Goal: Task Accomplishment & Management: Complete application form

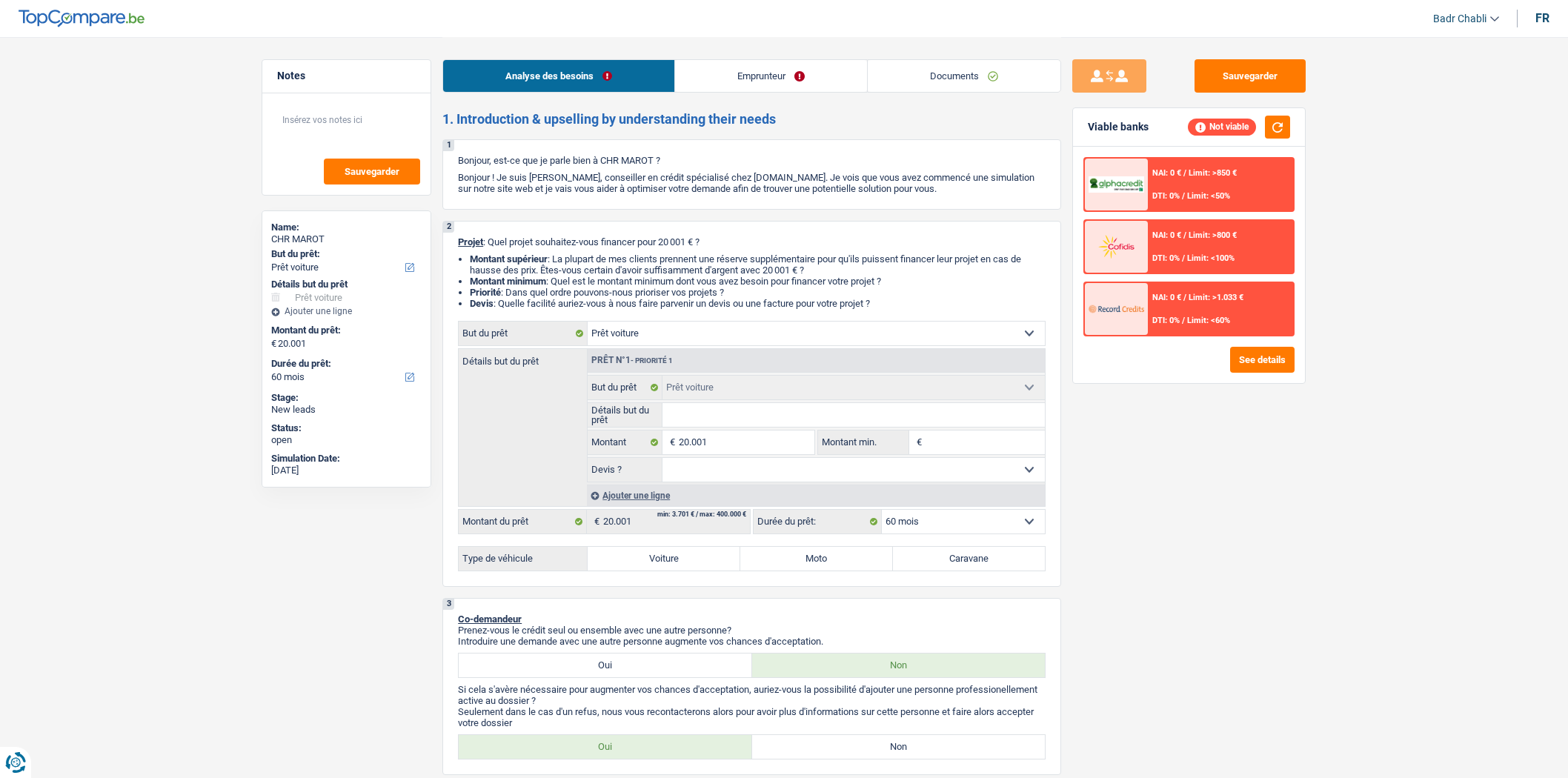
select select "car"
select select "60"
select select "car"
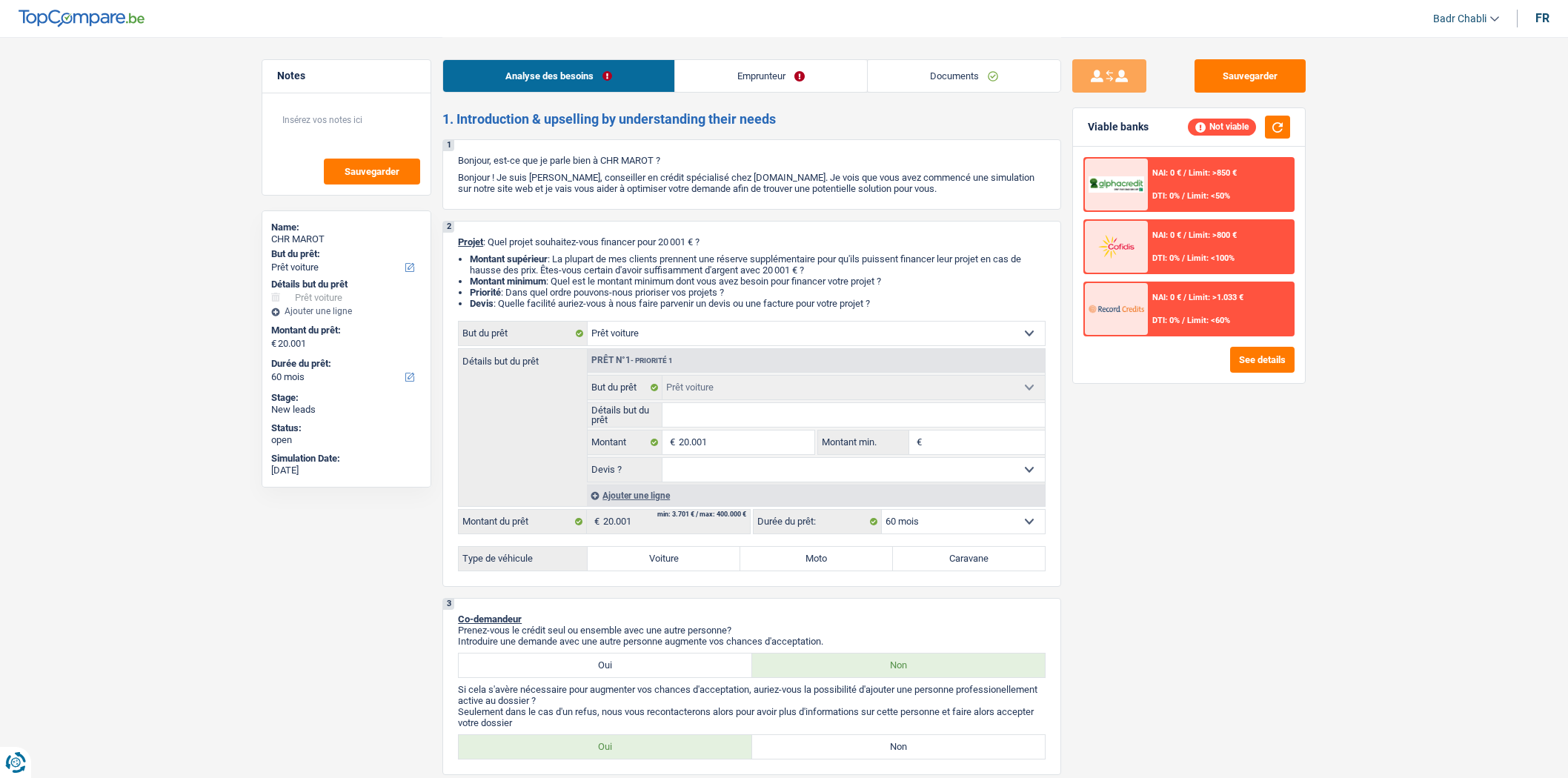
select select "60"
select select "car"
select select "60"
click at [670, 346] on div "Confort maison: meubles, textile, peinture, électroménager, outillage non-profe…" at bounding box center [751, 333] width 588 height 25
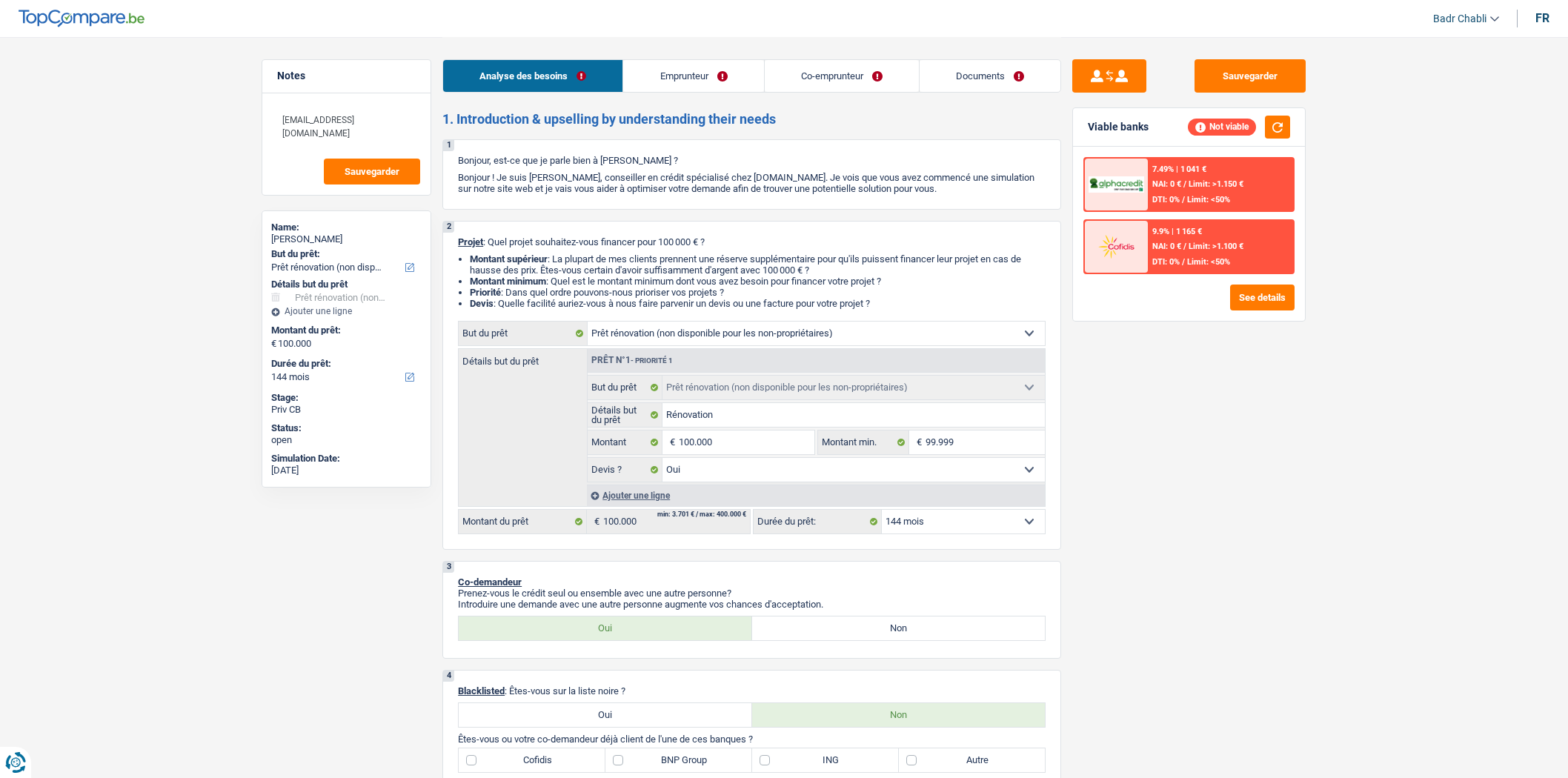
select select "renovation"
select select "144"
select select "renovation"
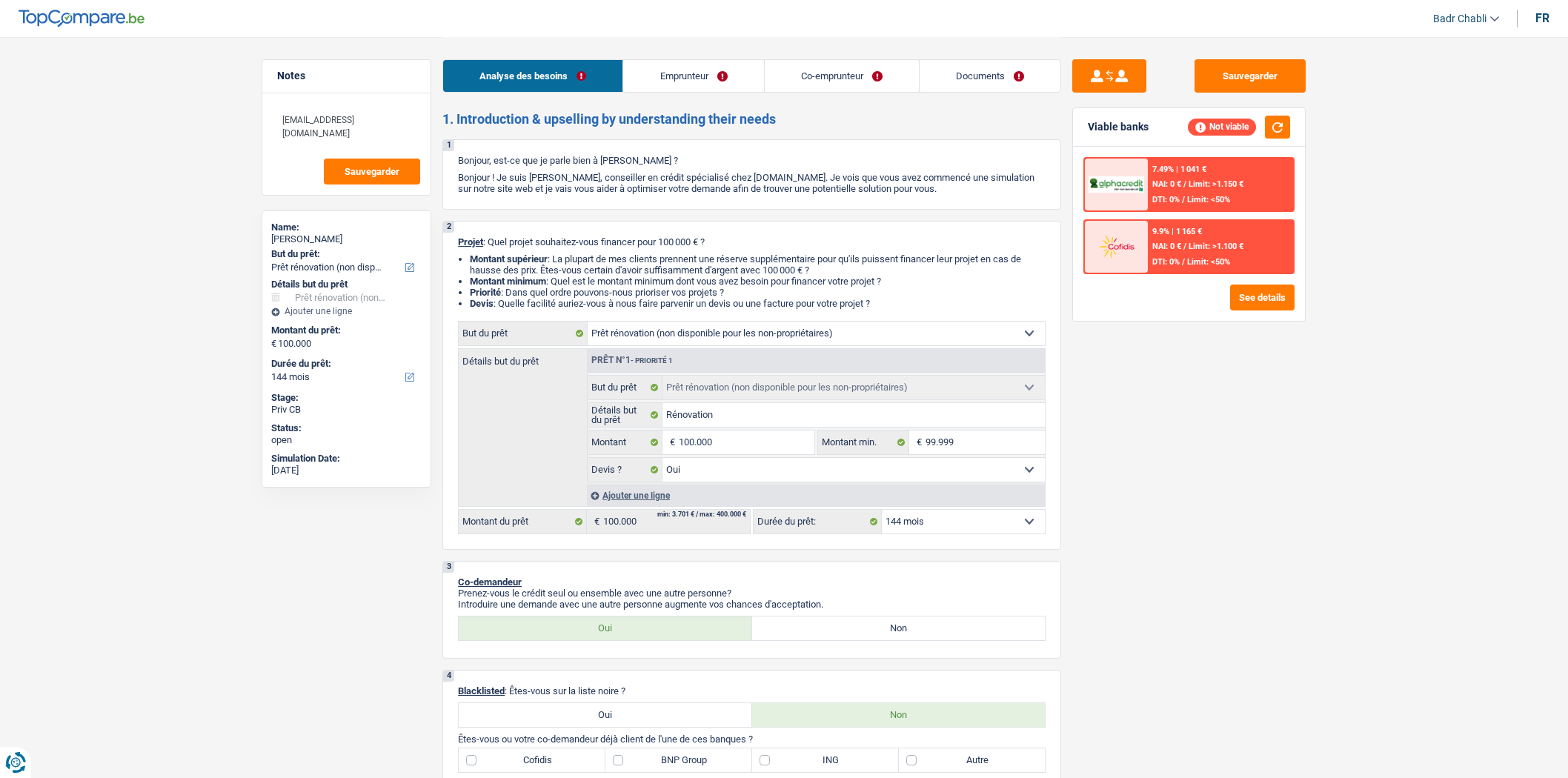
select select "yes"
select select "144"
select select "retired"
select select "pension"
select select "rents"
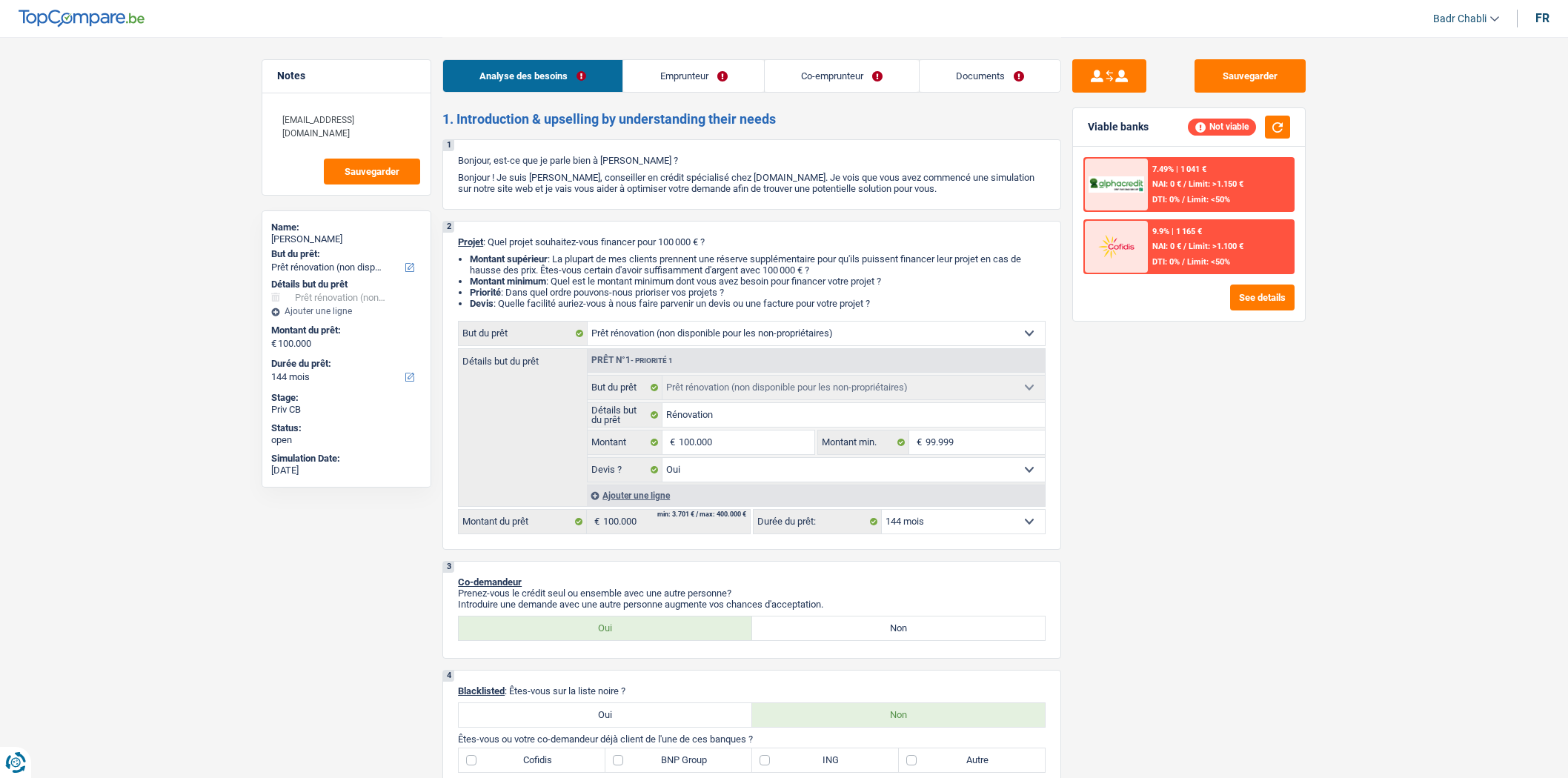
select select "renovation"
select select "yes"
select select "144"
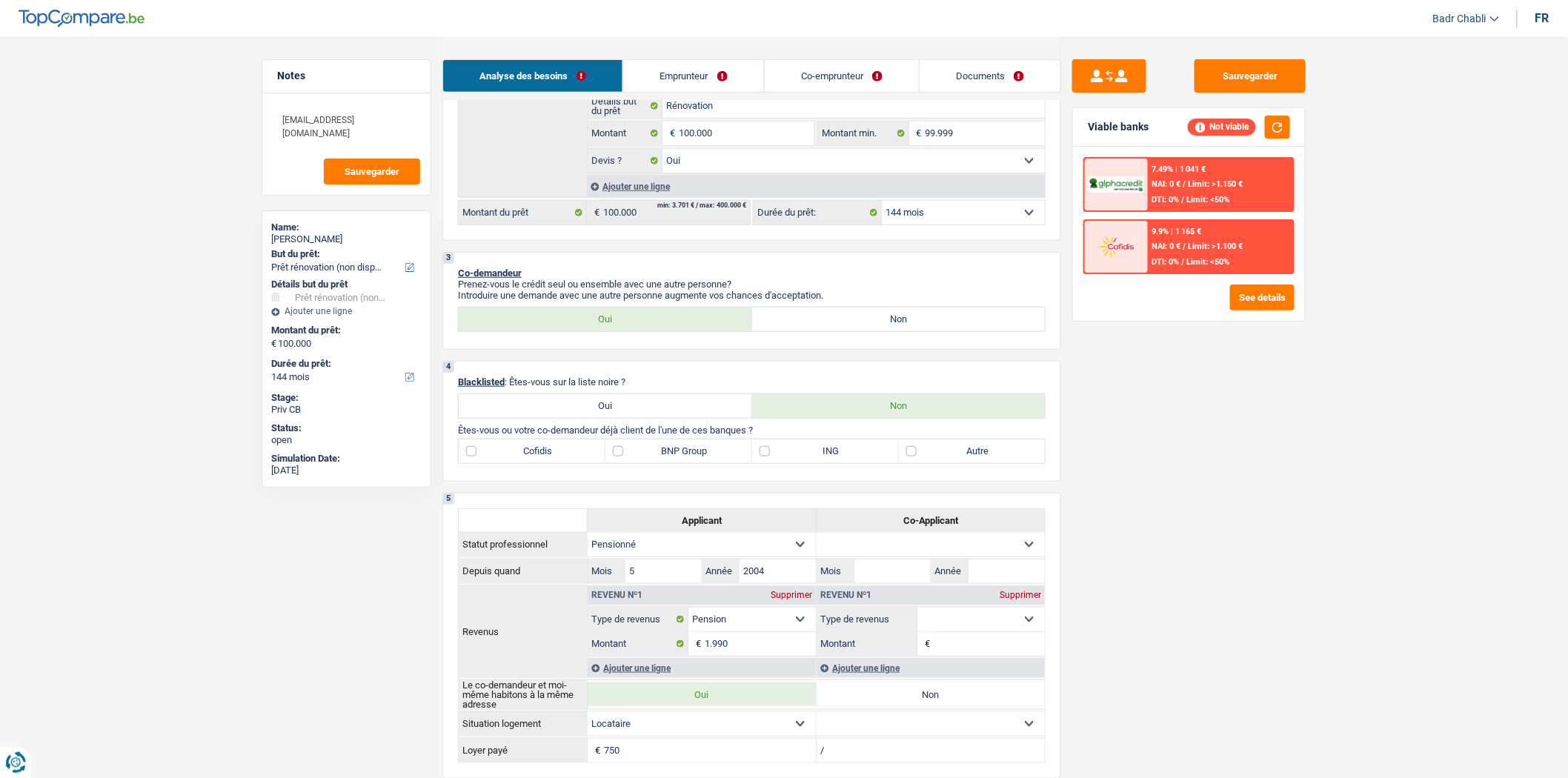
scroll to position [329, 0]
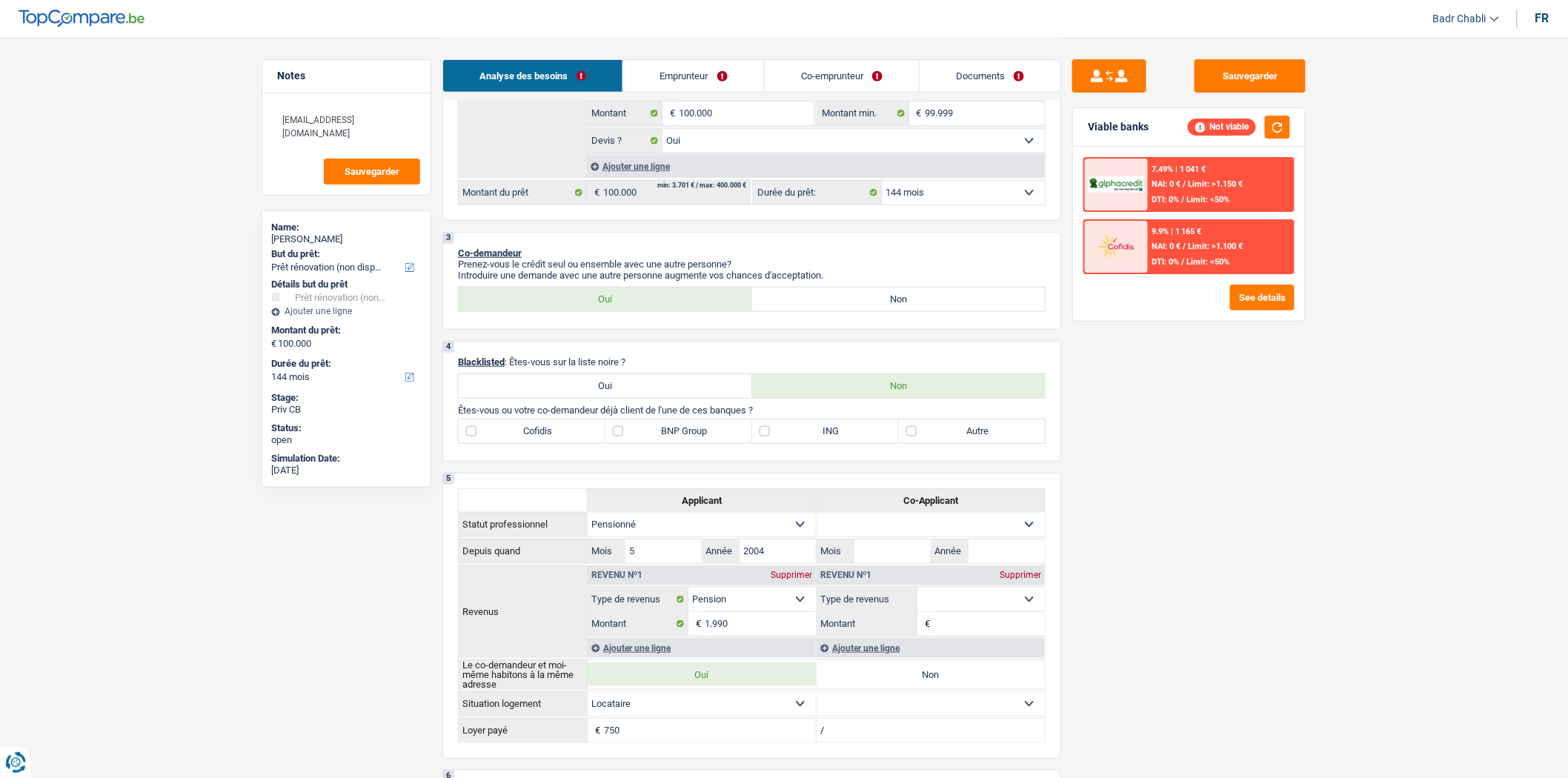
click at [678, 68] on link "Emprunteur" at bounding box center [693, 76] width 140 height 32
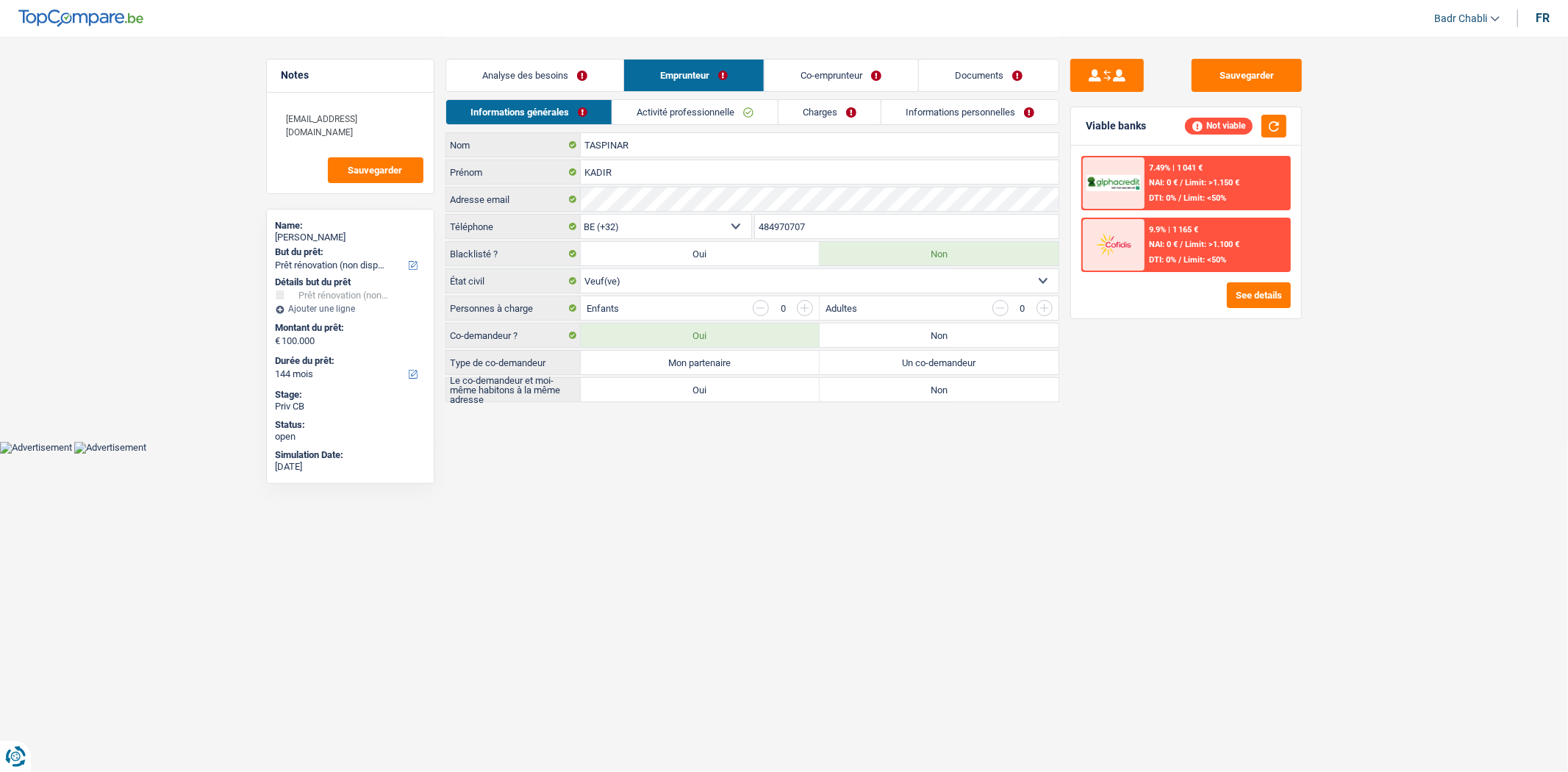
click at [692, 98] on div "Analyse des besoins Emprunteur Co-emprunteur Documents" at bounding box center [752, 68] width 614 height 62
click at [693, 104] on link "Activité professionnelle" at bounding box center [695, 112] width 166 height 25
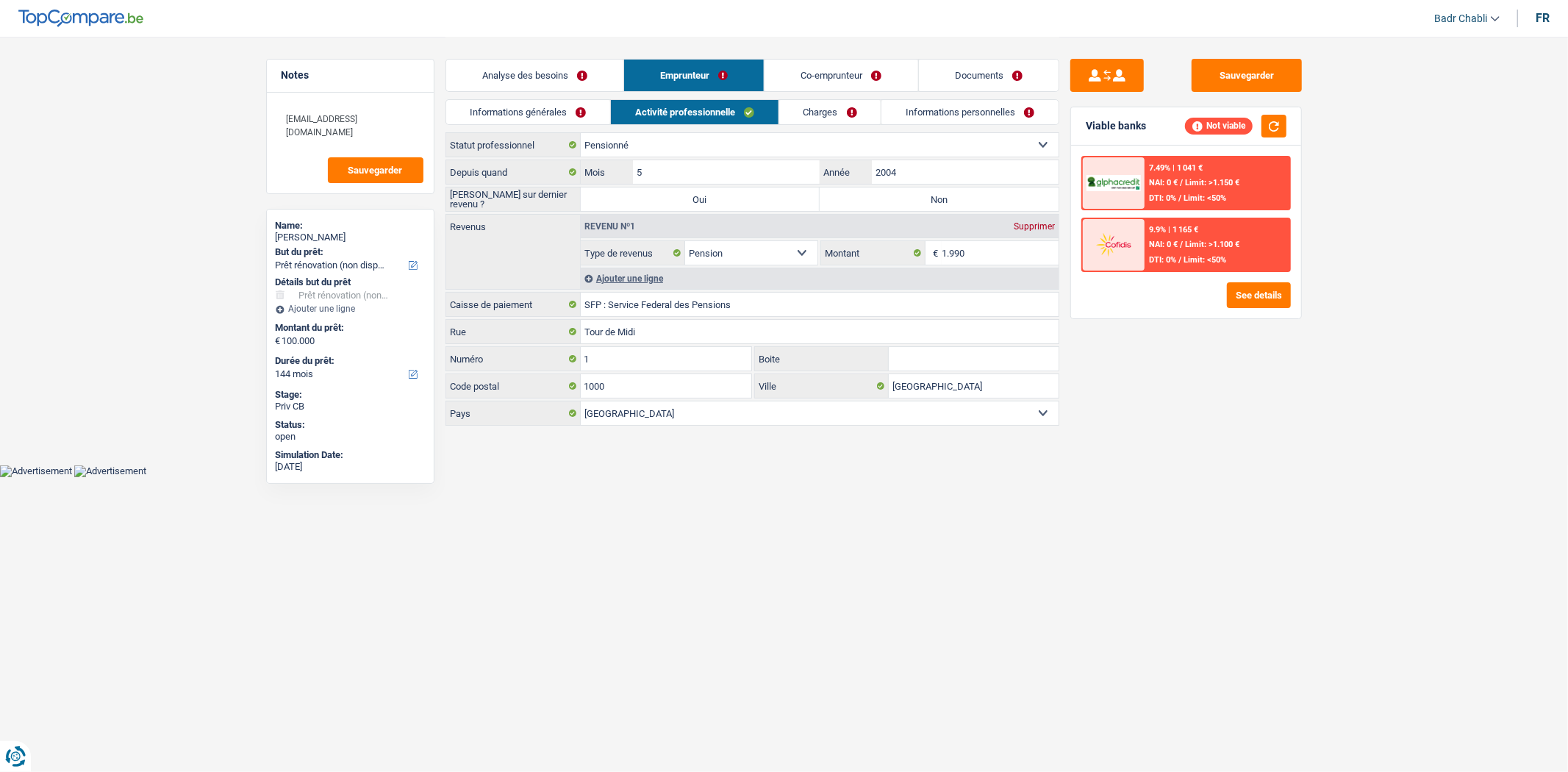
click at [835, 79] on link "Co-emprunteur" at bounding box center [841, 75] width 153 height 32
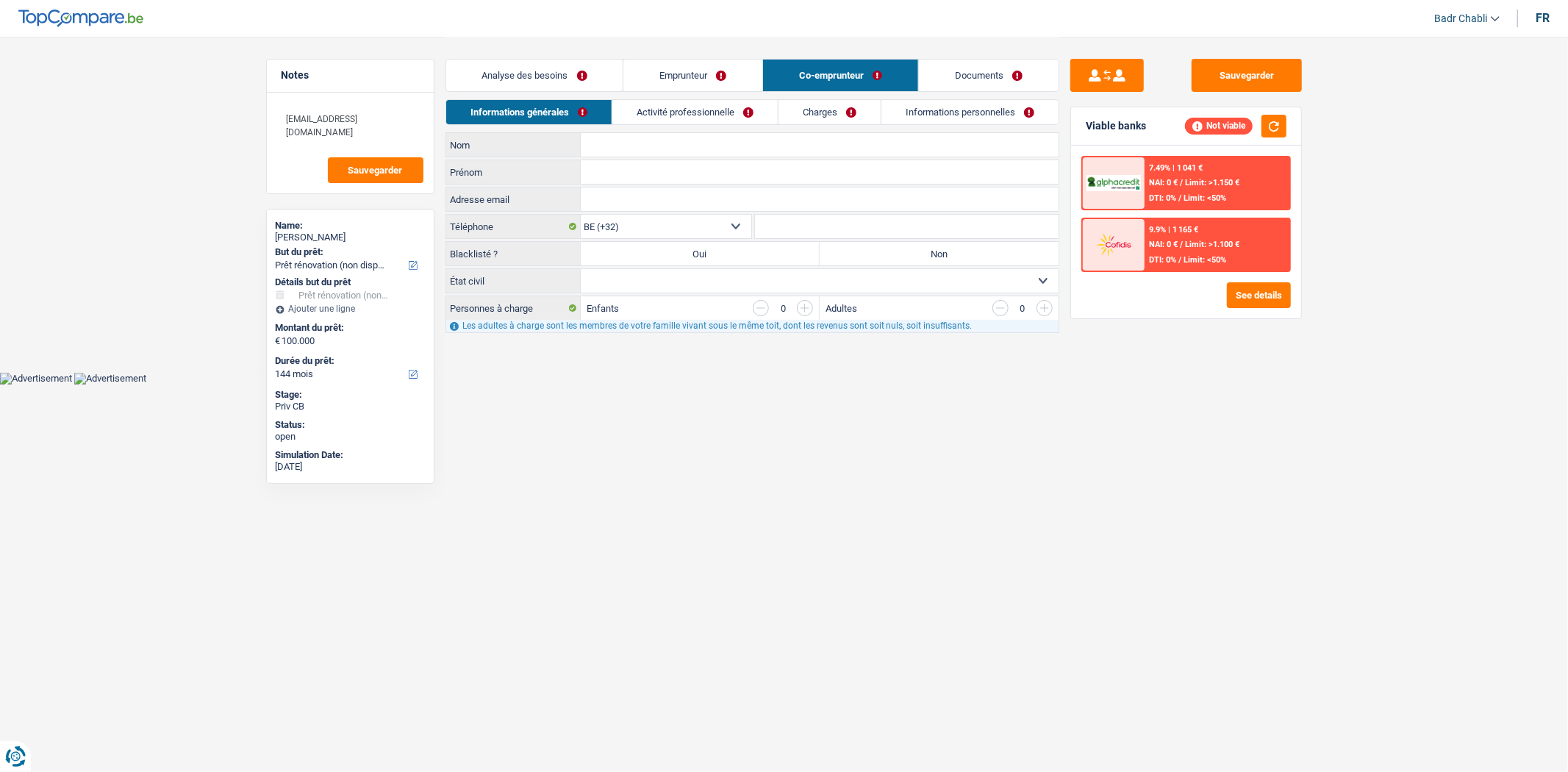
click at [707, 109] on link "Activité professionnelle" at bounding box center [695, 112] width 166 height 25
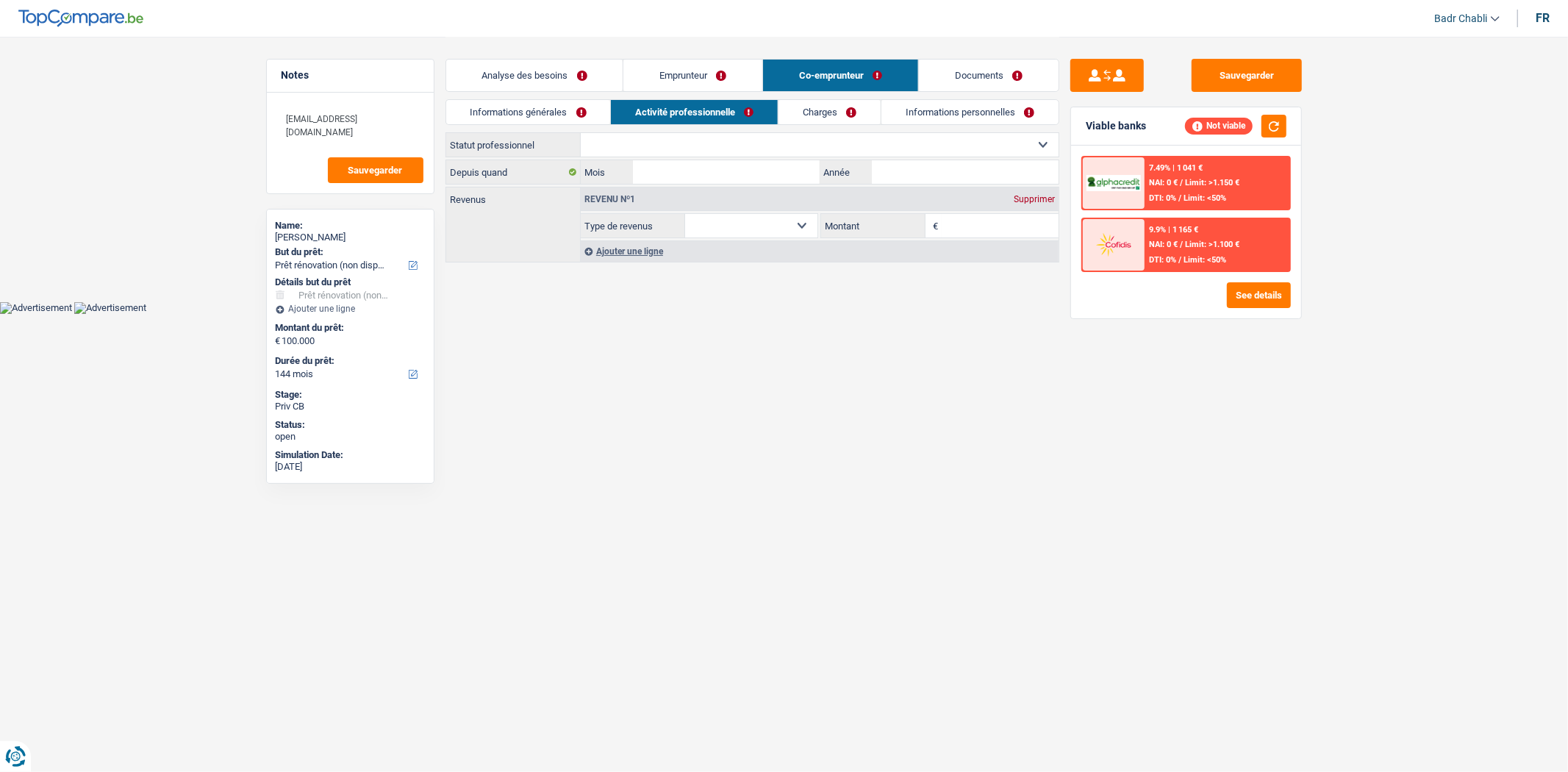
click at [695, 75] on link "Emprunteur" at bounding box center [692, 75] width 139 height 32
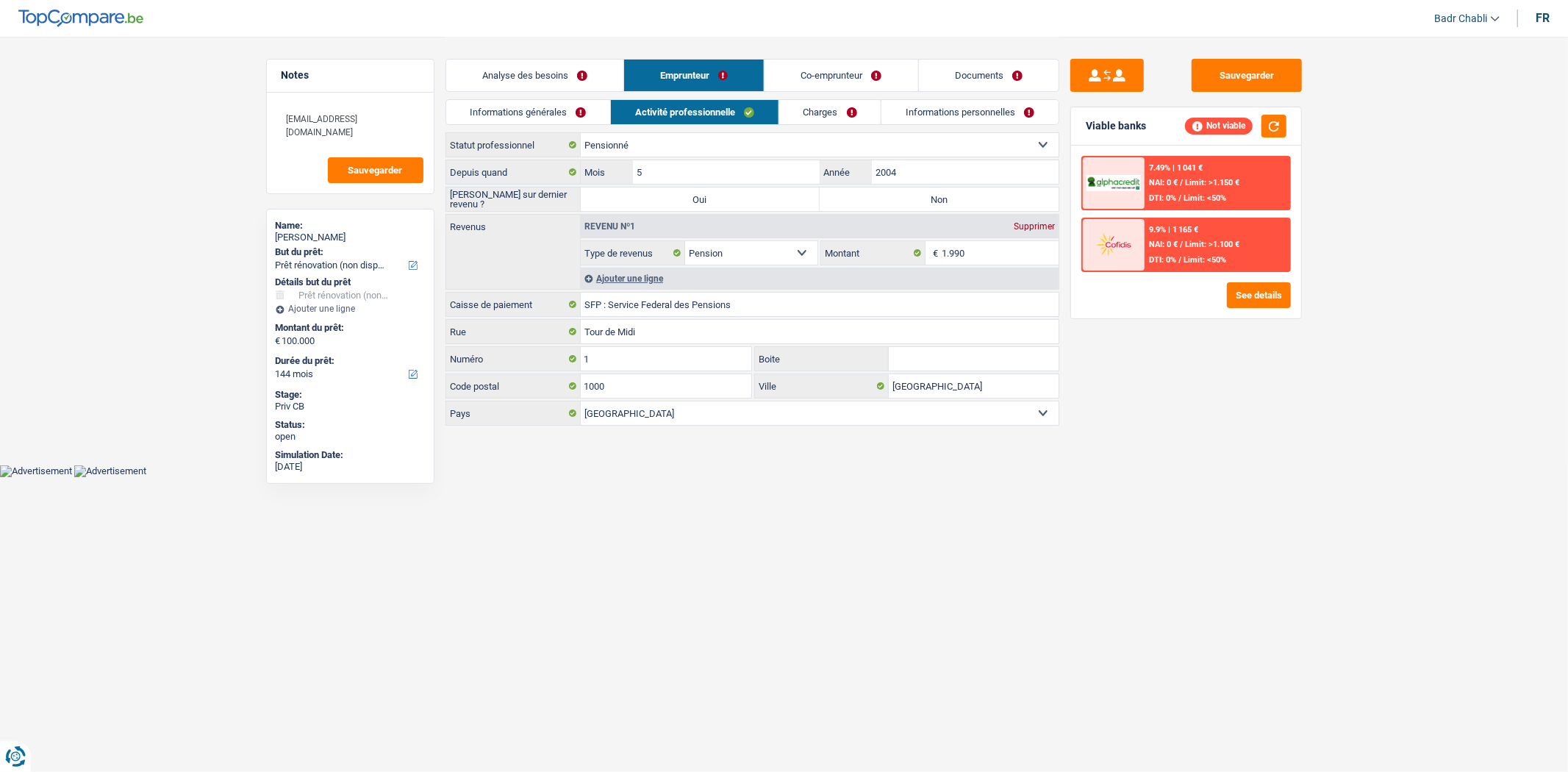
click at [478, 80] on link "Analyse des besoins" at bounding box center [535, 75] width 177 height 32
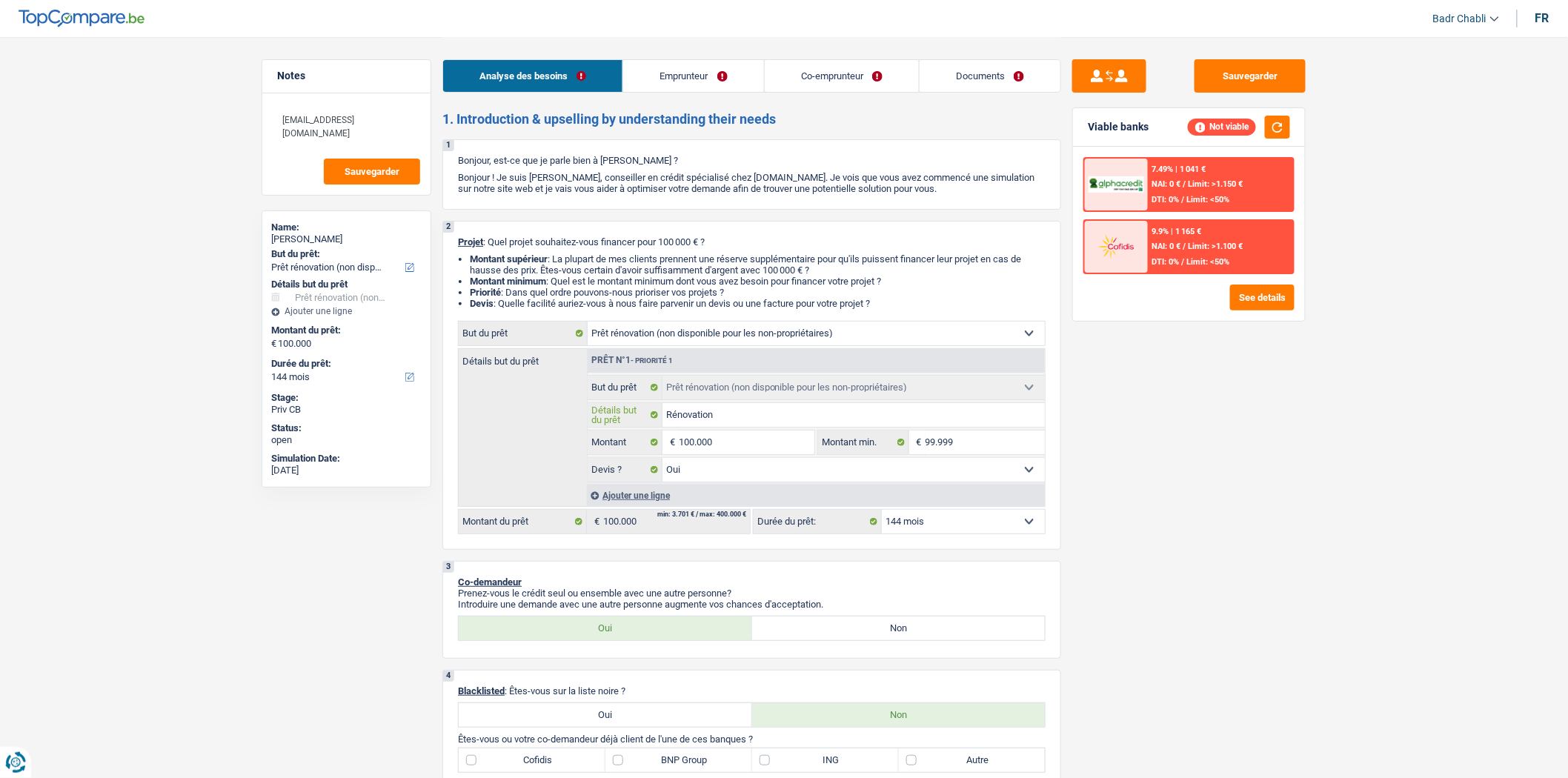
click at [720, 421] on input "Rénovation" at bounding box center [855, 415] width 384 height 24
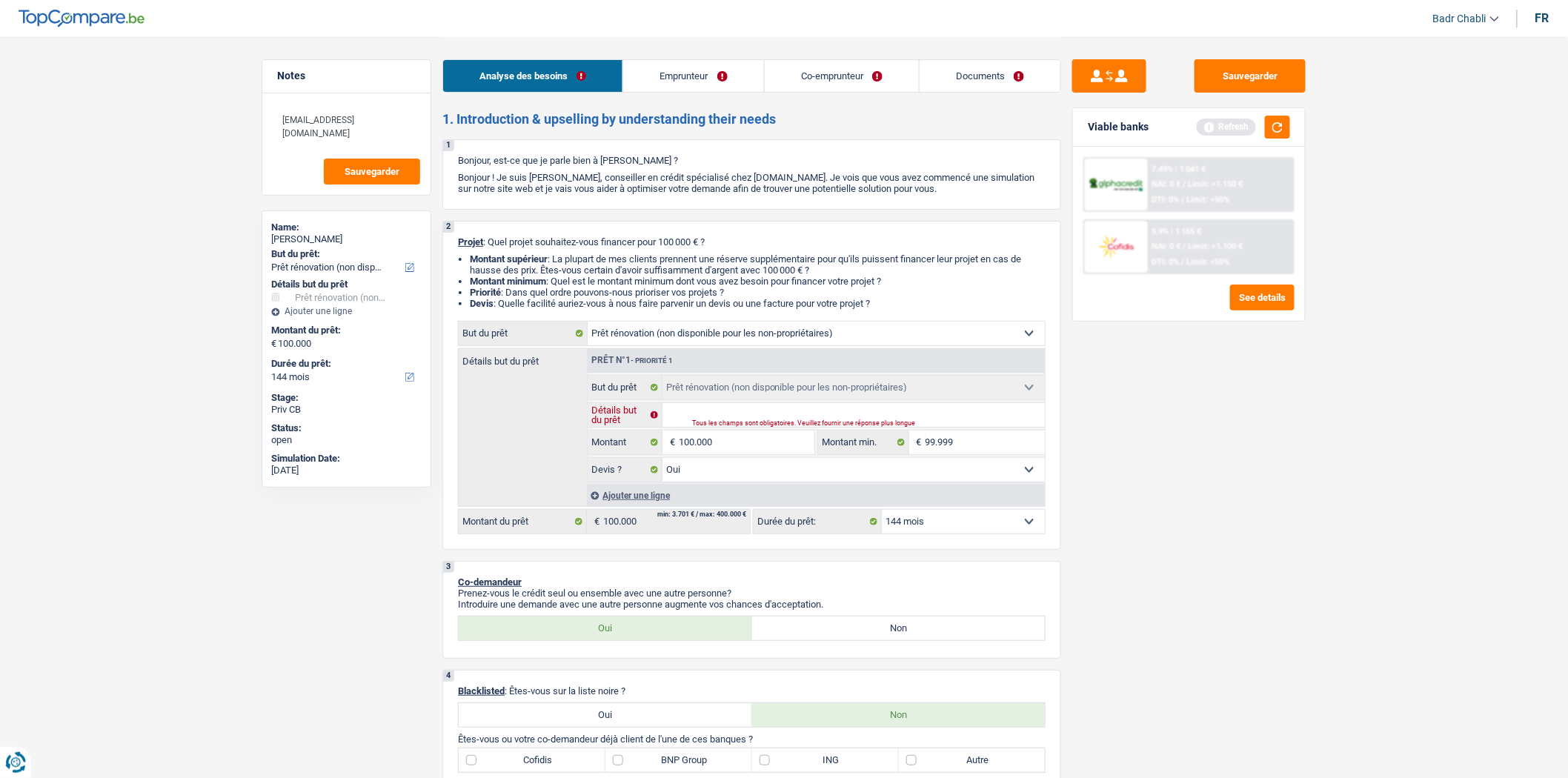
type input "C"
type input "Ch"
type input "Cha"
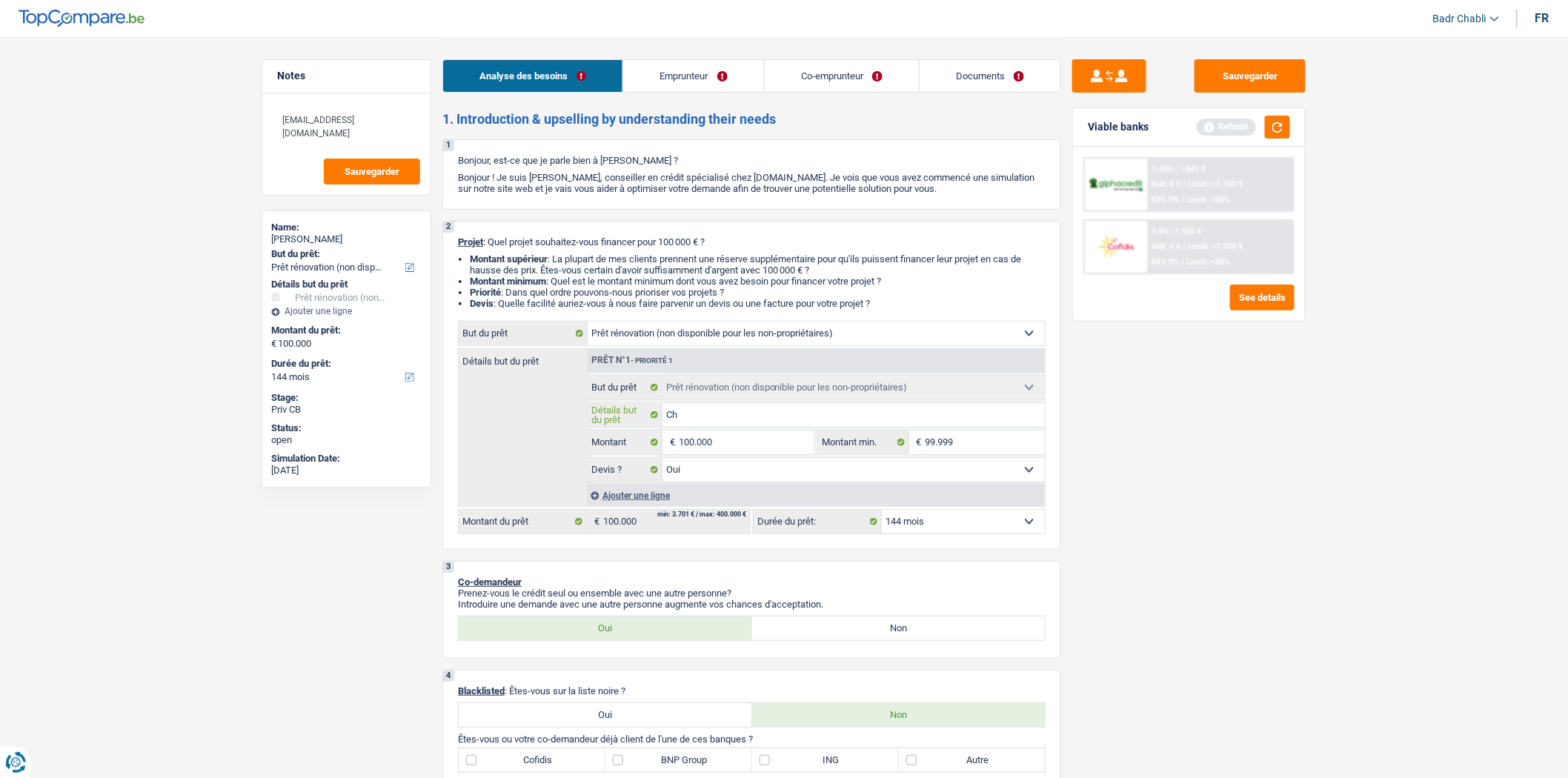
type input "Cha"
type input "Chan"
type input "Chang"
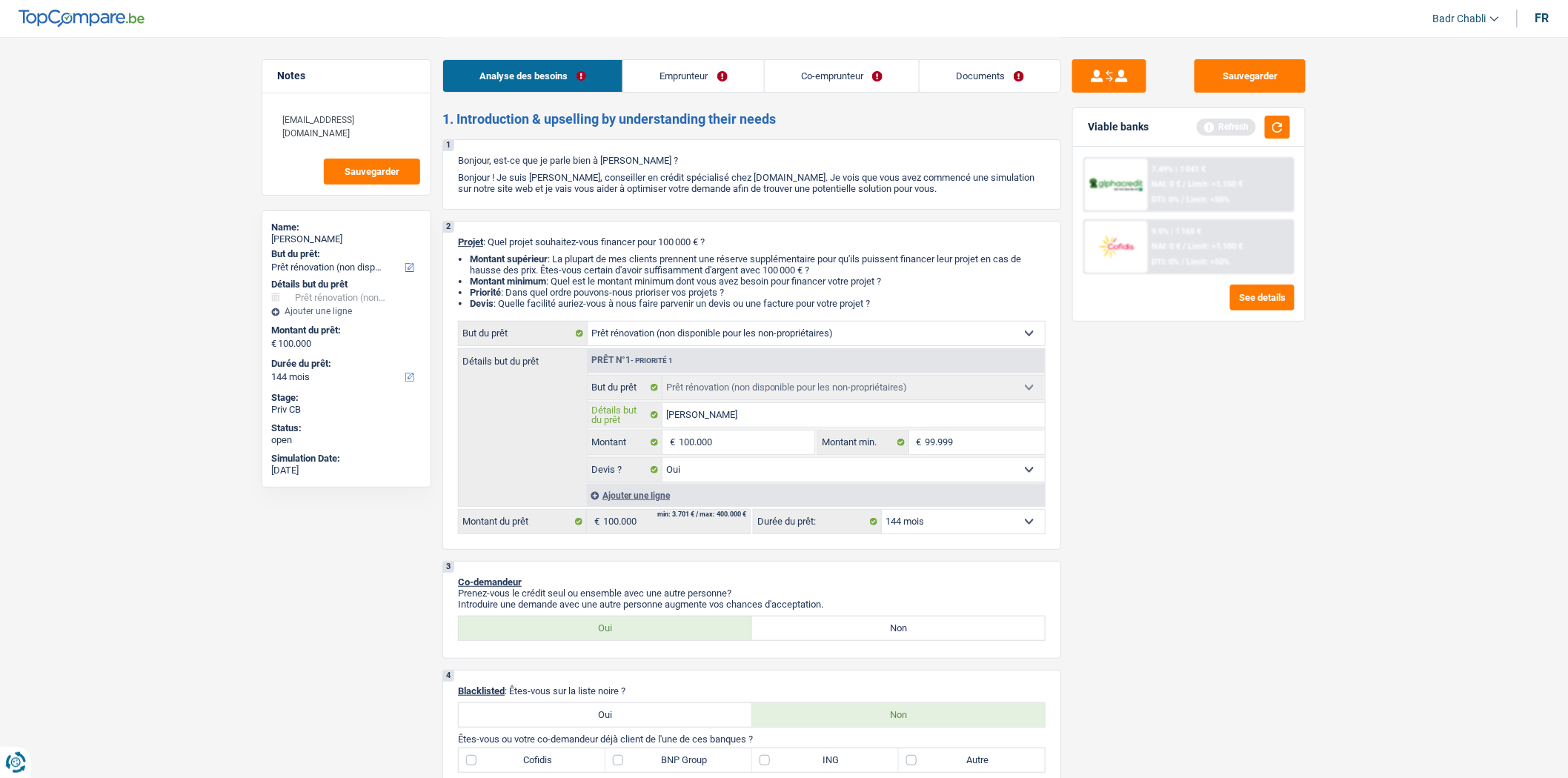
type input "Change"
type input "Changer"
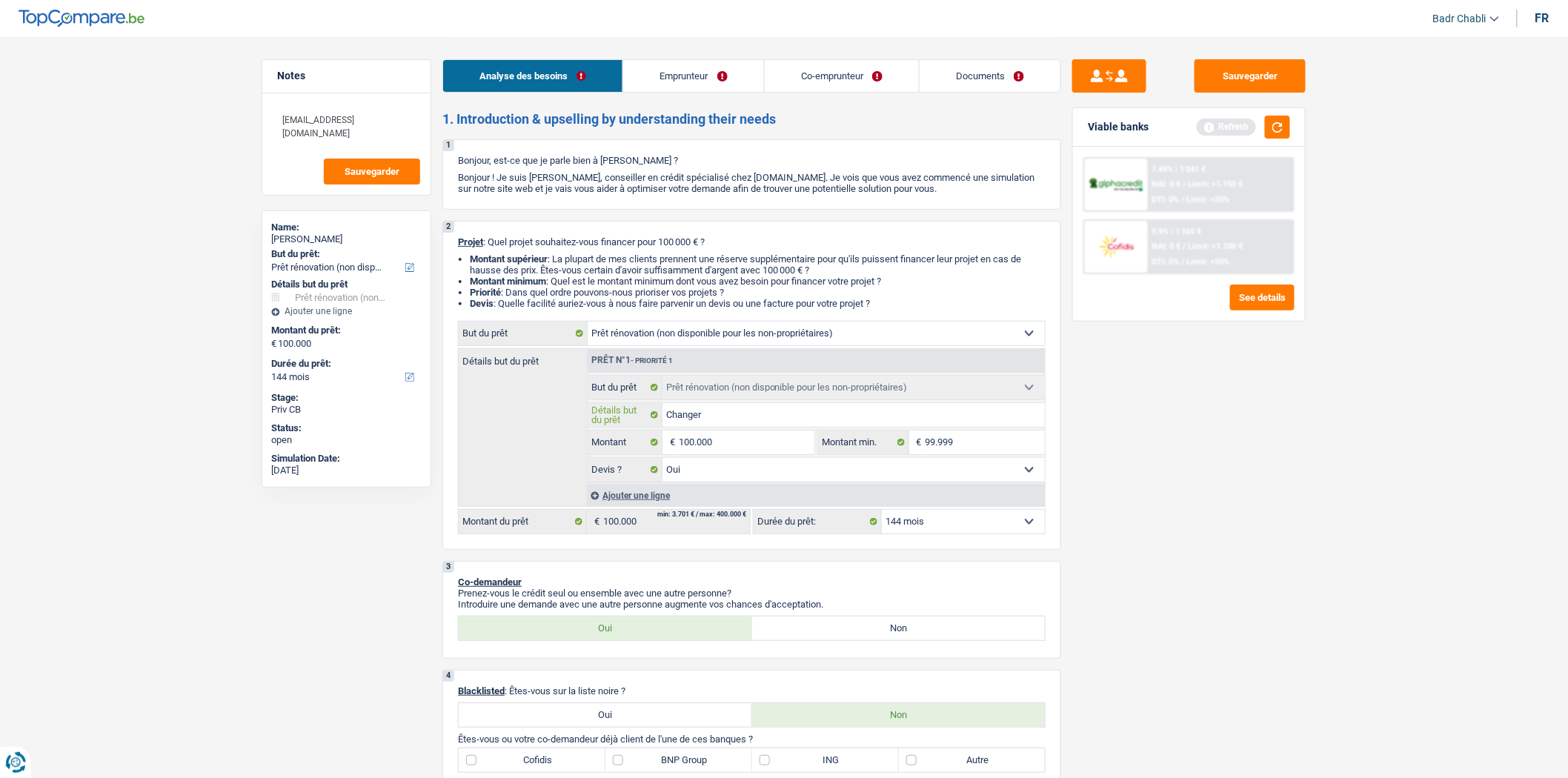
type input "Changer"
type input "Changer l"
type input "Changer le"
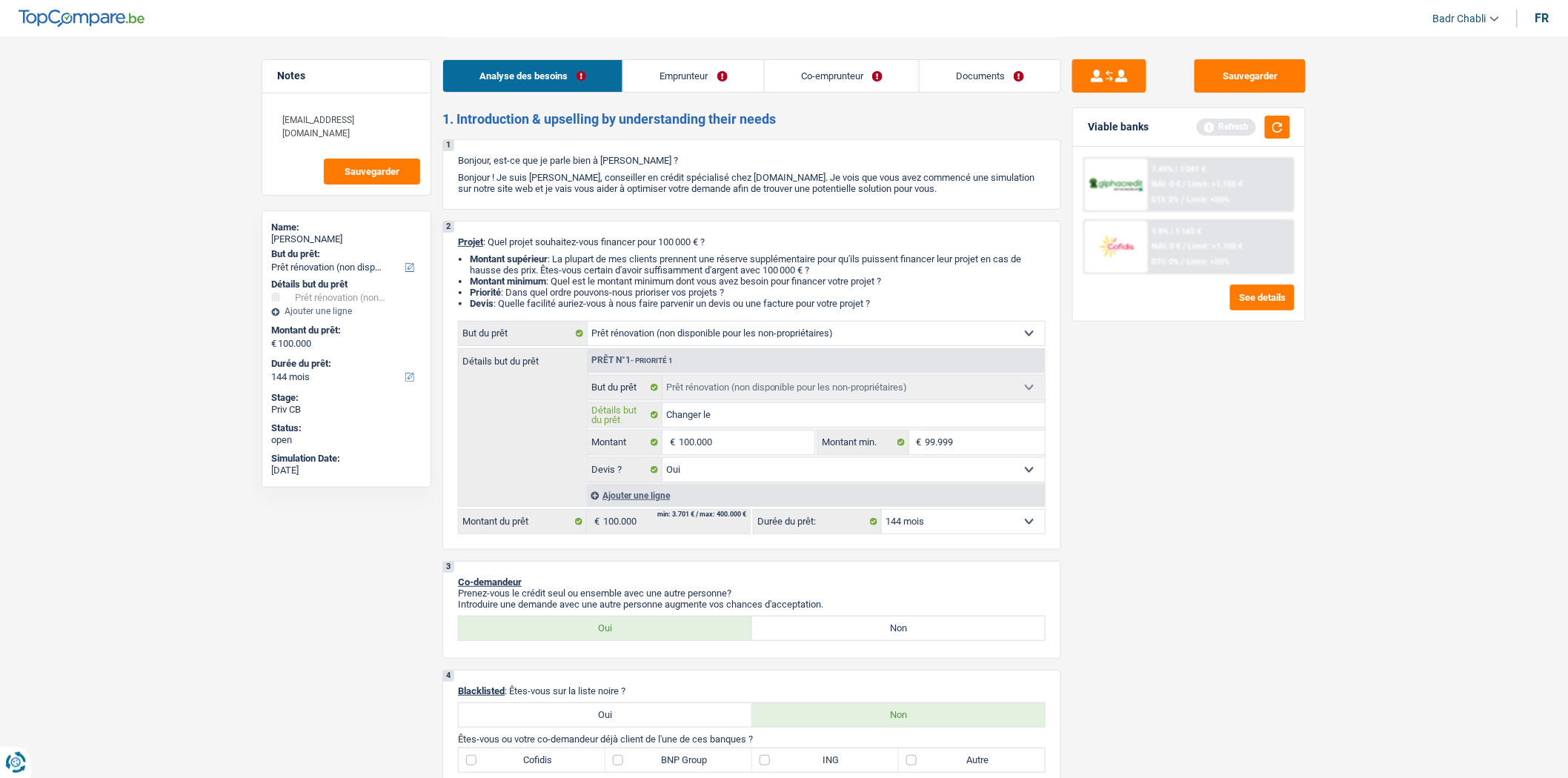
type input "Changer les"
type input "Changer les v"
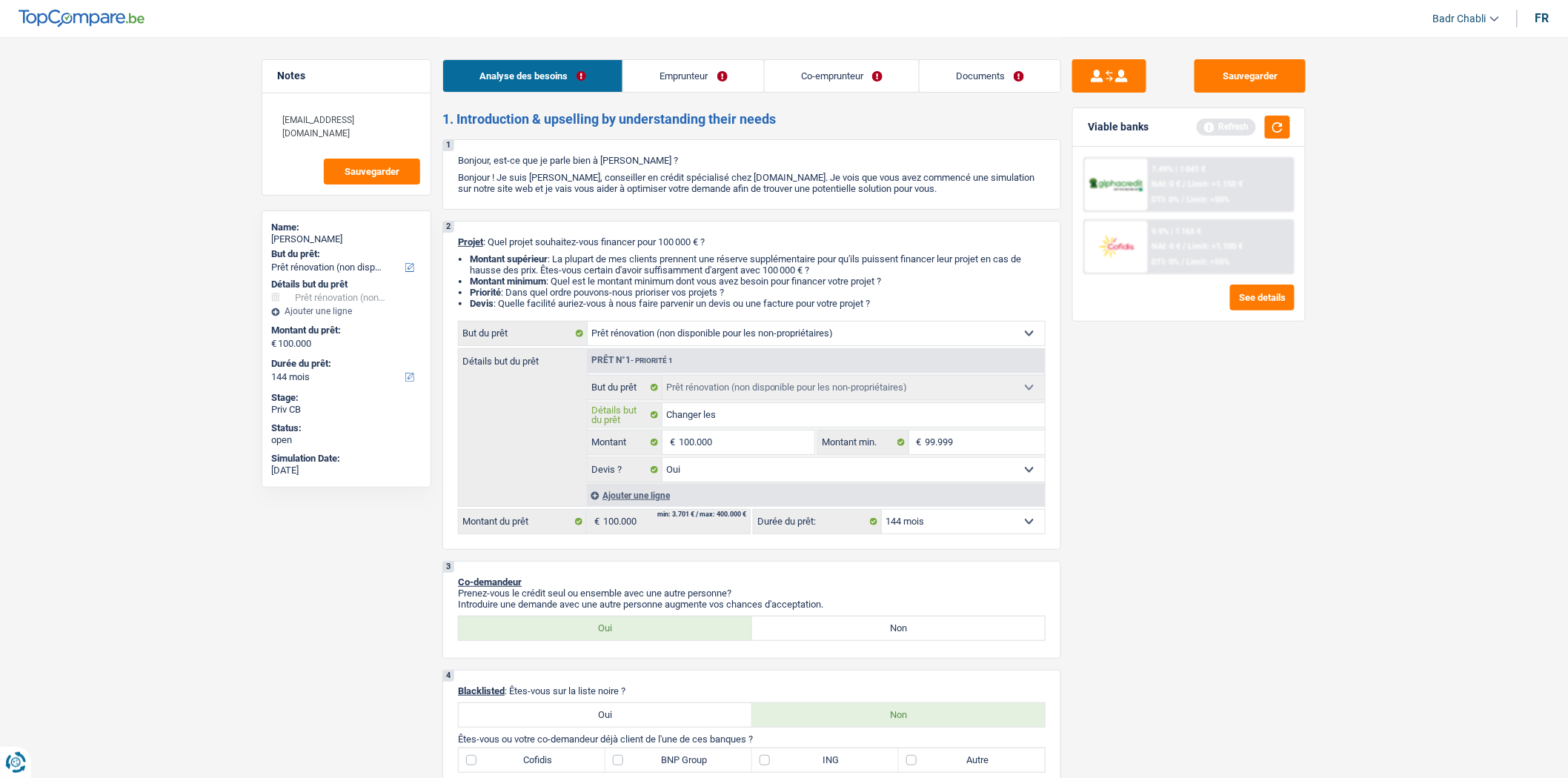
type input "Changer les v"
type input "Changer les vi"
type input "Changer les vit"
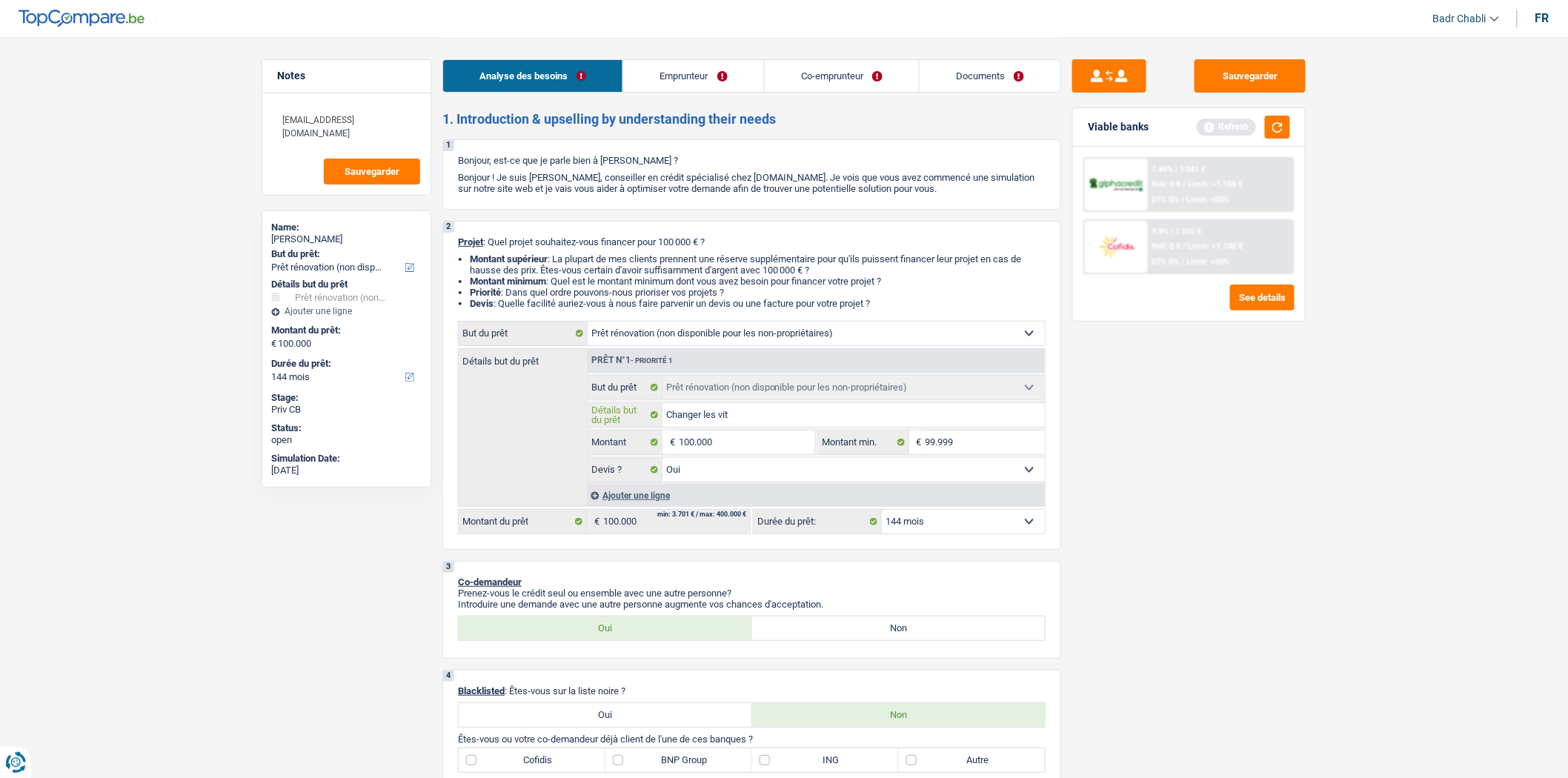
type input "Changer les vitr"
type input "Changer les vitre"
type input "Changer les vitres"
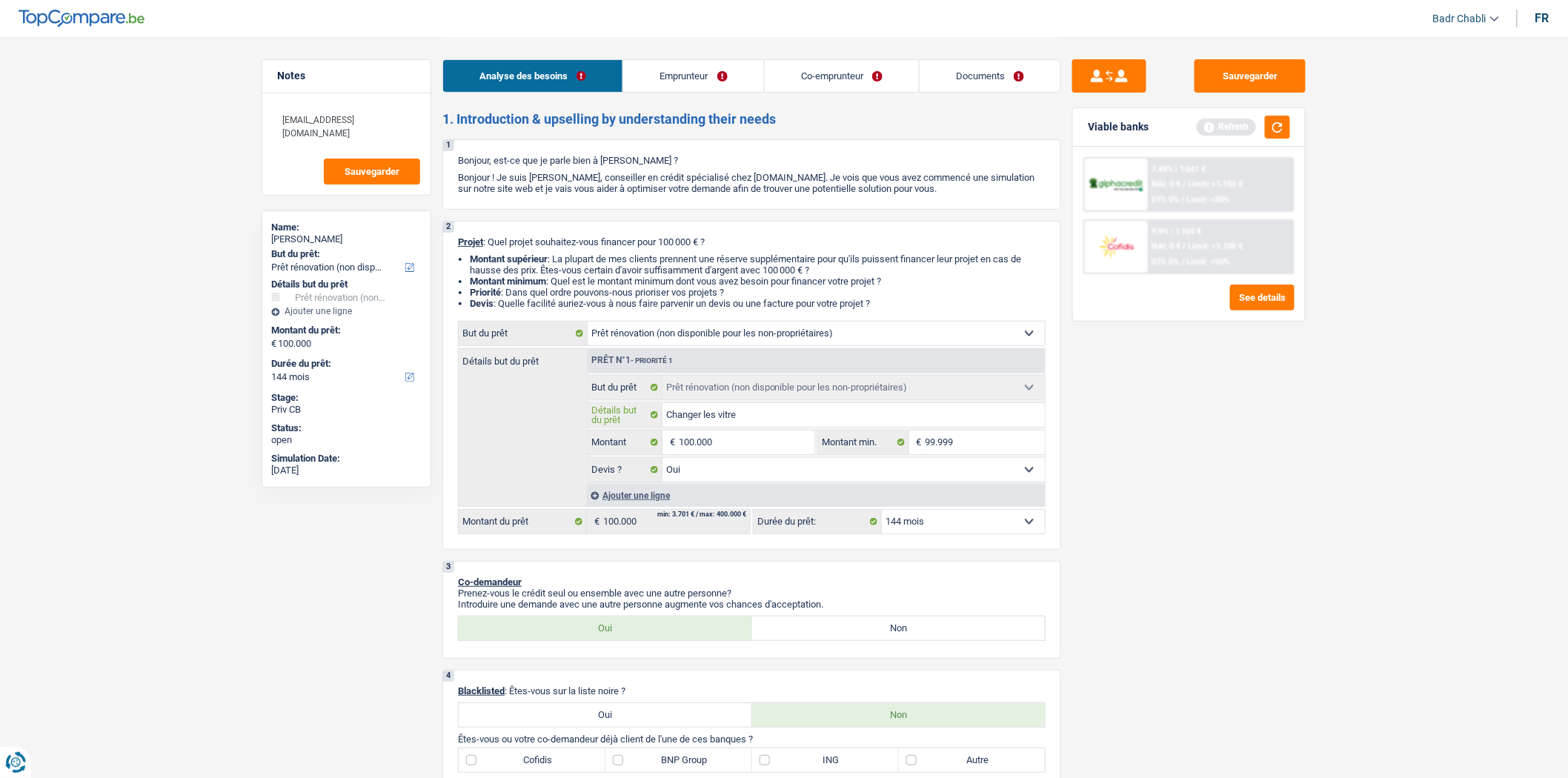
type input "Changer les vitres"
type input "Changer les vitres,"
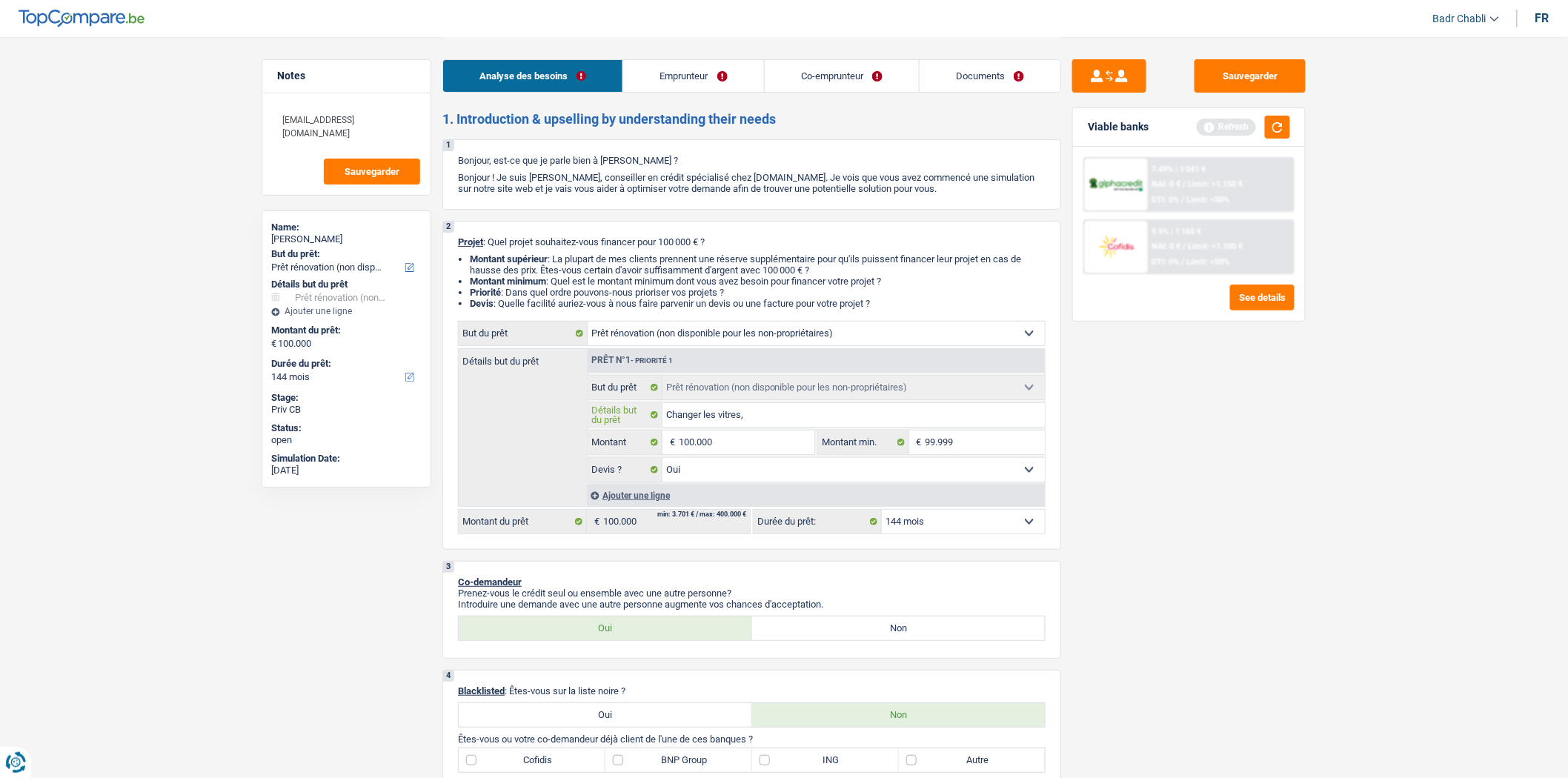
type input "Changer les vitres, c"
type input "Changer les vitres, ch"
type input "Changer les vitres, cha"
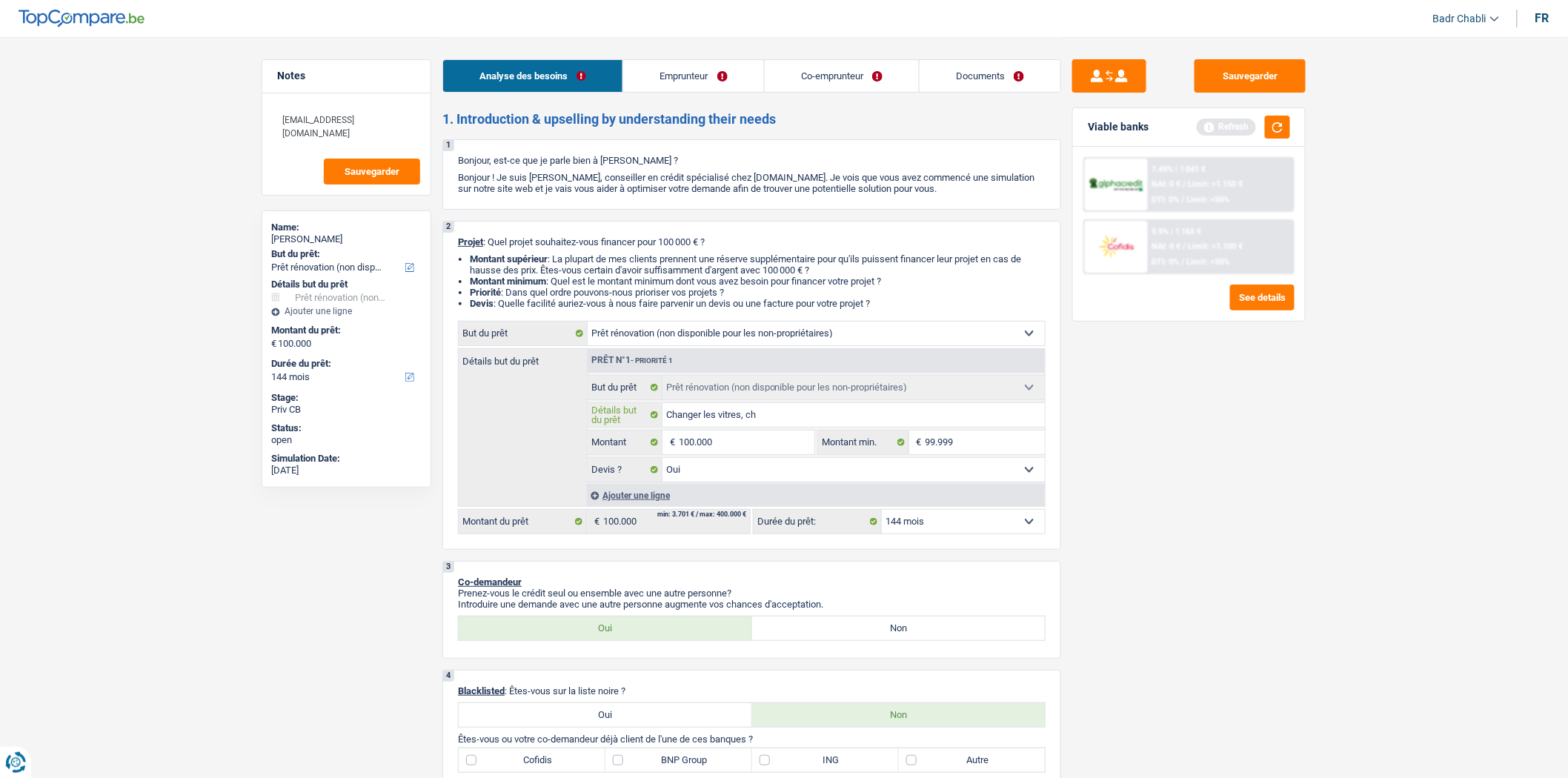
type input "Changer les vitres, cha"
type input "Changer les vitres, chas"
type input "Changer les vitres, chass"
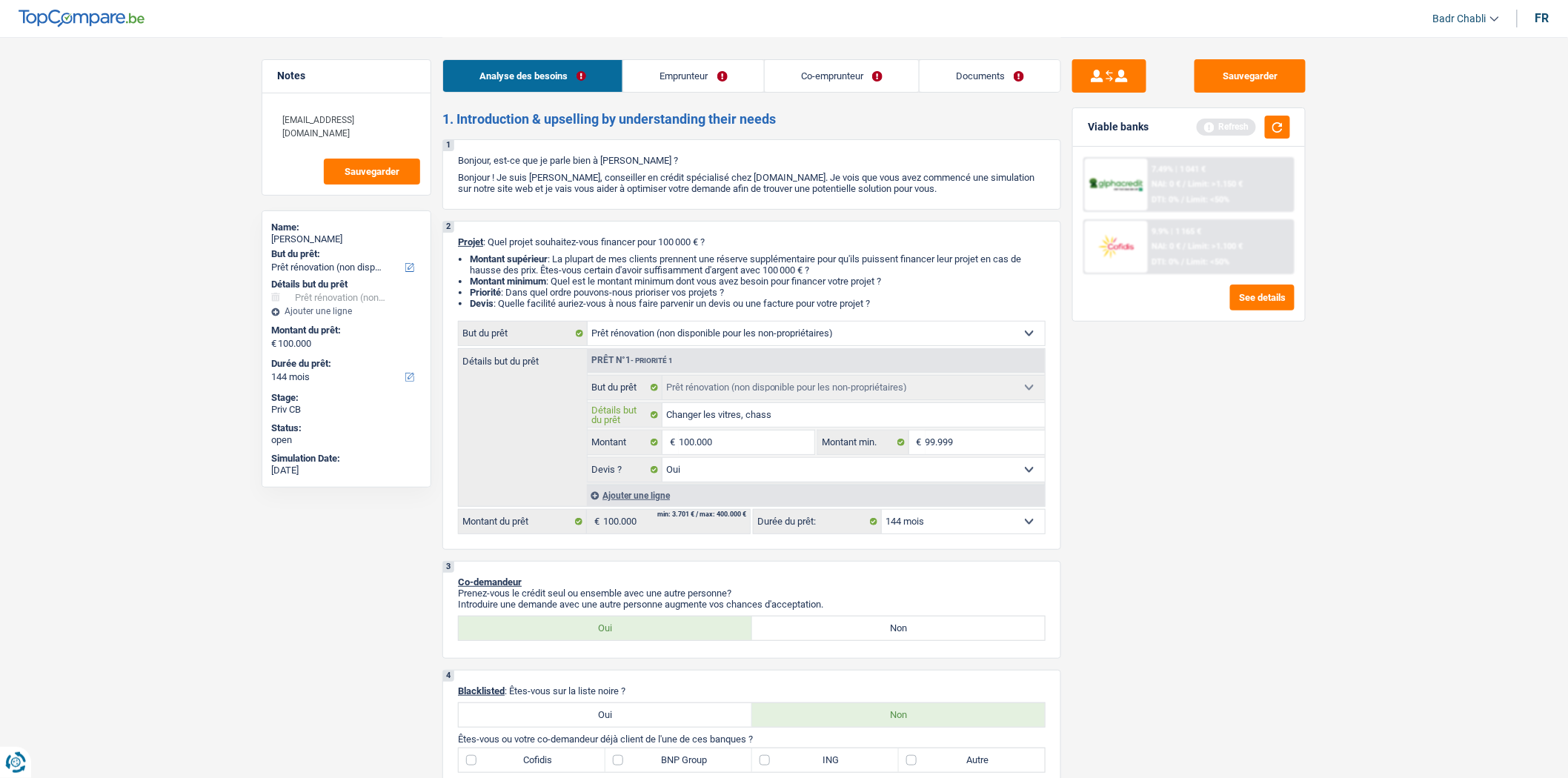
type input "Changer les vitres, chas"
type input "Changer les vitres, cha"
type input "Changer les vitres, ch"
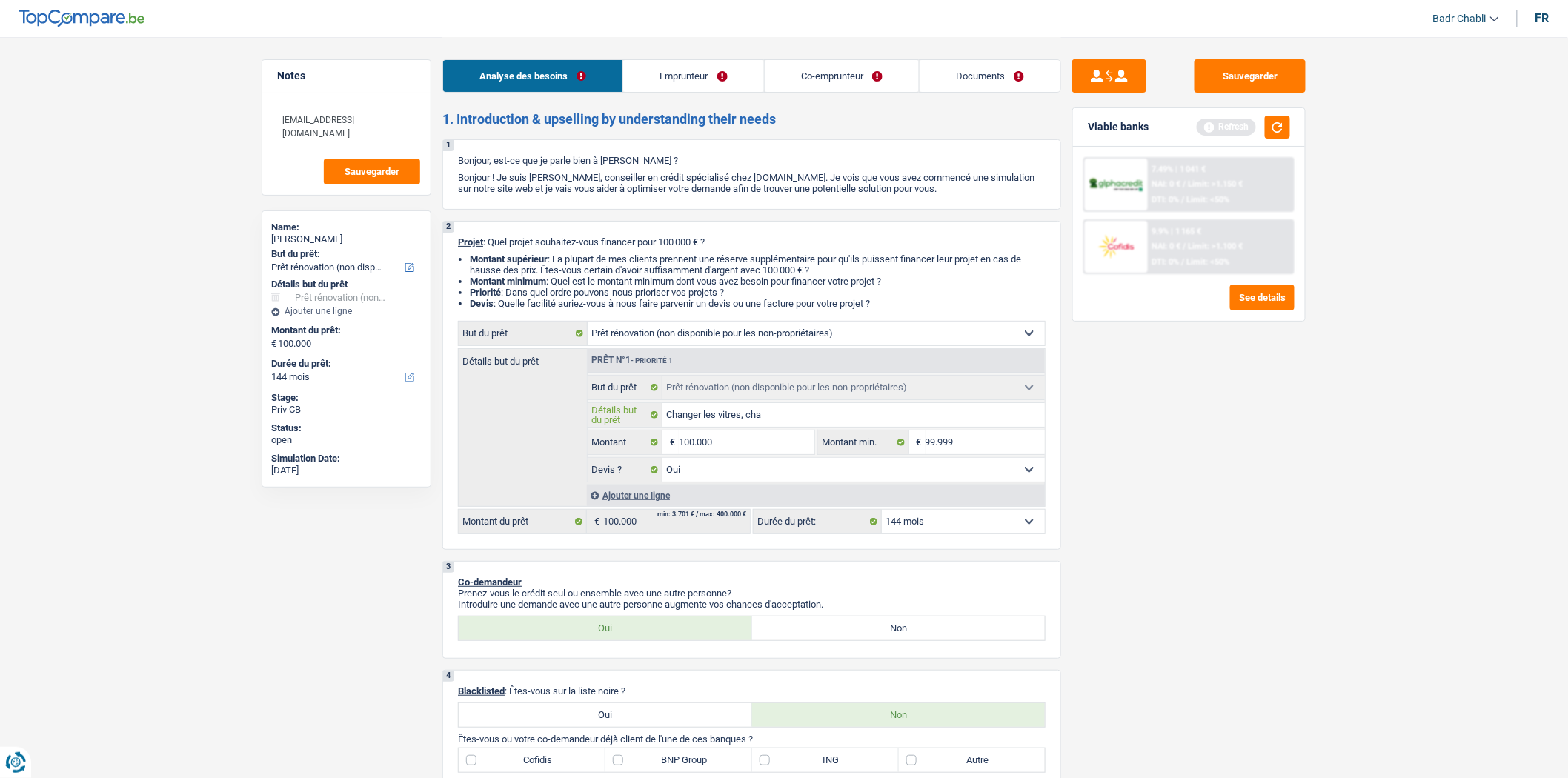
type input "Changer les vitres, ch"
type input "Changer les vitres, c"
type input "Changer les vitres,"
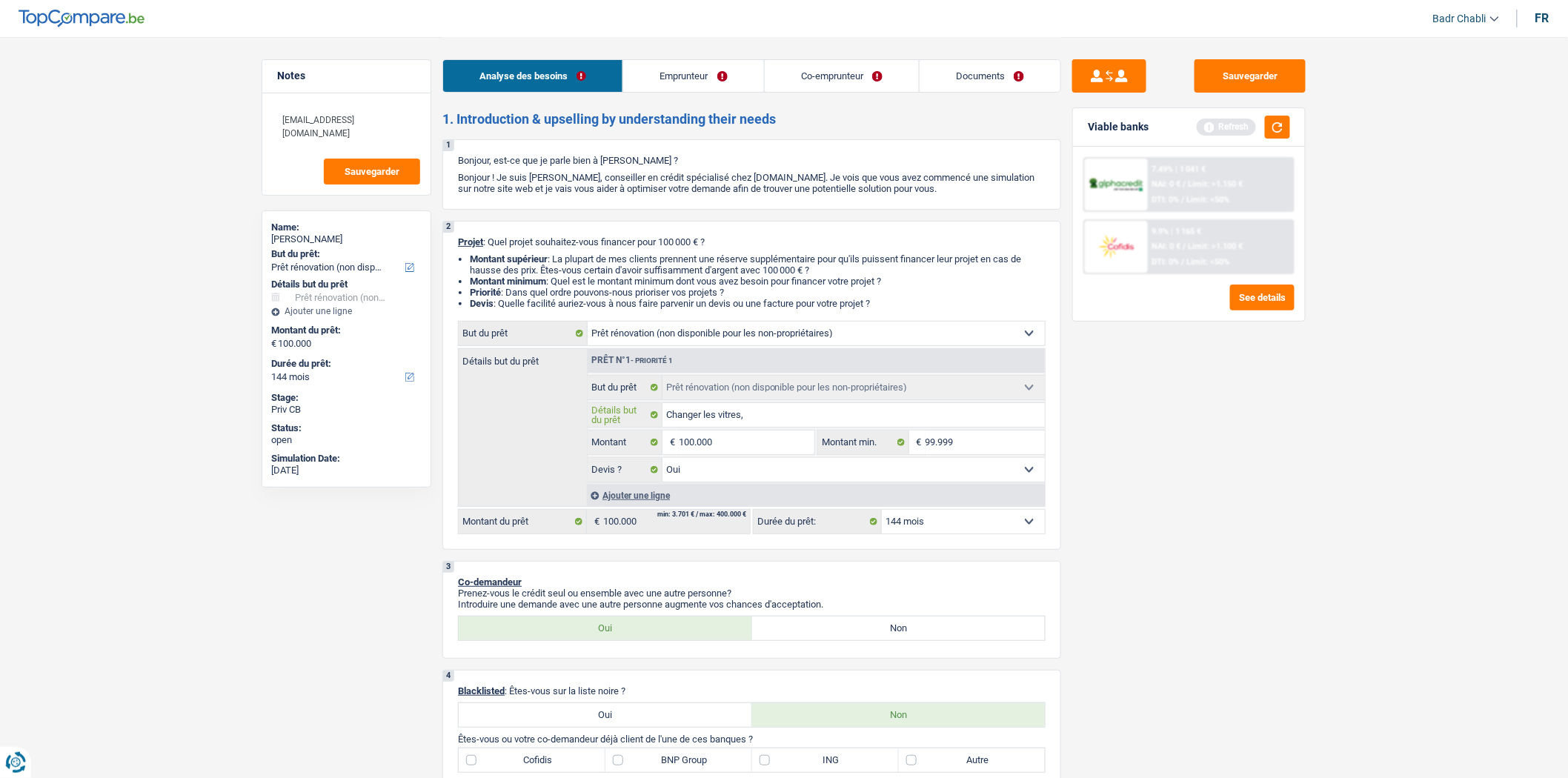
type input "Changer les vitres,"
type input "Changer les vitres"
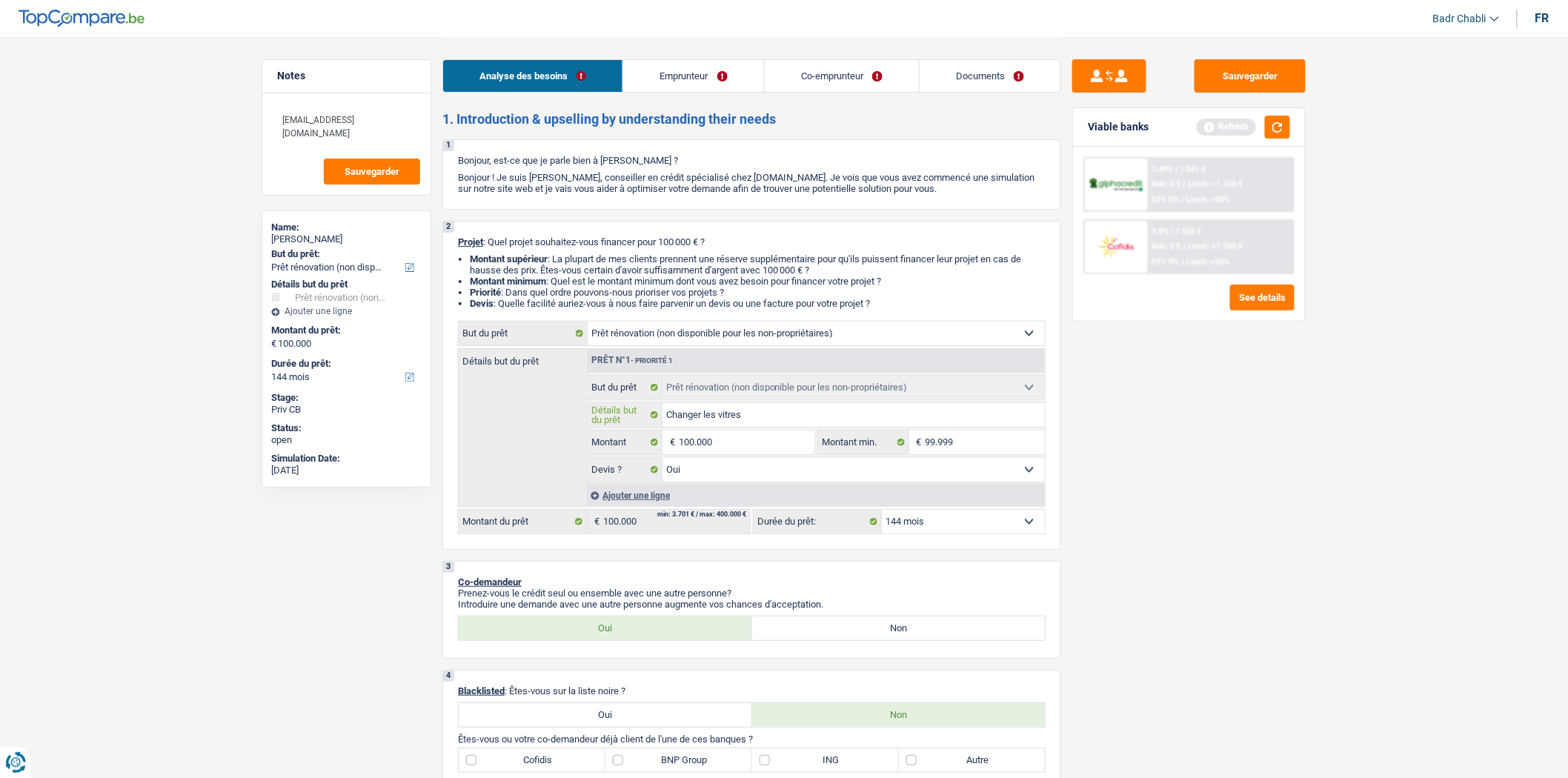
type input "Changer les vitres"
type input "Changer les vitres d"
type input "Changer les vitres de"
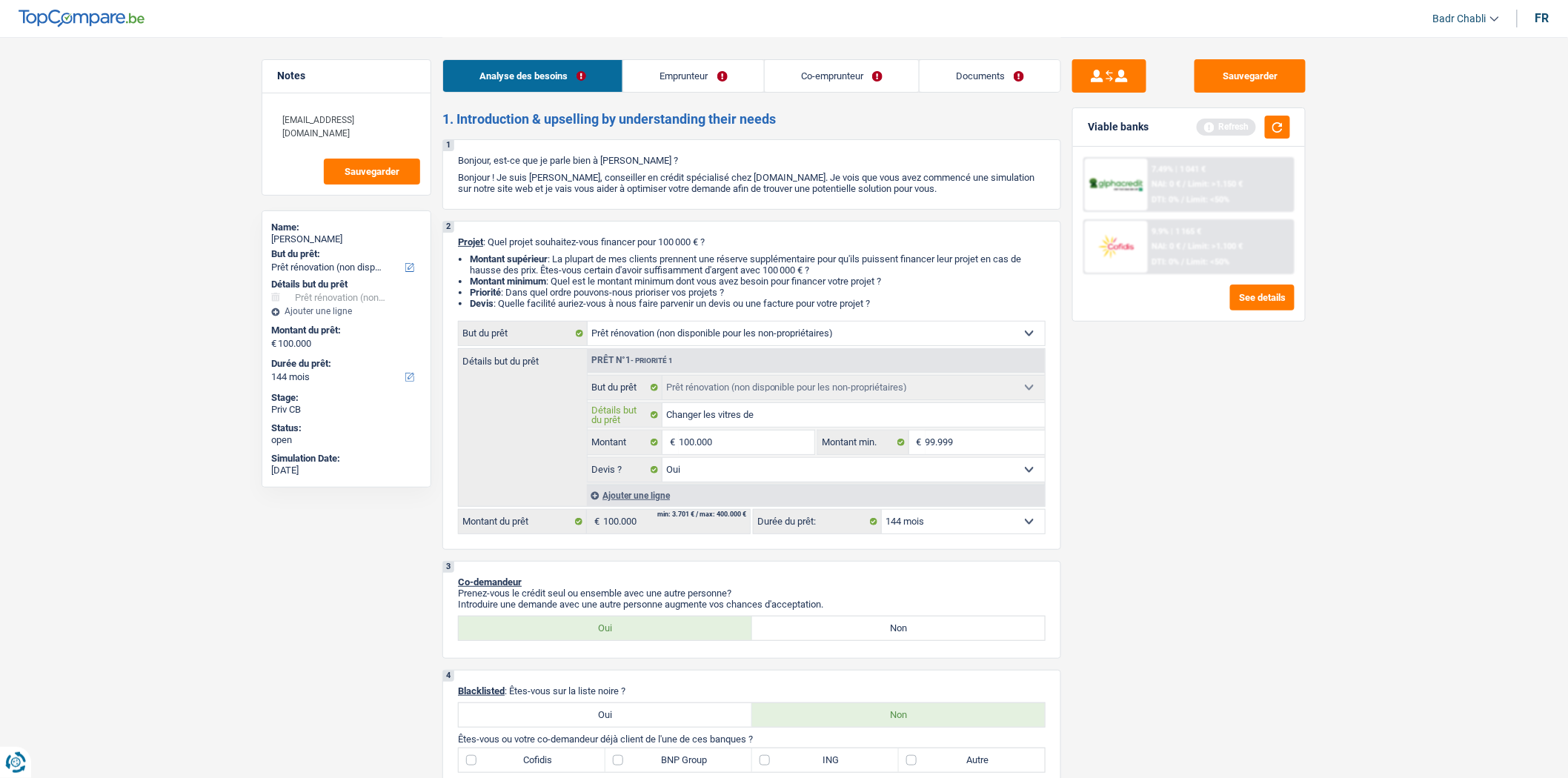
type input "Changer les vitres des"
type input "Changer les vitres des c"
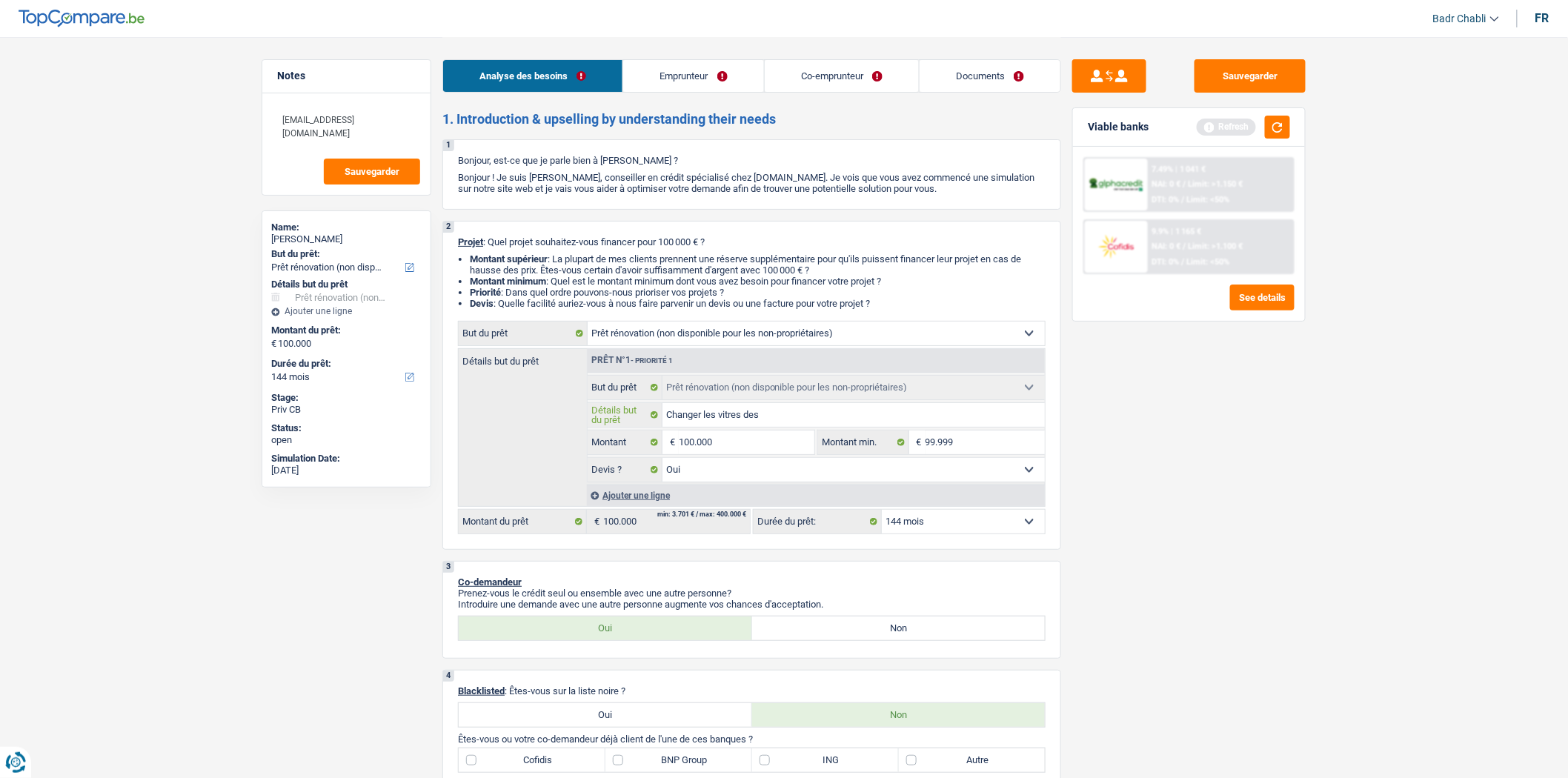
type input "Changer les vitres des c"
type input "Changer les vitres des ch"
type input "Changer les vitres des cha"
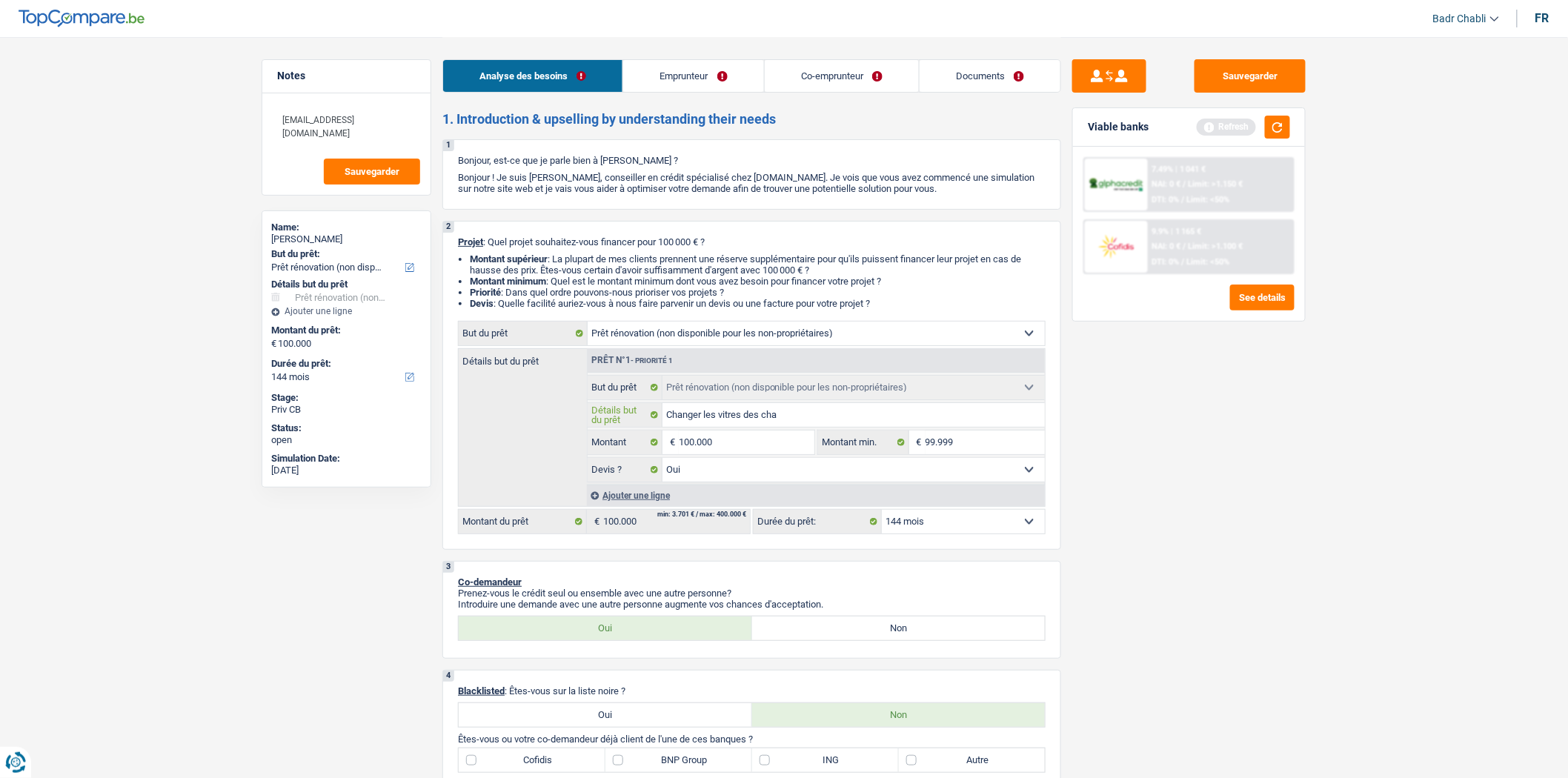
type input "Changer les vitres des chas"
type input "Changer les vitres des chass"
type input "Changer les vitres des chassi"
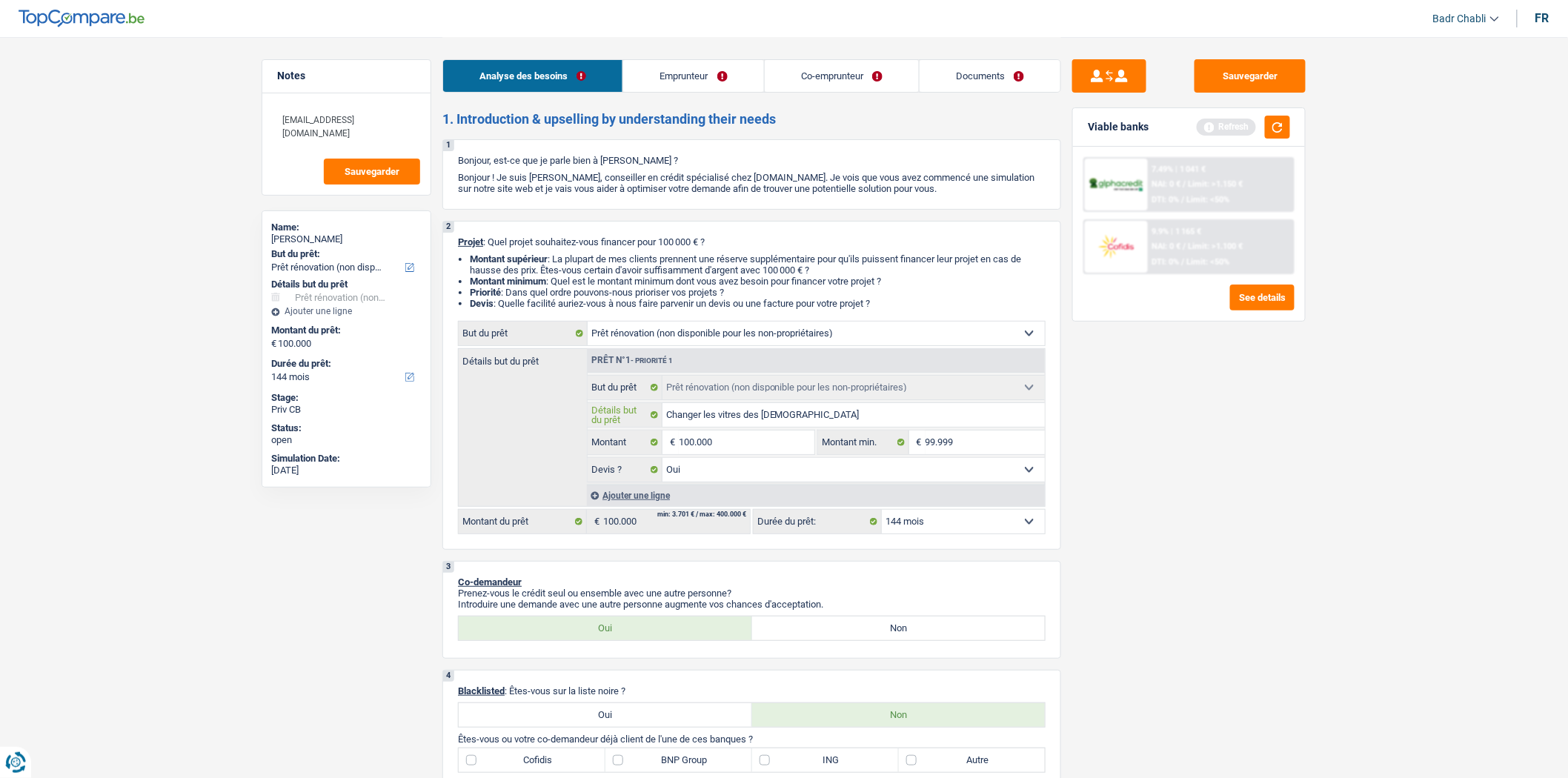
type input "Changer les vitres des chassi"
type input "Changer les vitres des chassis"
type input "Changer les vitres des chassis,"
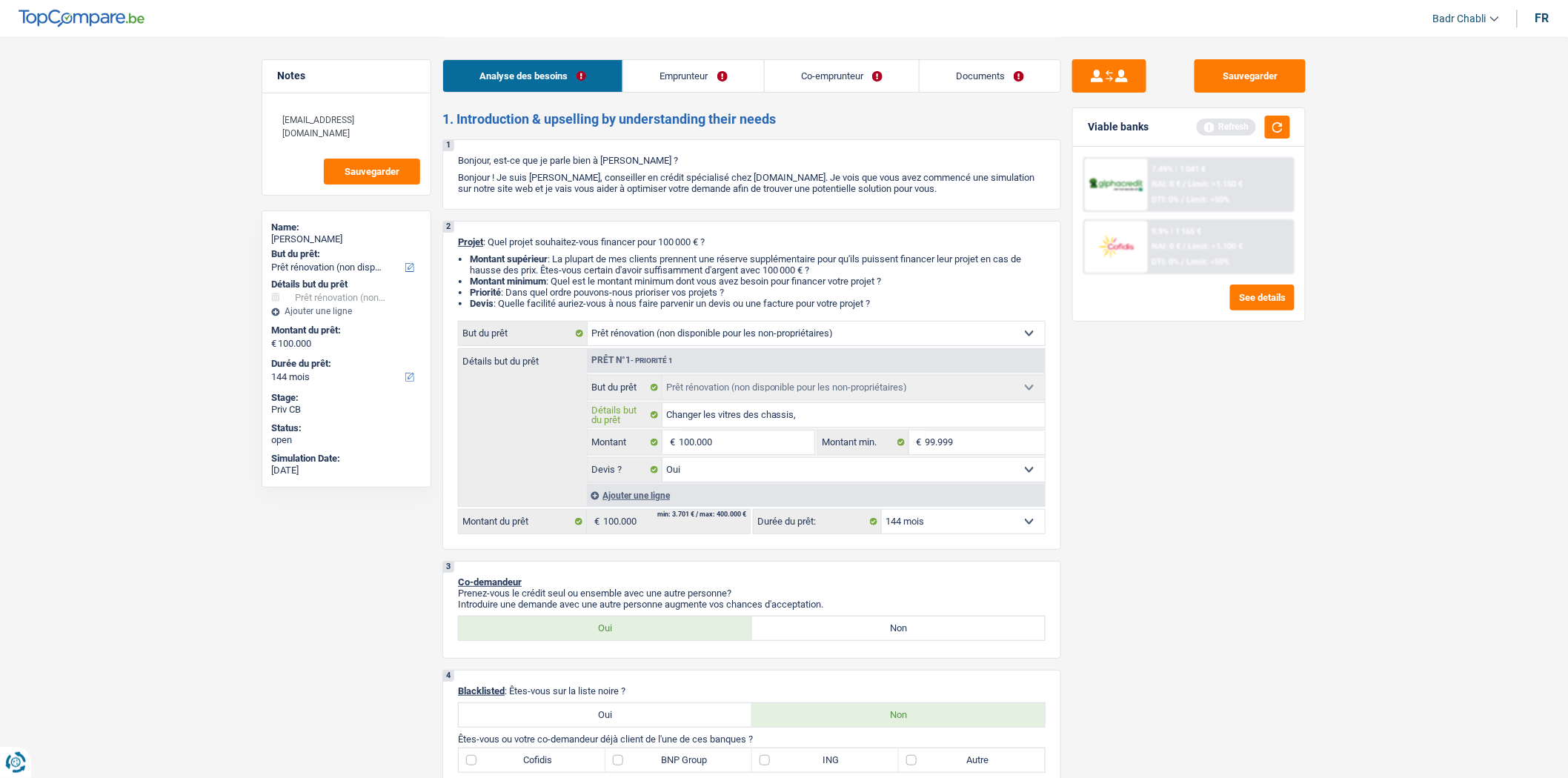
type input "Changer les vitres des chassis,"
type input "Changer les vitres des chassis, i"
type input "Changer les vitres des chassis, is"
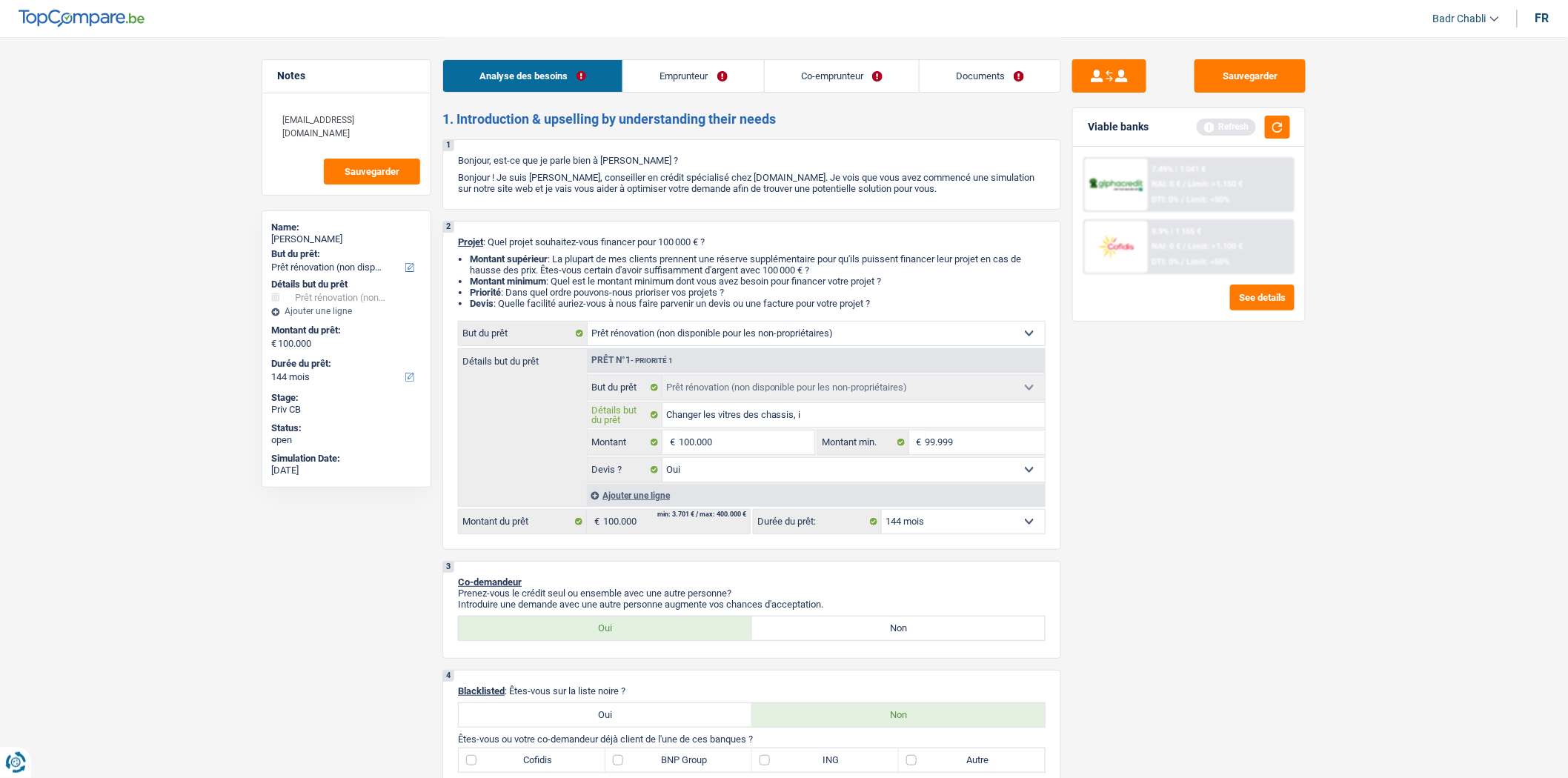
type input "Changer les vitres des chassis, is"
type input "Changer les vitres des chassis, iso"
type input "Changer les vitres des chassis, isol"
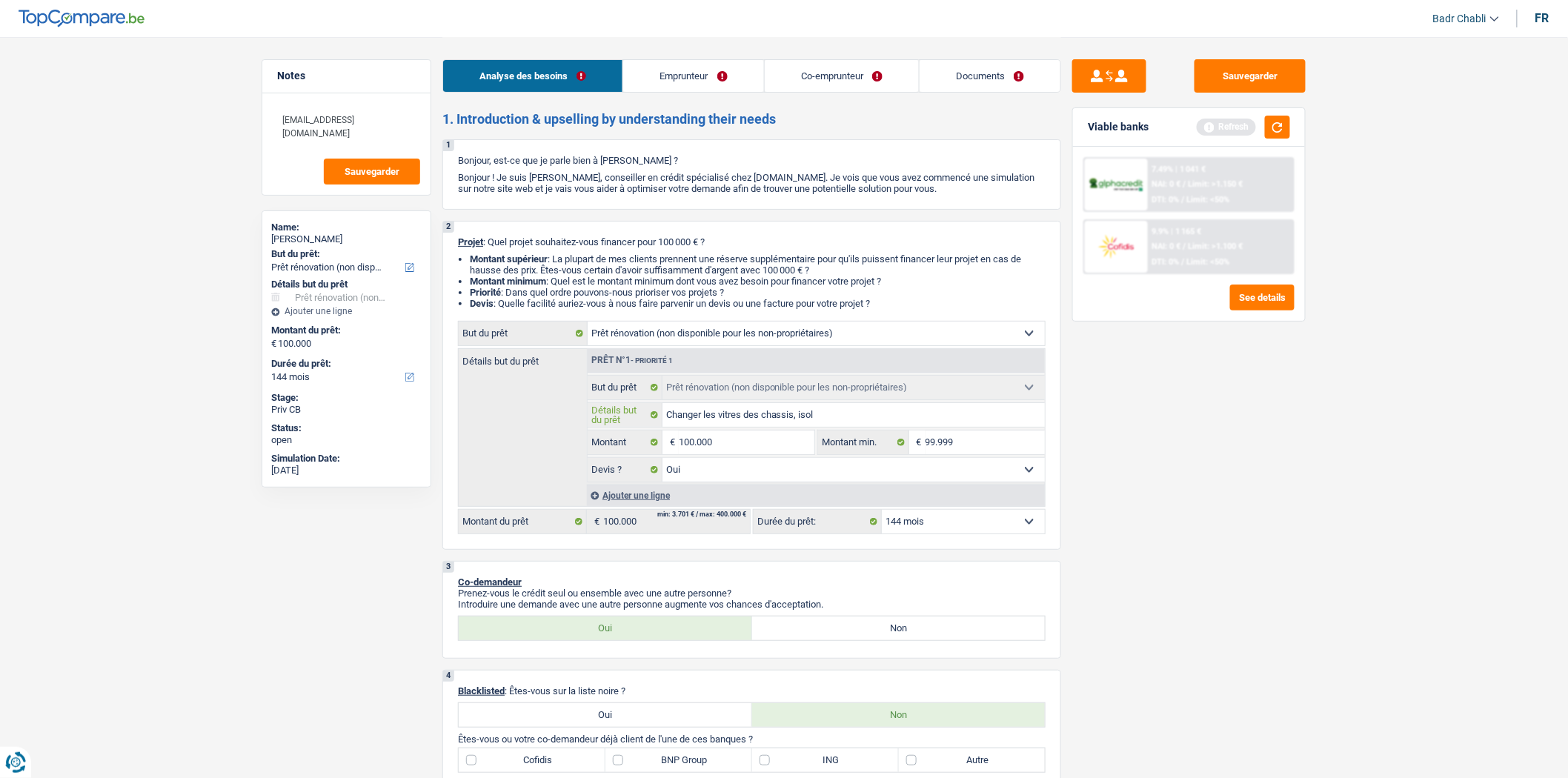
type input "Changer les vitres des chassis, isola"
type input "Changer les vitres des chassis, isolat"
type input "Changer les vitres des chassis, isolati"
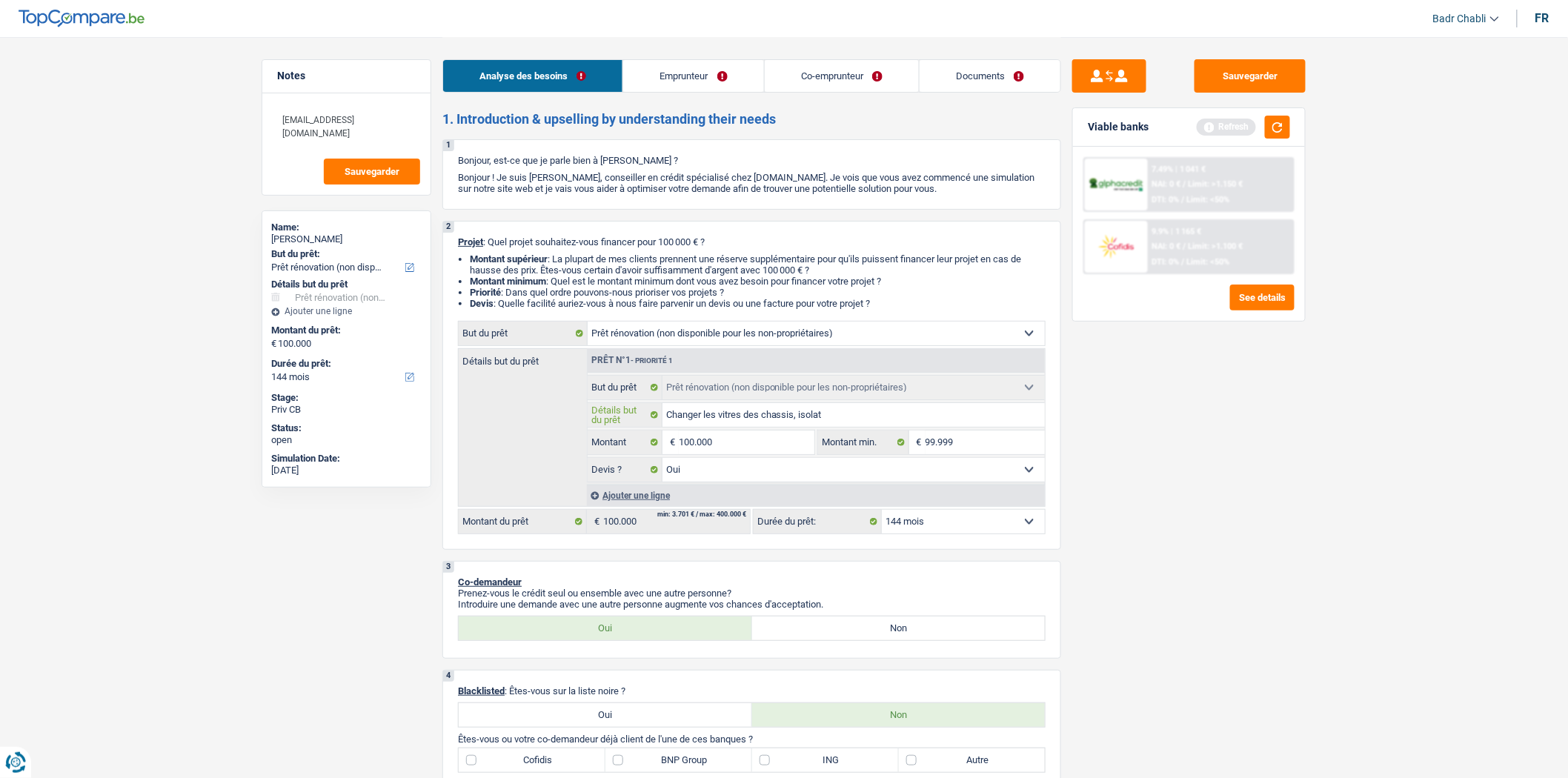
type input "Changer les vitres des chassis, isolati"
type input "Changer les vitres des chassis, isolatio"
type input "Changer les vitres des chassis, isolation"
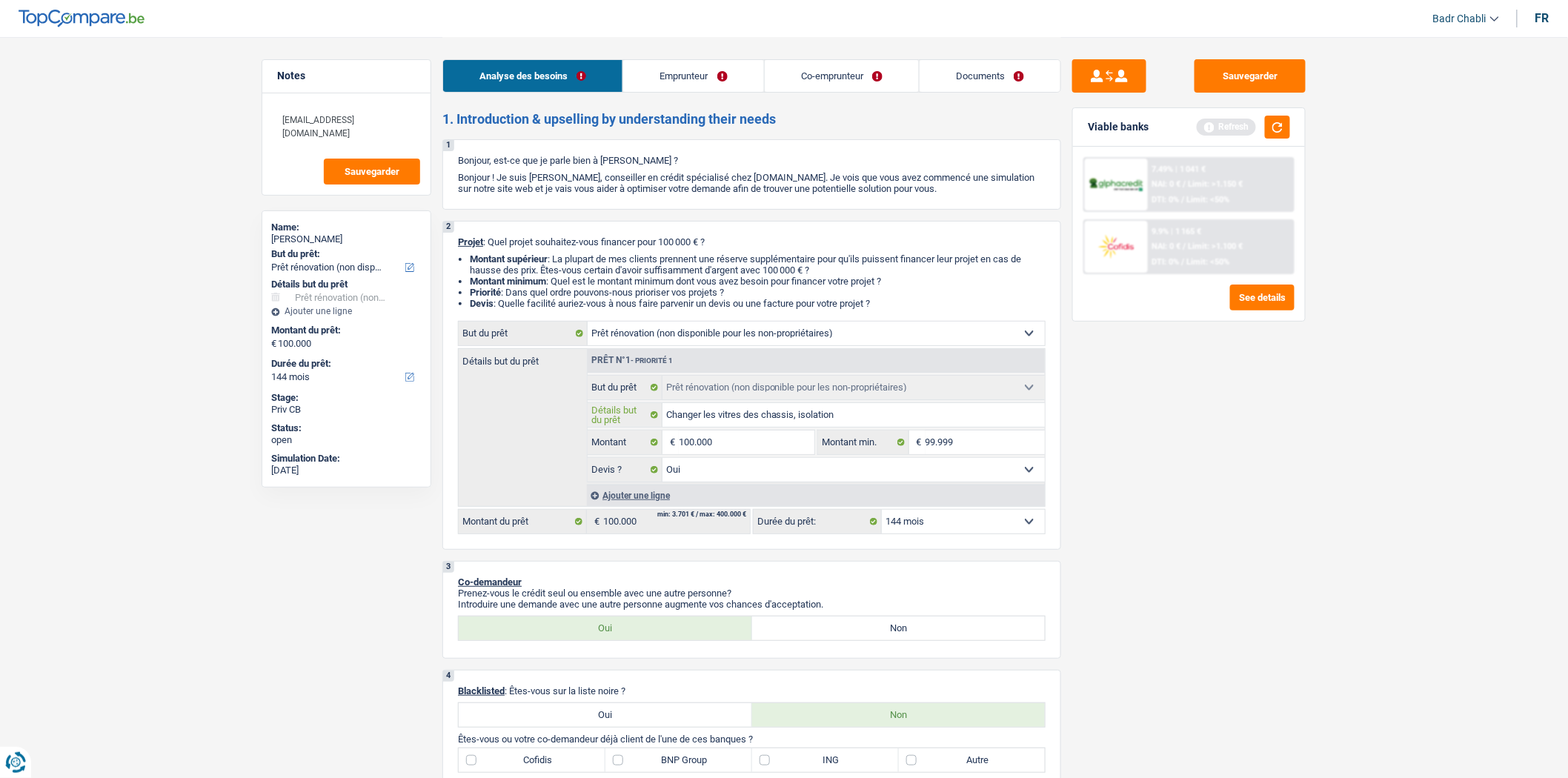
type input "Changer les vitres des chassis, isolation"
type input "Changer les vitres des chassis, isolation f"
type input "Changer les vitres des chassis, isolation fa"
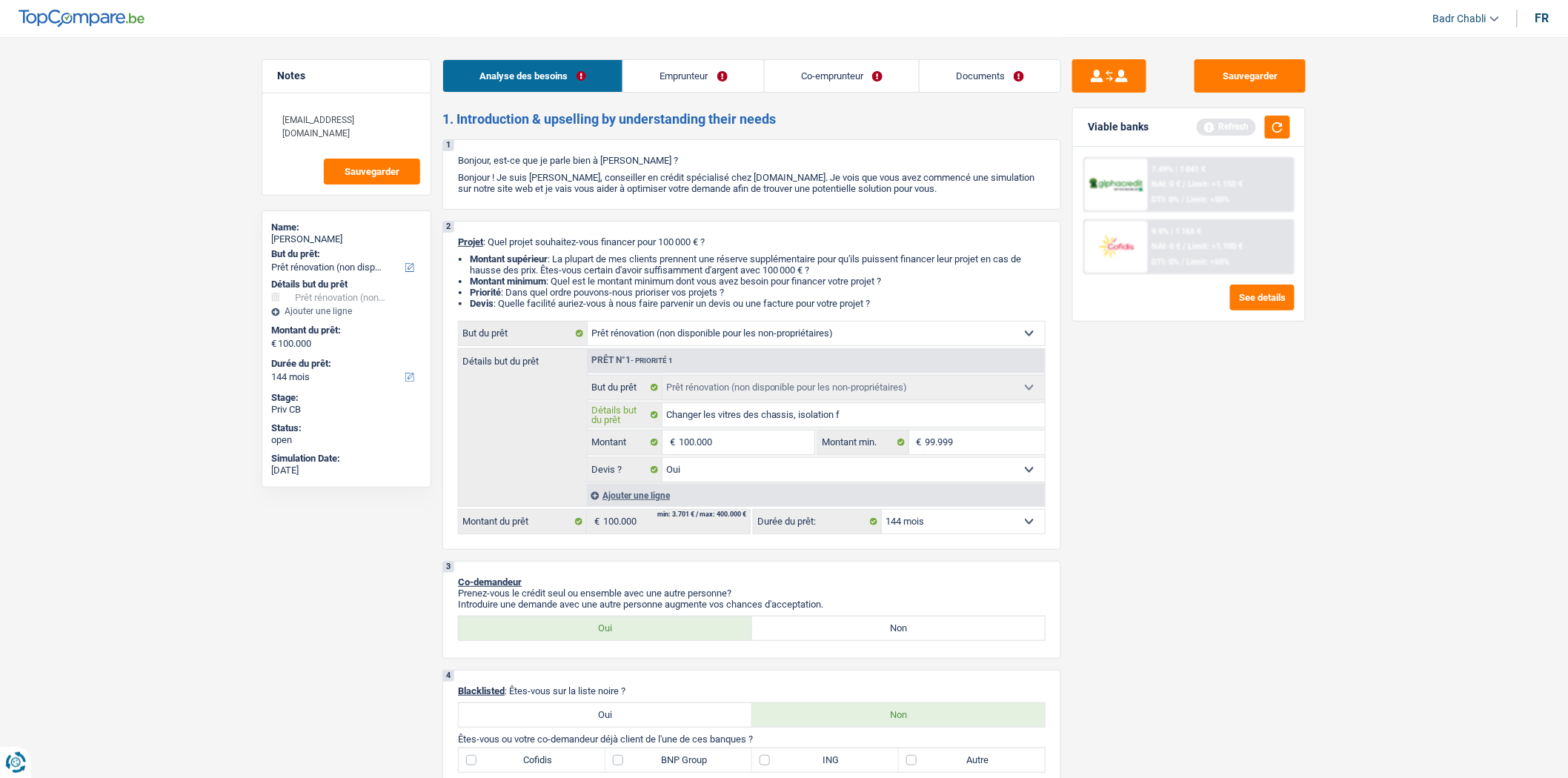
type input "Changer les vitres des chassis, isolation fa"
type input "Changer les vitres des chassis, isolation fac"
type input "Changer les vitres des chassis, isolation faca"
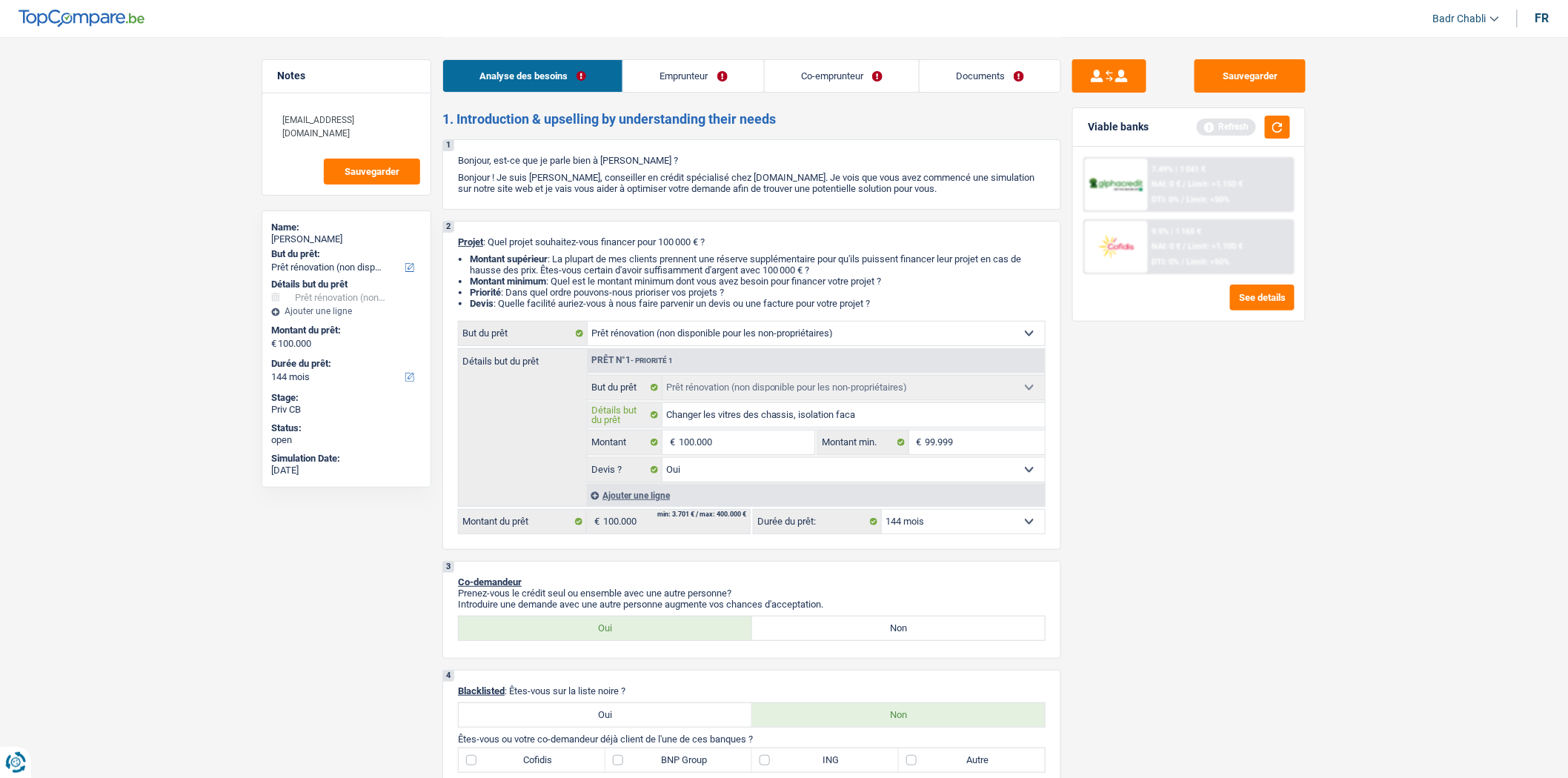
type input "Changer les vitres des chassis, isolation facad"
type input "Changer les vitres des chassis, isolation facade"
type input "Changer les vitres des chassis, isolation facade,"
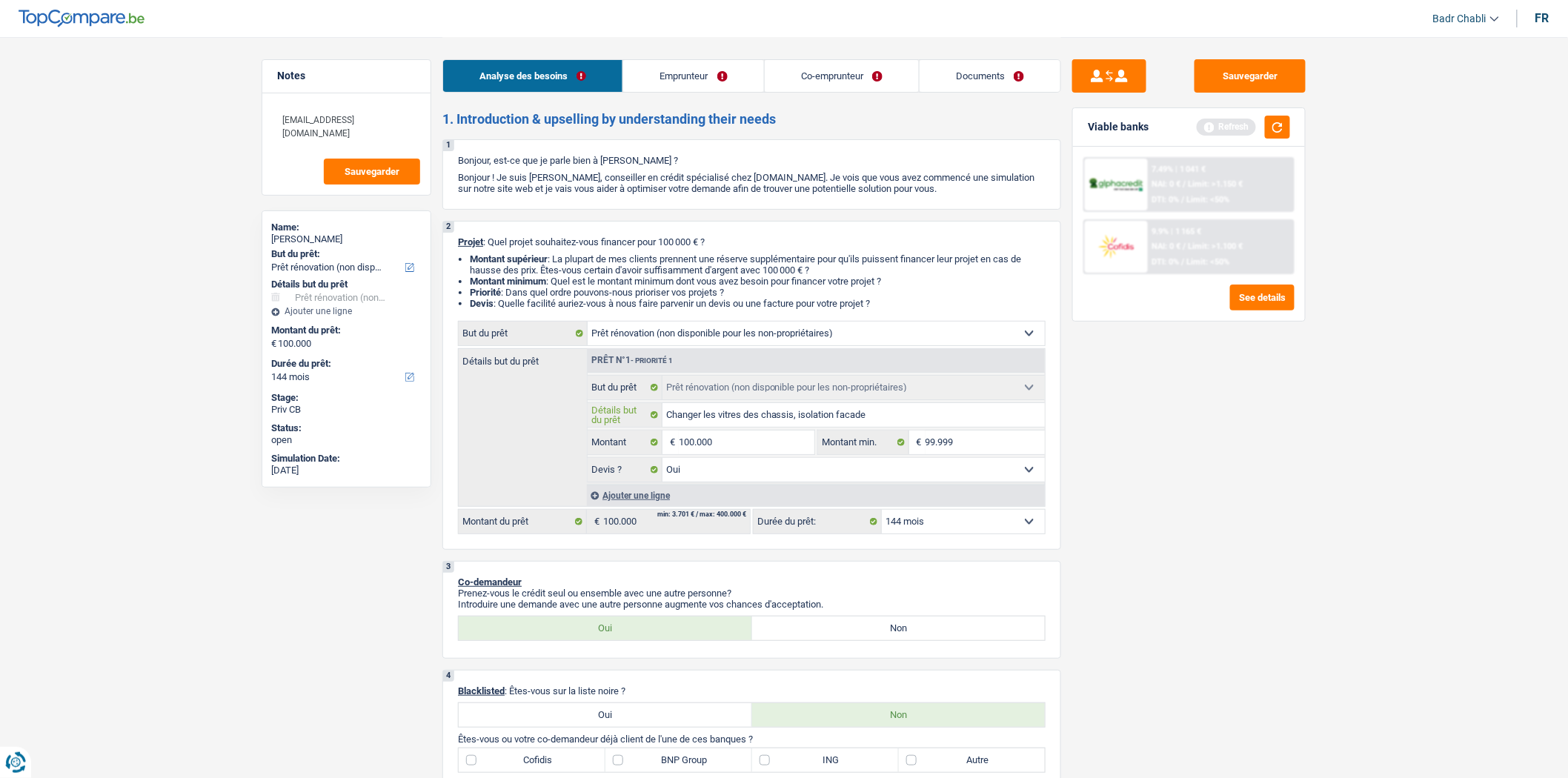
type input "Changer les vitres des chassis, isolation facade,"
type input "Changer les vitres des chassis, isolation facade, i"
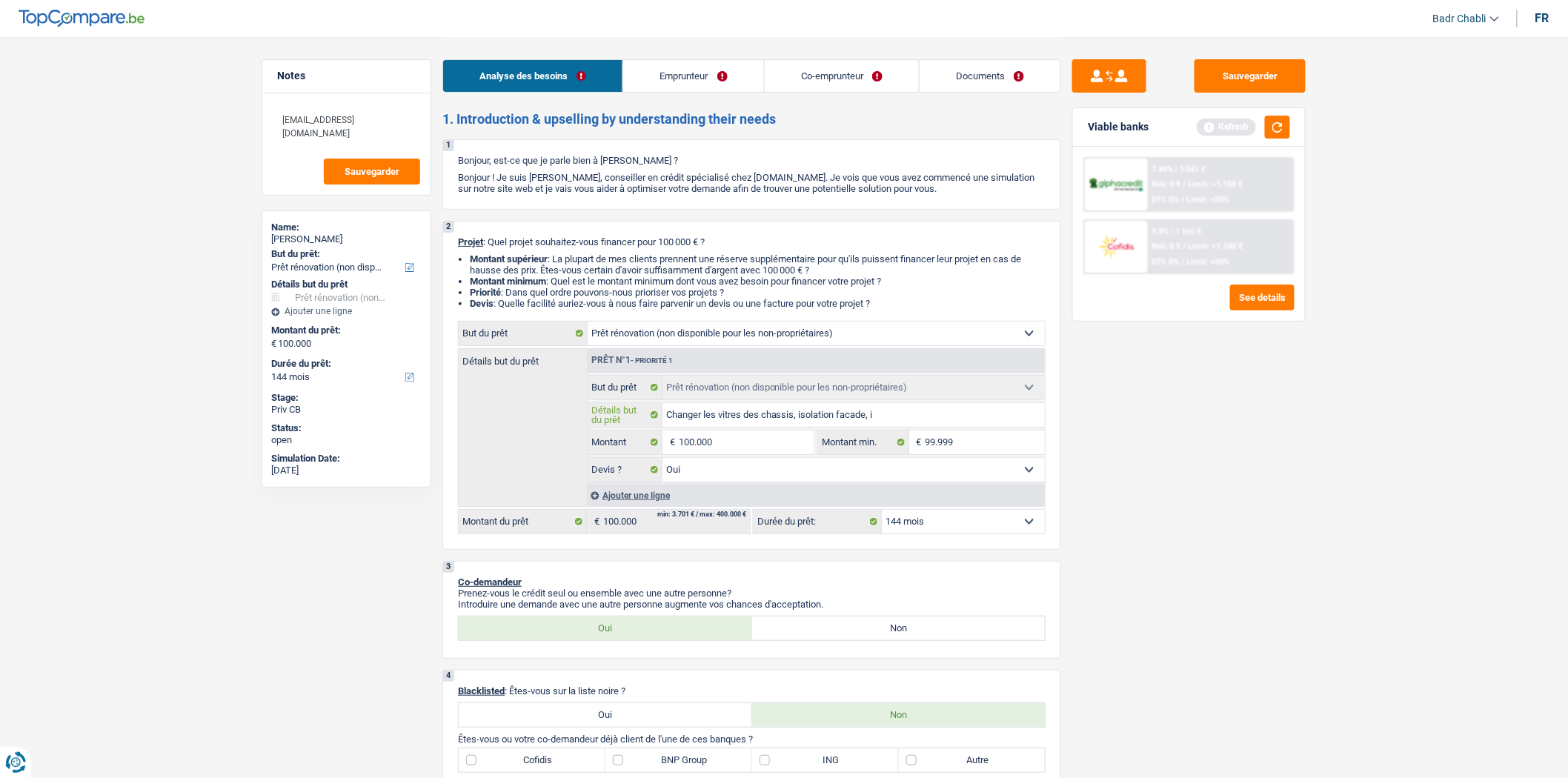
type input "Changer les vitres des chassis, isolation facade, in"
type input "Changer les vitres des chassis, isolation facade, inf"
type input "Changer les vitres des chassis, isolation facade, infi"
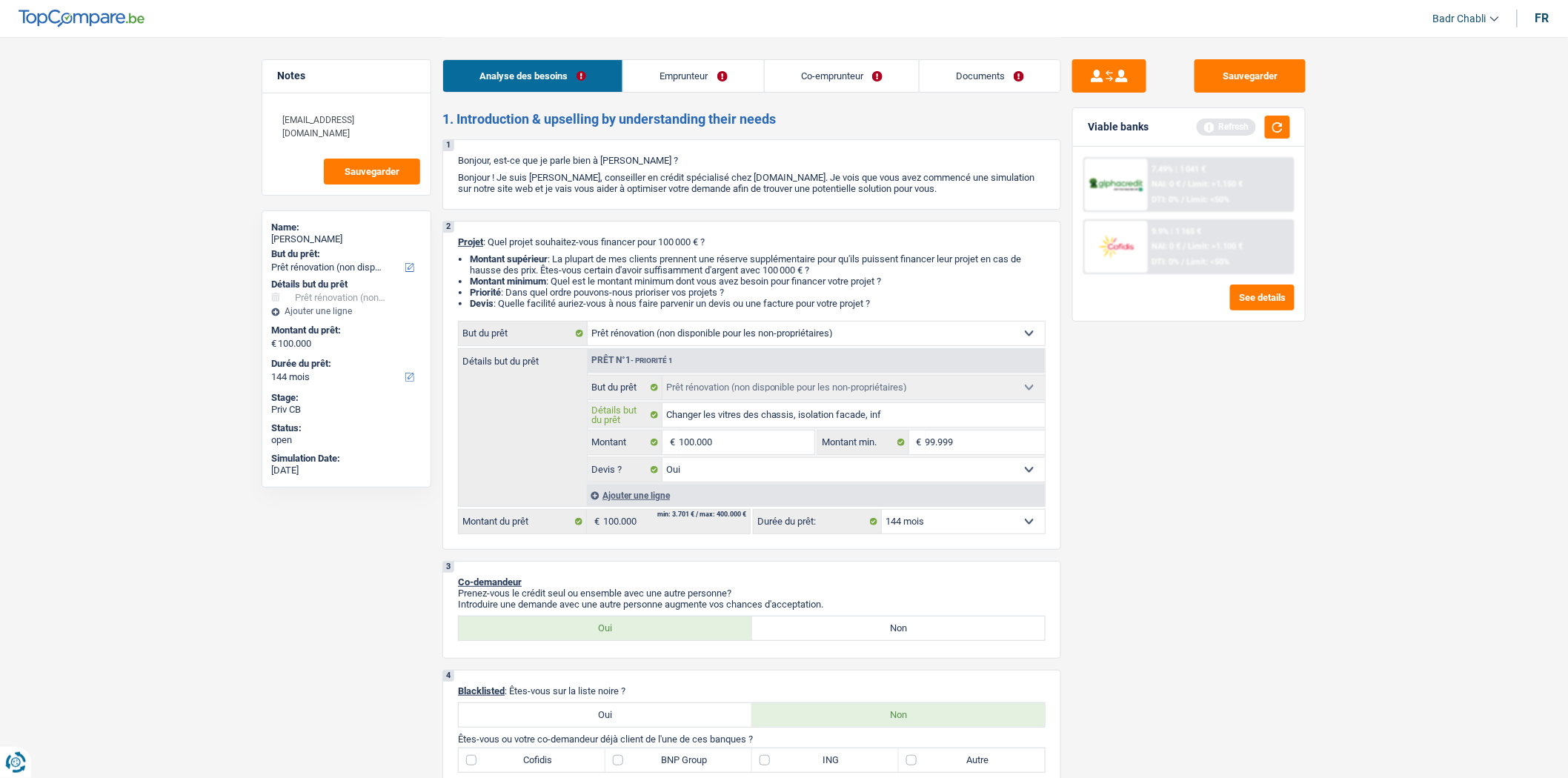
type input "Changer les vitres des chassis, isolation facade, infi"
type input "Changer les vitres des chassis, isolation facade, infil"
type input "Changer les vitres des chassis, isolation facade, infilt"
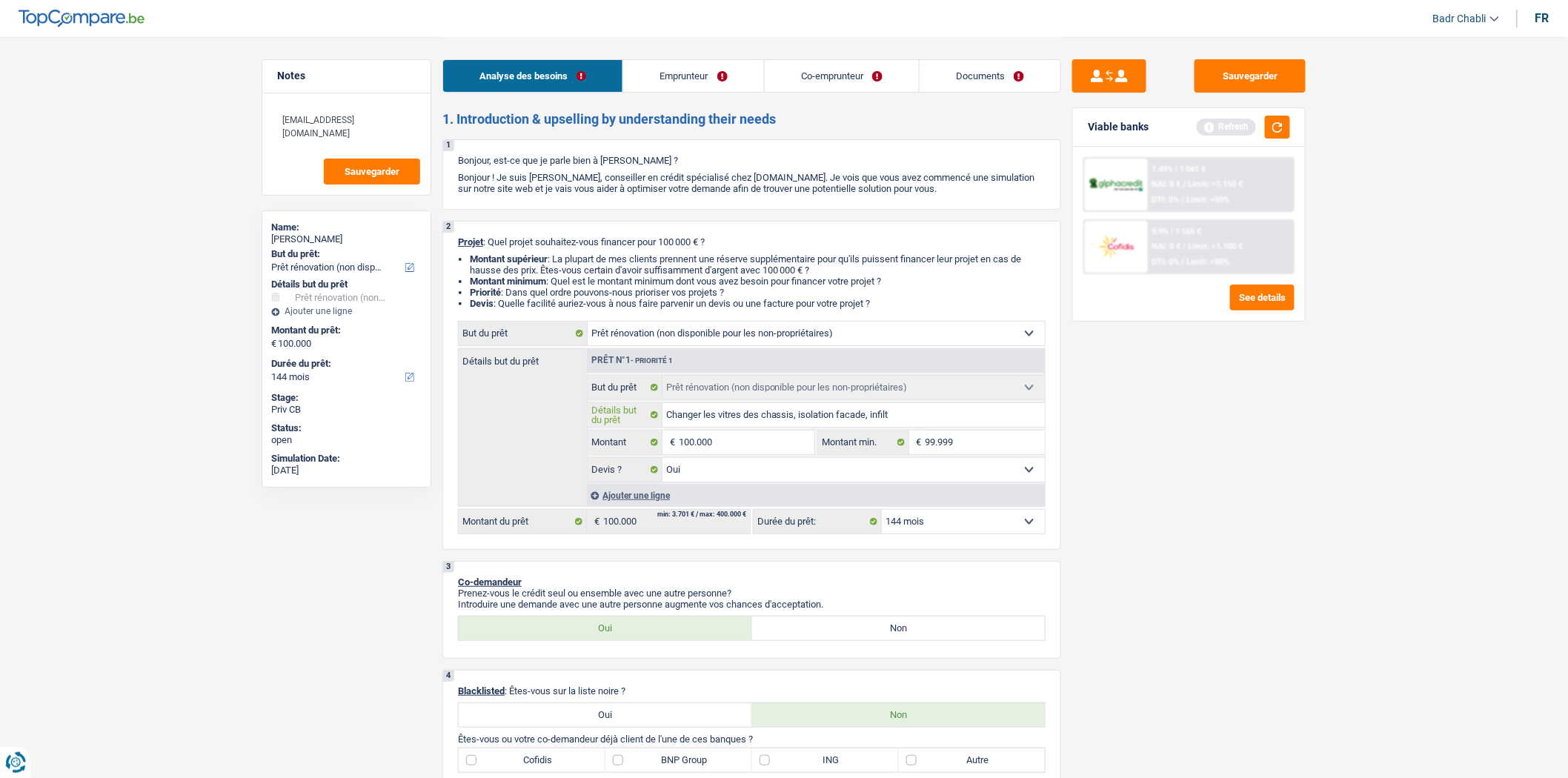
type input "Changer les vitres des chassis, isolation facade, infiltr"
type input "Changer les vitres des chassis, isolation facade, infiltra"
type input "Changer les vitres des chassis, isolation facade, infiltrat"
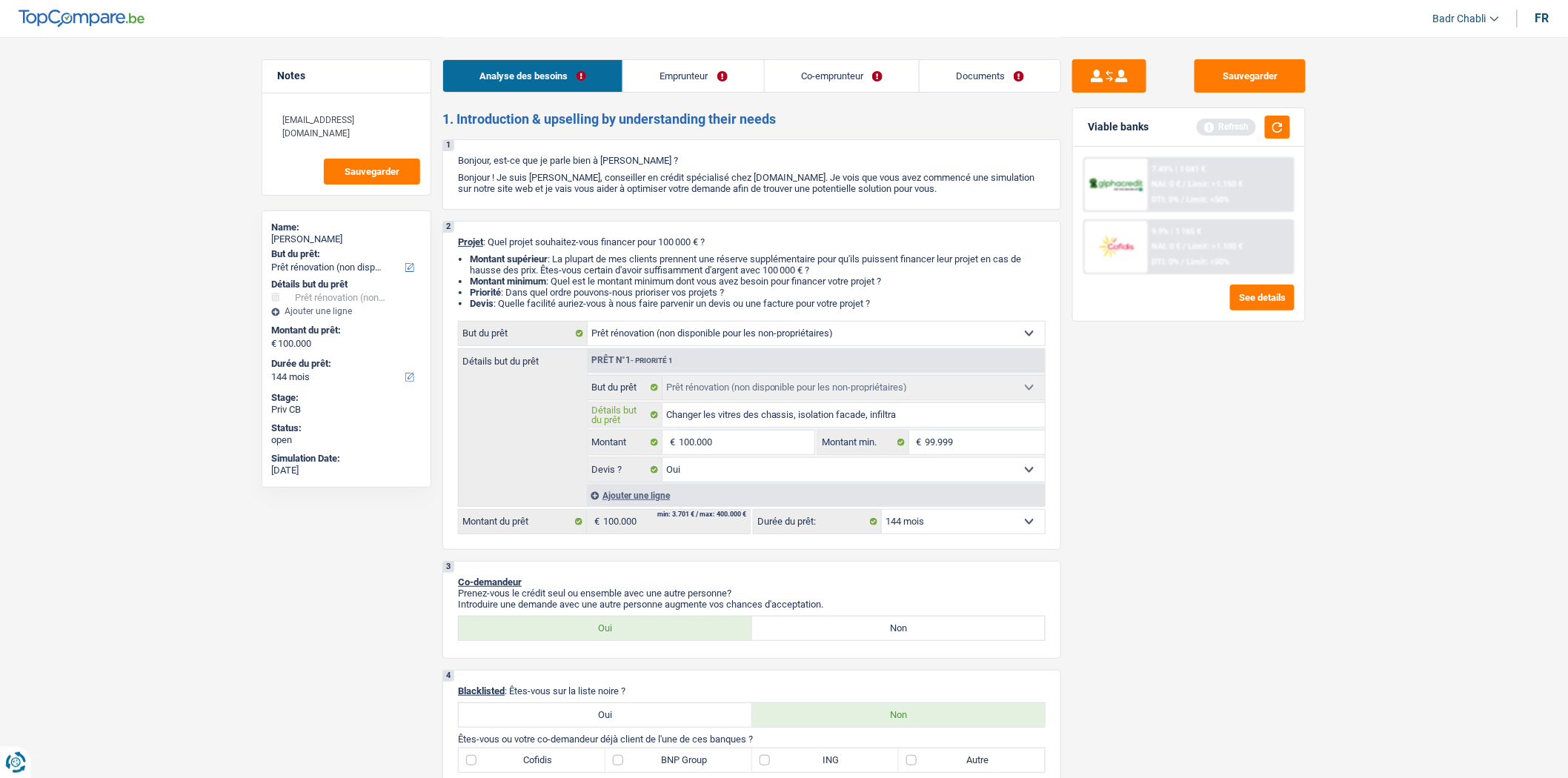
type input "Changer les vitres des chassis, isolation facade, infiltrat"
type input "Changer les vitres des chassis, isolation facade, infiltrati"
type input "Changer les vitres des chassis, isolation facade, infiltratio"
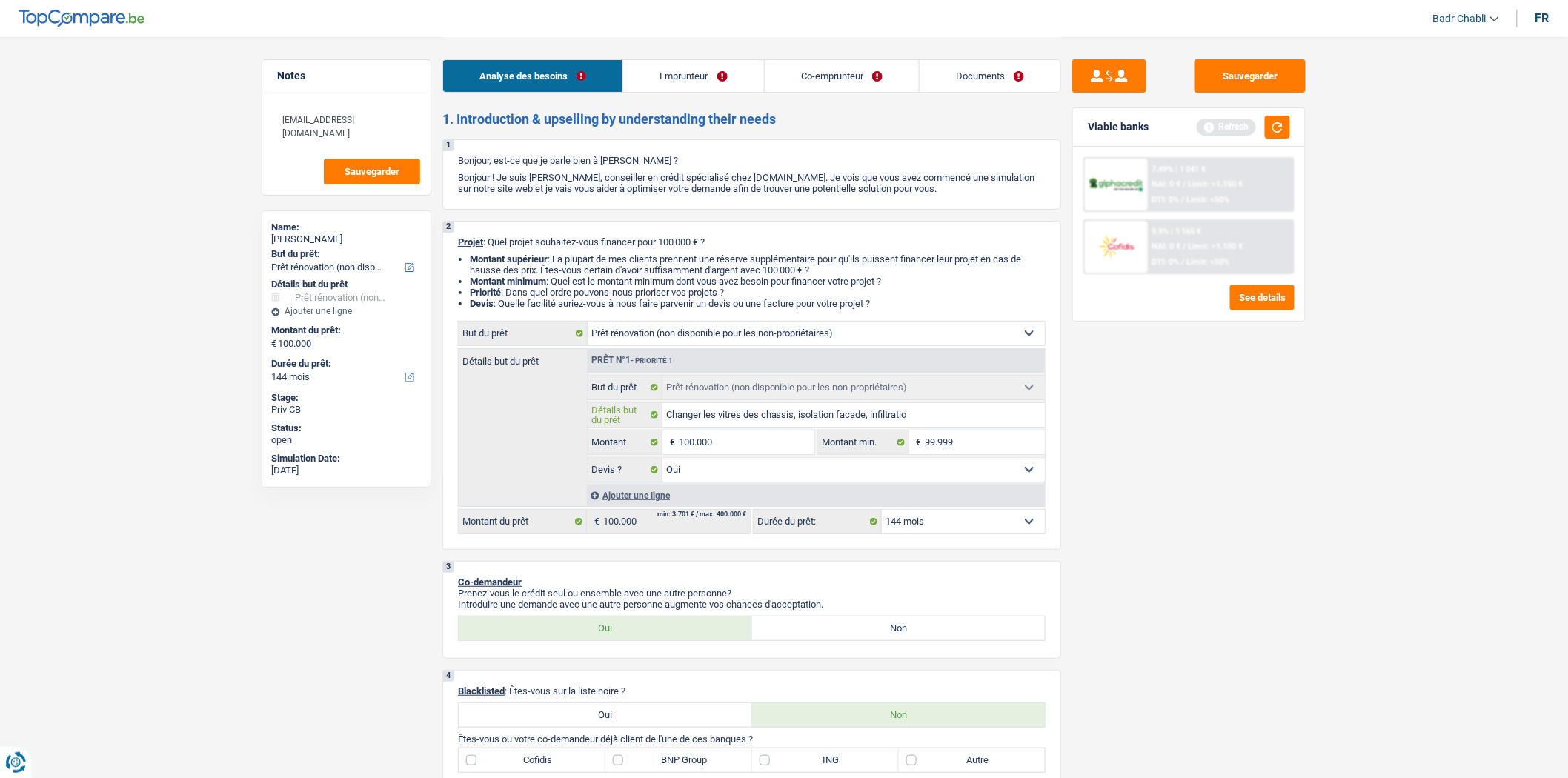
type input "Changer les vitres des chassis, isolation facade, infiltration"
type input "Changer les vitres des chassis, isolation facade, infiltration d"
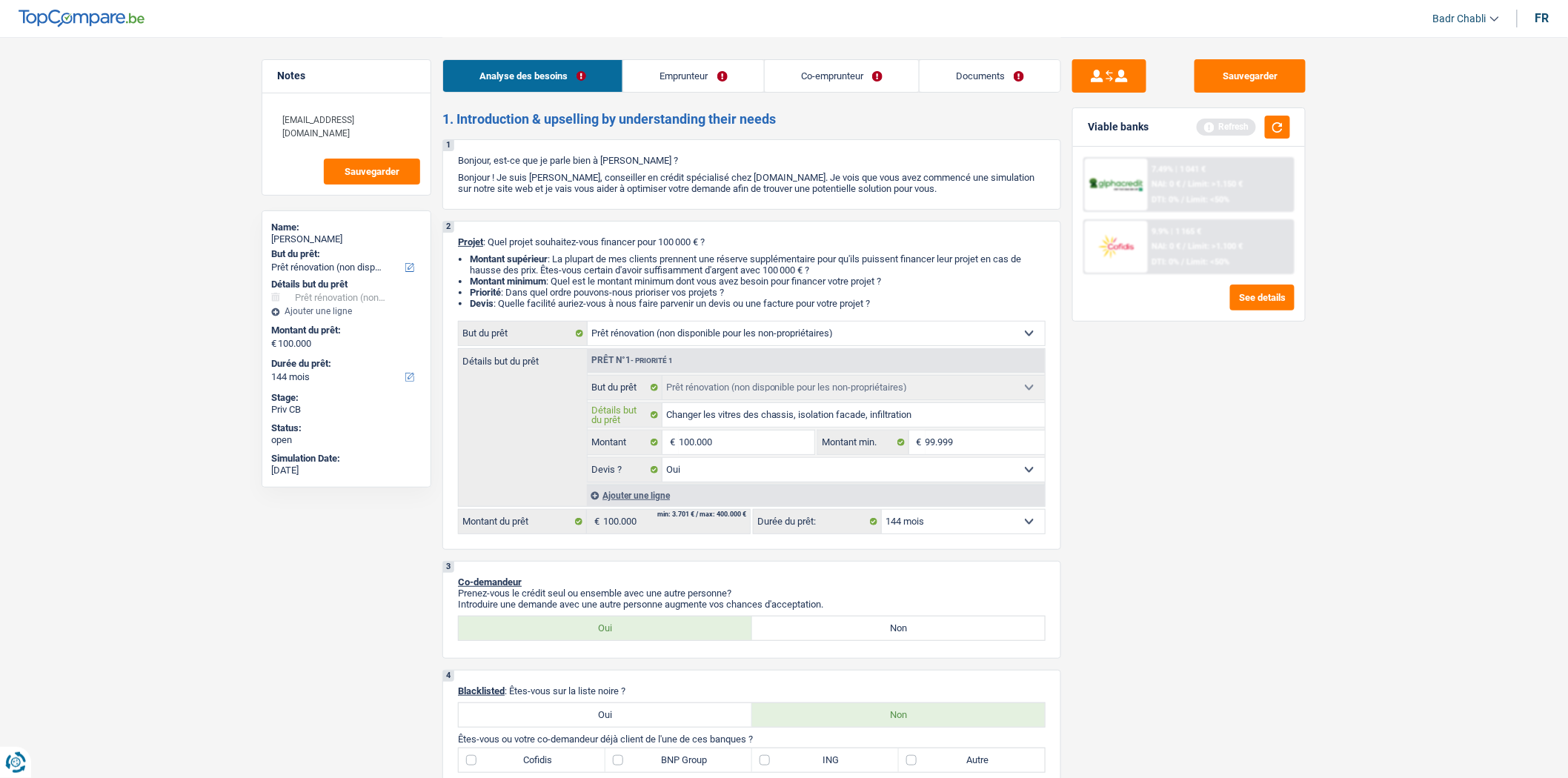
type input "Changer les vitres des chassis, isolation facade, infiltration d"
type input "Changer les vitres des chassis, isolation facade, infiltration d'"
type input "Changer les vitres des chassis, isolation facade, infiltration d'e"
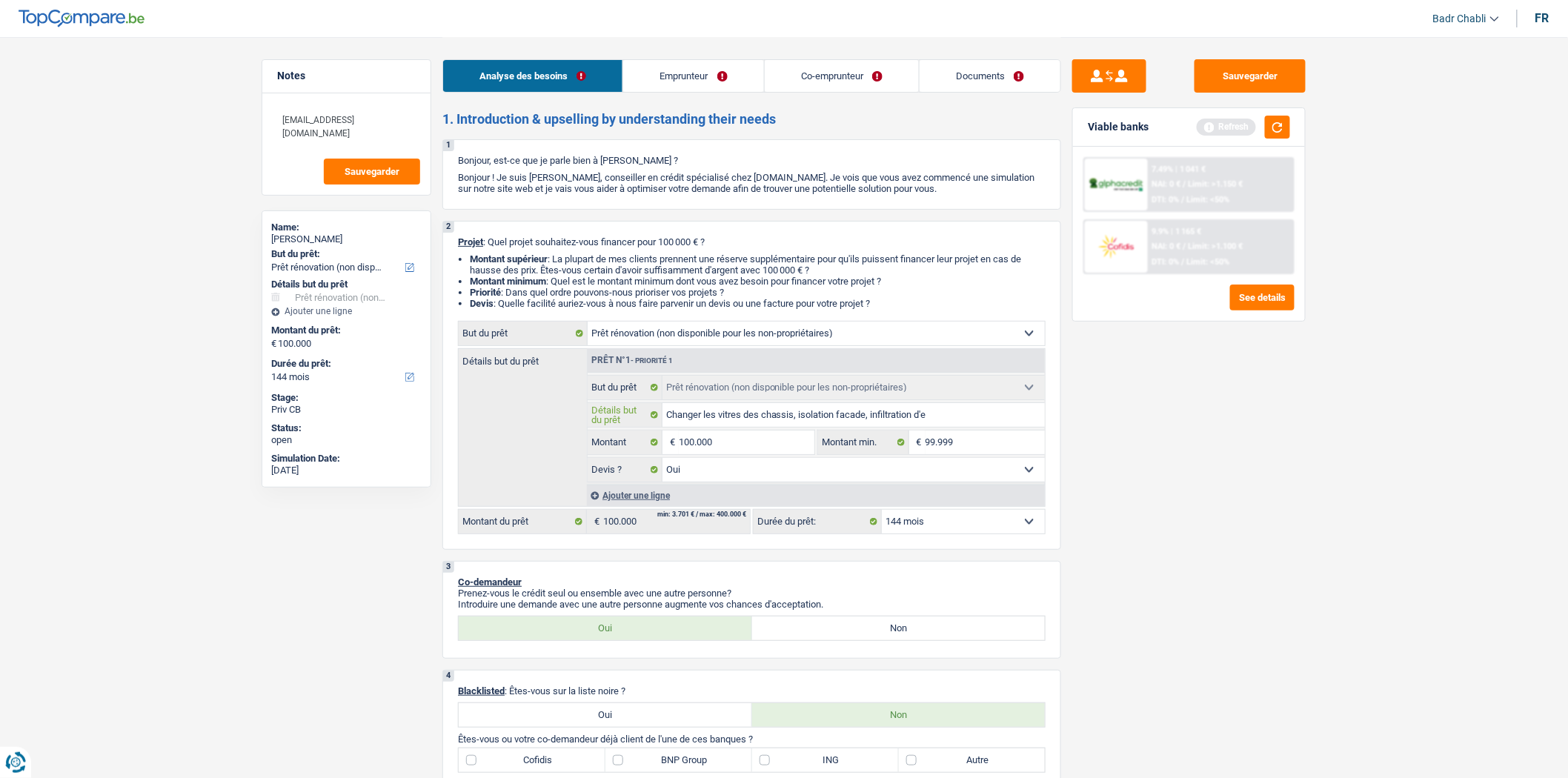
type input "Changer les vitres des chassis, isolation facade, infiltration d'ea"
type input "Changer les vitres des chassis, isolation facade, infiltration d'eau"
type input "Changer les vitres des chassis, isolation facade, infiltration d'eaux"
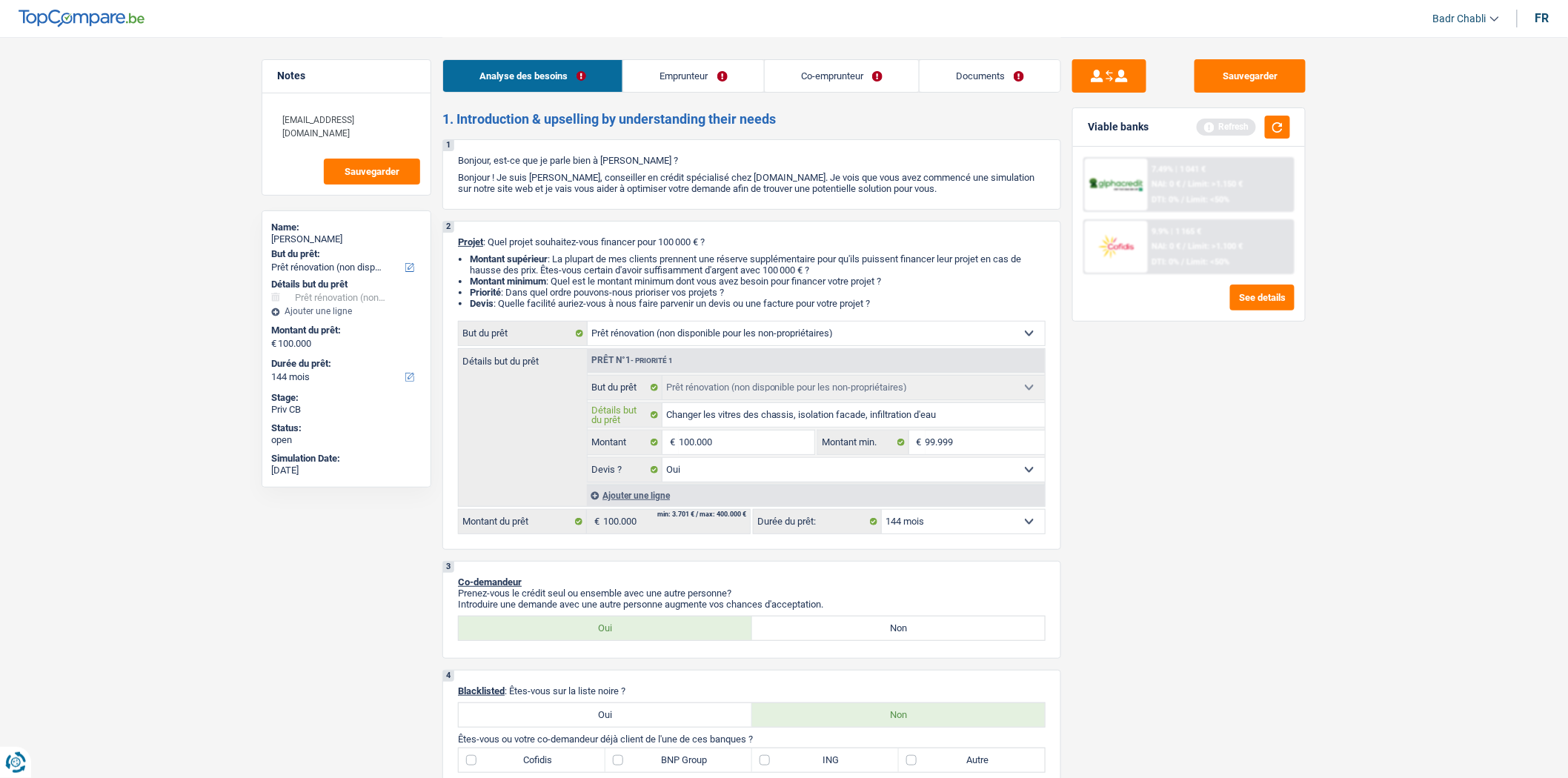
type input "Changer les vitres des chassis, isolation facade, infiltration d'eaux"
click at [660, 342] on select "Confort maison: meubles, textile, peinture, électroménager, outillage non-profe…" at bounding box center [816, 333] width 457 height 24
drag, startPoint x: 660, startPoint y: 342, endPoint x: 676, endPoint y: 303, distance: 42.2
click at [660, 342] on select "Confort maison: meubles, textile, peinture, électroménager, outillage non-profe…" at bounding box center [816, 333] width 457 height 24
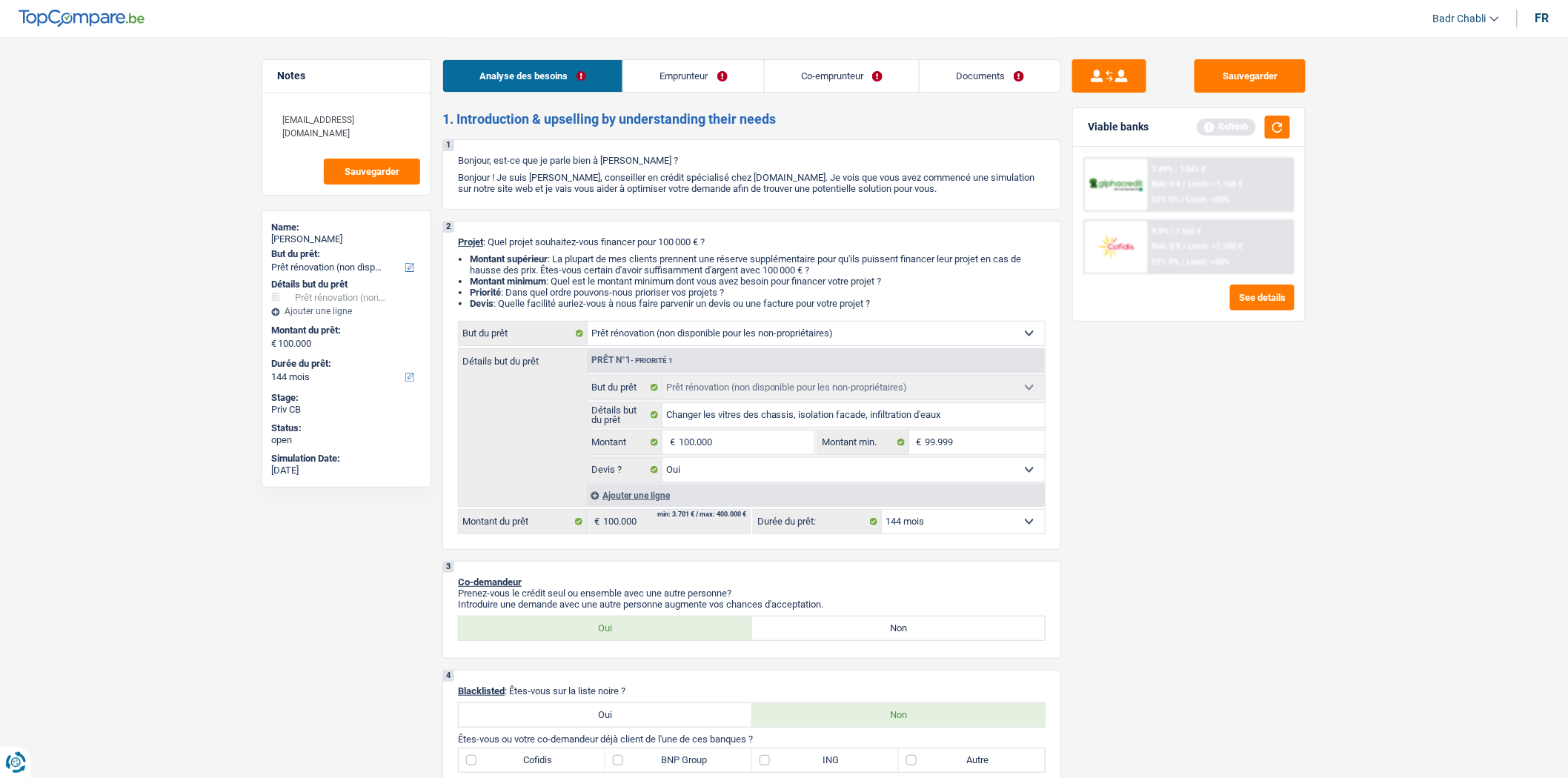
click at [684, 65] on link "Emprunteur" at bounding box center [693, 76] width 140 height 32
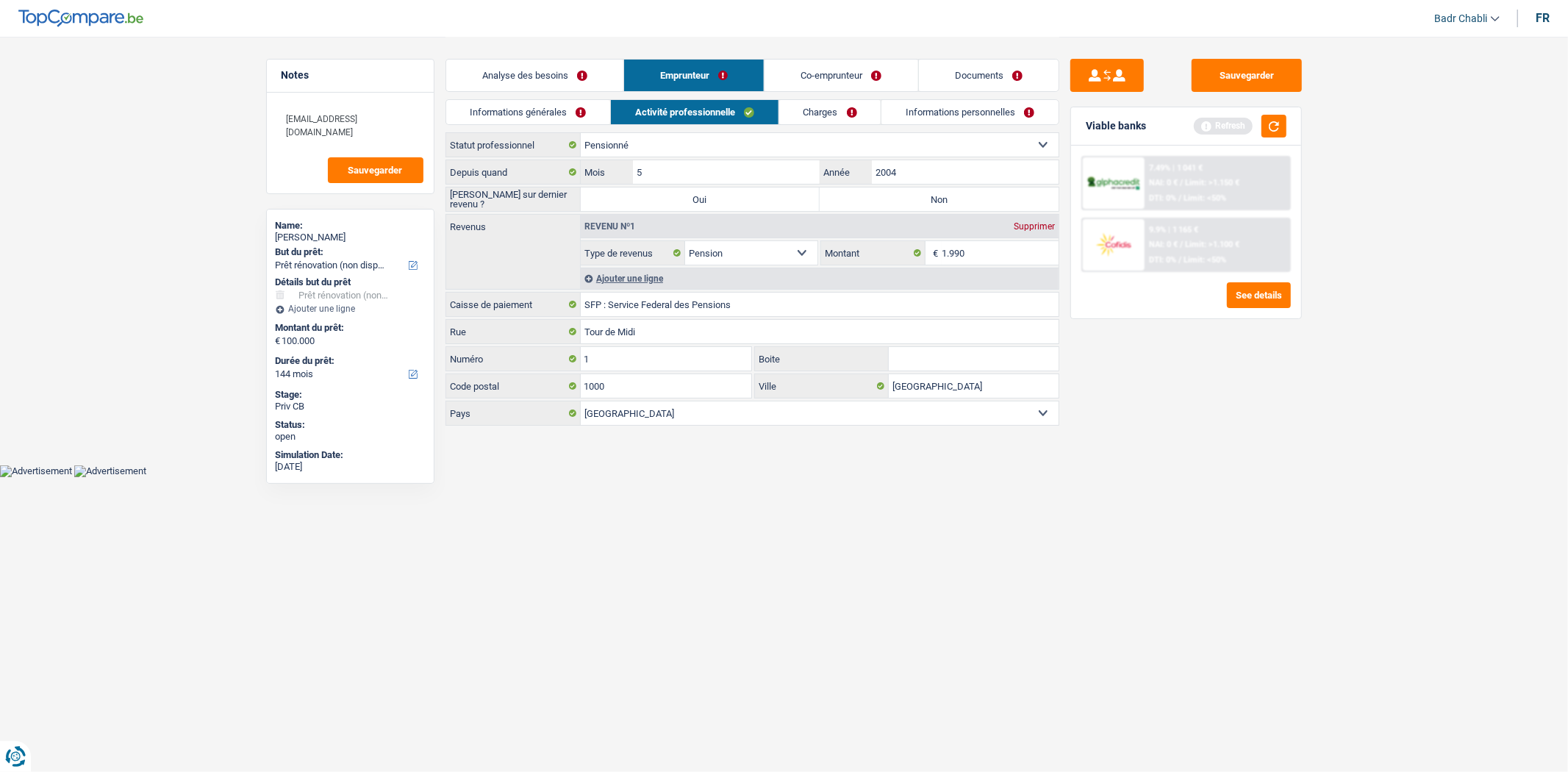
click at [873, 109] on link "Charges" at bounding box center [830, 112] width 103 height 25
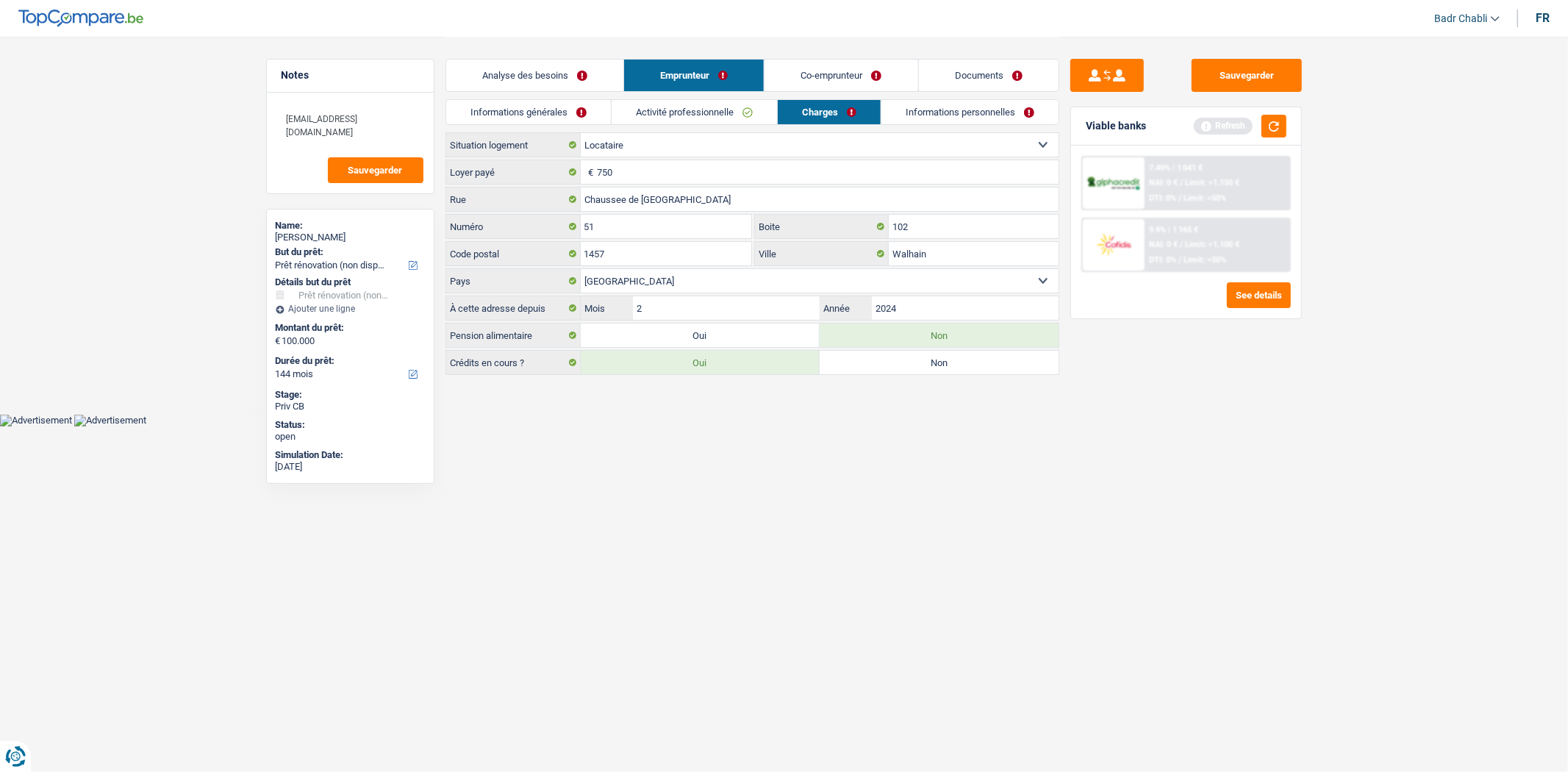
click at [637, 148] on select "Locataire Propriétaire avec prêt hypothécaire Propriétaire sans prêt hypothécai…" at bounding box center [819, 144] width 478 height 24
select select "ownerWithMortgage"
click at [581, 133] on select "Locataire Propriétaire avec prêt hypothécaire Propriétaire sans prêt hypothécai…" at bounding box center [819, 144] width 478 height 24
select select "ownerWithMortgage"
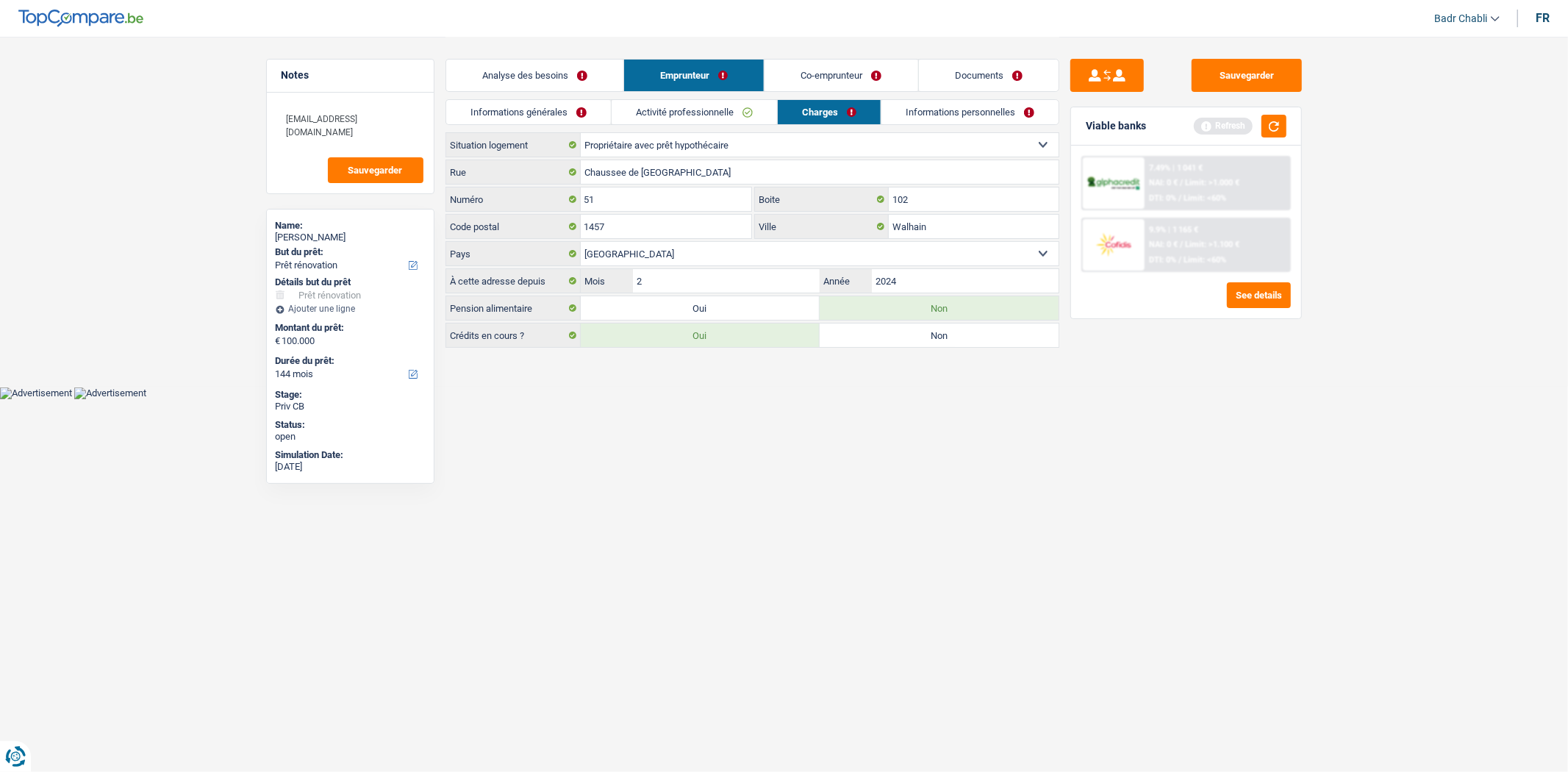
click at [578, 69] on link "Analyse des besoins" at bounding box center [535, 75] width 177 height 32
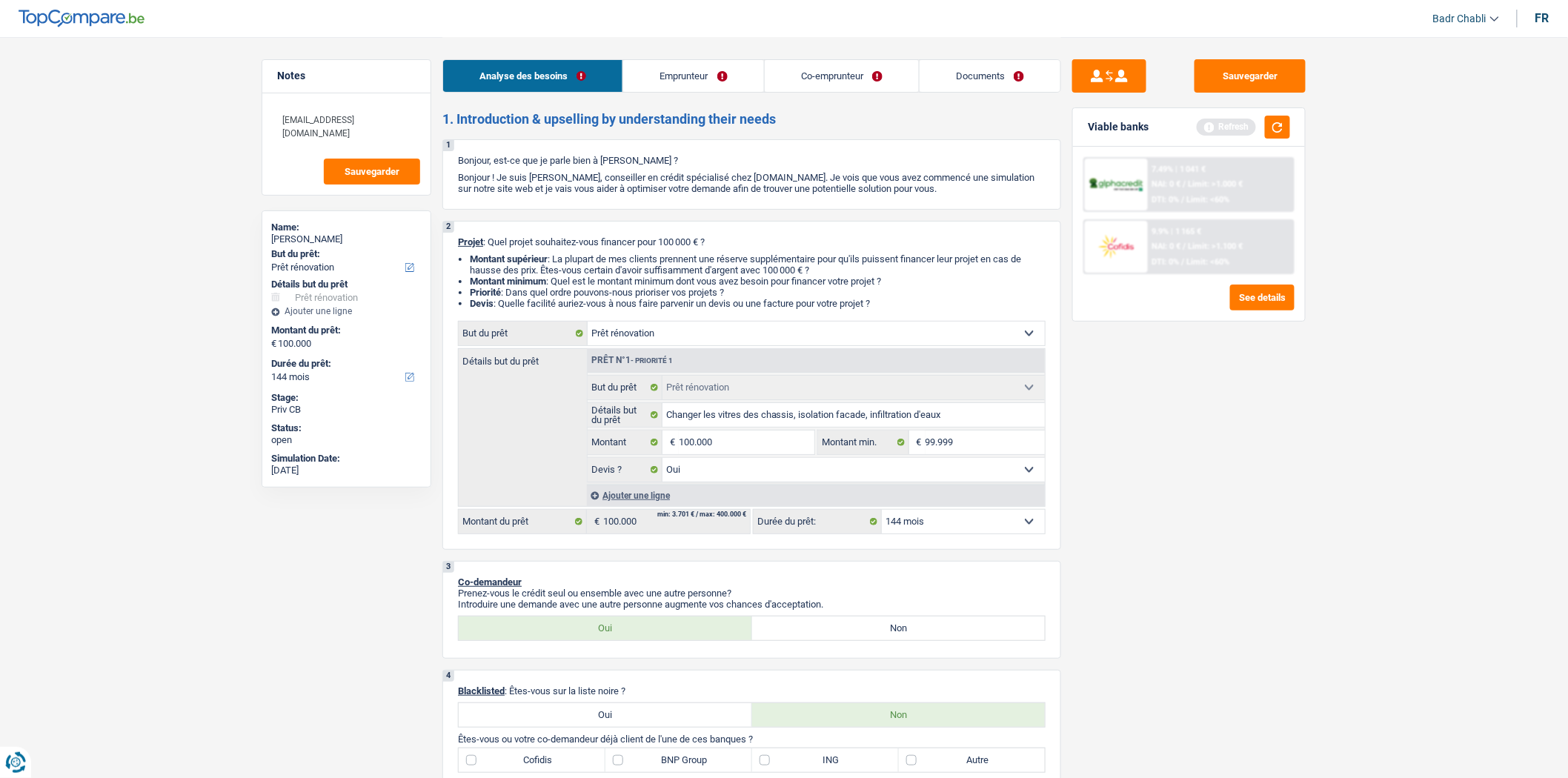
click at [660, 336] on select "Confort maison: meubles, textile, peinture, électroménager, outillage non-profe…" at bounding box center [816, 333] width 457 height 24
select select "energy"
click at [588, 325] on select "Confort maison: meubles, textile, peinture, électroménager, outillage non-profe…" at bounding box center [816, 333] width 457 height 24
select select "energy"
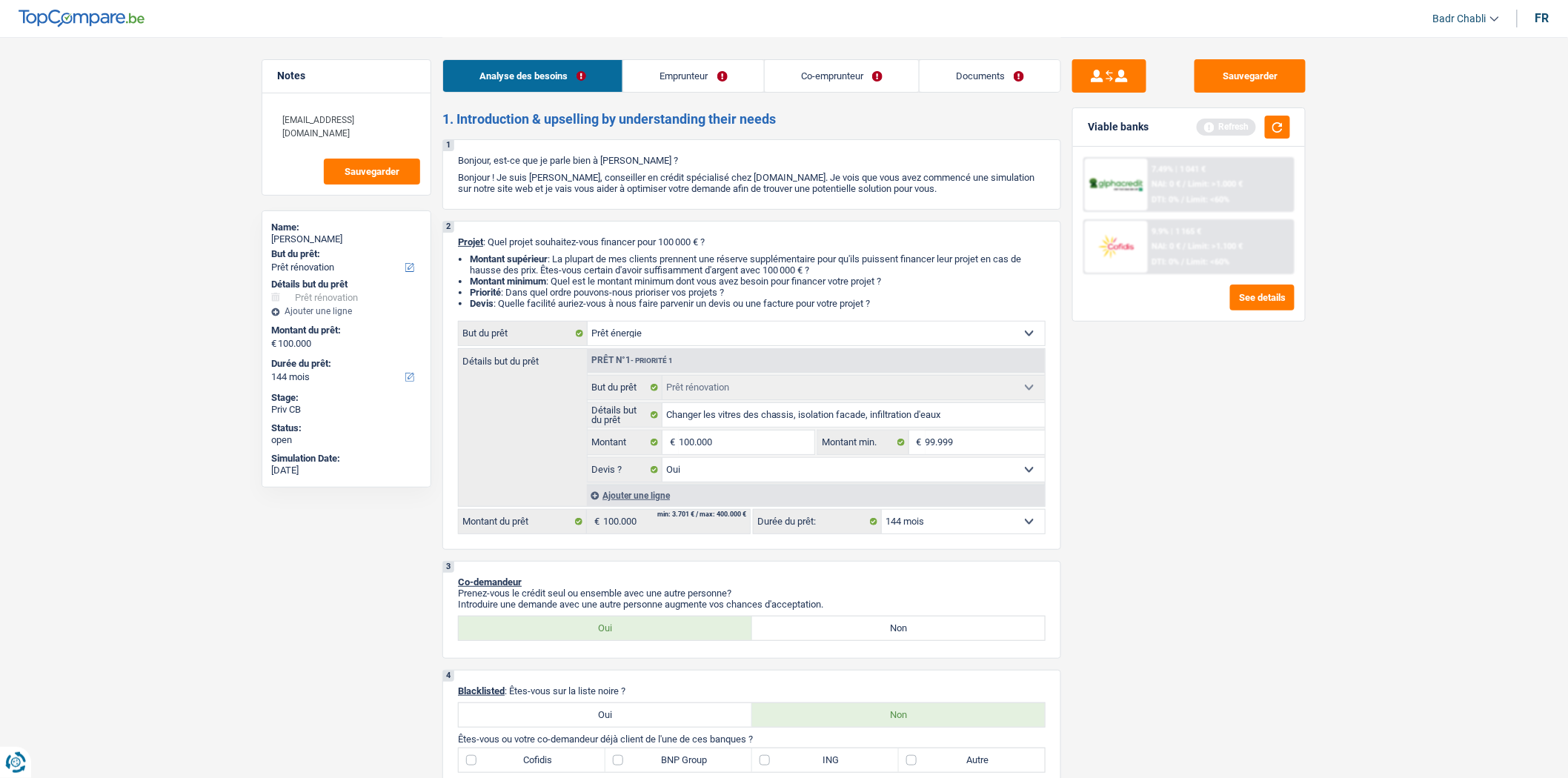
select select "energy"
select select
select select "energy"
select select
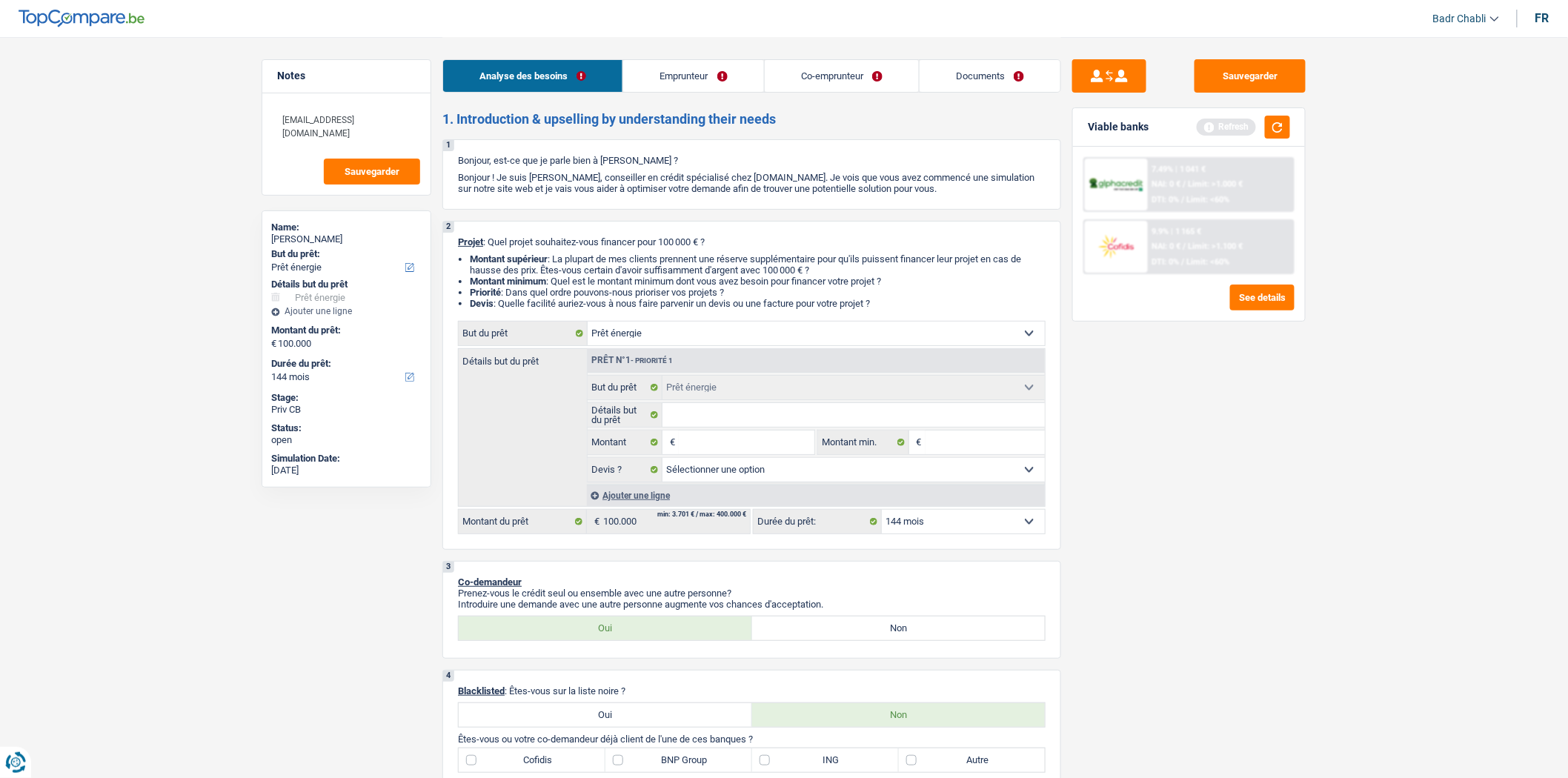
select select "renovation"
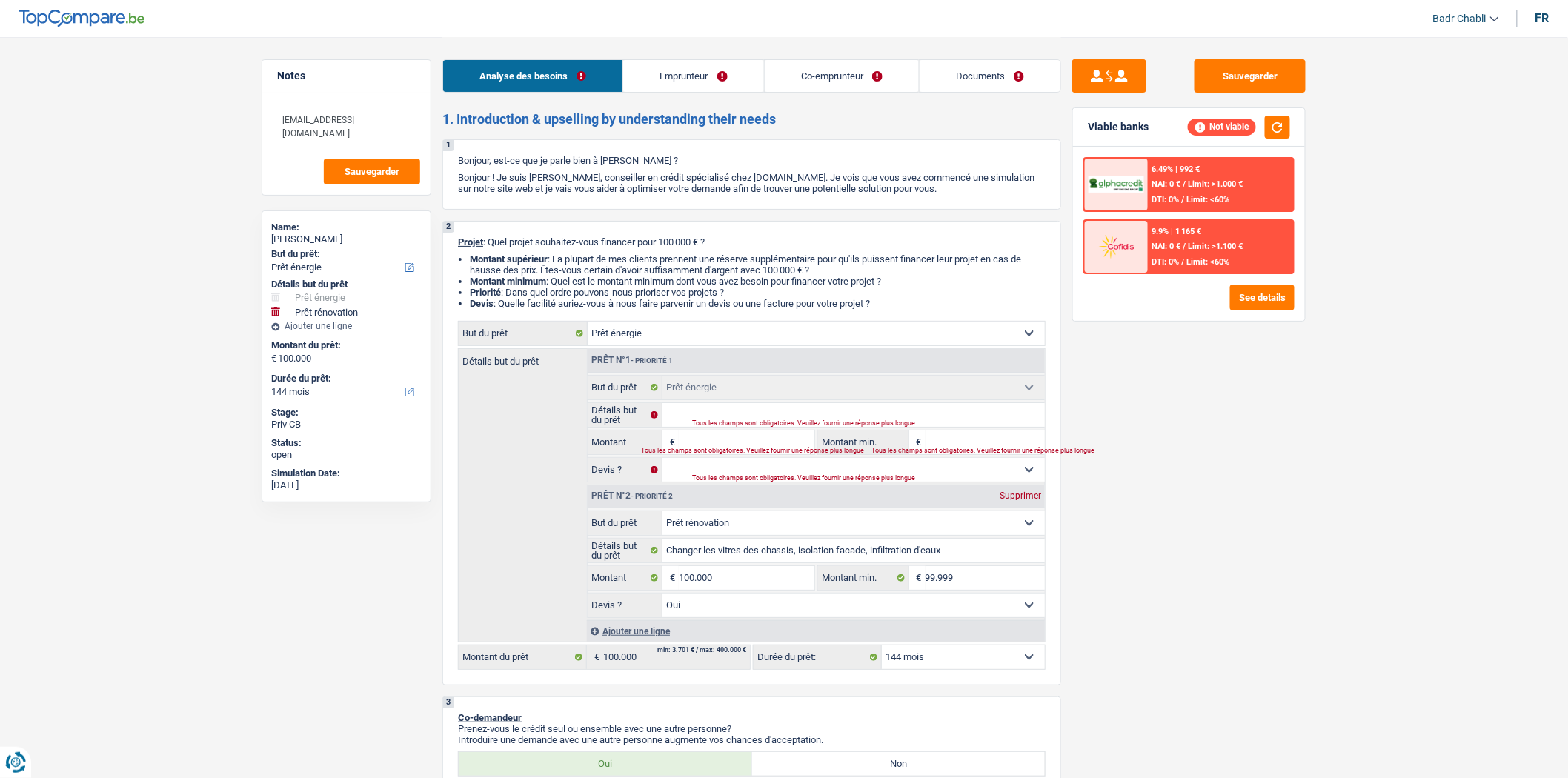
click at [708, 534] on select "Confort maison: meubles, textile, peinture, électroménager, outillage non-profe…" at bounding box center [855, 523] width 384 height 24
click at [663, 516] on select "Confort maison: meubles, textile, peinture, électroménager, outillage non-profe…" at bounding box center [855, 523] width 384 height 24
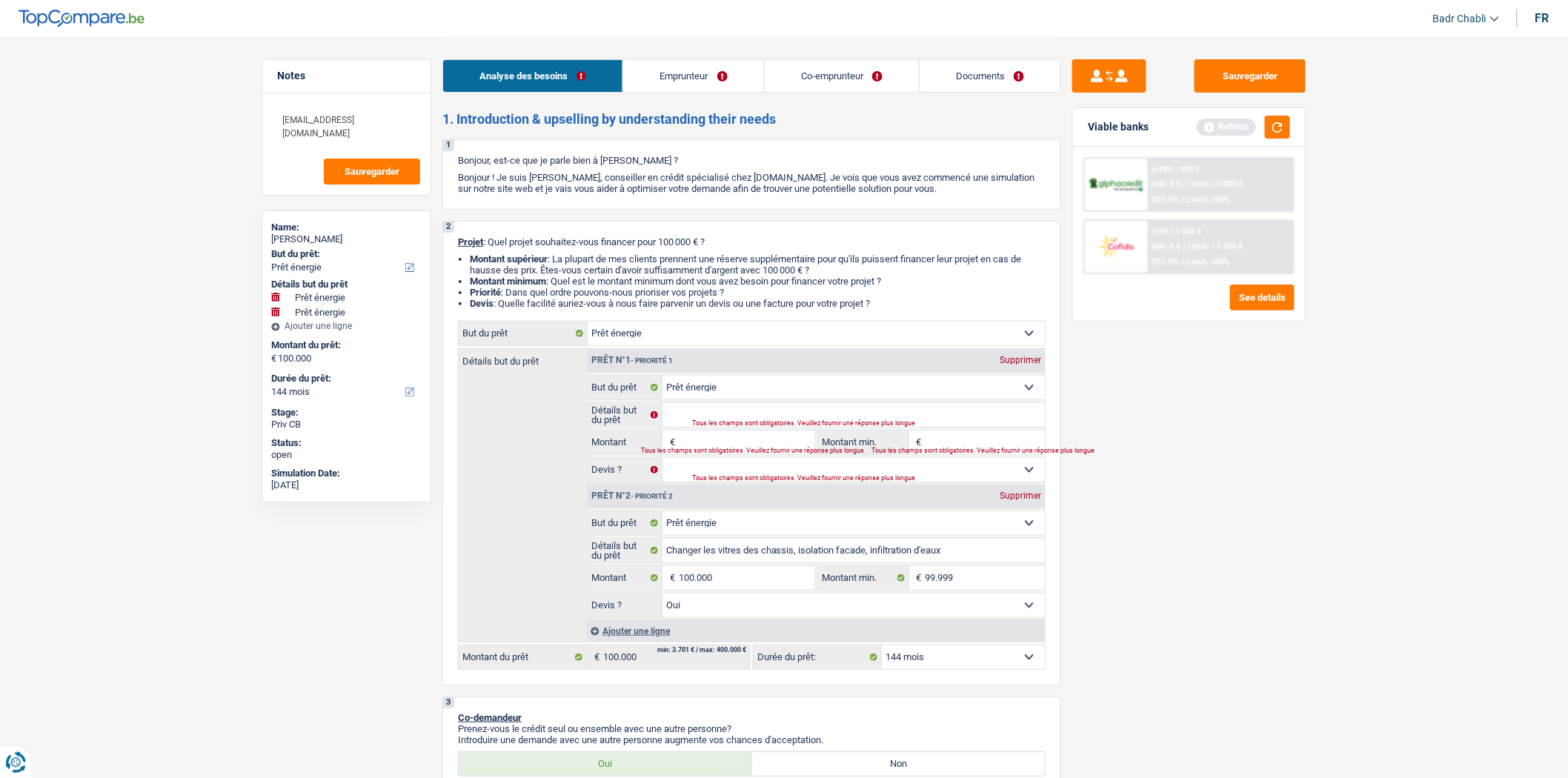
click at [1019, 361] on div "Supprimer" at bounding box center [1020, 360] width 49 height 9
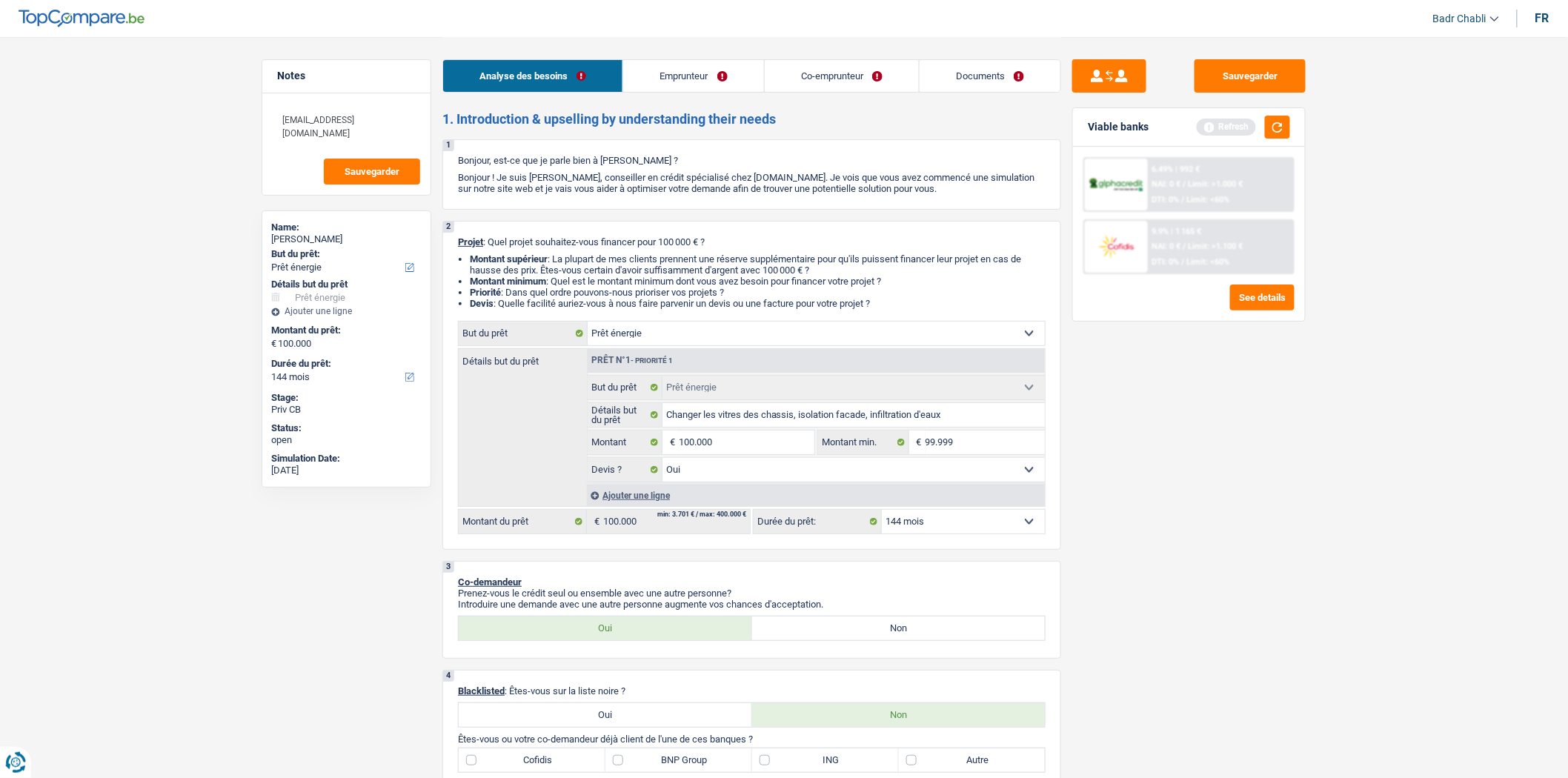
click at [1151, 397] on div "Sauvegarder Viable banks Refresh 6.49% | 992 € NAI: 0 € / Limit: >1.000 € DTI: …" at bounding box center [1189, 407] width 255 height 695
click at [695, 75] on link "Emprunteur" at bounding box center [693, 76] width 140 height 32
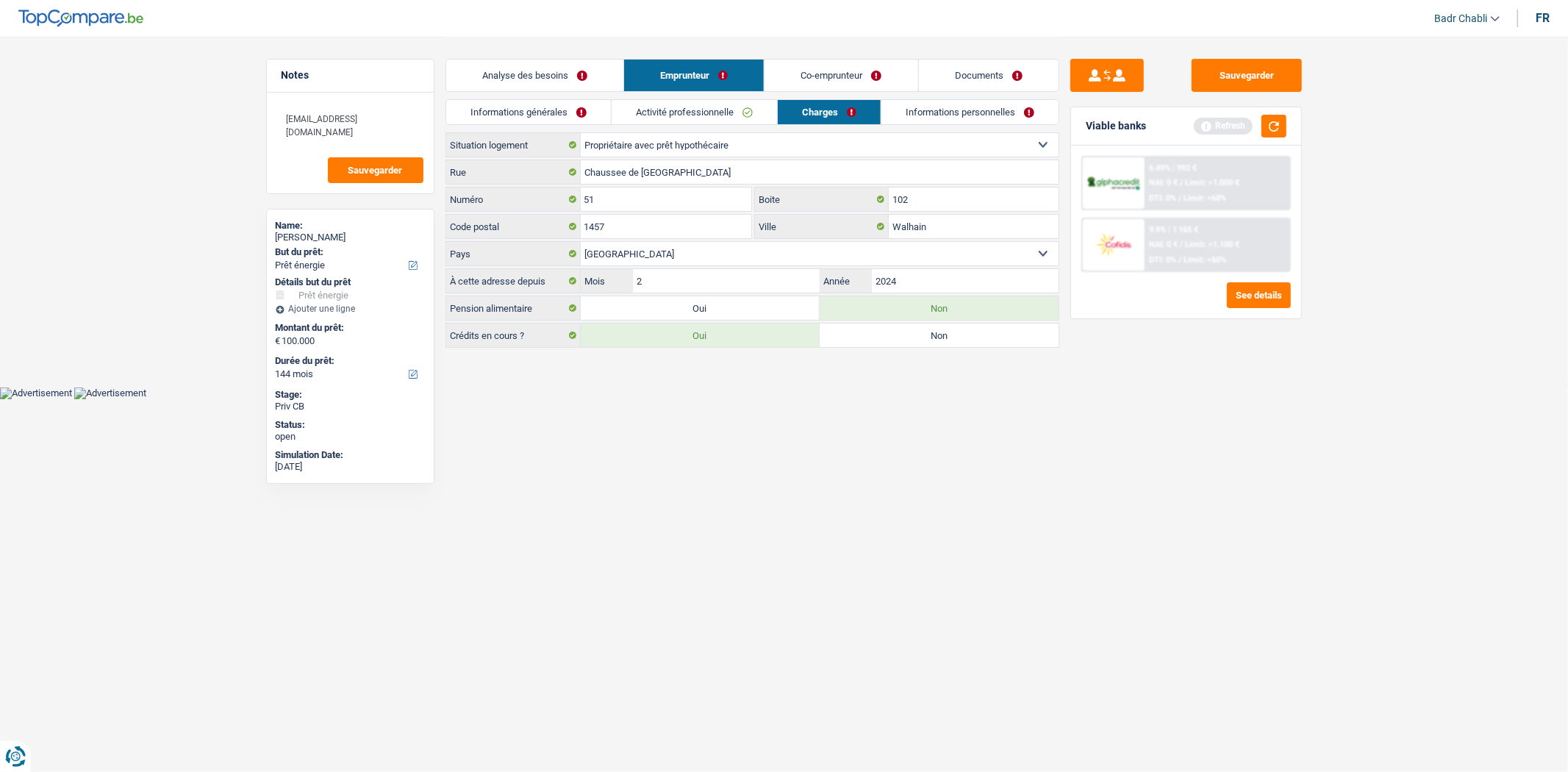
click at [538, 100] on link "Informations générales" at bounding box center [528, 112] width 165 height 25
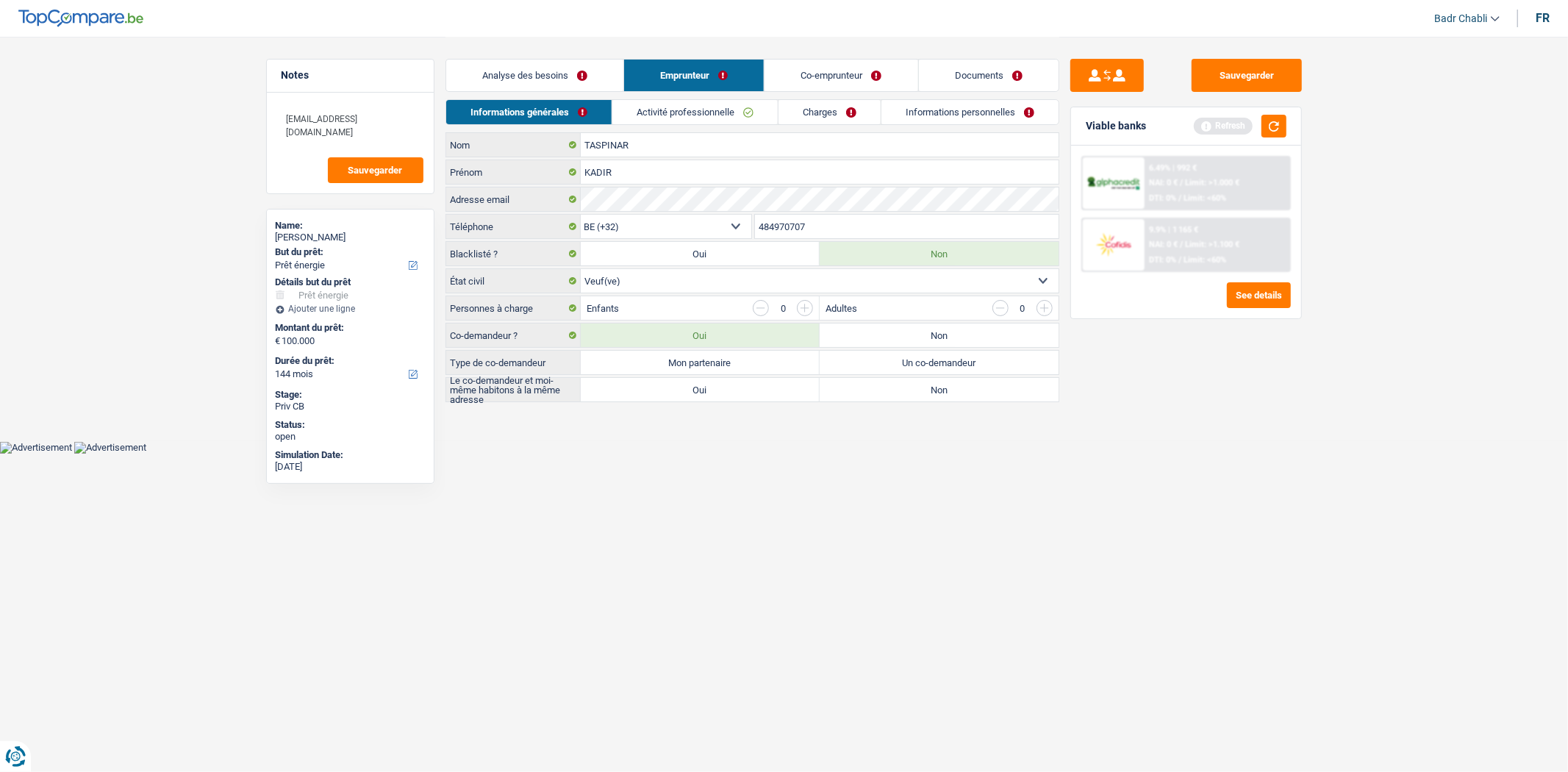
click at [664, 285] on select "Célibataire Marié(e) Cohabitant(e) légal(e) Divorcé(e) Veuf(ve) Séparé (de fait…" at bounding box center [819, 281] width 478 height 24
click at [581, 270] on select "Célibataire Marié(e) Cohabitant(e) légal(e) Divorcé(e) Veuf(ve) Séparé (de fait…" at bounding box center [819, 281] width 478 height 24
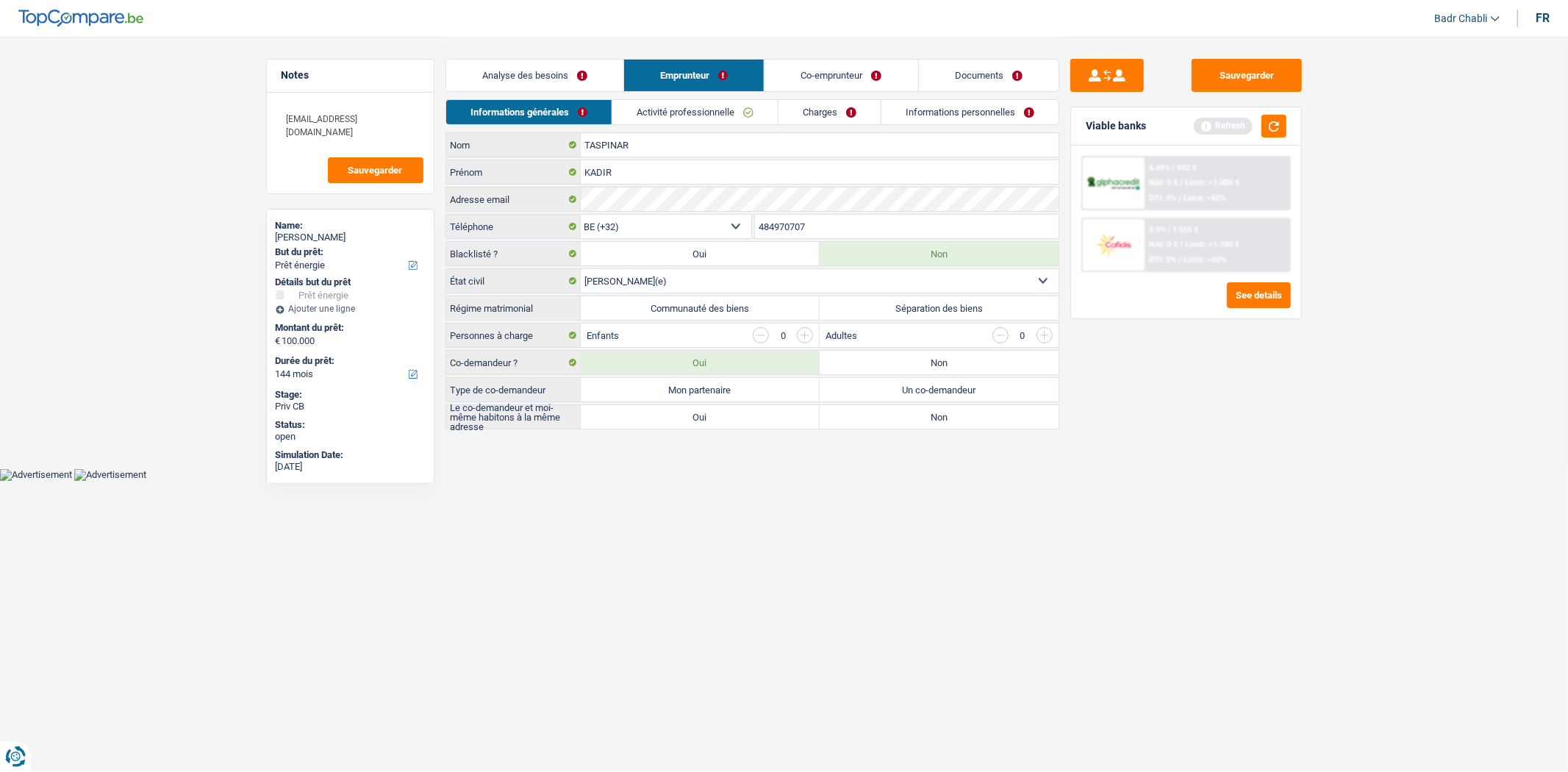
click at [699, 307] on label "Communauté des biens" at bounding box center [700, 308] width 239 height 24
click at [699, 307] on input "Communauté des biens" at bounding box center [700, 308] width 239 height 24
click at [765, 381] on label "Mon partenaire" at bounding box center [700, 390] width 239 height 24
click at [765, 381] on input "Mon partenaire" at bounding box center [700, 390] width 239 height 24
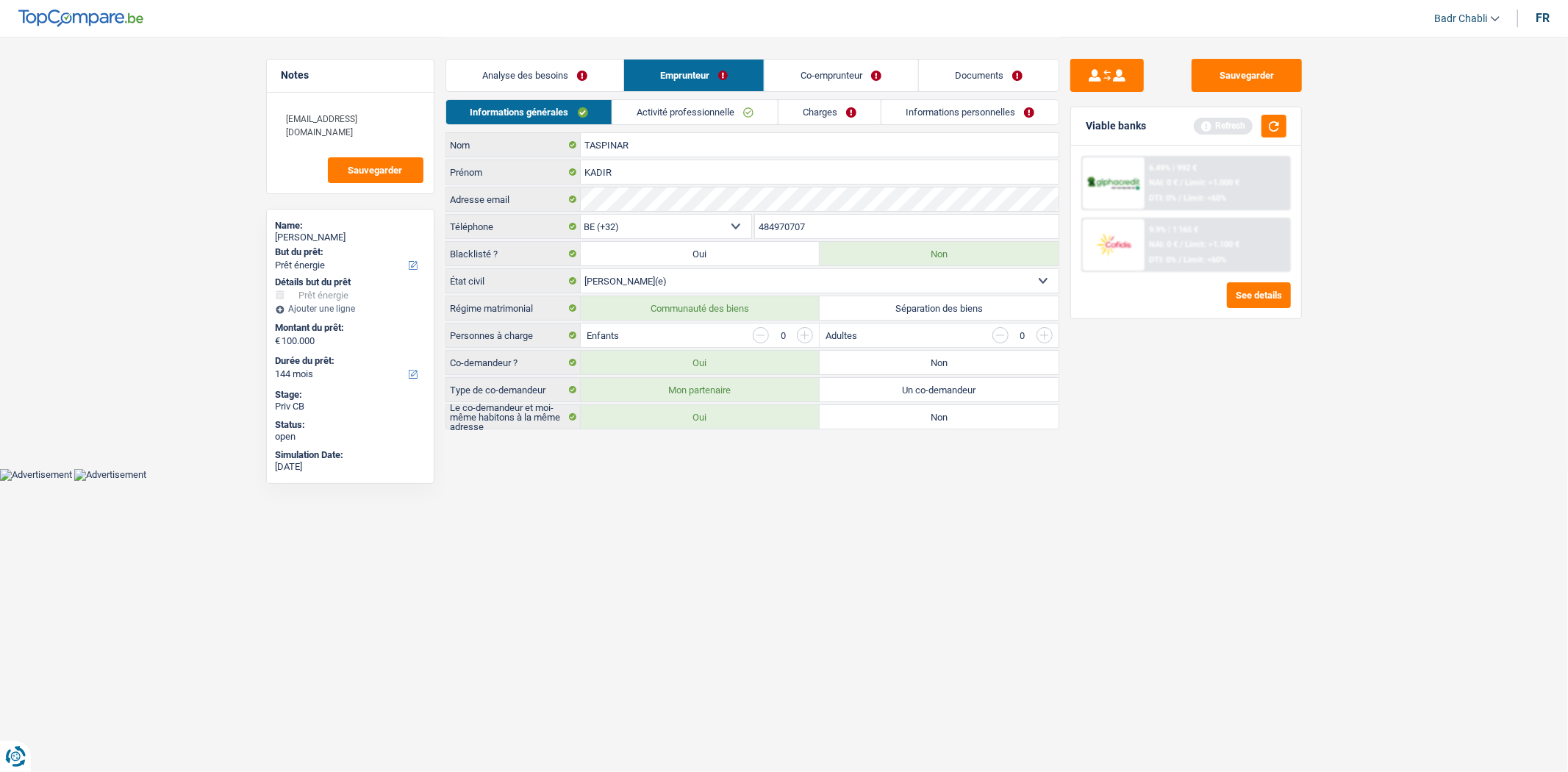
click at [743, 410] on label "Oui" at bounding box center [700, 417] width 239 height 24
click at [743, 410] on input "Oui" at bounding box center [700, 417] width 239 height 24
click at [807, 336] on input "button" at bounding box center [805, 336] width 16 height 16
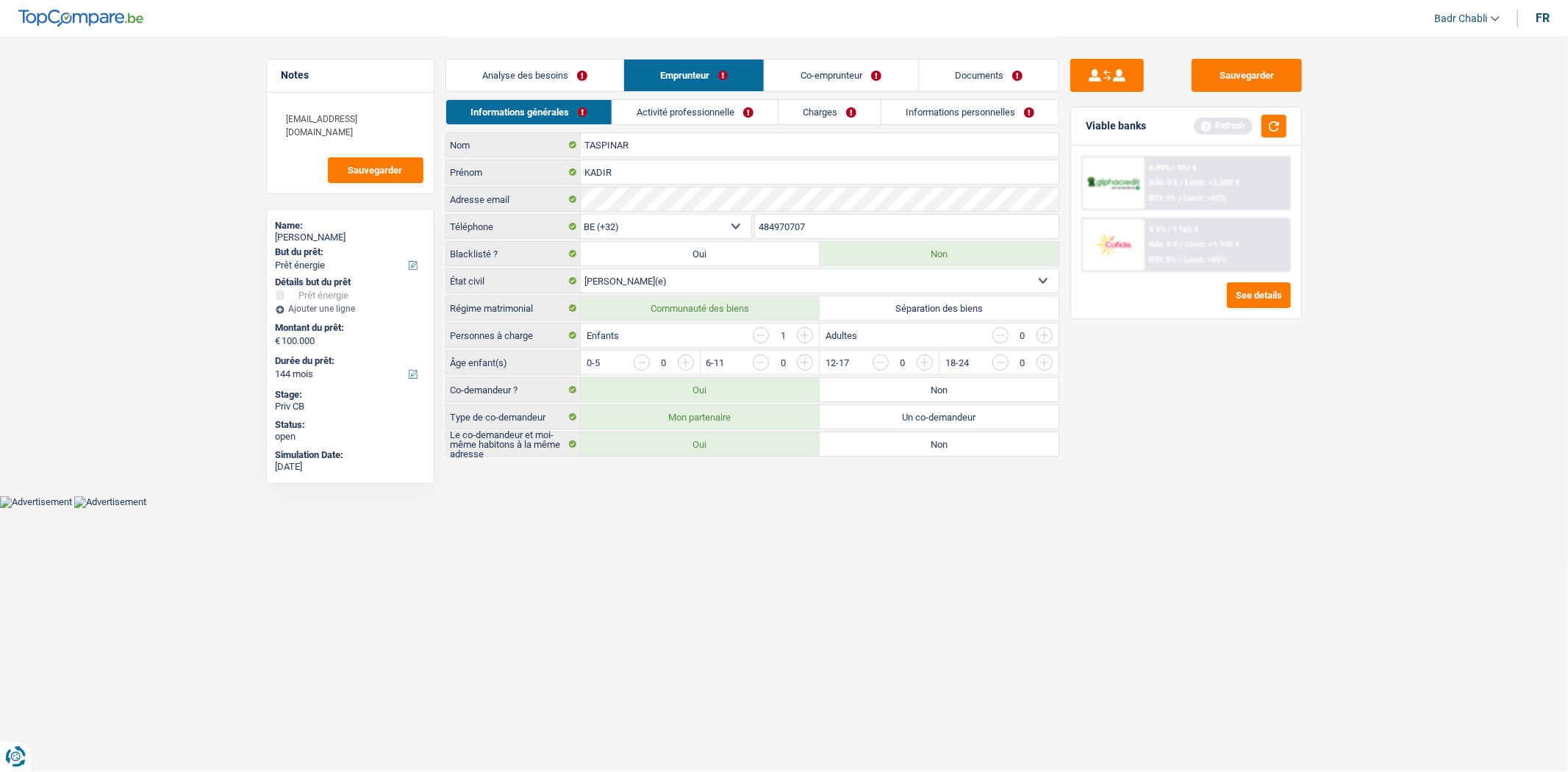
click at [807, 336] on input "button" at bounding box center [805, 336] width 16 height 16
click at [1046, 364] on input "button" at bounding box center [1342, 366] width 613 height 24
click at [929, 362] on input "button" at bounding box center [1223, 366] width 613 height 24
click at [571, 74] on link "Analyse des besoins" at bounding box center [535, 75] width 177 height 32
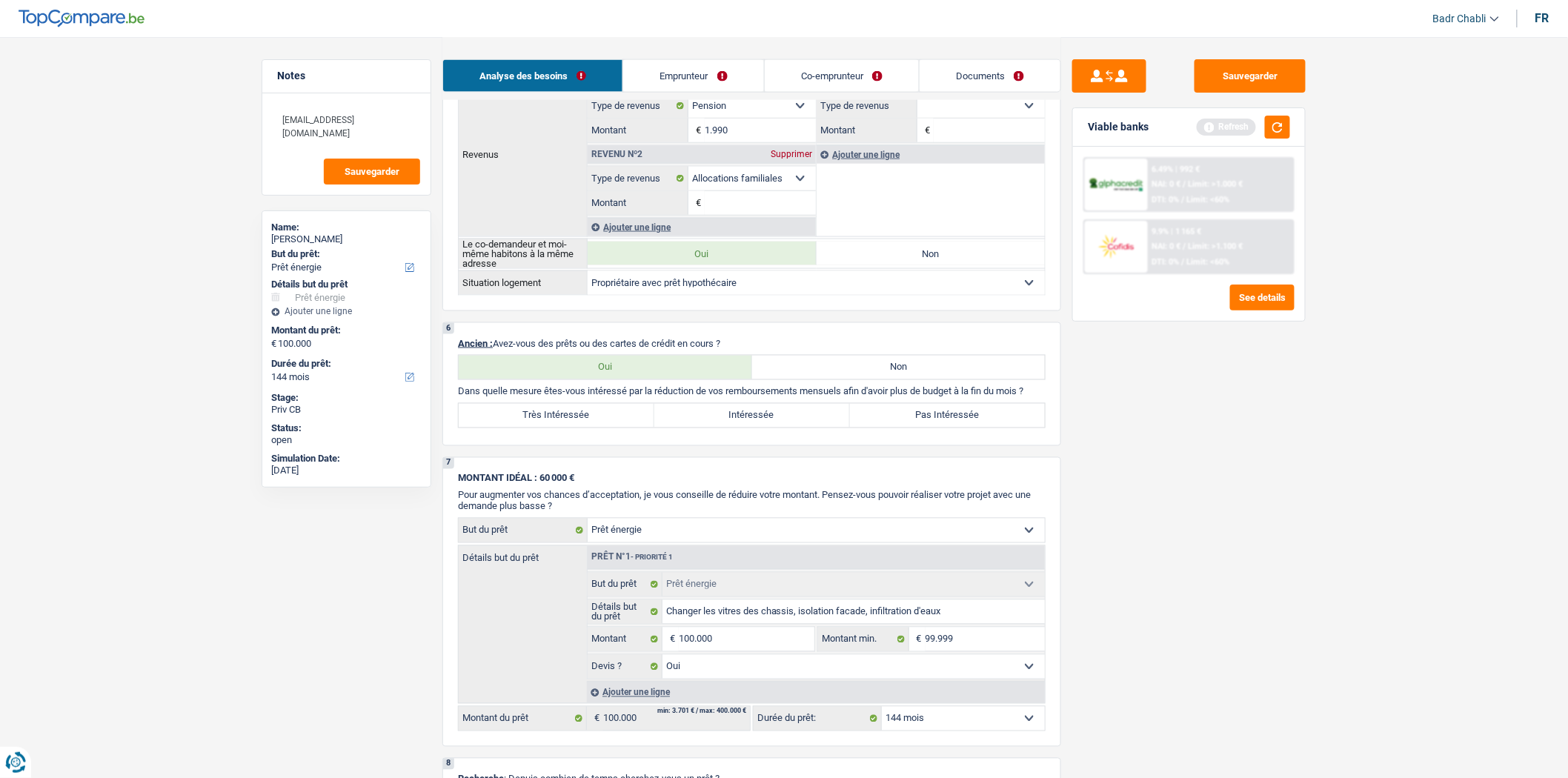
scroll to position [658, 0]
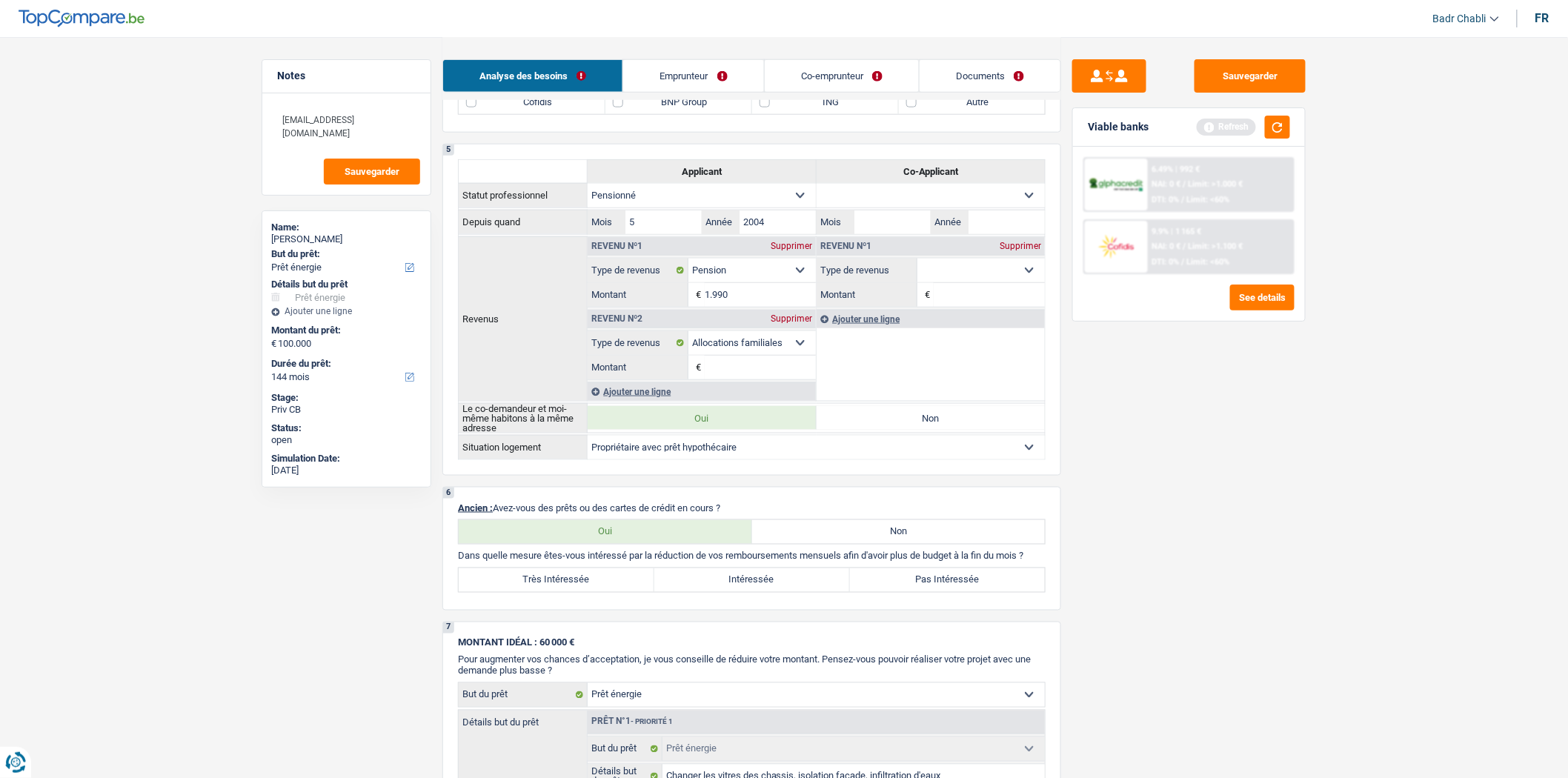
click at [868, 542] on label "Non" at bounding box center [898, 532] width 293 height 24
click at [868, 542] on input "Non" at bounding box center [898, 532] width 293 height 24
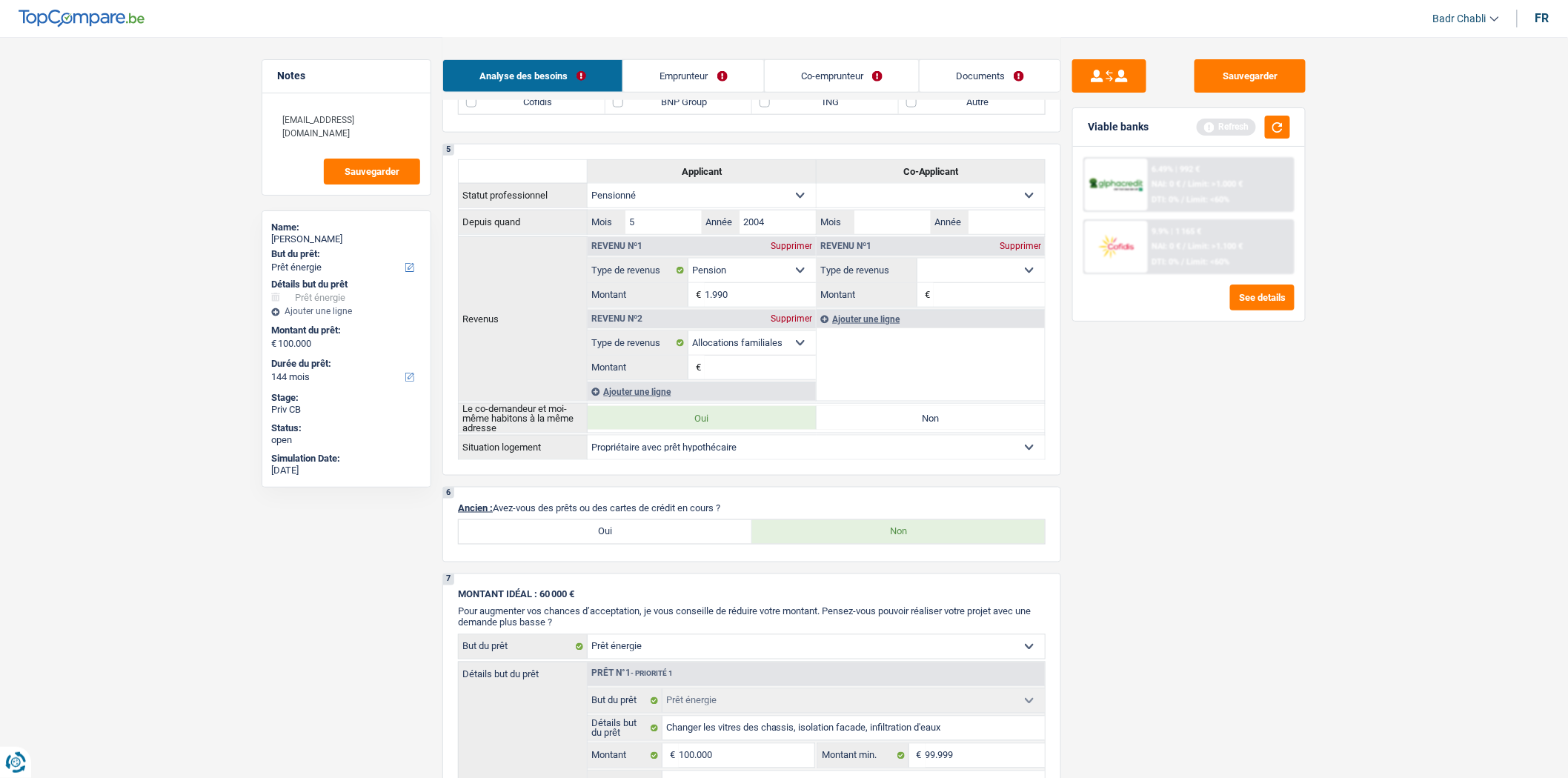
click at [683, 544] on label "Oui" at bounding box center [605, 532] width 293 height 24
click at [683, 544] on input "Oui" at bounding box center [605, 532] width 293 height 24
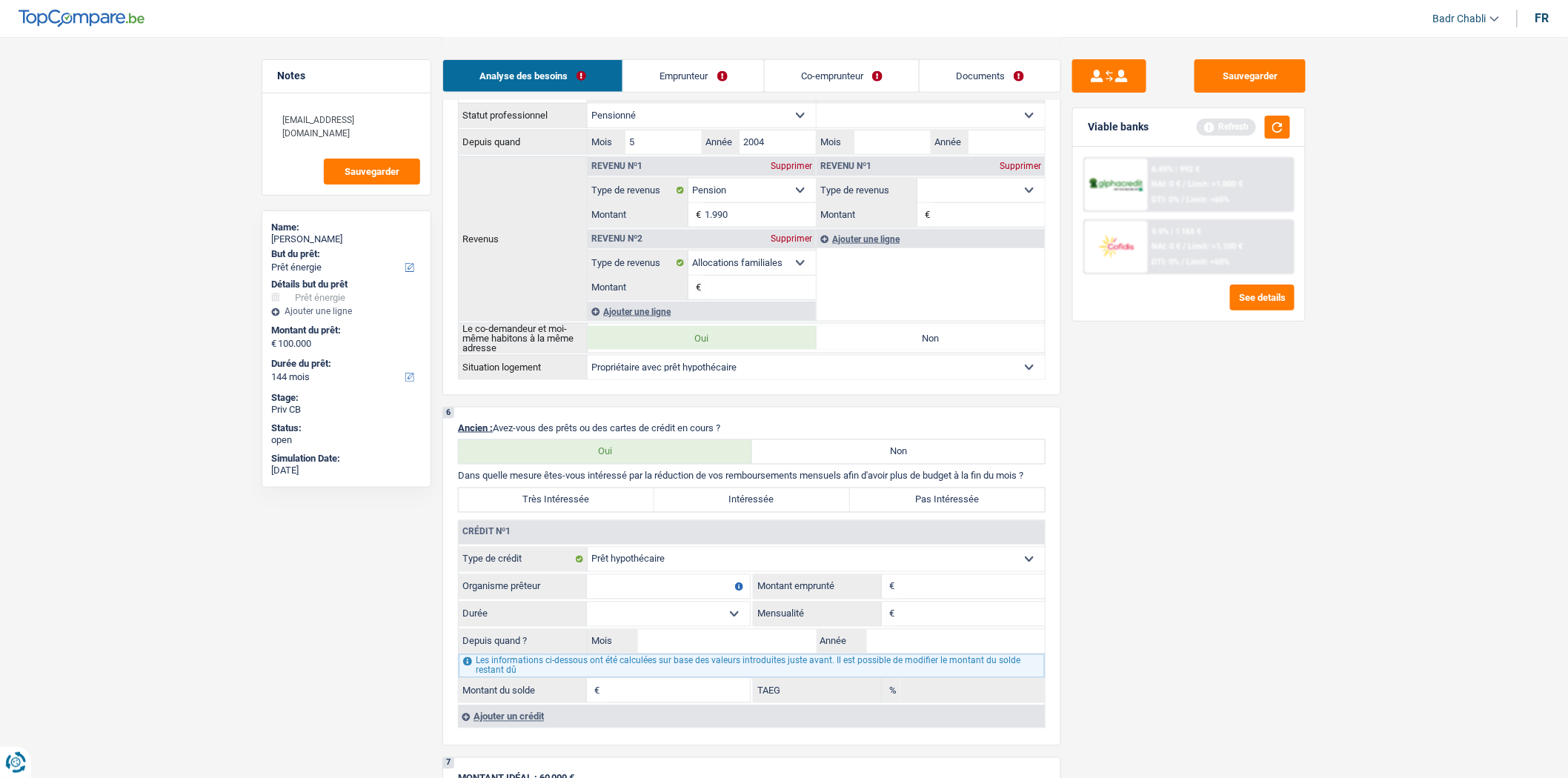
scroll to position [906, 0]
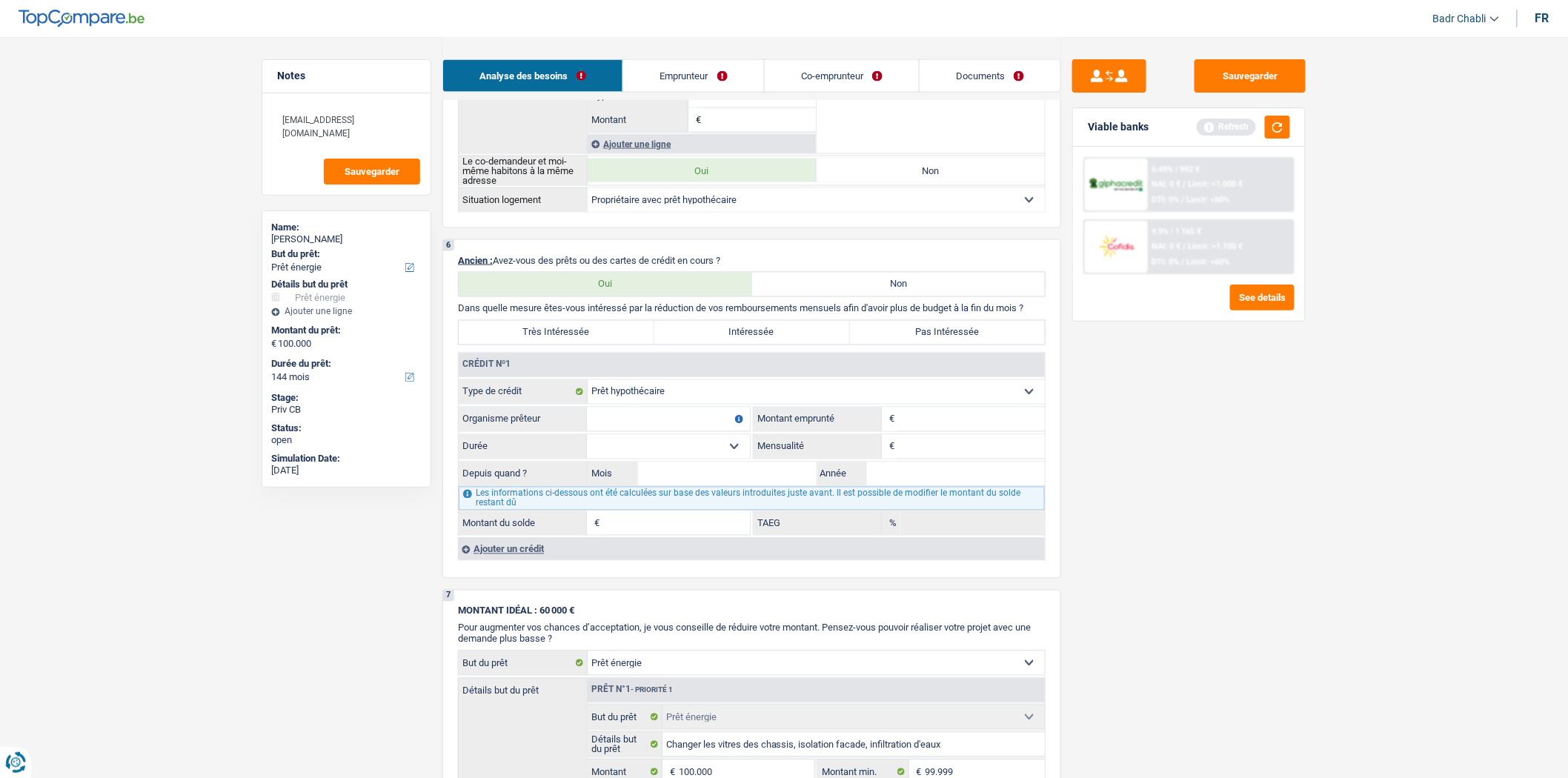
click at [657, 419] on input "Organisme prêteur" at bounding box center [668, 419] width 163 height 24
click at [994, 432] on input "Montant" at bounding box center [972, 419] width 147 height 24
click at [648, 456] on select "120 mois 132 mois 144 mois 180 mois 240 mois 300 mois 360 mois 420 mois Sélecti…" at bounding box center [668, 446] width 163 height 24
click at [587, 445] on select "120 mois 132 mois 144 mois 180 mois 240 mois 300 mois 360 mois 420 mois Sélecti…" at bounding box center [668, 446] width 163 height 24
click at [964, 456] on input "Mensualité" at bounding box center [972, 446] width 147 height 24
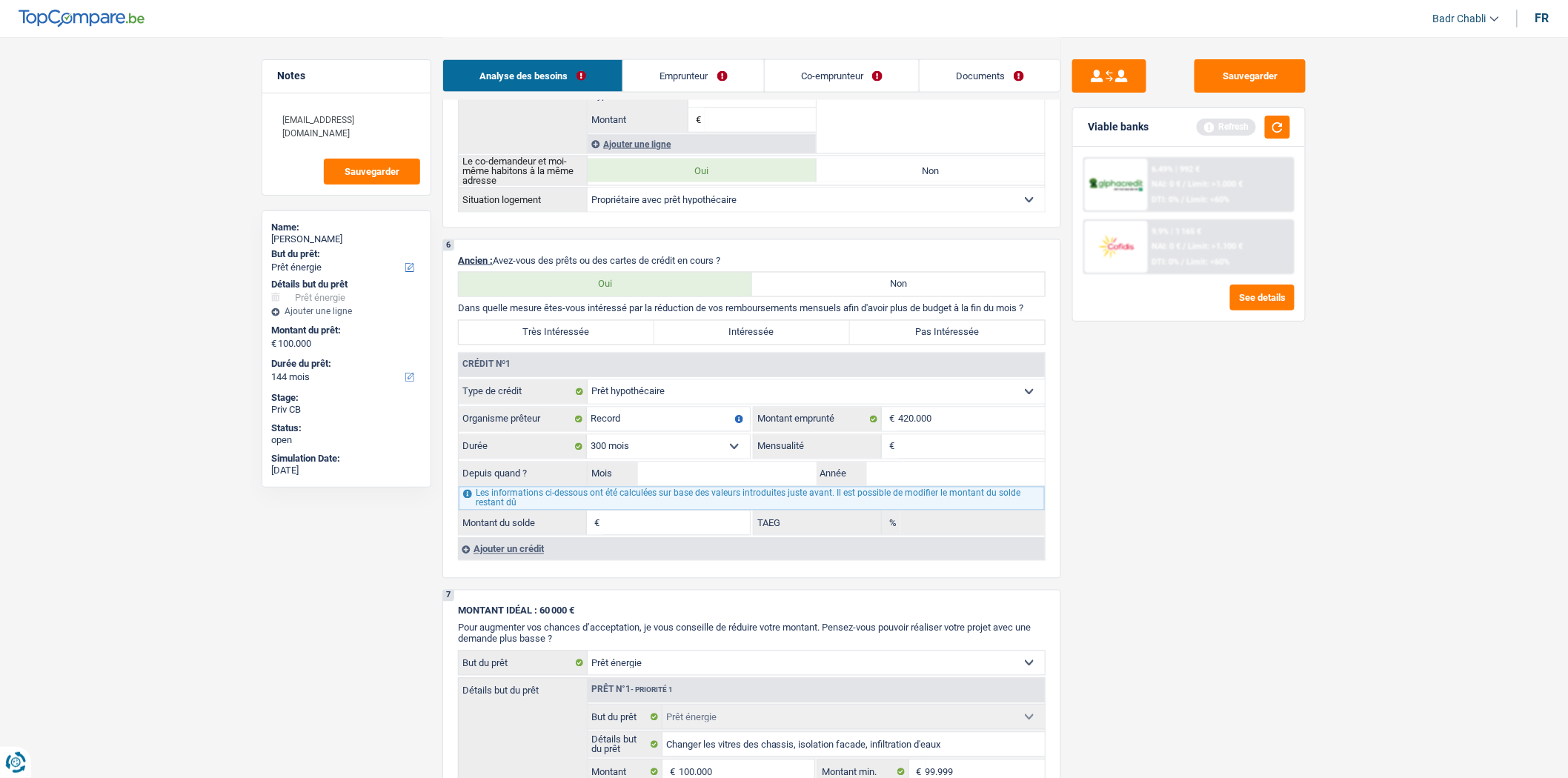
click at [927, 452] on input "Mensualité" at bounding box center [972, 446] width 147 height 24
click at [928, 459] on input "Mensualité" at bounding box center [972, 446] width 147 height 24
click at [761, 484] on input "Mois" at bounding box center [727, 474] width 179 height 24
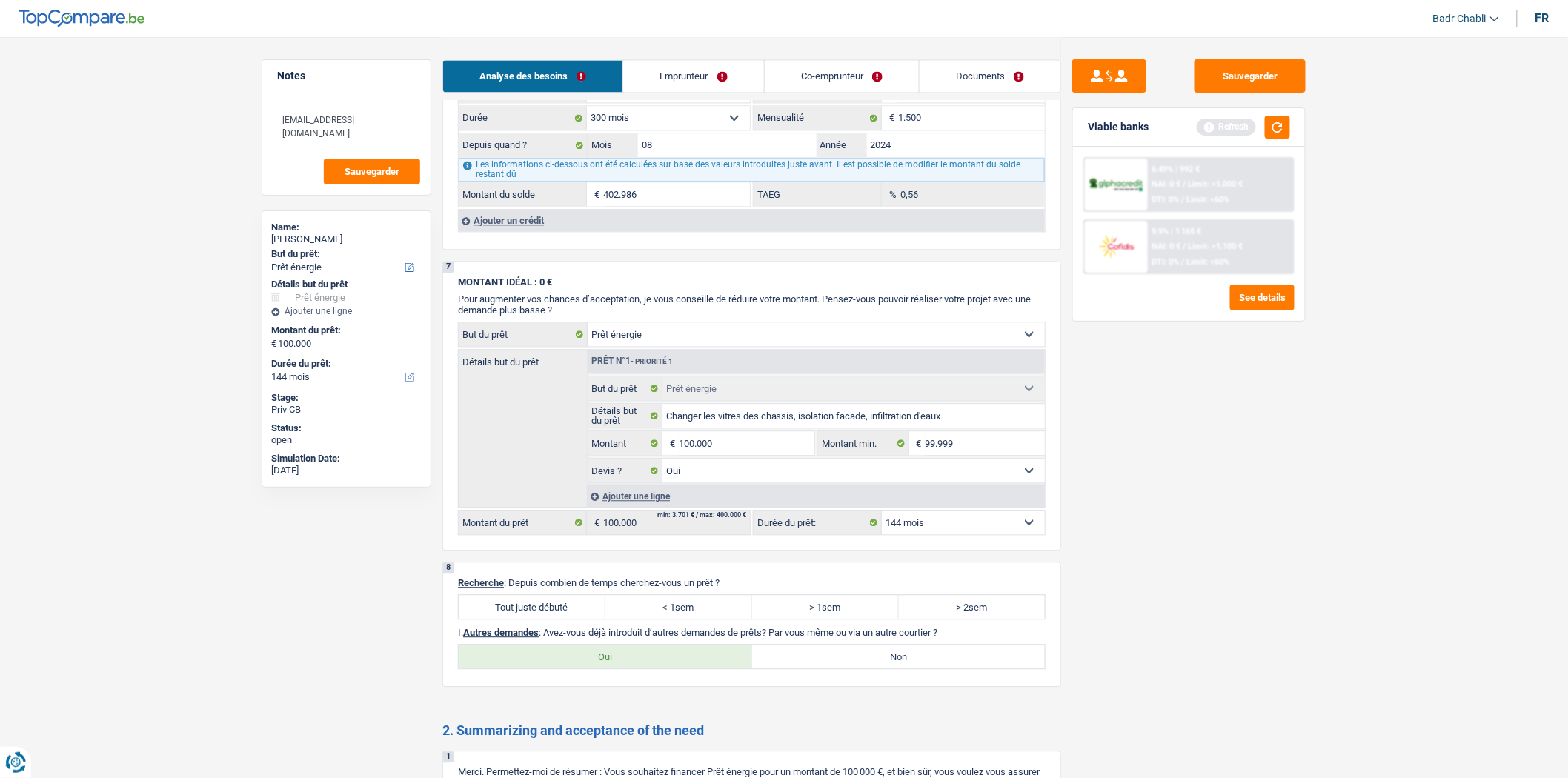
scroll to position [1518, 0]
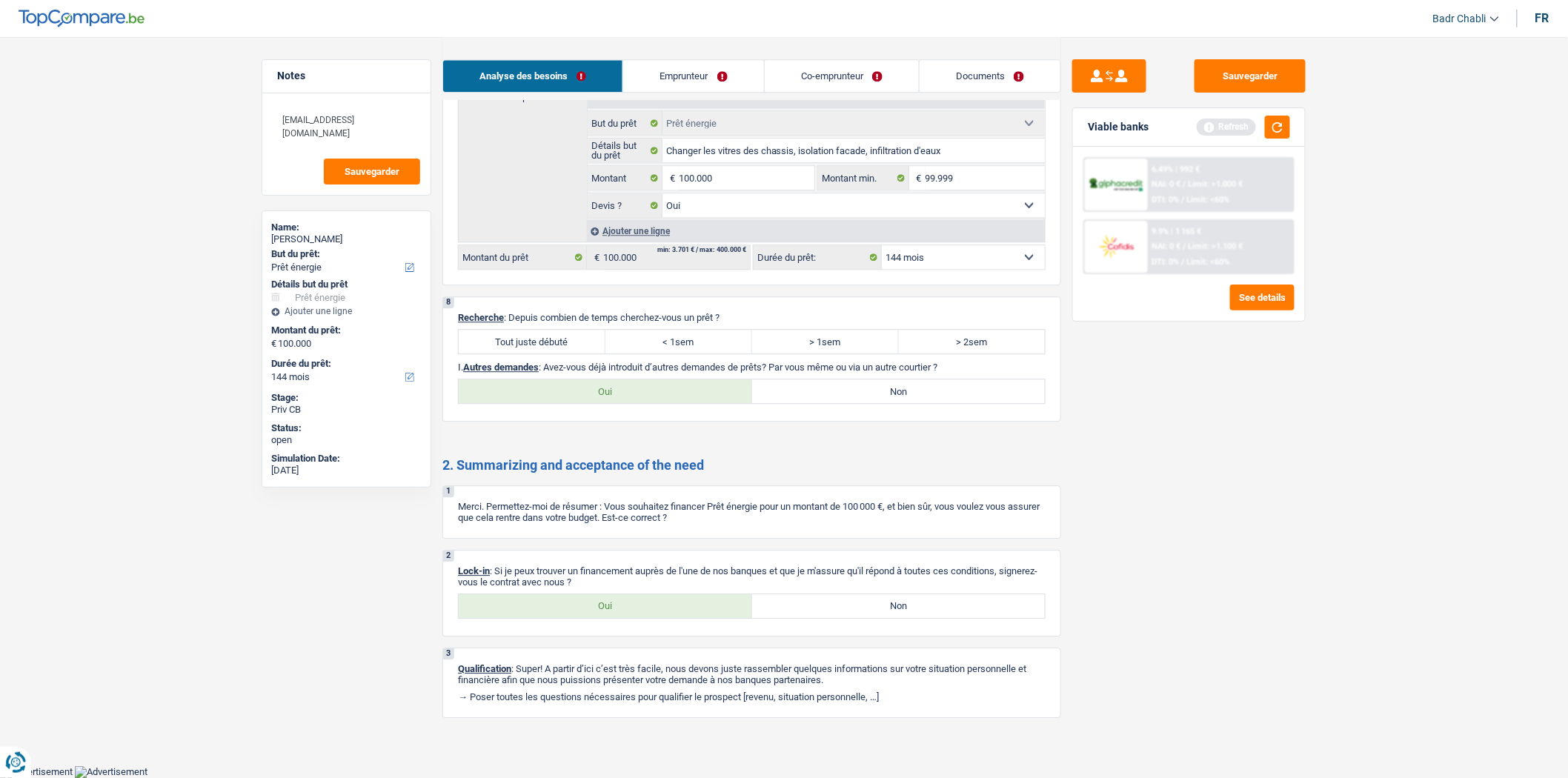
click at [558, 330] on label "Tout juste débuté" at bounding box center [532, 341] width 147 height 24
click at [558, 330] on input "Tout juste débuté" at bounding box center [532, 341] width 147 height 24
click at [832, 384] on label "Non" at bounding box center [898, 391] width 293 height 24
click at [832, 384] on input "Non" at bounding box center [898, 391] width 293 height 24
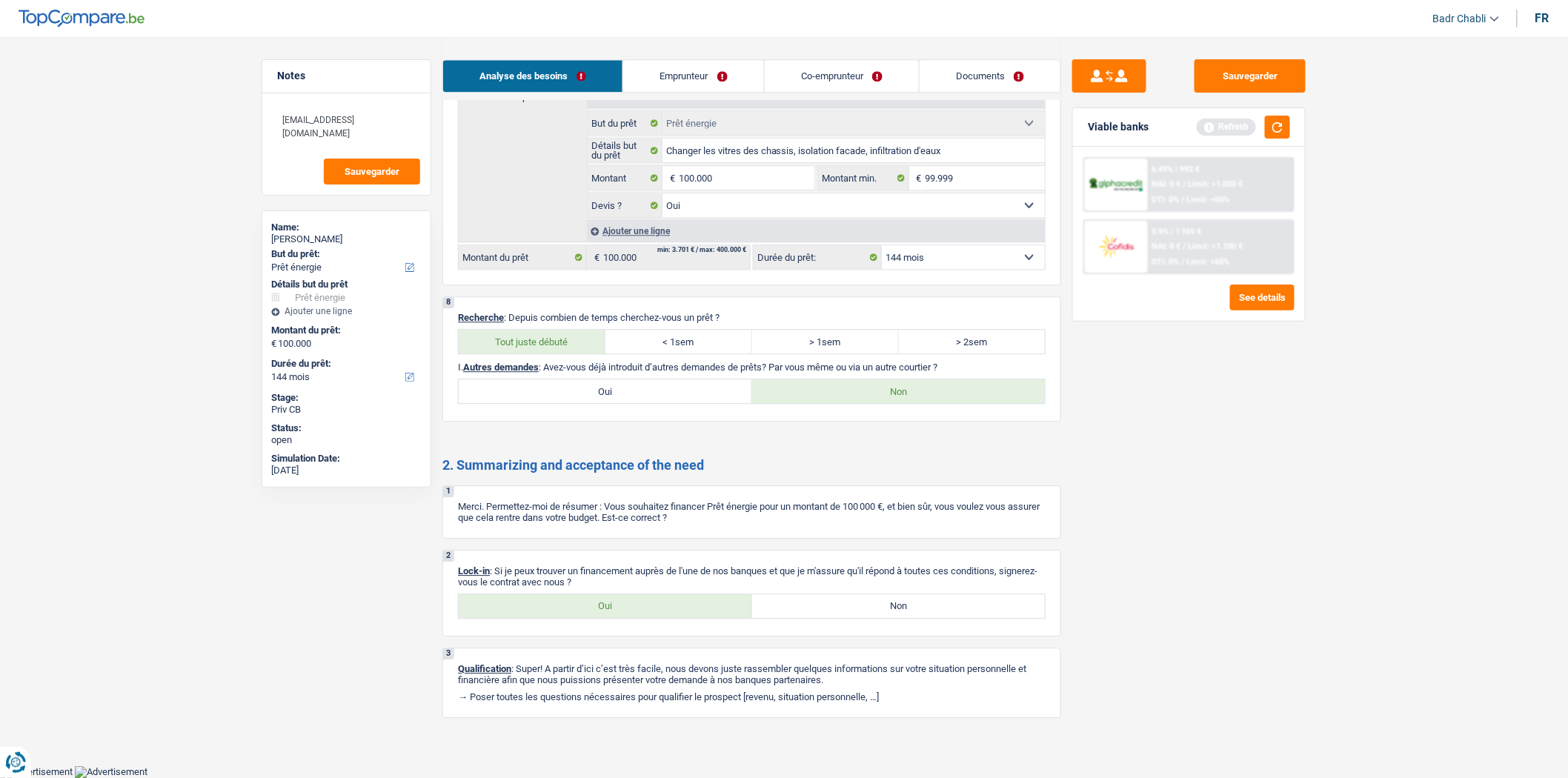
click at [619, 609] on label "Oui" at bounding box center [605, 606] width 293 height 24
click at [619, 609] on input "Oui" at bounding box center [605, 606] width 293 height 24
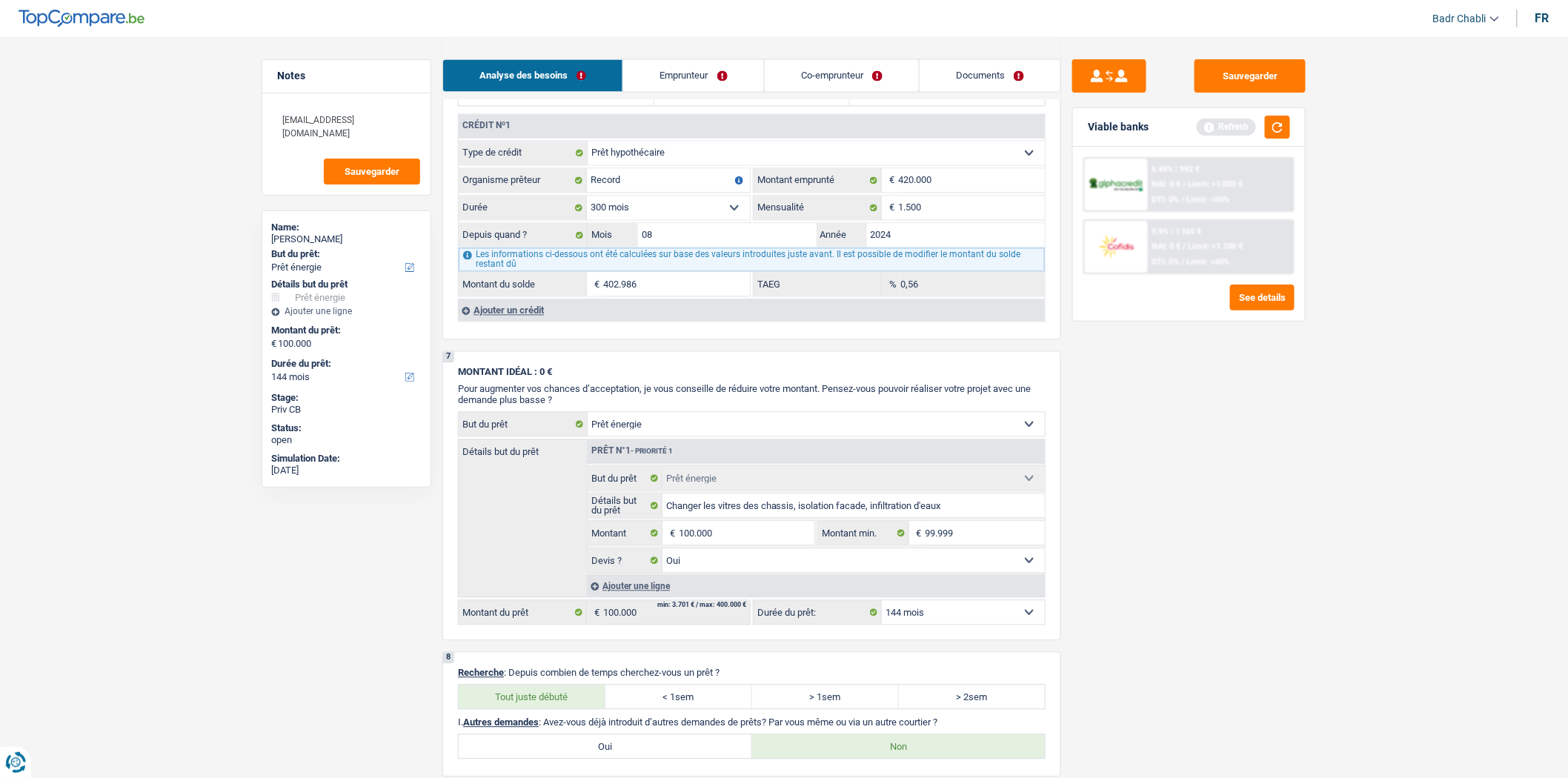
scroll to position [1107, 0]
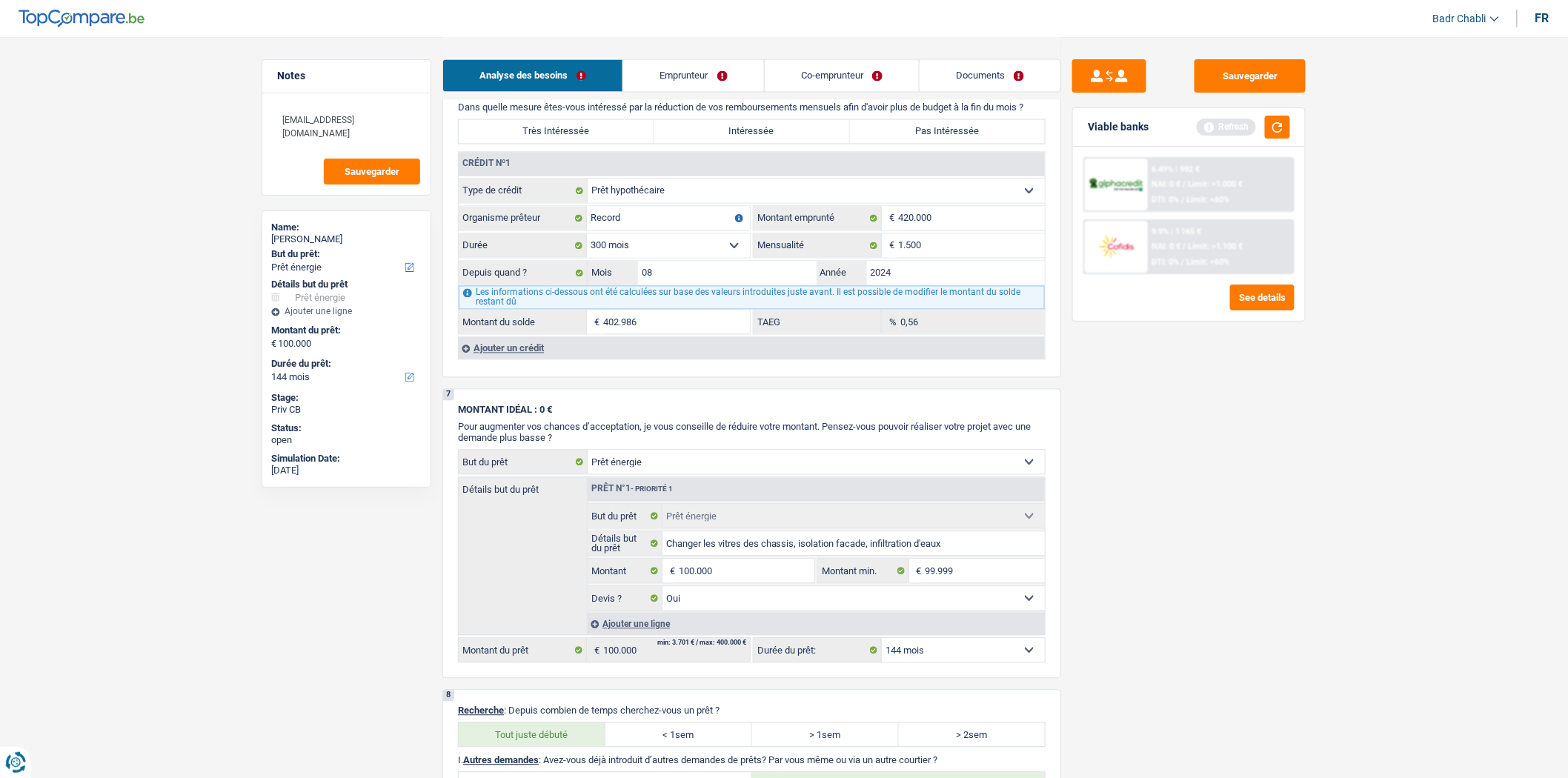
click at [675, 75] on link "Emprunteur" at bounding box center [693, 76] width 140 height 32
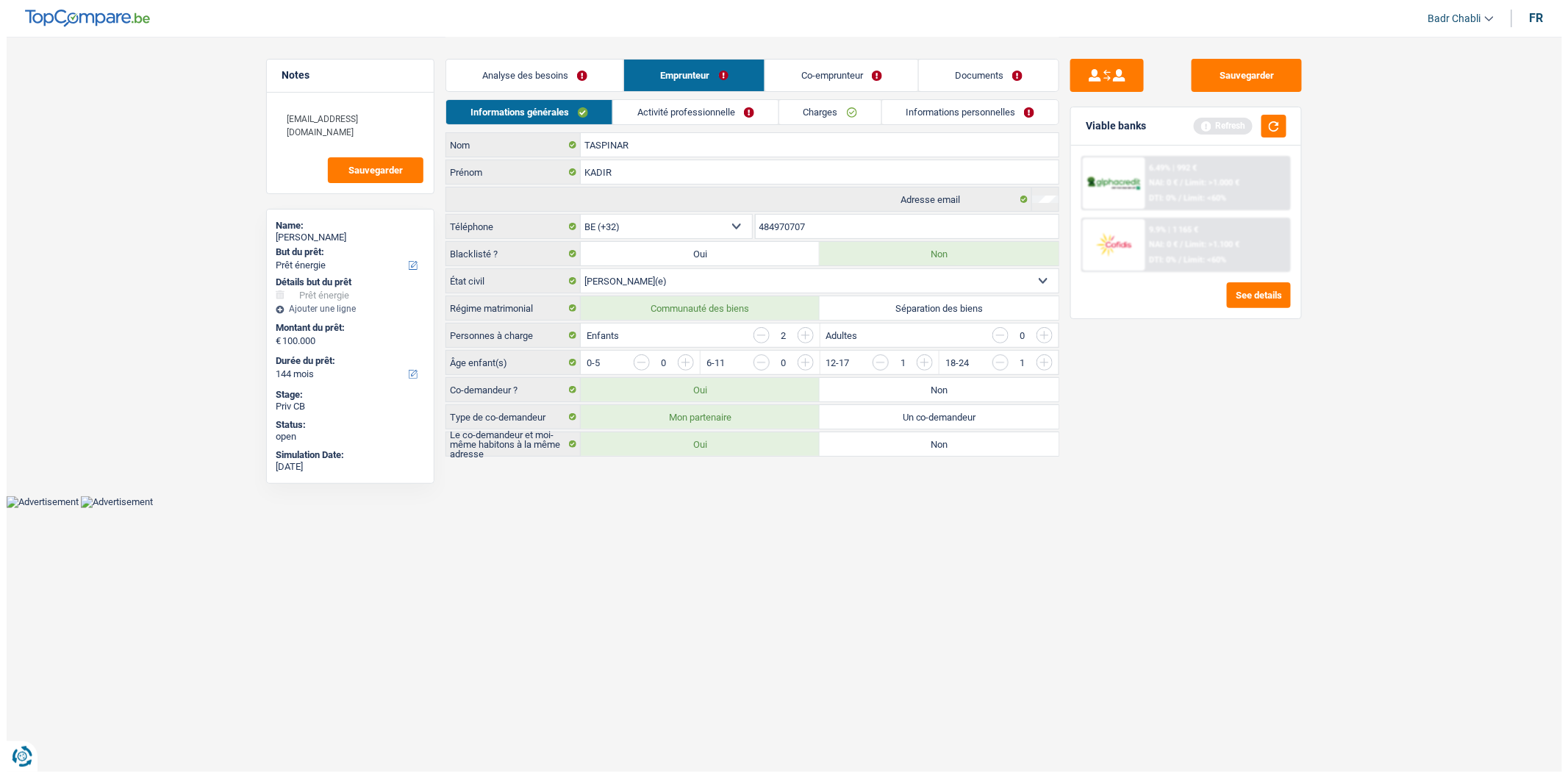
scroll to position [0, 0]
click at [1247, 79] on button "Sauvegarder" at bounding box center [1247, 75] width 110 height 33
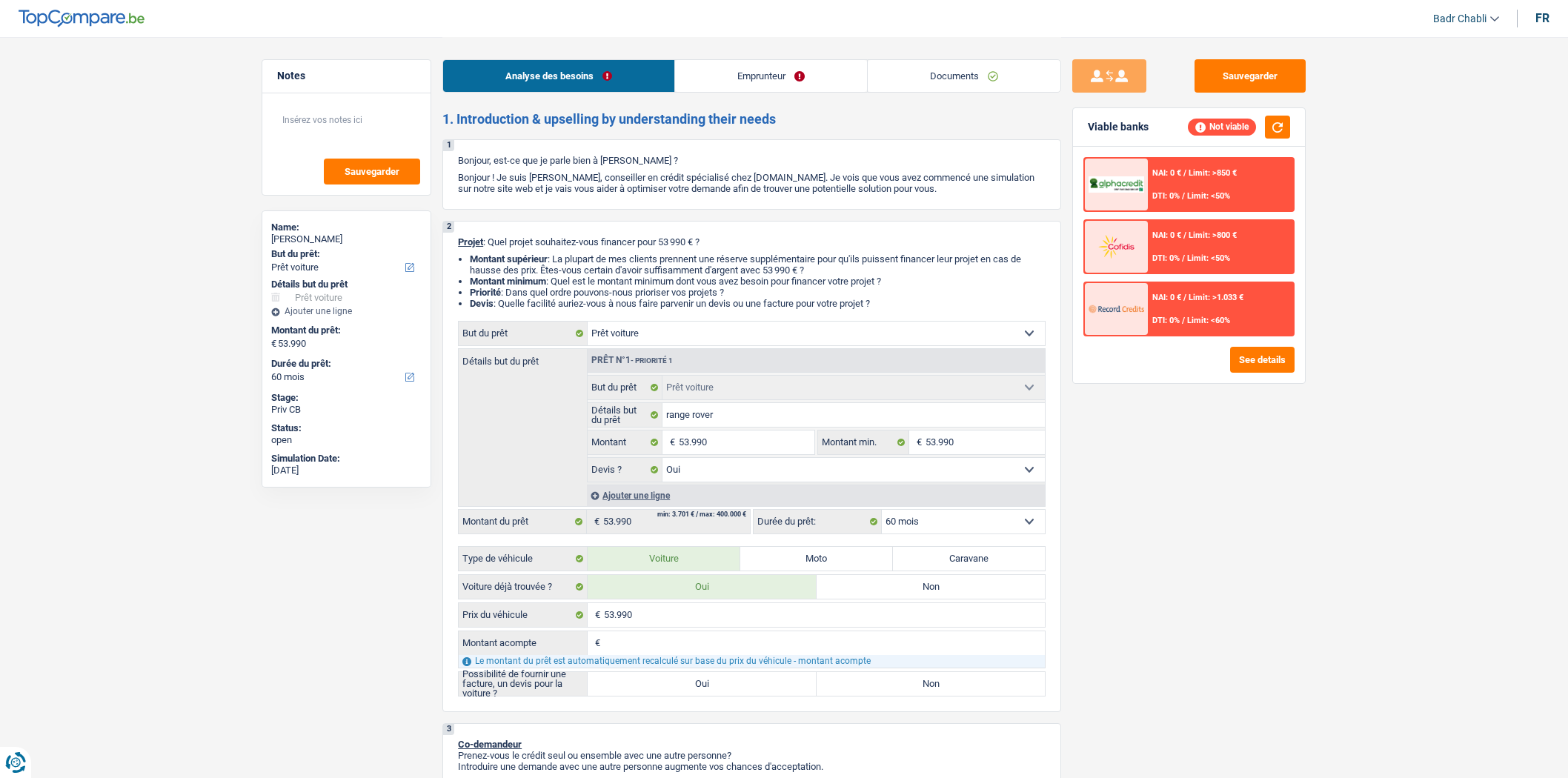
select select "car"
select select "60"
select select "car"
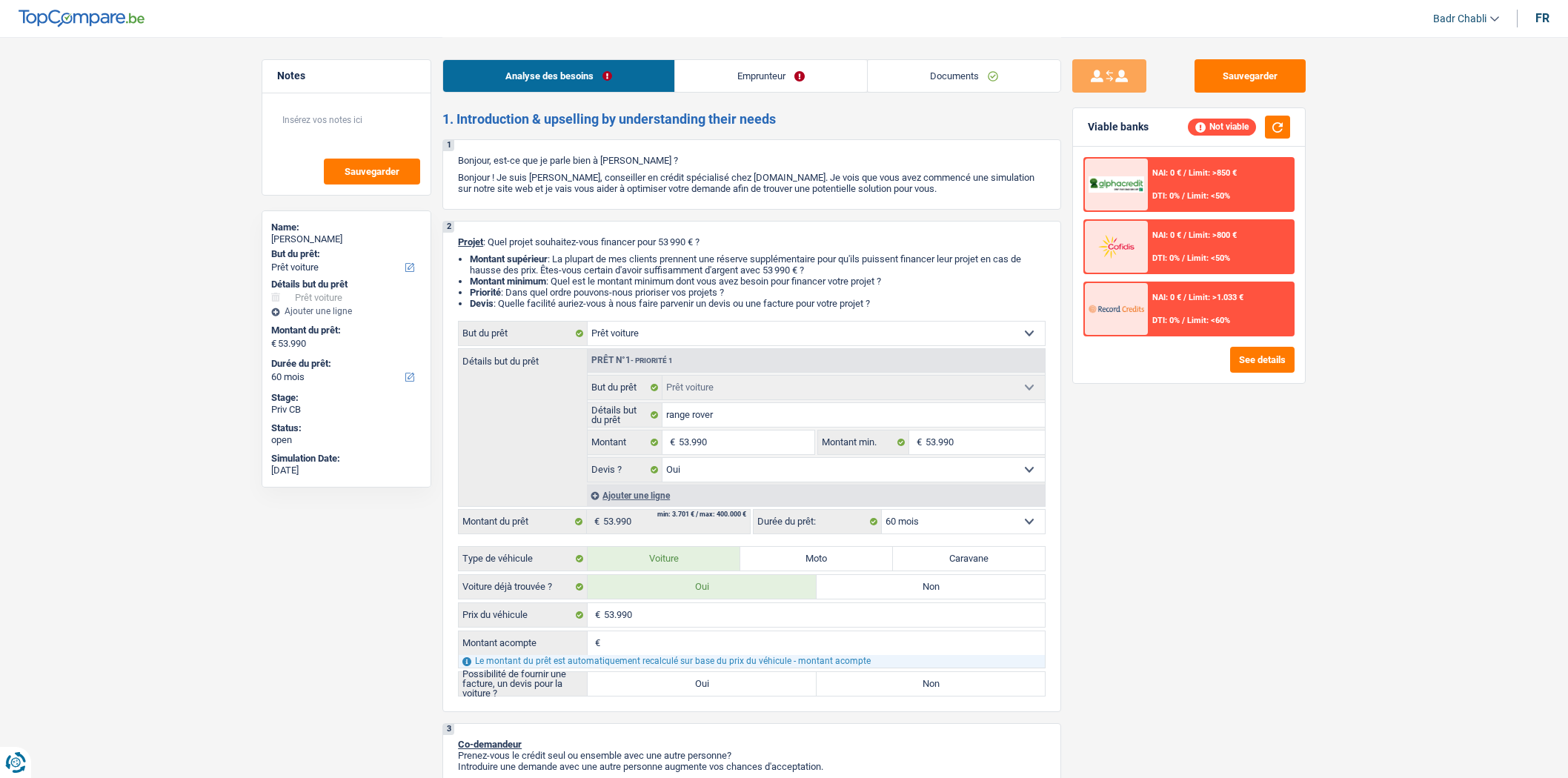
select select "yes"
select select "60"
select select "car"
select select "yes"
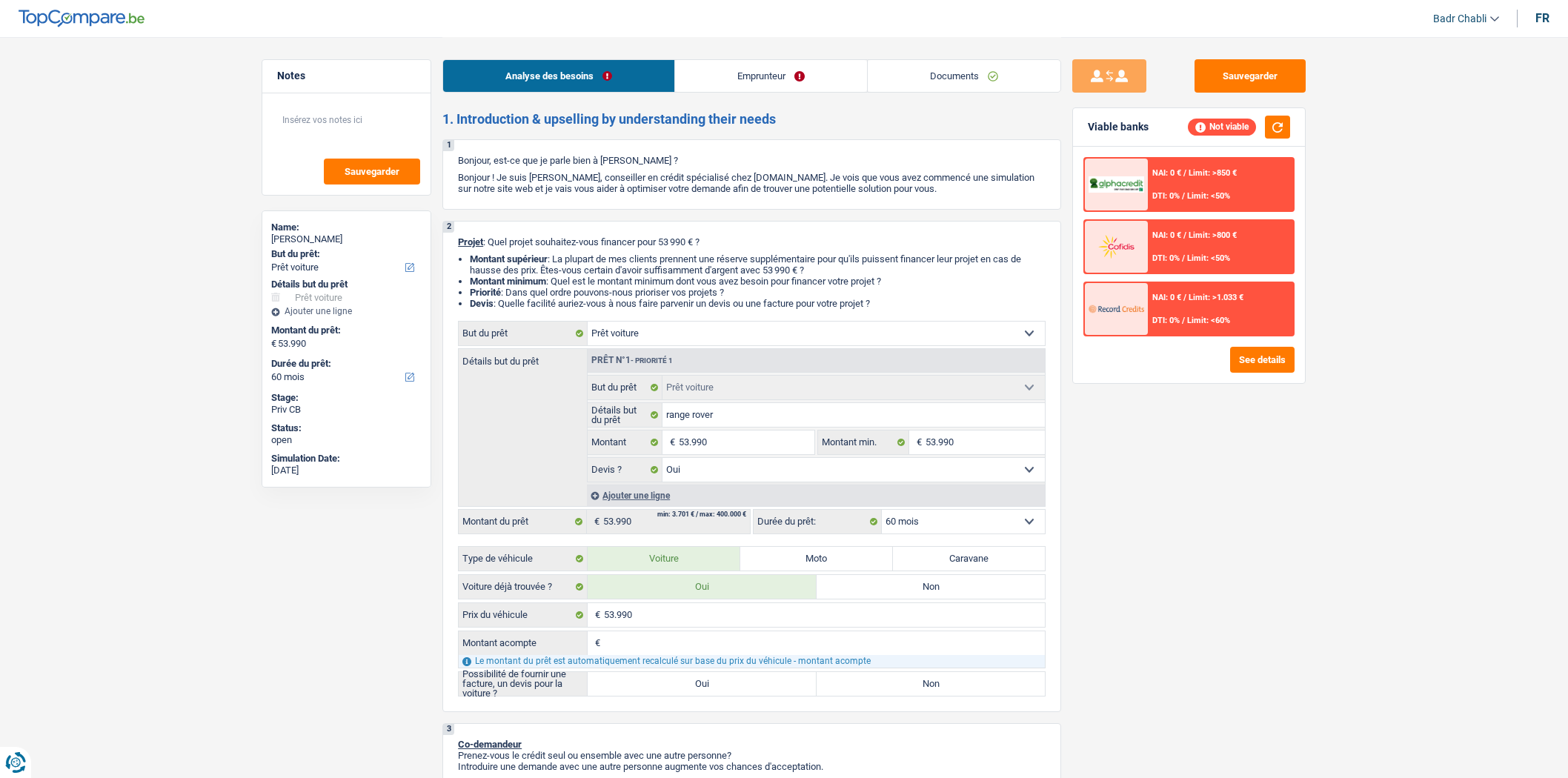
select select "60"
click at [769, 413] on input "range rover" at bounding box center [855, 415] width 384 height 24
drag, startPoint x: 669, startPoint y: 685, endPoint x: 675, endPoint y: 677, distance: 10.0
click at [670, 685] on label "Oui" at bounding box center [702, 684] width 229 height 24
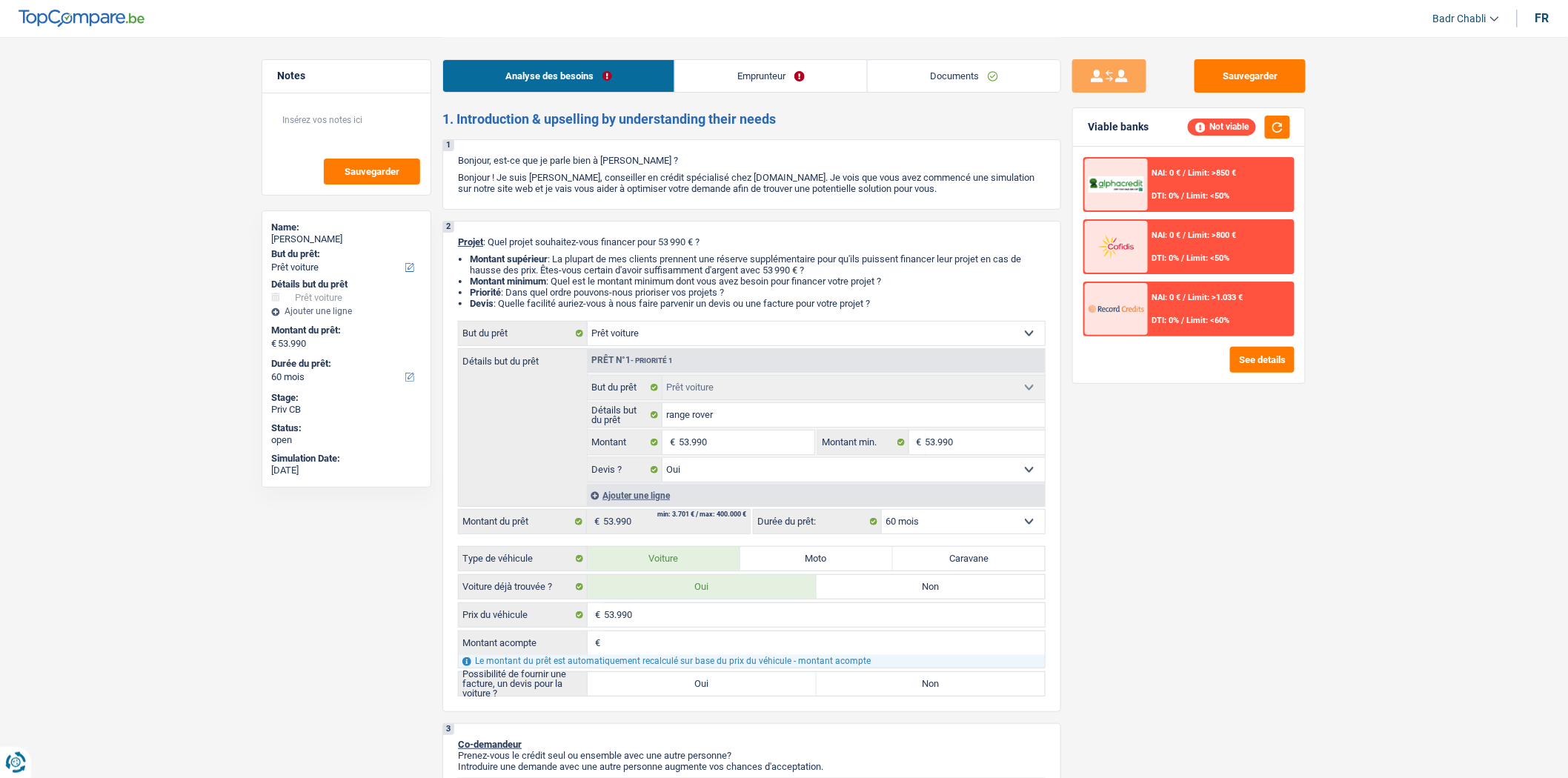
click at [670, 685] on input "Oui" at bounding box center [702, 684] width 229 height 24
radio input "true"
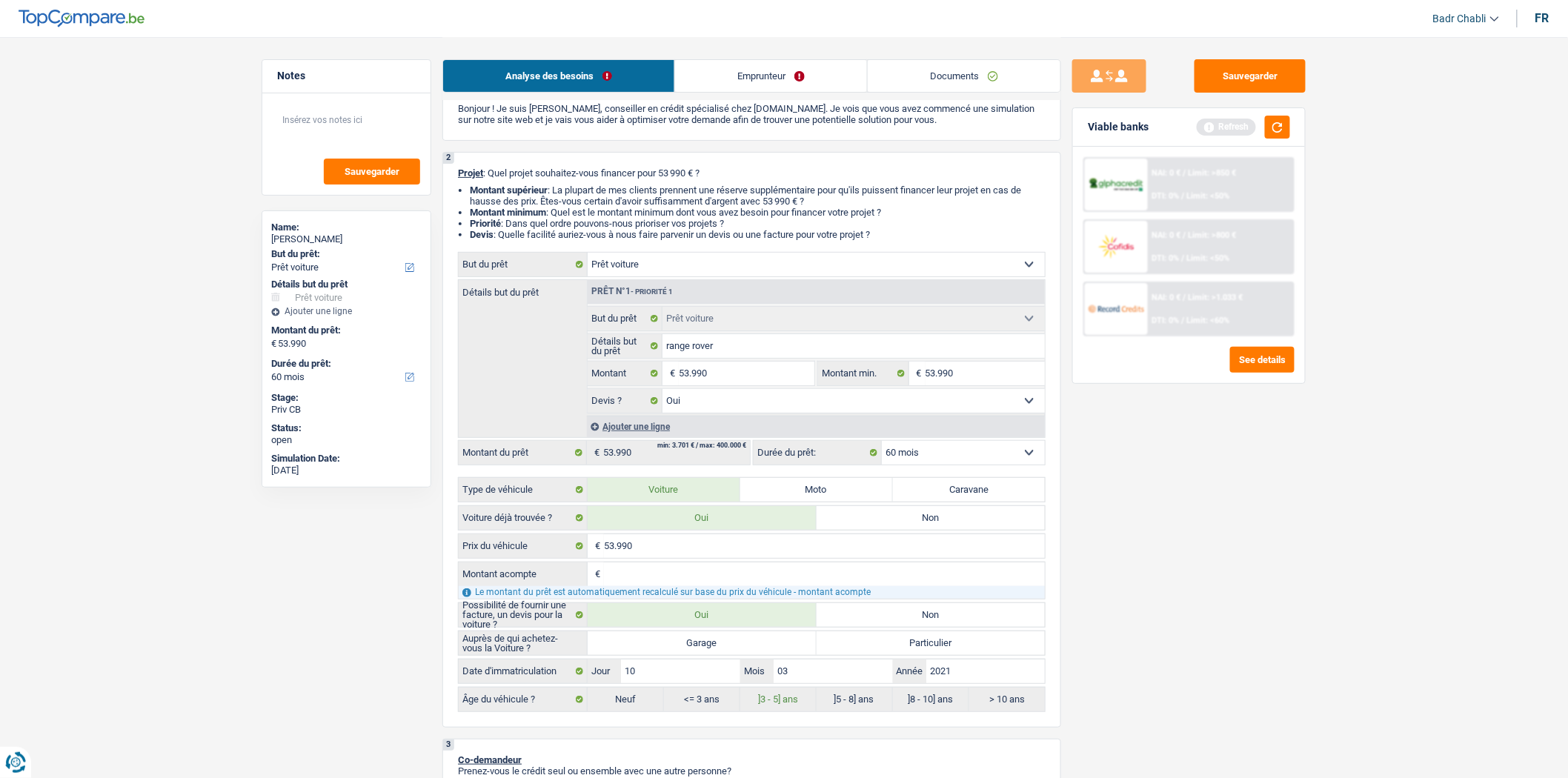
scroll to position [329, 0]
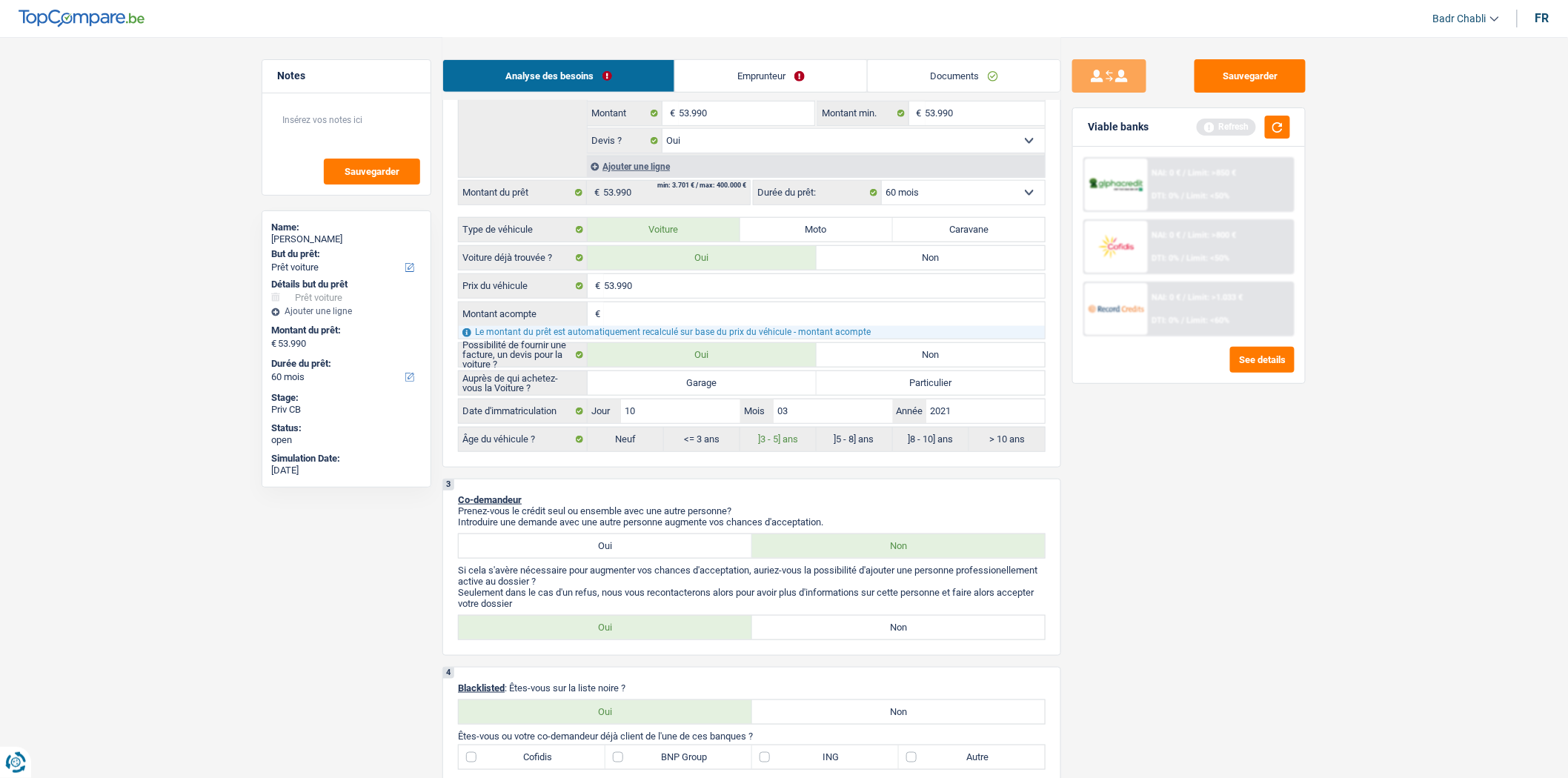
click at [716, 390] on label "Garage" at bounding box center [702, 383] width 229 height 24
click at [716, 390] on input "Garage" at bounding box center [702, 383] width 229 height 24
radio input "true"
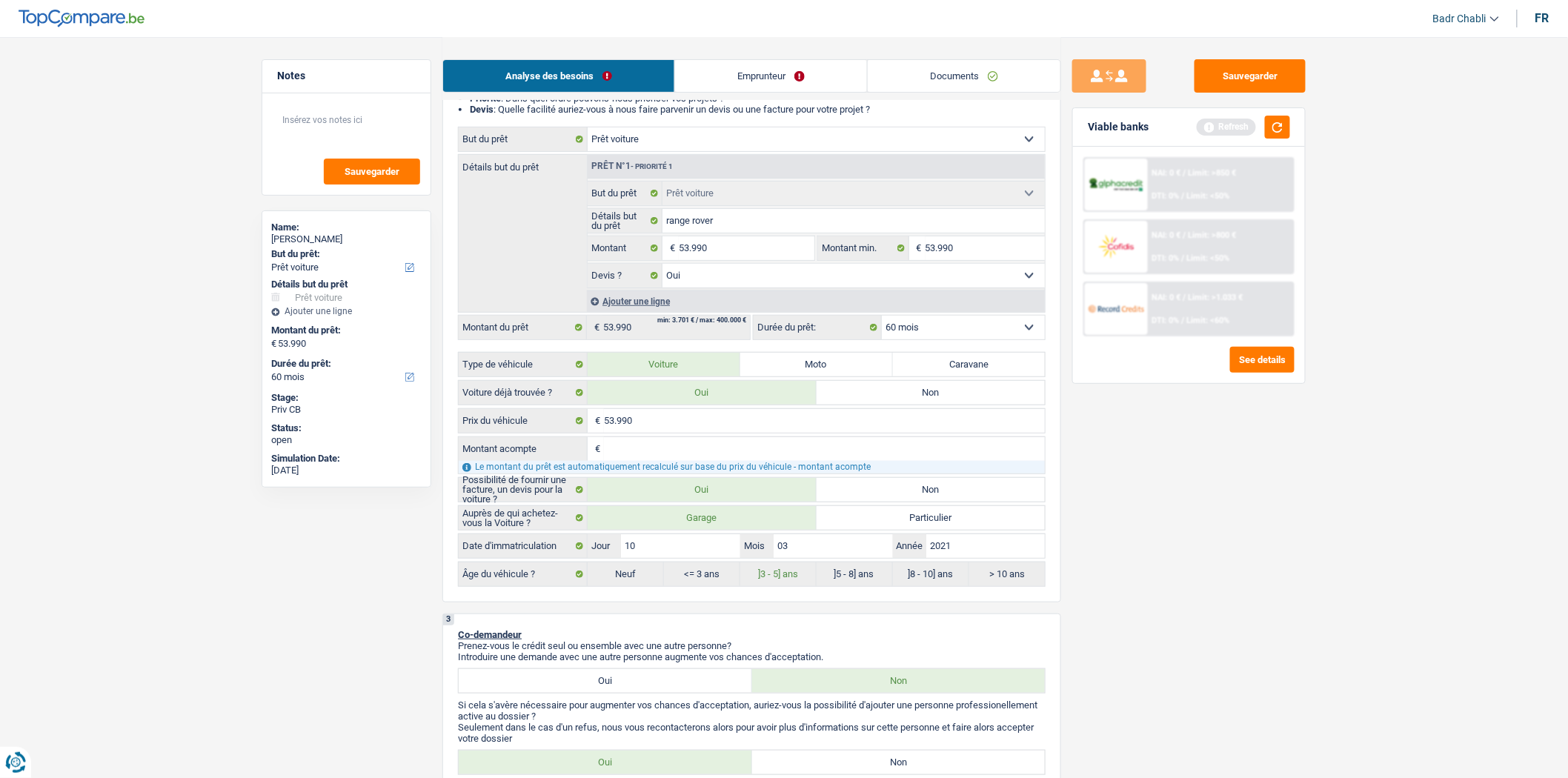
scroll to position [165, 0]
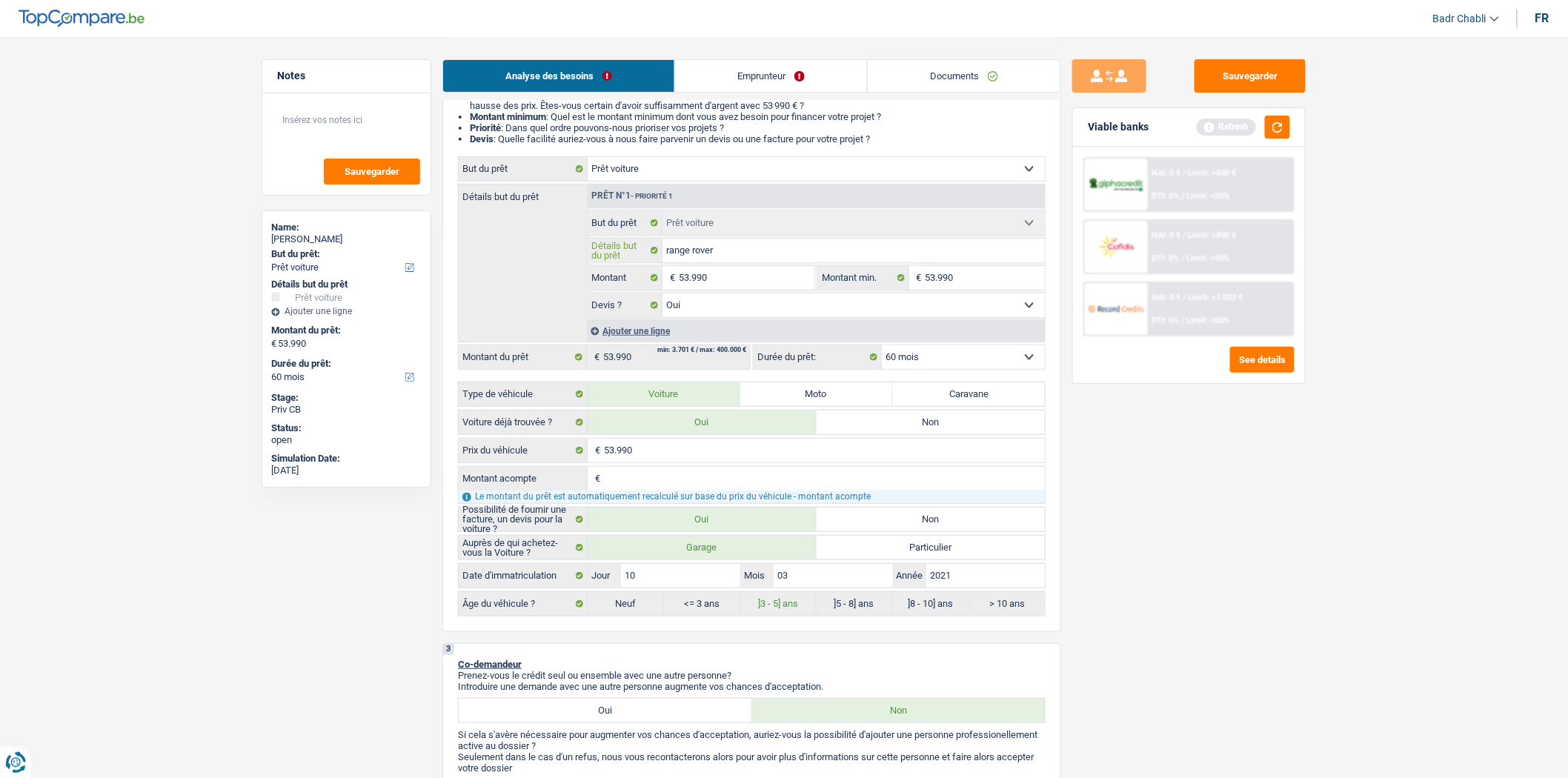
click at [737, 255] on input "range rover" at bounding box center [855, 251] width 384 height 24
type input "range rover"
type input "range rover s"
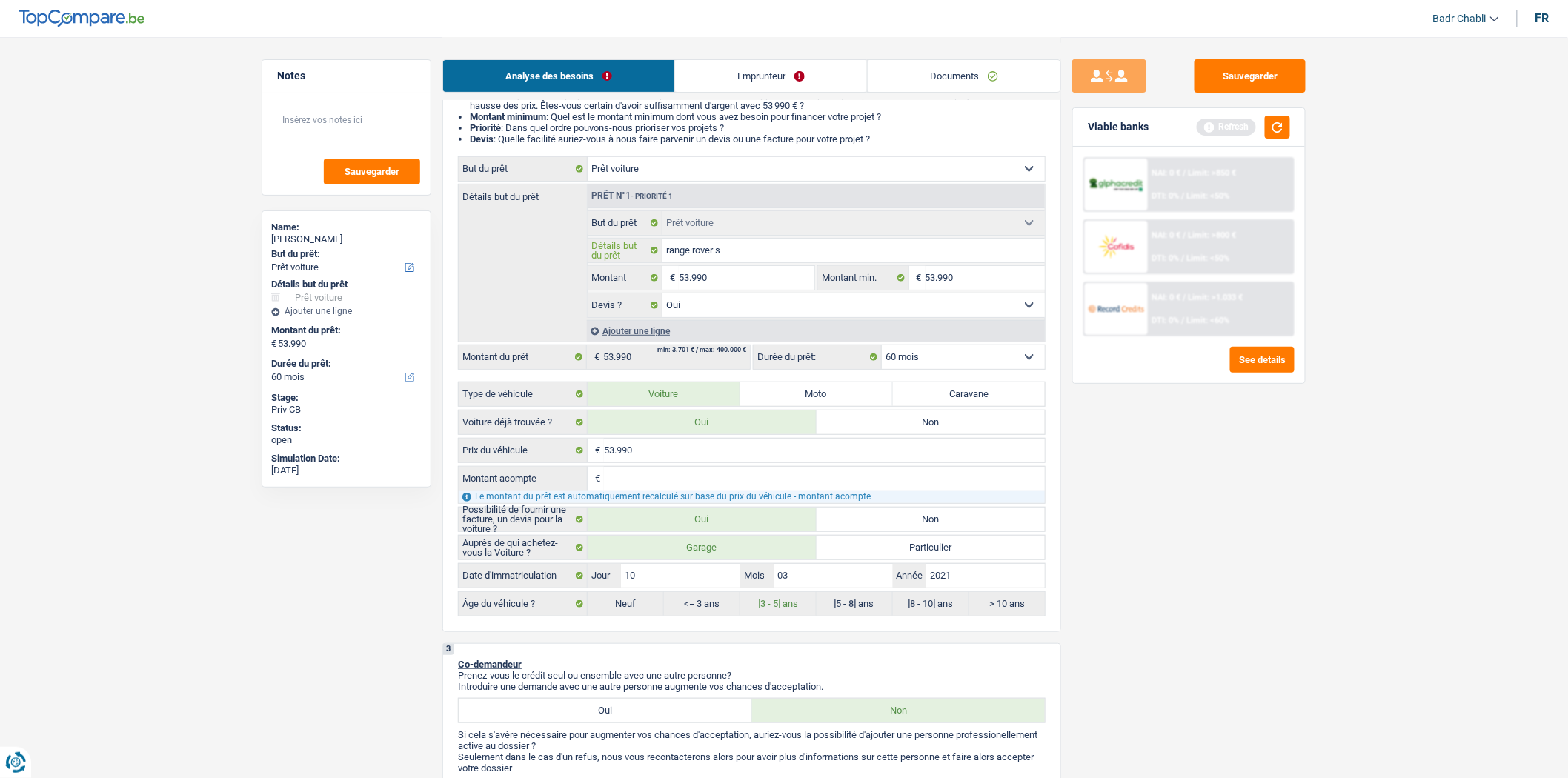
type input "range rover sp"
type input "range rover spo"
type input "range rover spor"
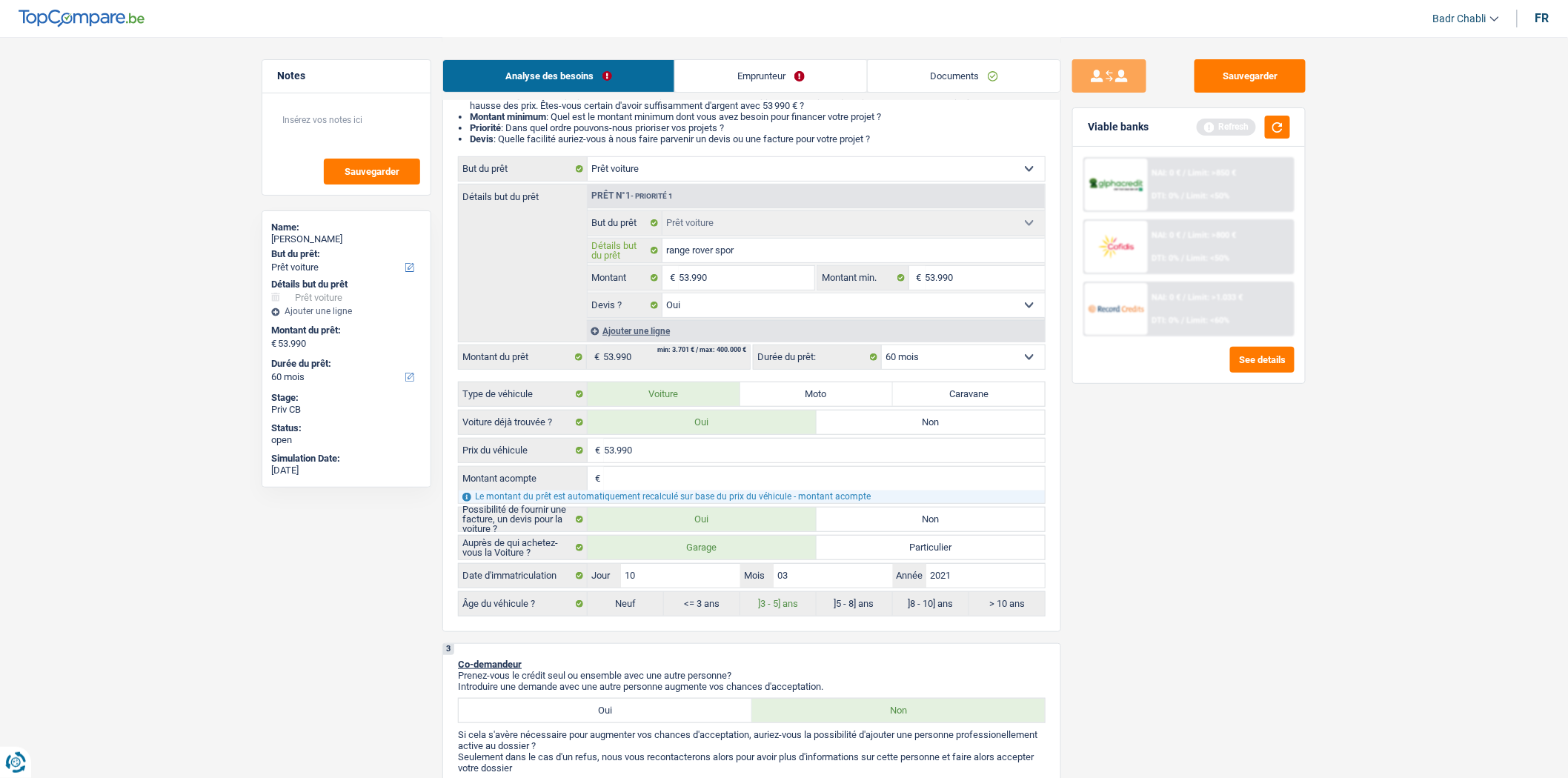
type input "range rover spor"
type input "range rover sport"
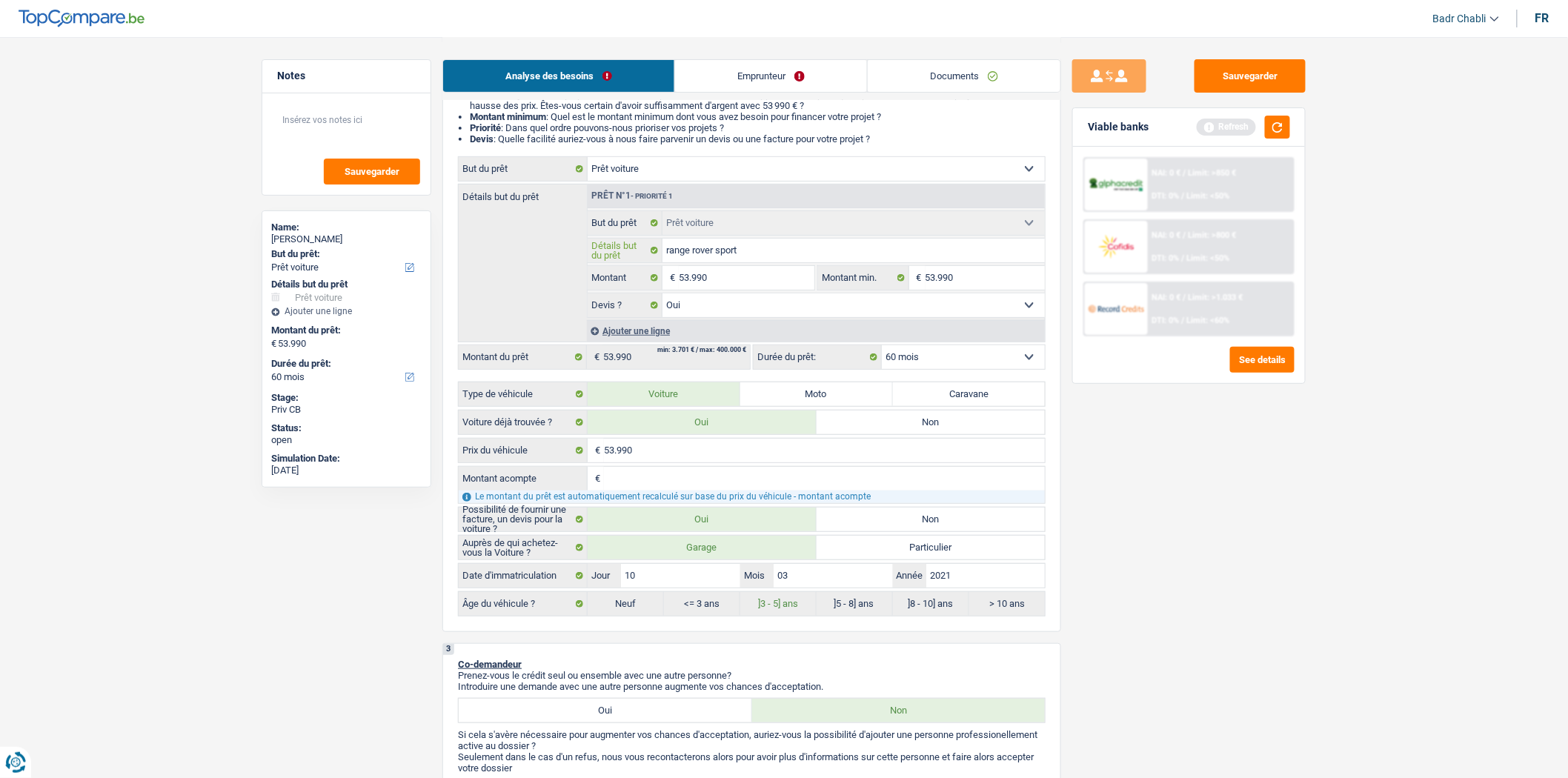
type input "range rover sport 2"
type input "range rover sport 20"
type input "range rover sport 202"
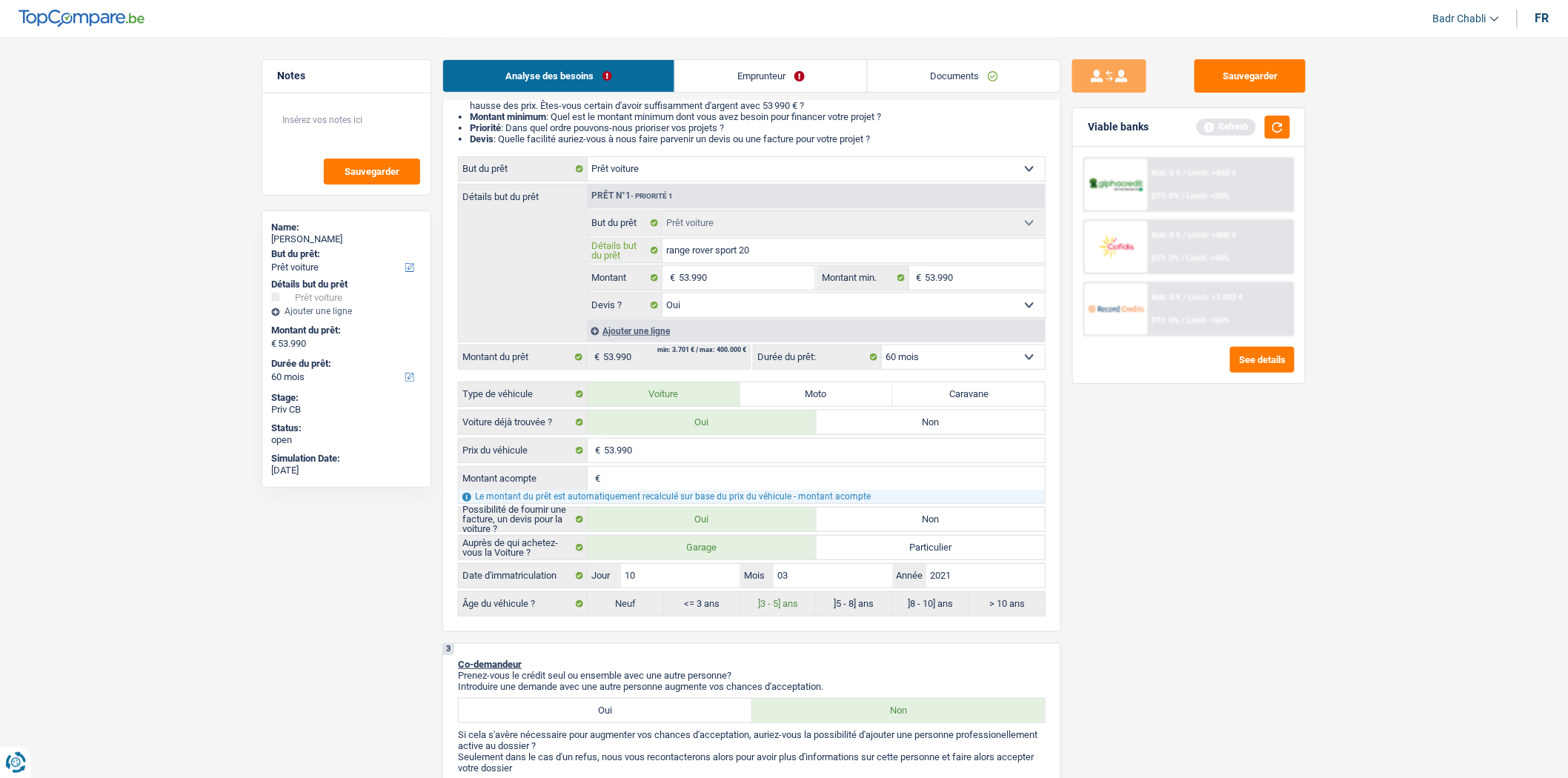
type input "range rover sport 202"
type input "range rover sport 2021"
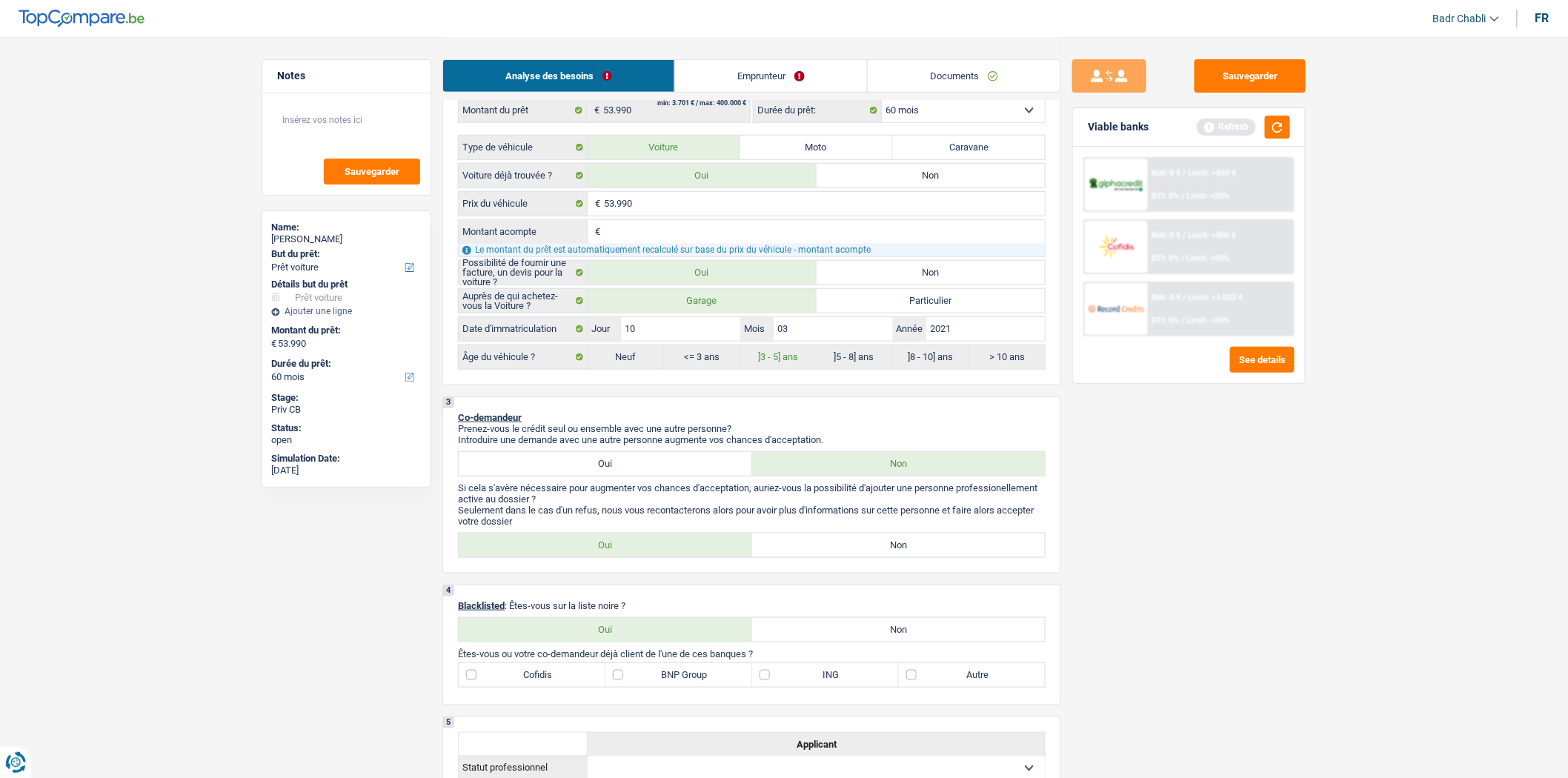
type input "range rover sport 2021"
click at [895, 546] on label "Non" at bounding box center [898, 546] width 293 height 24
click at [895, 546] on input "Non" at bounding box center [898, 546] width 293 height 24
radio input "true"
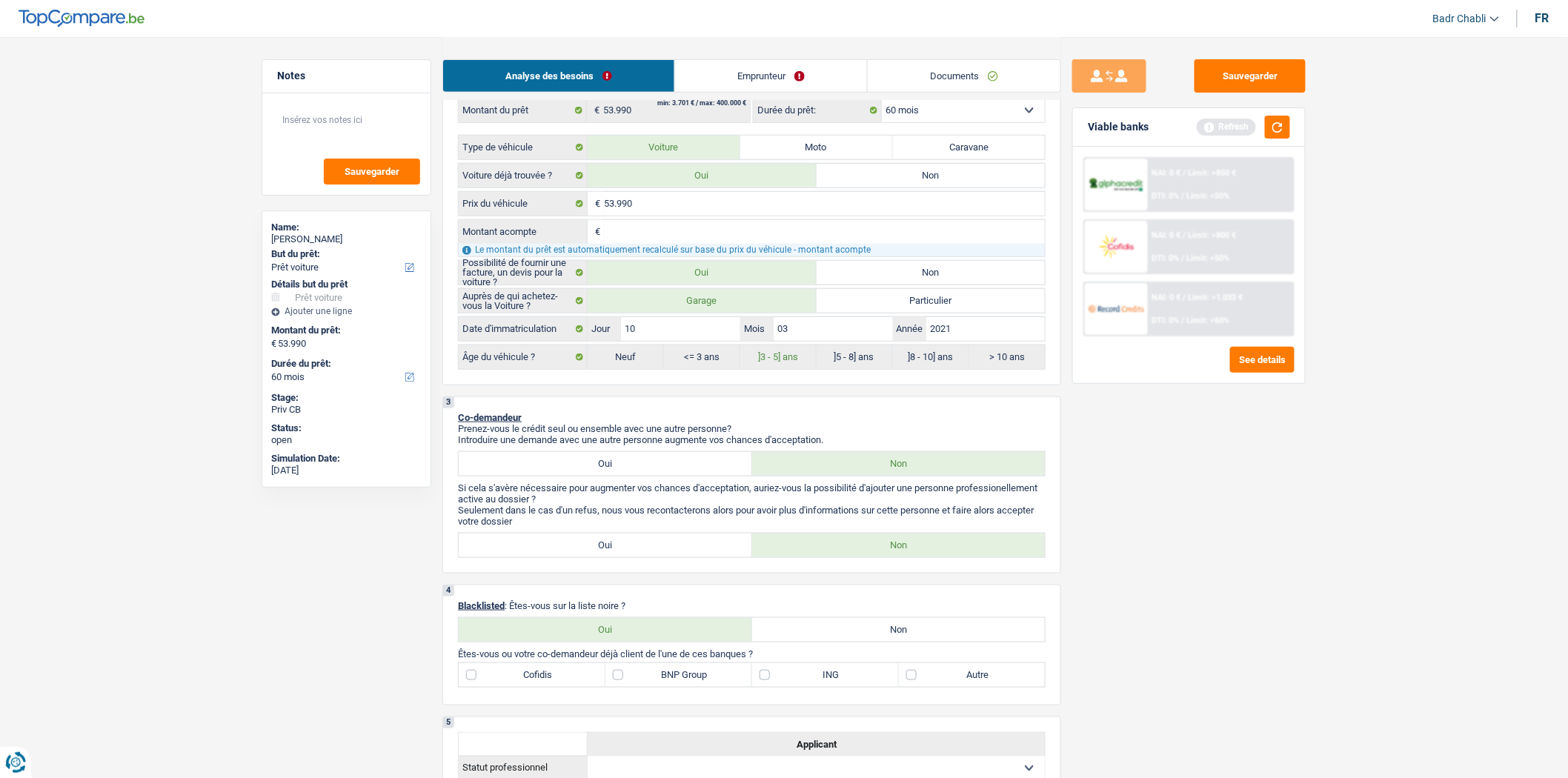
click at [902, 639] on label "Non" at bounding box center [898, 630] width 293 height 24
click at [902, 639] on input "Non" at bounding box center [898, 630] width 293 height 24
radio input "true"
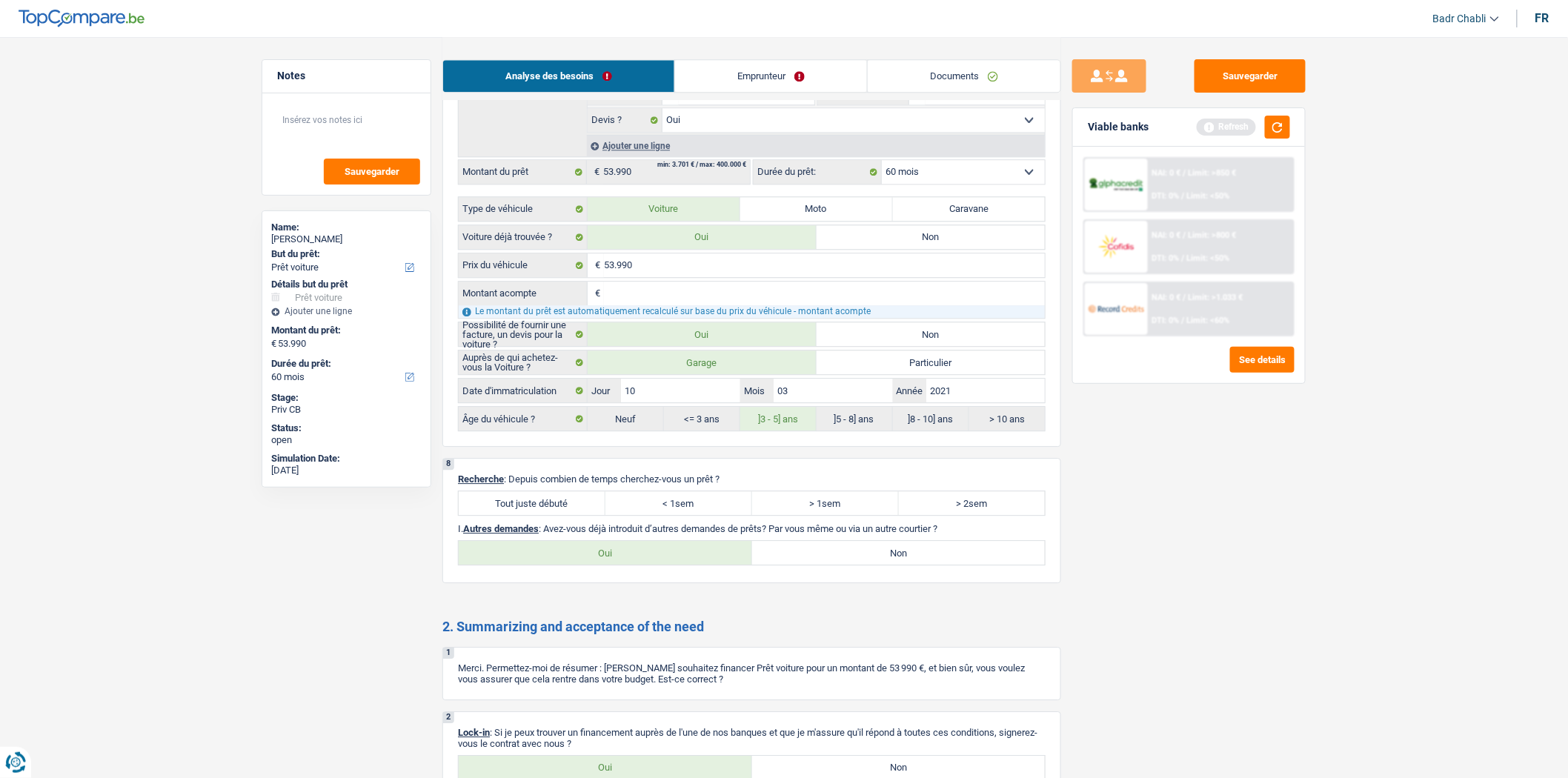
scroll to position [1647, 0]
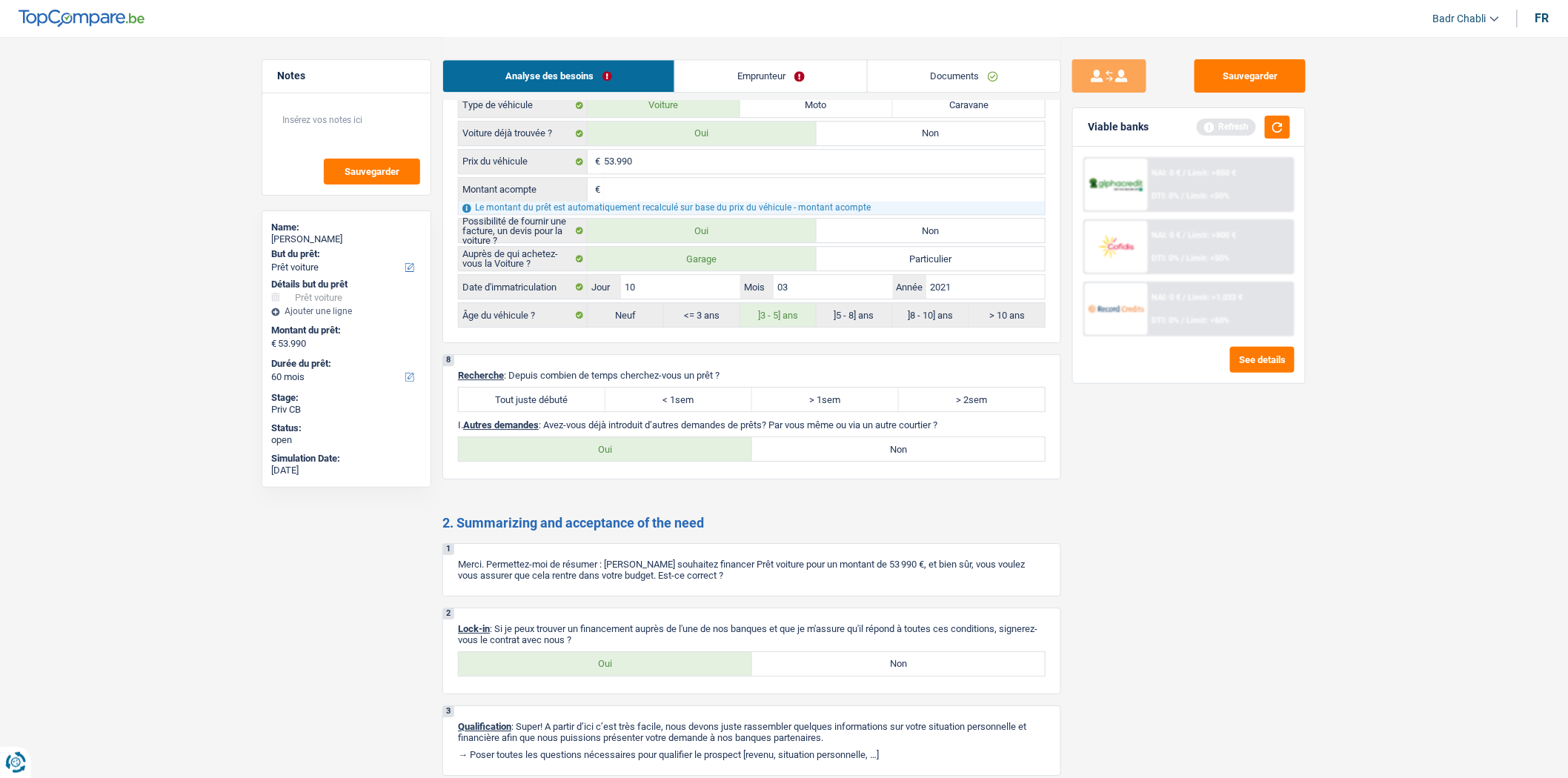
click at [554, 412] on label "Tout juste débuté" at bounding box center [532, 399] width 147 height 24
click at [554, 412] on input "Tout juste débuté" at bounding box center [532, 399] width 147 height 24
radio input "true"
click at [915, 461] on label "Non" at bounding box center [898, 449] width 293 height 24
click at [915, 461] on input "Non" at bounding box center [898, 449] width 293 height 24
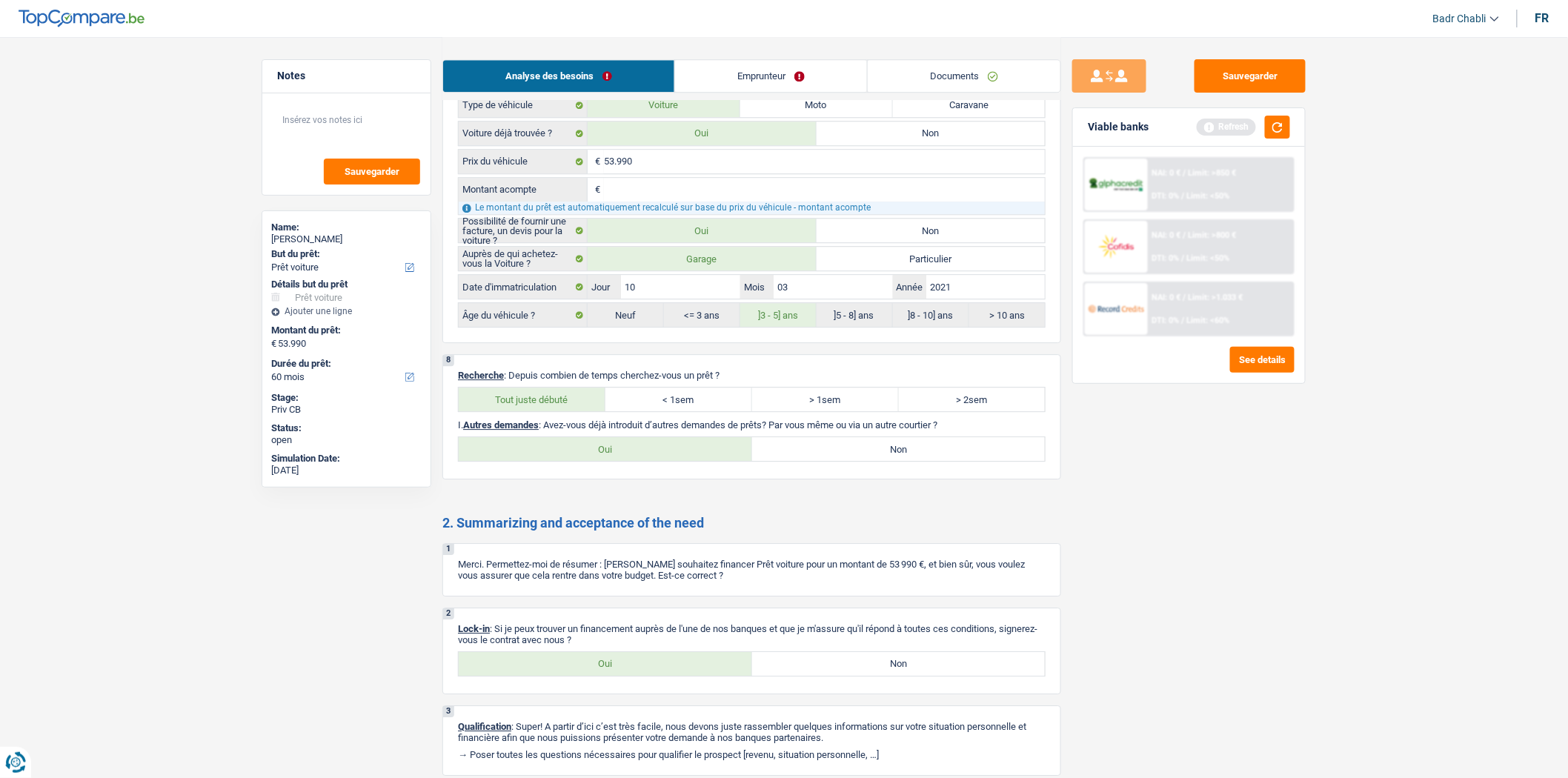
radio input "true"
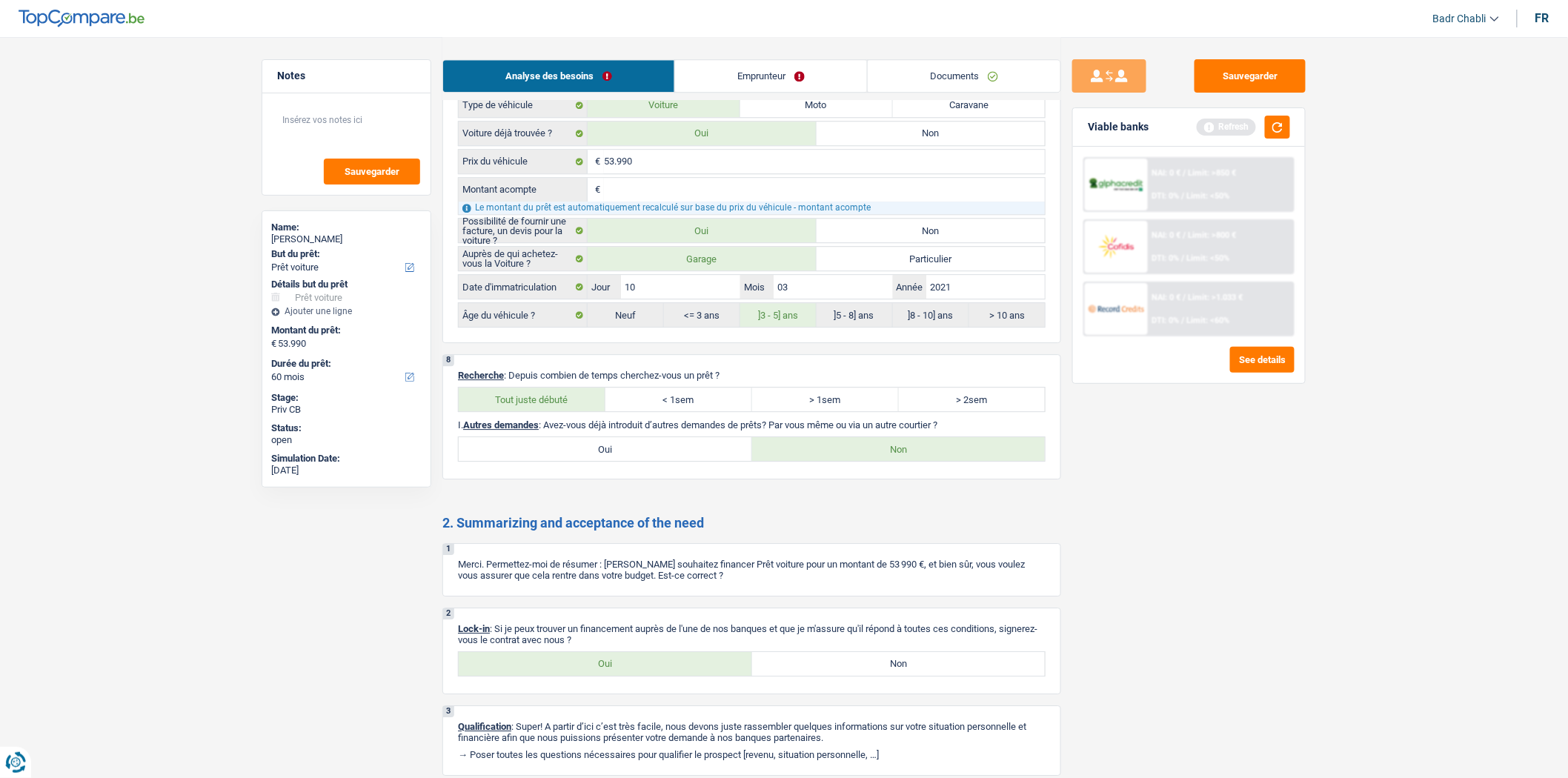
click at [665, 676] on label "Oui" at bounding box center [605, 664] width 293 height 24
click at [665, 676] on input "Oui" at bounding box center [605, 664] width 293 height 24
radio input "true"
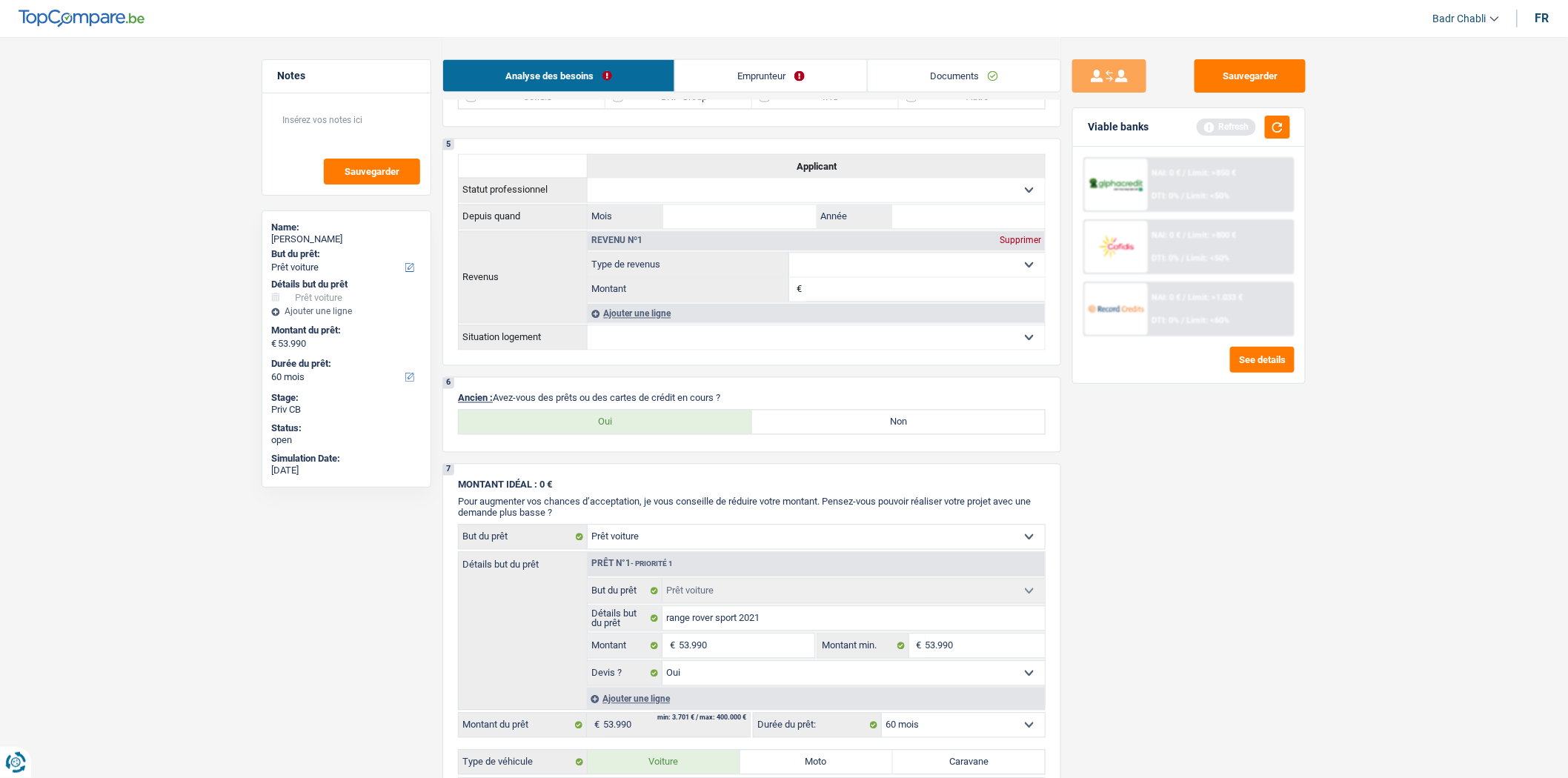
scroll to position [823, 0]
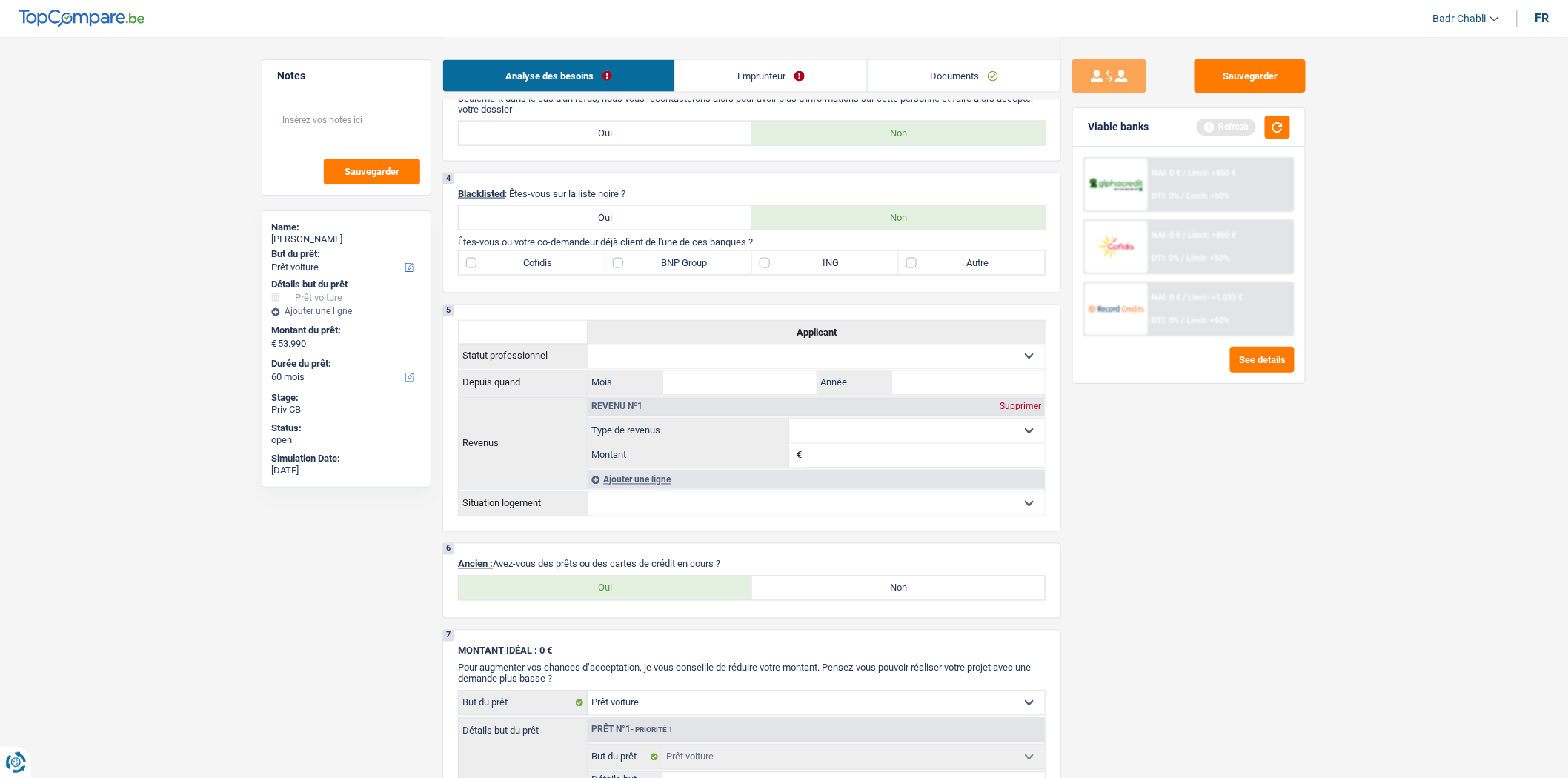
click at [623, 594] on label "Oui" at bounding box center [605, 589] width 293 height 24
click at [623, 594] on input "Oui" at bounding box center [605, 589] width 293 height 24
radio input "true"
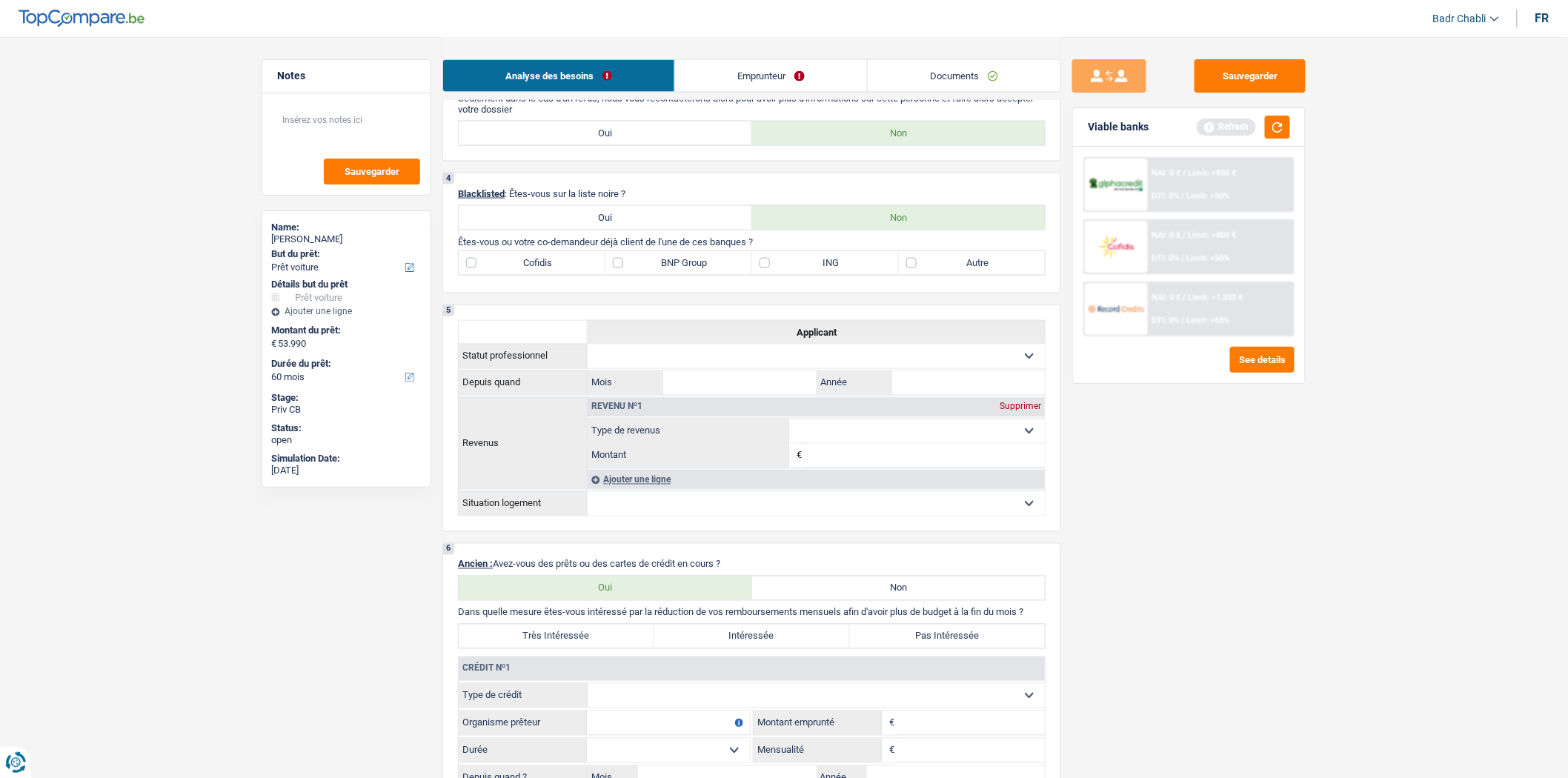
click at [692, 699] on select "Carte ou ouverture de crédit Prêt hypothécaire Vente à tempérament Prêt à tempé…" at bounding box center [816, 696] width 457 height 24
select select "personalSale"
type input "0"
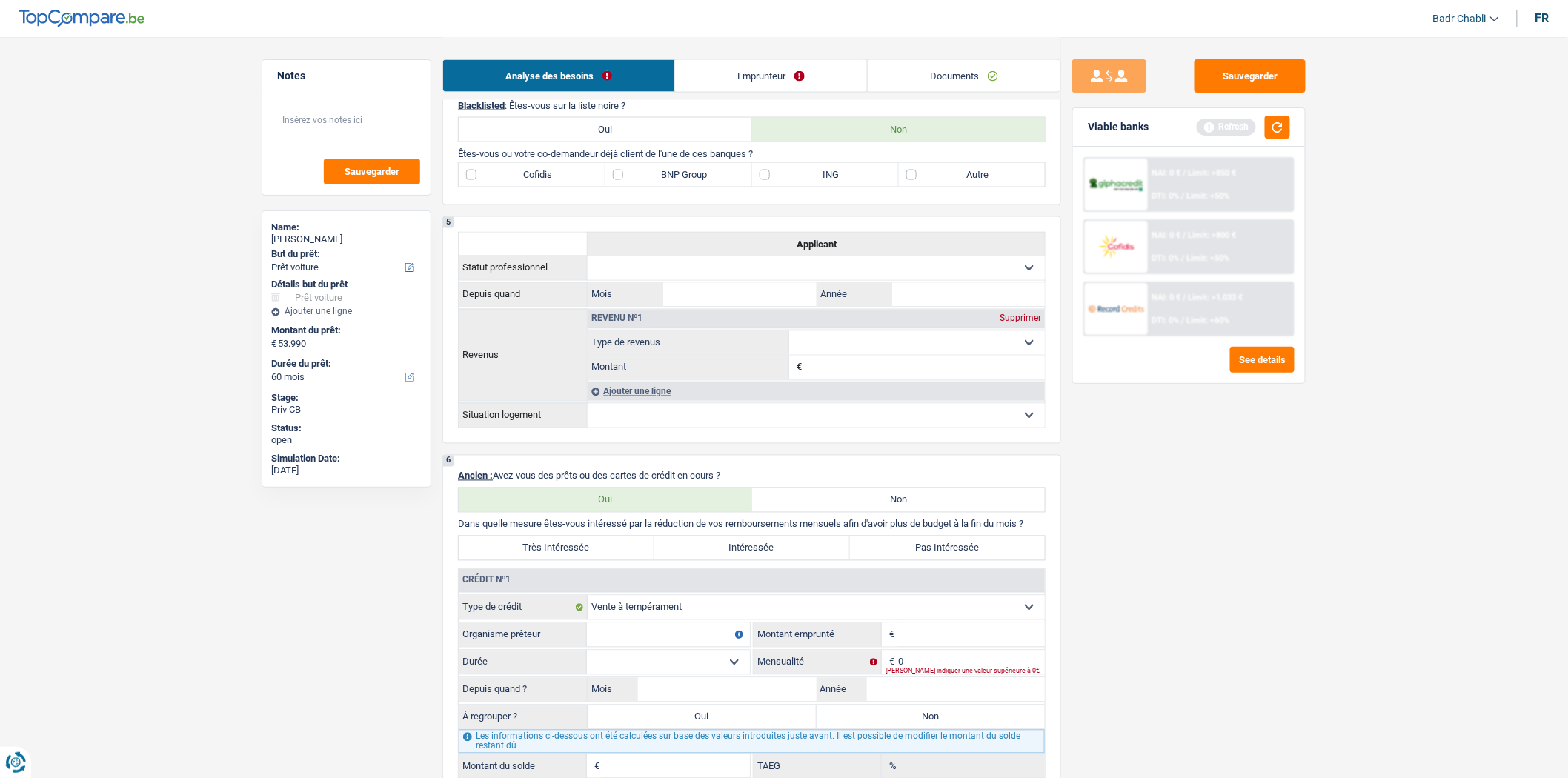
scroll to position [988, 0]
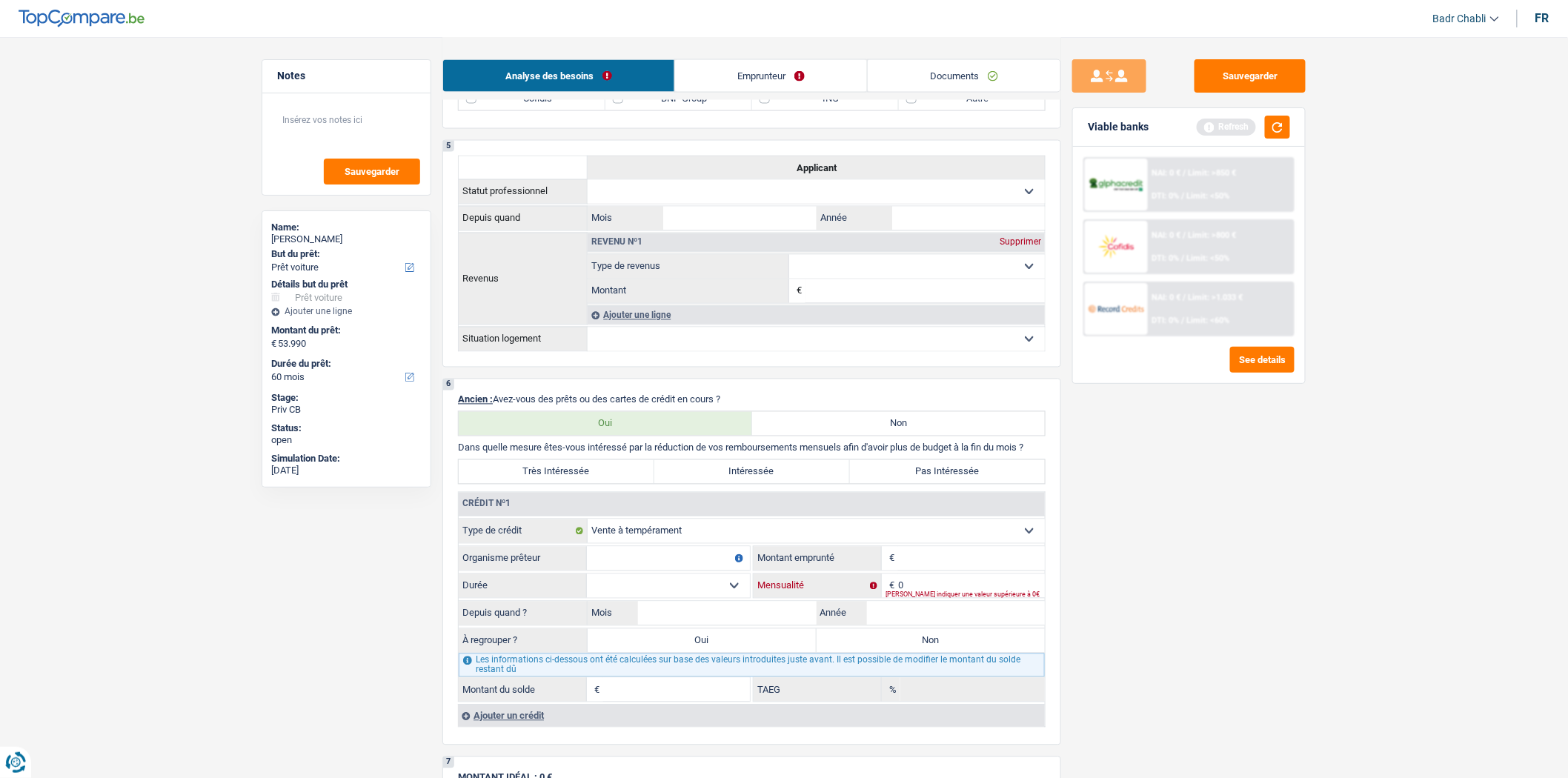
click at [937, 599] on input "0" at bounding box center [972, 586] width 147 height 24
click at [641, 570] on input "Organisme prêteur" at bounding box center [668, 559] width 163 height 24
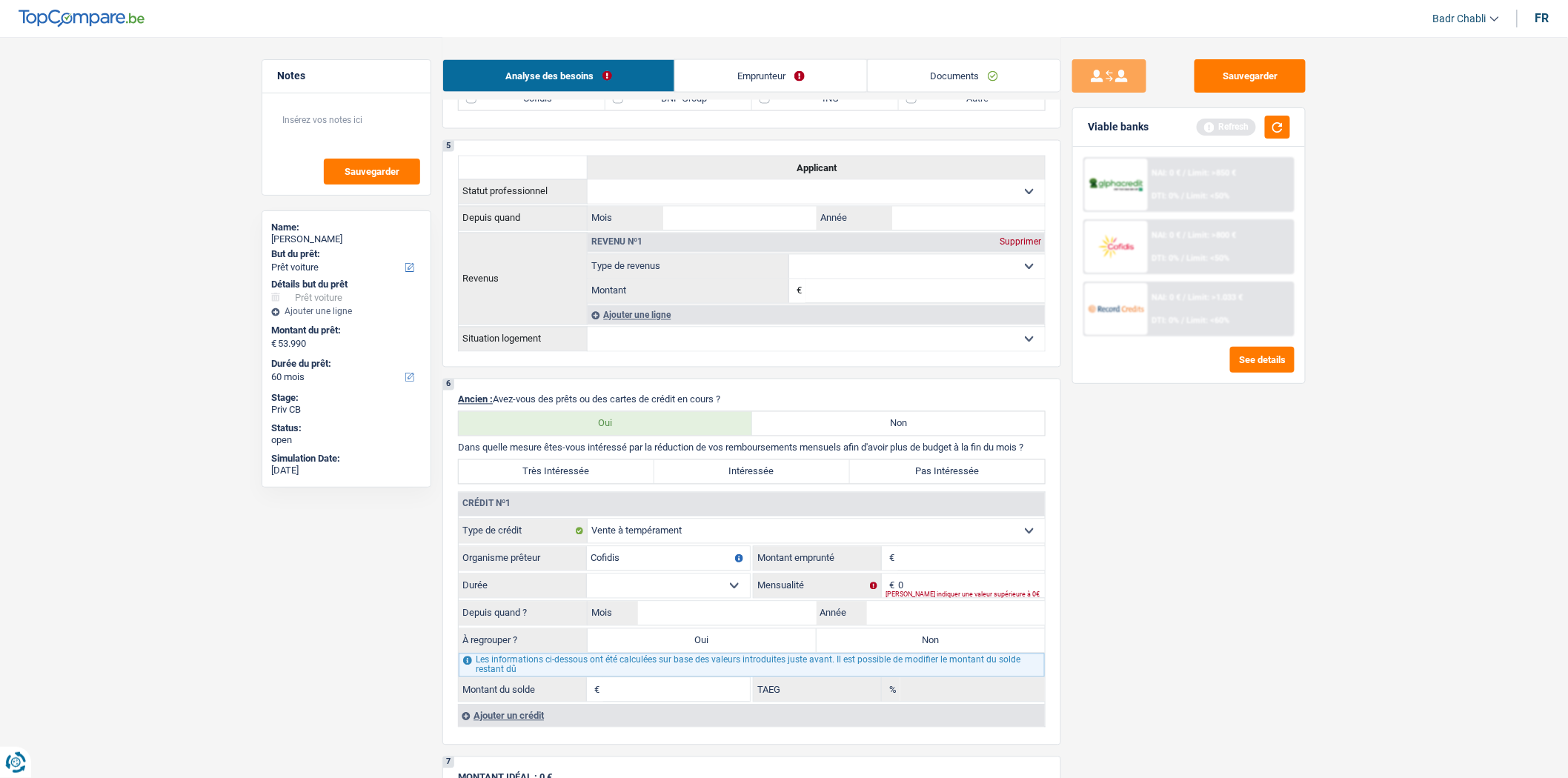
type input "Cofidis"
type input "1.500"
click at [716, 599] on select "12 mois 18 mois 24 mois Sélectionner une option" at bounding box center [668, 586] width 163 height 24
select select "18"
click at [587, 587] on select "12 mois 18 mois 24 mois Sélectionner une option" at bounding box center [668, 586] width 163 height 24
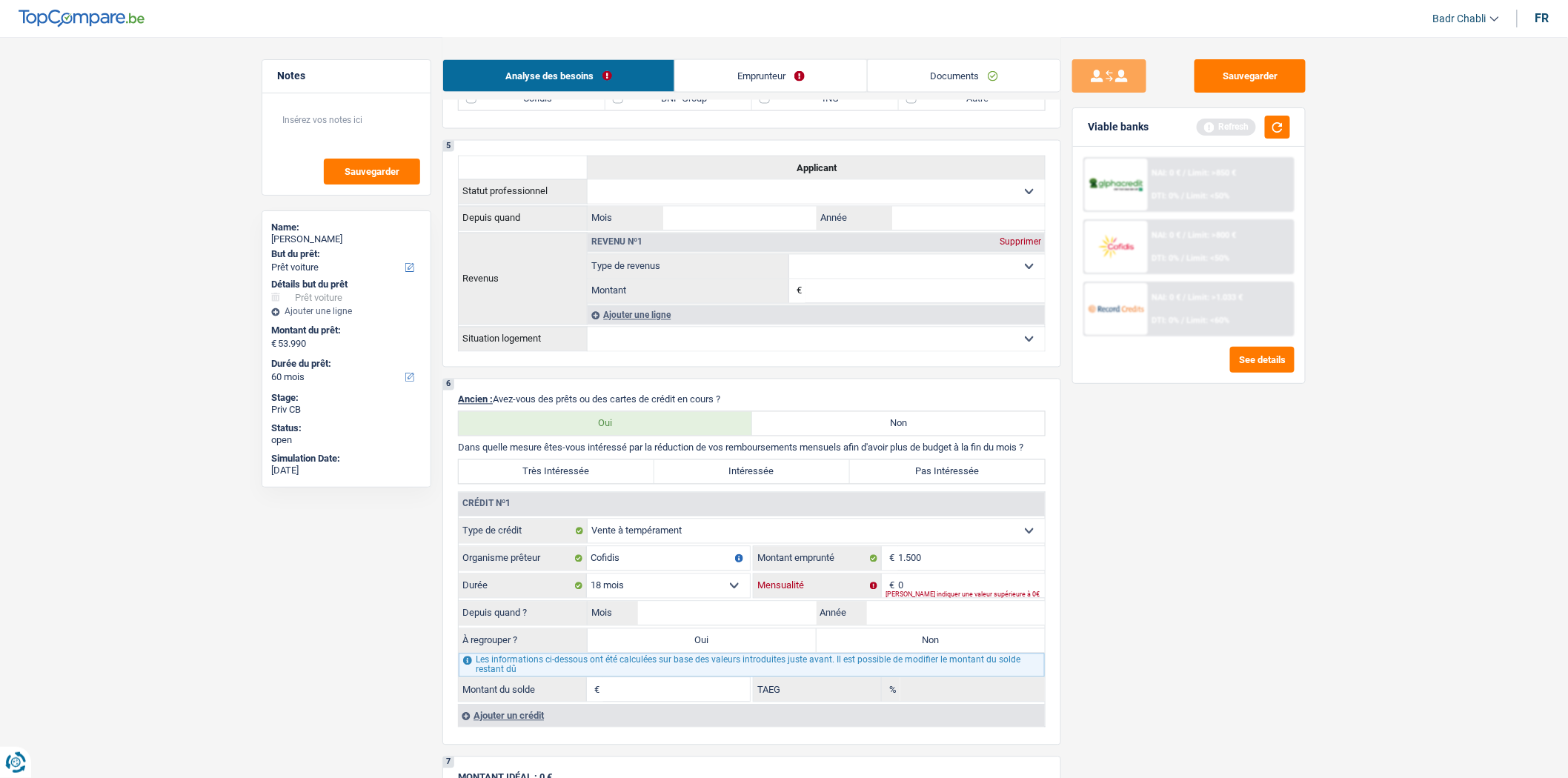
click at [927, 597] on input "0" at bounding box center [972, 586] width 147 height 24
type input "80"
click at [737, 626] on input "Mois" at bounding box center [727, 613] width 179 height 24
type input "05"
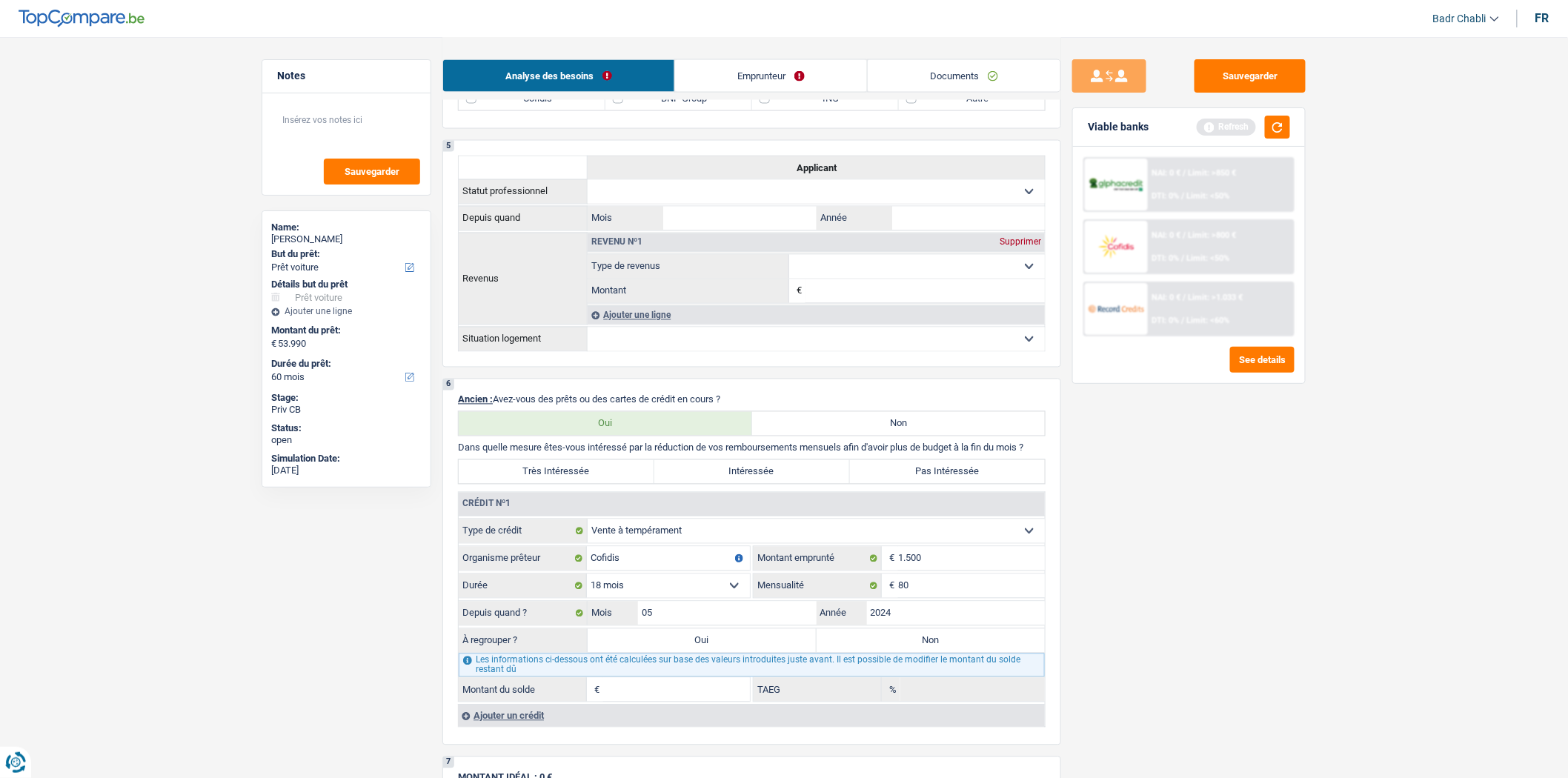
type input "2024"
type input "162"
type input "0,00"
click at [716, 623] on input "05" at bounding box center [727, 613] width 179 height 24
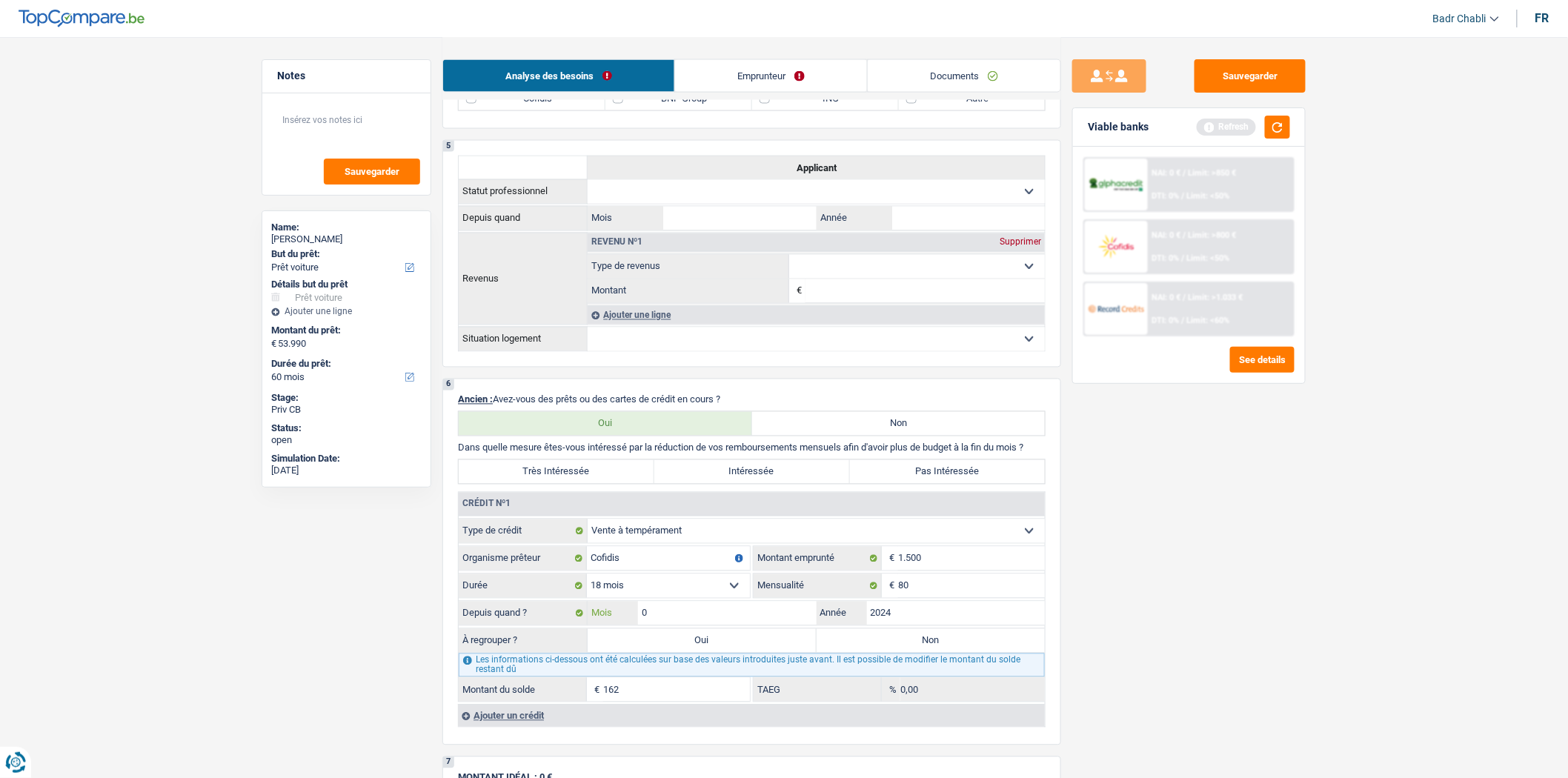
type input "09"
type input "488"
click at [906, 653] on label "Non" at bounding box center [931, 641] width 229 height 24
click at [906, 653] on input "Non" at bounding box center [931, 641] width 229 height 24
radio input "true"
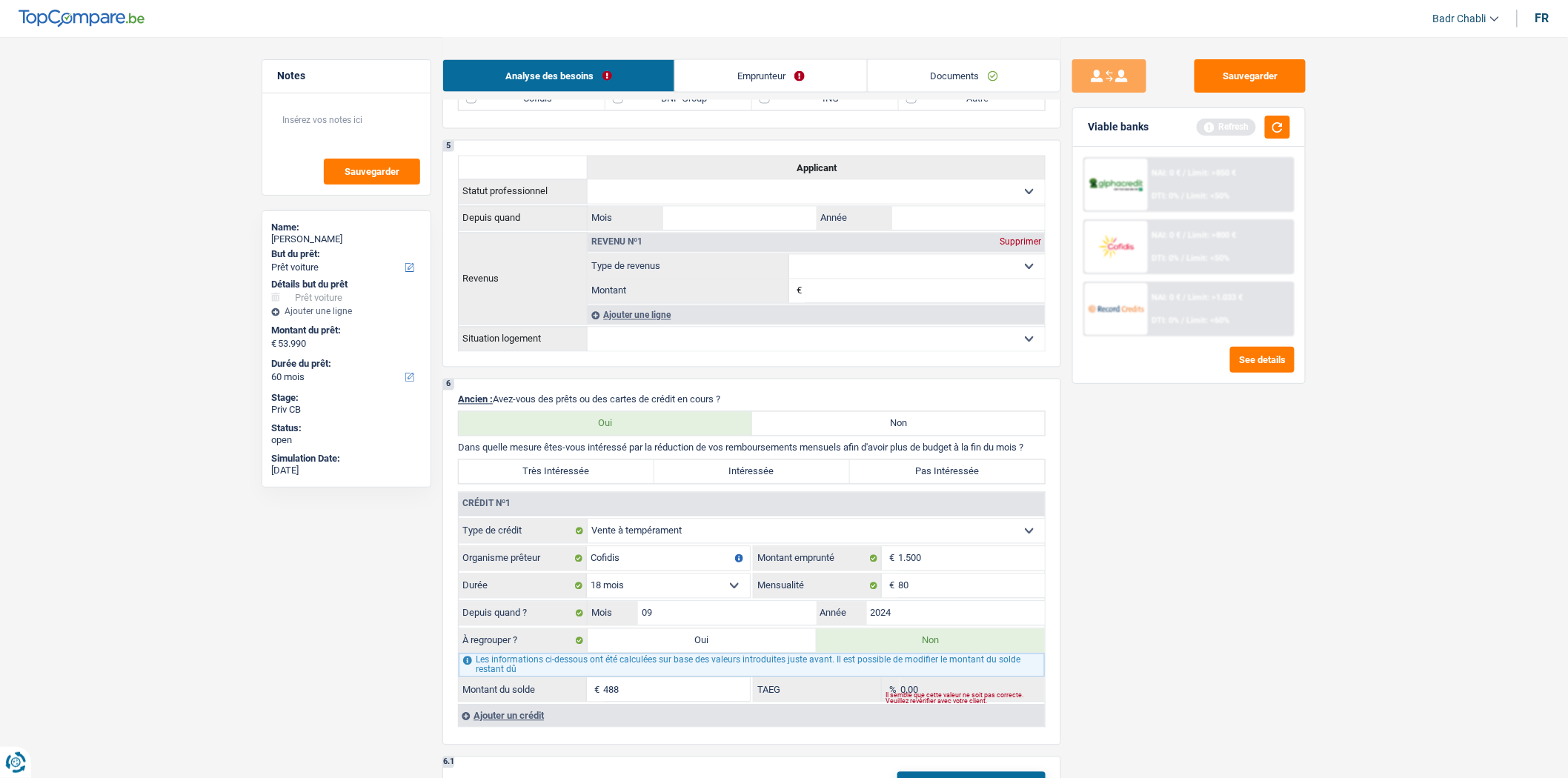
click at [917, 484] on label "Pas Intéressée" at bounding box center [947, 472] width 196 height 24
click at [917, 484] on input "Pas Intéressée" at bounding box center [947, 472] width 196 height 24
radio input "true"
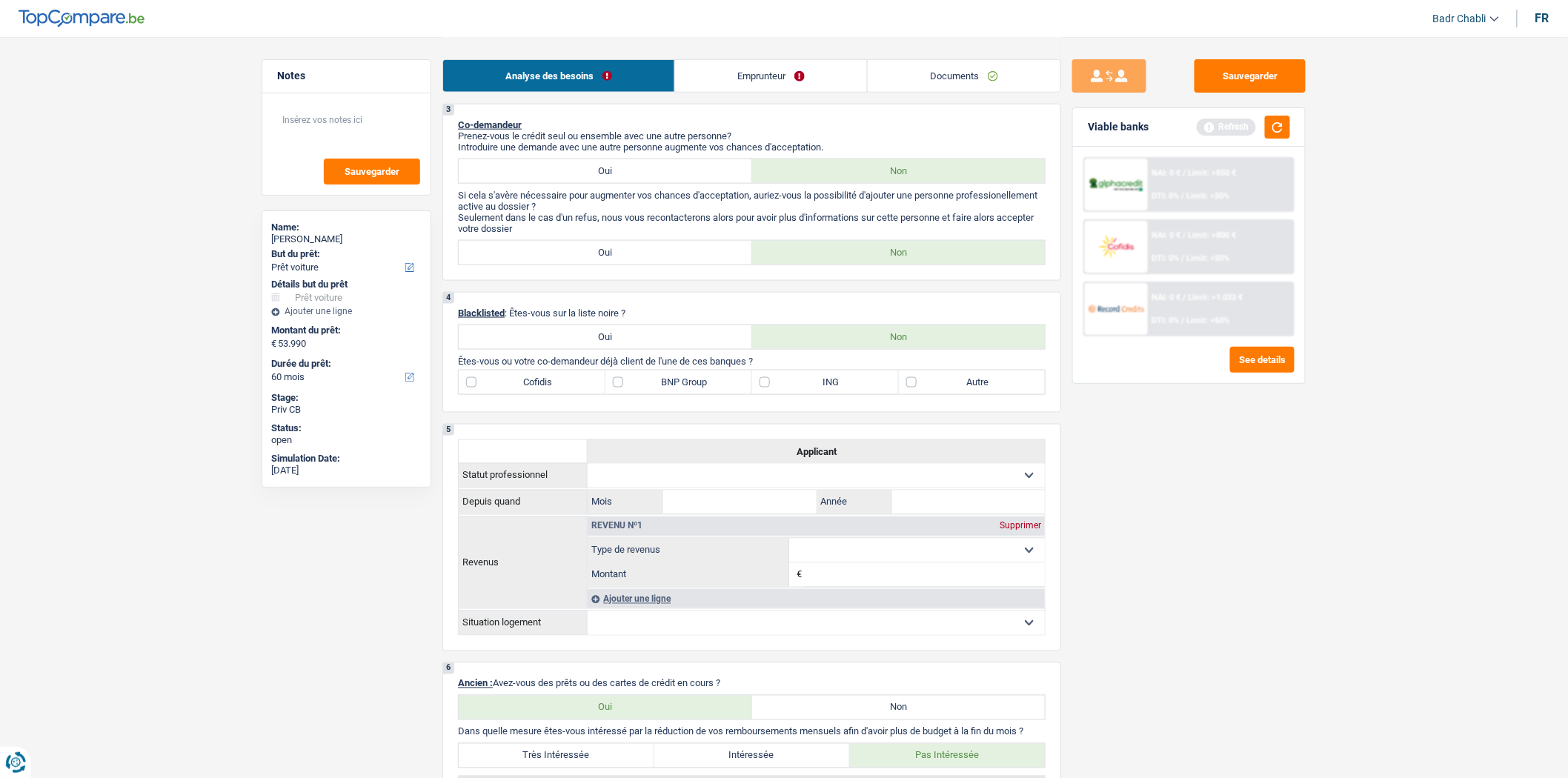
scroll to position [703, 0]
click at [487, 396] on label "Cofidis" at bounding box center [532, 384] width 147 height 24
click at [487, 396] on input "Cofidis" at bounding box center [532, 384] width 147 height 24
checkbox input "true"
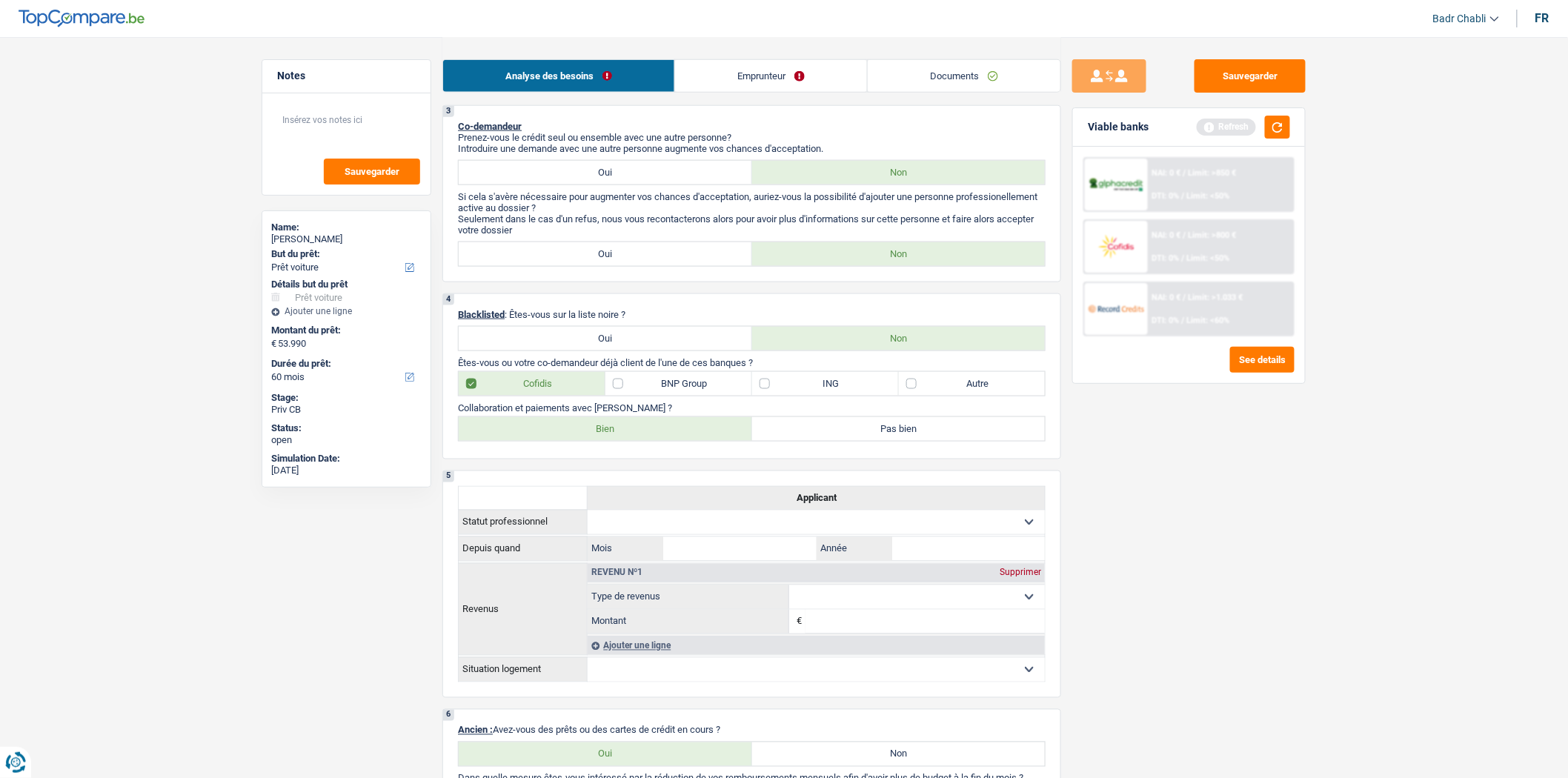
click at [522, 432] on label "Bien" at bounding box center [605, 429] width 293 height 24
click at [522, 432] on input "Bien" at bounding box center [605, 429] width 293 height 24
radio input "true"
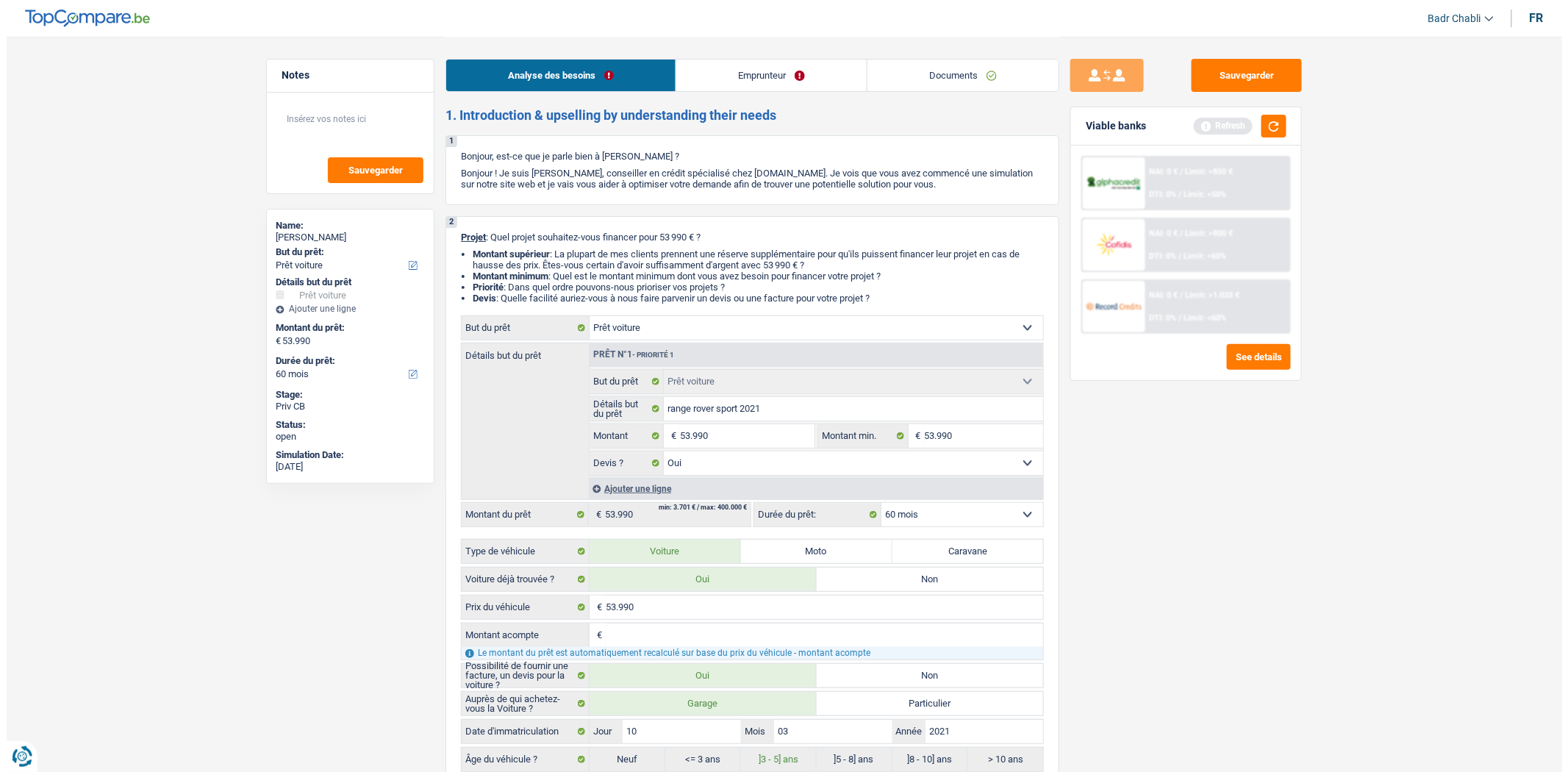
scroll to position [0, 0]
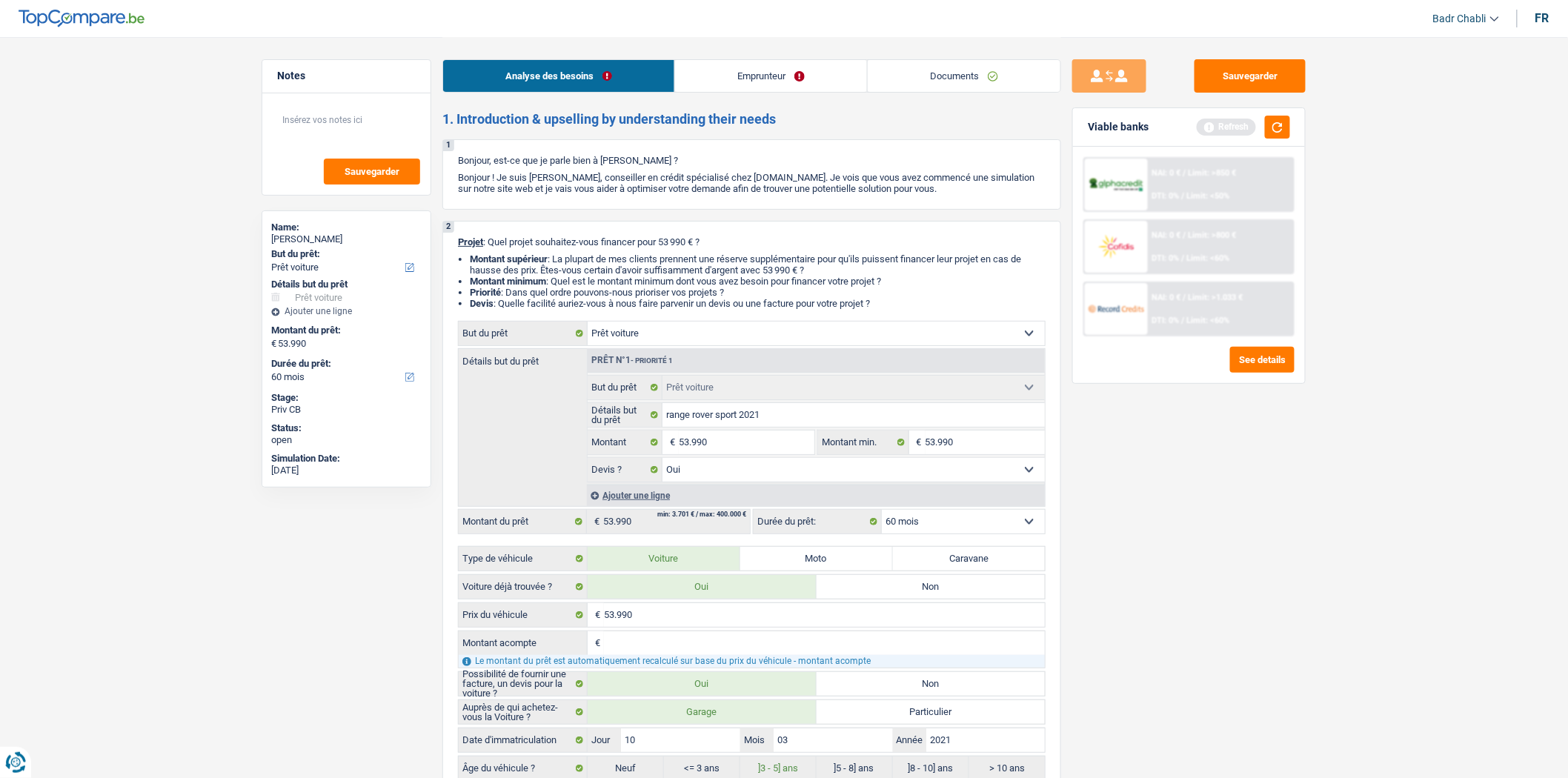
click at [720, 78] on link "Emprunteur" at bounding box center [771, 76] width 192 height 32
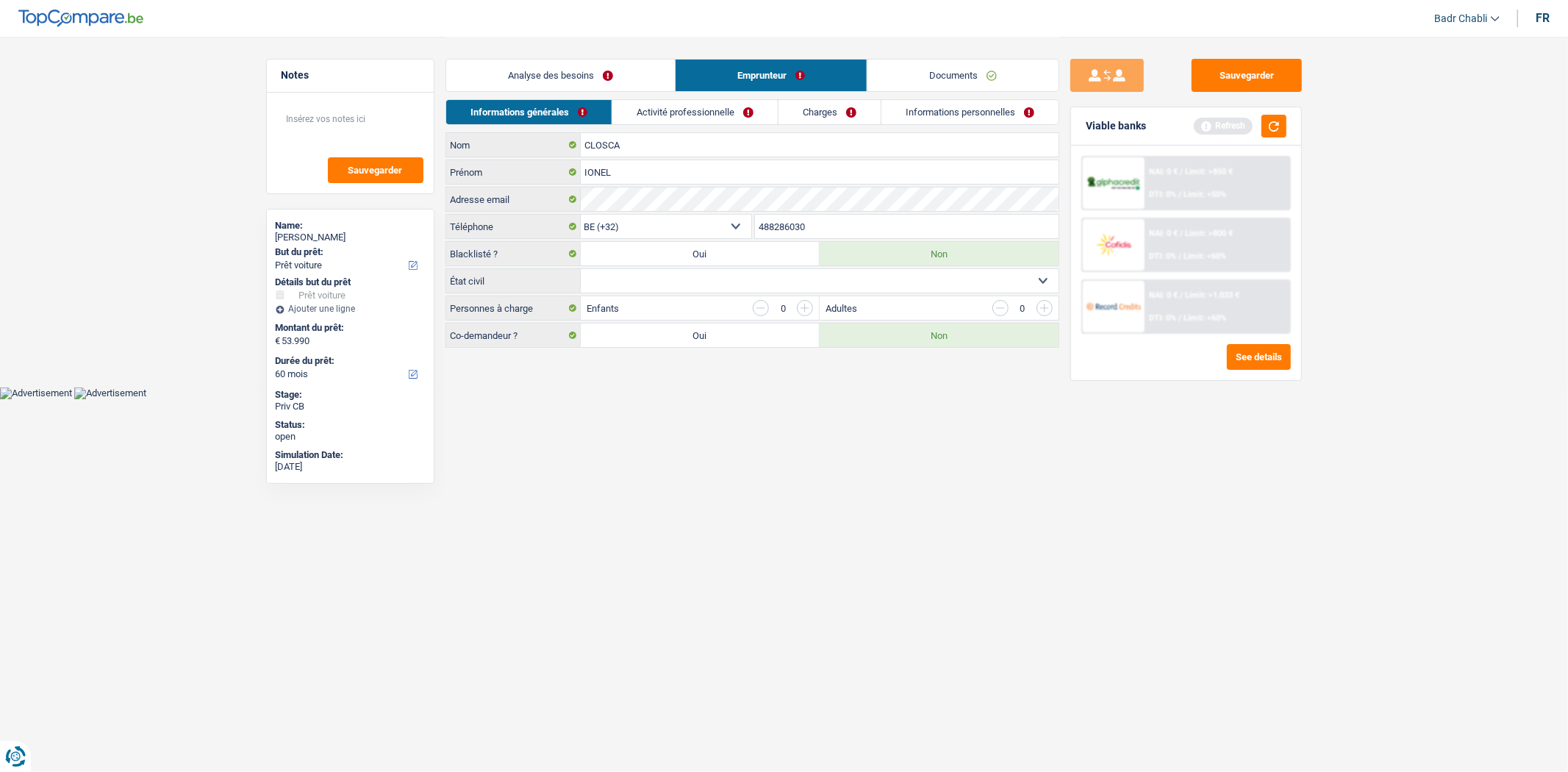
click at [714, 276] on select "Célibataire Marié(e) Cohabitant(e) légal(e) Divorcé(e) Veuf(ve) Séparé (de fait…" at bounding box center [819, 281] width 478 height 24
select select "married"
click at [581, 270] on select "Célibataire Marié(e) Cohabitant(e) légal(e) Divorcé(e) Veuf(ve) Séparé (de fait…" at bounding box center [819, 281] width 478 height 24
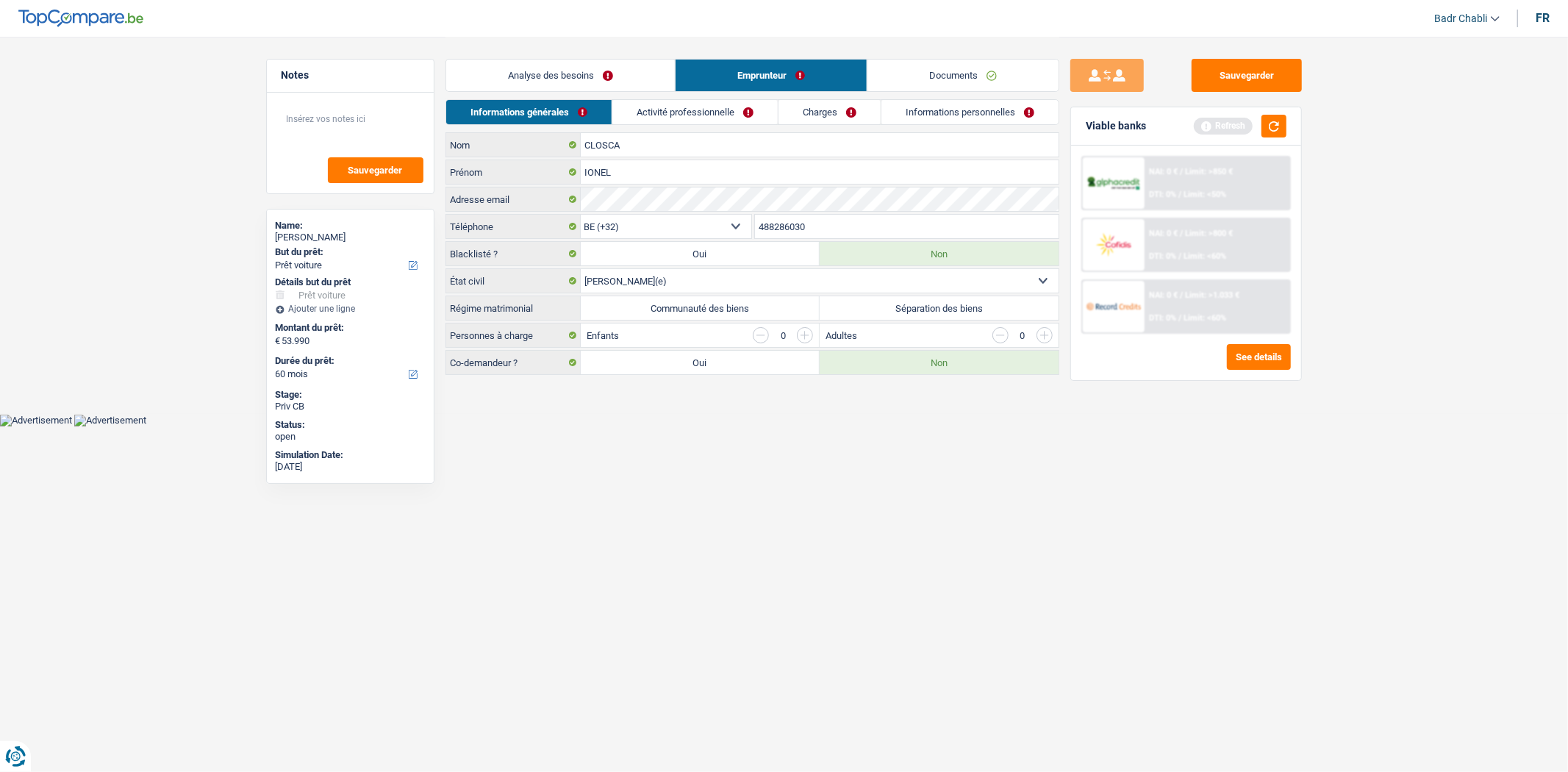
click at [700, 314] on label "Communauté des biens" at bounding box center [700, 308] width 239 height 24
click at [700, 314] on input "Communauté des biens" at bounding box center [700, 308] width 239 height 24
radio input "true"
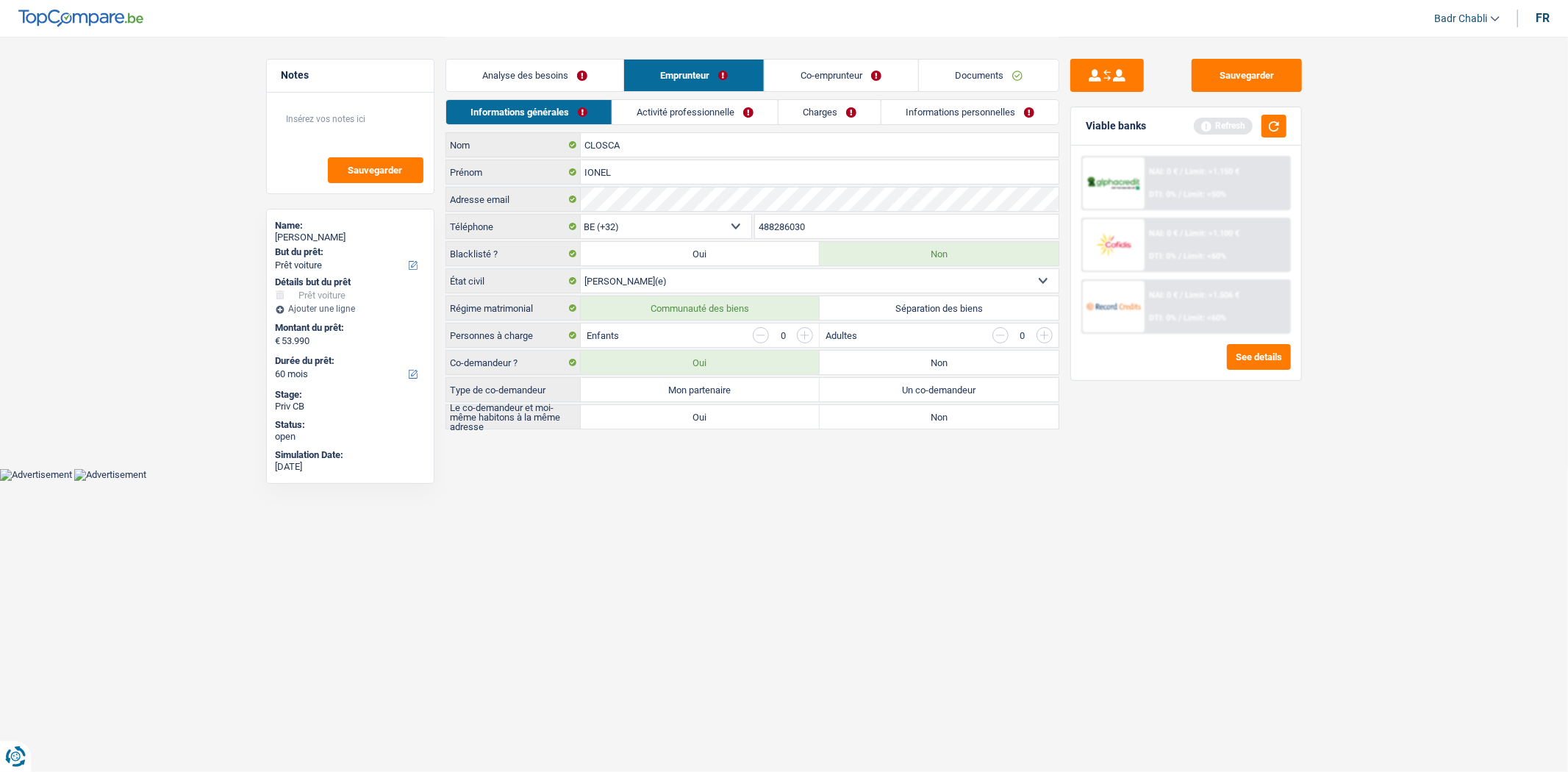
click at [732, 275] on select "Célibataire Marié(e) Cohabitant(e) légal(e) Divorcé(e) Veuf(ve) Séparé (de fait…" at bounding box center [819, 281] width 478 height 24
select select "cohabitation"
click at [581, 270] on select "Célibataire Marié(e) Cohabitant(e) légal(e) Divorcé(e) Veuf(ve) Séparé (de fait…" at bounding box center [819, 281] width 478 height 24
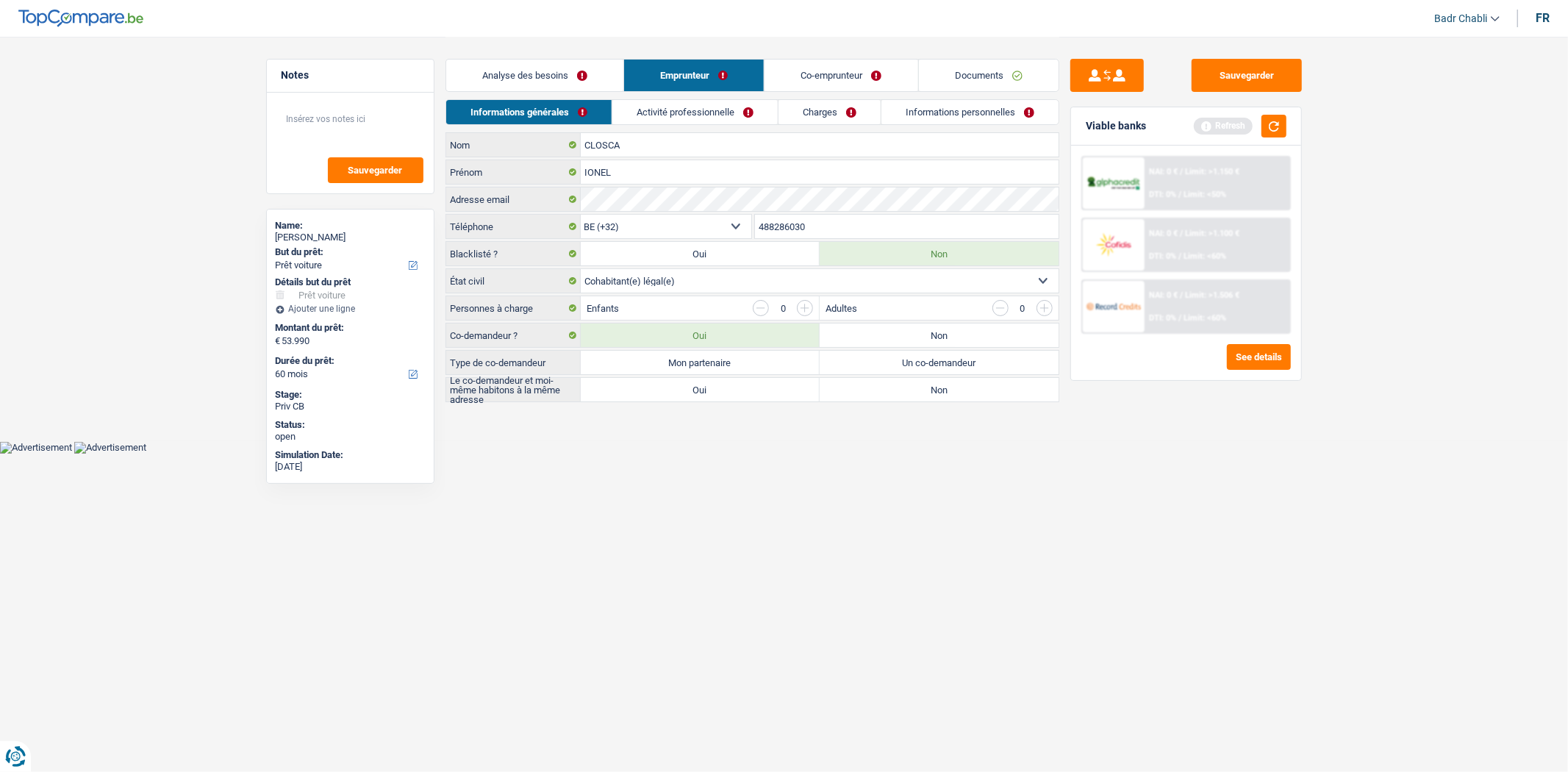
click at [718, 364] on label "Mon partenaire" at bounding box center [700, 363] width 239 height 24
click at [718, 364] on input "Mon partenaire" at bounding box center [700, 363] width 239 height 24
radio input "true"
click at [719, 384] on label "Oui" at bounding box center [700, 390] width 239 height 24
click at [719, 384] on input "Oui" at bounding box center [700, 390] width 239 height 24
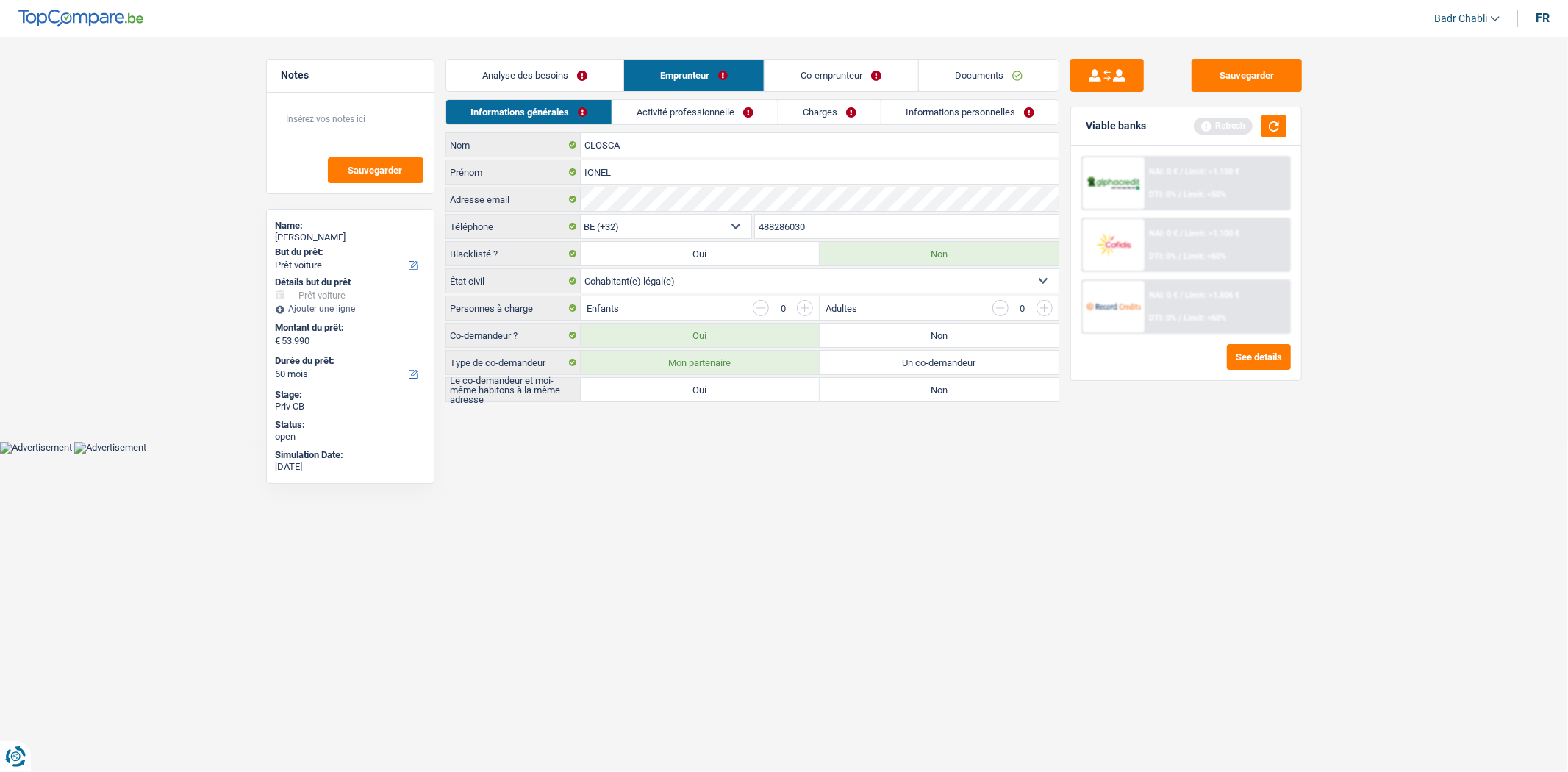
radio input "true"
click at [701, 112] on link "Activité professionnelle" at bounding box center [695, 112] width 166 height 25
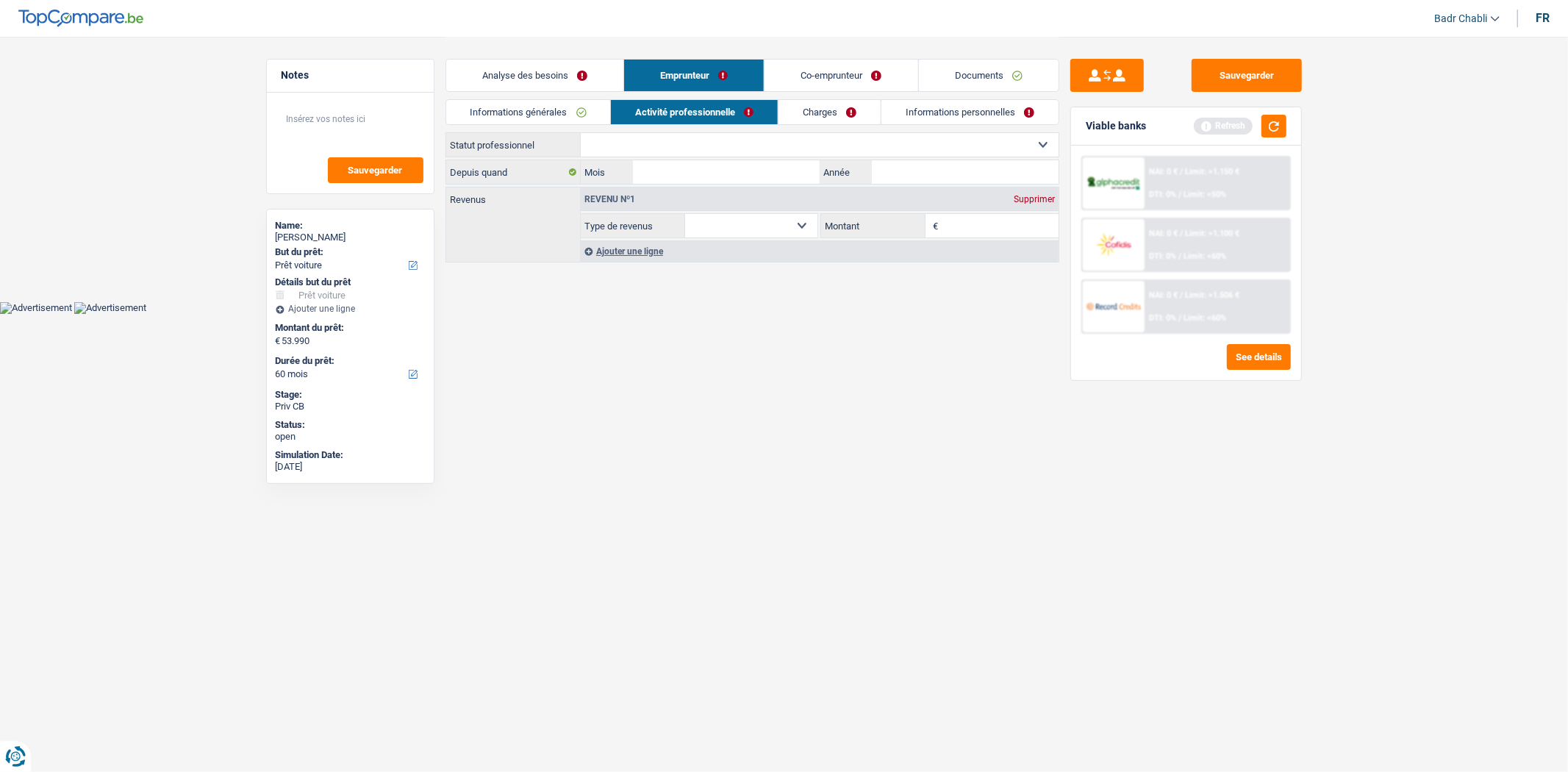
click at [711, 126] on div "Informations générales Activité professionnelle Charges Informations personnell…" at bounding box center [752, 116] width 614 height 33
click at [710, 136] on select "Ouvrier Employé privé Employé public Invalide Indépendant Pensionné Chômeur Mut…" at bounding box center [819, 144] width 478 height 24
select select "independent"
click at [581, 133] on select "Ouvrier Employé privé Employé public Invalide Indépendant Pensionné Chômeur Mut…" at bounding box center [819, 144] width 478 height 24
select select "netSalary"
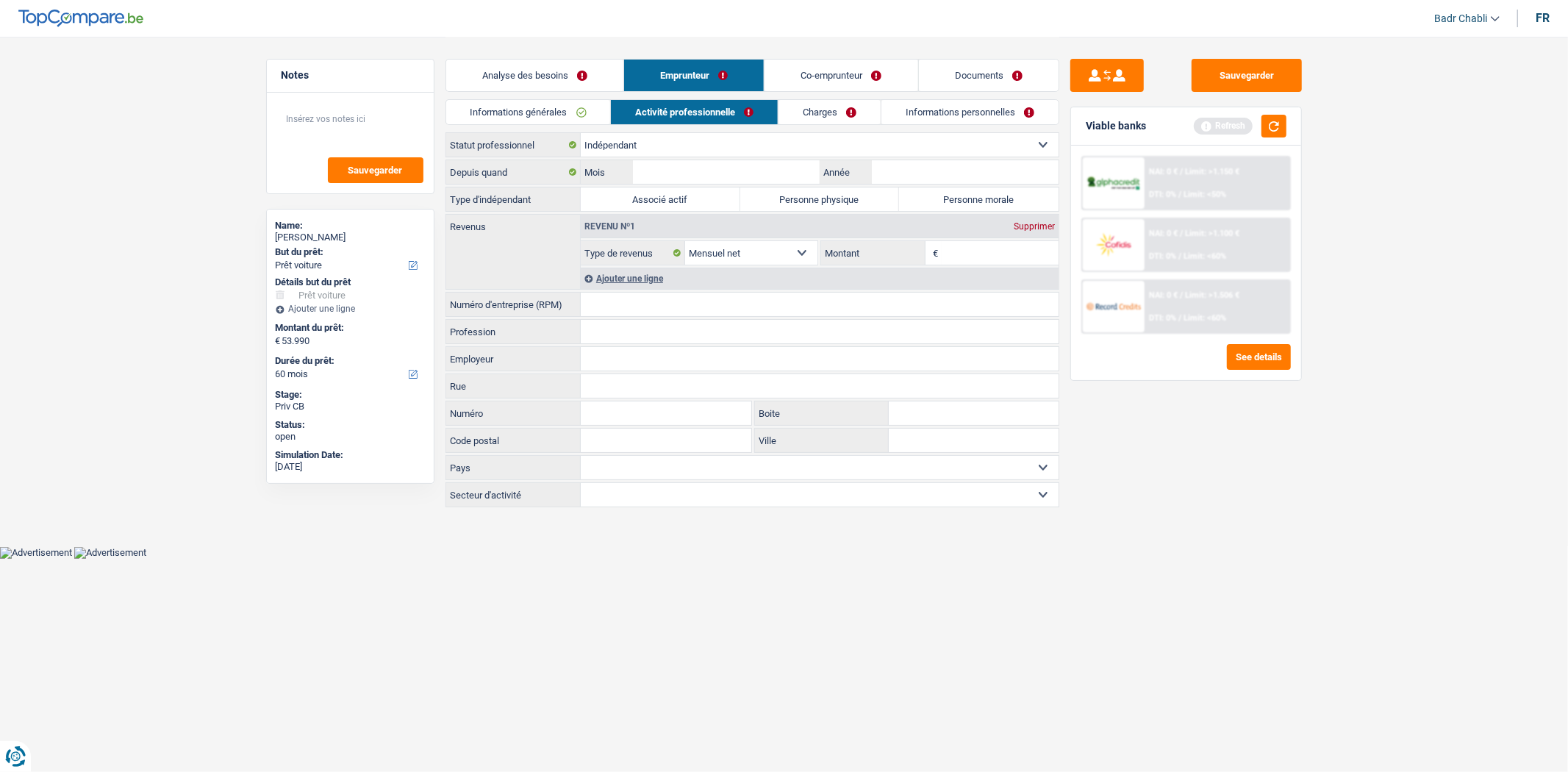
click at [811, 200] on label "Personne physique" at bounding box center [820, 199] width 160 height 24
click at [811, 200] on input "Personne physique" at bounding box center [820, 199] width 160 height 24
radio input "true"
click at [760, 165] on input "Mois" at bounding box center [726, 171] width 186 height 24
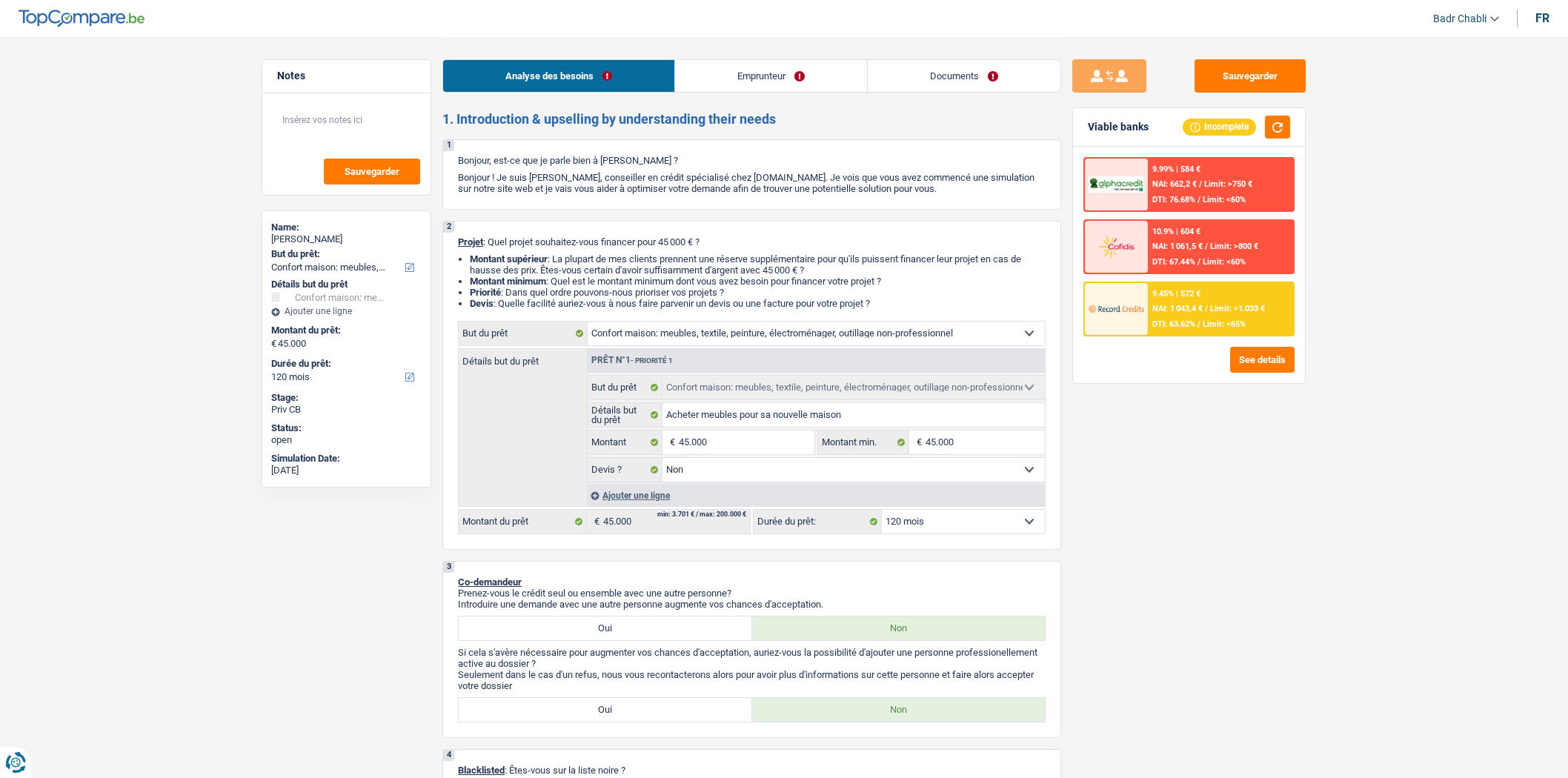
select select "household"
select select "120"
select select "household"
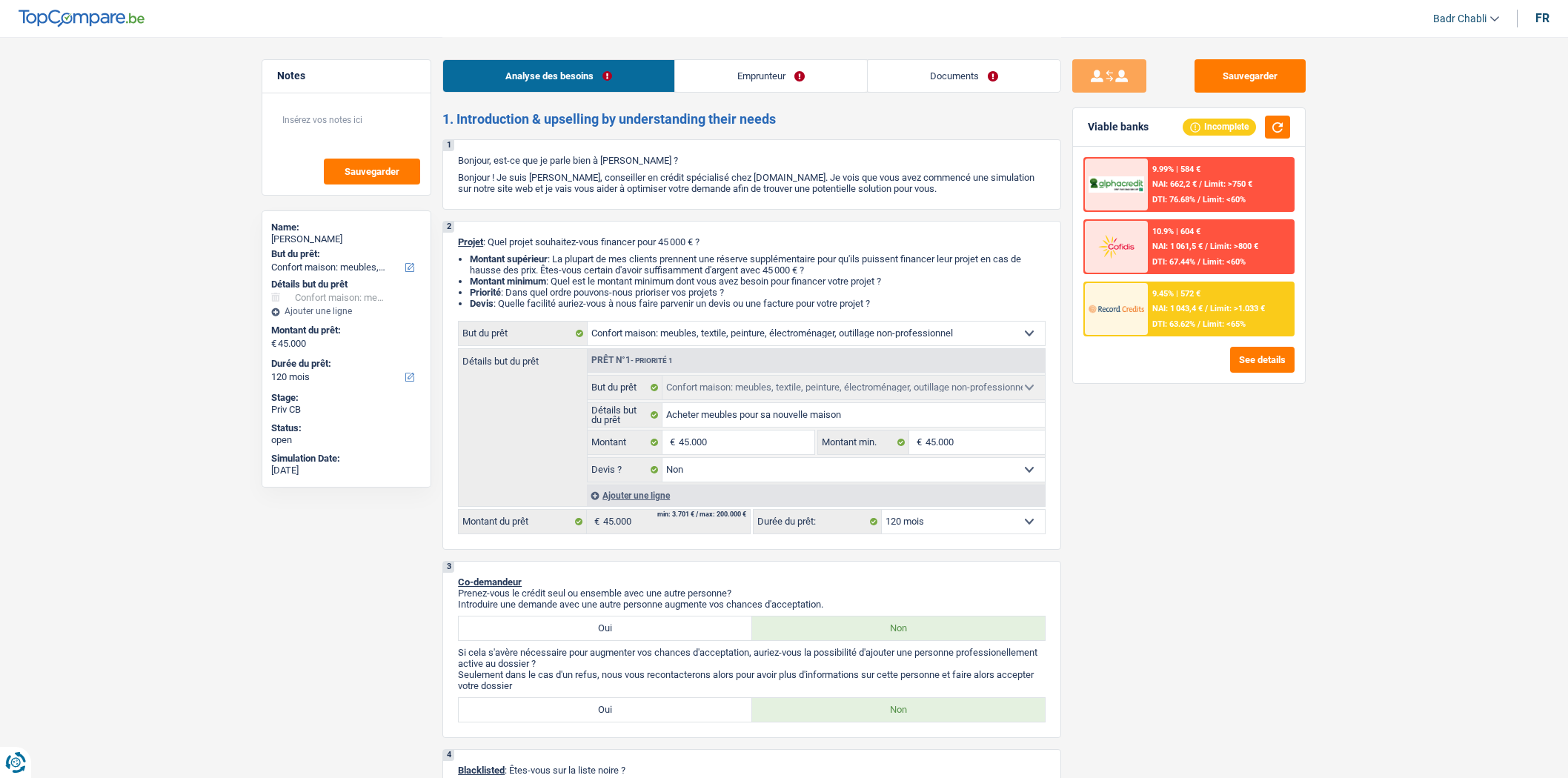
select select "false"
select select "120"
select select "worker"
select select "netSalary"
select select "rentalIncome"
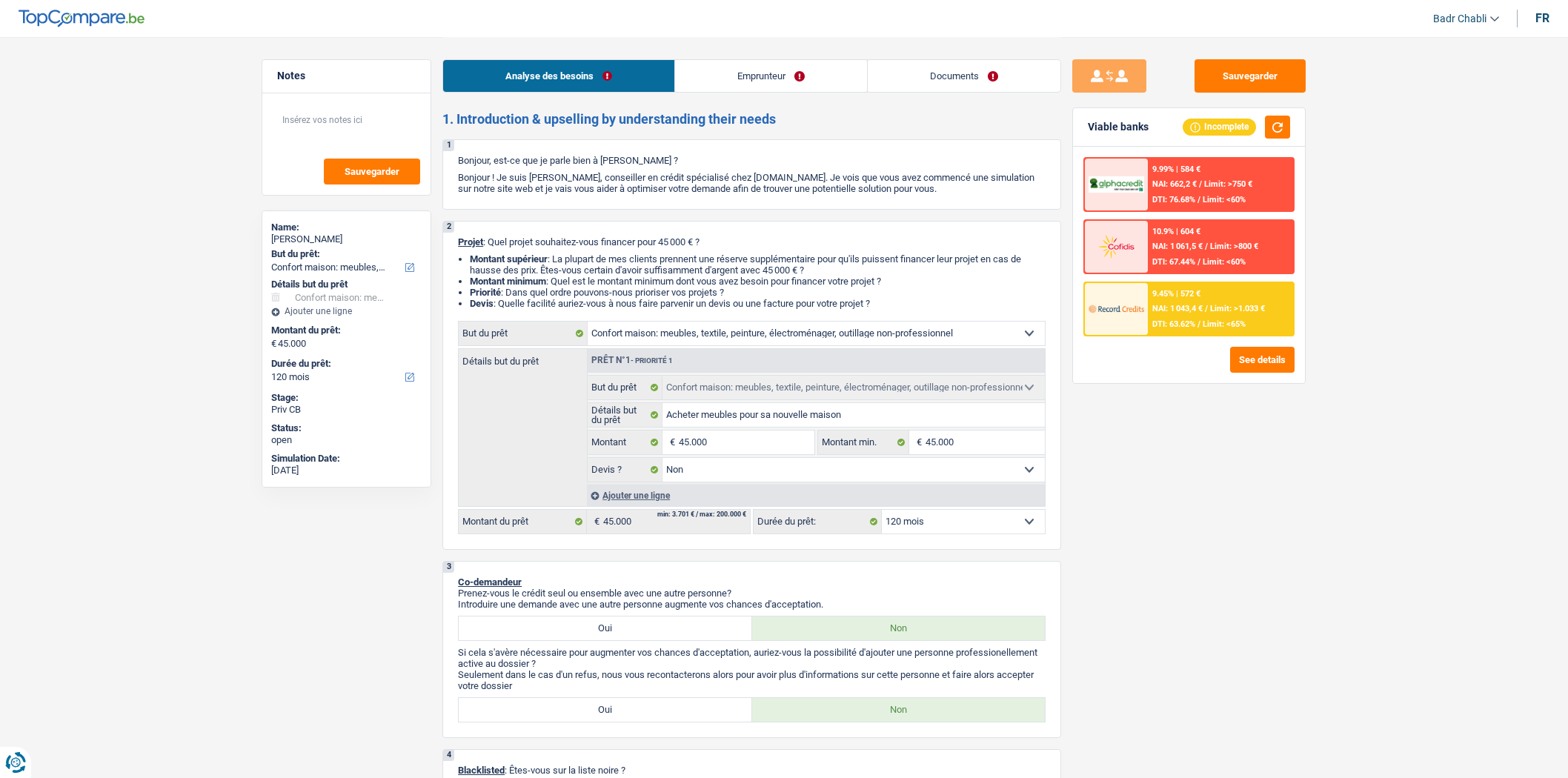
select select "mealVouchers"
select select "ownerWithMortgage"
select select "mortgage"
select select "300"
select select "personalLoan"
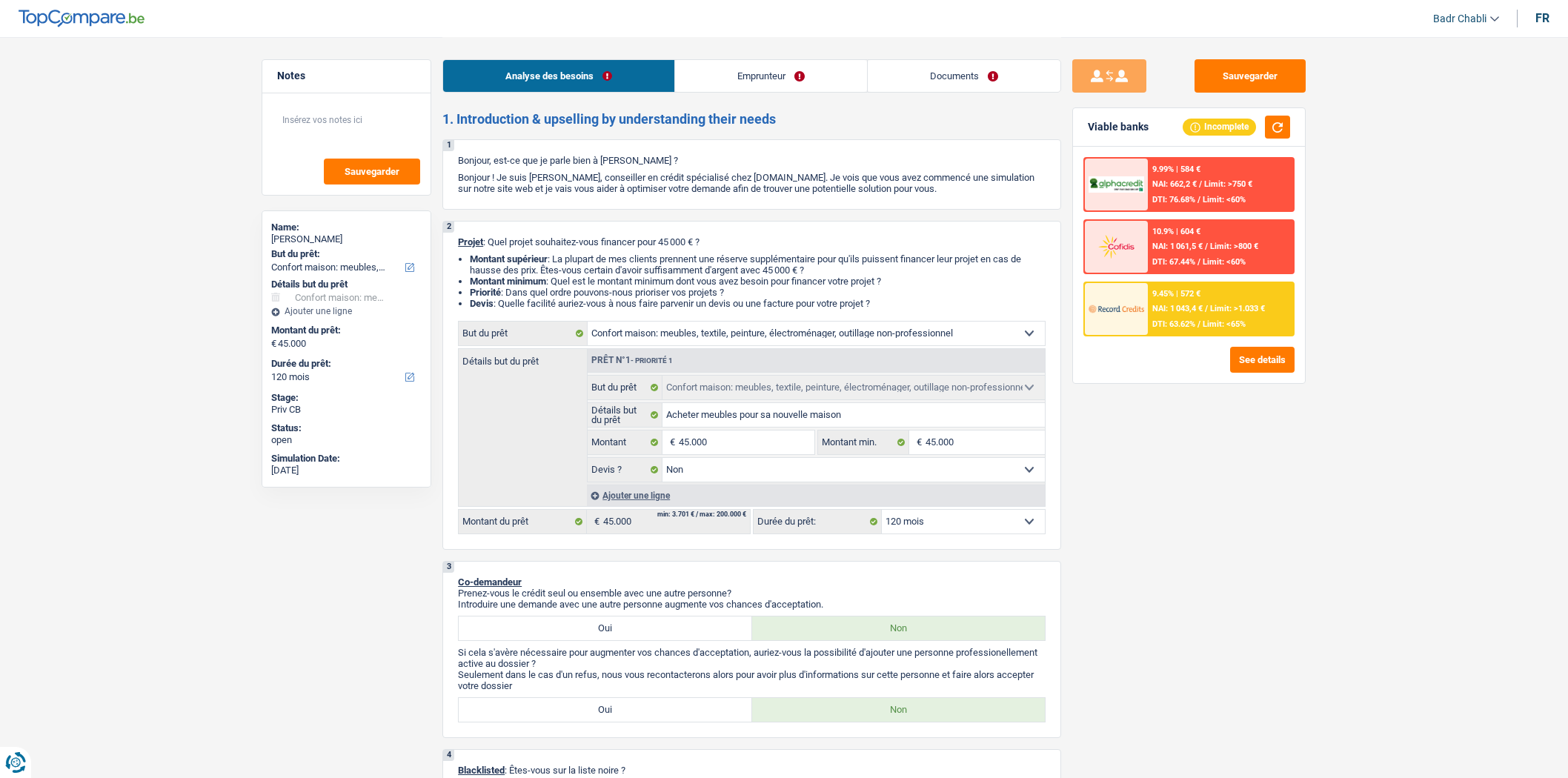
select select "smallWorks"
select select "84"
select select "personalLoan"
select select "smallWorks"
select select "120"
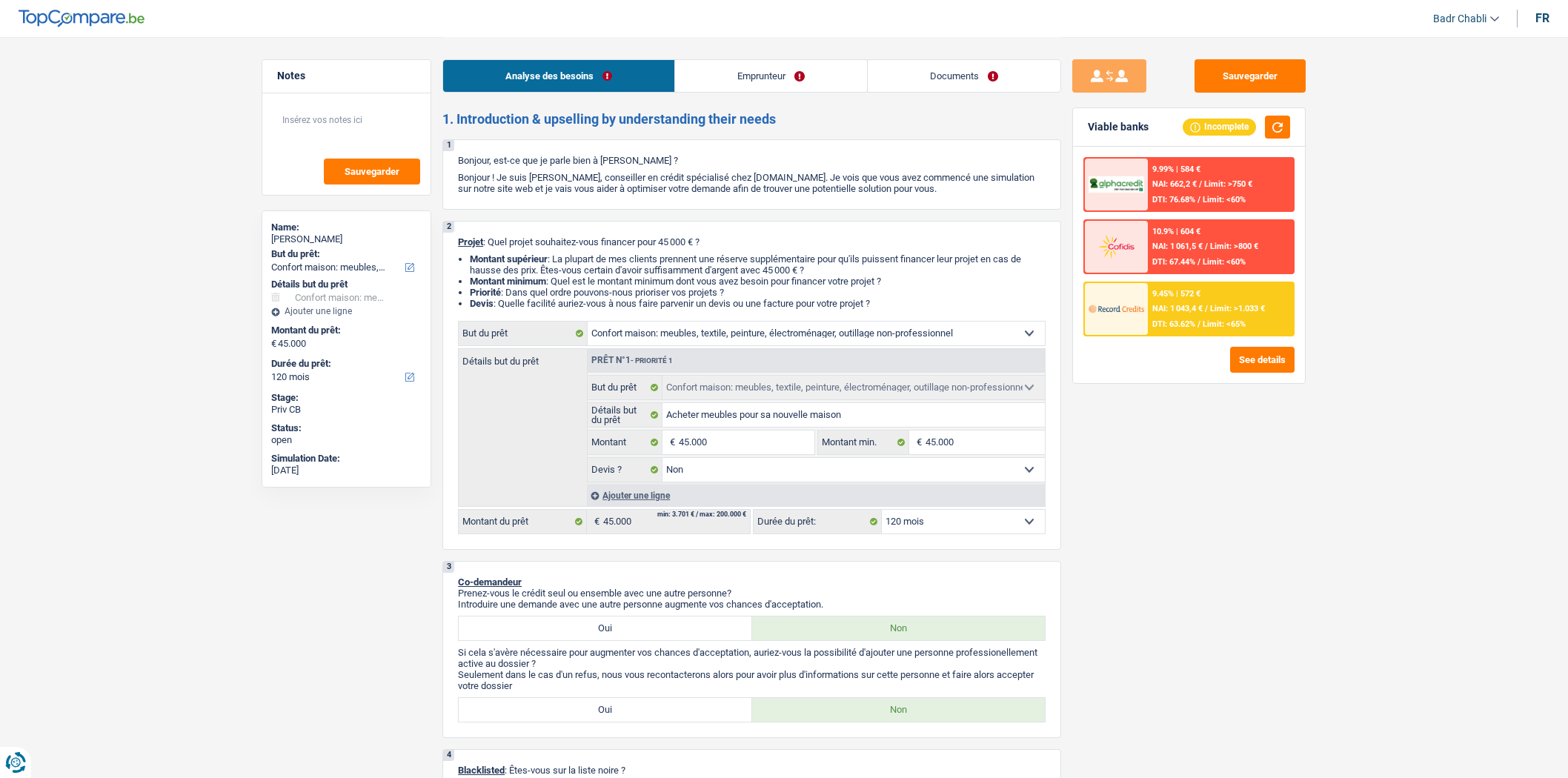
select select "household"
select select "false"
select select "120"
select select "32"
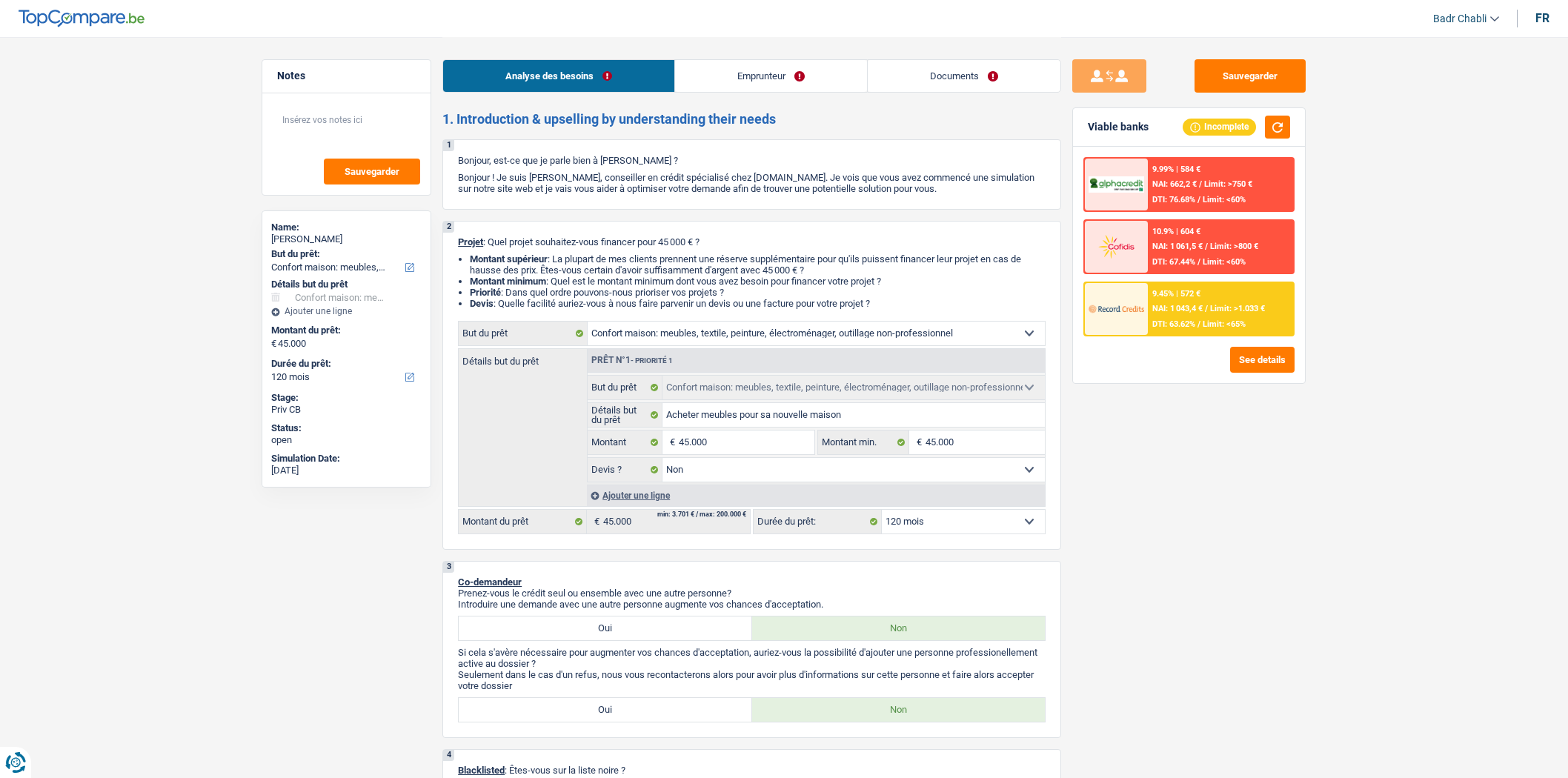
select select "separated"
click at [746, 87] on link "Emprunteur" at bounding box center [771, 76] width 192 height 32
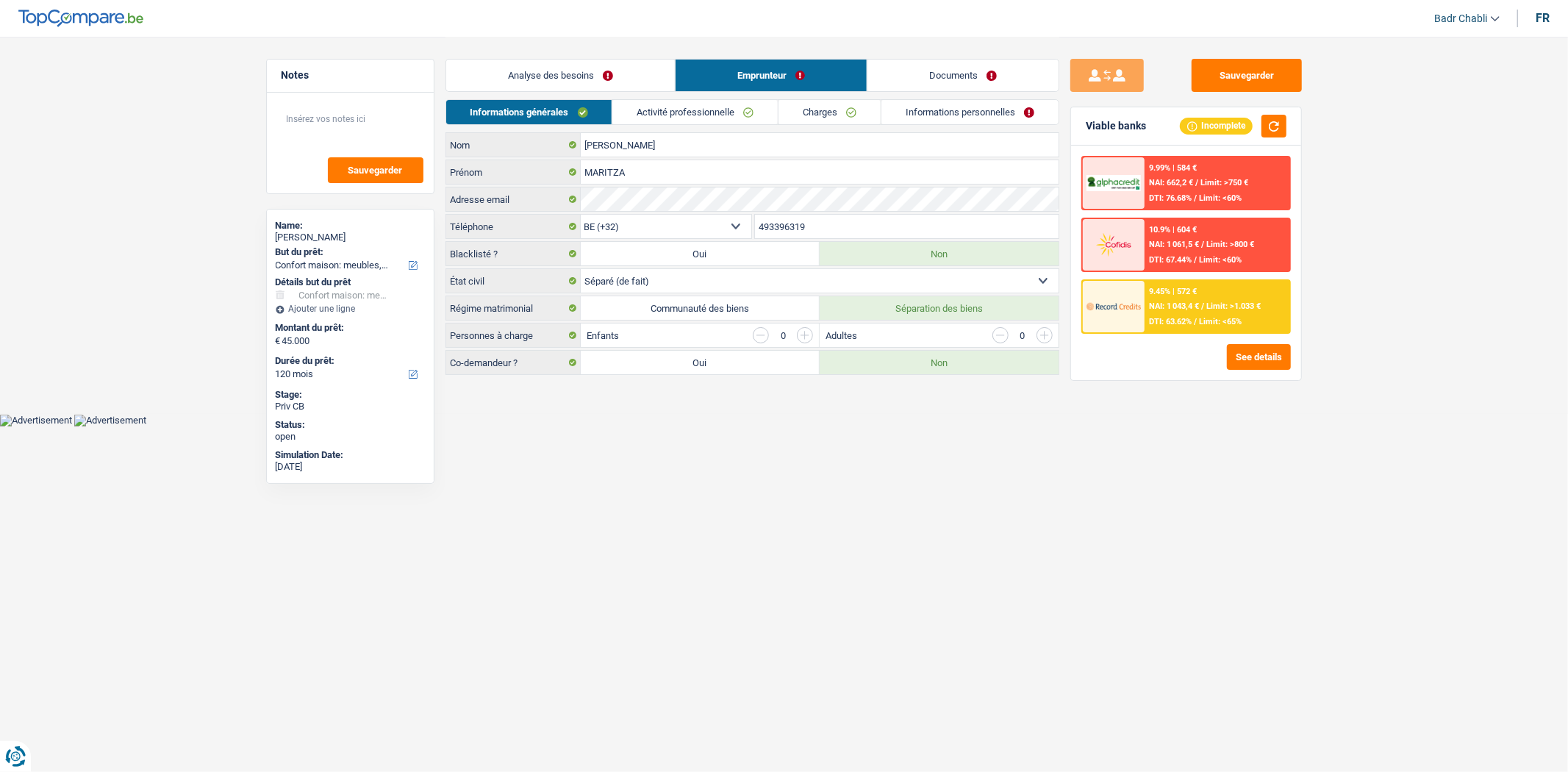
click at [609, 74] on link "Analyse des besoins" at bounding box center [560, 75] width 229 height 32
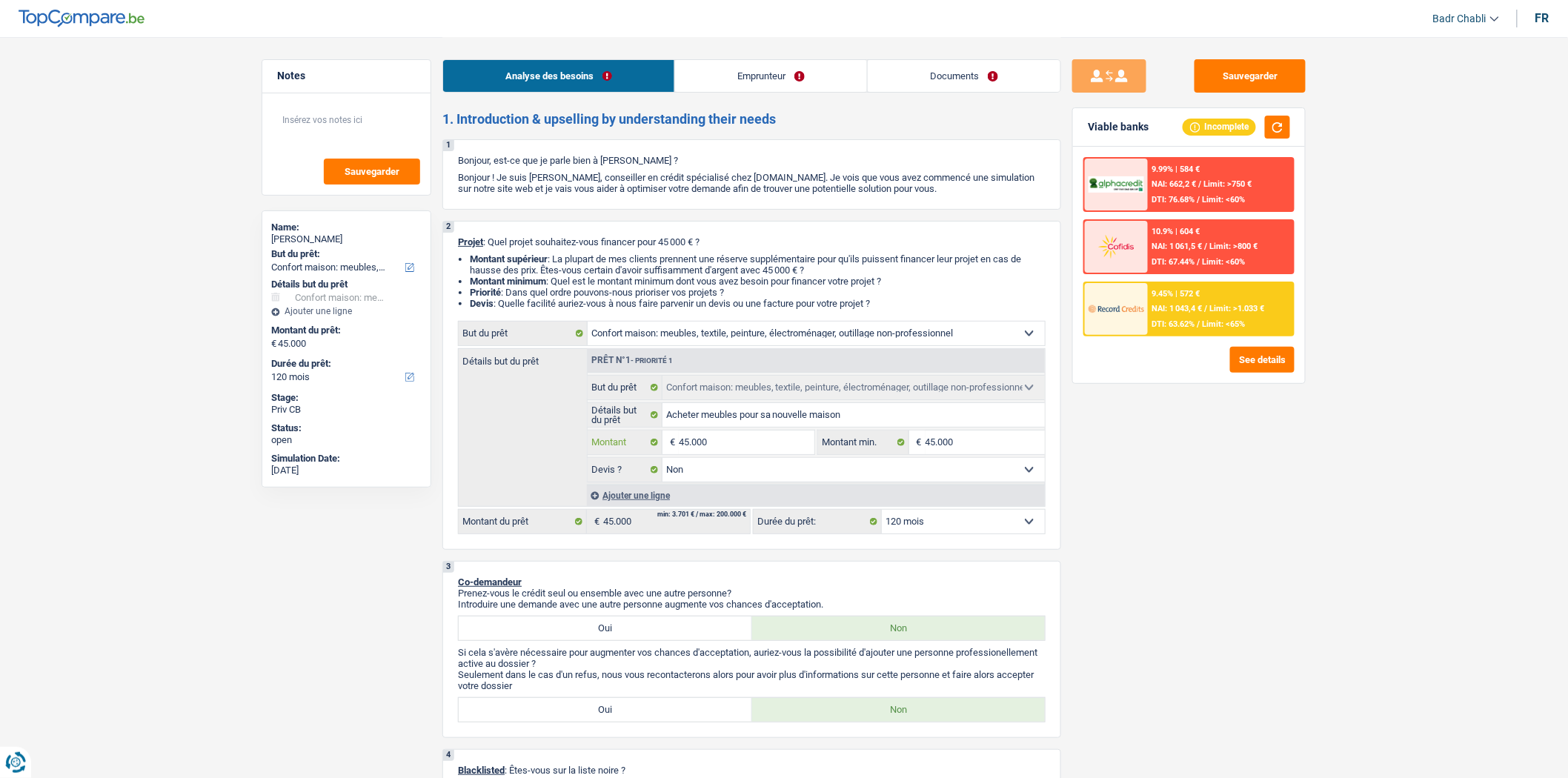
click at [787, 448] on input "45.000" at bounding box center [746, 442] width 136 height 24
click at [808, 83] on link "Emprunteur" at bounding box center [771, 76] width 192 height 32
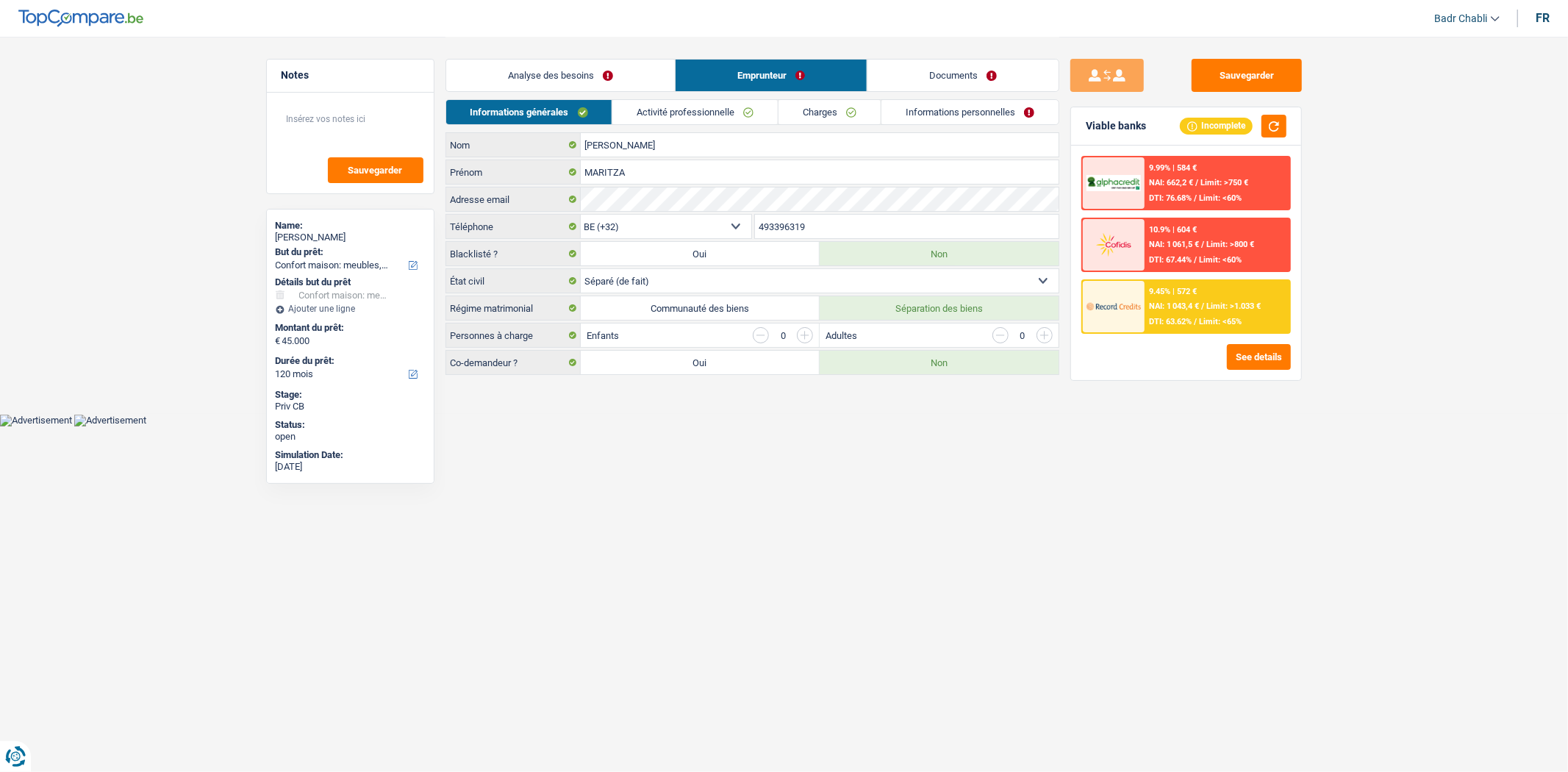
click at [748, 112] on link "Activité professionnelle" at bounding box center [695, 112] width 166 height 25
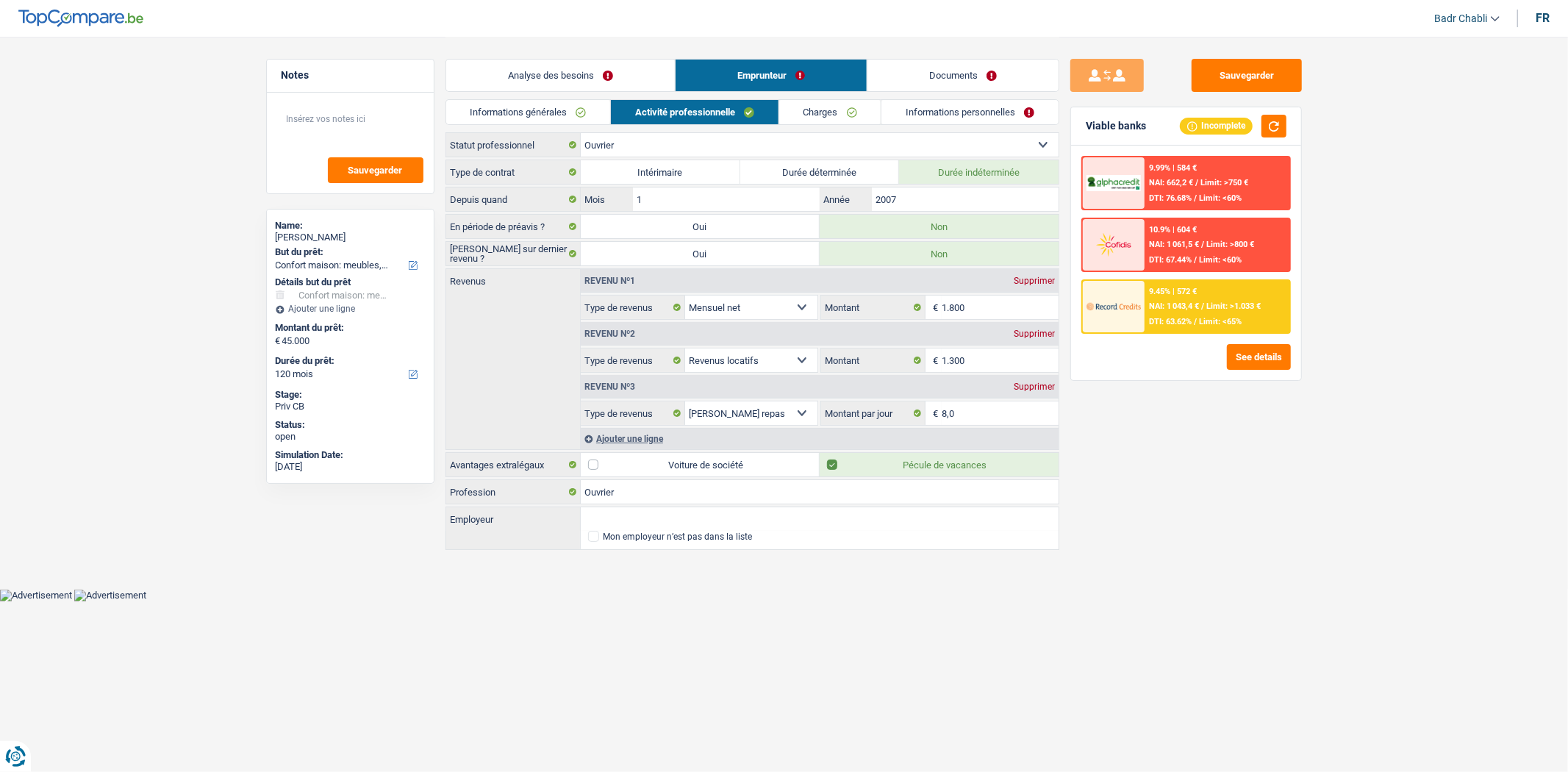
click at [849, 116] on link "Charges" at bounding box center [830, 112] width 103 height 25
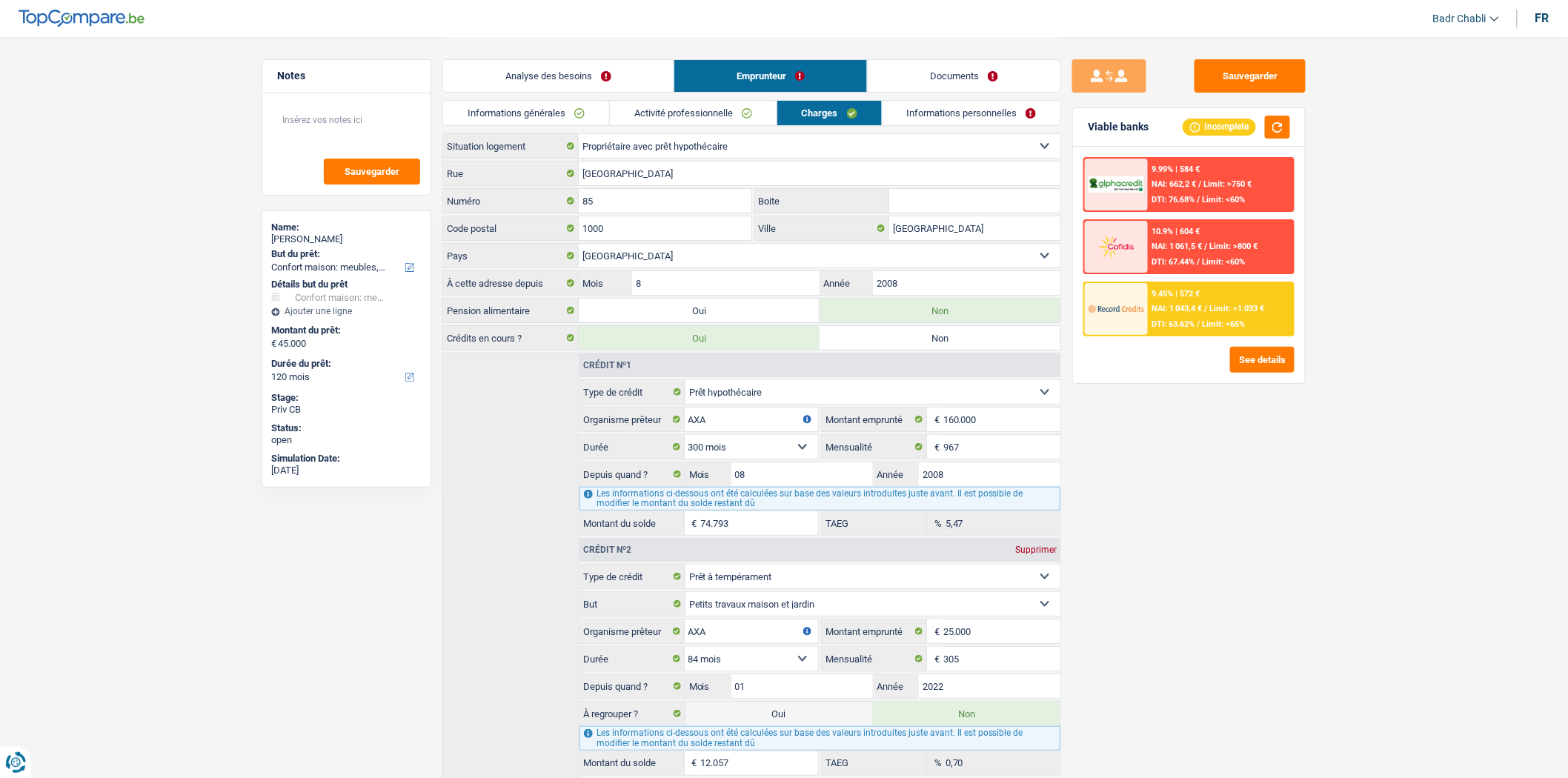
click at [528, 77] on link "Analyse des besoins" at bounding box center [558, 76] width 231 height 32
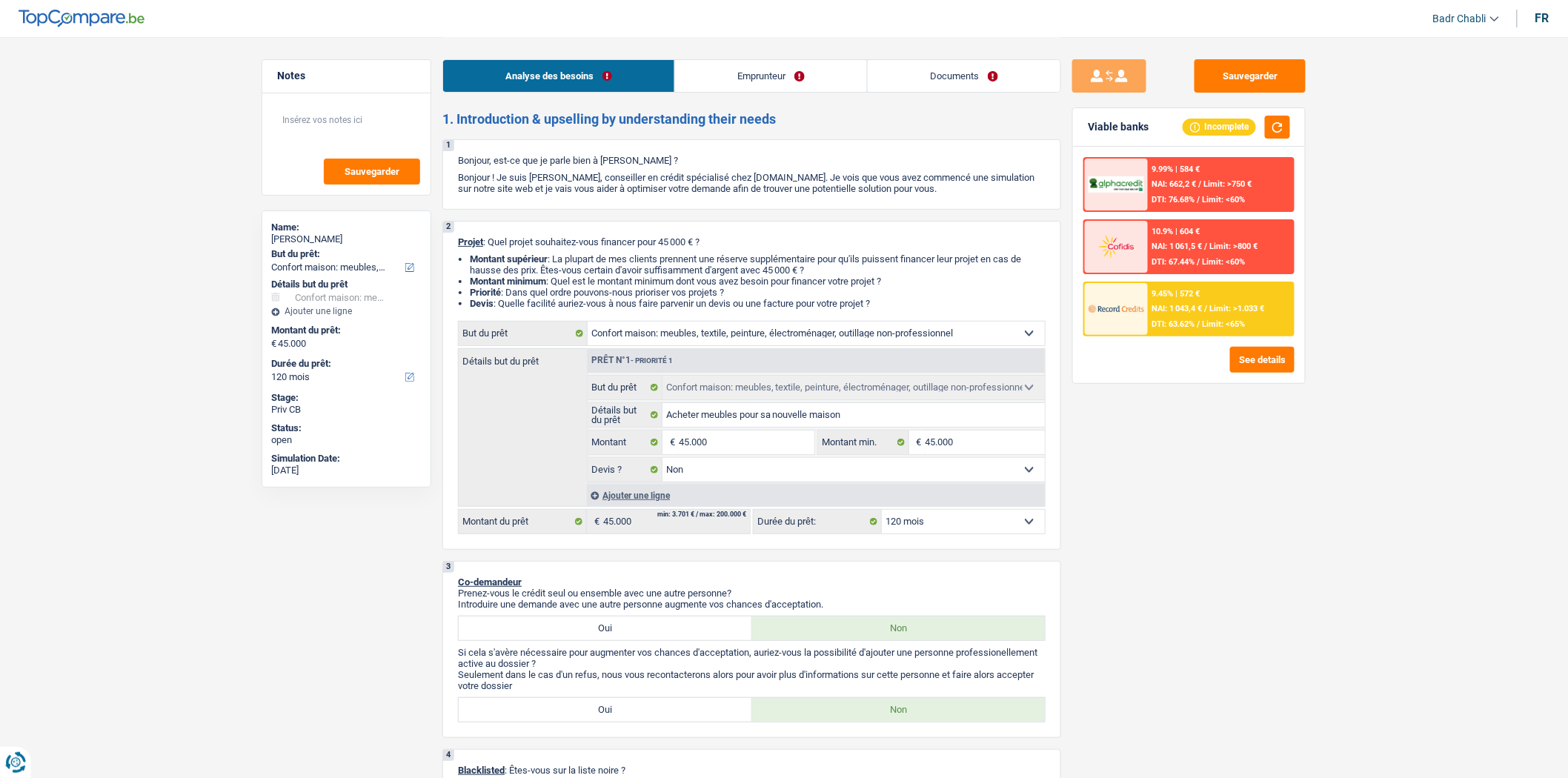
click at [817, 77] on link "Emprunteur" at bounding box center [771, 76] width 192 height 32
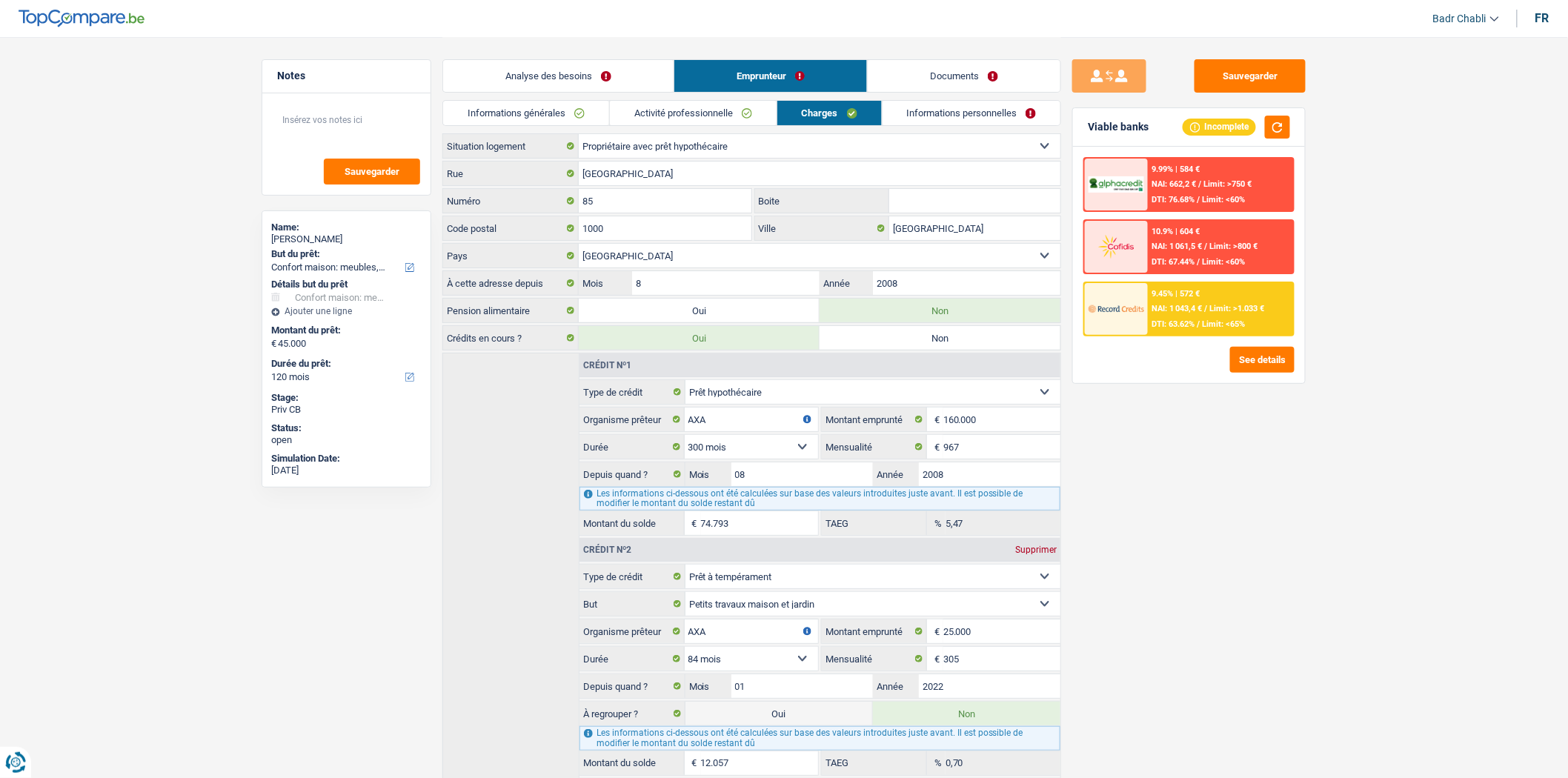
click at [554, 112] on link "Informations générales" at bounding box center [526, 113] width 166 height 25
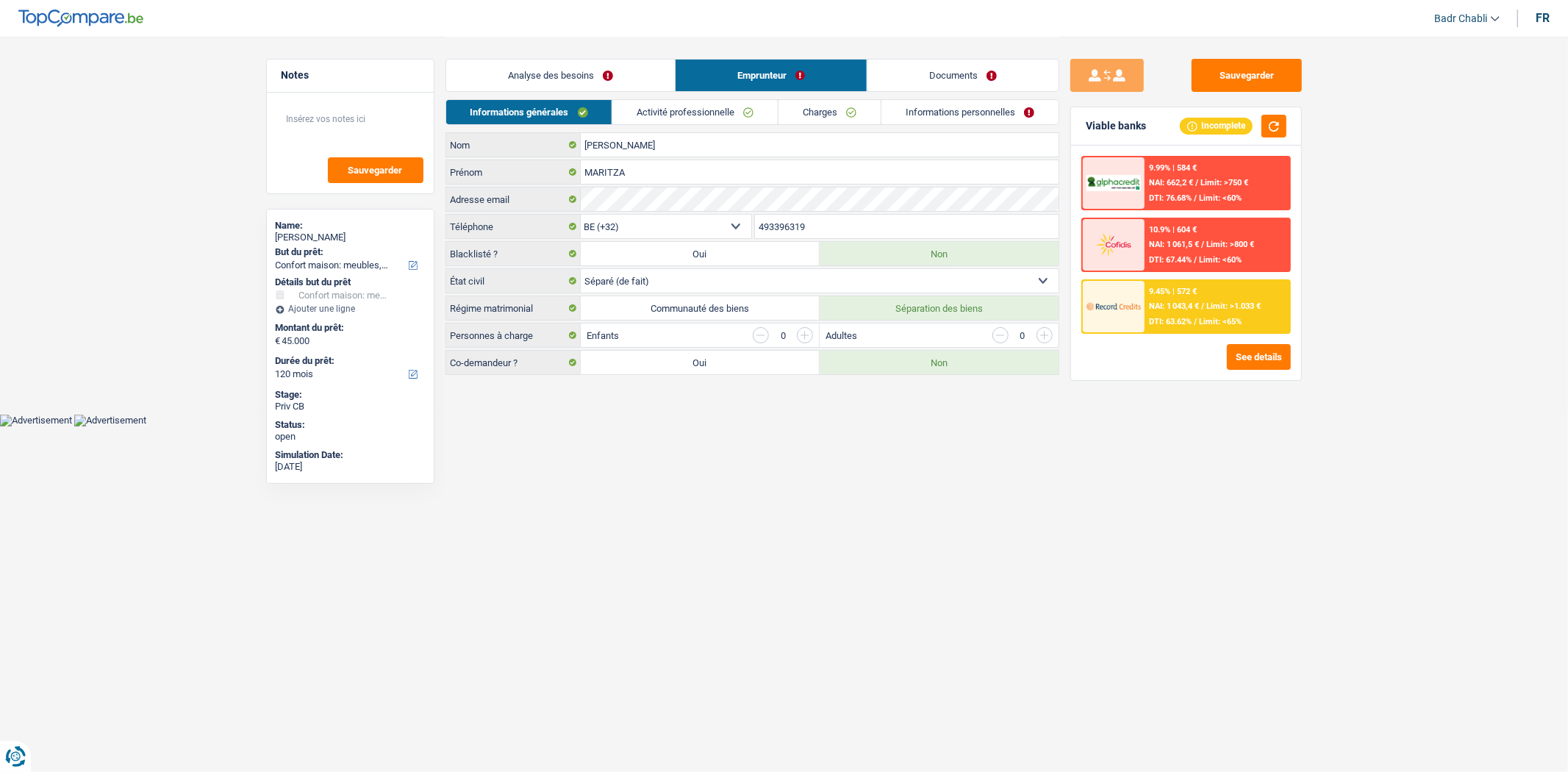
click at [567, 83] on link "Analyse des besoins" at bounding box center [560, 75] width 229 height 32
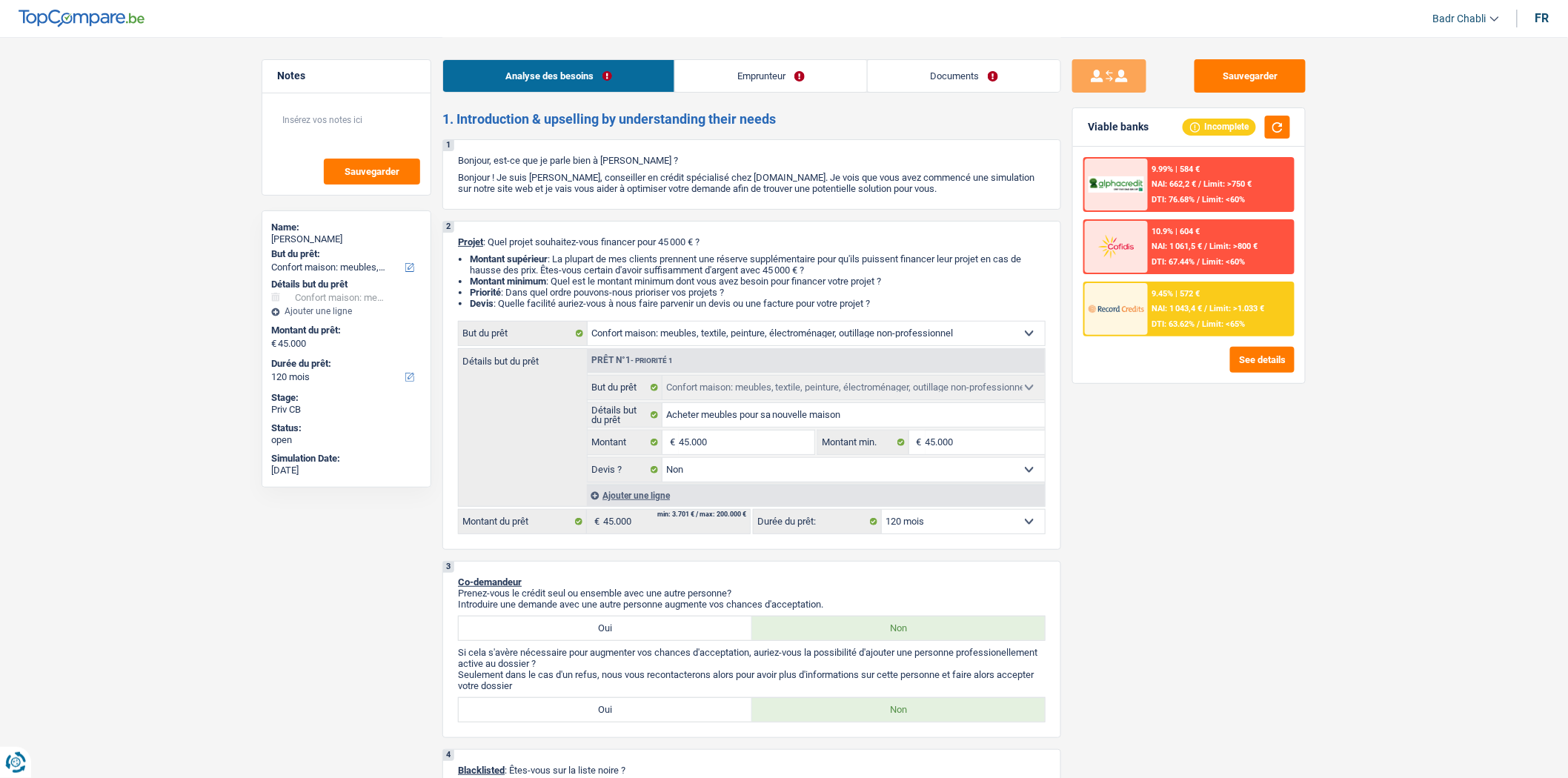
click at [621, 333] on select "Confort maison: meubles, textile, peinture, électroménager, outillage non-profe…" at bounding box center [816, 333] width 457 height 24
select select "renovation"
click at [588, 325] on select "Confort maison: meubles, textile, peinture, électroménager, outillage non-profe…" at bounding box center [816, 333] width 457 height 24
select select "renovation"
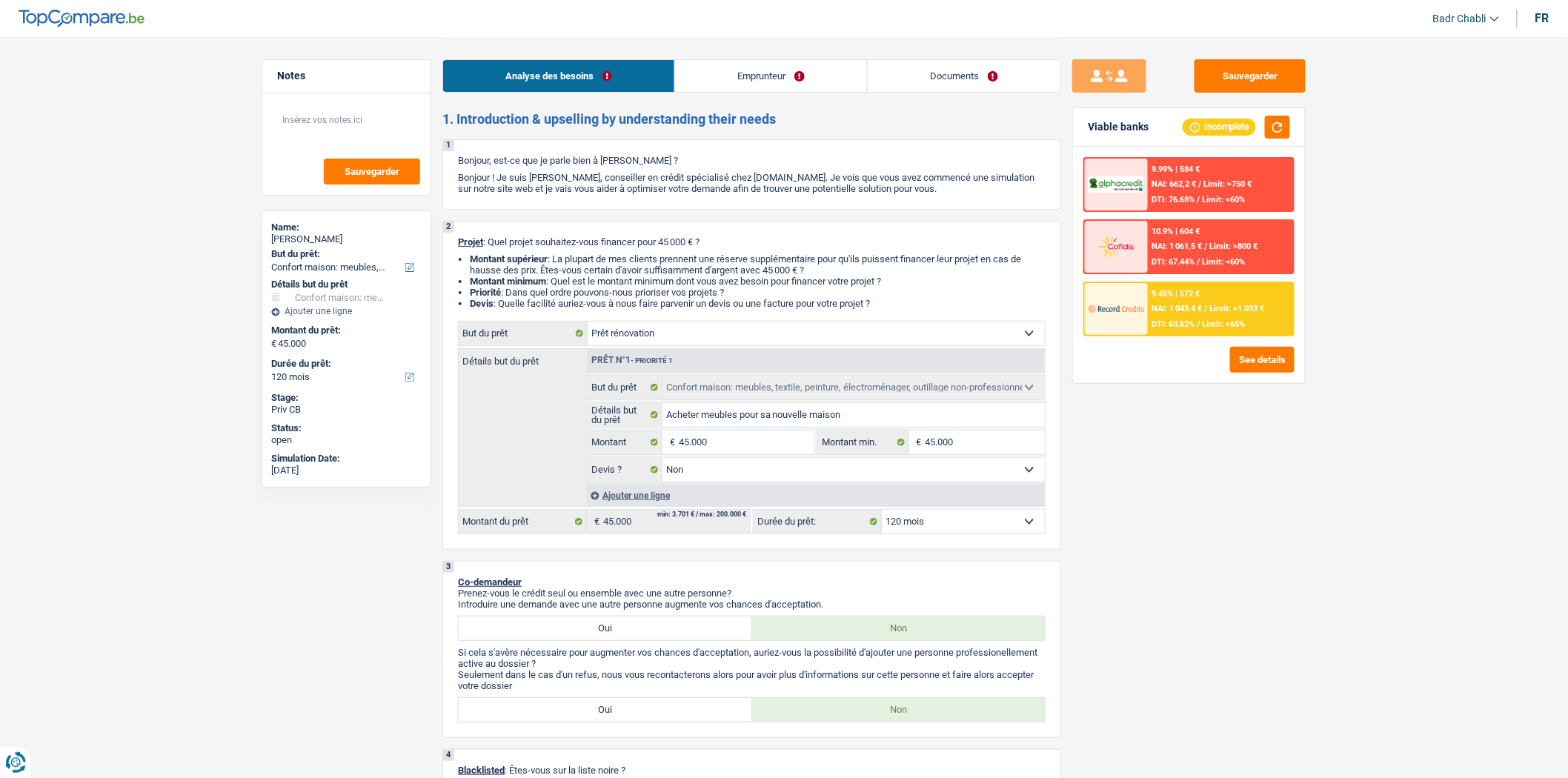
select select "renovation"
select select
select select "renovation"
select select
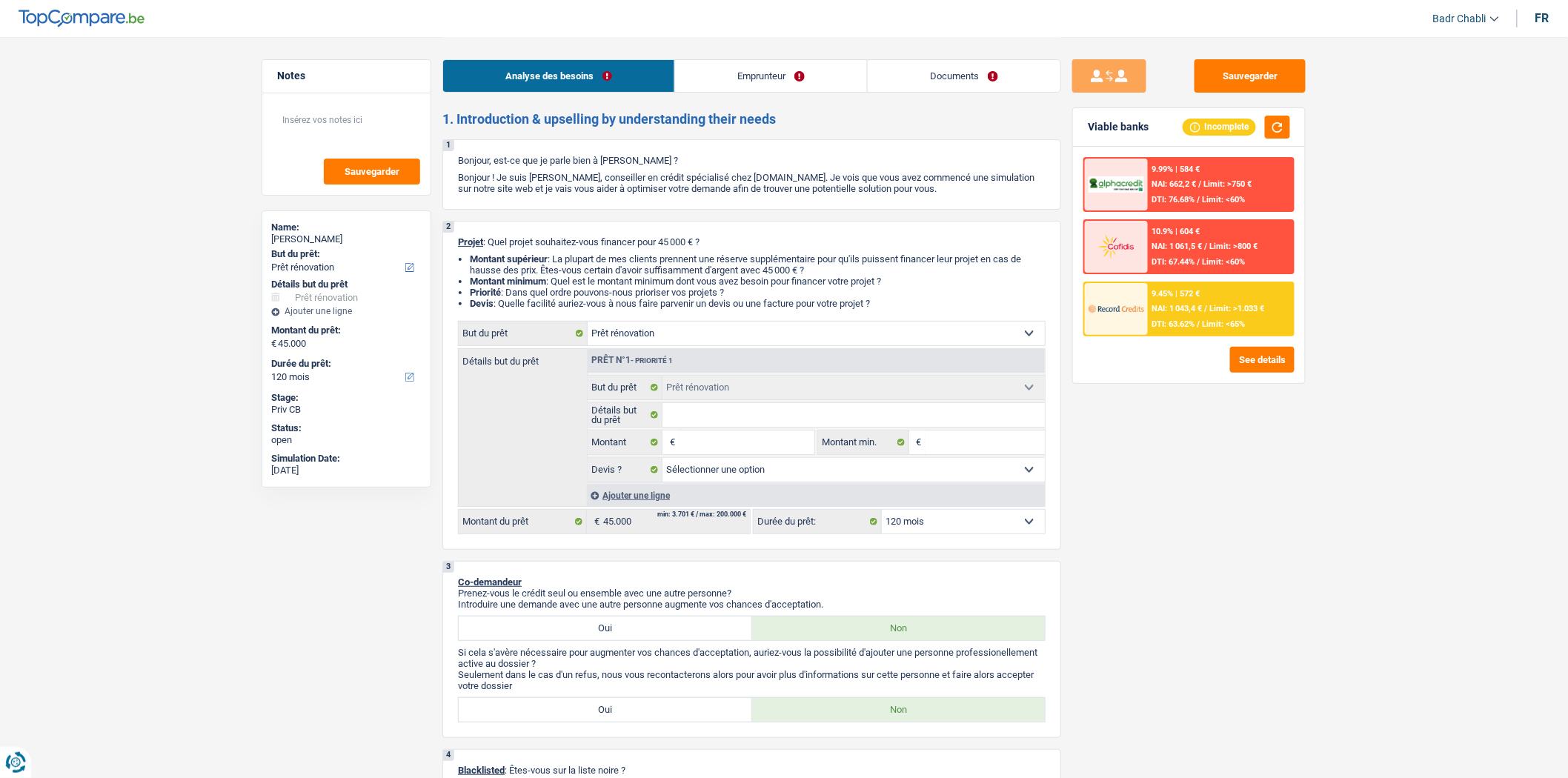
select select "household"
select select "false"
select select "household"
select select "false"
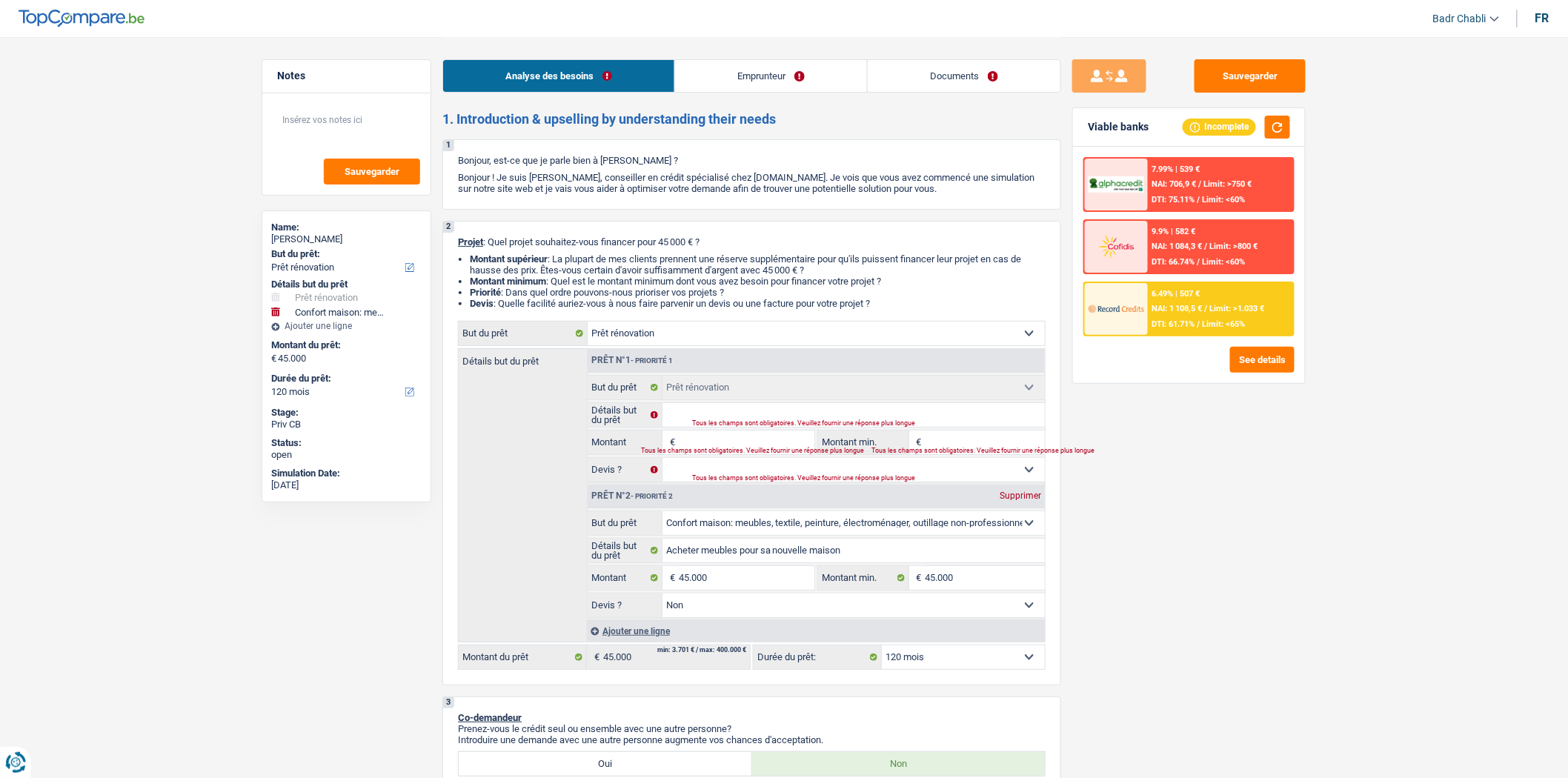
click at [1181, 313] on div "6.49% | 507 € NAI: 1 108,5 € / Limit: >1.033 € DTI: 61.71% / Limit: <65%" at bounding box center [1221, 308] width 146 height 52
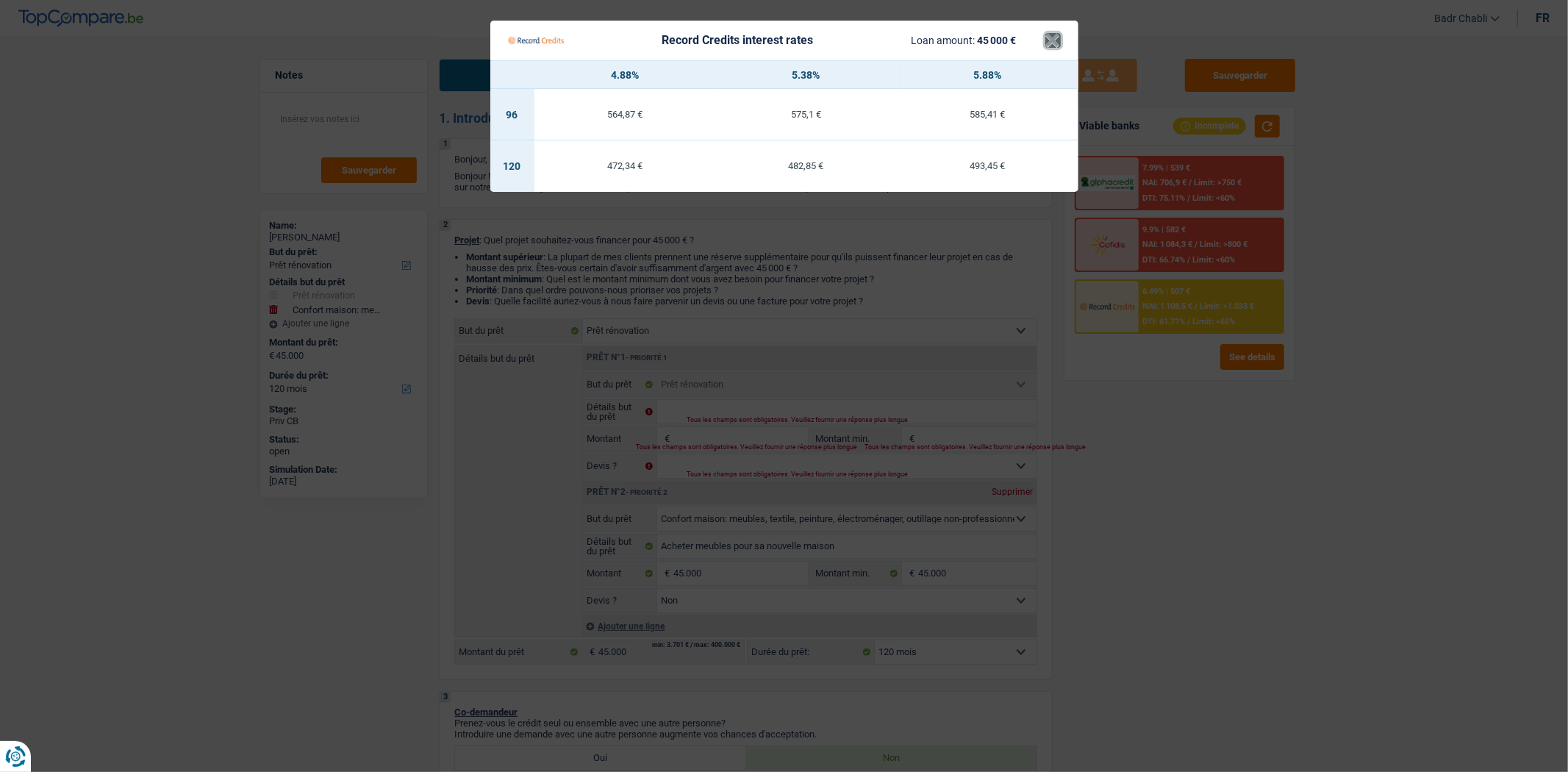
click at [1046, 39] on button "×" at bounding box center [1053, 40] width 16 height 15
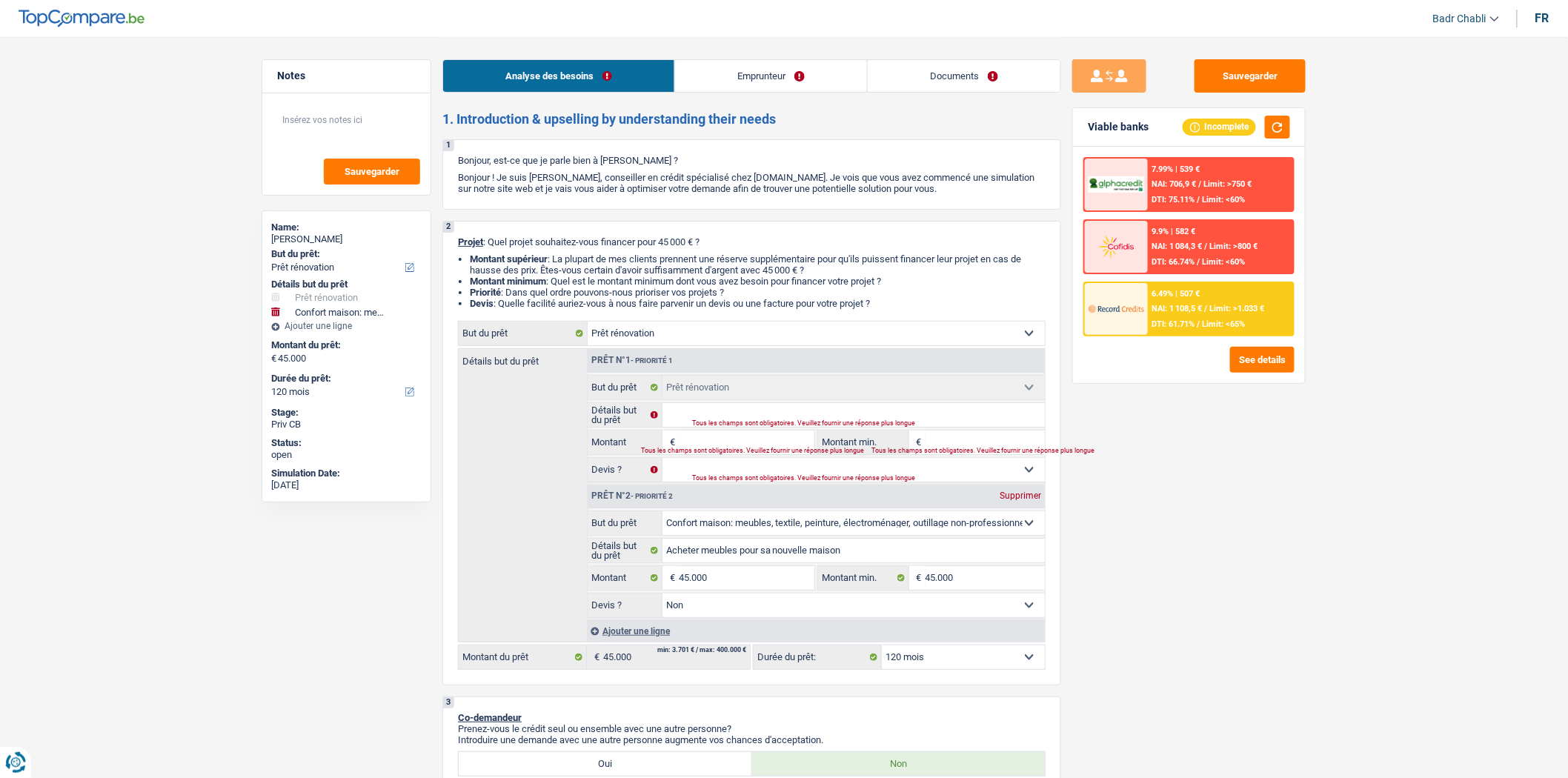
click at [706, 528] on select "Confort maison: meubles, textile, peinture, électroménager, outillage non-profe…" at bounding box center [855, 523] width 384 height 24
select select "renovation"
click at [663, 516] on select "Confort maison: meubles, textile, peinture, électroménager, outillage non-profe…" at bounding box center [855, 523] width 384 height 24
select select "renovation"
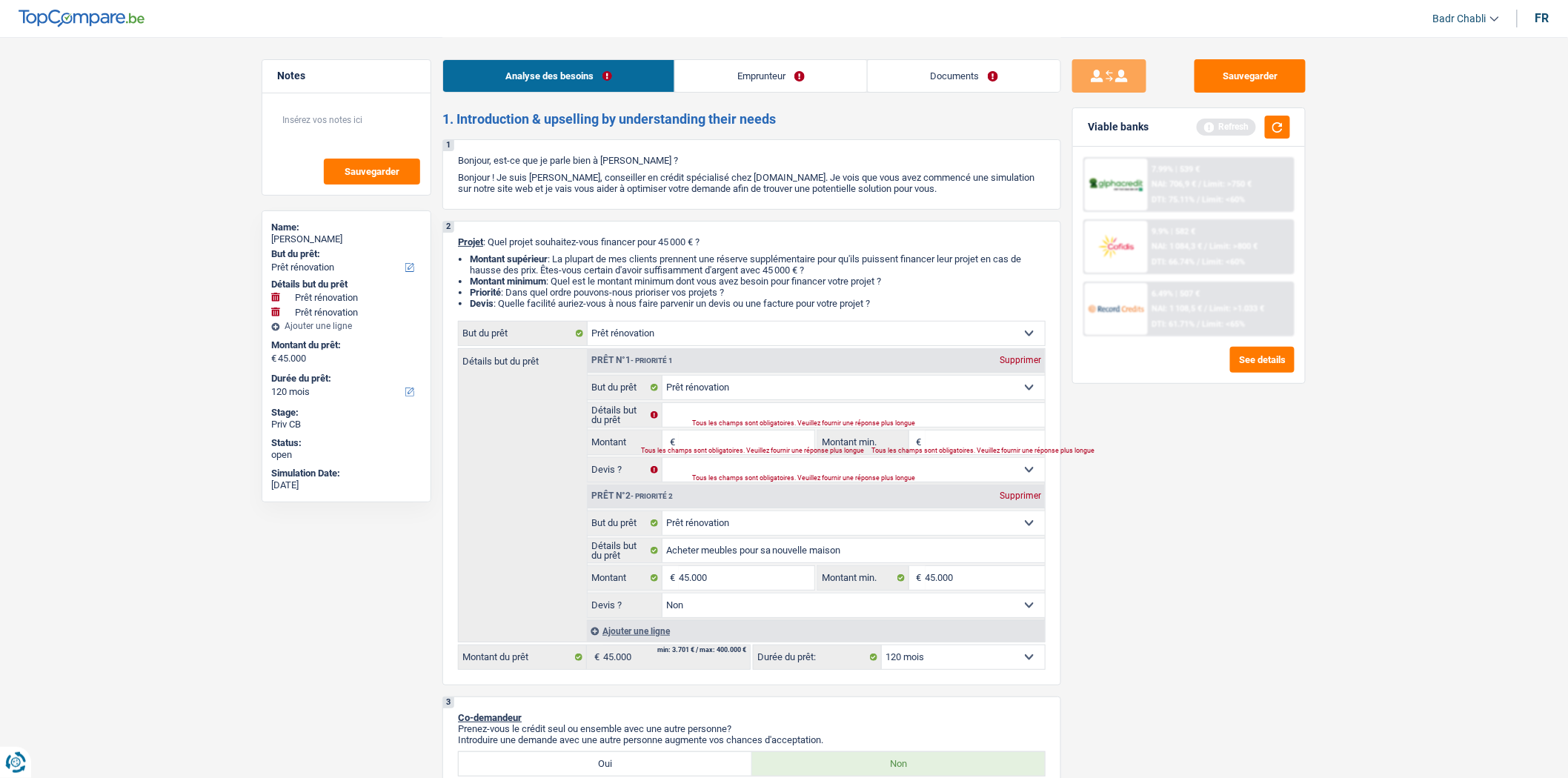
click at [1013, 360] on div "Supprimer" at bounding box center [1020, 360] width 49 height 9
type input "Acheter meubles pour sa nouvelle maison"
type input "45.000"
select select "false"
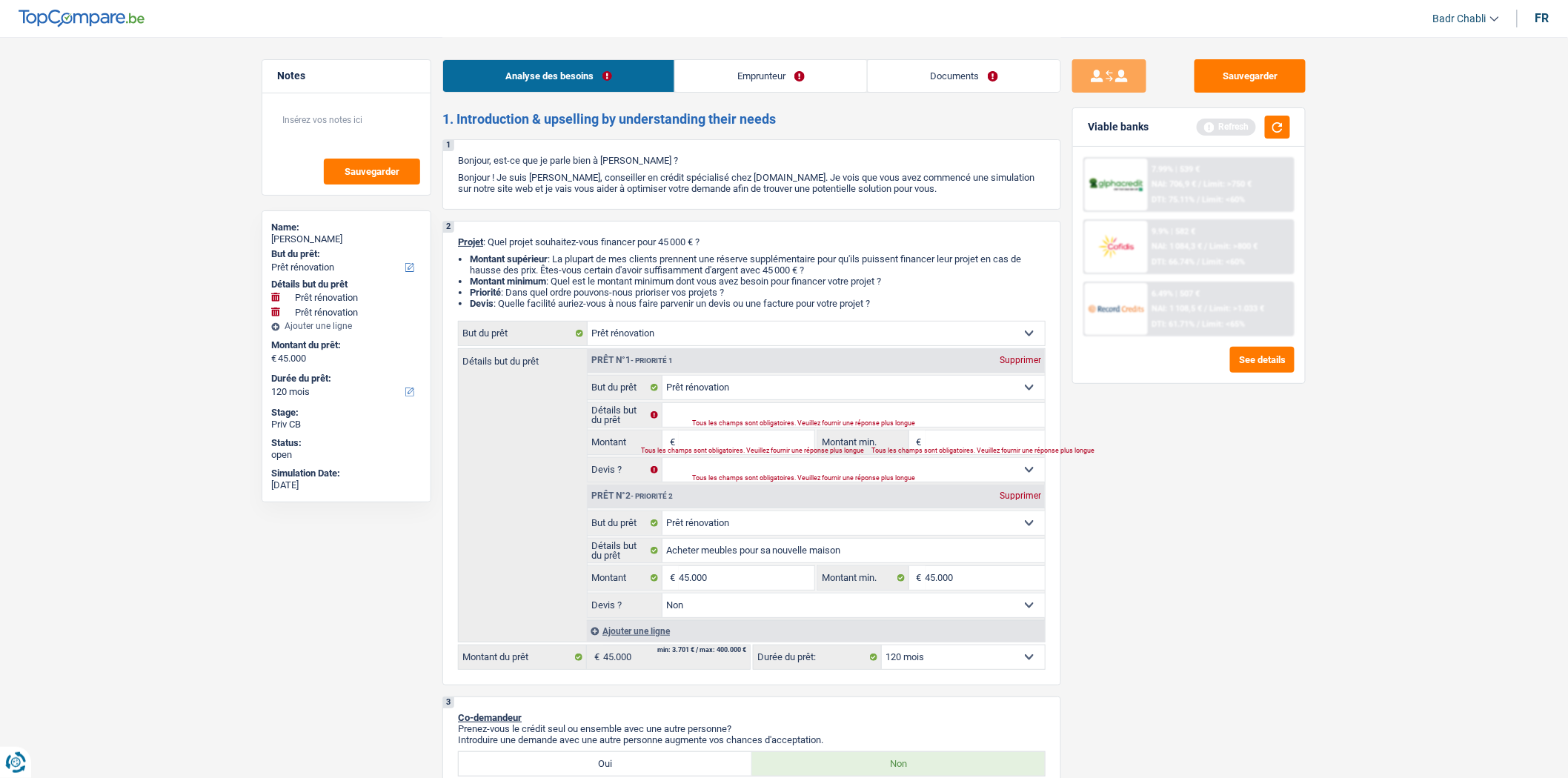
type input "Acheter meubles pour sa nouvelle maison"
type input "45.000"
select select "false"
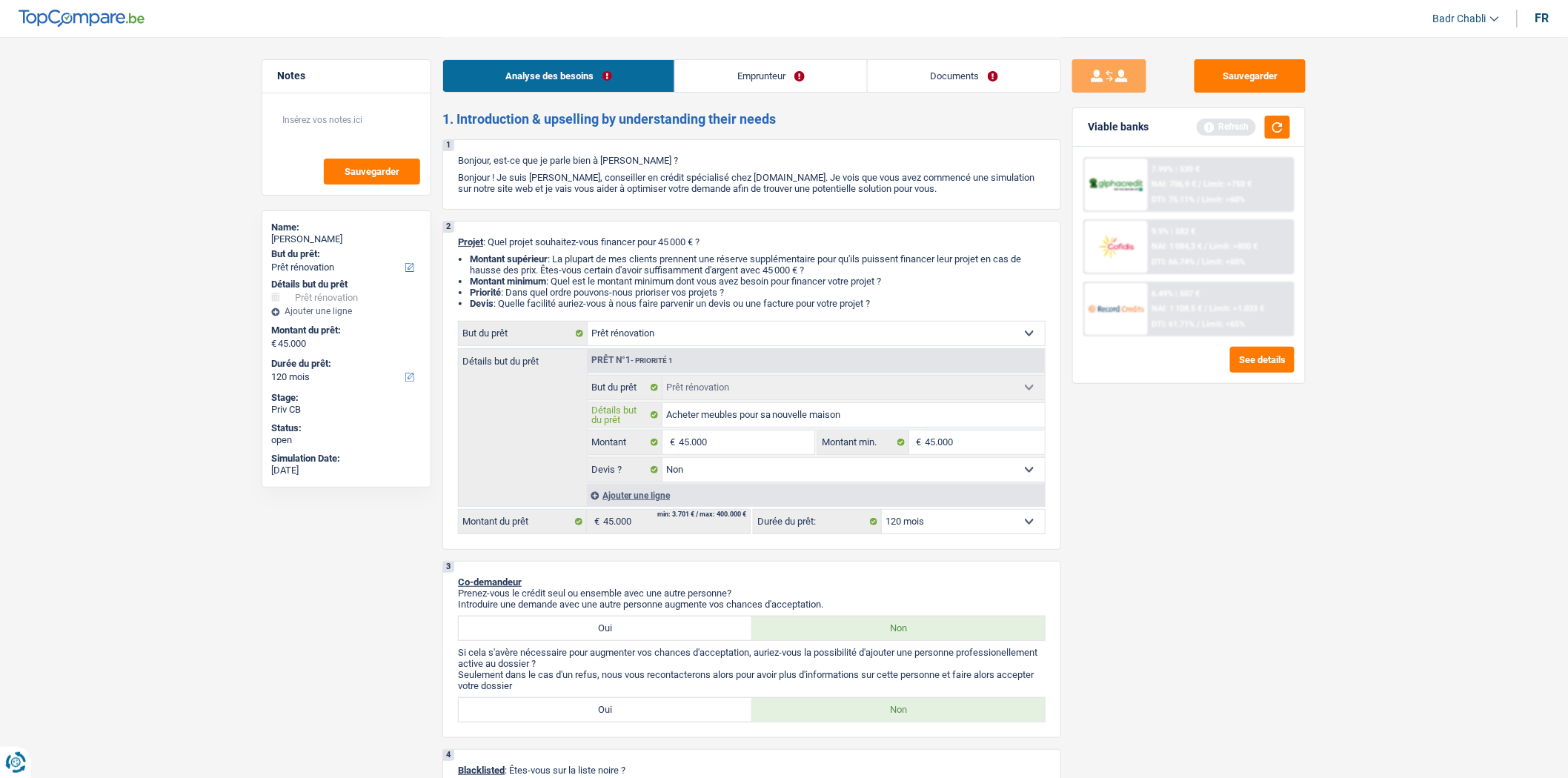
click at [789, 418] on input "Acheter meubles pour sa nouvelle maison" at bounding box center [855, 415] width 384 height 24
type input "R"
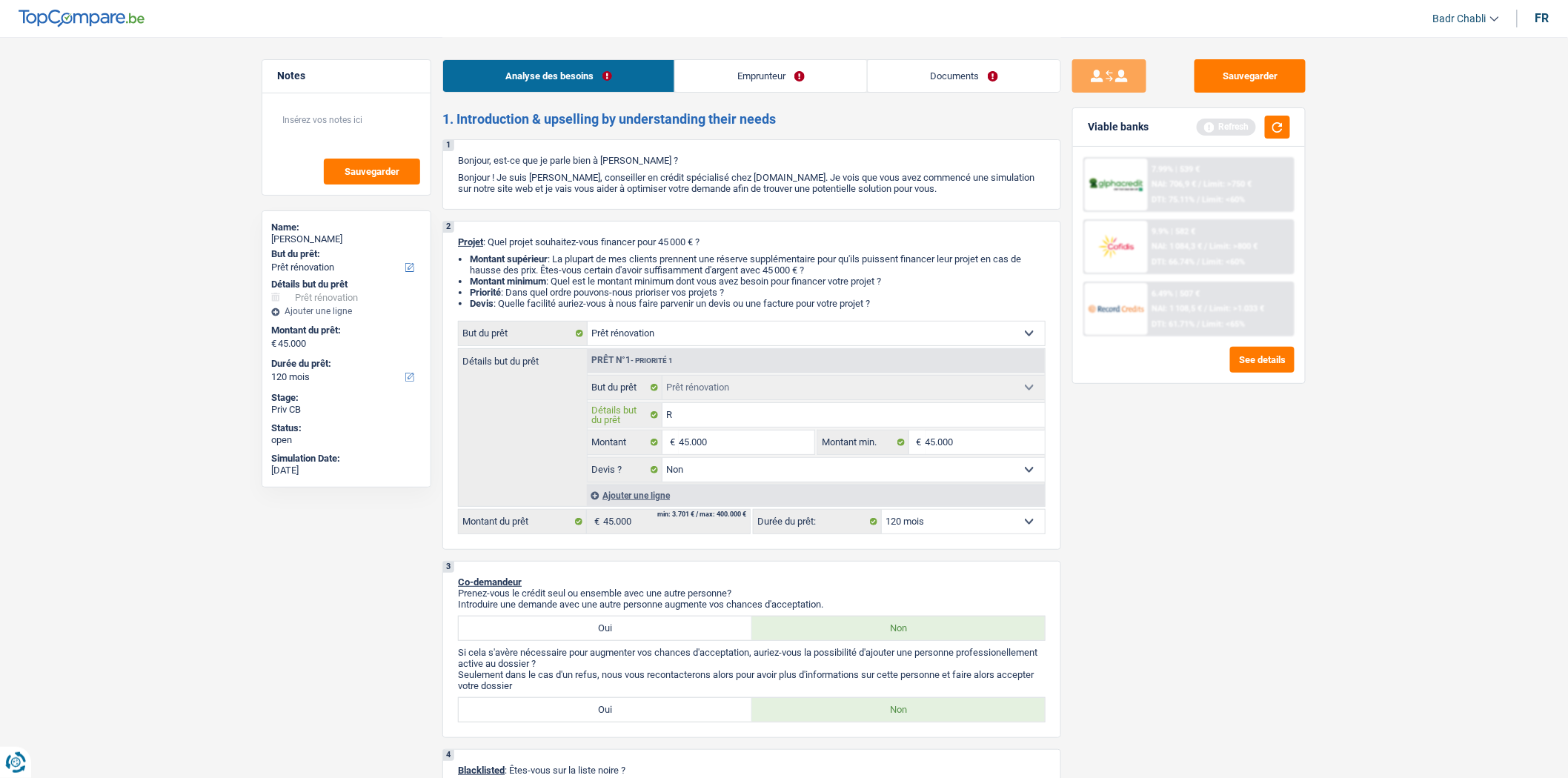
type input "Re"
type input "Ren"
type input "Reno"
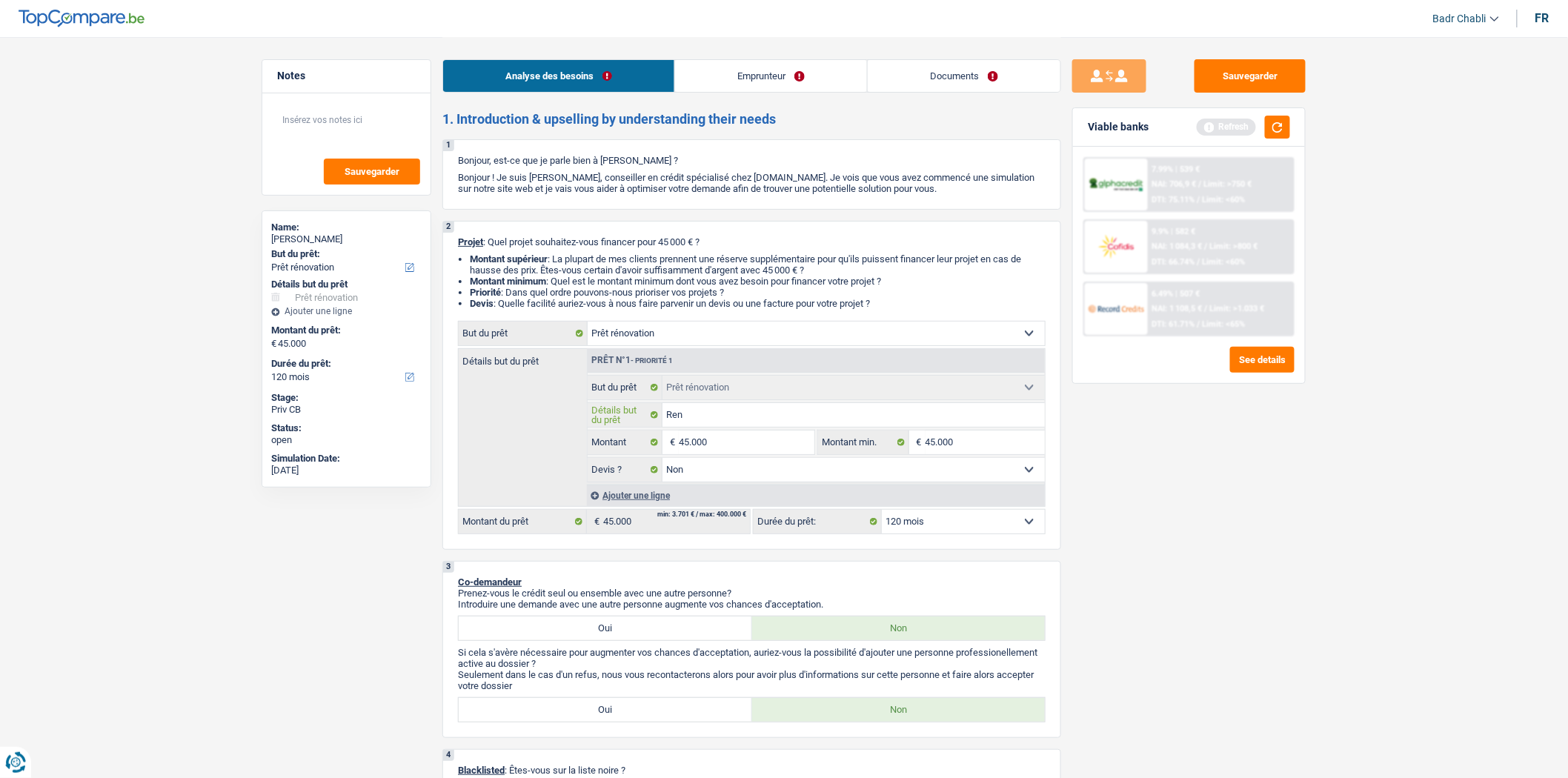
type input "Reno"
type input "Renov"
type input "Renove"
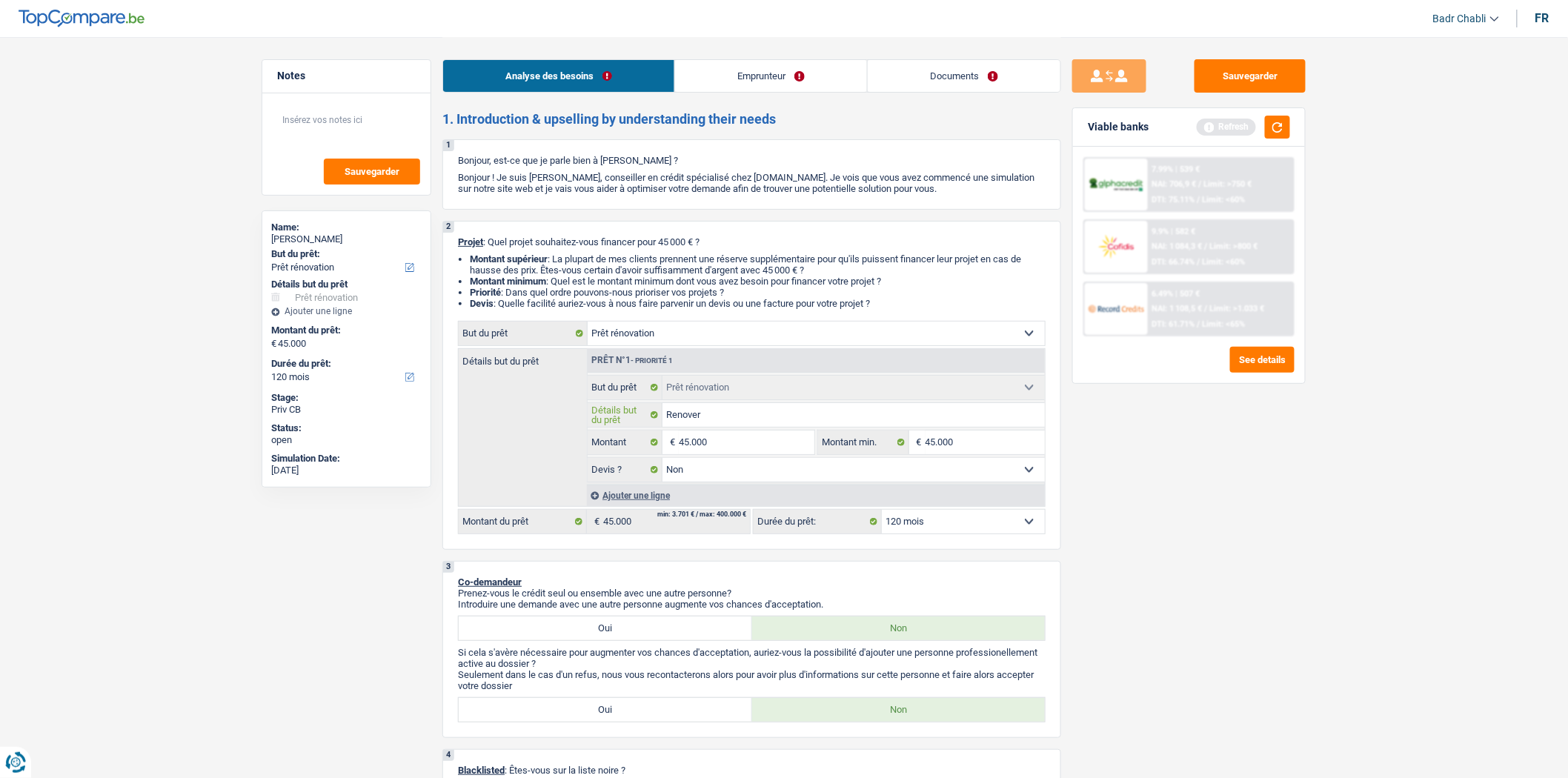
type input "Renover"
type input "Renover m"
type input "Renover ma"
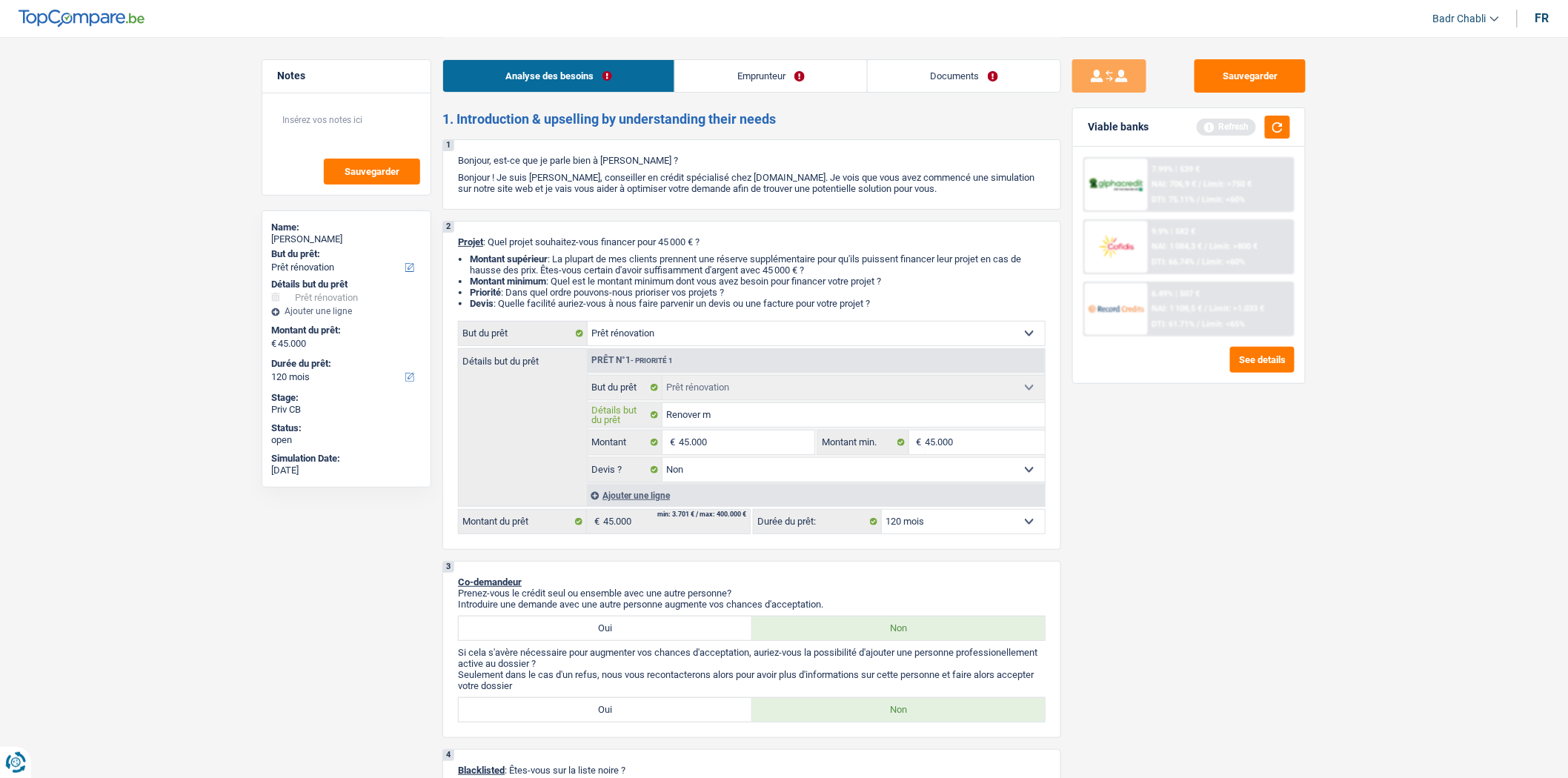
type input "Renover ma"
type input "Renover mai"
type input "Renover mais"
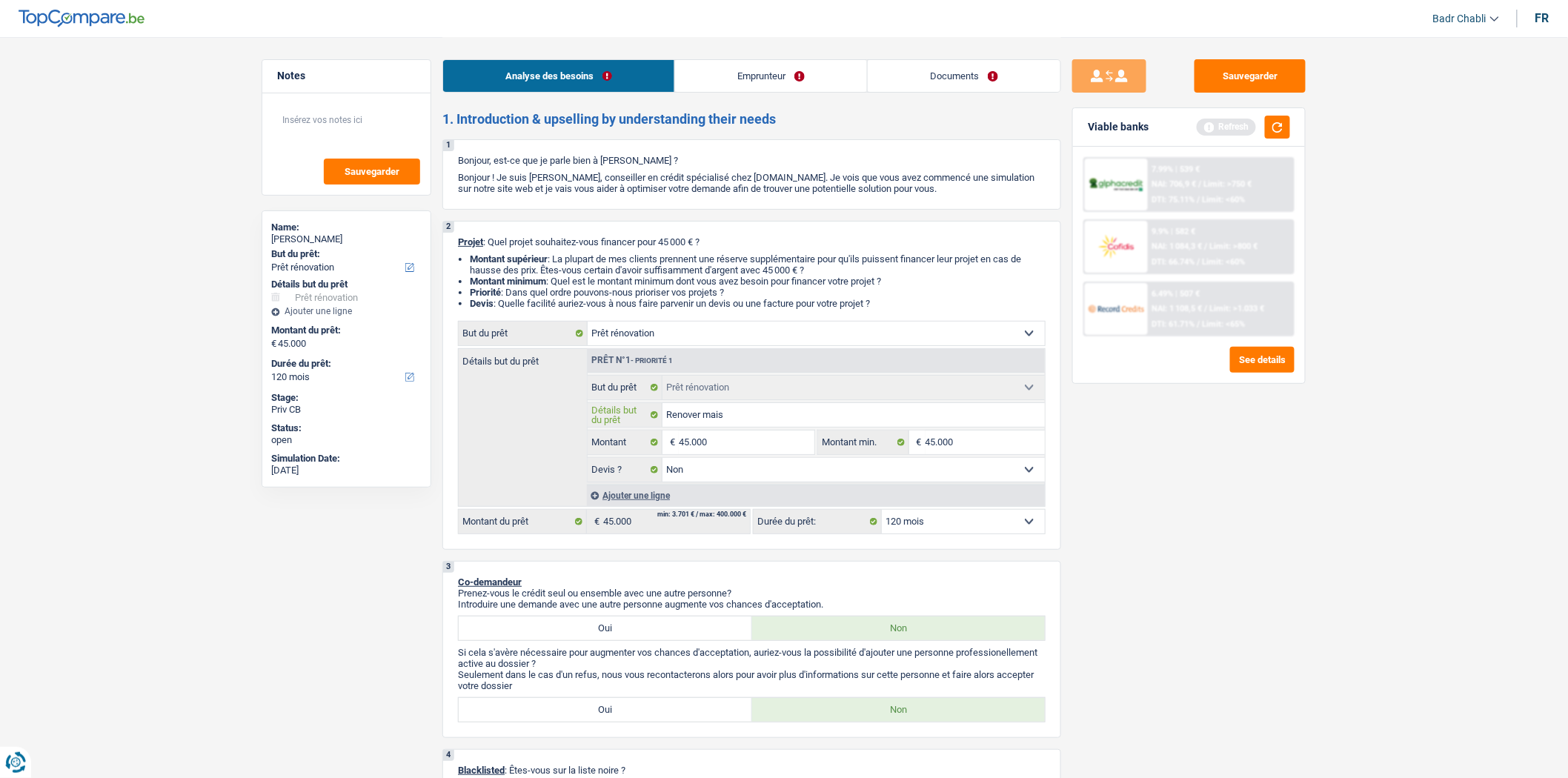
type input "Renover maiso"
type input "Renover maison"
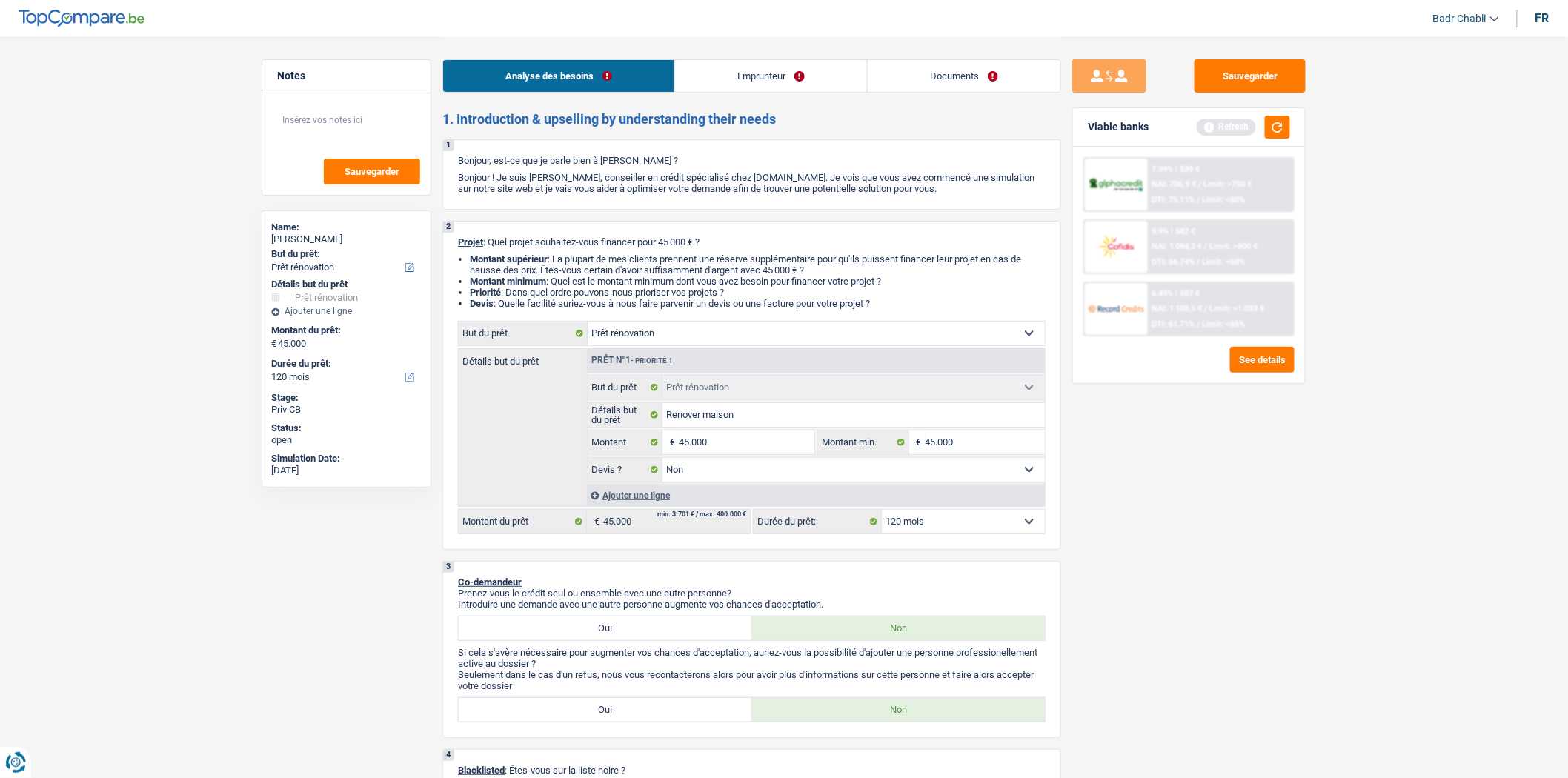
click at [1276, 109] on div "Viable banks Refresh" at bounding box center [1189, 127] width 232 height 39
click at [1276, 124] on button "button" at bounding box center [1277, 127] width 25 height 23
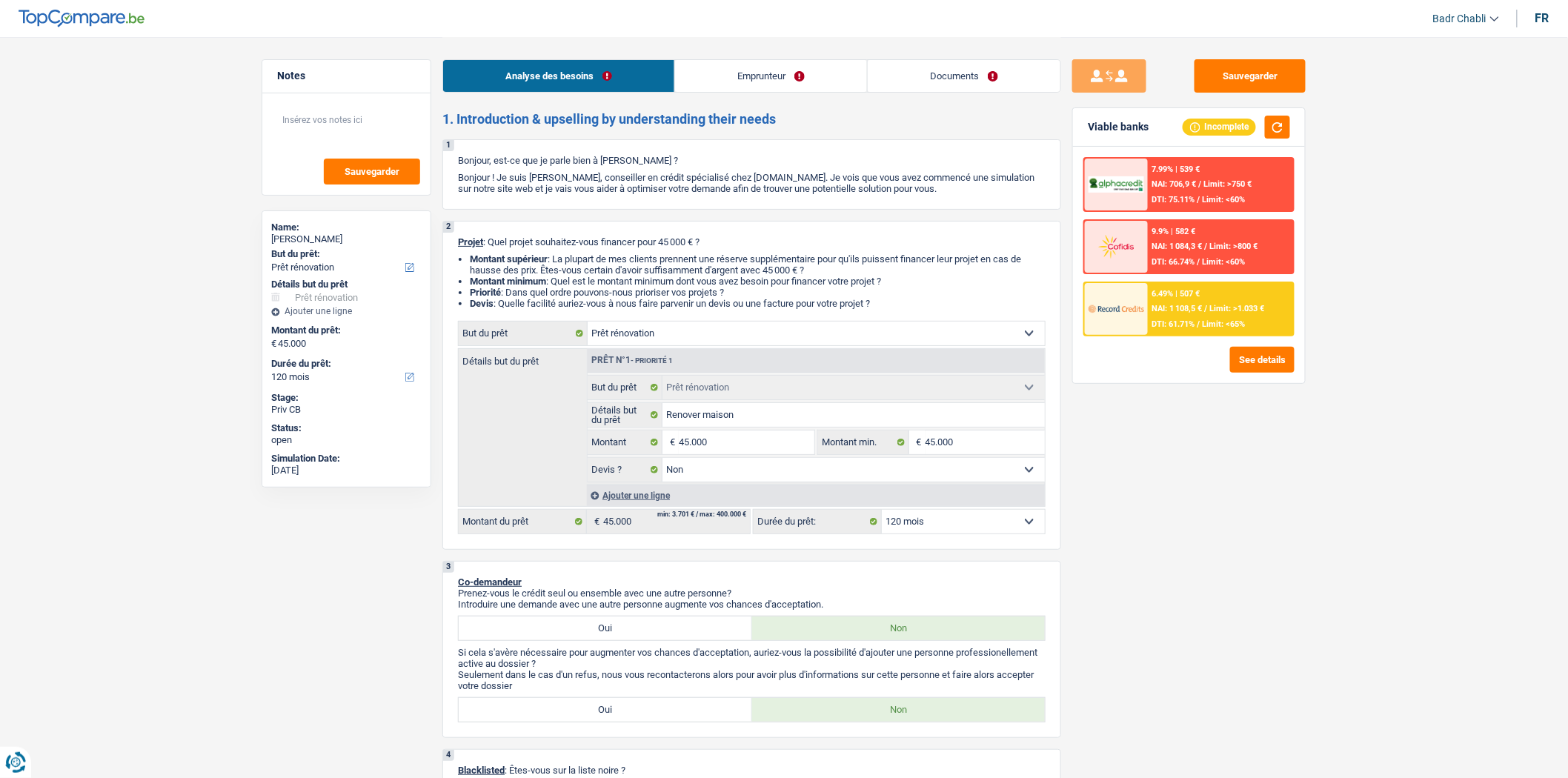
click at [1193, 315] on div "6.49% | 507 € NAI: 1 108,5 € / Limit: >1.033 € DTI: 61.71% / Limit: <65%" at bounding box center [1221, 308] width 146 height 52
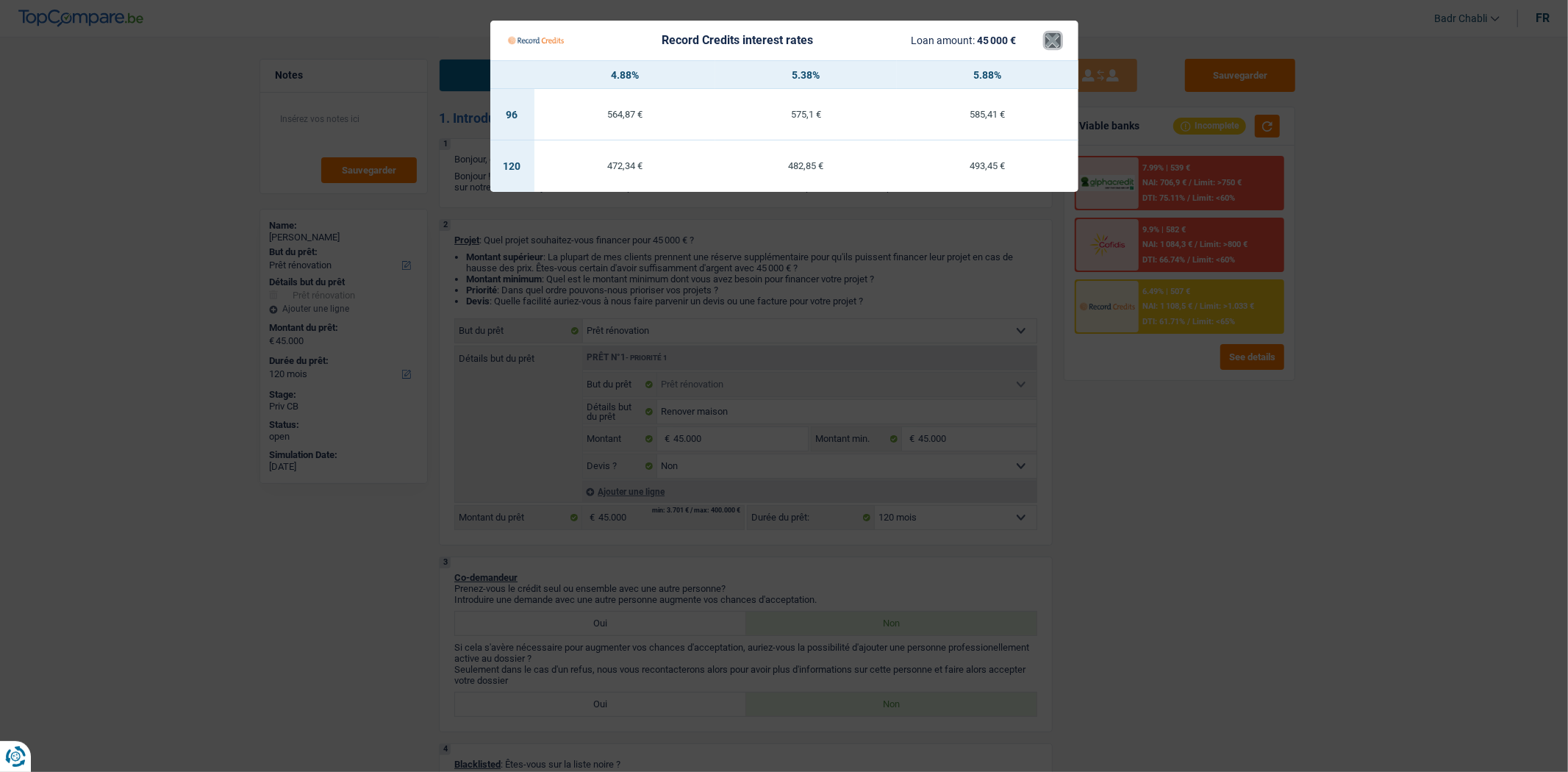
click at [1050, 39] on button "×" at bounding box center [1053, 40] width 16 height 15
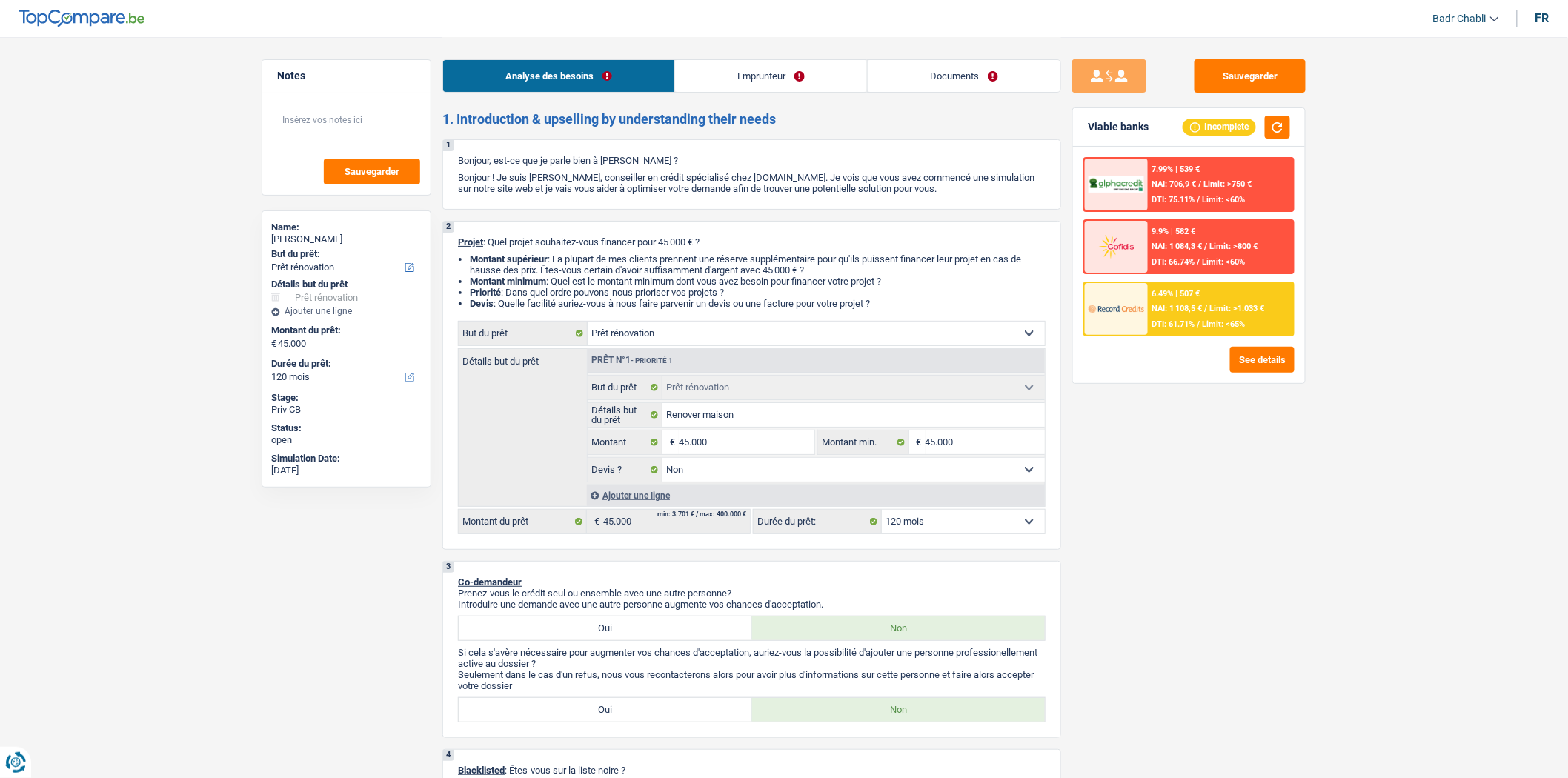
click at [1250, 432] on div "Sauvegarder Viable banks Incomplete 7.99% | 539 € NAI: 706,9 € / Limit: >750 € …" at bounding box center [1189, 407] width 255 height 695
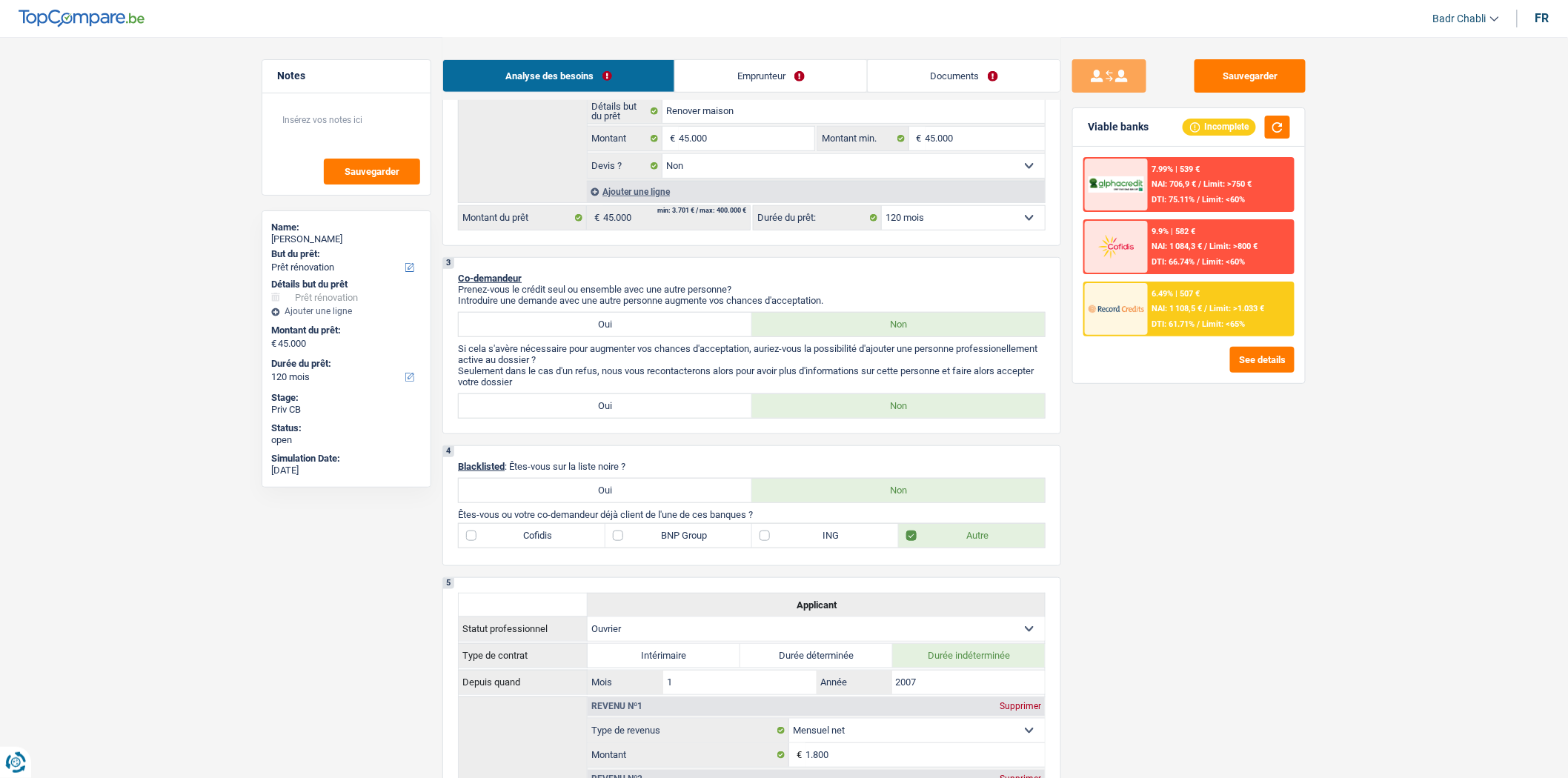
scroll to position [329, 0]
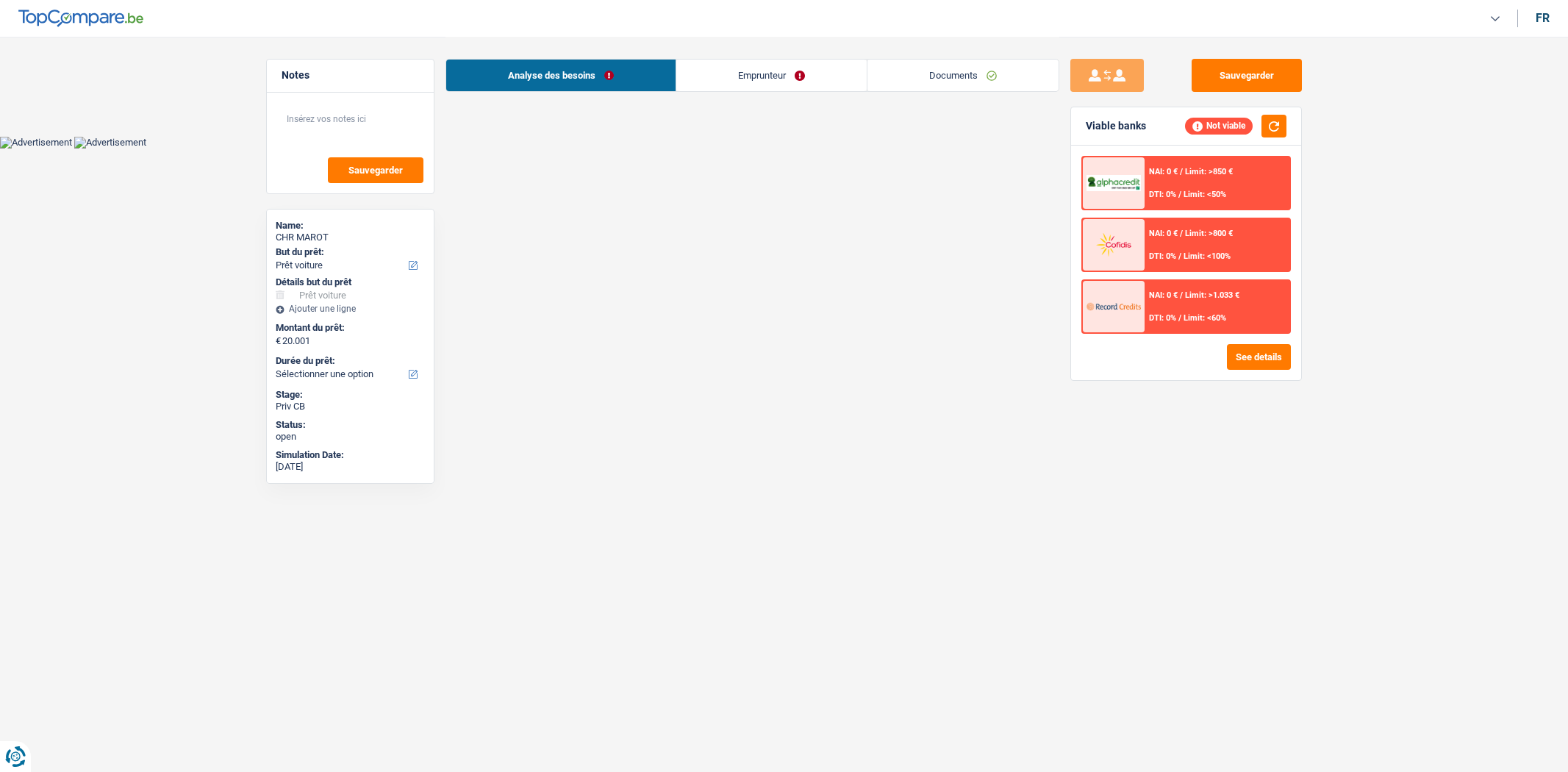
select select "car"
select select "60"
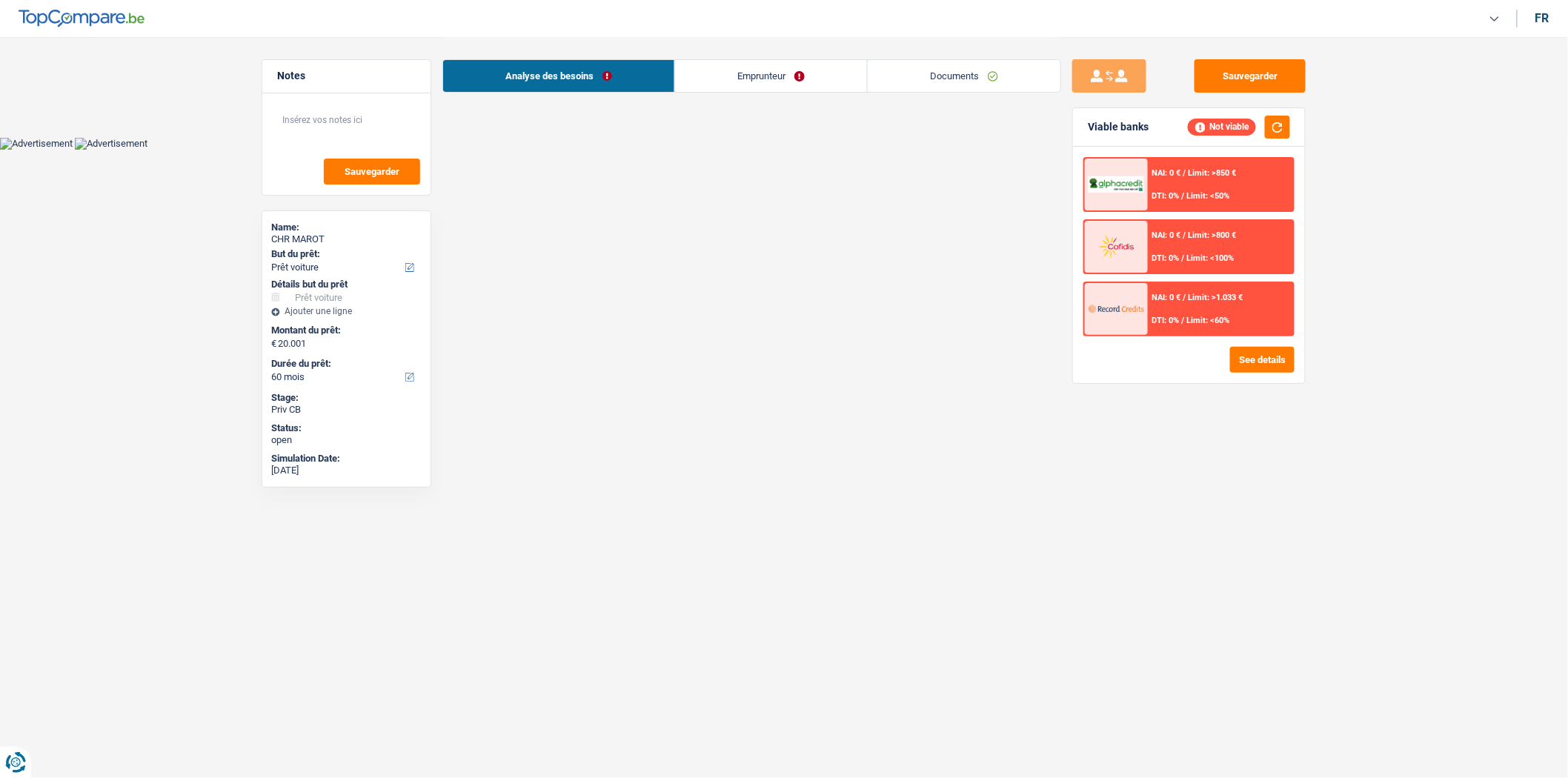
select select "car"
select select "60"
select select "car"
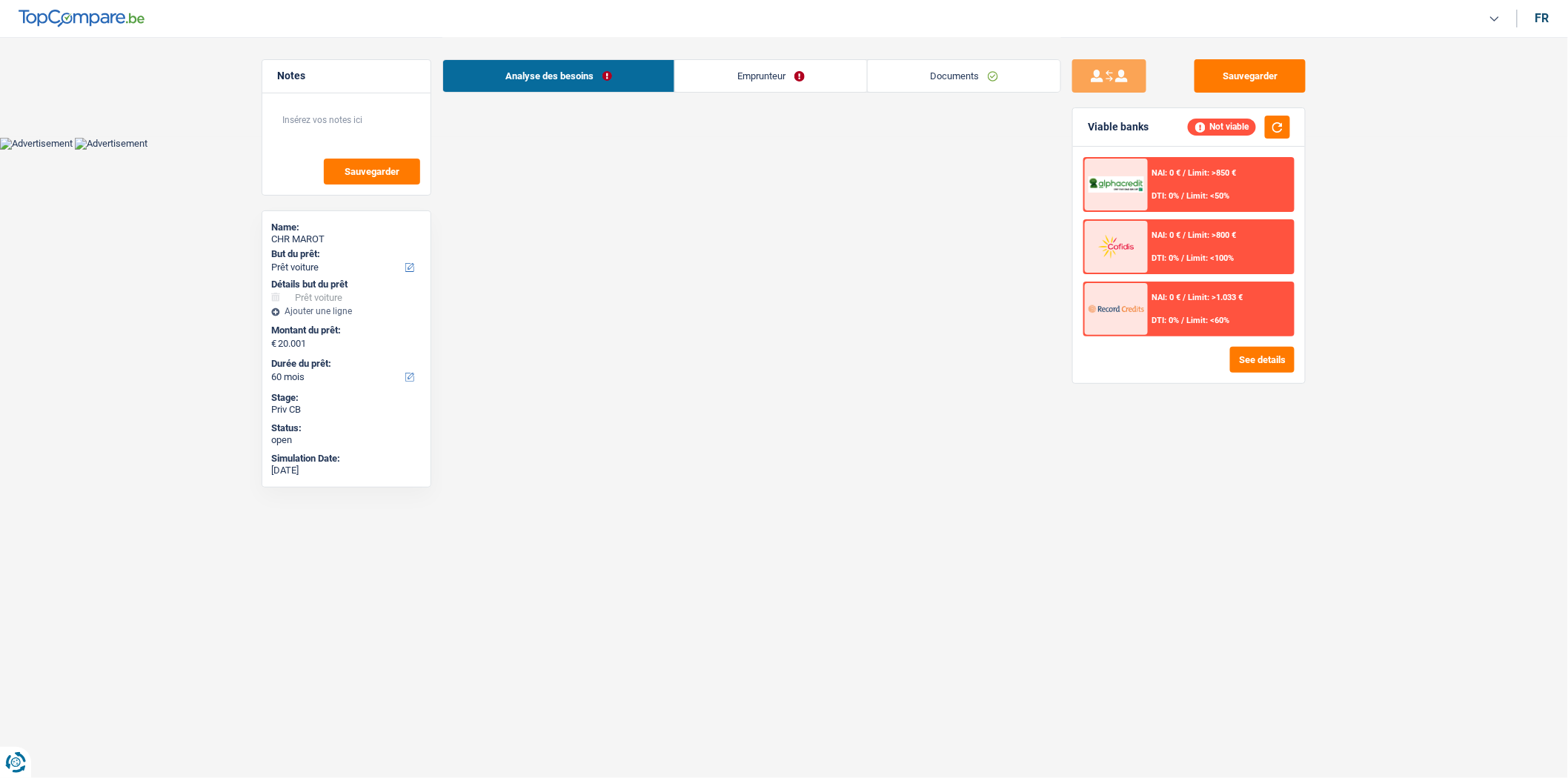
select select "60"
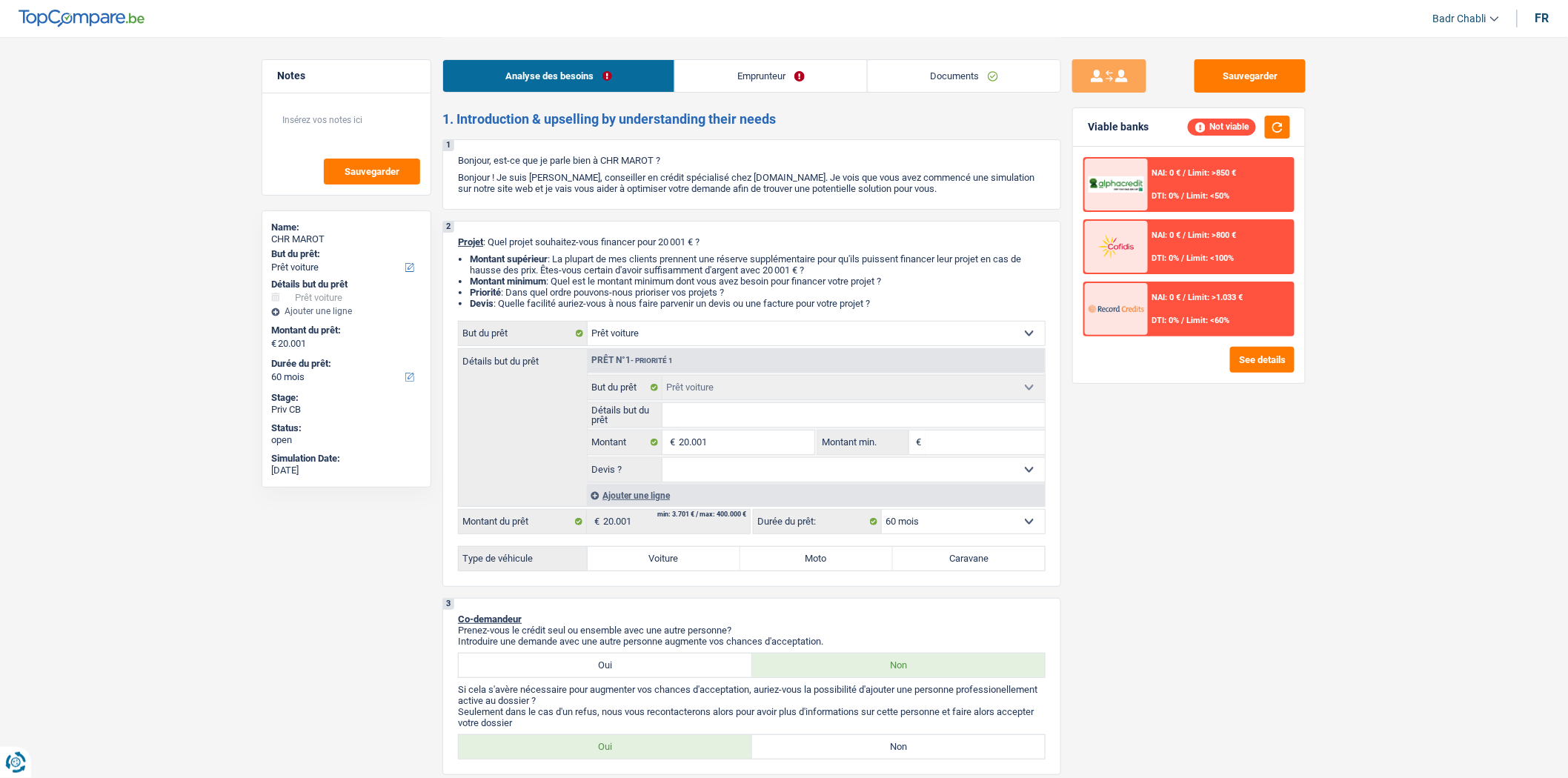
click at [983, 61] on link "Documents" at bounding box center [964, 76] width 193 height 32
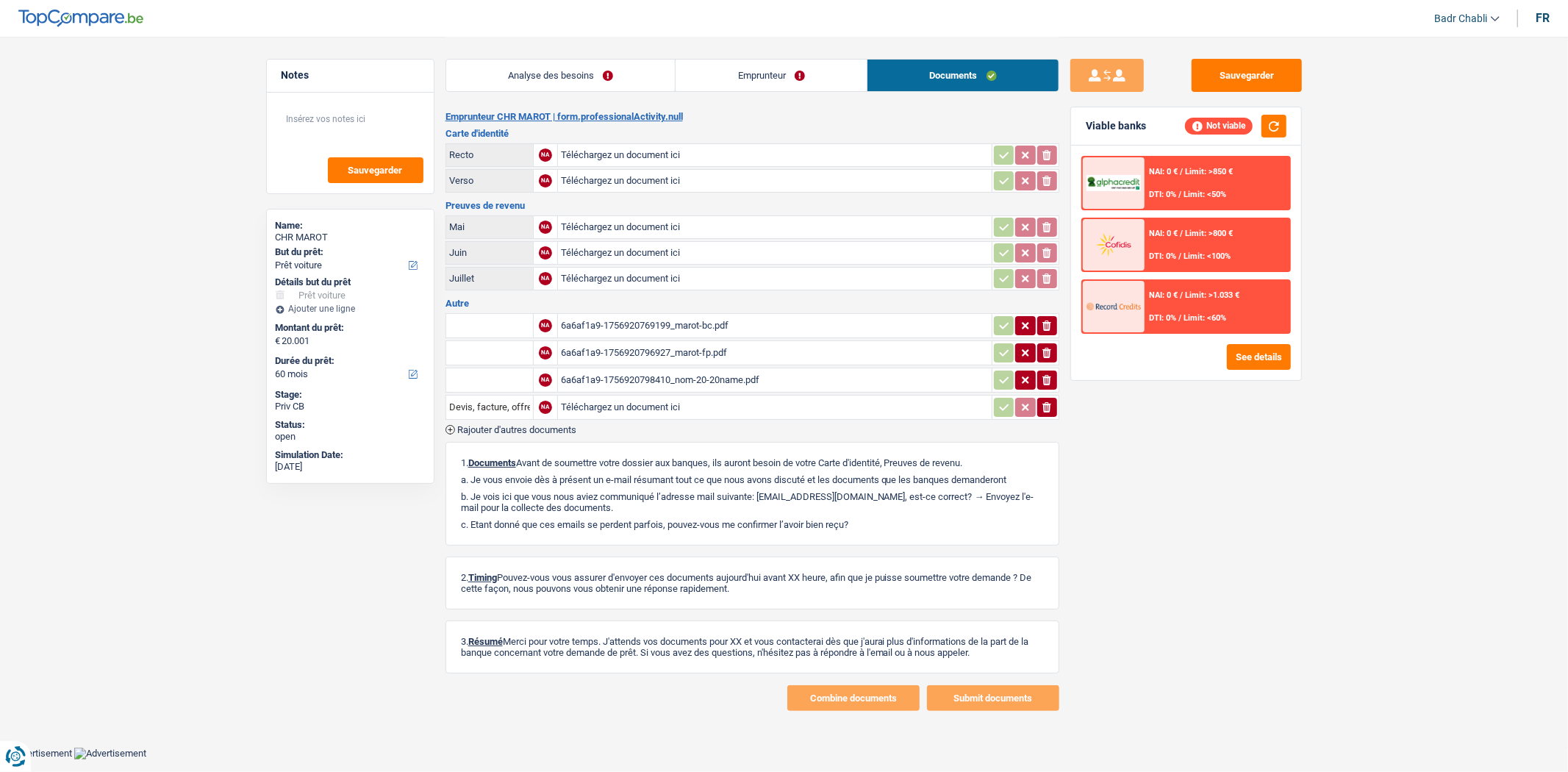
click at [695, 332] on div "6a6af1a9-1756920769199_marot-bc.pdf" at bounding box center [775, 326] width 428 height 22
click at [576, 78] on link "Analyse des besoins" at bounding box center [561, 75] width 230 height 32
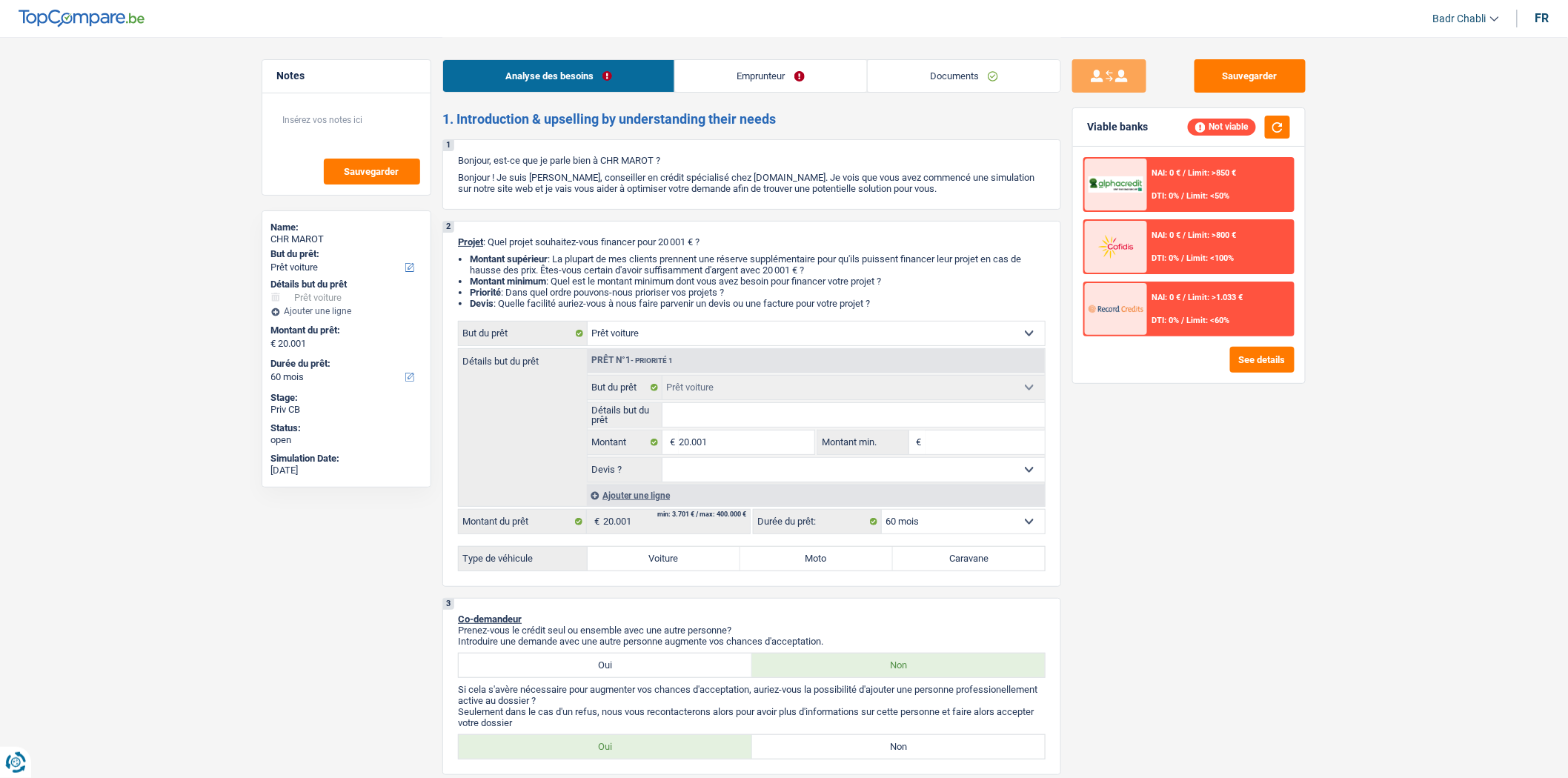
click at [742, 412] on input "Détails but du prêt" at bounding box center [855, 415] width 384 height 24
type input "S"
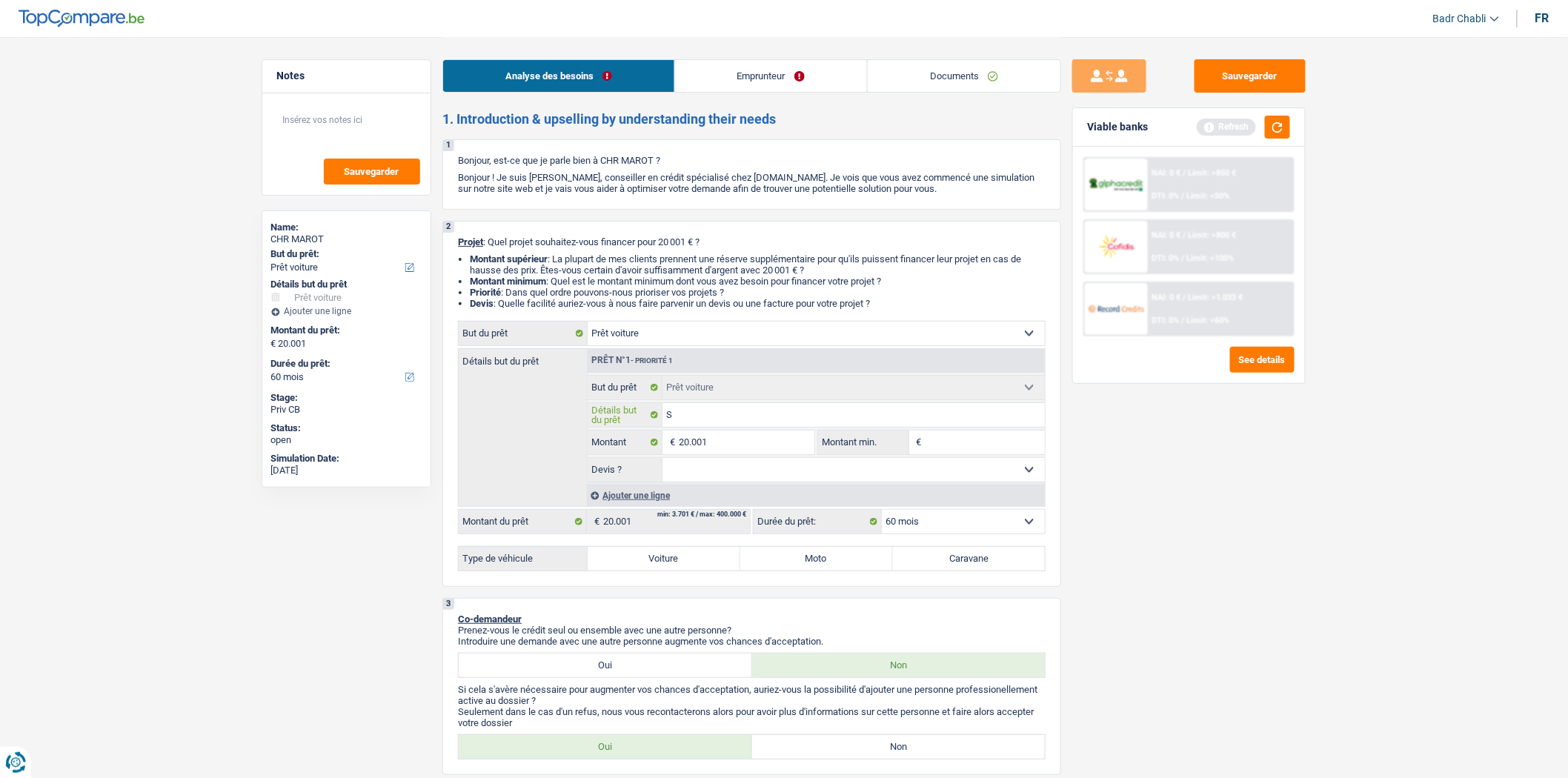
type input "Se"
type input "Sea"
type input "Sear"
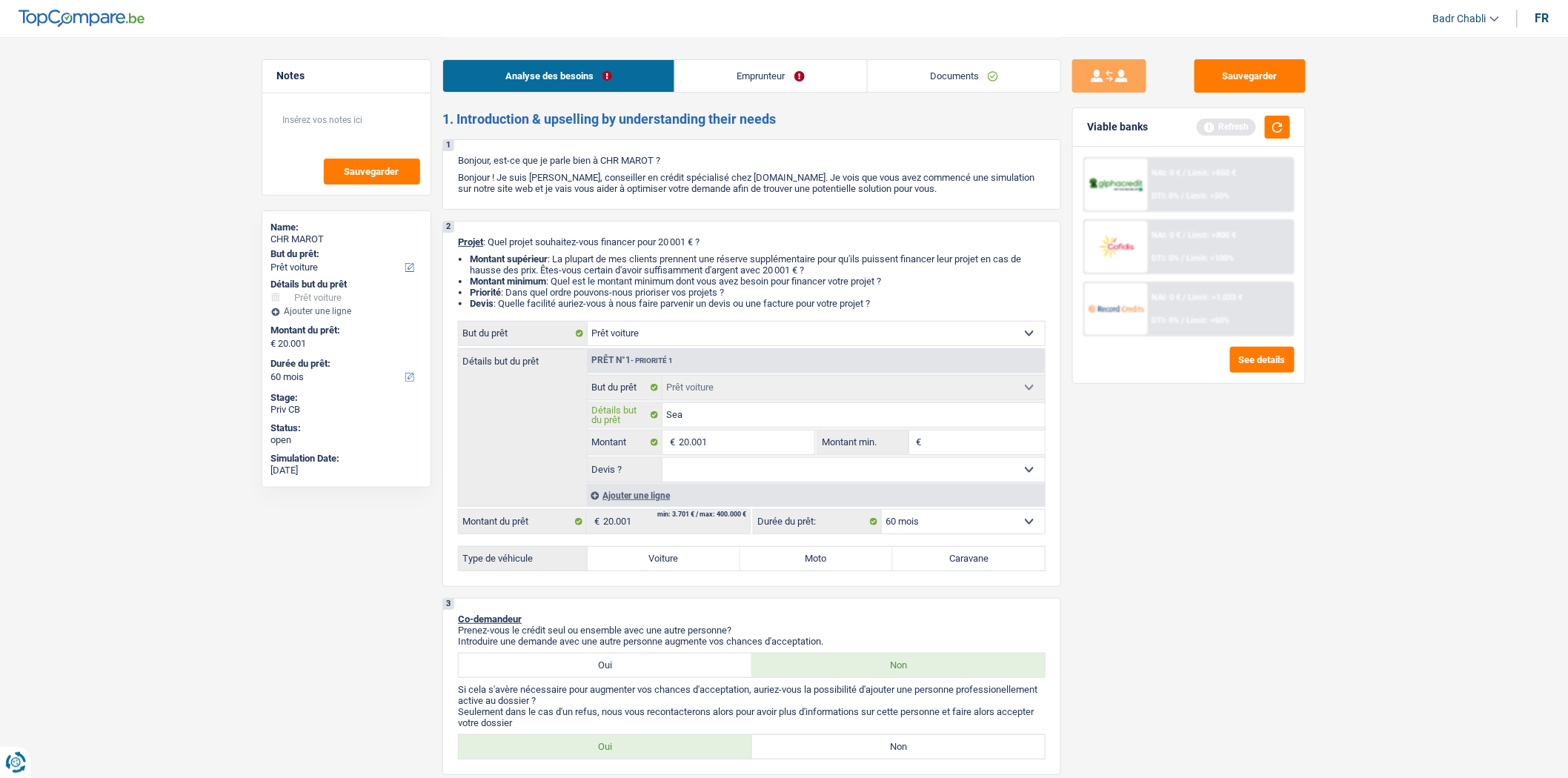
type input "Sear"
type input "Sea"
type input "Seat"
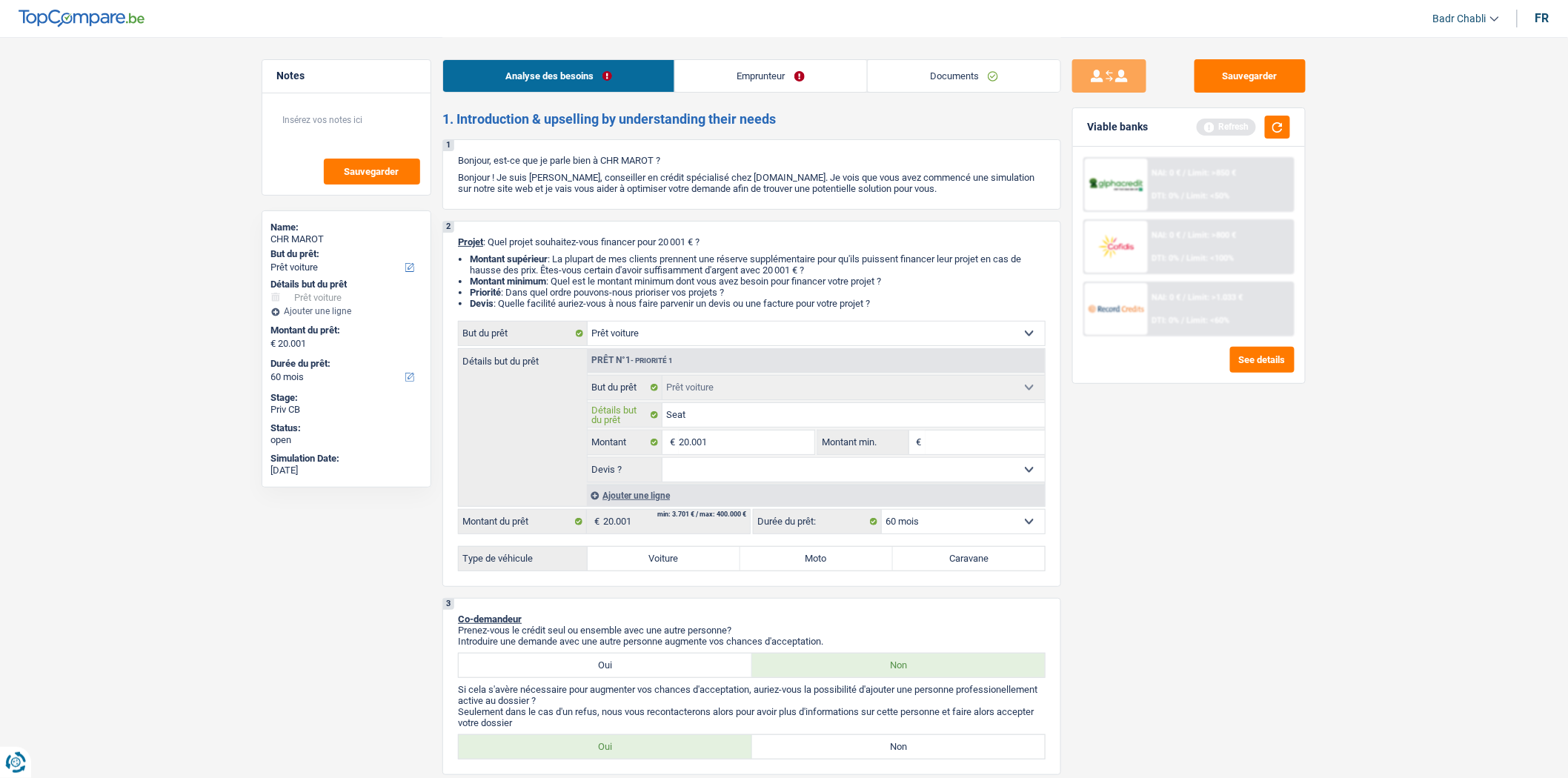
type input "Seat"
type input "Seat A"
type input "Seat At"
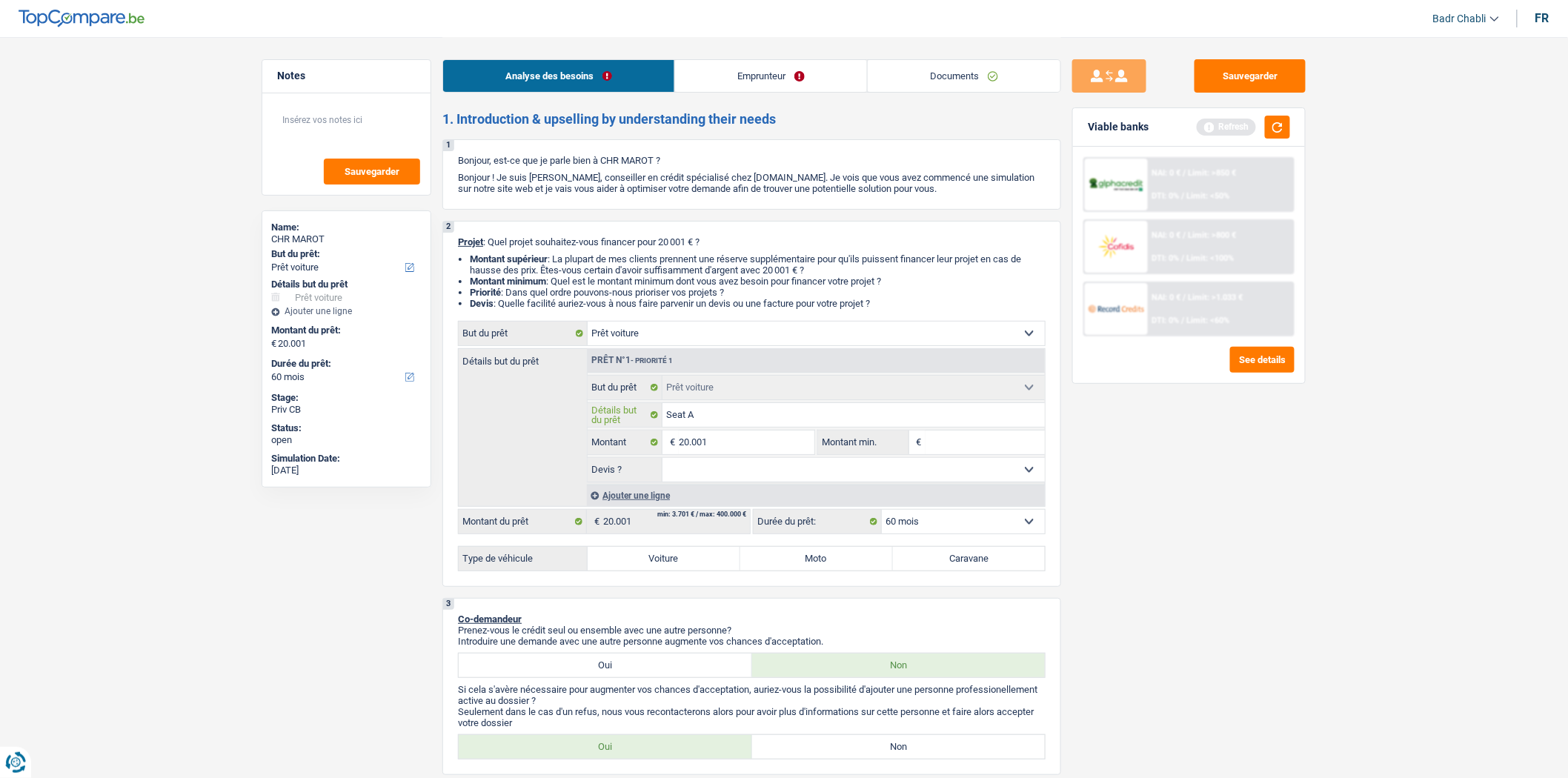
type input "Seat At"
type input "Seat Ate"
type input "Seat Atec"
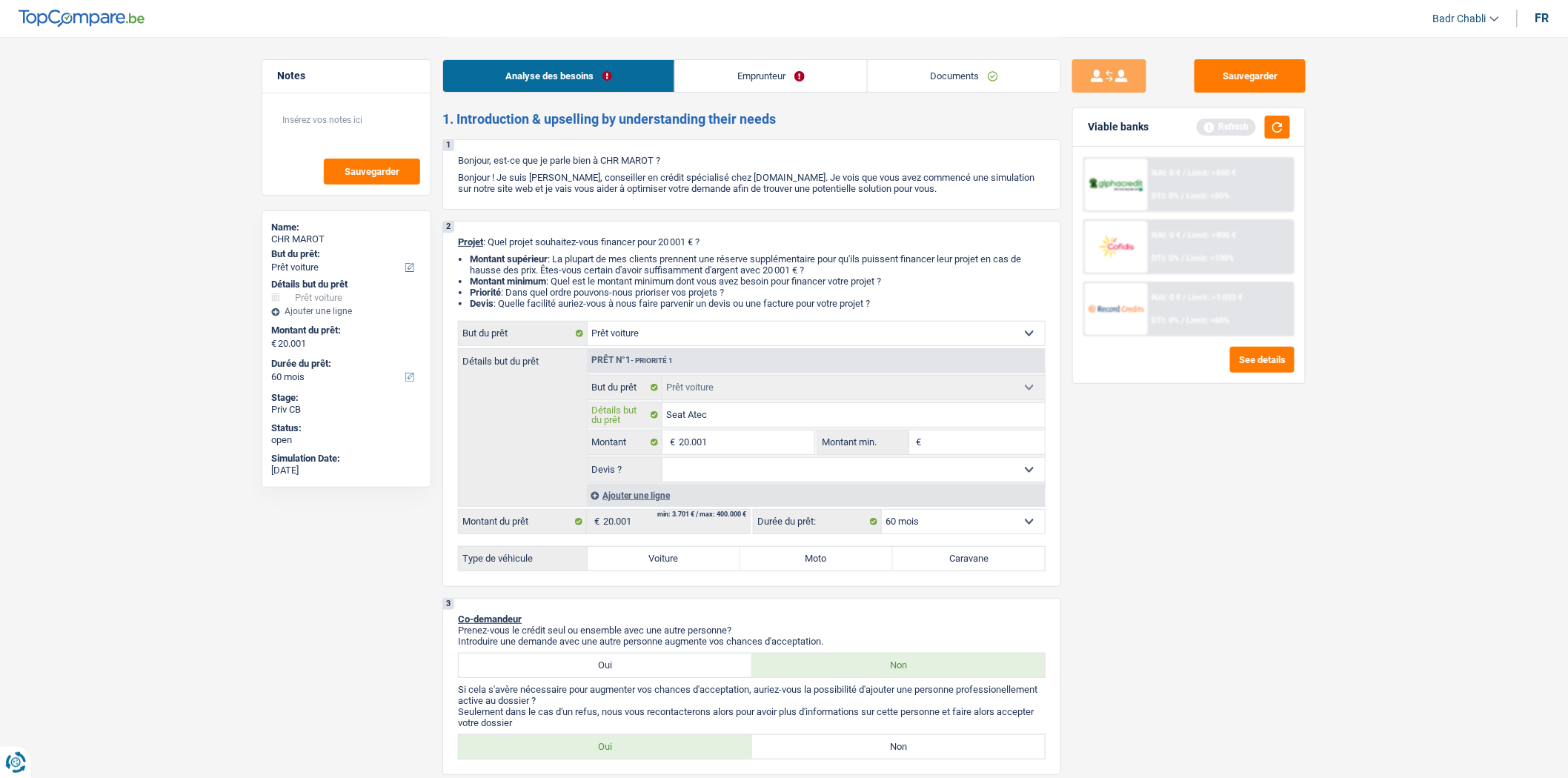
type input "Seat Ateca"
click at [742, 412] on input "Seat Ateca" at bounding box center [855, 415] width 384 height 24
type input "Seat Ateca"
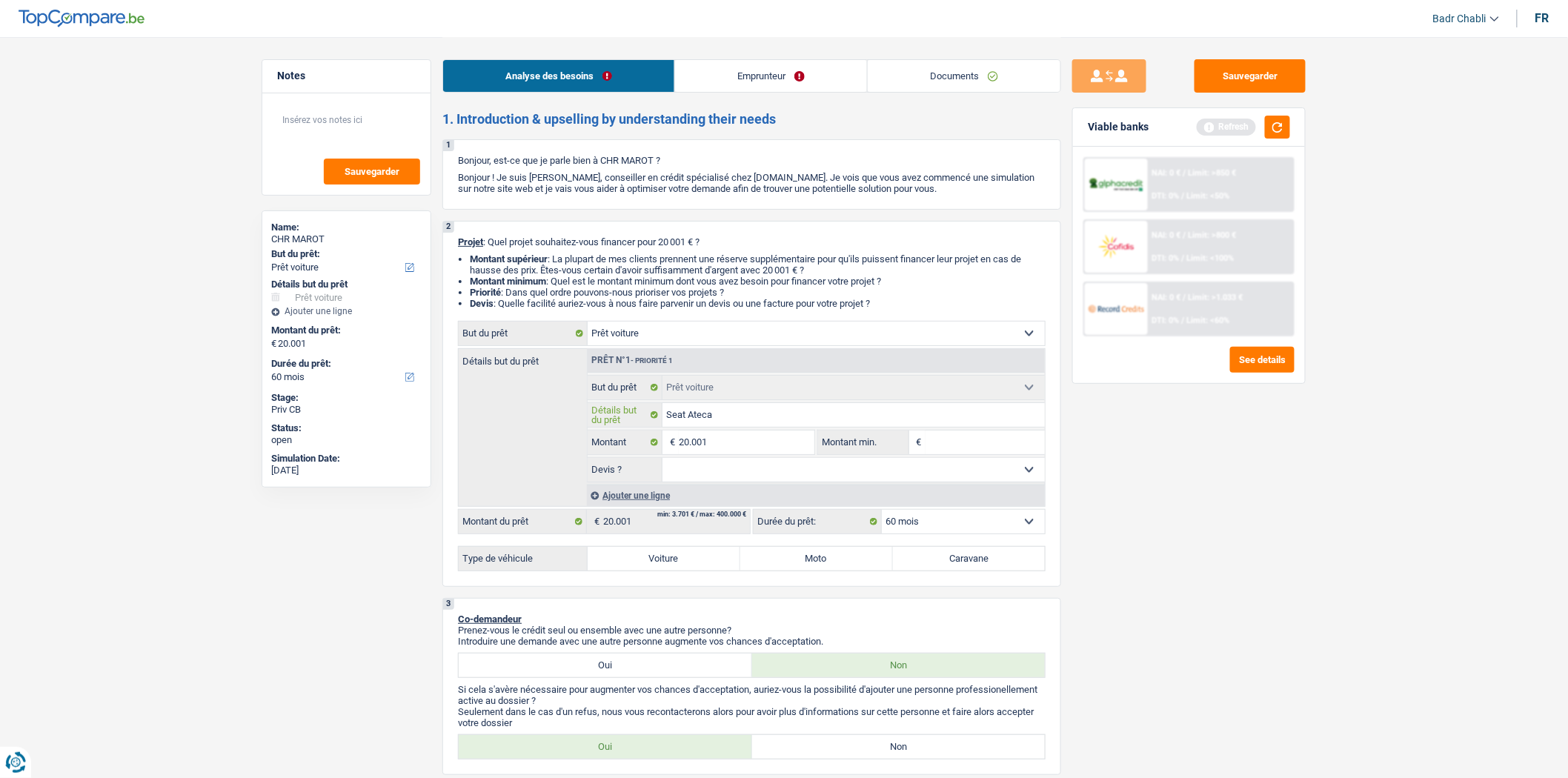
type input "Seat Ateca 2"
type input "Seat Ateca 20"
type input "Seat Ateca 202"
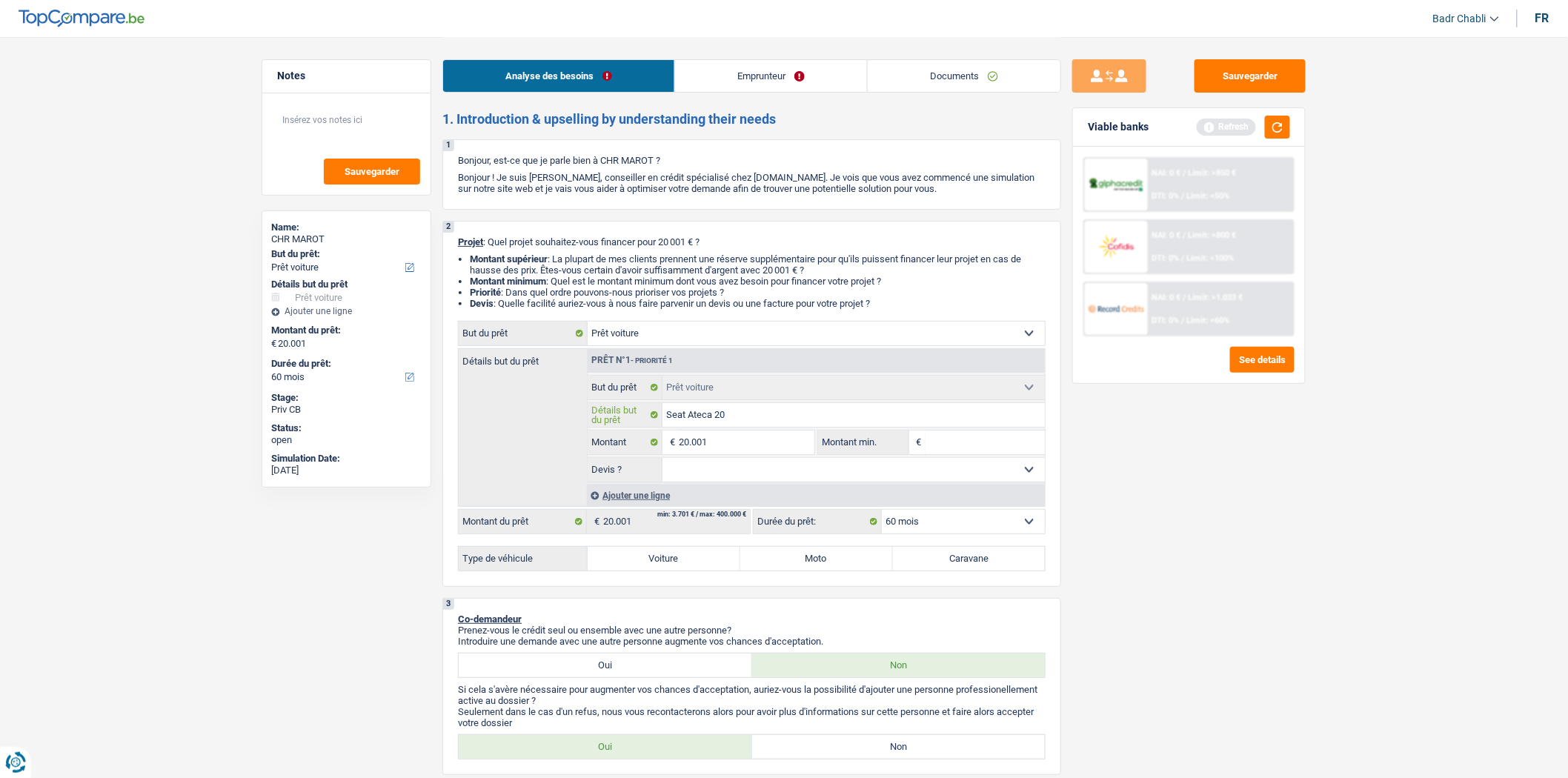
type input "Seat Ateca 202"
type input "Seat Ateca 2020"
click at [713, 475] on select "Oui Non Non répondu Sélectionner une option" at bounding box center [855, 470] width 384 height 24
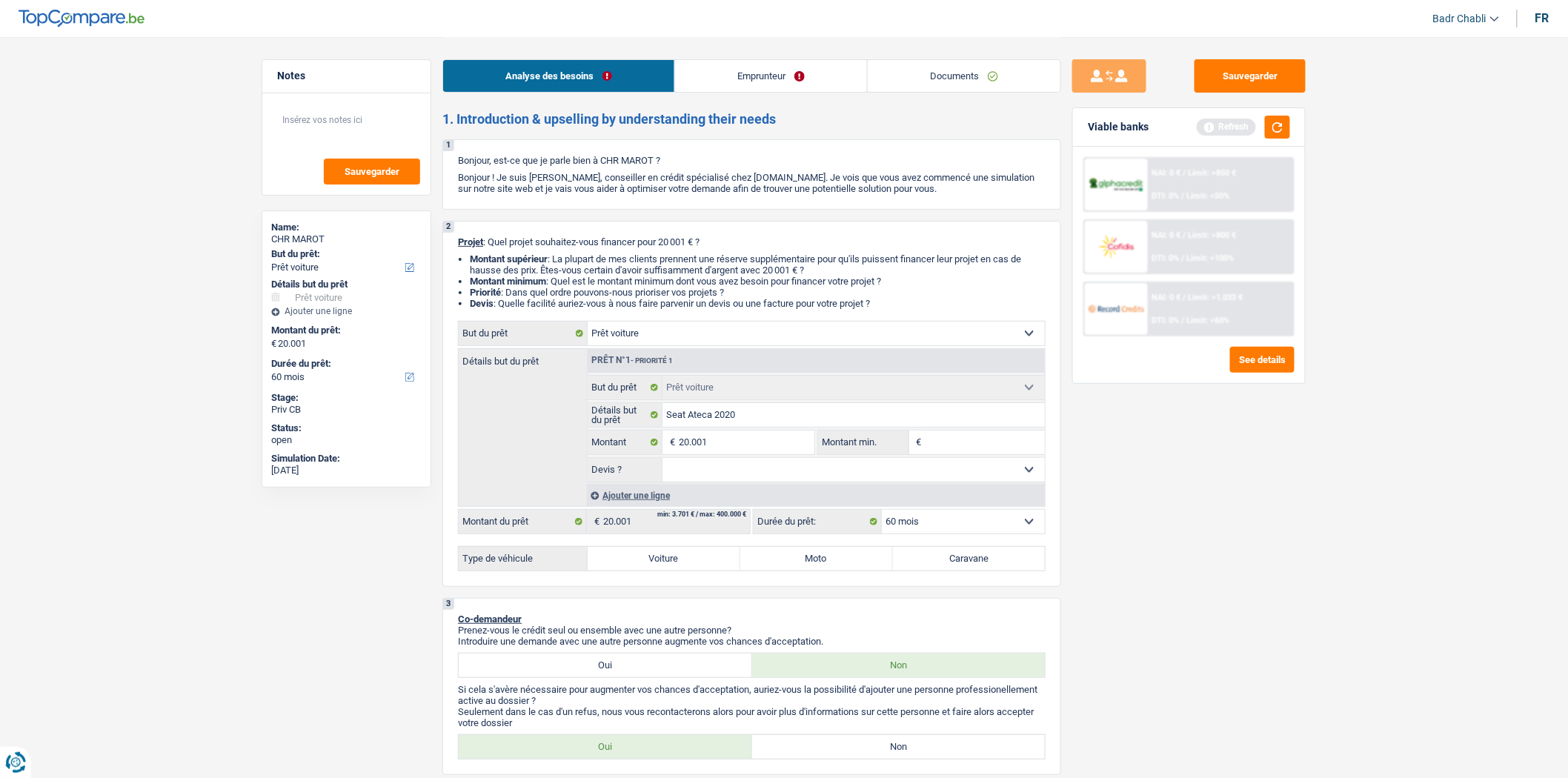
select select "yes"
click at [663, 462] on select "Oui Non Non répondu Sélectionner une option" at bounding box center [855, 470] width 384 height 24
select select "yes"
click at [746, 441] on input "20.001" at bounding box center [746, 442] width 136 height 24
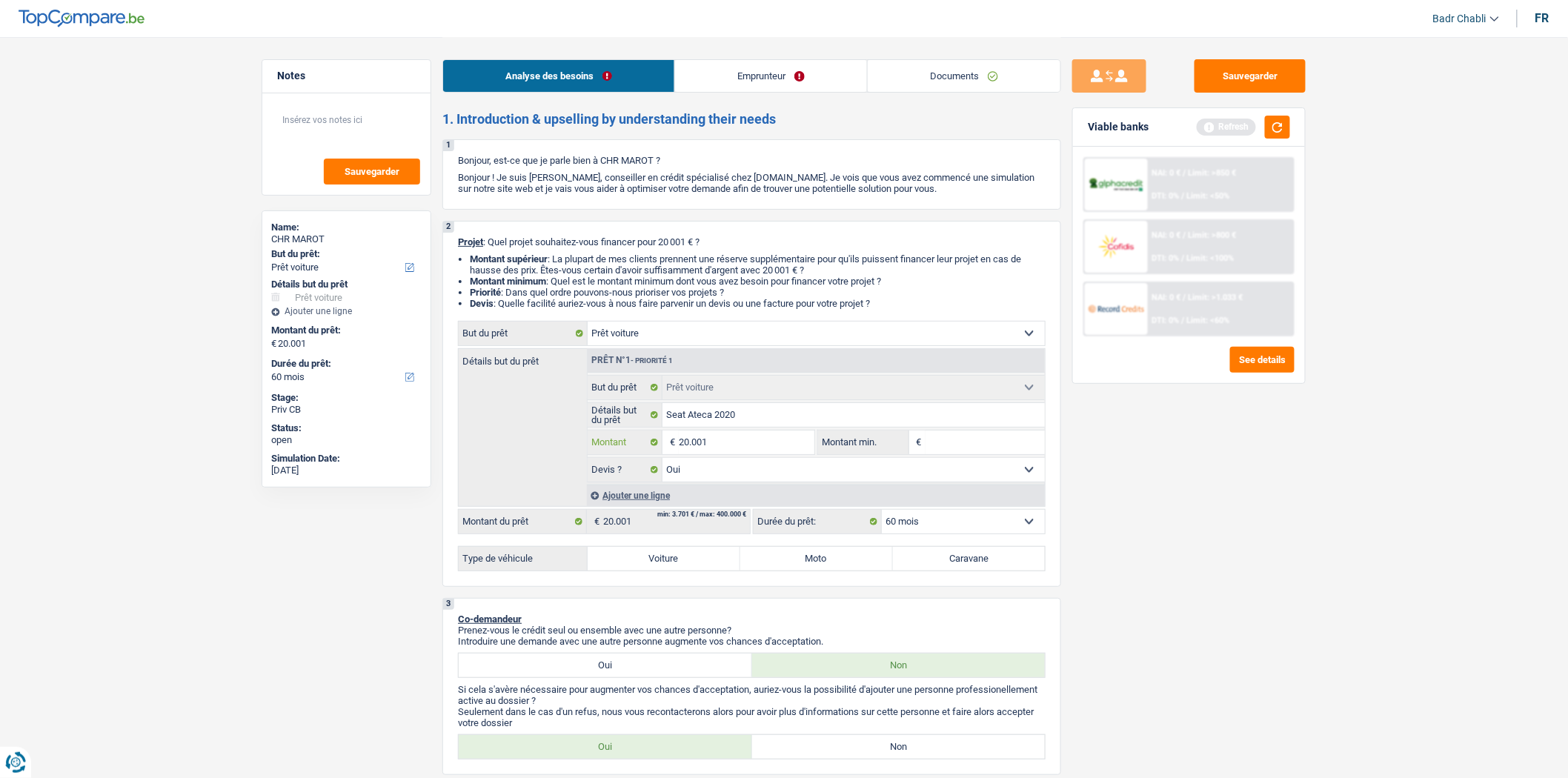
click at [746, 441] on input "20.001" at bounding box center [746, 442] width 136 height 24
click at [956, 448] on input "Montant min." at bounding box center [985, 442] width 120 height 24
click at [952, 448] on input "Montant min." at bounding box center [985, 442] width 120 height 24
paste input "20.001"
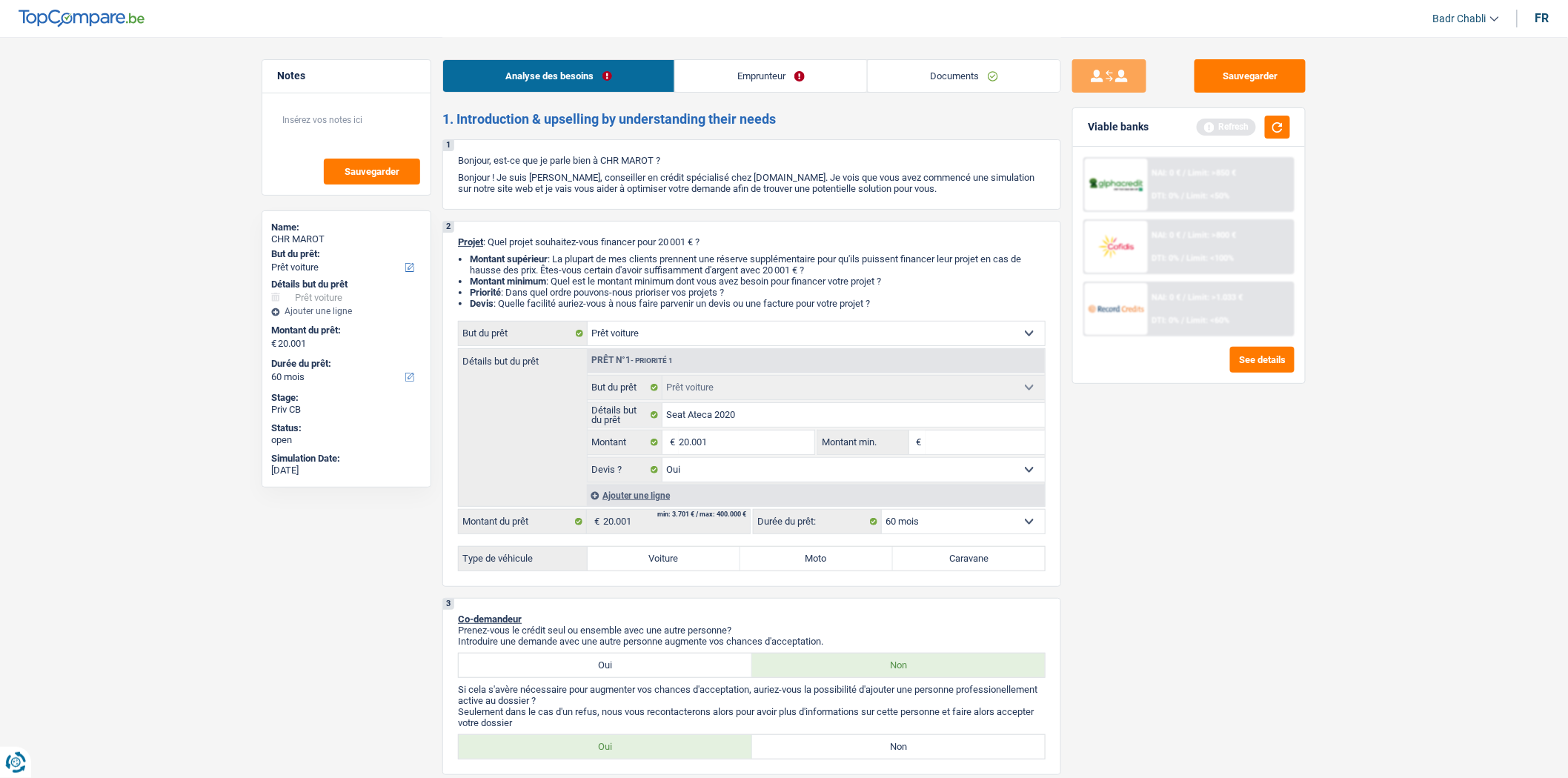
type input "20.001"
click at [703, 566] on label "Voiture" at bounding box center [664, 559] width 153 height 24
click at [703, 566] on input "Voiture" at bounding box center [664, 559] width 153 height 24
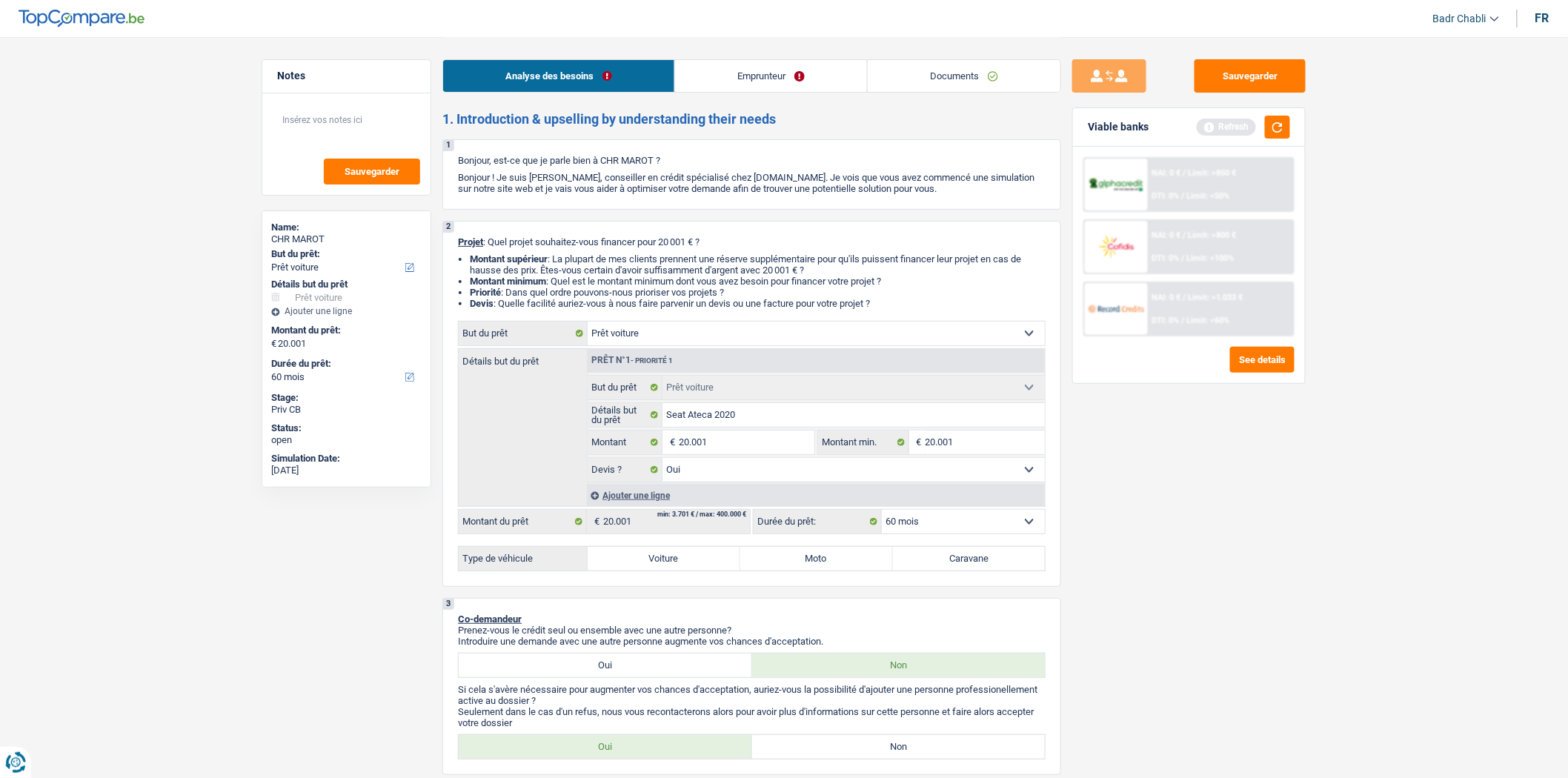
radio input "true"
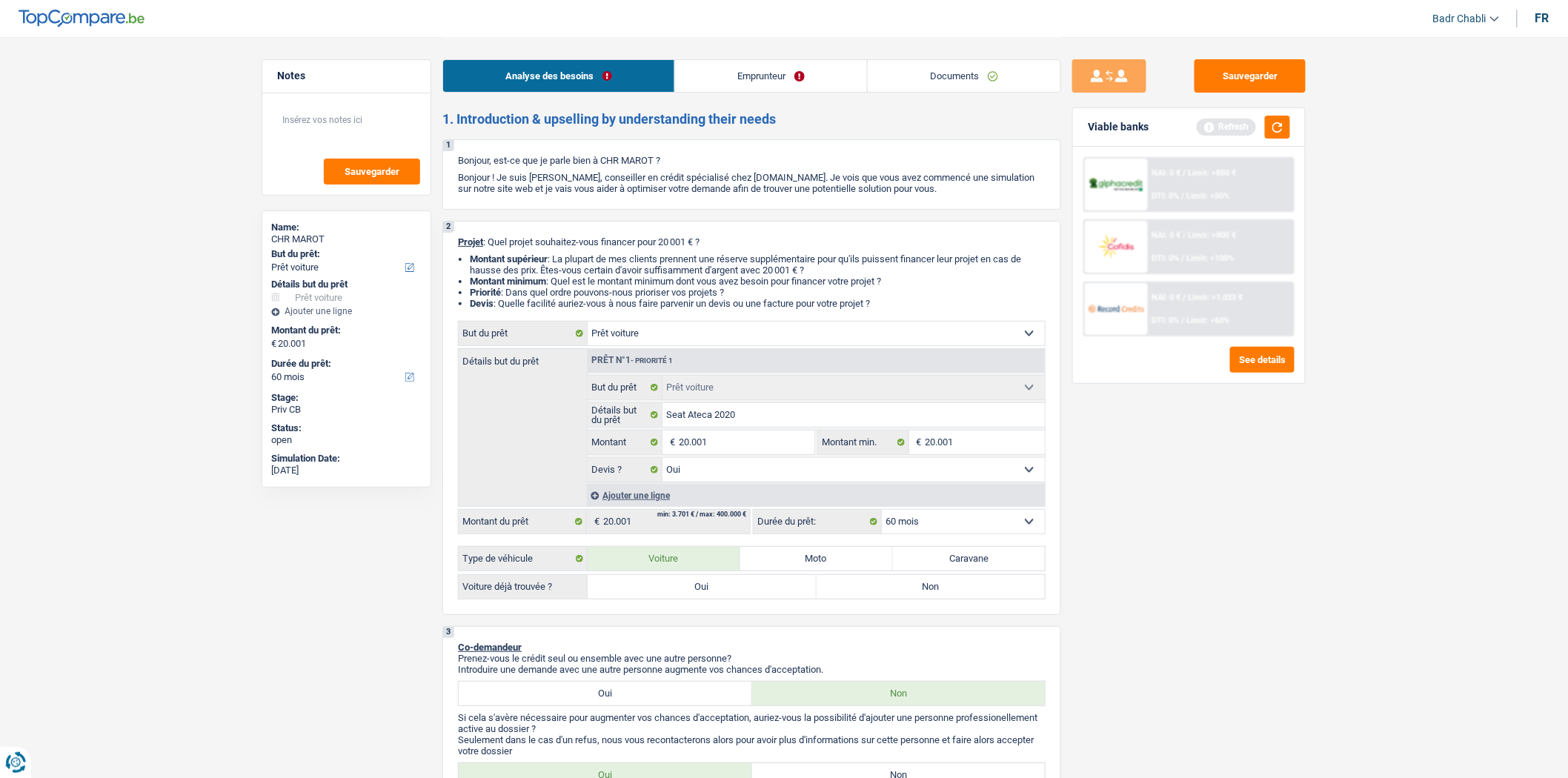
click at [690, 605] on div "2 Projet : Quel projet souhaitez-vous financer pour 20 001 € ? Montant supérieu…" at bounding box center [751, 418] width 619 height 394
click at [691, 588] on label "Oui" at bounding box center [702, 587] width 229 height 24
click at [691, 588] on input "Oui" at bounding box center [702, 587] width 229 height 24
radio input "true"
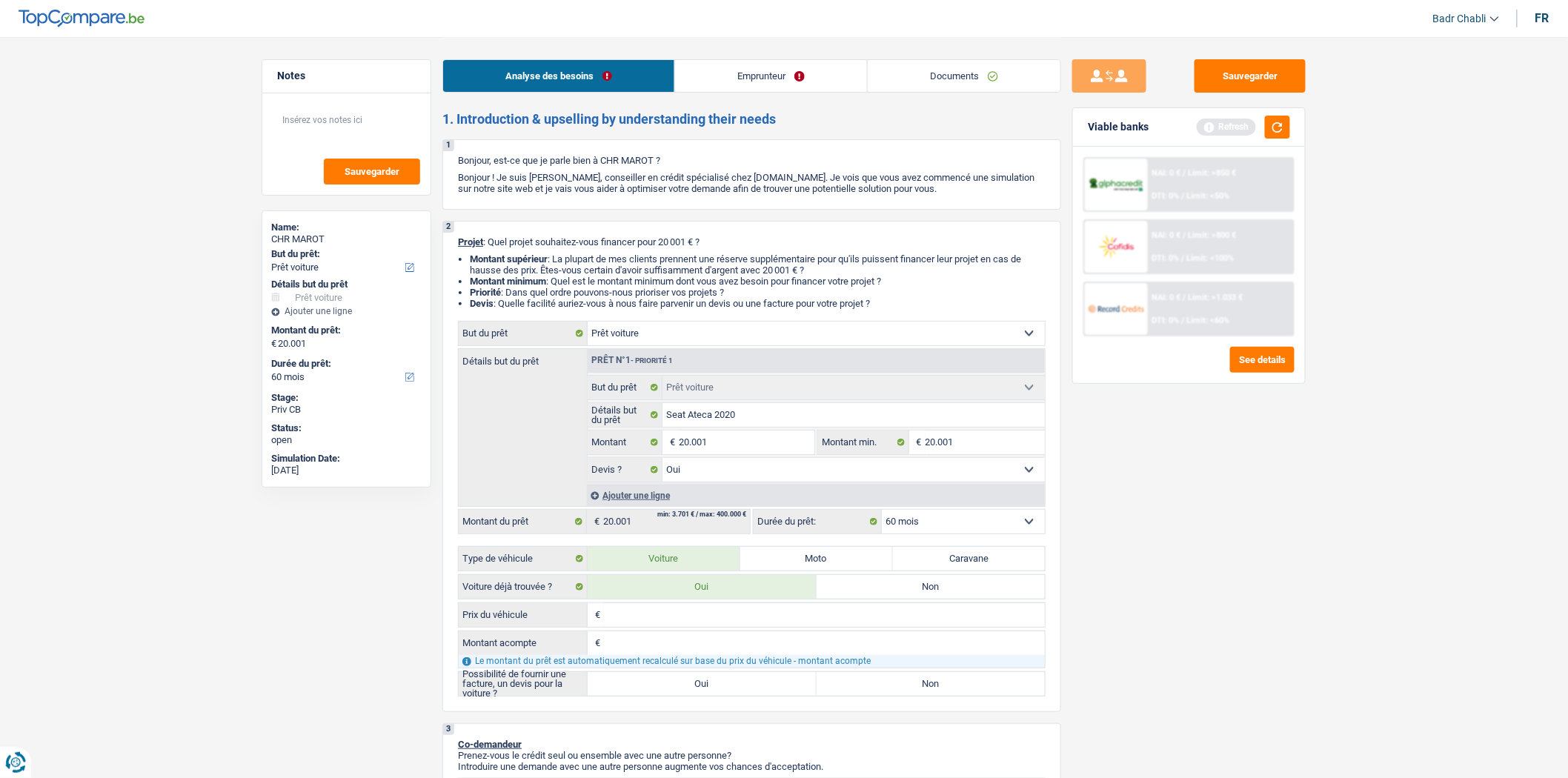
click at [677, 696] on label "Oui" at bounding box center [702, 684] width 229 height 24
click at [677, 696] on input "Oui" at bounding box center [702, 684] width 229 height 24
radio input "true"
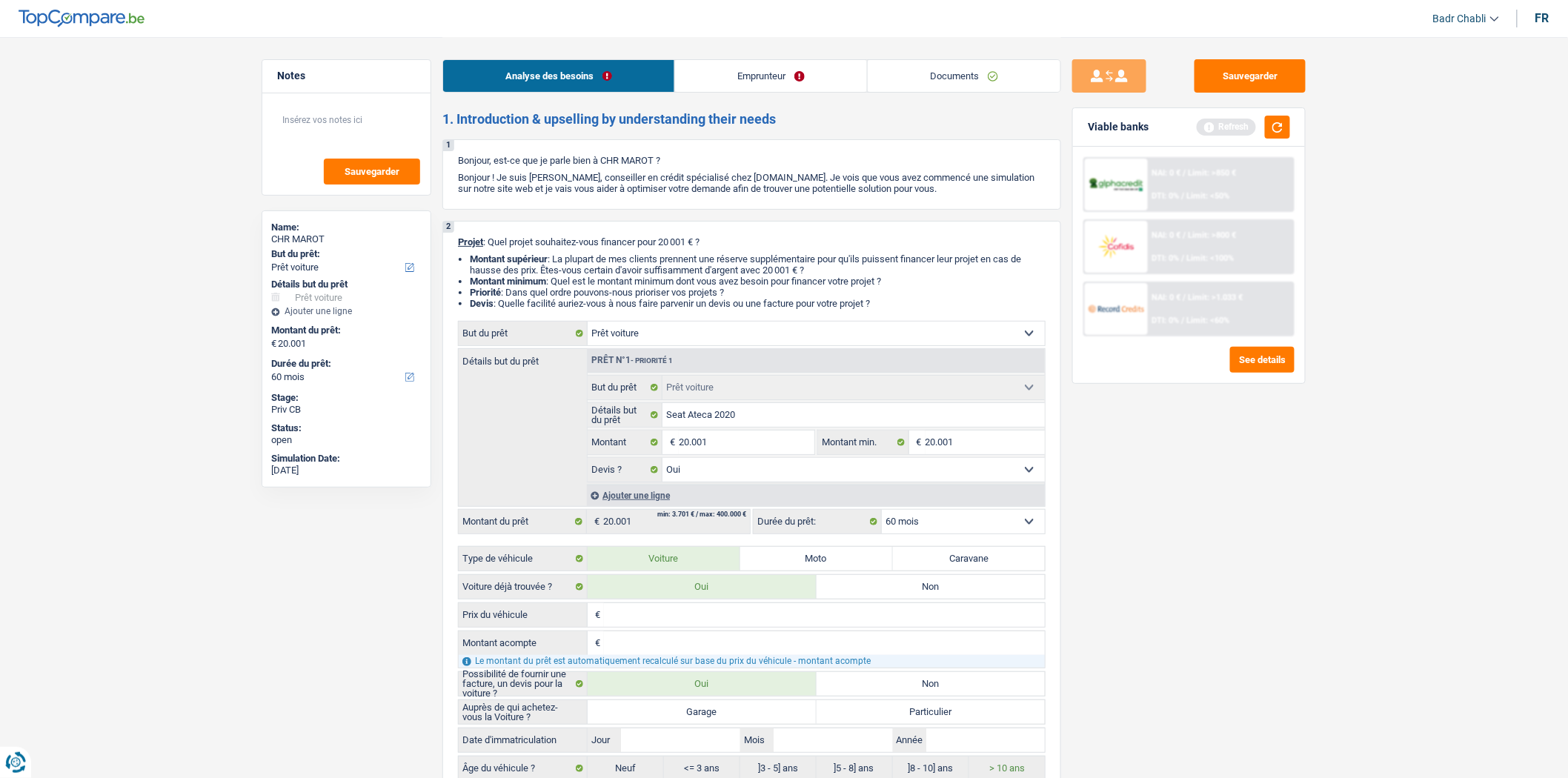
click at [694, 712] on label "Garage" at bounding box center [702, 712] width 229 height 24
click at [694, 712] on input "Garage" at bounding box center [702, 712] width 229 height 24
radio input "true"
click at [704, 735] on input "Jour" at bounding box center [679, 740] width 118 height 24
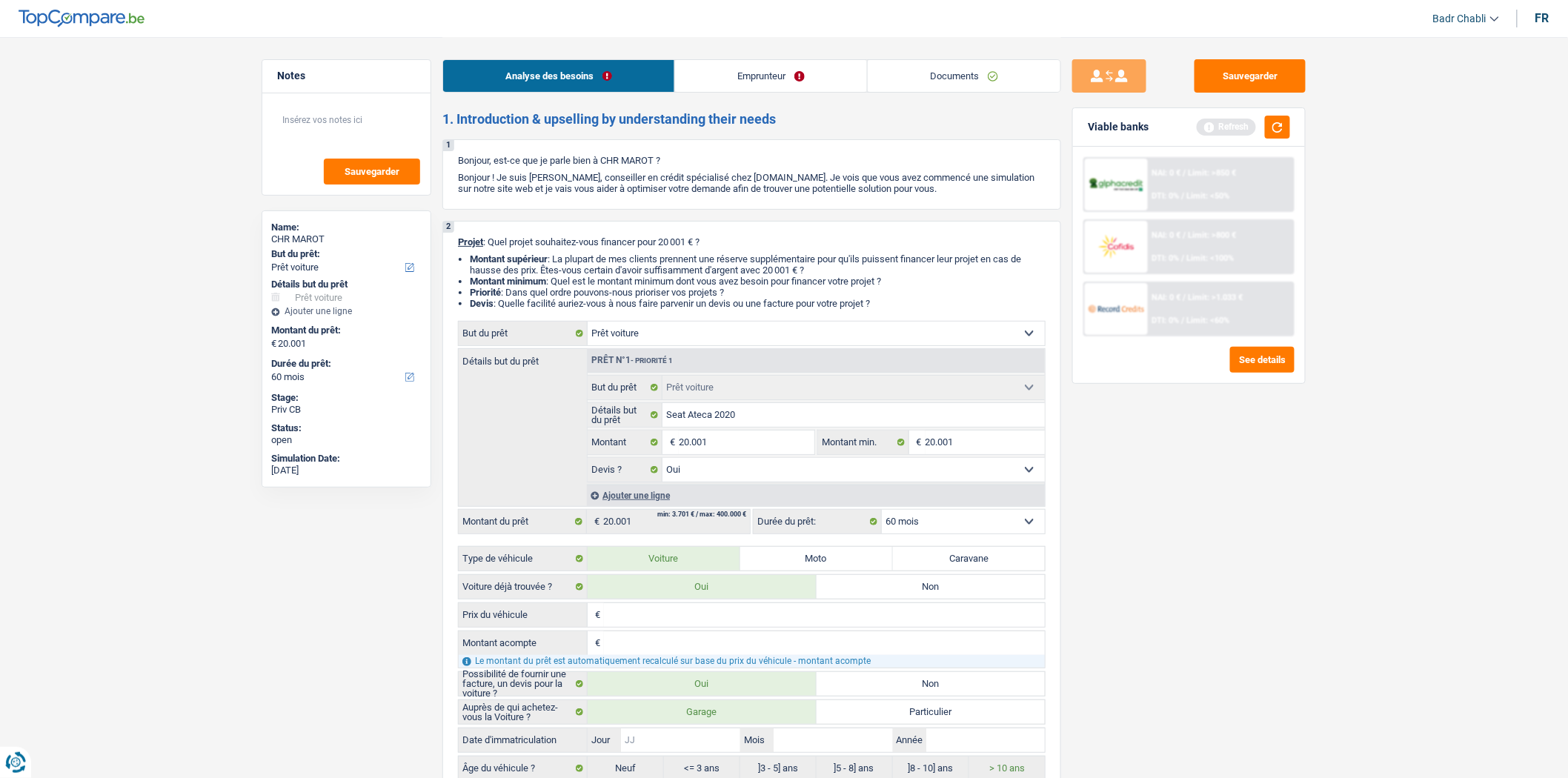
type input "0"
type input "01"
type input "0"
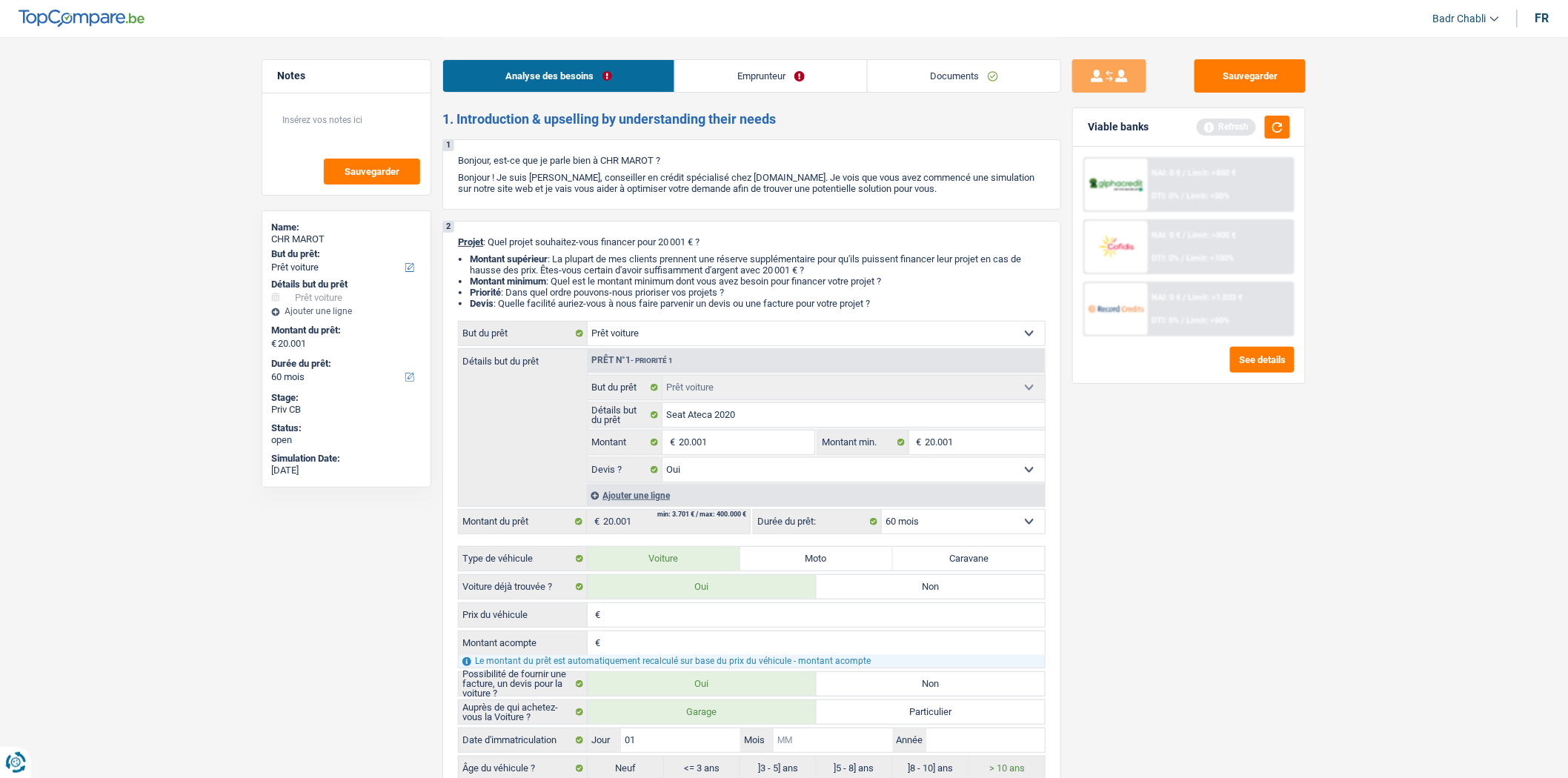
type input "0"
type input "01"
type input "2"
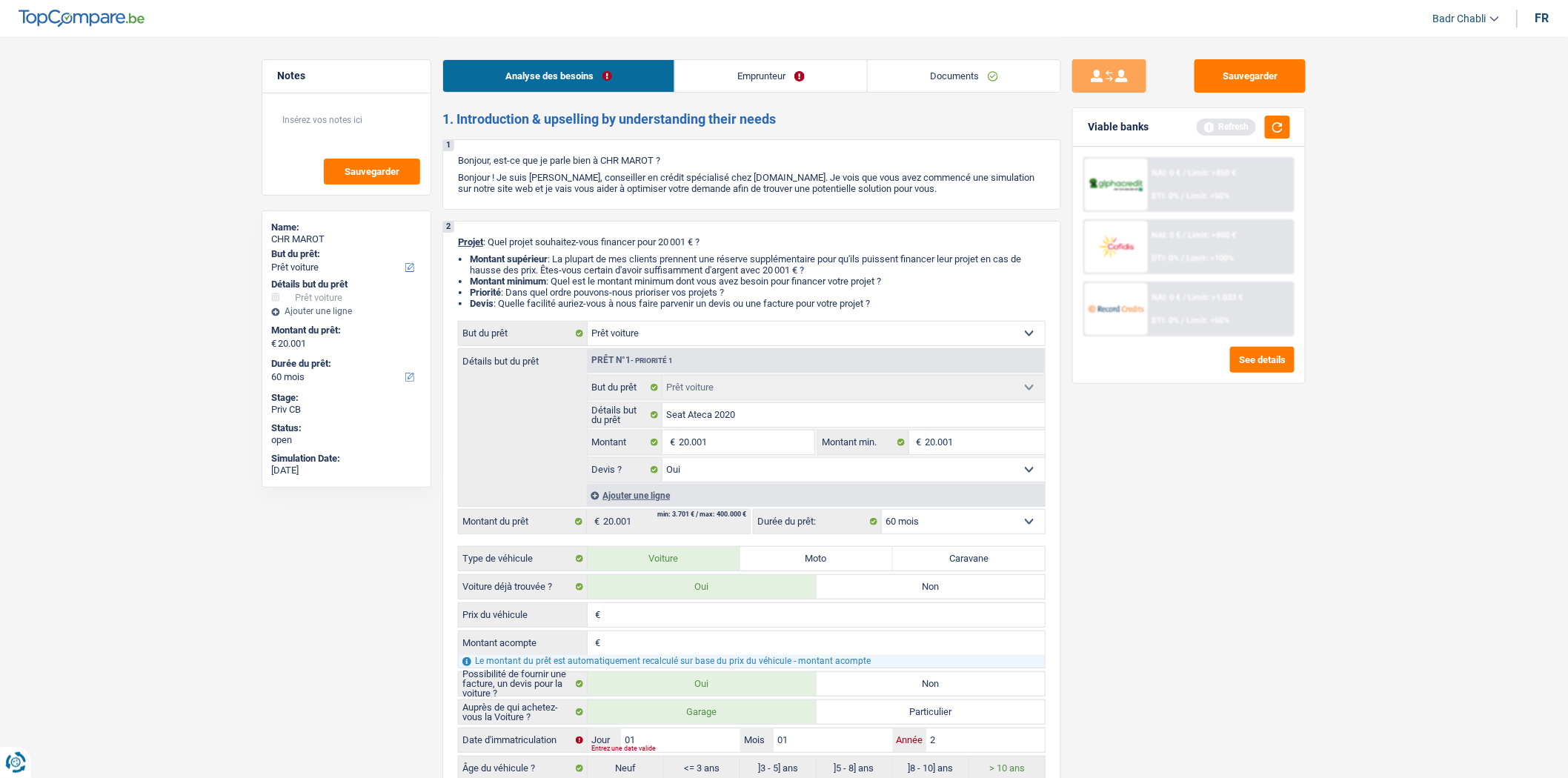
type input "20"
type input "202"
type input "2020"
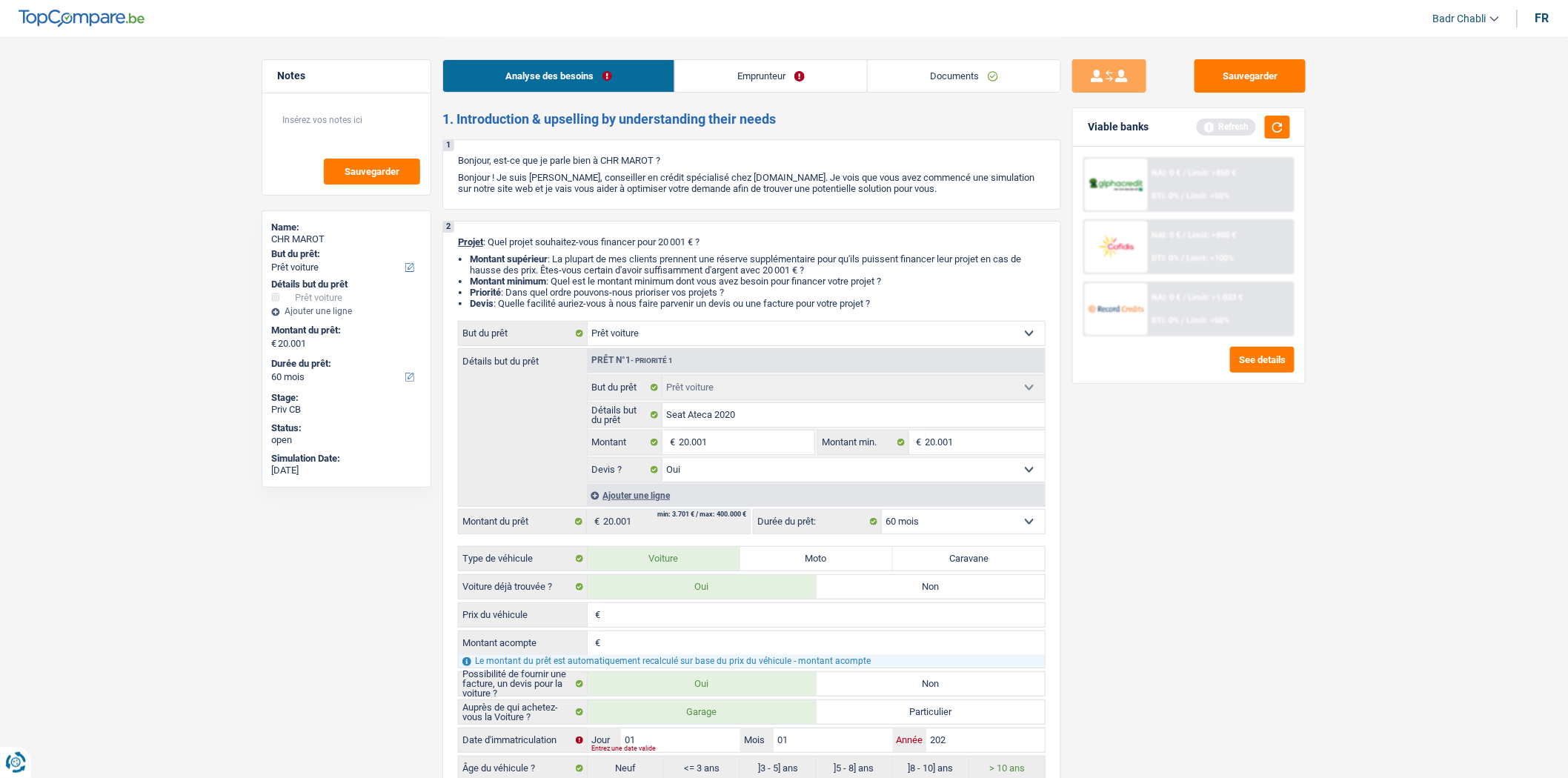
type input "2020"
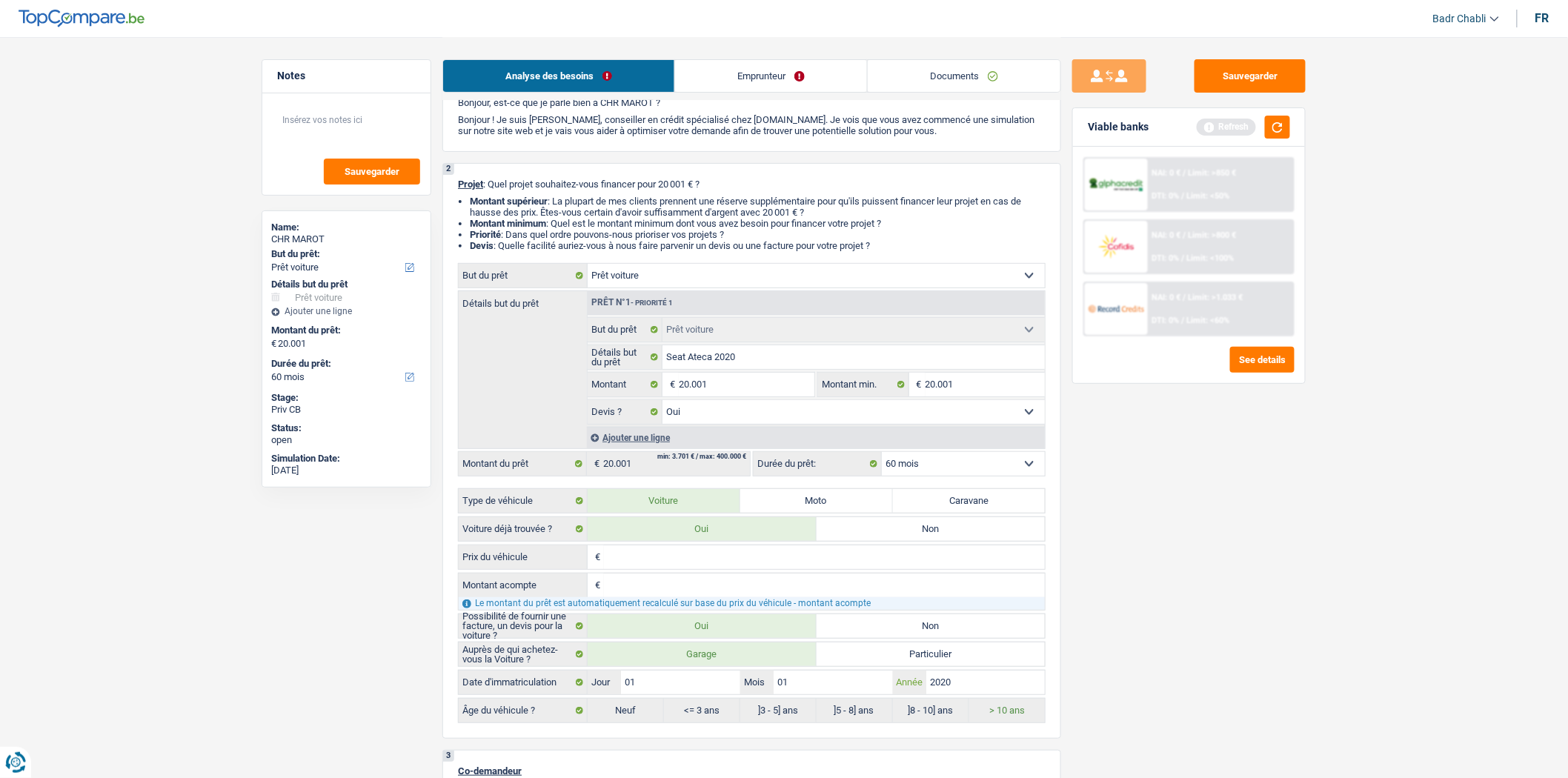
scroll to position [412, 0]
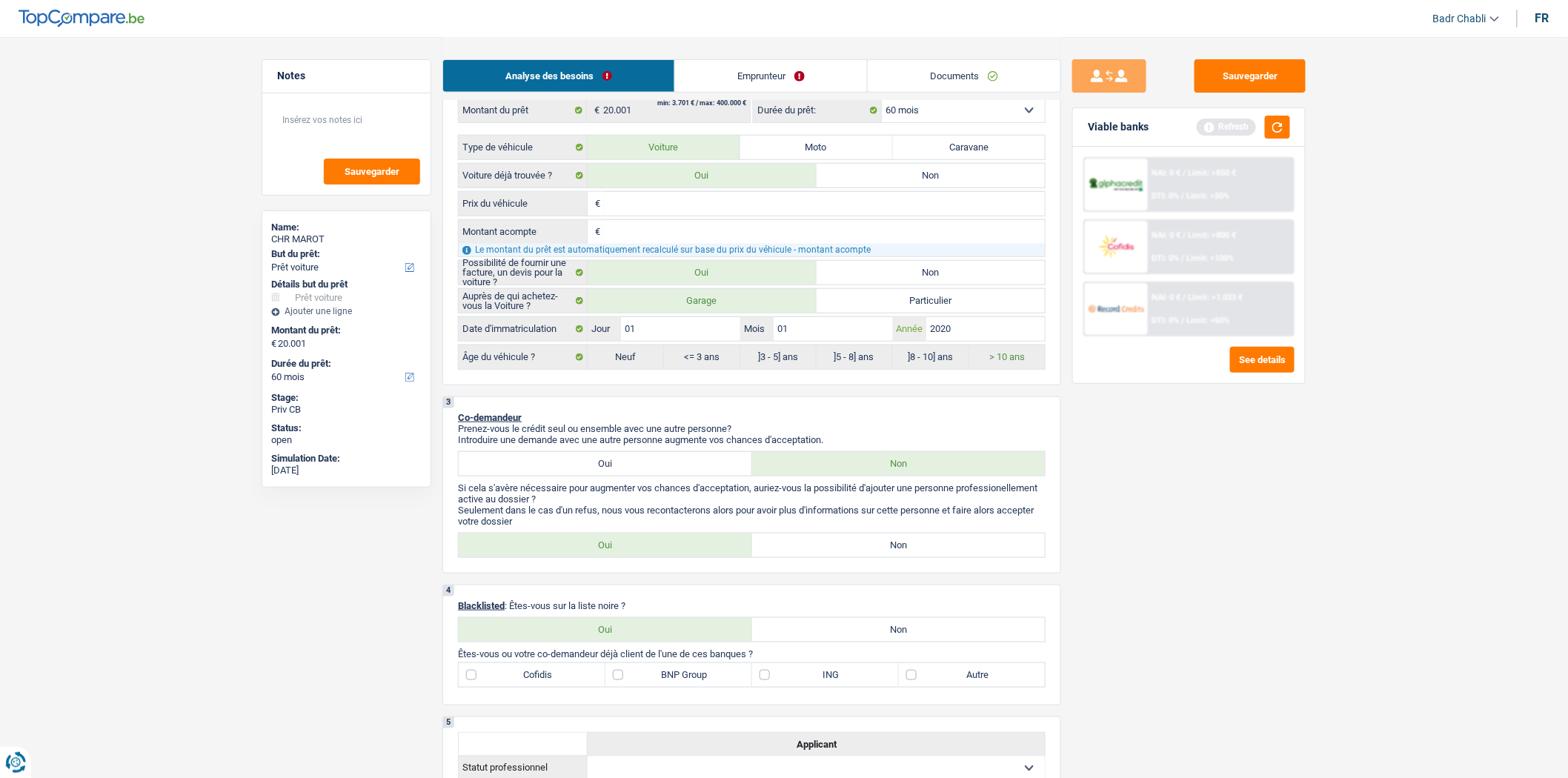
type input "2020"
radio input "false"
radio input "true"
click at [848, 548] on label "Non" at bounding box center [898, 546] width 293 height 24
click at [848, 548] on input "Non" at bounding box center [898, 546] width 293 height 24
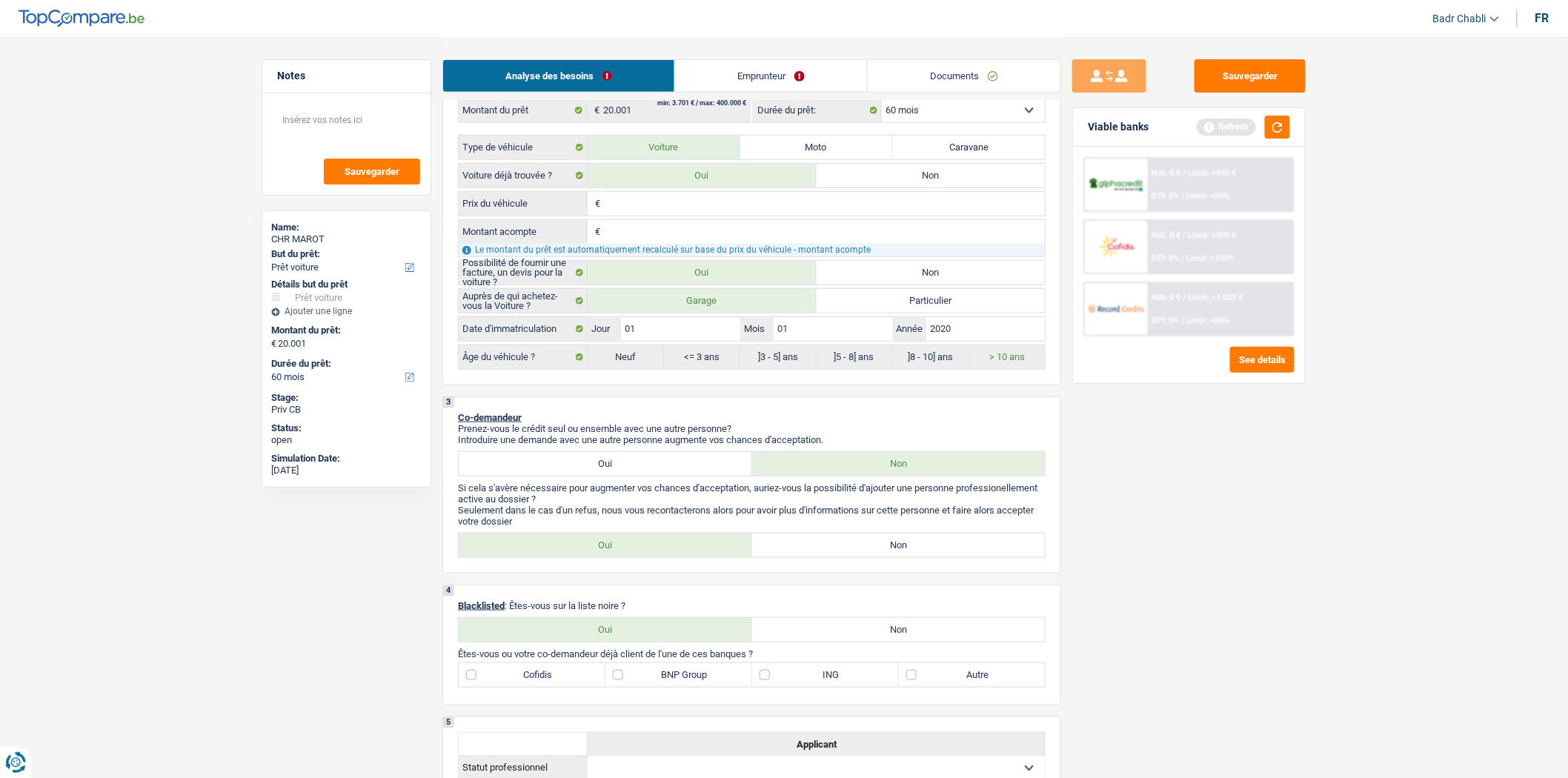
radio input "true"
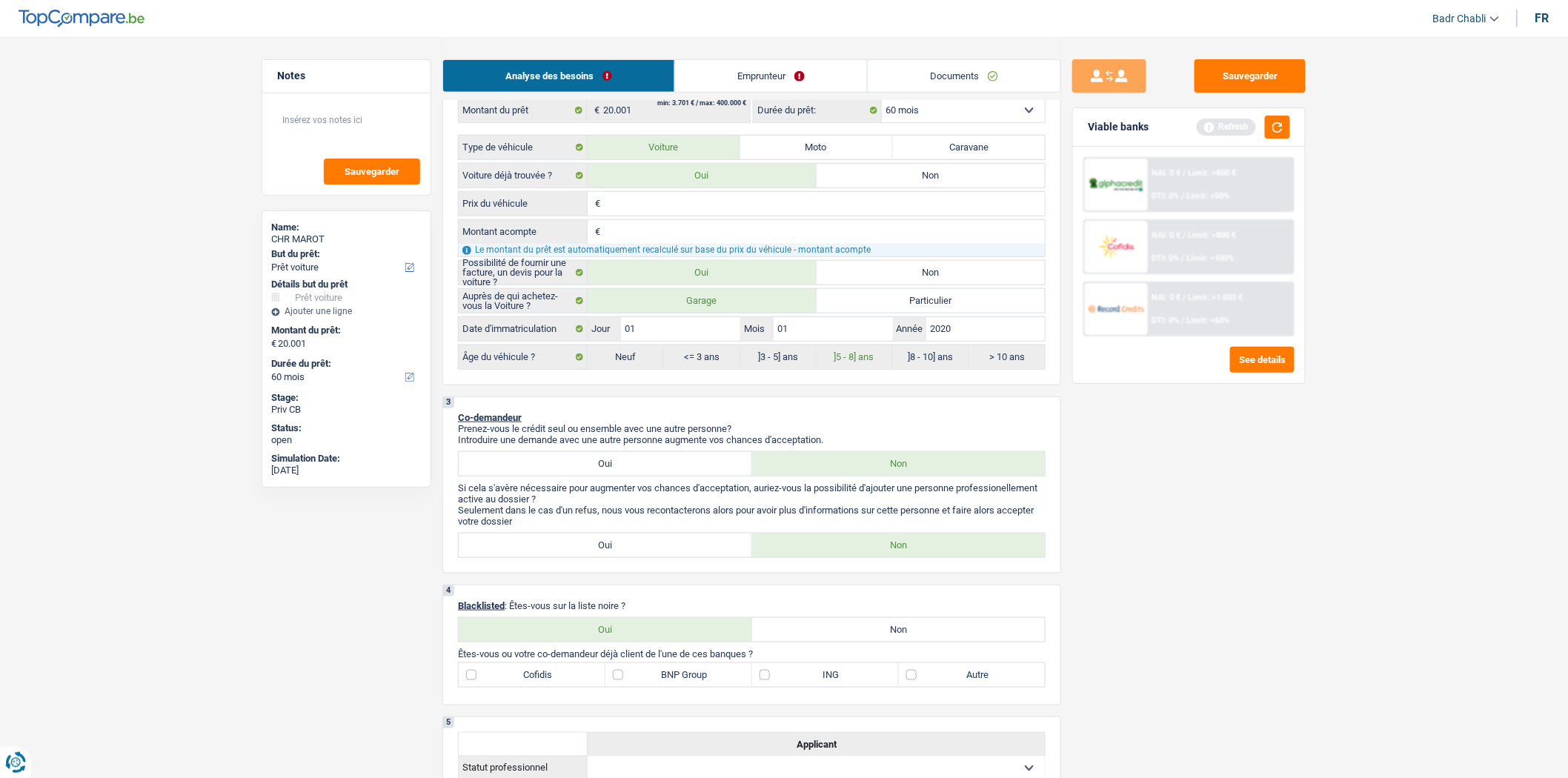
click at [870, 639] on label "Non" at bounding box center [898, 630] width 293 height 24
click at [870, 639] on input "Non" at bounding box center [898, 630] width 293 height 24
radio input "true"
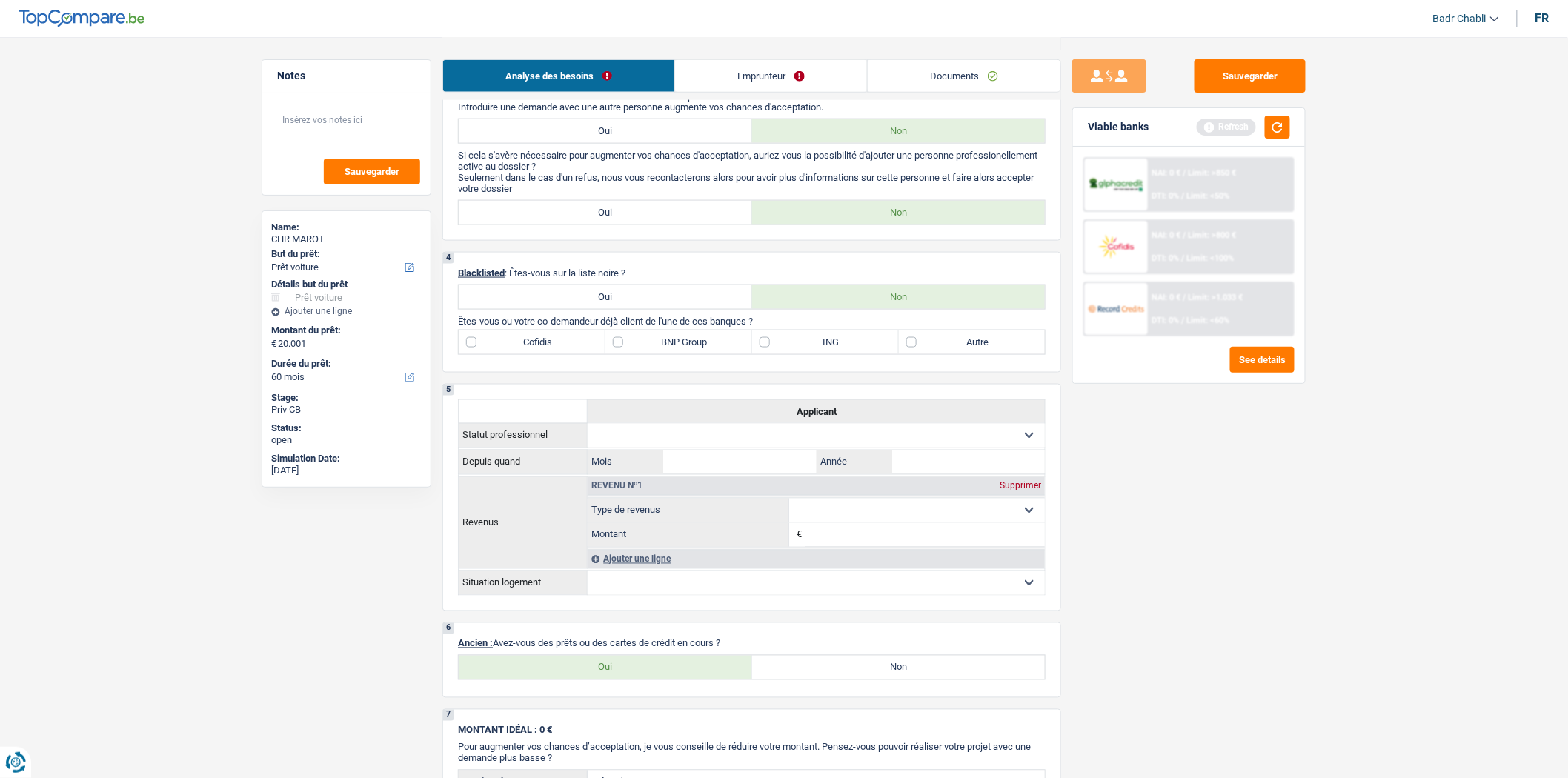
scroll to position [906, 0]
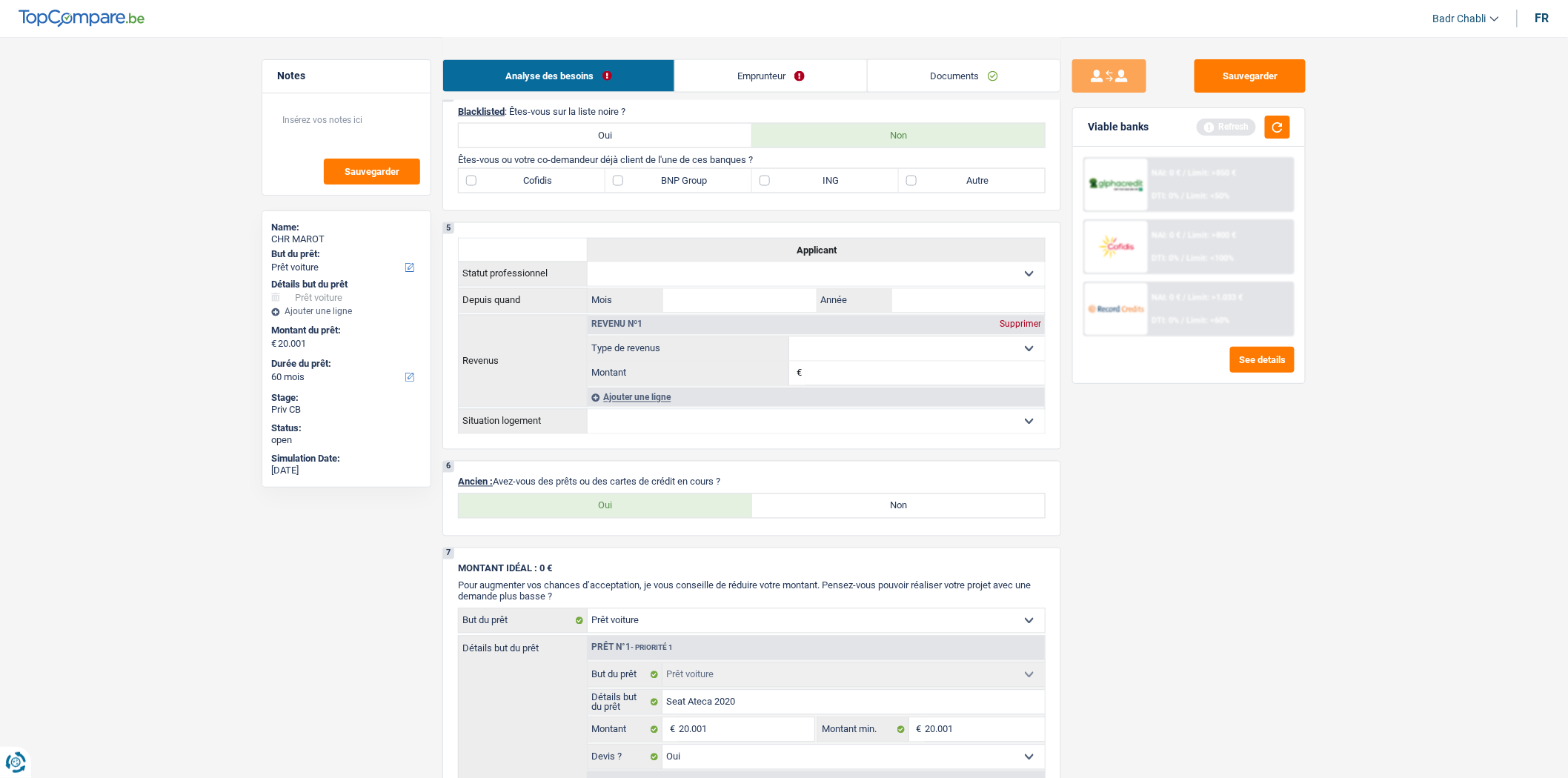
click at [813, 515] on label "Non" at bounding box center [898, 506] width 293 height 24
click at [813, 515] on input "Non" at bounding box center [898, 506] width 293 height 24
radio input "true"
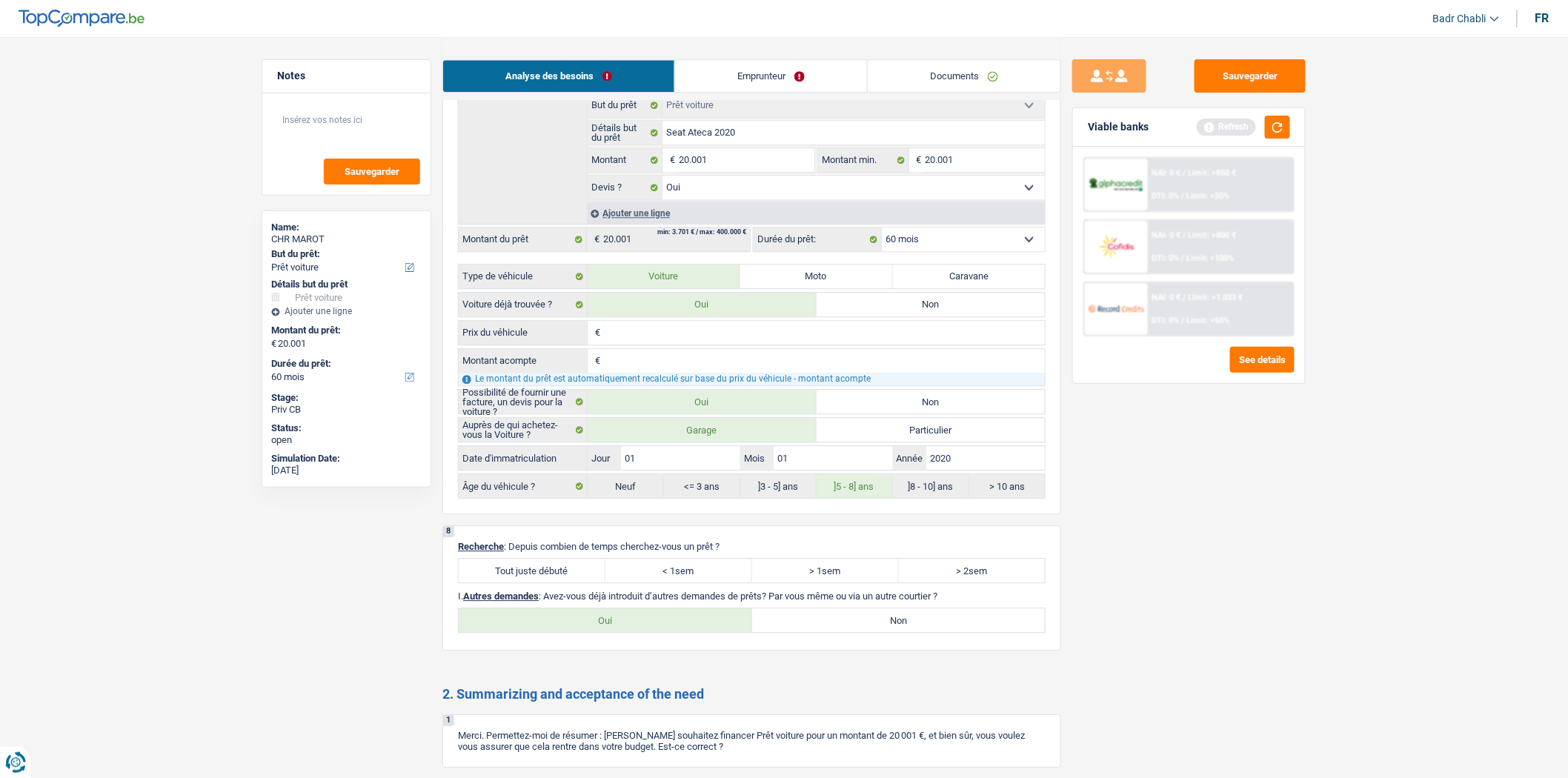
scroll to position [1725, 0]
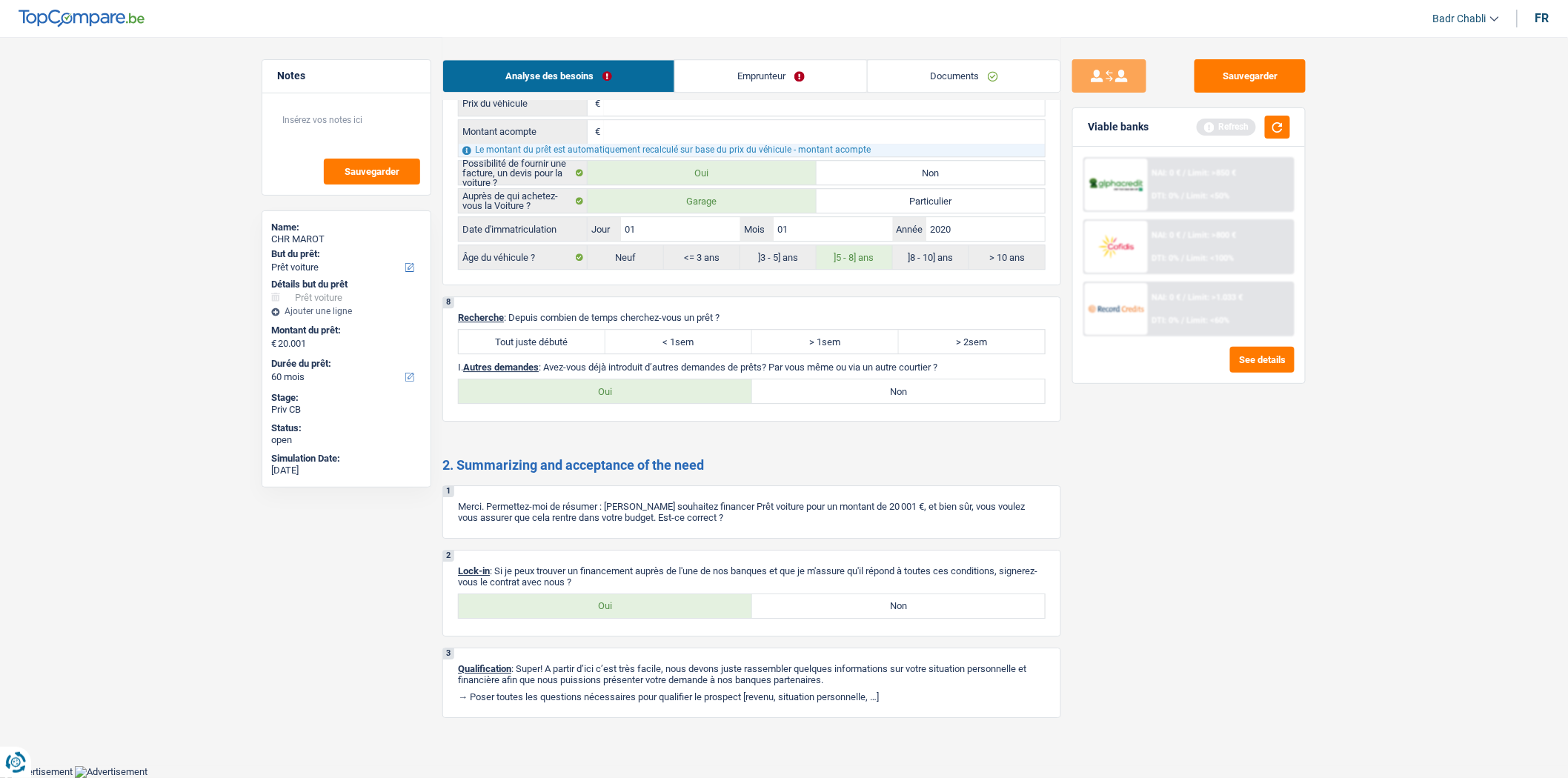
click at [550, 323] on div "8 Recherche : Depuis combien de temps cherchez-vous un prêt ? Tout juste débuté…" at bounding box center [751, 360] width 619 height 126
click at [560, 332] on label "Tout juste débuté" at bounding box center [532, 341] width 147 height 24
click at [560, 332] on input "Tout juste débuté" at bounding box center [532, 341] width 147 height 24
radio input "true"
click at [855, 388] on label "Non" at bounding box center [898, 391] width 293 height 24
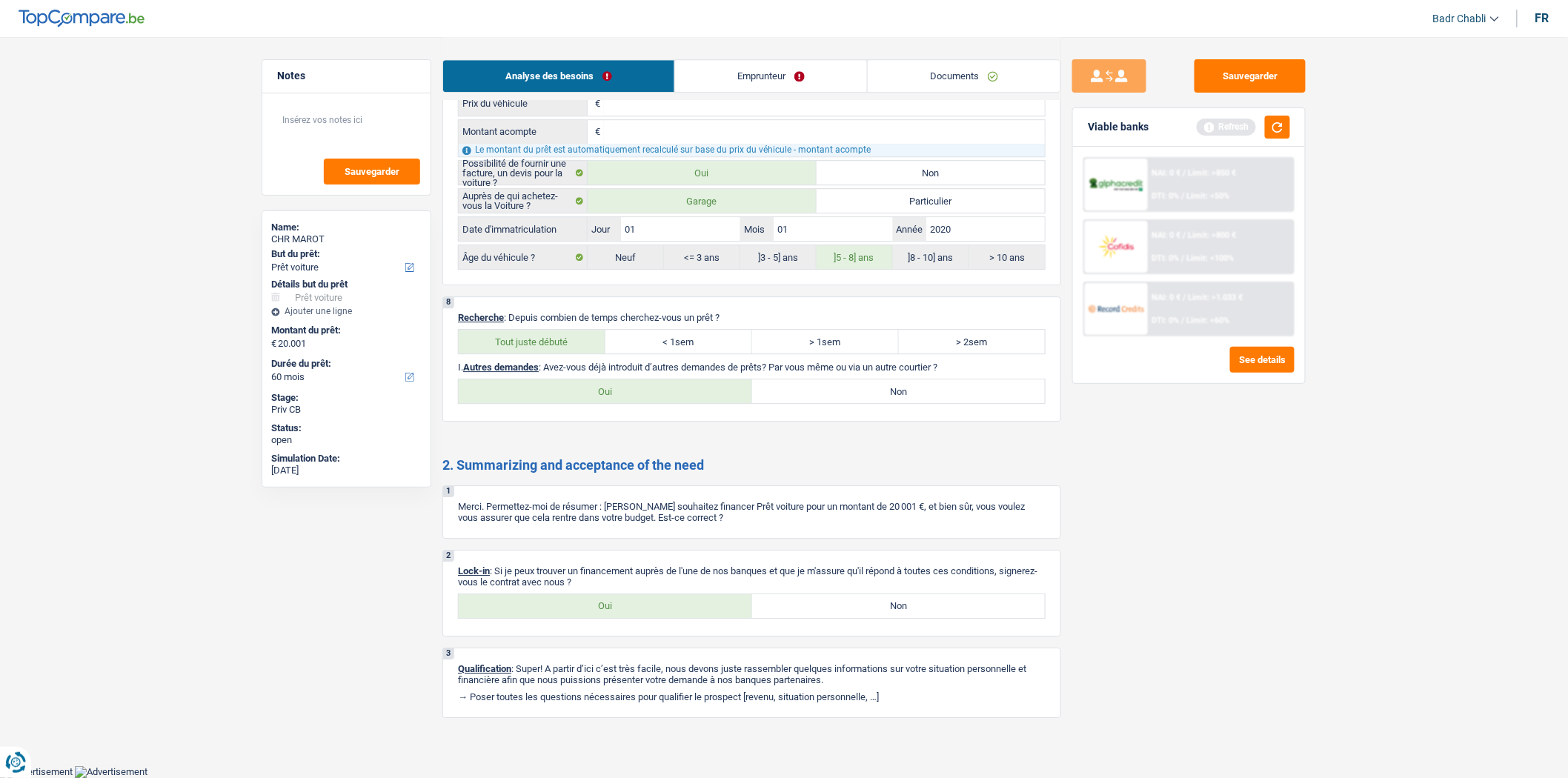
click at [855, 388] on input "Non" at bounding box center [898, 391] width 293 height 24
radio input "true"
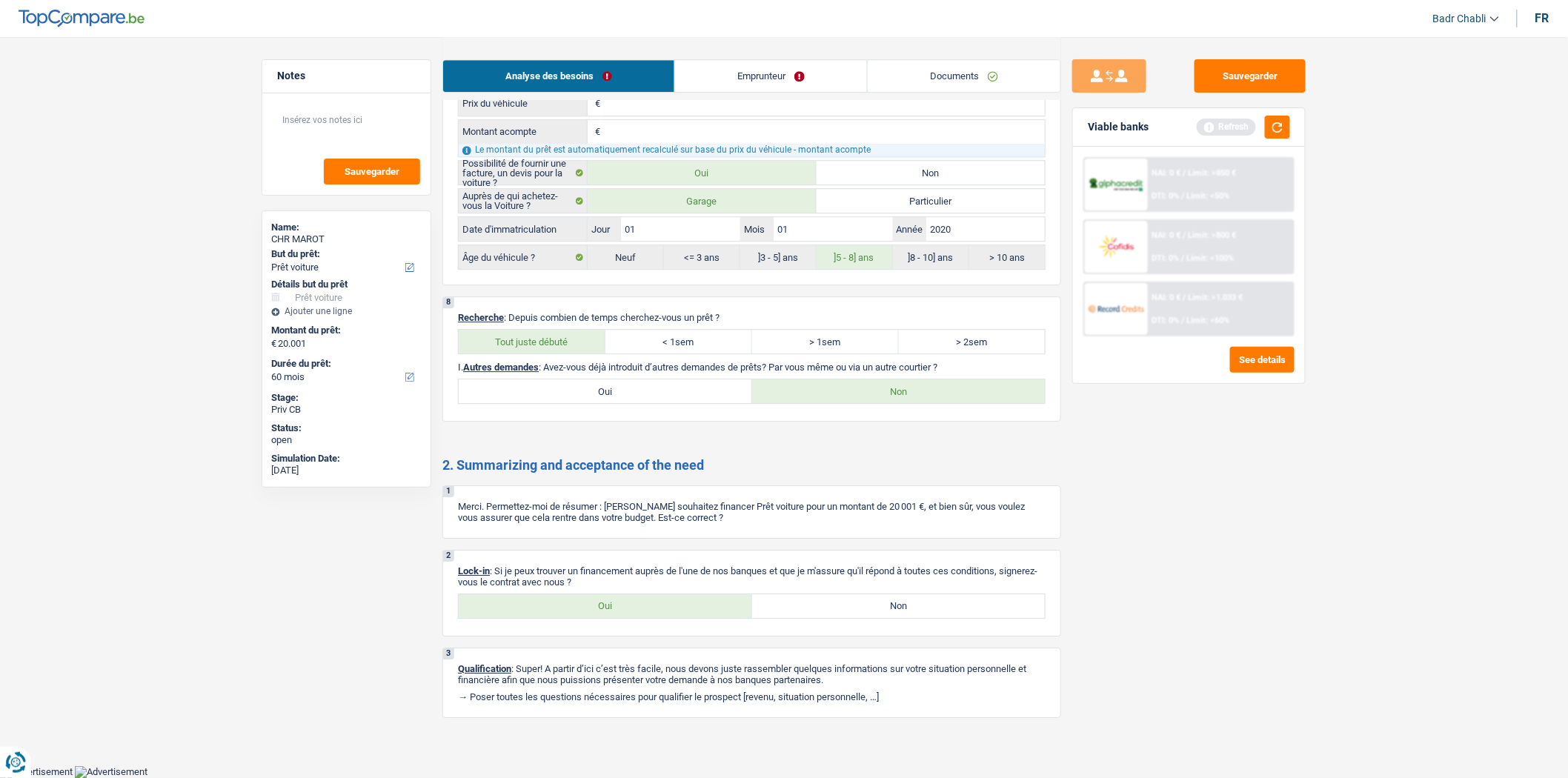
click at [620, 605] on label "Oui" at bounding box center [605, 606] width 293 height 24
click at [620, 605] on input "Oui" at bounding box center [605, 606] width 293 height 24
radio input "true"
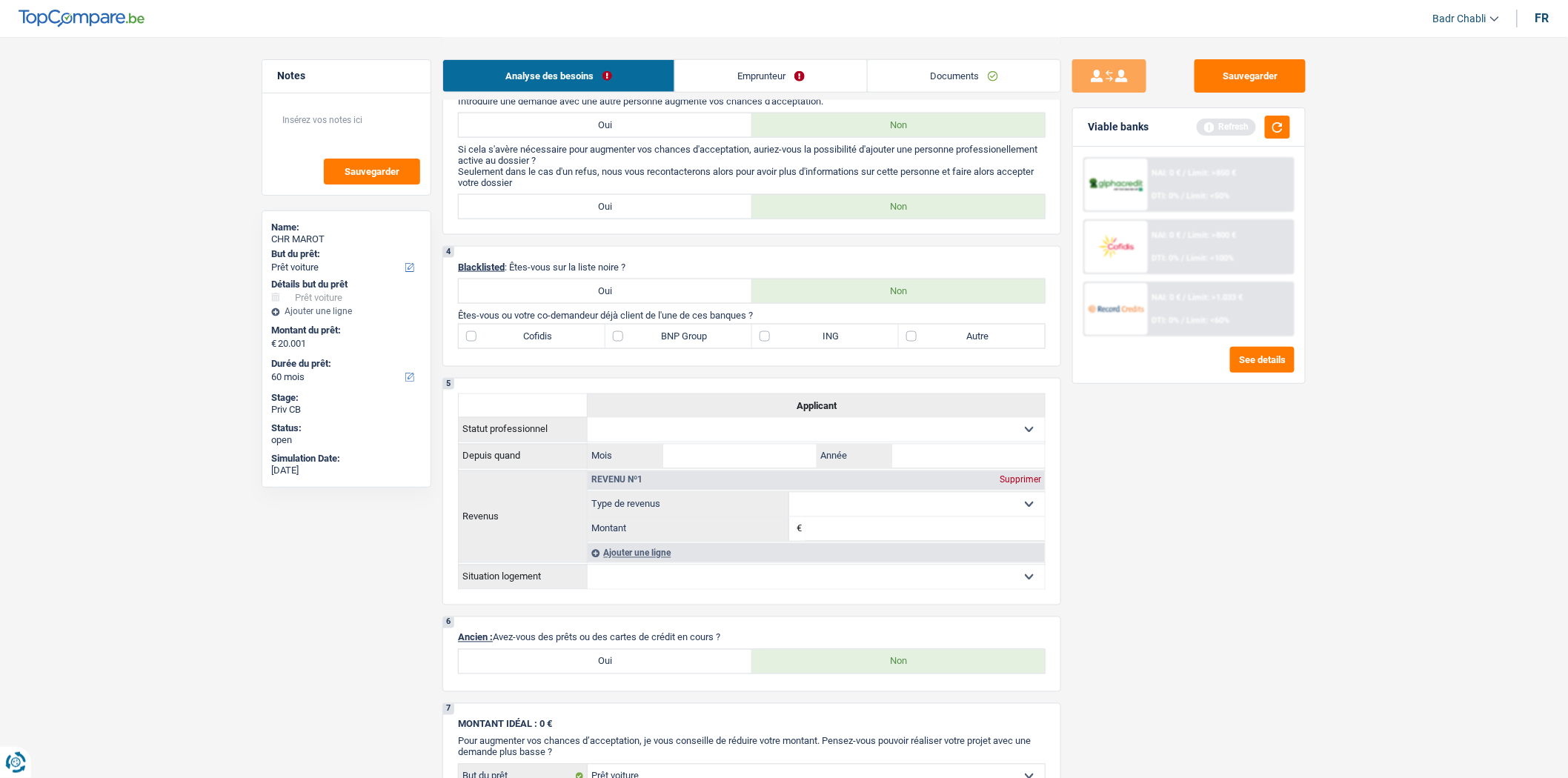
scroll to position [901, 0]
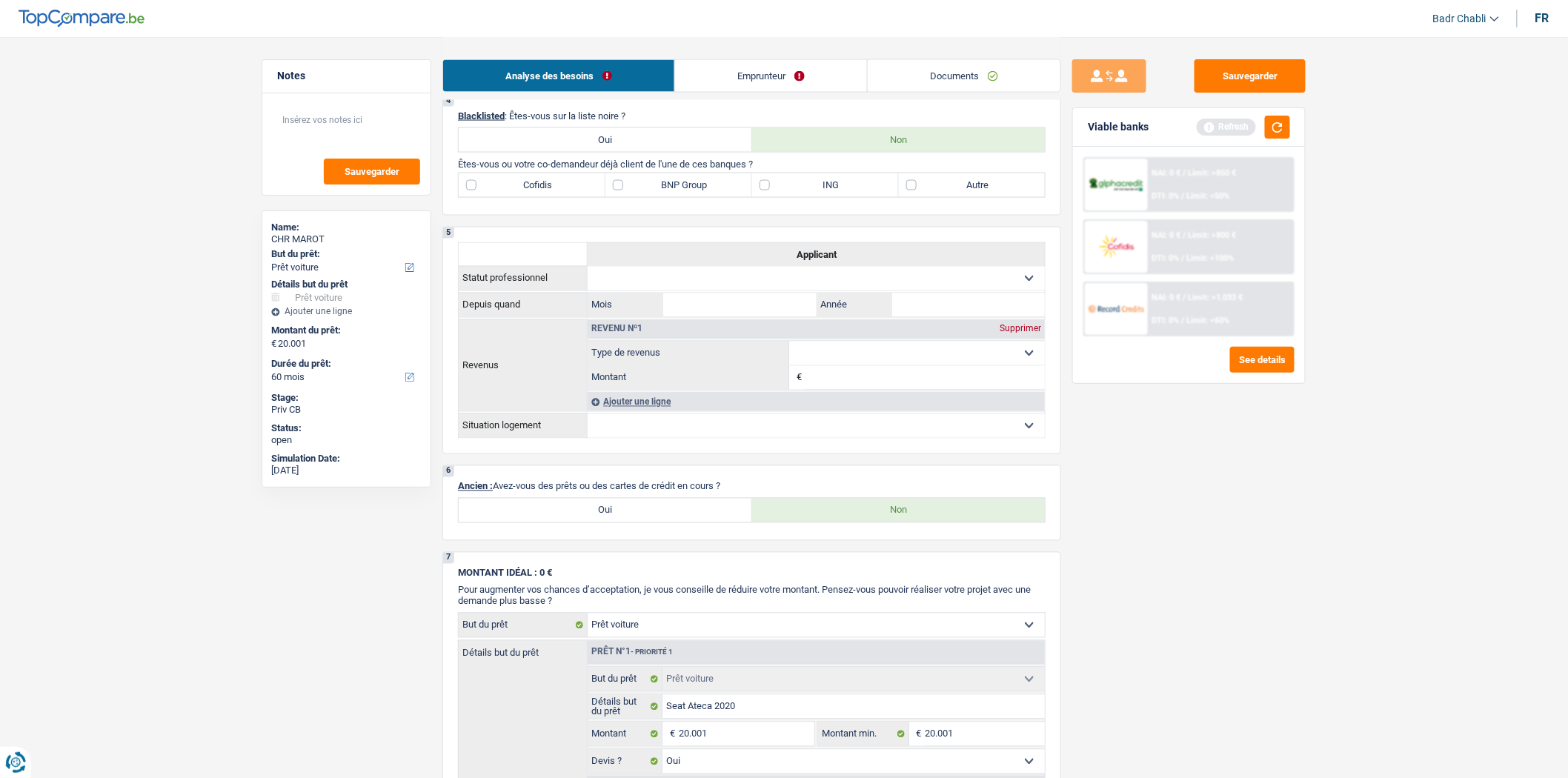
click at [932, 196] on label "Autre" at bounding box center [973, 185] width 147 height 24
click at [932, 196] on input "Autre" at bounding box center [973, 185] width 147 height 24
checkbox input "true"
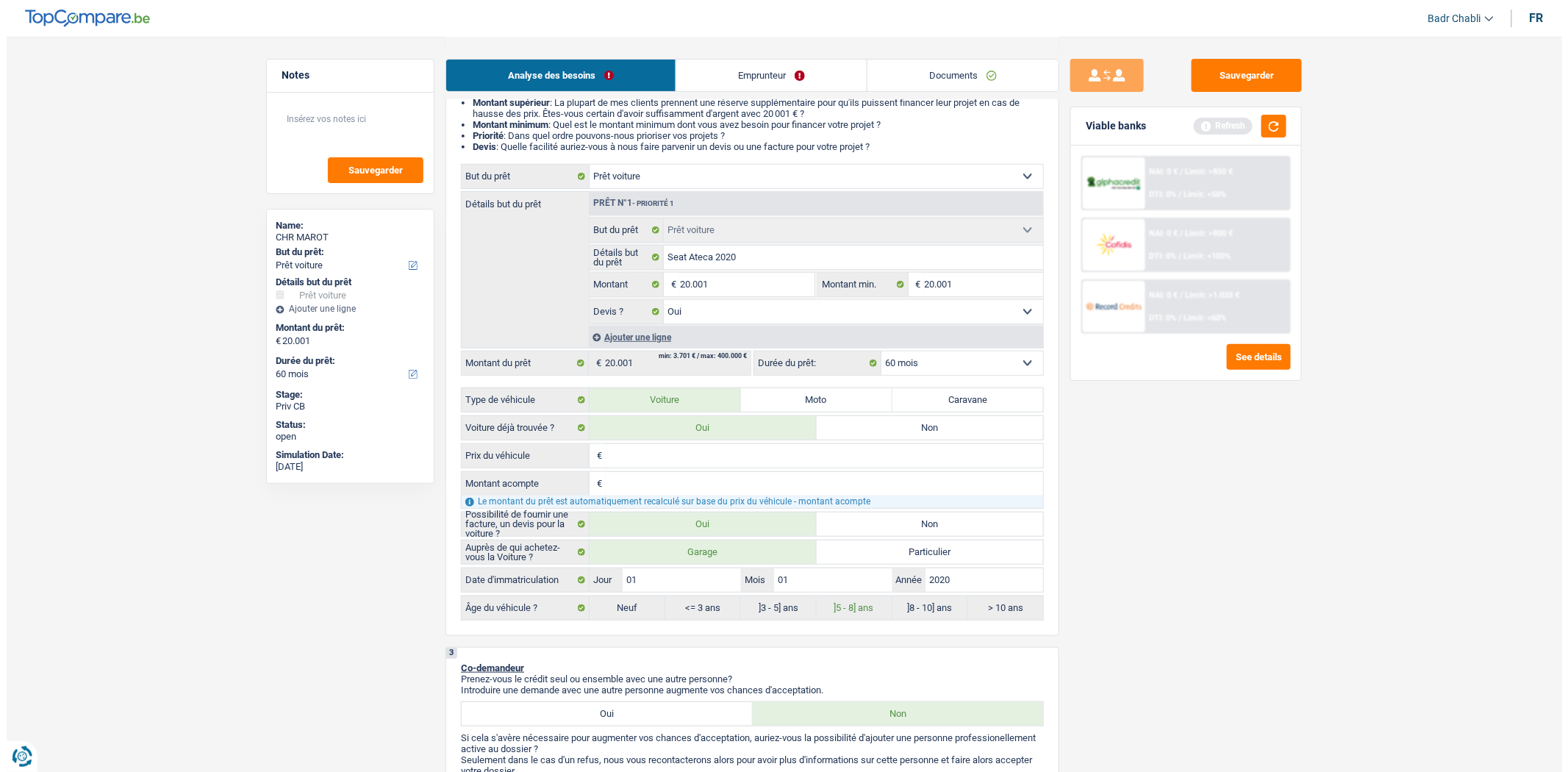
scroll to position [0, 0]
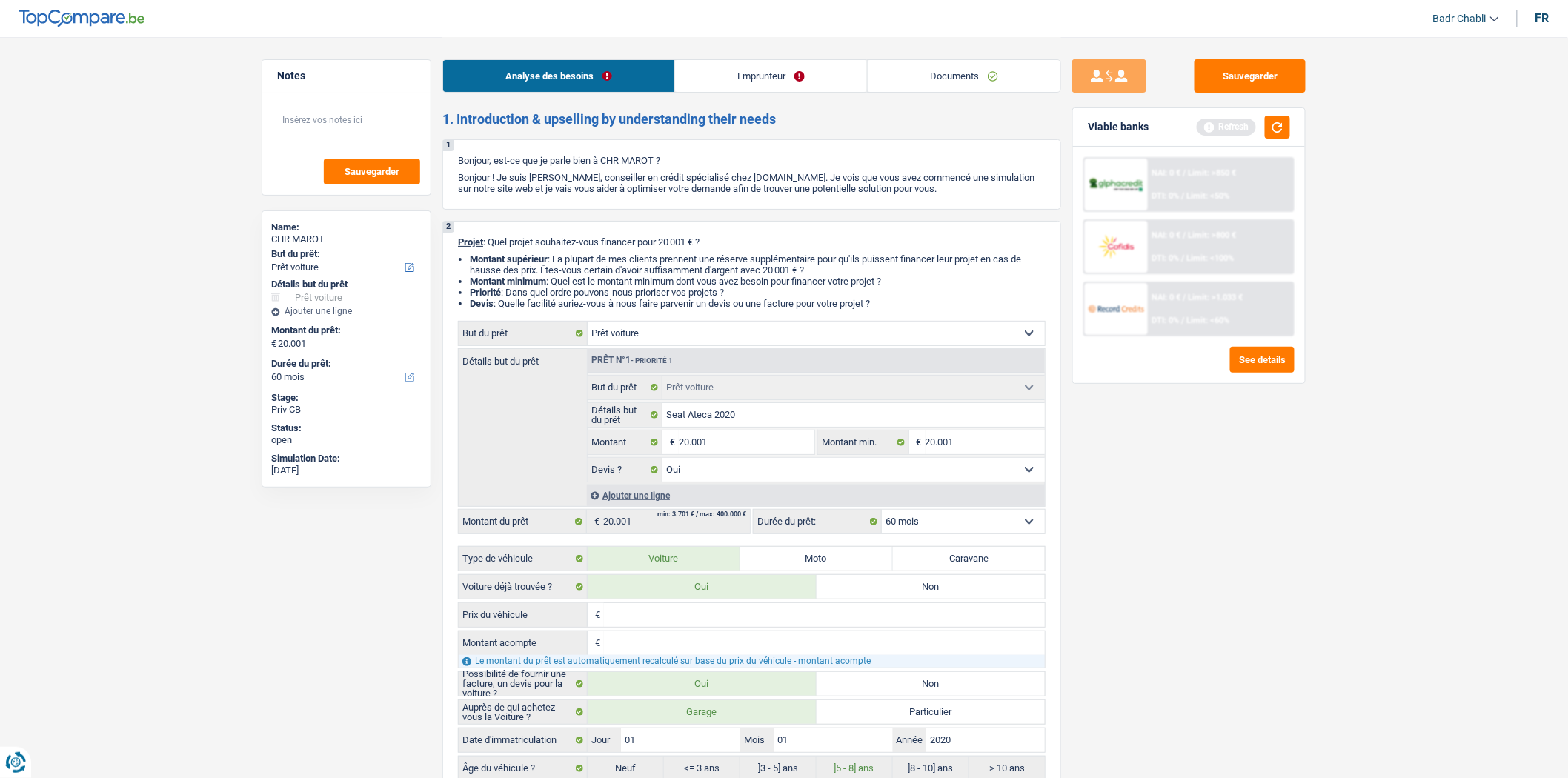
click at [777, 65] on link "Emprunteur" at bounding box center [771, 76] width 192 height 32
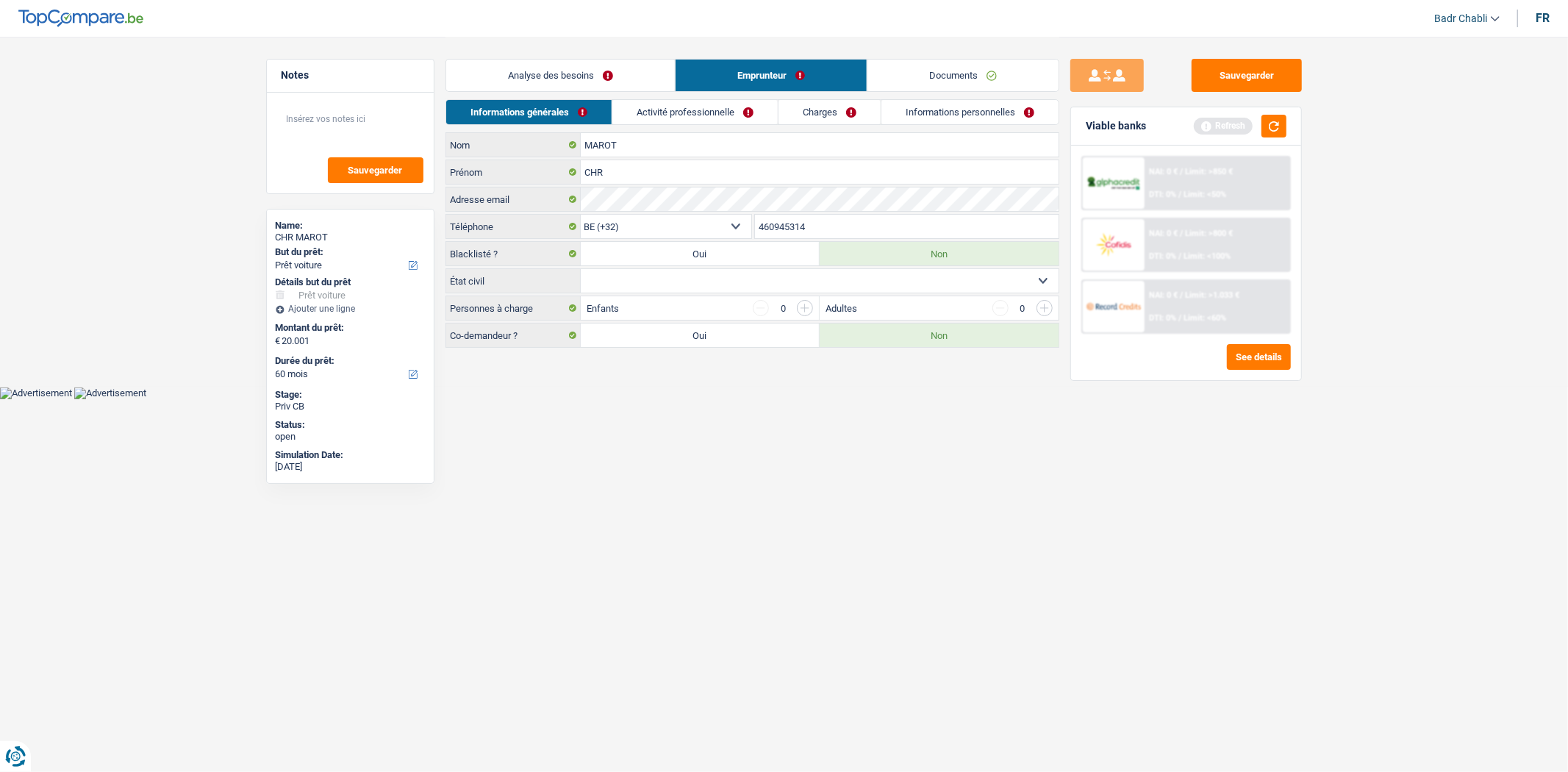
click at [685, 284] on select "Célibataire Marié(e) Cohabitant(e) légal(e) Divorcé(e) Veuf(ve) Séparé (de fait…" at bounding box center [819, 281] width 478 height 24
select select "single"
click at [581, 270] on select "Célibataire Marié(e) Cohabitant(e) légal(e) Divorcé(e) Veuf(ve) Séparé (de fait…" at bounding box center [819, 281] width 478 height 24
click at [631, 165] on input "CHR" at bounding box center [819, 171] width 478 height 24
click at [630, 167] on input "CHR" at bounding box center [819, 171] width 478 height 24
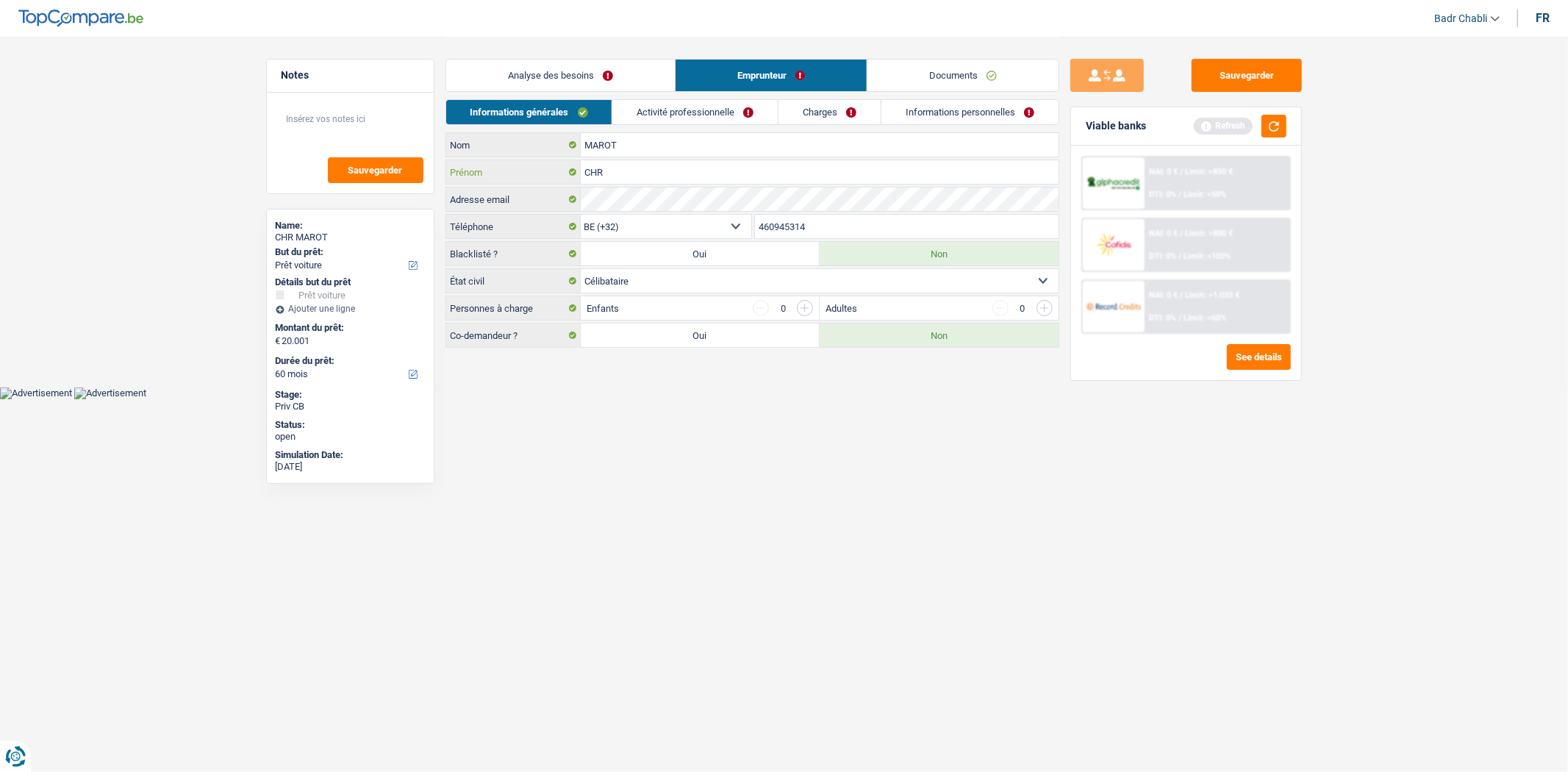
click at [630, 167] on input "CHR" at bounding box center [819, 171] width 478 height 24
type input "H"
type input "Elena"
click at [674, 121] on link "Activité professionnelle" at bounding box center [695, 112] width 166 height 25
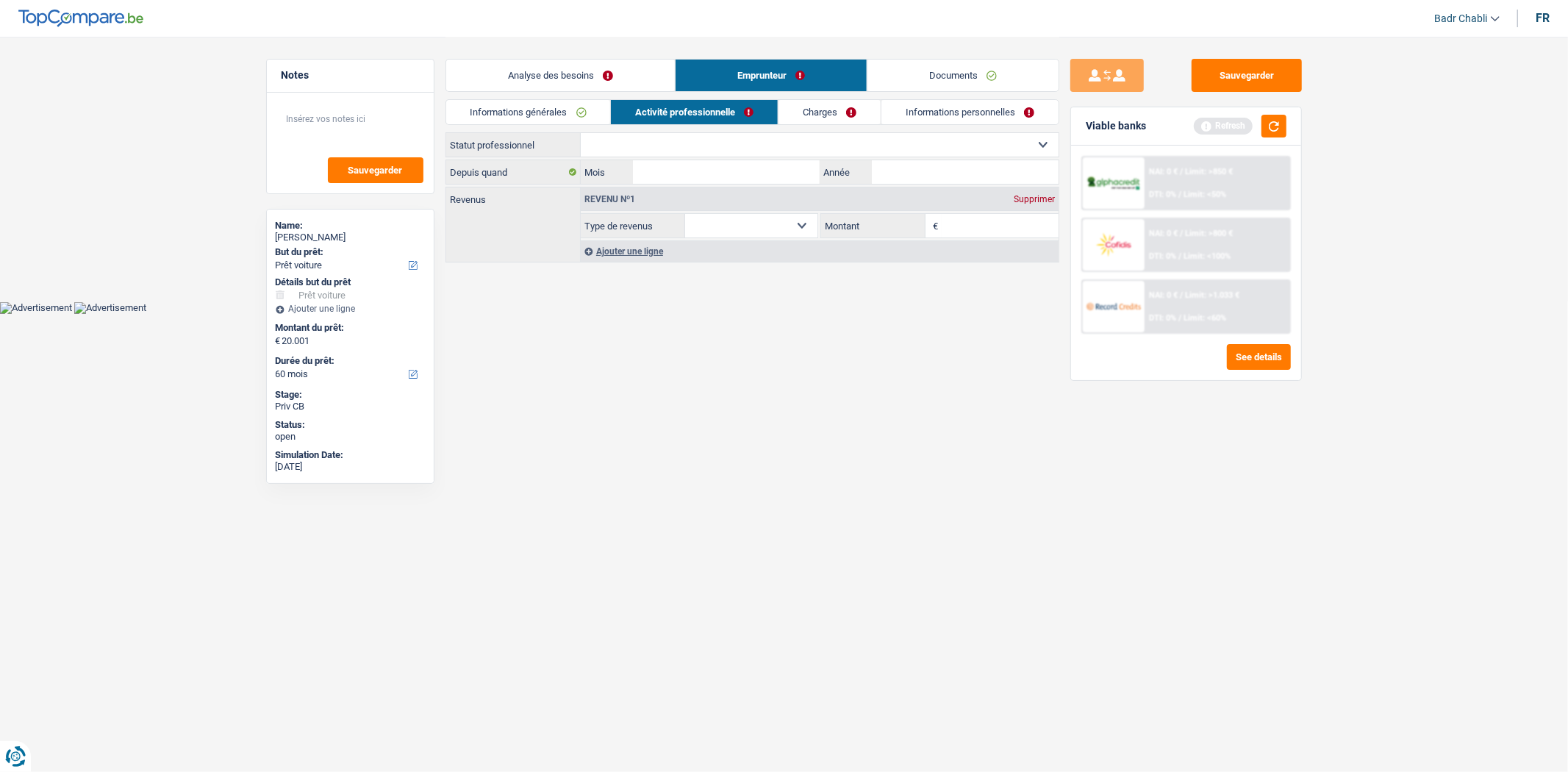
click at [657, 142] on select "Ouvrier Employé privé Employé public Invalide Indépendant Pensionné Chômeur Mut…" at bounding box center [819, 144] width 478 height 24
select select "publicEmployee"
click at [581, 133] on select "Ouvrier Employé privé Employé public Invalide Indépendant Pensionné Chômeur Mut…" at bounding box center [819, 144] width 478 height 24
select select "netSalary"
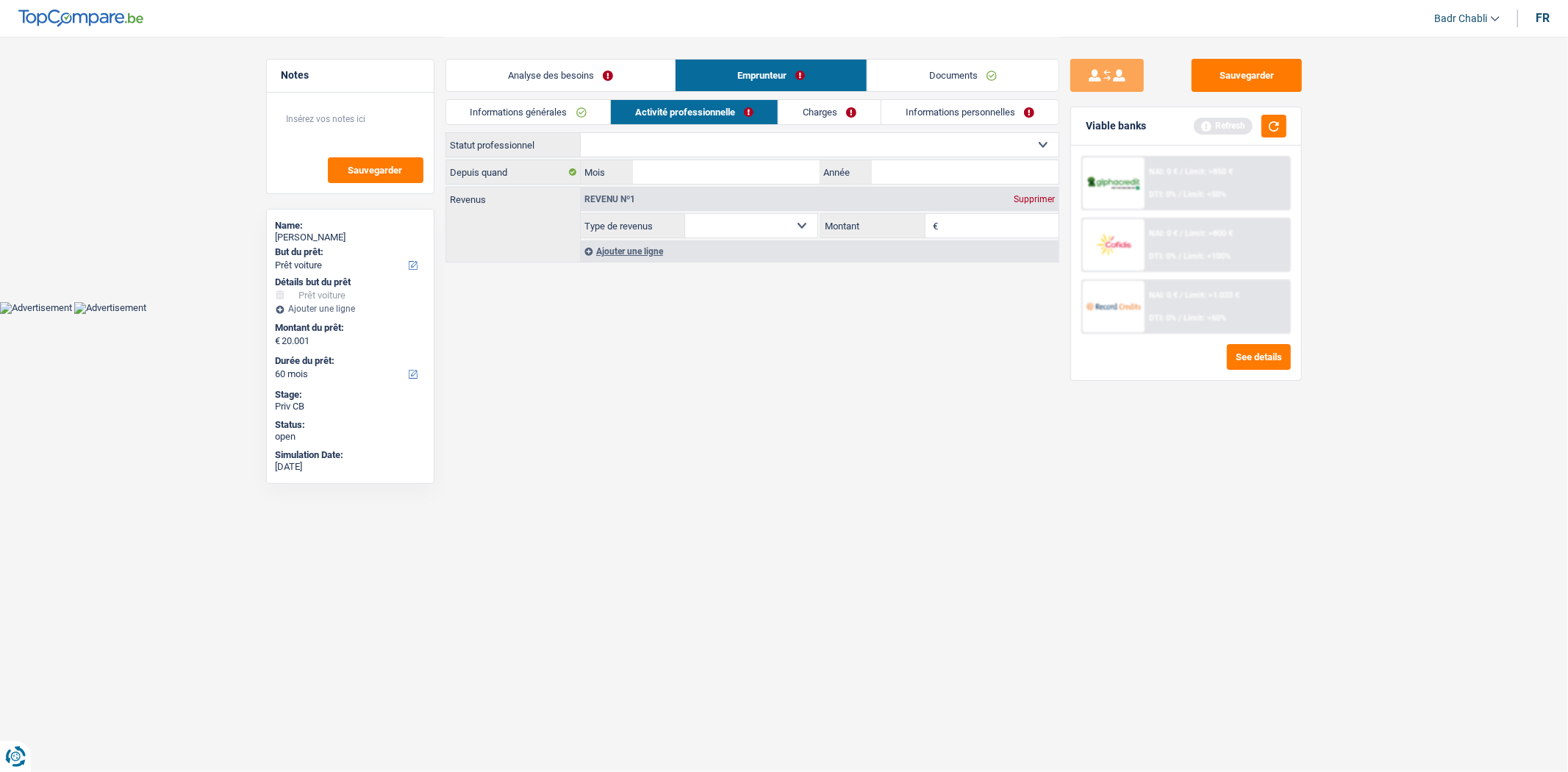
select select "mealVouchers"
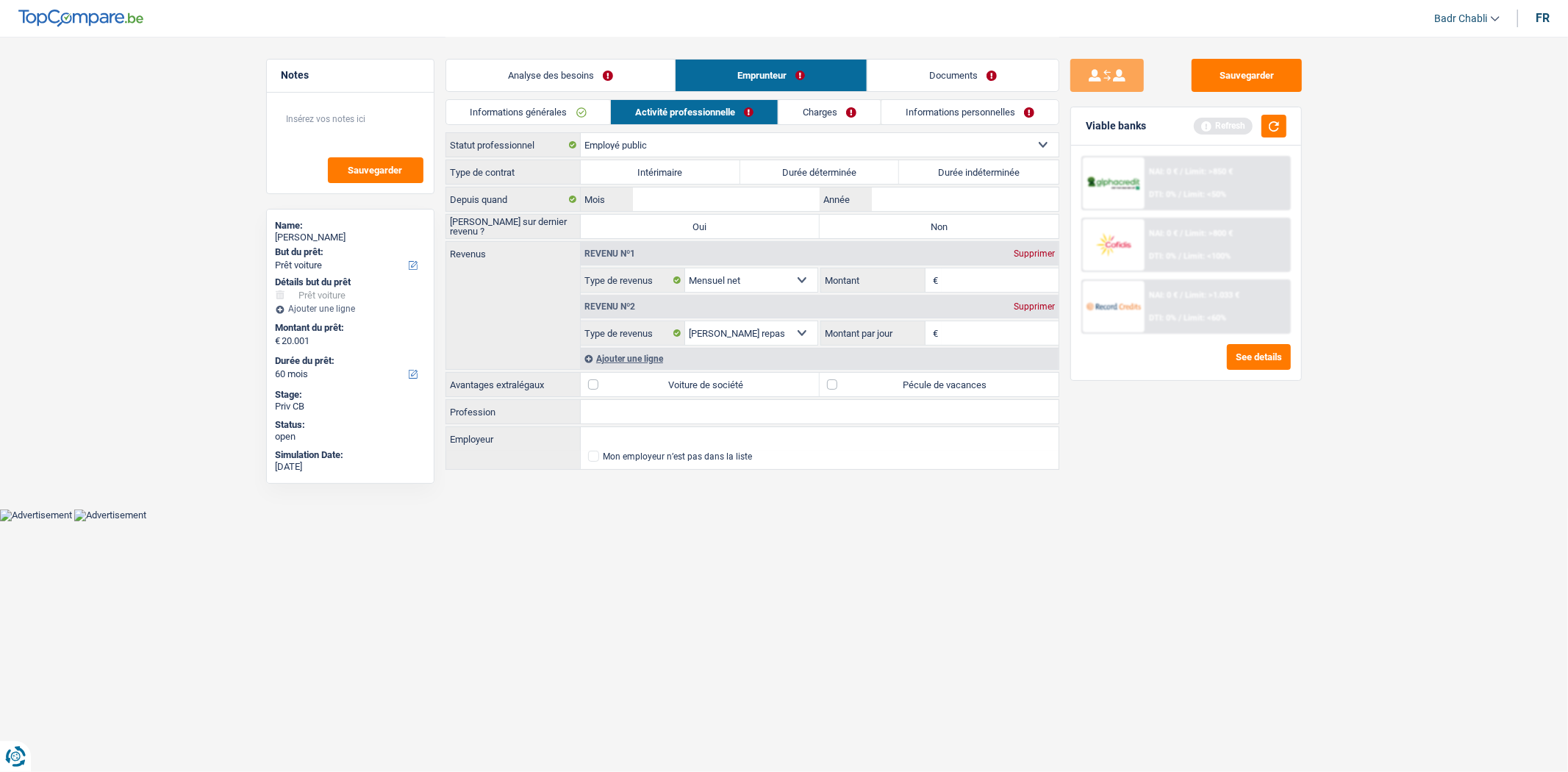
click at [643, 413] on input "Profession" at bounding box center [819, 412] width 478 height 24
type input "Sage femme"
click at [819, 171] on label "Durée déterminée" at bounding box center [820, 171] width 160 height 24
click at [819, 171] on input "Durée déterminée" at bounding box center [820, 171] width 160 height 24
radio input "true"
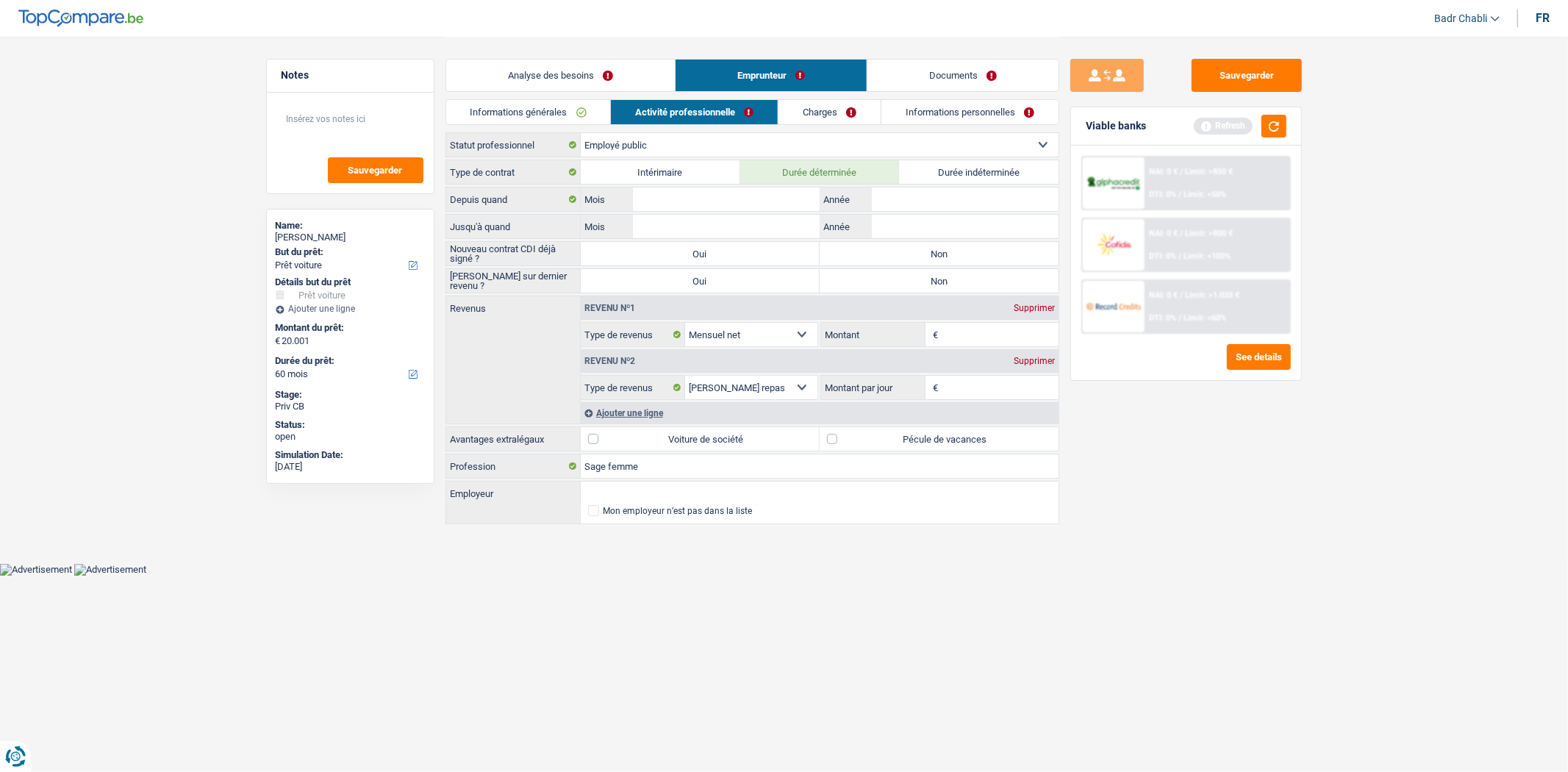
click at [928, 258] on label "Non" at bounding box center [939, 254] width 239 height 24
click at [928, 258] on input "Non" at bounding box center [939, 254] width 239 height 24
radio input "true"
click at [885, 281] on label "Non" at bounding box center [939, 281] width 239 height 24
click at [885, 281] on input "Non" at bounding box center [939, 281] width 239 height 24
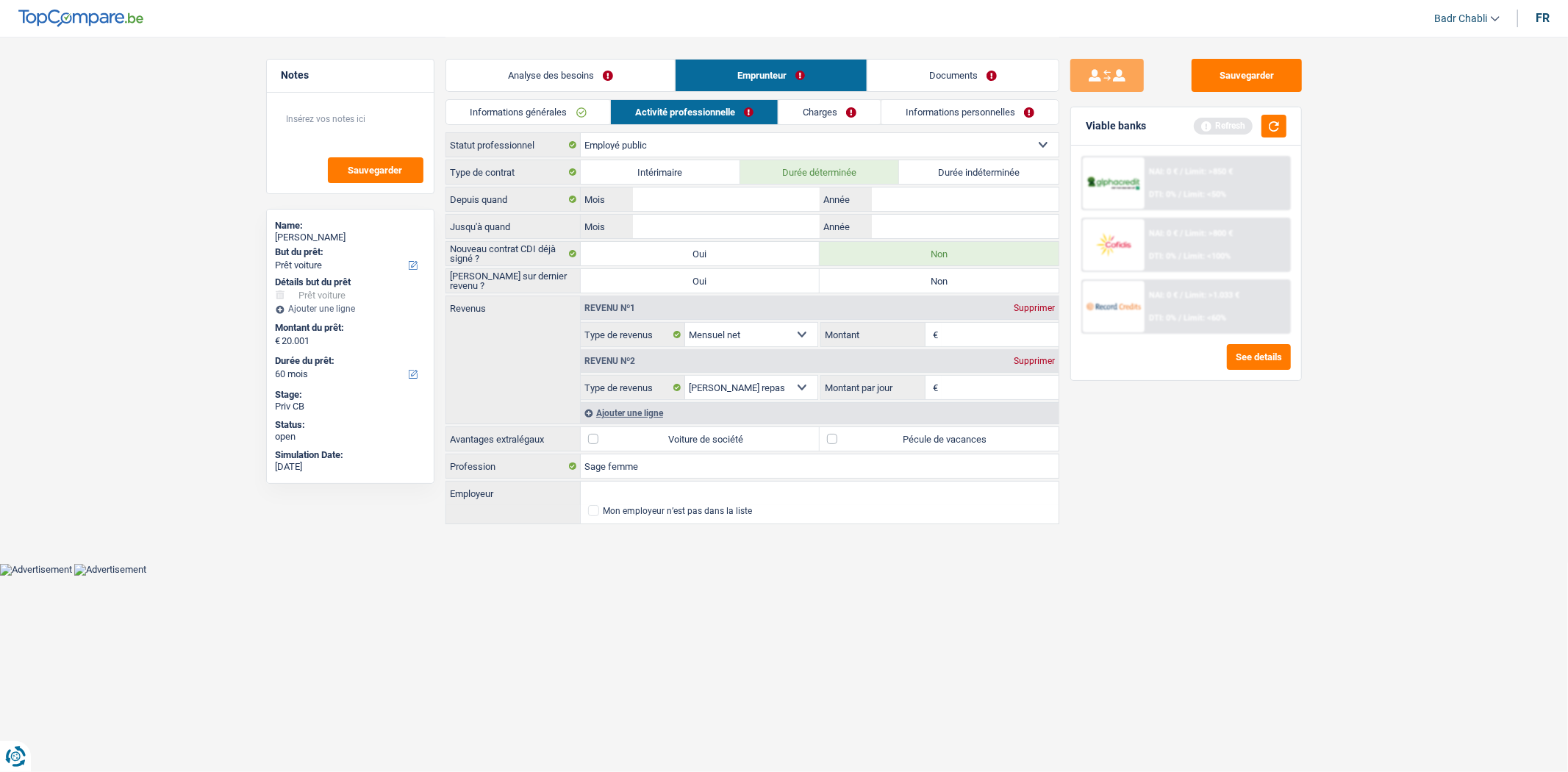
radio input "true"
click at [736, 200] on input "Mois" at bounding box center [726, 199] width 186 height 24
type input "07"
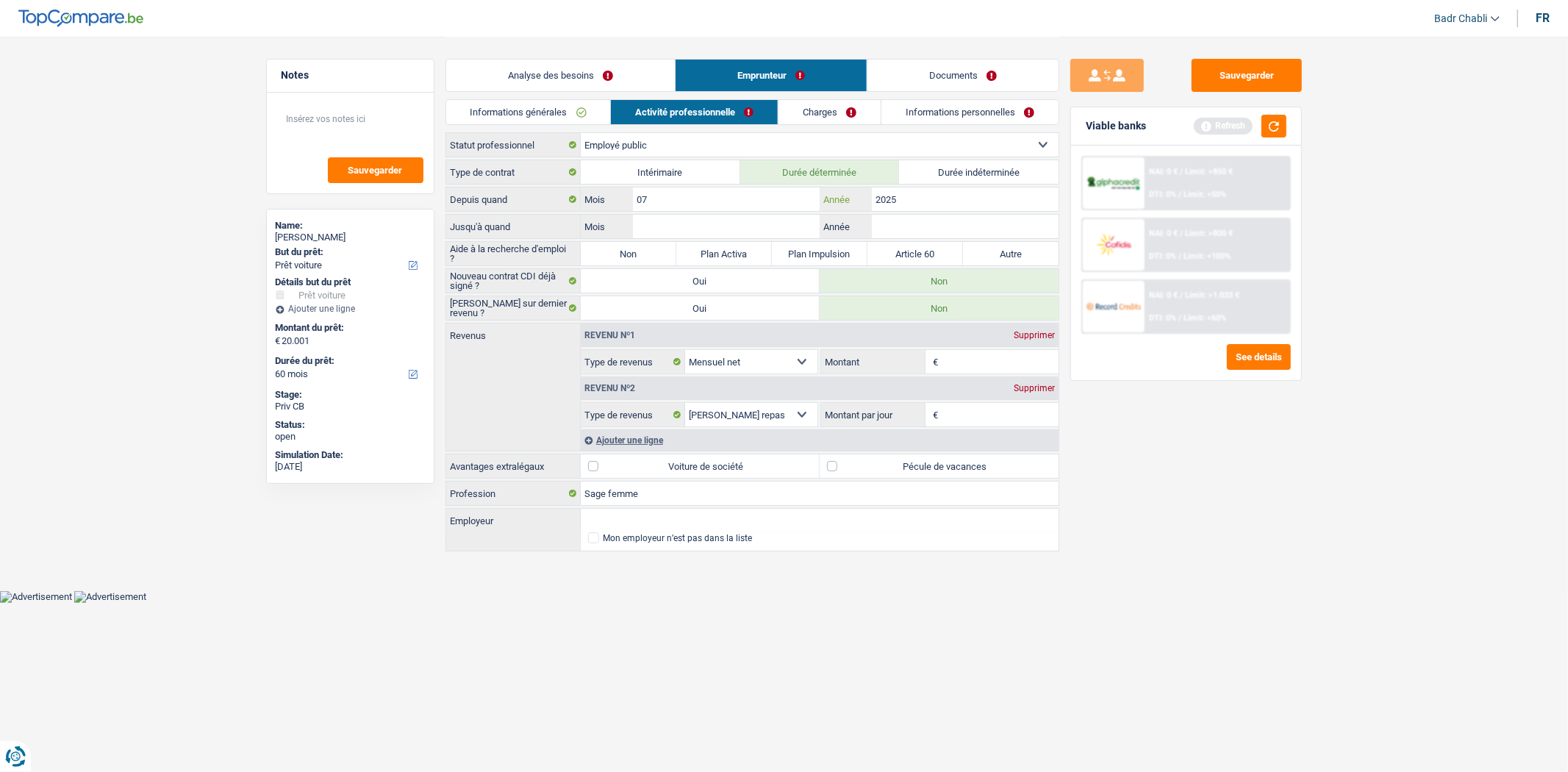
type input "2025"
click at [681, 226] on input "Mois" at bounding box center [726, 226] width 186 height 24
type input "07"
type input "2026"
click at [627, 259] on label "Non" at bounding box center [628, 254] width 96 height 24
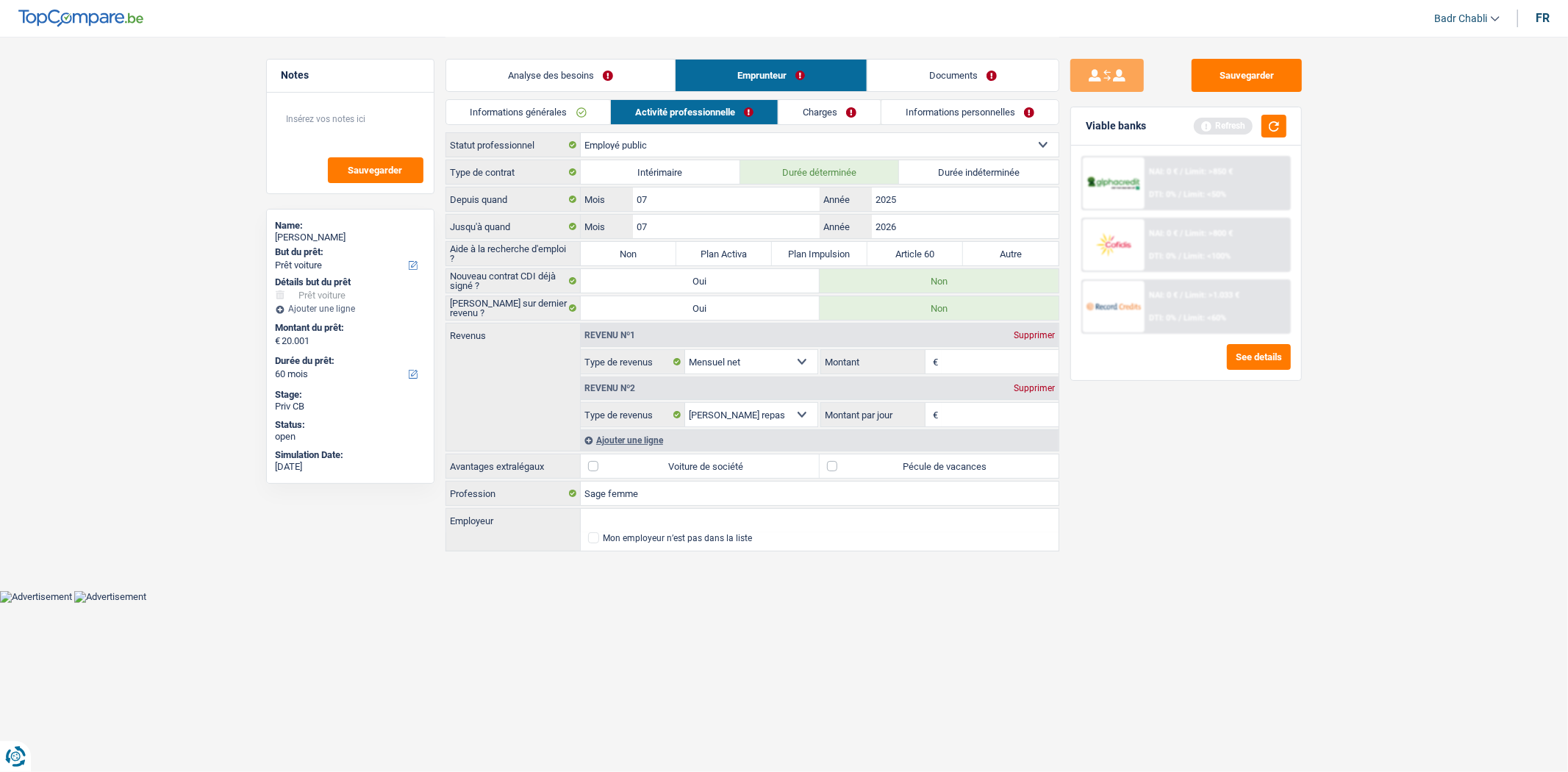
click at [627, 259] on input "Non" at bounding box center [628, 254] width 96 height 24
radio input "true"
click at [629, 521] on input "Employeur" at bounding box center [819, 520] width 478 height 24
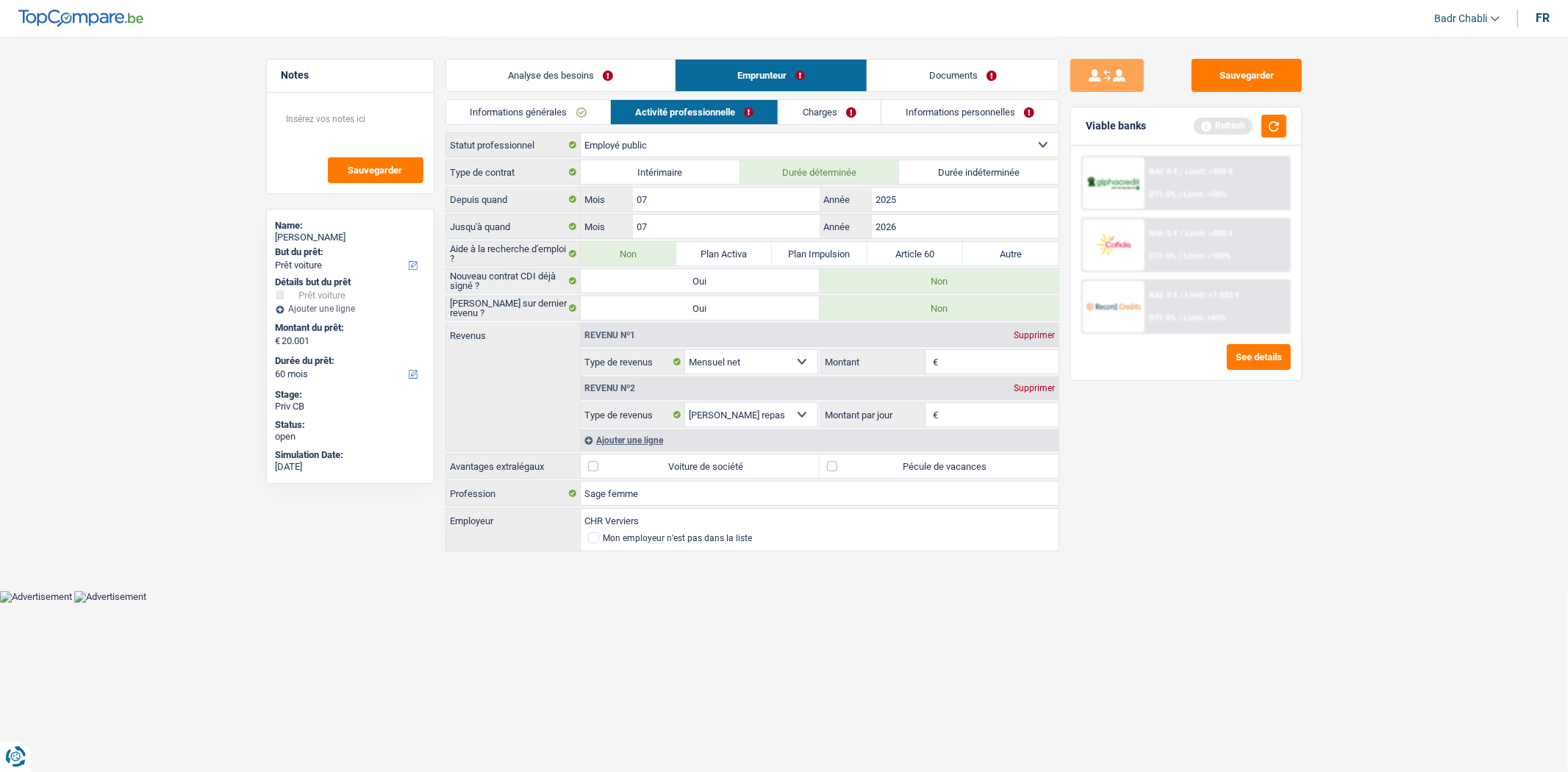
type input "CHR Verviers"
click at [832, 464] on label "Pécule de vacances" at bounding box center [939, 466] width 239 height 24
click at [832, 464] on input "Pécule de vacances" at bounding box center [939, 466] width 239 height 24
checkbox input "true"
click at [980, 365] on input "Montant" at bounding box center [1000, 362] width 117 height 24
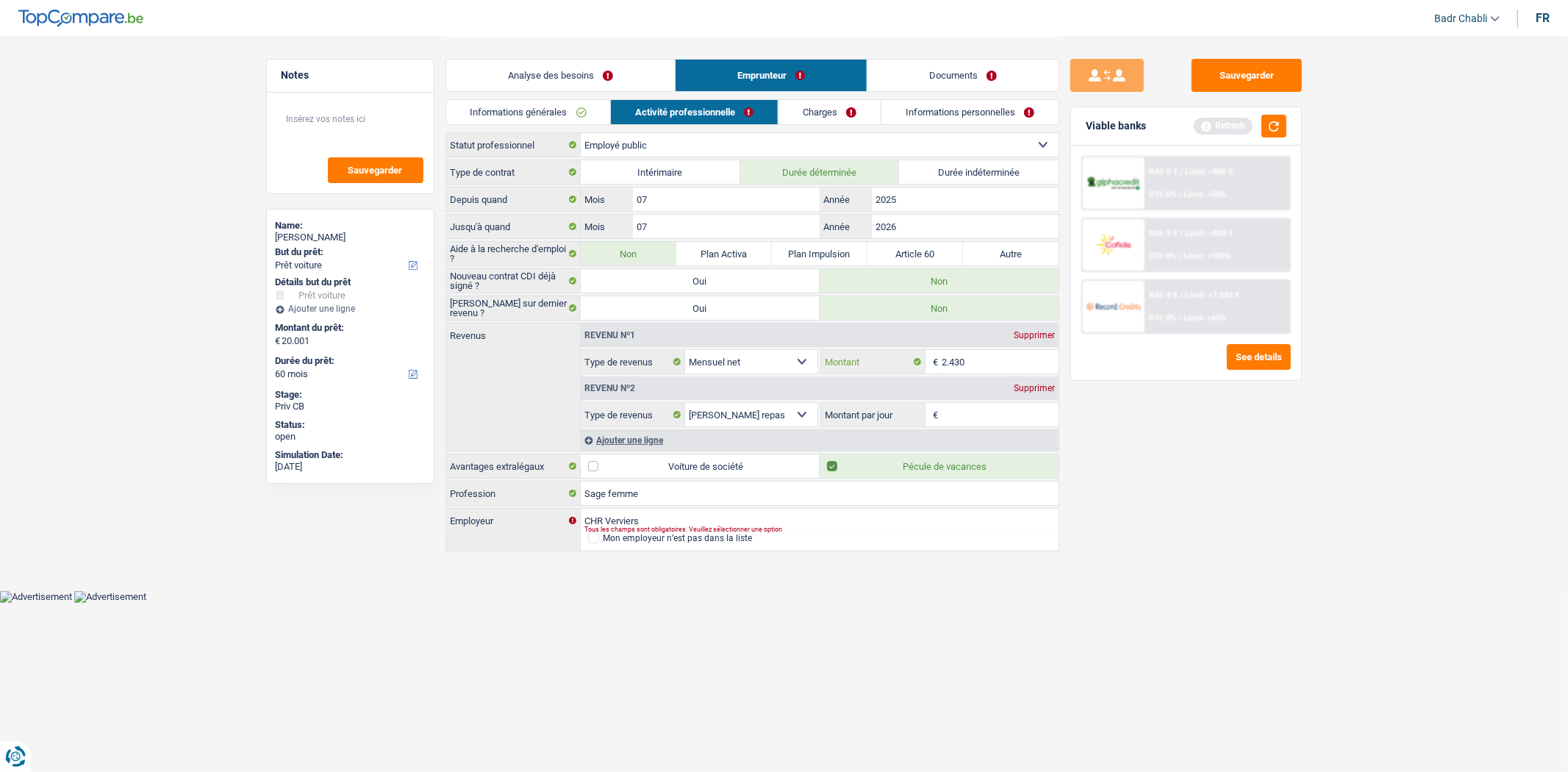
type input "2.430"
click at [995, 404] on input "Montant par jour" at bounding box center [1000, 414] width 117 height 24
type input "8,0"
click at [1086, 454] on div "Sauvegarder Viable banks Refresh NAI: 0 € / Limit: >850 € DTI: 0% / Limit: <50%…" at bounding box center [1186, 404] width 253 height 690
click at [828, 110] on link "Charges" at bounding box center [829, 112] width 103 height 25
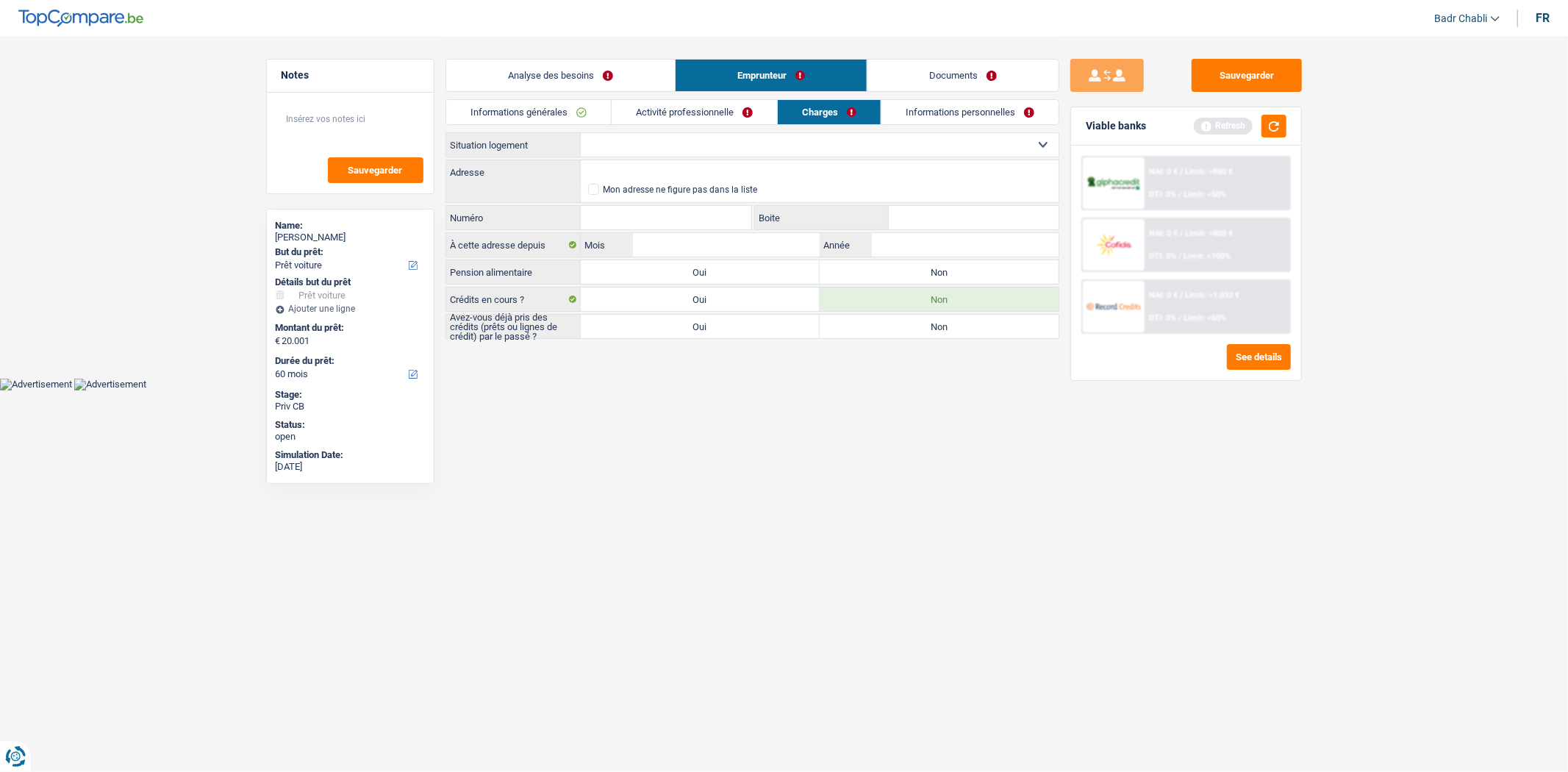
click at [704, 139] on select "Locataire Propriétaire avec prêt hypothécaire Propriétaire sans prêt hypothécai…" at bounding box center [819, 144] width 478 height 24
click at [868, 274] on label "Non" at bounding box center [939, 272] width 239 height 24
click at [868, 274] on input "Non" at bounding box center [939, 272] width 239 height 24
radio input "true"
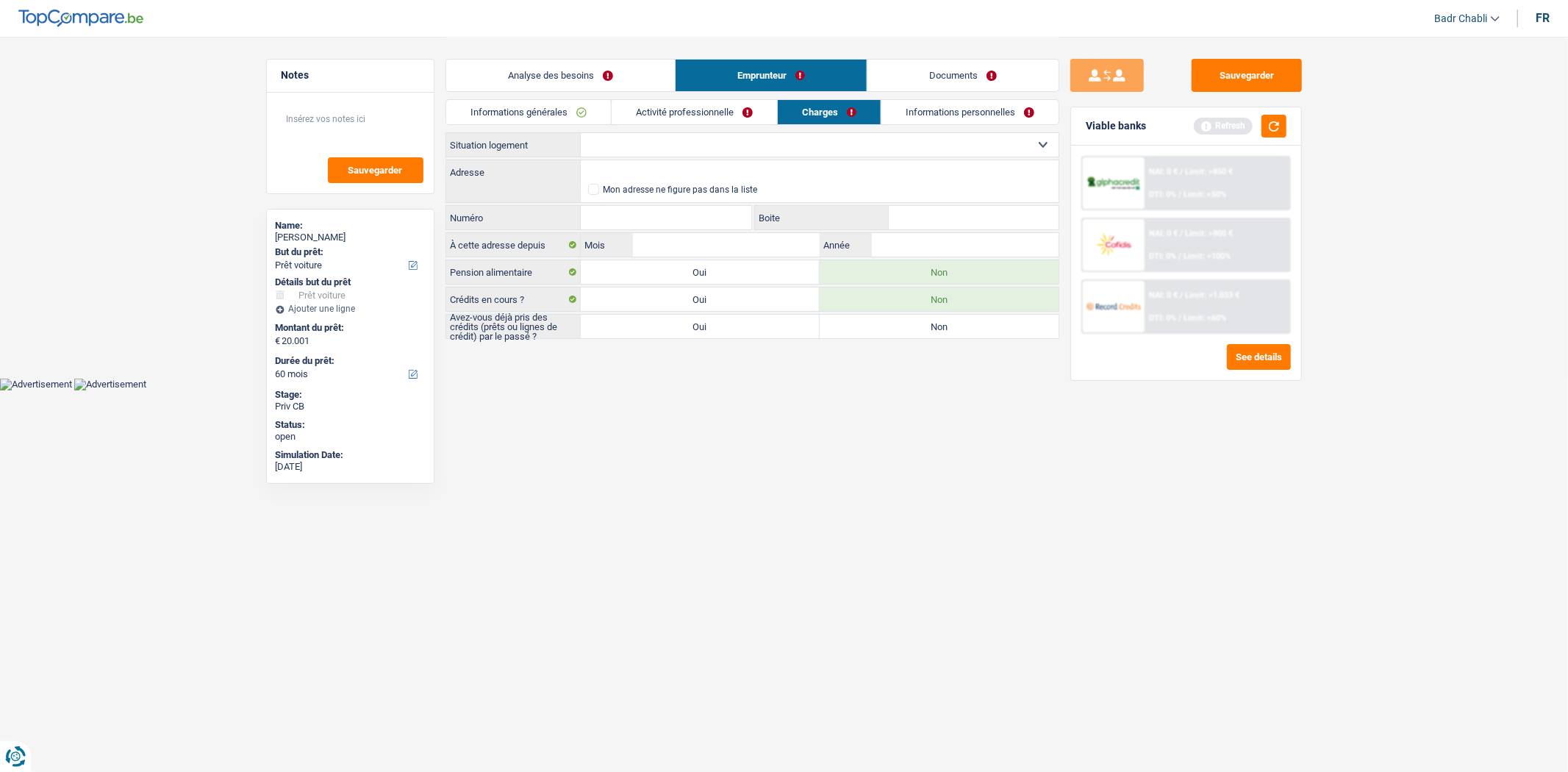
click at [896, 334] on label "Non" at bounding box center [939, 327] width 239 height 24
click at [896, 334] on input "Non" at bounding box center [939, 327] width 239 height 24
radio input "true"
click at [694, 144] on select "Locataire Propriétaire avec prêt hypothécaire Propriétaire sans prêt hypothécai…" at bounding box center [819, 144] width 478 height 24
select select "liveWithParents"
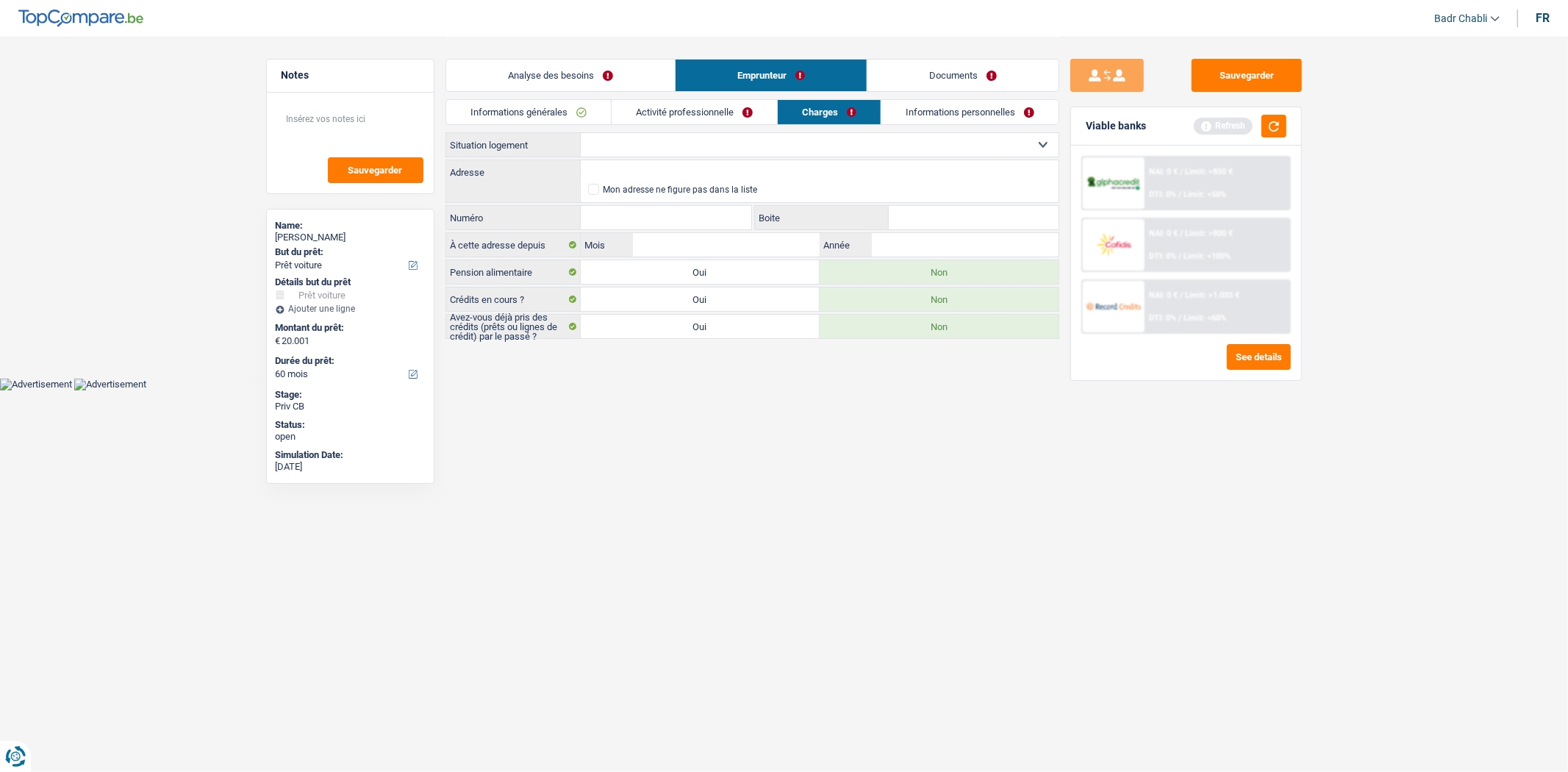
click at [581, 133] on select "Locataire Propriétaire avec prêt hypothécaire Propriétaire sans prêt hypothécai…" at bounding box center [819, 144] width 478 height 24
click at [655, 167] on input "Adresse" at bounding box center [819, 171] width 478 height 24
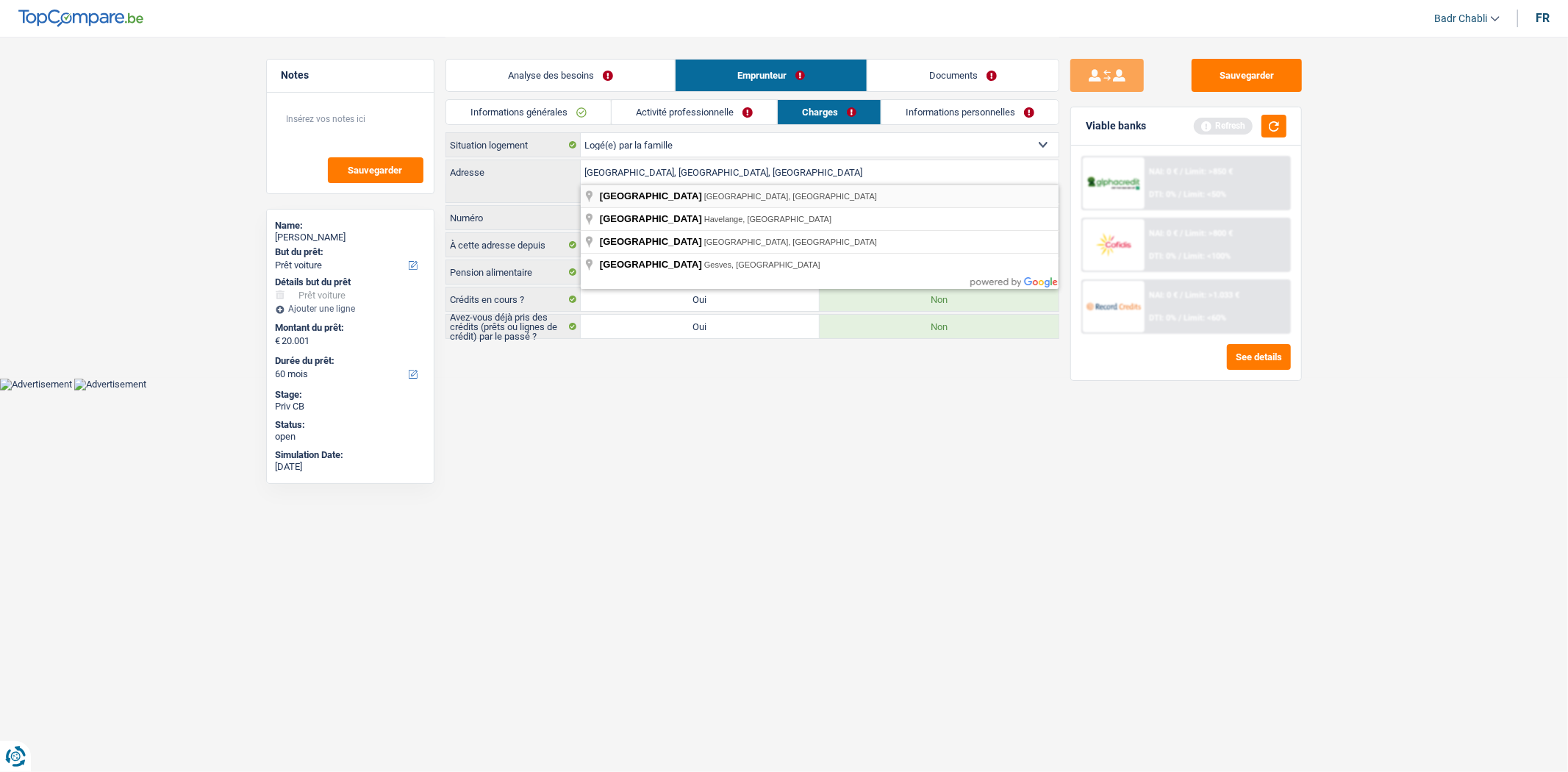
type input "Rue de Bellaire, 4802, Verviers, BE"
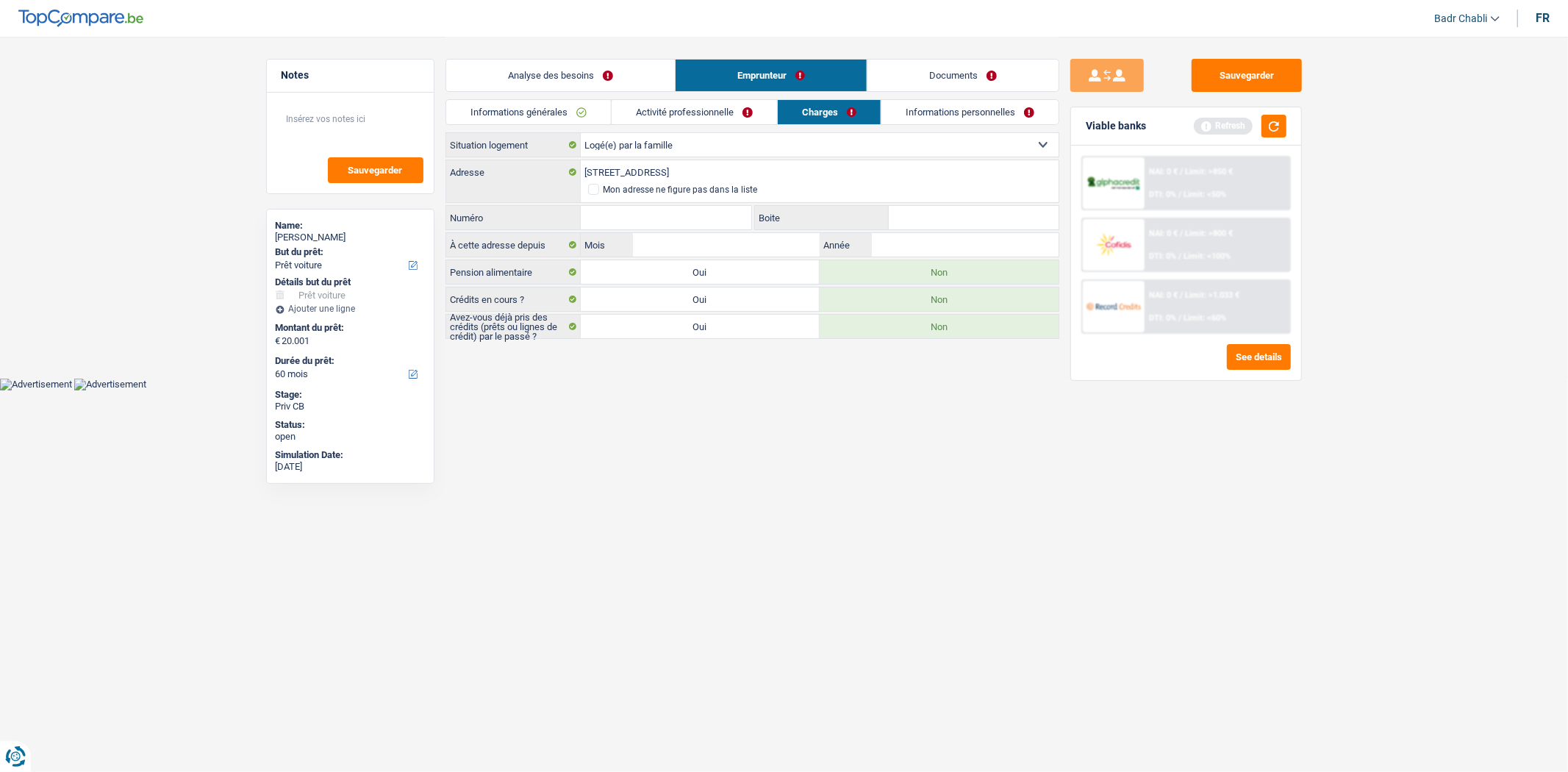
click at [686, 223] on input "Numéro" at bounding box center [666, 217] width 171 height 24
type input "2"
type input "C"
click at [753, 255] on input "Mois" at bounding box center [726, 244] width 186 height 24
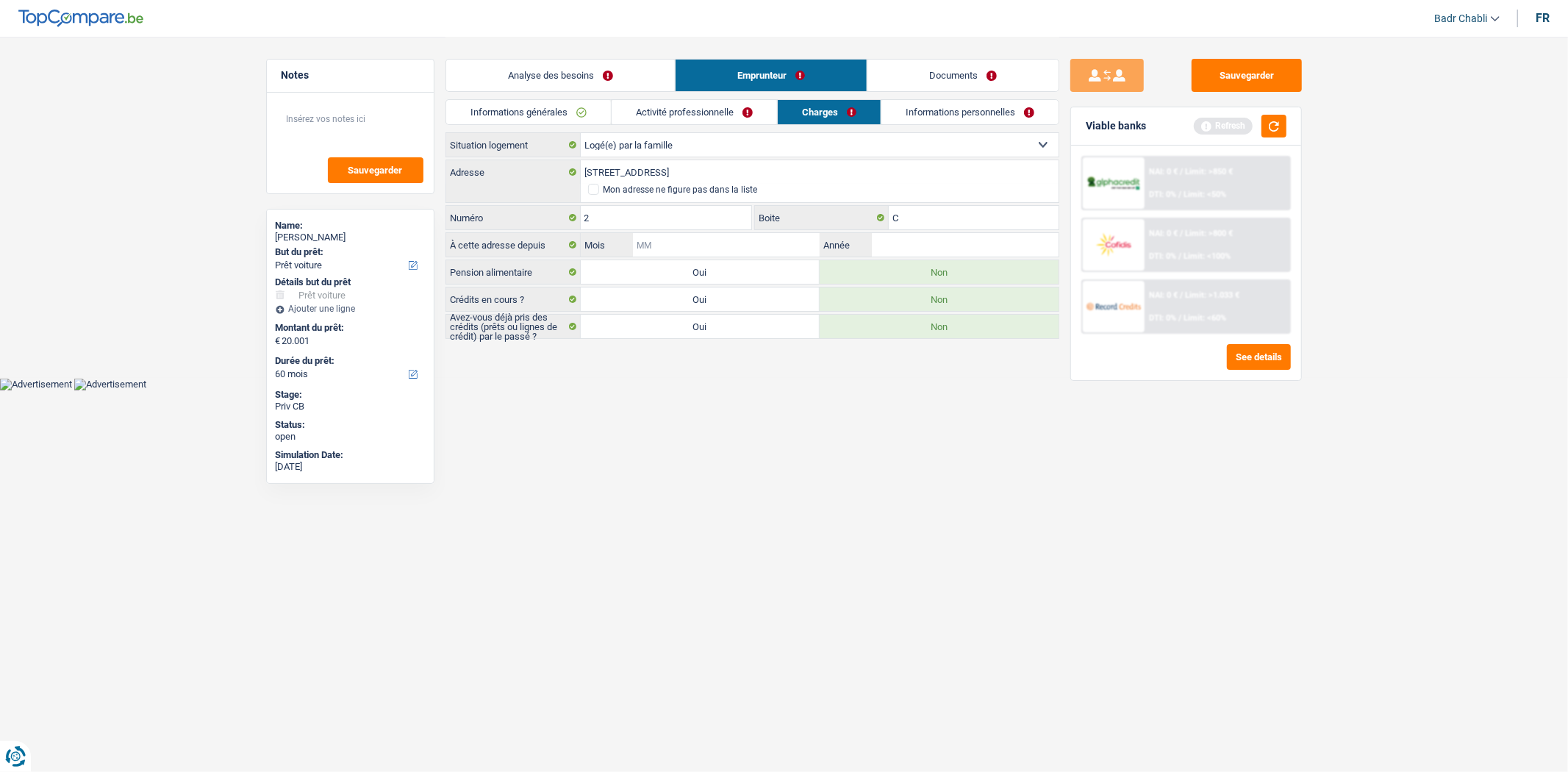
click at [753, 255] on input "Mois" at bounding box center [726, 244] width 186 height 24
click at [761, 241] on input "Mois" at bounding box center [726, 244] width 186 height 24
type input "04"
type input "2015"
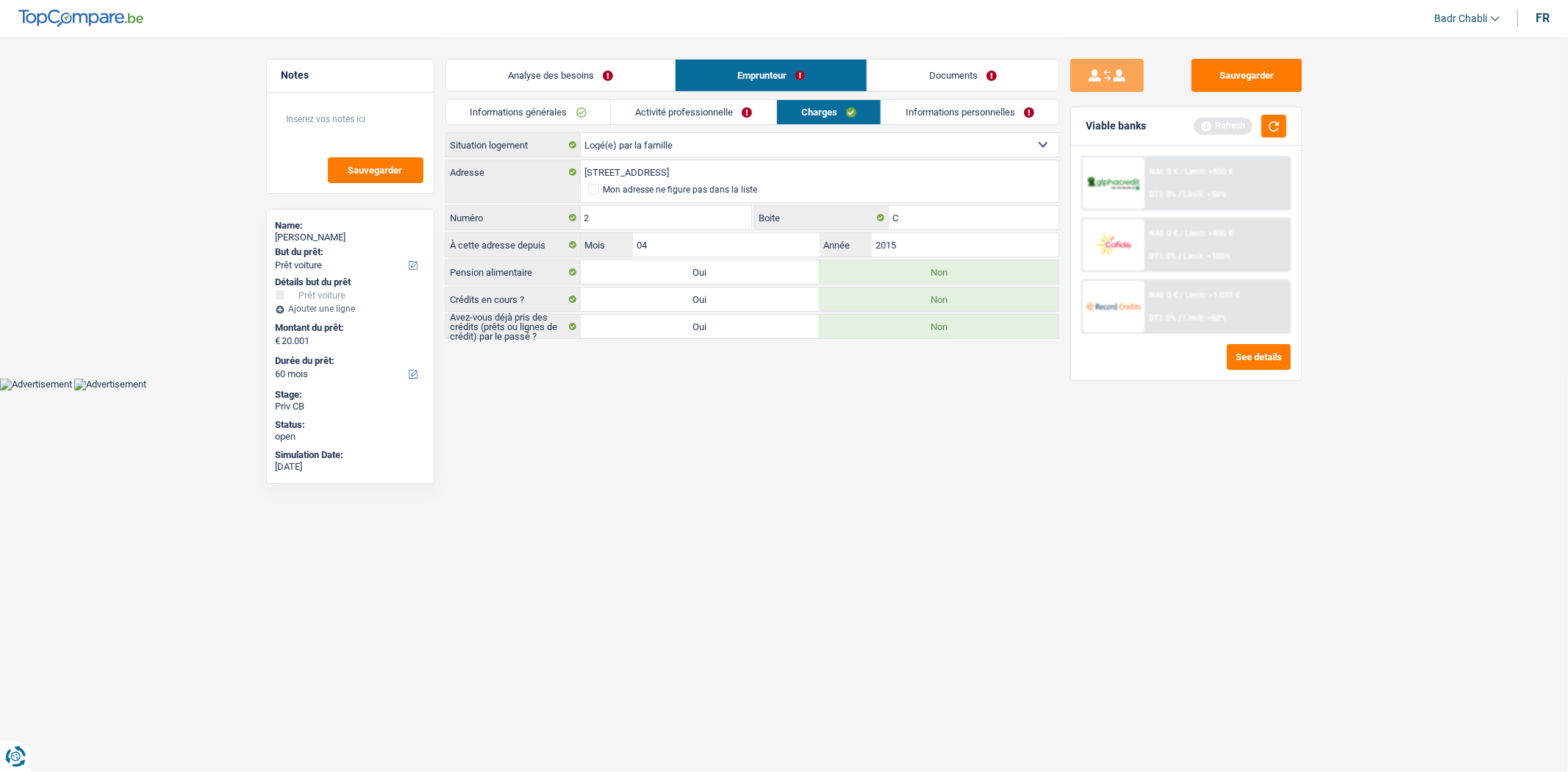
click at [940, 110] on link "Informations personnelles" at bounding box center [970, 112] width 177 height 25
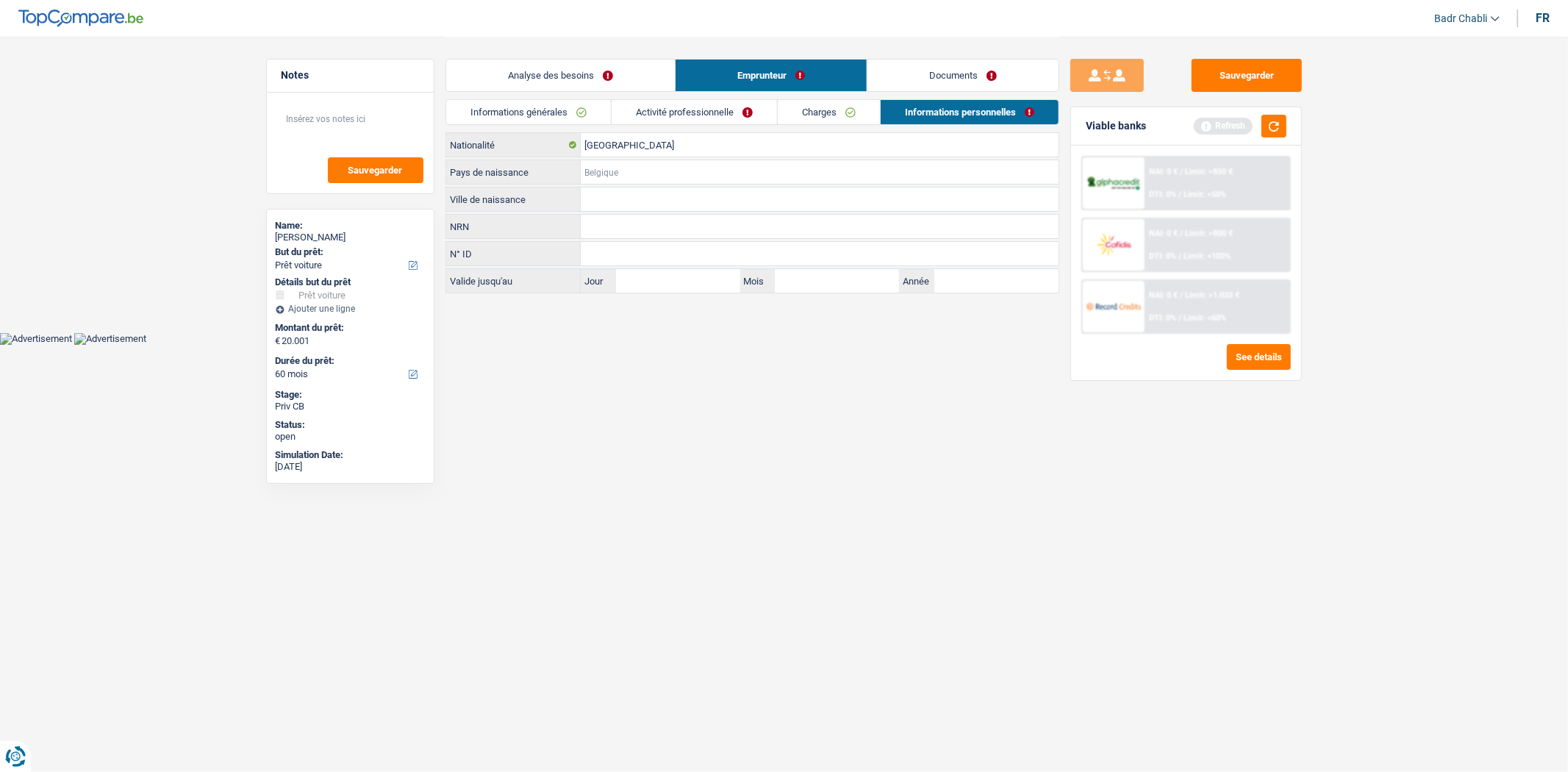
click at [599, 178] on input "Pays de naissance" at bounding box center [819, 171] width 478 height 24
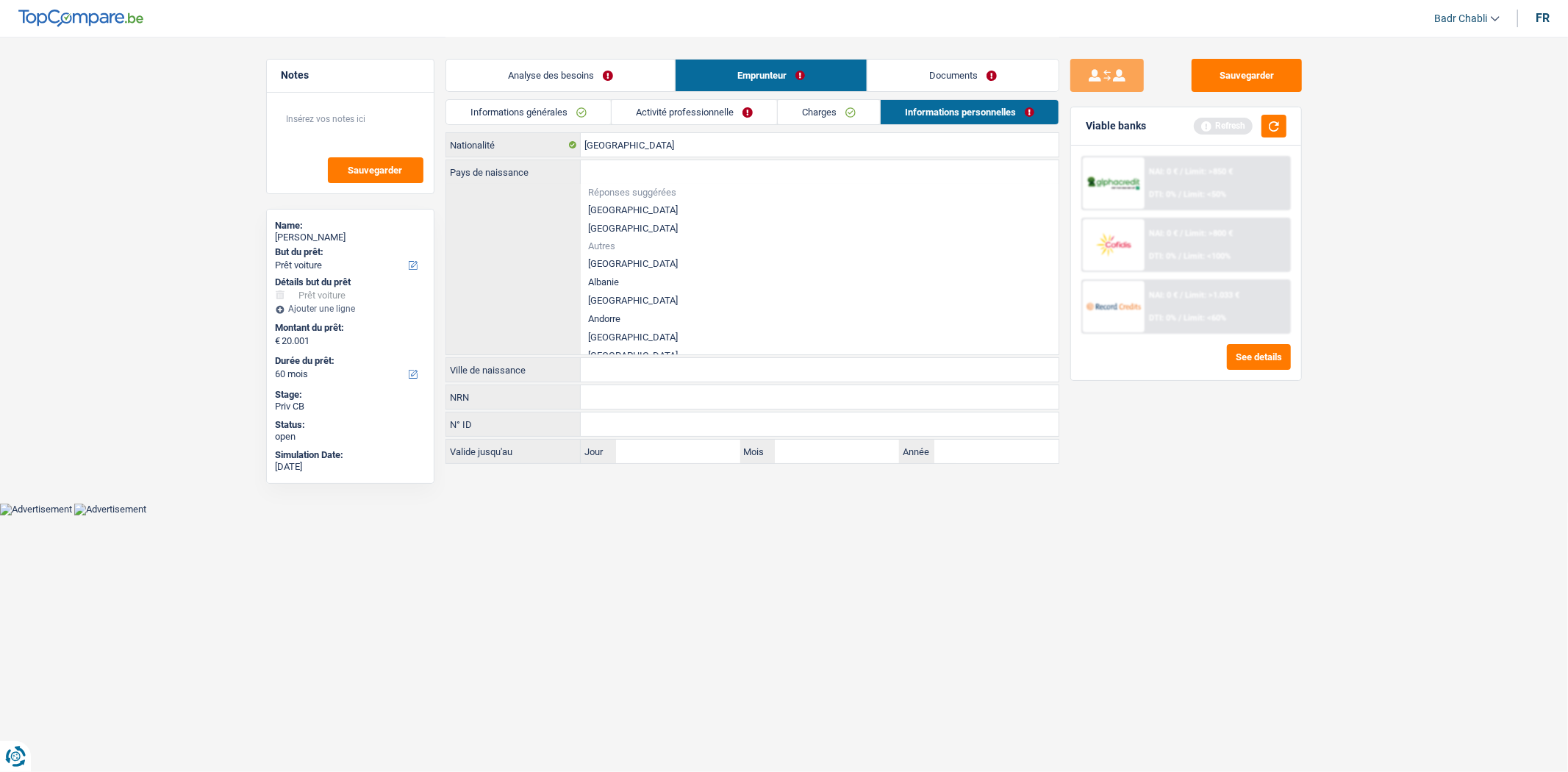
click at [614, 208] on li "Belgique" at bounding box center [819, 210] width 478 height 18
type input "Belgique"
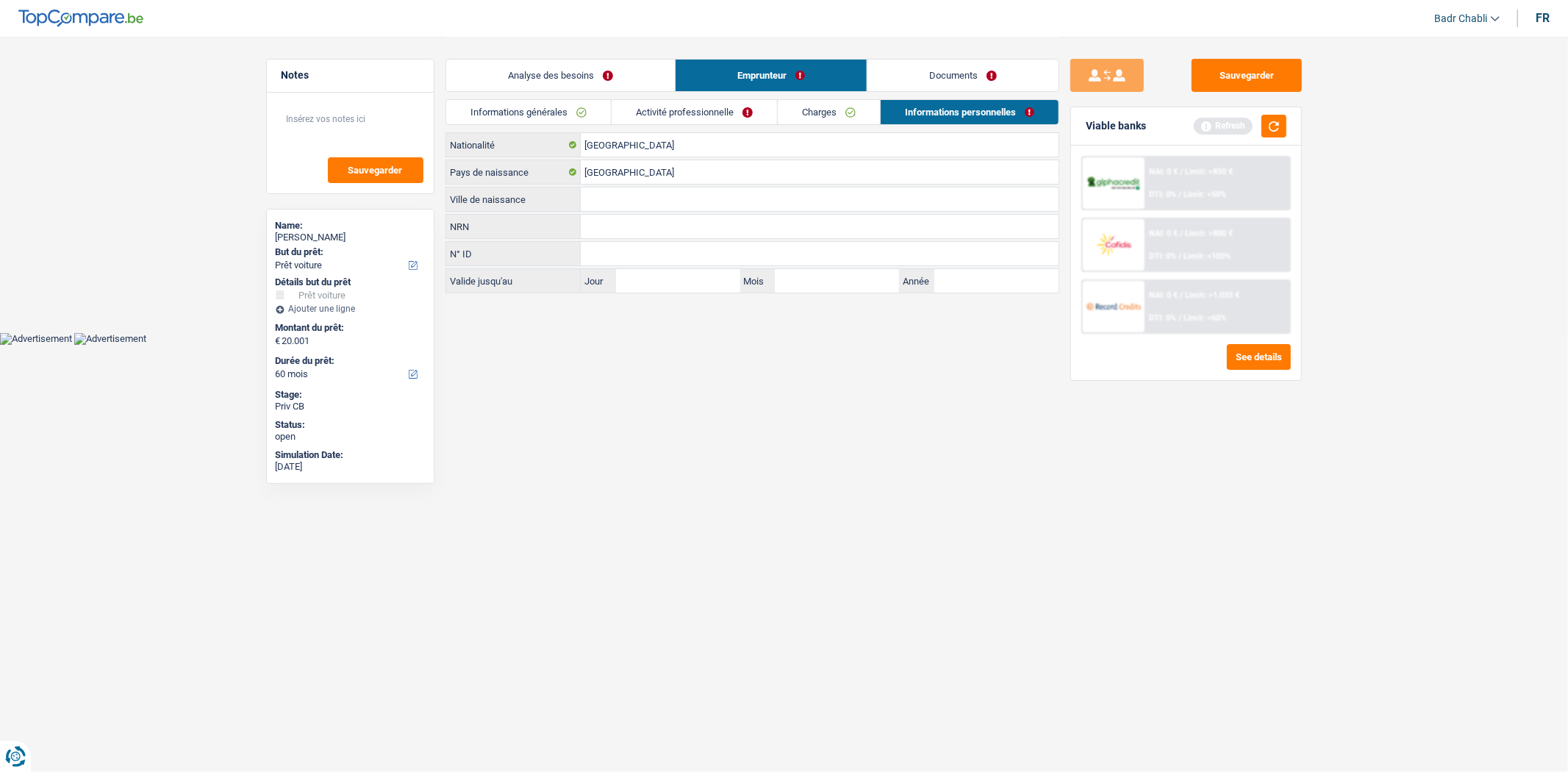
click at [618, 200] on input "Ville de naissance" at bounding box center [819, 199] width 478 height 24
type input "Verviers"
click at [820, 108] on link "Charges" at bounding box center [829, 112] width 103 height 25
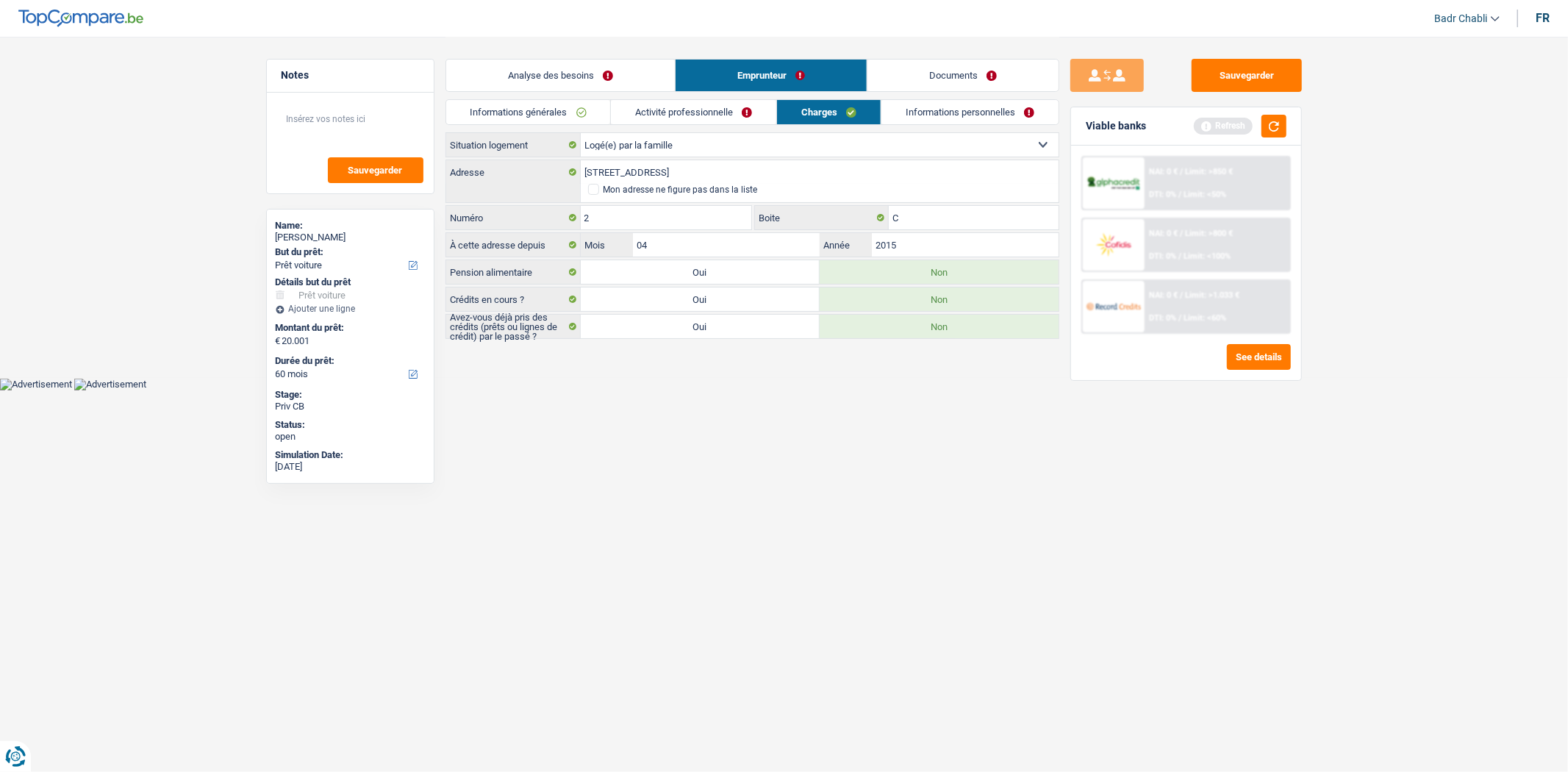
click at [997, 118] on link "Informations personnelles" at bounding box center [970, 112] width 177 height 25
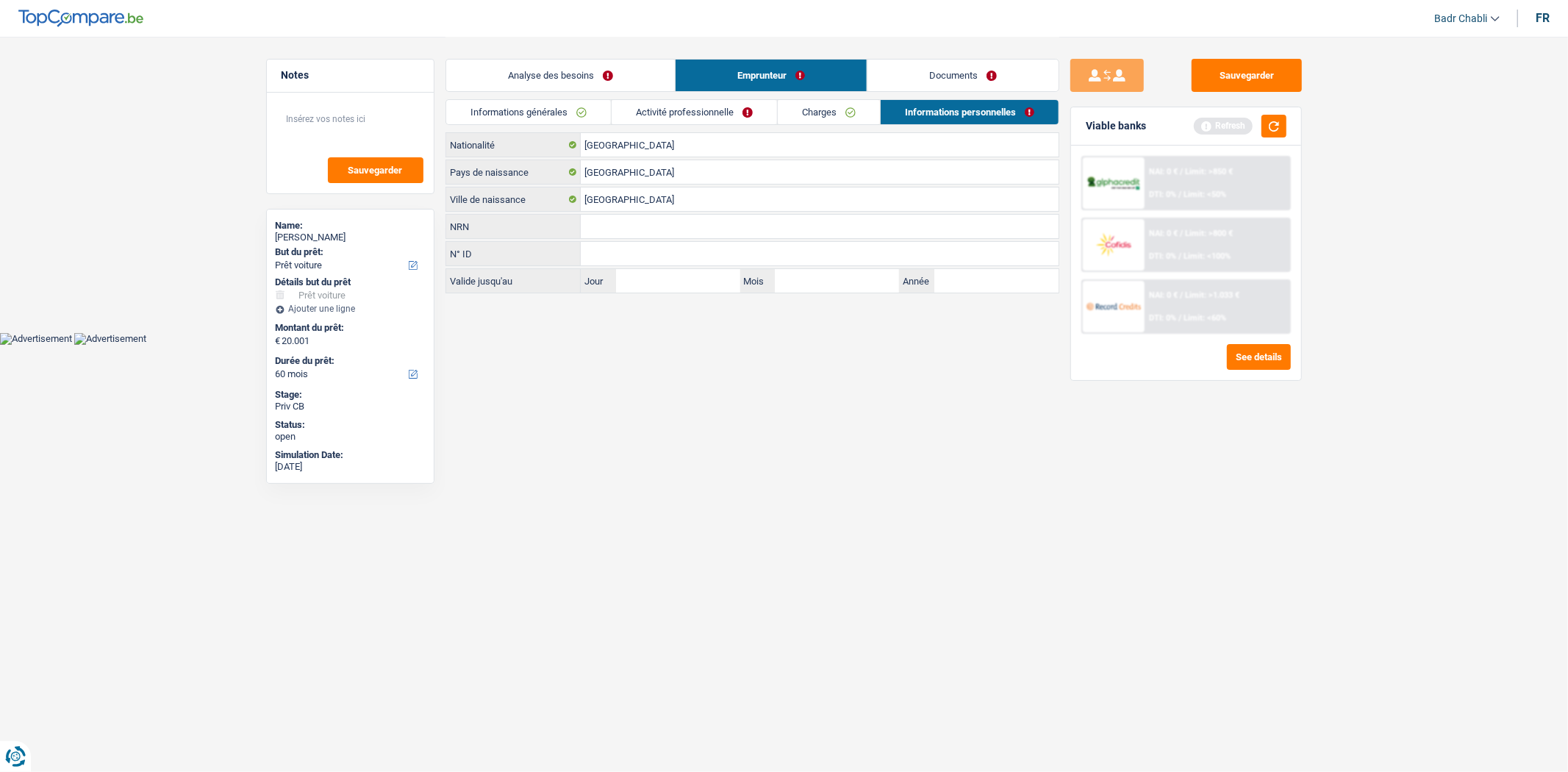
click at [797, 112] on link "Charges" at bounding box center [829, 112] width 103 height 25
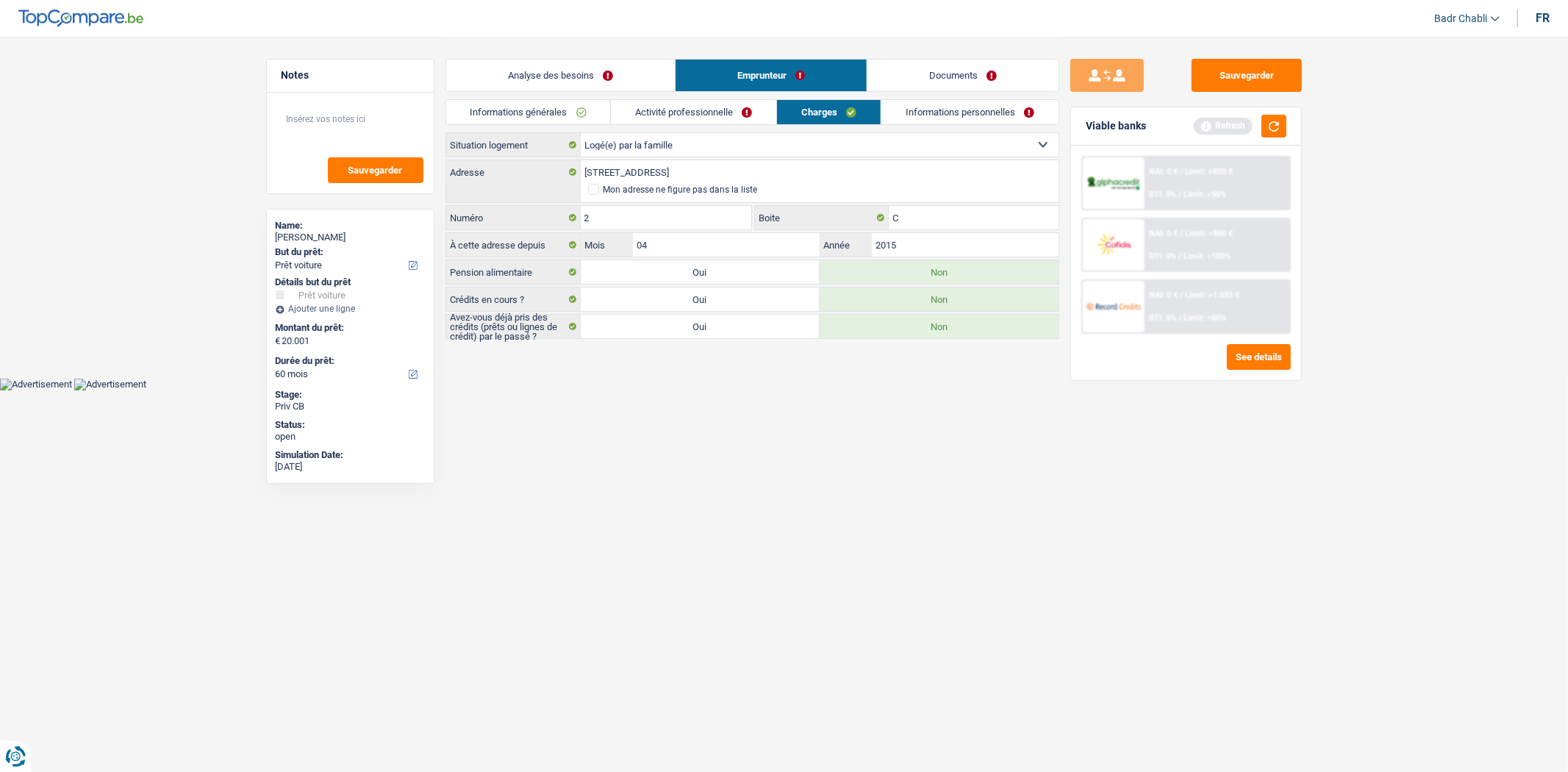
click at [688, 109] on link "Activité professionnelle" at bounding box center [694, 112] width 166 height 25
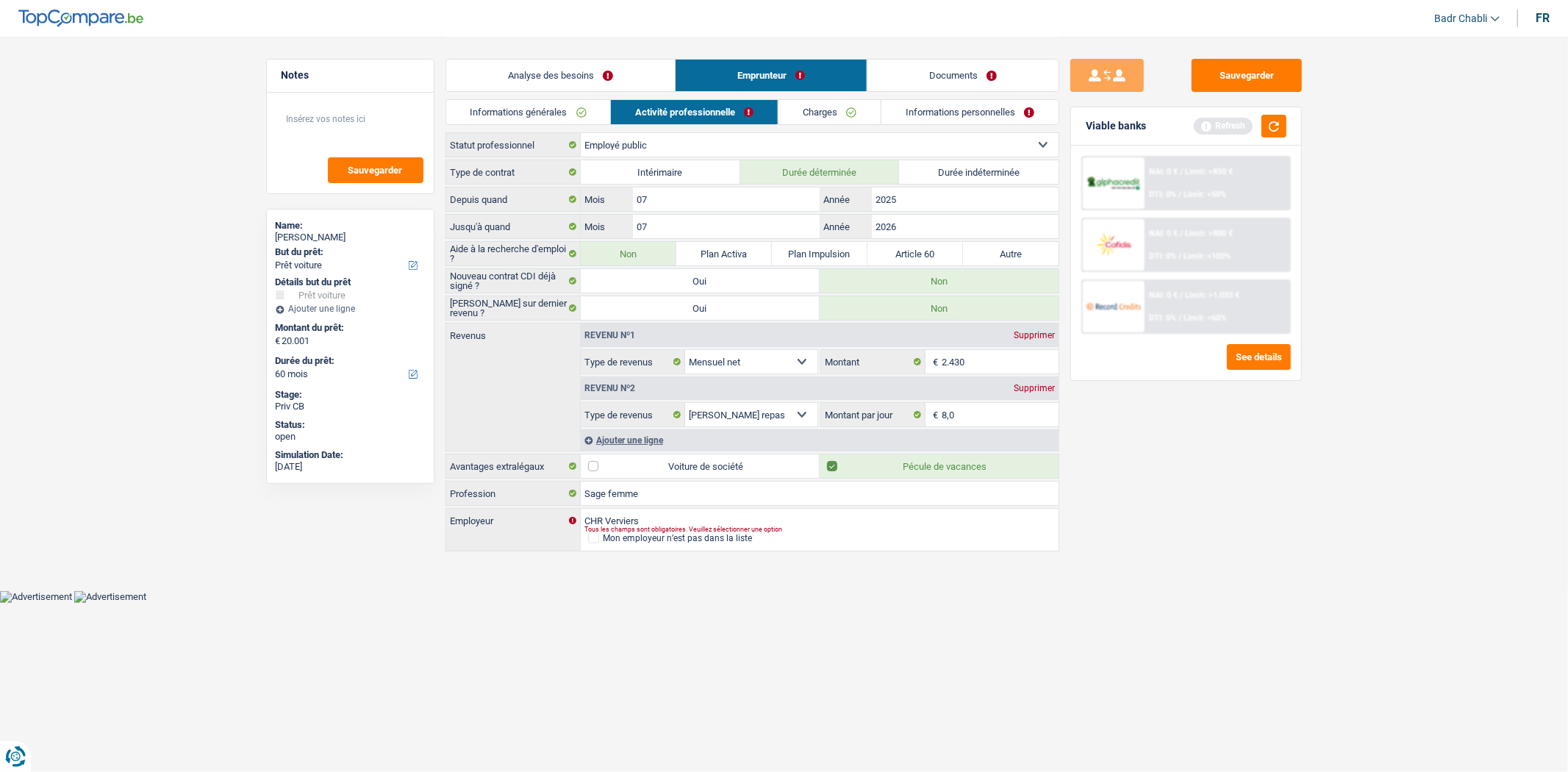
click at [545, 110] on link "Informations générales" at bounding box center [528, 112] width 165 height 25
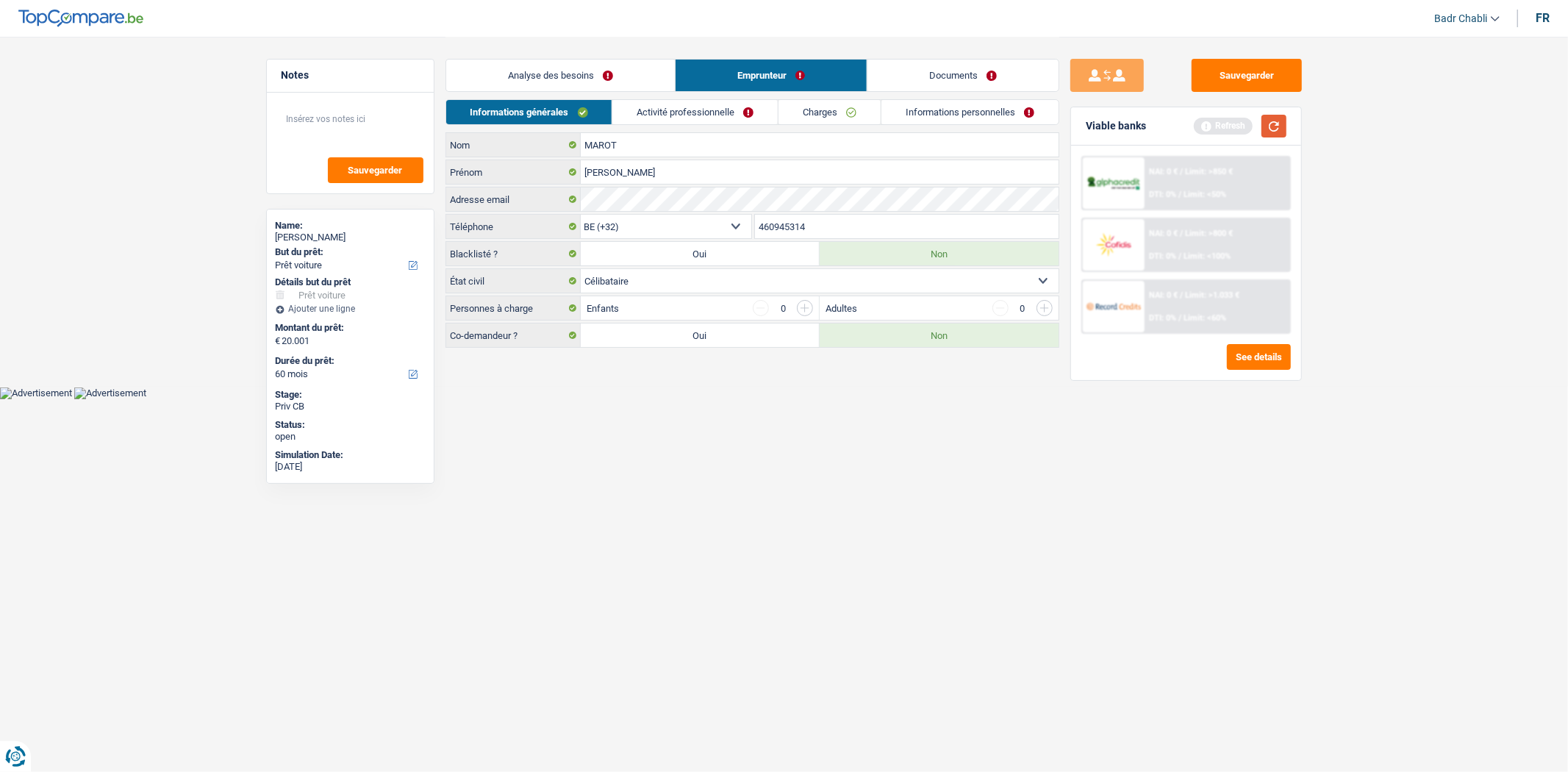
click at [1282, 124] on button "button" at bounding box center [1274, 126] width 25 height 23
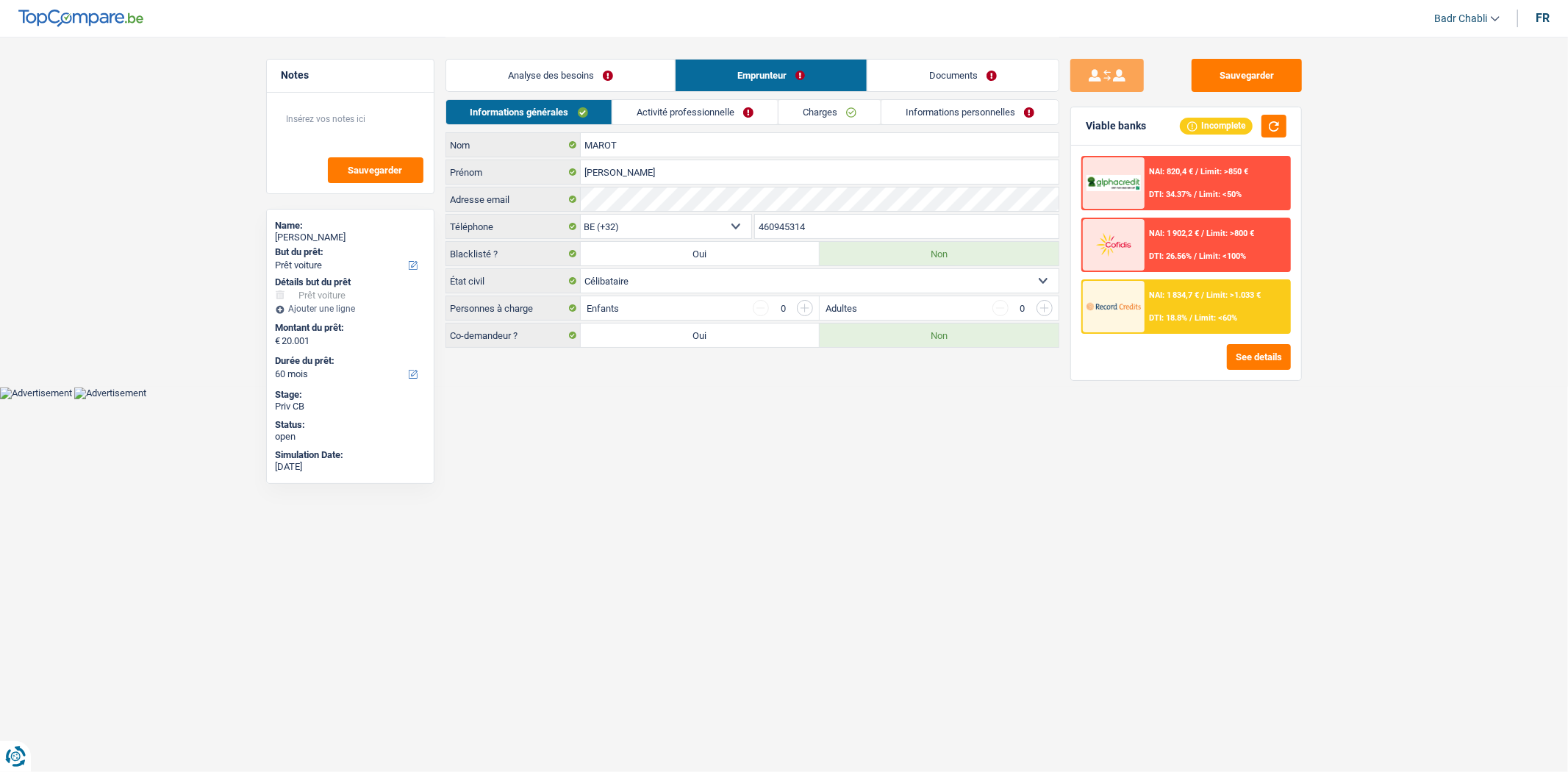
click at [1377, 180] on main "Notes Sauvegarder Name: Elena MAROT But du prêt: Confort maison: meubles, texti…" at bounding box center [784, 194] width 1568 height 387
click at [991, 71] on link "Documents" at bounding box center [963, 75] width 191 height 32
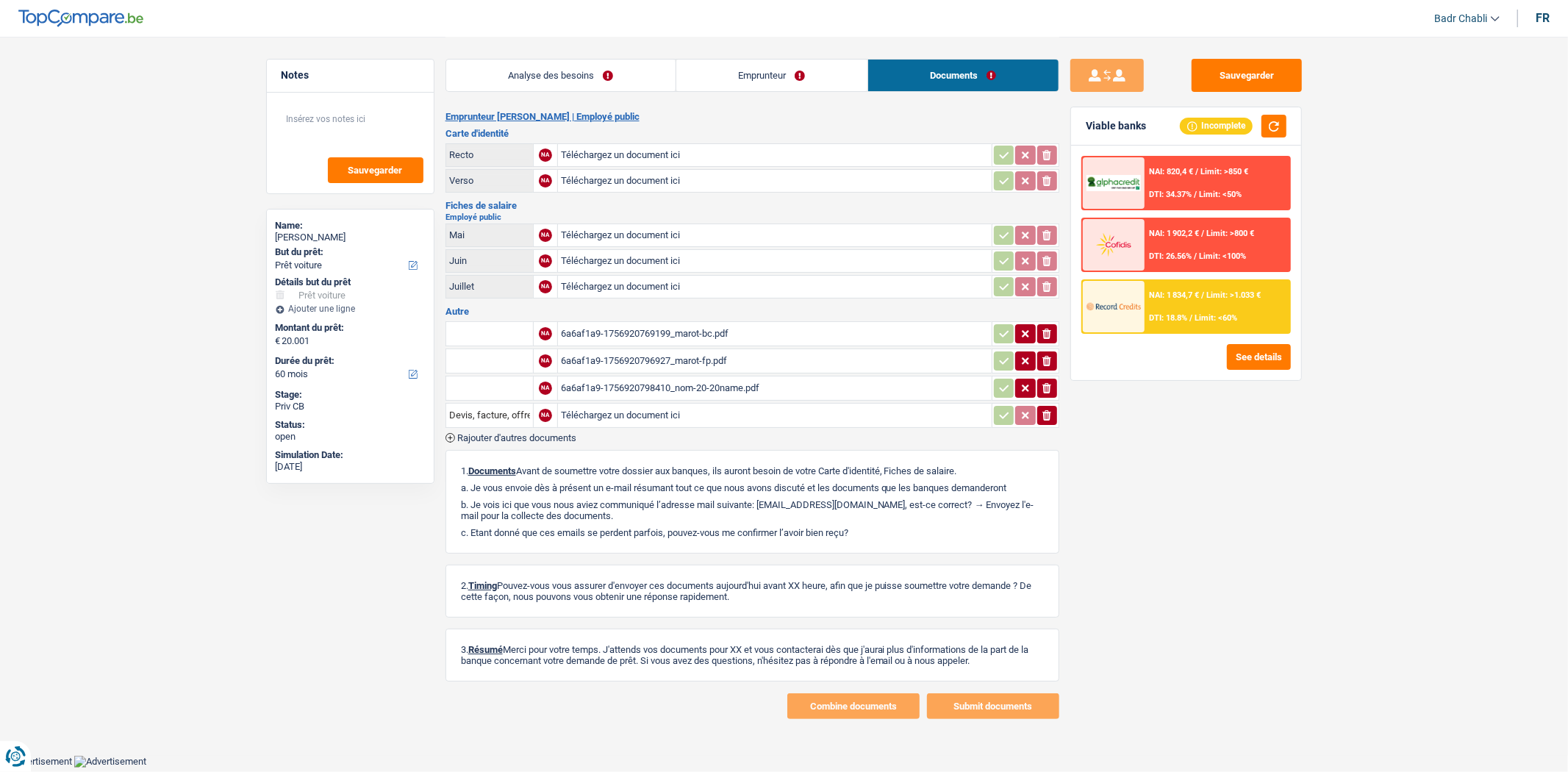
click at [674, 352] on div "6a6af1a9-1756920796927_marot-fp.pdf" at bounding box center [775, 361] width 428 height 22
click at [763, 75] on link "Emprunteur" at bounding box center [772, 75] width 191 height 32
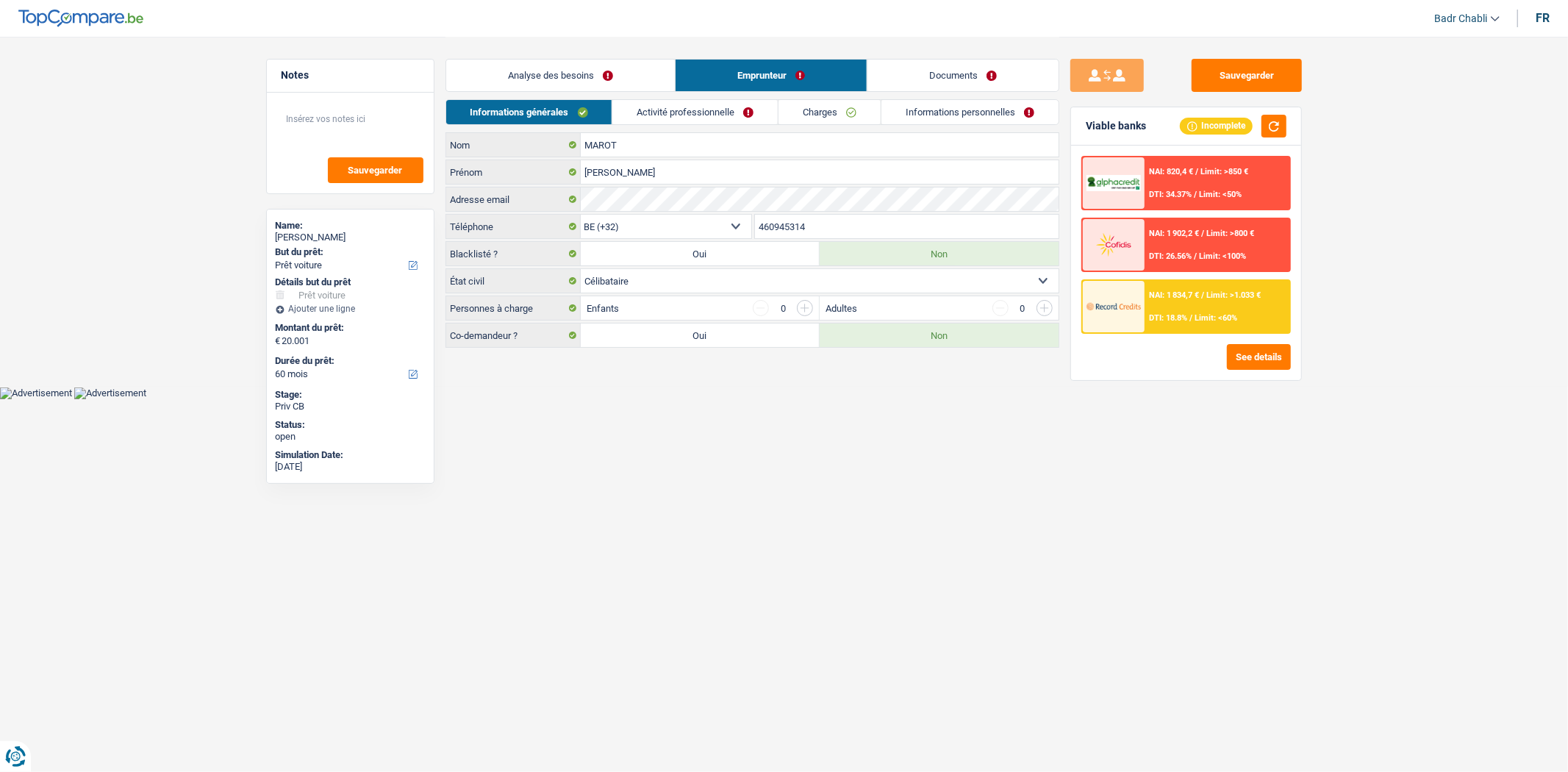
click at [724, 107] on link "Activité professionnelle" at bounding box center [695, 112] width 166 height 25
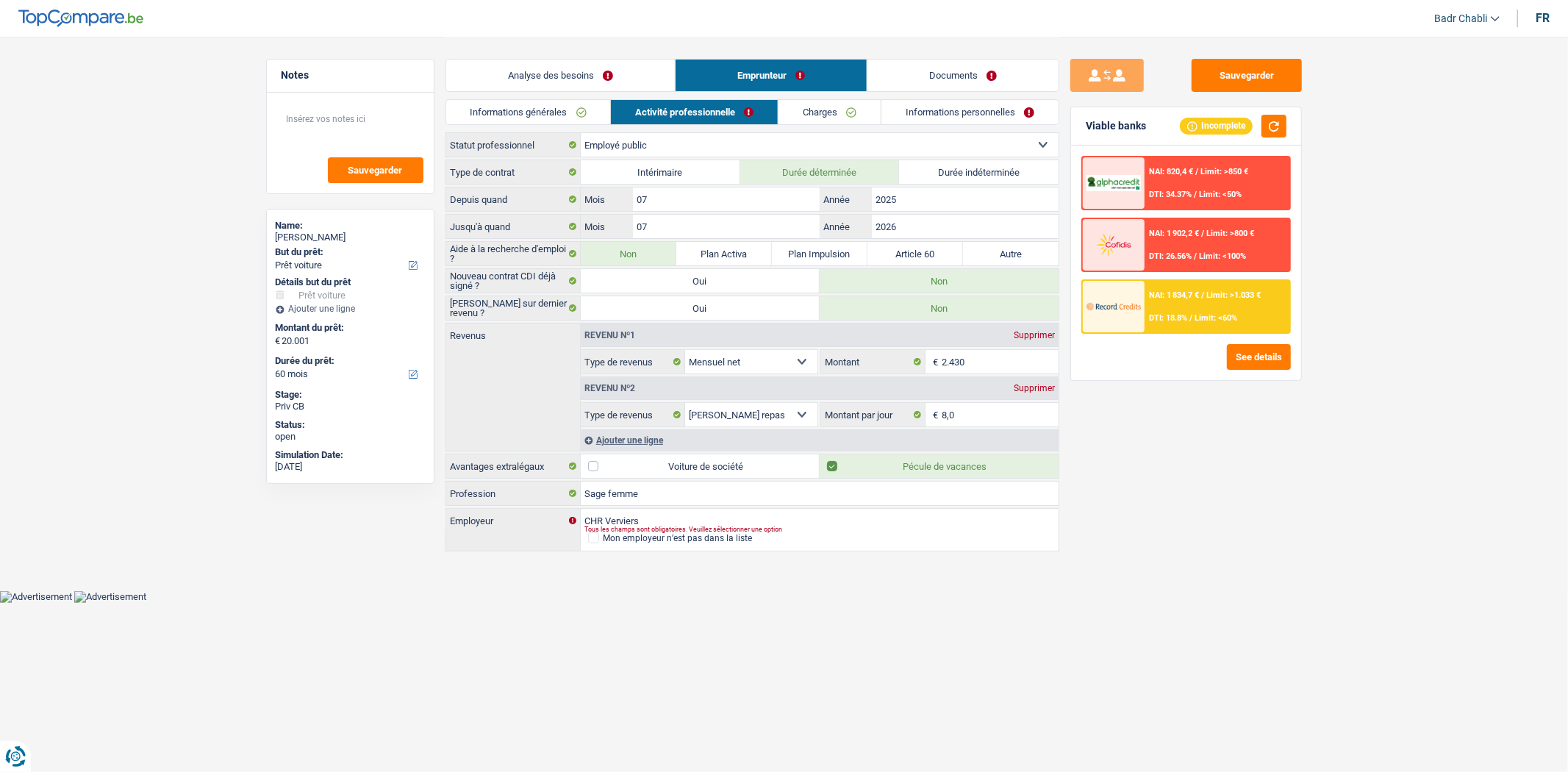
click at [952, 74] on link "Documents" at bounding box center [963, 75] width 191 height 32
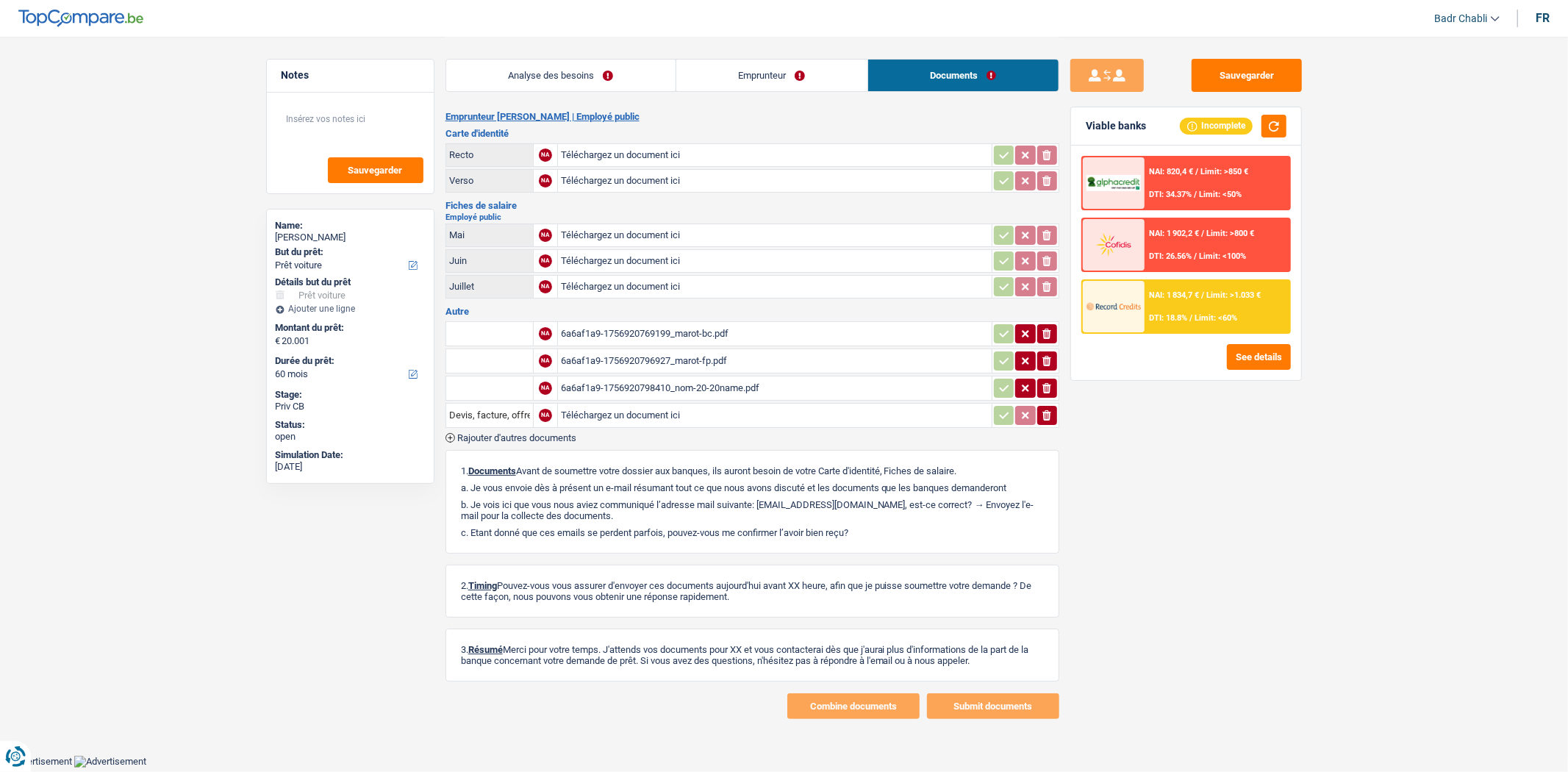
click at [678, 384] on div "6a6af1a9-1756920798410_nom-20-20name.pdf" at bounding box center [775, 388] width 428 height 22
click at [765, 74] on link "Emprunteur" at bounding box center [772, 75] width 191 height 32
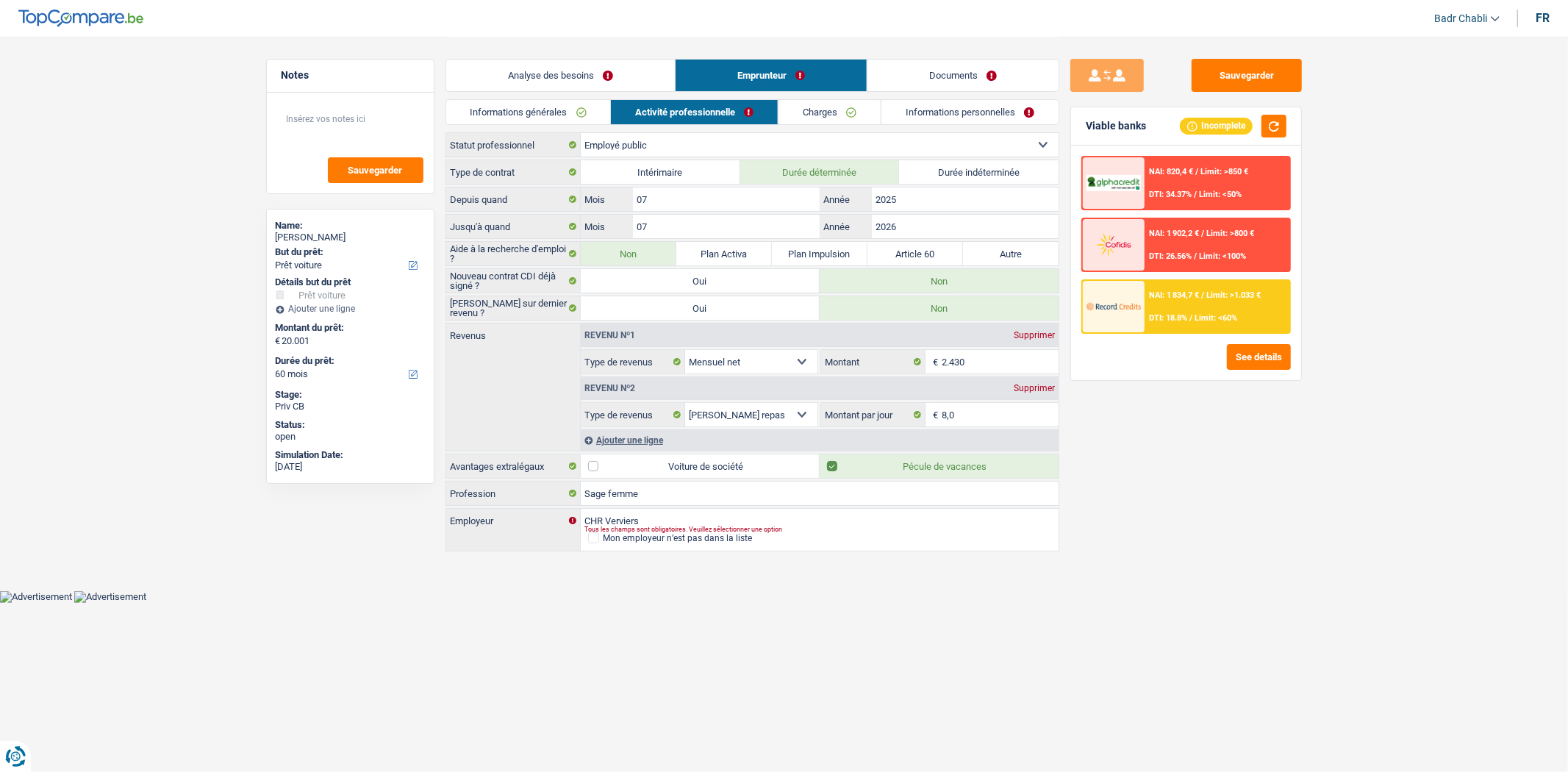
click at [556, 110] on link "Informations générales" at bounding box center [528, 112] width 165 height 25
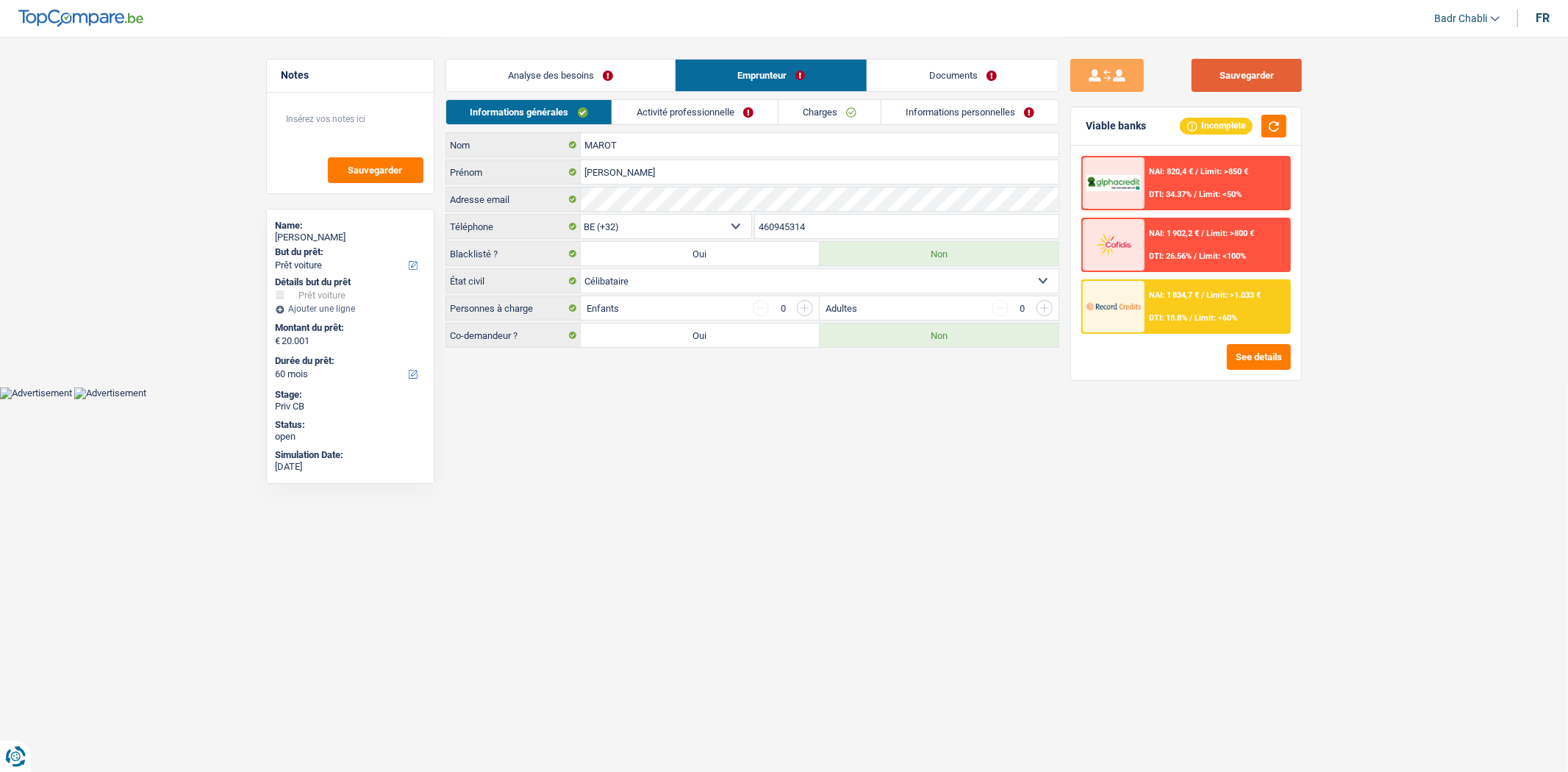
click at [1276, 78] on button "Sauvegarder" at bounding box center [1247, 75] width 110 height 33
click at [1274, 78] on button "Sauvegarder" at bounding box center [1247, 75] width 110 height 33
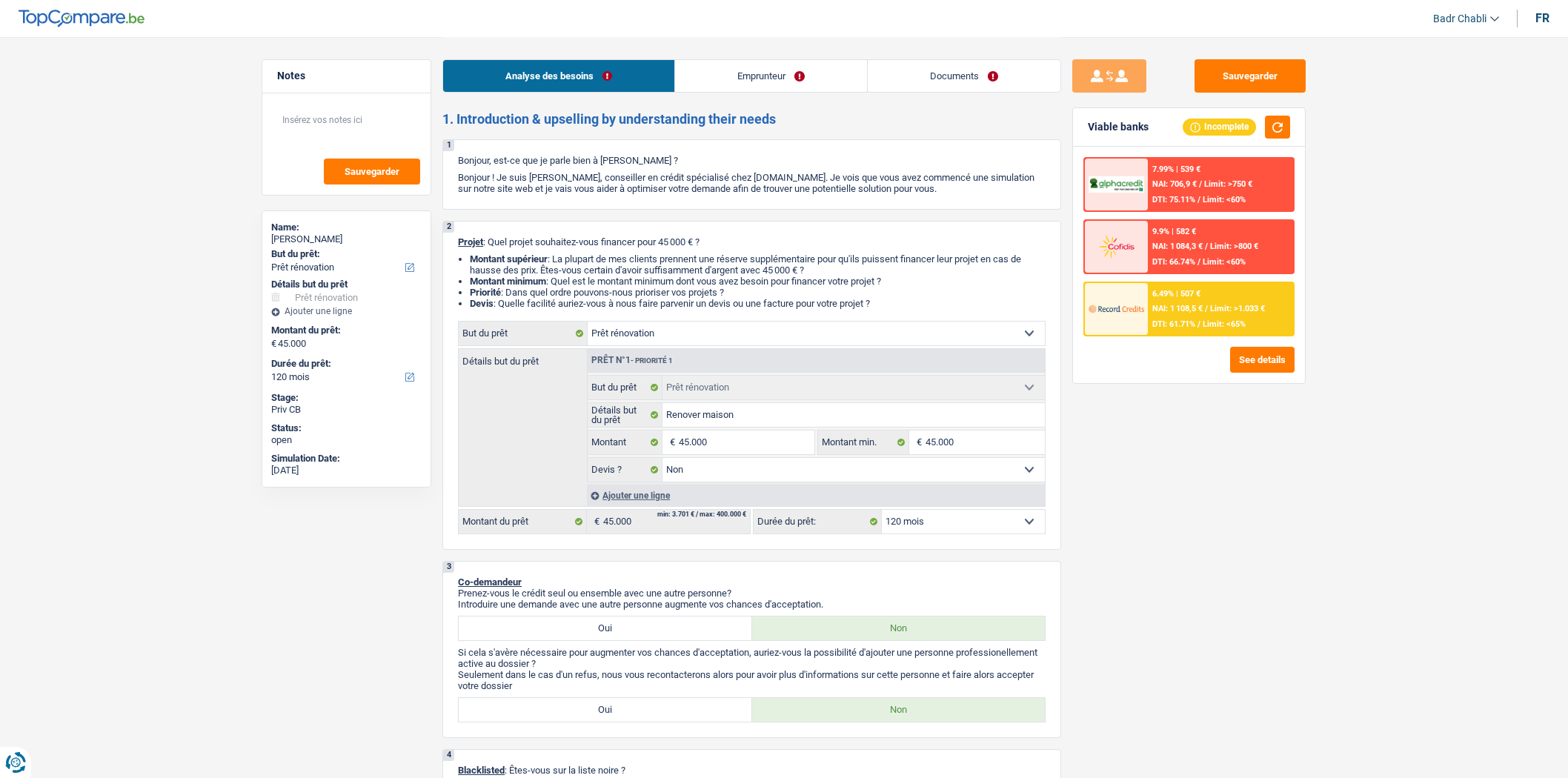
select select "renovation"
select select "120"
select select "renovation"
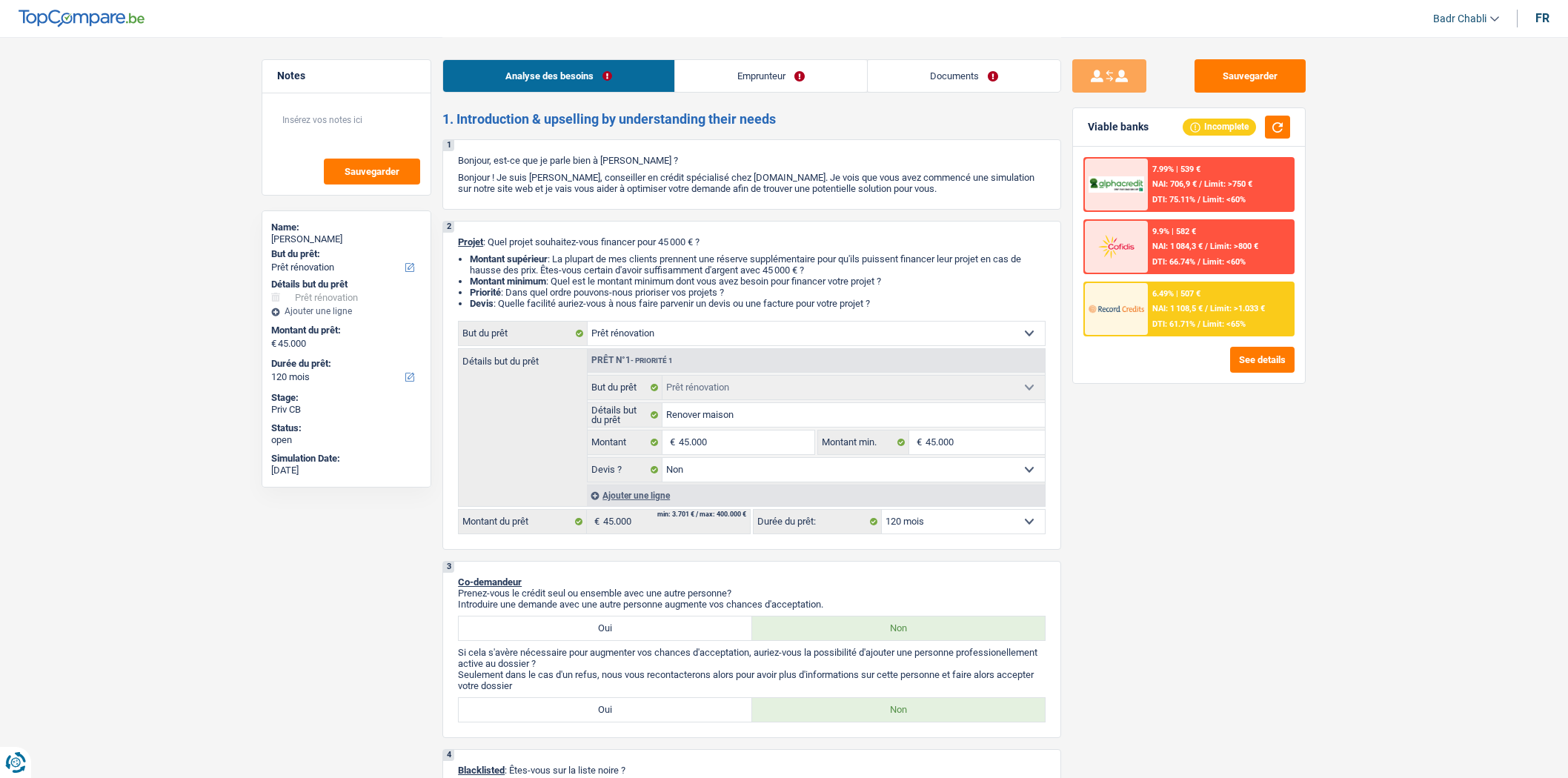
select select "false"
select select "120"
select select "worker"
select select "netSalary"
select select "rentalIncome"
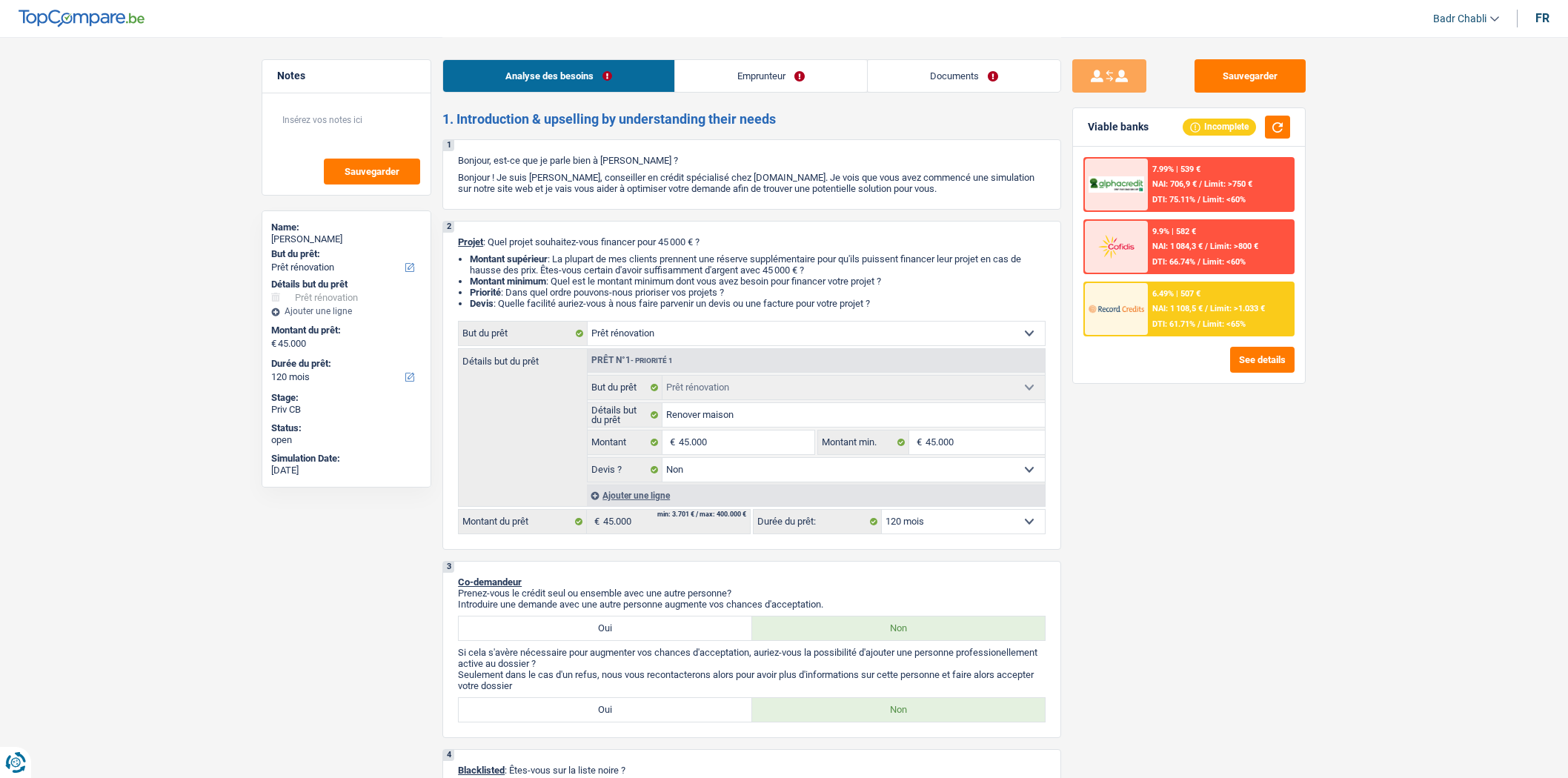
select select "mealVouchers"
select select "ownerWithMortgage"
select select "mortgage"
select select "300"
select select "personalLoan"
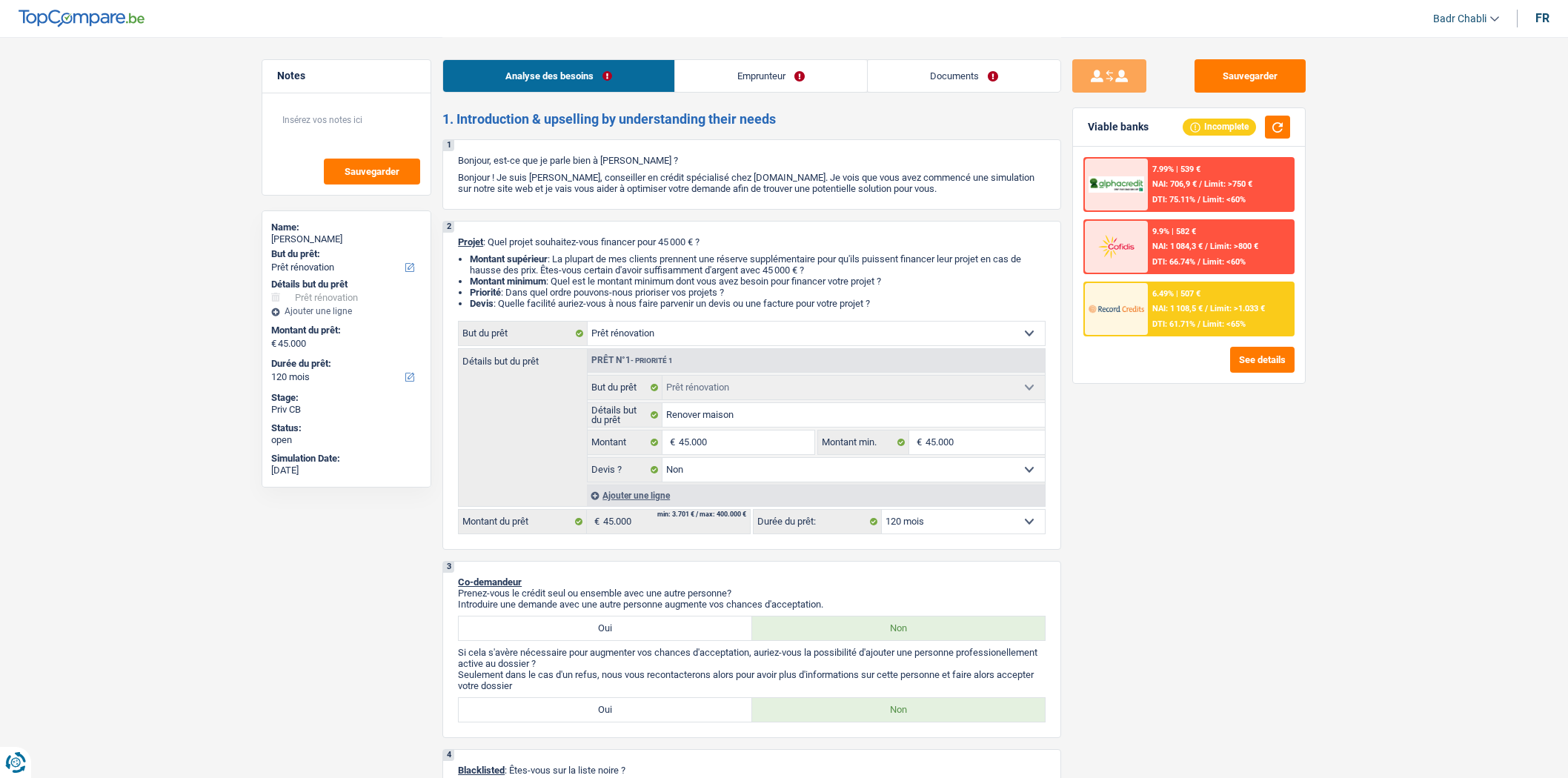
select select "smallWorks"
select select "84"
select select "personalLoan"
select select "smallWorks"
select select "120"
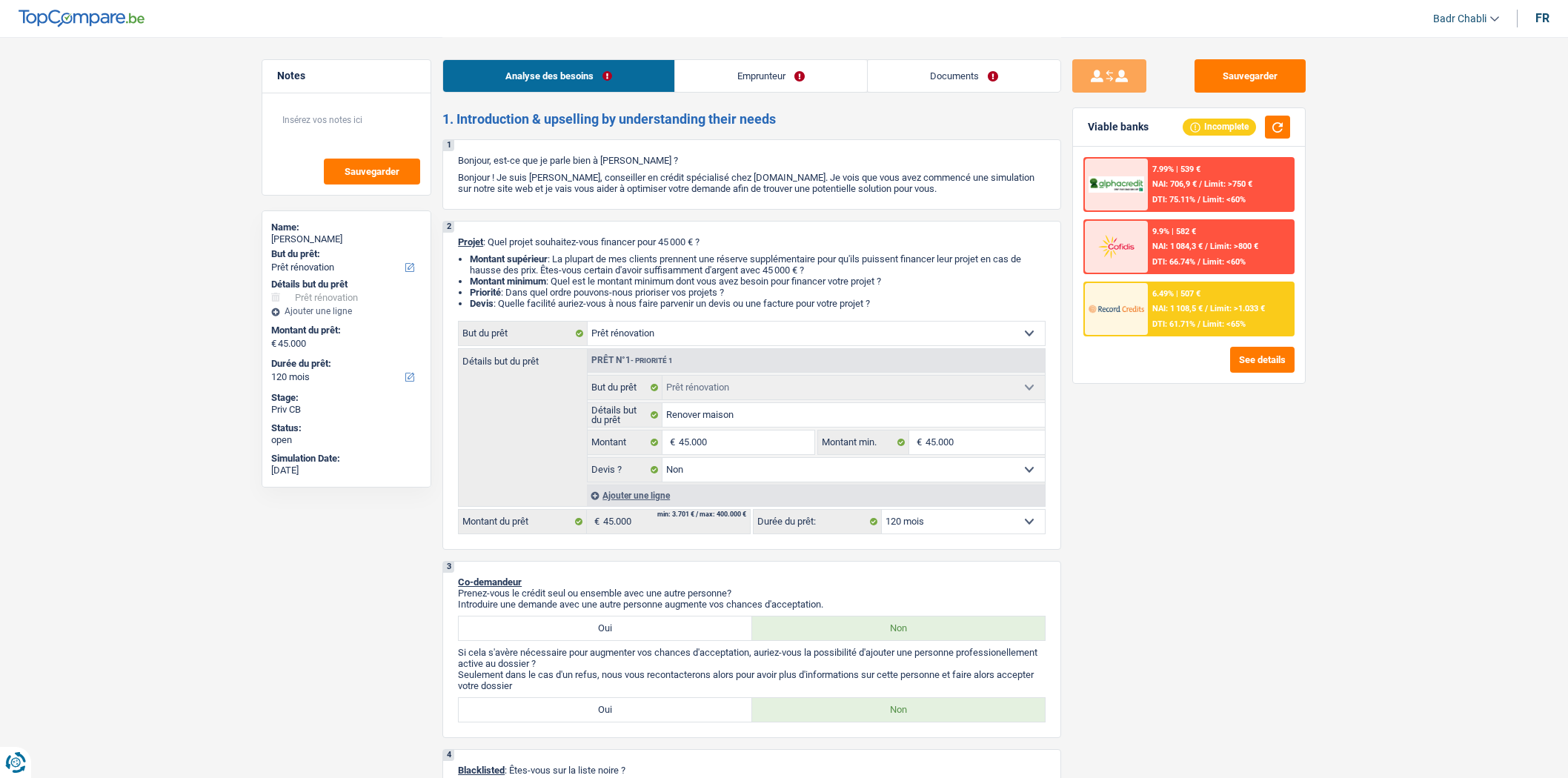
select select "renovation"
select select "false"
select select "120"
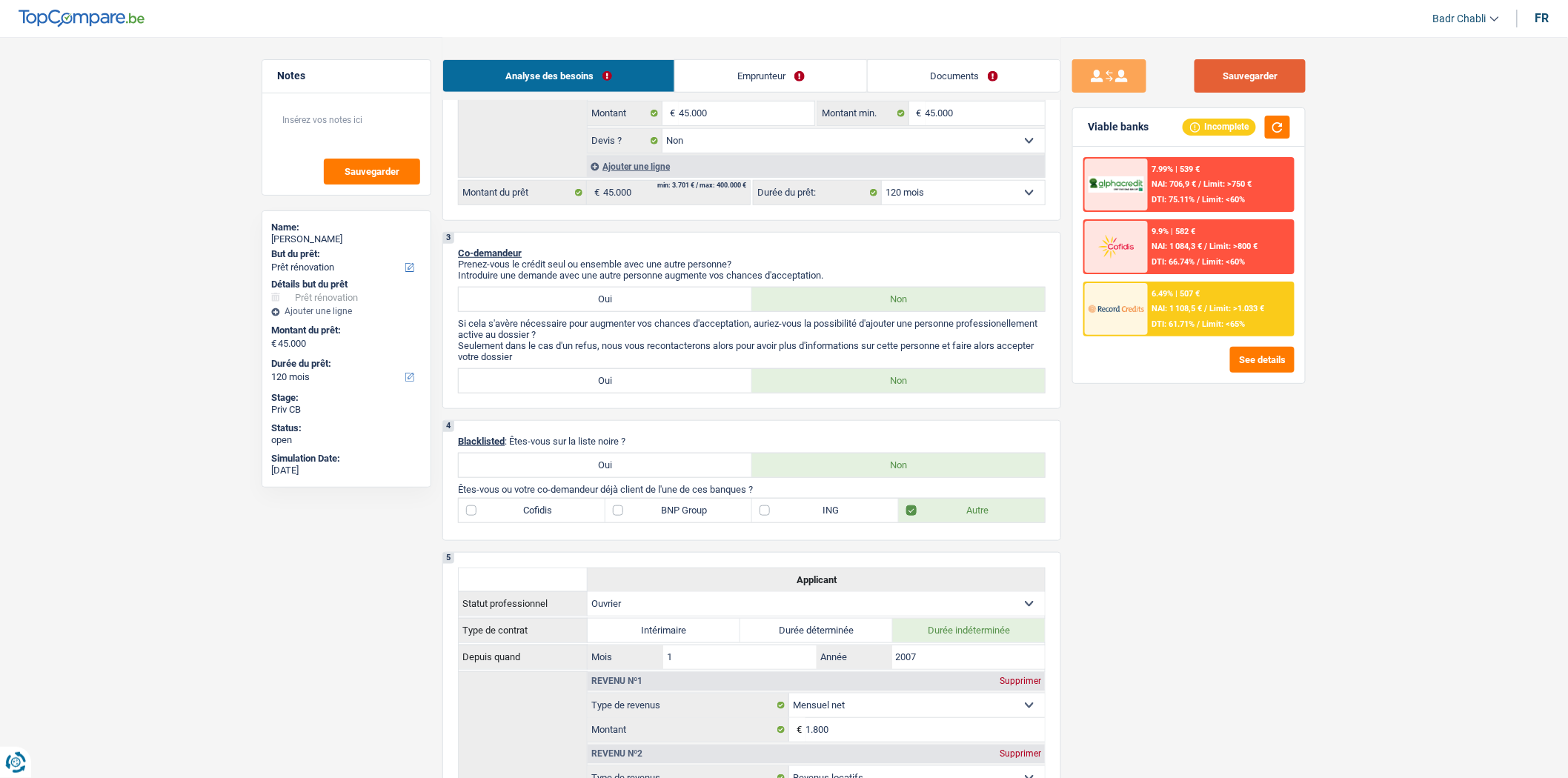
scroll to position [329, 0]
click at [1242, 76] on button "Sauvegarder" at bounding box center [1250, 76] width 111 height 33
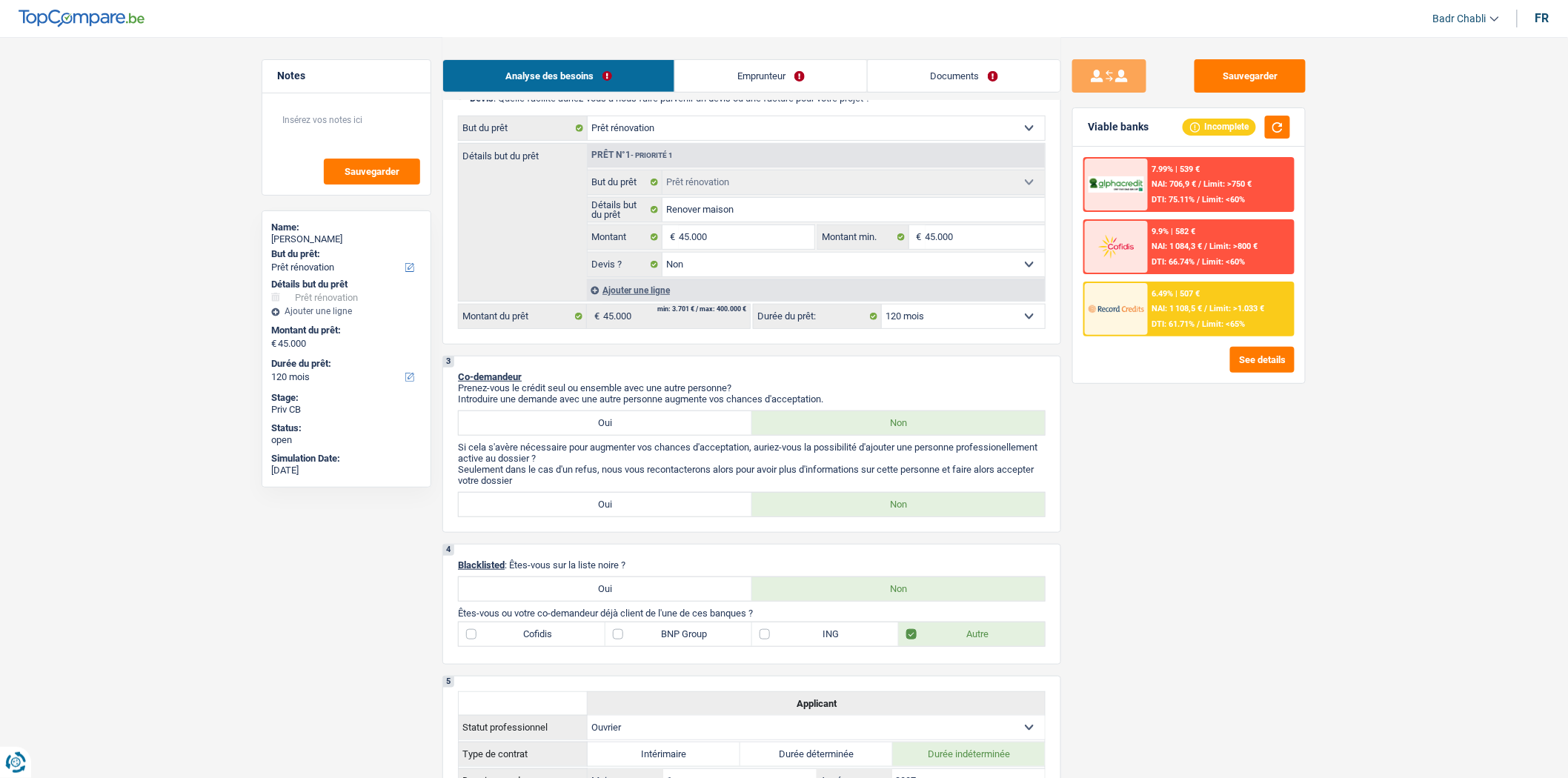
scroll to position [0, 0]
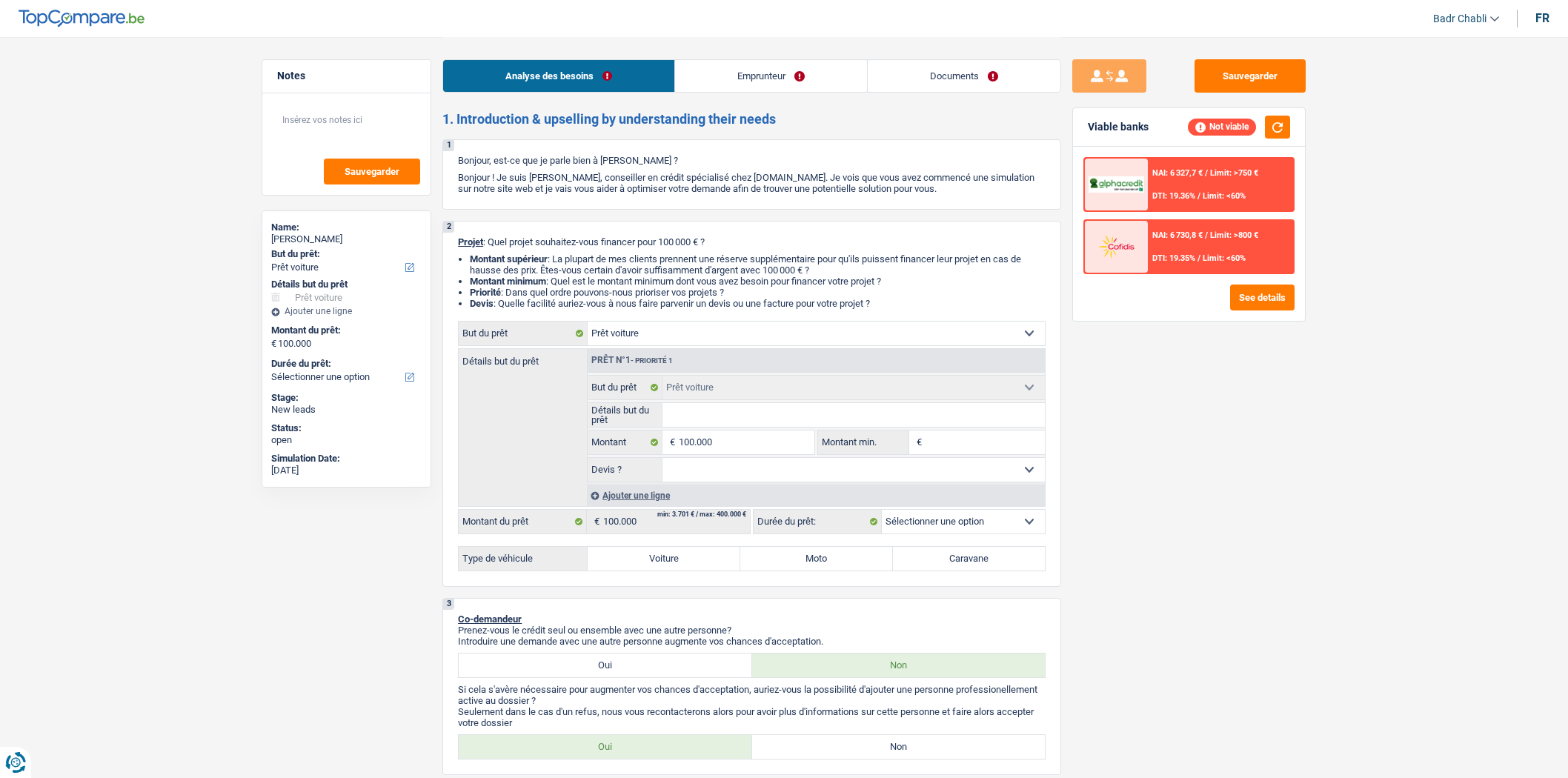
select select "car"
select select "retired"
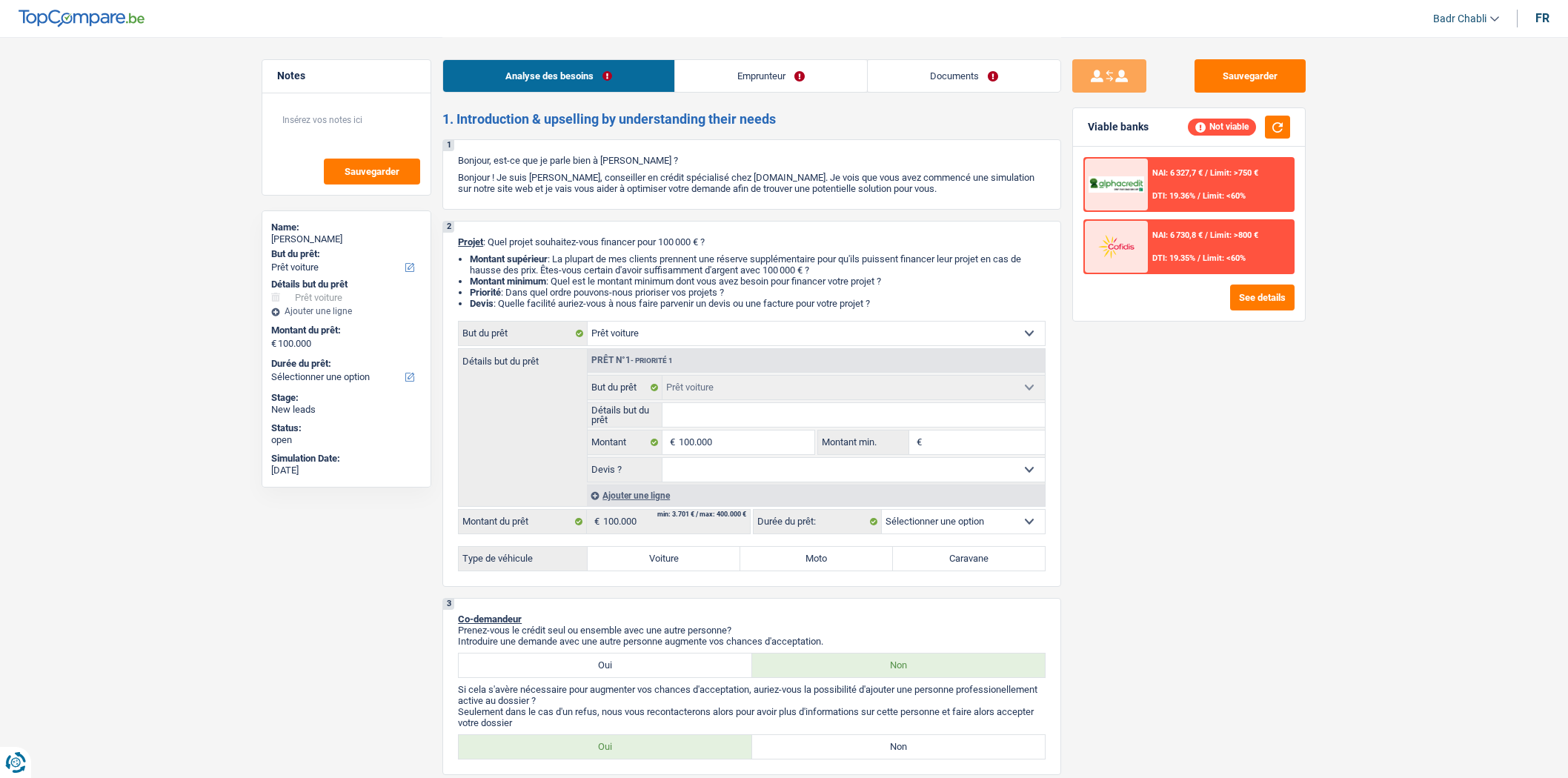
select select "familyAllowances"
select select "pension"
select select "ownerWithoutMortgage"
select select "carLoan"
select select "60"
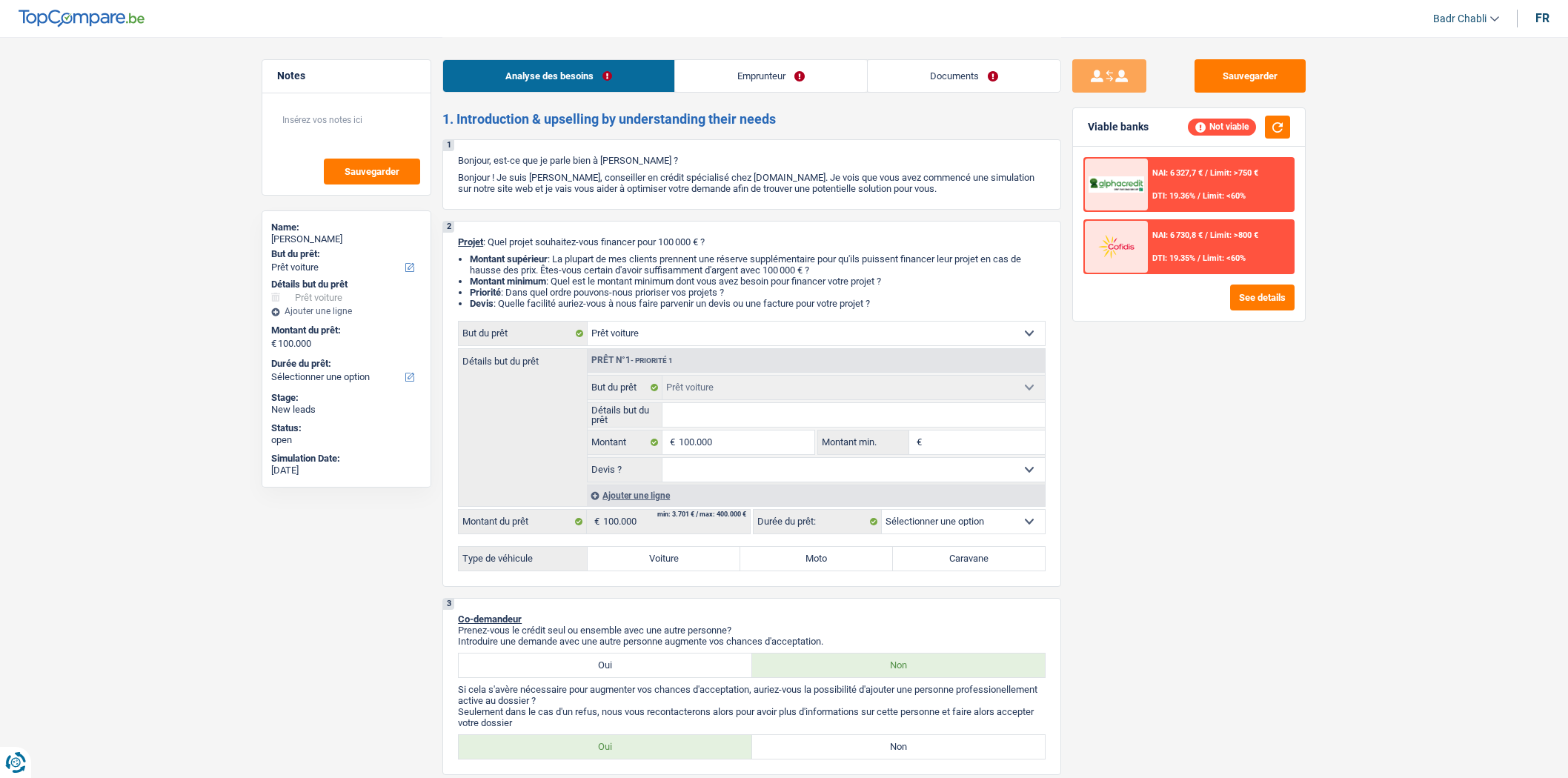
select select "car"
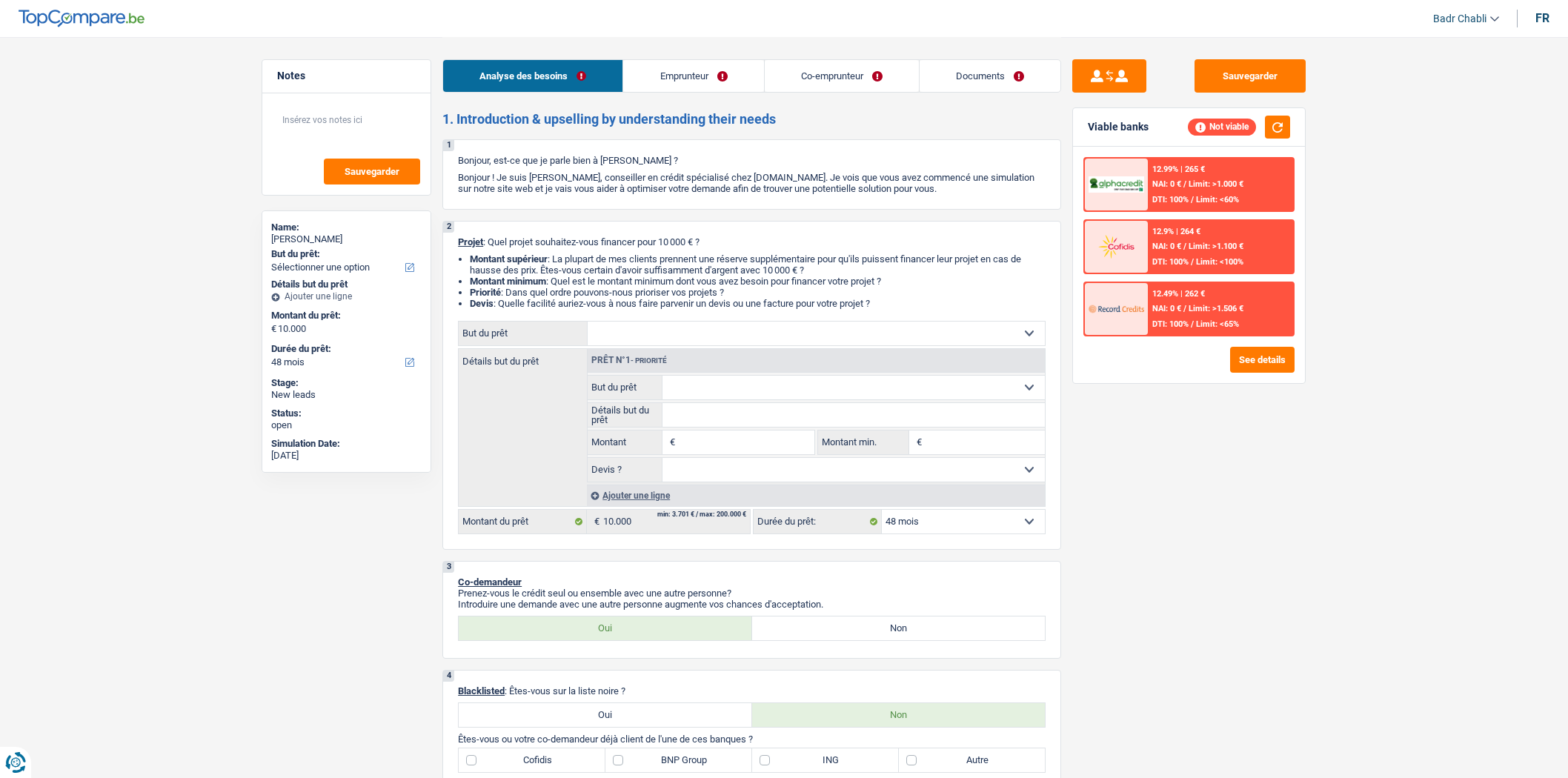
select select "48"
select select "unemployed"
select select "familyAllowances"
select select "unemployment"
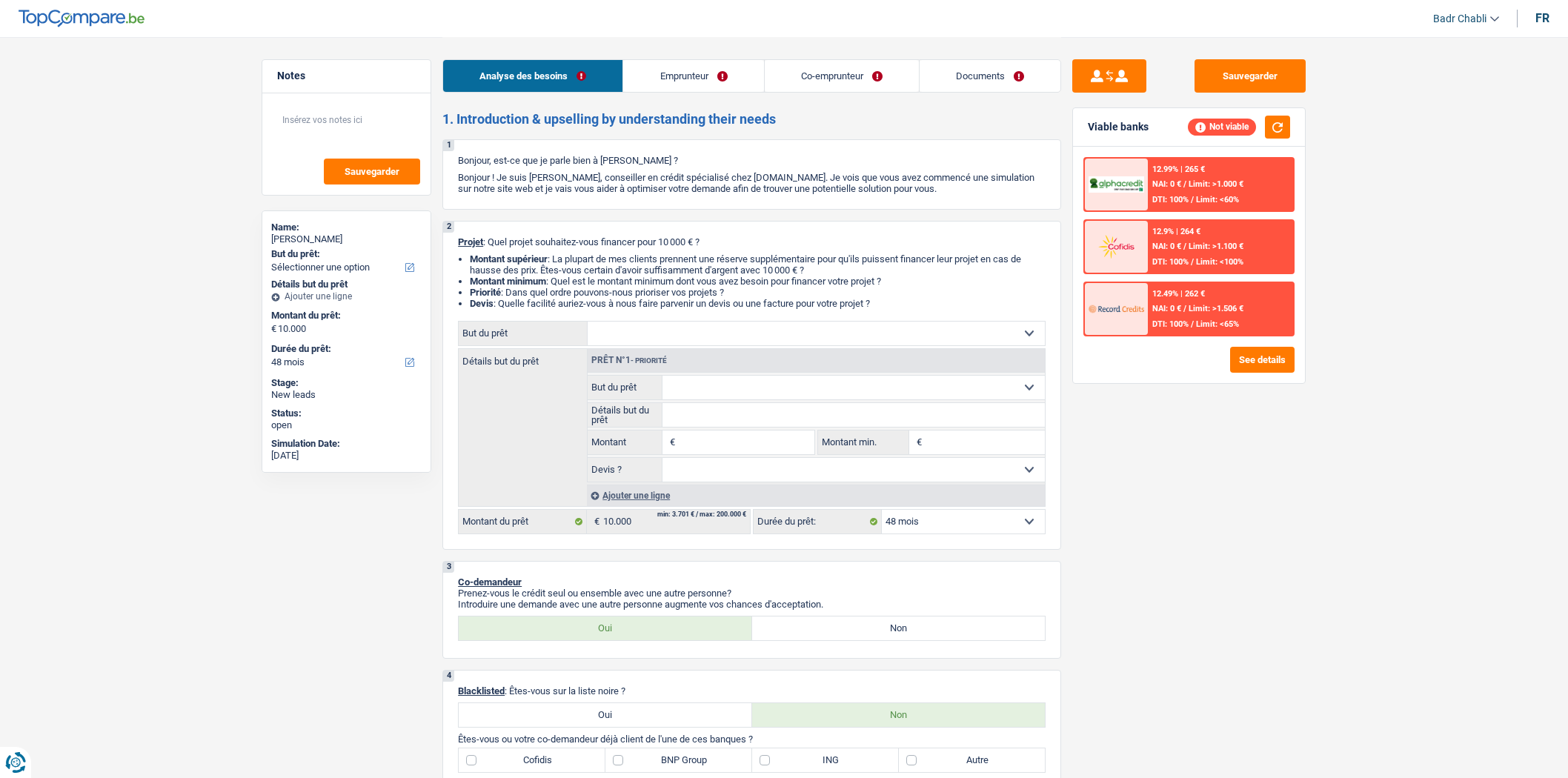
select select "ownerWithMortgage"
select select "mortgage"
select select "420"
select select "48"
click at [713, 448] on input "Montant" at bounding box center [746, 442] width 136 height 24
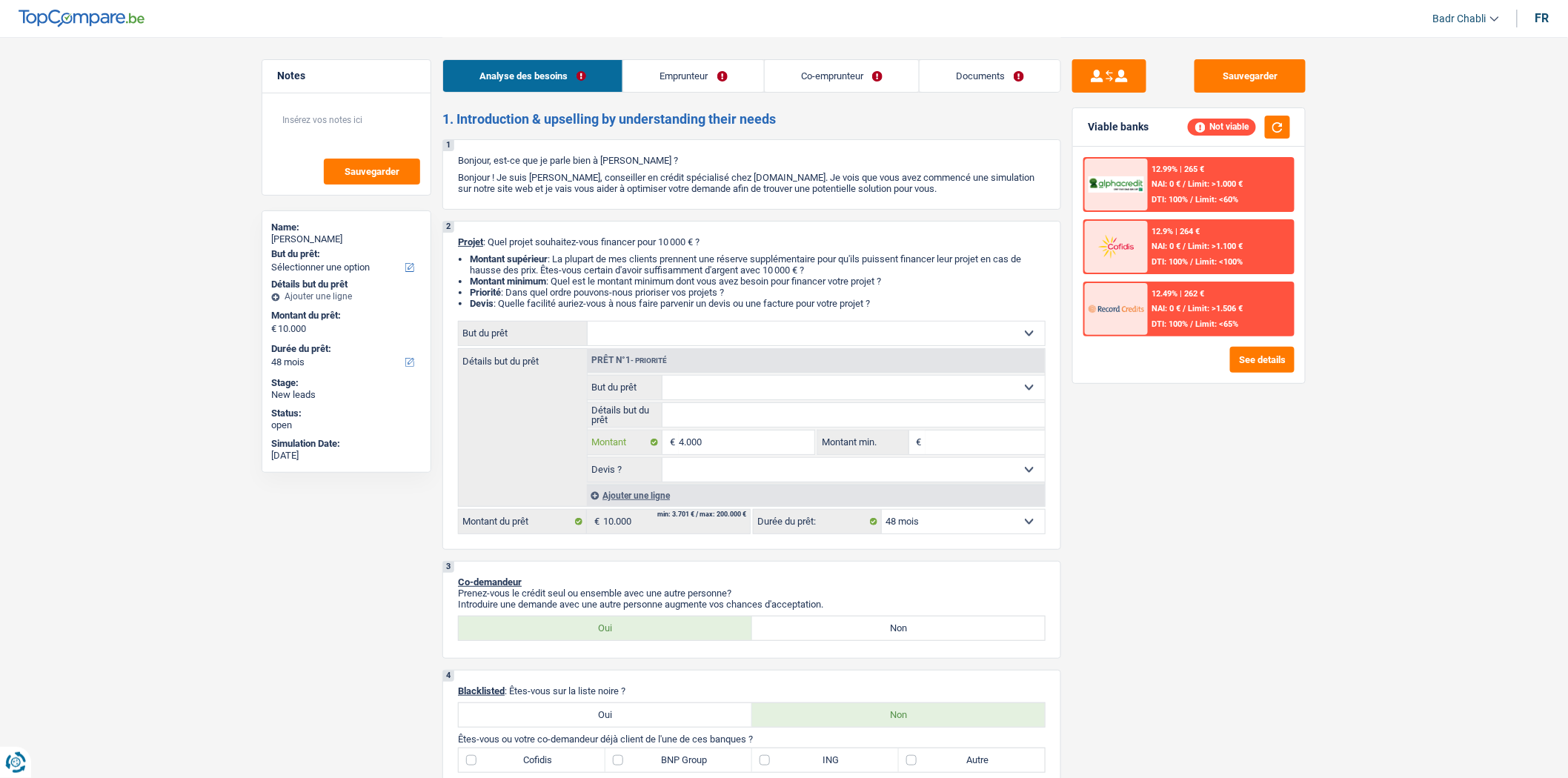
type input "40.000"
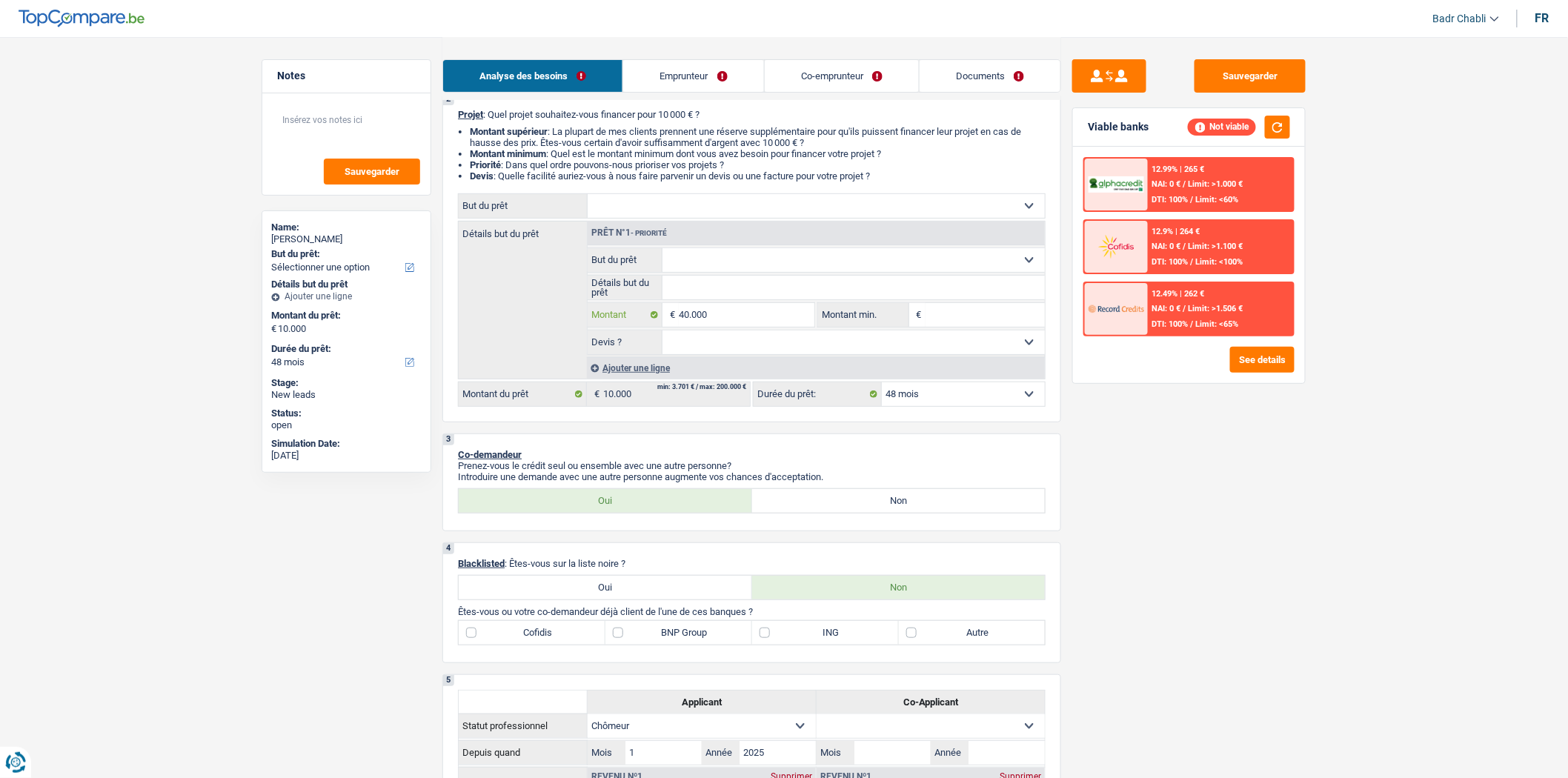
scroll to position [247, 0]
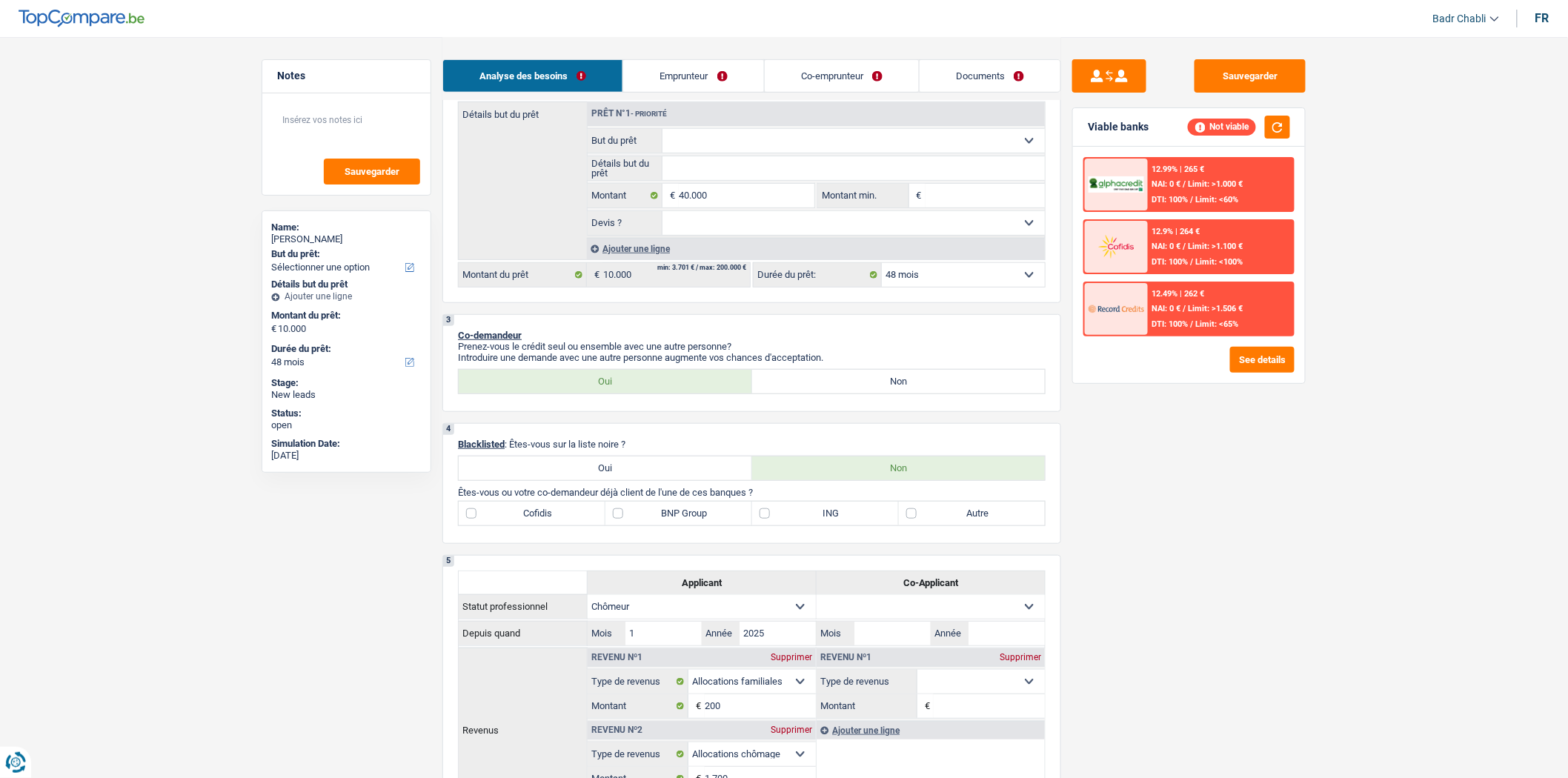
type input "40.000"
click at [693, 78] on link "Emprunteur" at bounding box center [693, 76] width 140 height 32
select select "144"
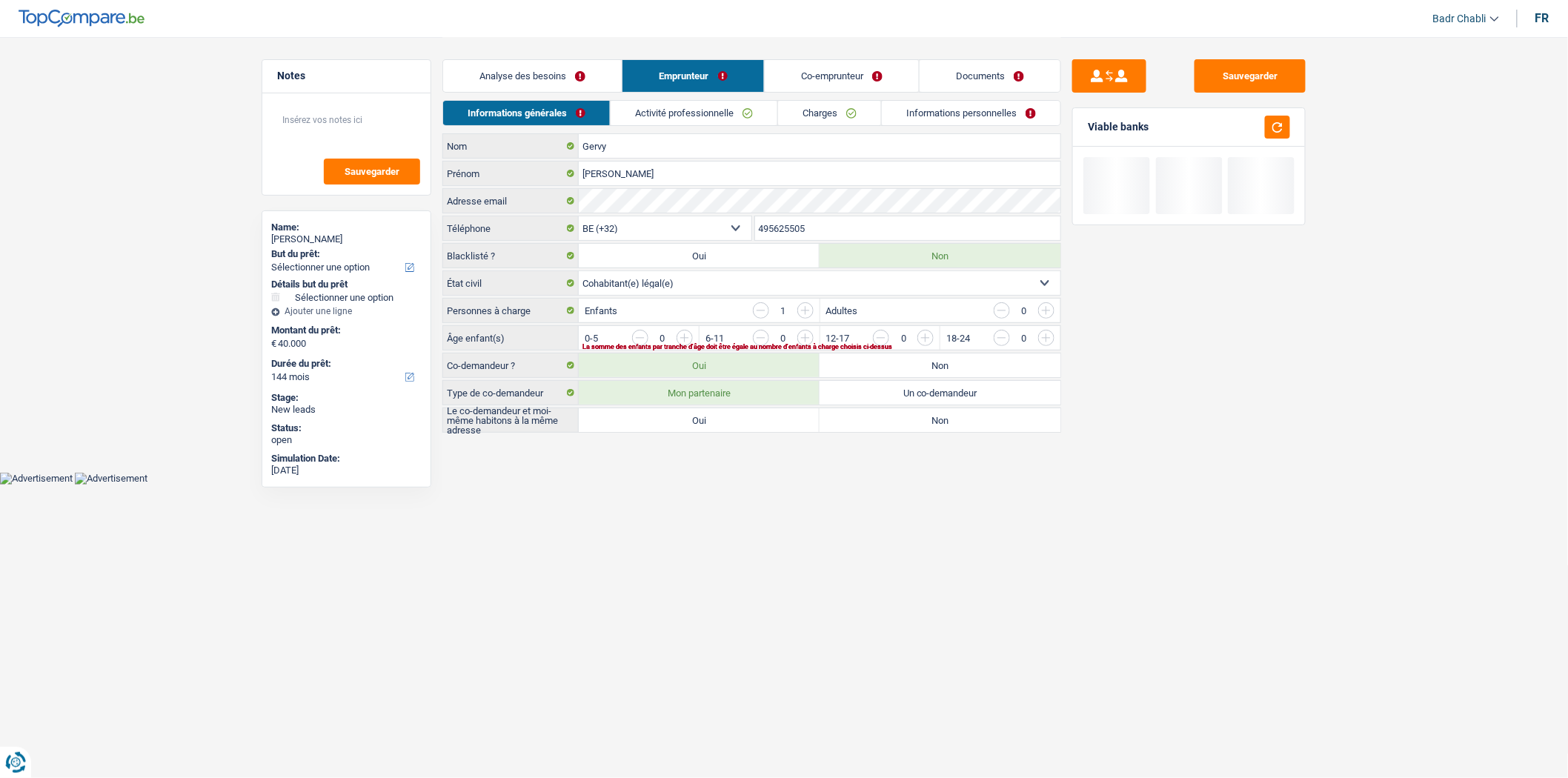
scroll to position [0, 0]
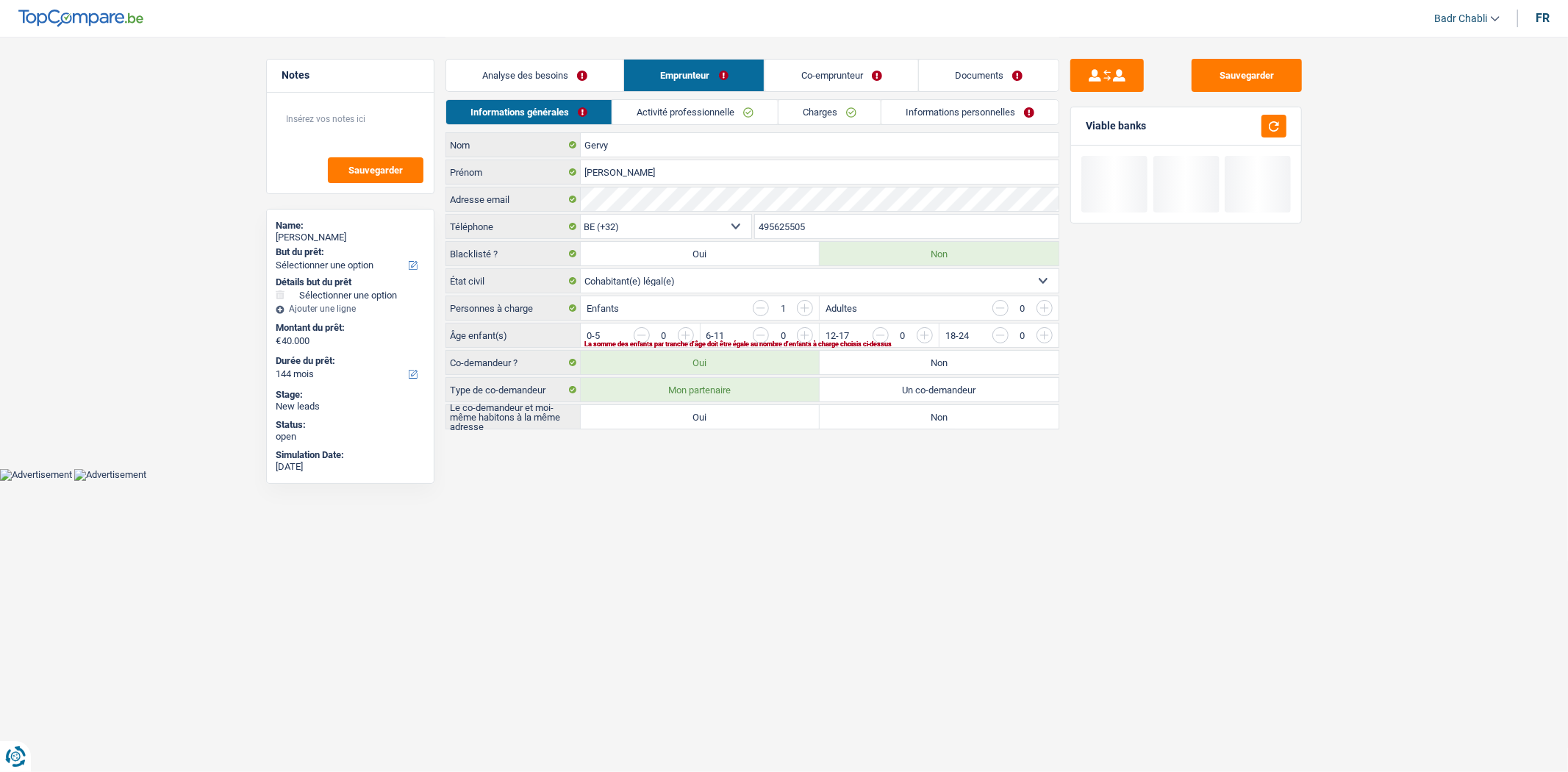
click at [704, 112] on link "Activité professionnelle" at bounding box center [695, 112] width 166 height 25
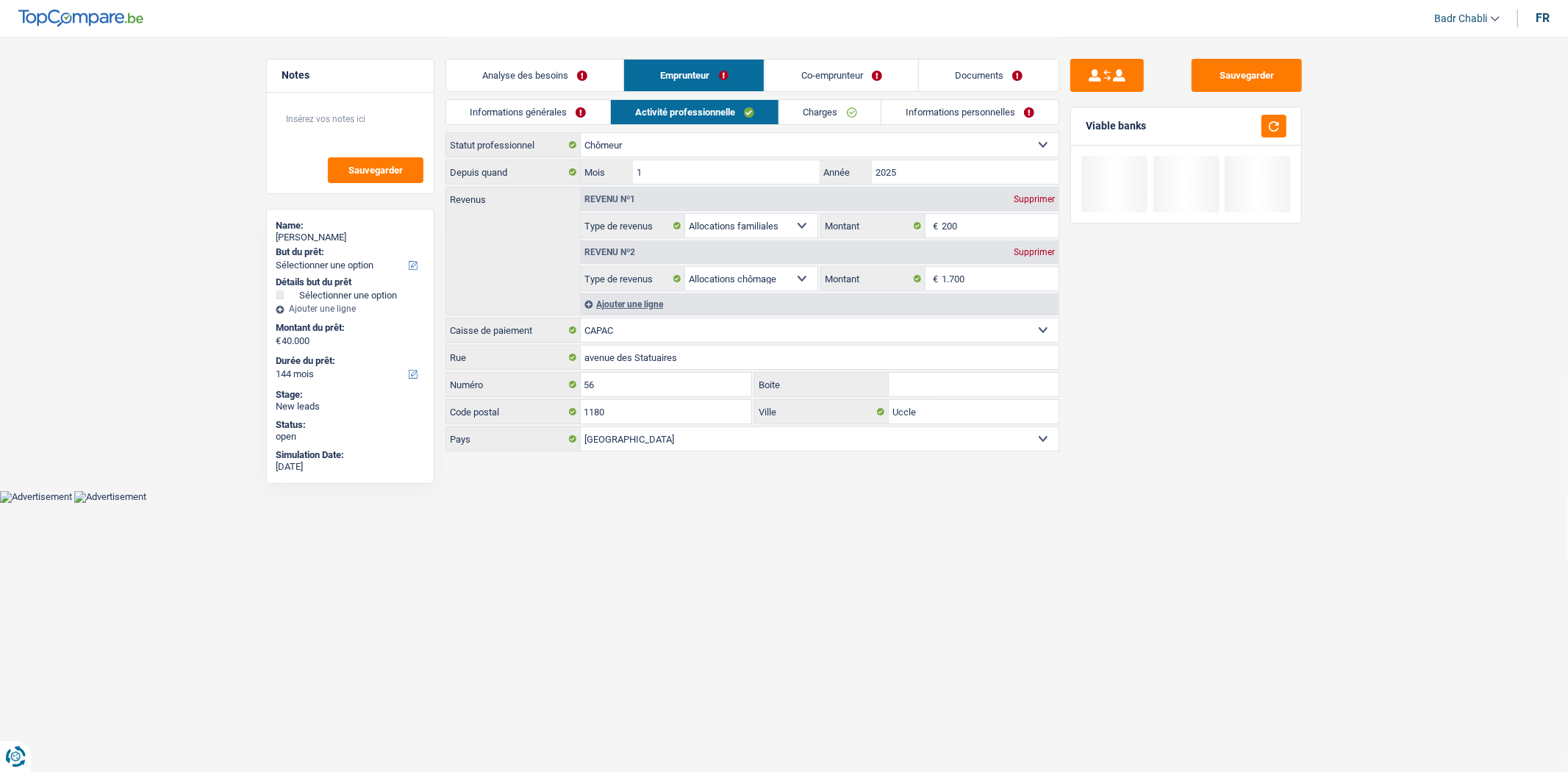
click at [556, 38] on div "Analyse des besoins Emprunteur Co-emprunteur Documents" at bounding box center [752, 68] width 614 height 62
click at [561, 55] on div "Analyse des besoins Emprunteur Co-emprunteur Documents" at bounding box center [752, 68] width 614 height 62
click at [564, 62] on link "Analyse des besoins" at bounding box center [535, 75] width 177 height 32
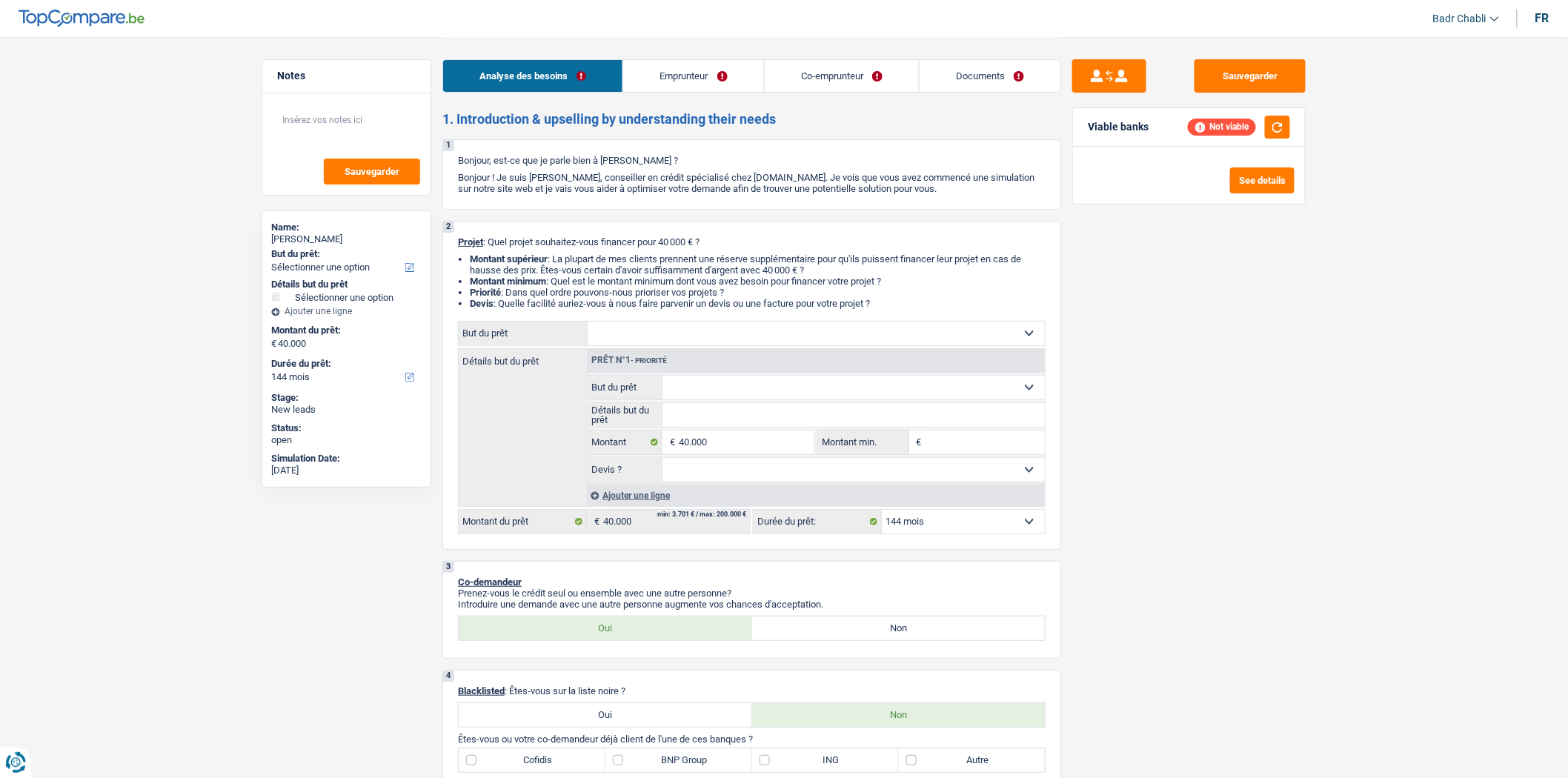
click at [688, 86] on link "Emprunteur" at bounding box center [693, 76] width 140 height 32
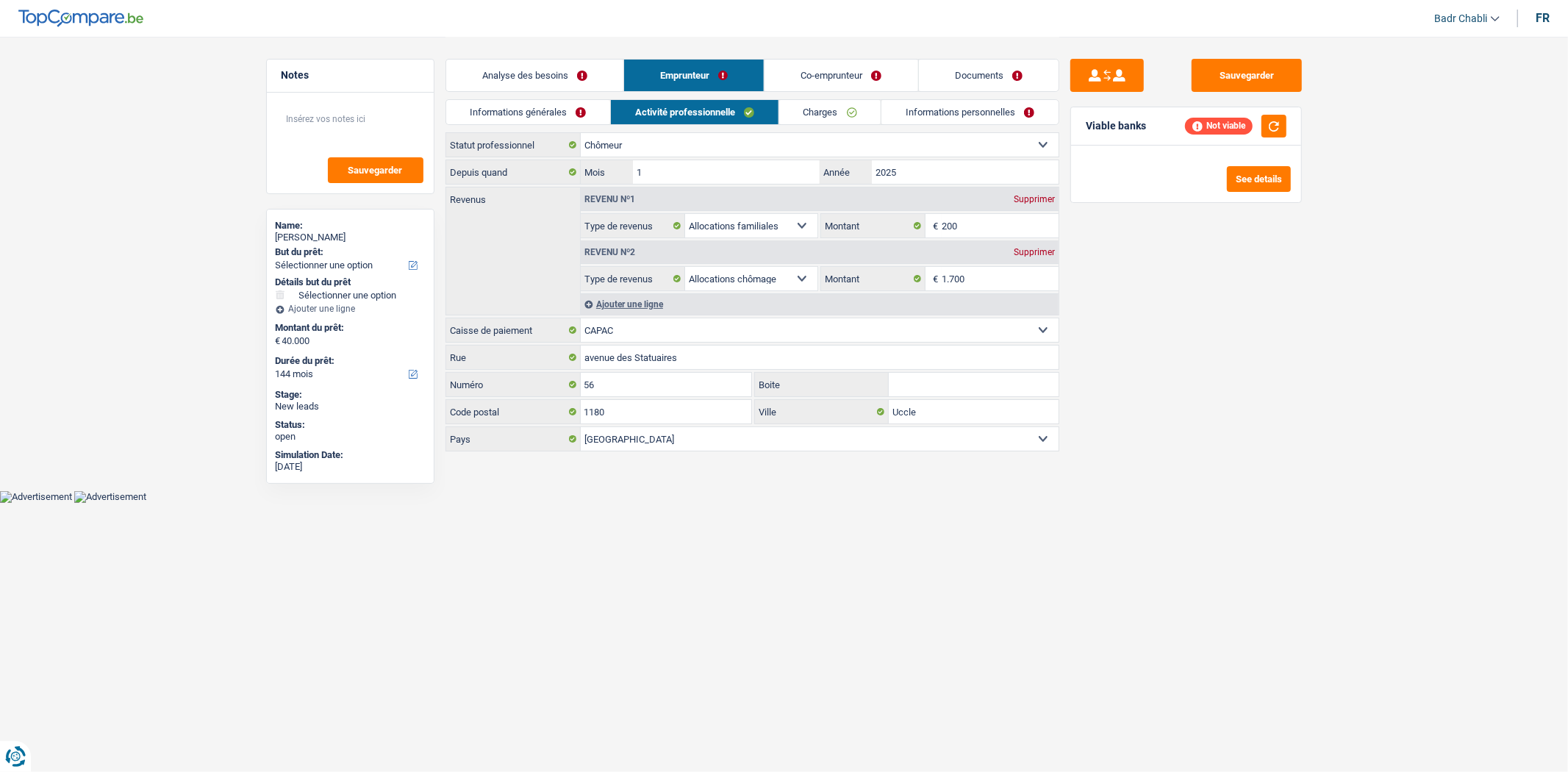
click at [846, 112] on link "Charges" at bounding box center [830, 112] width 103 height 25
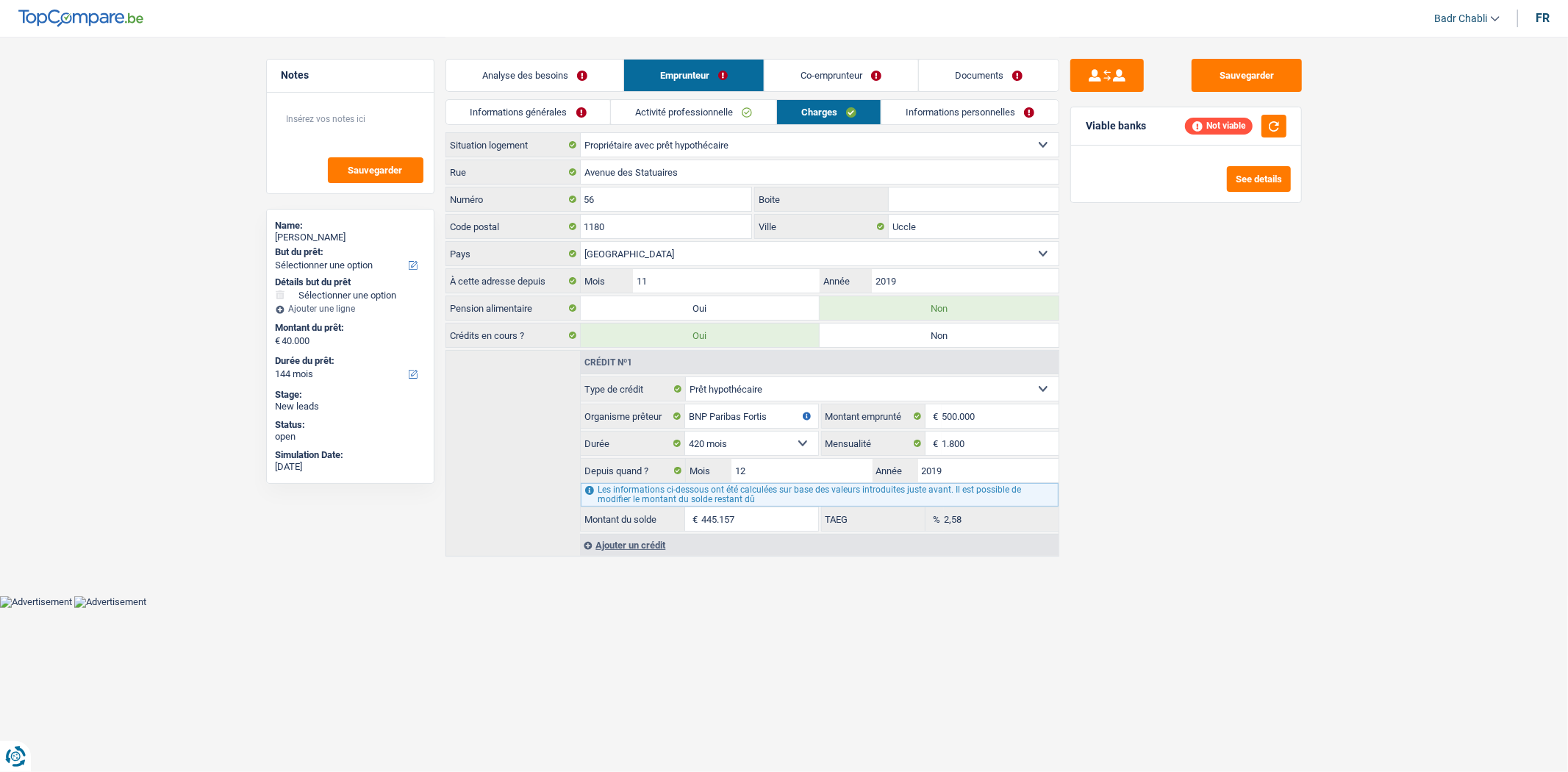
click at [549, 76] on link "Analyse des besoins" at bounding box center [535, 75] width 177 height 32
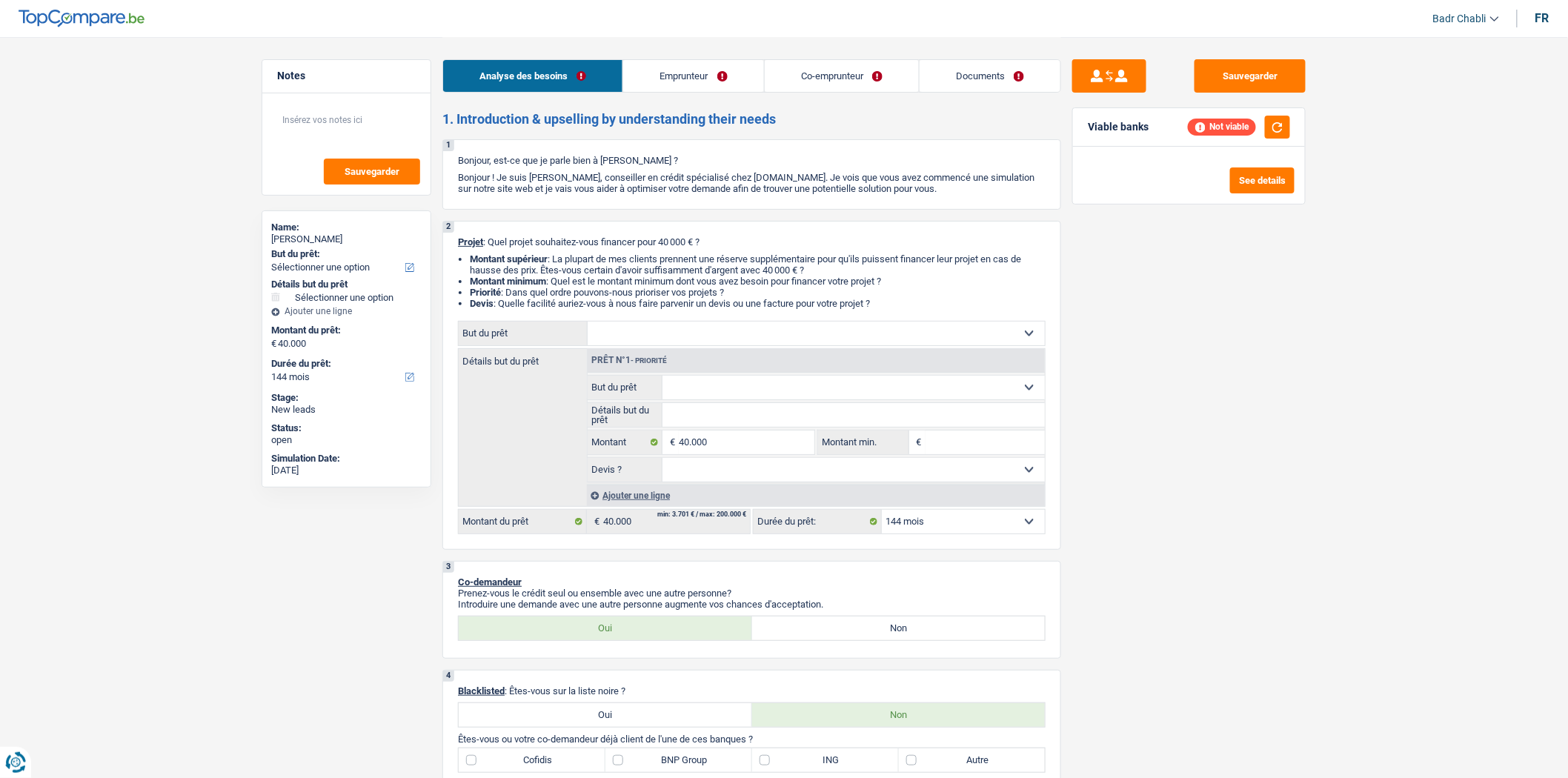
click at [755, 342] on select "Confort maison: meubles, textile, peinture, électroménager, outillage non-profe…" at bounding box center [816, 333] width 457 height 24
select select "renovatingAbroad"
click at [588, 325] on select "Confort maison: meubles, textile, peinture, électroménager, outillage non-profe…" at bounding box center [816, 333] width 457 height 24
select select "renovatingAbroad"
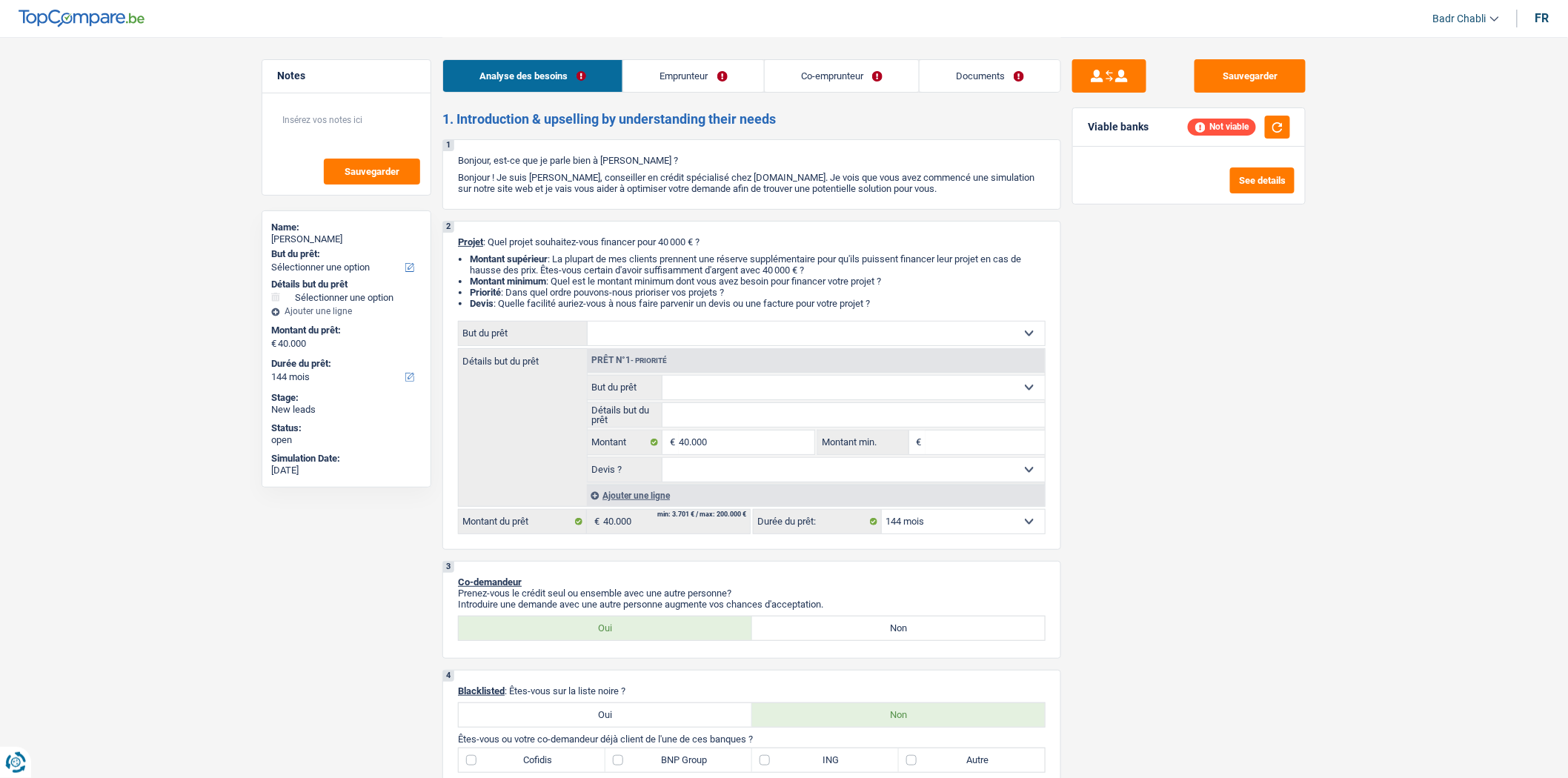
select select "renovatingAbroad"
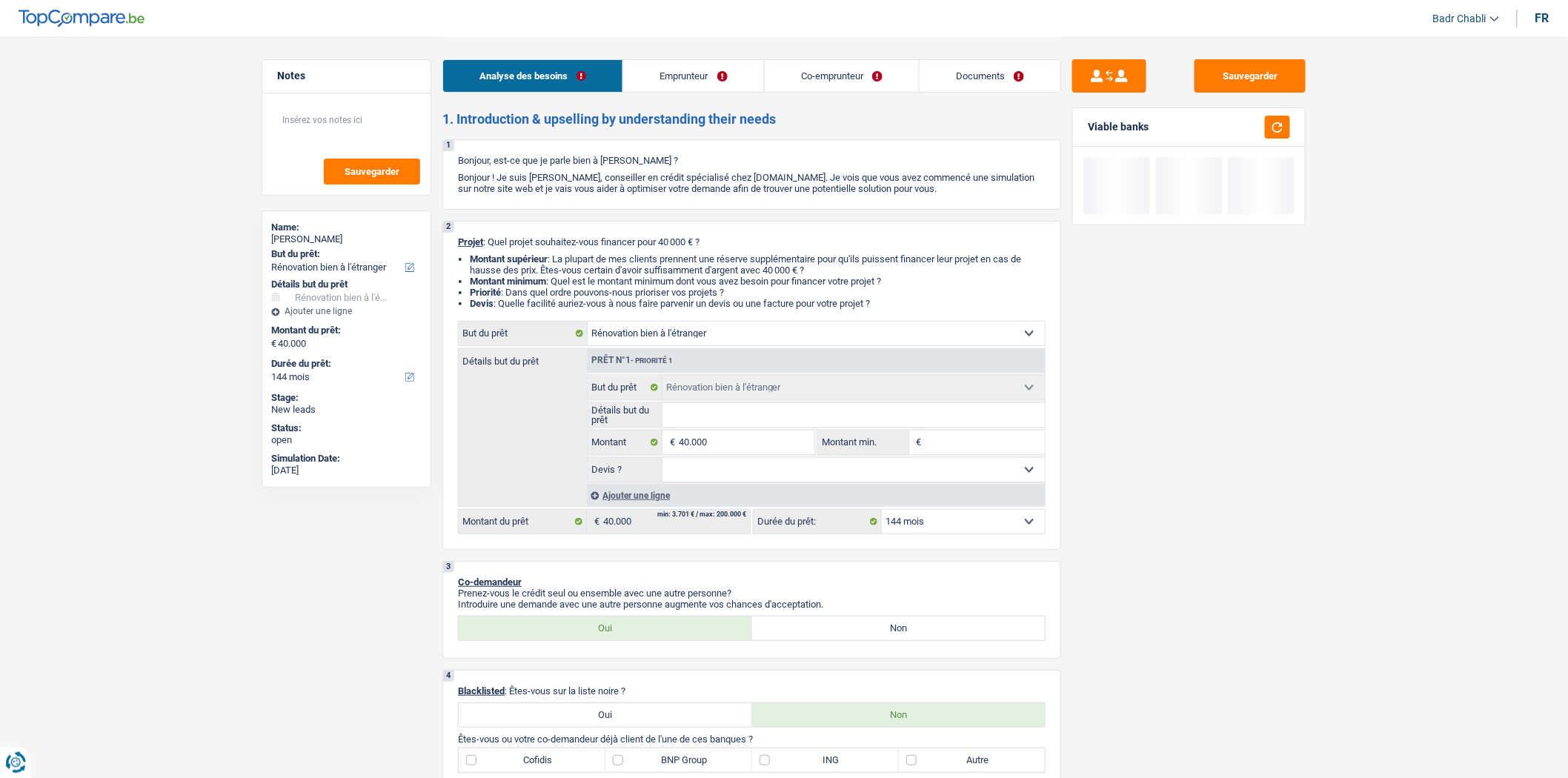
click at [808, 476] on select "Oui Non Non répondu Sélectionner une option" at bounding box center [855, 470] width 384 height 24
select select "false"
click at [663, 462] on select "Oui Non Non répondu Sélectionner une option" at bounding box center [855, 470] width 384 height 24
select select "false"
click at [746, 425] on input "Détails but du prêt" at bounding box center [855, 415] width 384 height 24
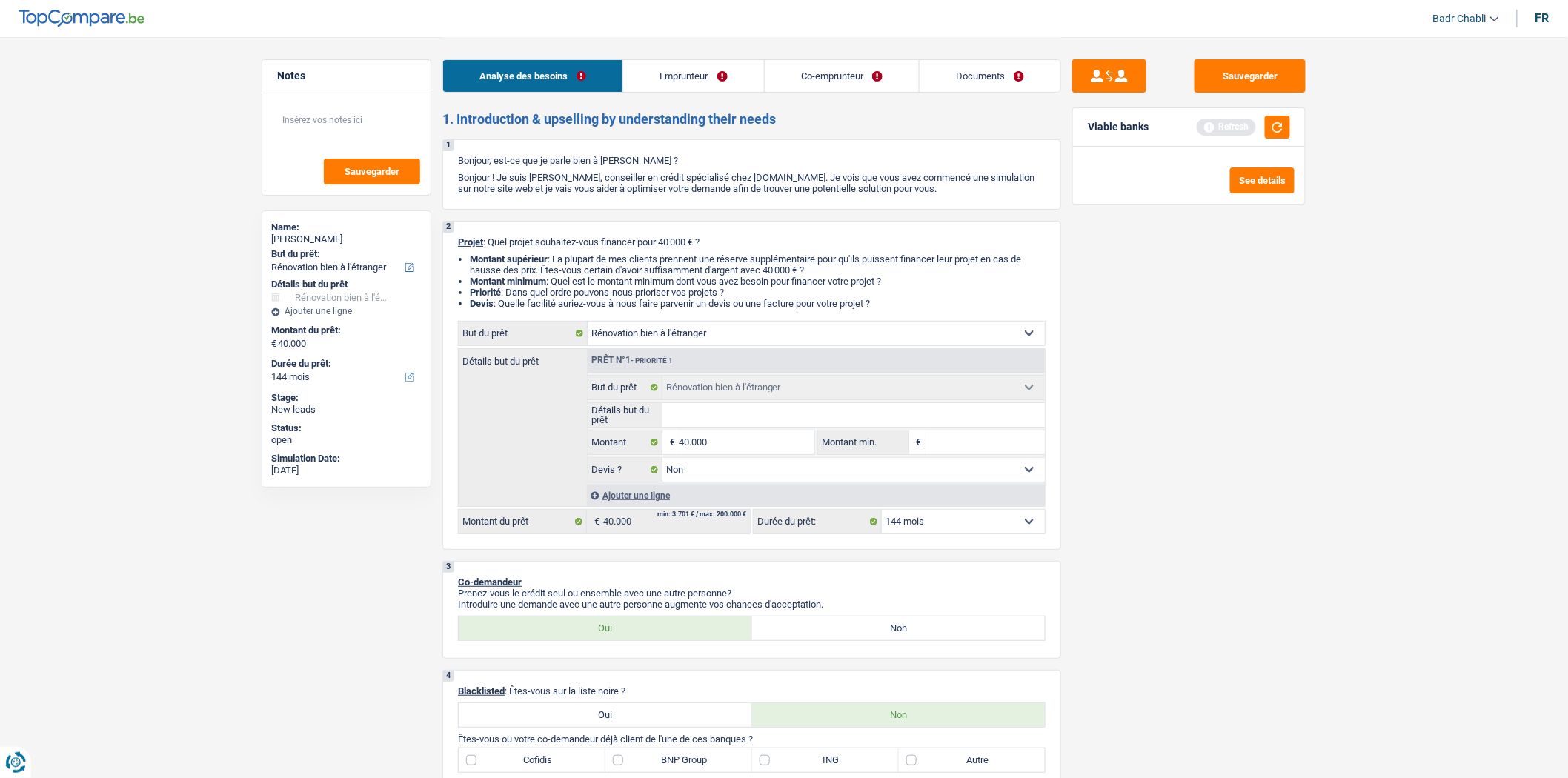
type input "C"
type input "Ch"
type input "Cha"
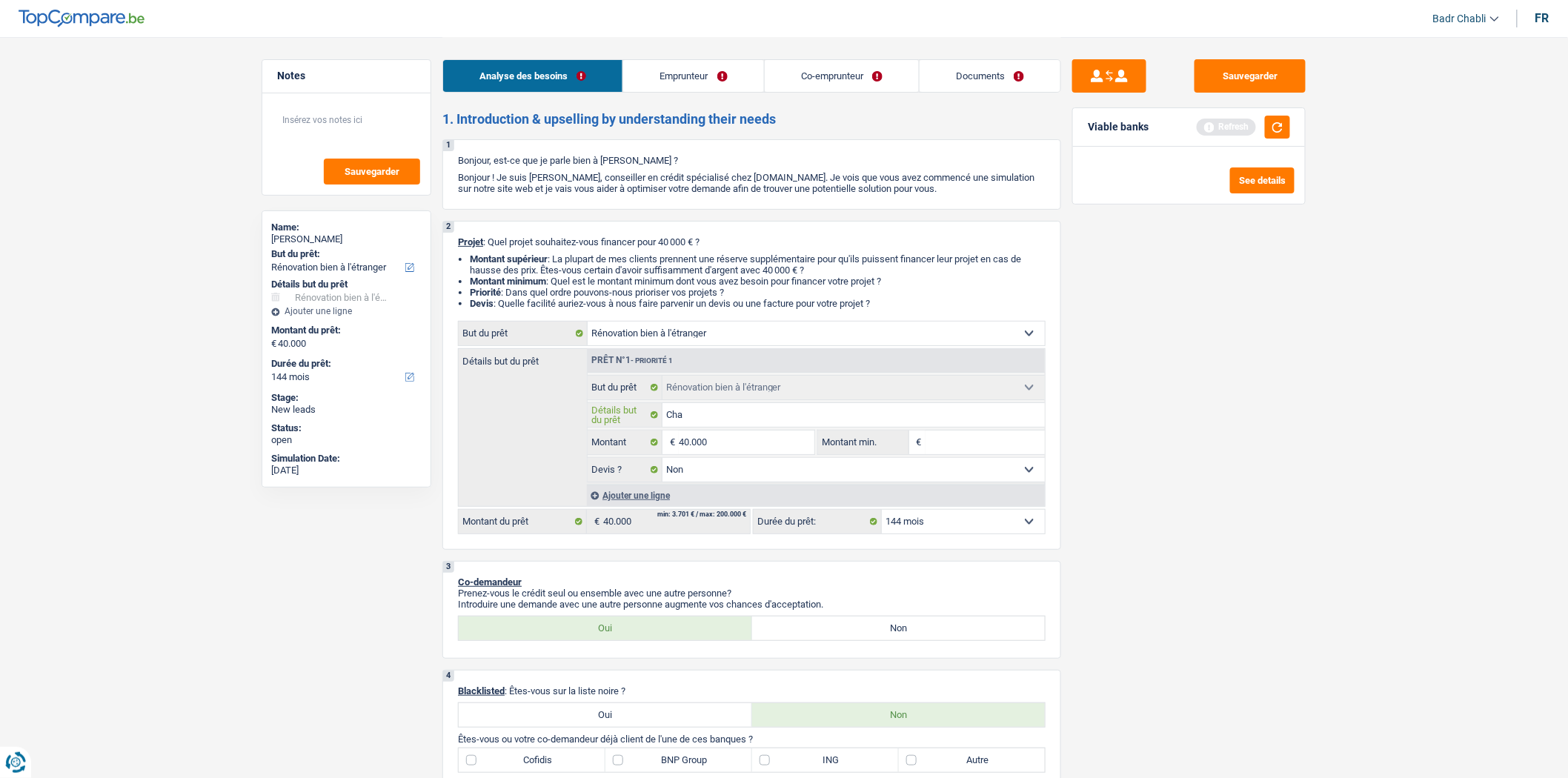
type input "Cha"
type input "Chan"
type input "Chang"
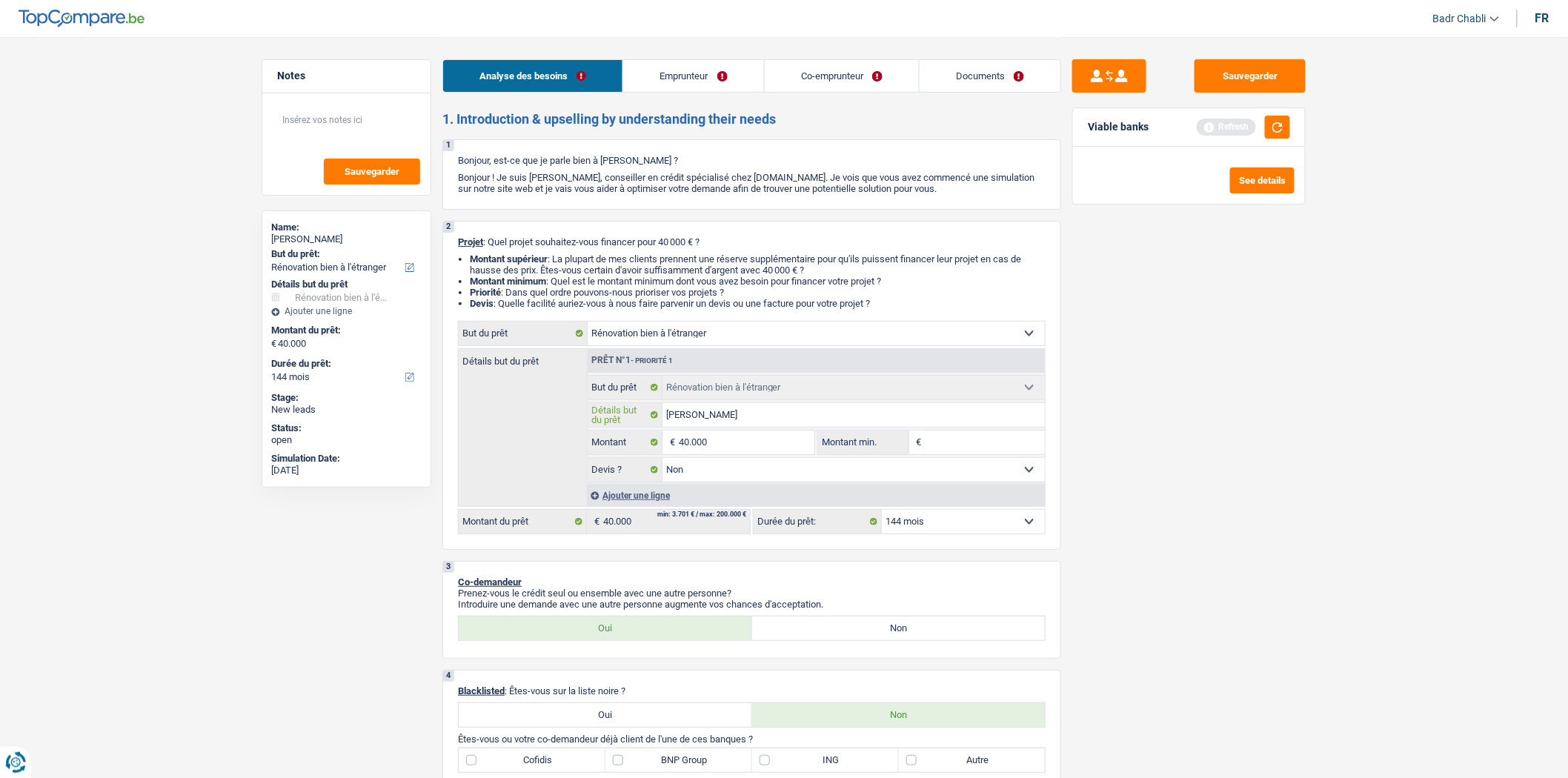
type input "Change"
type input "Changem"
type input "Changeme"
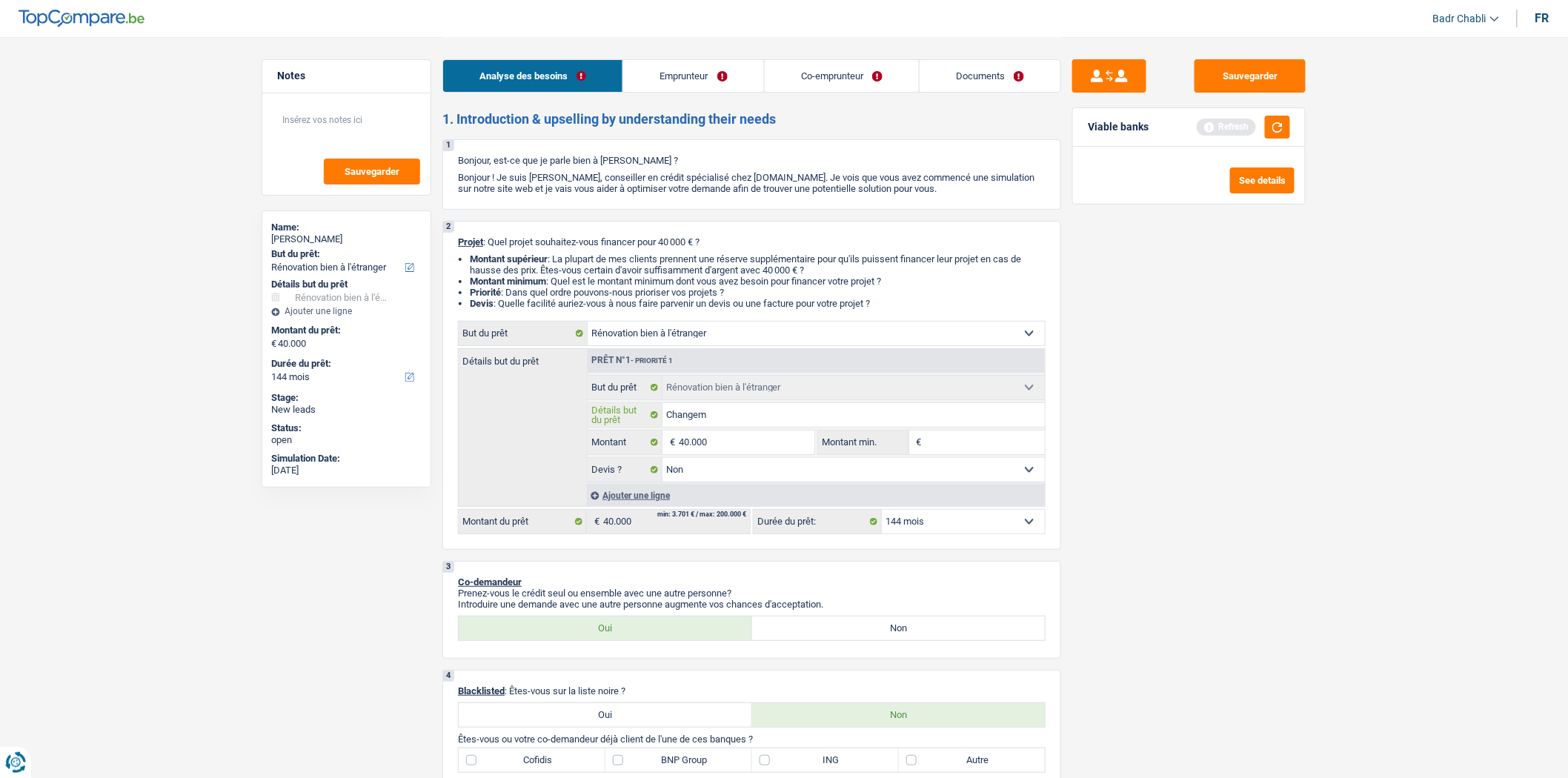
type input "Changeme"
type input "Changemen"
type input "Changement"
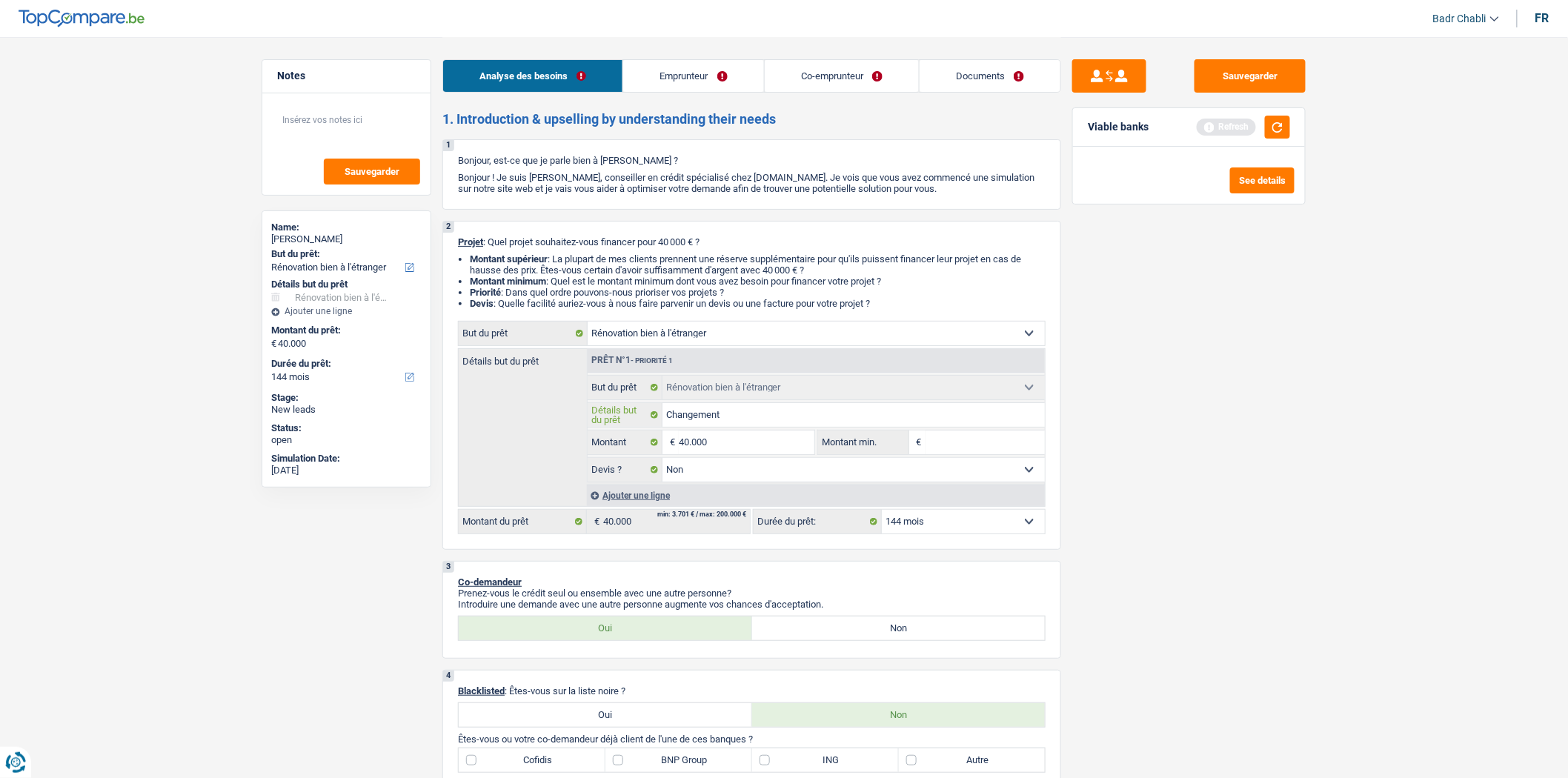
type input "Changement"
type input "Changement d"
type input "Changement du"
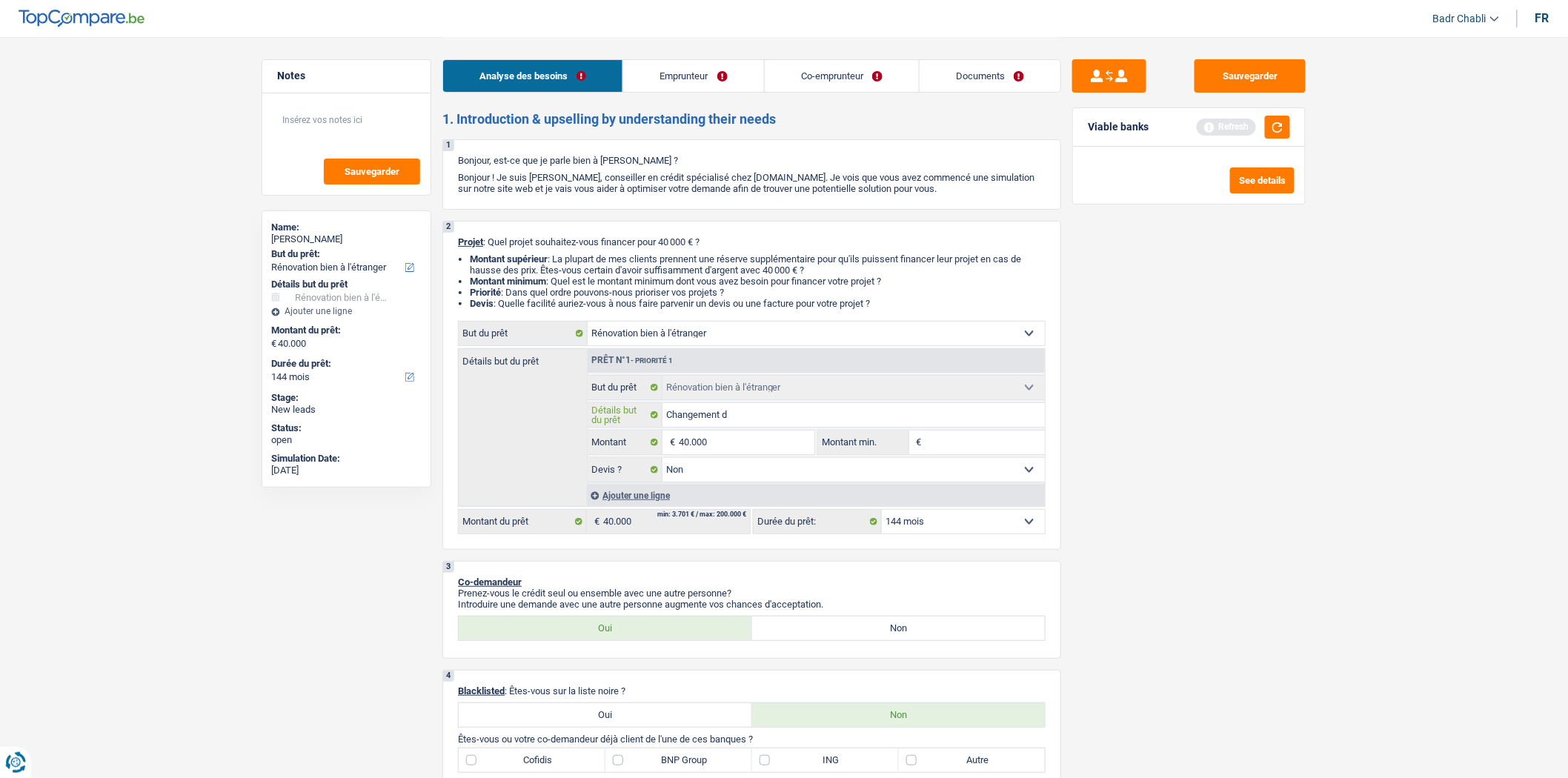
type input "Changement du"
type input "Changement du t"
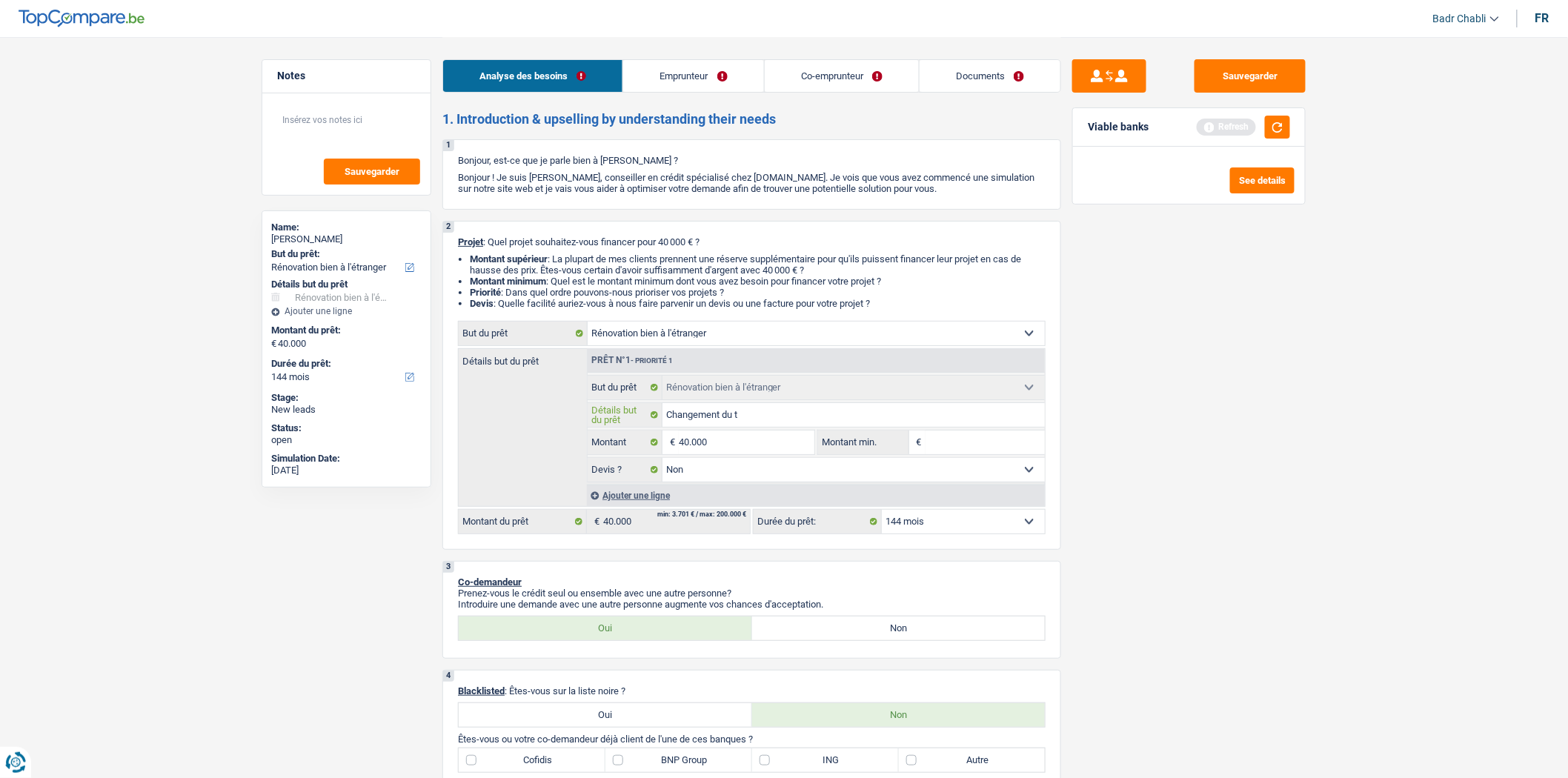
type input "Changement du to"
type input "Changement du toi"
type input "Changement du toit"
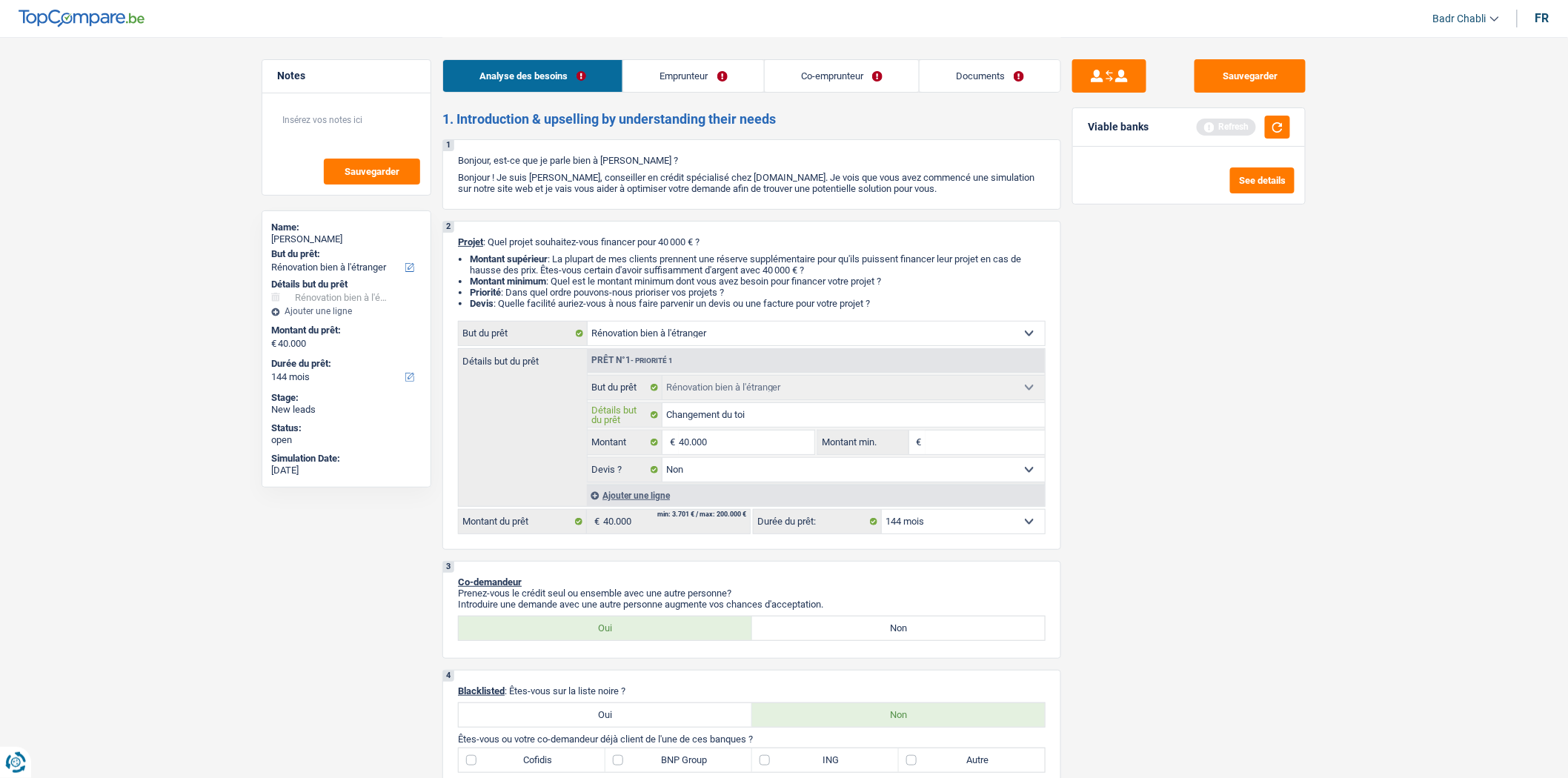
type input "Changement du toit"
click at [989, 69] on link "Documents" at bounding box center [990, 76] width 141 height 32
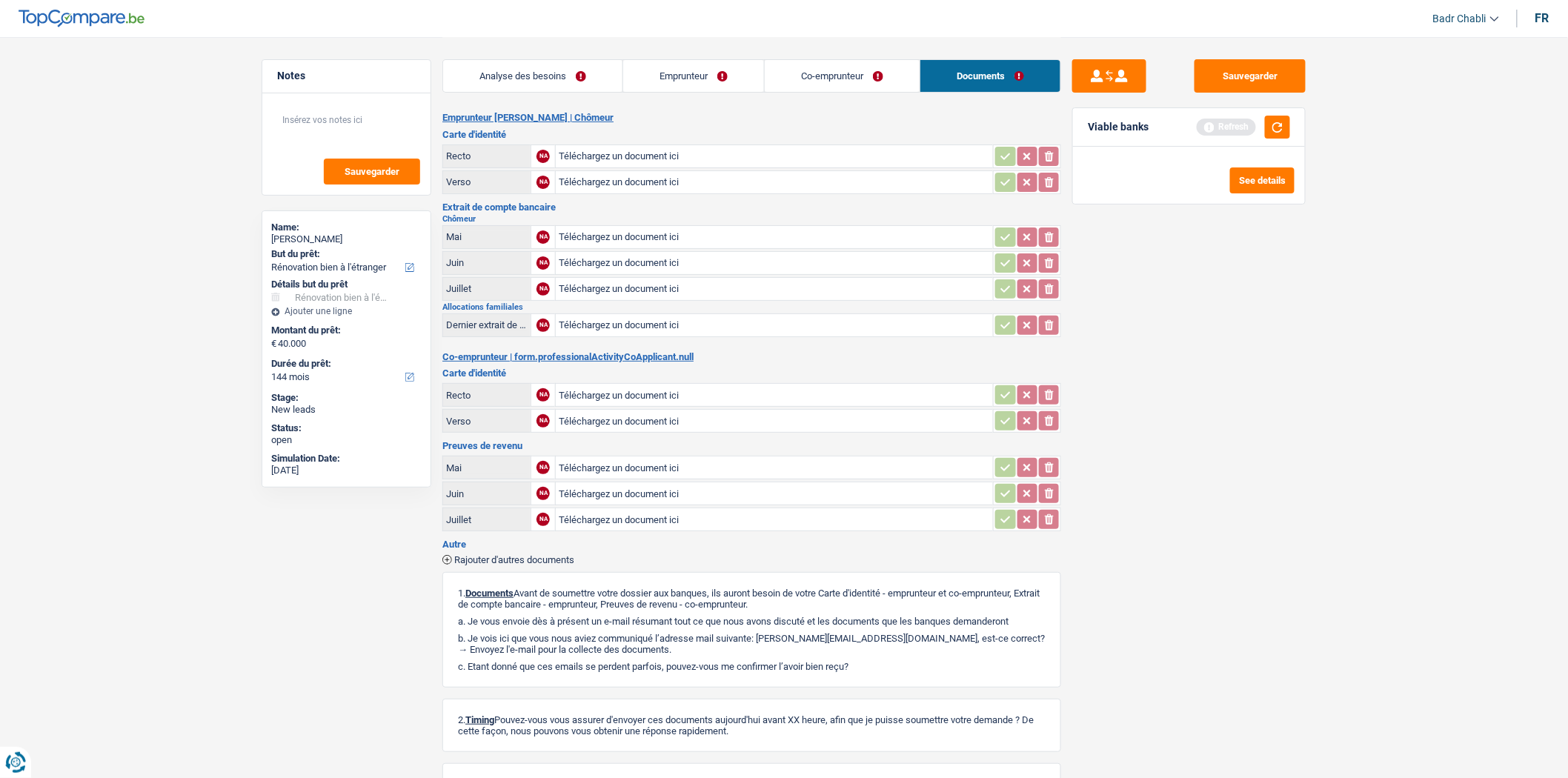
click at [575, 63] on link "Analyse des besoins" at bounding box center [532, 76] width 179 height 32
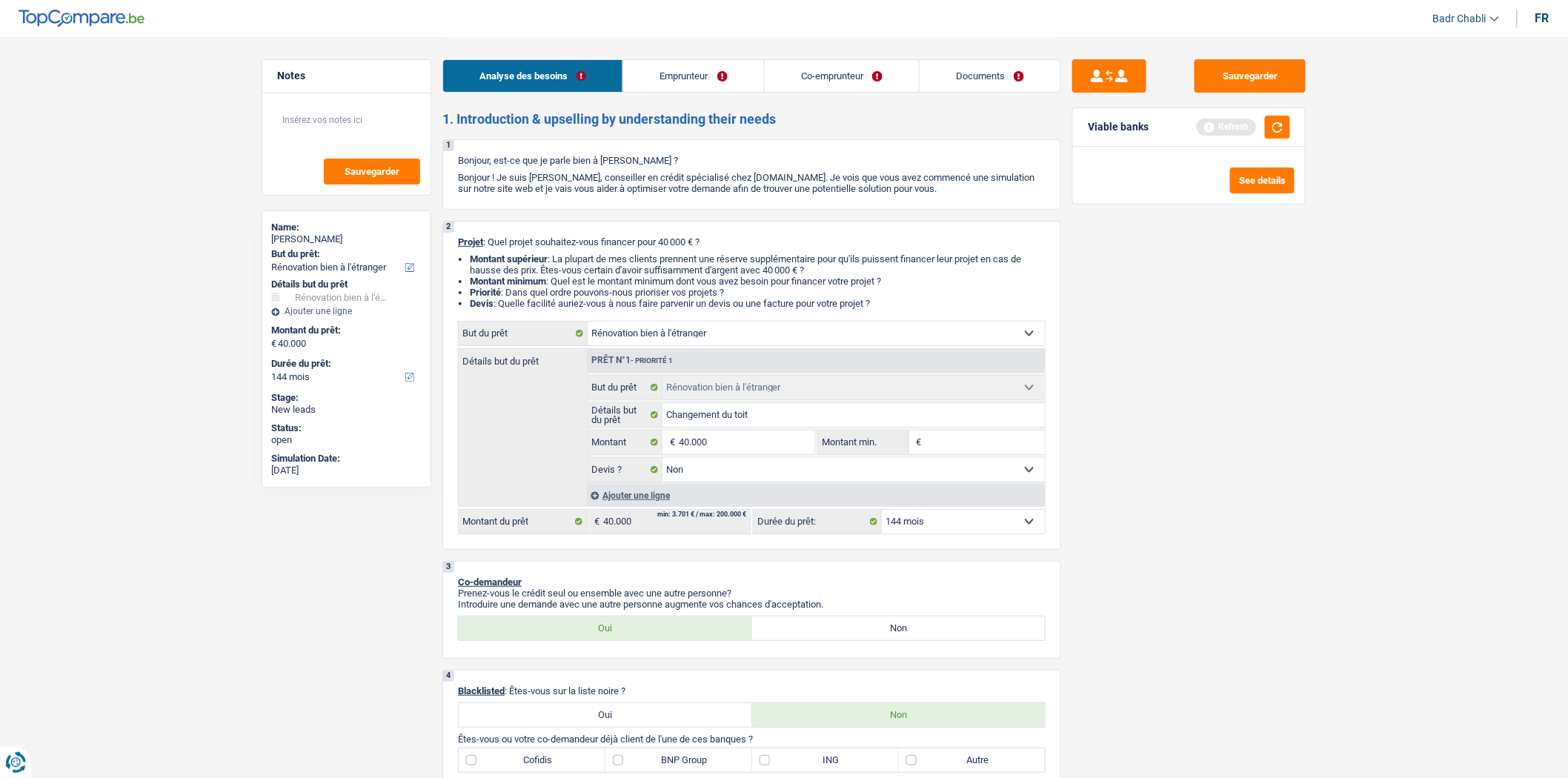
click at [974, 532] on select "12 mois 18 mois 24 mois 30 mois 36 mois 42 mois 48 mois 60 mois 72 mois 84 mois…" at bounding box center [963, 522] width 163 height 24
select select "120"
click at [882, 514] on select "12 mois 18 mois 24 mois 30 mois 36 mois 42 mois 48 mois 60 mois 72 mois 84 mois…" at bounding box center [963, 522] width 163 height 24
select select "120"
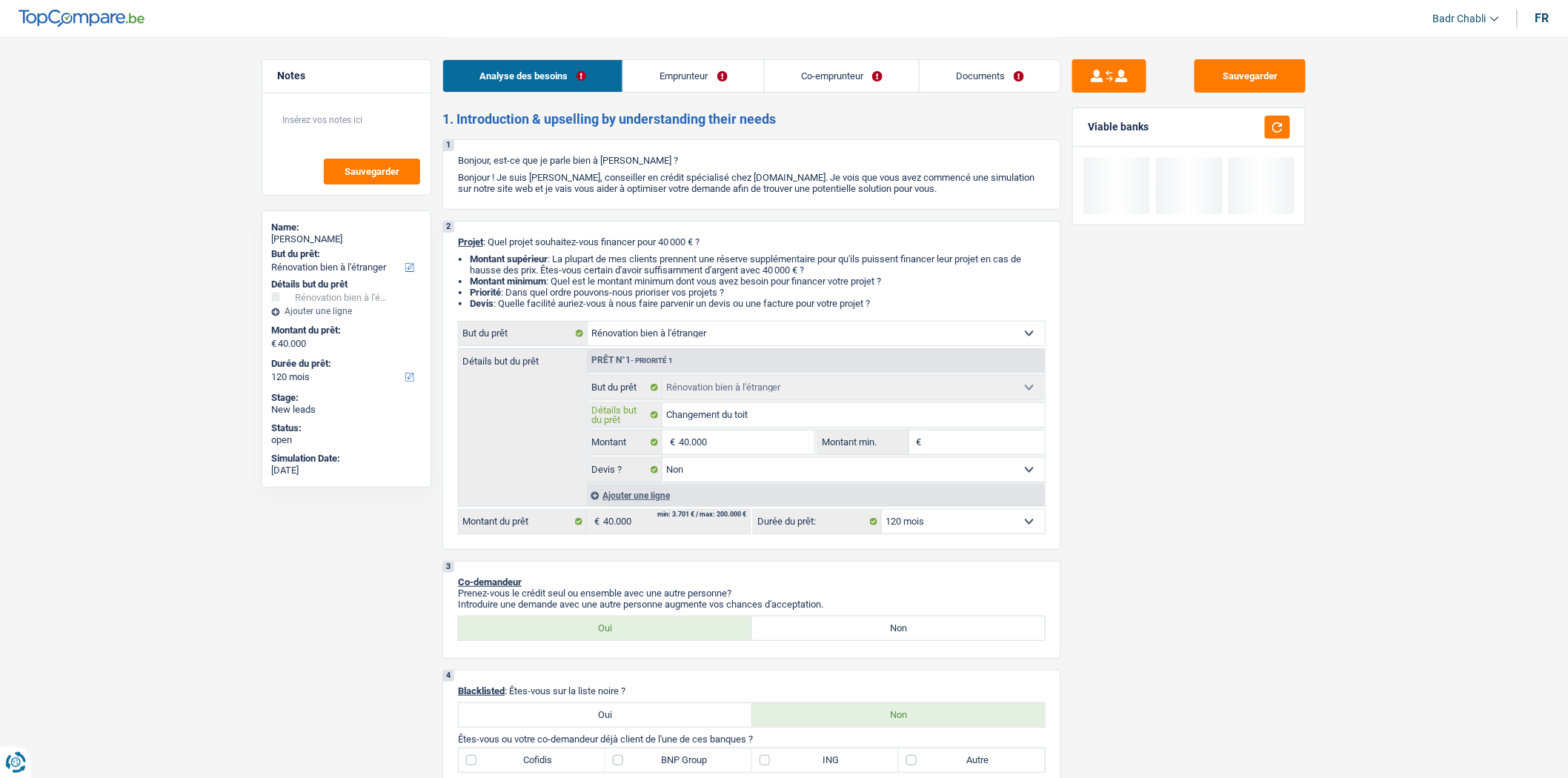
click at [781, 420] on input "Changement du toit" at bounding box center [855, 415] width 384 height 24
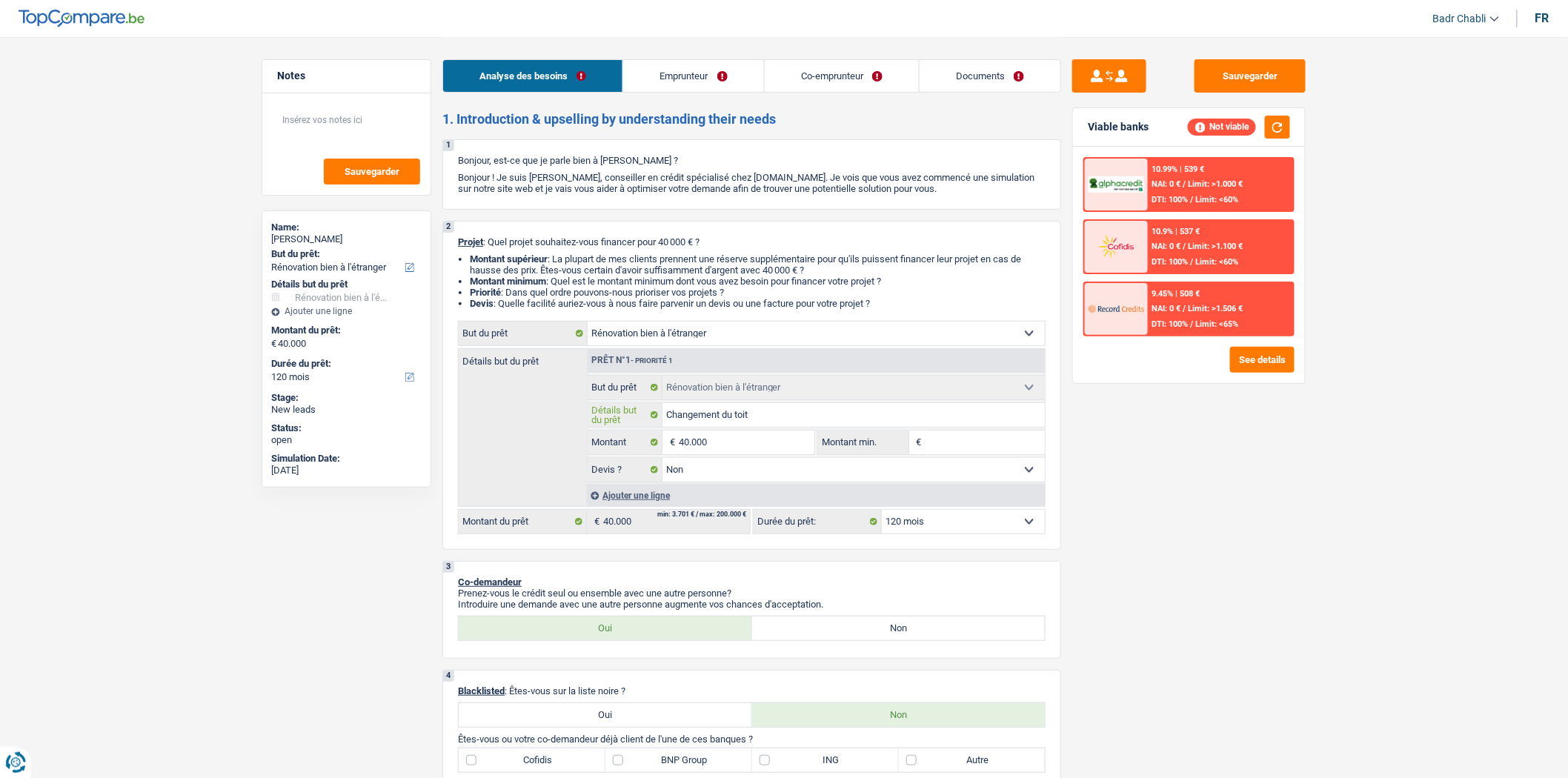
type input "Changement du toit,"
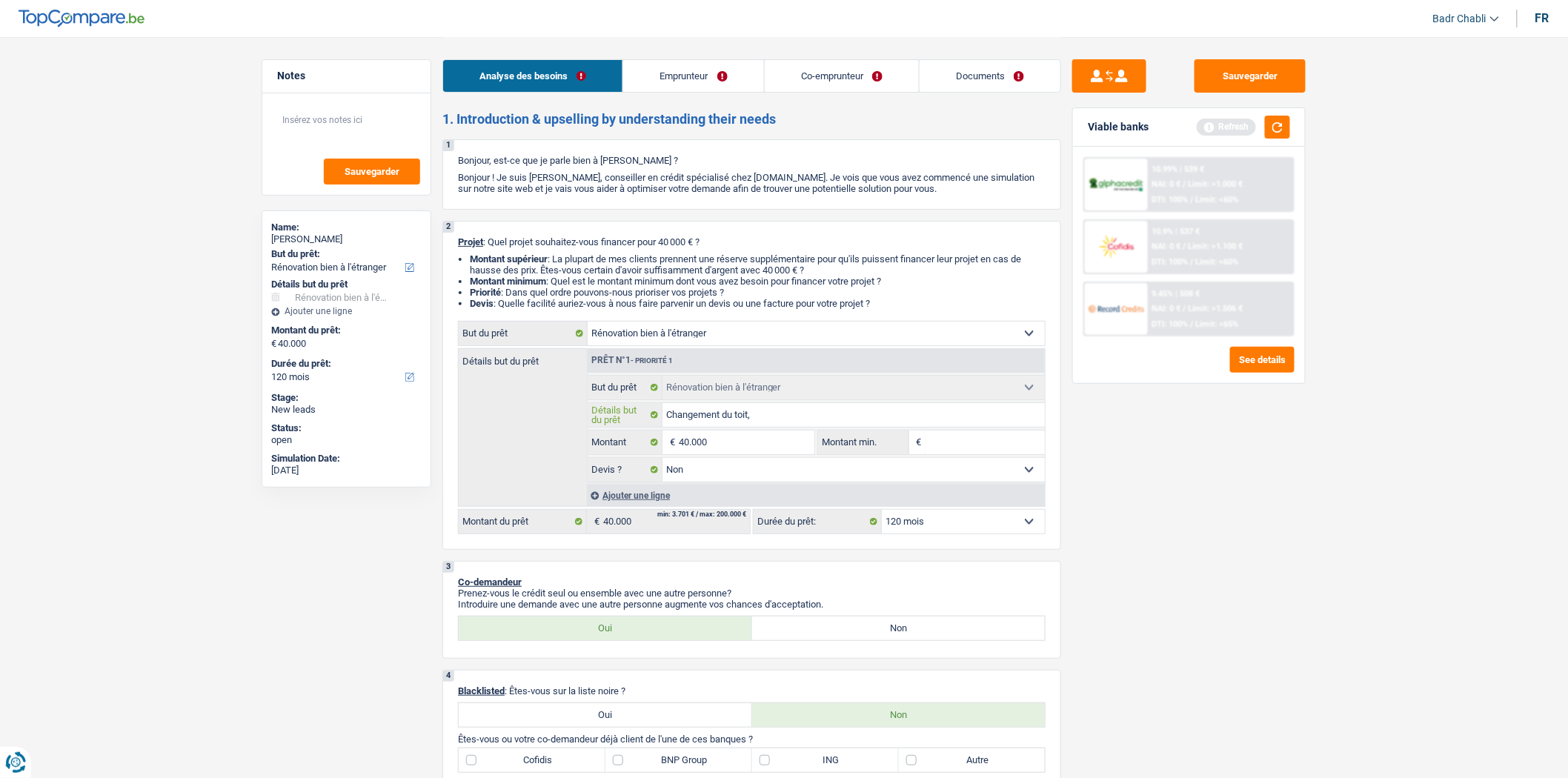
type input "Changement du toit,"
type input "Changement du toit, c"
type input "Changement du toit, cr"
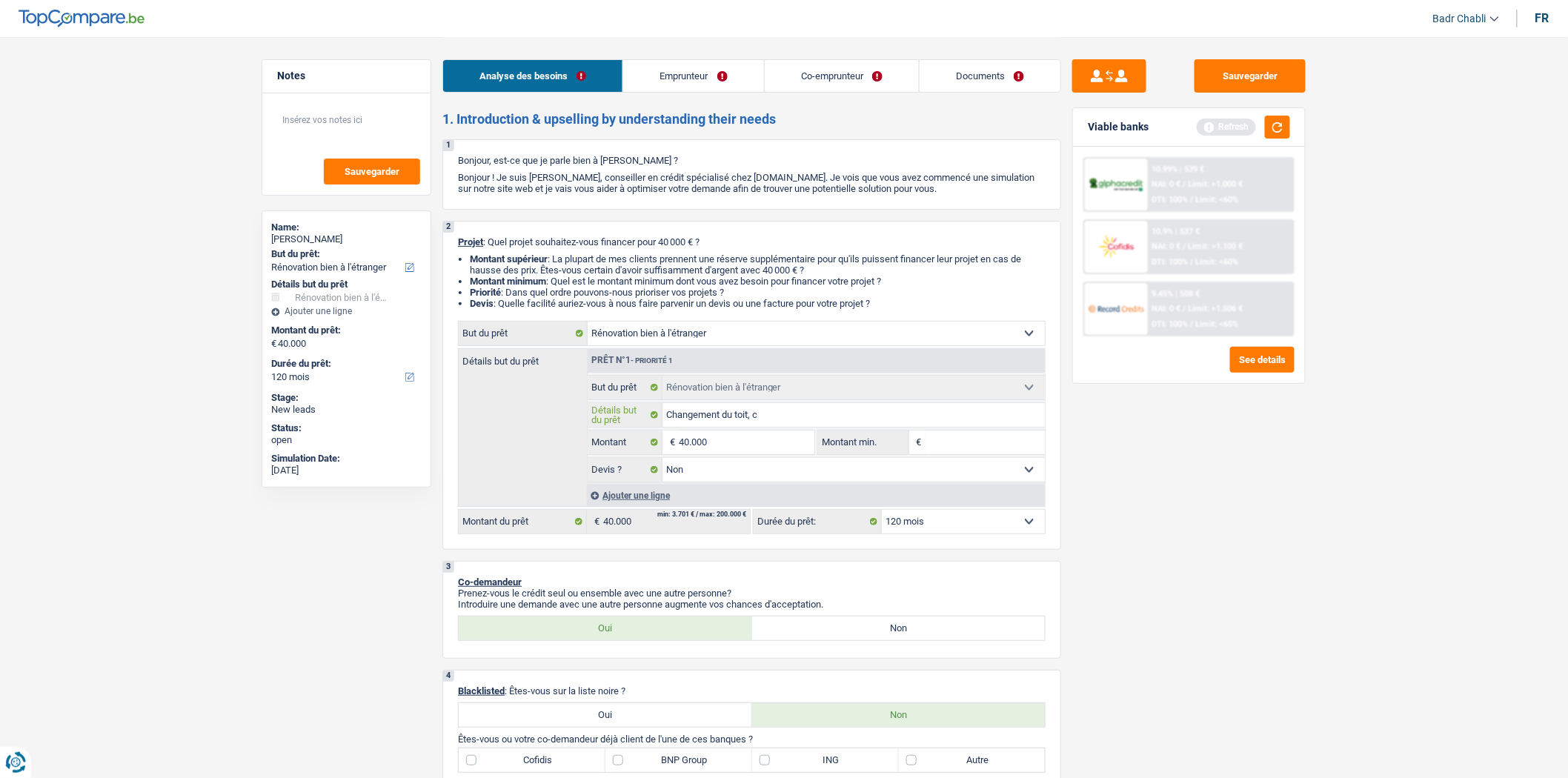
type input "Changement du toit, cr"
type input "Changement du toit, cré"
type input "Changement du toit, créa"
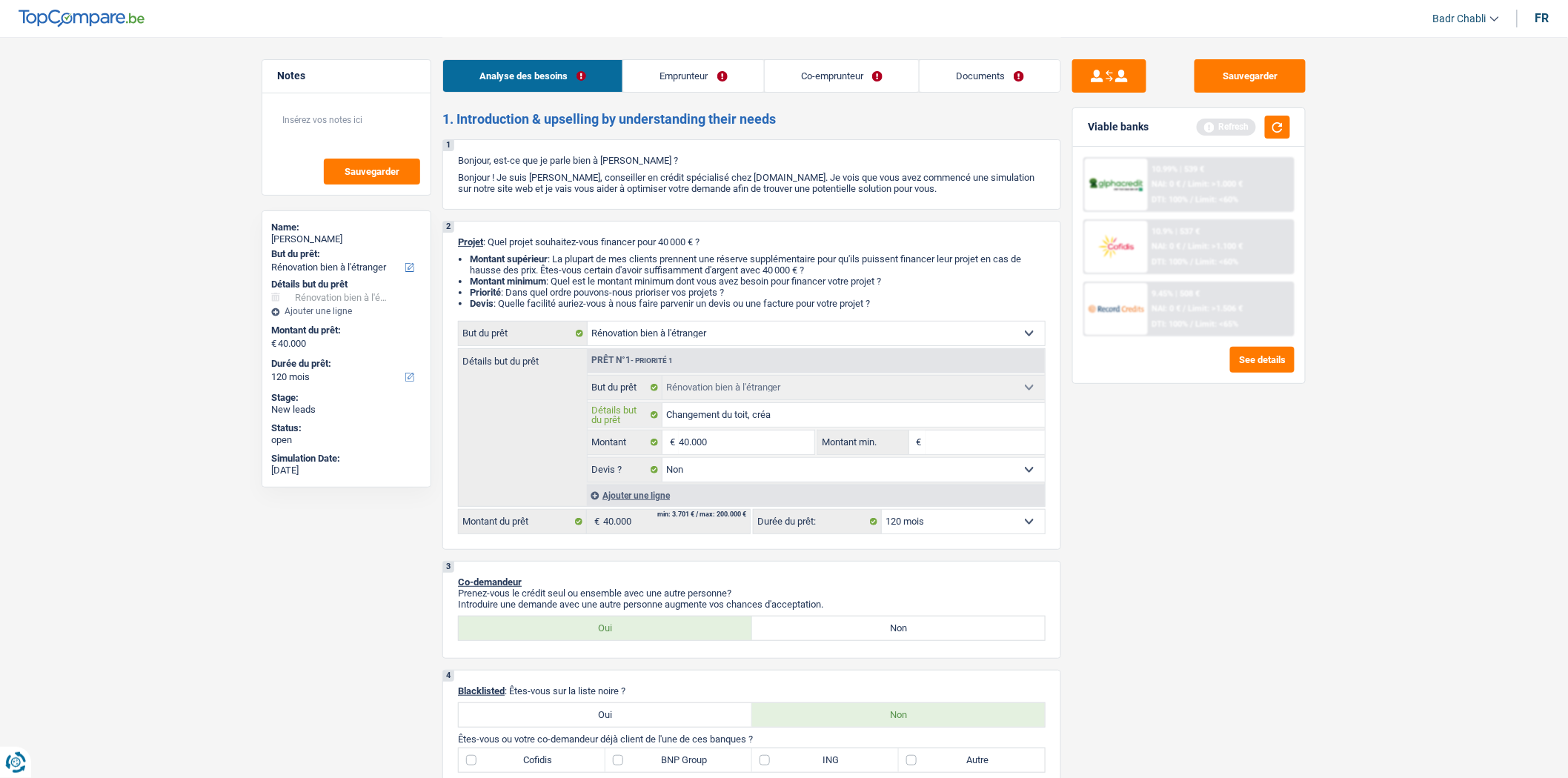
type input "Changement du toit, créat"
type input "Changement du toit, créati"
type input "Changement du toit, créatio"
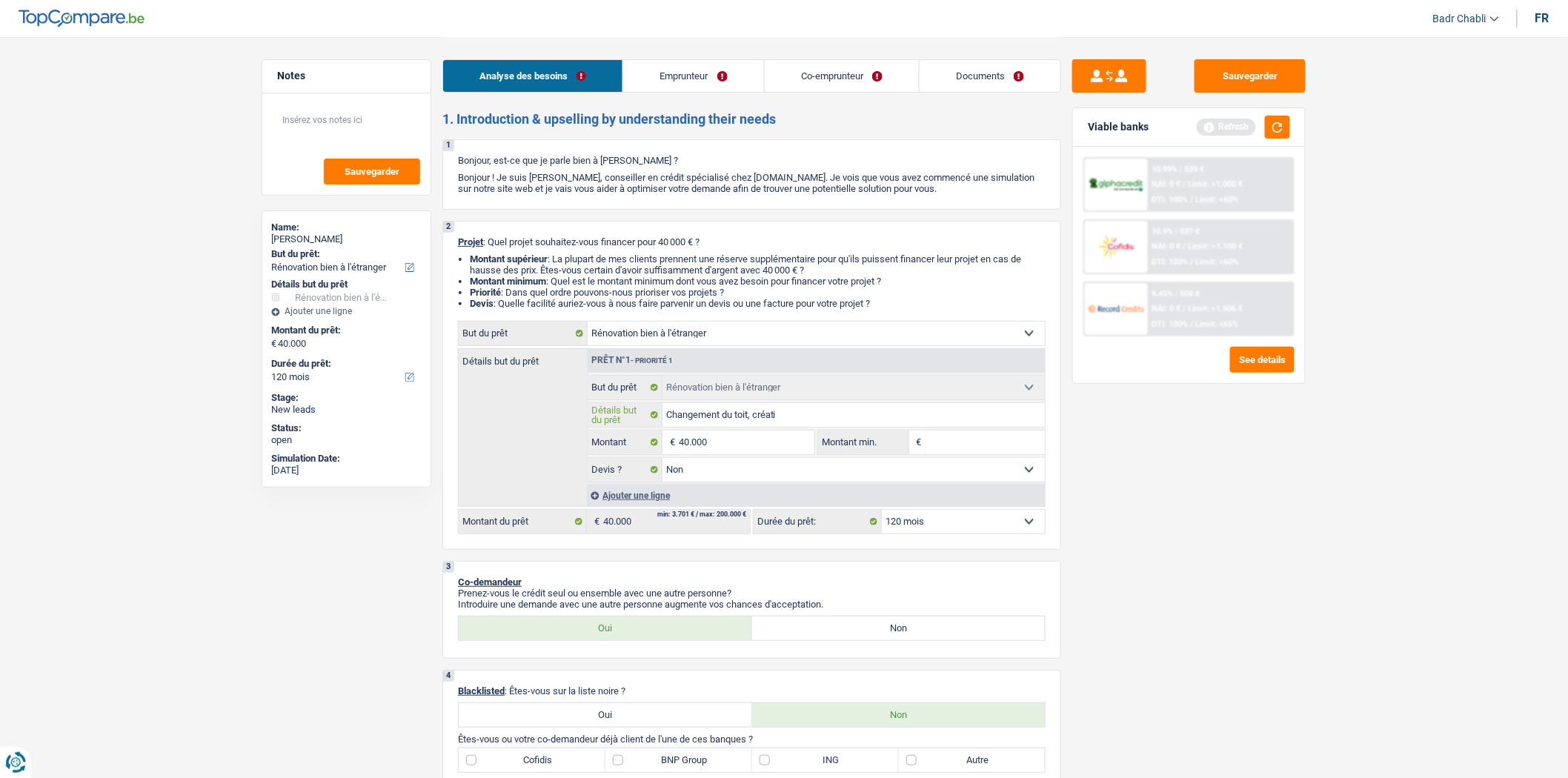
type input "Changement du toit, créatio"
type input "Changement du toit, création"
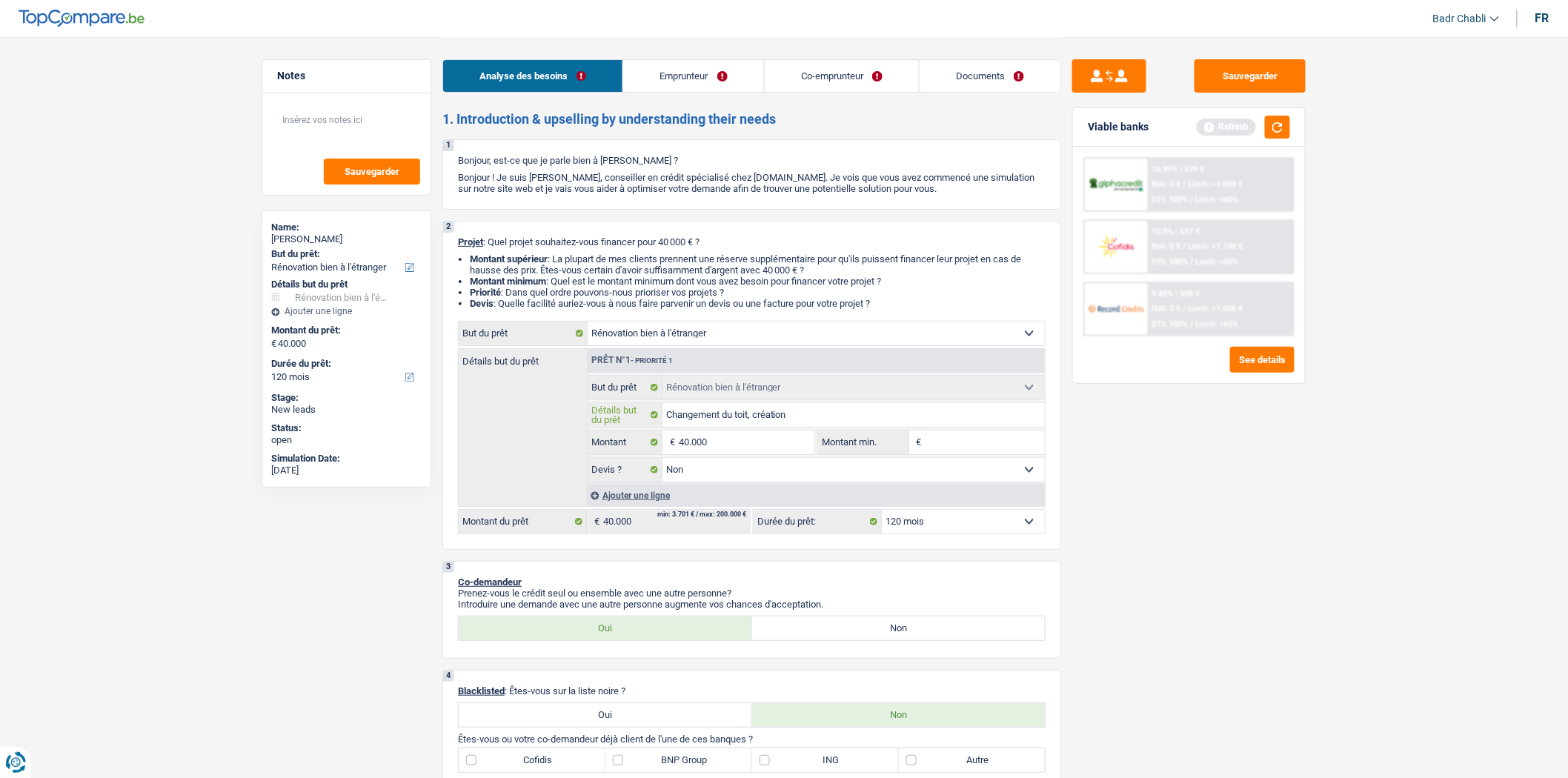
type input "Changement du toit, création m"
type input "Changement du toit, création me"
type input "Changement du toit, création mez"
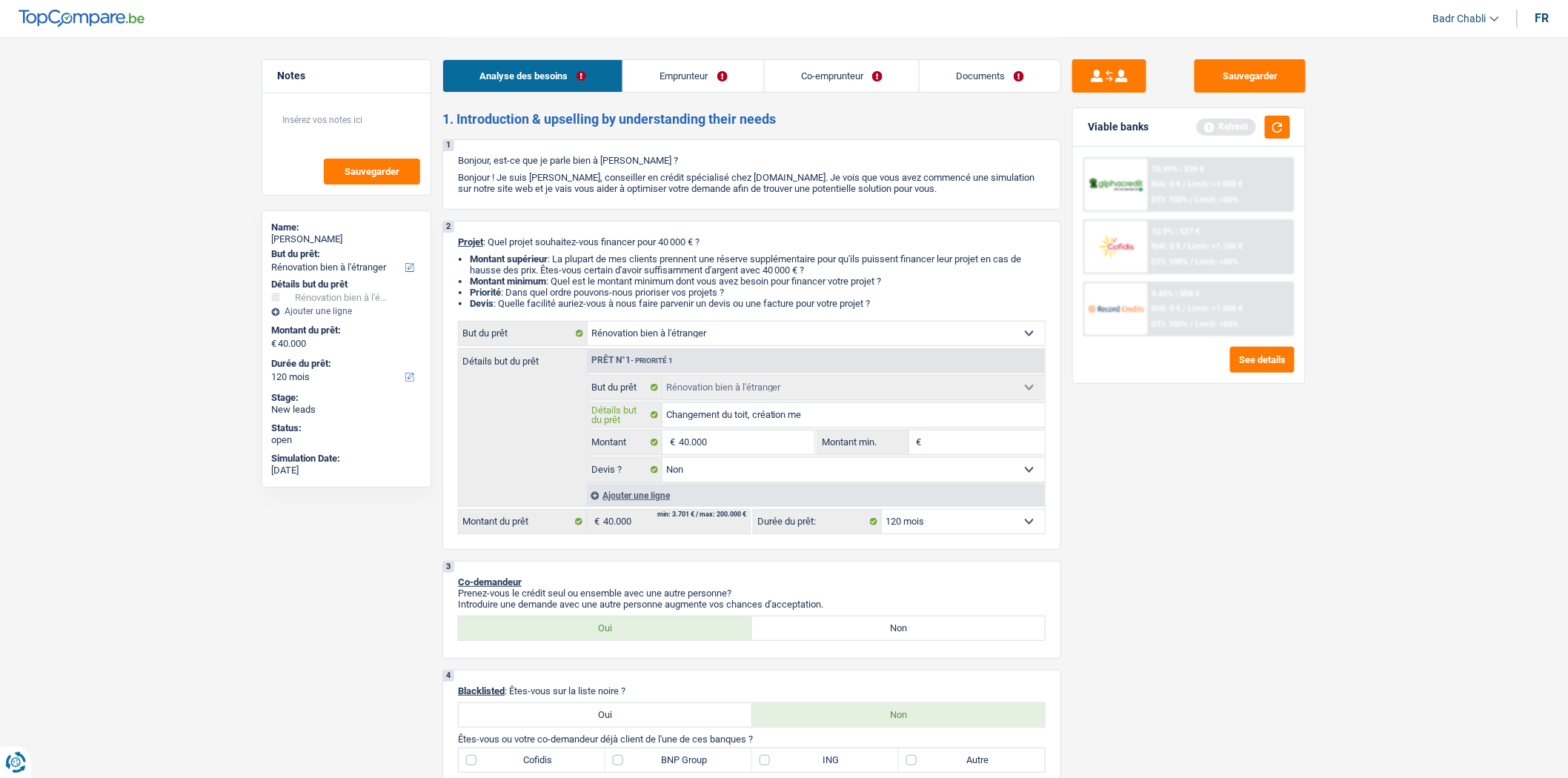
type input "Changement du toit, création mez"
type input "Changement du toit, création mezz"
type input "Changement du toit, création mezza"
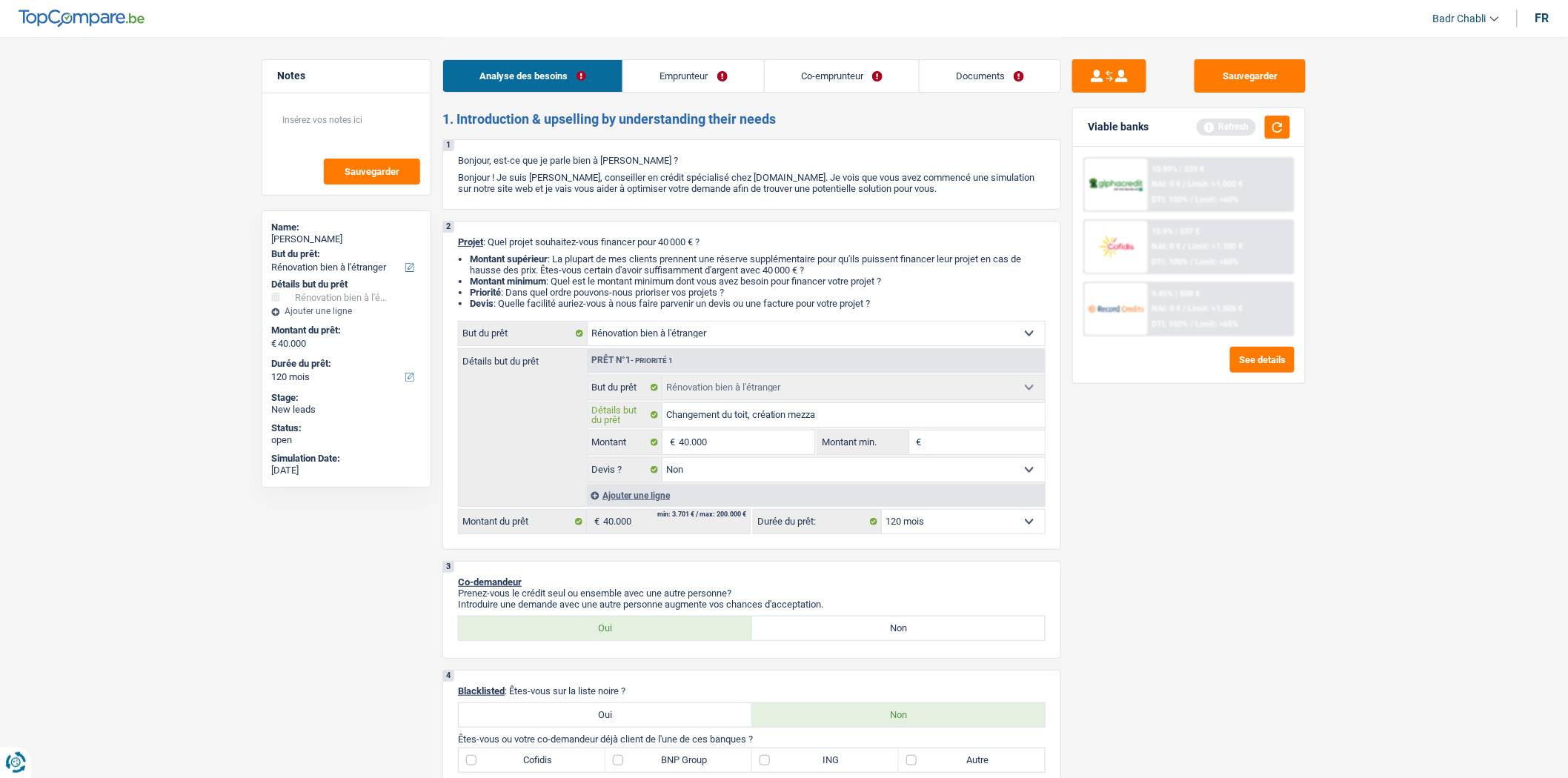
type input "Changement du toit, création mezzan"
type input "Changement du toit, création mezzani"
type input "Changement du toit, création mezzanin"
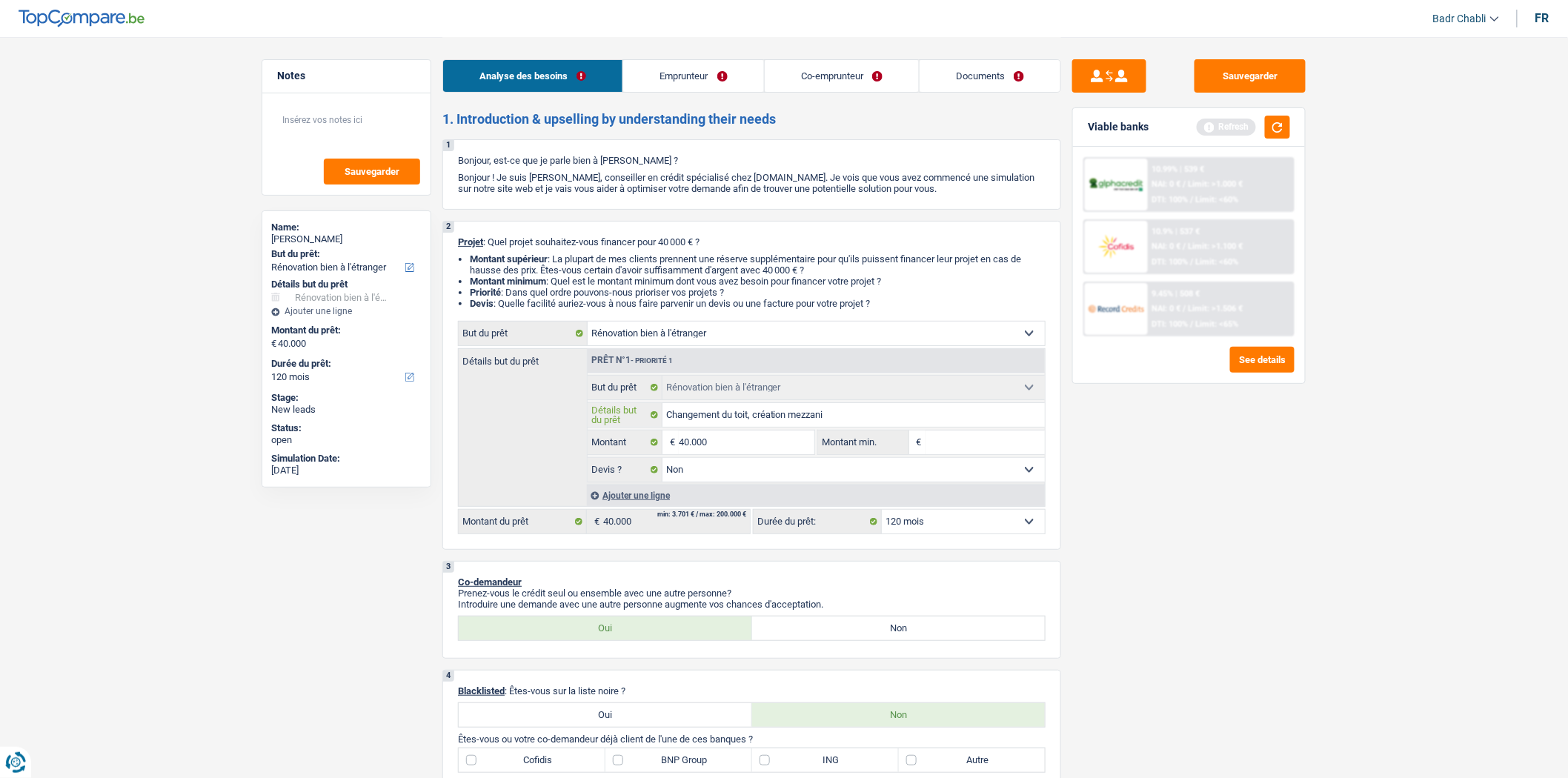
type input "Changement du toit, création mezzanin"
type input "Changement du toit, création mezzanine"
type input "Changement du toit, création mezzanine,"
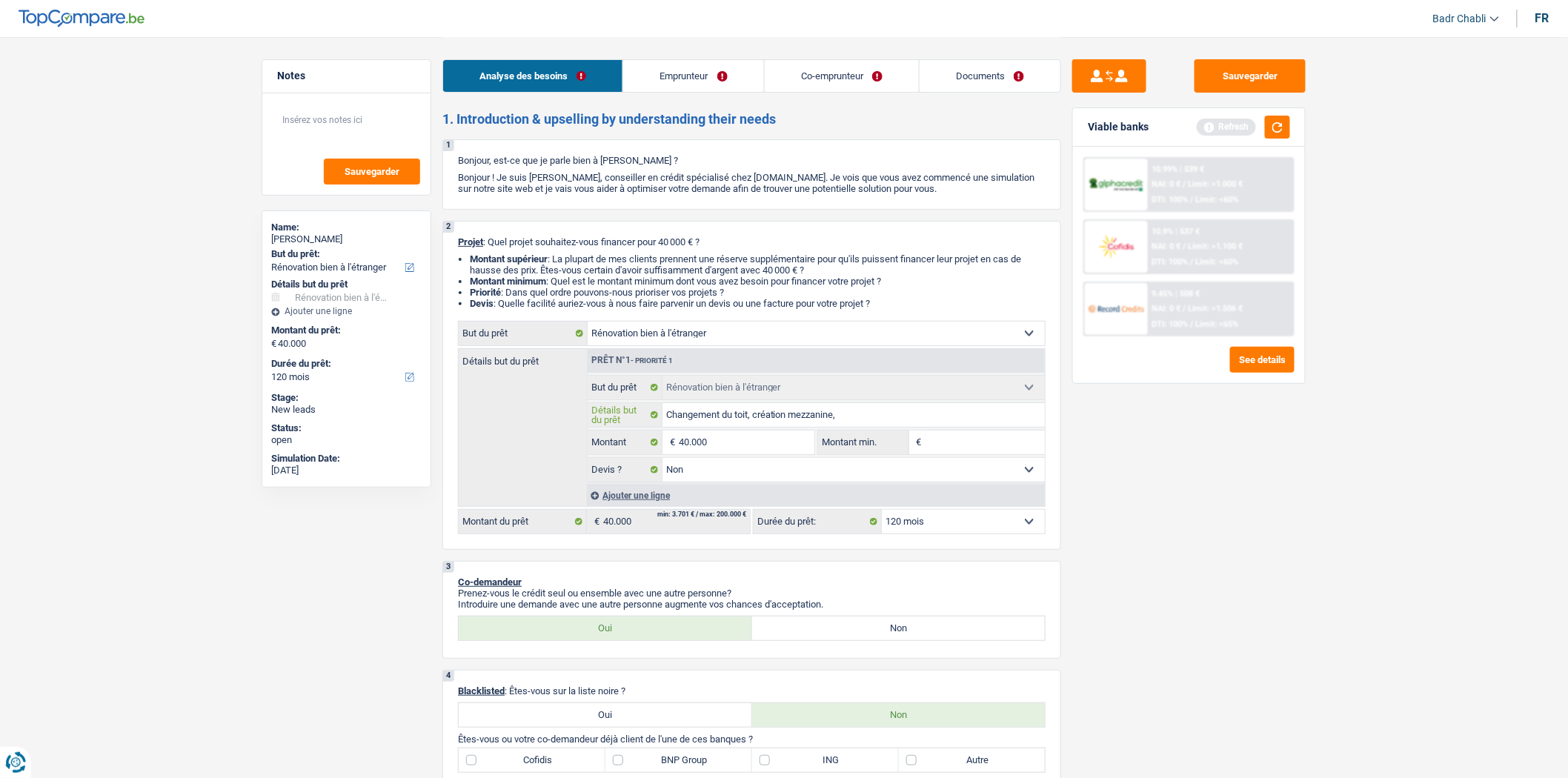
type input "Changement du toit, création mezzanine,"
type input "Changement du toit, création mezzanine, e"
type input "Changement du toit, création mezzanine,"
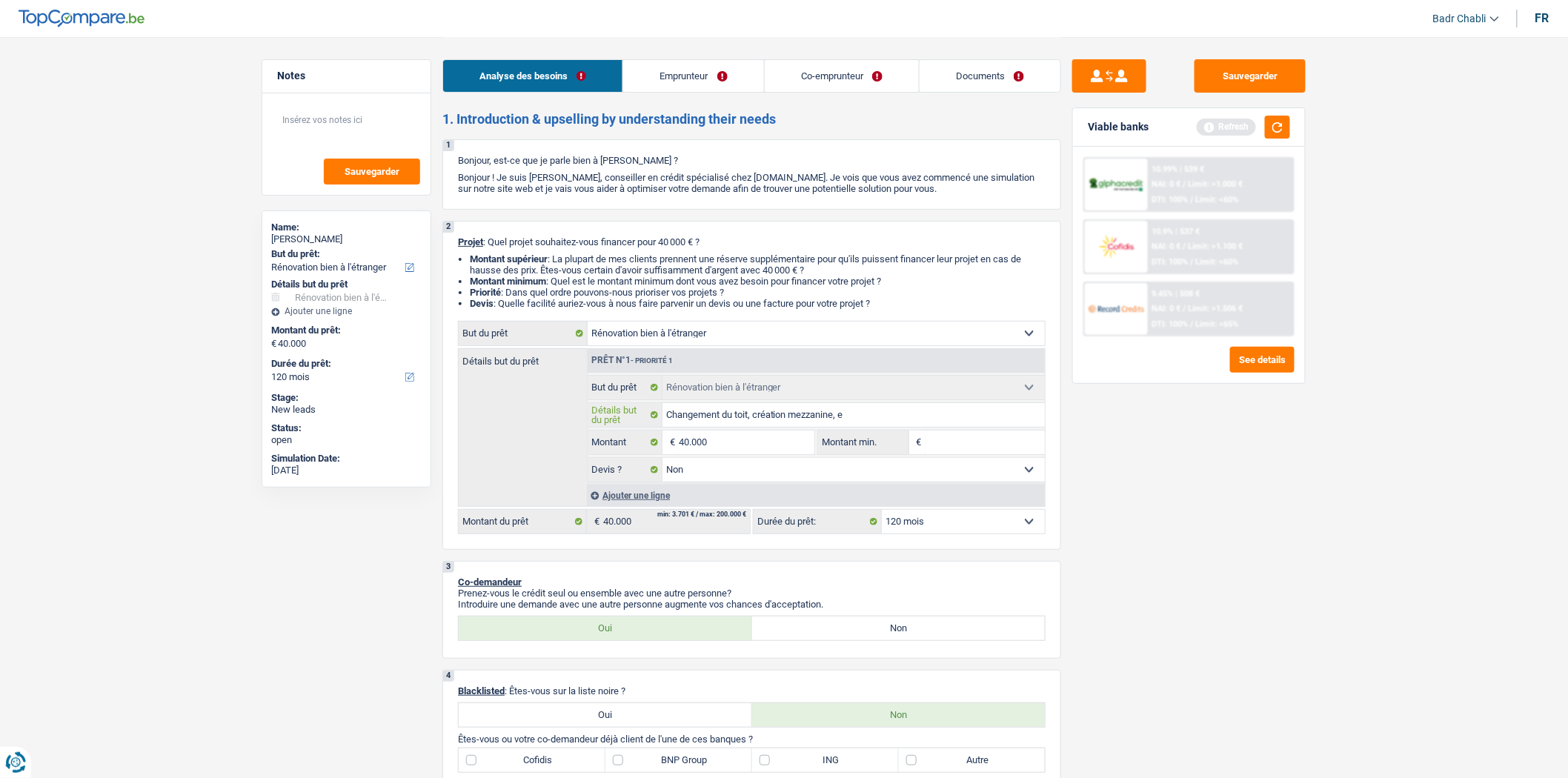
type input "Changement du toit, création mezzanine,"
type input "Changement du toit, création mezzanine, é"
type input "Changement du toit, création mezzanine, él"
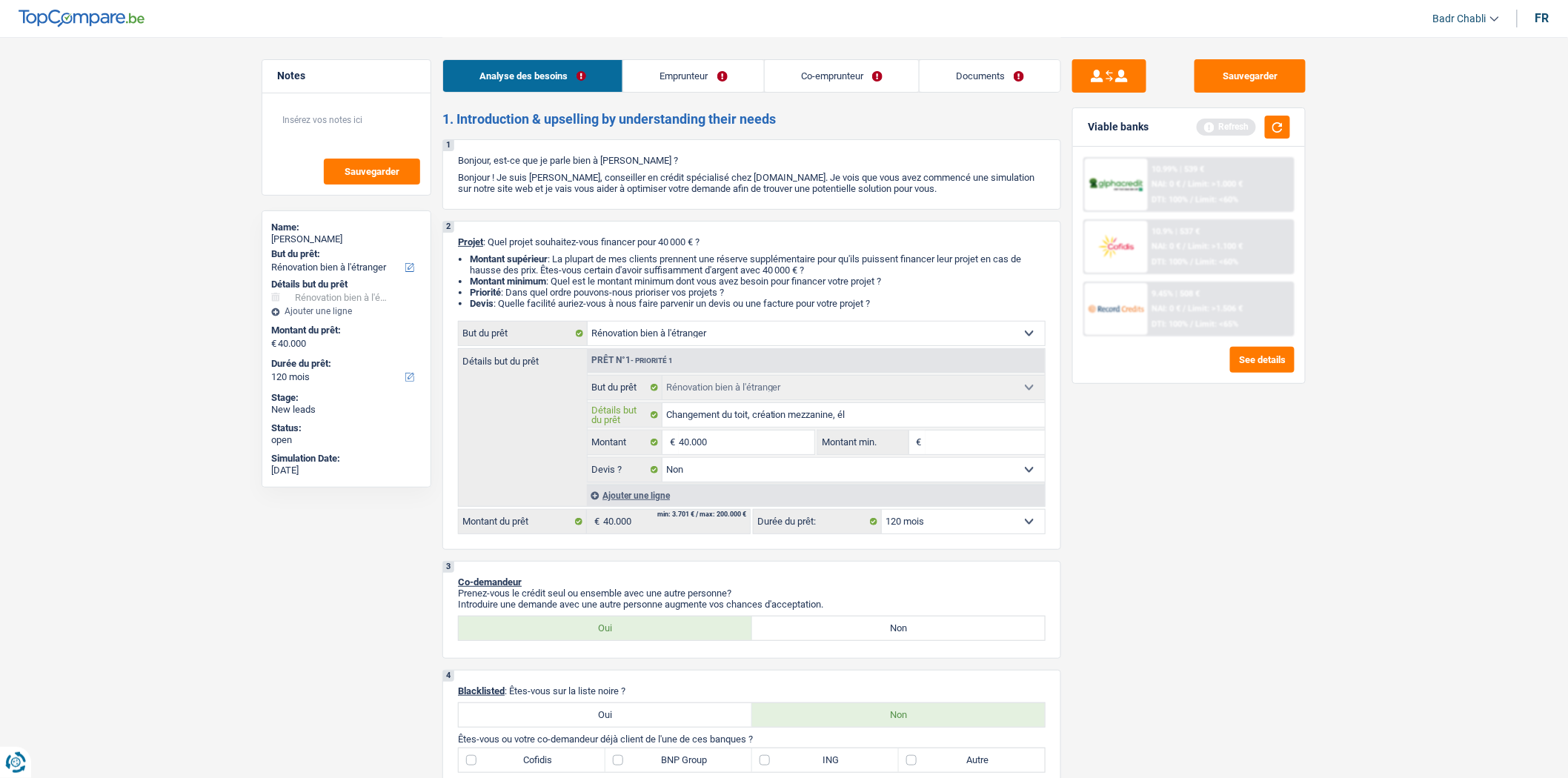
type input "Changement du toit, création mezzanine, éle"
type input "Changement du toit, création mezzanine, élec"
type input "Changement du toit, création mezzanine, élect"
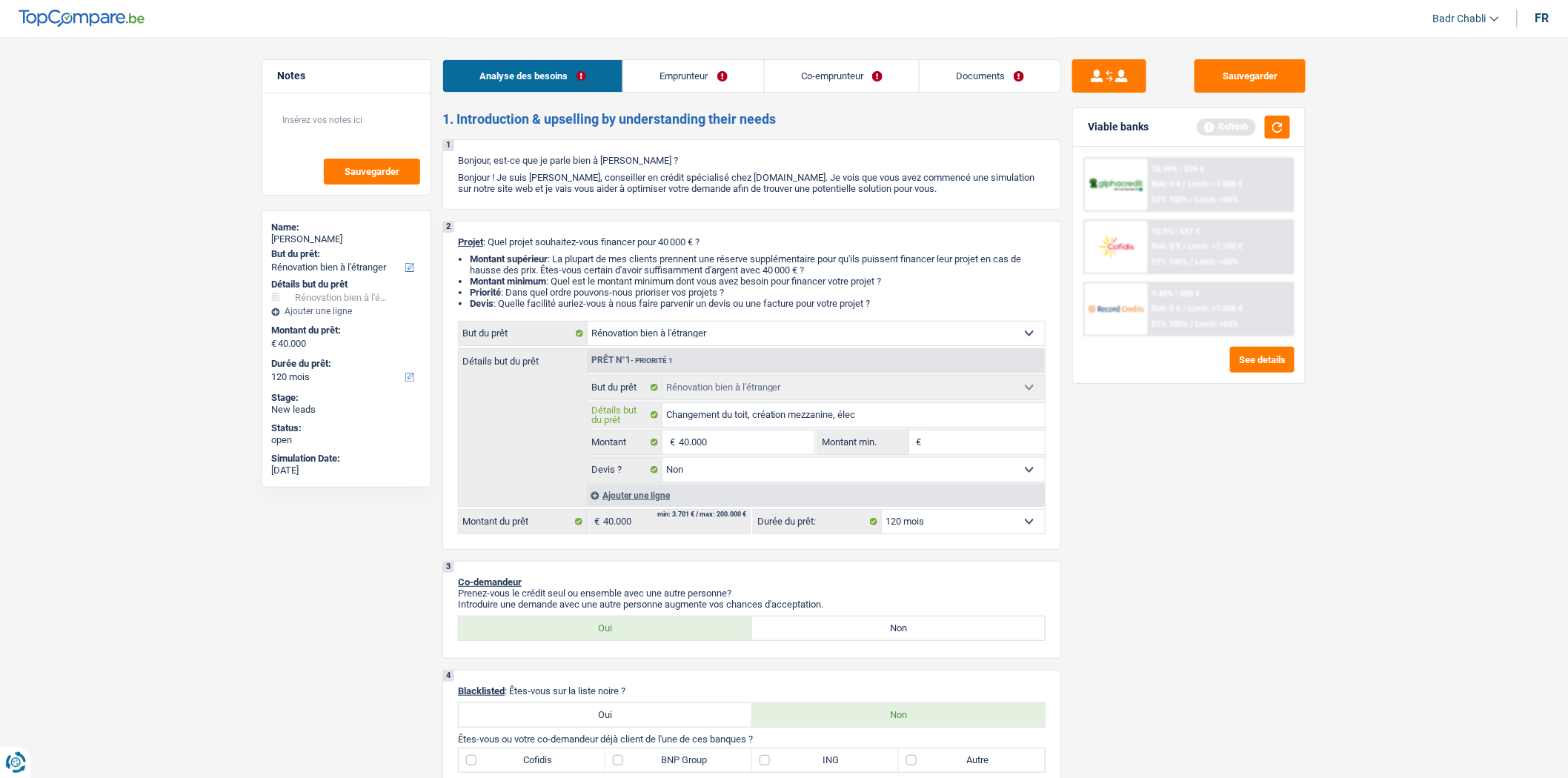
type input "Changement du toit, création mezzanine, élect"
type input "Changement du toit, création mezzanine, électr"
type input "Changement du toit, création mezzanine, électri"
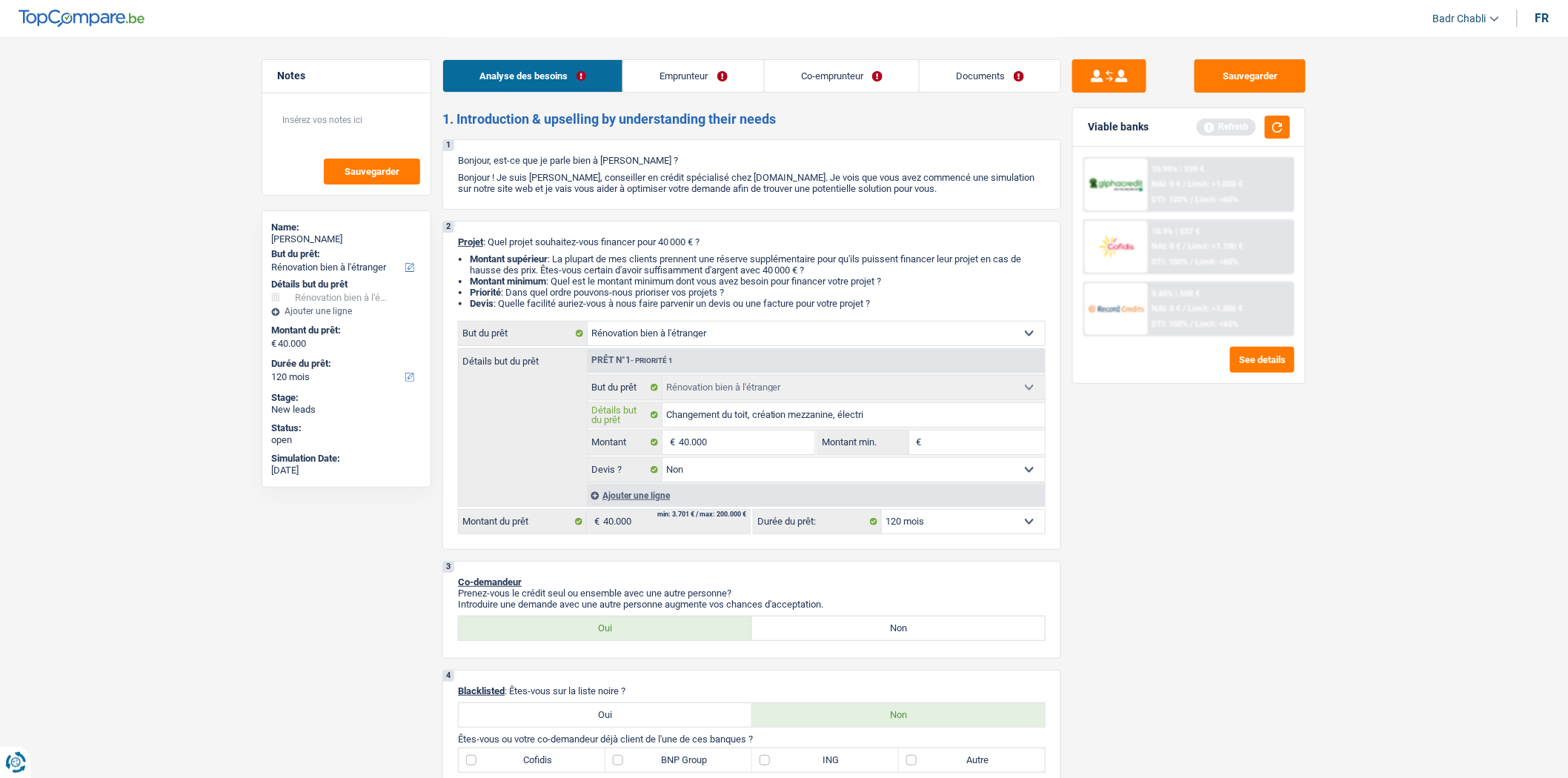
type input "Changement du toit, création mezzanine, électric"
type input "Changement du toit, création mezzanine, électrici"
type input "Changement du toit, création mezzanine, électricit"
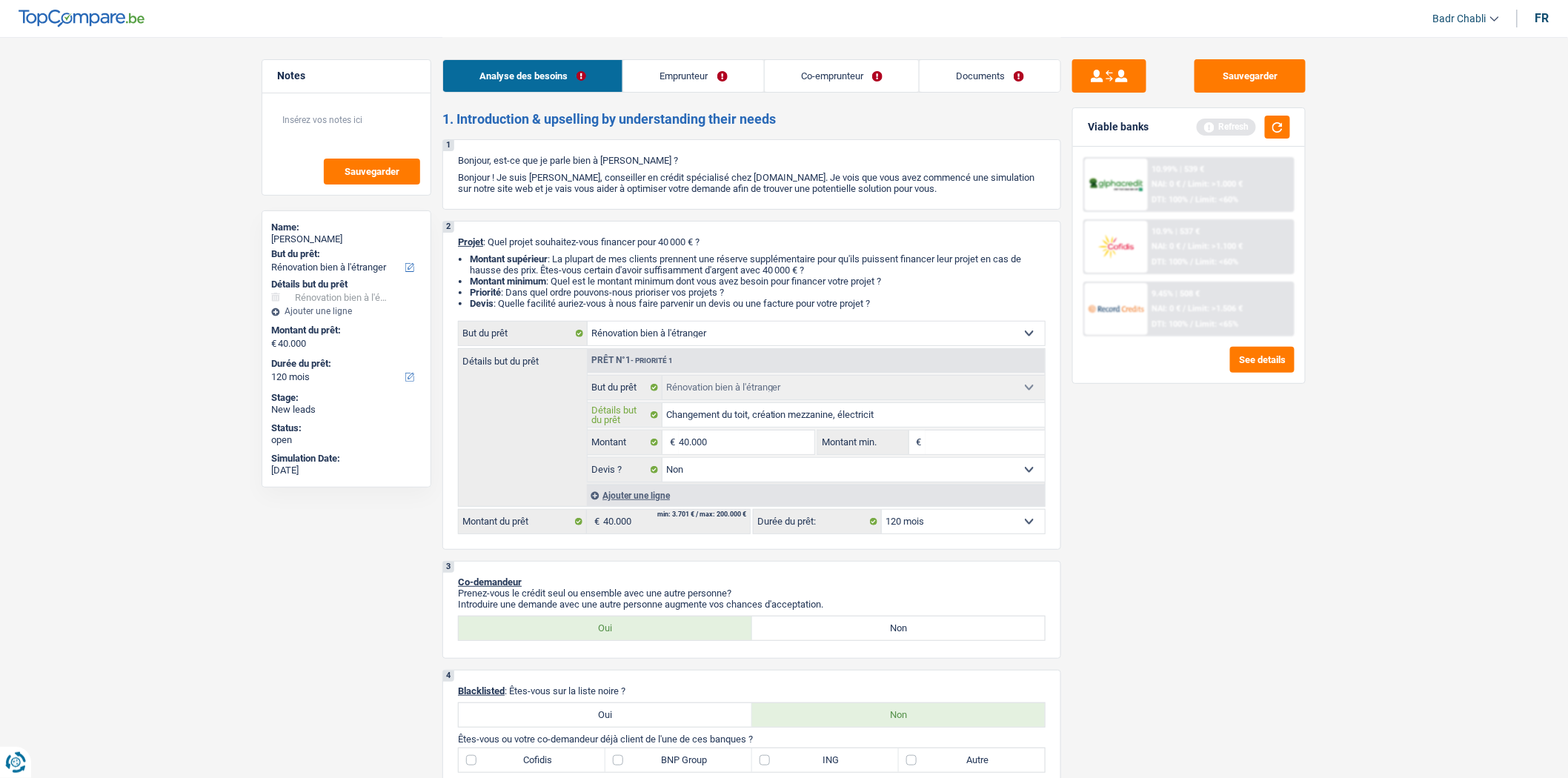
type input "Changement du toit, création mezzanine, électricit"
type input "Changement du toit, création mezzanine, électricité"
type input "Changement du toit, création mezzanine, électricité,"
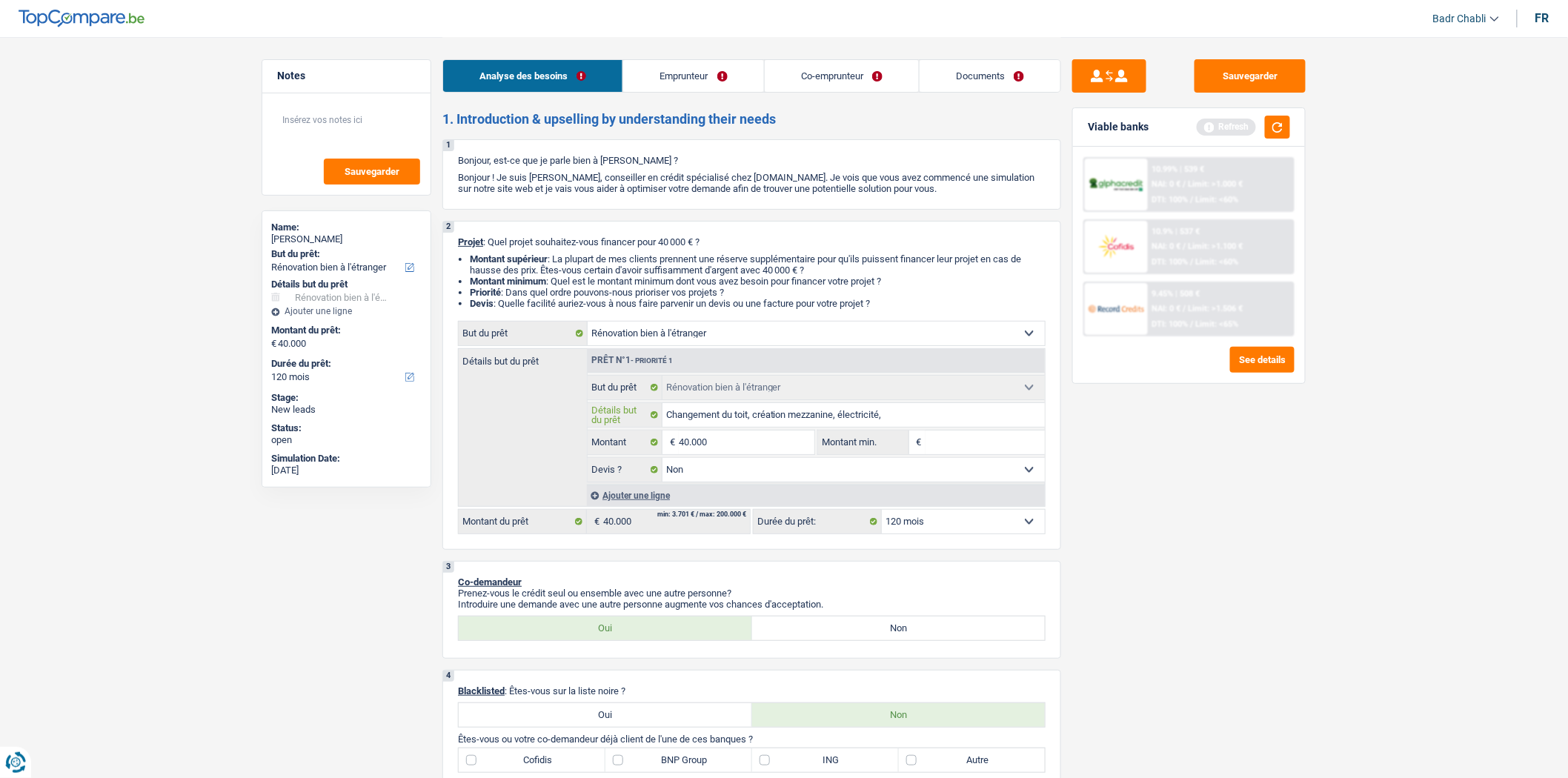
type input "Changement du toit, création mezzanine, électricité,"
type input "Changement du toit, création mezzanine, électricité, c"
type input "Changement du toit, création mezzanine, électricité, cu"
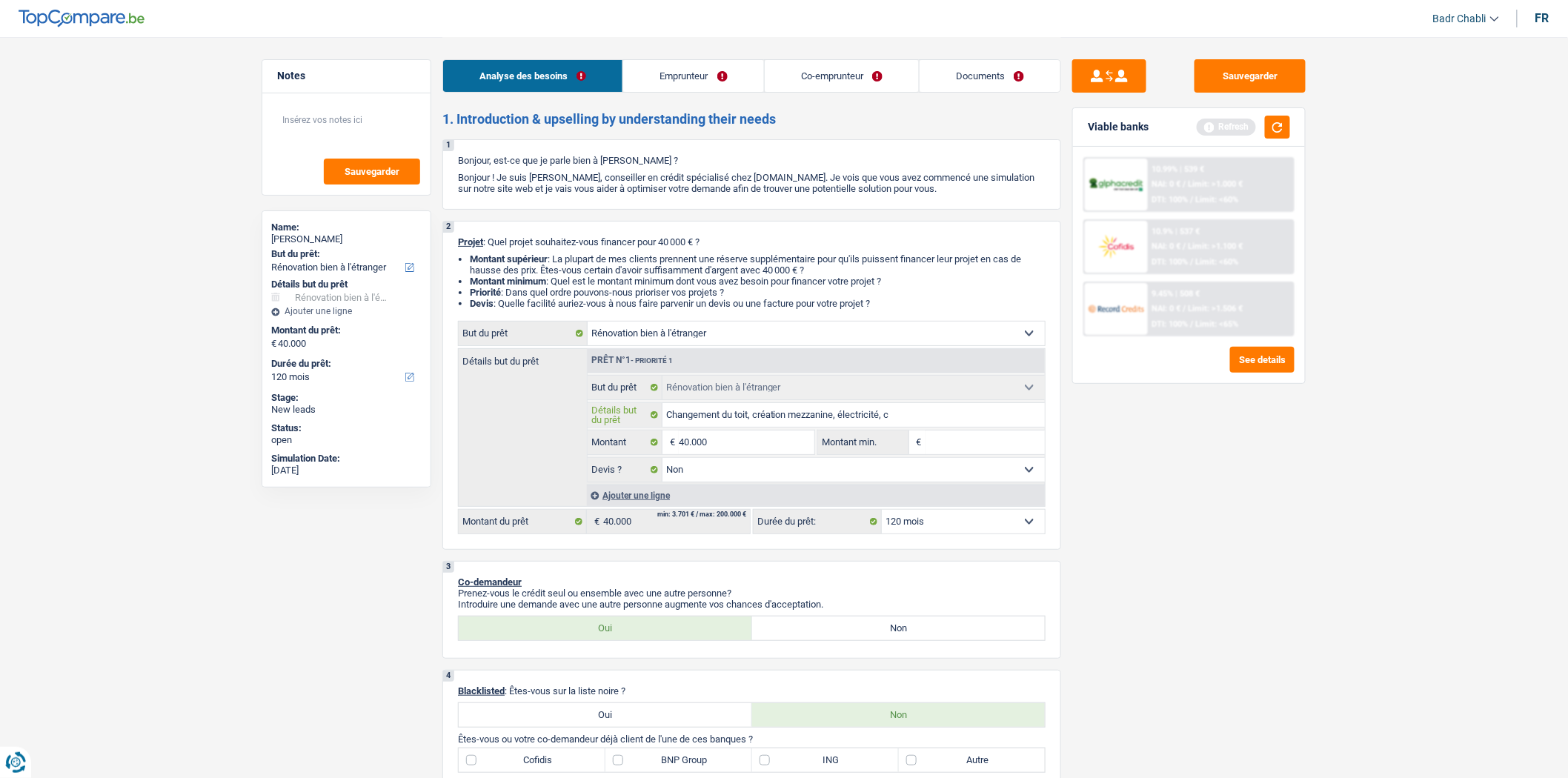
type input "Changement du toit, création mezzanine, électricité, cu"
type input "Changement du toit, création mezzanine, électricité, cui"
type input "Changement du toit, création mezzanine, électricité, cuis"
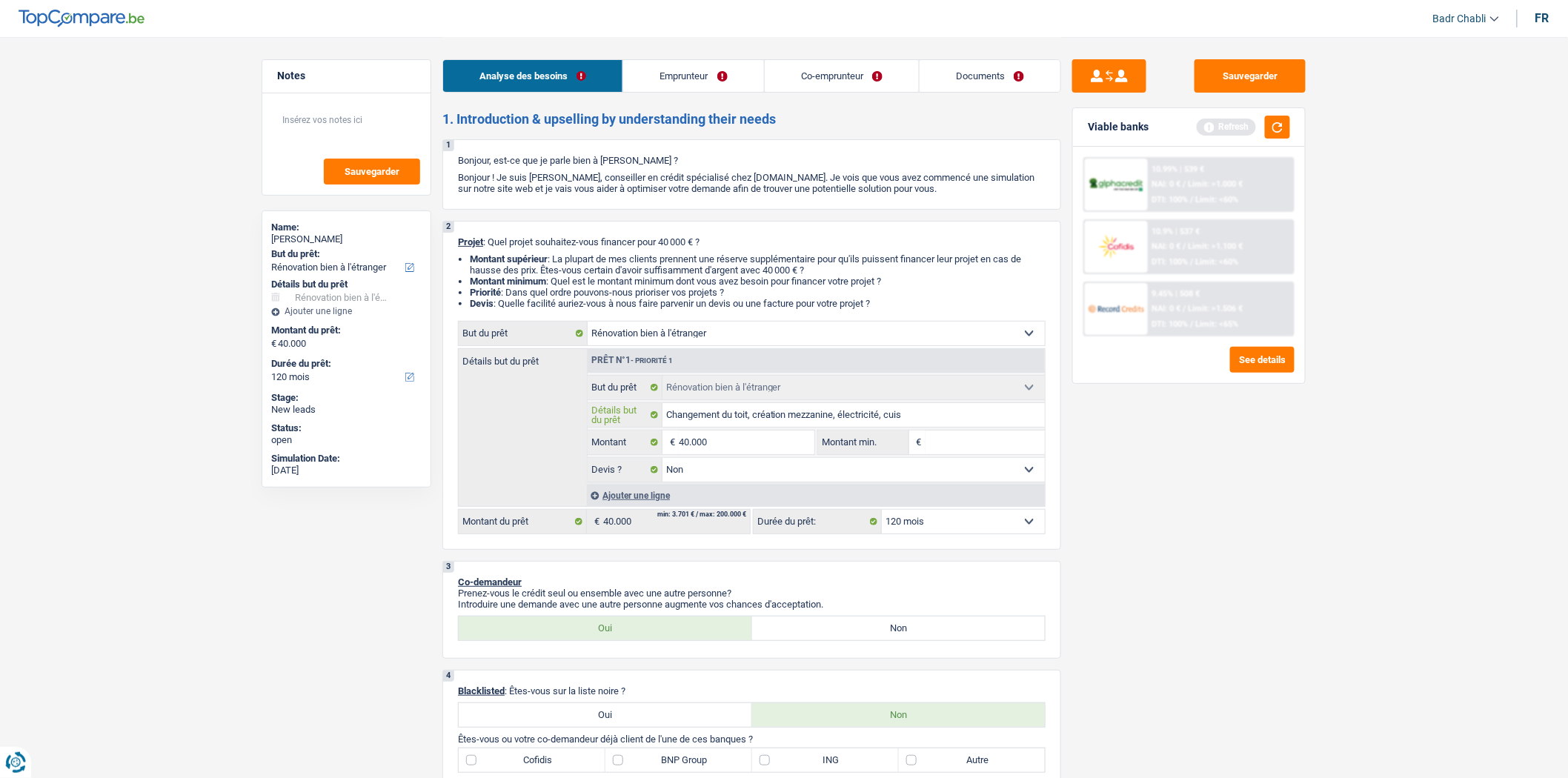
type input "Changement du toit, création mezzanine, électricité, cuisi"
type input "Changement du toit, création mezzanine, électricité, cuisin"
type input "Changement du toit, création mezzanine, électricité, cuisine"
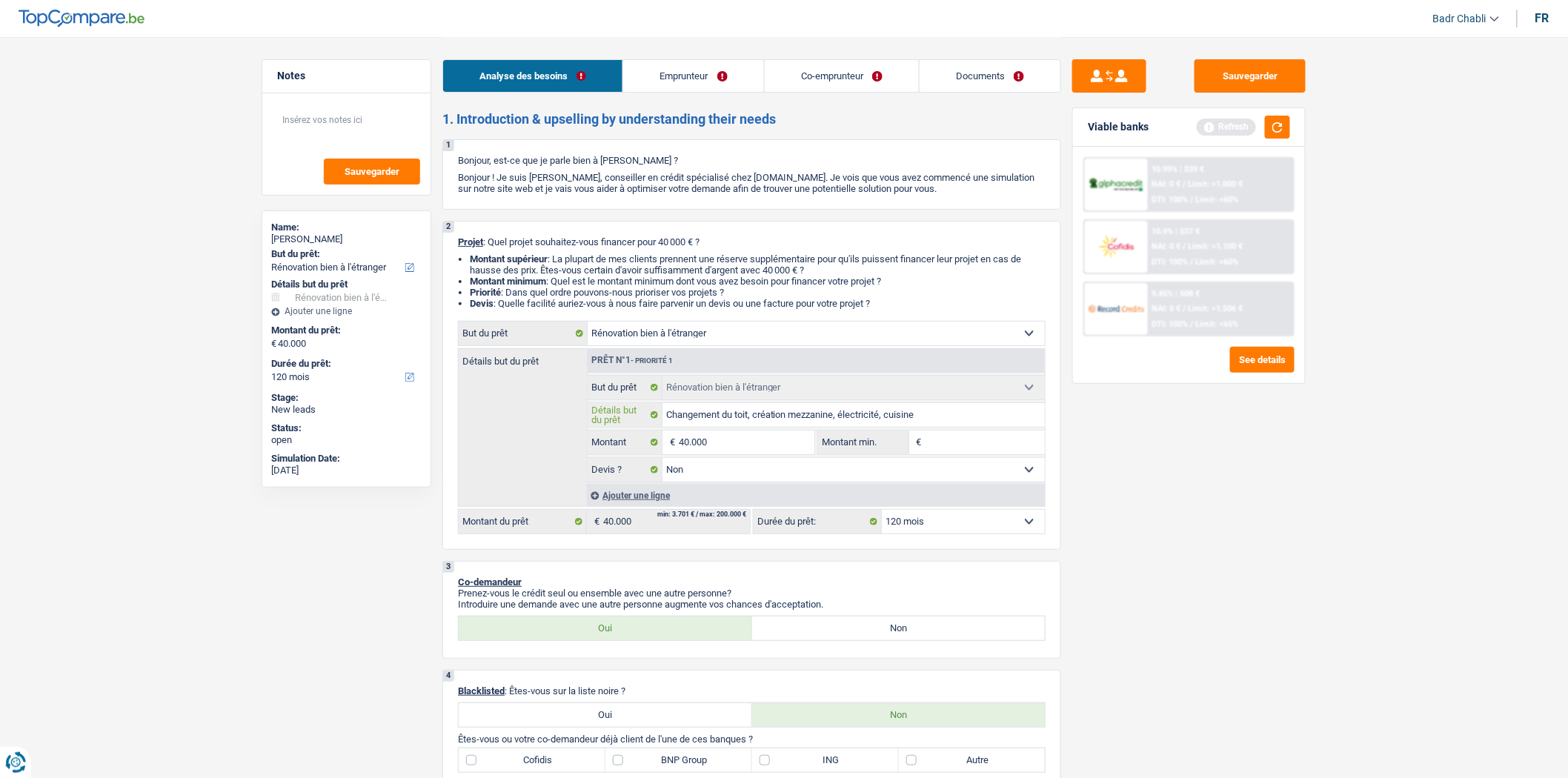
type input "Changement du toit, création mezzanine, électricité, cuisine"
type input "4"
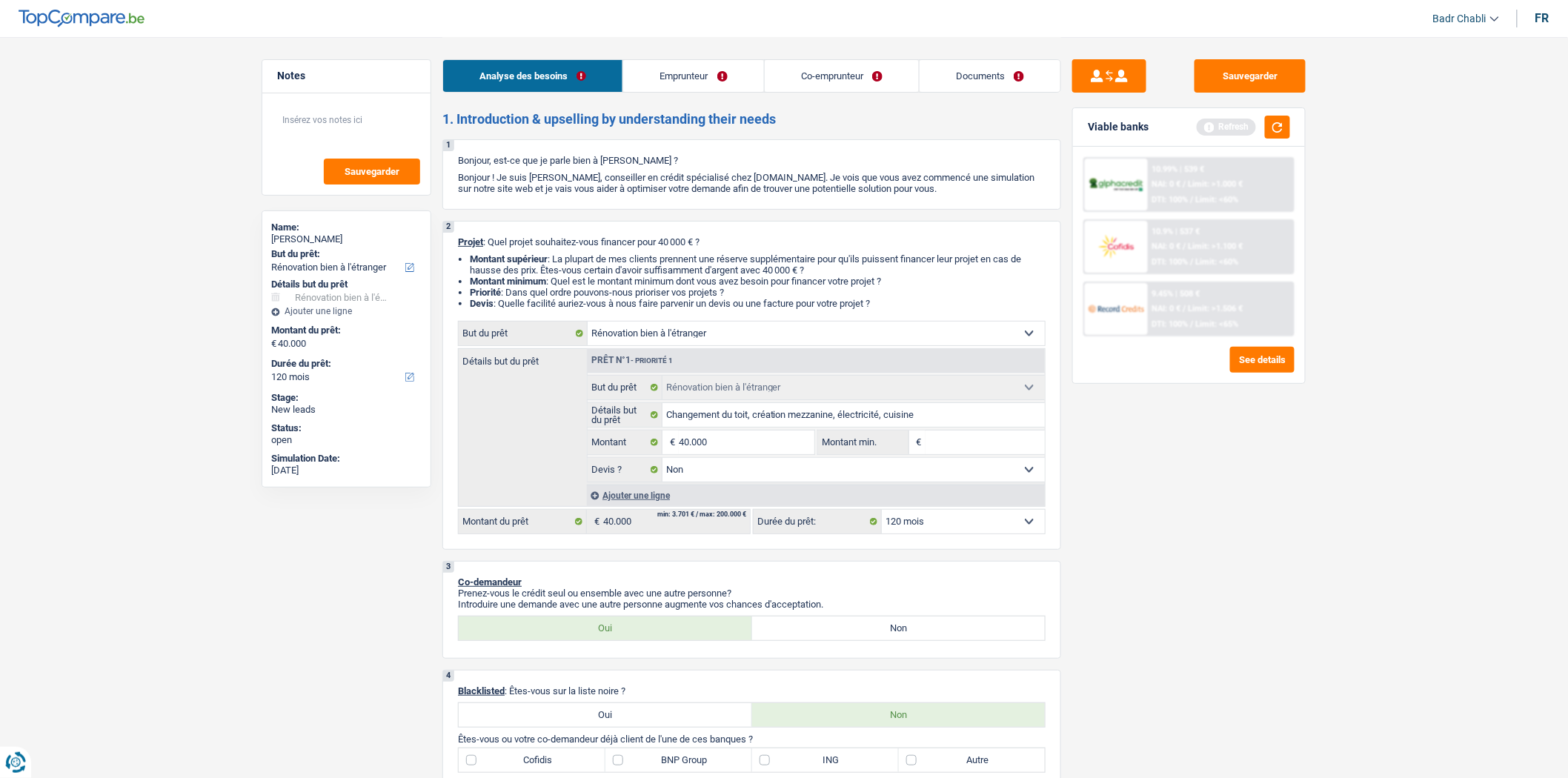
type input "4"
type input "40"
type input "400"
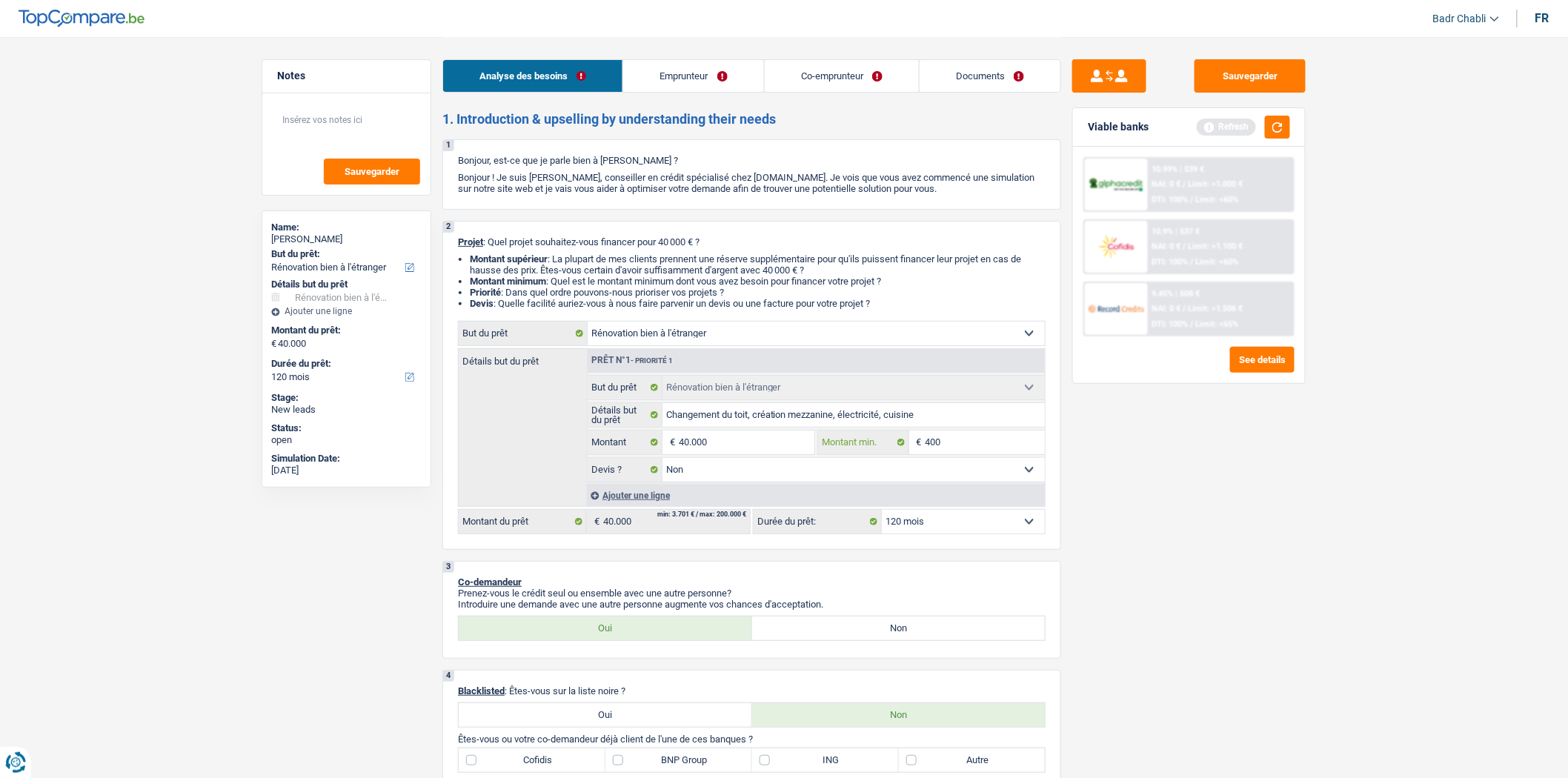
type input "4.000"
type input "40.000"
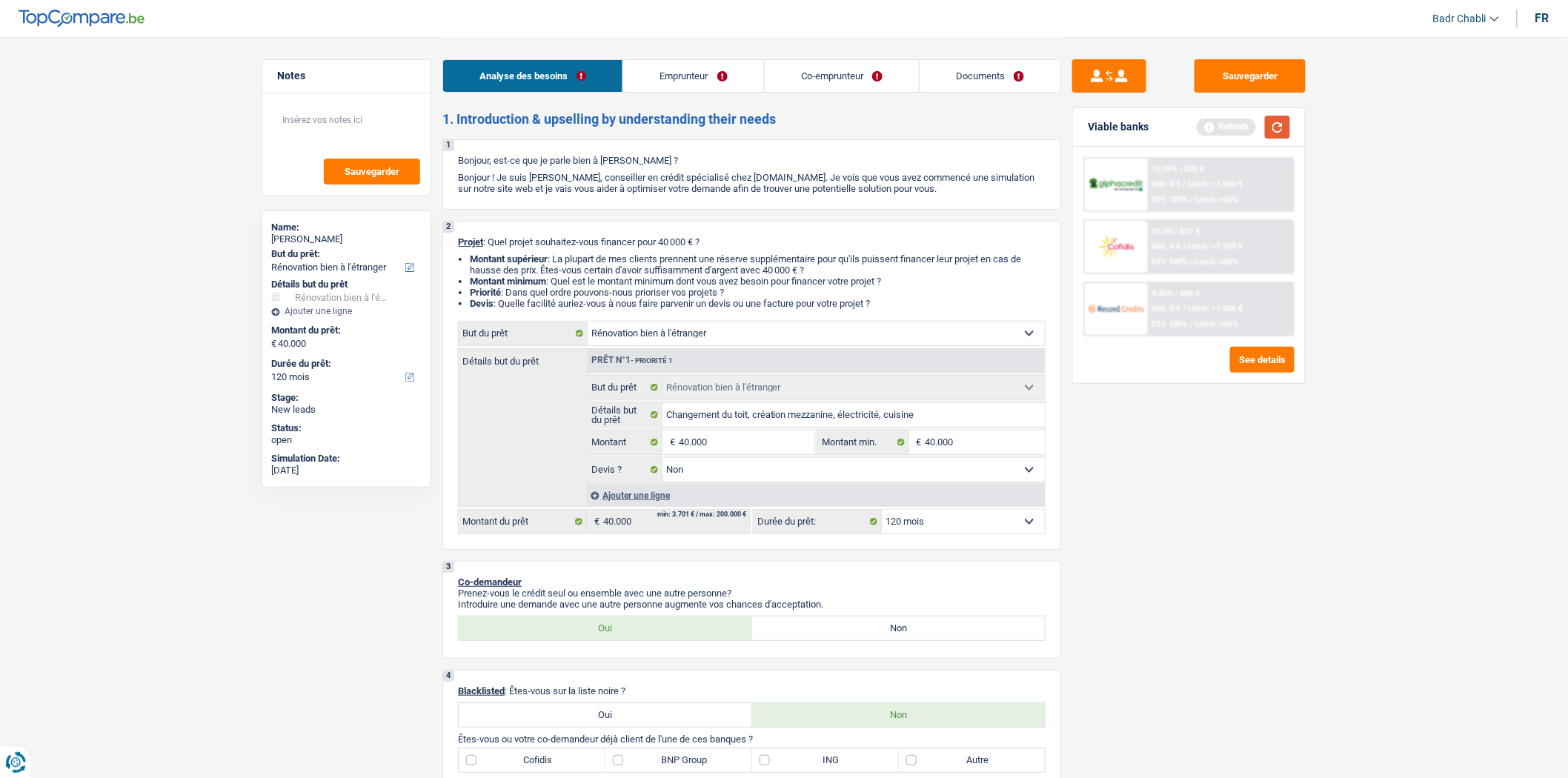
click at [1271, 117] on button "button" at bounding box center [1277, 127] width 25 height 23
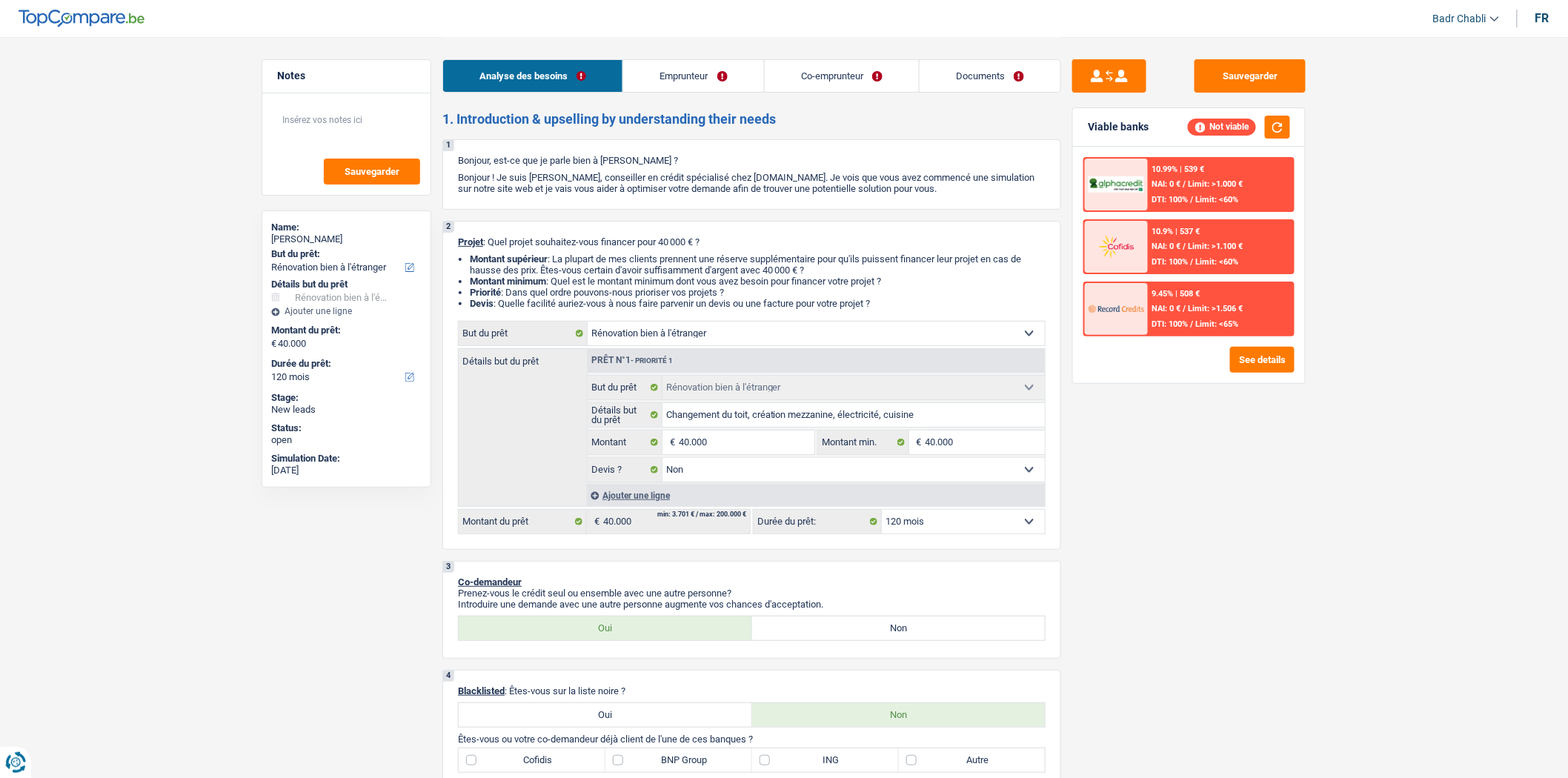
click at [732, 79] on link "Emprunteur" at bounding box center [693, 76] width 140 height 32
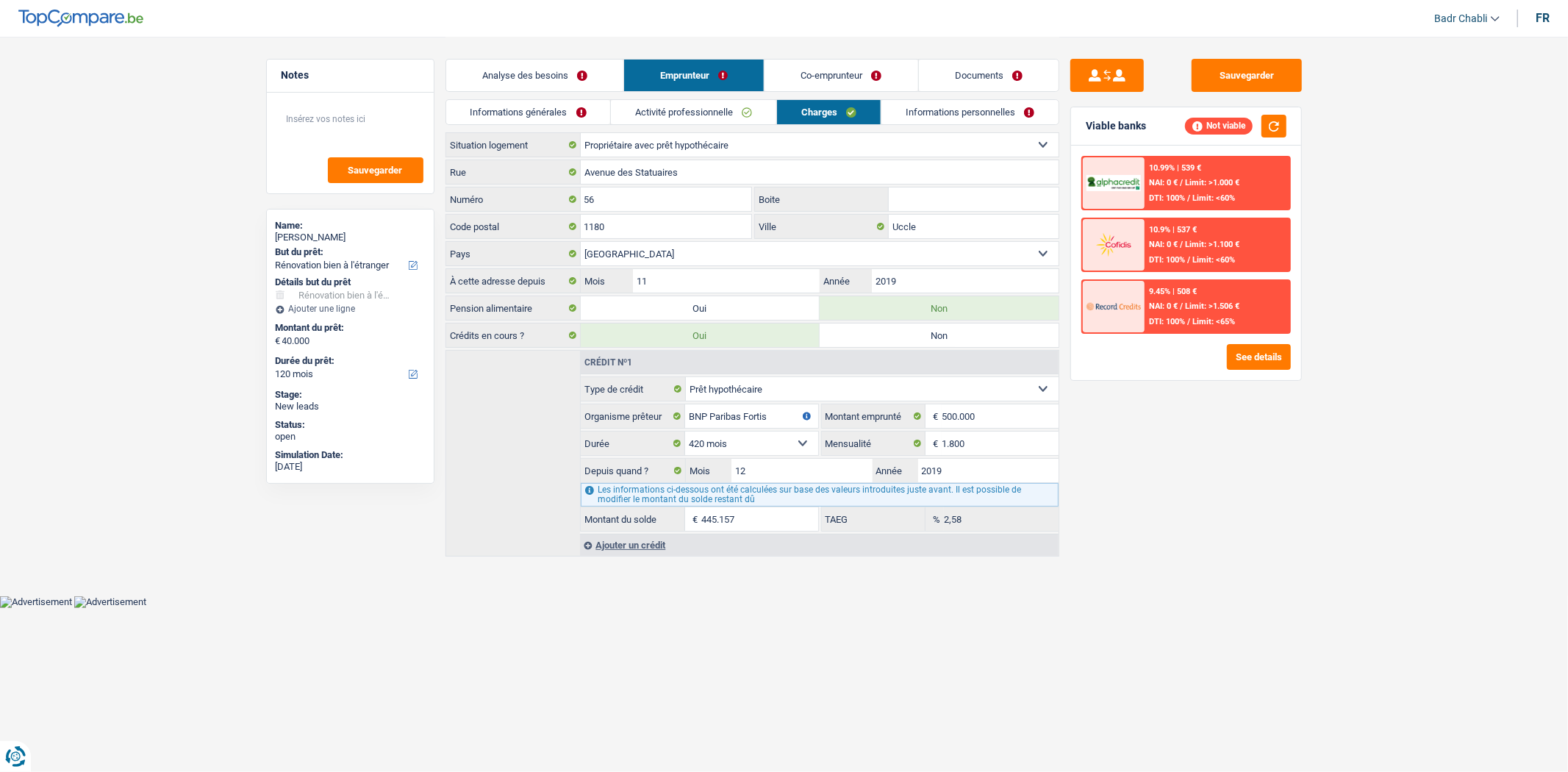
click at [711, 117] on link "Activité professionnelle" at bounding box center [694, 112] width 166 height 25
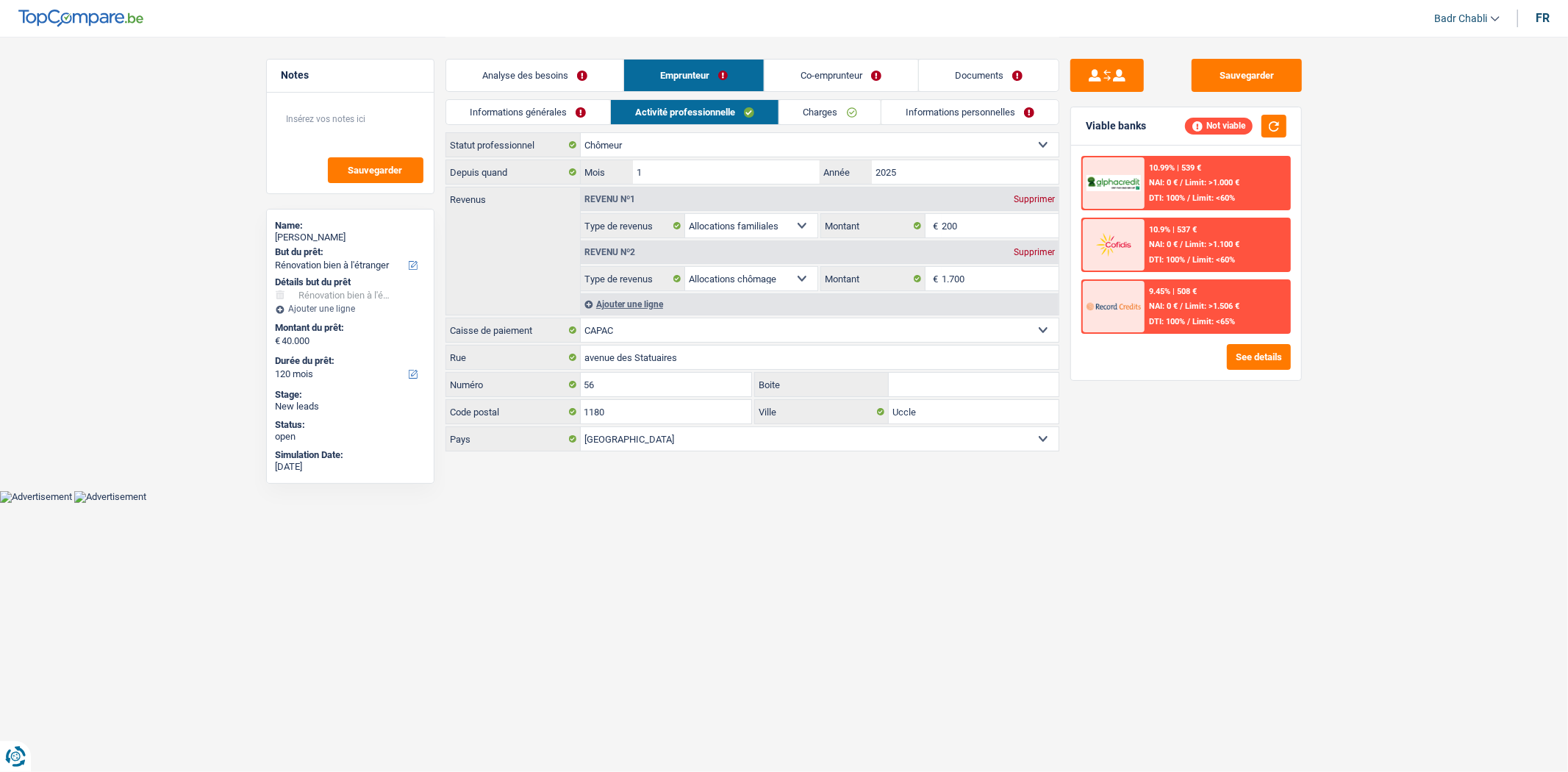
click at [821, 78] on link "Co-emprunteur" at bounding box center [841, 75] width 153 height 32
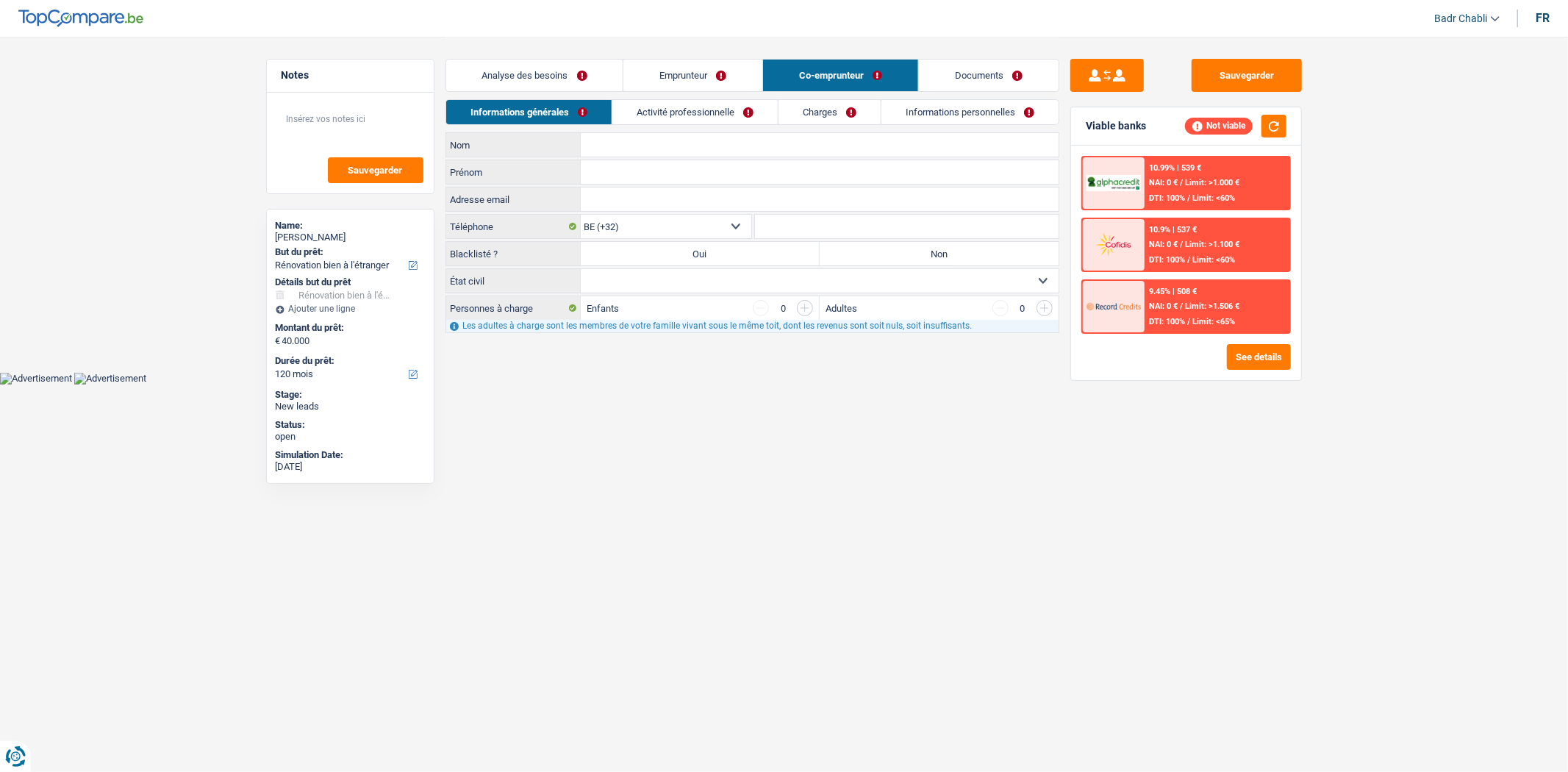
click at [643, 72] on link "Emprunteur" at bounding box center [692, 75] width 139 height 32
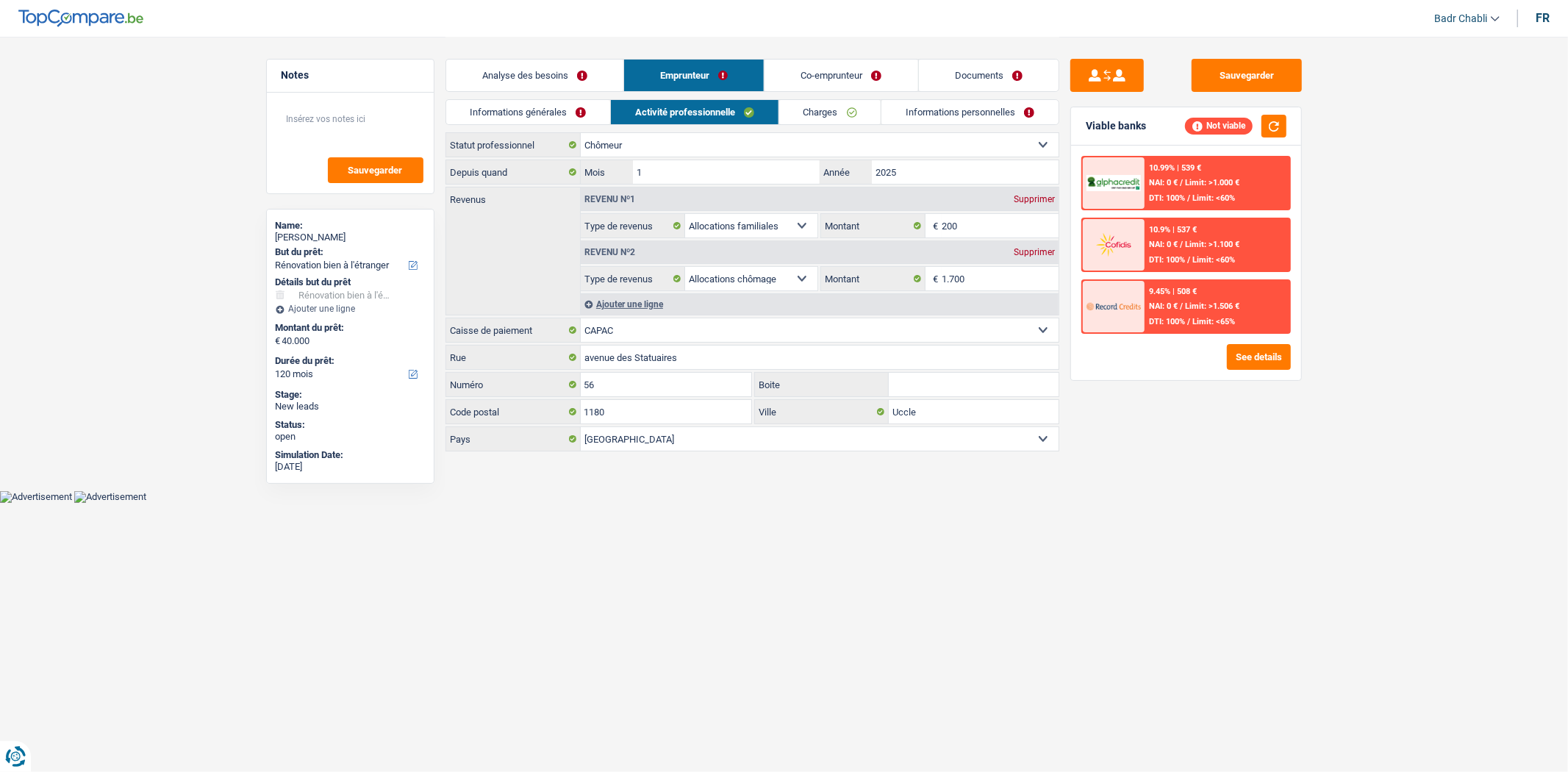
click at [550, 113] on link "Informations générales" at bounding box center [528, 112] width 165 height 25
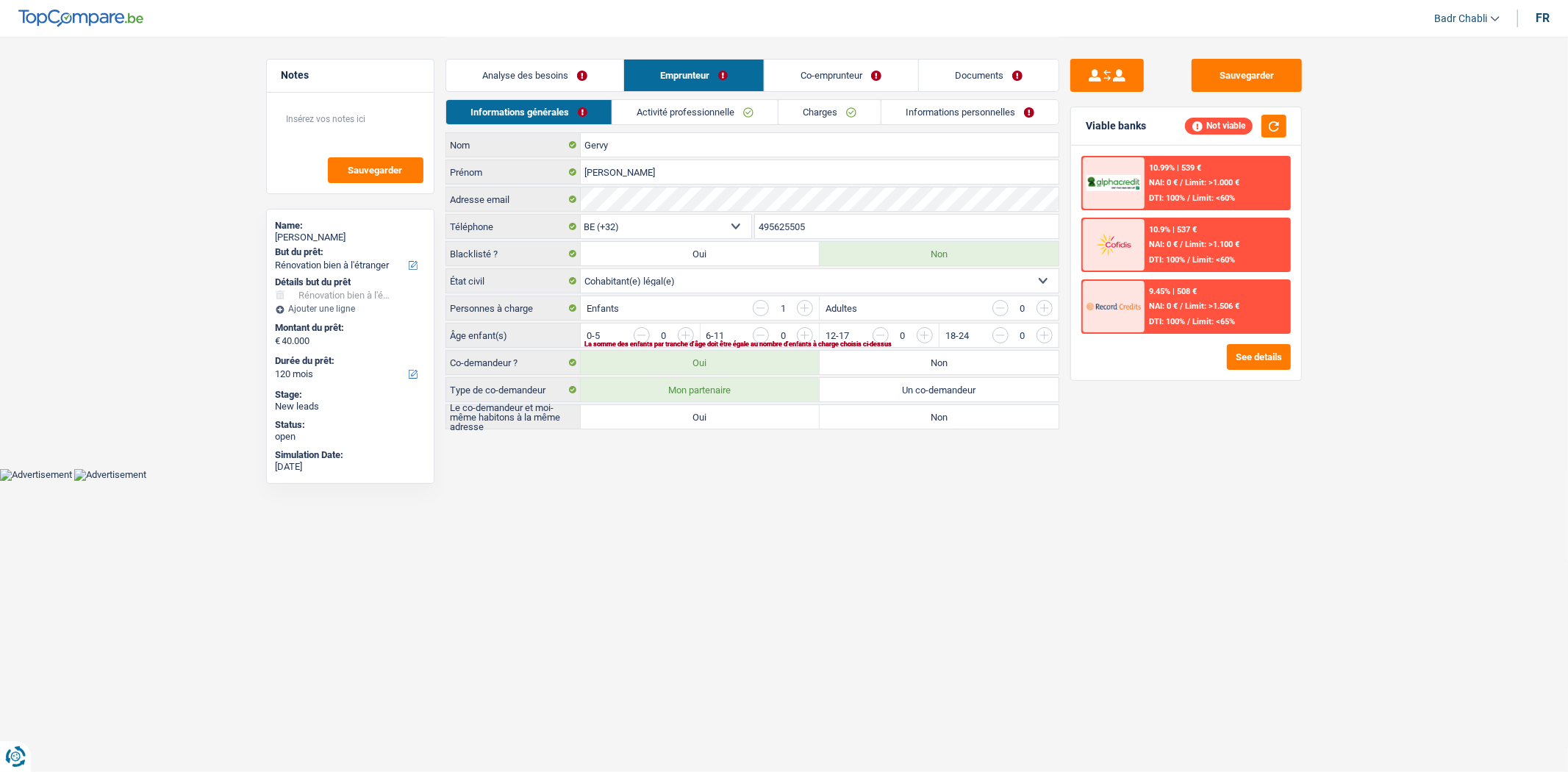
click at [767, 420] on label "Oui" at bounding box center [700, 417] width 239 height 24
click at [767, 420] on input "Oui" at bounding box center [700, 417] width 239 height 24
radio input "true"
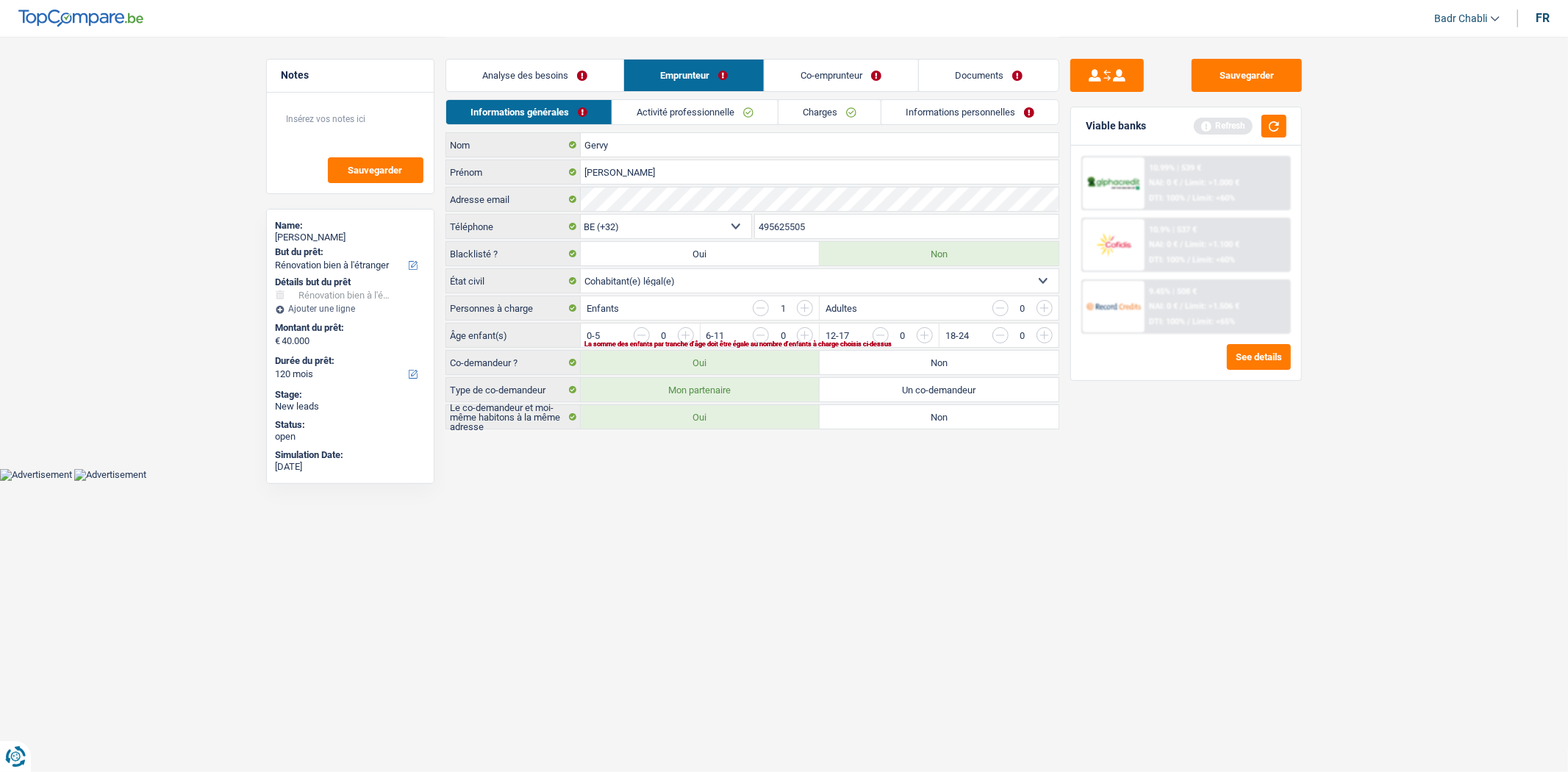
click at [801, 339] on input "button" at bounding box center [1103, 339] width 613 height 24
click at [835, 79] on link "Co-emprunteur" at bounding box center [841, 75] width 153 height 32
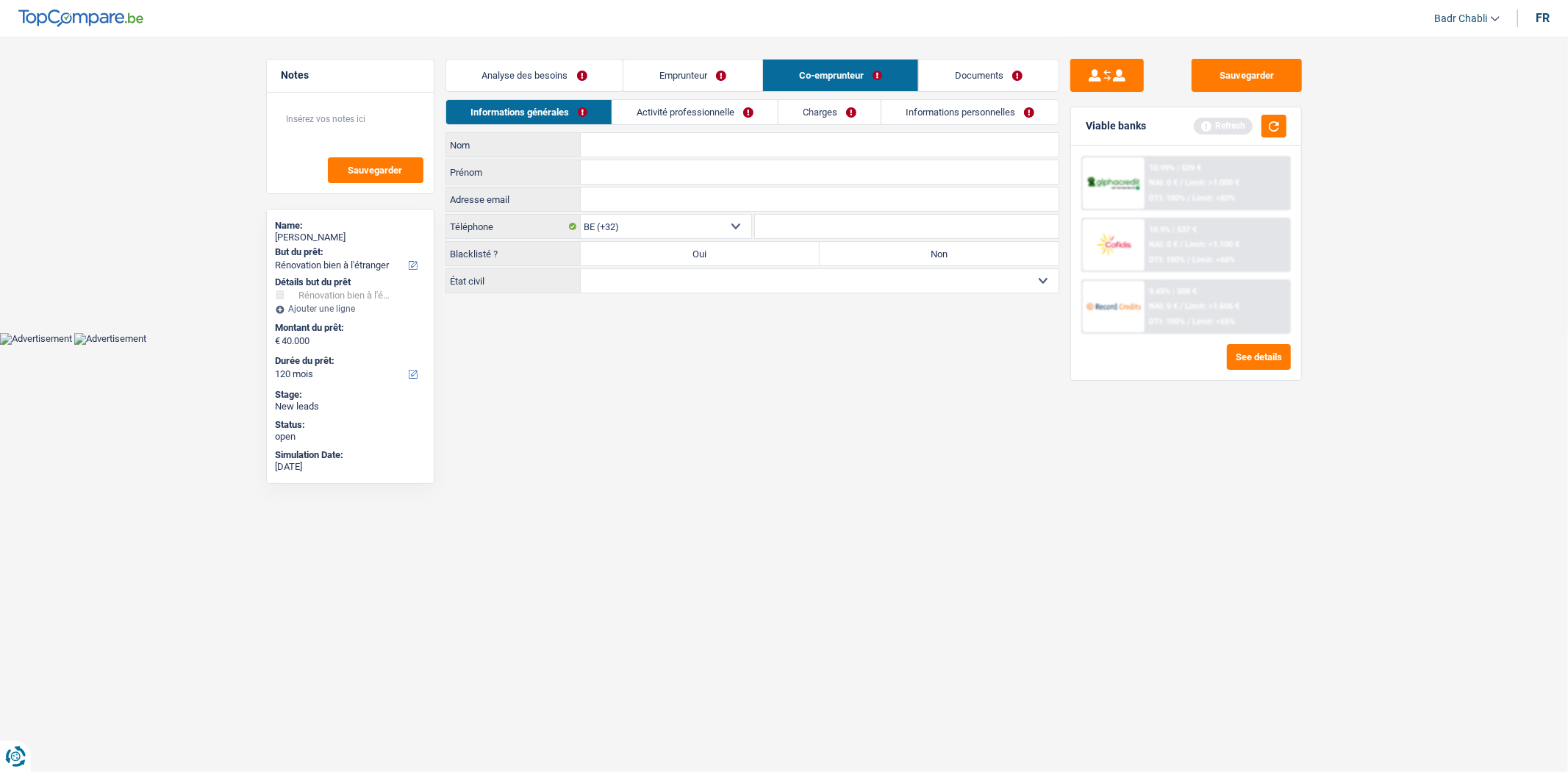
click at [755, 112] on link "Activité professionnelle" at bounding box center [695, 112] width 166 height 25
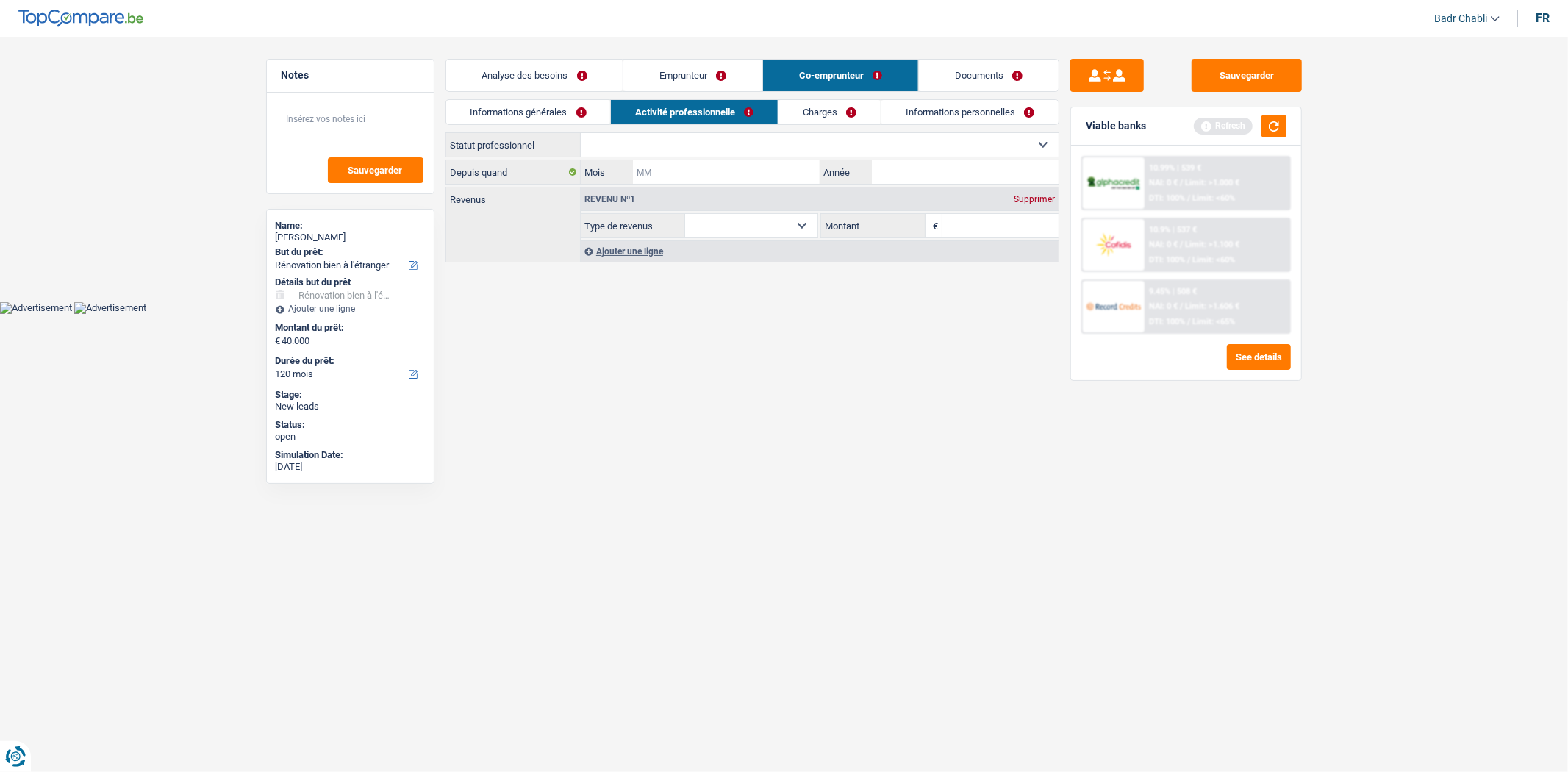
click at [732, 160] on input "Mois" at bounding box center [726, 171] width 186 height 24
click at [732, 149] on select "Ouvrier Employé privé Employé public Invalide Indépendant Pensionné Chômeur Mut…" at bounding box center [819, 144] width 478 height 24
select select "independent"
click at [581, 133] on select "Ouvrier Employé privé Employé public Invalide Indépendant Pensionné Chômeur Mut…" at bounding box center [819, 144] width 478 height 24
select select "netSalary"
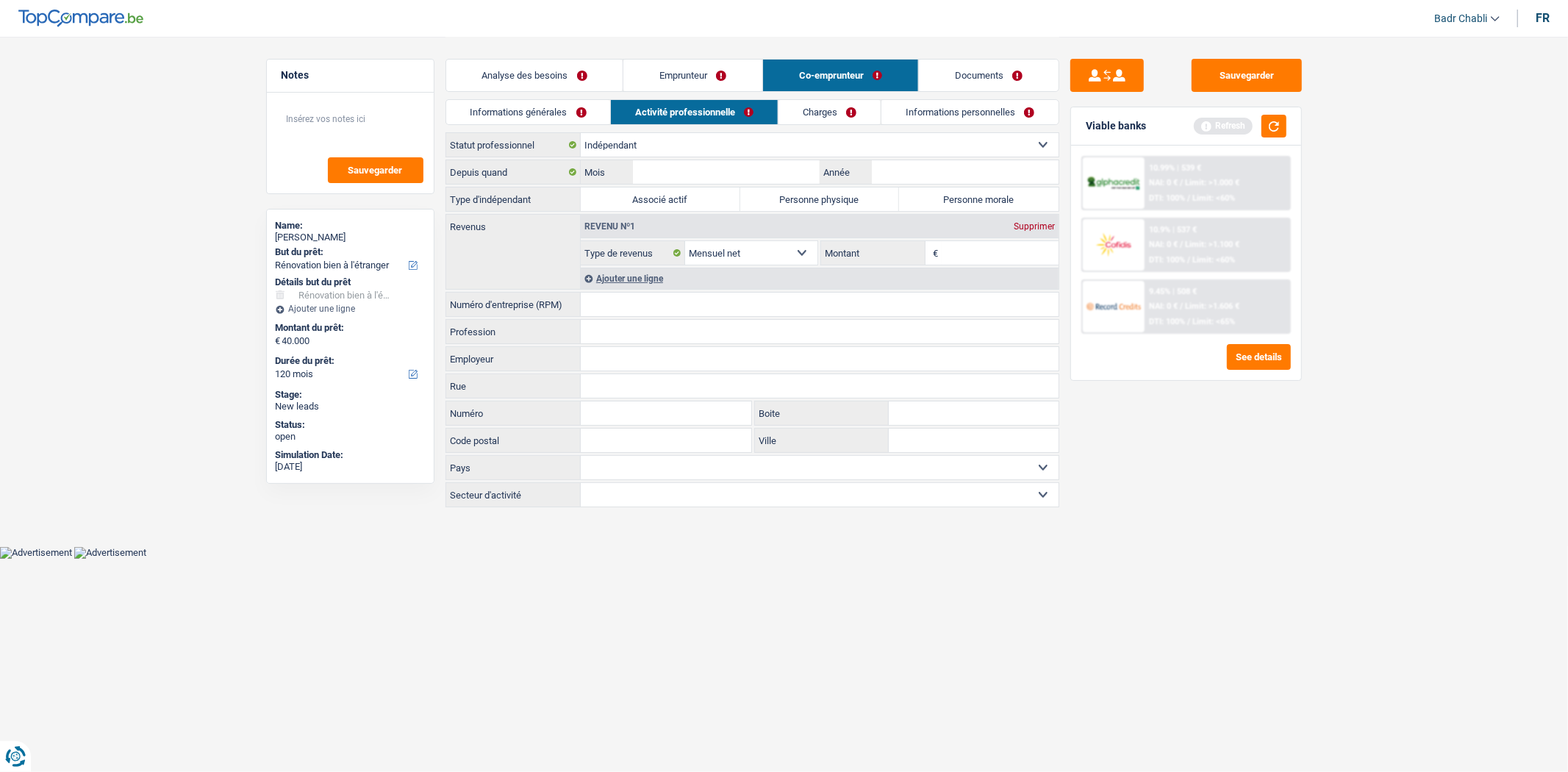
click at [805, 203] on label "Personne physique" at bounding box center [820, 199] width 160 height 24
click at [805, 203] on input "Personne physique" at bounding box center [820, 199] width 160 height 24
radio input "true"
click at [677, 75] on link "Emprunteur" at bounding box center [692, 75] width 139 height 32
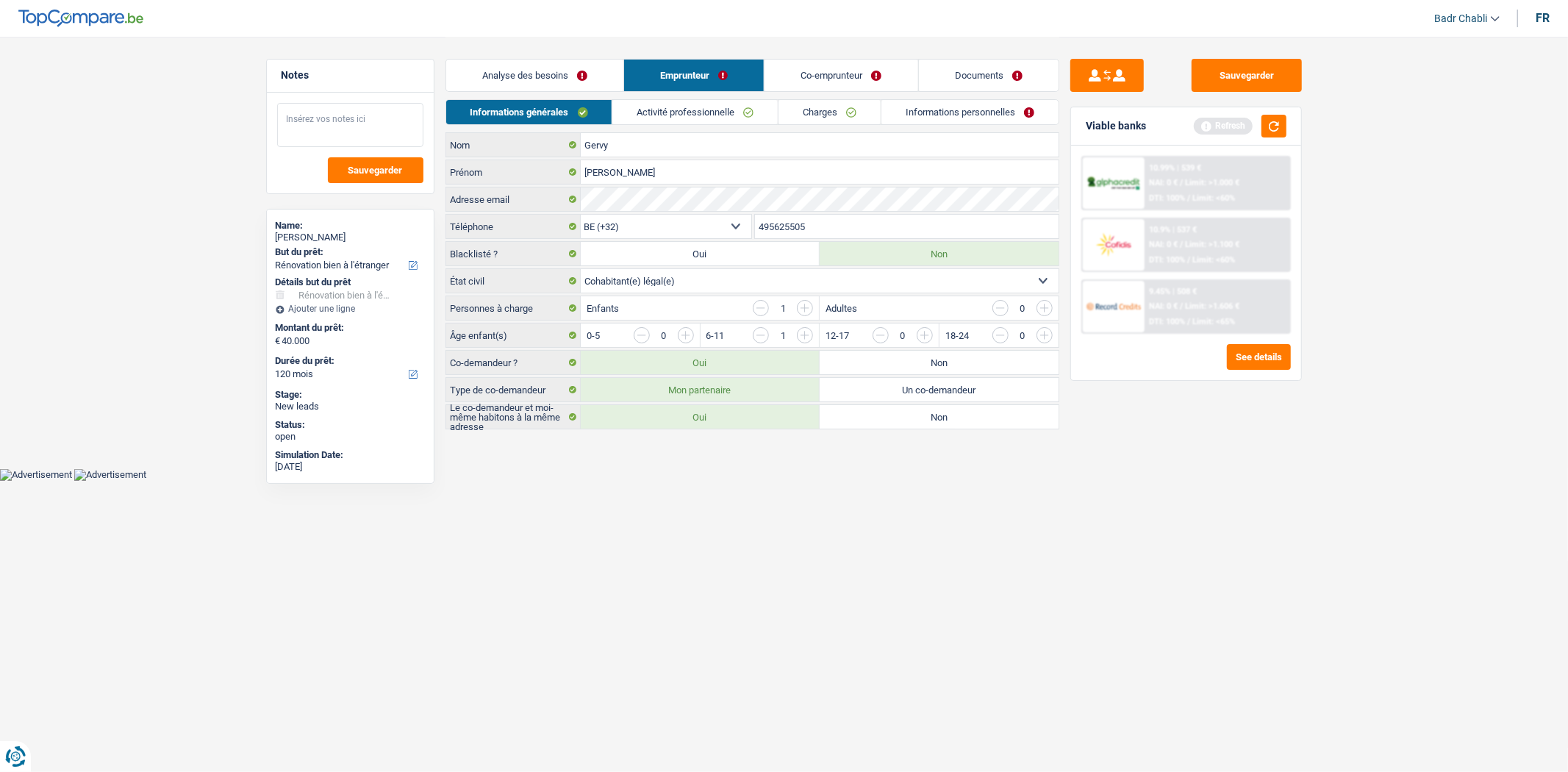
click at [317, 111] on textarea at bounding box center [350, 126] width 146 height 44
type textarea "Madame a aussi un enfant a charge"
click at [541, 84] on link "Analyse des besoins" at bounding box center [535, 75] width 177 height 32
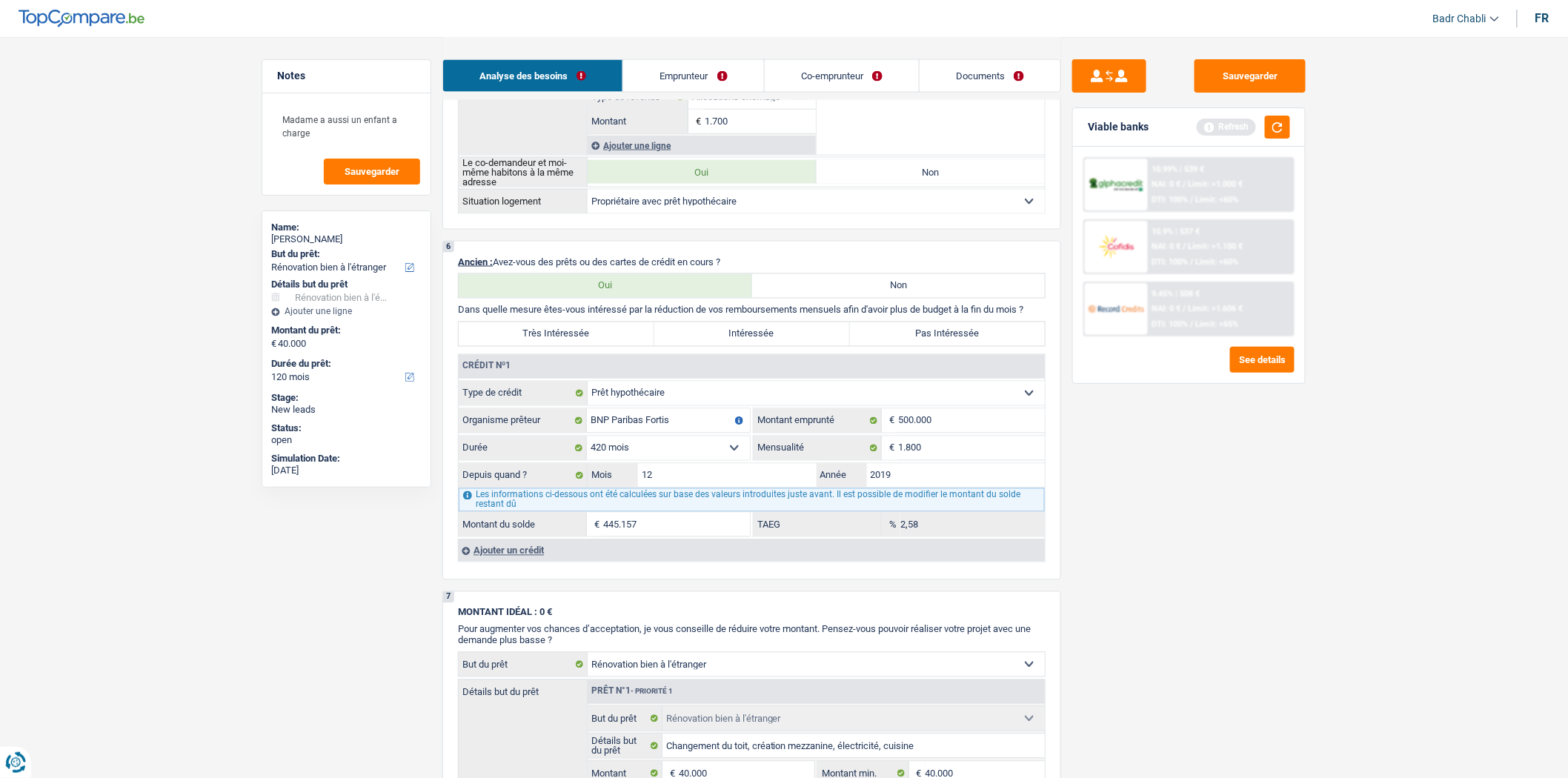
scroll to position [1071, 0]
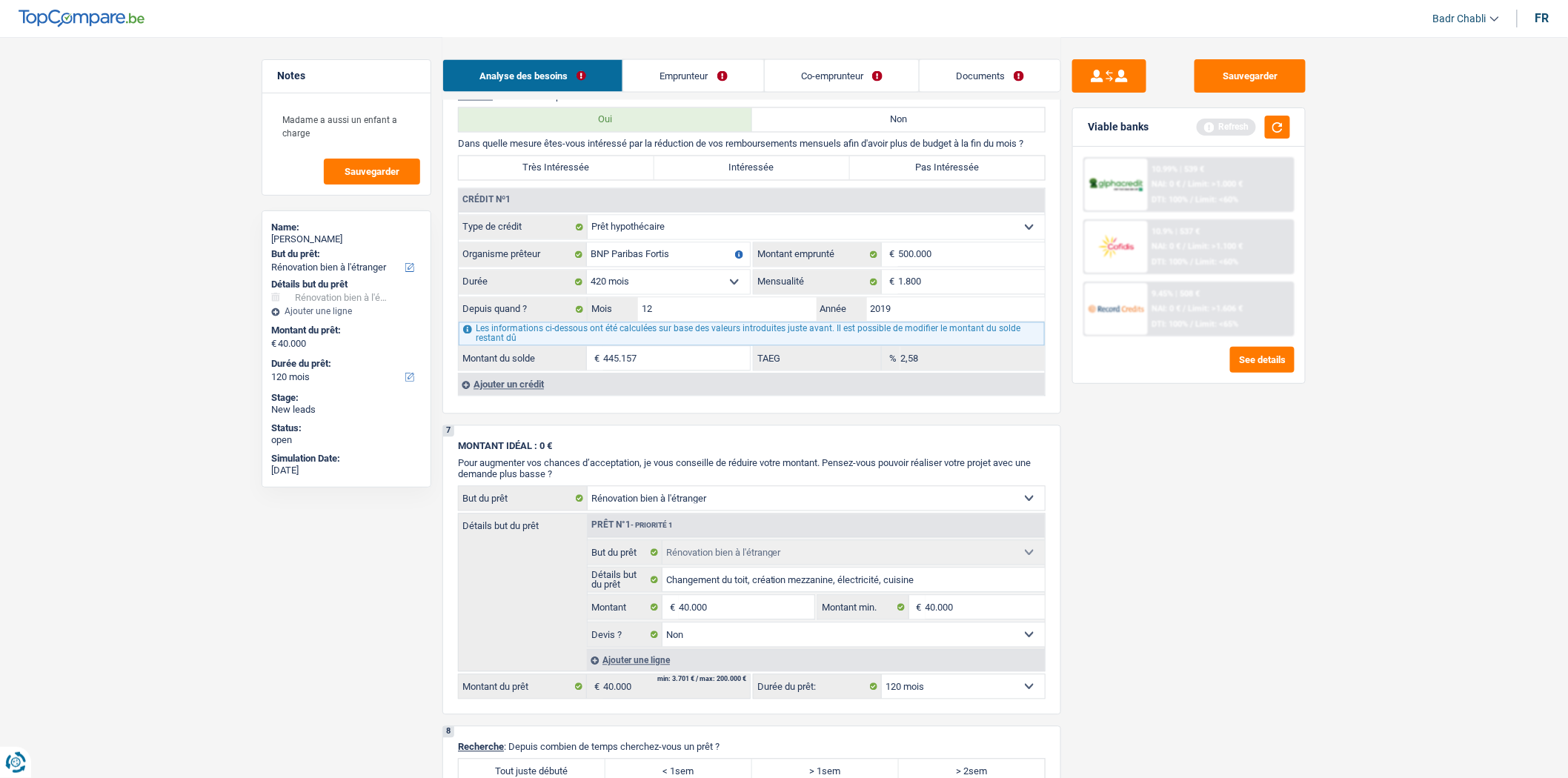
click at [1293, 120] on div "Viable banks Refresh" at bounding box center [1189, 127] width 232 height 39
click at [1271, 126] on button "button" at bounding box center [1277, 127] width 25 height 23
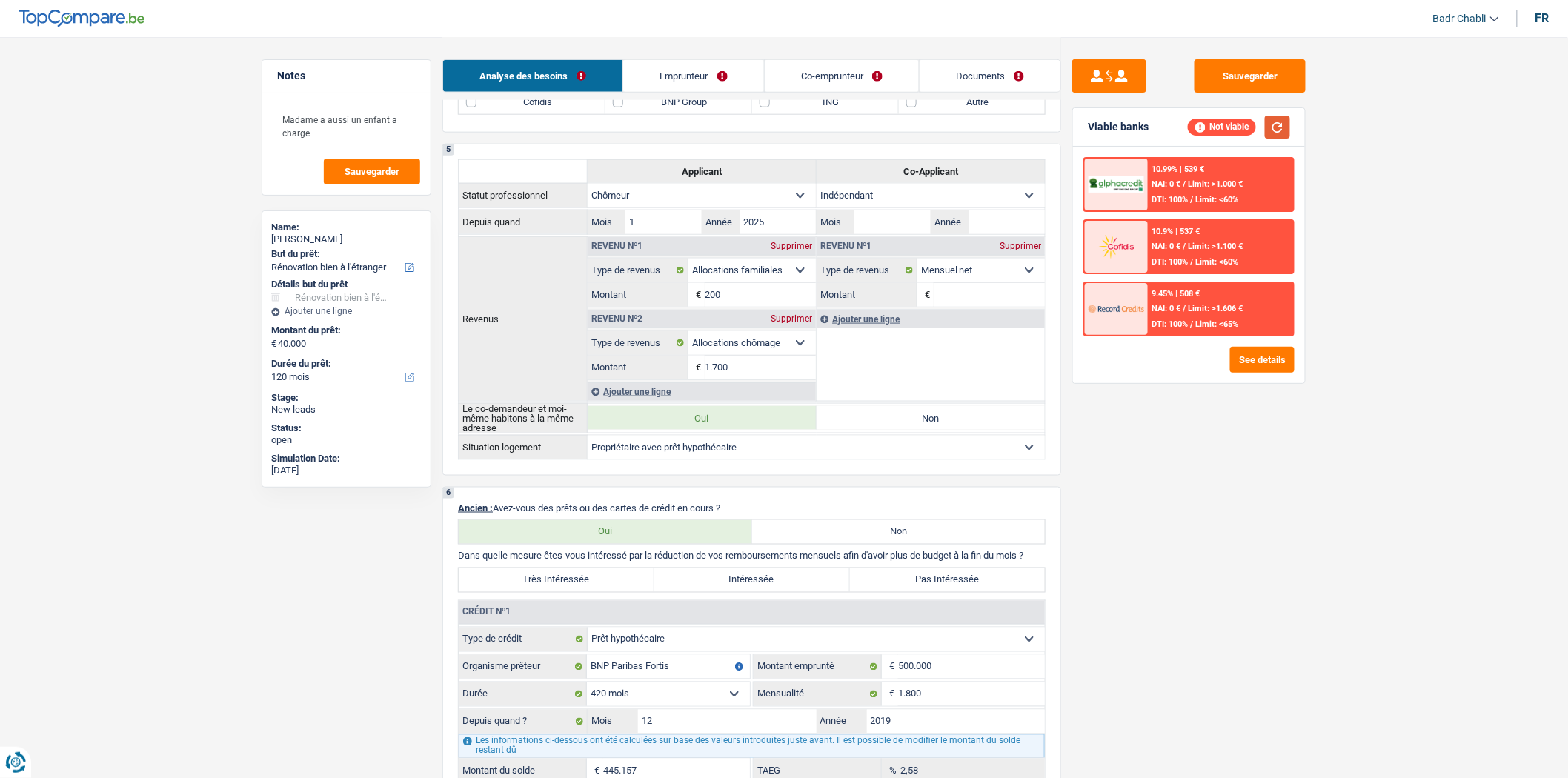
scroll to position [988, 0]
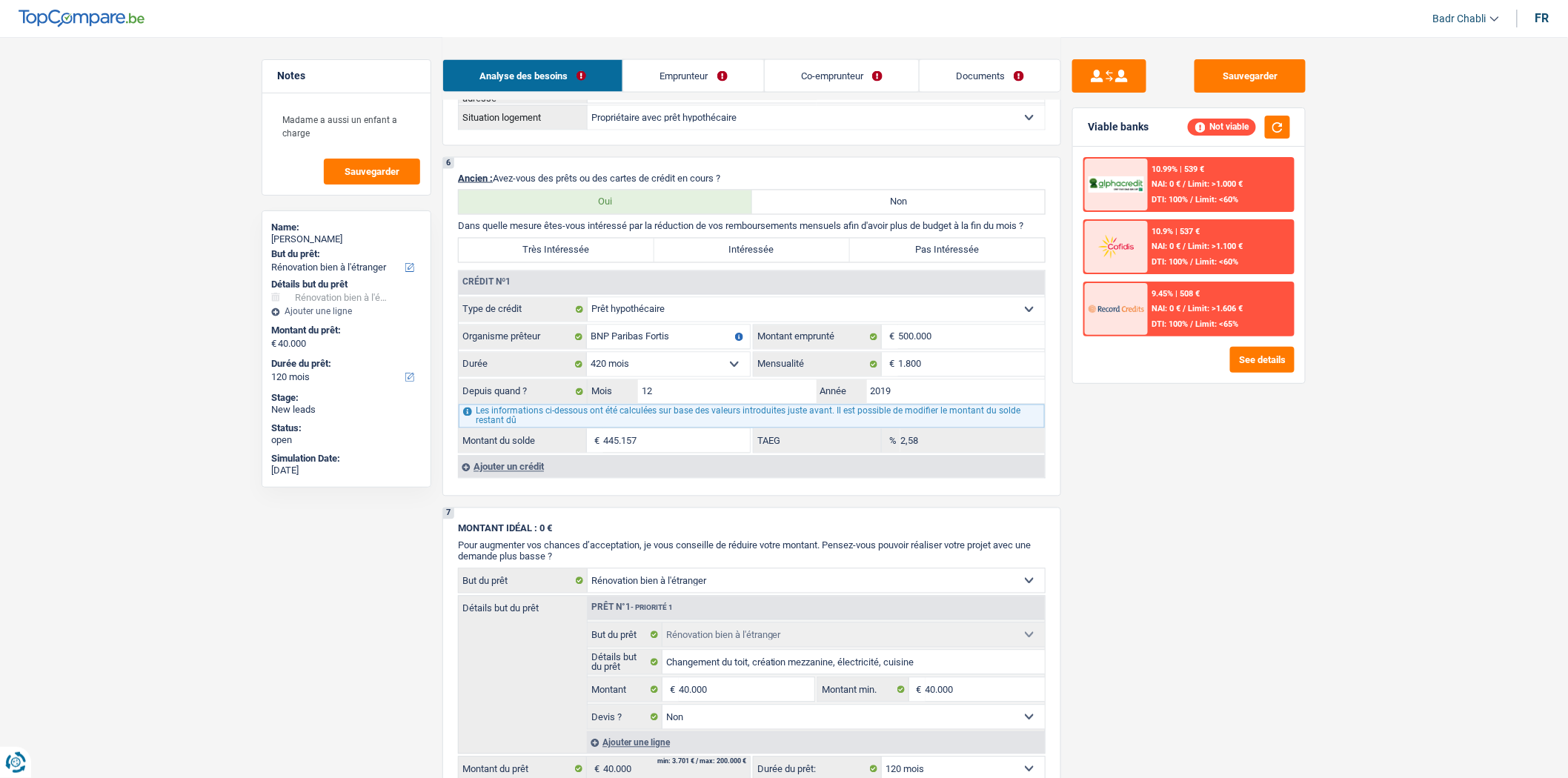
click at [753, 255] on label "Intéressée" at bounding box center [752, 251] width 196 height 24
click at [753, 255] on input "Intéressée" at bounding box center [752, 251] width 196 height 24
radio input "true"
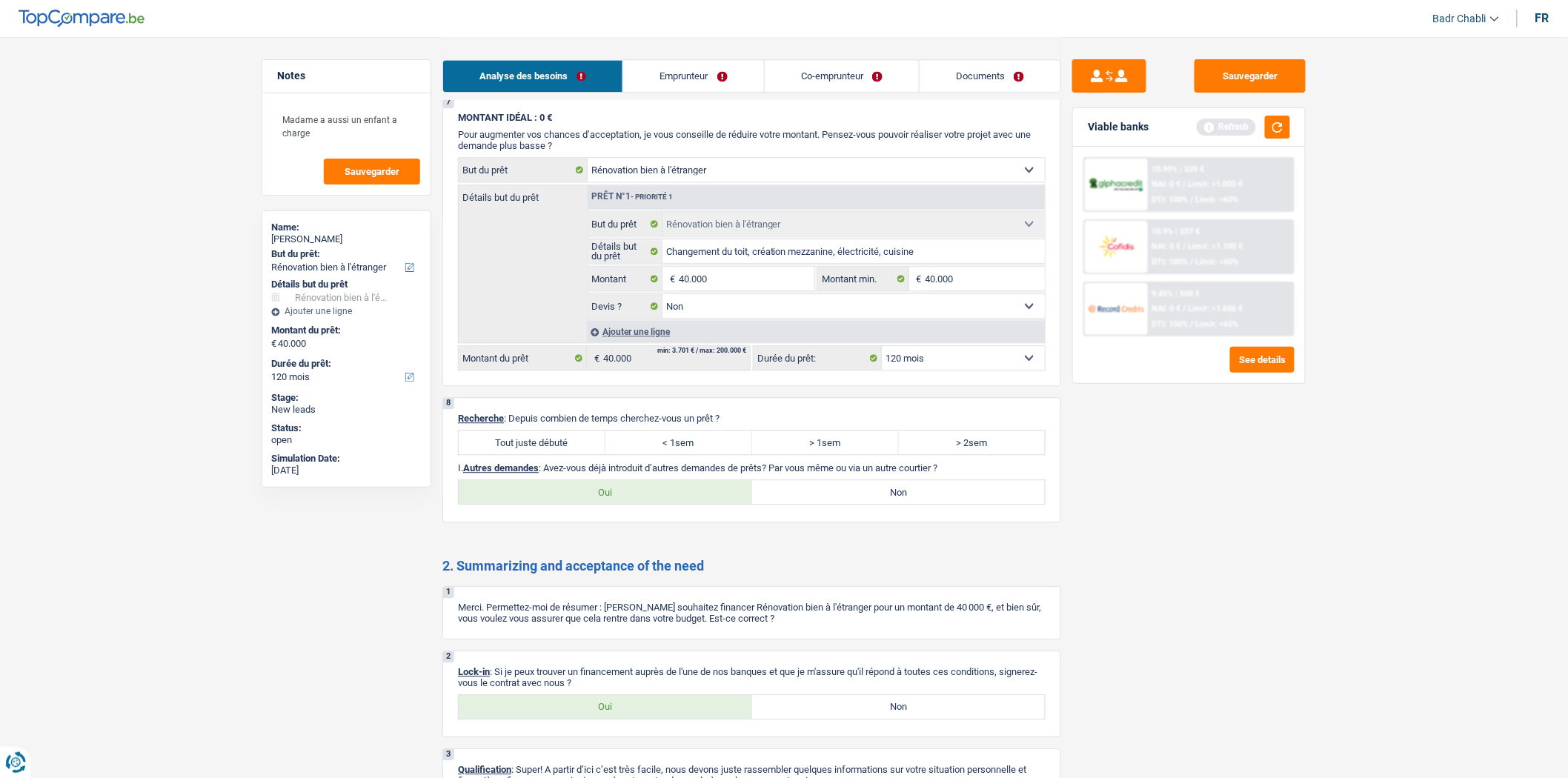
scroll to position [1518, 0]
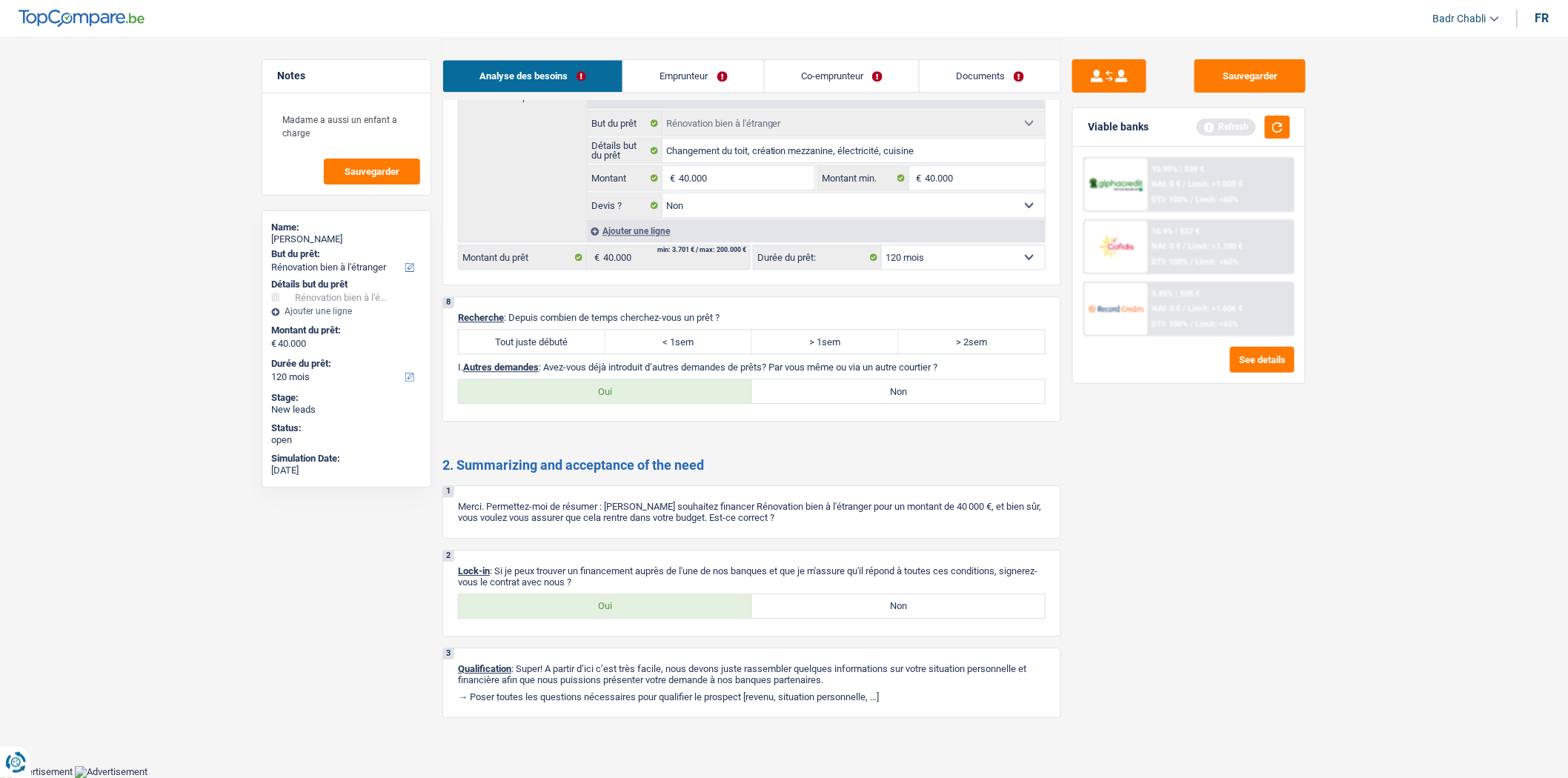
click at [555, 335] on label "Tout juste débuté" at bounding box center [532, 341] width 147 height 24
click at [555, 335] on input "Tout juste débuté" at bounding box center [532, 341] width 147 height 24
radio input "true"
click at [819, 384] on label "Non" at bounding box center [898, 391] width 293 height 24
click at [819, 384] on input "Non" at bounding box center [898, 391] width 293 height 24
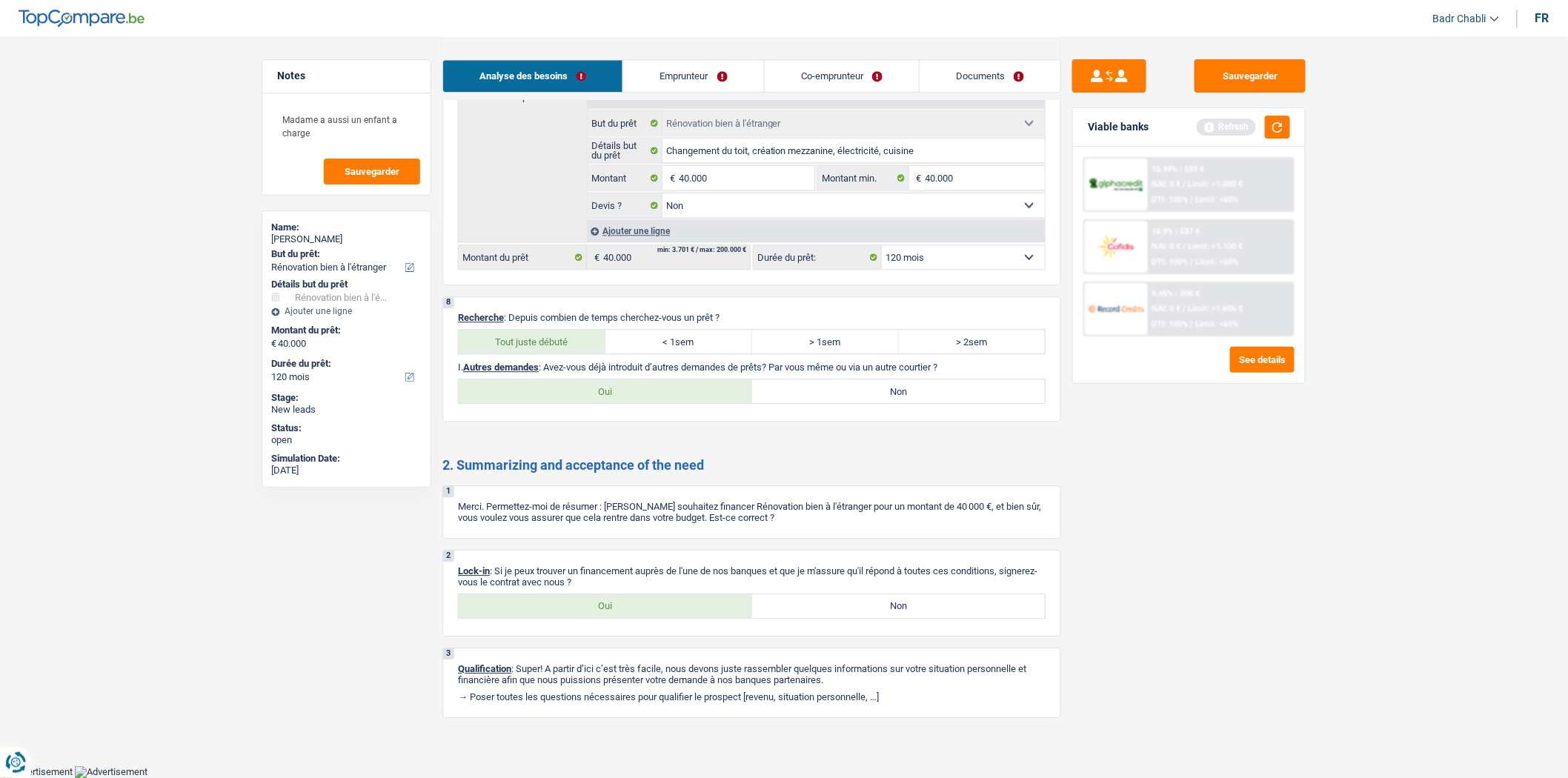
radio input "true"
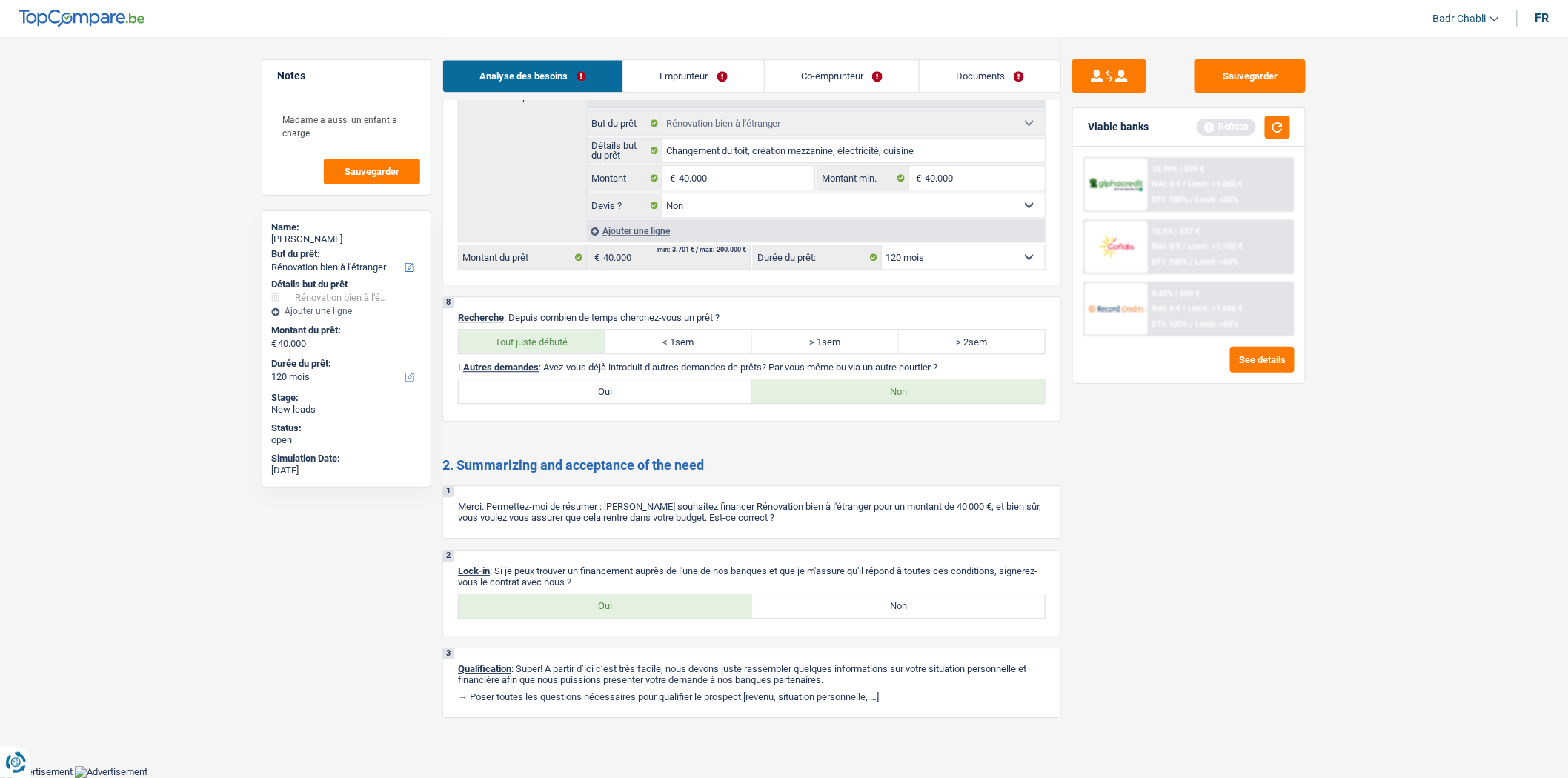
click at [638, 604] on label "Oui" at bounding box center [605, 606] width 293 height 24
click at [638, 604] on input "Oui" at bounding box center [605, 606] width 293 height 24
radio input "true"
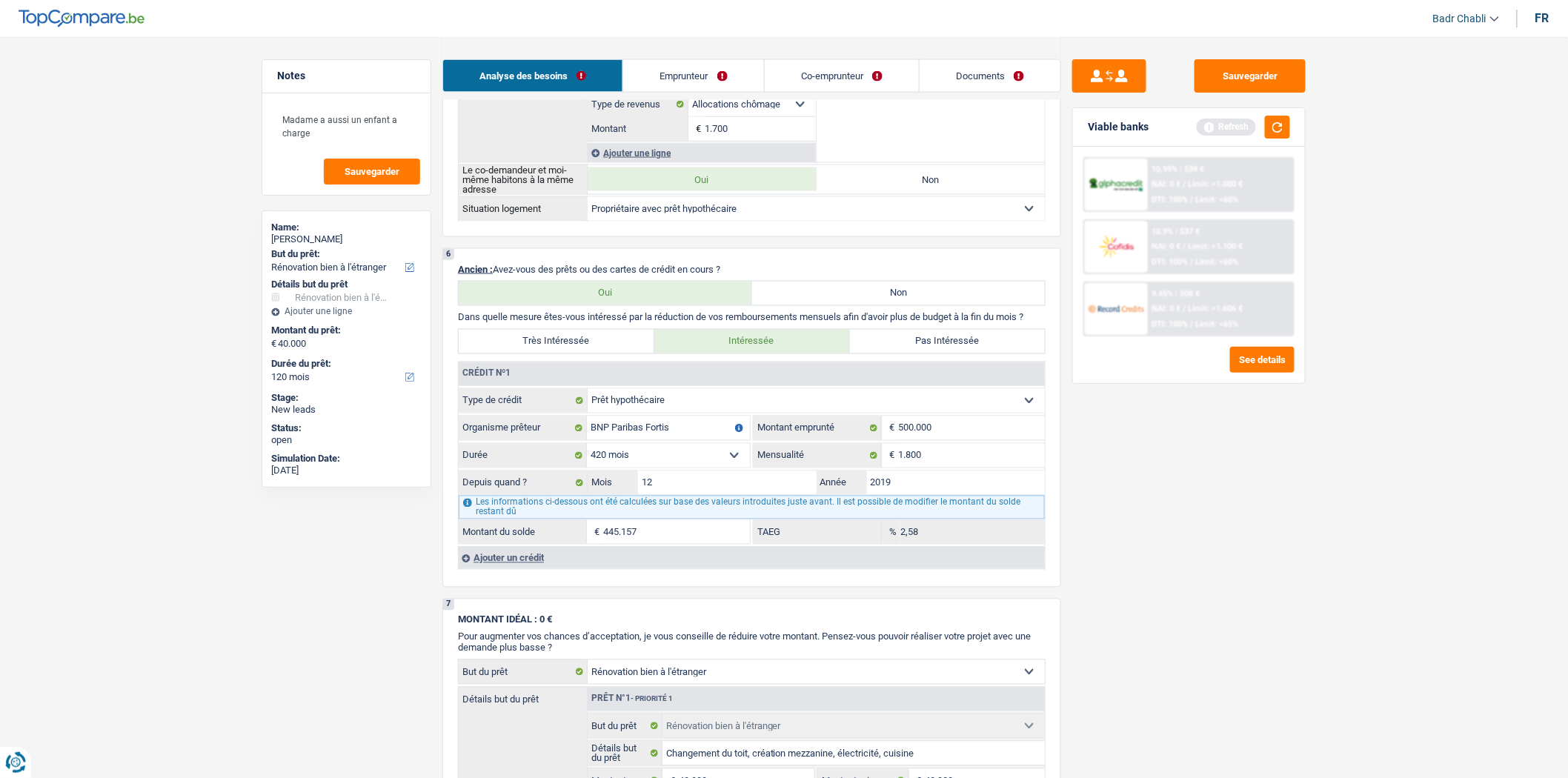
scroll to position [1024, 0]
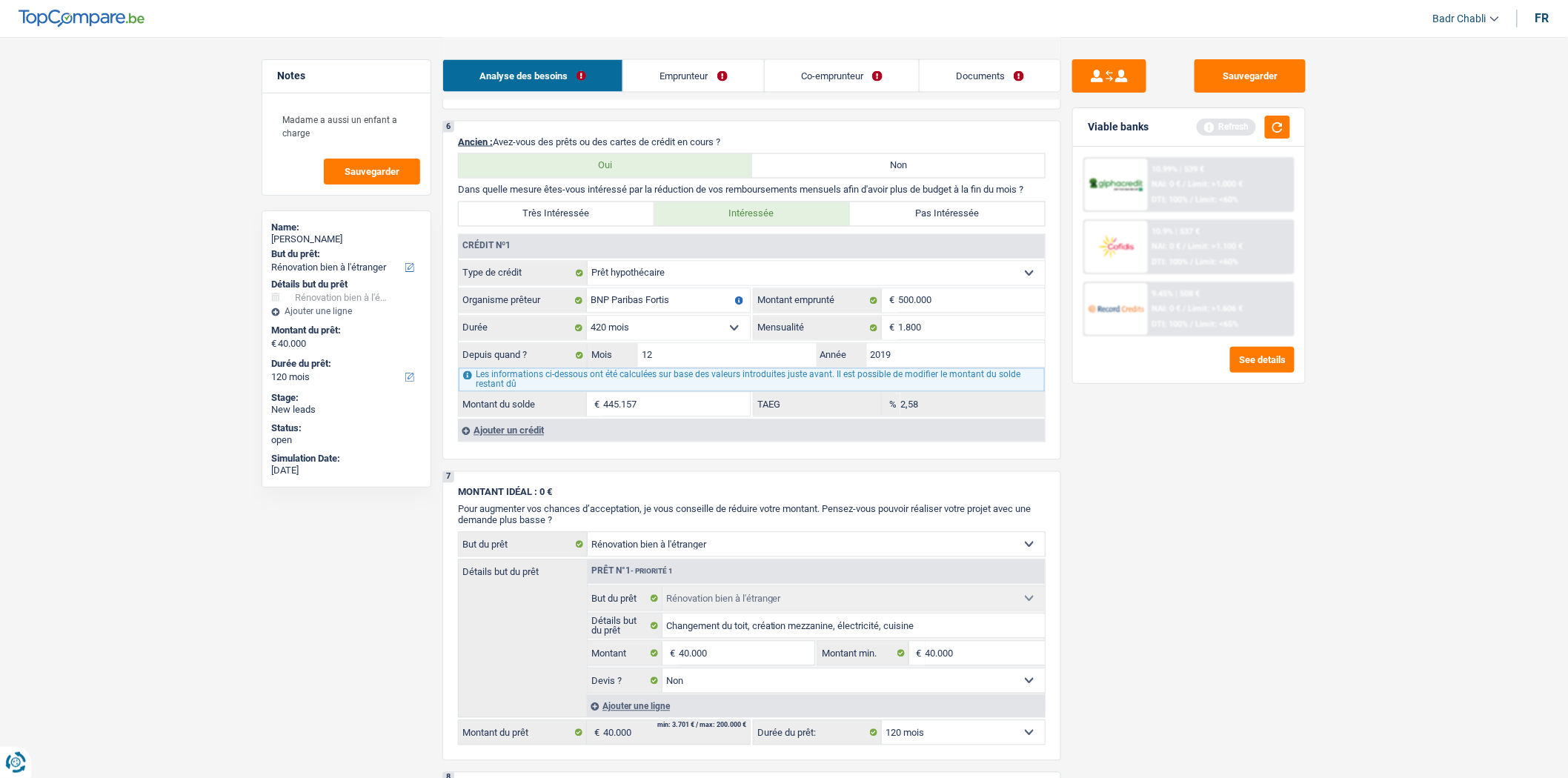
click at [483, 442] on div "Ajouter un crédit" at bounding box center [751, 430] width 587 height 22
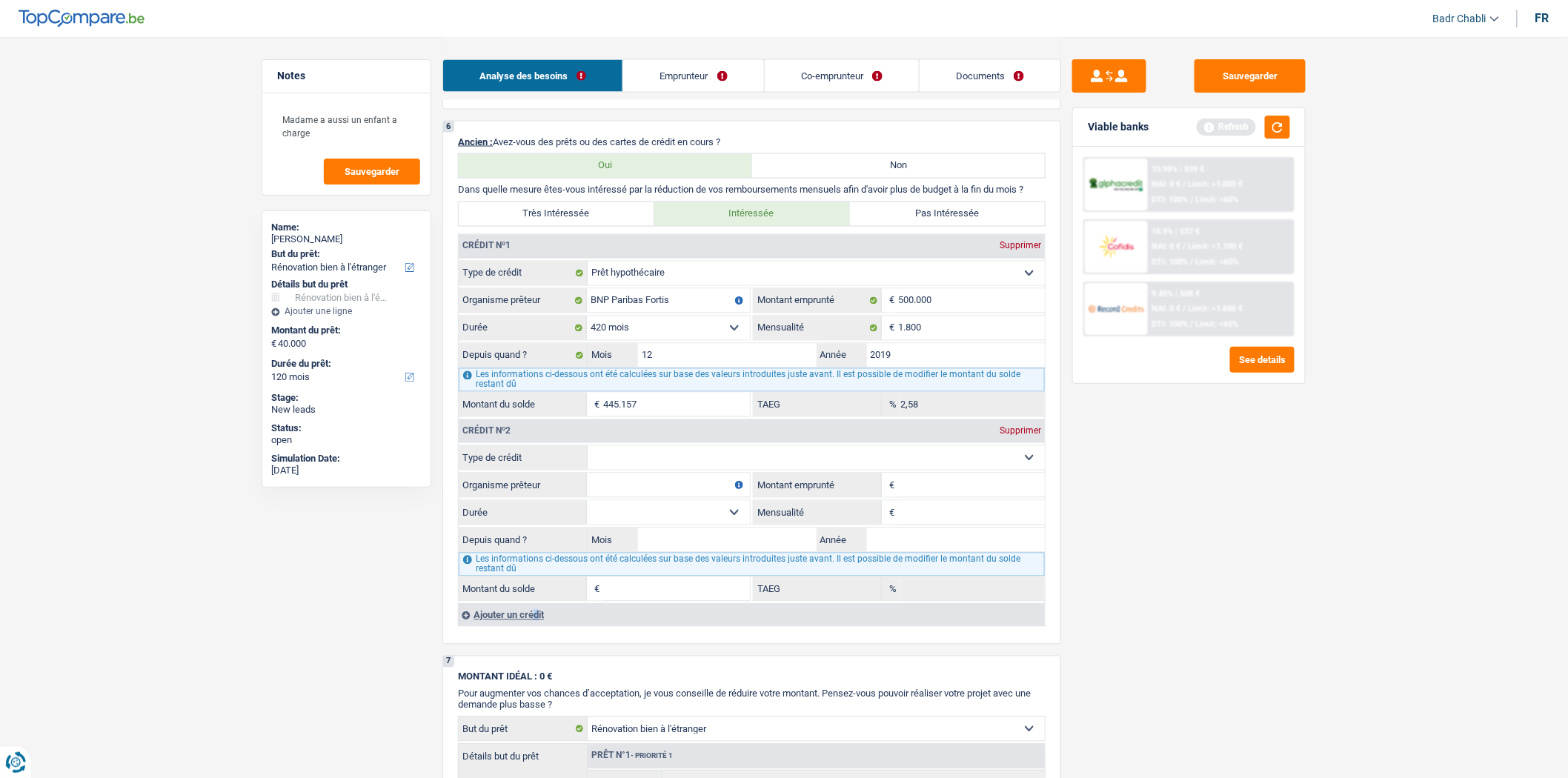
click at [657, 470] on select "Carte ou ouverture de crédit Prêt hypothécaire Vente à tempérament Prêt à tempé…" at bounding box center [816, 458] width 457 height 24
select select "cardOrCredit"
type input "0"
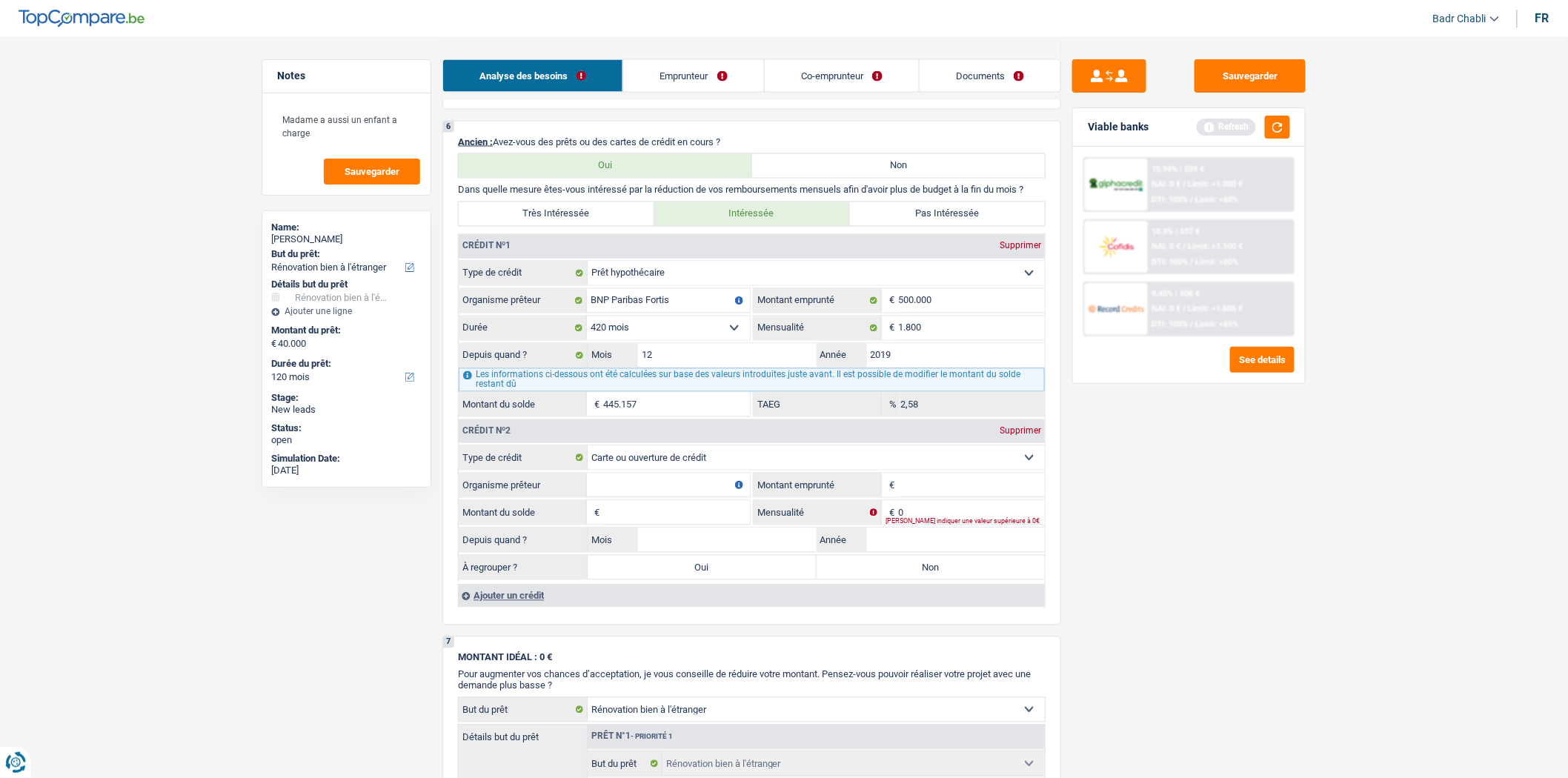
click at [655, 498] on input "Organisme prêteur" at bounding box center [668, 485] width 163 height 24
type input "BNP"
type input "2.500"
type input "1"
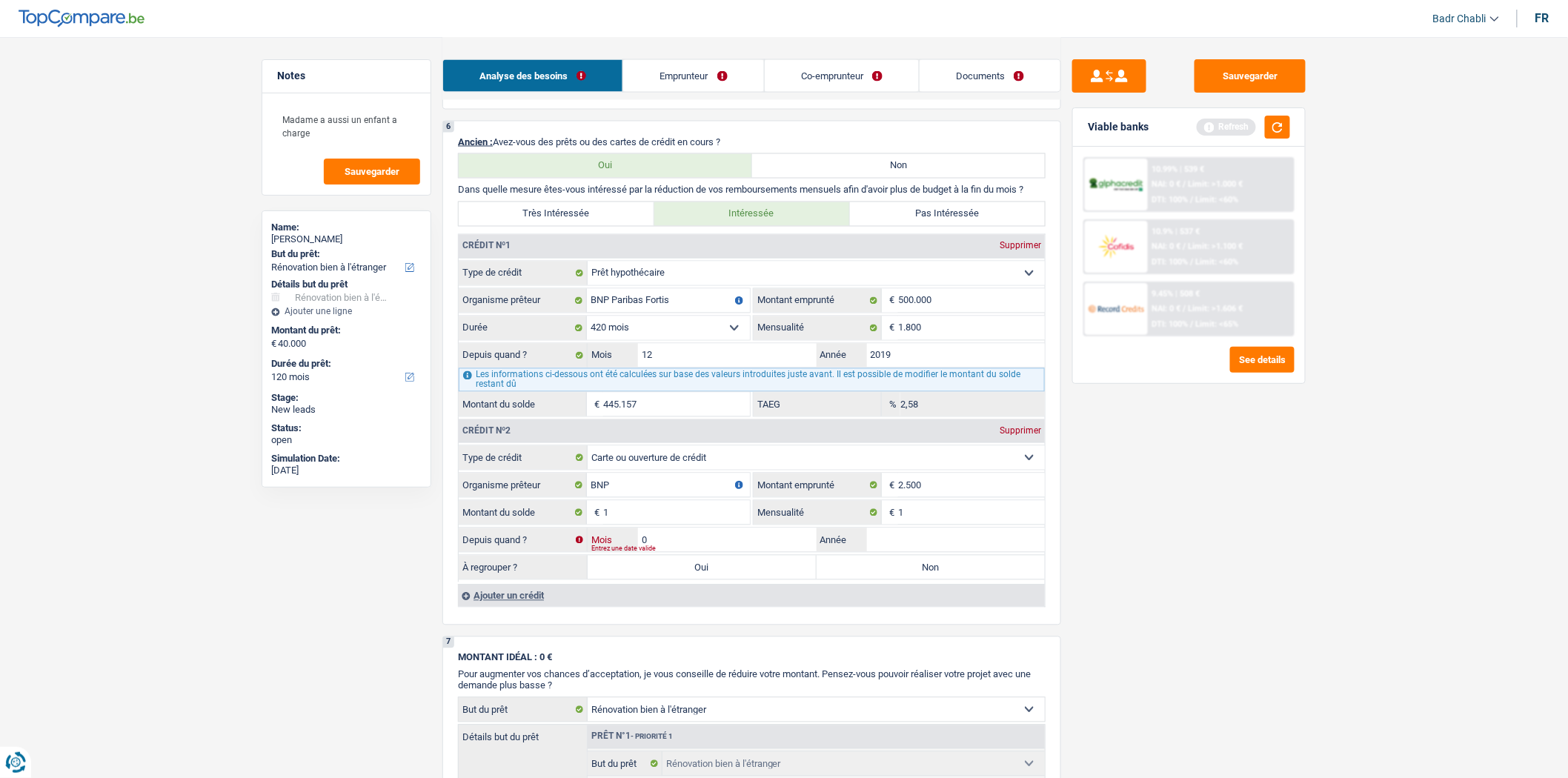
type input "02"
type input "2023"
click at [843, 575] on label "Non" at bounding box center [931, 567] width 229 height 24
click at [843, 575] on input "Non" at bounding box center [931, 567] width 229 height 24
radio input "true"
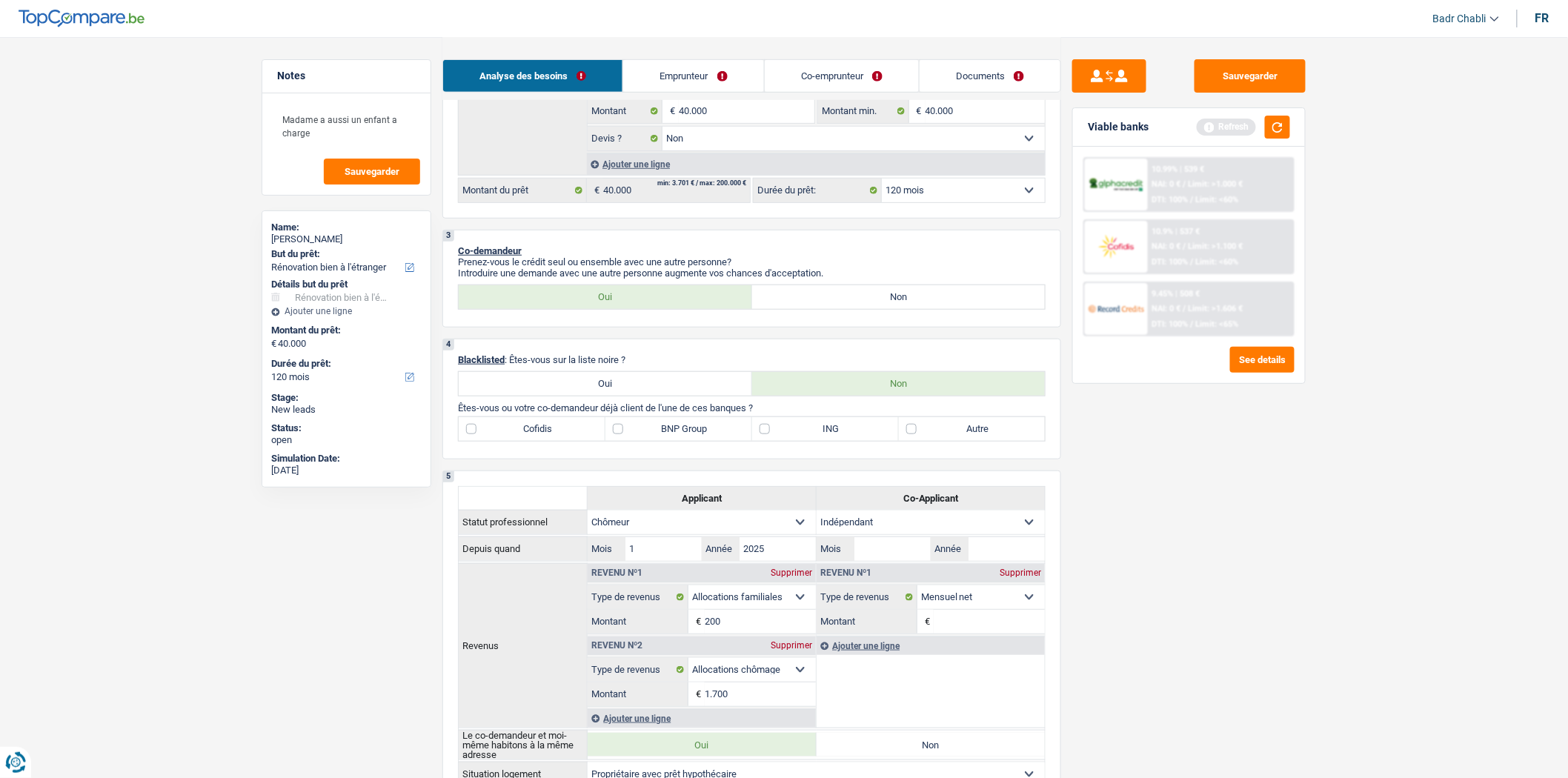
scroll to position [118, 0]
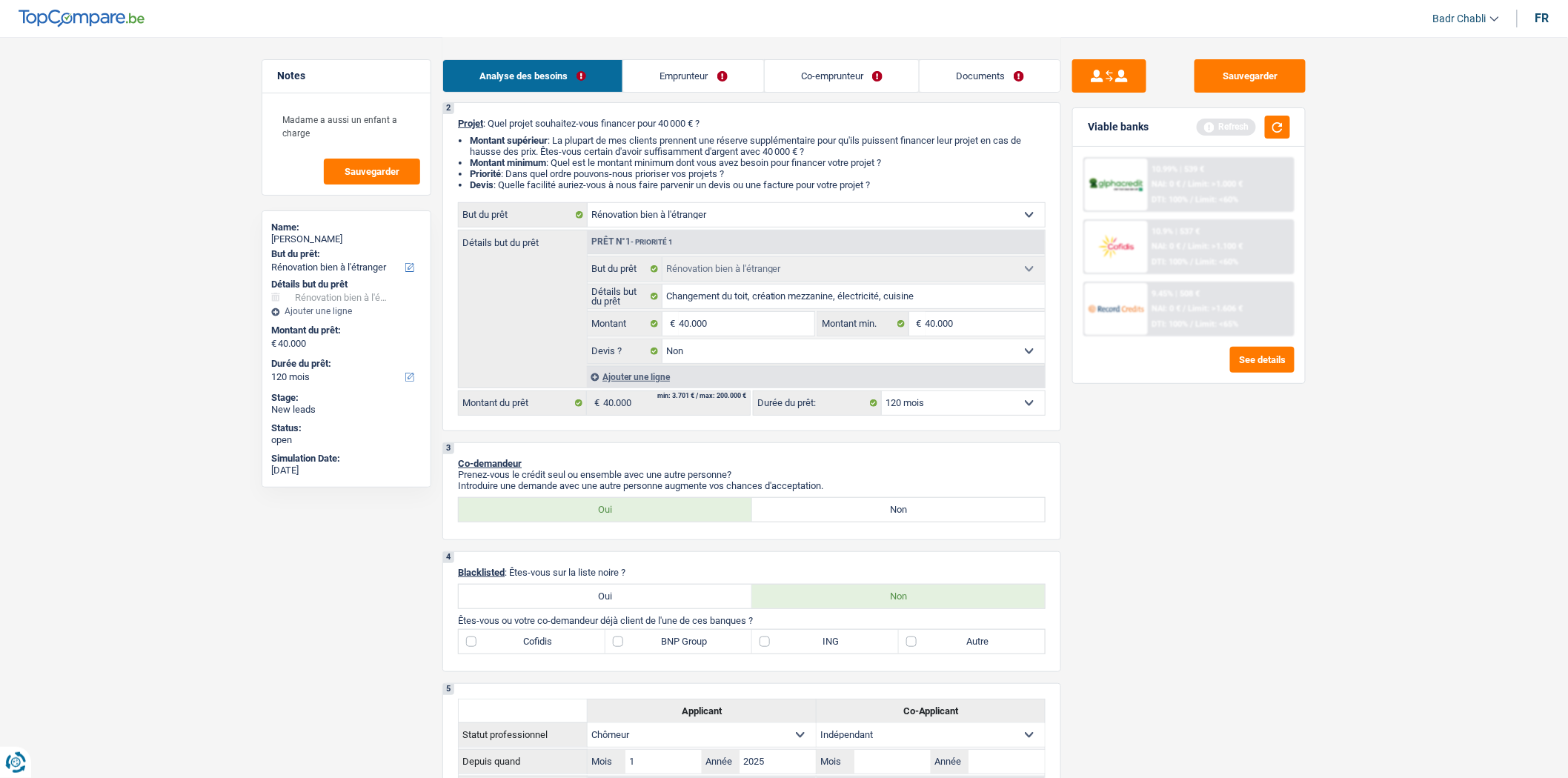
click at [606, 654] on label "BNP Group" at bounding box center [679, 642] width 147 height 24
click at [606, 654] on input "BNP Group" at bounding box center [679, 642] width 147 height 24
checkbox input "true"
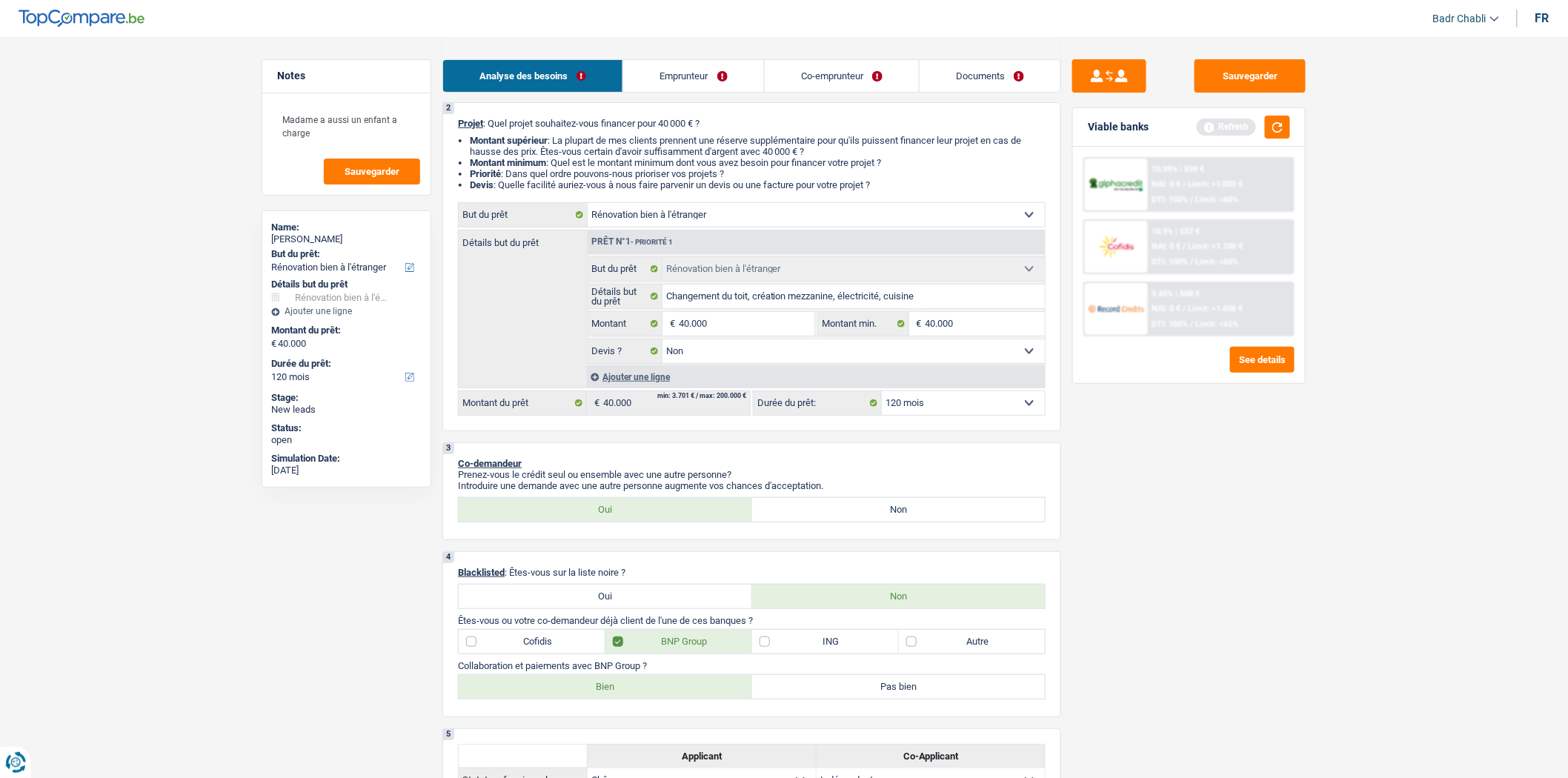
click at [612, 698] on label "Bien" at bounding box center [605, 687] width 293 height 24
click at [612, 698] on input "Bien" at bounding box center [605, 687] width 293 height 24
radio input "true"
click at [1269, 131] on button "button" at bounding box center [1277, 127] width 25 height 23
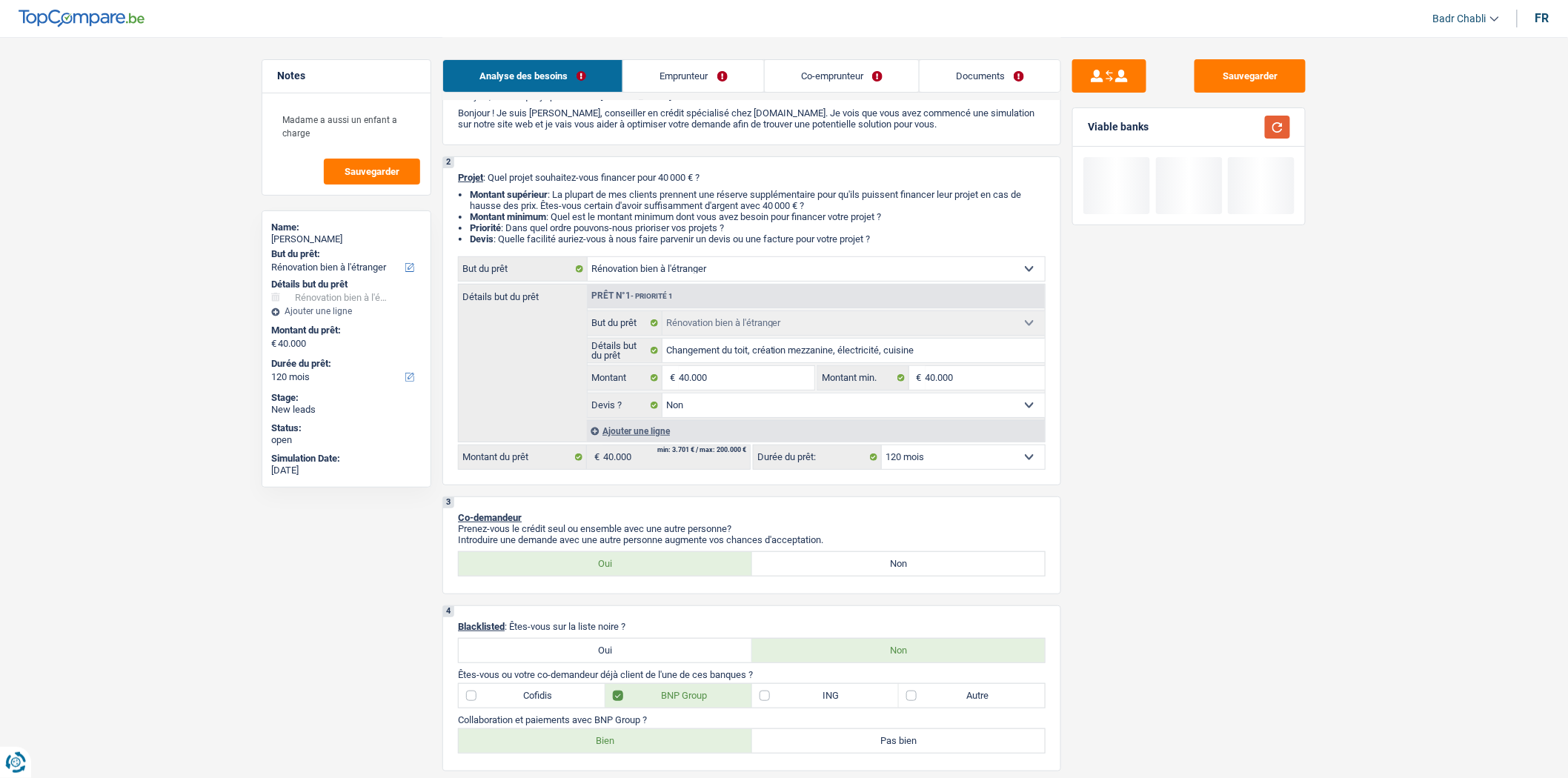
scroll to position [0, 0]
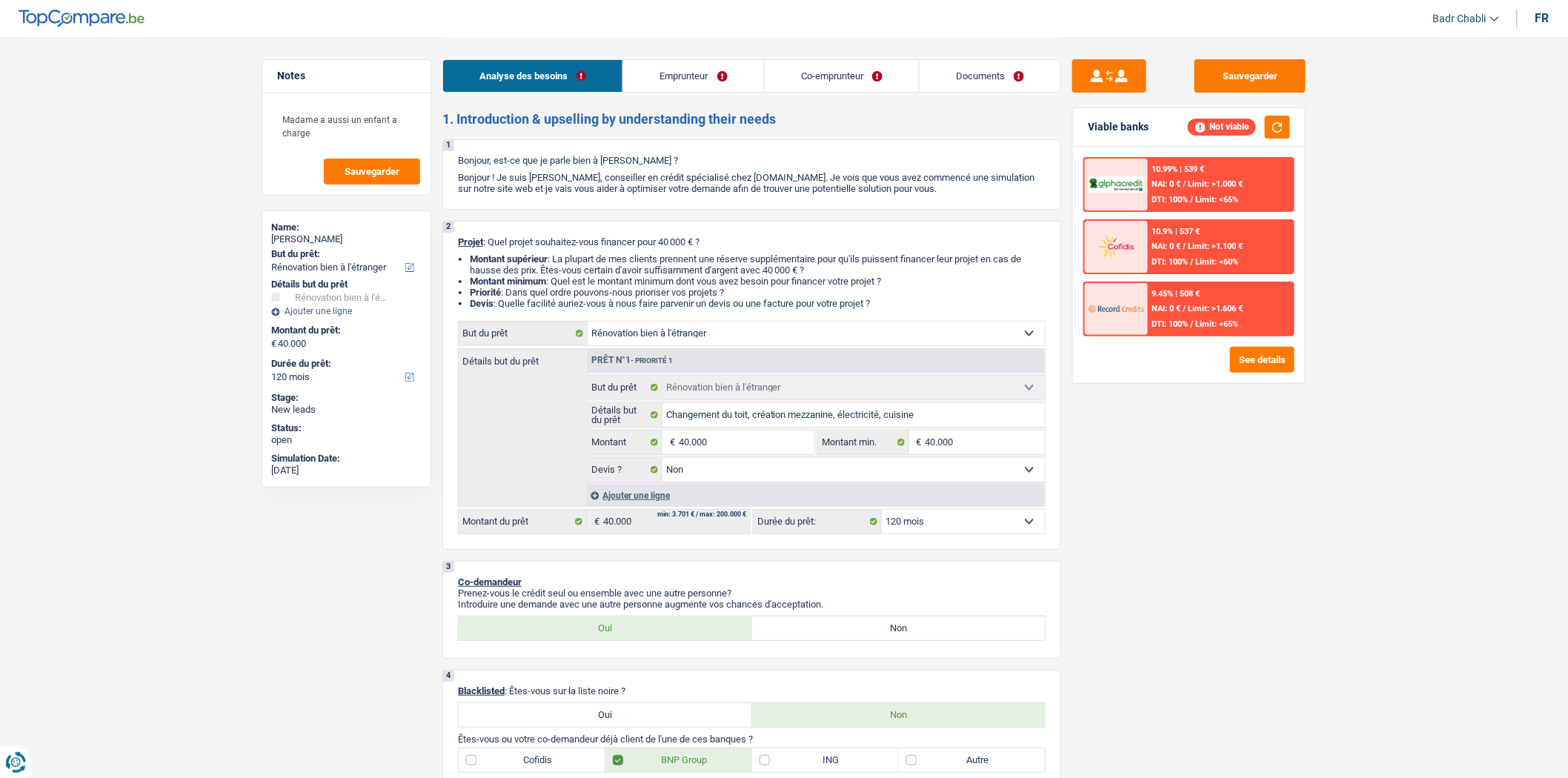
click at [660, 79] on link "Emprunteur" at bounding box center [693, 76] width 140 height 32
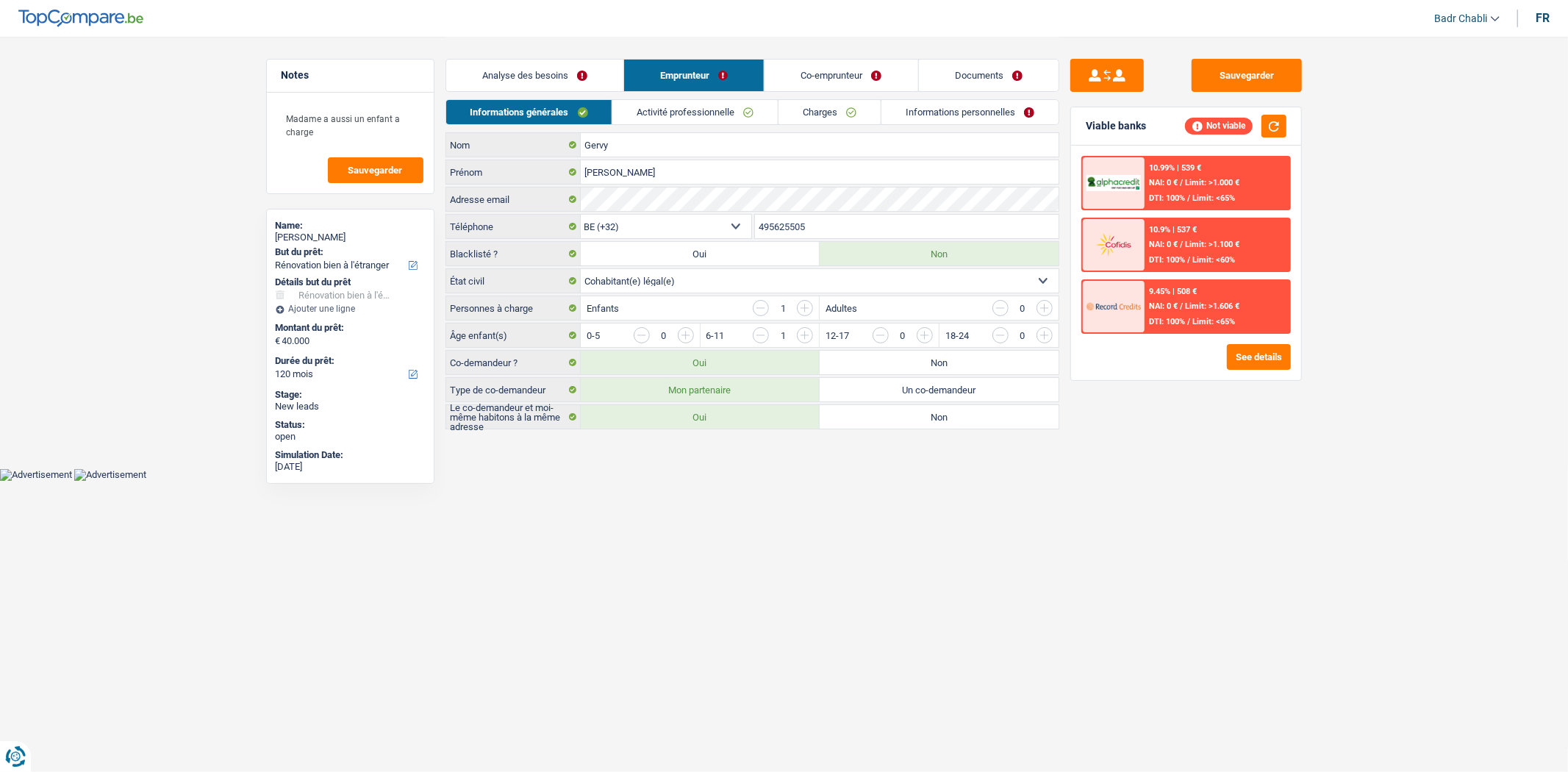
click at [695, 124] on li "Activité professionnelle" at bounding box center [695, 112] width 166 height 25
click at [694, 115] on link "Activité professionnelle" at bounding box center [695, 112] width 166 height 25
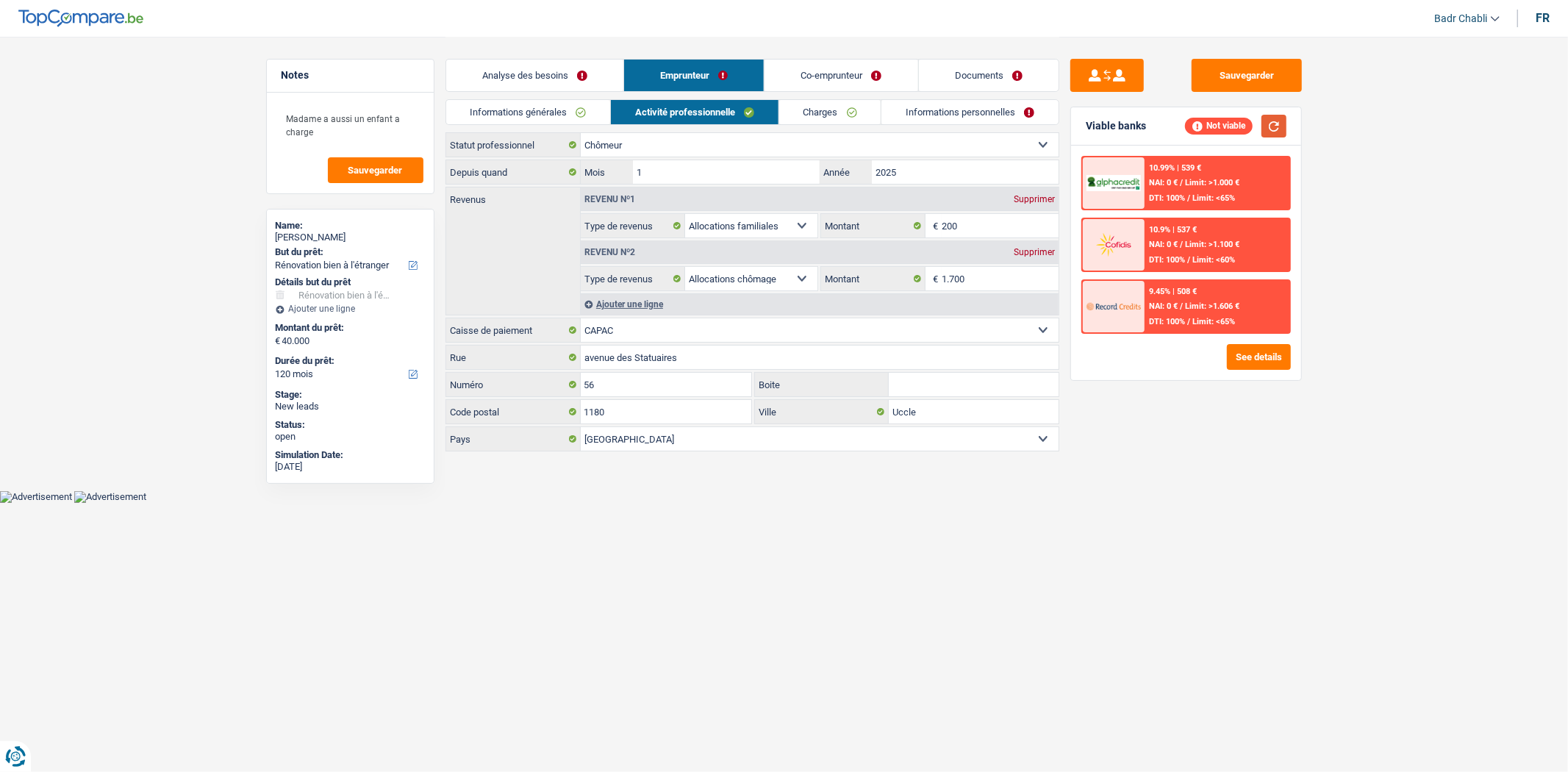
click at [1270, 134] on button "button" at bounding box center [1274, 126] width 25 height 23
click at [834, 77] on link "Co-emprunteur" at bounding box center [841, 75] width 153 height 32
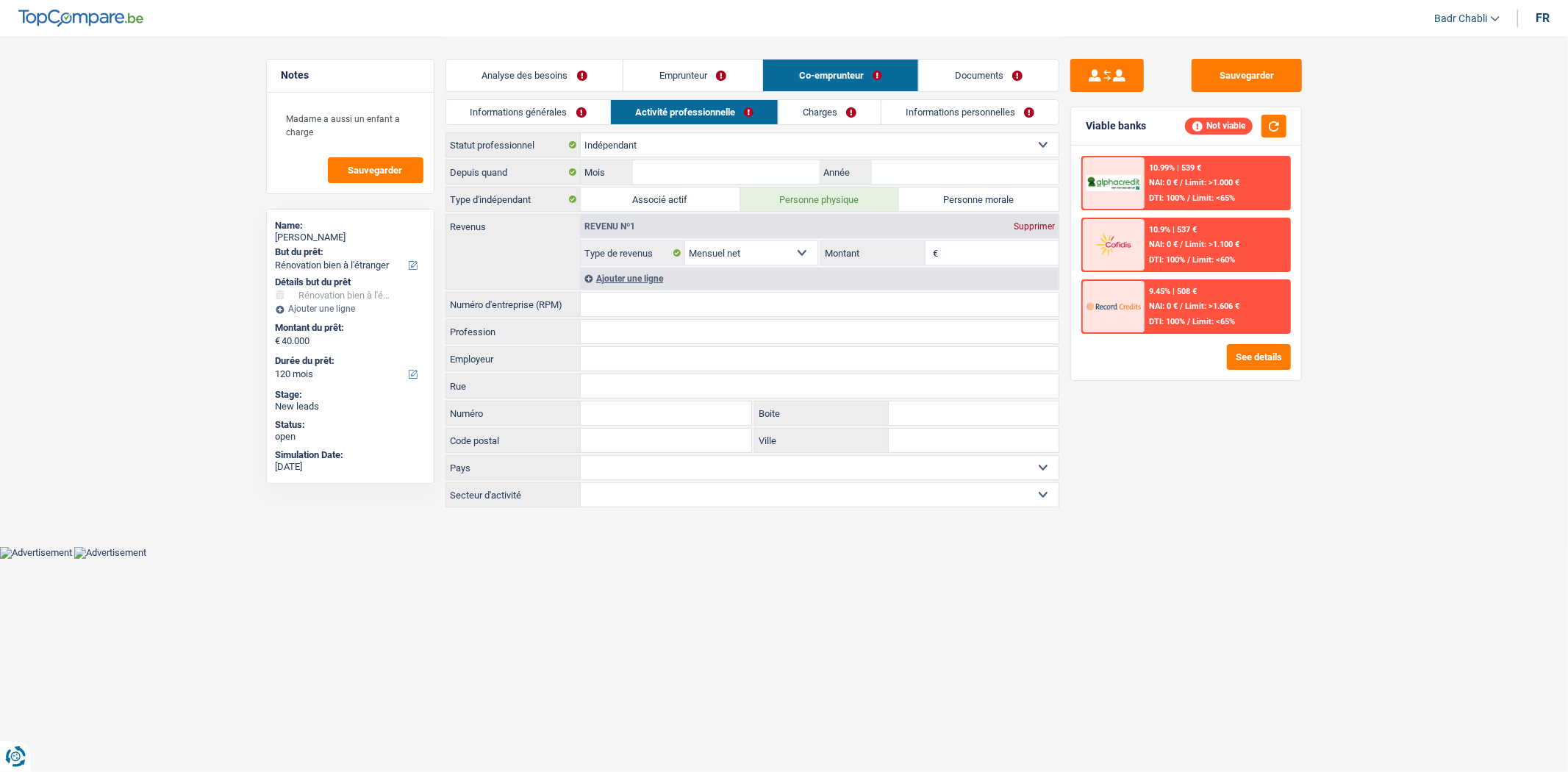
click at [545, 119] on link "Informations générales" at bounding box center [528, 112] width 165 height 25
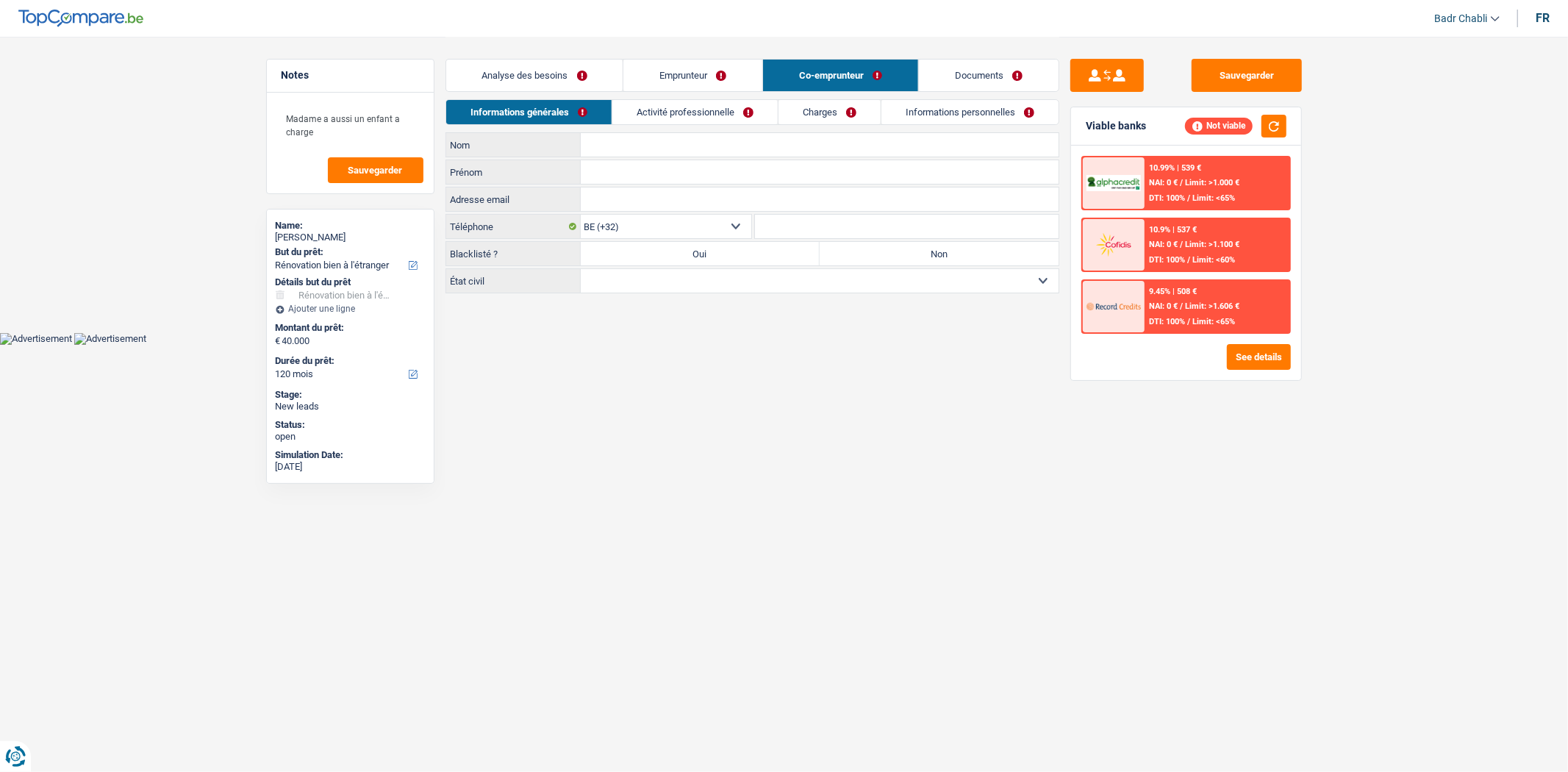
click at [894, 255] on label "Non" at bounding box center [939, 254] width 239 height 24
click at [894, 255] on input "Non" at bounding box center [939, 254] width 239 height 24
radio input "true"
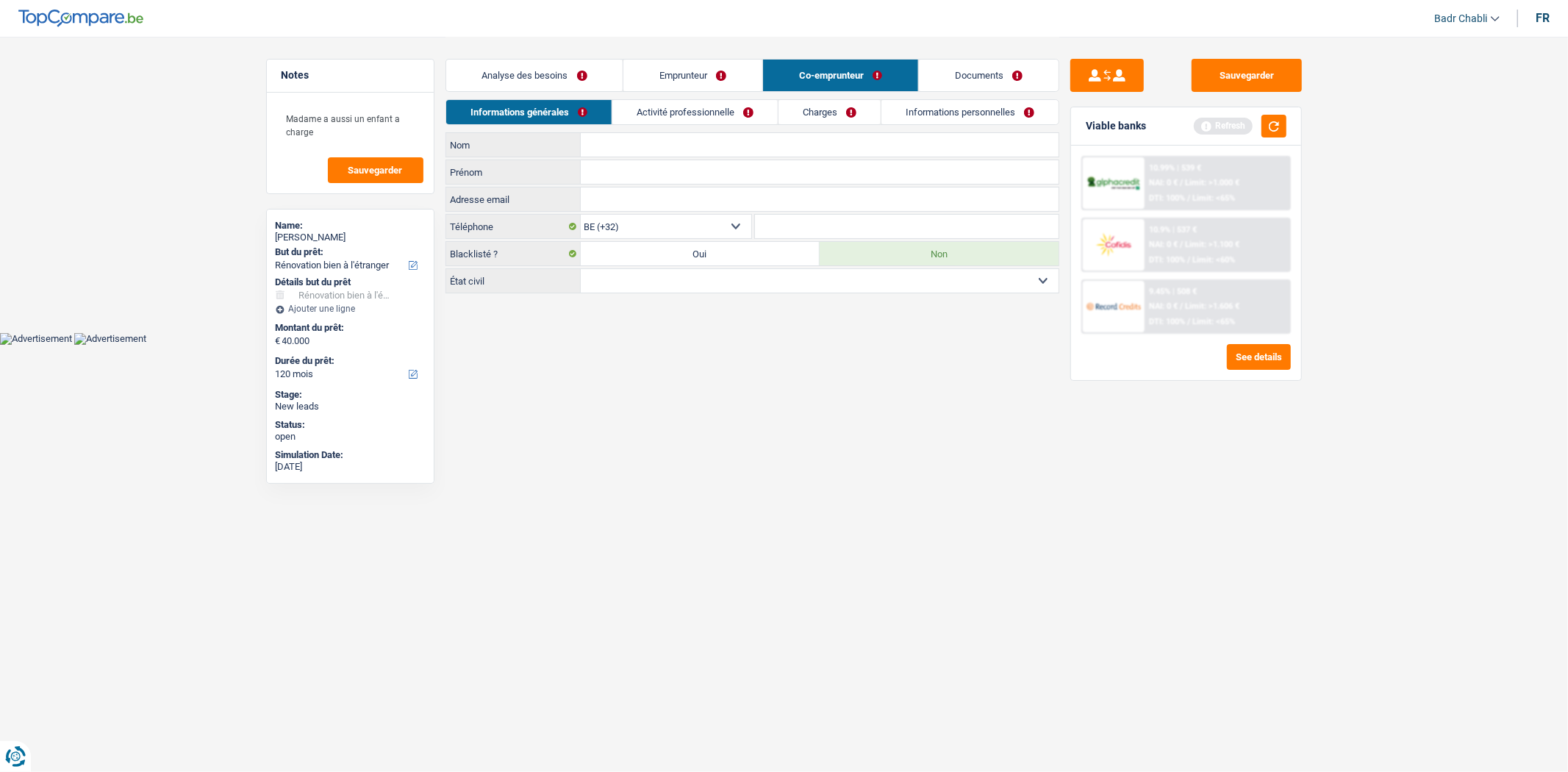
click at [761, 270] on select "Célibataire Marié(e) Cohabitant(e) légal(e) Divorcé(e) Veuf(ve) Séparé (de fait…" at bounding box center [819, 281] width 478 height 24
select select "cohabitation"
click at [581, 270] on select "Célibataire Marié(e) Cohabitant(e) légal(e) Divorcé(e) Veuf(ve) Séparé (de fait…" at bounding box center [819, 281] width 478 height 24
click at [650, 139] on input "Nom" at bounding box center [819, 144] width 478 height 24
click at [647, 166] on input "Prénom" at bounding box center [819, 171] width 478 height 24
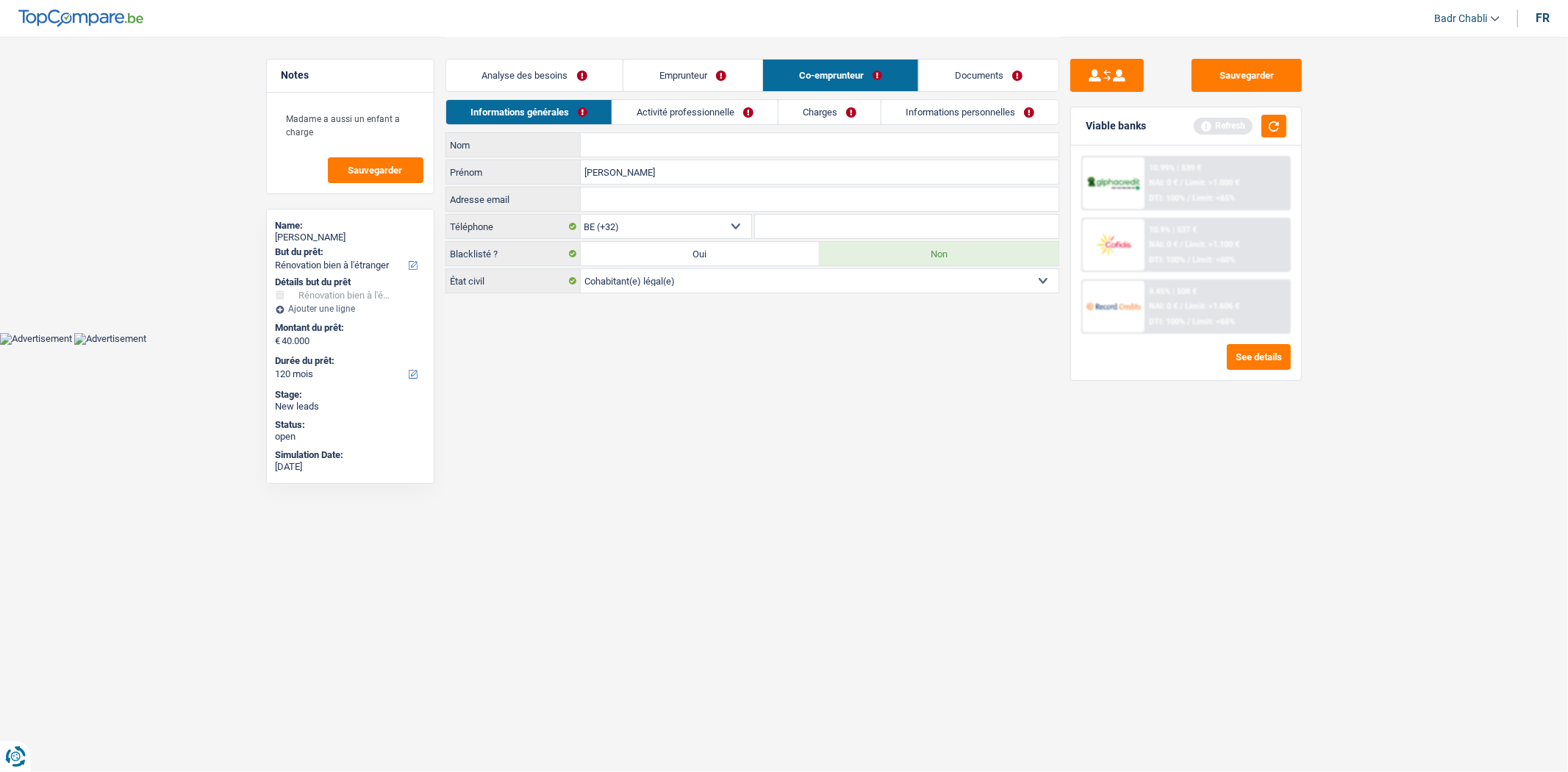
type input "Sophie"
click at [658, 153] on input "Nom" at bounding box center [819, 144] width 478 height 24
type input "Lambert"
click at [703, 120] on link "Activité professionnelle" at bounding box center [695, 112] width 166 height 25
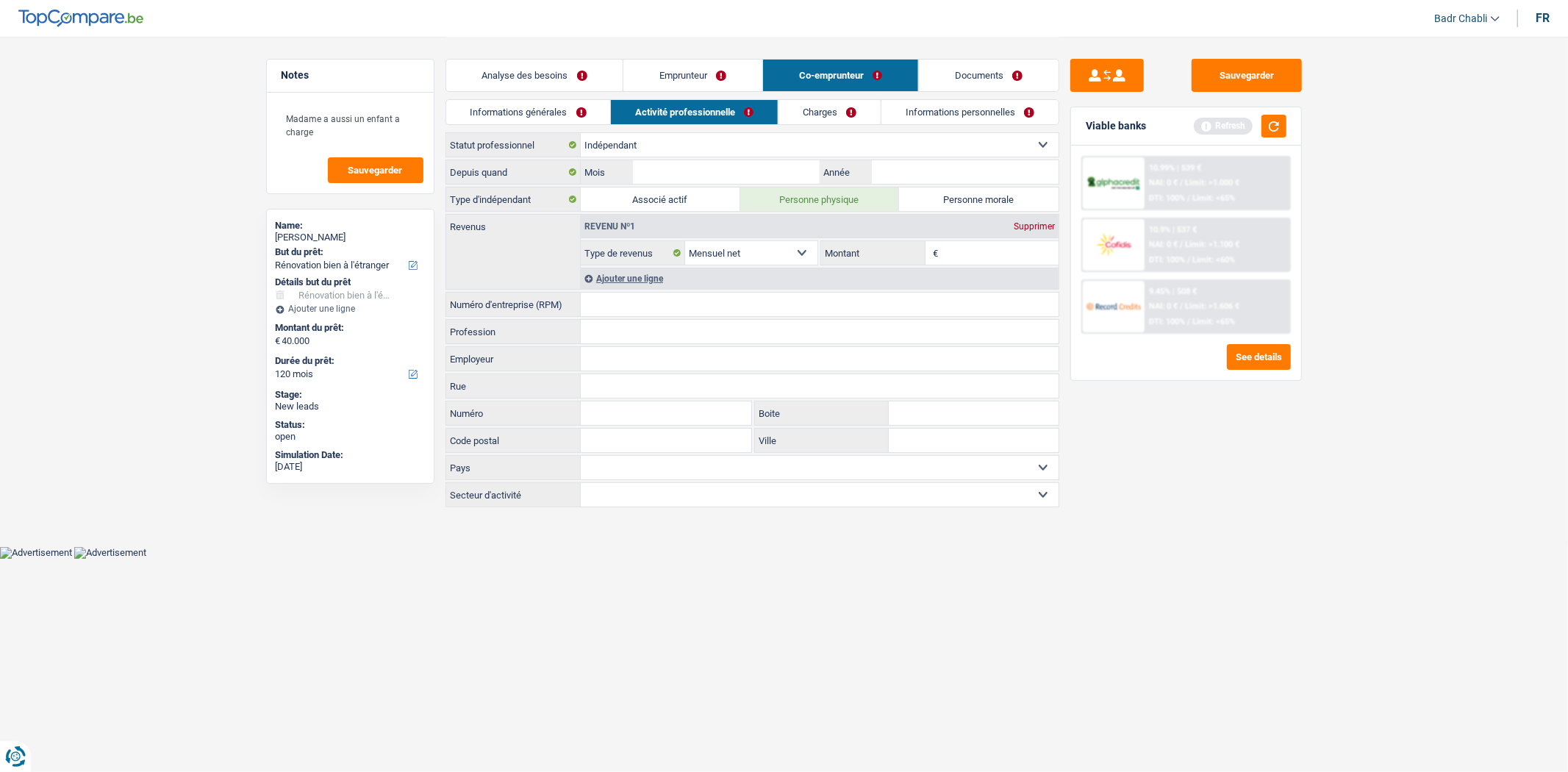
click at [736, 116] on link "Activité professionnelle" at bounding box center [695, 112] width 167 height 25
click at [604, 328] on input "Profession" at bounding box center [819, 331] width 478 height 24
paste input "BLUE CHILLI COMMUNICATION"
type input "BLUE CHILLI COMMUNICATION"
click at [608, 292] on div "Numéro d'entreprise (RPM) Tous les champs sont obligatoires. Veuillez fournir u…" at bounding box center [752, 304] width 614 height 25
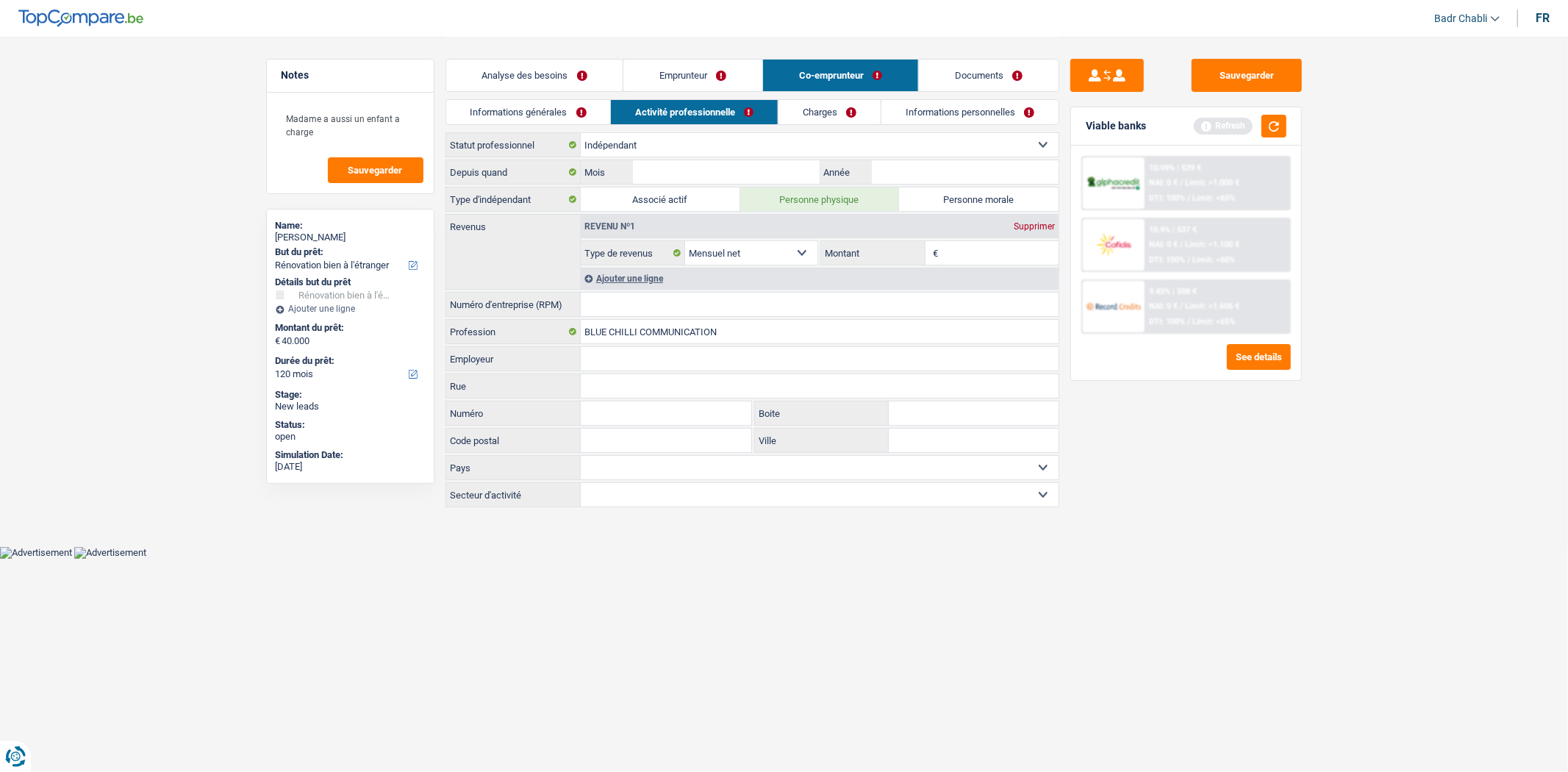
click at [609, 304] on input "Numéro d'entreprise (RPM)" at bounding box center [819, 304] width 478 height 24
paste input "0782.375."
type input "0782.375."
drag, startPoint x: 652, startPoint y: 309, endPoint x: 447, endPoint y: 289, distance: 206.0
click at [435, 295] on div "Notes Madame a aussi un enfant a charge Sauvegarder Name: Grégory Gervy But du …" at bounding box center [784, 273] width 1059 height 473
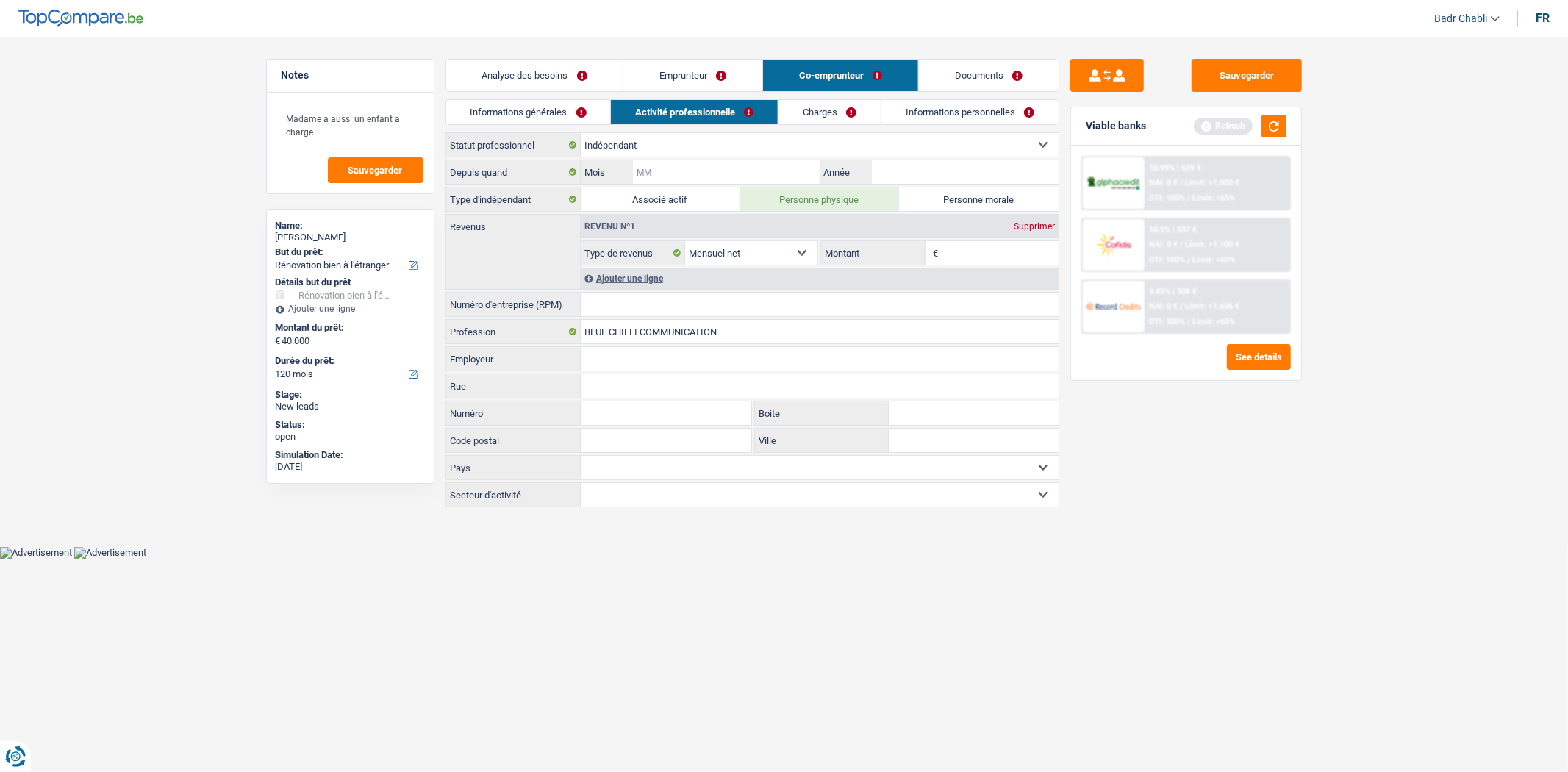
click at [711, 167] on input "Mois" at bounding box center [726, 171] width 186 height 24
type input "02"
type input "2022"
click at [970, 241] on input "Montant" at bounding box center [1000, 253] width 117 height 24
type input "2.500"
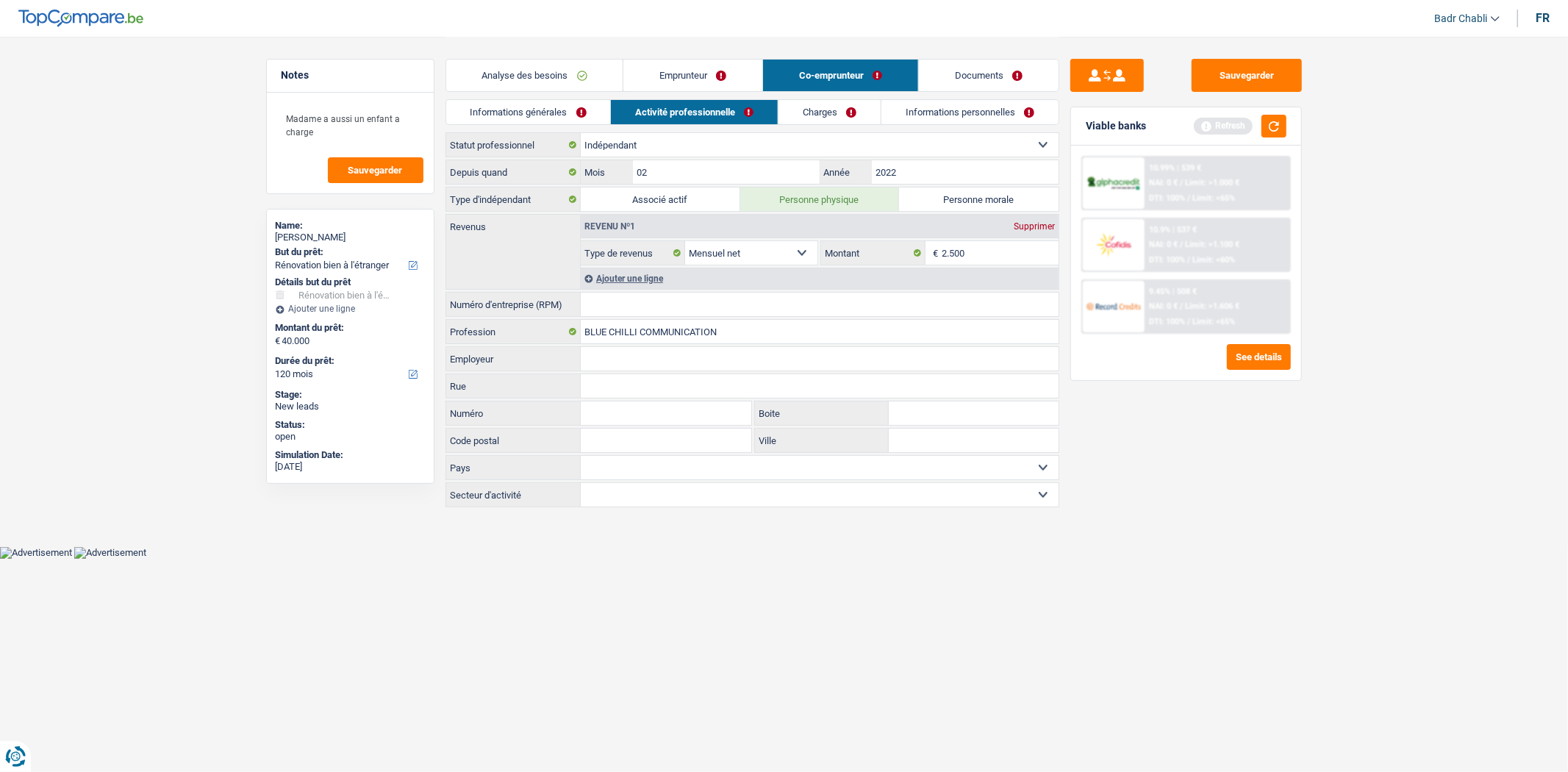
click at [658, 280] on div "Ajouter une ligne" at bounding box center [819, 278] width 478 height 21
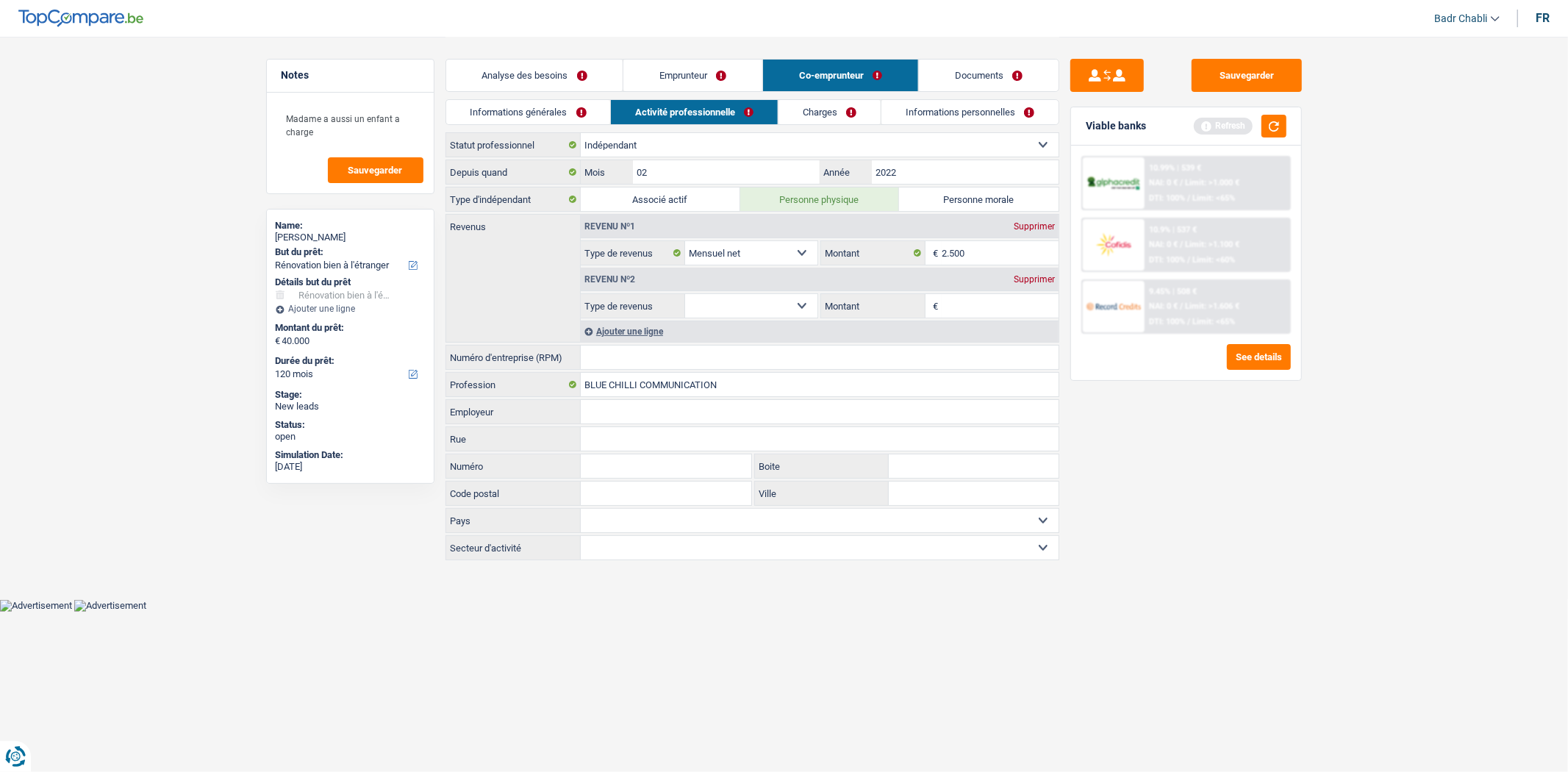
drag, startPoint x: 754, startPoint y: 297, endPoint x: 754, endPoint y: 311, distance: 14.0
click at [754, 298] on select "Allocation d'handicap Allocations chômage Allocations familiales Chèques repas …" at bounding box center [752, 306] width 133 height 24
select select "familyAllowances"
click at [686, 295] on select "Allocation d'handicap Allocations chômage Allocations familiales Chèques repas …" at bounding box center [752, 306] width 133 height 24
click at [969, 305] on input "Montant" at bounding box center [1000, 306] width 117 height 24
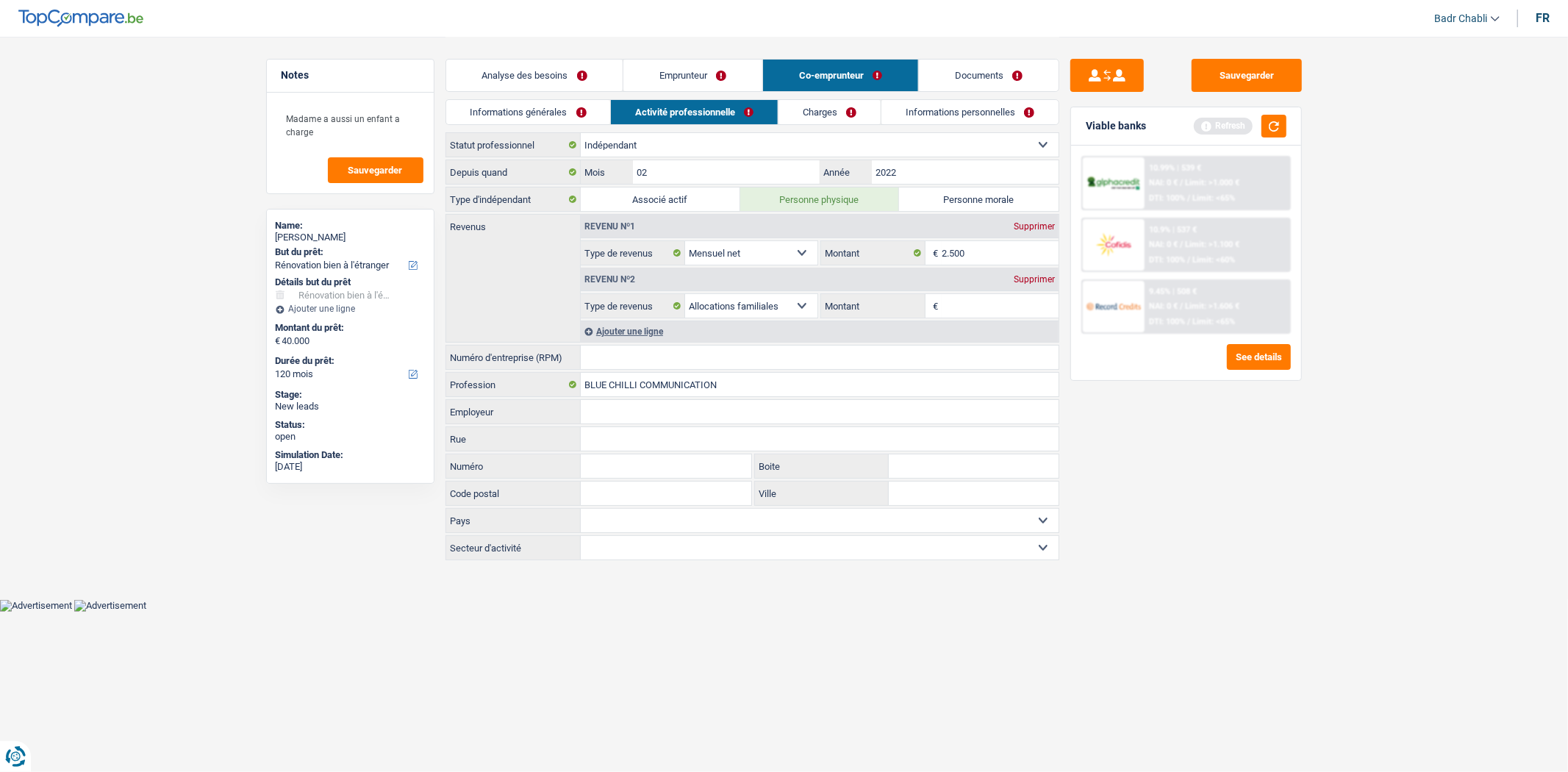
click at [969, 305] on input "Montant" at bounding box center [1000, 306] width 117 height 24
type input "300"
click at [685, 81] on link "Emprunteur" at bounding box center [692, 75] width 139 height 32
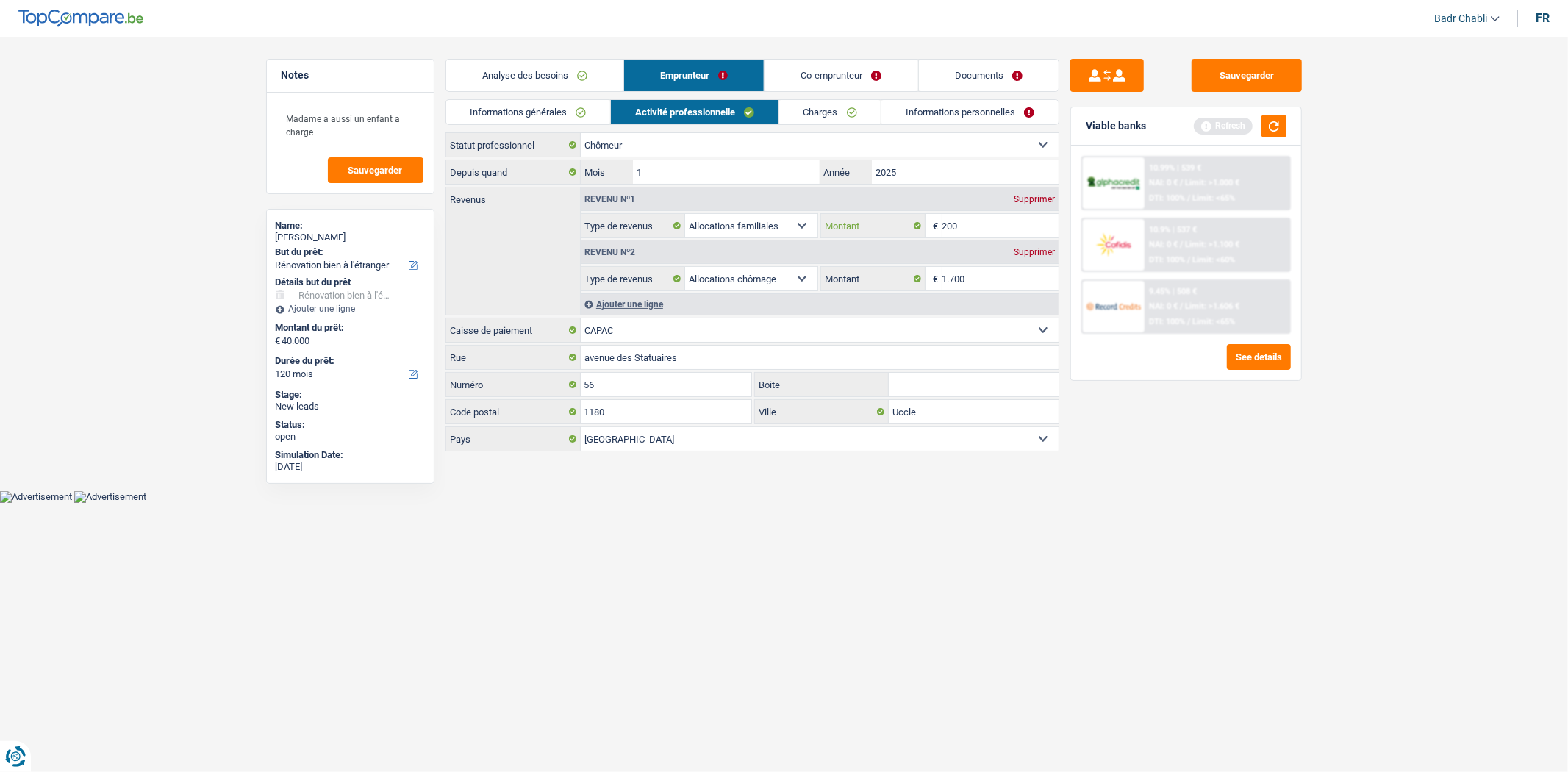
click at [980, 224] on input "200" at bounding box center [1000, 226] width 117 height 24
type input "300"
click at [831, 85] on link "Co-emprunteur" at bounding box center [841, 75] width 153 height 32
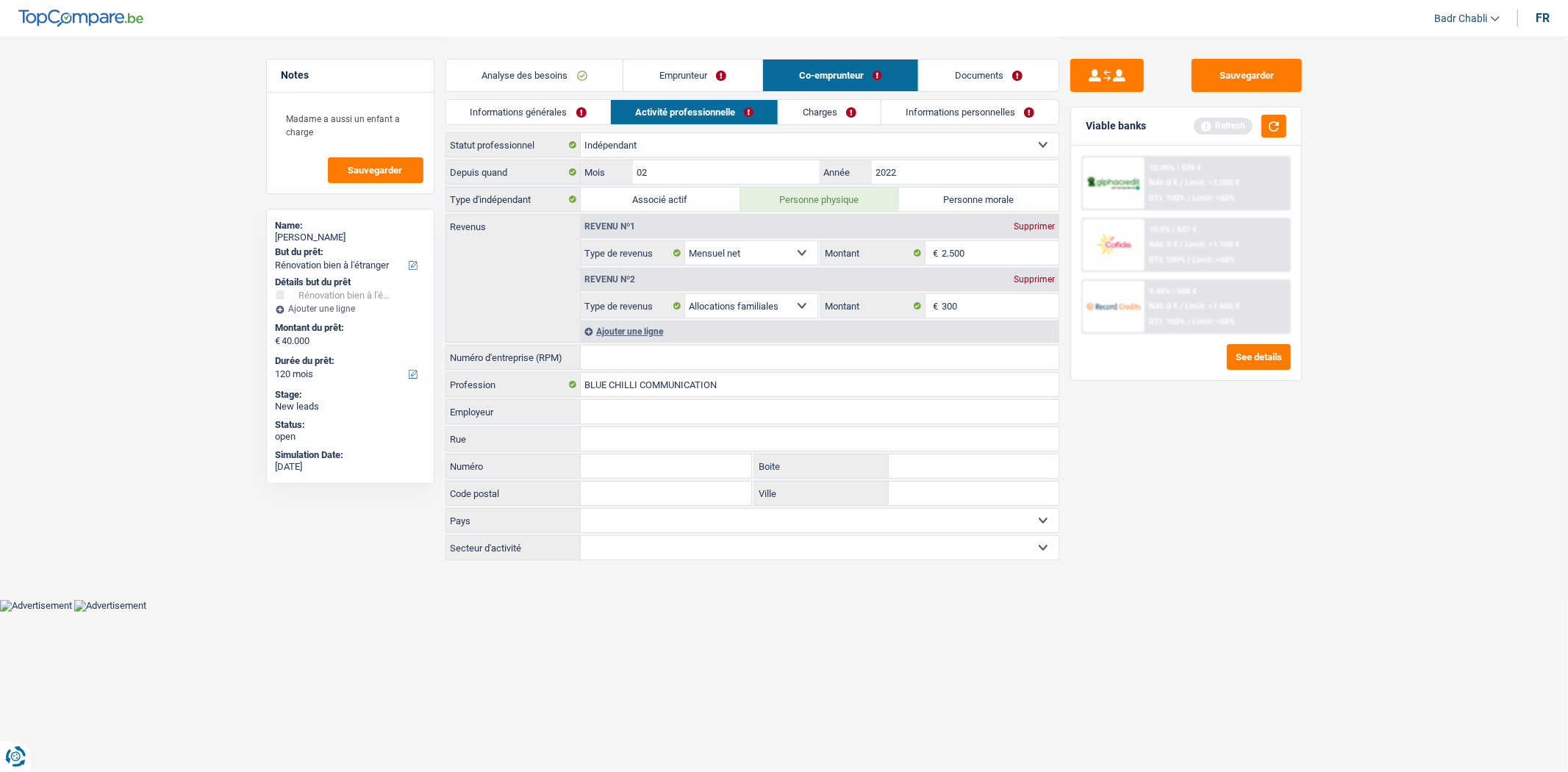
click at [804, 111] on link "Charges" at bounding box center [829, 112] width 103 height 25
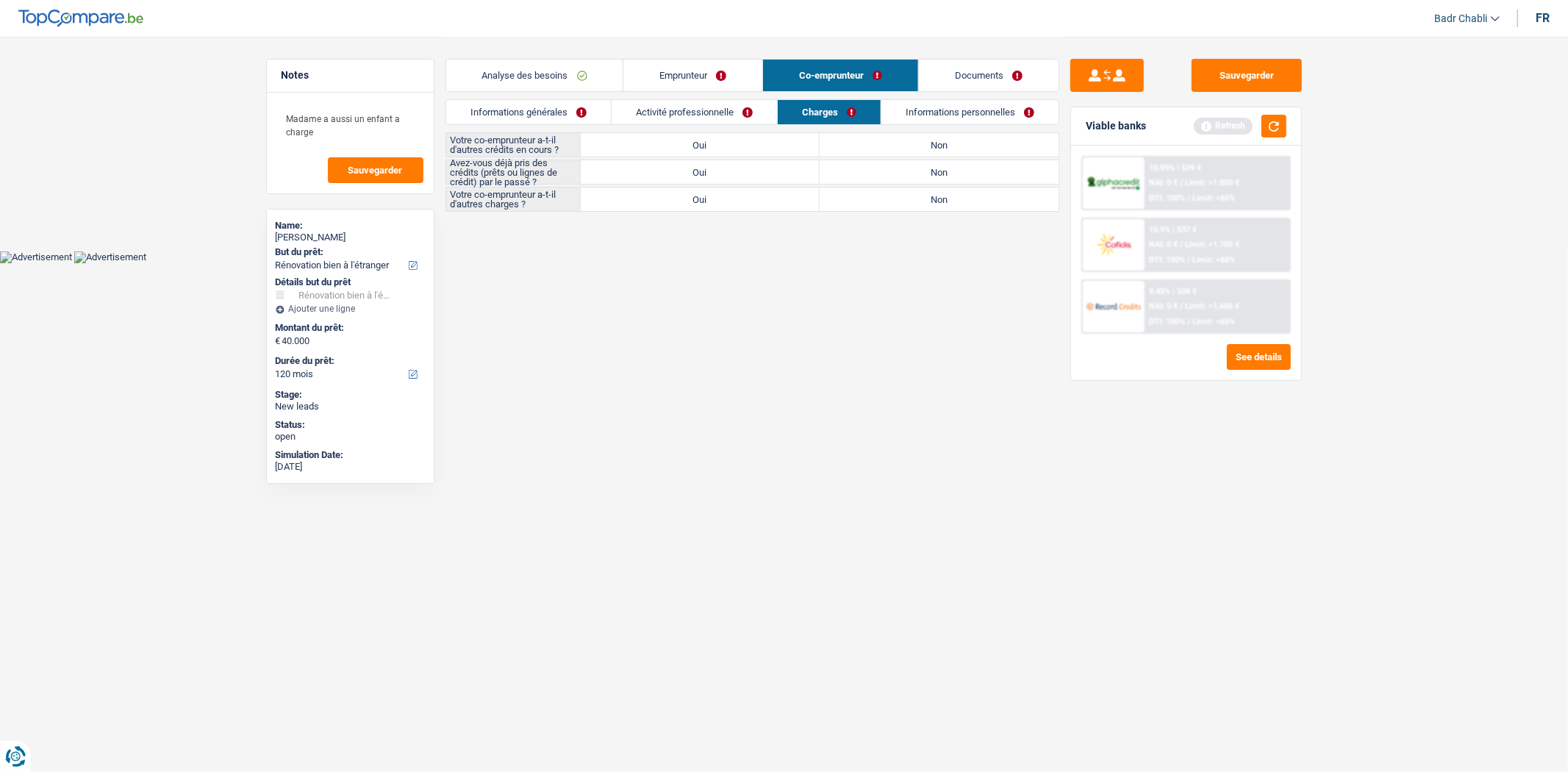
click at [898, 148] on label "Non" at bounding box center [939, 144] width 239 height 24
click at [898, 148] on input "Non" at bounding box center [939, 144] width 239 height 24
radio input "true"
click at [899, 179] on label "Non" at bounding box center [939, 171] width 239 height 24
click at [899, 179] on input "Non" at bounding box center [939, 171] width 239 height 24
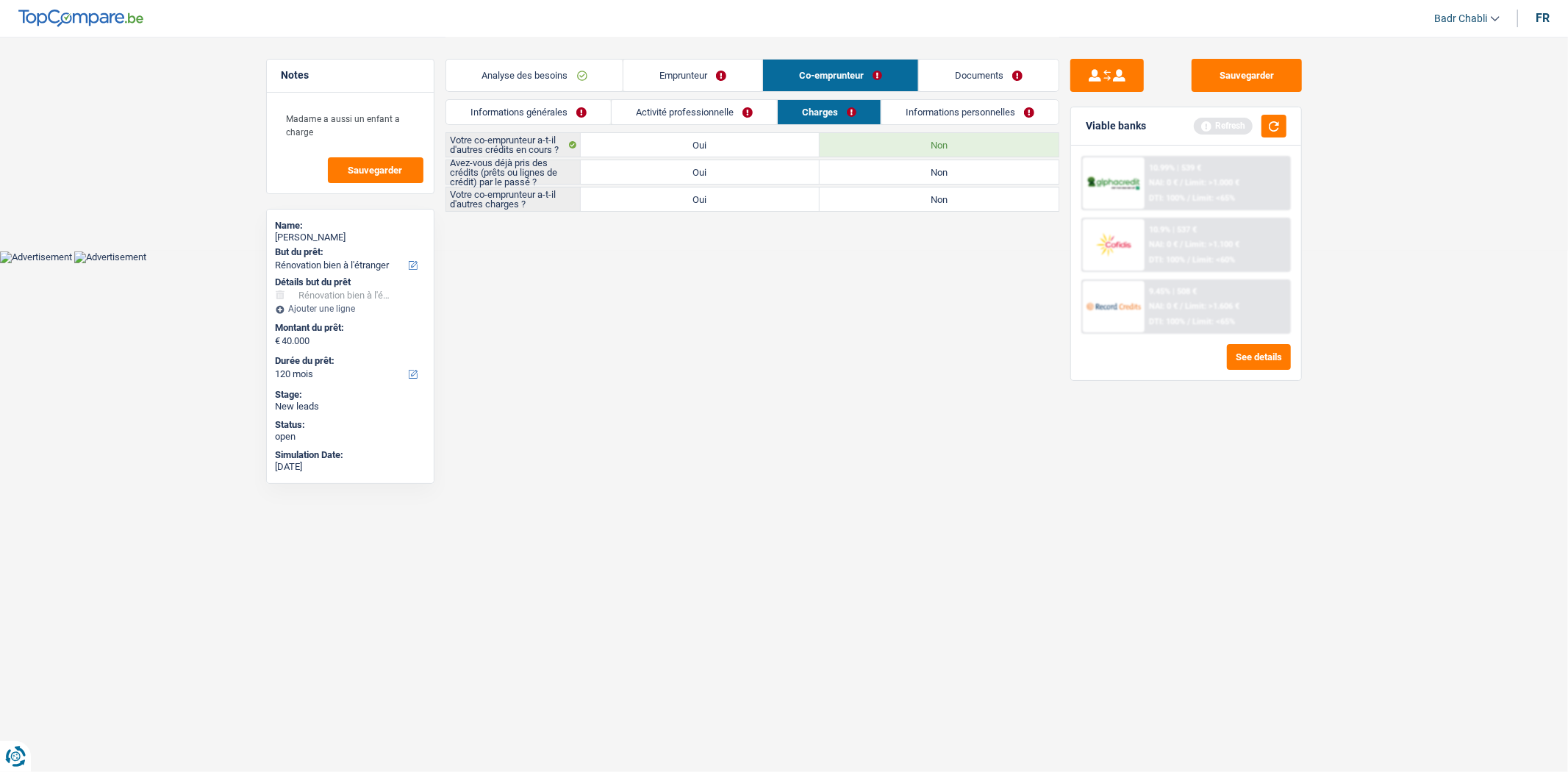
radio input "true"
click at [902, 200] on label "Non" at bounding box center [939, 199] width 239 height 24
click at [902, 200] on input "Non" at bounding box center [939, 199] width 239 height 24
radio input "true"
click at [708, 118] on link "Activité professionnelle" at bounding box center [694, 112] width 166 height 25
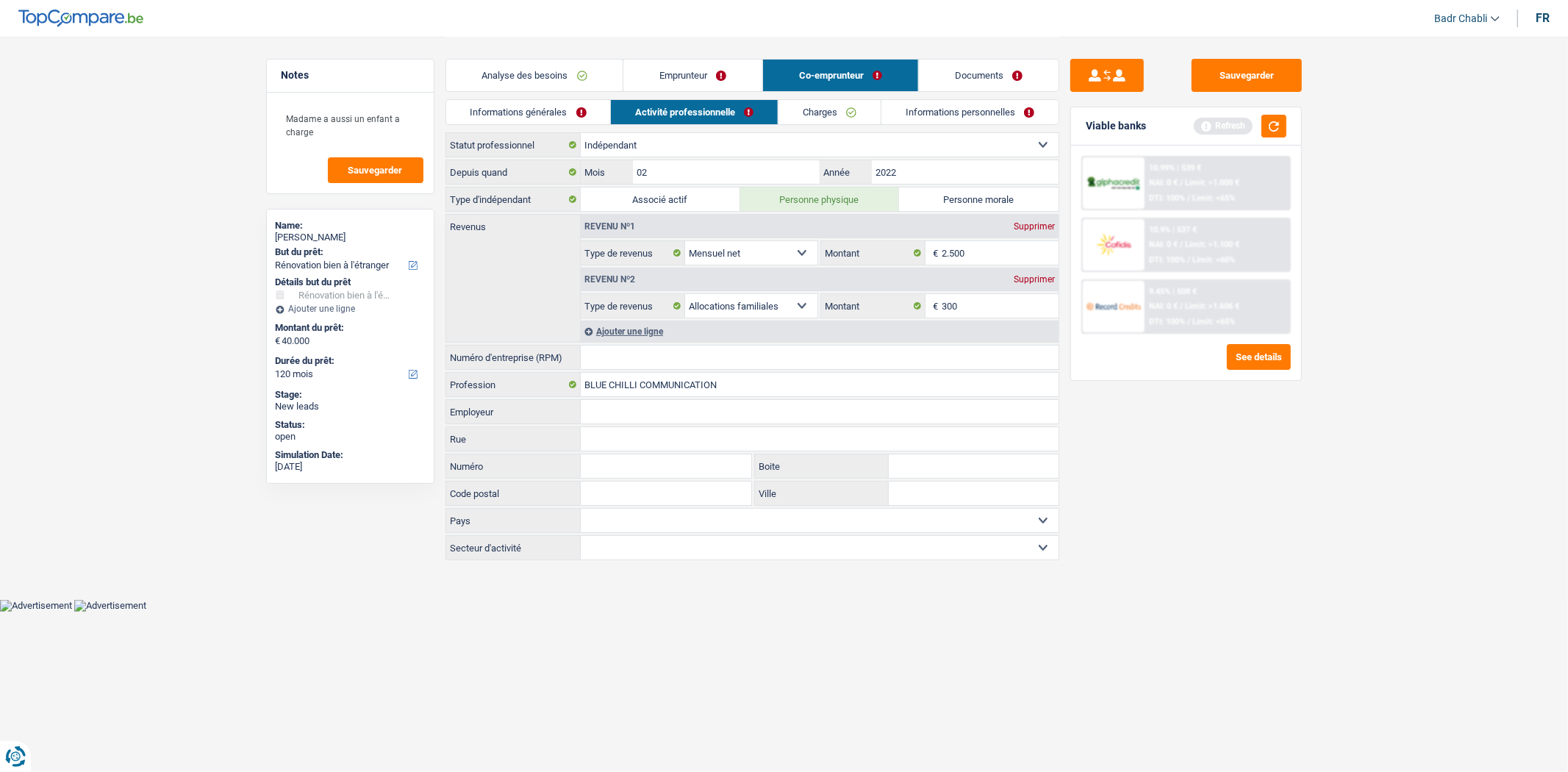
click at [844, 111] on link "Charges" at bounding box center [829, 112] width 103 height 25
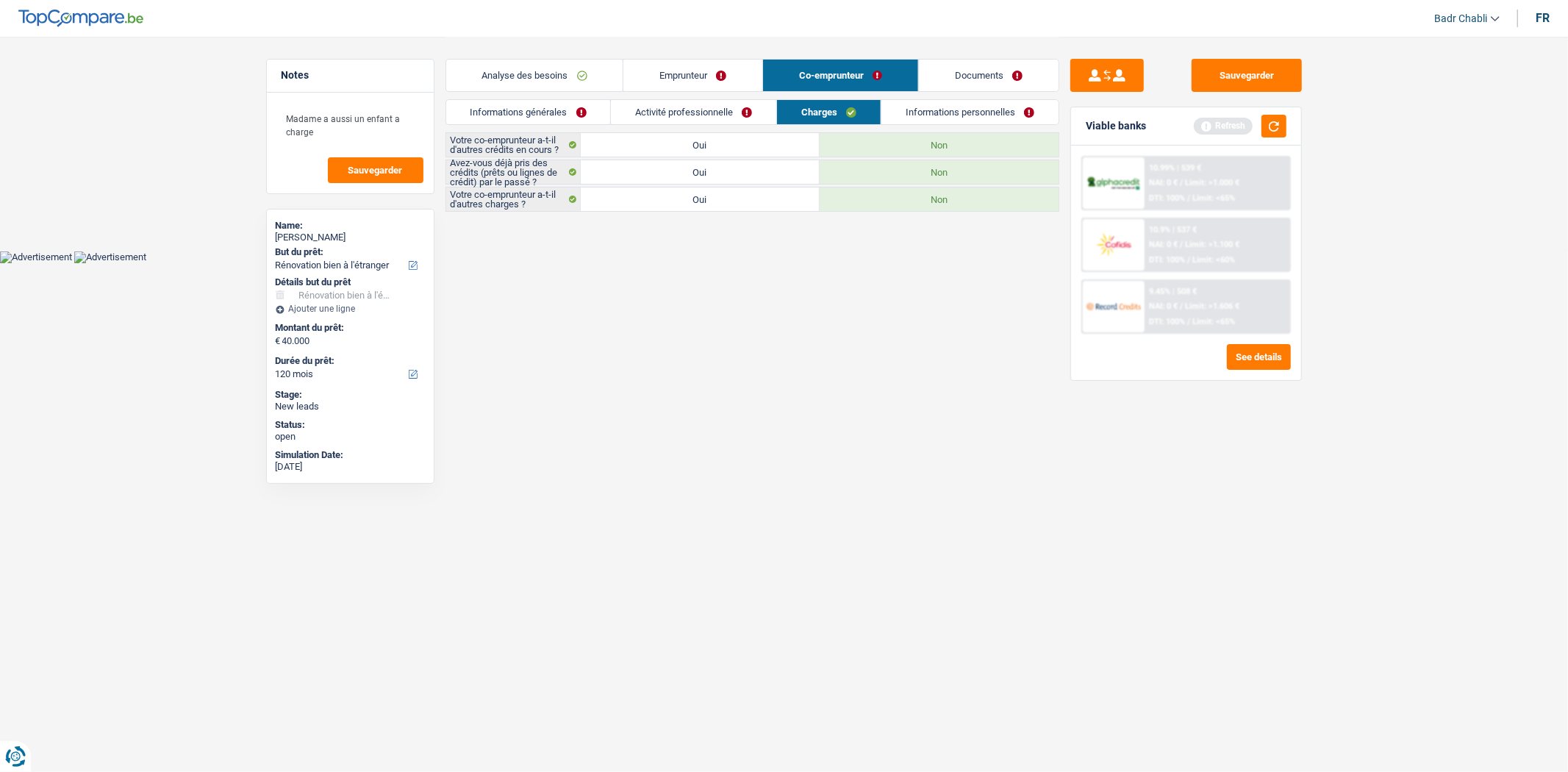
click at [935, 111] on link "Informations personnelles" at bounding box center [970, 112] width 177 height 25
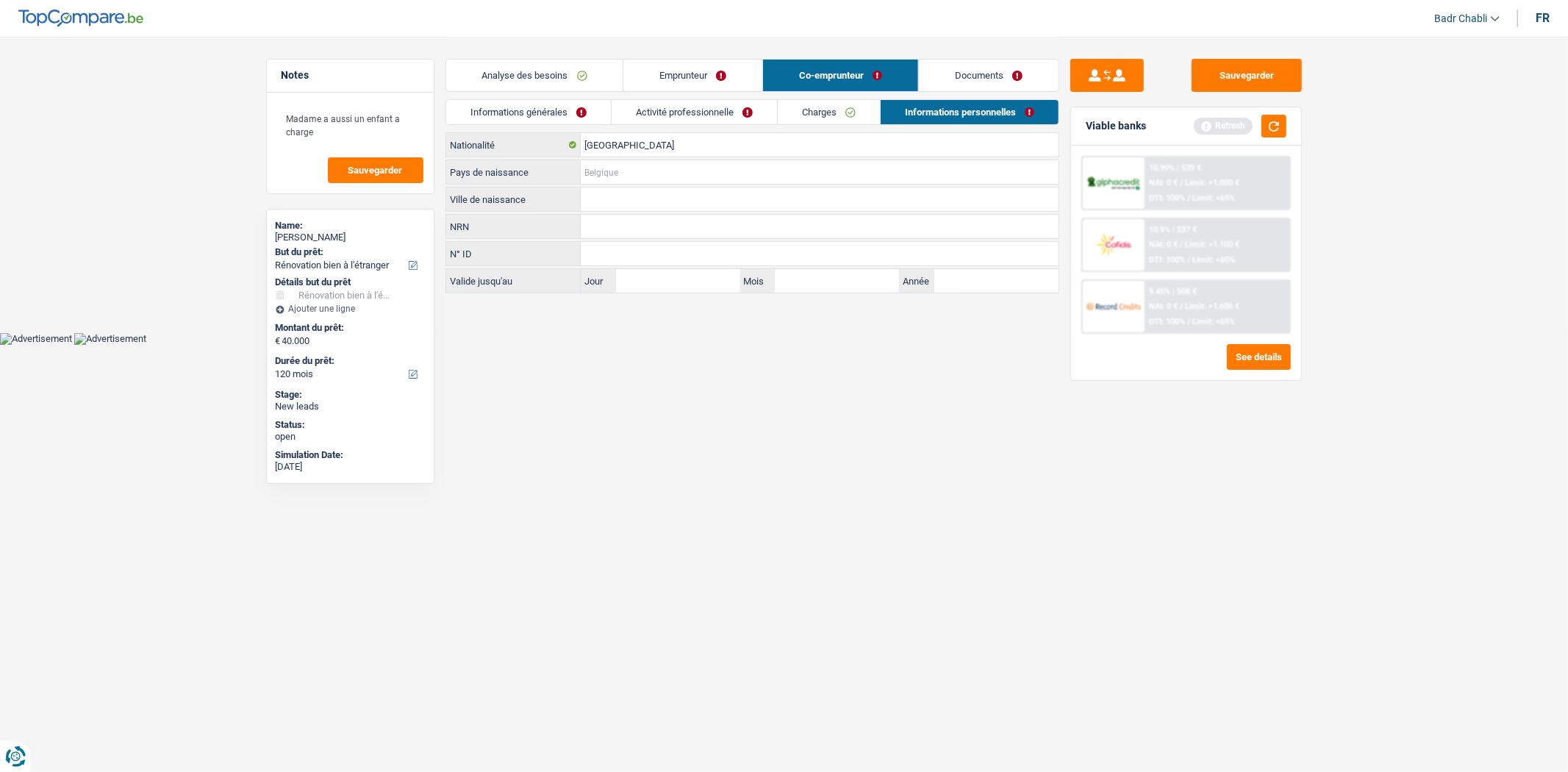
click at [770, 173] on input "Pays de naissance" at bounding box center [819, 171] width 478 height 24
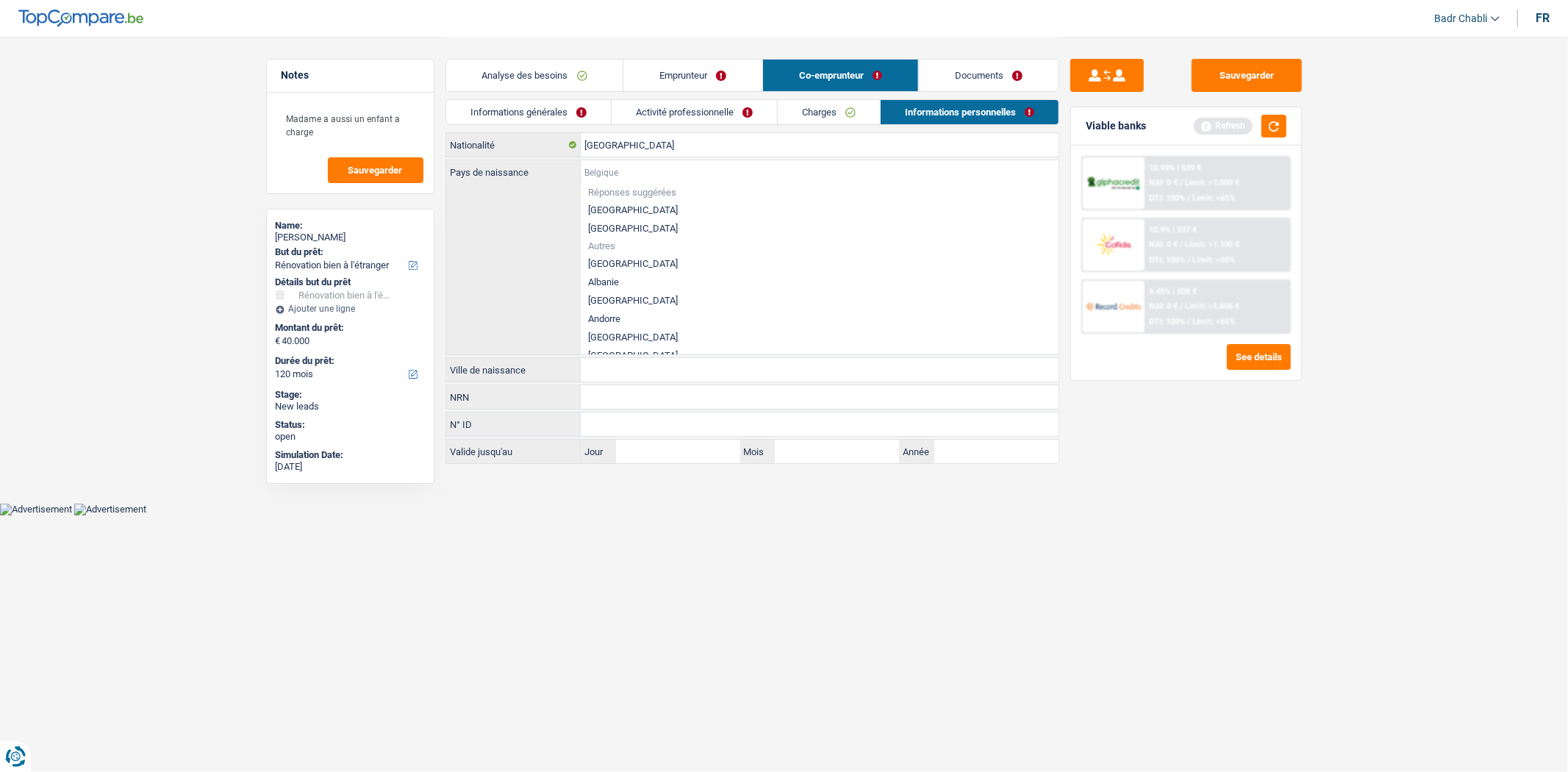
paste input "0782.375.076"
type input "0782.375.076"
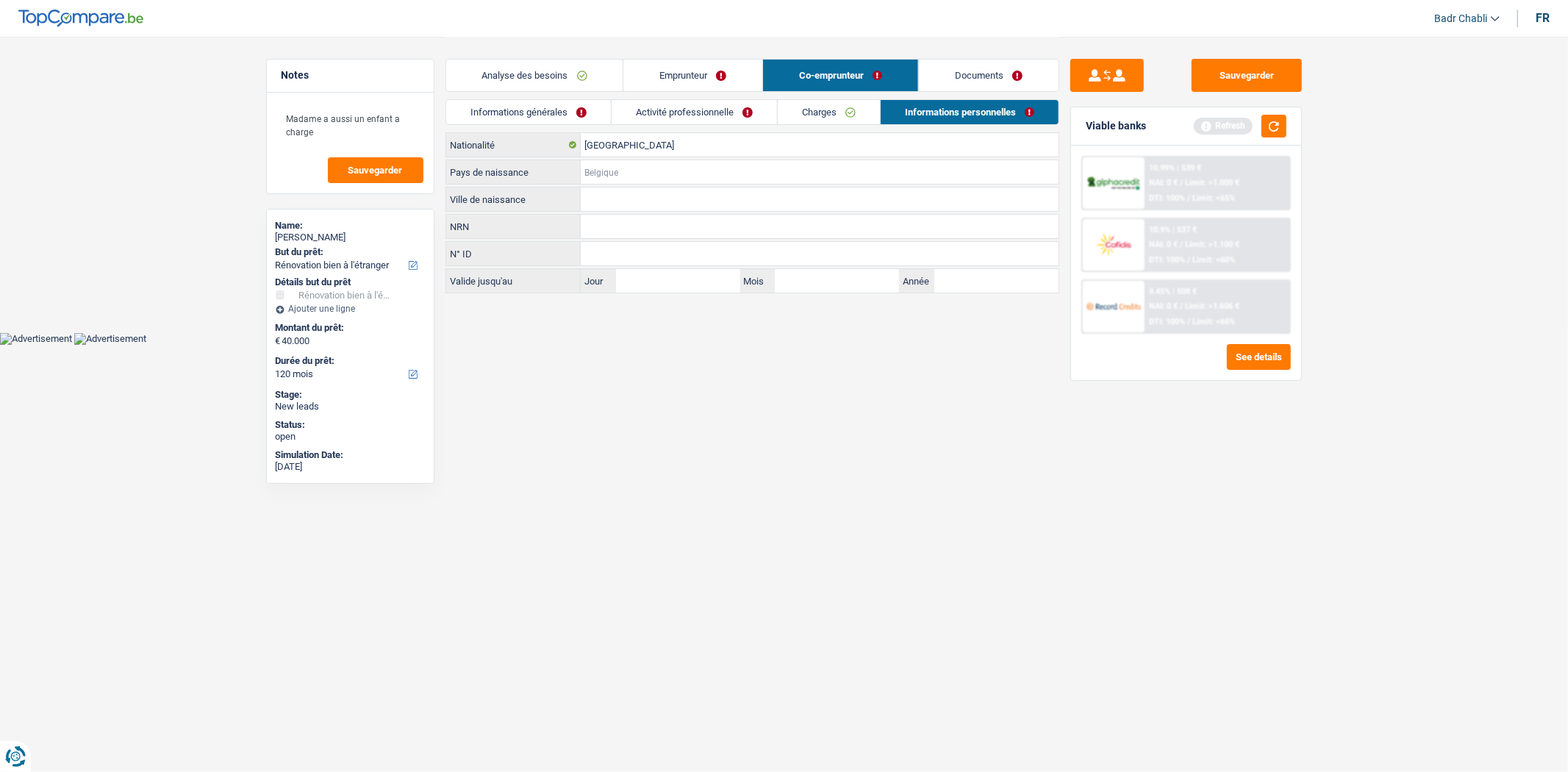
paste input "0782.375.076"
click at [626, 170] on input "0782.375.076" at bounding box center [819, 171] width 478 height 24
click at [637, 174] on input "0782375.076" at bounding box center [819, 171] width 478 height 24
click at [689, 165] on input "0782375076" at bounding box center [819, 171] width 478 height 24
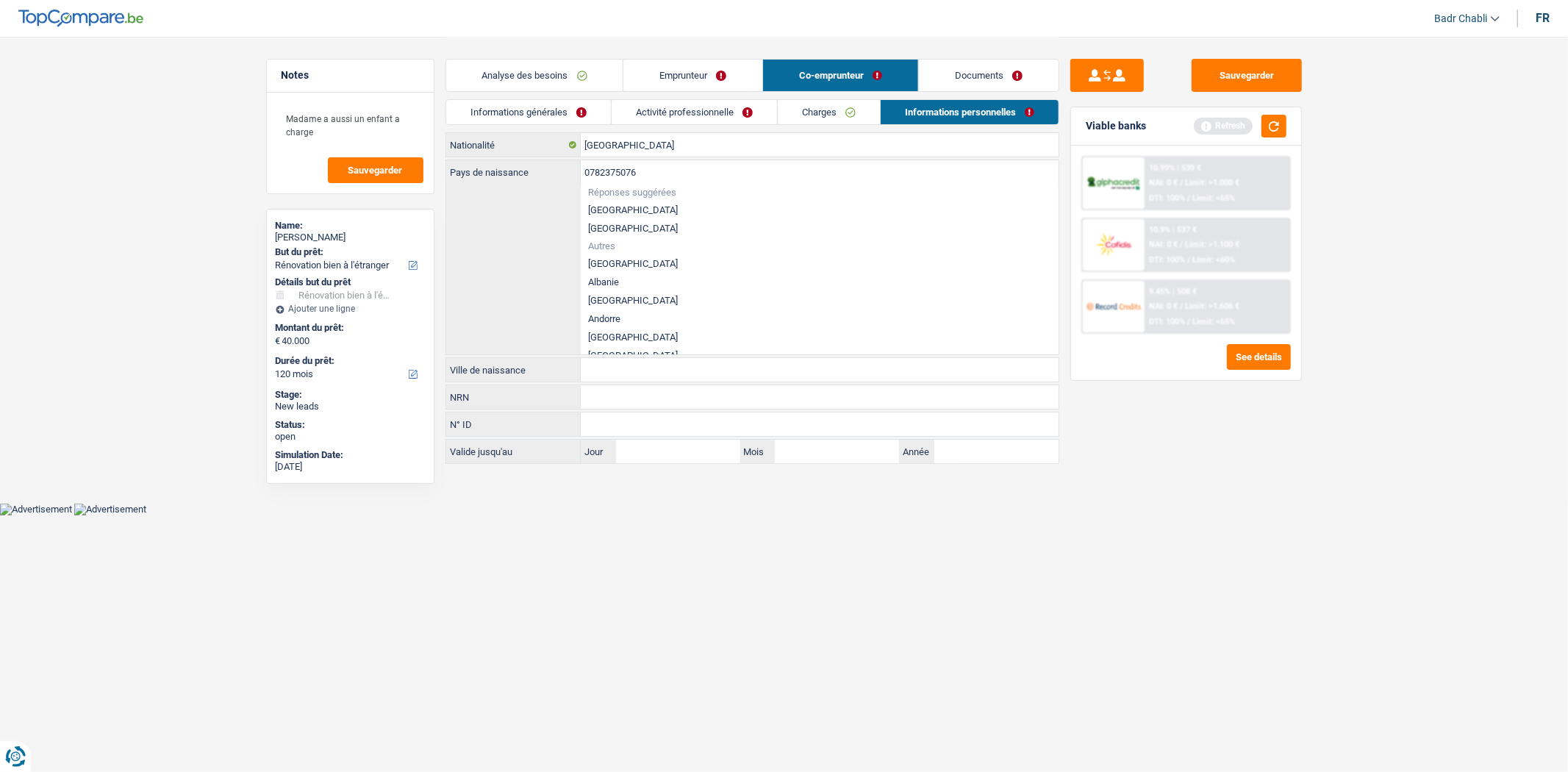
click at [689, 165] on input "0782375076" at bounding box center [819, 171] width 478 height 24
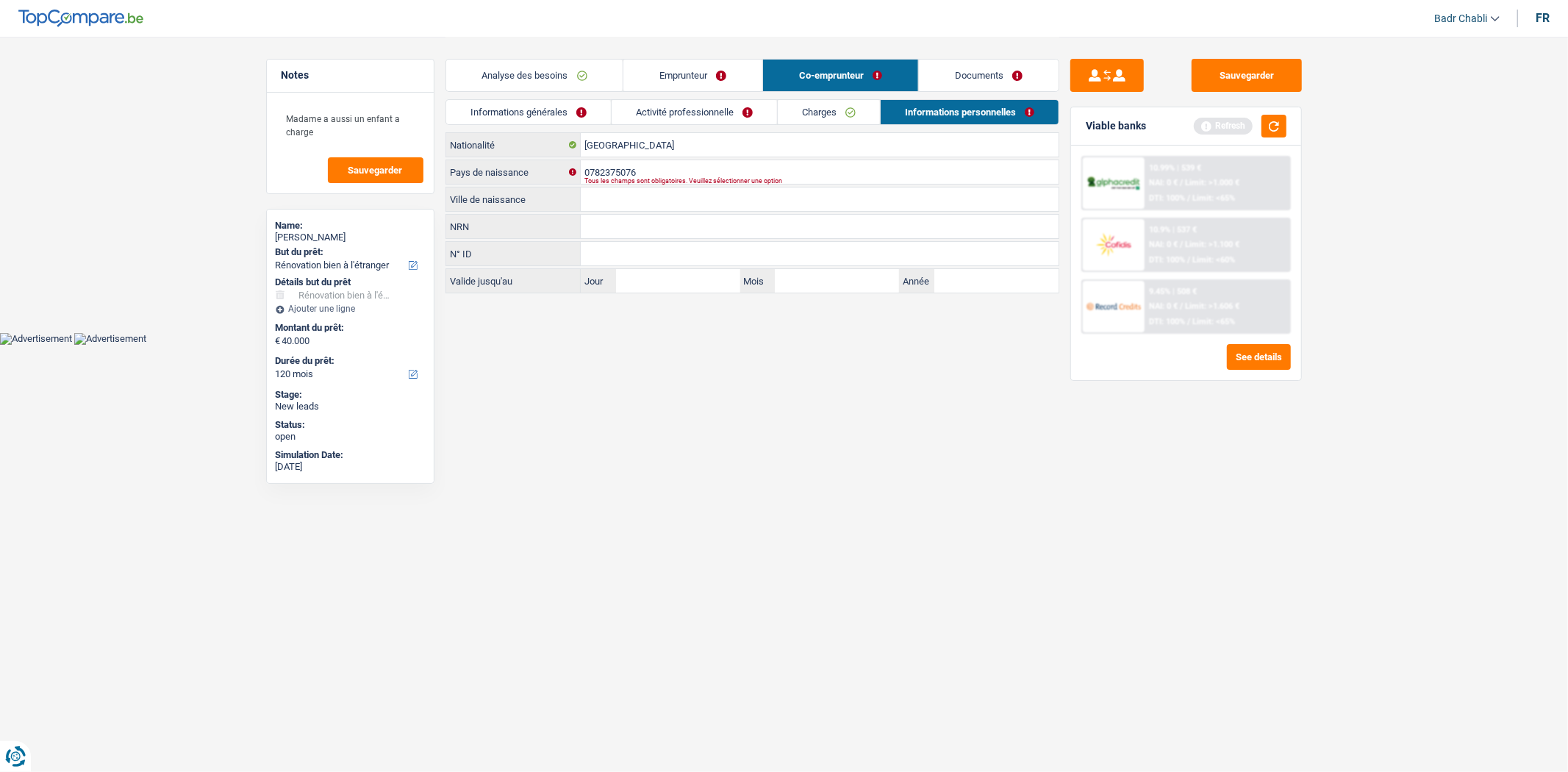
click at [707, 110] on link "Activité professionnelle" at bounding box center [695, 112] width 166 height 25
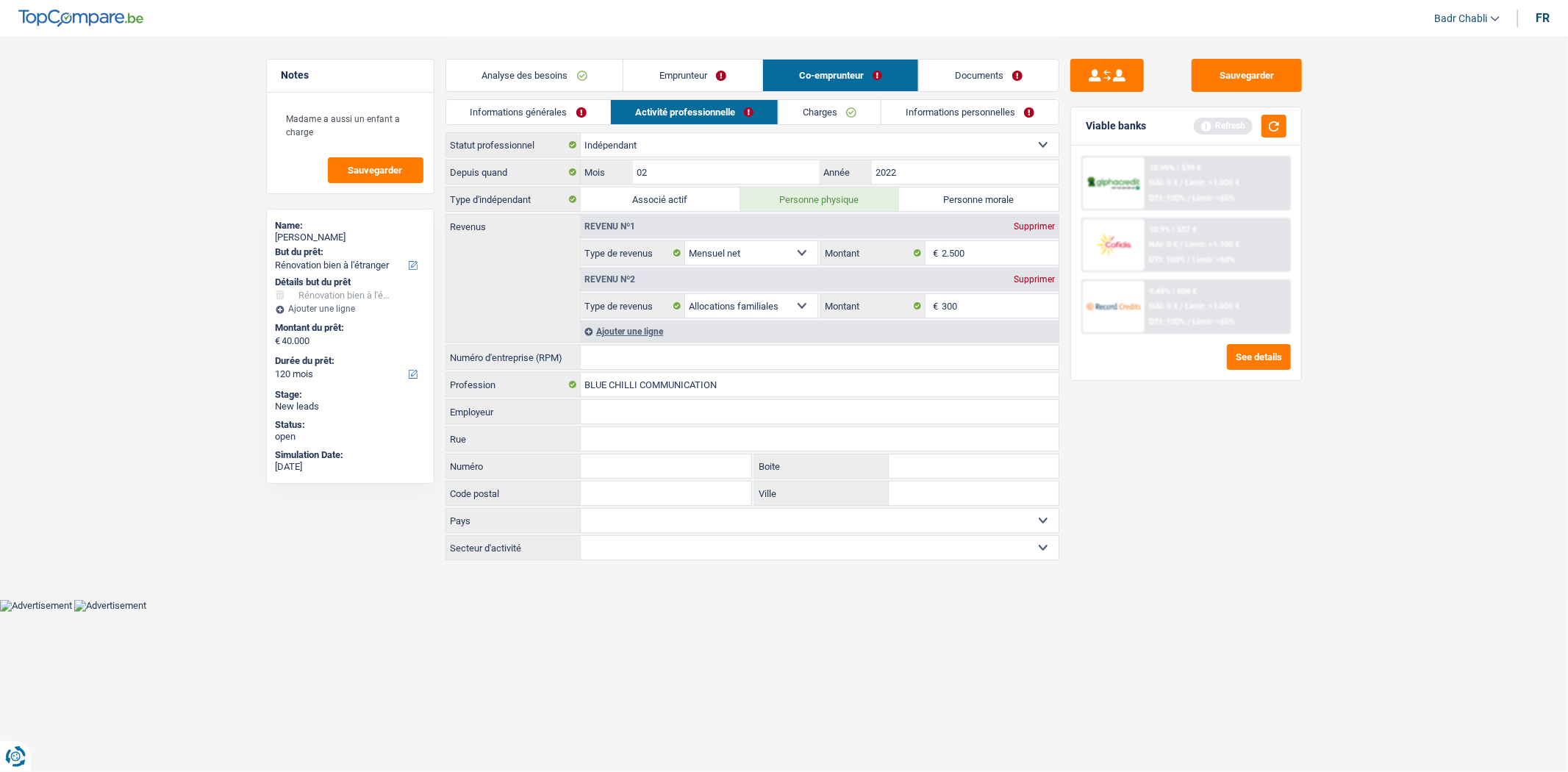
click at [638, 359] on input "Numéro d'entreprise (RPM)" at bounding box center [819, 357] width 478 height 24
paste input "0782375076"
click at [835, 110] on link "Charges" at bounding box center [829, 112] width 103 height 25
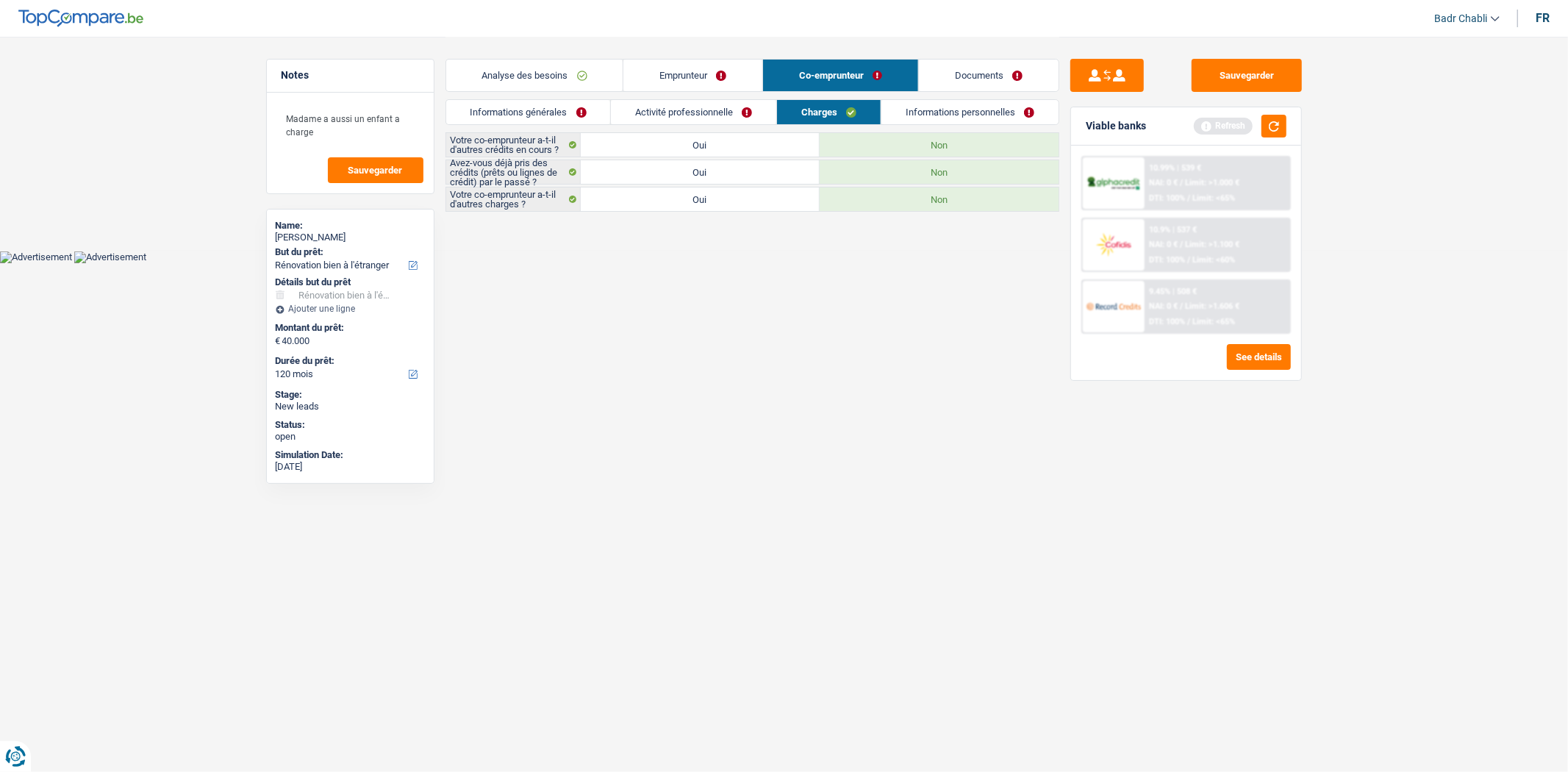
click at [700, 61] on link "Emprunteur" at bounding box center [692, 75] width 139 height 32
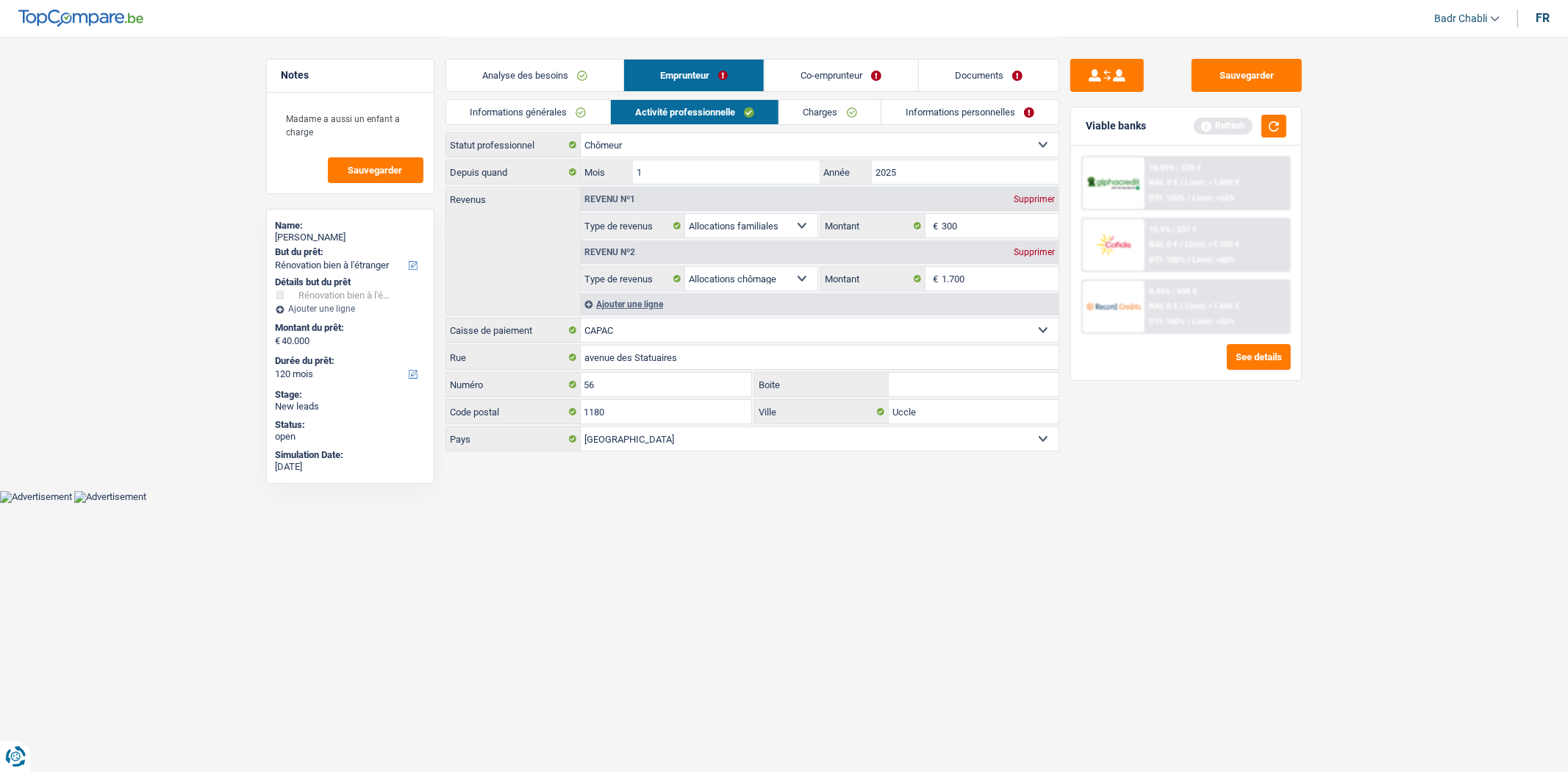
click at [956, 107] on link "Informations personnelles" at bounding box center [970, 112] width 177 height 25
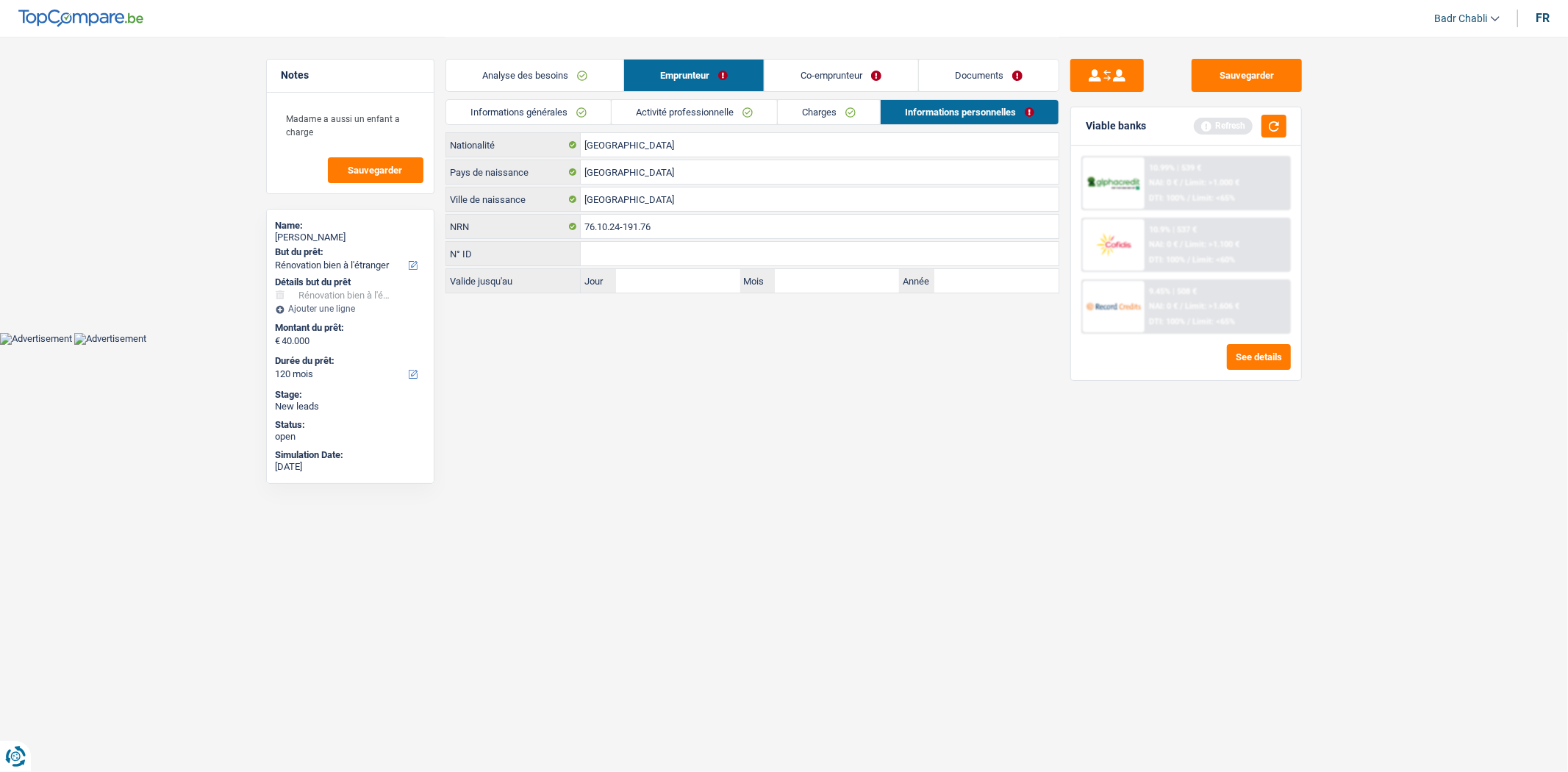
click at [829, 71] on link "Co-emprunteur" at bounding box center [841, 75] width 153 height 32
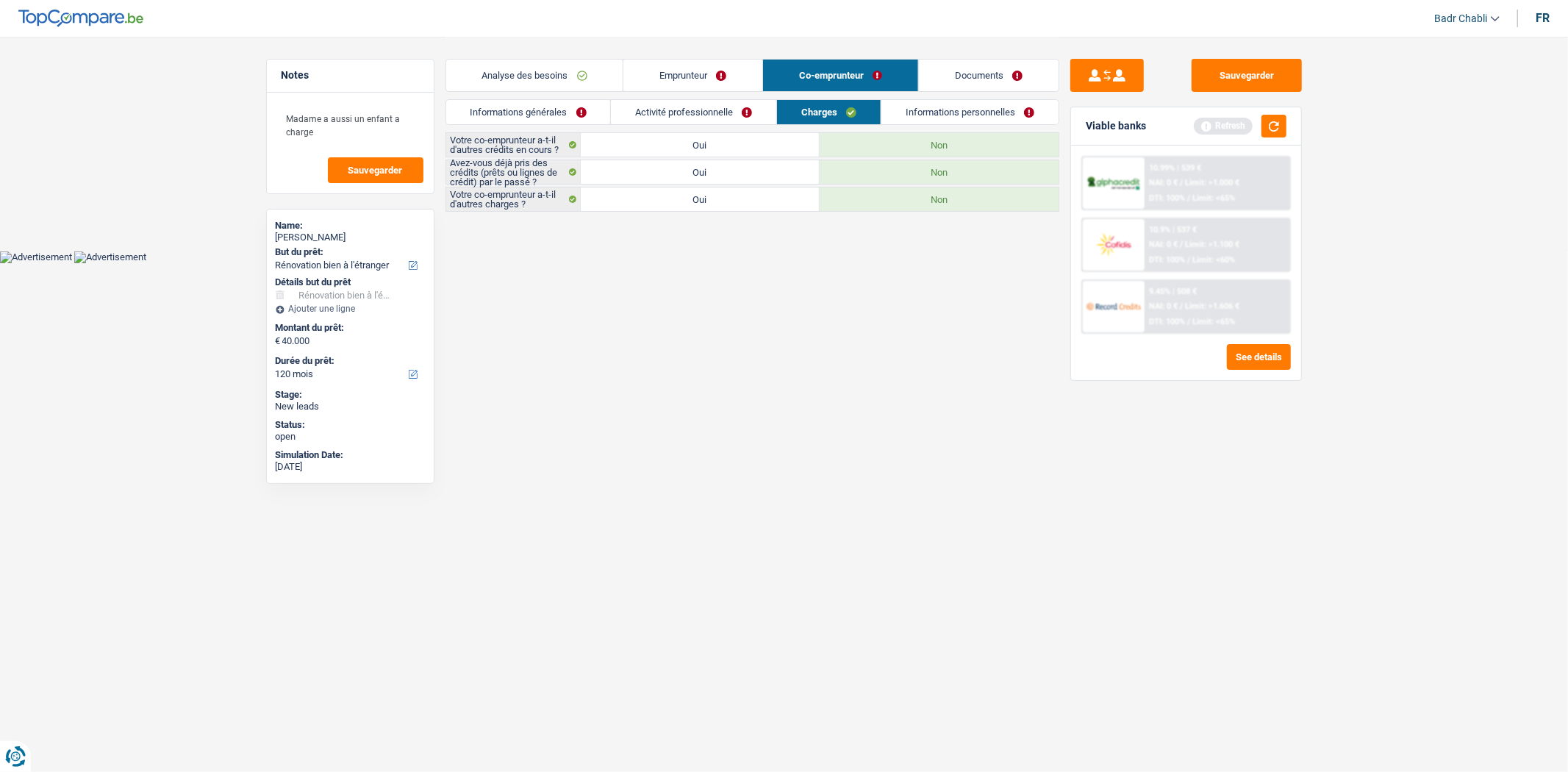
click at [976, 114] on link "Informations personnelles" at bounding box center [970, 112] width 177 height 25
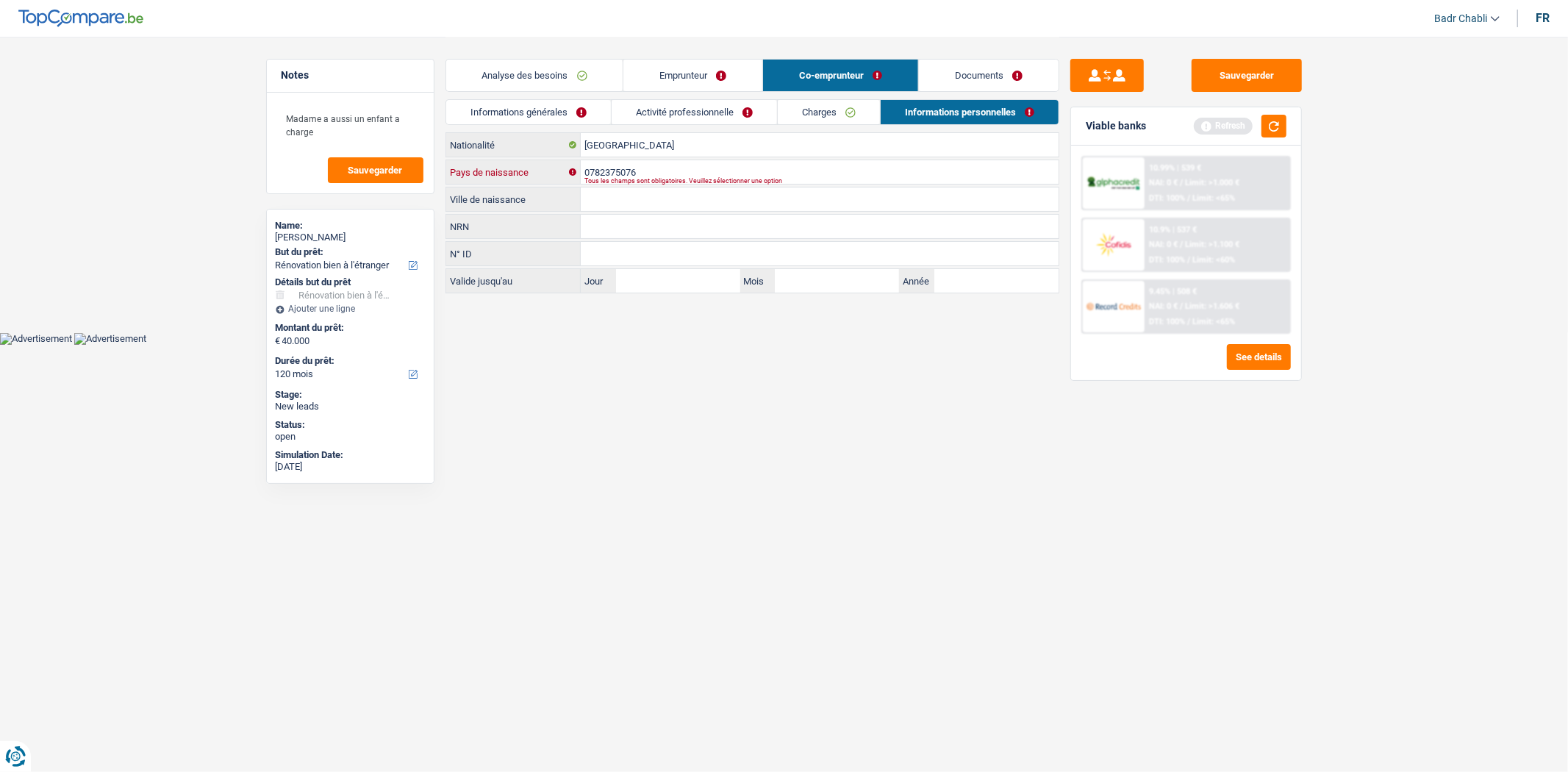
click at [680, 167] on input "0782375076" at bounding box center [819, 171] width 478 height 24
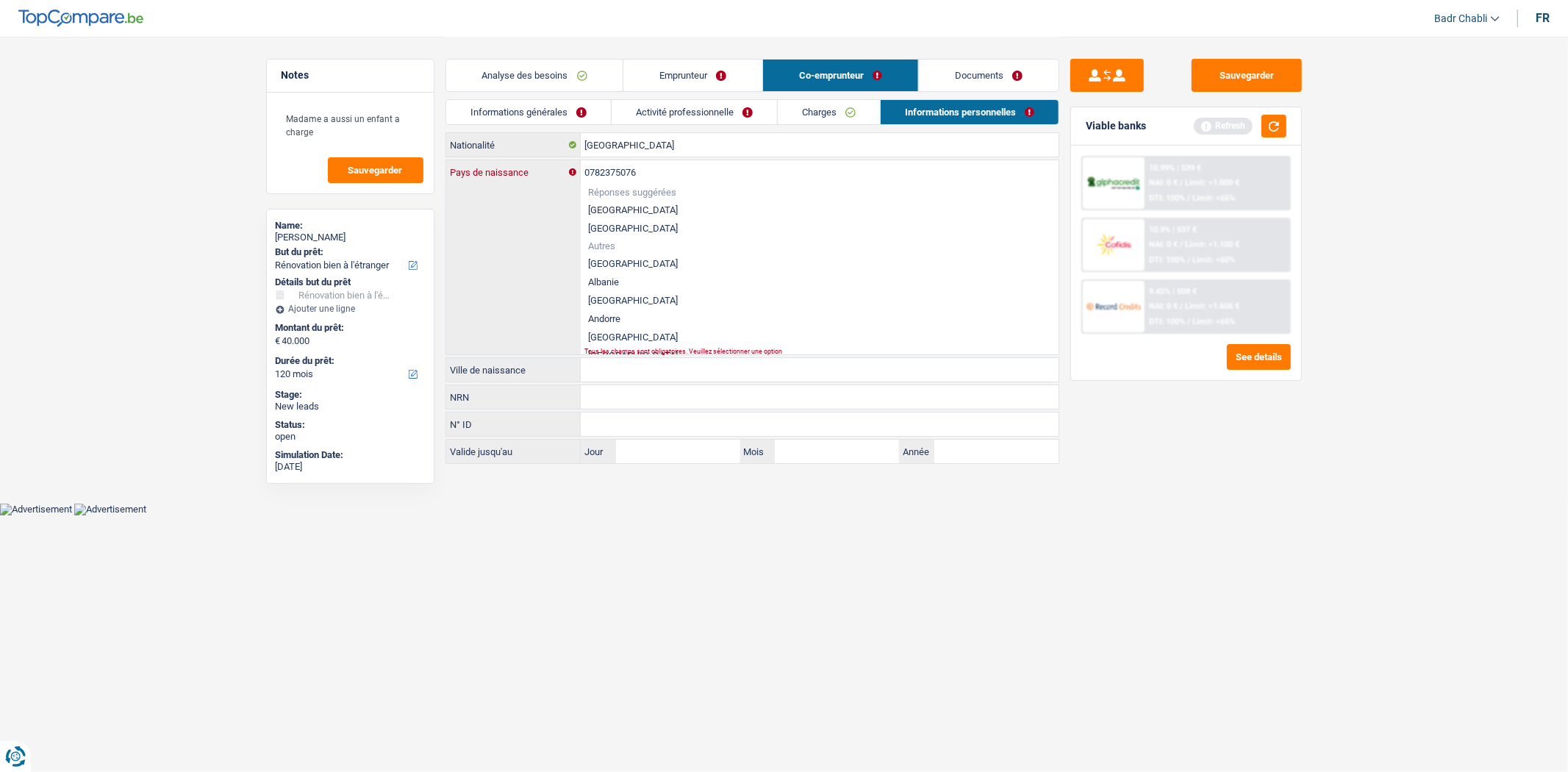
click at [680, 167] on input "0782375076" at bounding box center [819, 171] width 478 height 24
click at [489, 130] on div "Informations générales Activité professionnelle Charges Informations personnell…" at bounding box center [752, 116] width 614 height 33
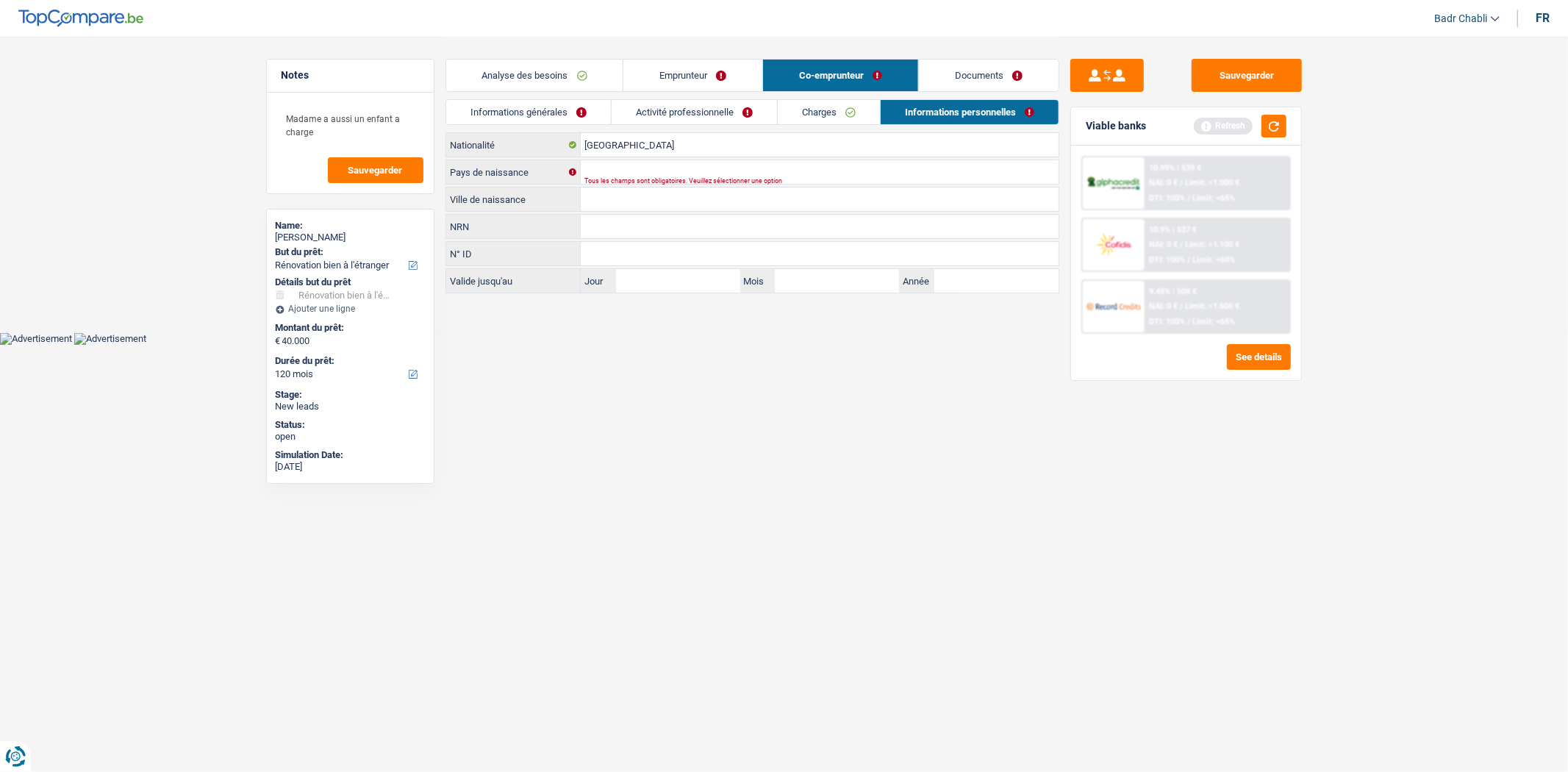
click at [516, 117] on link "Informations générales" at bounding box center [528, 112] width 165 height 25
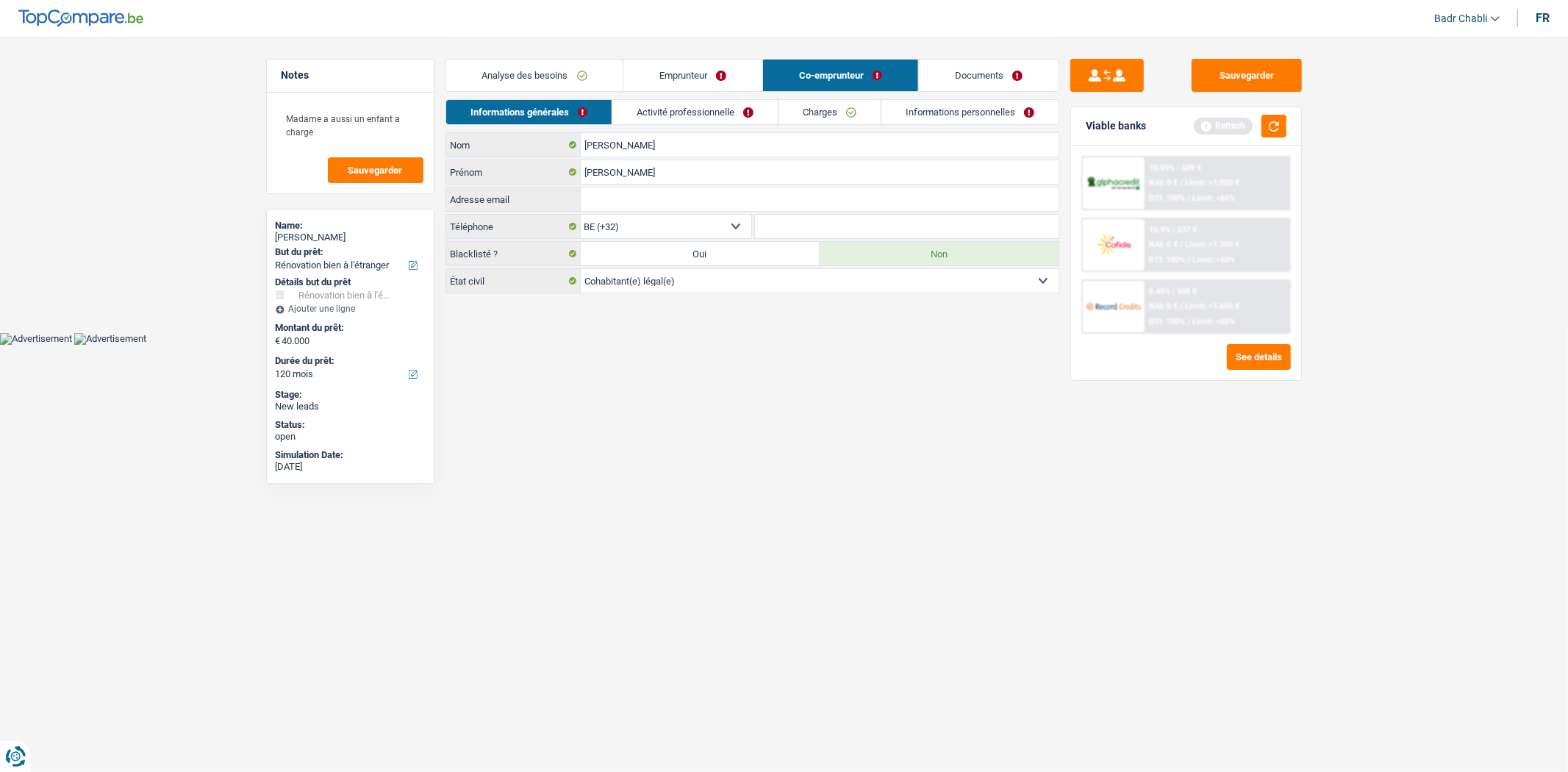
click at [535, 90] on link "Analyse des besoins" at bounding box center [535, 75] width 177 height 32
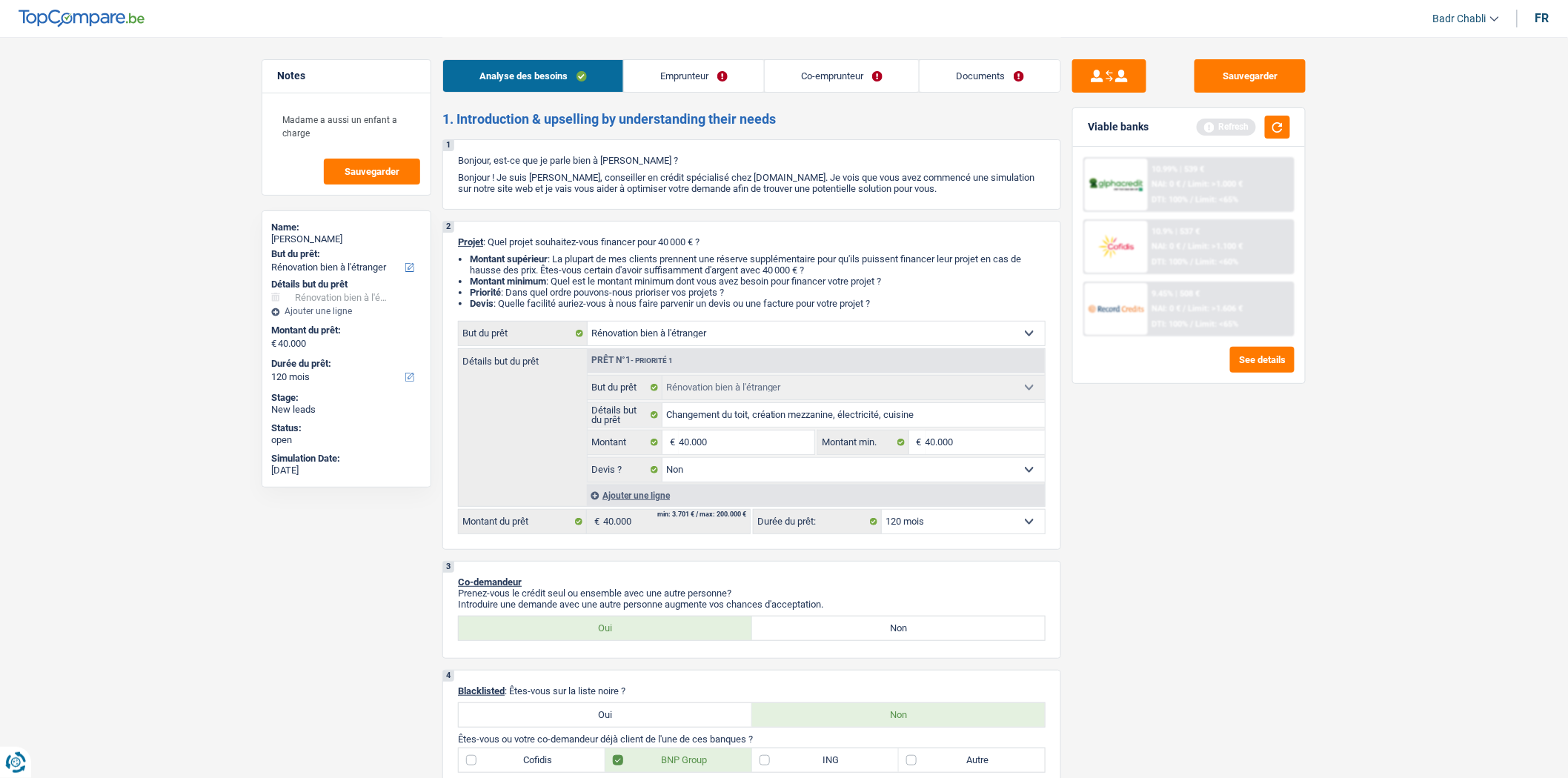
click at [713, 75] on link "Emprunteur" at bounding box center [693, 76] width 140 height 32
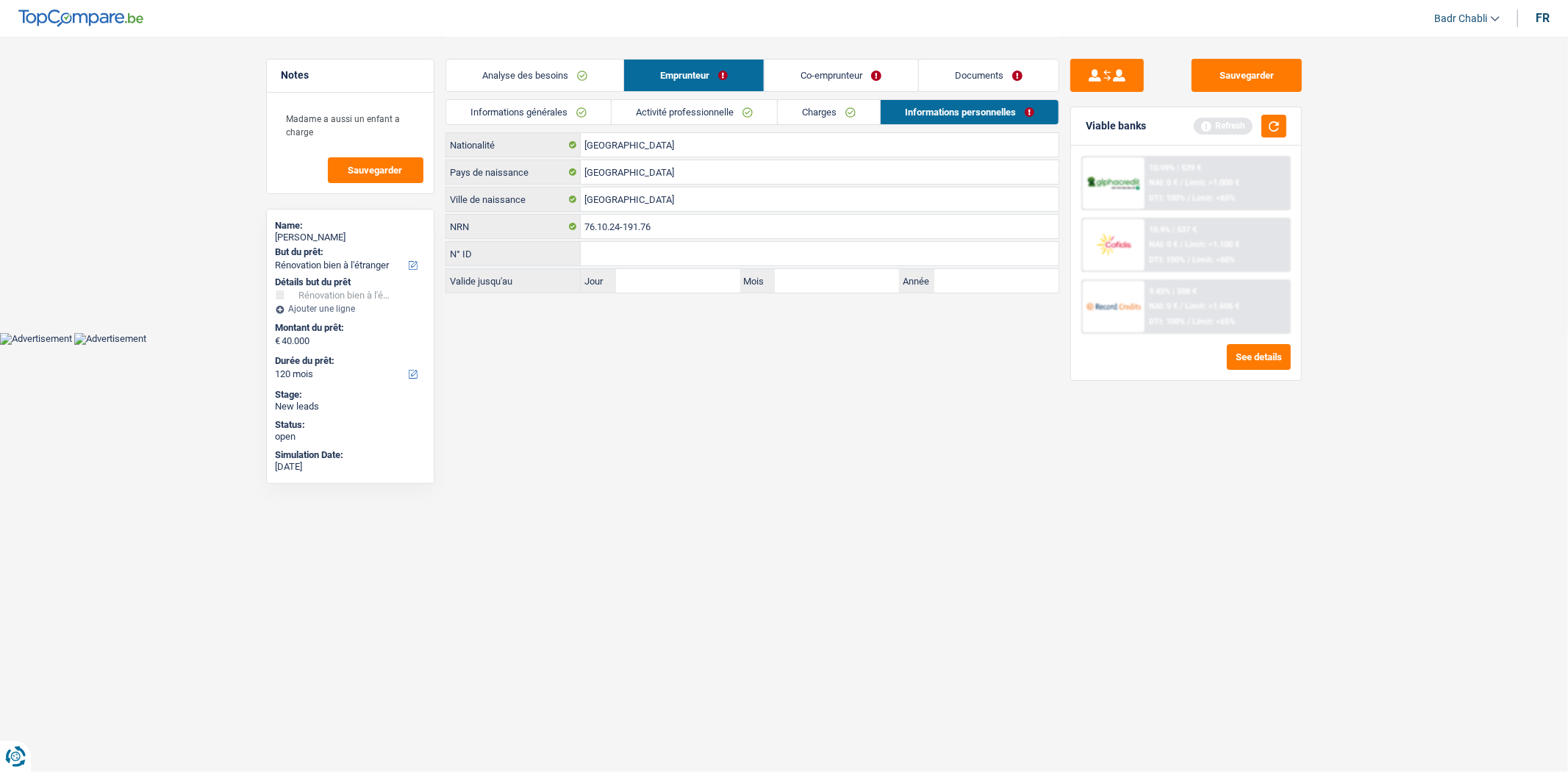
click at [689, 116] on link "Activité professionnelle" at bounding box center [695, 112] width 166 height 25
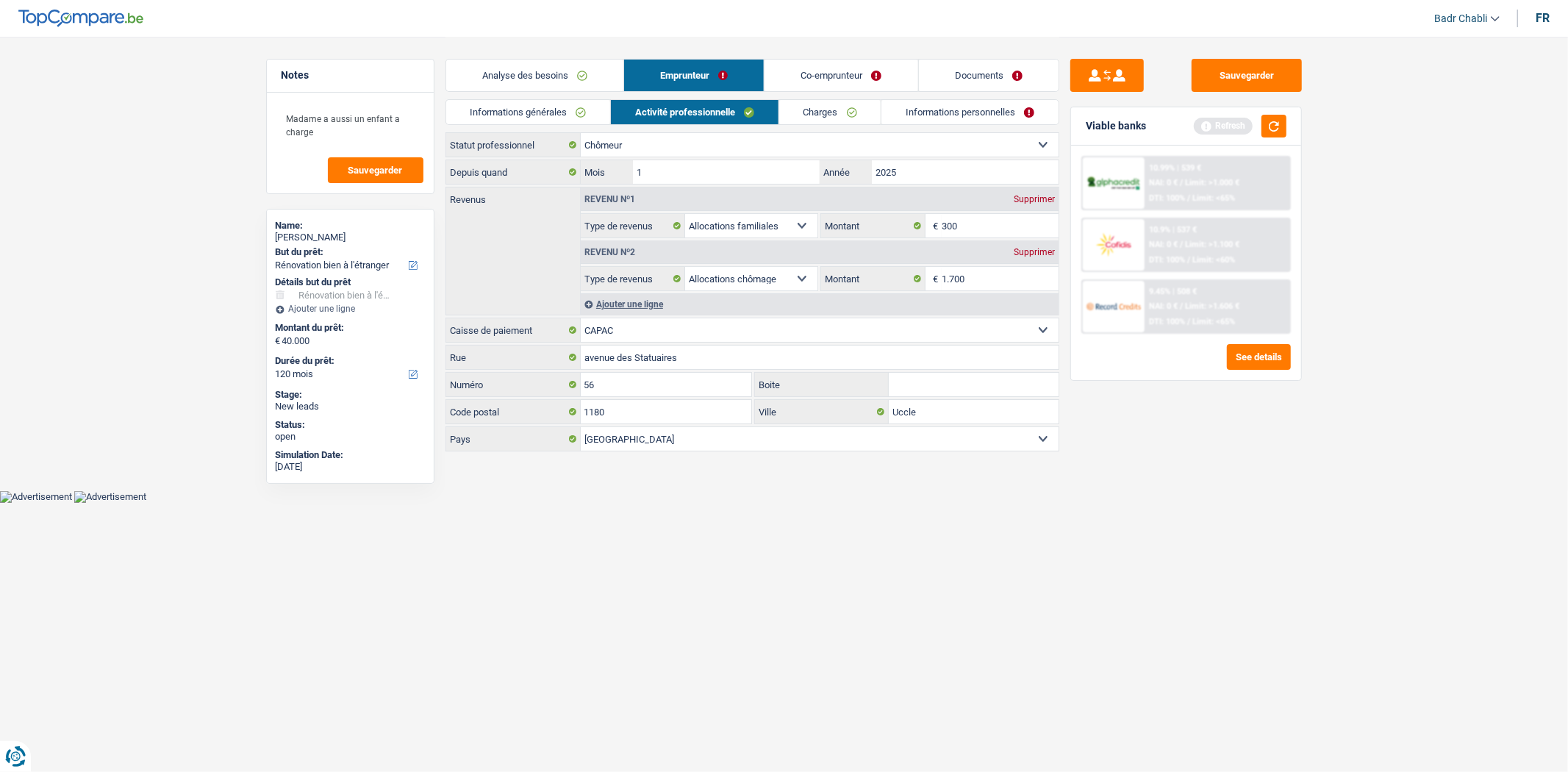
click at [550, 115] on link "Informations générales" at bounding box center [528, 112] width 165 height 25
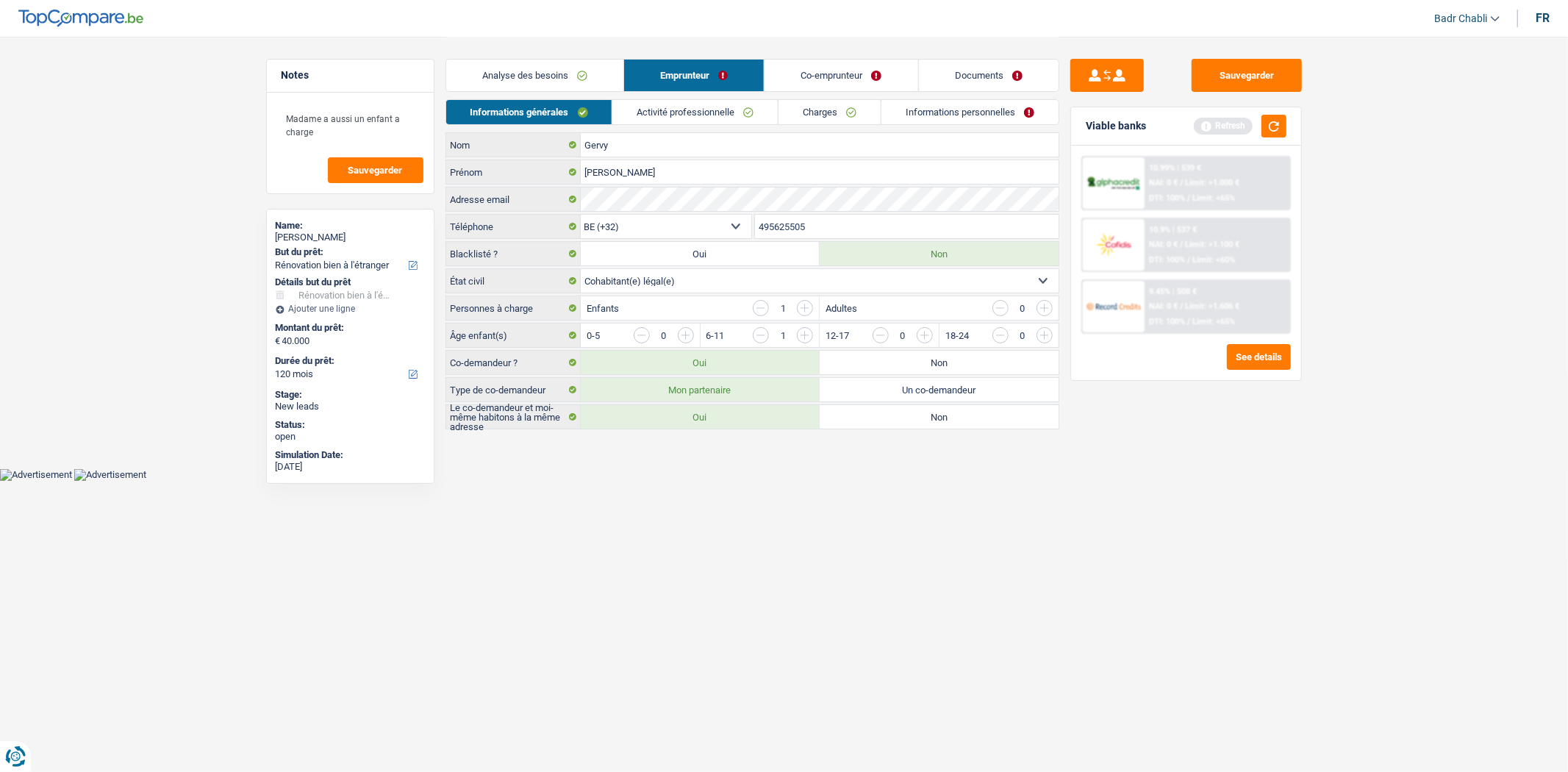
click at [550, 75] on link "Analyse des besoins" at bounding box center [535, 75] width 177 height 32
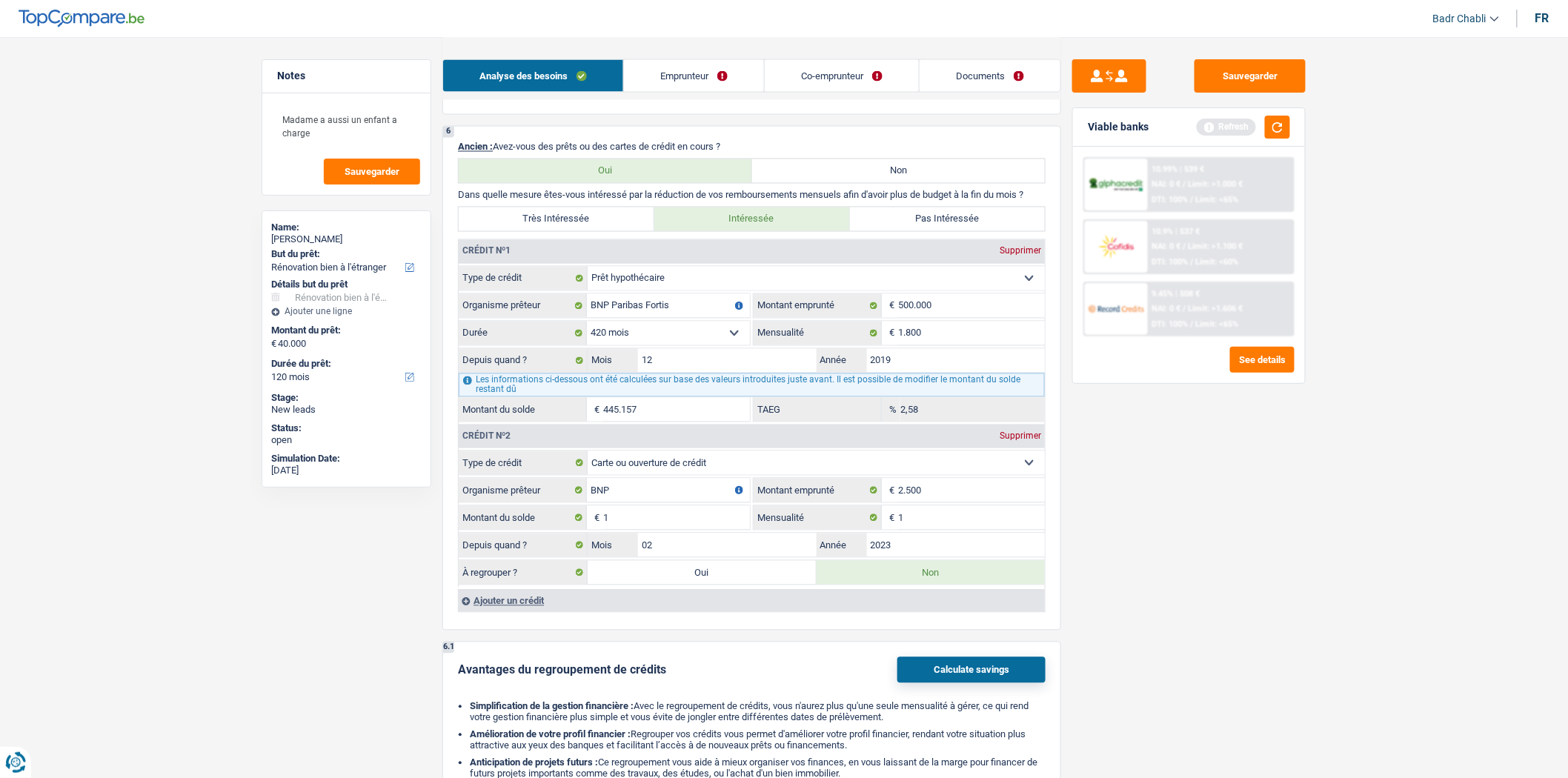
scroll to position [1071, 0]
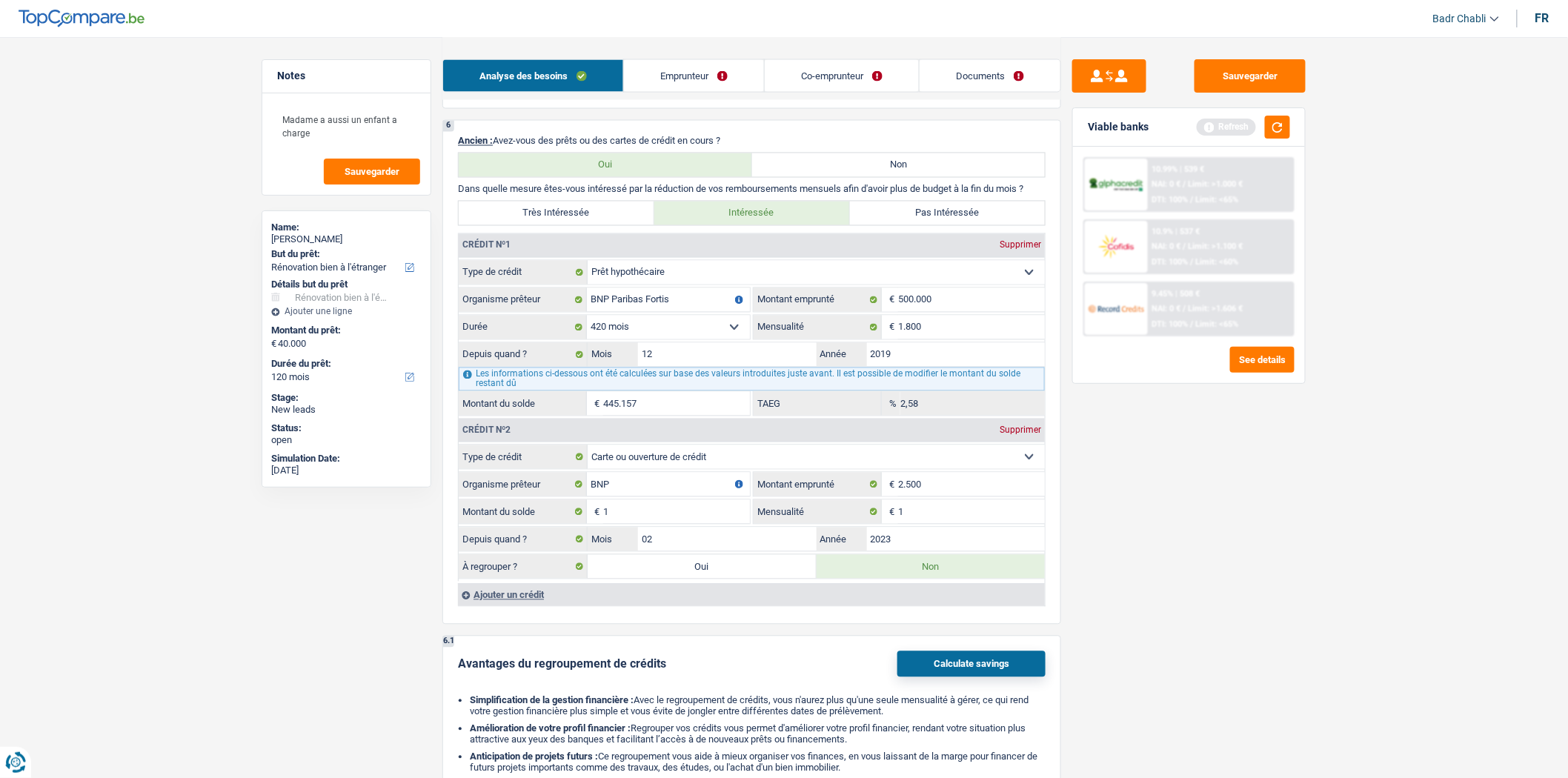
click at [508, 603] on div "Ajouter un crédit" at bounding box center [751, 594] width 587 height 22
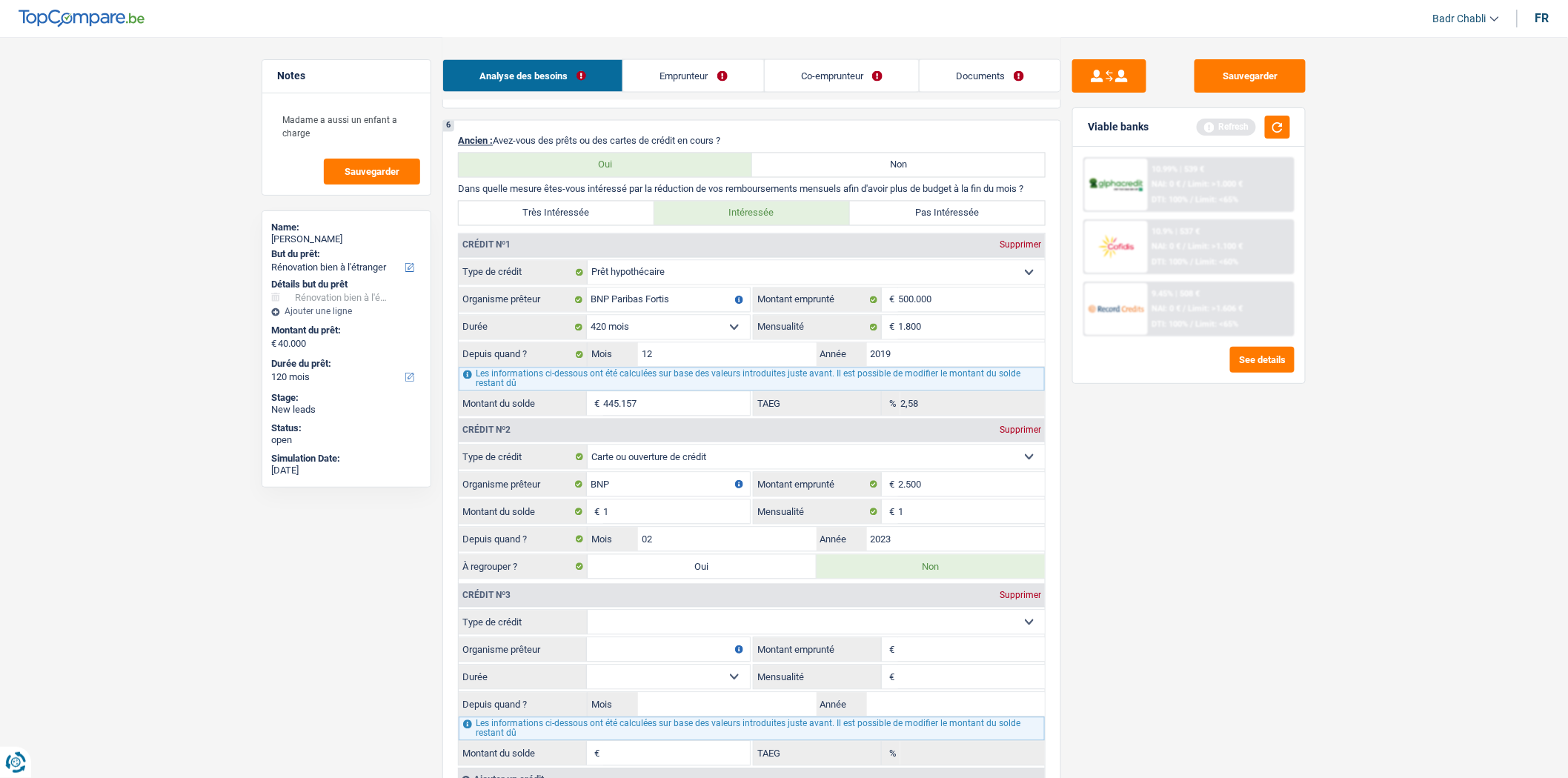
click at [710, 632] on select "Carte ou ouverture de crédit Prêt hypothécaire Vente à tempérament Prêt à tempé…" at bounding box center [816, 623] width 457 height 24
click at [710, 633] on select "Carte ou ouverture de crédit Prêt hypothécaire Vente à tempérament Prêt à tempé…" at bounding box center [816, 623] width 457 height 24
click at [1022, 600] on div "Supprimer" at bounding box center [1020, 595] width 49 height 9
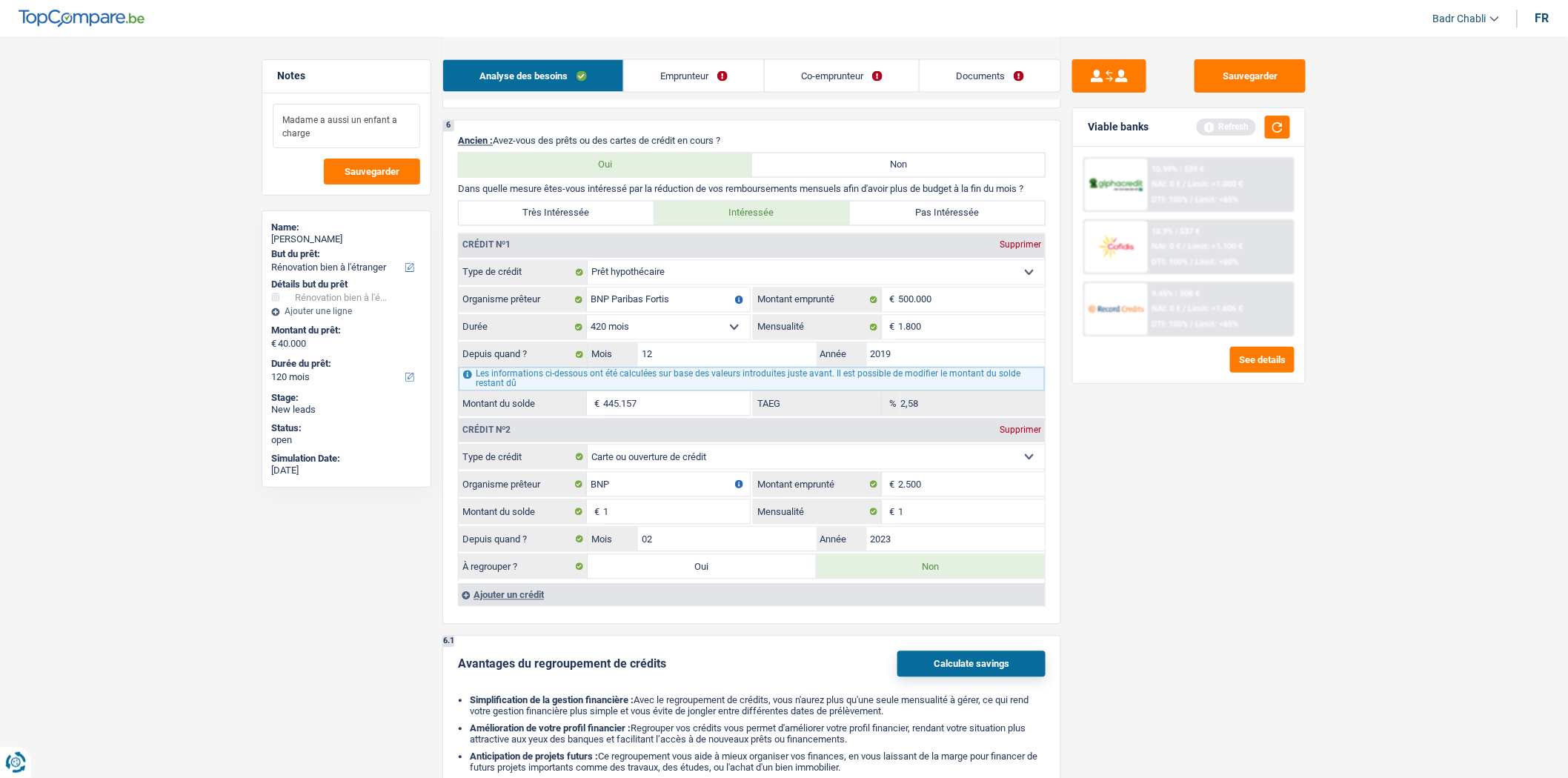
click at [352, 131] on textarea "Madame a aussi un enfant a charge" at bounding box center [346, 126] width 147 height 45
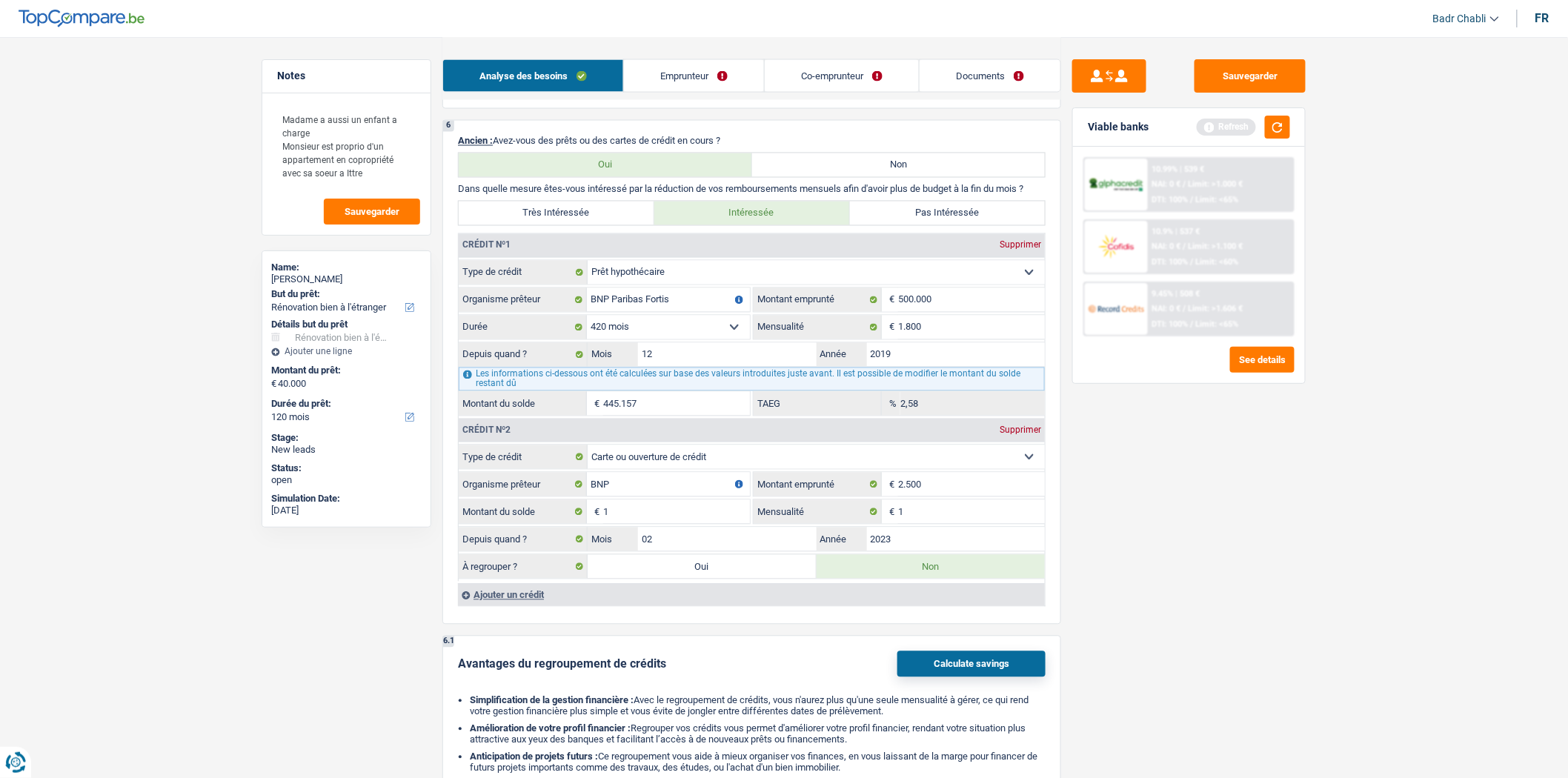
click at [853, 86] on link "Co-emprunteur" at bounding box center [841, 76] width 154 height 32
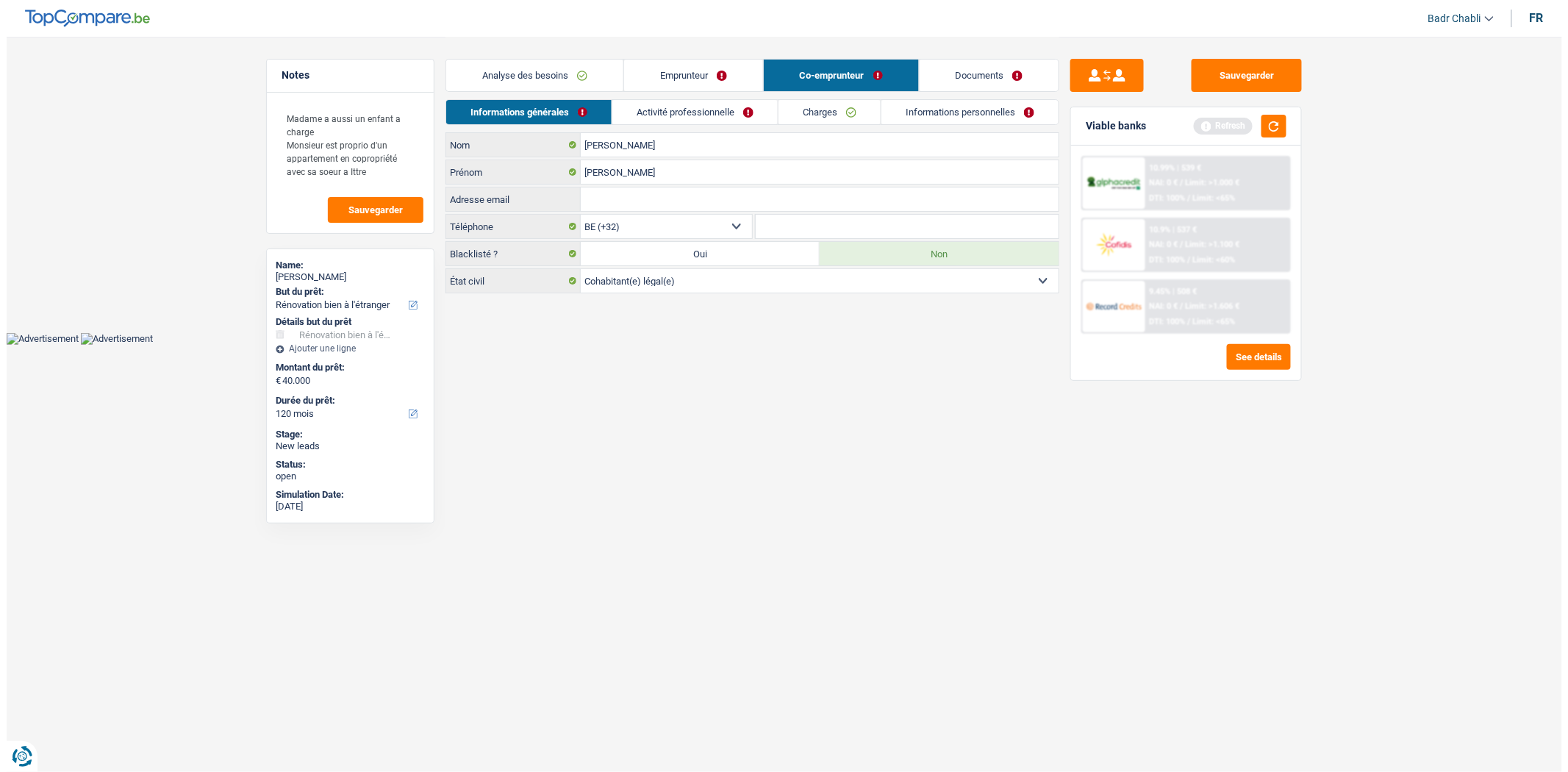
scroll to position [0, 0]
click at [700, 113] on link "Activité professionnelle" at bounding box center [695, 112] width 166 height 25
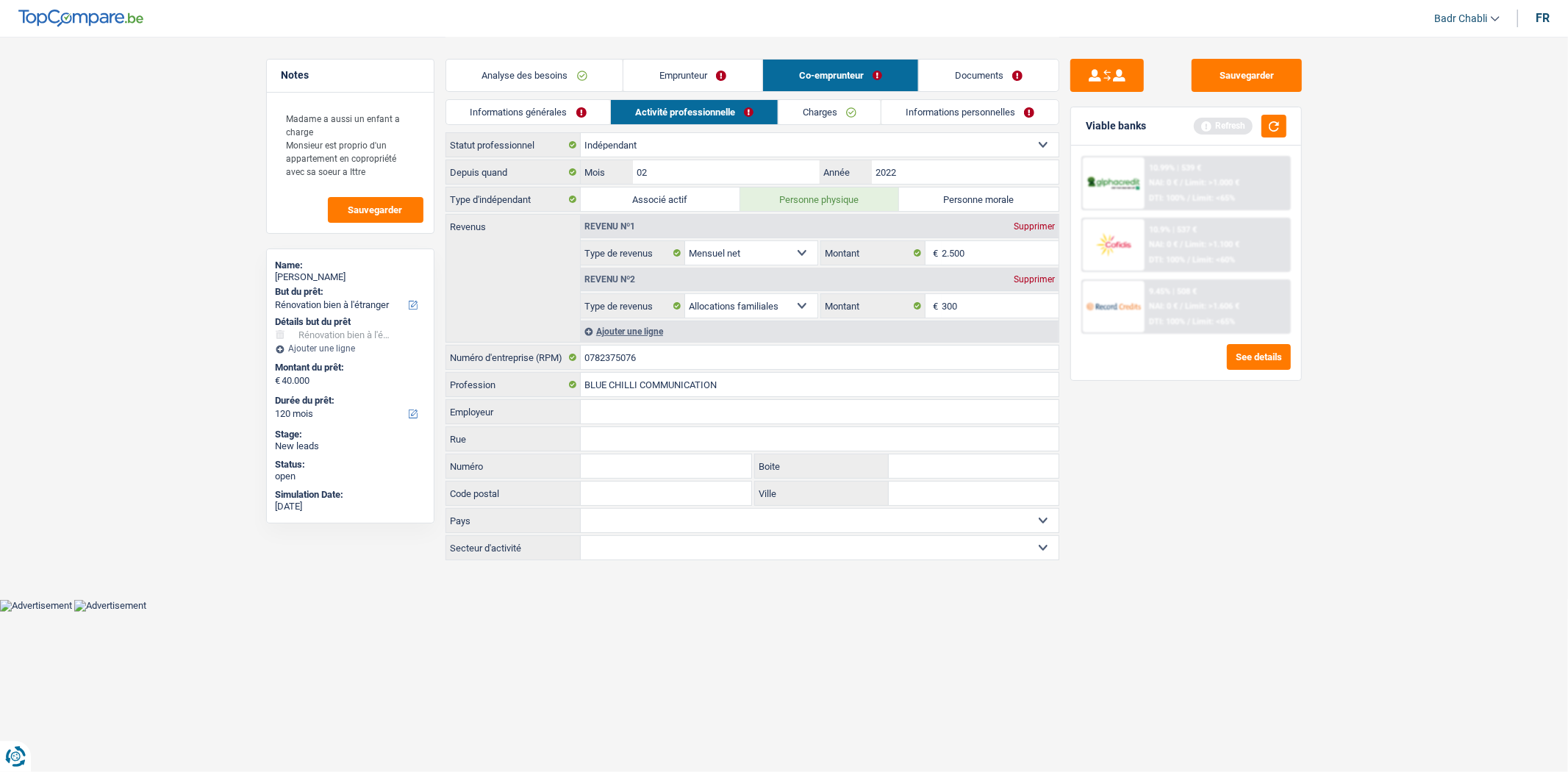
click at [827, 118] on link "Charges" at bounding box center [829, 112] width 103 height 25
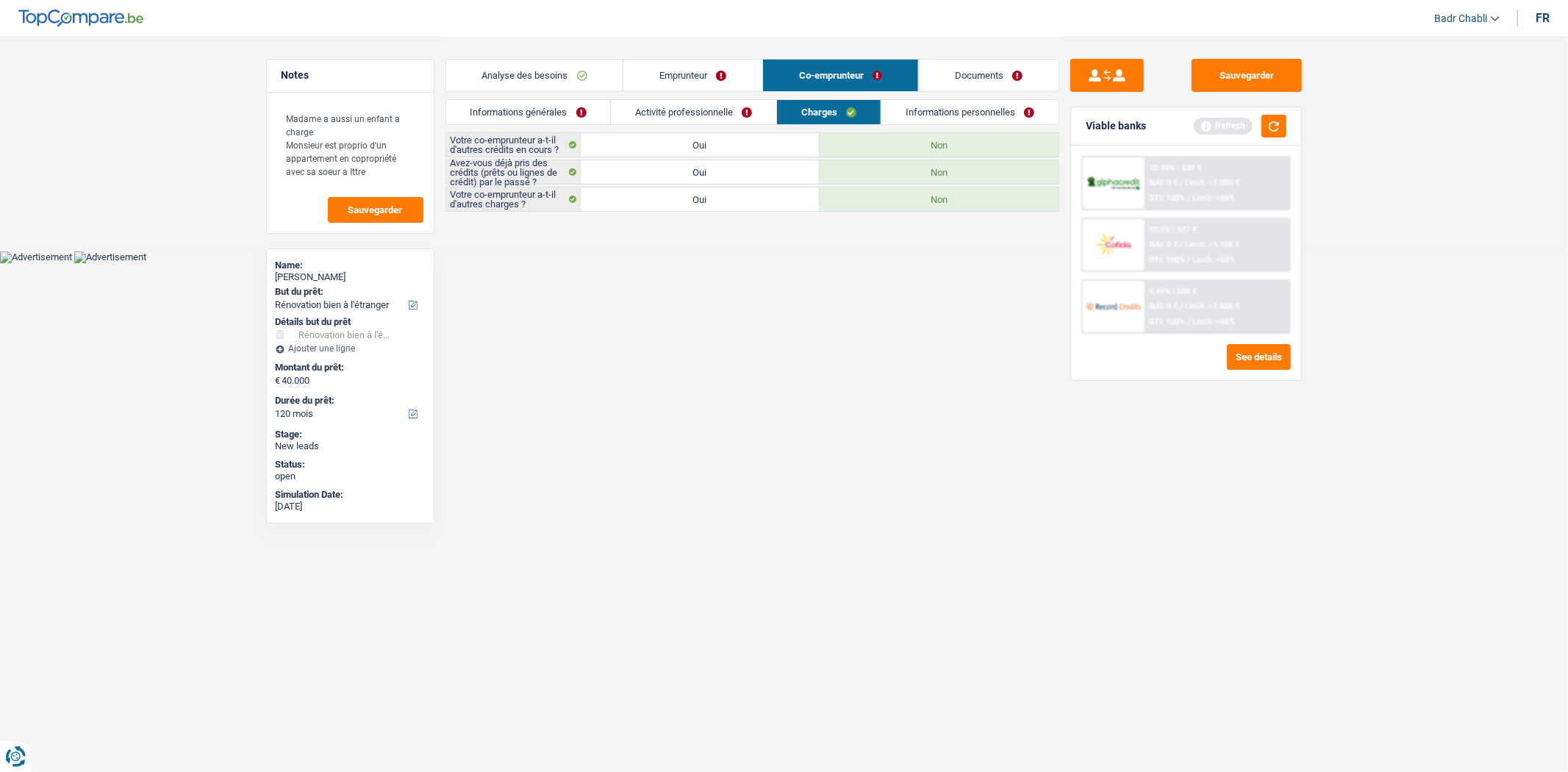
click at [960, 118] on link "Informations personnelles" at bounding box center [970, 112] width 177 height 25
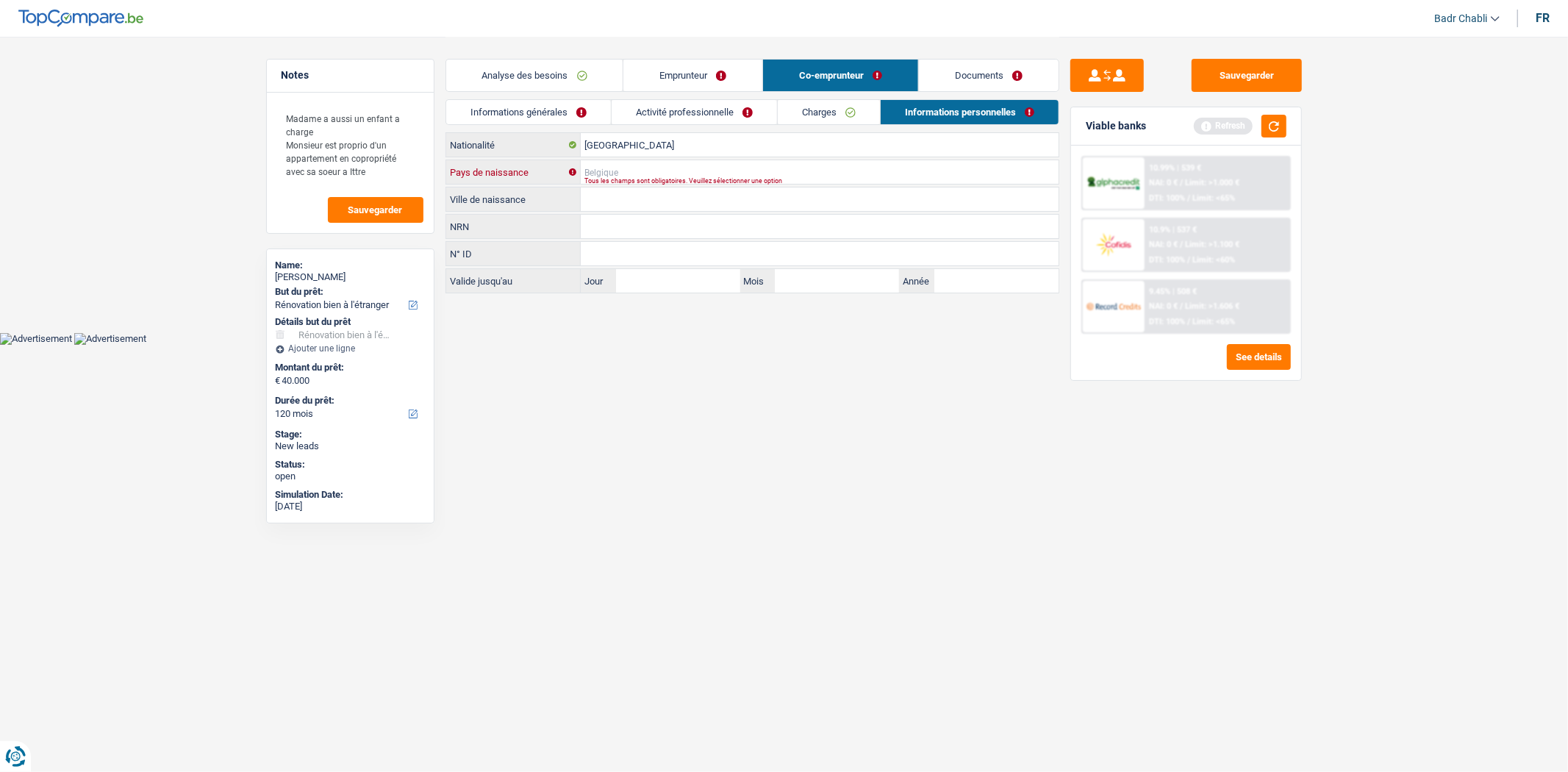
click at [679, 175] on input "Pays de naissance" at bounding box center [819, 171] width 478 height 24
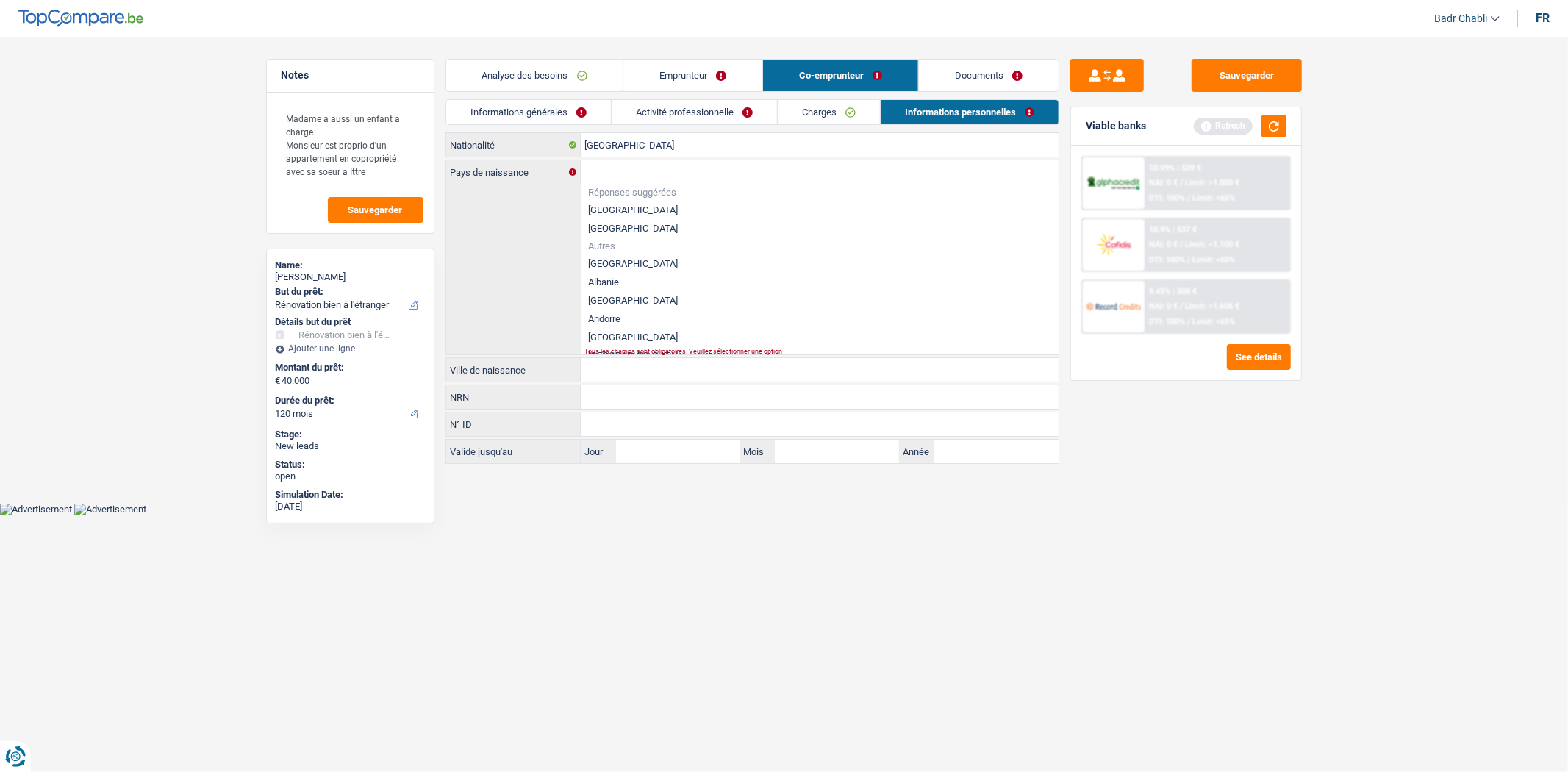
click at [629, 201] on li "Belgique" at bounding box center [819, 210] width 478 height 18
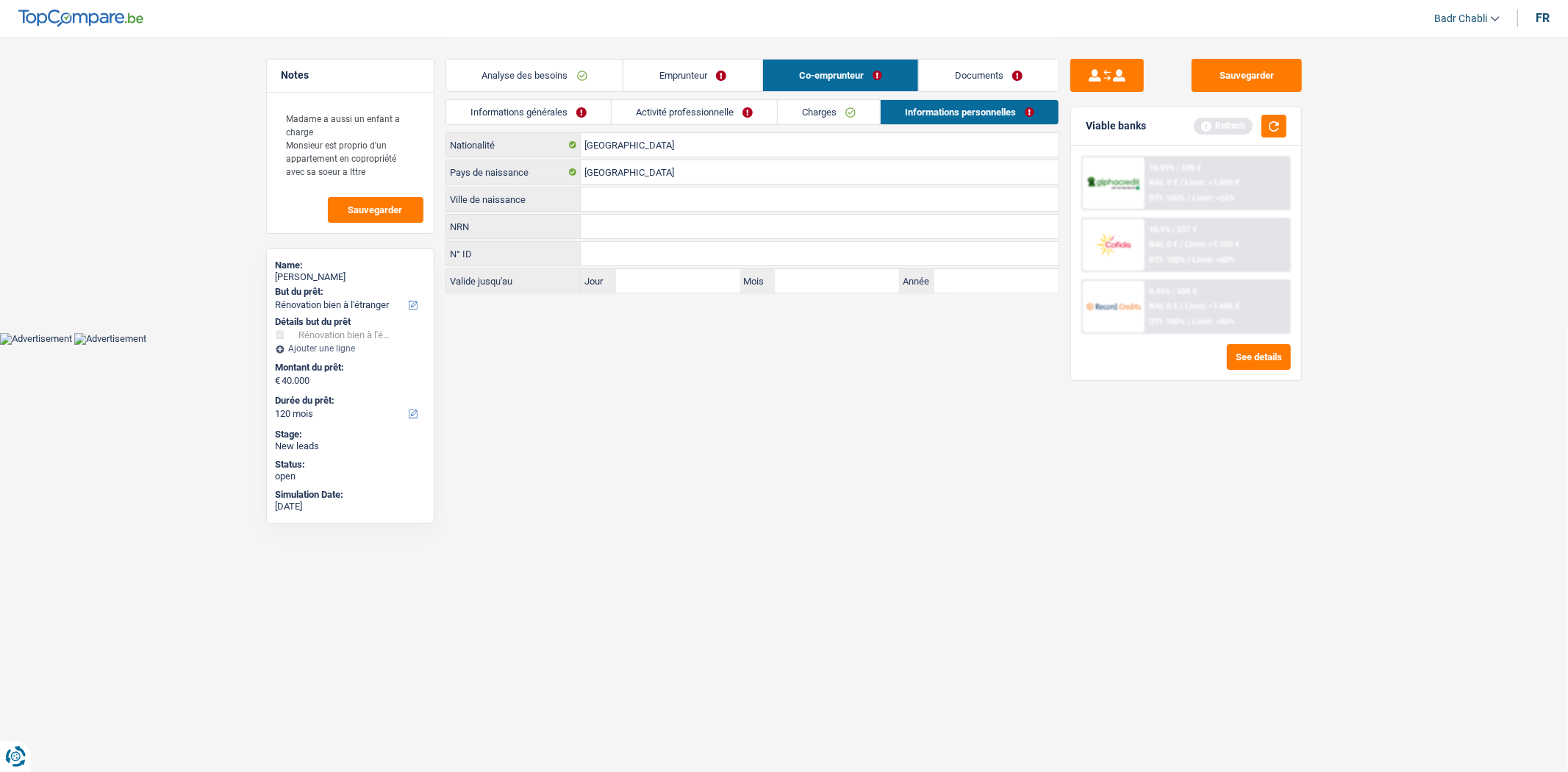
click at [700, 84] on link "Emprunteur" at bounding box center [692, 75] width 139 height 32
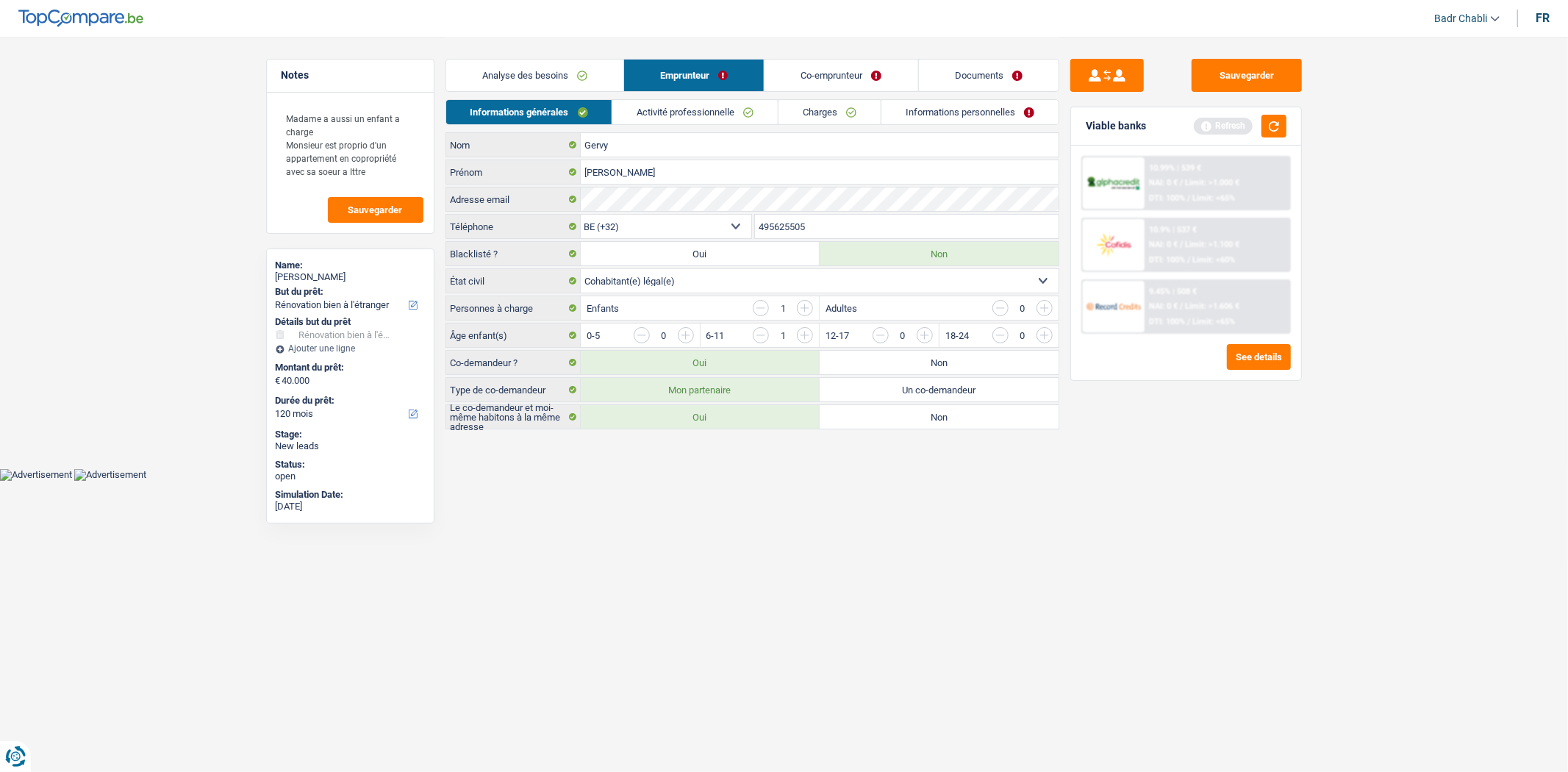
click at [937, 116] on link "Informations personnelles" at bounding box center [970, 112] width 177 height 25
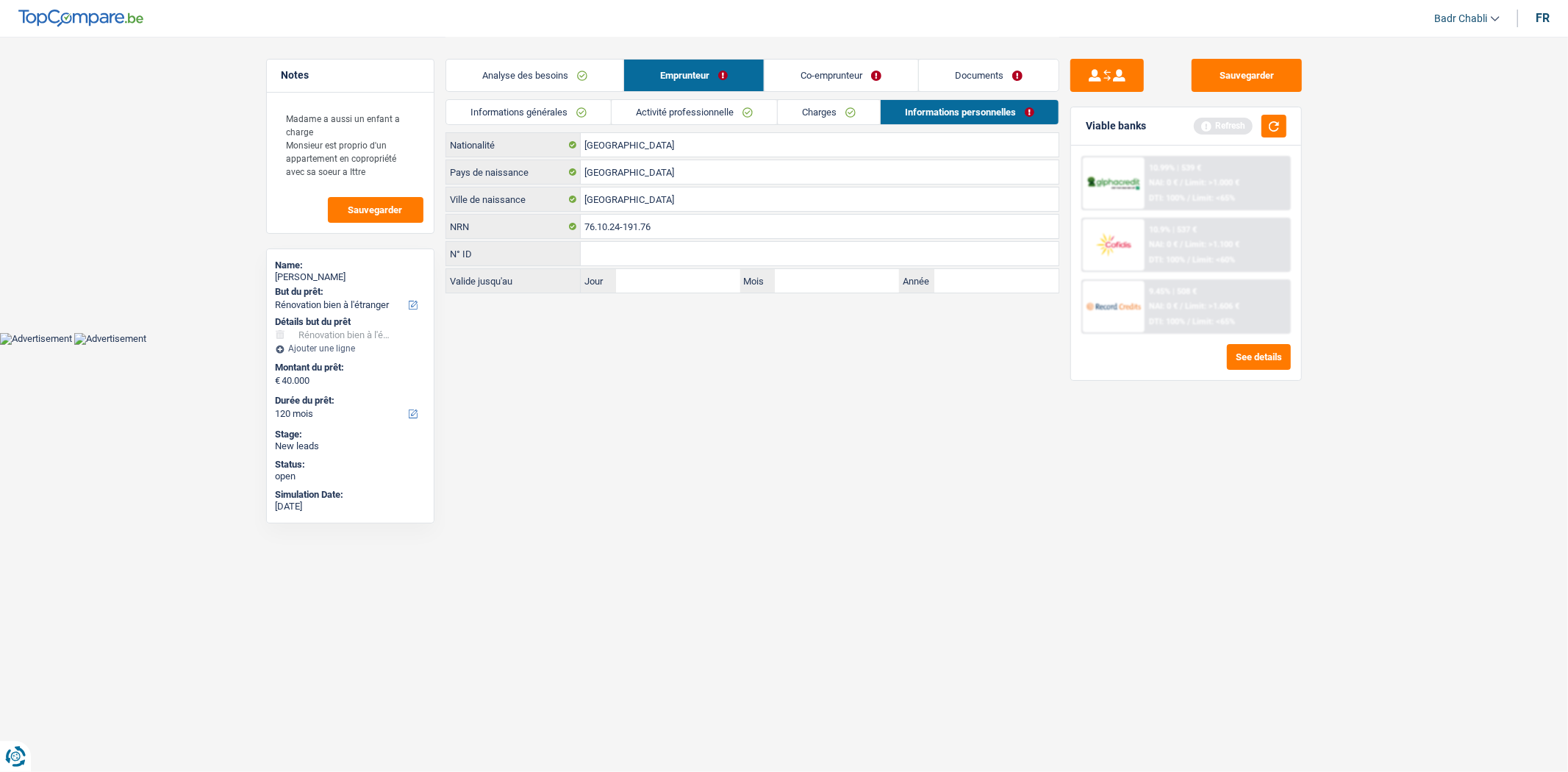
click at [846, 81] on link "Co-emprunteur" at bounding box center [841, 75] width 153 height 32
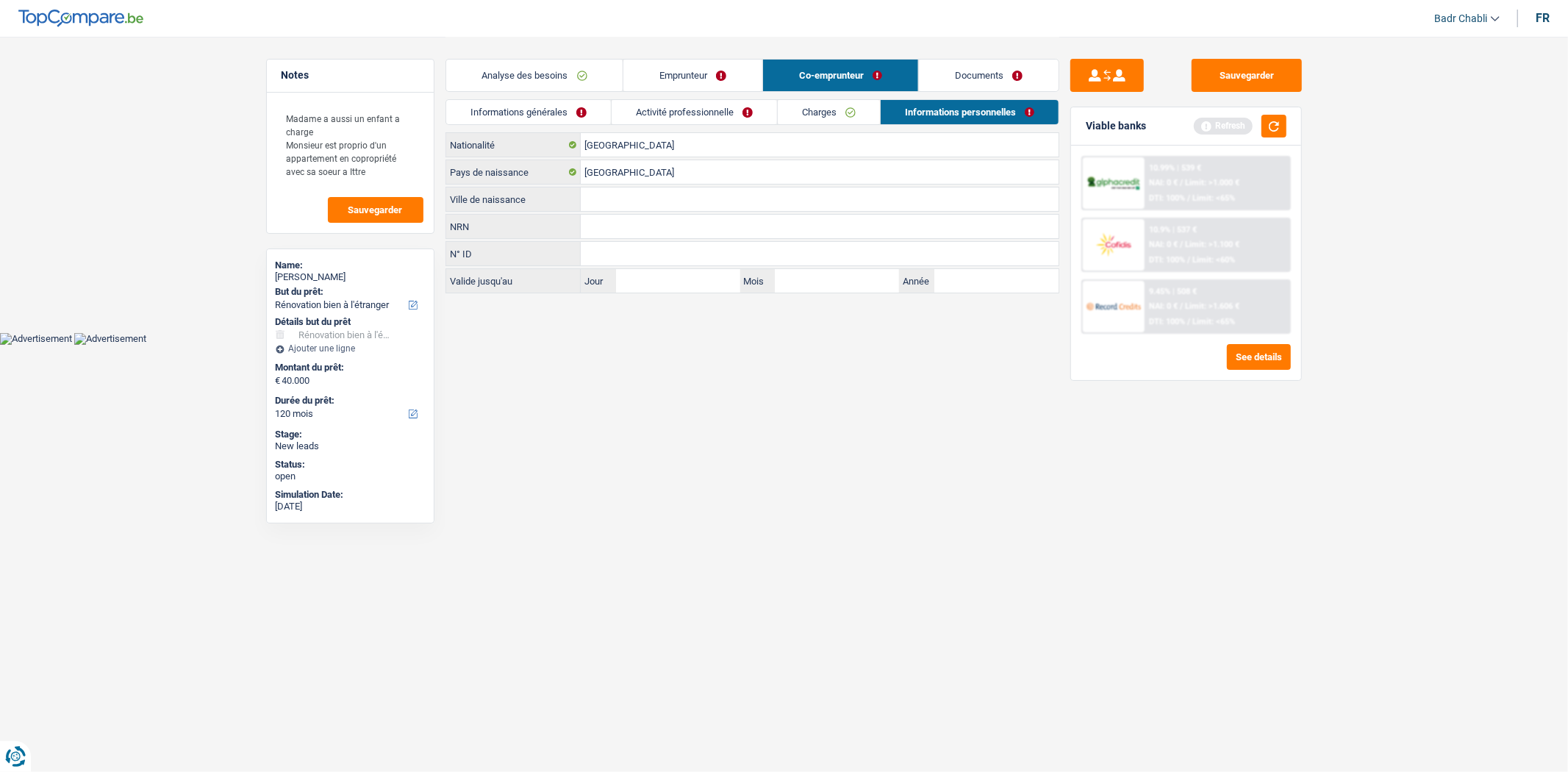
click at [627, 201] on input "Ville de naissance" at bounding box center [819, 199] width 478 height 24
click at [636, 197] on input "Ville de naissance" at bounding box center [819, 199] width 478 height 24
click at [1278, 135] on button "button" at bounding box center [1274, 126] width 25 height 23
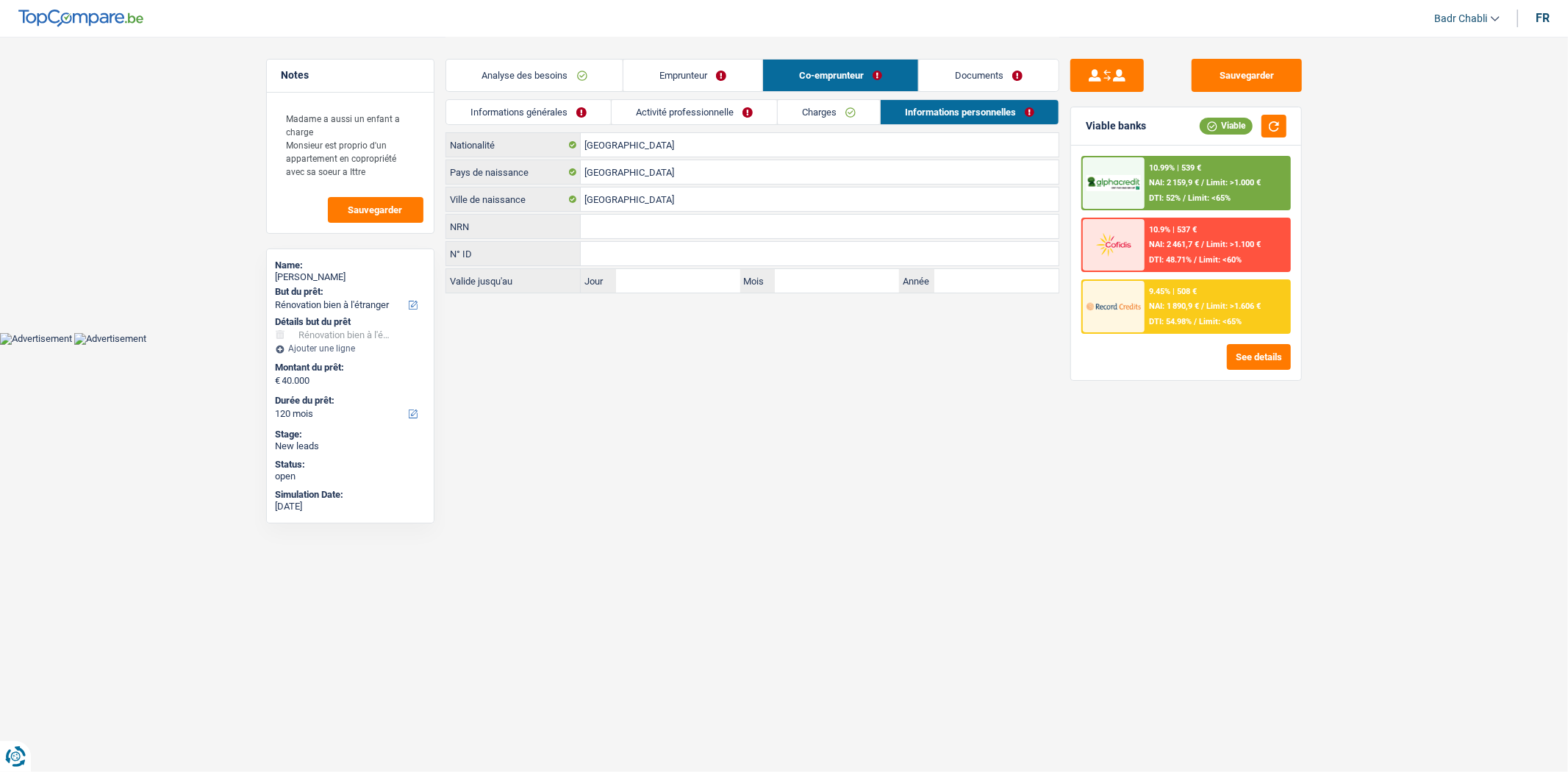
click at [1229, 184] on span "Limit: >1.000 €" at bounding box center [1233, 183] width 54 height 10
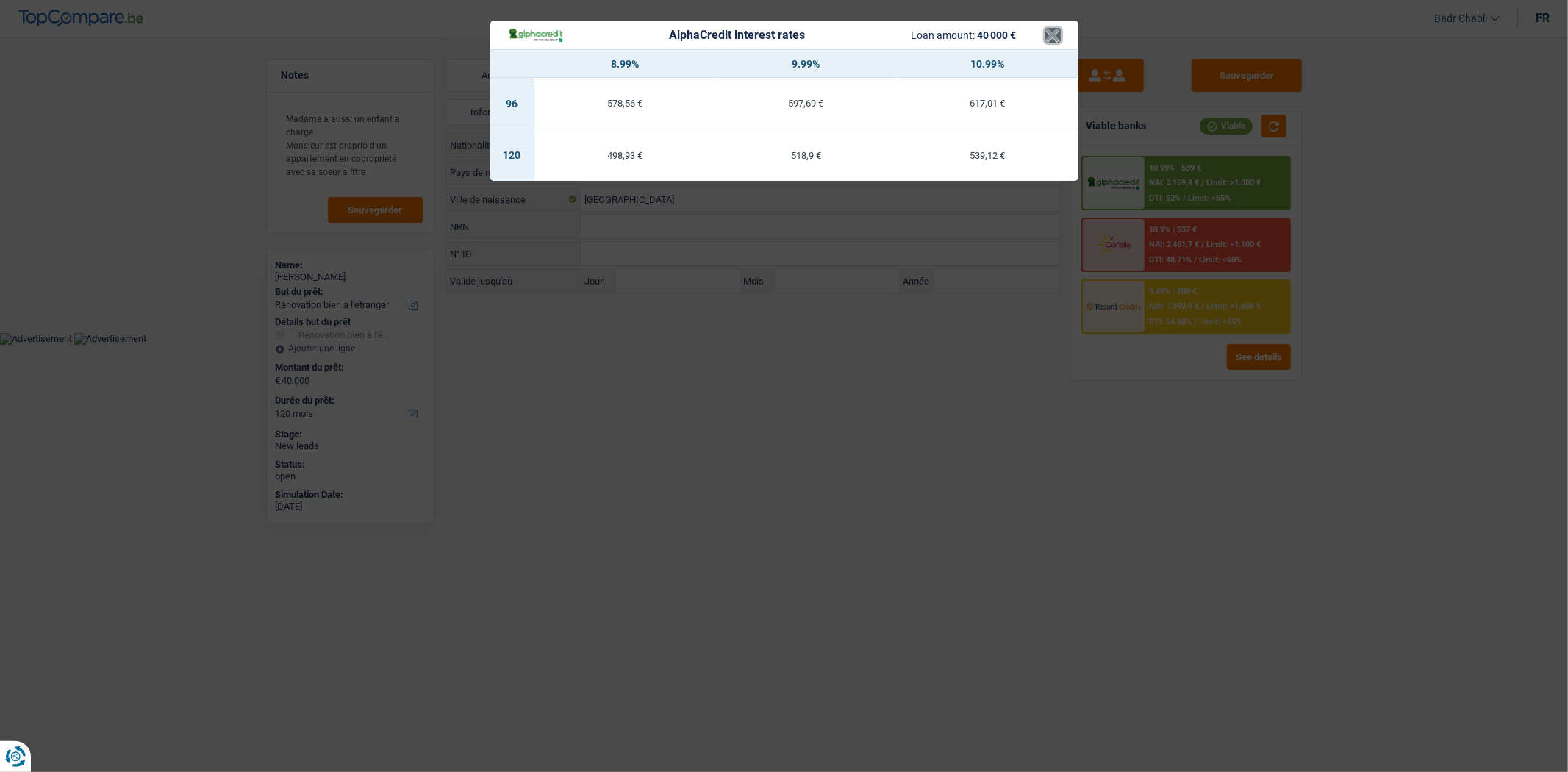
click at [1048, 37] on button "×" at bounding box center [1053, 35] width 16 height 15
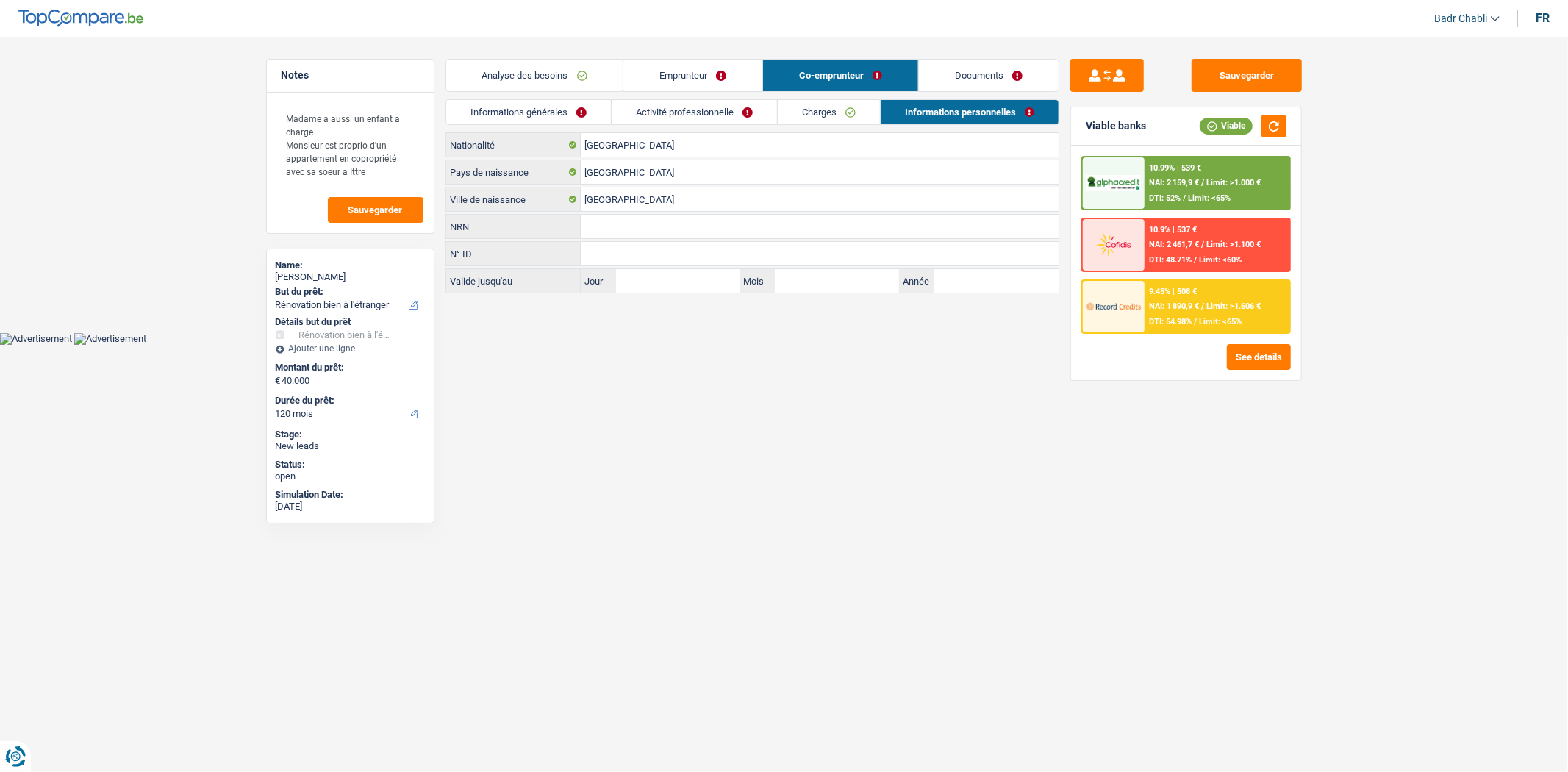
click at [531, 63] on link "Analyse des besoins" at bounding box center [535, 75] width 177 height 32
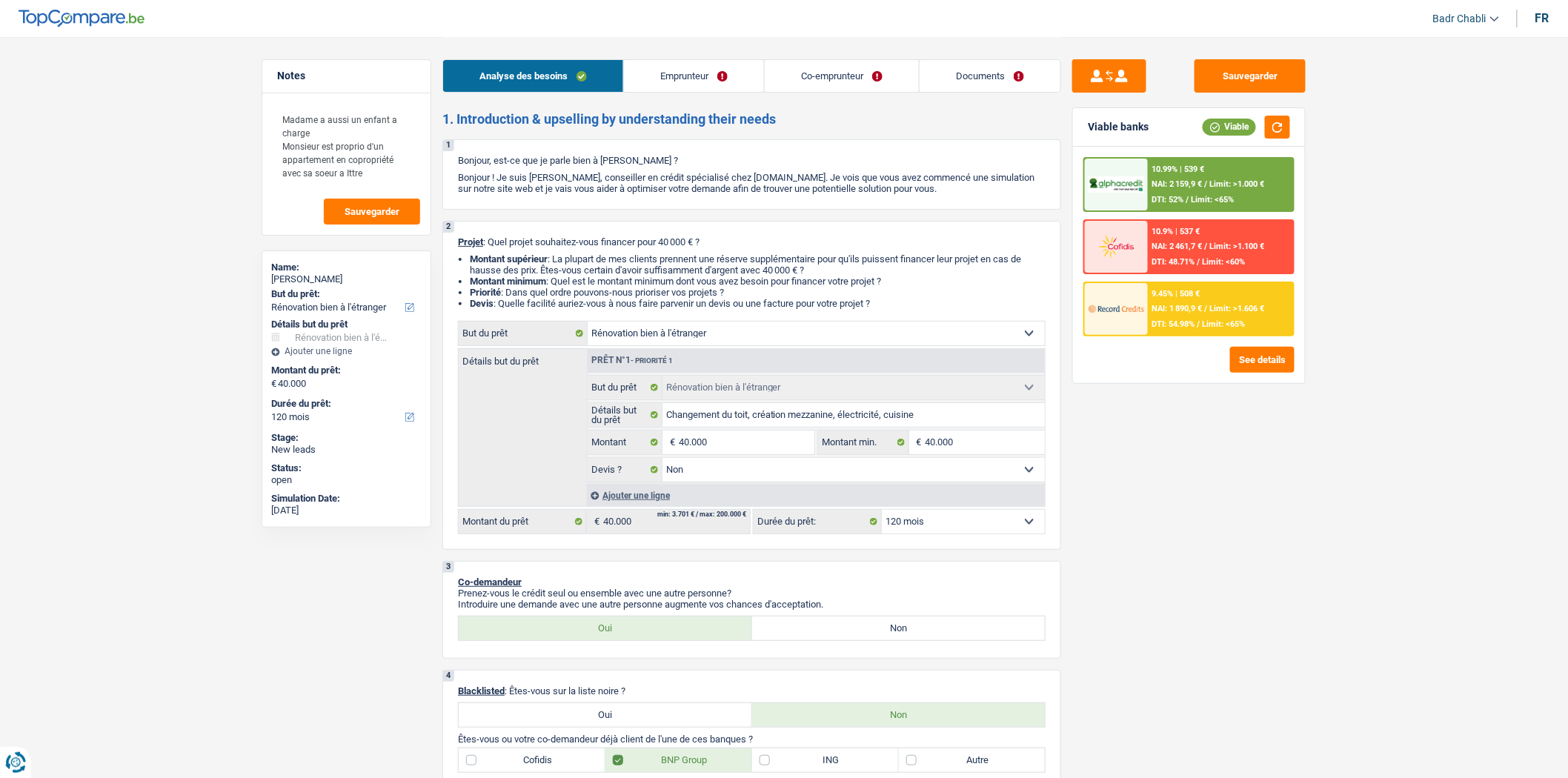
click at [1172, 548] on div "Sauvegarder Viable banks Viable 10.99% | 539 € NAI: 2 159,9 € / Limit: >1.000 €…" at bounding box center [1189, 407] width 255 height 695
click at [1228, 189] on div "10.99% | 539 € NAI: 2 159,9 € / Limit: >1.000 € DTI: 52% / Limit: <65%" at bounding box center [1221, 184] width 146 height 52
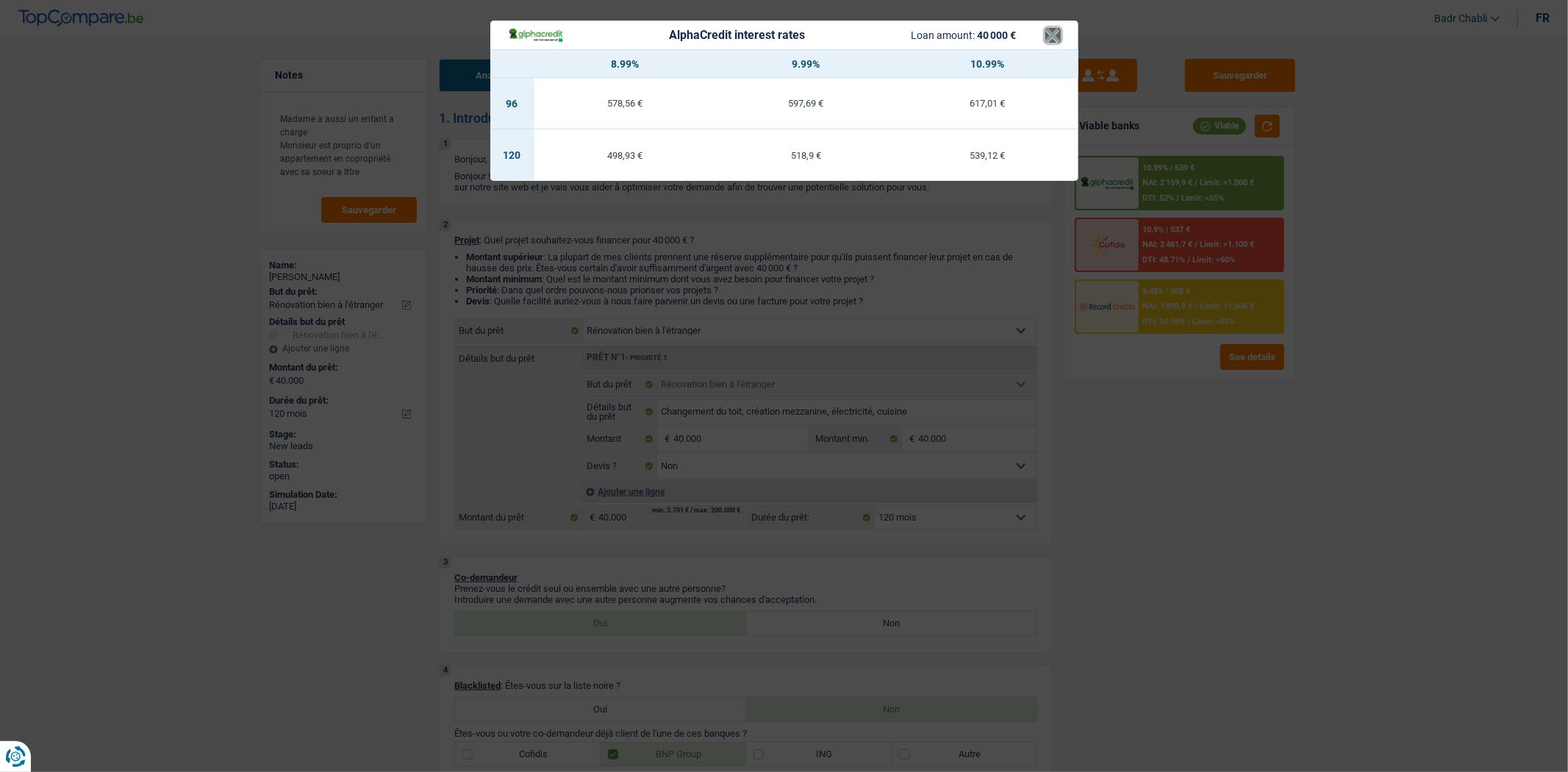
click at [1048, 35] on button "×" at bounding box center [1053, 35] width 16 height 15
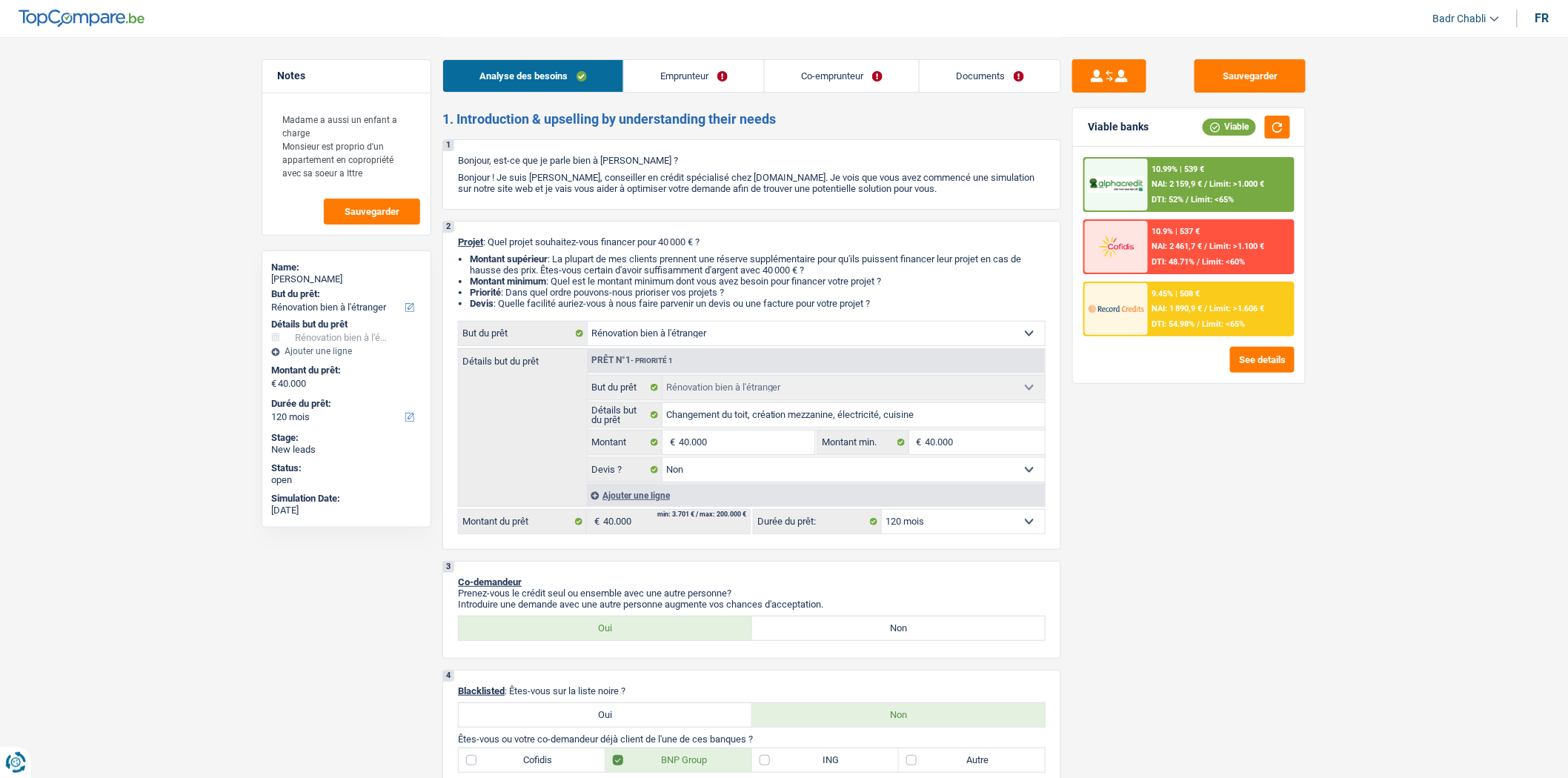
click at [698, 73] on link "Emprunteur" at bounding box center [693, 76] width 140 height 32
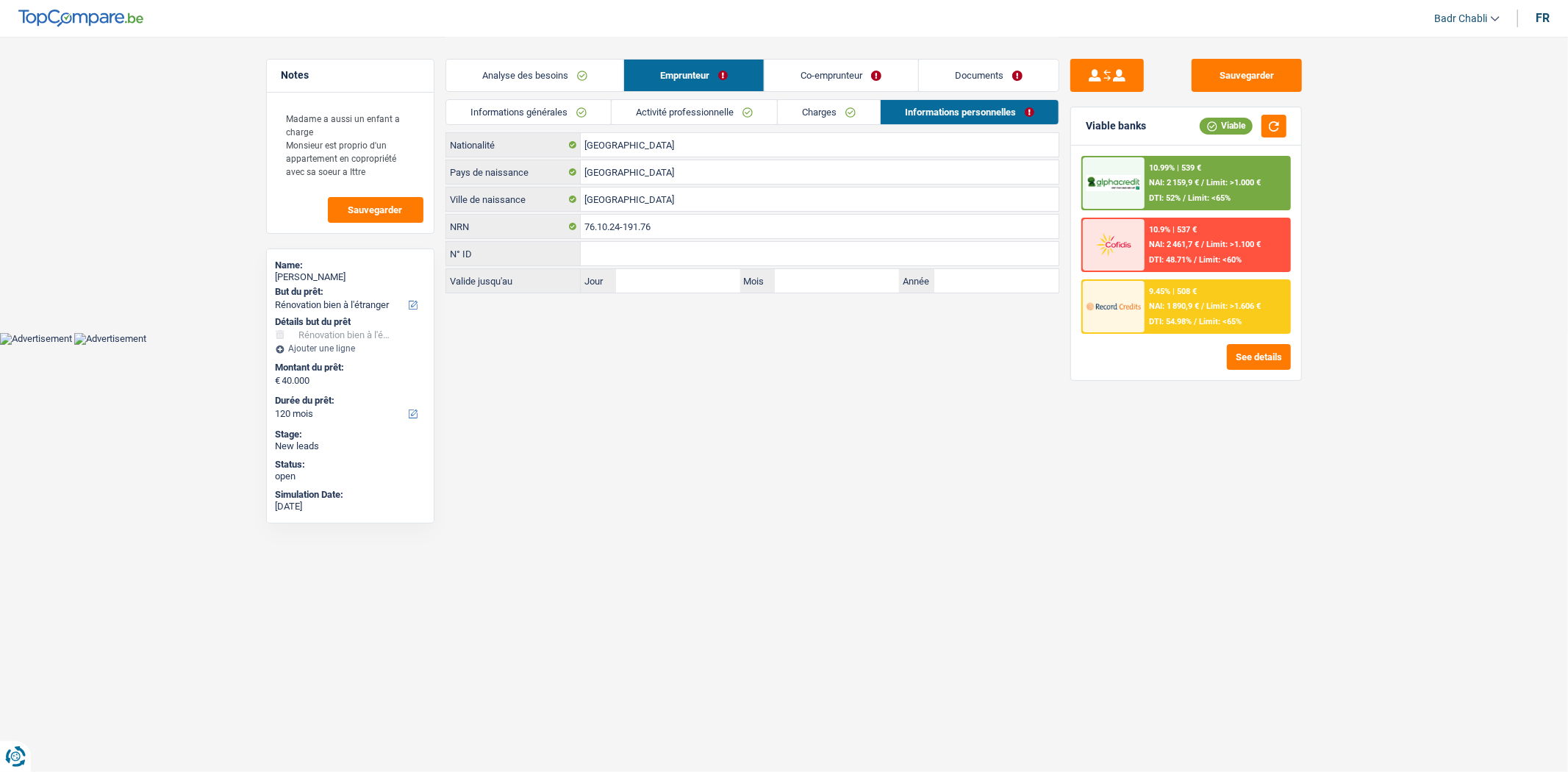
click at [715, 107] on link "Activité professionnelle" at bounding box center [695, 112] width 166 height 25
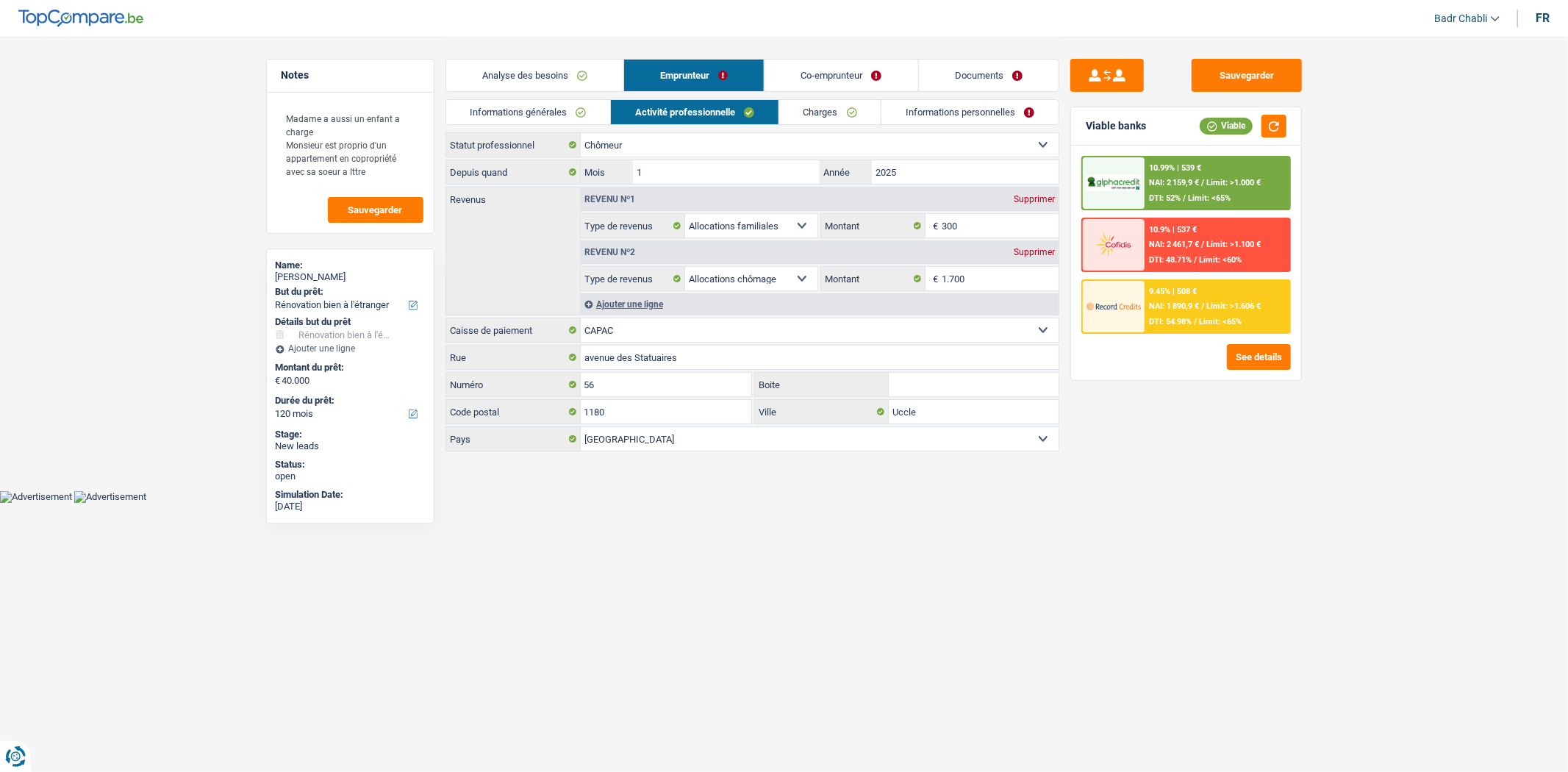
click at [818, 109] on link "Charges" at bounding box center [830, 112] width 103 height 25
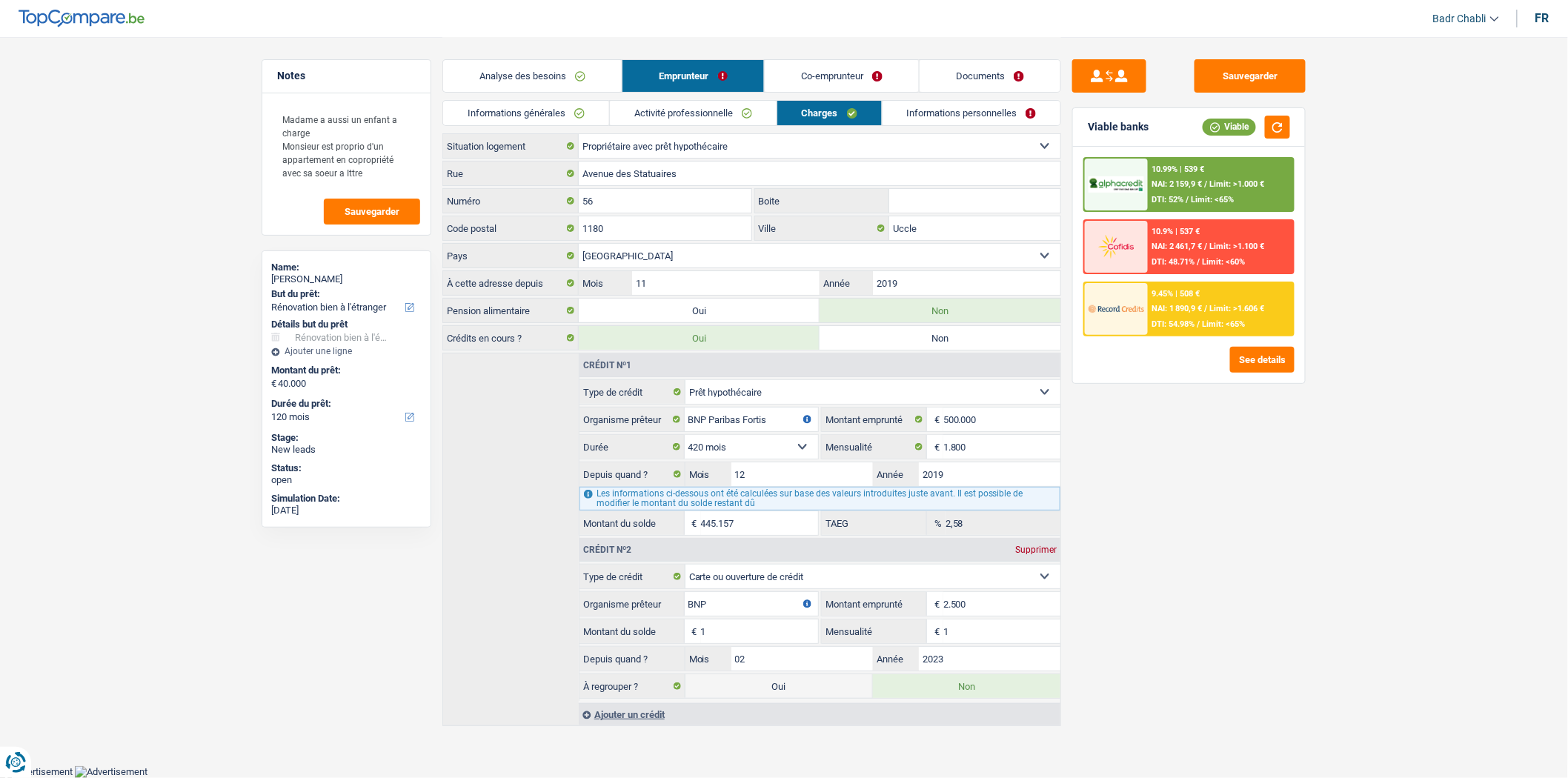
click at [964, 121] on link "Informations personnelles" at bounding box center [972, 113] width 179 height 25
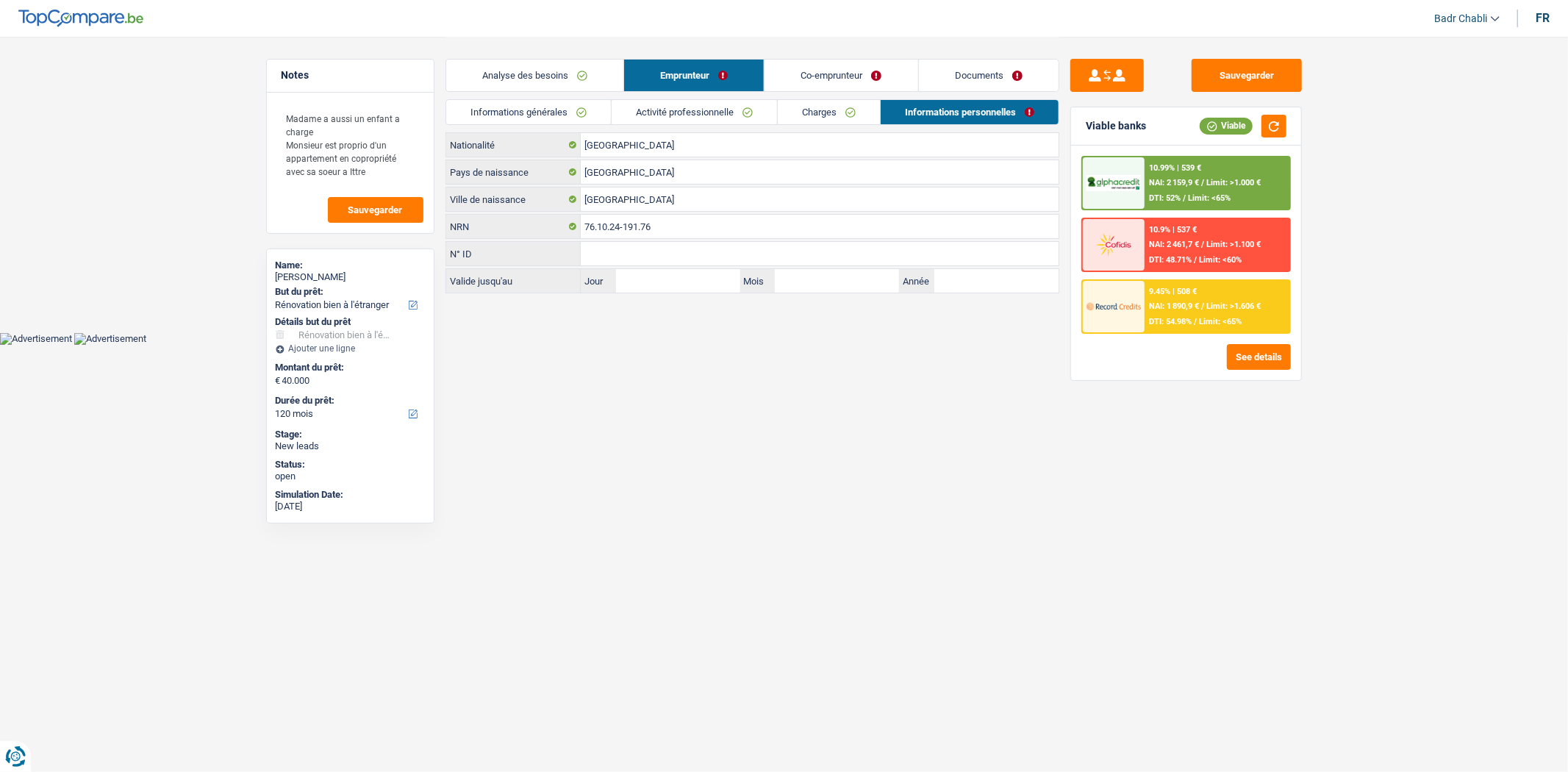
click at [836, 71] on link "Co-emprunteur" at bounding box center [841, 75] width 153 height 32
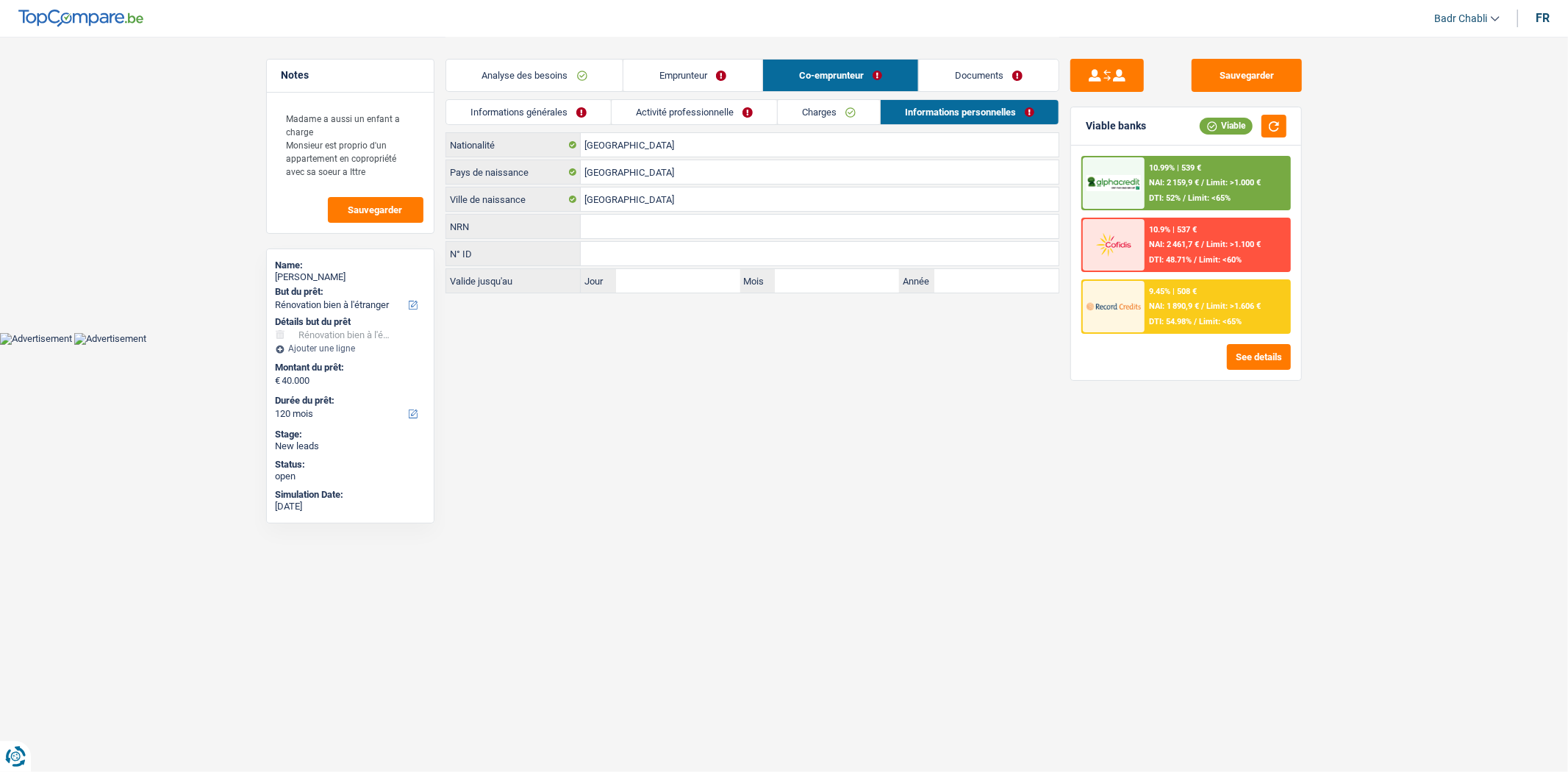
click at [672, 115] on link "Activité professionnelle" at bounding box center [695, 112] width 166 height 25
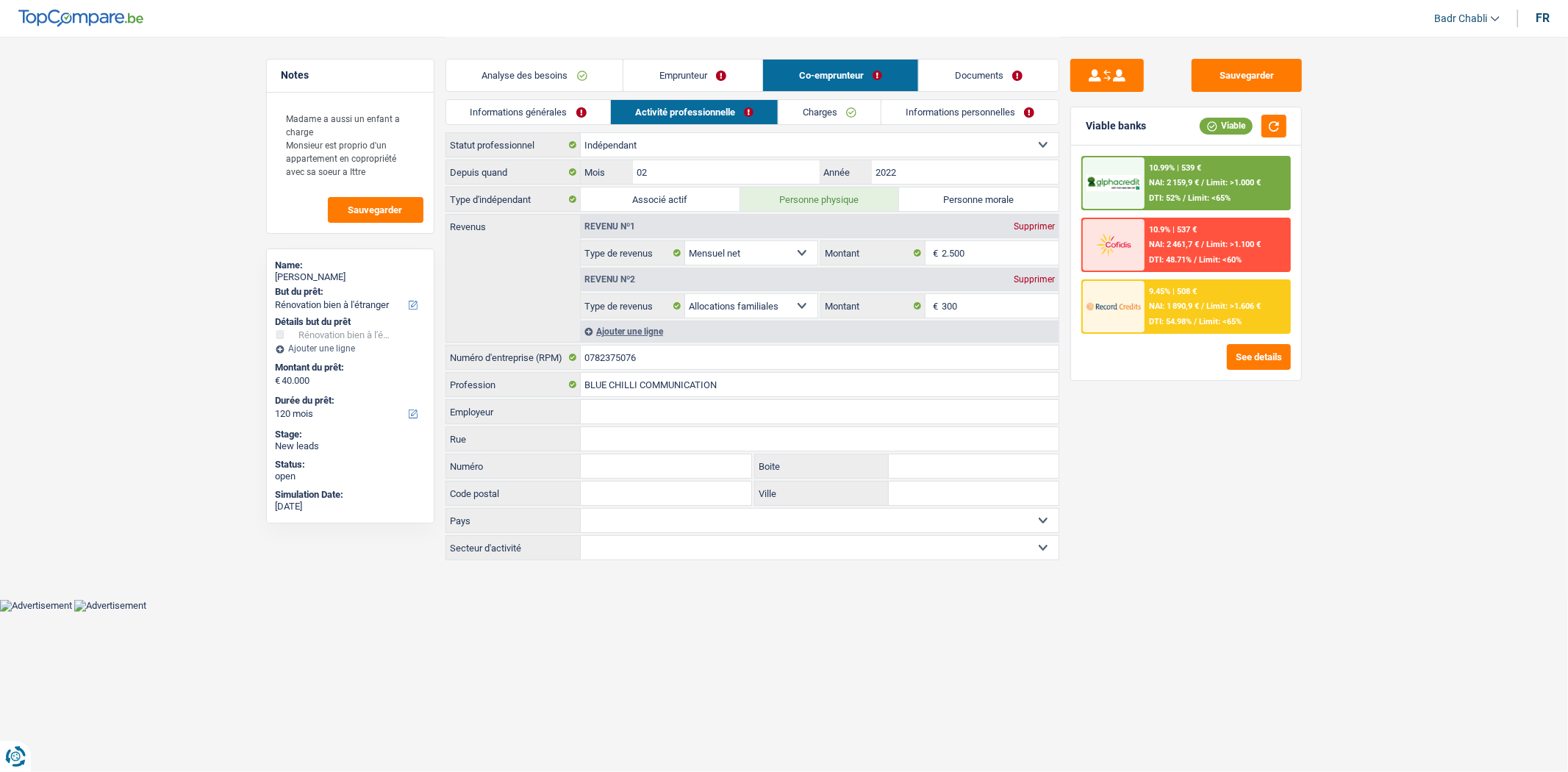
click at [835, 114] on link "Charges" at bounding box center [829, 112] width 103 height 25
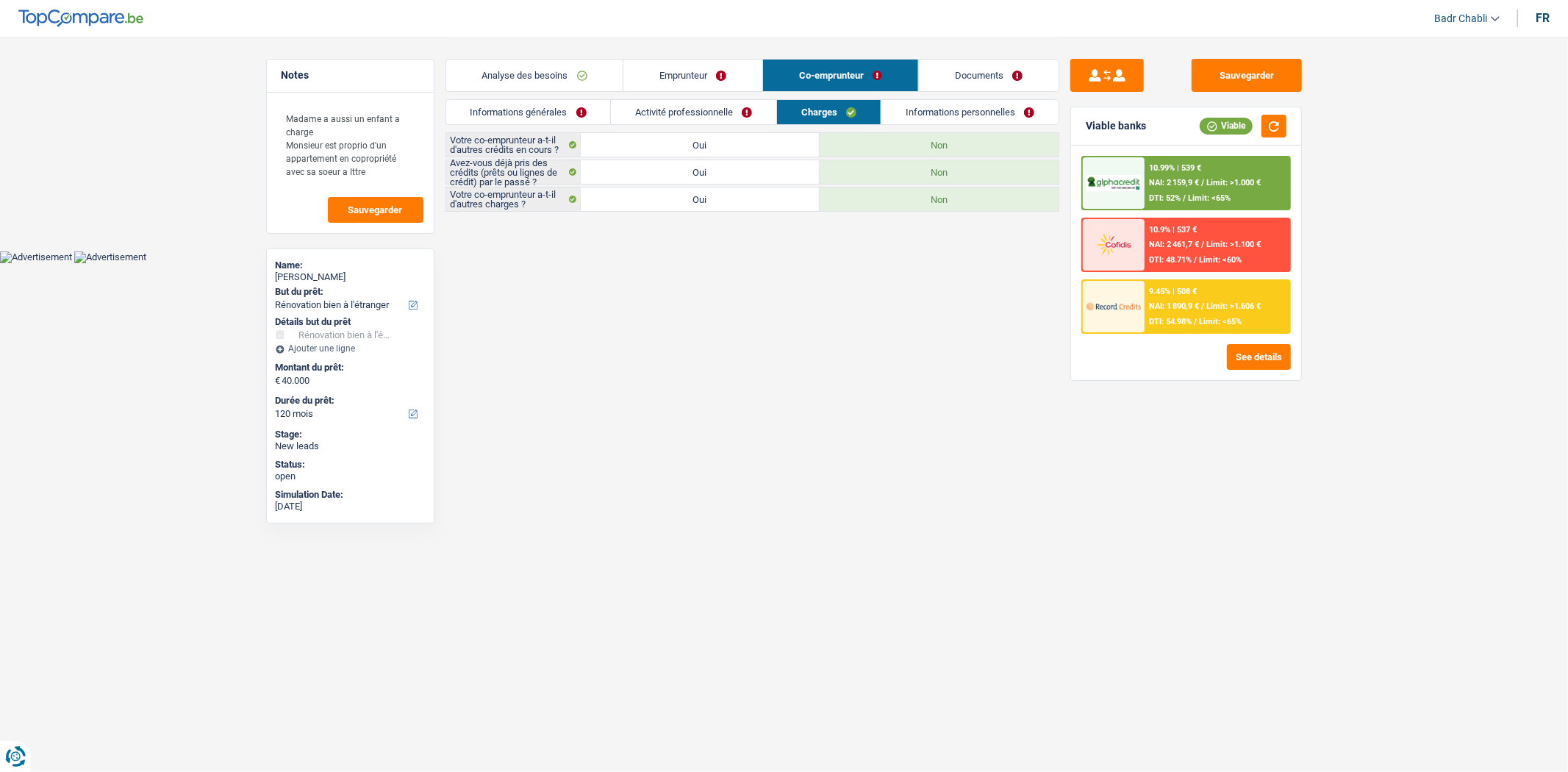
click at [959, 114] on link "Informations personnelles" at bounding box center [970, 112] width 177 height 25
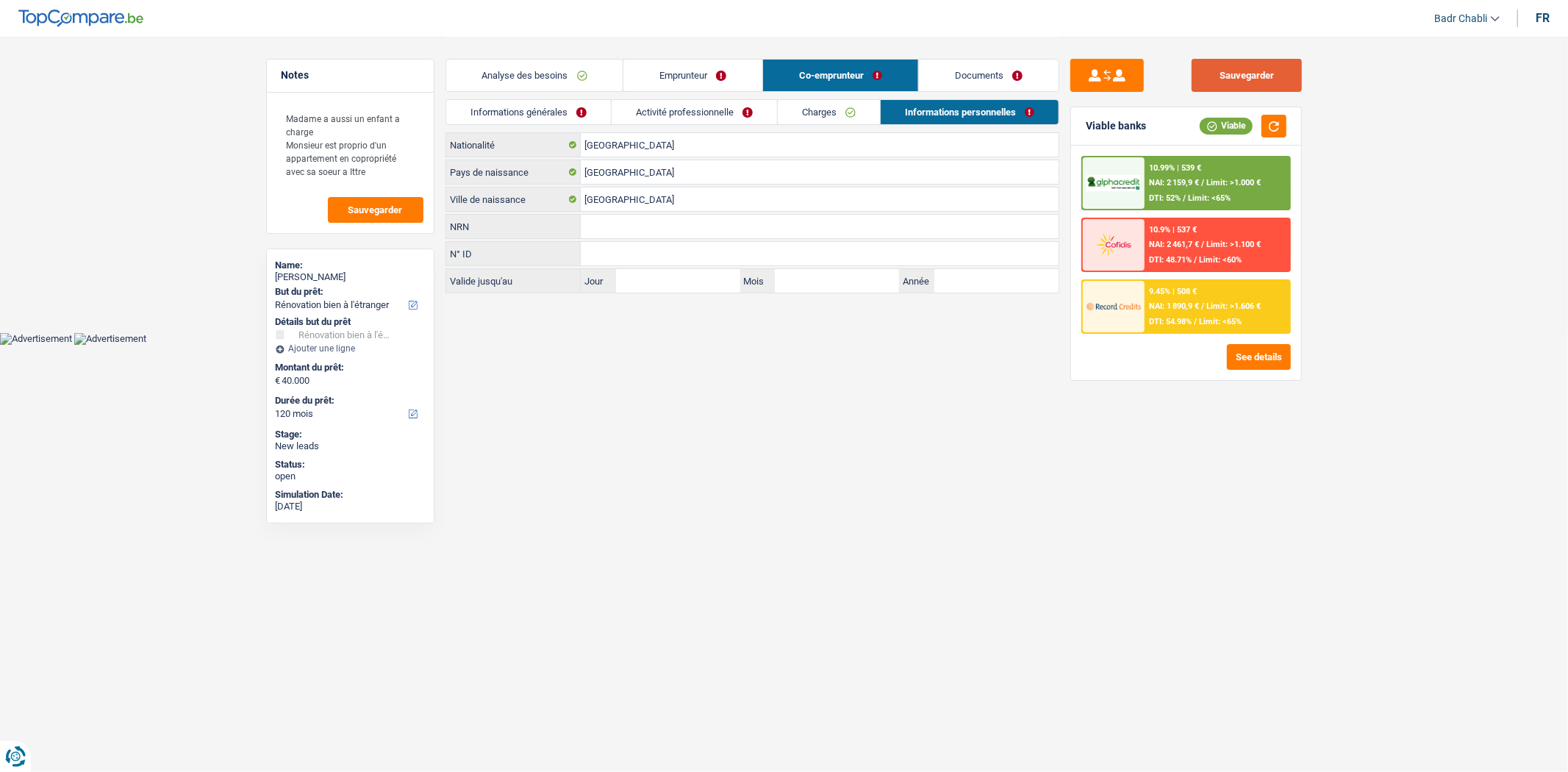
click at [1257, 85] on button "Sauvegarder" at bounding box center [1247, 75] width 110 height 33
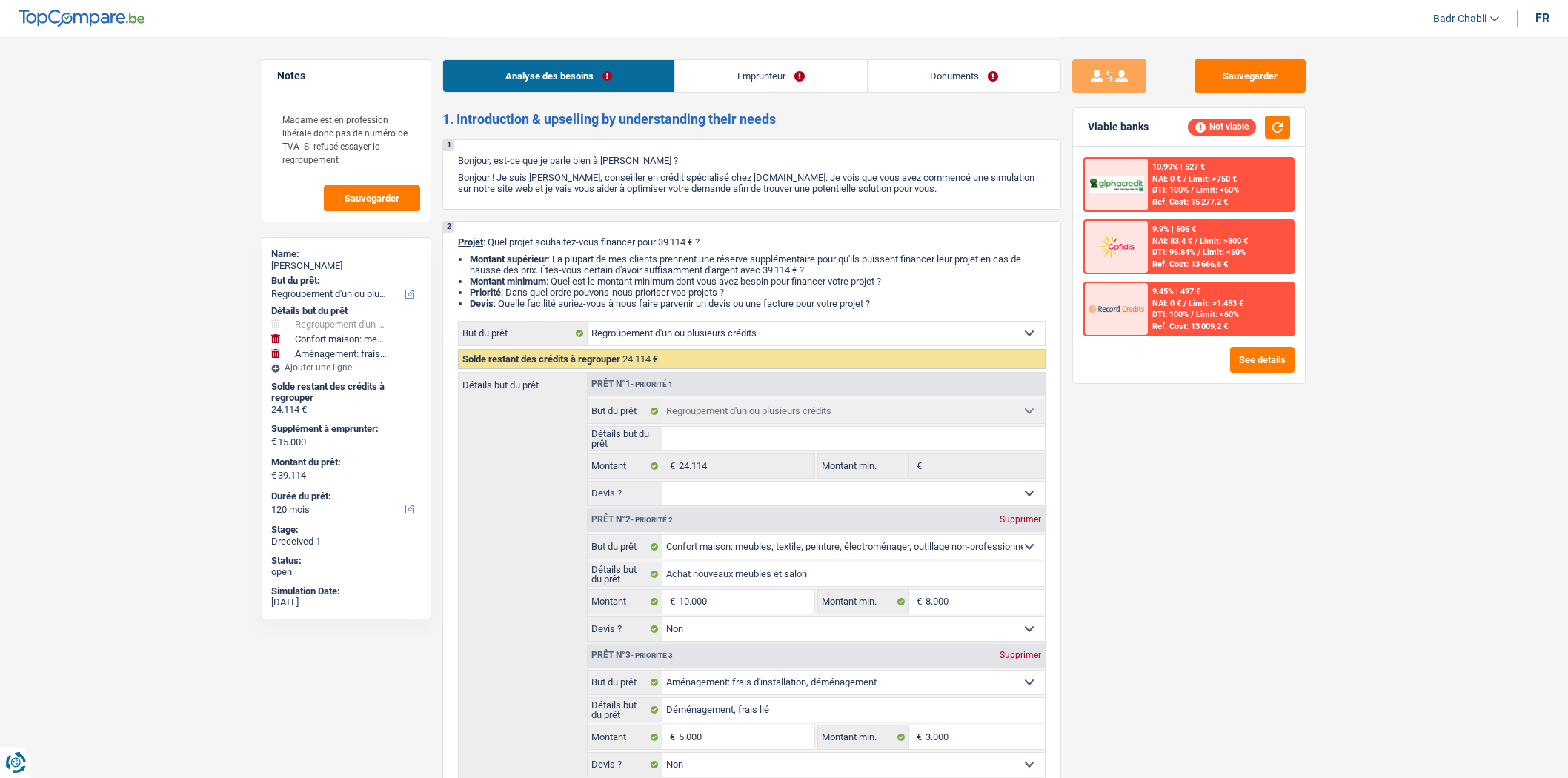
select select "refinancing"
select select "household"
select select "movingOrInstallation"
select select "120"
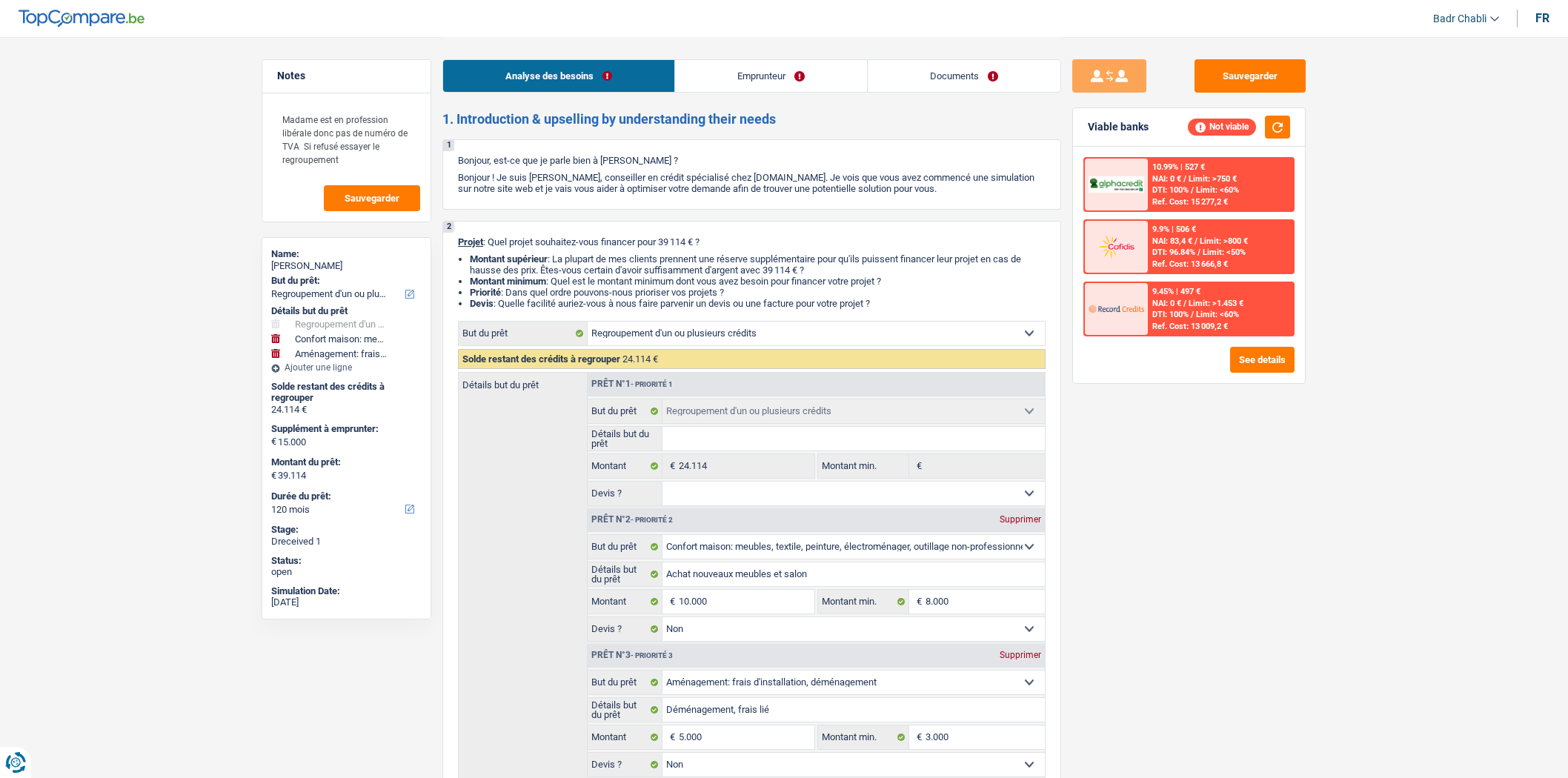
select select "refinancing"
select select "household"
select select "false"
select select "movingOrInstallation"
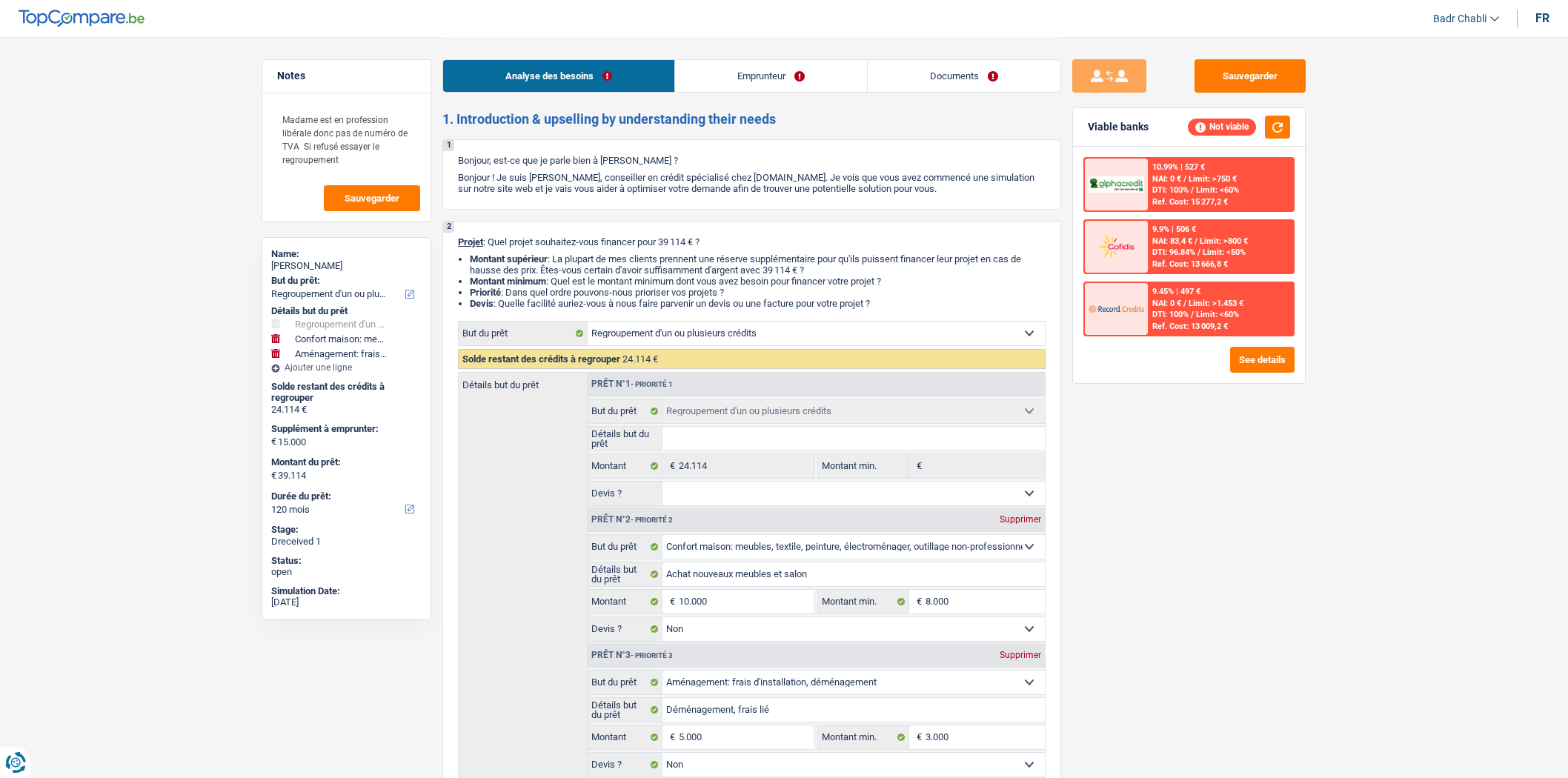
select select "false"
select select "120"
select select "liberal"
select select "netSalary"
select select "familyAllowances"
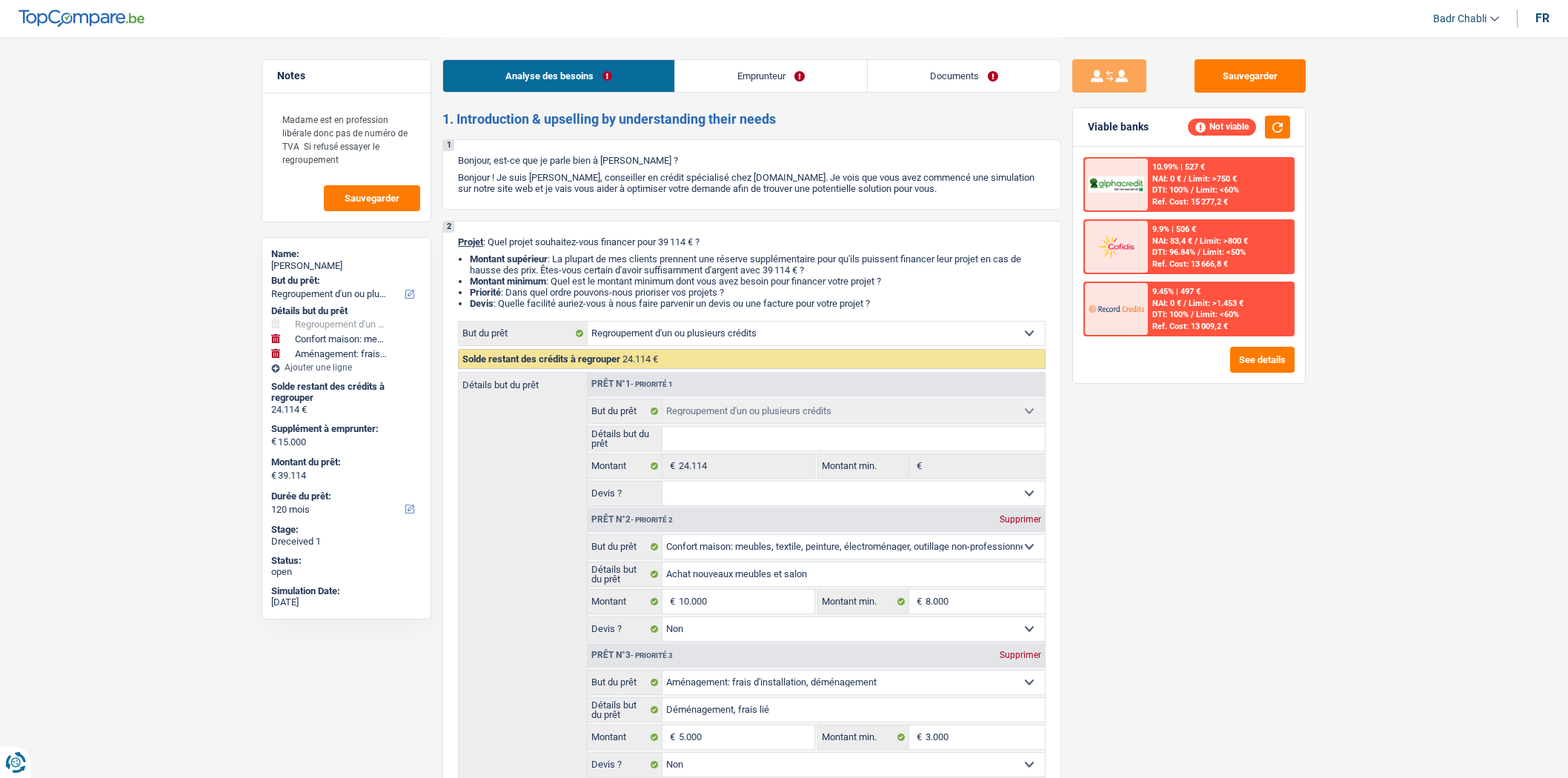
select select "rents"
select select "personalLoan"
select select "homeFurnishingOrRelocation"
select select "60"
select select "personalLoan"
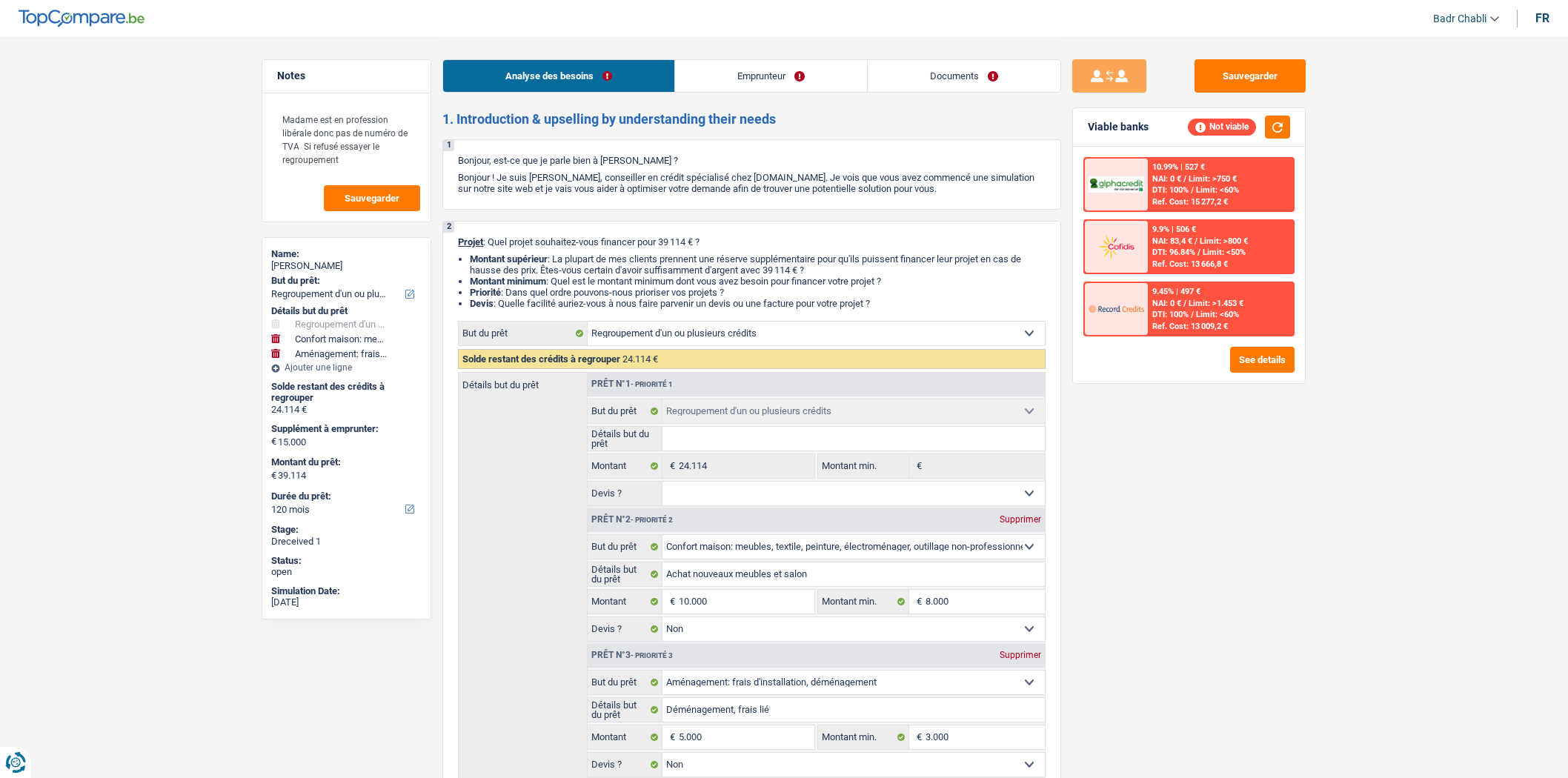
select select "familyEvent"
select select "60"
select select "refinancing"
select select "household"
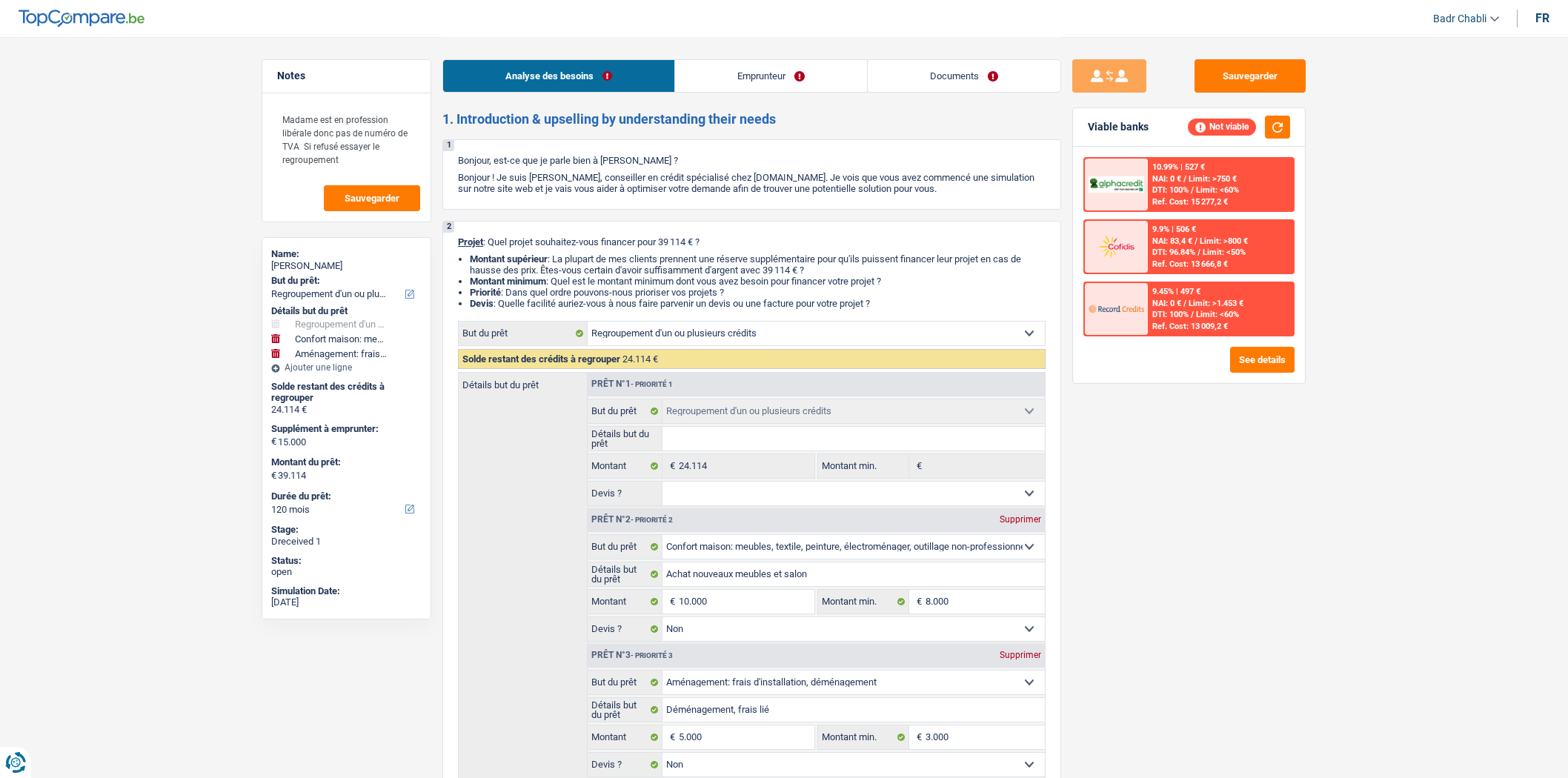
select select "false"
select select "movingOrInstallation"
select select "false"
select select "120"
select select "liberal"
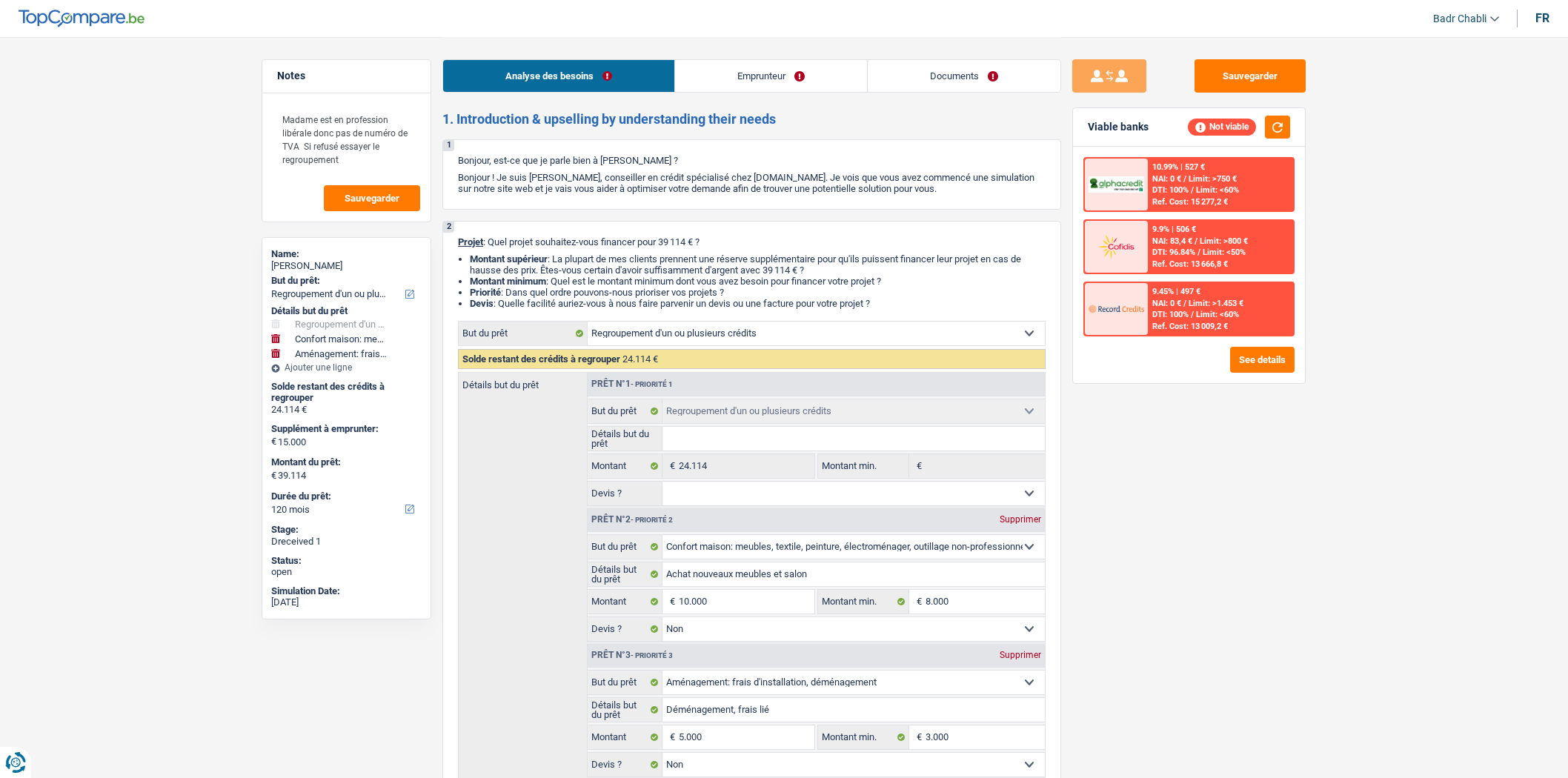
select select "netSalary"
select select "familyAllowances"
select select "BE"
select select "smallCompanies"
click at [786, 60] on link "Emprunteur" at bounding box center [771, 76] width 192 height 32
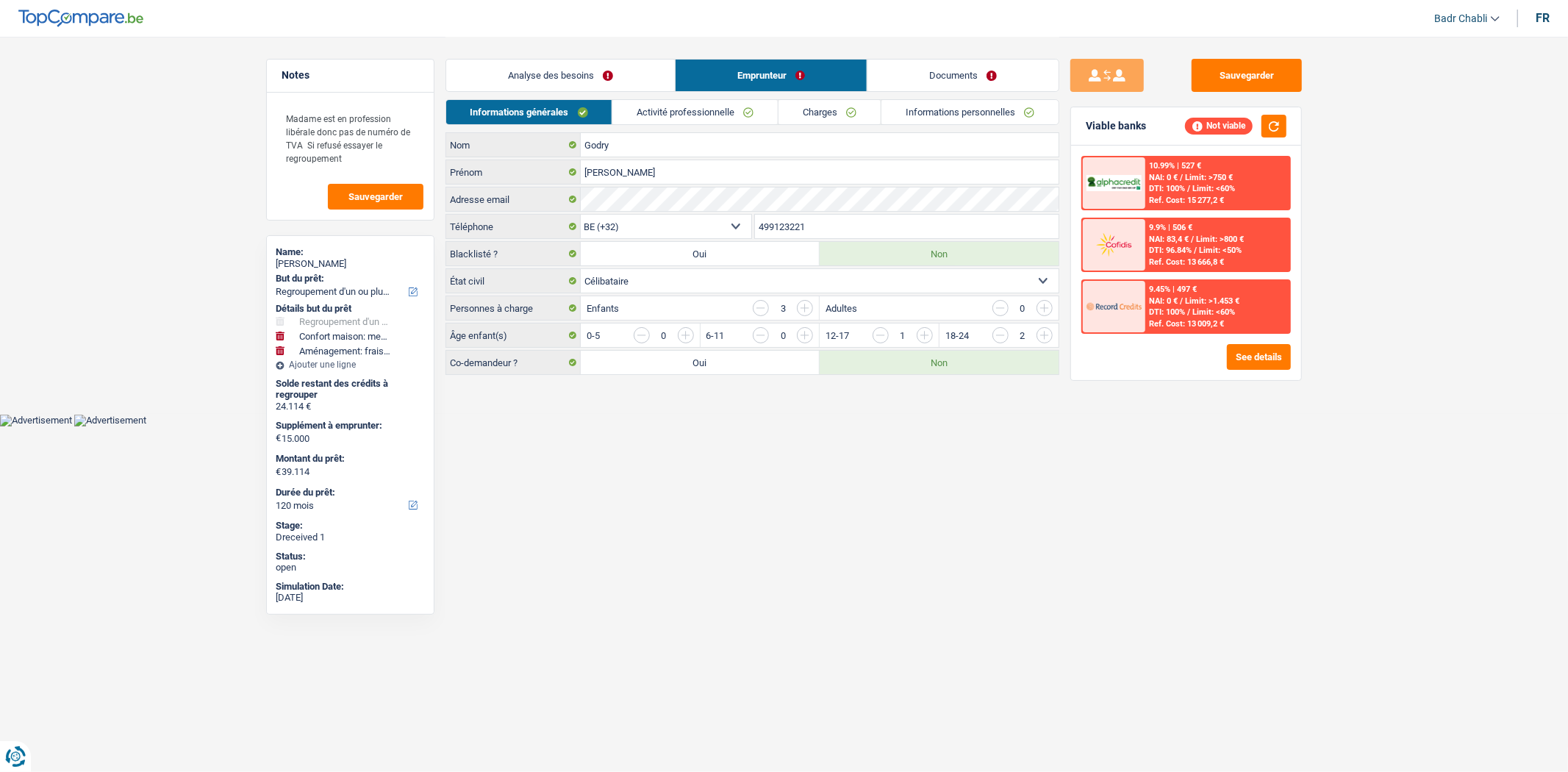
click at [715, 113] on link "Activité professionnelle" at bounding box center [695, 112] width 166 height 25
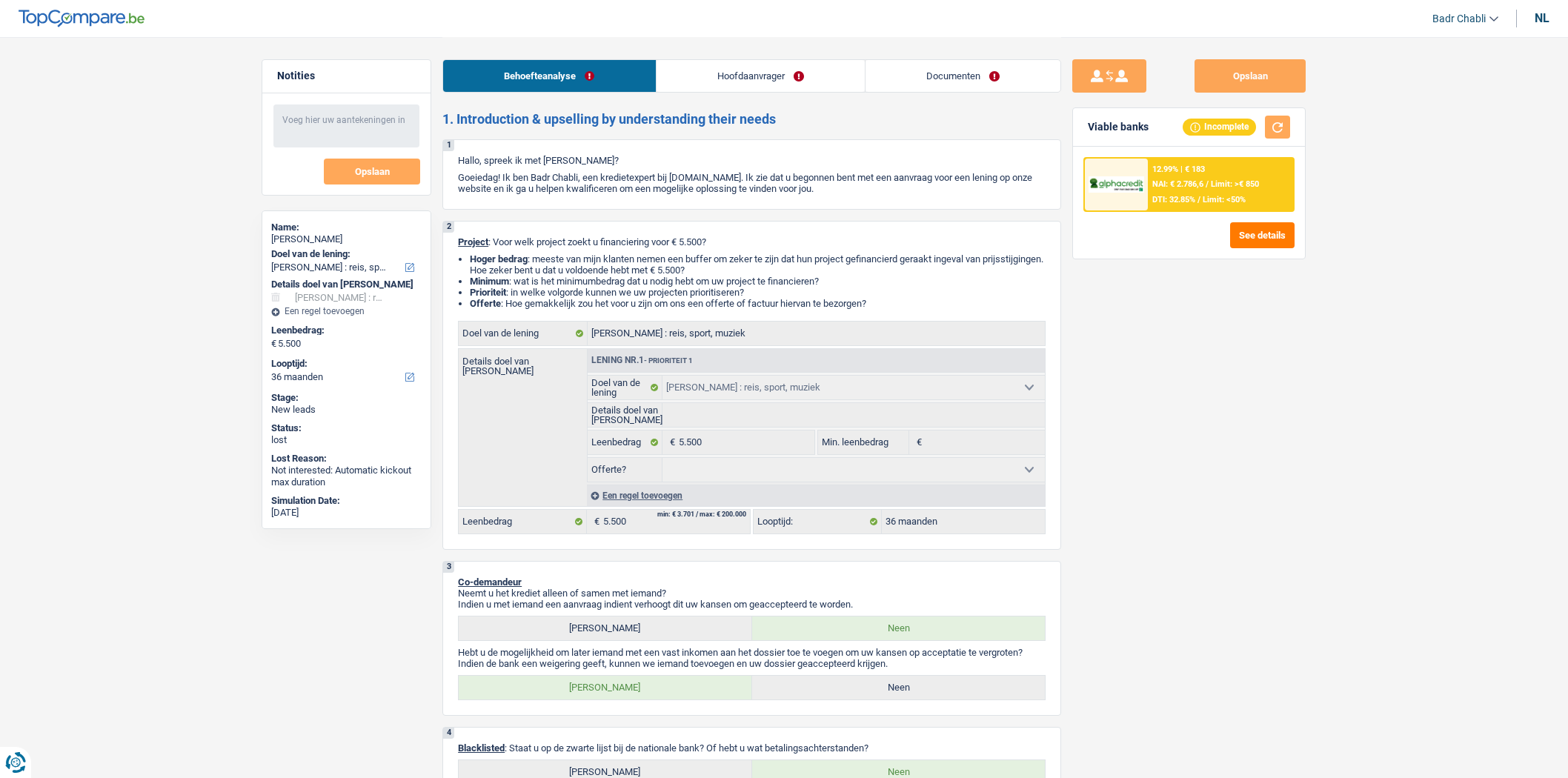
select select "hobbies"
select select "36"
select select "hobbies"
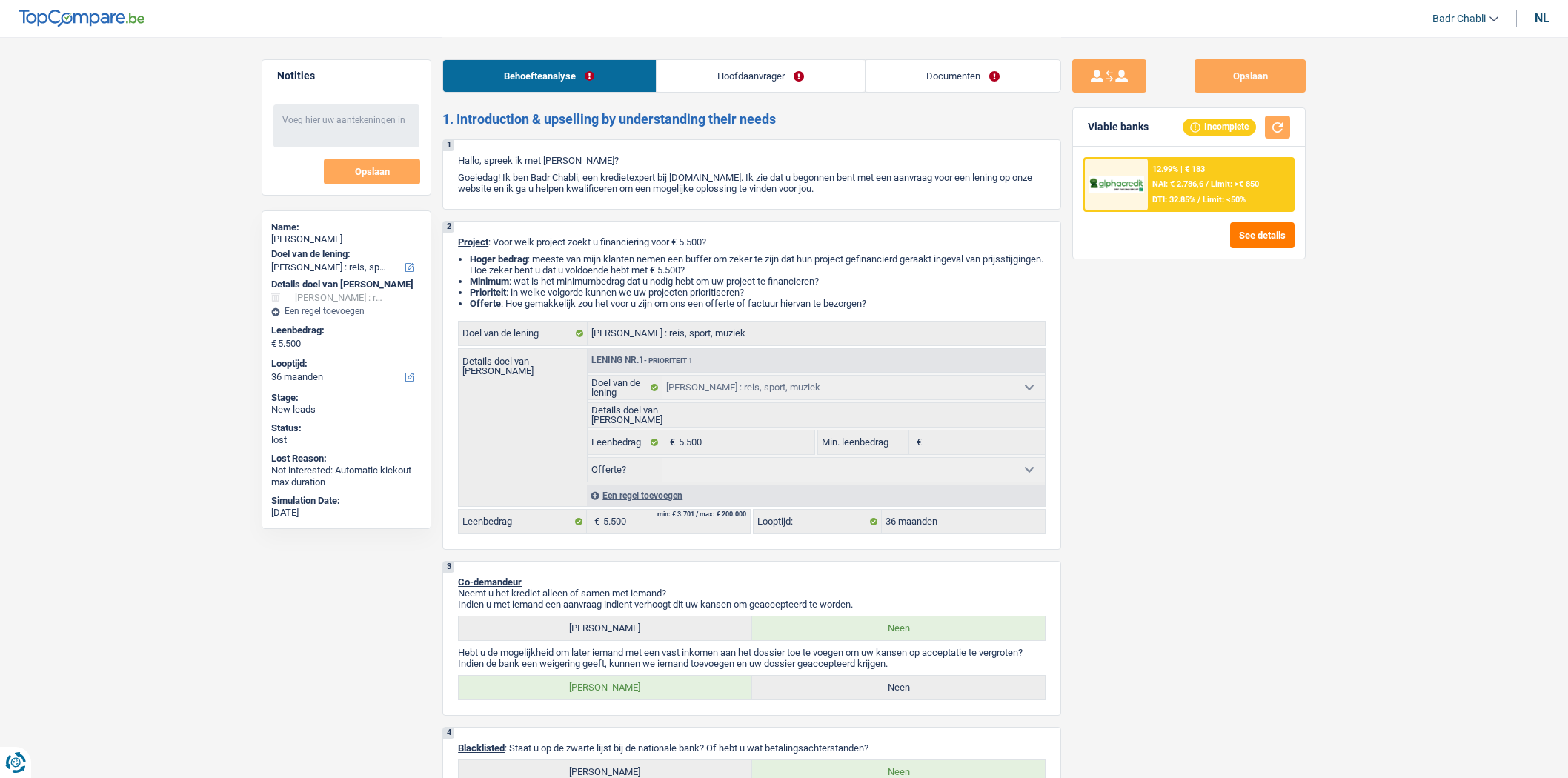
select select "36"
select select "worker"
select select "familyAllowances"
select select "netSalary"
select select "rents"
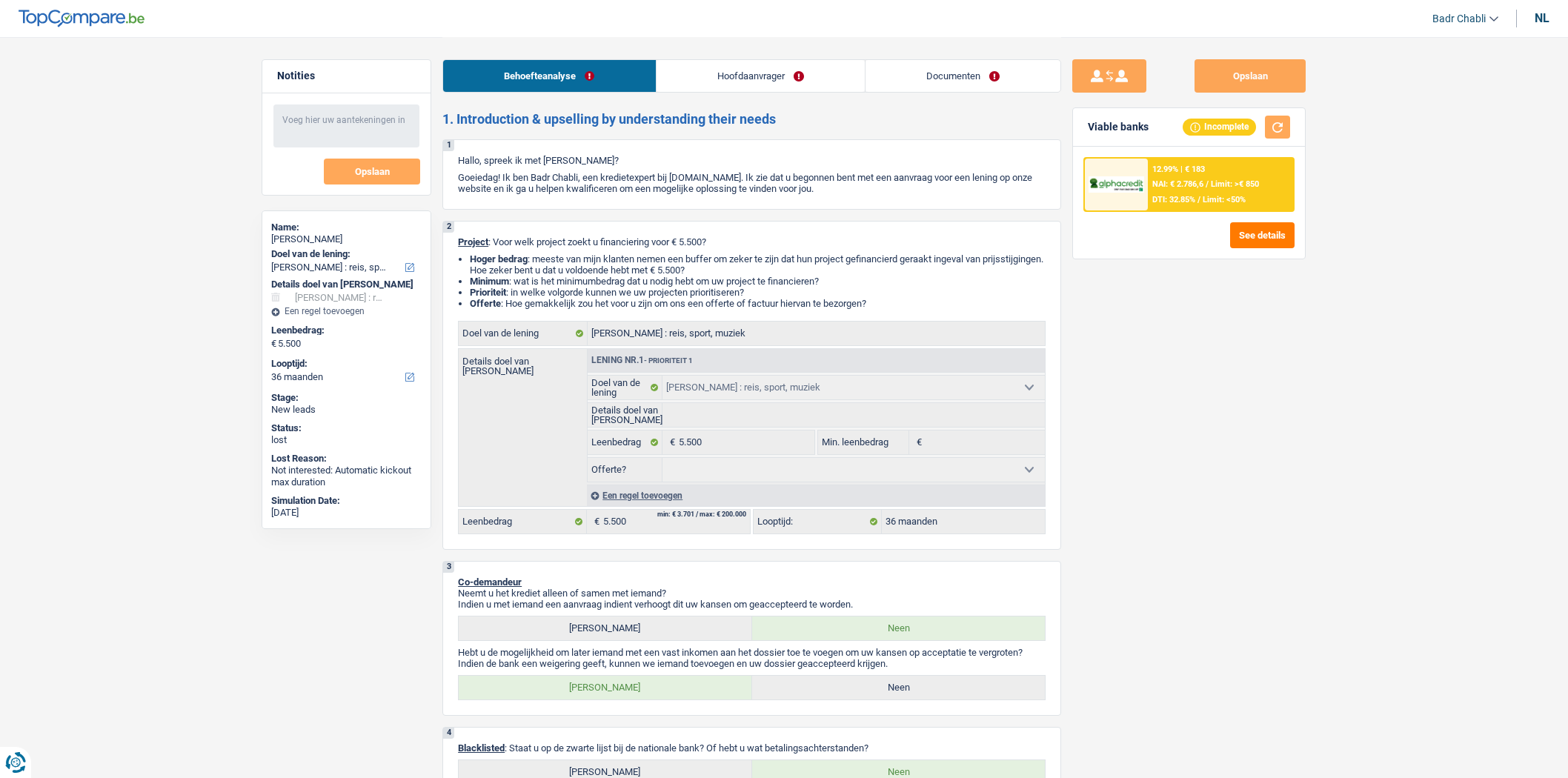
select select "cardOrCredit"
select select "hobbies"
select select "36"
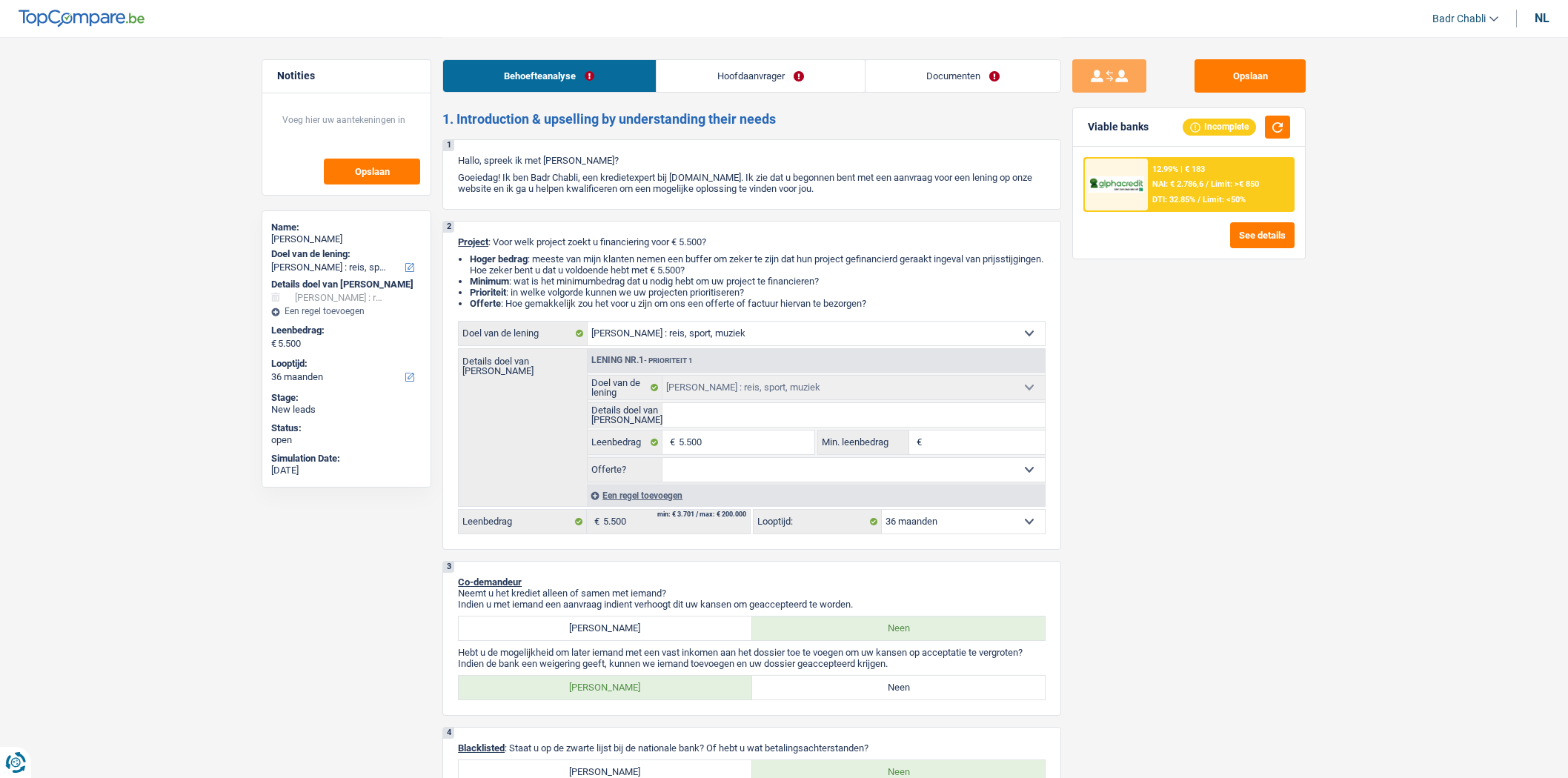
select select "hobbies"
select select "36"
select select "hobbies"
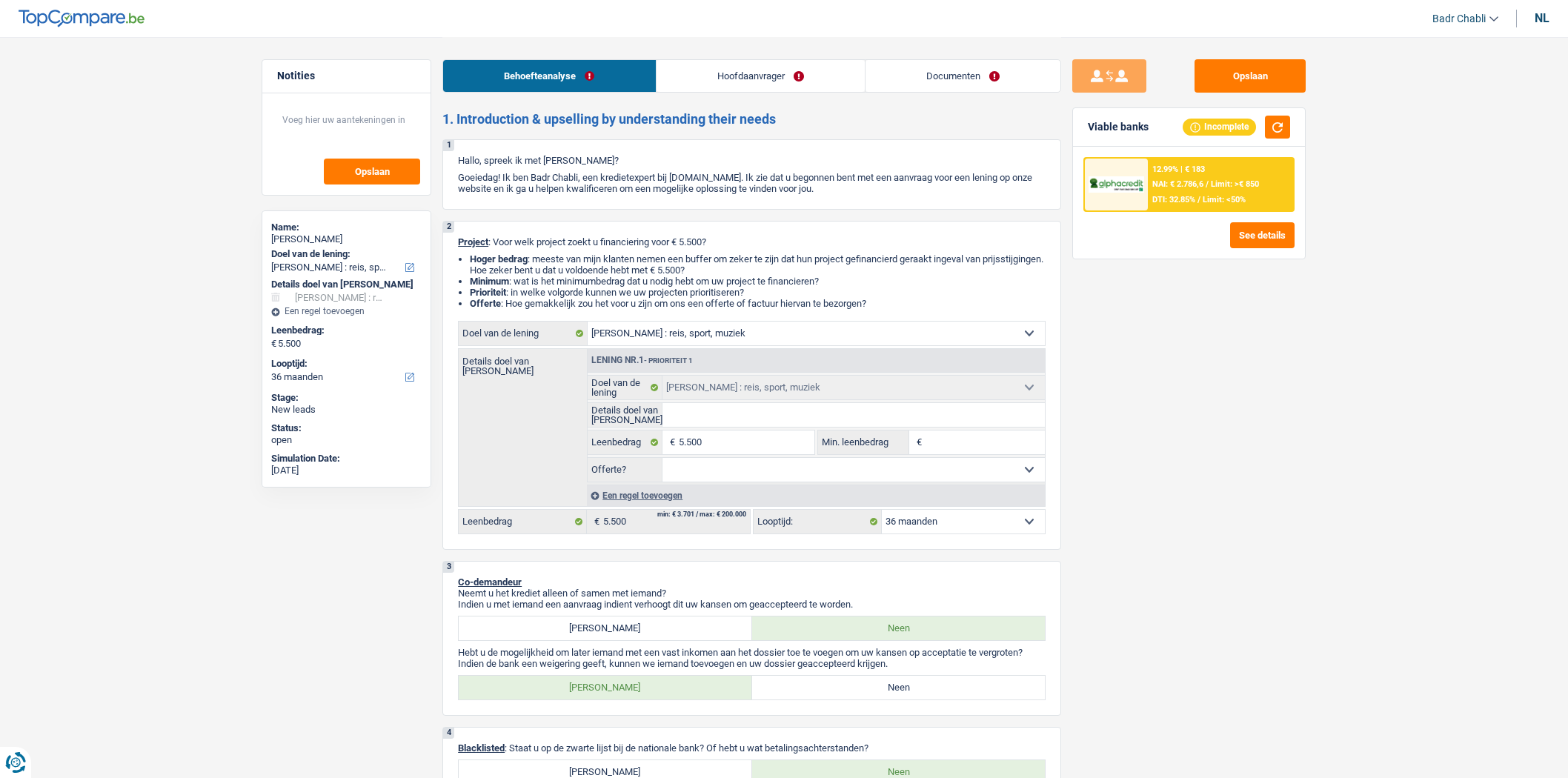
select select "36"
select select "worker"
select select "familyAllowances"
select select "netSalary"
select select "rents"
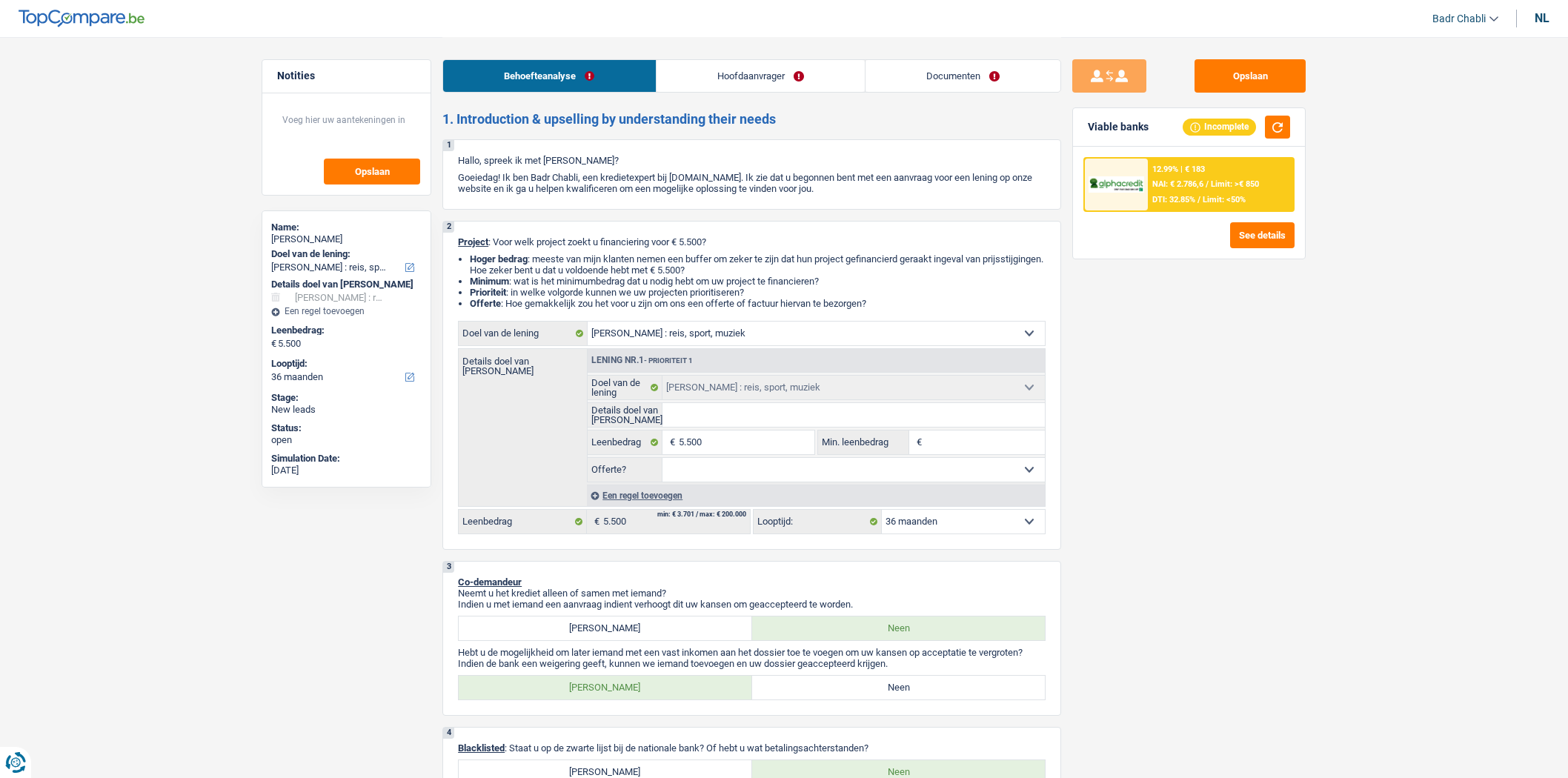
select select "cardOrCredit"
select select "hobbies"
select select "36"
click at [790, 84] on link "Hoofdaanvrager" at bounding box center [760, 76] width 208 height 32
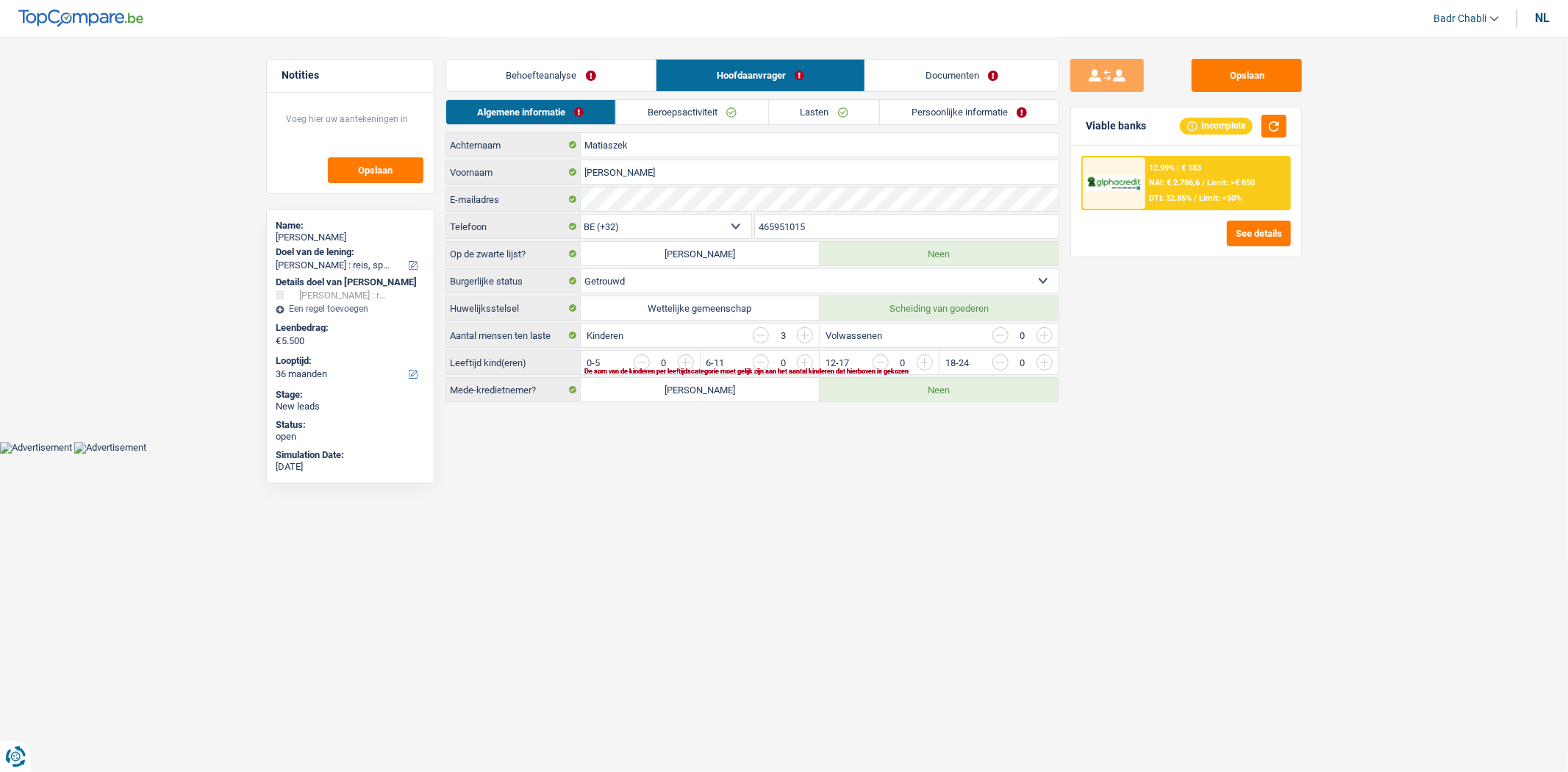
click at [964, 110] on link "Persoonlijke informatie" at bounding box center [969, 112] width 179 height 25
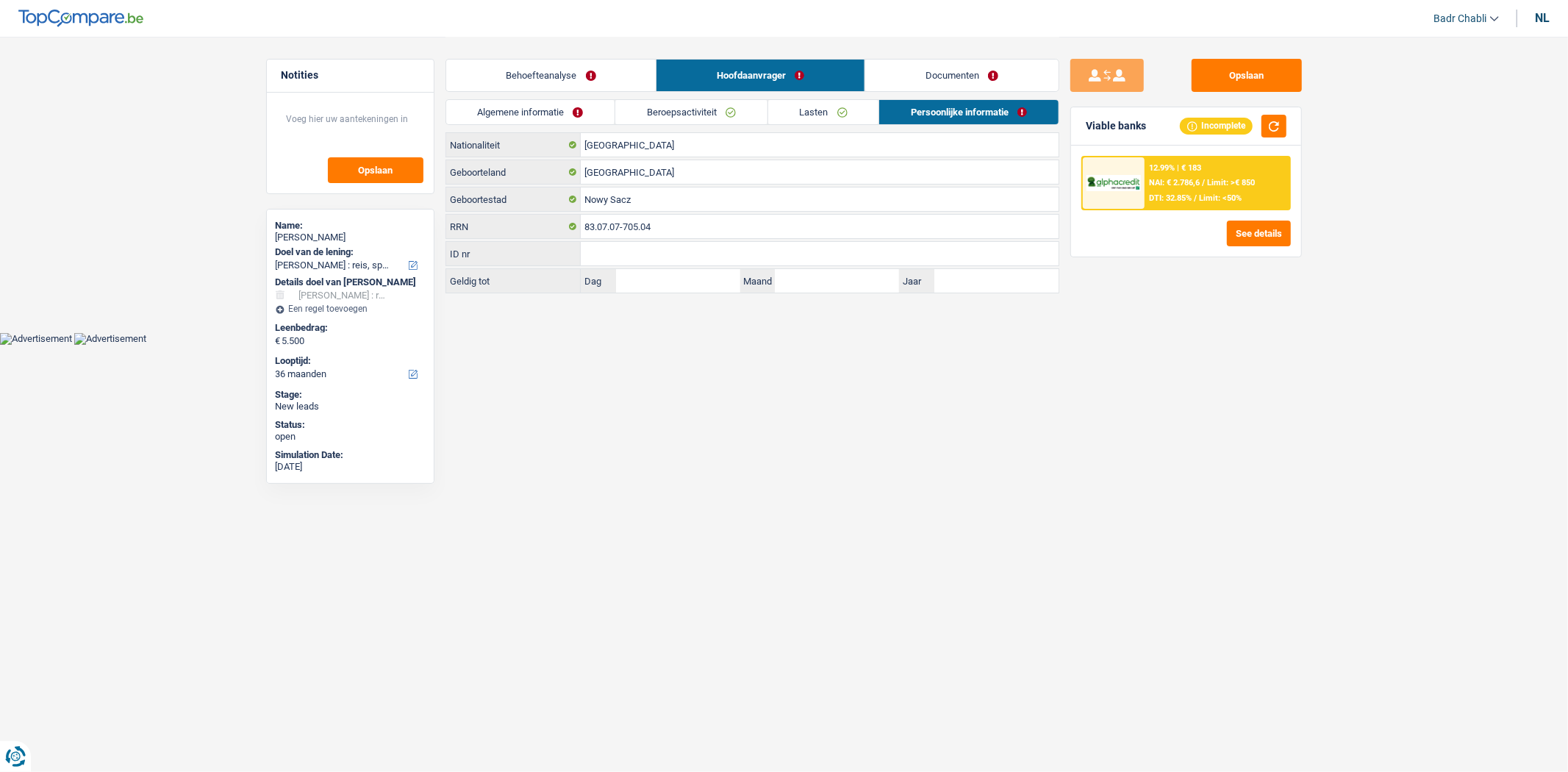
click at [969, 89] on link "Documenten" at bounding box center [962, 75] width 194 height 32
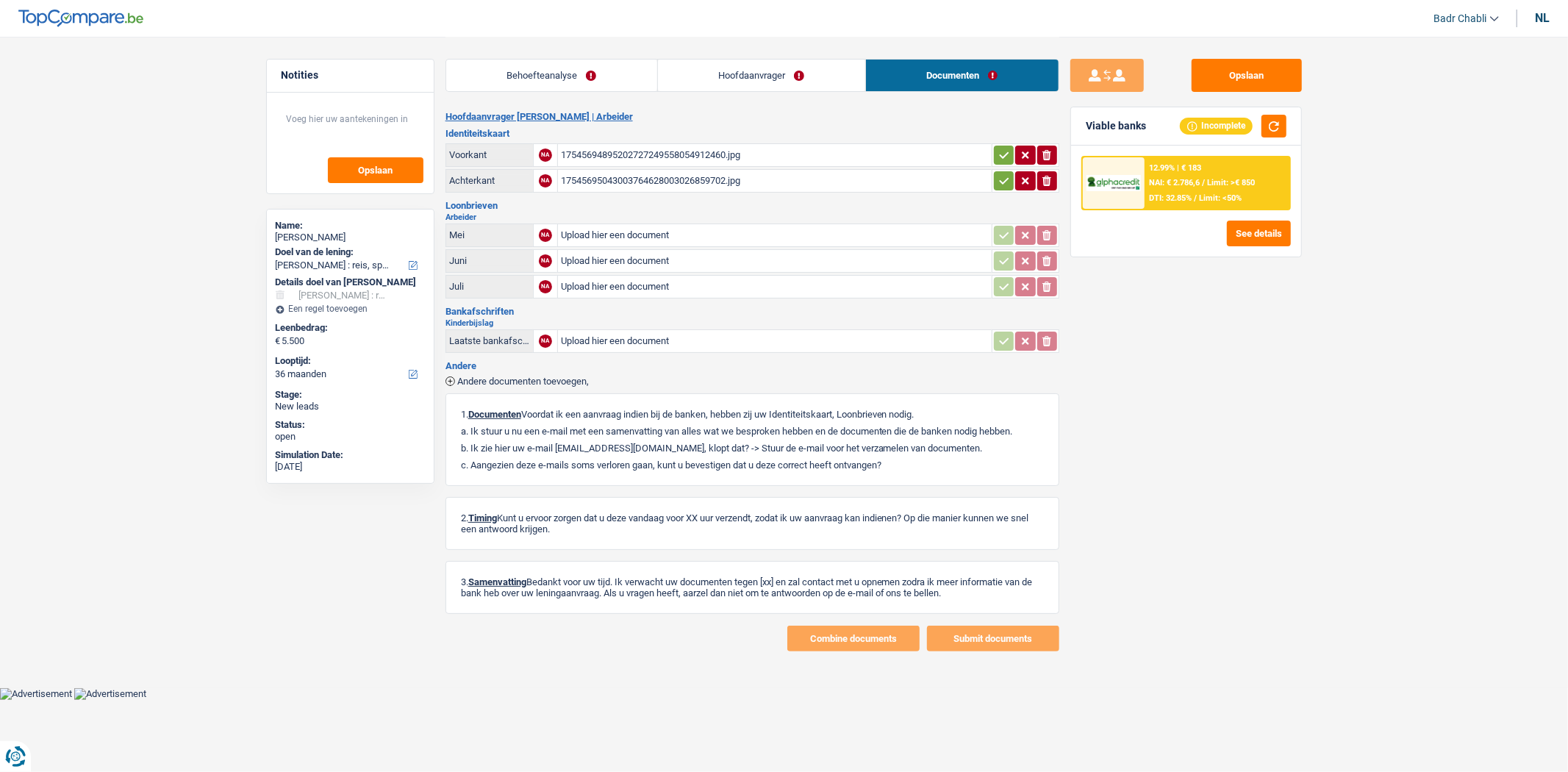
click at [659, 154] on div "17545694895202727249558054912460.jpg" at bounding box center [775, 155] width 428 height 22
click at [786, 85] on link "Hoofdaanvrager" at bounding box center [761, 75] width 207 height 32
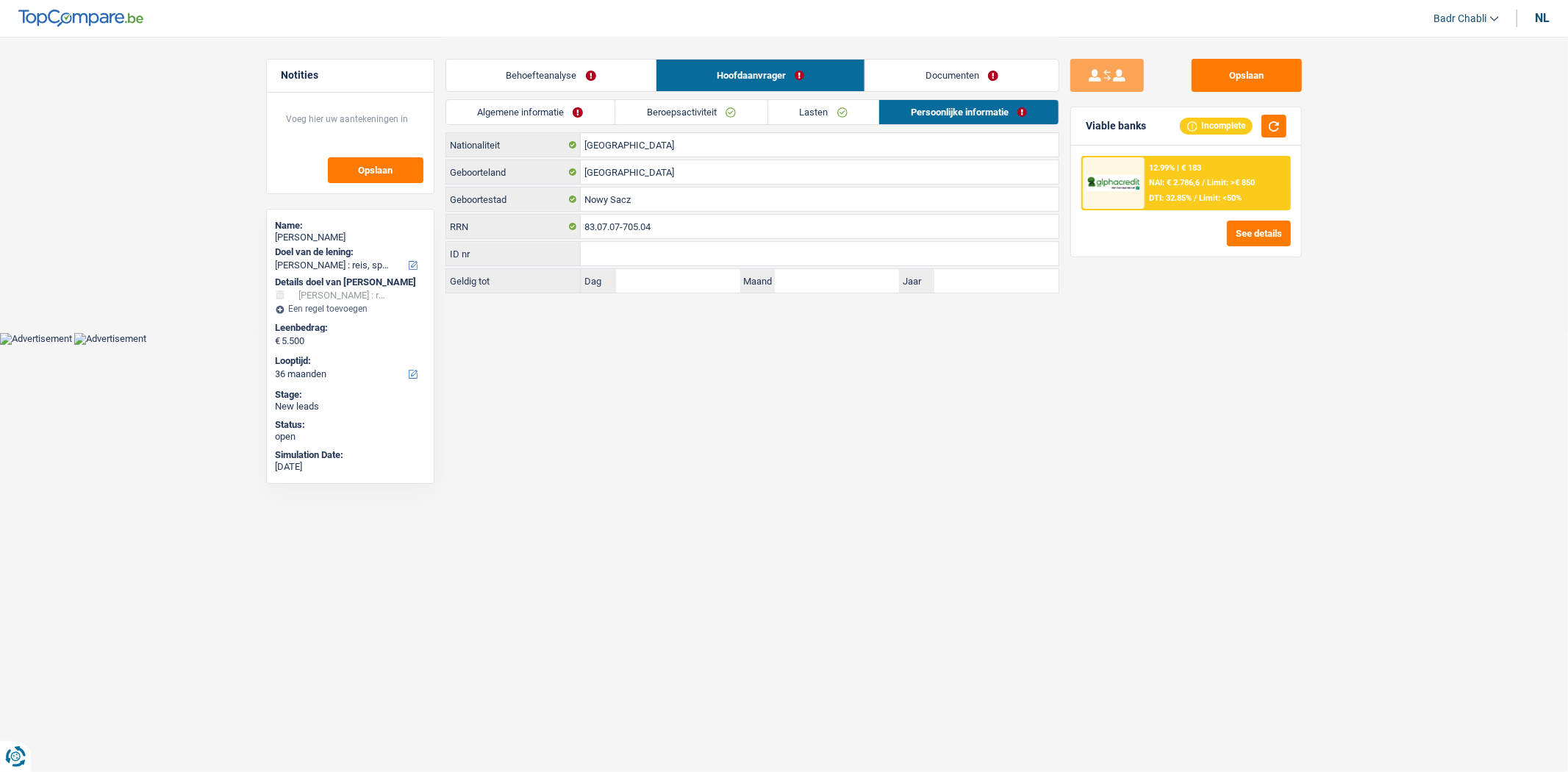
click at [849, 123] on link "Lasten" at bounding box center [823, 112] width 111 height 25
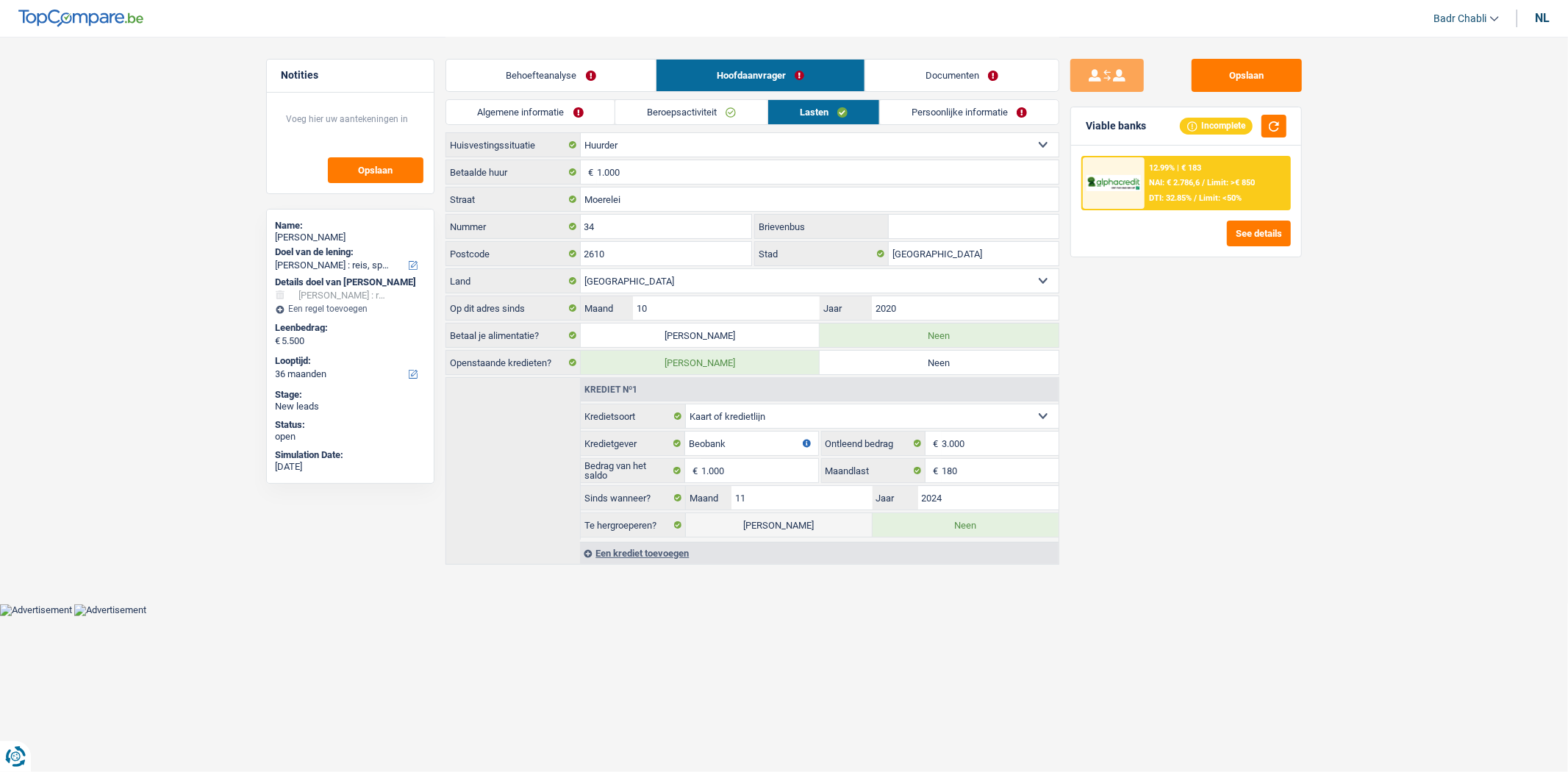
click at [945, 117] on link "Persoonlijke informatie" at bounding box center [969, 112] width 179 height 25
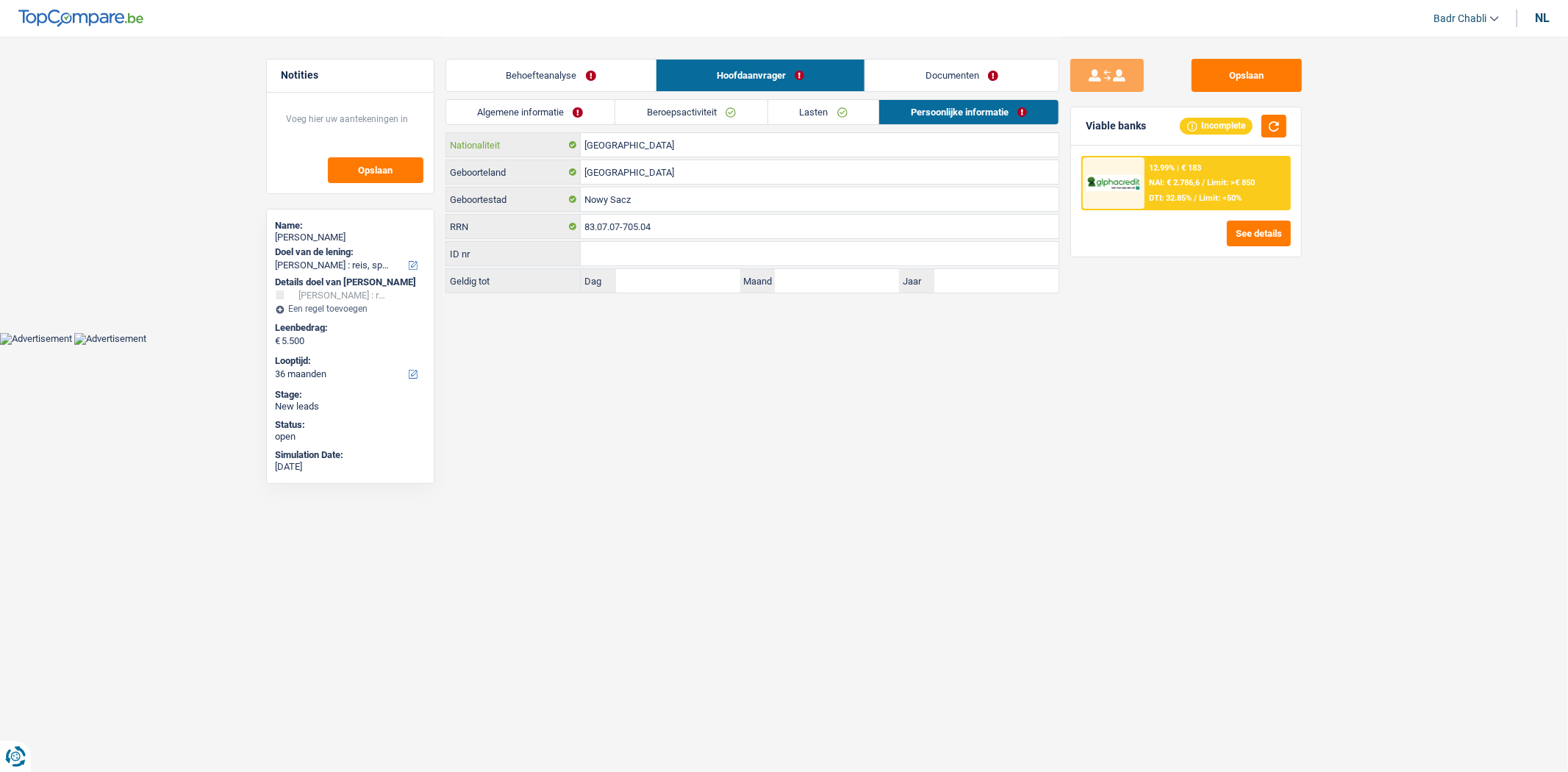
click at [645, 154] on input "[GEOGRAPHIC_DATA]" at bounding box center [819, 144] width 478 height 24
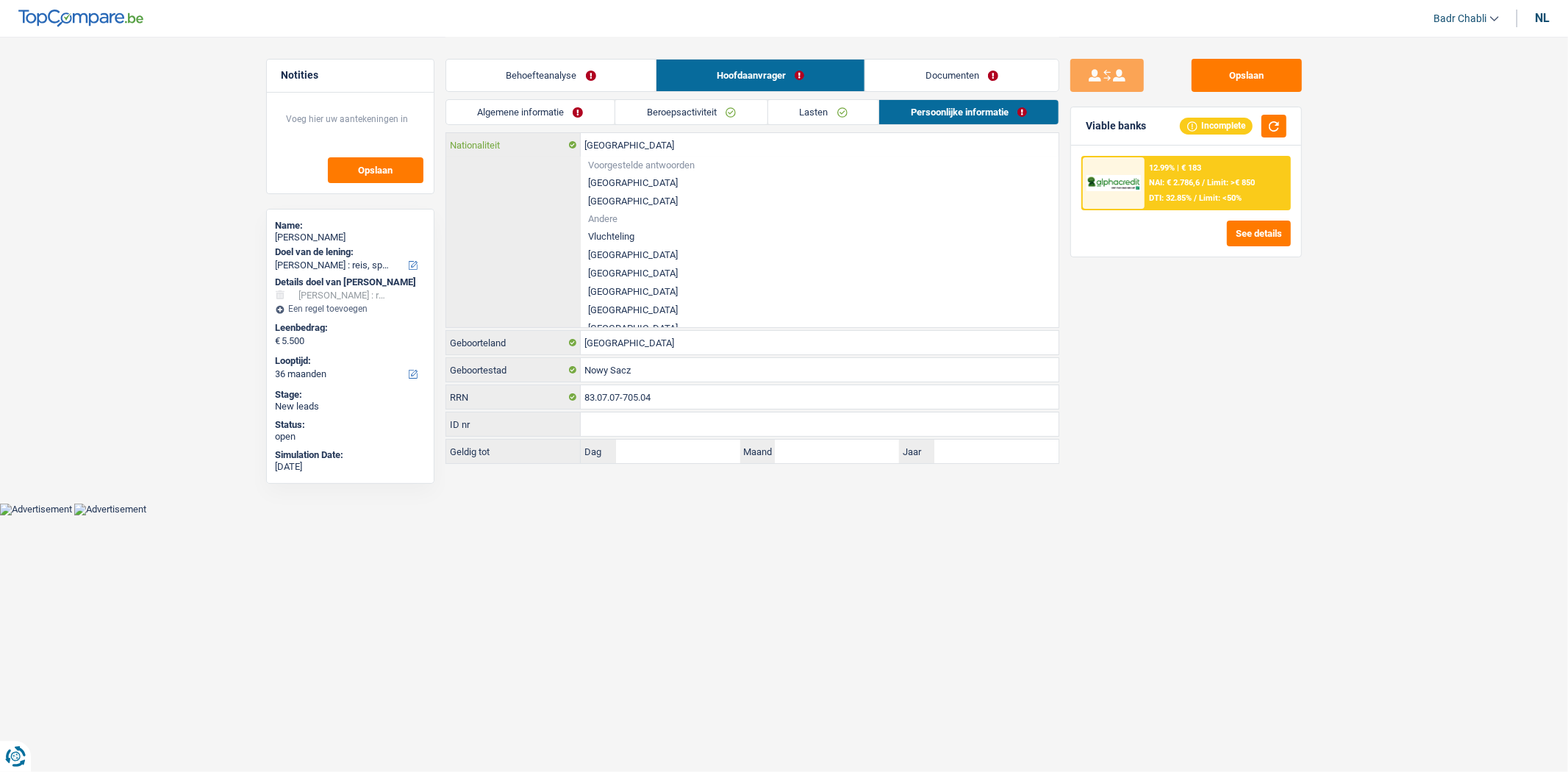
click at [645, 154] on input "[GEOGRAPHIC_DATA]" at bounding box center [819, 144] width 478 height 24
type input "p"
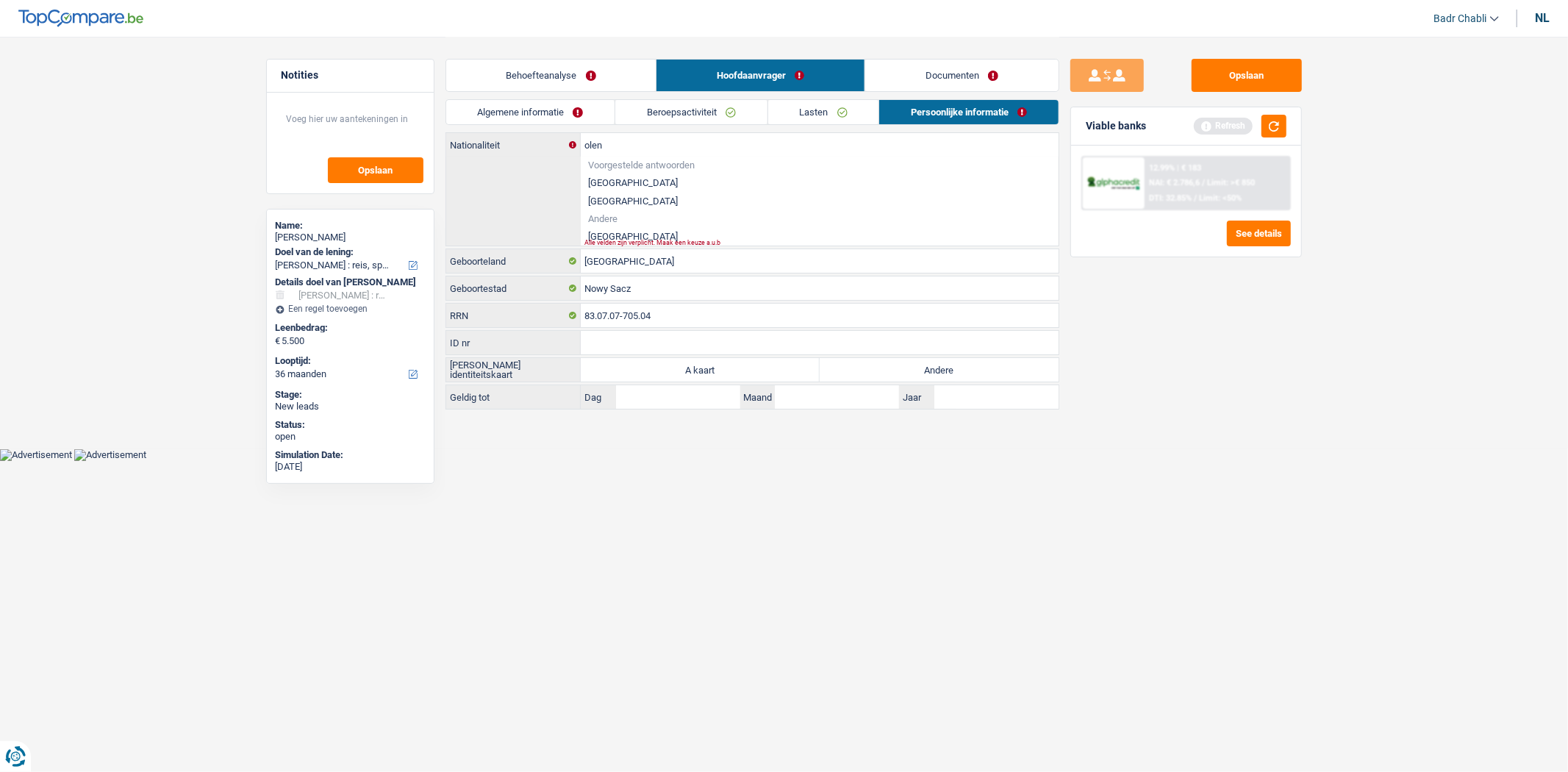
click at [596, 238] on li "[GEOGRAPHIC_DATA]" at bounding box center [819, 236] width 478 height 18
type input "[GEOGRAPHIC_DATA]"
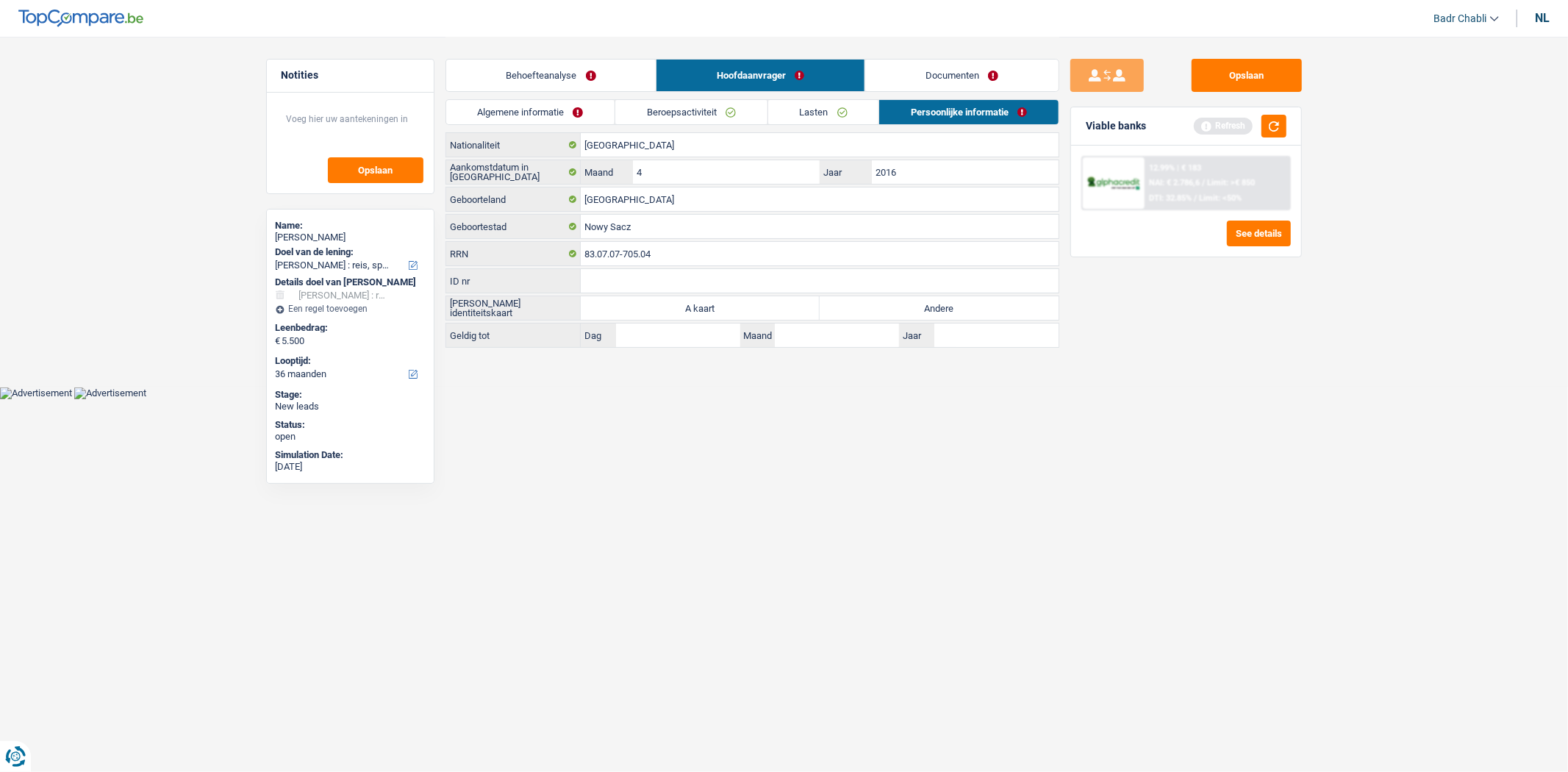
click at [957, 308] on label "Andere" at bounding box center [939, 308] width 239 height 24
click at [957, 308] on input "Andere" at bounding box center [939, 308] width 239 height 24
radio input "true"
click at [924, 174] on input "2016" at bounding box center [964, 171] width 186 height 24
type input "2018"
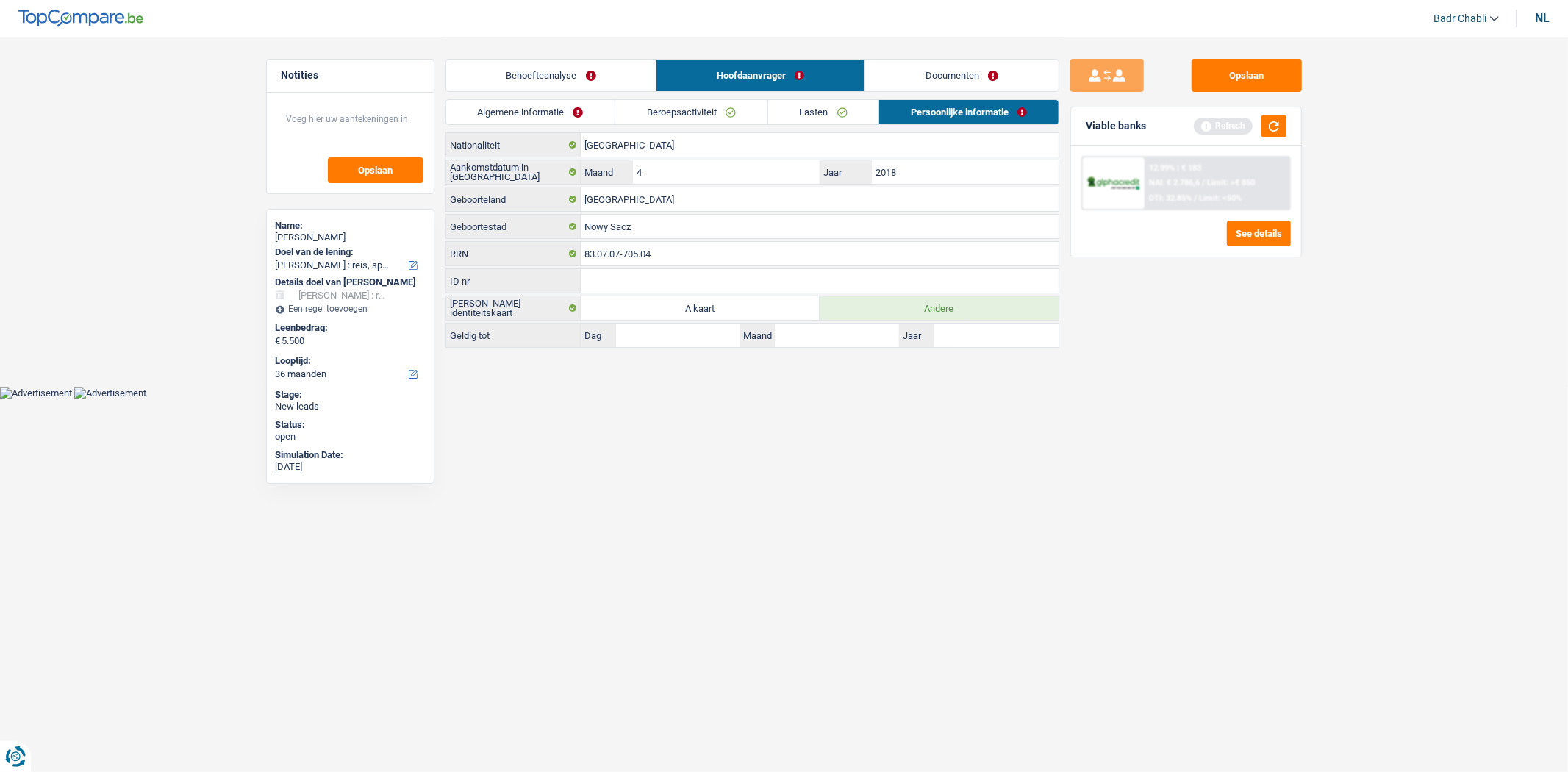
click at [846, 400] on html "U hebt controle over uw gegevens Onze zakelijke partners en wij gebruiken techn…" at bounding box center [784, 199] width 1568 height 400
click at [544, 68] on link "Behoefteanalyse" at bounding box center [551, 75] width 210 height 32
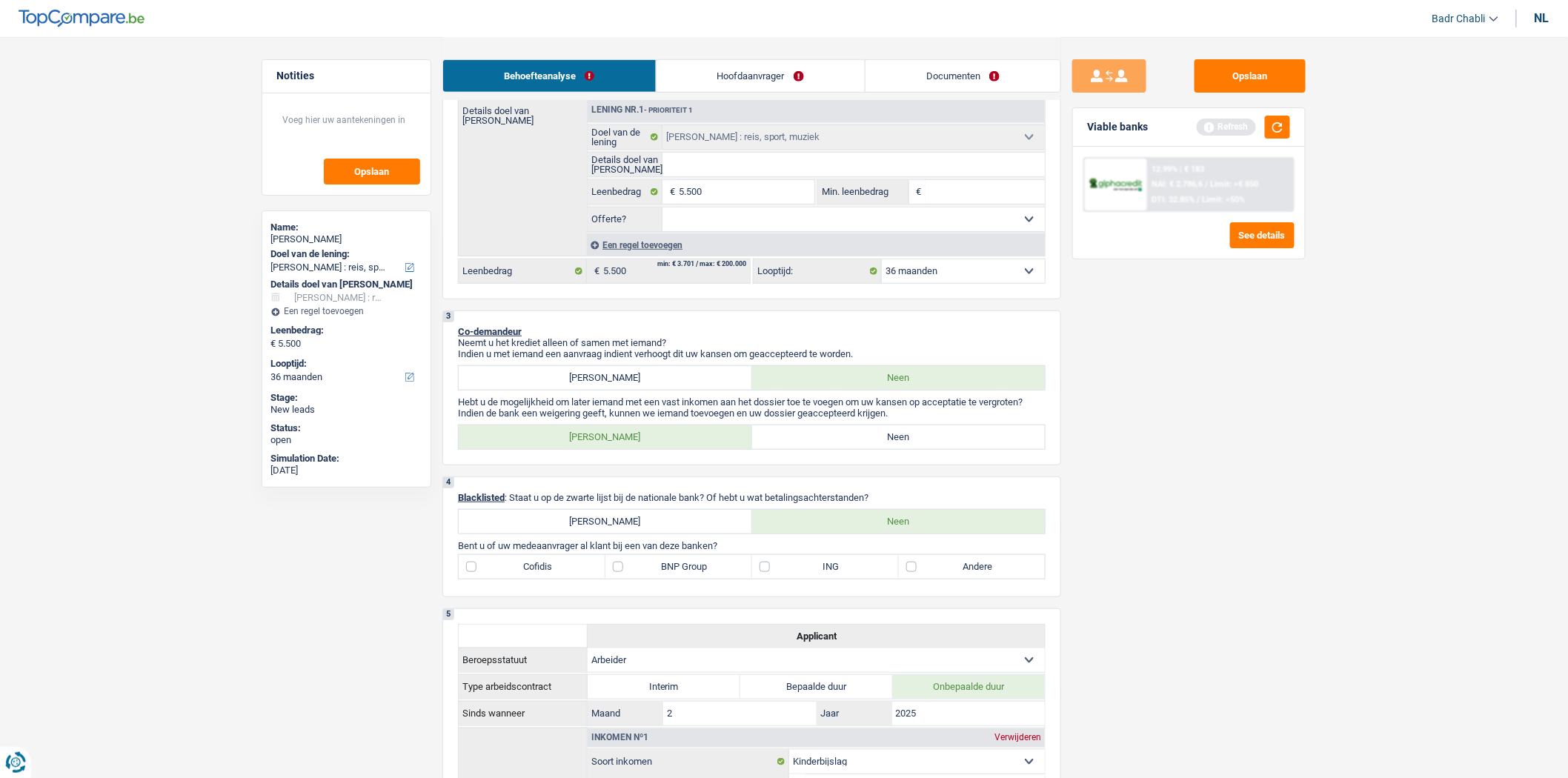
scroll to position [412, 0]
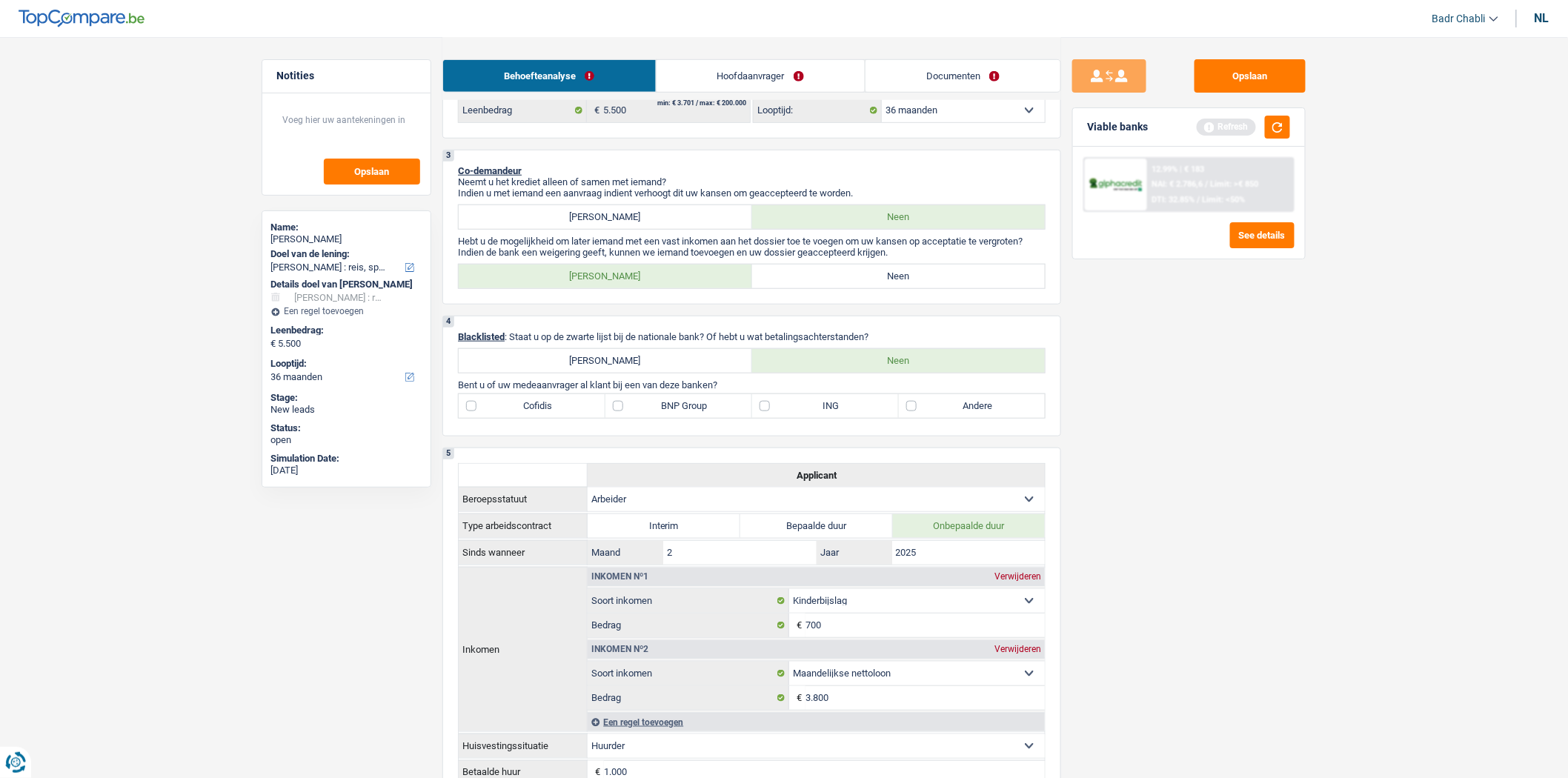
click at [907, 289] on label "Neen" at bounding box center [898, 276] width 293 height 24
click at [907, 289] on input "Neen" at bounding box center [898, 276] width 293 height 24
radio input "true"
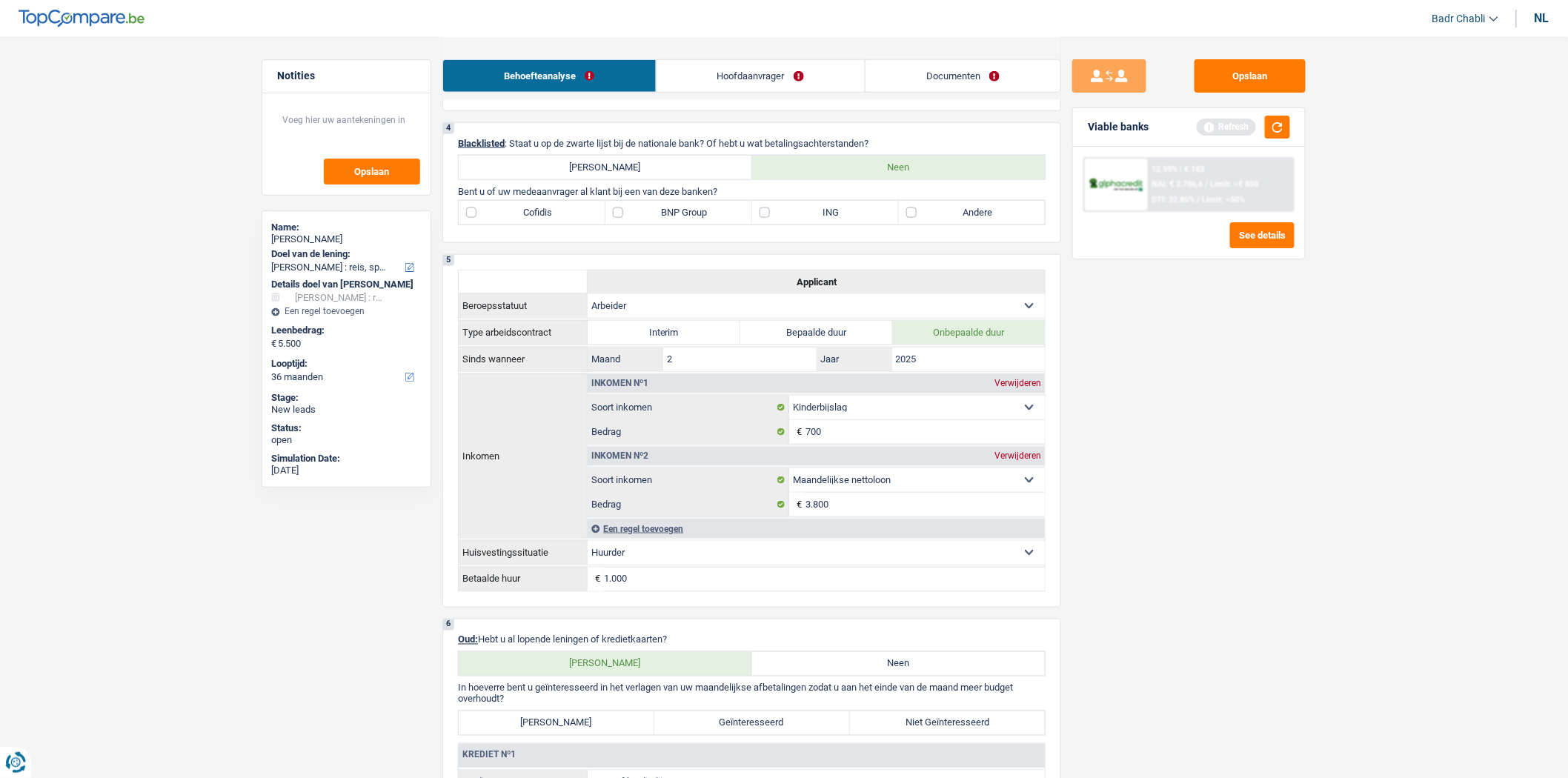
scroll to position [906, 0]
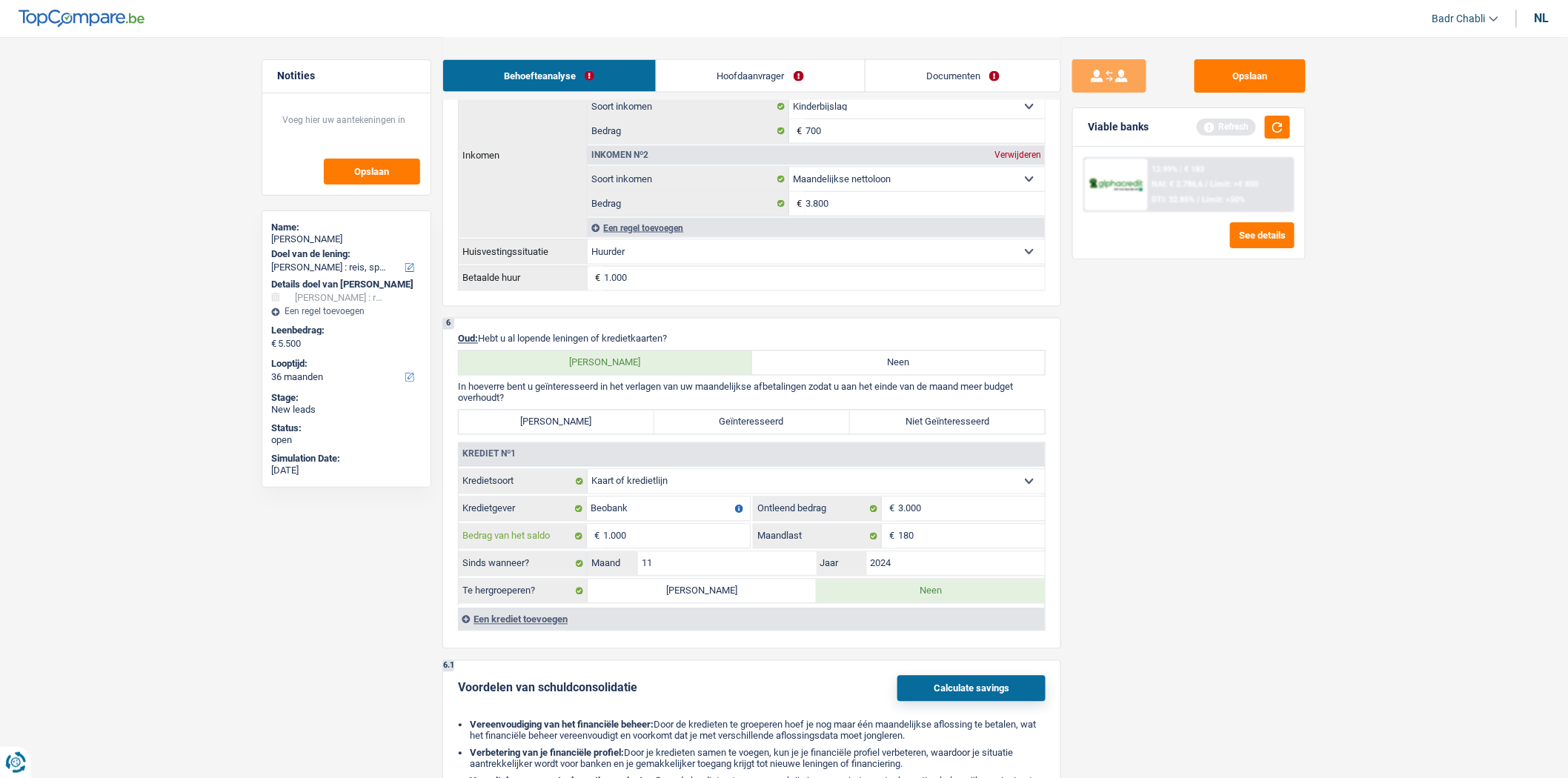
click at [668, 546] on input "1.000" at bounding box center [677, 537] width 147 height 24
type input "1"
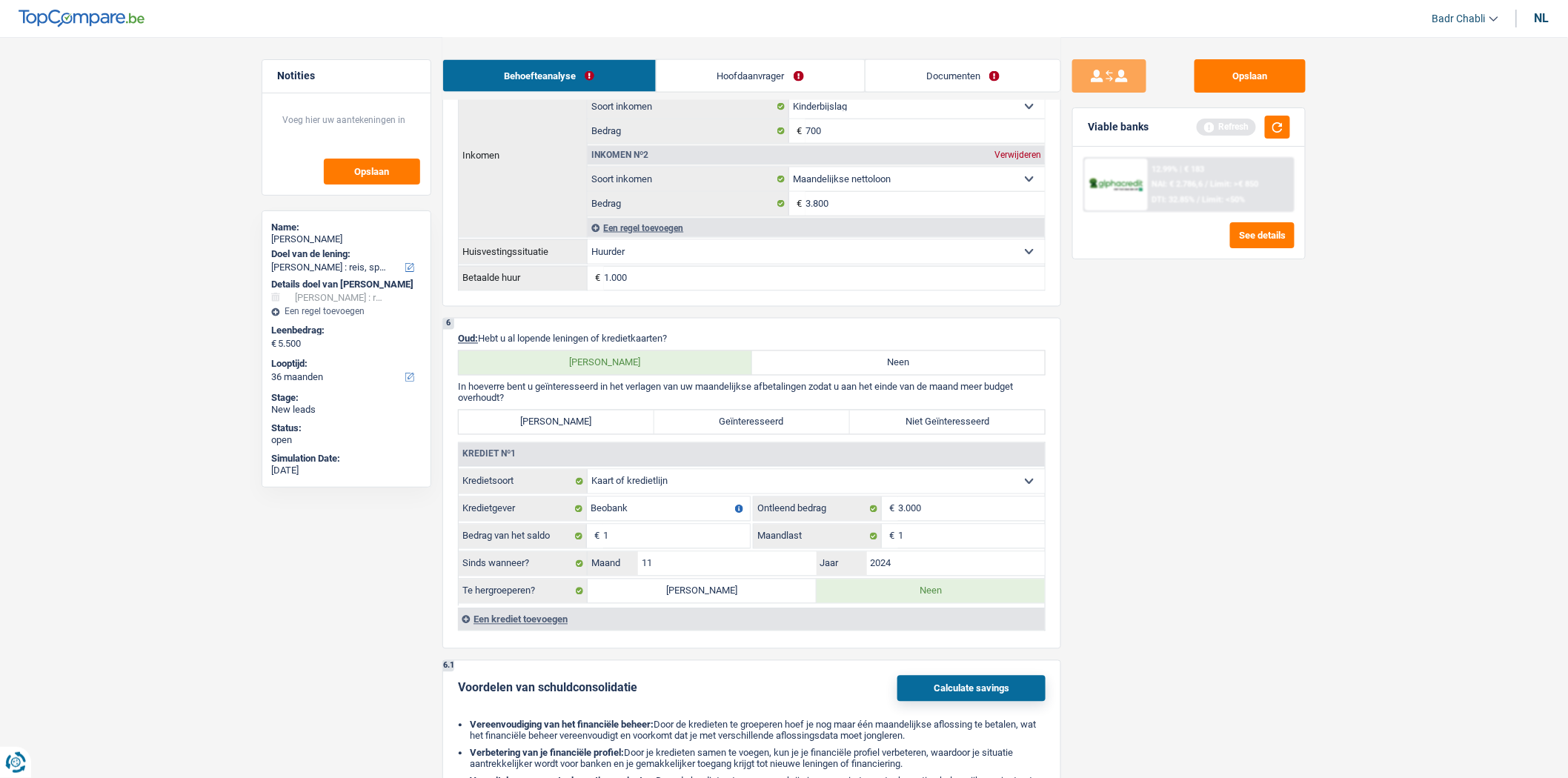
click at [1273, 486] on div "Opslaan Viable banks Refresh 12.99% | € 183 NAI: € 2.786,6 / Limit: >€ 850 DTI:…" at bounding box center [1189, 407] width 255 height 695
click at [886, 418] on div "6 Oud: Hebt u al lopende leningen of kredietkaarten? Ja Neen In hoeverre bent u…" at bounding box center [751, 484] width 619 height 332
click at [891, 423] on label "Niet Geïnteresseerd" at bounding box center [947, 422] width 196 height 24
click at [891, 423] on input "Niet Geïnteresseerd" at bounding box center [947, 422] width 196 height 24
radio input "true"
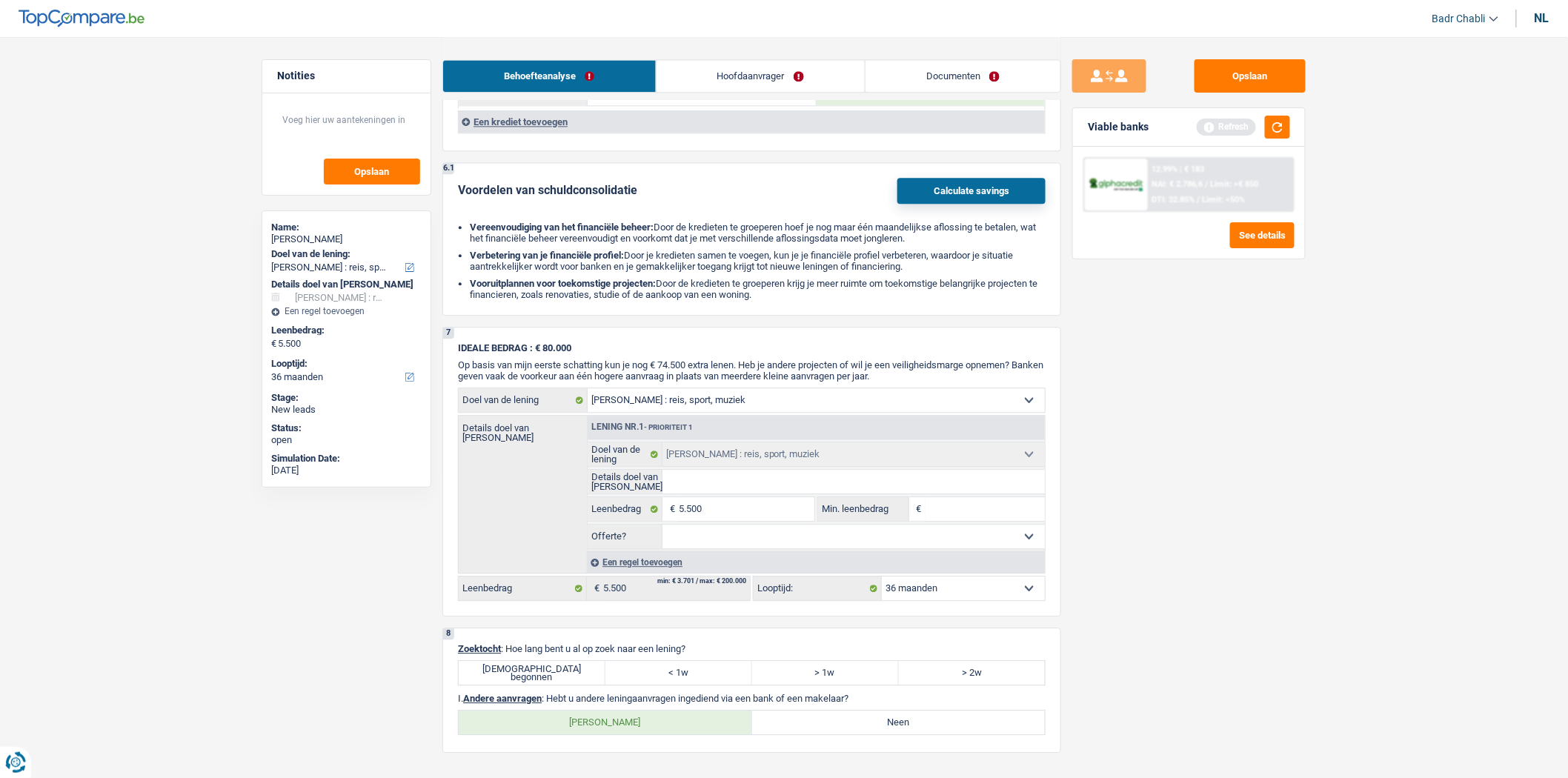
scroll to position [1565, 0]
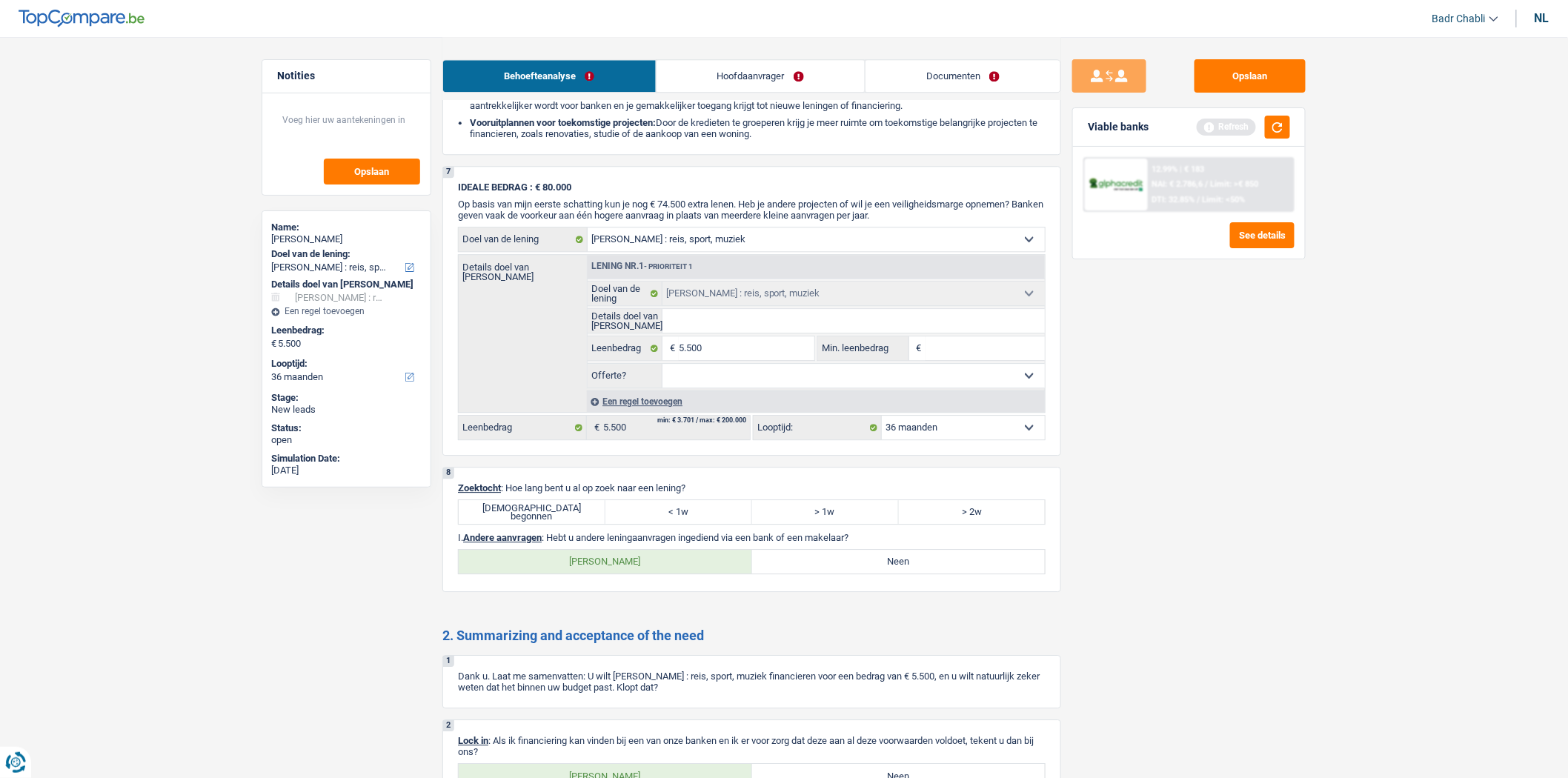
click at [560, 522] on label "[DEMOGRAPHIC_DATA] begonnen" at bounding box center [532, 512] width 147 height 24
click at [560, 522] on input "[DEMOGRAPHIC_DATA] begonnen" at bounding box center [532, 512] width 147 height 24
radio input "true"
click at [913, 574] on label "Neen" at bounding box center [898, 561] width 293 height 24
click at [913, 574] on input "Neen" at bounding box center [898, 561] width 293 height 24
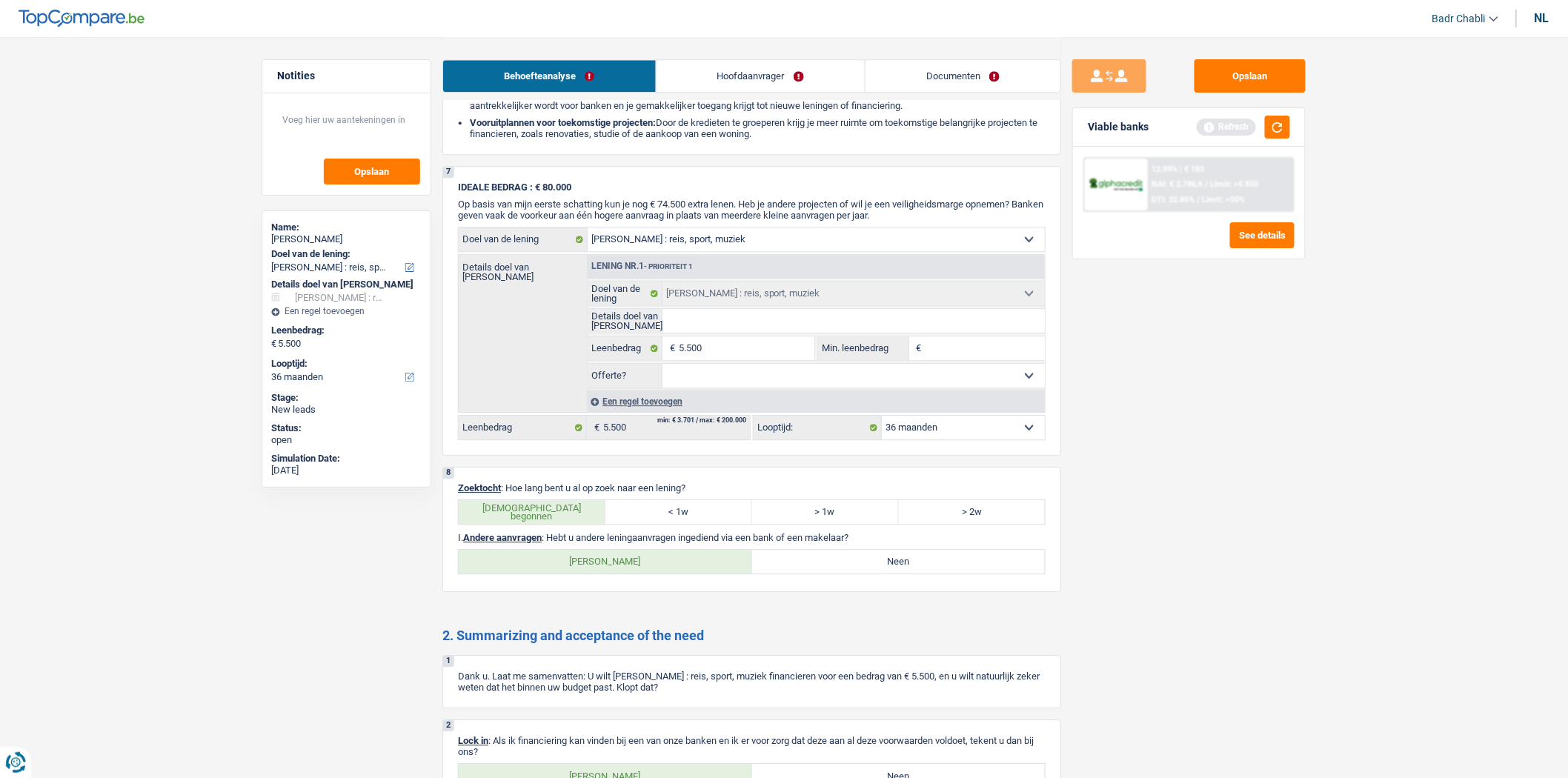
radio input "true"
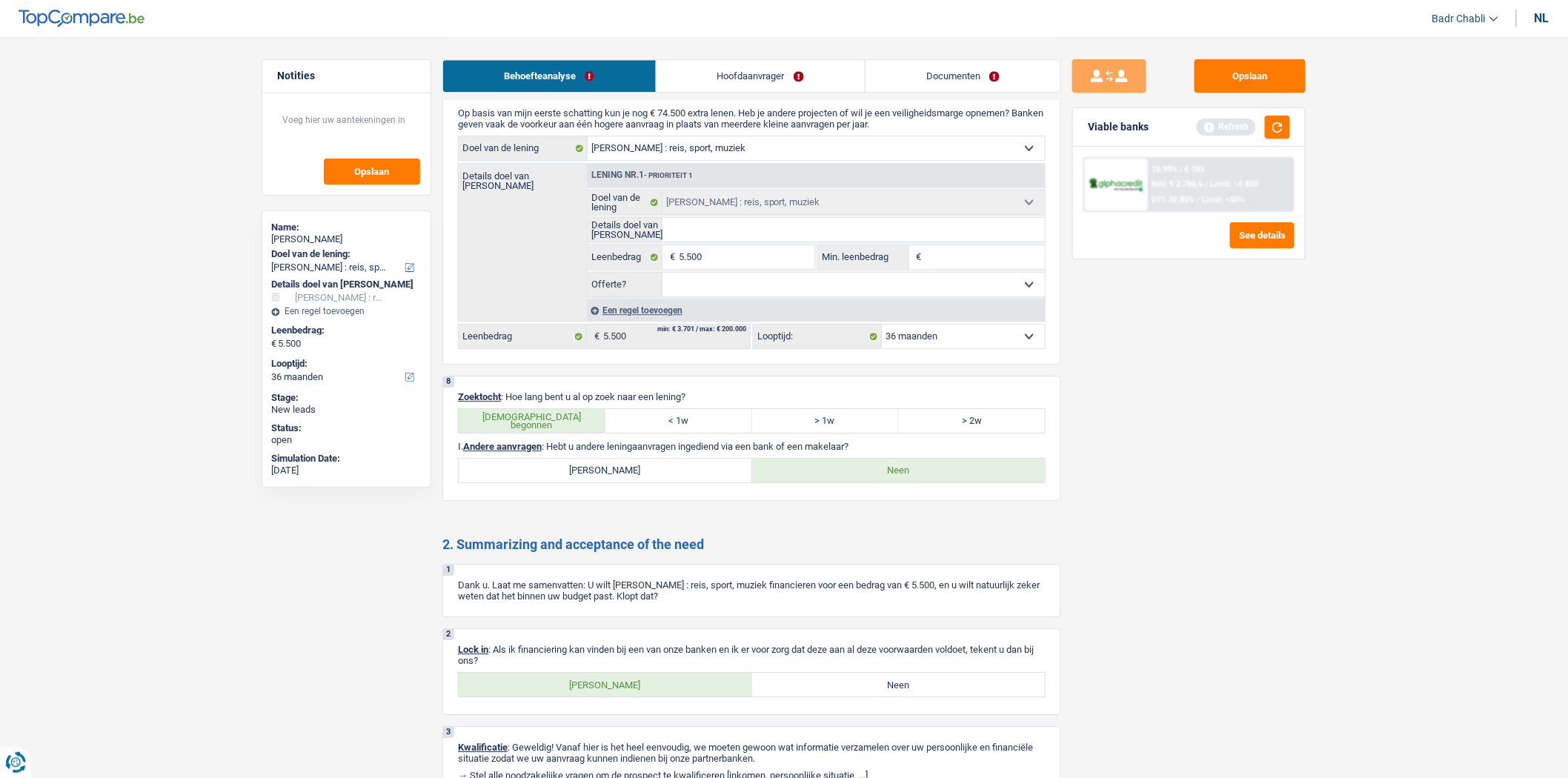
scroll to position [1757, 0]
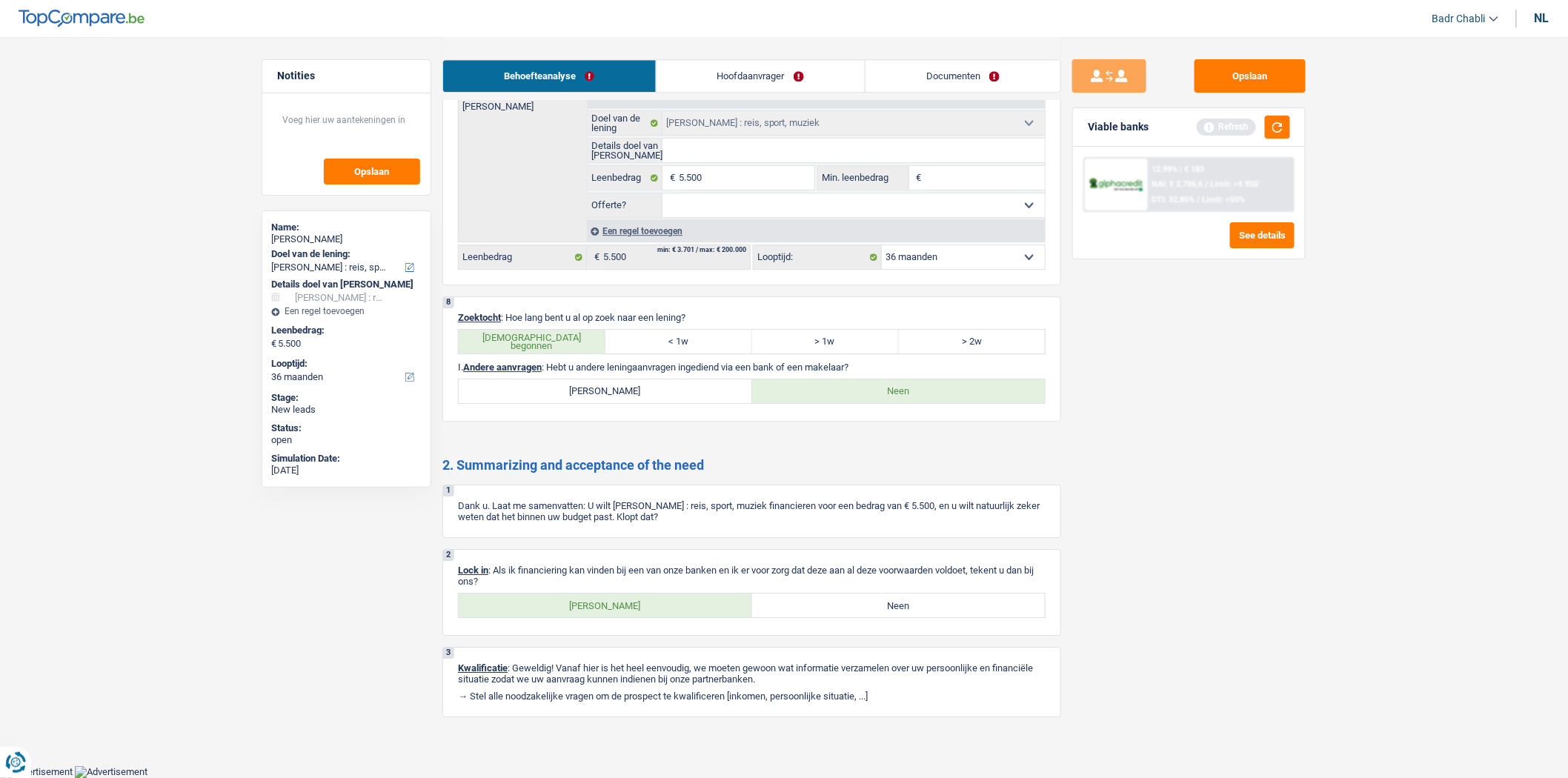
click at [617, 605] on label "[PERSON_NAME]" at bounding box center [605, 605] width 293 height 24
click at [617, 605] on input "[PERSON_NAME]" at bounding box center [605, 605] width 293 height 24
radio input "true"
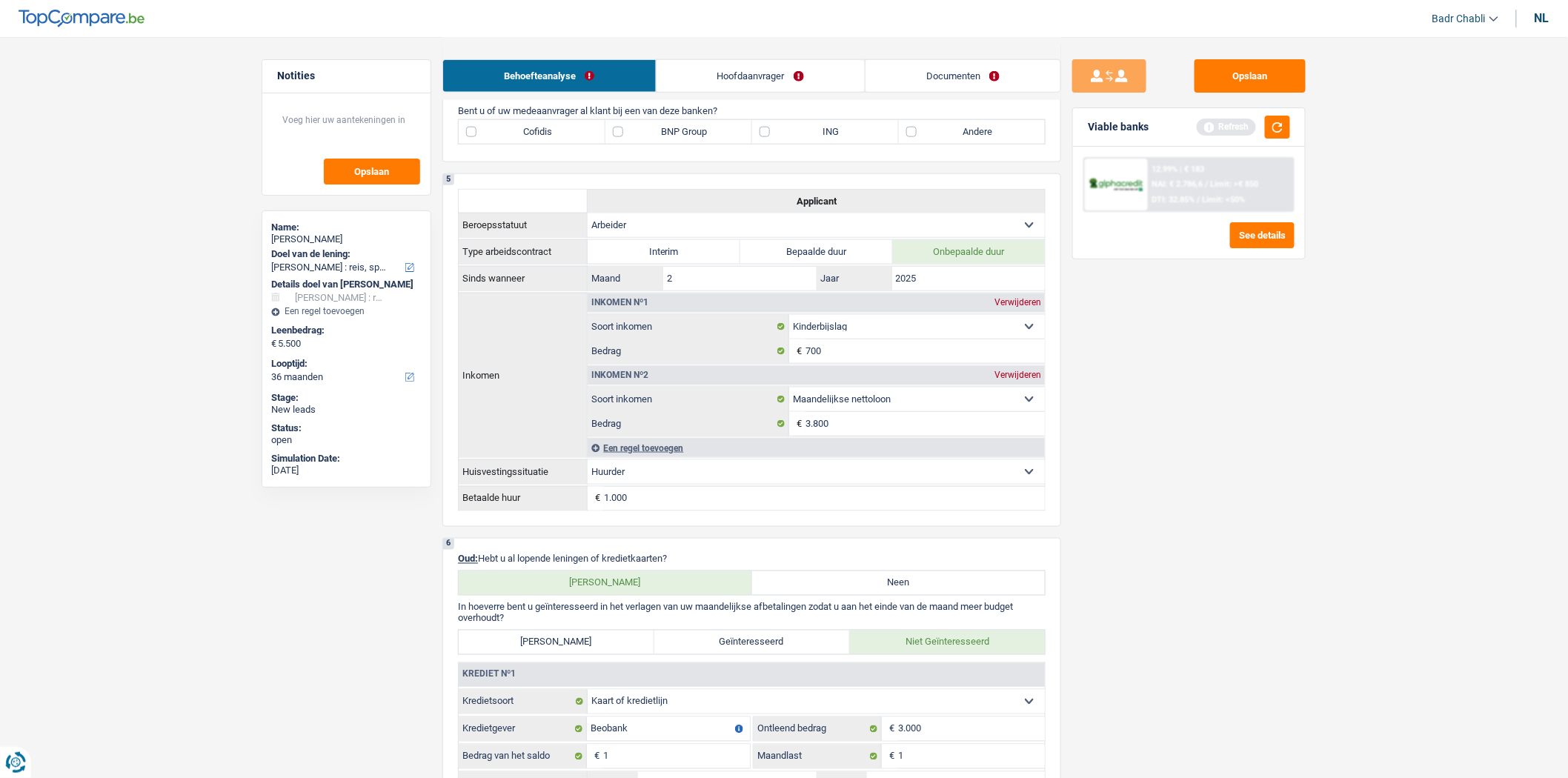
scroll to position [191, 0]
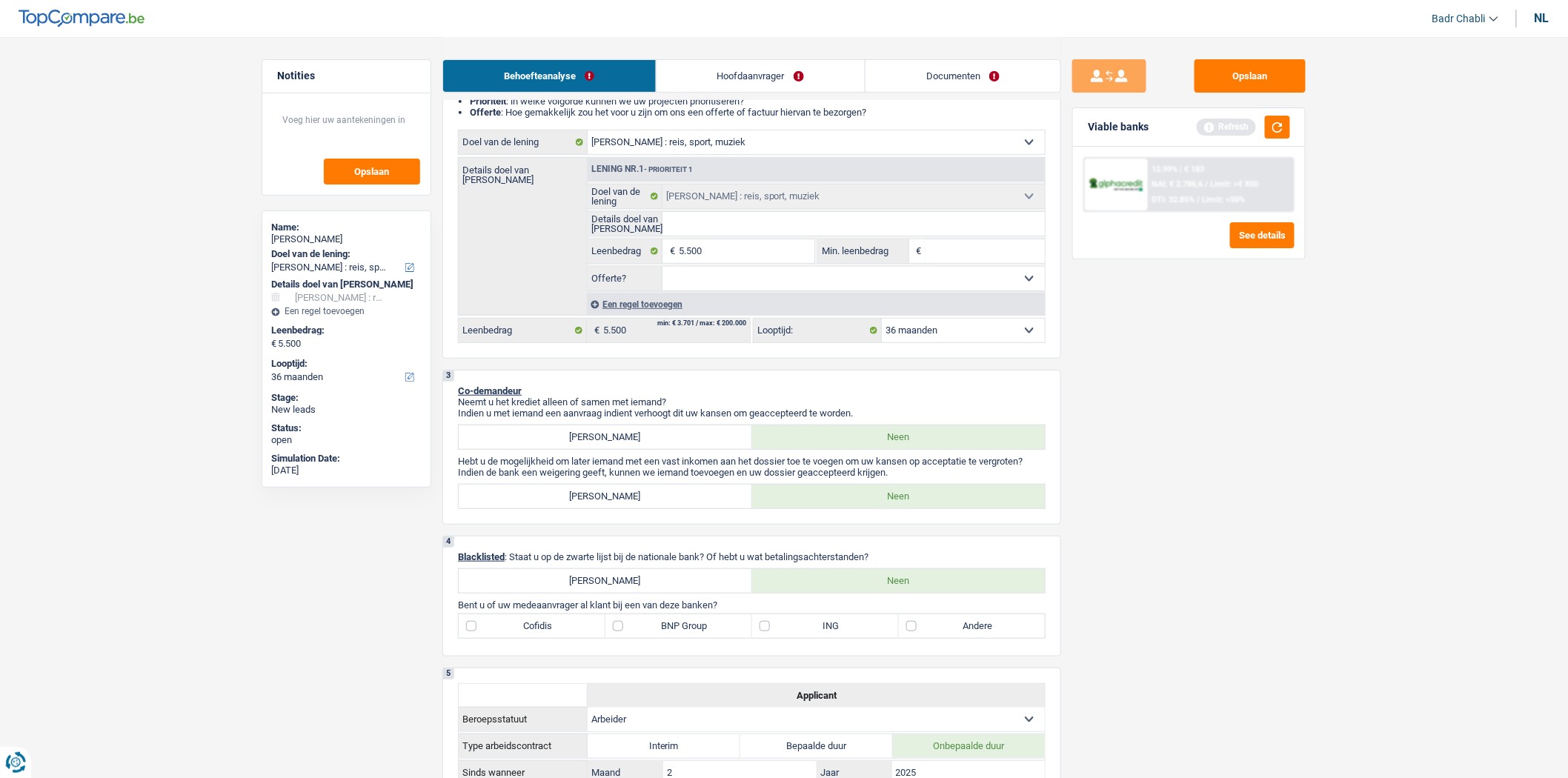
click at [901, 633] on label "Andere" at bounding box center [973, 626] width 147 height 24
click at [901, 633] on input "Andere" at bounding box center [973, 626] width 147 height 24
checkbox input "true"
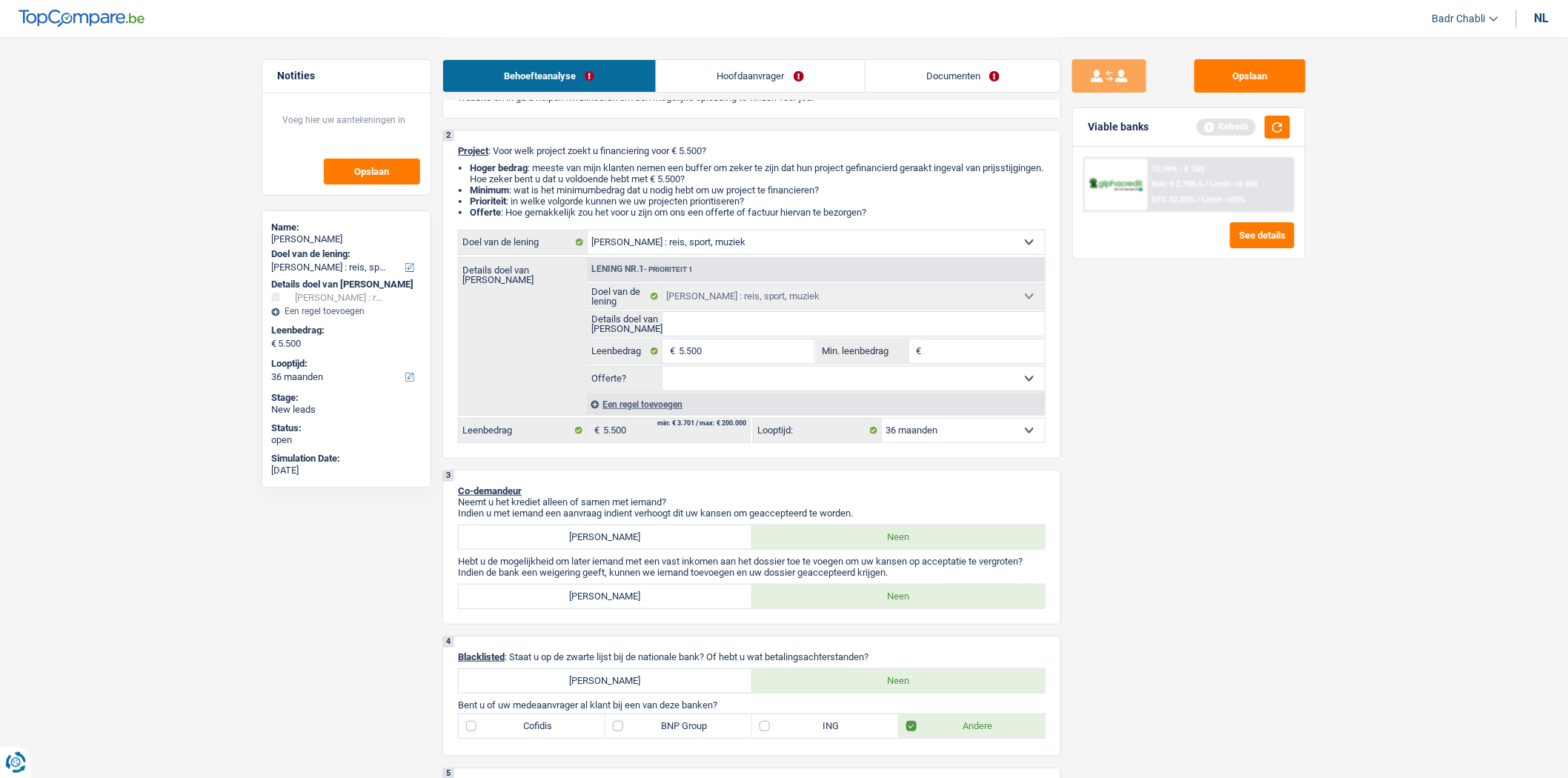
scroll to position [0, 0]
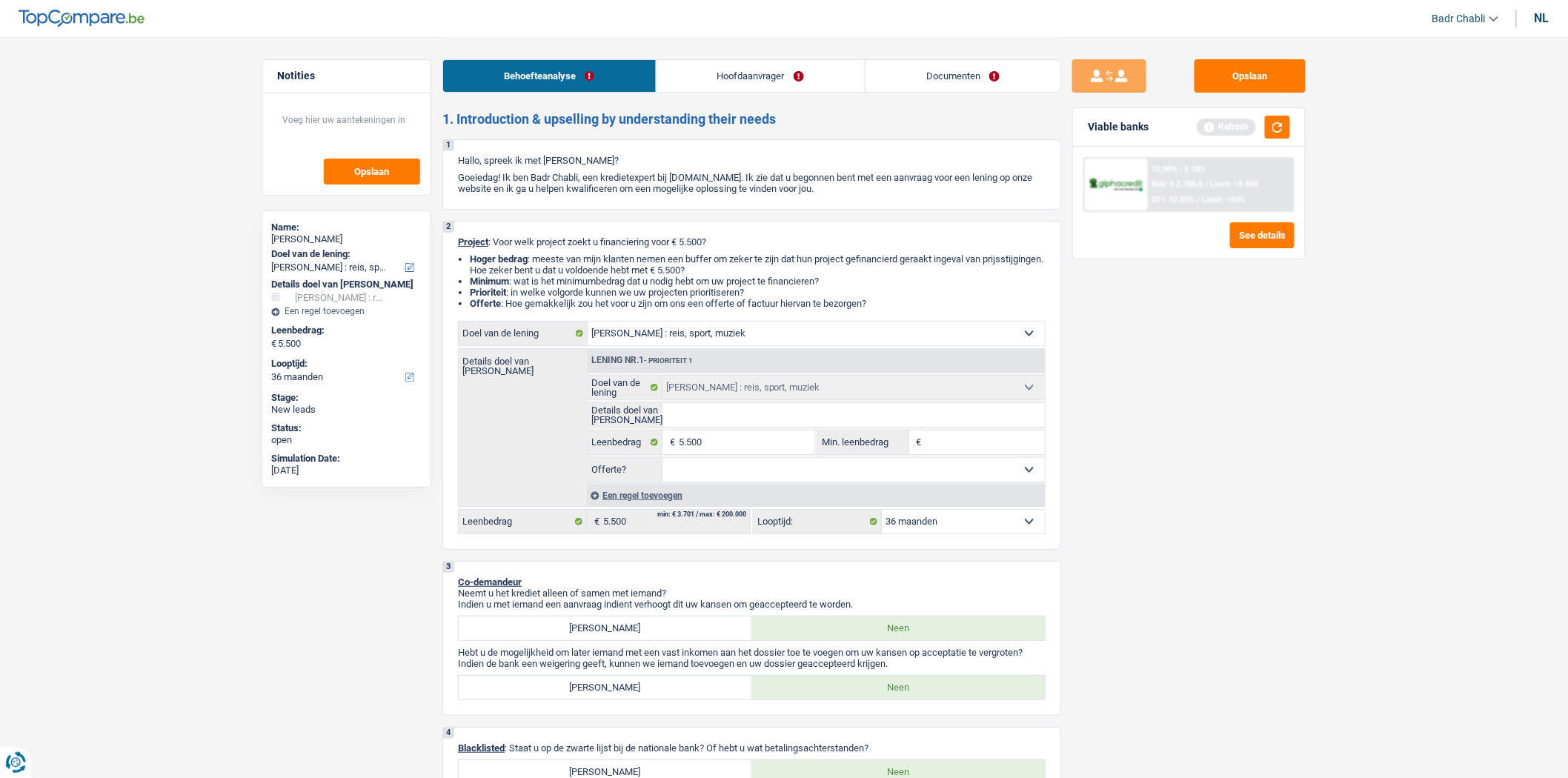
click at [708, 91] on link "Hoofdaanvrager" at bounding box center [760, 76] width 208 height 32
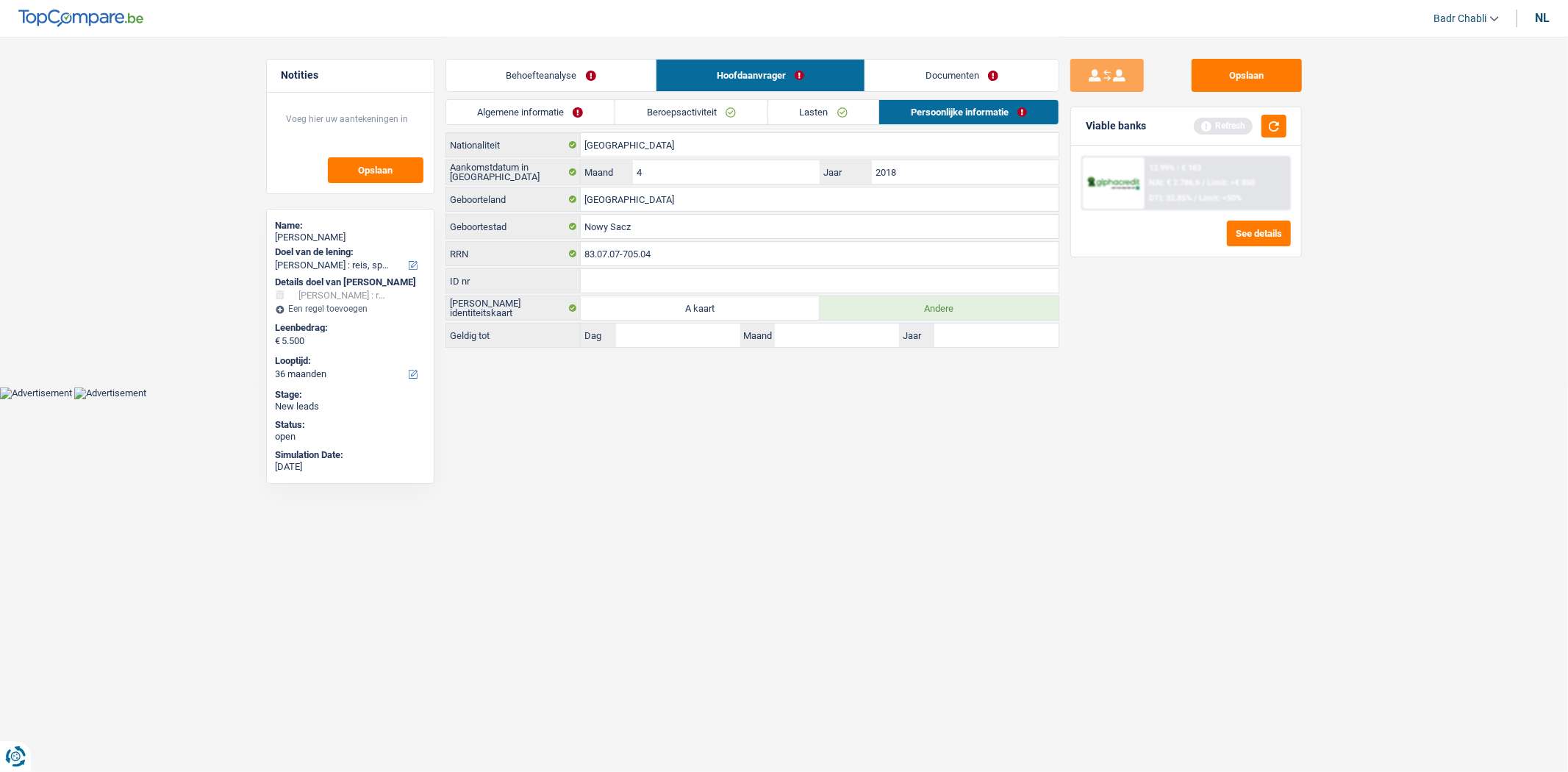
click at [536, 126] on div "Algemene informatie Beroepsactiviteit Lasten Persoonlijke informatie" at bounding box center [752, 116] width 614 height 33
click at [549, 106] on link "Algemene informatie" at bounding box center [531, 112] width 169 height 25
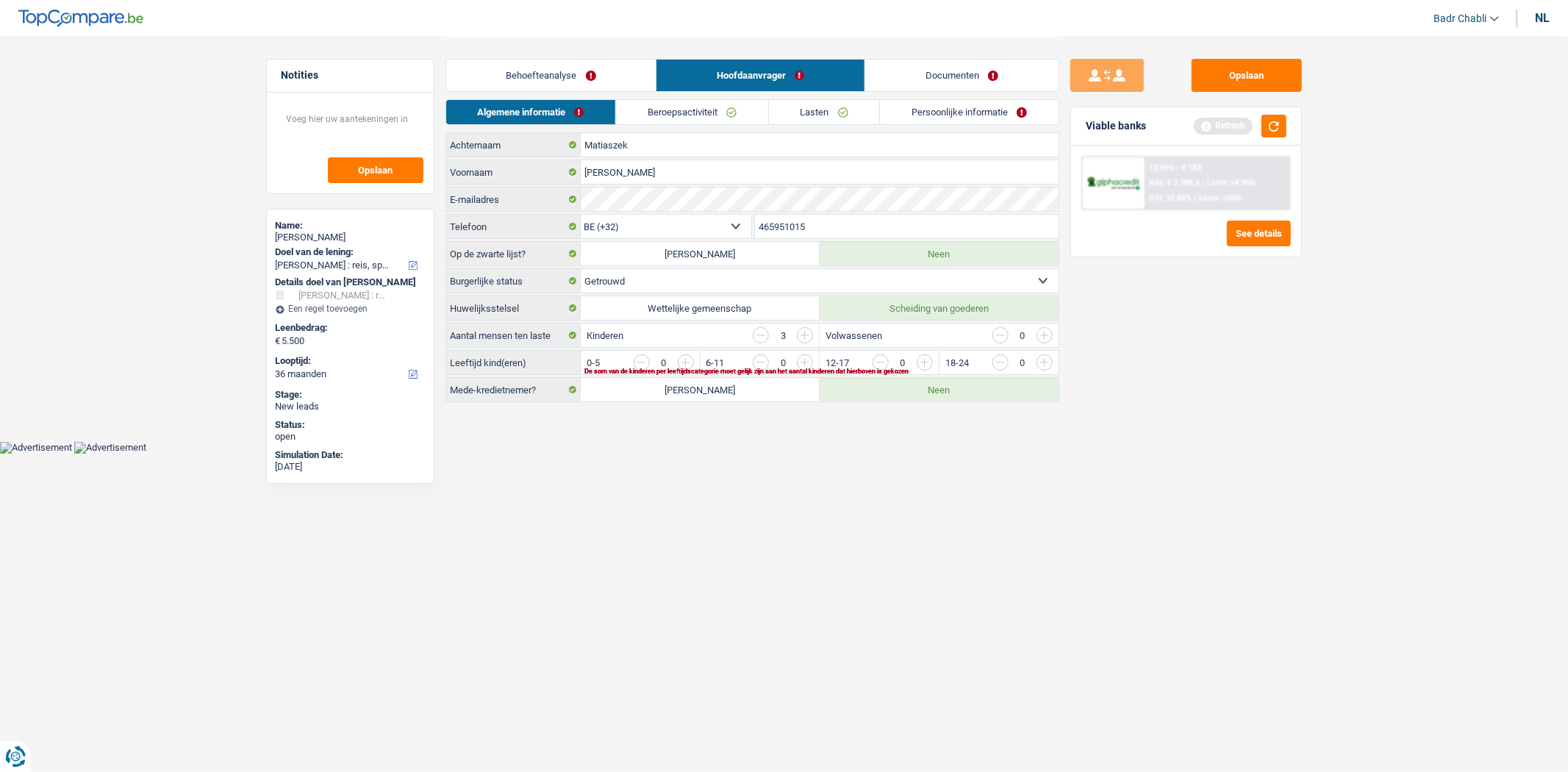
click at [737, 297] on label "Wettelijke gemeenschap" at bounding box center [700, 308] width 239 height 24
click at [737, 297] on input "Wettelijke gemeenschap" at bounding box center [700, 308] width 239 height 24
radio input "true"
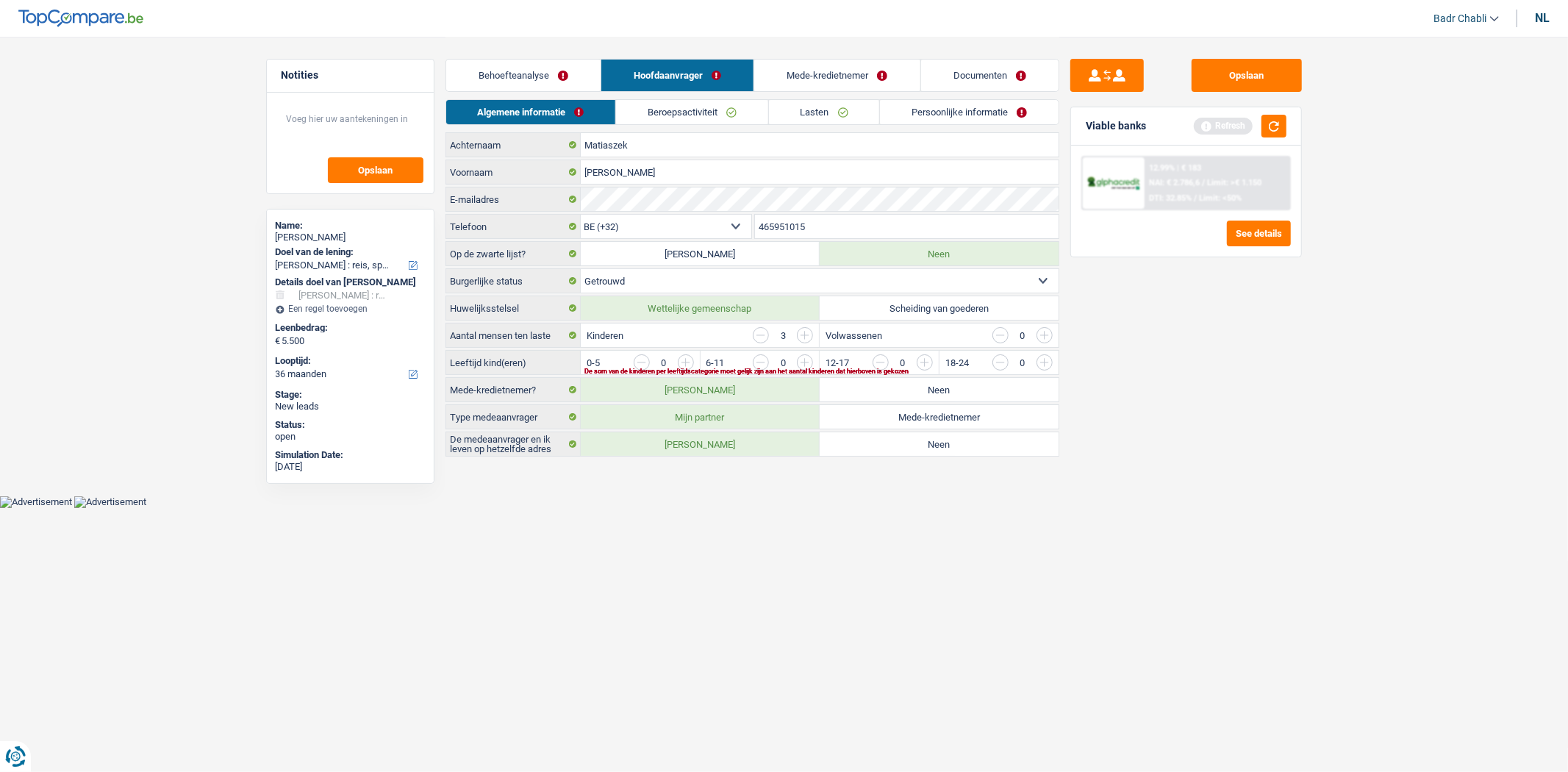
click at [1042, 361] on input "button" at bounding box center [1342, 366] width 613 height 24
click at [807, 362] on input "button" at bounding box center [1103, 366] width 613 height 24
click at [672, 109] on link "Beroepsactiviteit" at bounding box center [692, 112] width 152 height 25
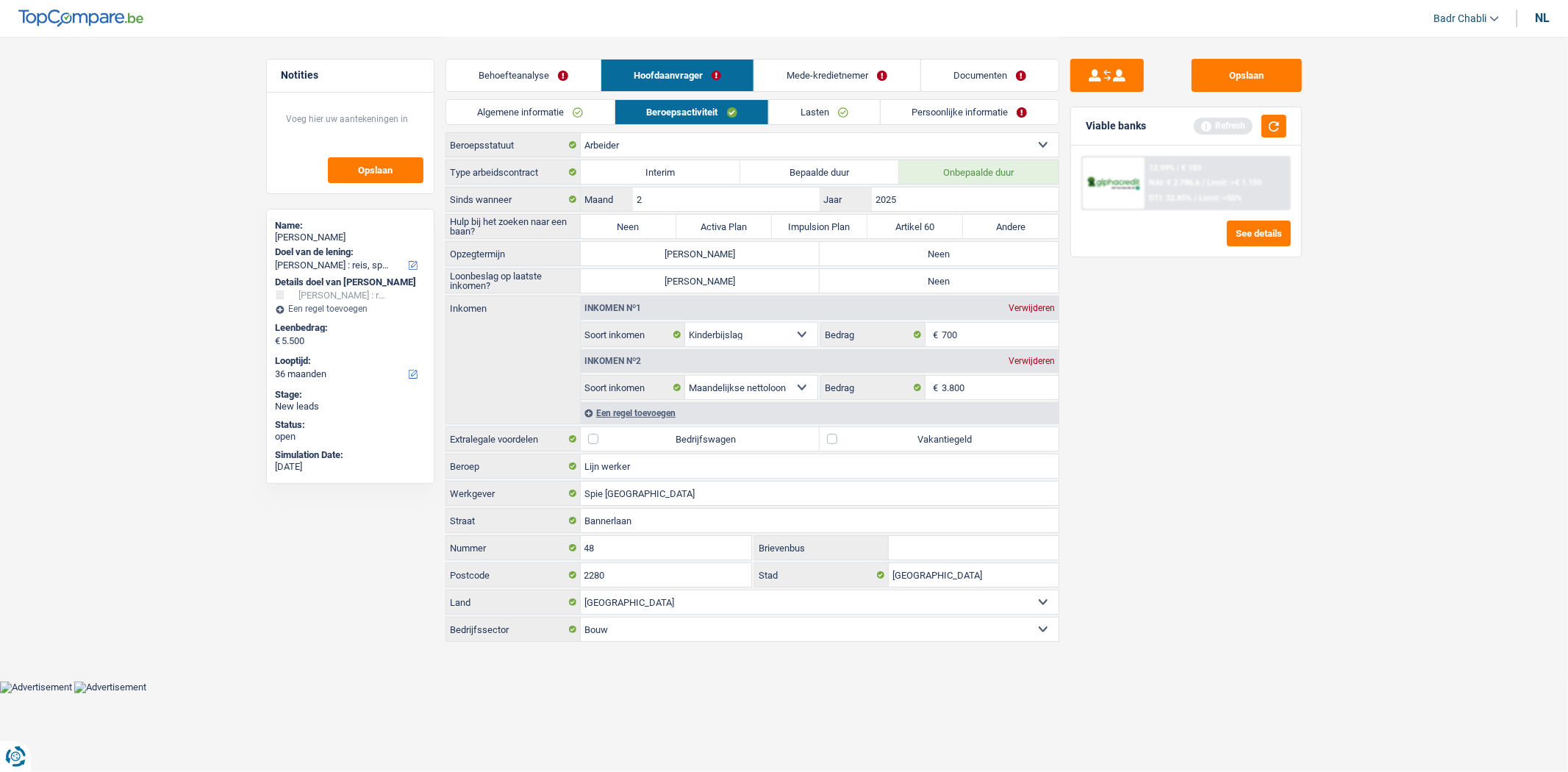
click at [967, 245] on label "Neen" at bounding box center [939, 254] width 239 height 24
click at [967, 245] on input "Neen" at bounding box center [939, 254] width 239 height 24
radio input "true"
click at [599, 221] on label "Neen" at bounding box center [628, 226] width 96 height 24
click at [599, 221] on input "Neen" at bounding box center [628, 226] width 96 height 24
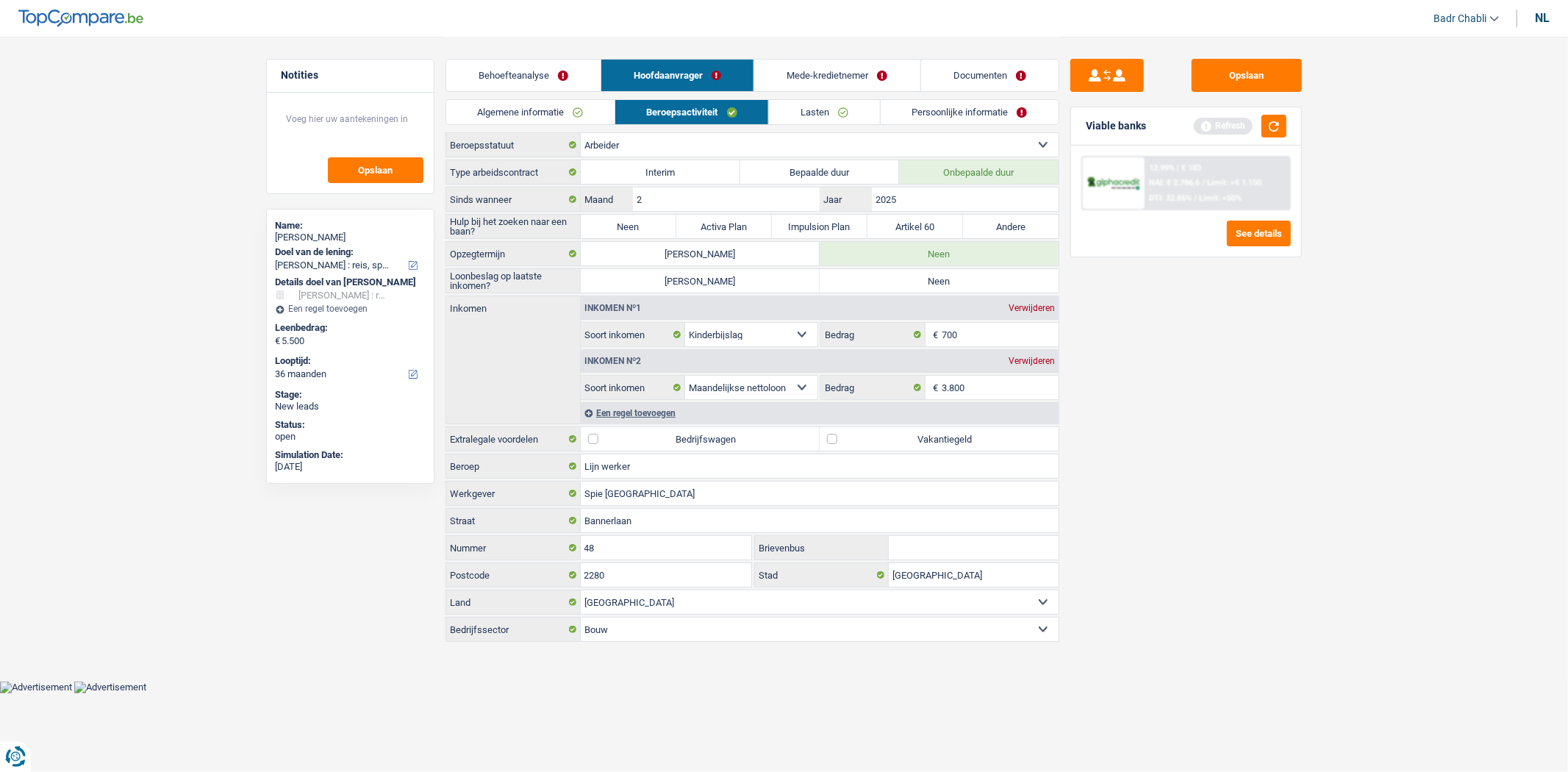
radio input "true"
click at [864, 277] on label "Neen" at bounding box center [939, 281] width 239 height 24
click at [864, 277] on input "Neen" at bounding box center [939, 281] width 239 height 24
radio input "true"
click at [832, 443] on label "Vakantiegeld" at bounding box center [939, 439] width 239 height 24
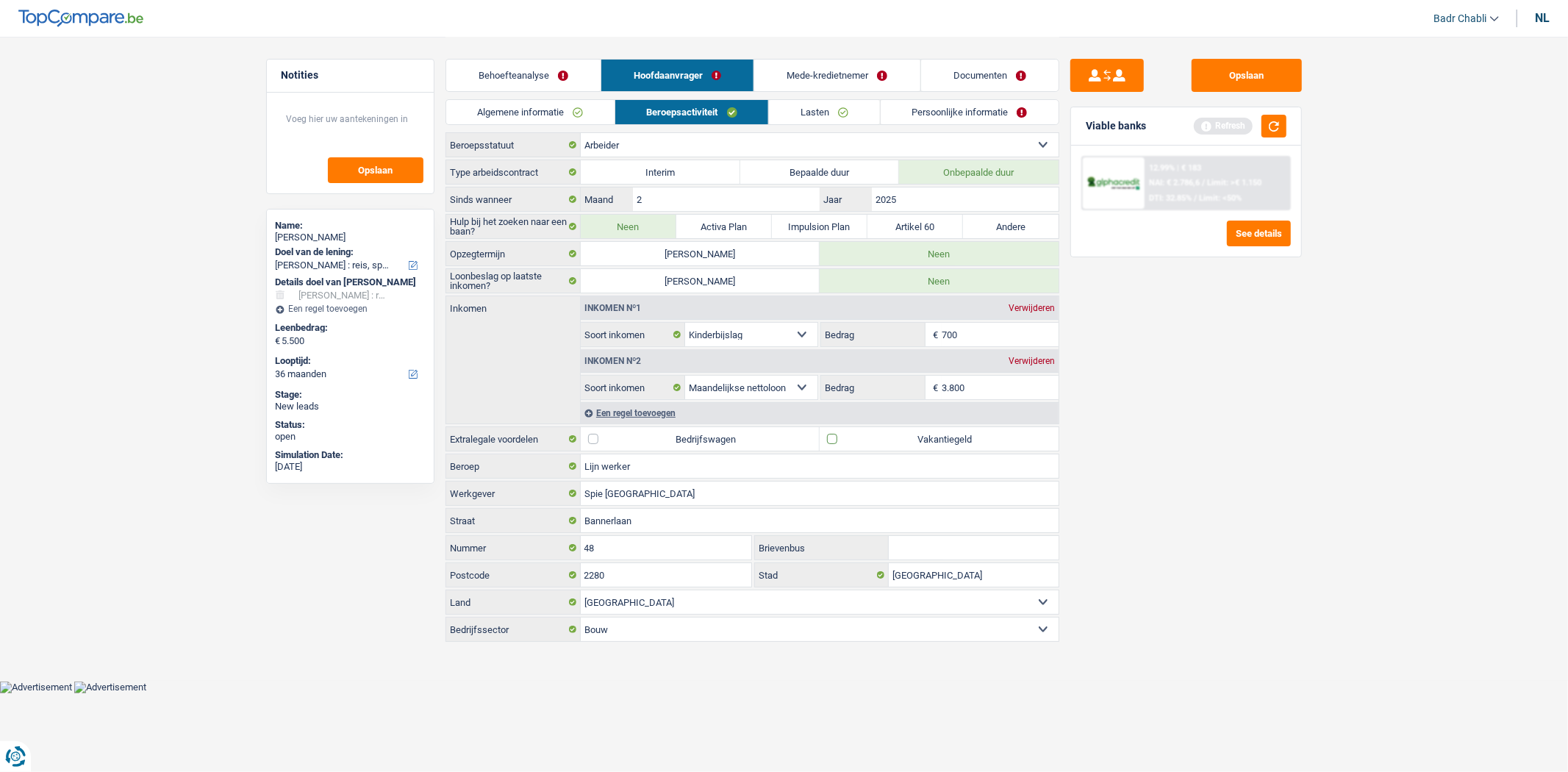
click at [832, 443] on input "Vakantiegeld" at bounding box center [939, 439] width 239 height 24
checkbox input "true"
click at [663, 412] on div "Een regel toevoegen" at bounding box center [819, 413] width 478 height 21
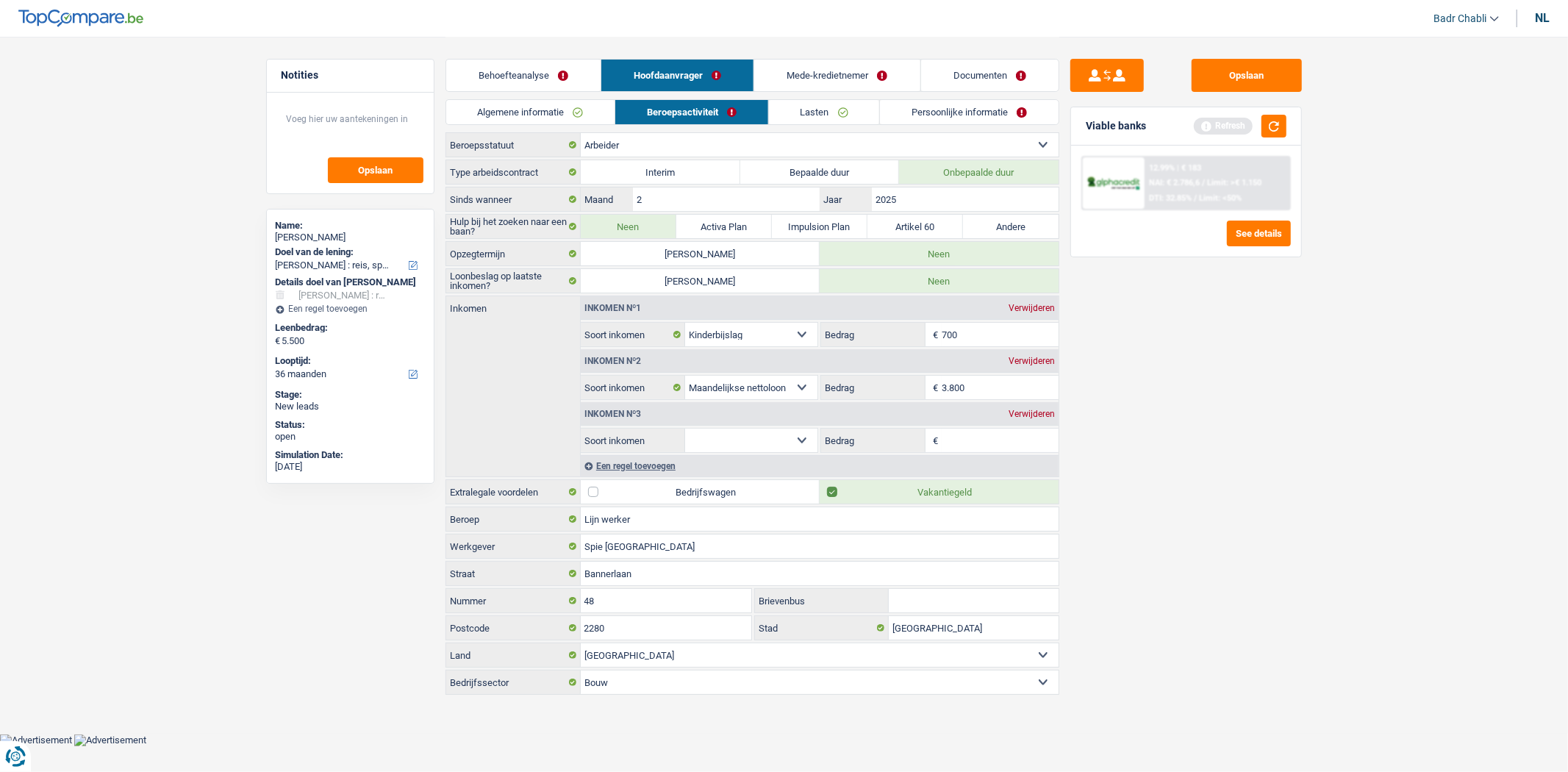
click at [772, 437] on select "Alimentatie geld Bedrijfstoeslag Huurinkomsten Invaliditeitspensioen Kinderbijs…" at bounding box center [752, 441] width 133 height 24
select select "mealVouchers"
click at [686, 430] on select "Alimentatie geld Bedrijfstoeslag Huurinkomsten Invaliditeitspensioen Kinderbijs…" at bounding box center [752, 441] width 133 height 24
click at [959, 446] on input "Dagbedrag" at bounding box center [1000, 441] width 117 height 24
type input "8,0"
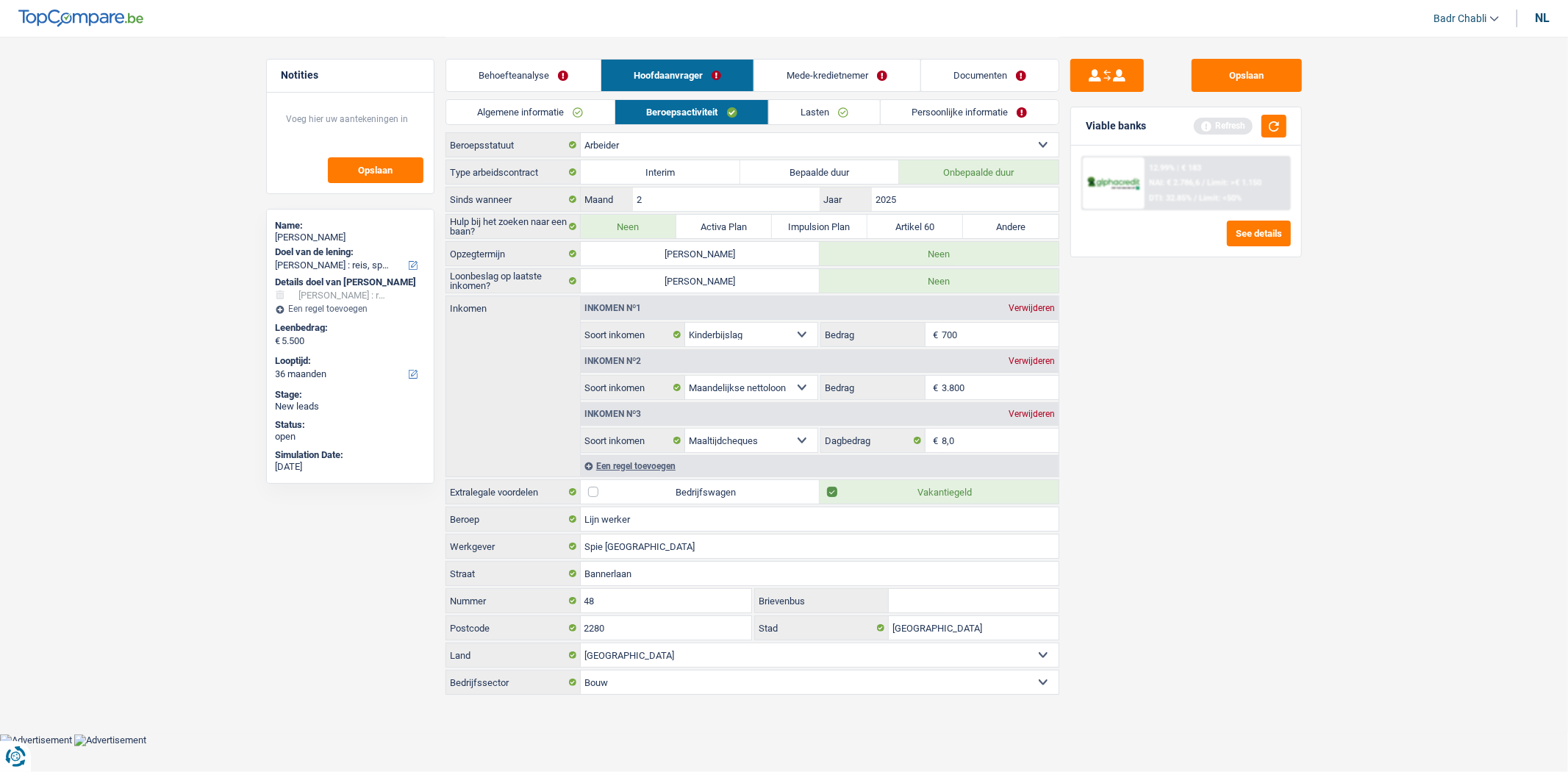
click at [800, 106] on link "Lasten" at bounding box center [824, 112] width 110 height 25
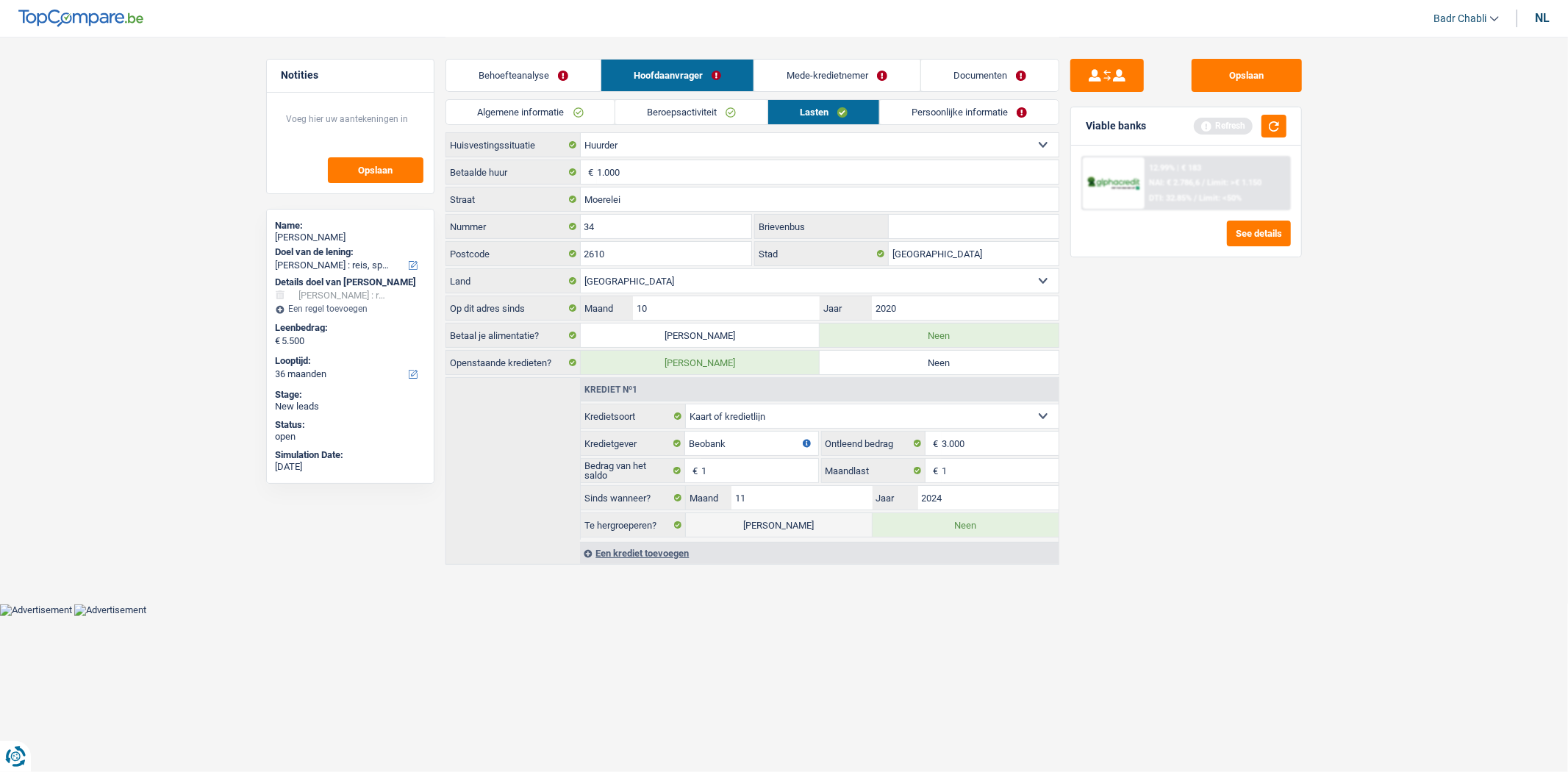
click at [740, 110] on link "Beroepsactiviteit" at bounding box center [691, 112] width 153 height 25
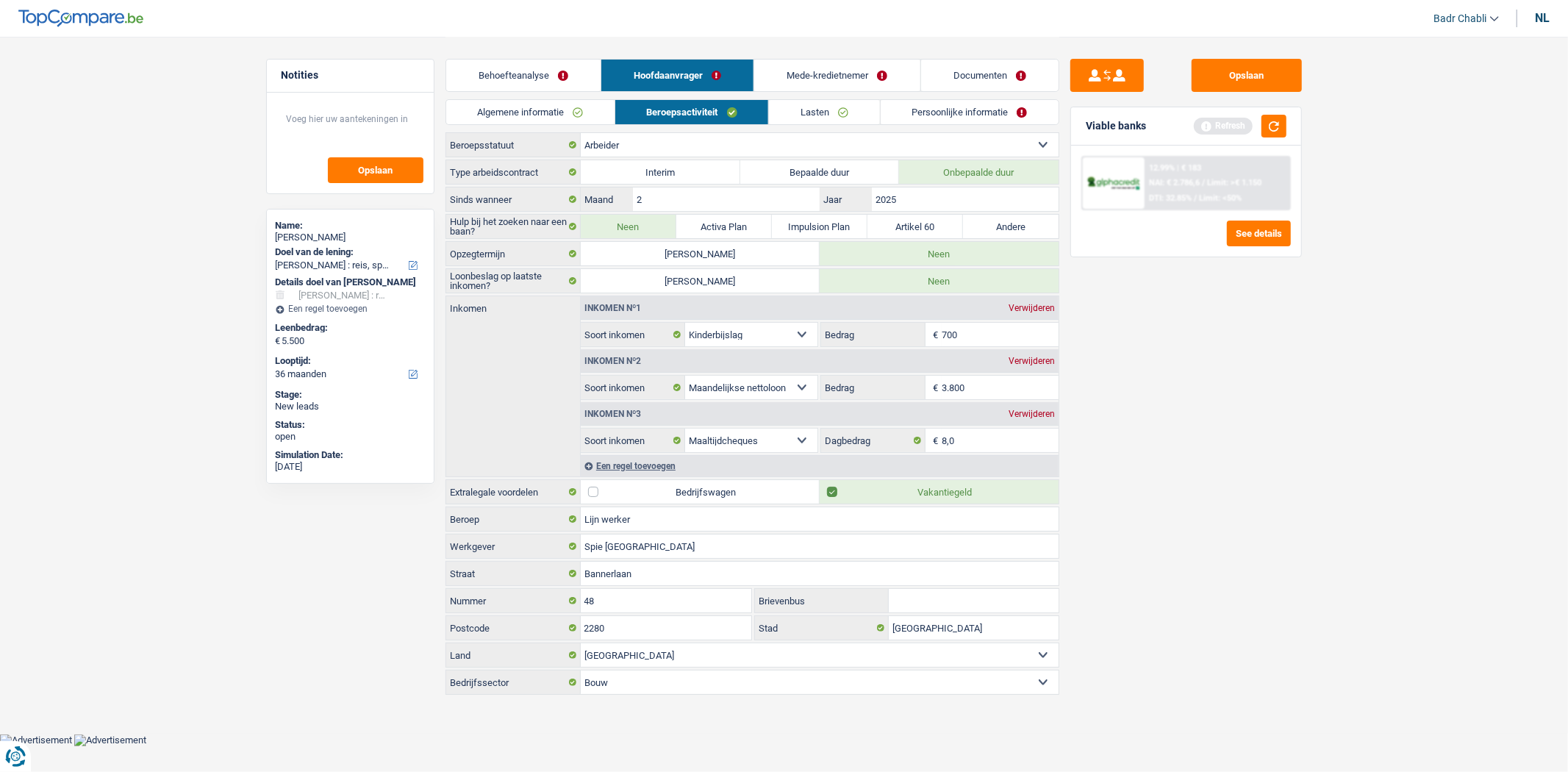
click at [840, 112] on link "Lasten" at bounding box center [824, 112] width 110 height 25
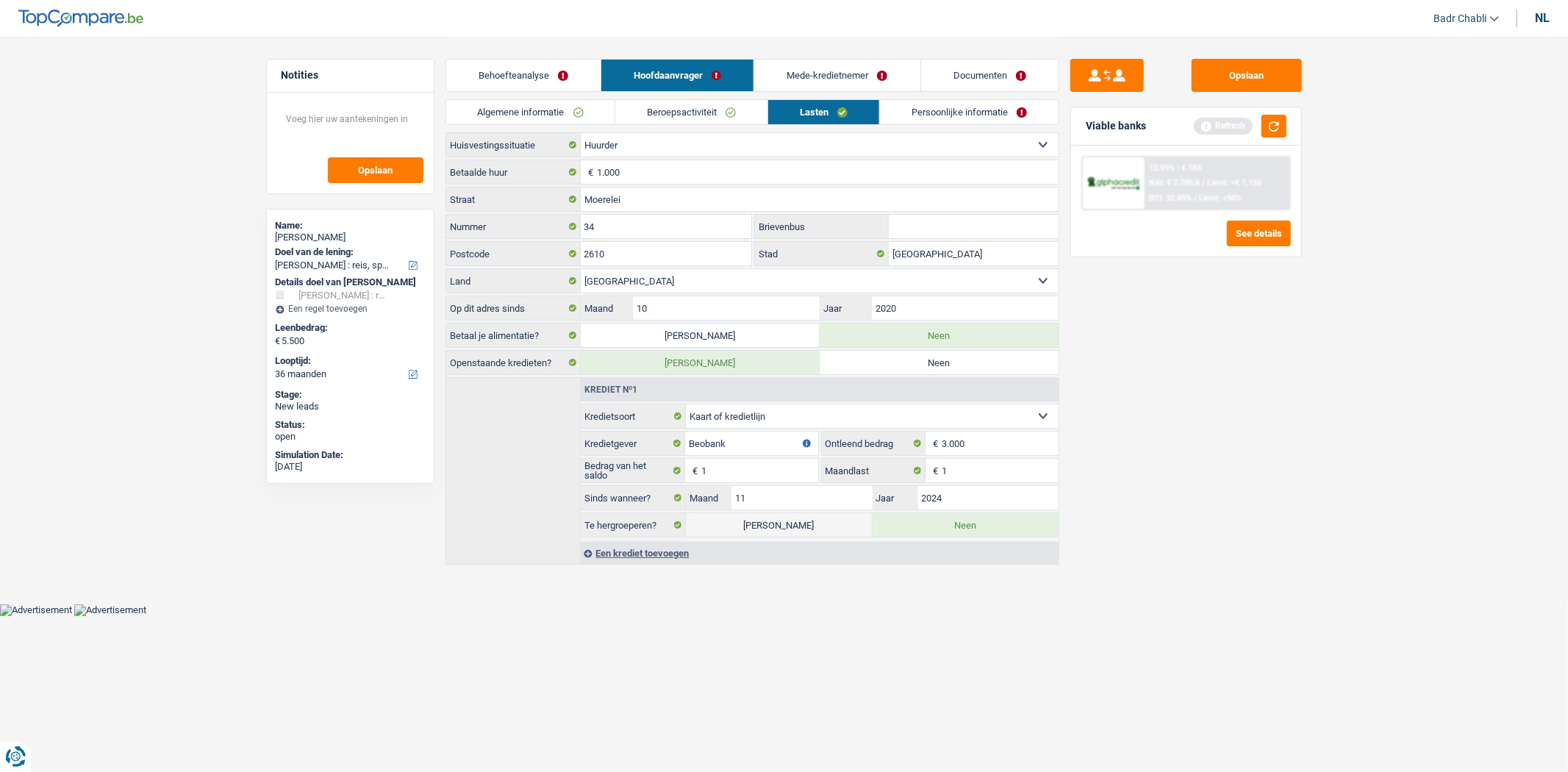
click at [946, 116] on link "Persoonlijke informatie" at bounding box center [969, 112] width 179 height 25
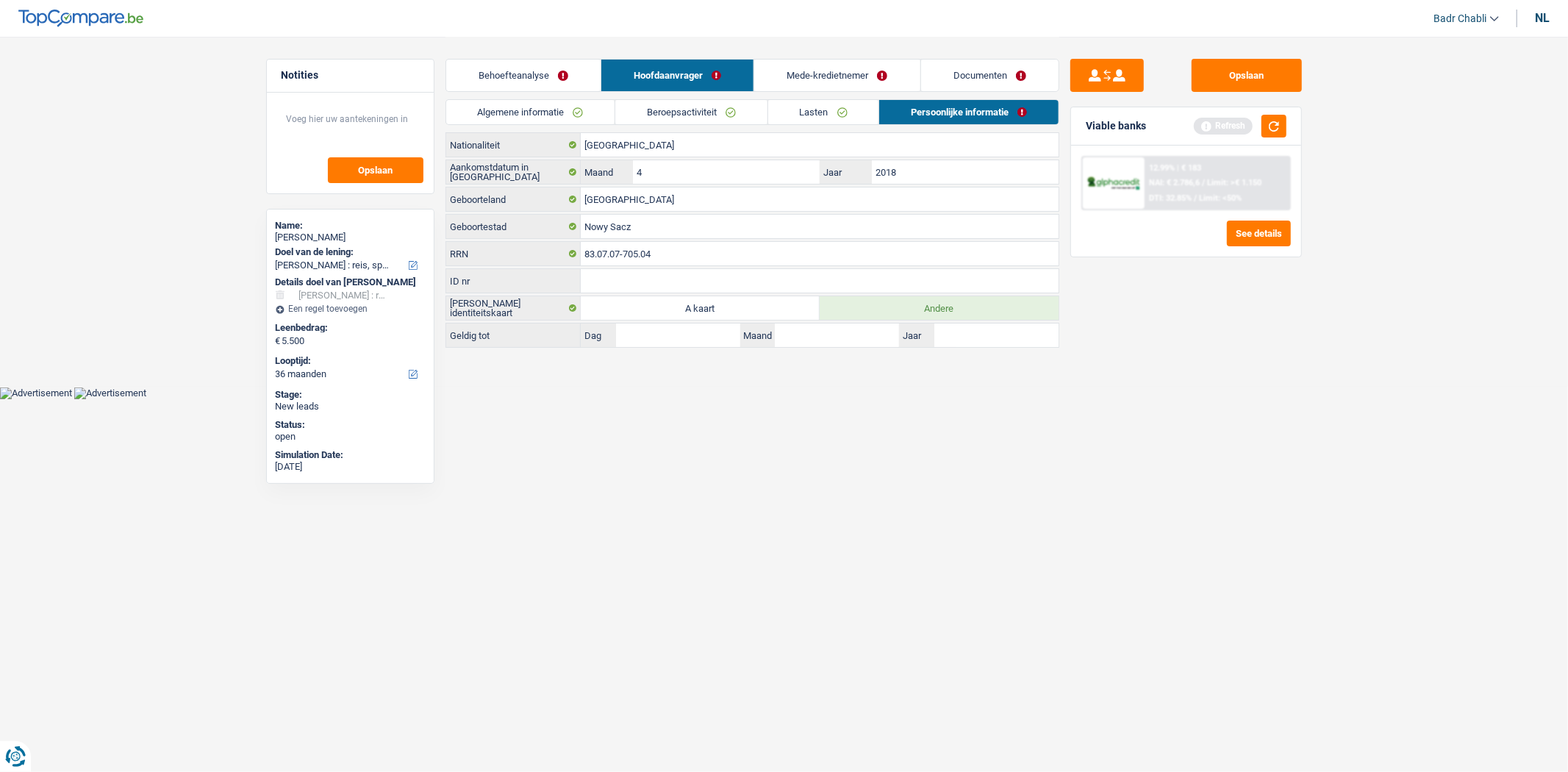
click at [828, 67] on link "Mede-kredietnemer" at bounding box center [837, 75] width 166 height 32
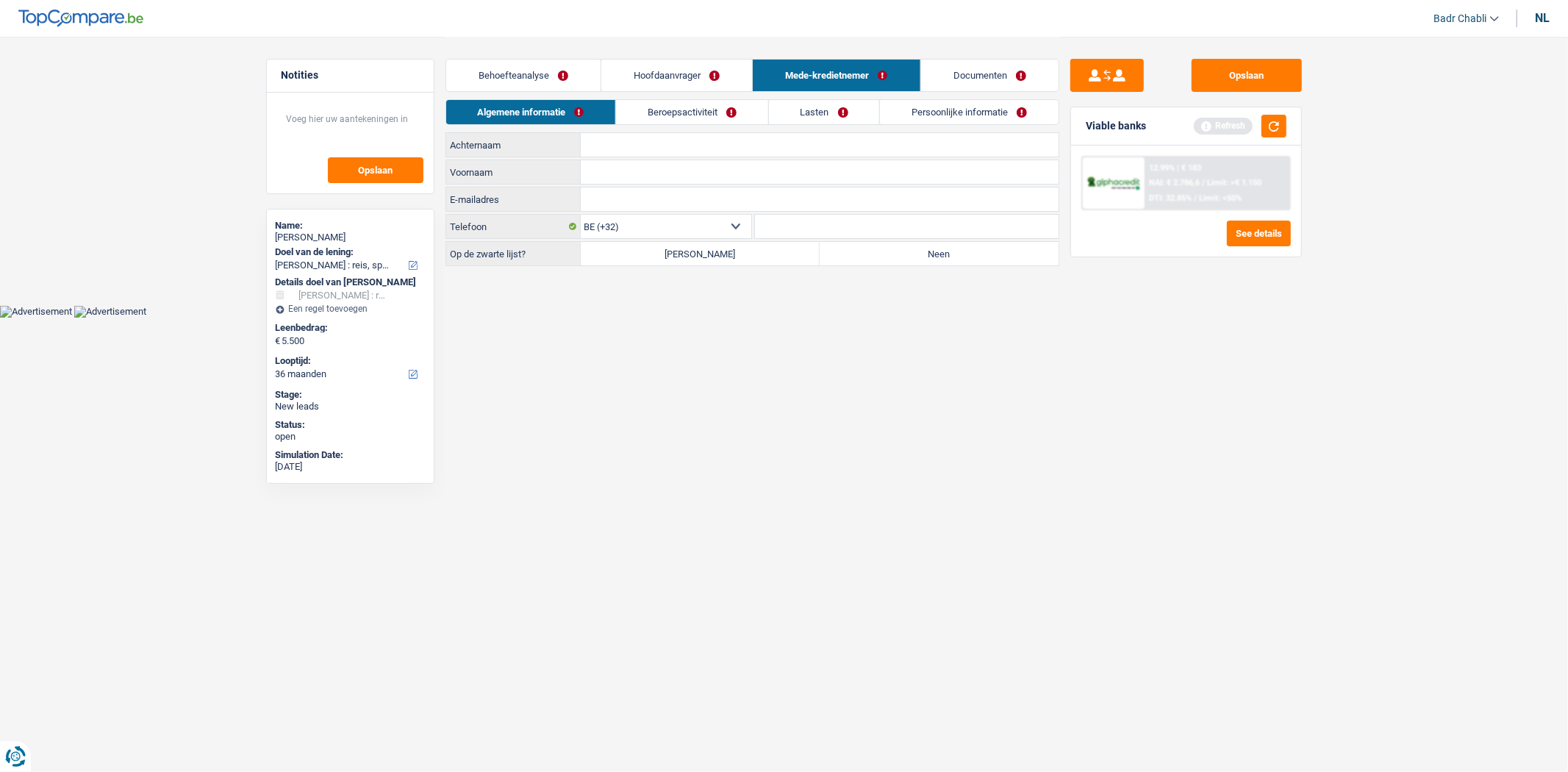
click at [903, 260] on label "Neen" at bounding box center [939, 254] width 239 height 24
click at [903, 260] on input "Neen" at bounding box center [939, 254] width 239 height 24
radio input "true"
click at [649, 170] on input "Voornaam" at bounding box center [819, 171] width 478 height 24
click at [599, 172] on input "Paolina" at bounding box center [819, 171] width 478 height 24
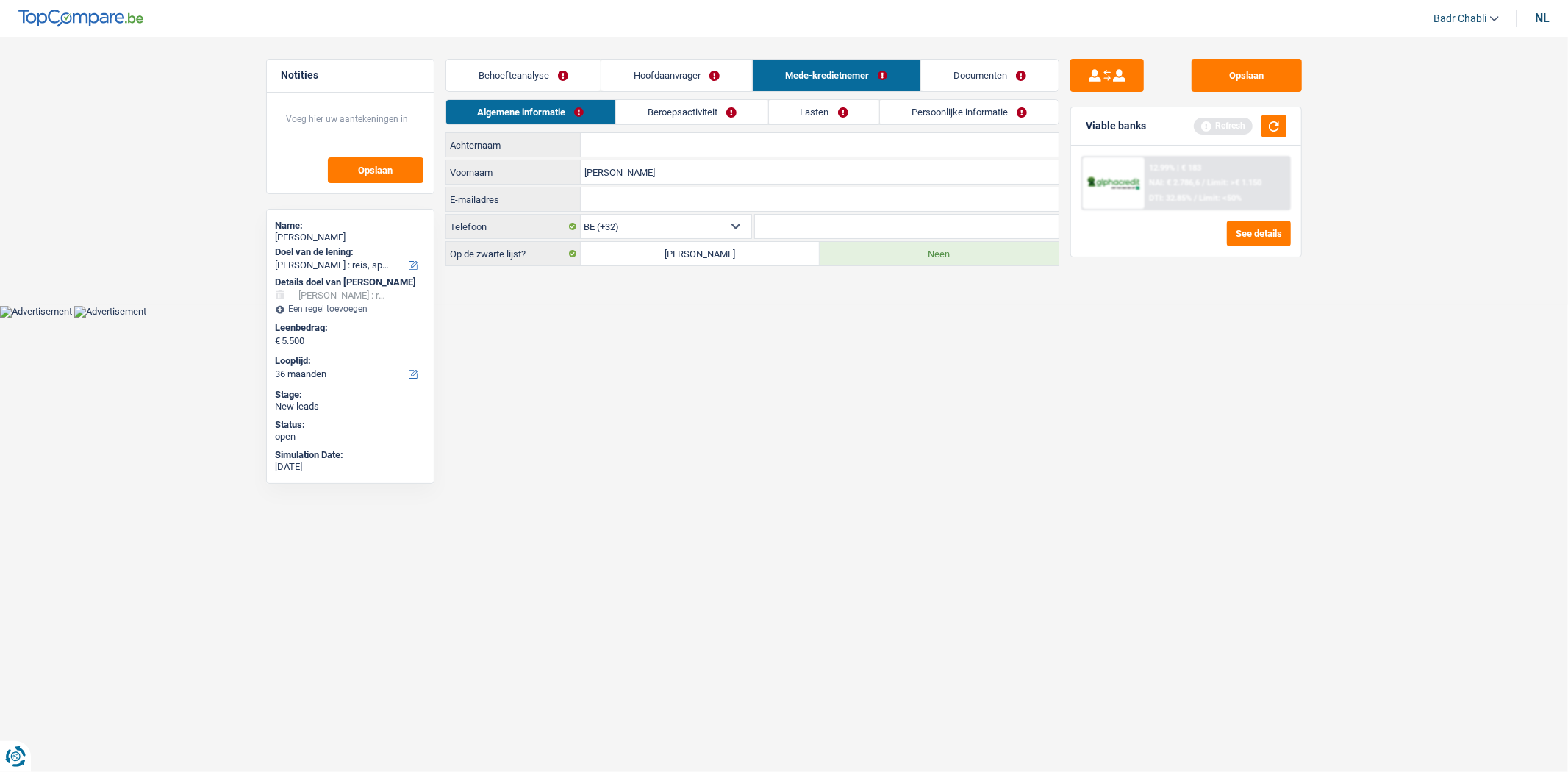
type input "[PERSON_NAME]"
click at [640, 142] on input "Achternaam" at bounding box center [819, 144] width 478 height 24
click at [338, 233] on div "[PERSON_NAME]" at bounding box center [350, 237] width 149 height 11
click at [337, 233] on div "[PERSON_NAME]" at bounding box center [350, 237] width 149 height 11
copy div "Matiaszek"
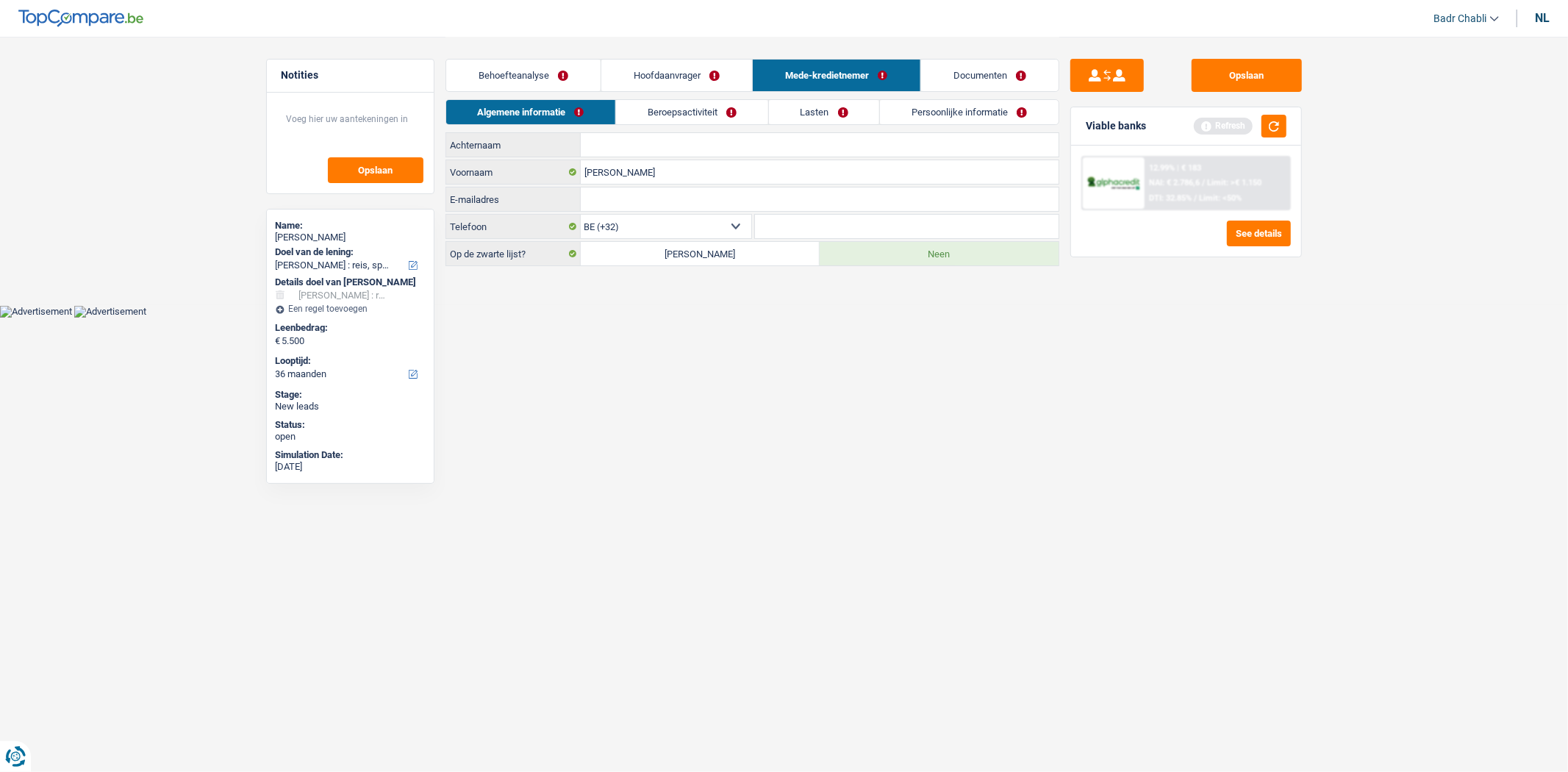
click at [636, 142] on input "Achternaam" at bounding box center [819, 144] width 478 height 24
paste input "Matiaszek"
type input "Matiaszek"
click at [714, 109] on link "Beroepsactiviteit" at bounding box center [692, 112] width 152 height 25
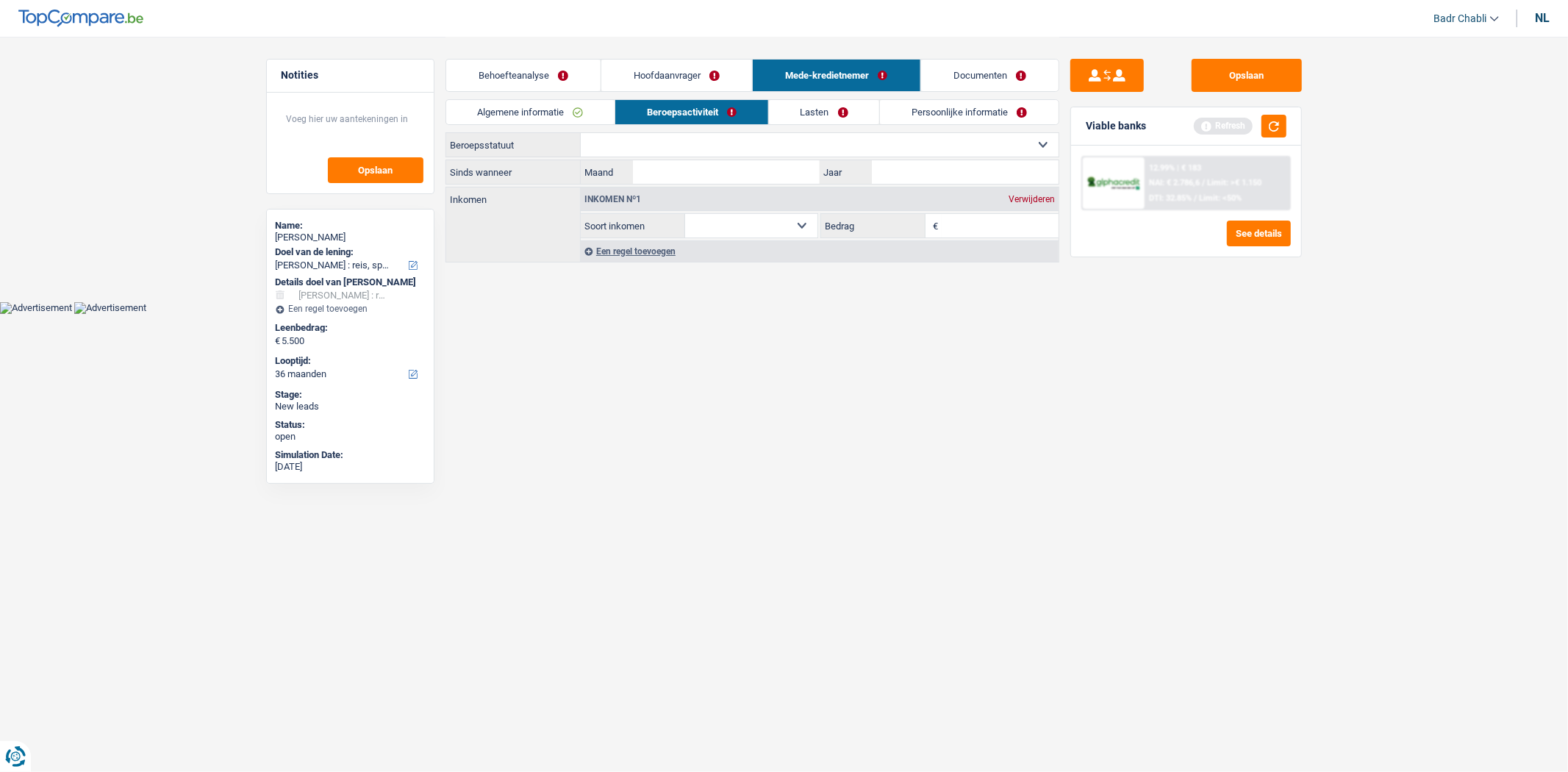
click at [722, 143] on select "Arbeider Bediende (privésector) Ambtenaar (overheidssector) Invalide Zelfstandi…" at bounding box center [819, 144] width 478 height 24
select select "worker"
click at [581, 133] on select "Arbeider Bediende (privésector) Ambtenaar (overheidssector) Invalide Zelfstandi…" at bounding box center [819, 144] width 478 height 24
select select "netSalary"
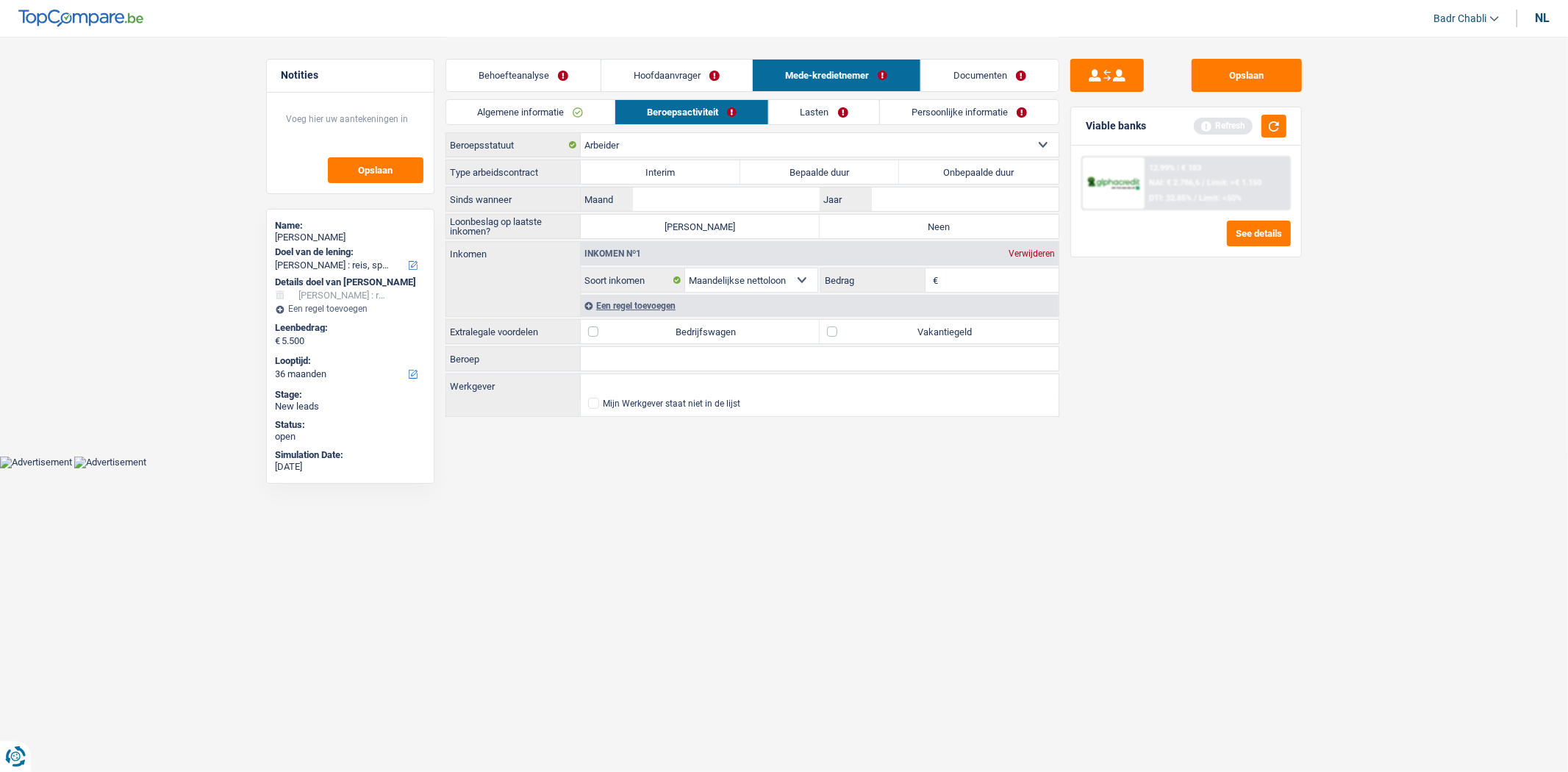
click at [943, 177] on label "Onbepaalde duur" at bounding box center [978, 171] width 160 height 24
click at [943, 177] on input "Onbepaalde duur" at bounding box center [978, 171] width 160 height 24
radio input "true"
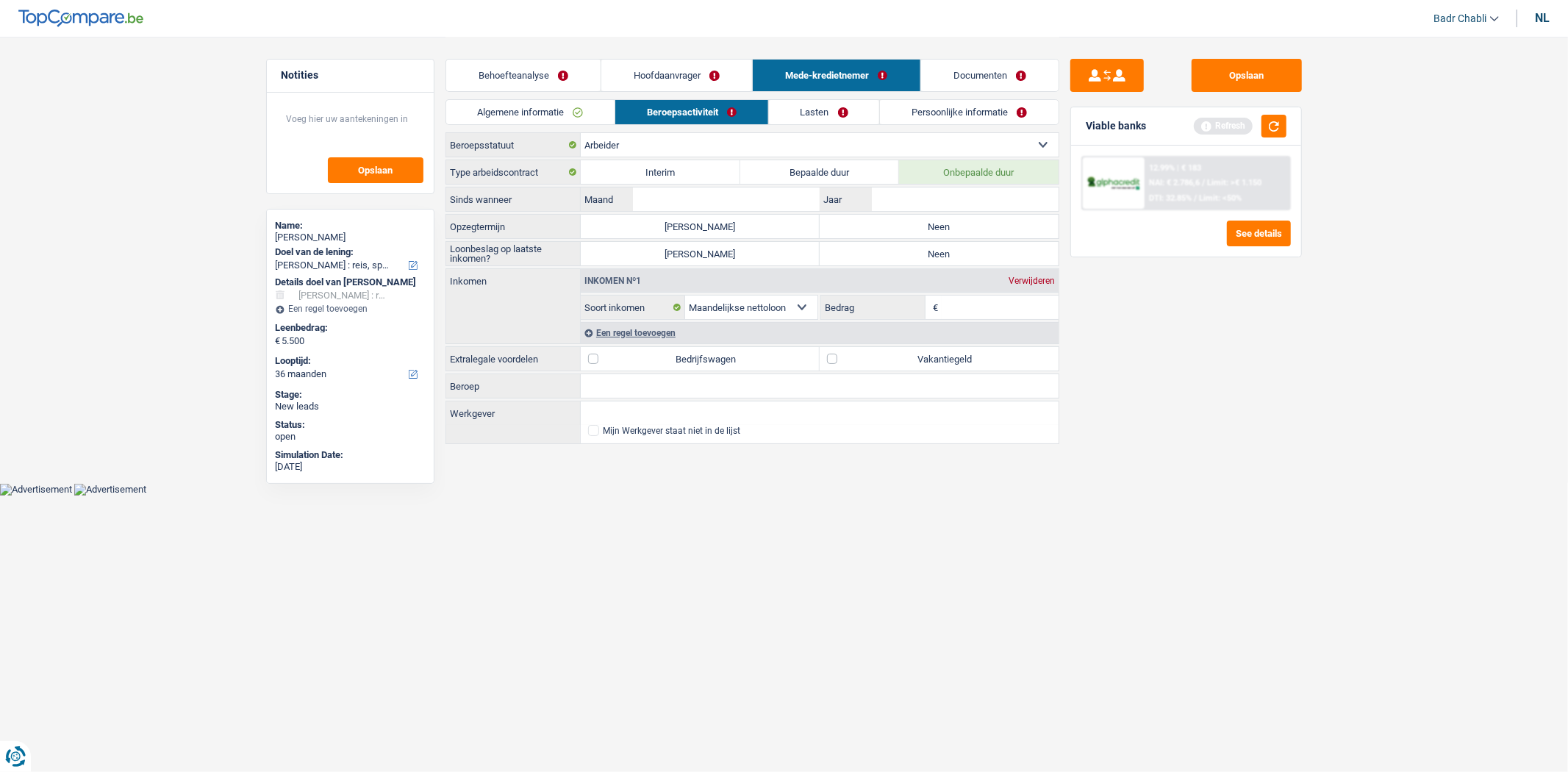
click at [941, 217] on label "Neen" at bounding box center [939, 226] width 239 height 24
click at [941, 217] on input "Neen" at bounding box center [939, 226] width 239 height 24
radio input "true"
click at [931, 246] on label "Neen" at bounding box center [939, 254] width 239 height 24
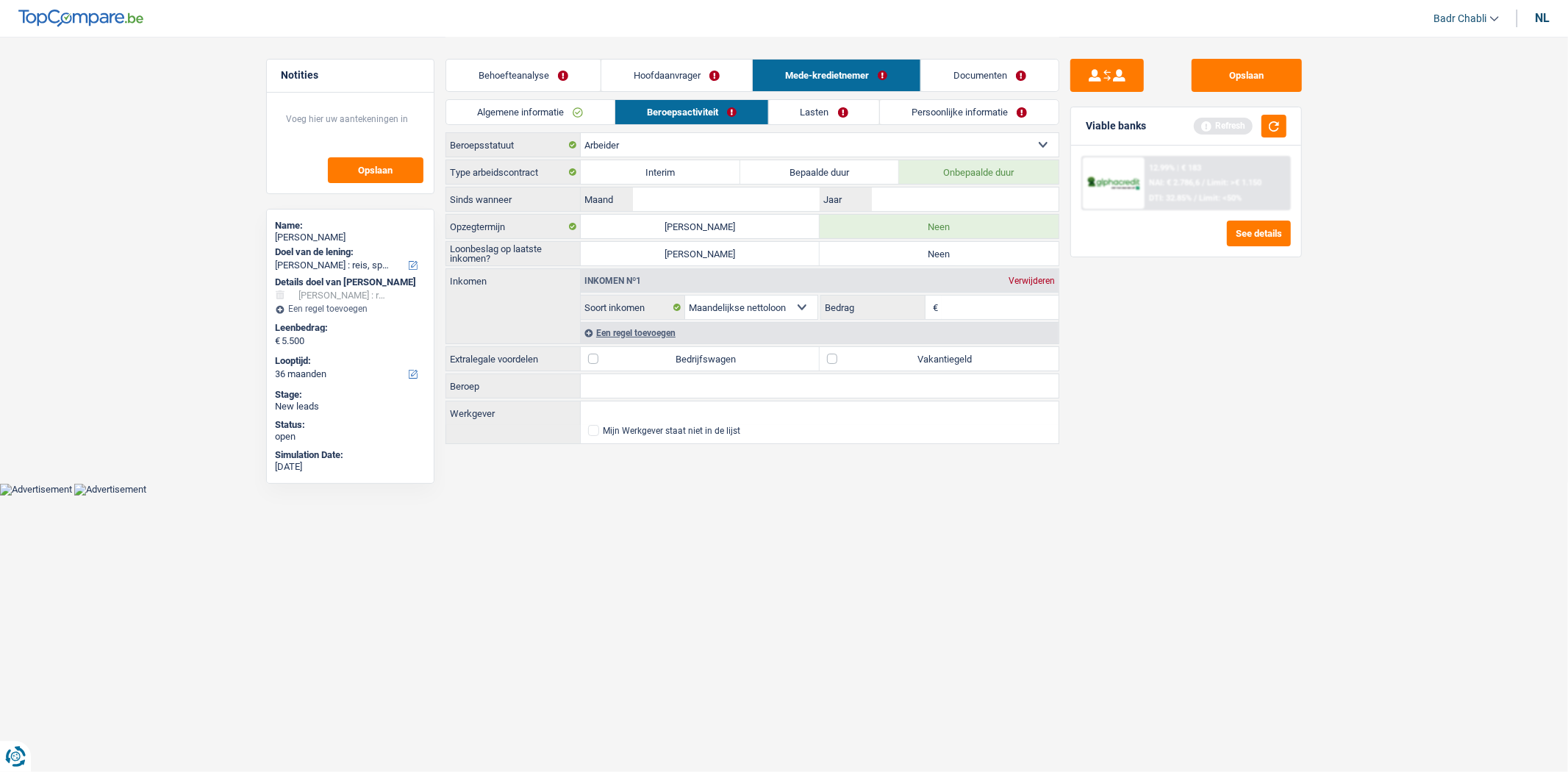
click at [931, 246] on input "Neen" at bounding box center [939, 254] width 239 height 24
radio input "true"
click at [931, 252] on label "Neen" at bounding box center [939, 254] width 239 height 24
click at [931, 252] on input "Neen" at bounding box center [939, 254] width 239 height 24
click at [655, 139] on select "Arbeider Bediende (privésector) Ambtenaar (overheidssector) Invalide Zelfstandi…" at bounding box center [819, 144] width 478 height 24
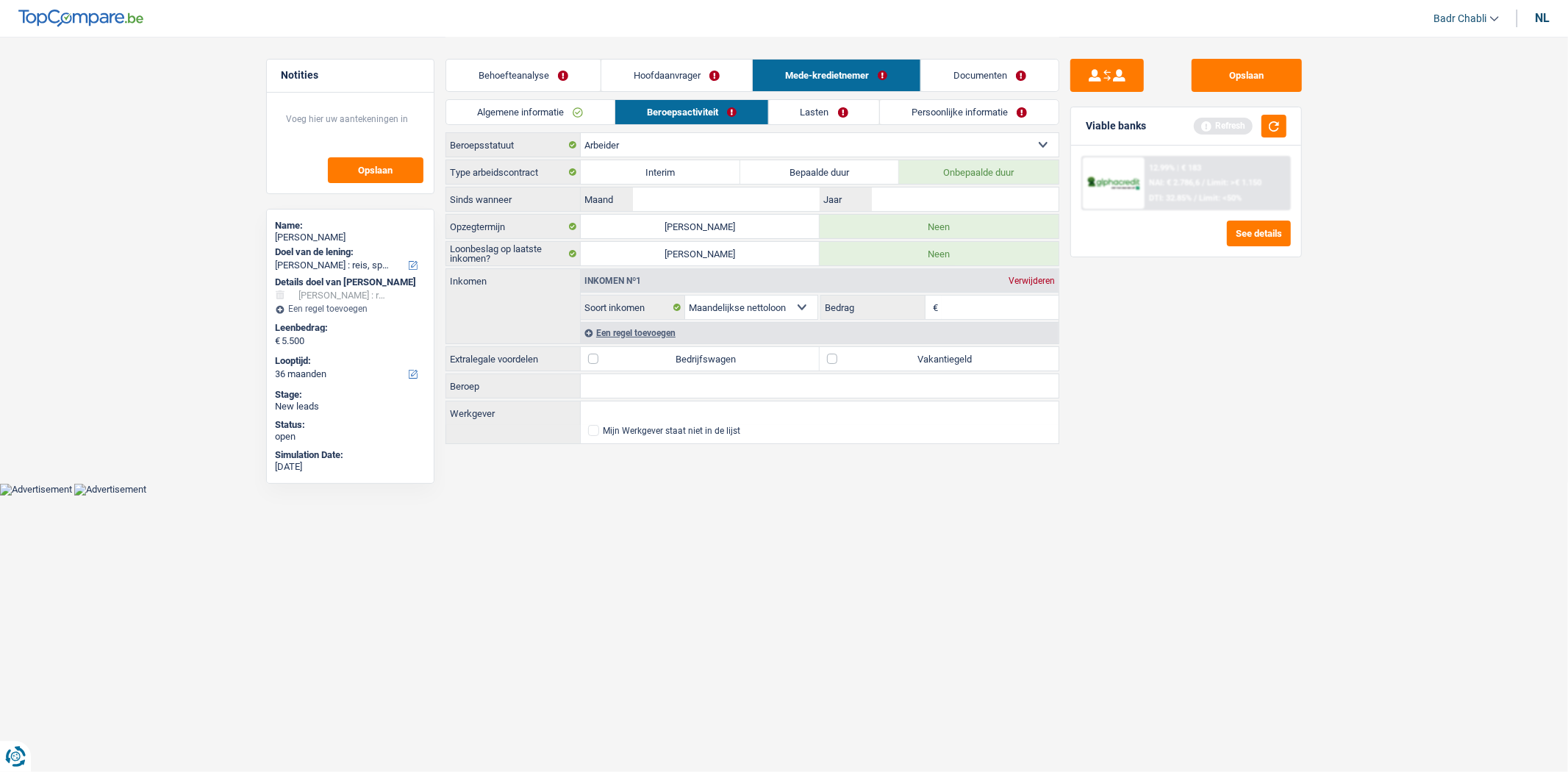
select select "publicEmployee"
click at [581, 133] on select "Arbeider Bediende (privésector) Ambtenaar (overheidssector) Invalide Zelfstandi…" at bounding box center [819, 144] width 478 height 24
radio input "false"
select select "mealVouchers"
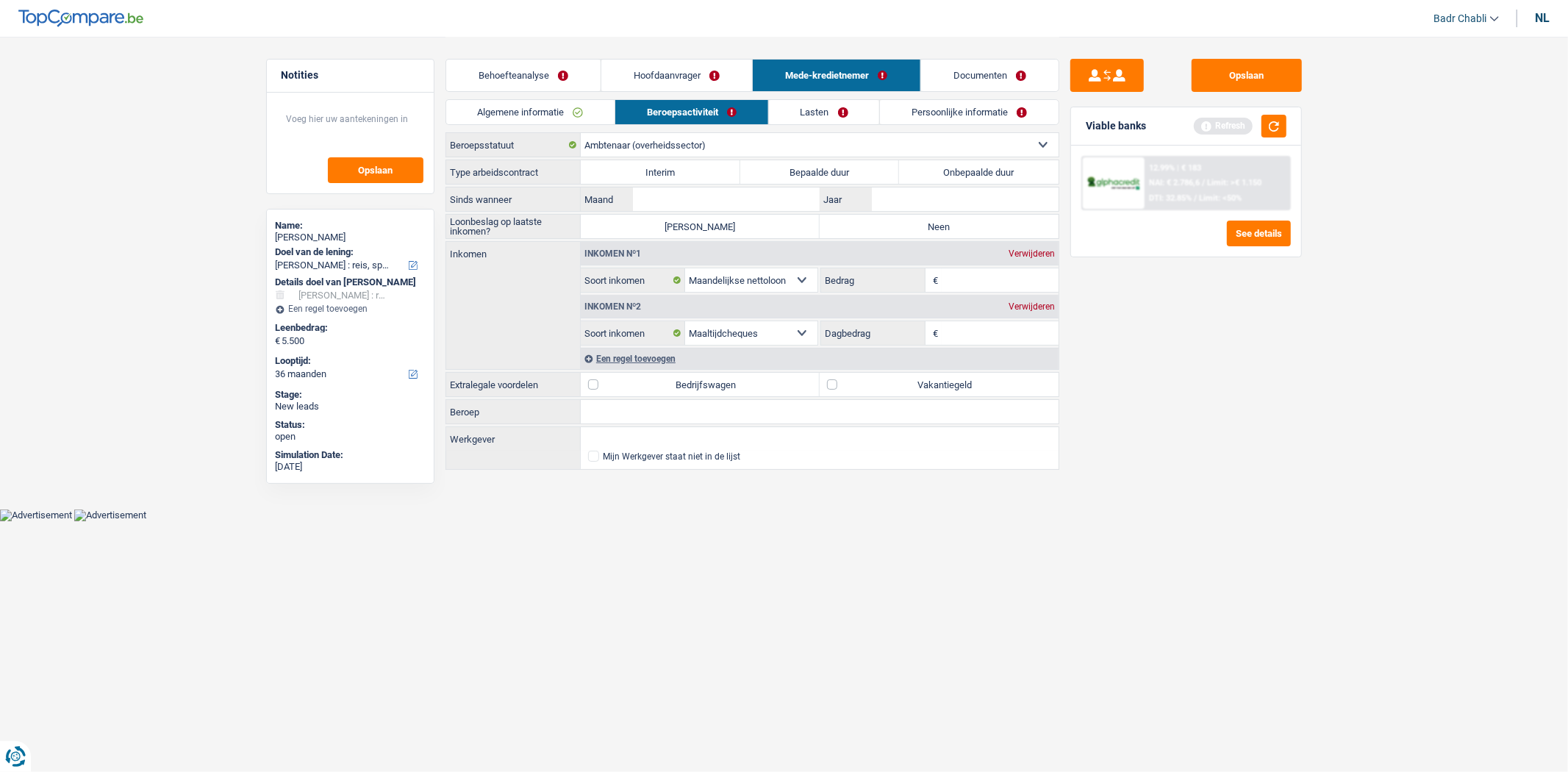
click at [947, 233] on label "Neen" at bounding box center [939, 226] width 239 height 24
click at [947, 233] on input "Neen" at bounding box center [939, 226] width 239 height 24
radio input "true"
click at [969, 171] on label "Onbepaalde duur" at bounding box center [978, 171] width 160 height 24
click at [969, 171] on input "Onbepaalde duur" at bounding box center [978, 171] width 160 height 24
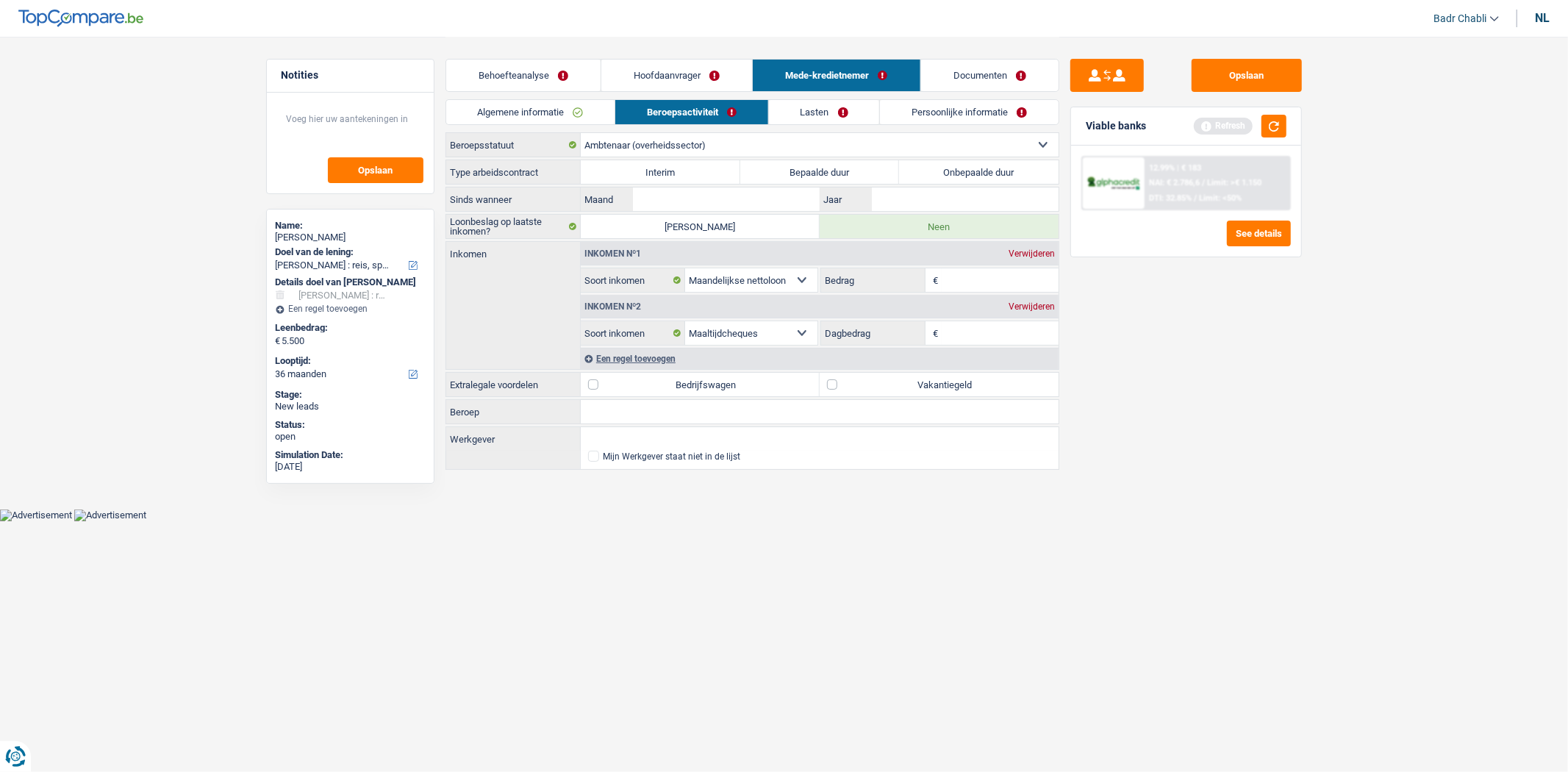
radio input "true"
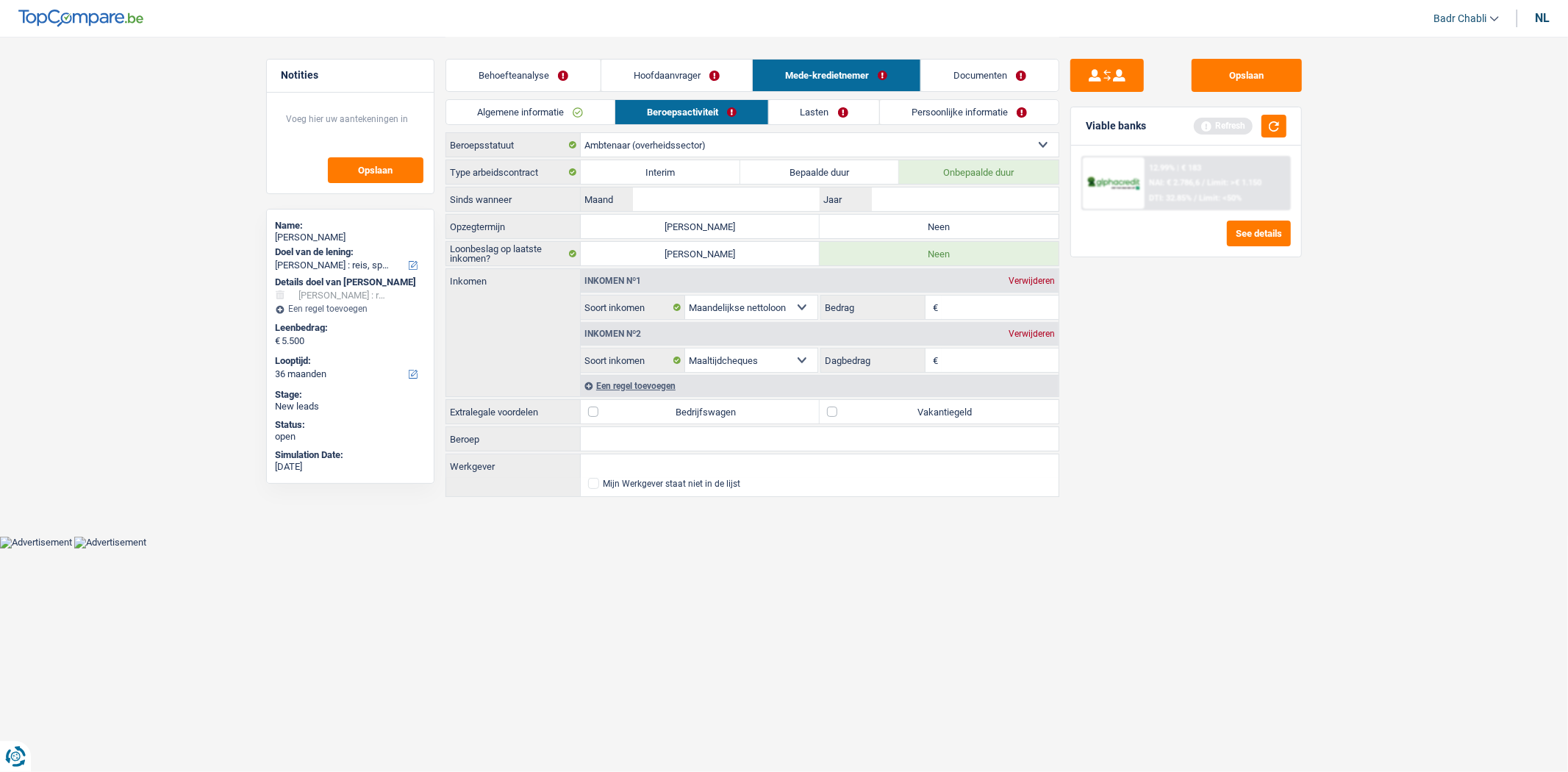
click at [902, 224] on label "Neen" at bounding box center [939, 226] width 239 height 24
click at [902, 224] on input "Neen" at bounding box center [939, 226] width 239 height 24
radio input "true"
click at [636, 461] on input "Werkgever" at bounding box center [819, 466] width 478 height 24
type input "Antwerpen Stad"
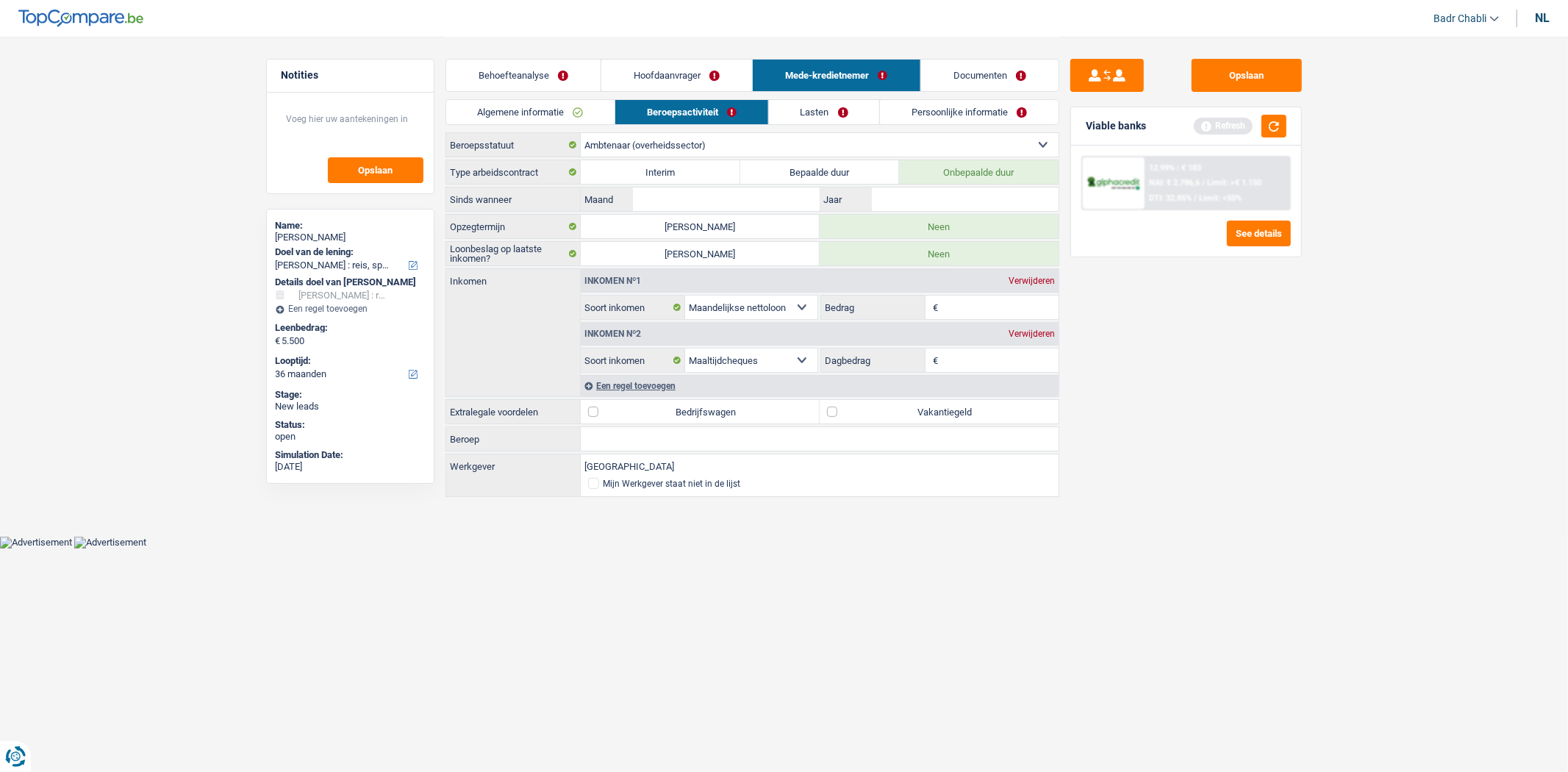
click at [594, 436] on input "Beroep" at bounding box center [819, 439] width 478 height 24
type input "Ambtenaar"
click at [704, 195] on input "Maand" at bounding box center [726, 199] width 186 height 24
type input "03"
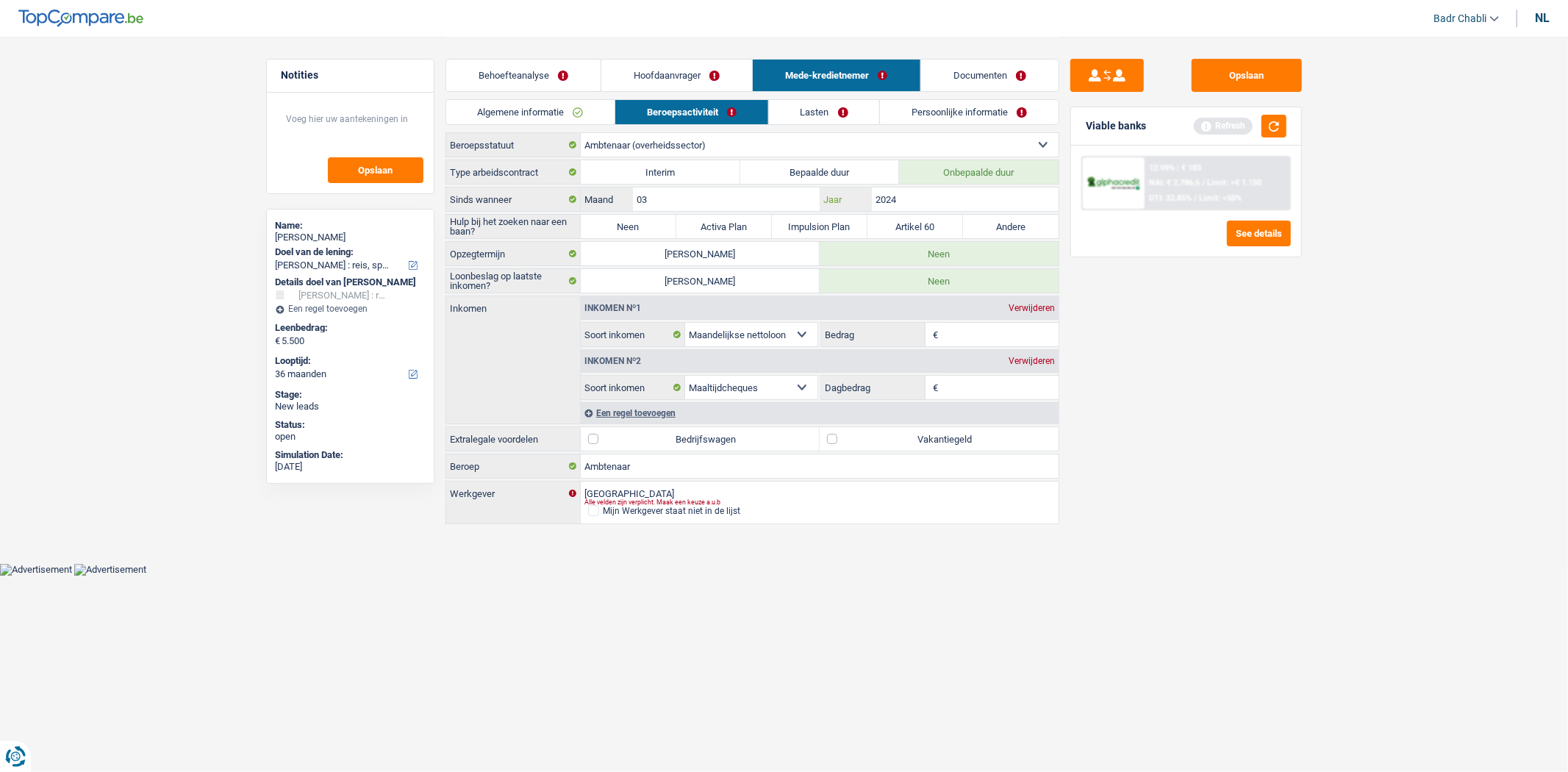
type input "2024"
click at [597, 224] on label "Neen" at bounding box center [628, 226] width 96 height 24
click at [597, 224] on input "Neen" at bounding box center [628, 226] width 96 height 24
radio input "true"
click at [841, 438] on label "Vakantiegeld" at bounding box center [939, 439] width 239 height 24
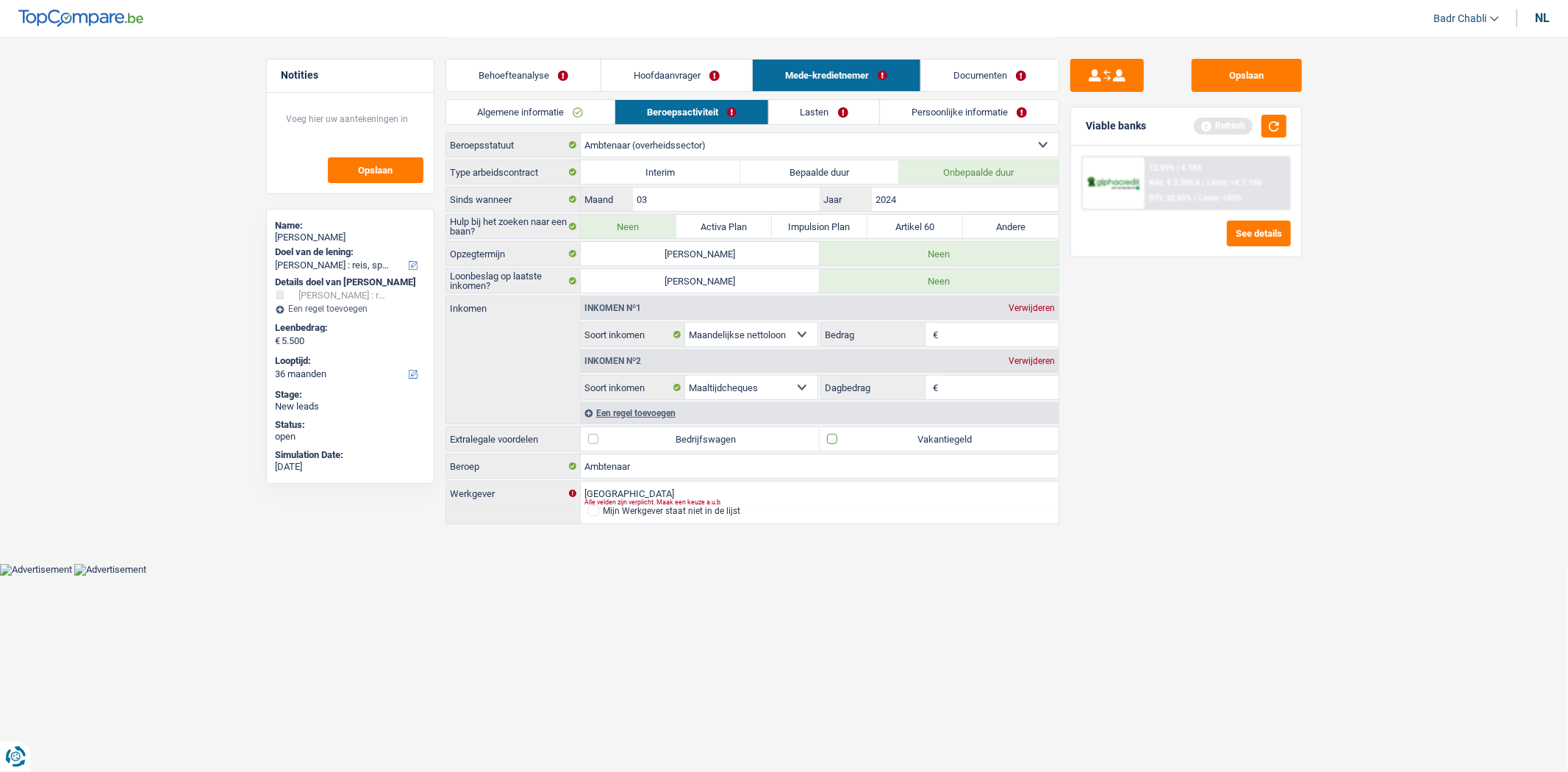
click at [841, 438] on input "Vakantiegeld" at bounding box center [939, 439] width 239 height 24
checkbox input "true"
click at [957, 340] on input "Bedrag" at bounding box center [1000, 335] width 117 height 24
type input "2.200"
click at [962, 384] on input "Dagbedrag" at bounding box center [1000, 387] width 117 height 24
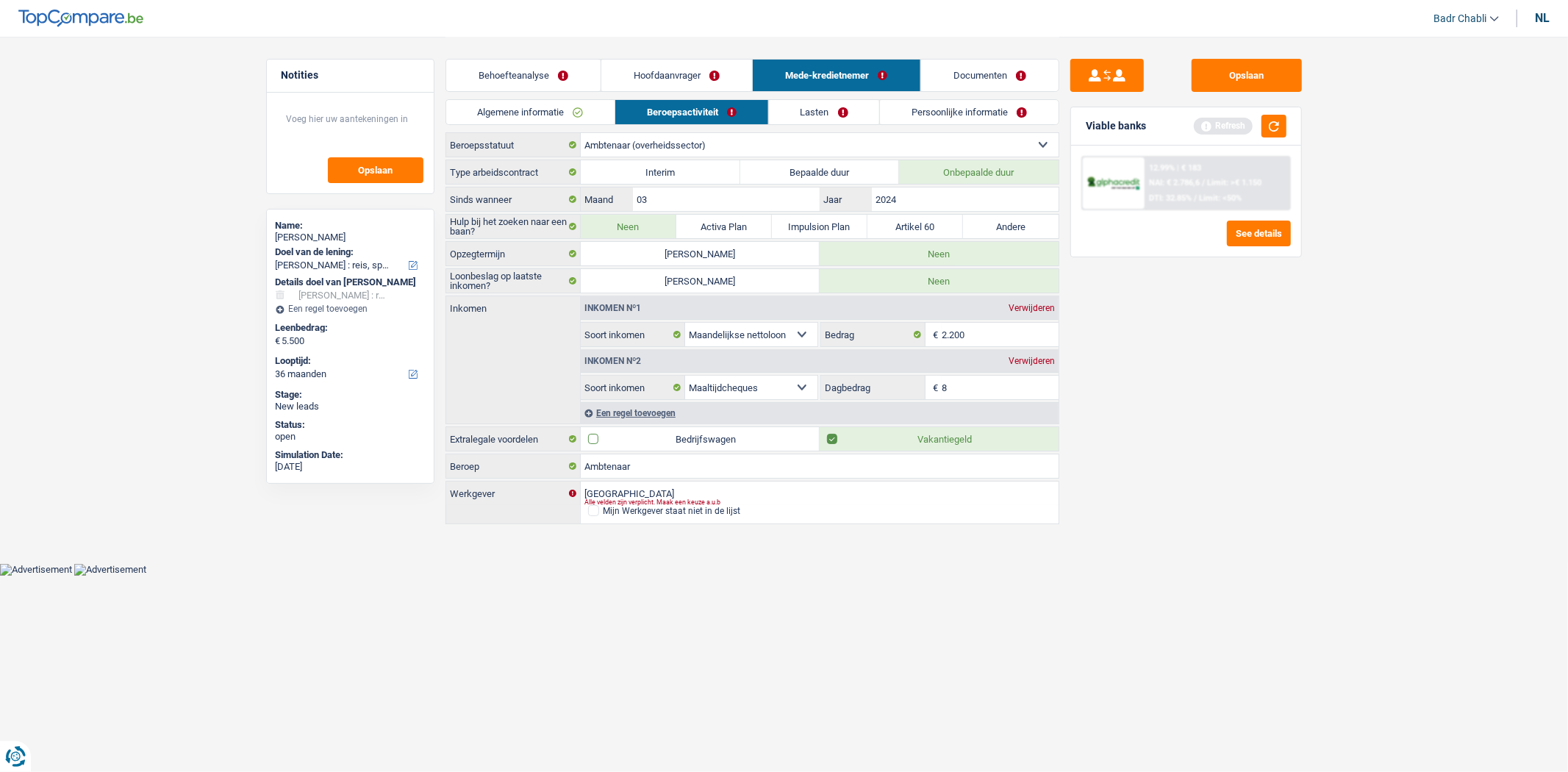
type input "8,0"
click at [825, 110] on link "Lasten" at bounding box center [824, 112] width 111 height 25
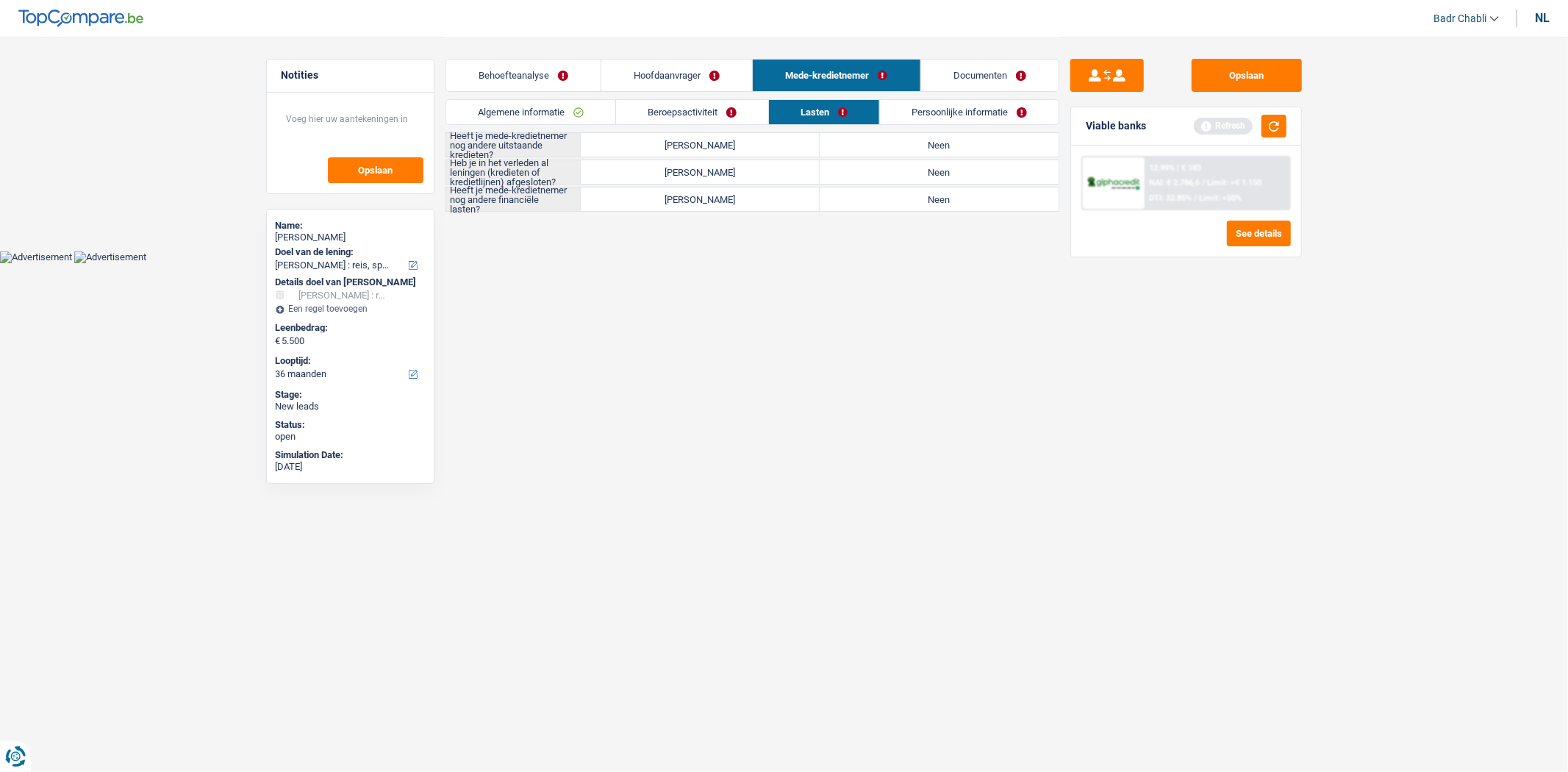
click at [955, 146] on label "Neen" at bounding box center [939, 144] width 239 height 24
click at [955, 146] on input "Neen" at bounding box center [939, 144] width 239 height 24
radio input "true"
click at [950, 182] on label "Neen" at bounding box center [939, 171] width 239 height 24
click at [950, 182] on input "Neen" at bounding box center [939, 171] width 239 height 24
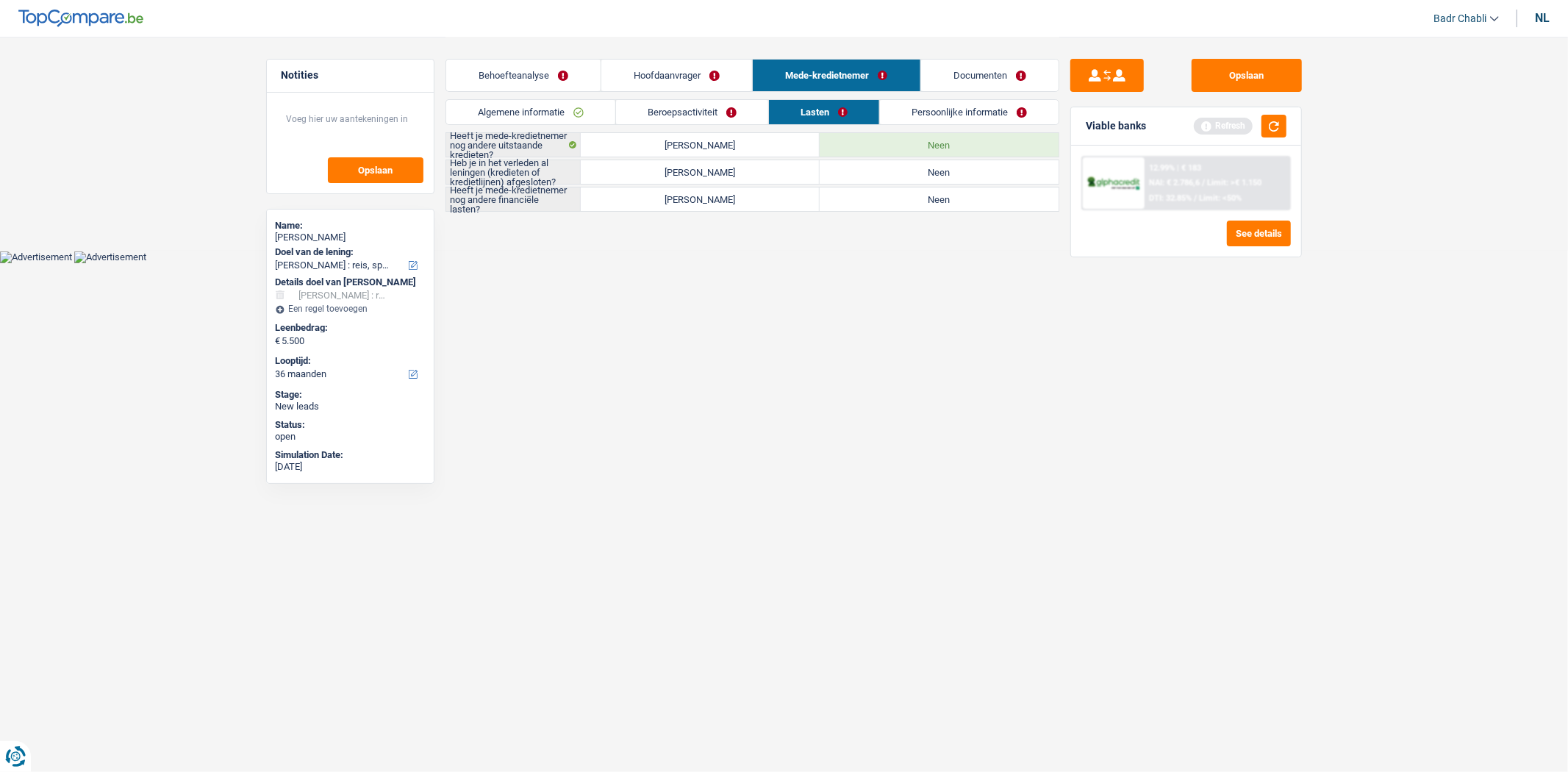
radio input "true"
click at [953, 194] on label "Neen" at bounding box center [939, 199] width 239 height 24
click at [953, 194] on input "Neen" at bounding box center [939, 199] width 239 height 24
radio input "true"
click at [946, 115] on link "Persoonlijke informatie" at bounding box center [969, 112] width 179 height 25
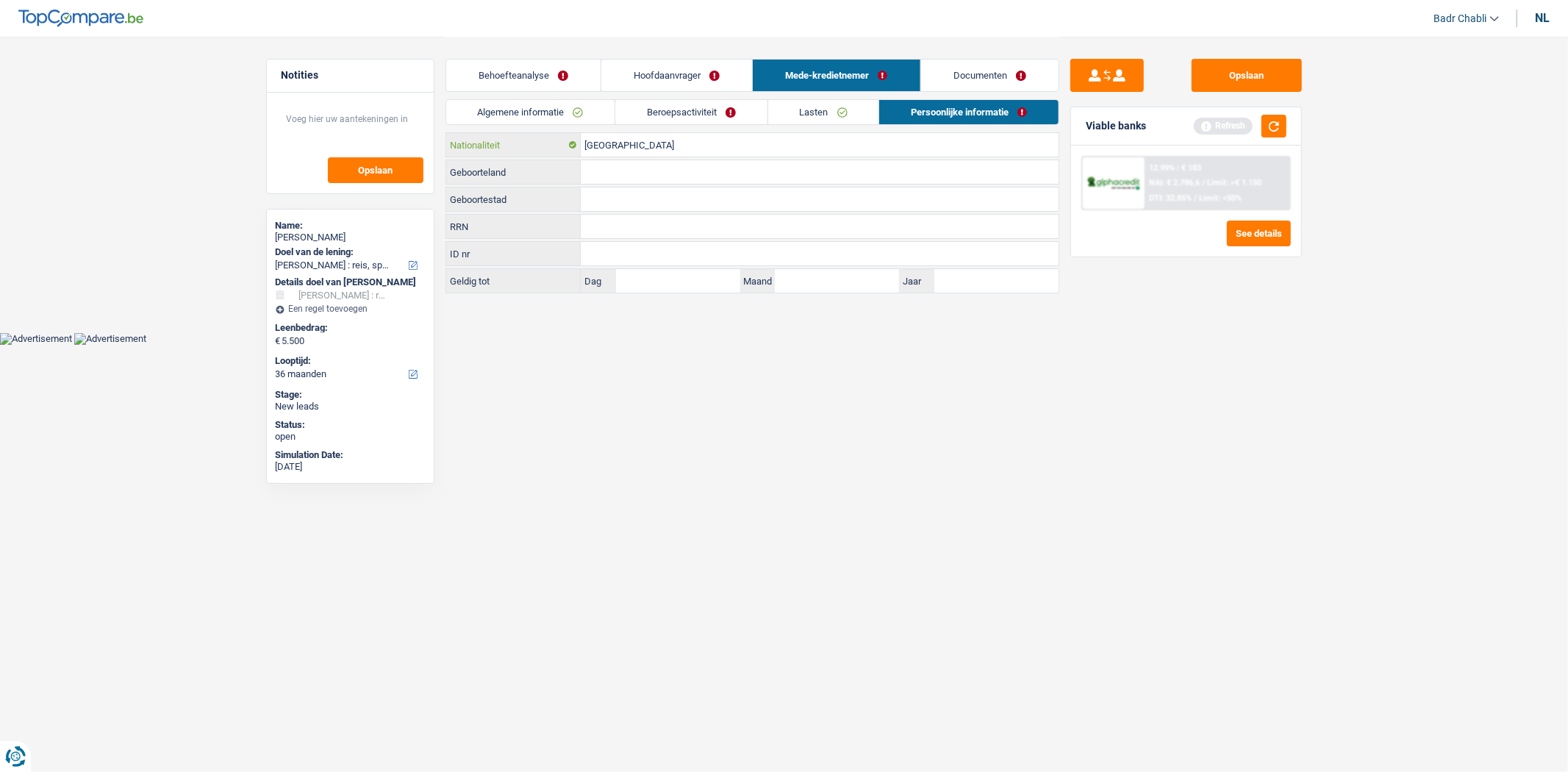
click at [613, 148] on input "[GEOGRAPHIC_DATA]" at bounding box center [819, 144] width 478 height 24
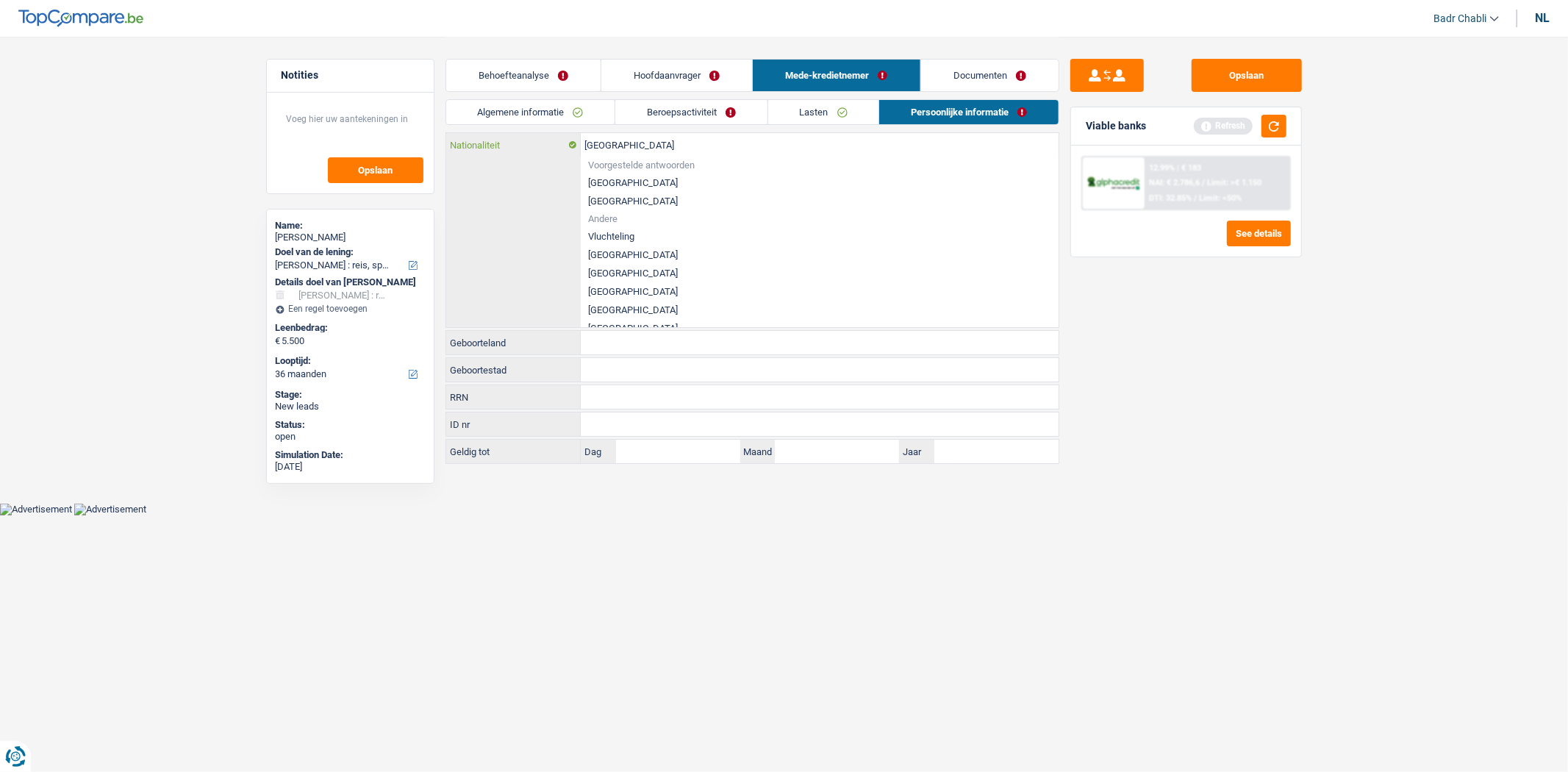
click at [613, 148] on input "[GEOGRAPHIC_DATA]" at bounding box center [819, 144] width 478 height 24
click at [671, 71] on link "Hoofdaanvrager" at bounding box center [677, 75] width 151 height 32
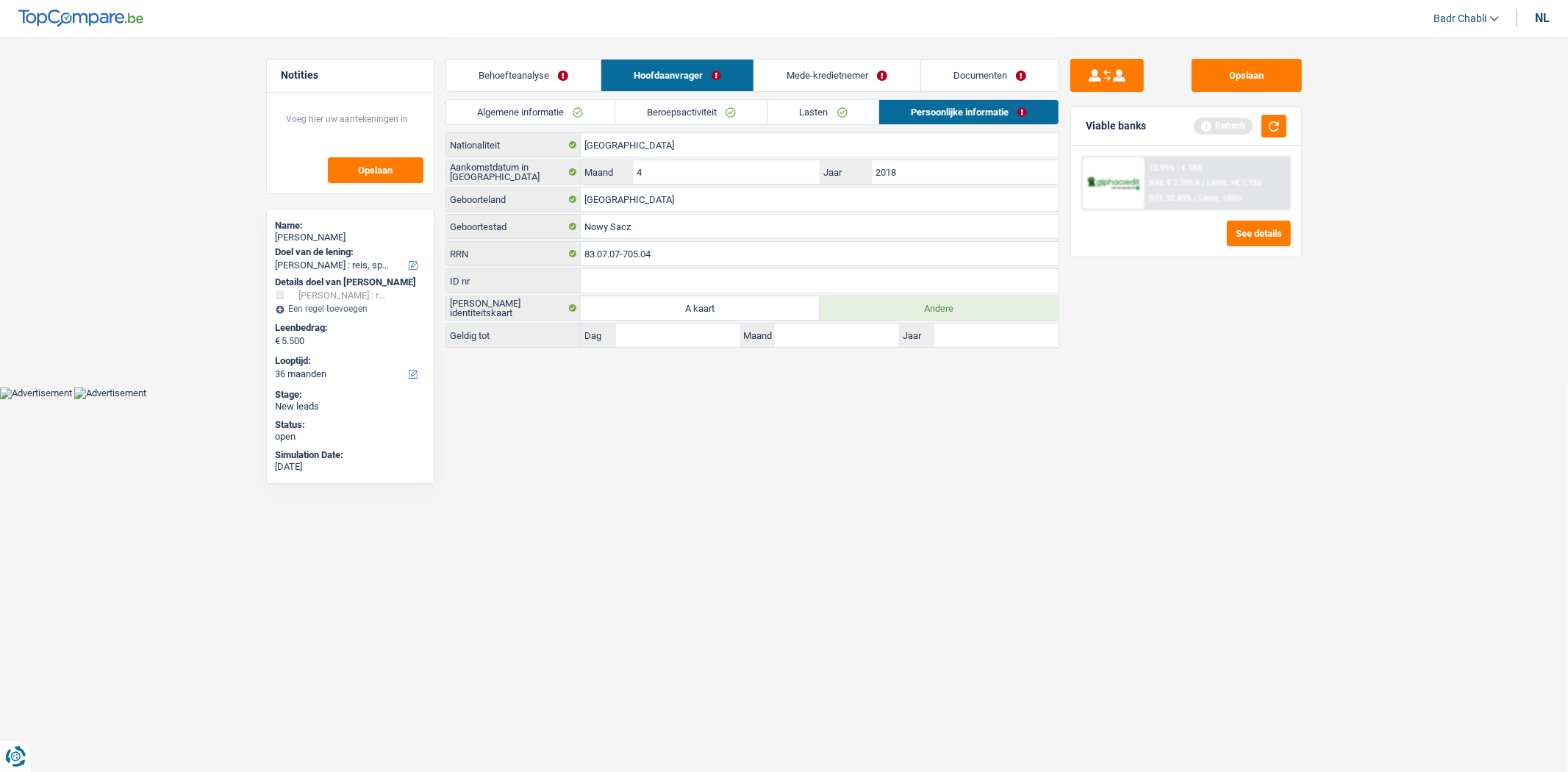
click at [800, 112] on link "Lasten" at bounding box center [823, 112] width 111 height 25
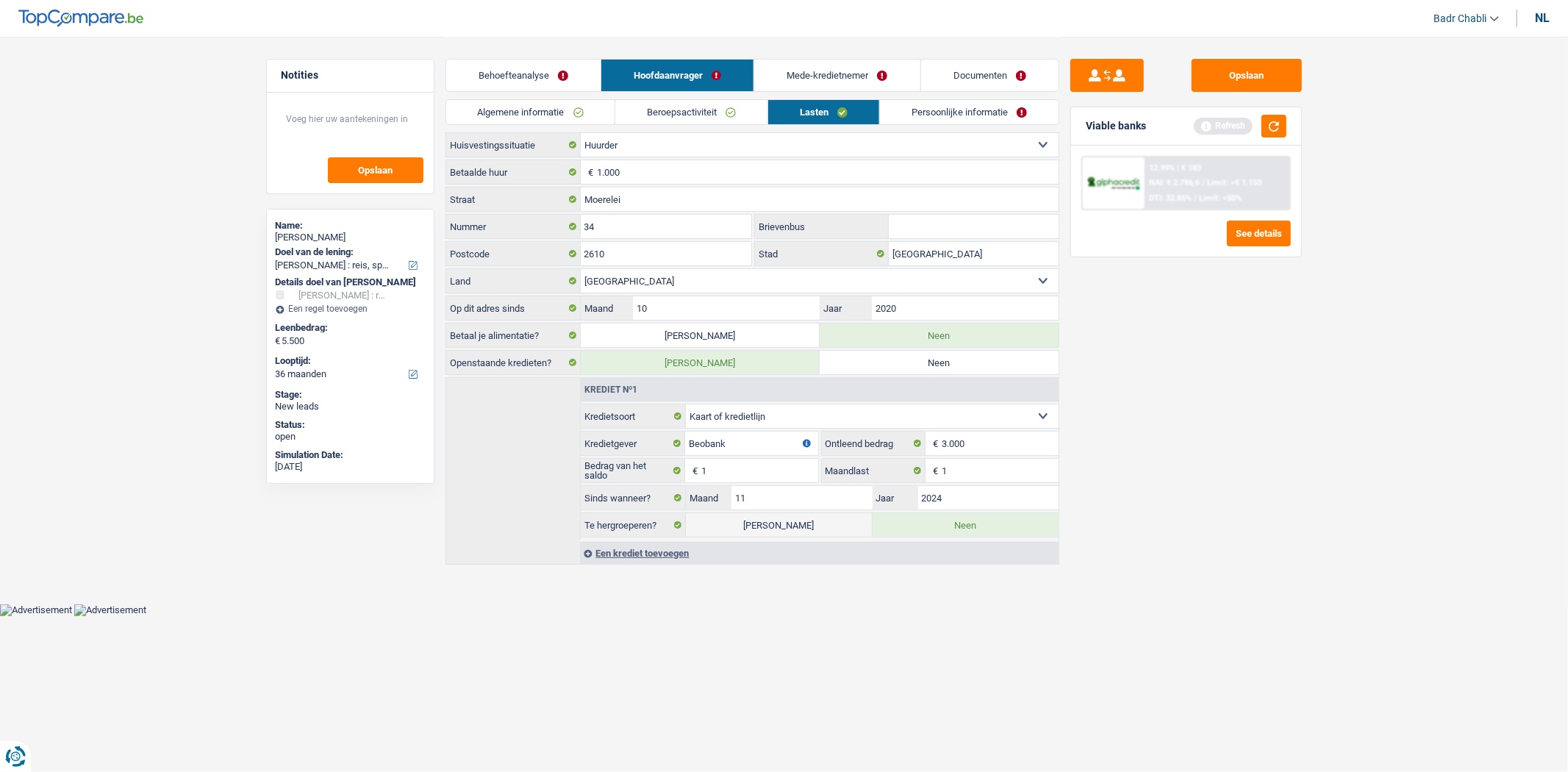
click at [643, 557] on div "Een krediet toevoegen" at bounding box center [818, 553] width 478 height 22
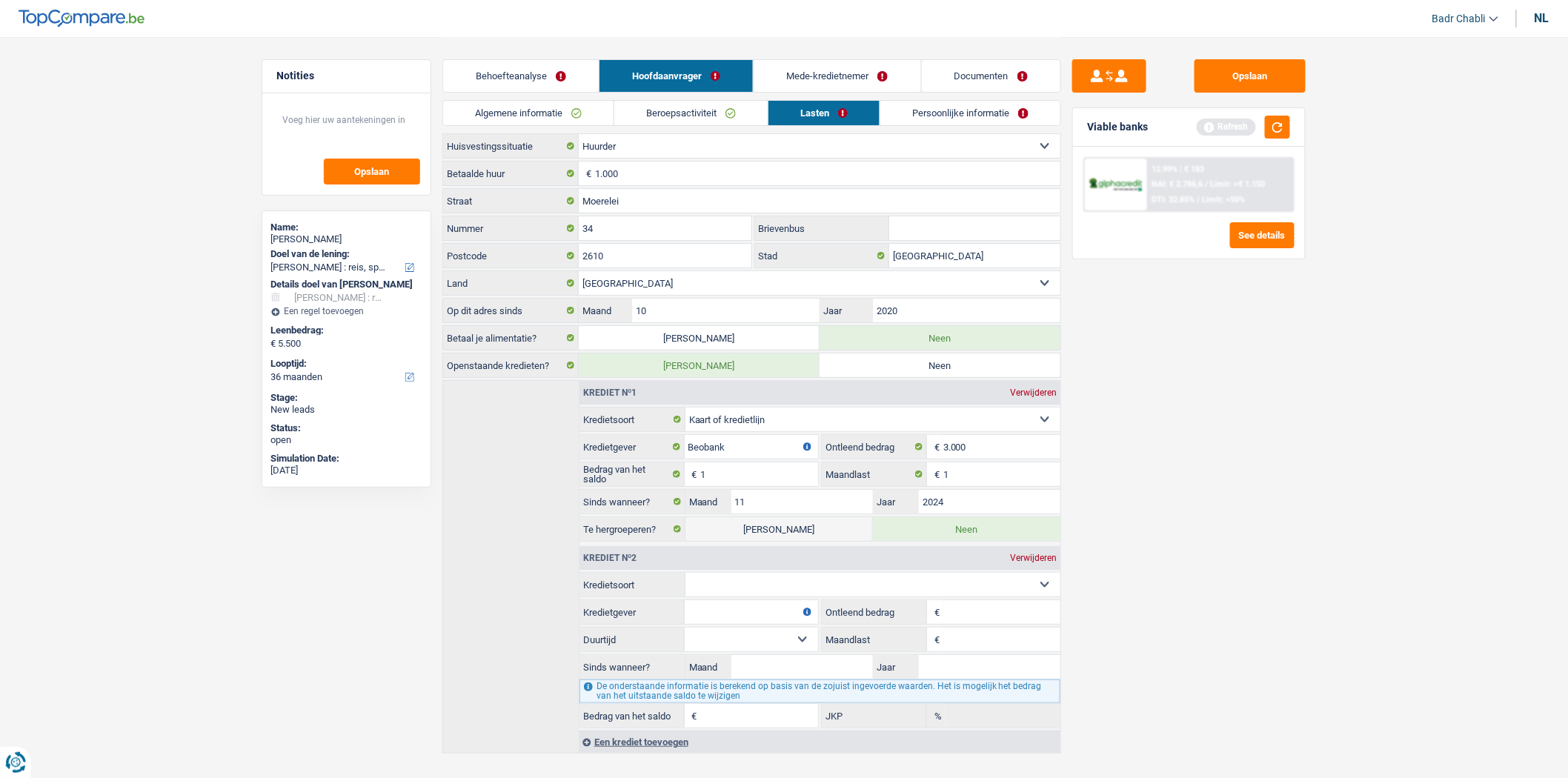
click at [760, 575] on select "Kaart of kredietlijn Hypothecaire lening Verkoop op afbetaling Lening op afbeta…" at bounding box center [873, 585] width 376 height 24
select select "carLoan"
type input "0"
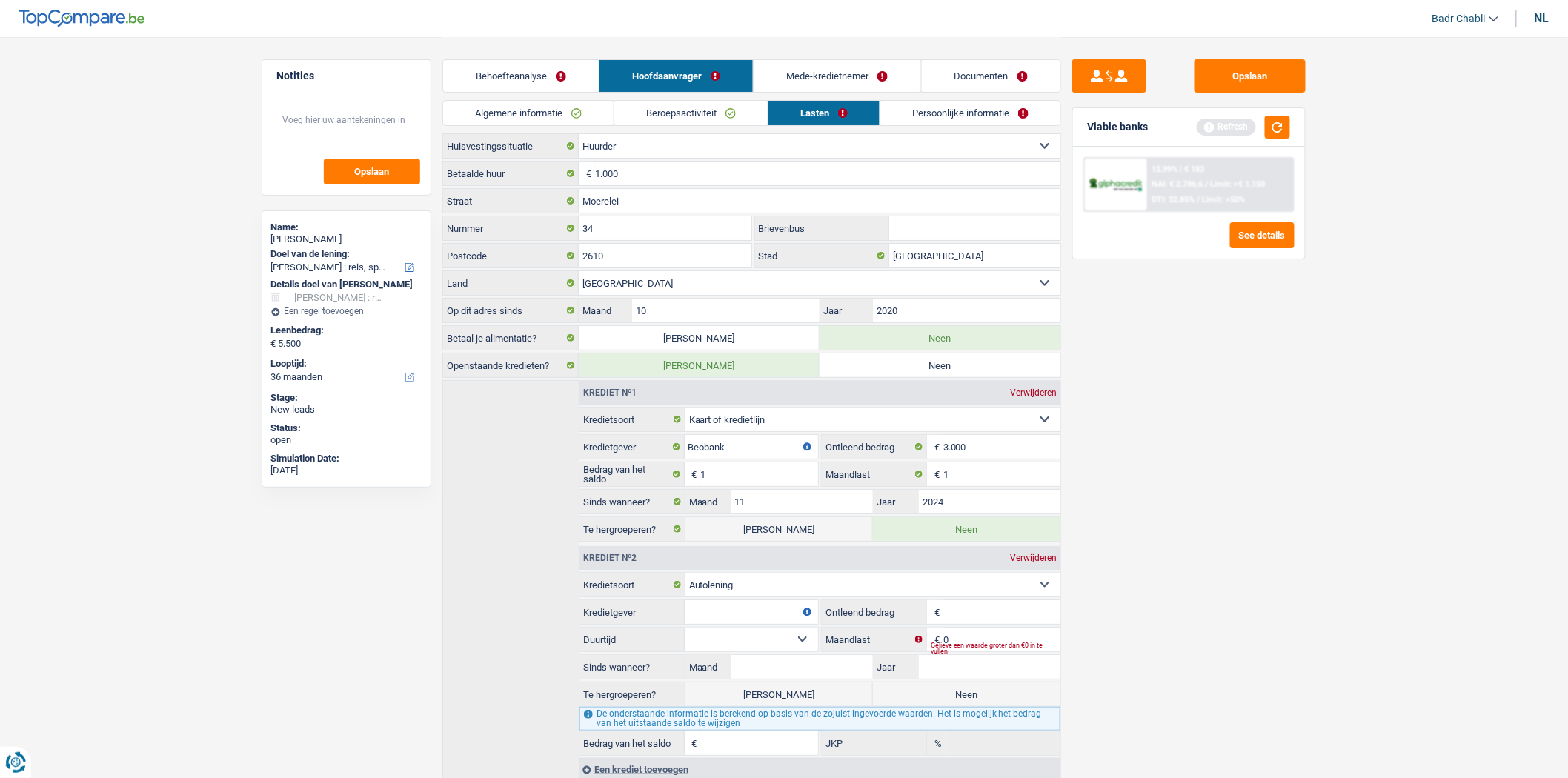
click at [758, 616] on input "Kredietgever" at bounding box center [751, 612] width 133 height 24
type input "Beobank"
type input "30.000"
click at [759, 637] on select "12 maanden 18 maanden 24 maanden 30 maanden 36 maanden 42 maanden 48 maanden 60…" at bounding box center [751, 639] width 133 height 24
click at [974, 639] on input "0" at bounding box center [1002, 639] width 117 height 24
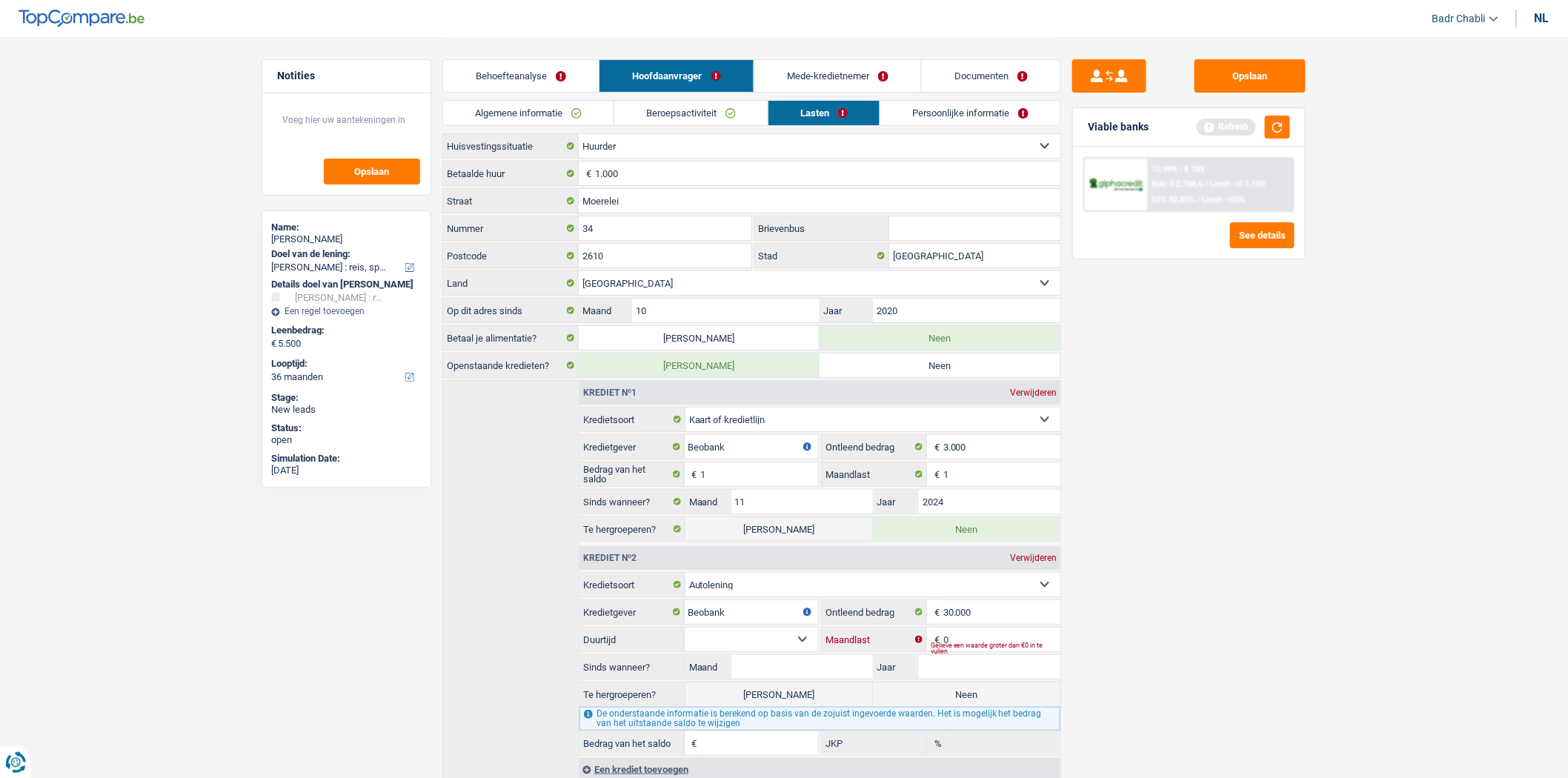
click at [974, 639] on input "0" at bounding box center [1002, 639] width 117 height 24
type input "400"
click at [783, 638] on select "12 maanden 18 maanden 24 maanden 30 maanden 36 maanden 42 maanden 48 maanden 60…" at bounding box center [751, 639] width 133 height 24
select select "60"
click at [684, 630] on select "12 maanden 18 maanden 24 maanden 30 maanden 36 maanden 42 maanden 48 maanden 60…" at bounding box center [751, 639] width 133 height 24
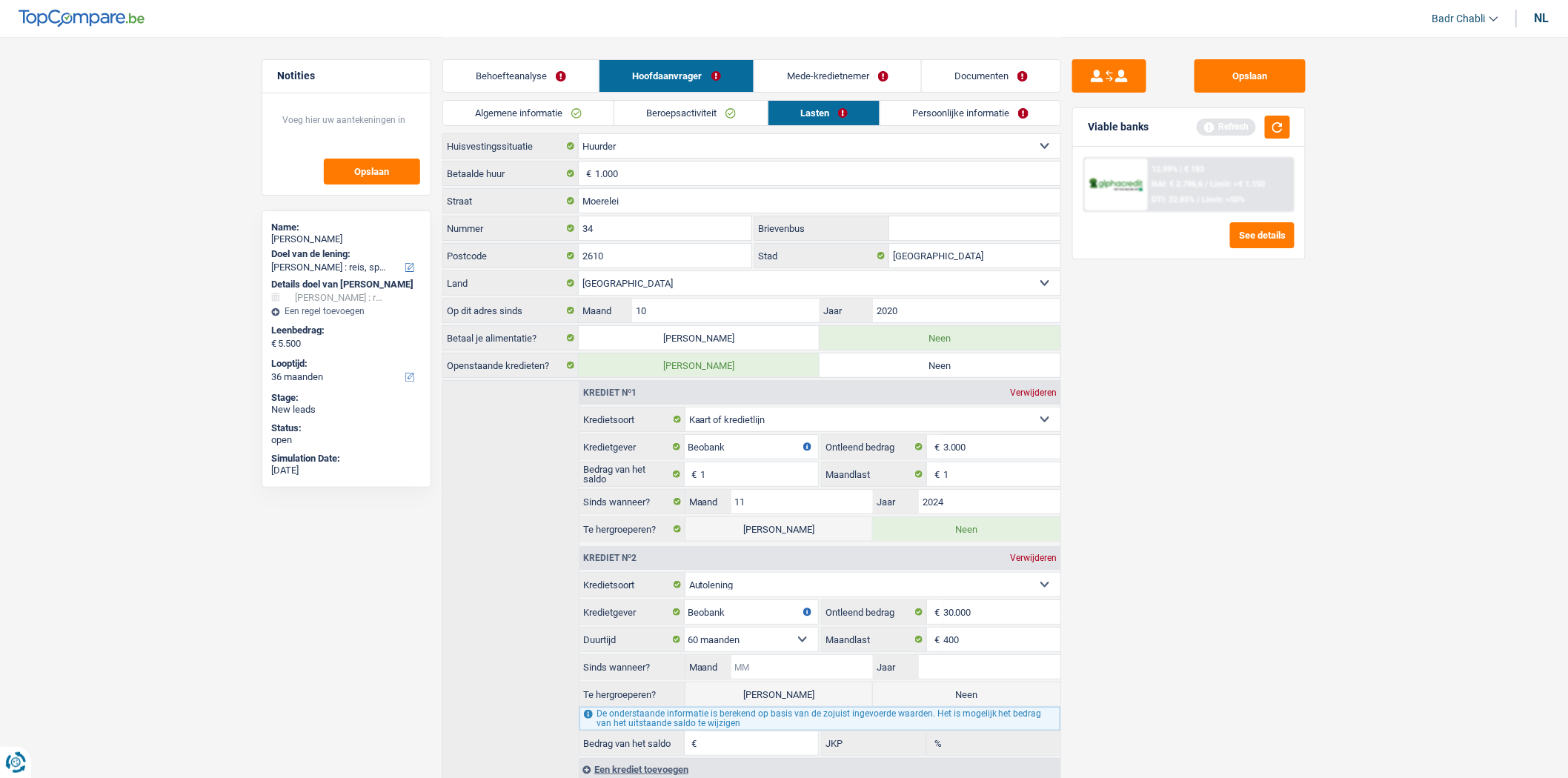
click at [838, 665] on input "Maand" at bounding box center [802, 667] width 141 height 24
type input "04"
type input "2024"
click at [960, 705] on label "Neen" at bounding box center [966, 694] width 188 height 24
click at [960, 705] on input "Neen" at bounding box center [966, 694] width 188 height 24
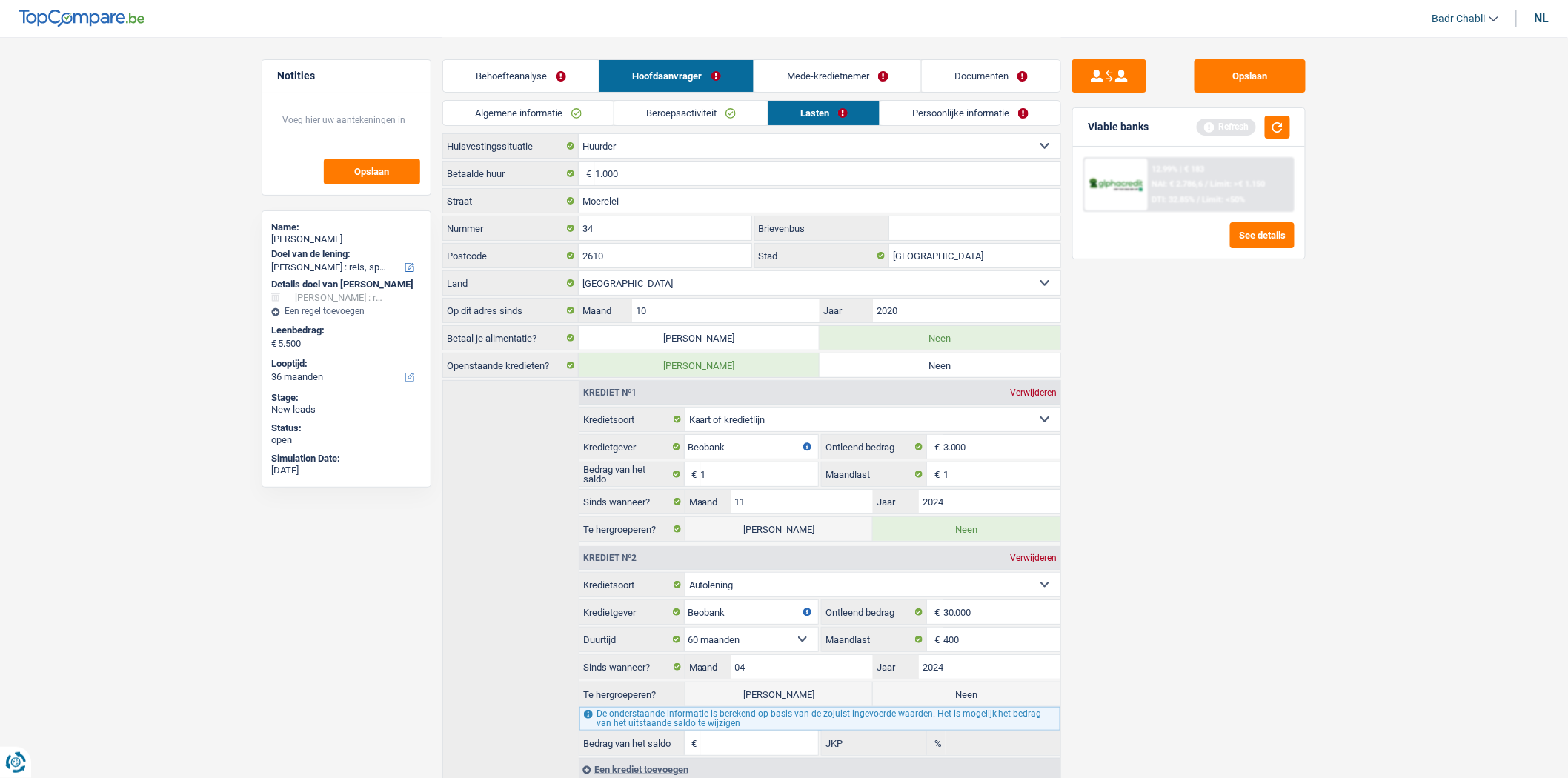
radio input "true"
type input "20.173"
type input "0,00"
drag, startPoint x: 871, startPoint y: 89, endPoint x: 868, endPoint y: 74, distance: 15.3
click at [870, 89] on link "Mede-kredietnemer" at bounding box center [838, 76] width 167 height 32
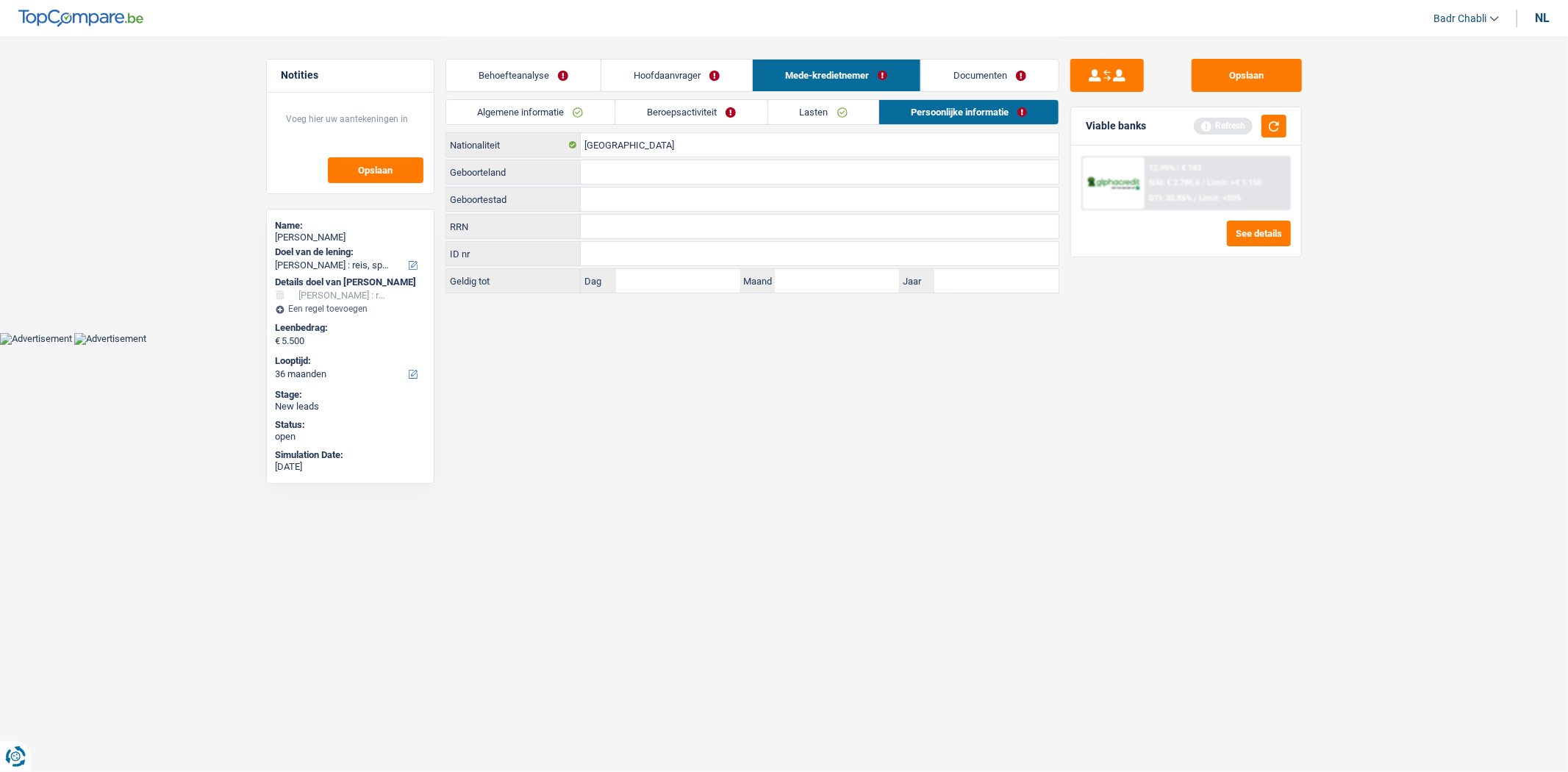
click at [696, 160] on div "Geboorteland Alle velden zijn verplicht. Maak een keuze a.u.b" at bounding box center [752, 172] width 614 height 25
click at [695, 148] on input "[GEOGRAPHIC_DATA]" at bounding box center [819, 144] width 478 height 24
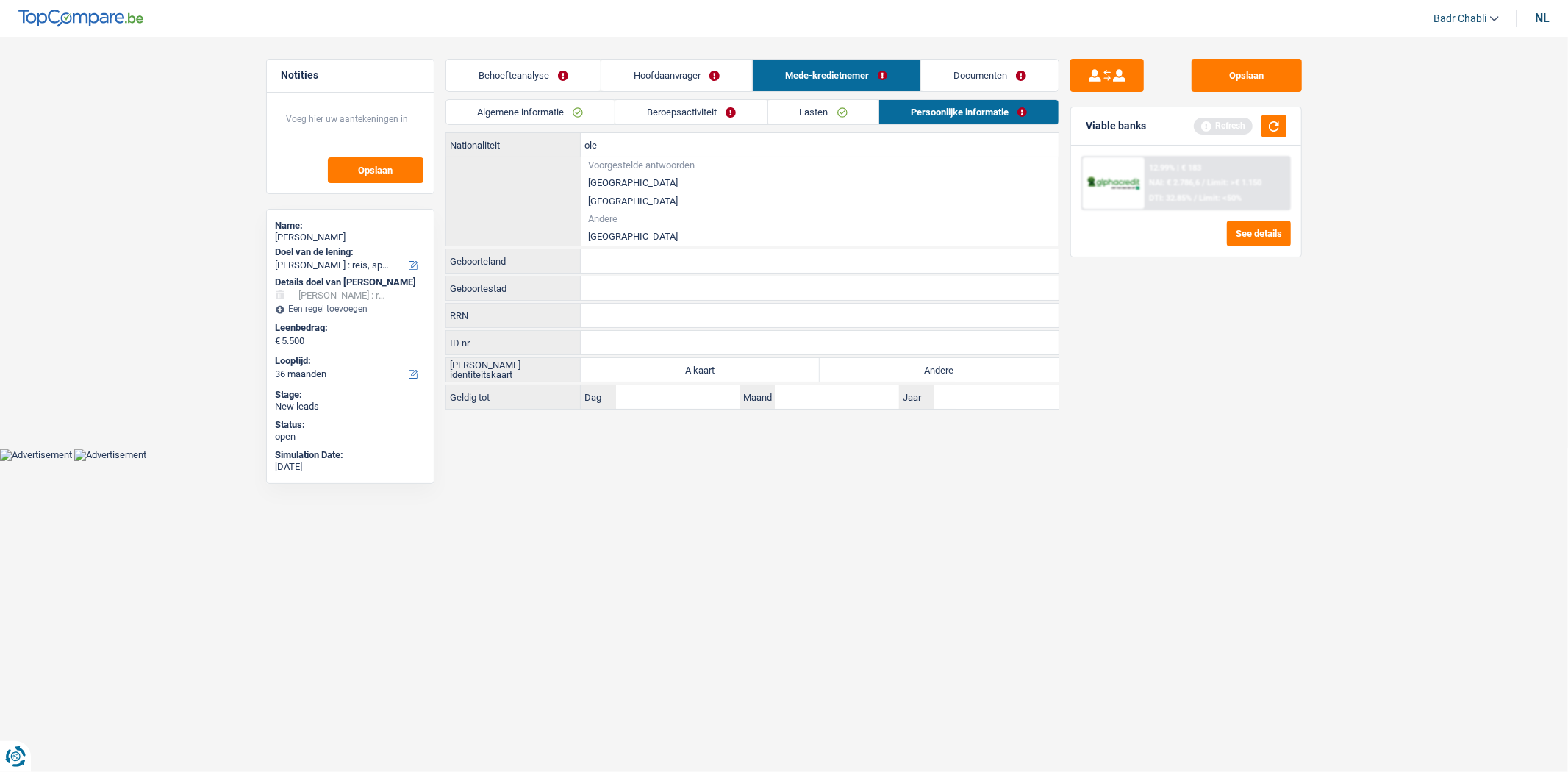
click at [613, 230] on li "[GEOGRAPHIC_DATA]" at bounding box center [819, 236] width 478 height 18
type input "[GEOGRAPHIC_DATA]"
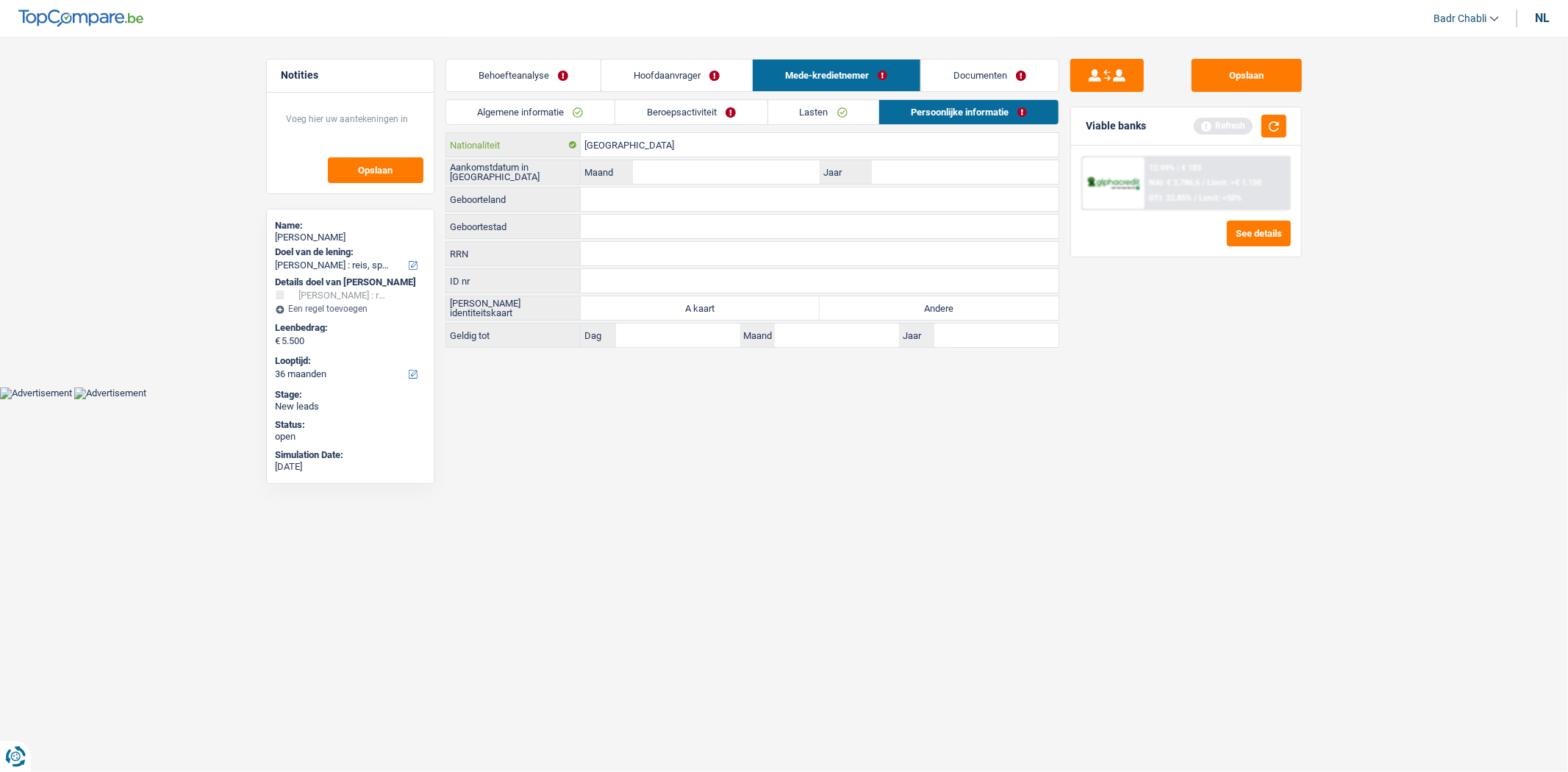
click at [612, 139] on input "[GEOGRAPHIC_DATA]" at bounding box center [819, 144] width 478 height 24
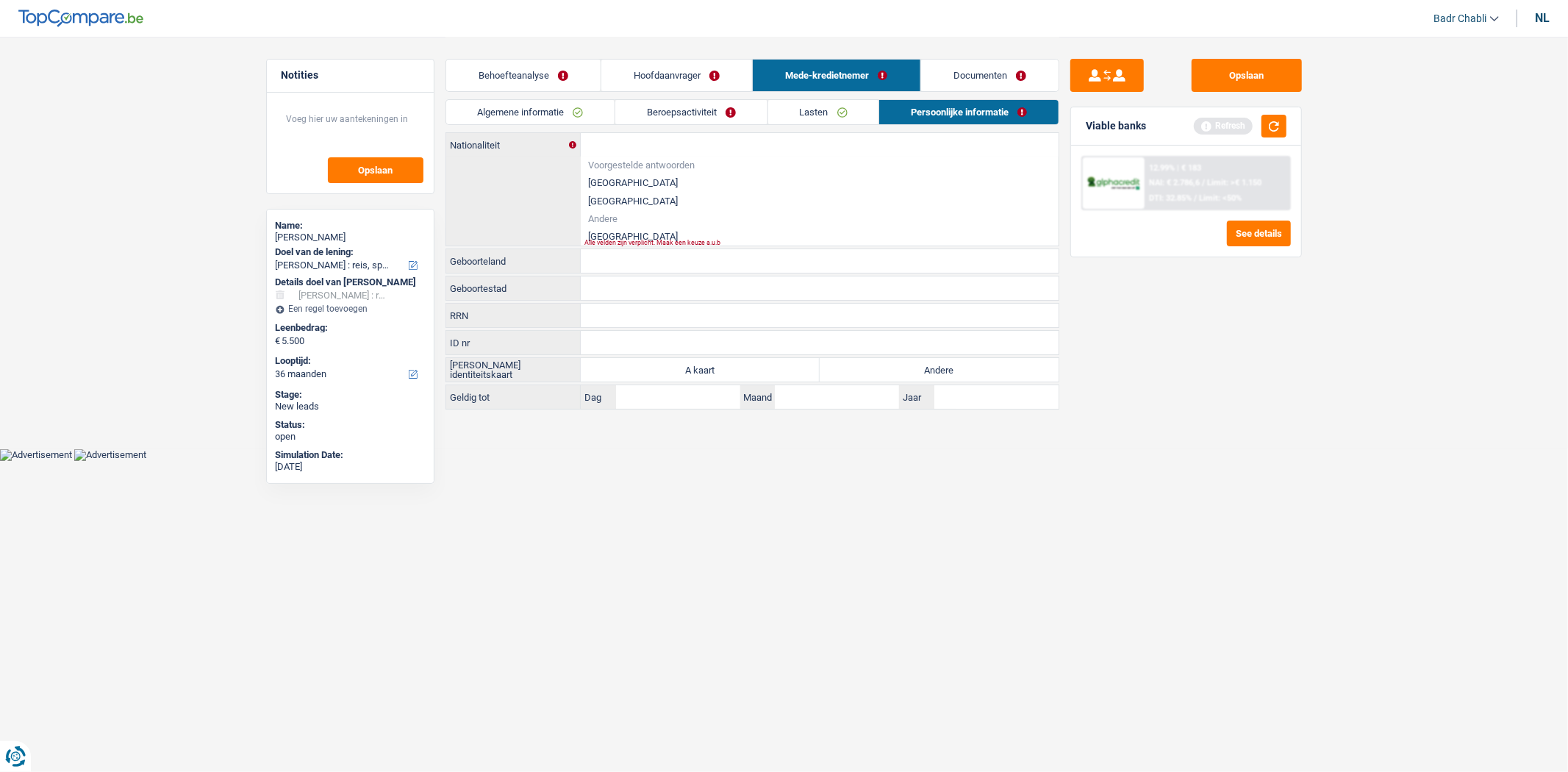
click at [596, 228] on li "[GEOGRAPHIC_DATA]" at bounding box center [819, 236] width 478 height 18
type input "[GEOGRAPHIC_DATA]"
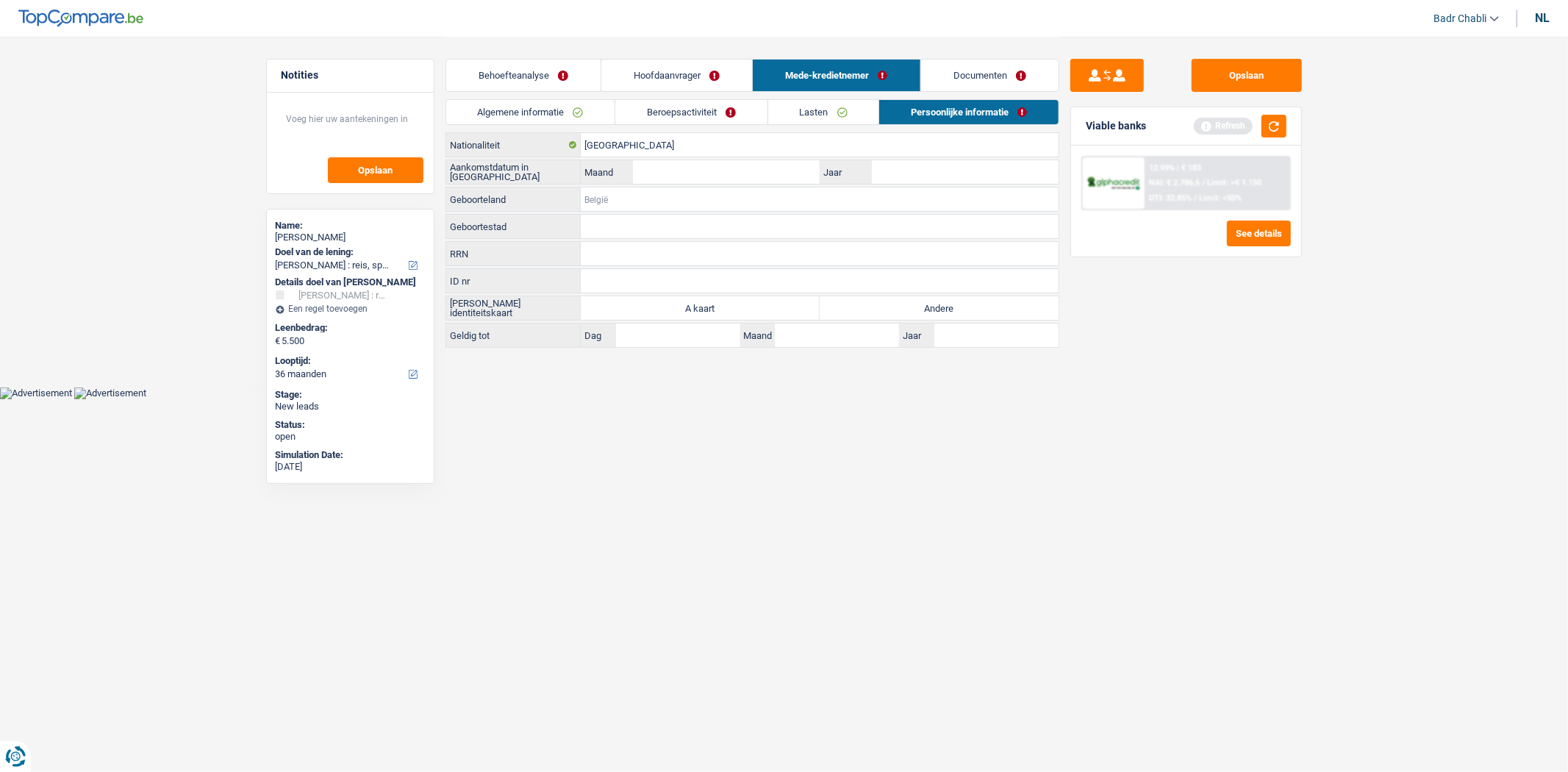
click at [604, 195] on input "Geboorteland" at bounding box center [819, 199] width 478 height 24
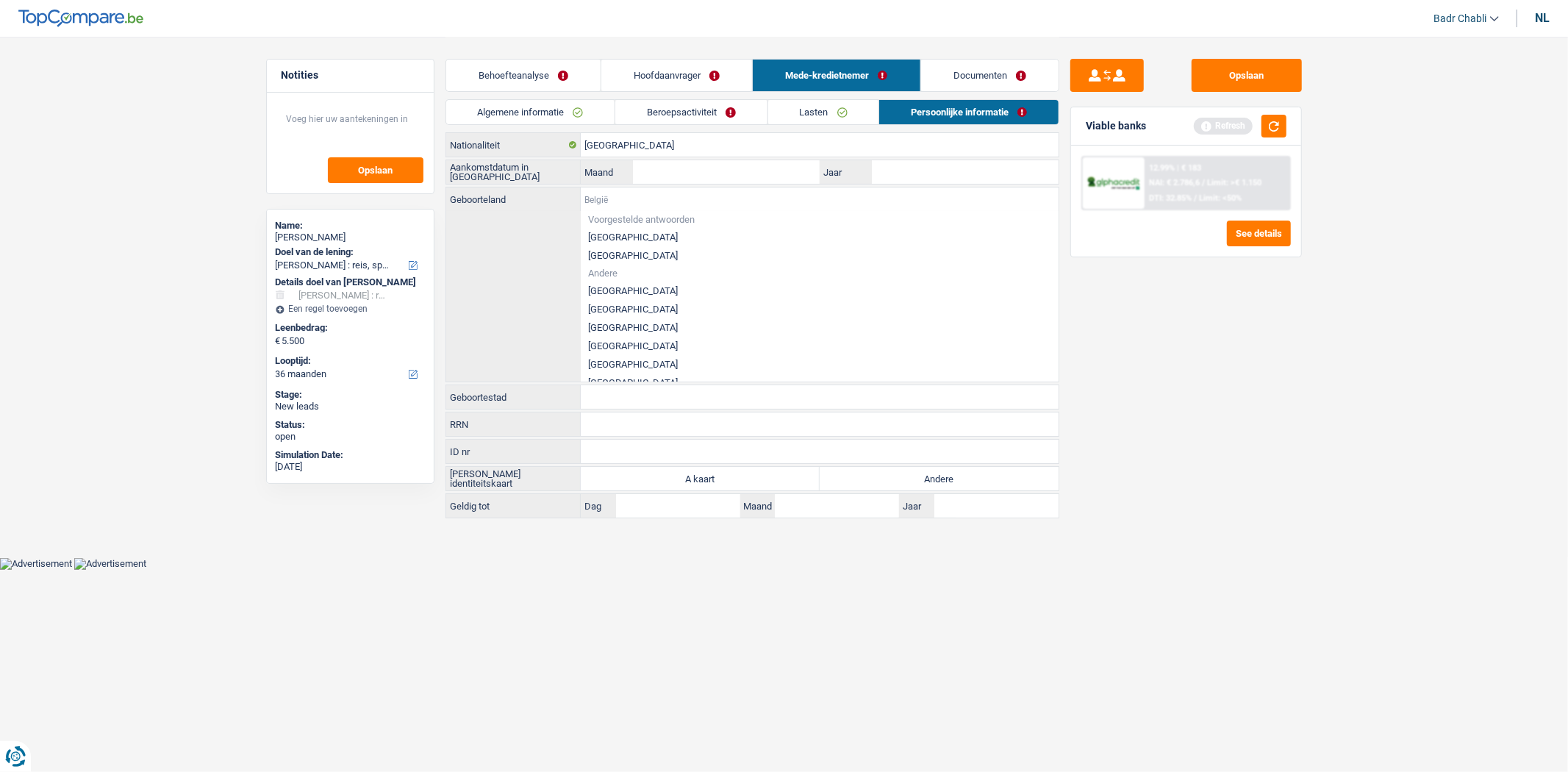
paste input "[GEOGRAPHIC_DATA]"
type input "[GEOGRAPHIC_DATA]"
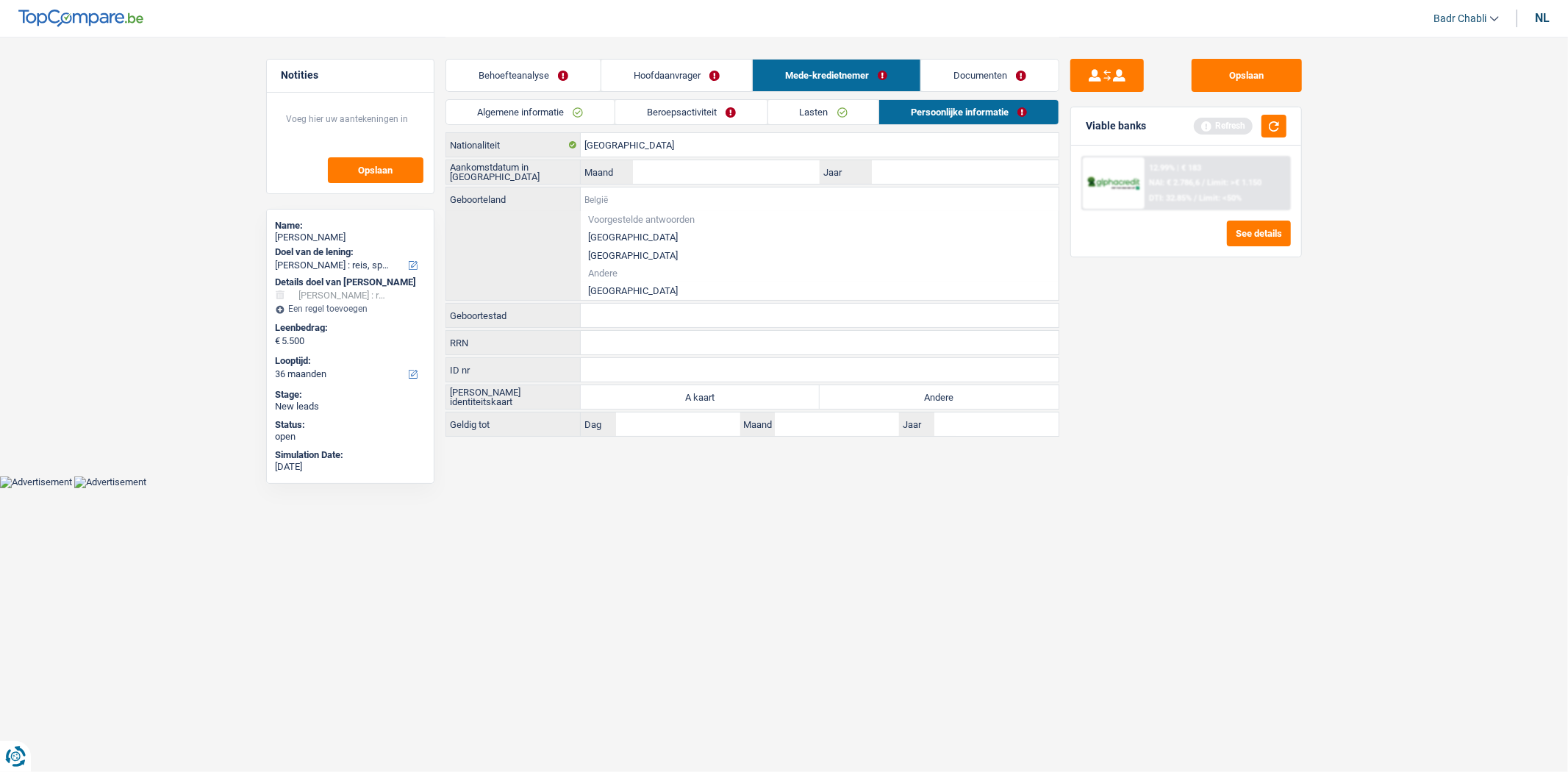
paste input "[GEOGRAPHIC_DATA]"
type input "[GEOGRAPHIC_DATA]"
click at [601, 284] on li "[GEOGRAPHIC_DATA]" at bounding box center [819, 290] width 478 height 18
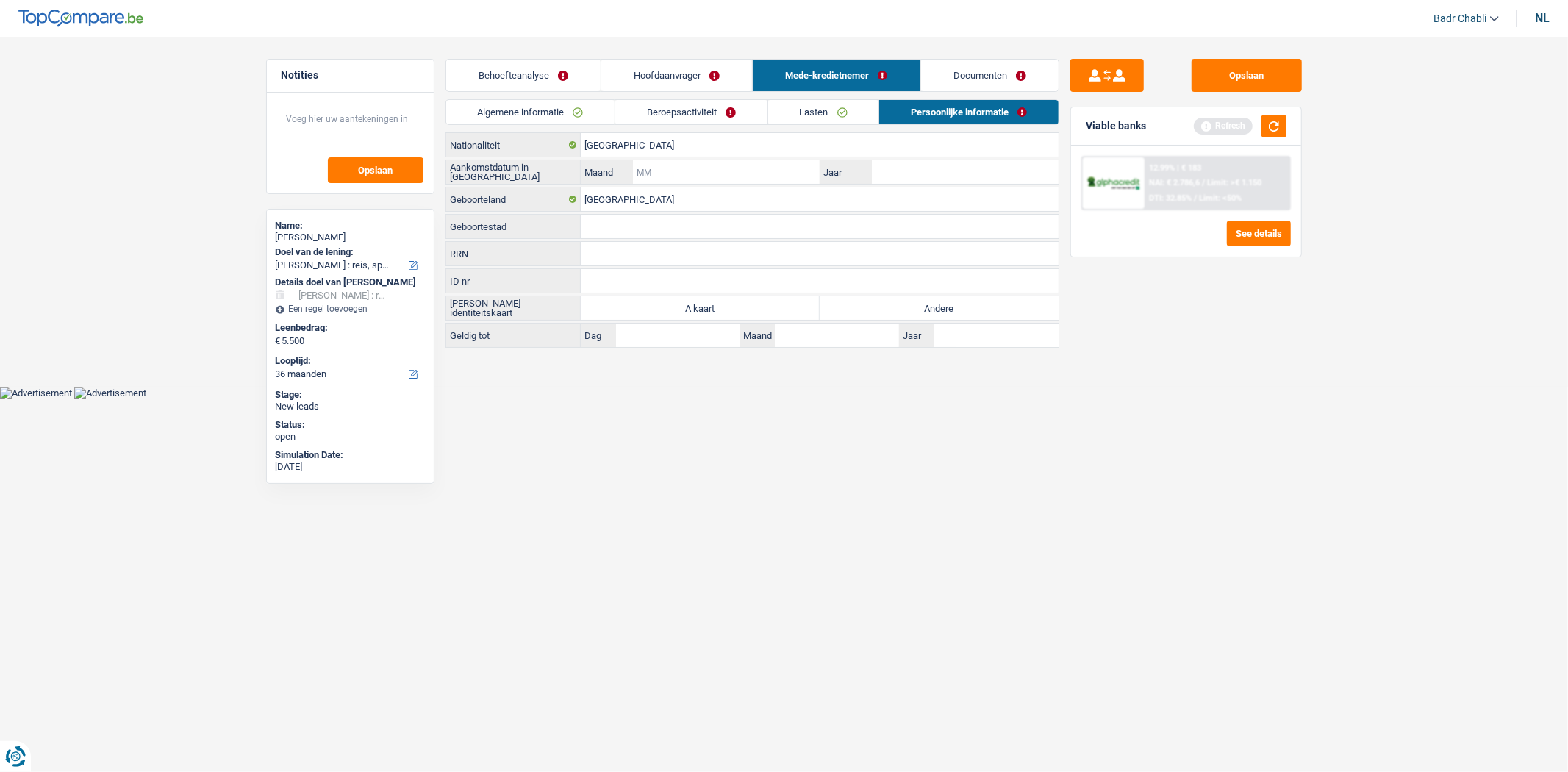
click at [768, 180] on input "Maand" at bounding box center [726, 171] width 186 height 24
type input "05"
type input "2018"
click at [714, 71] on link "Hoofdaanvrager" at bounding box center [677, 75] width 151 height 32
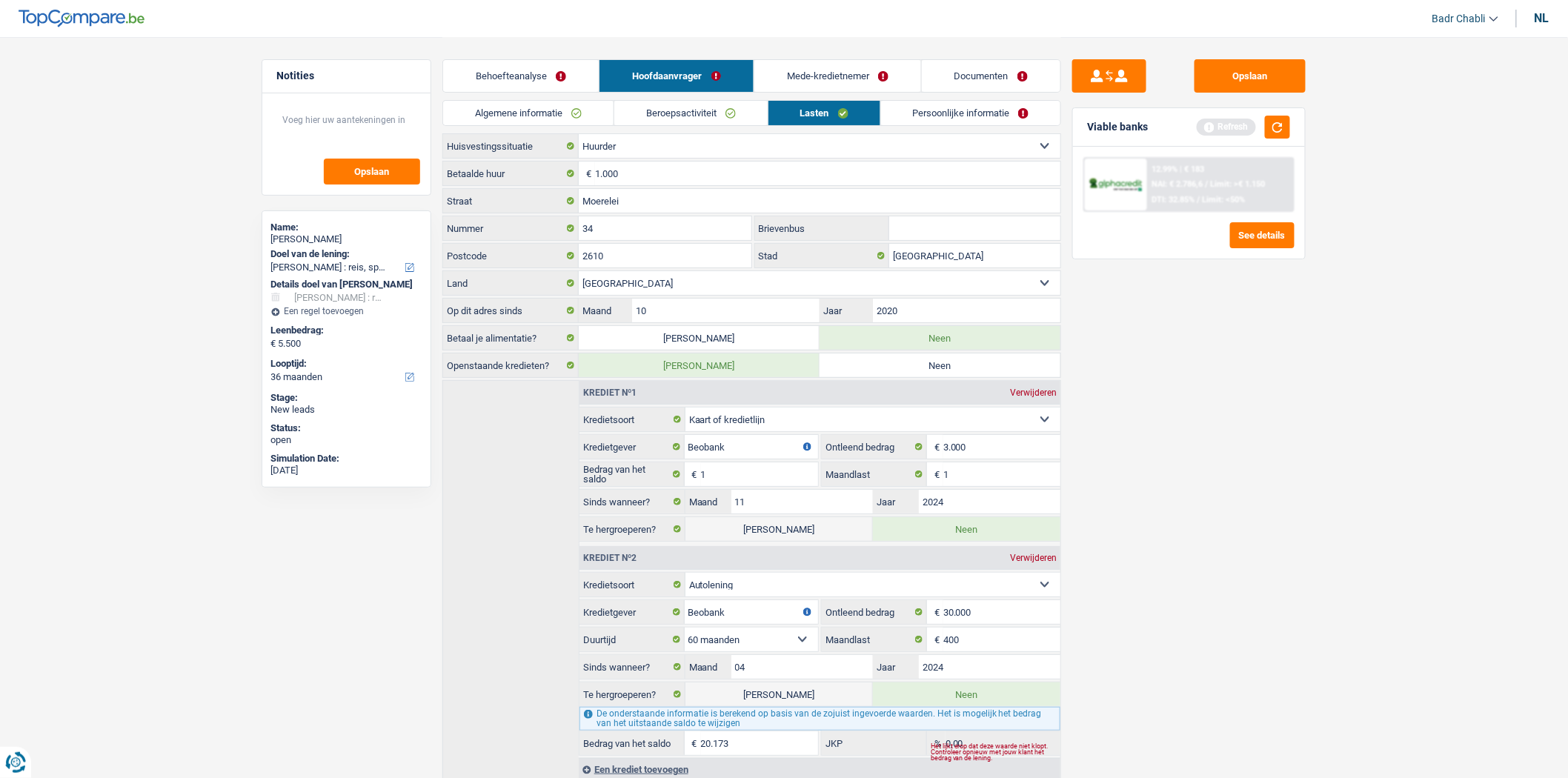
click at [920, 112] on link "Persoonlijke informatie" at bounding box center [971, 113] width 180 height 25
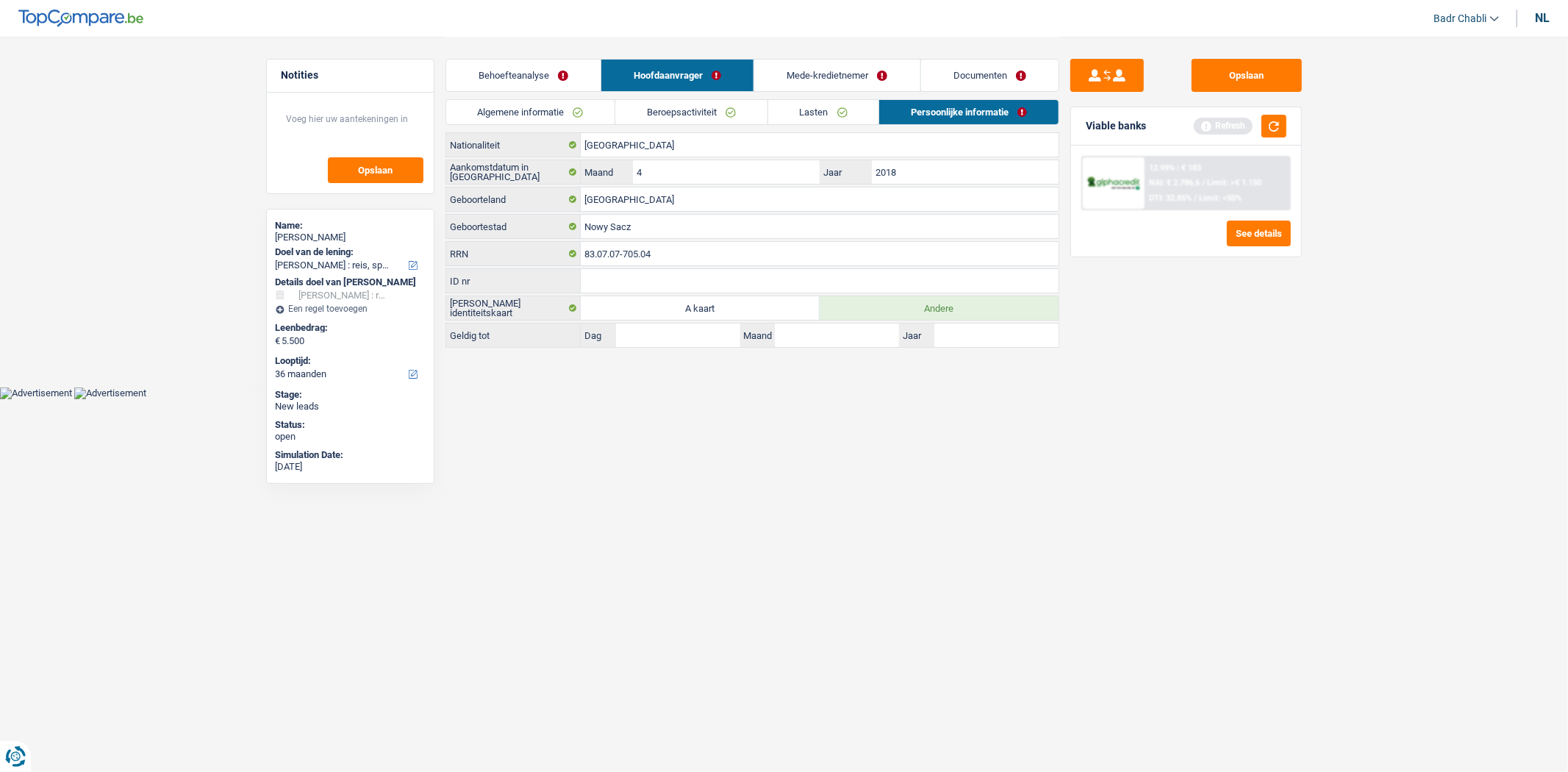
click at [827, 72] on link "Mede-kredietnemer" at bounding box center [837, 75] width 166 height 32
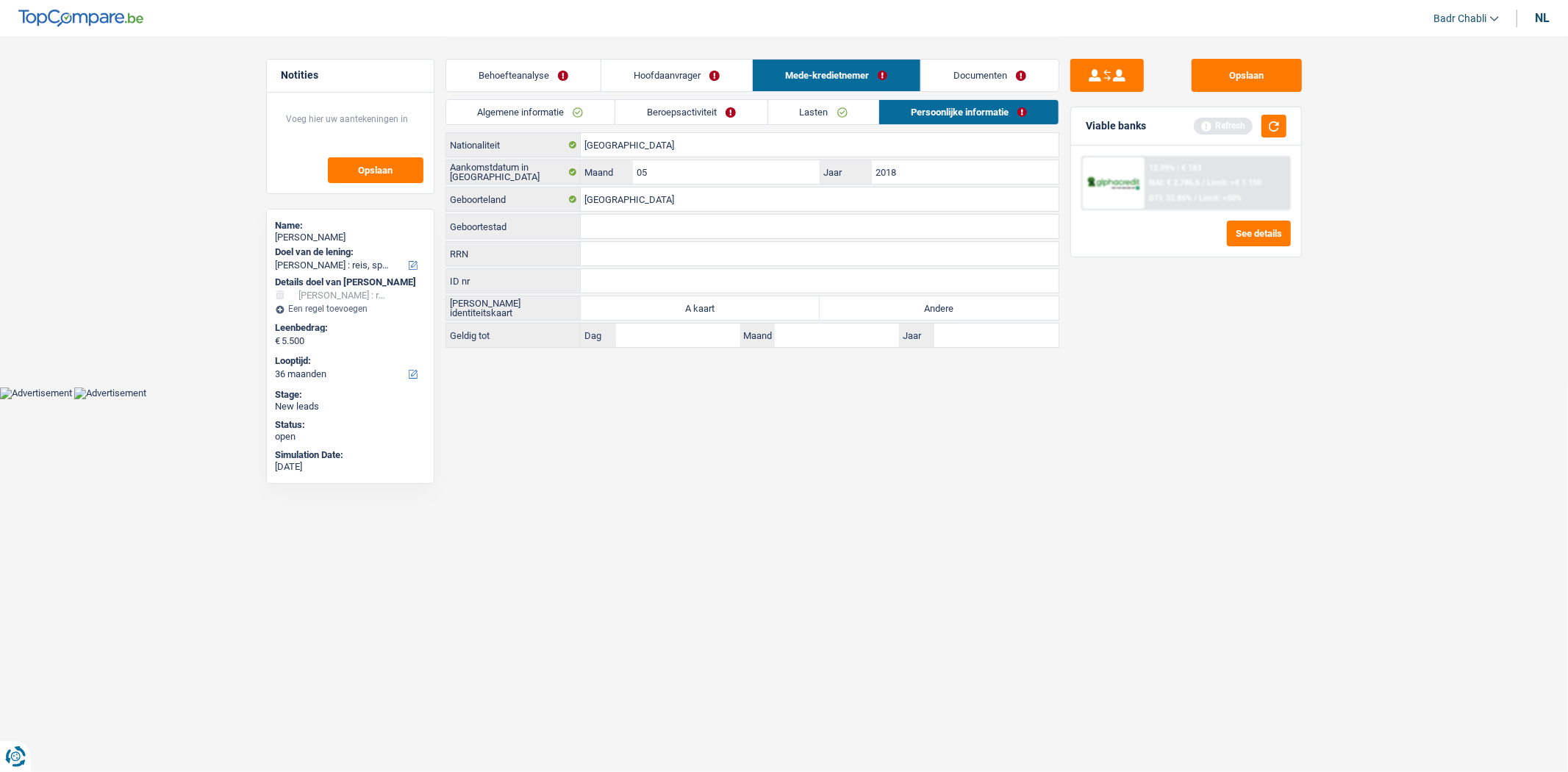
click at [710, 67] on link "Hoofdaanvrager" at bounding box center [677, 75] width 151 height 32
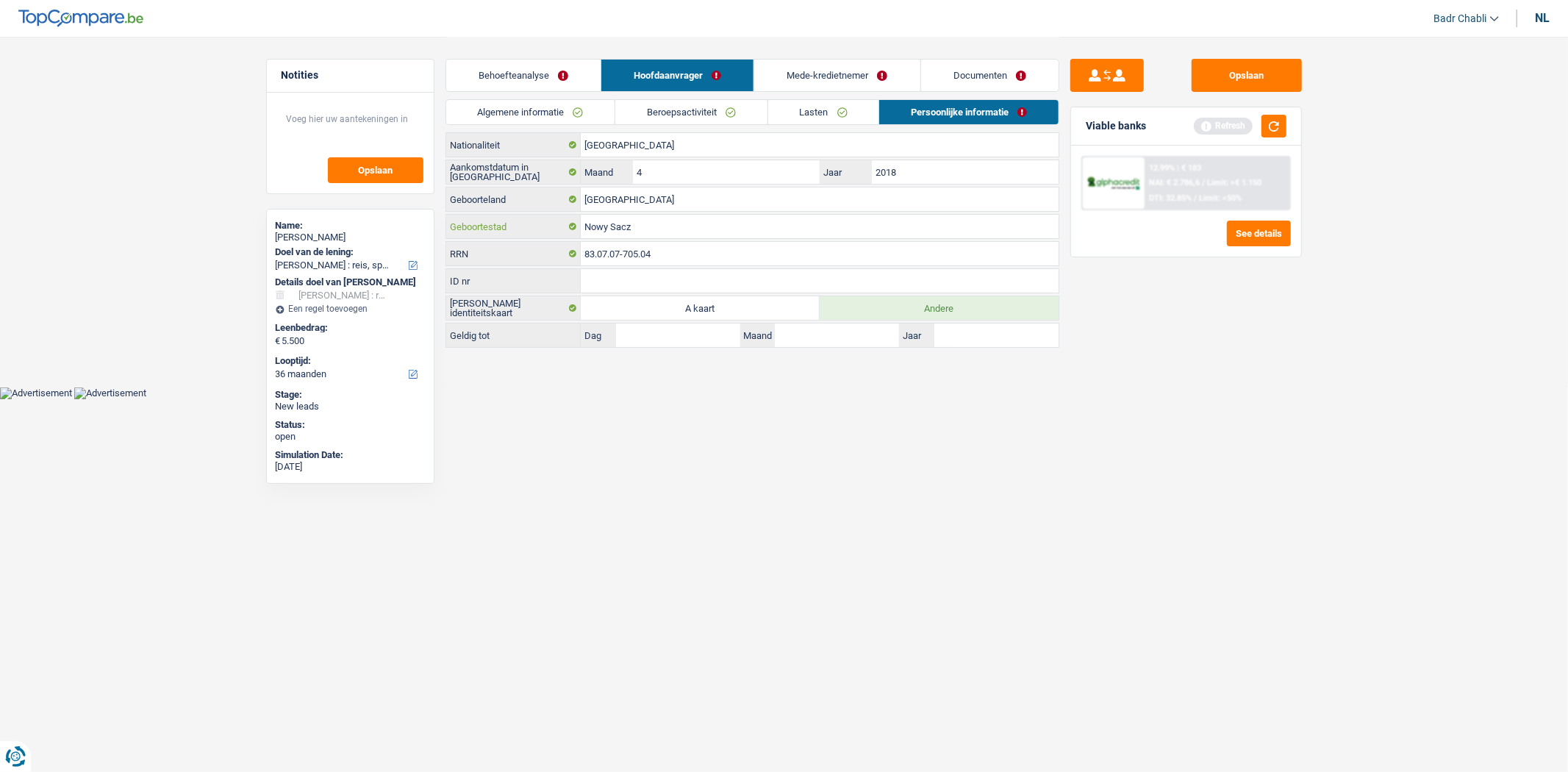
click at [652, 228] on input "Nowy Sacz" at bounding box center [819, 226] width 478 height 24
click at [833, 78] on link "Mede-kredietnemer" at bounding box center [837, 75] width 166 height 32
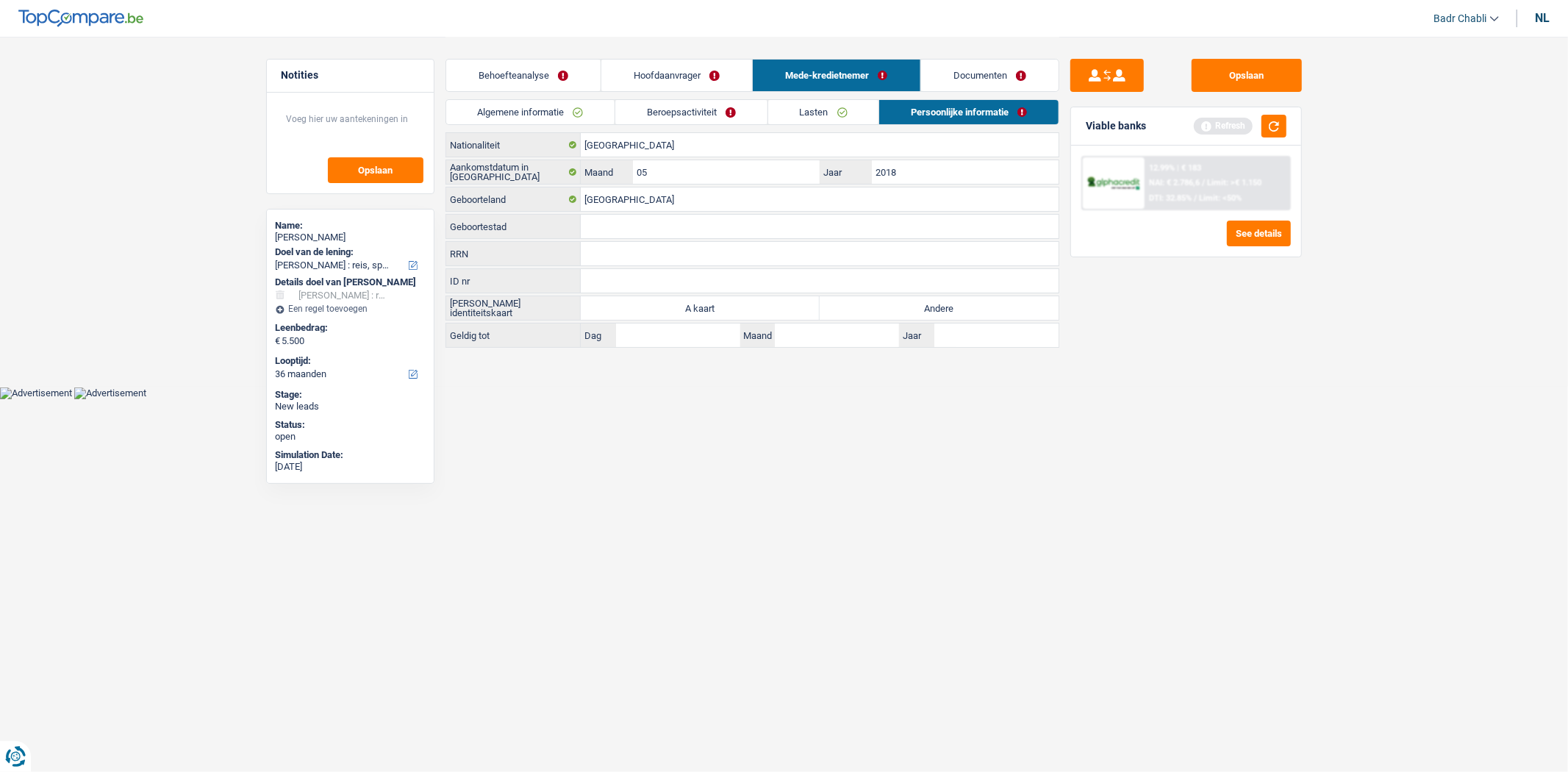
click at [633, 225] on input "Geboortestad" at bounding box center [819, 226] width 478 height 24
paste input "Nowy Sacz"
type input "Nowy Sacz"
click at [916, 307] on label "Andere" at bounding box center [939, 308] width 239 height 24
click at [916, 307] on input "Andere" at bounding box center [939, 308] width 239 height 24
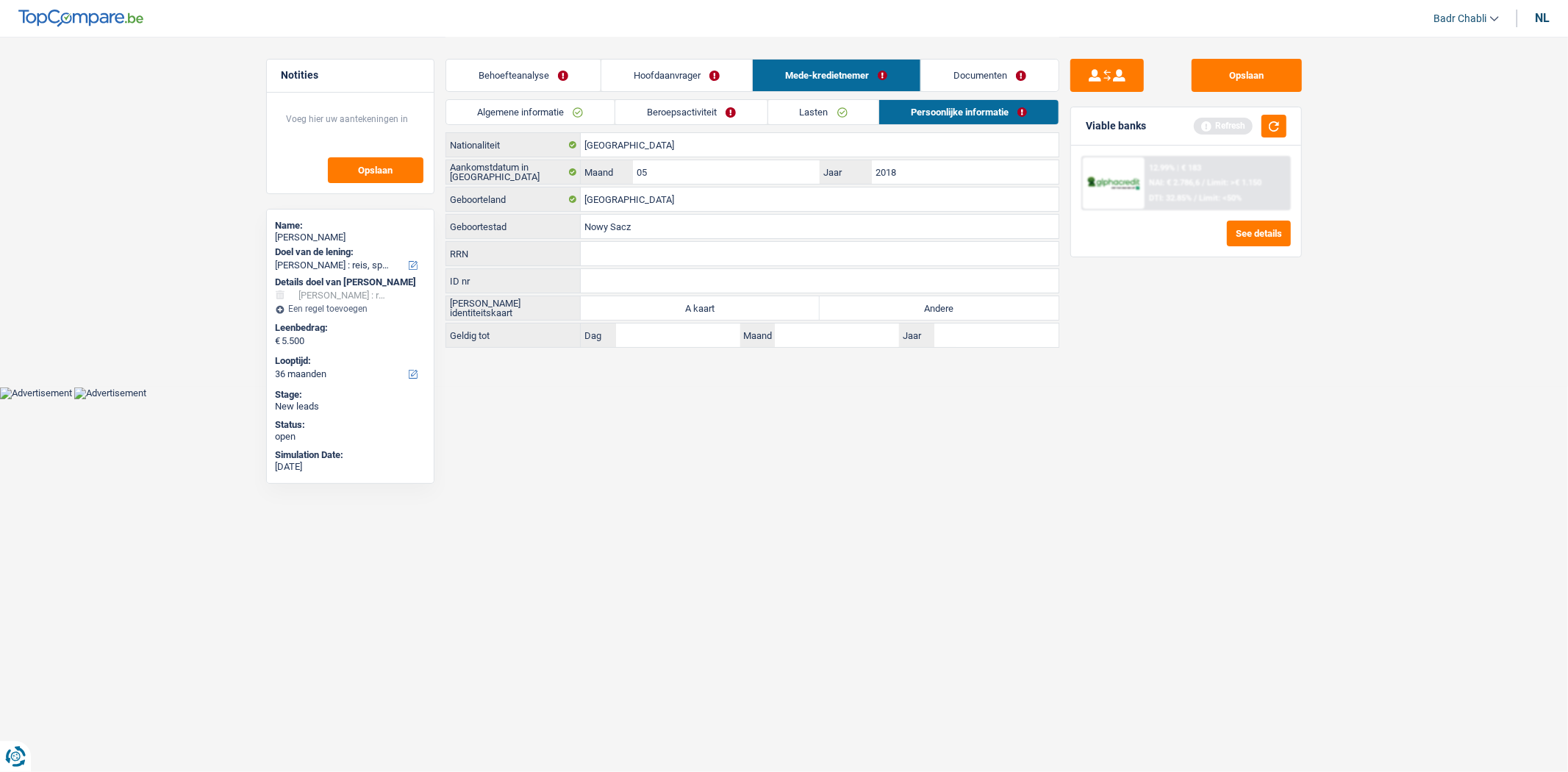
radio input "true"
click at [1257, 121] on div "Refresh" at bounding box center [1240, 126] width 93 height 23
click at [1272, 122] on button "button" at bounding box center [1274, 126] width 25 height 23
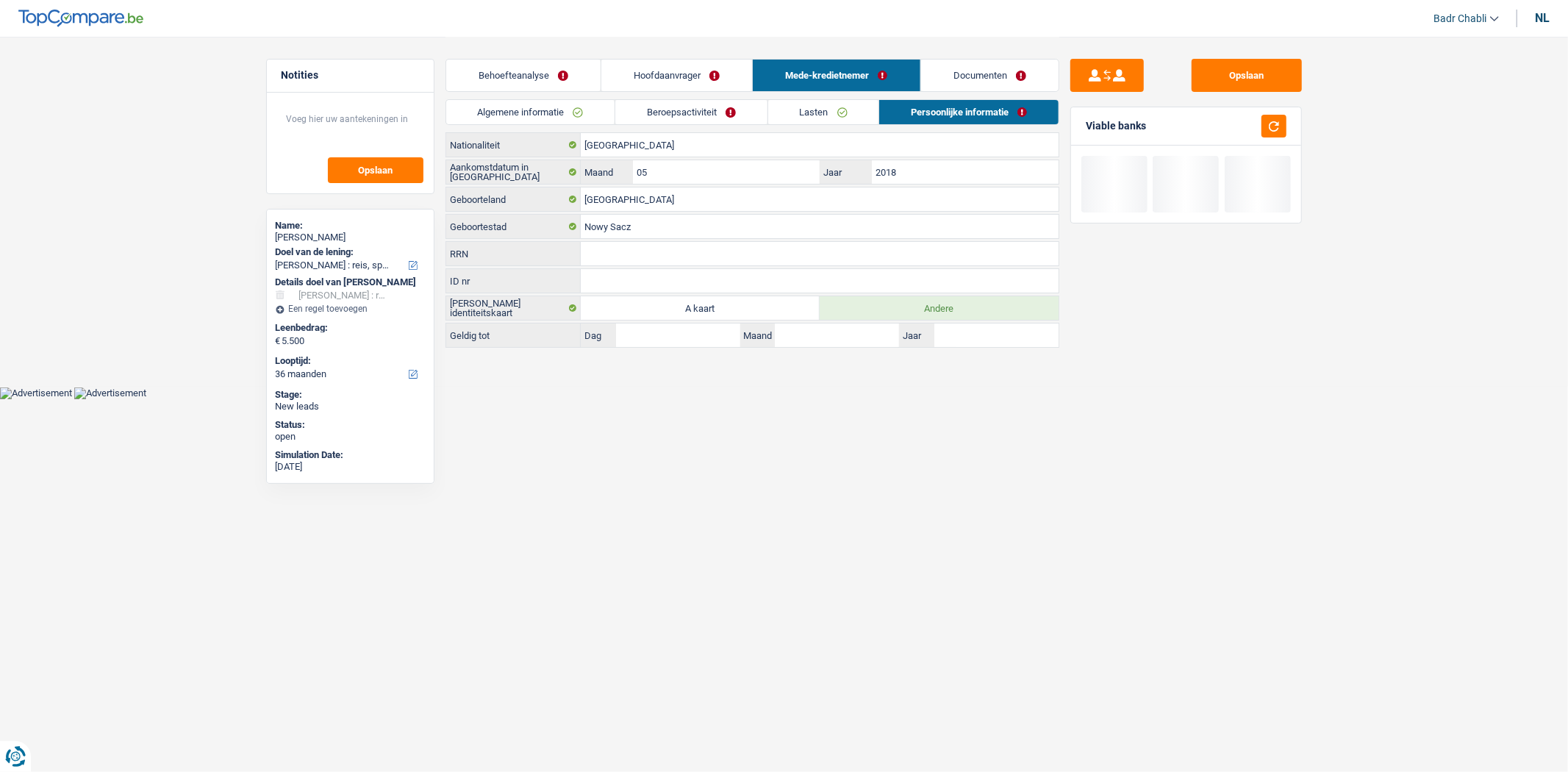
click at [1008, 89] on link "Documenten" at bounding box center [990, 75] width 138 height 32
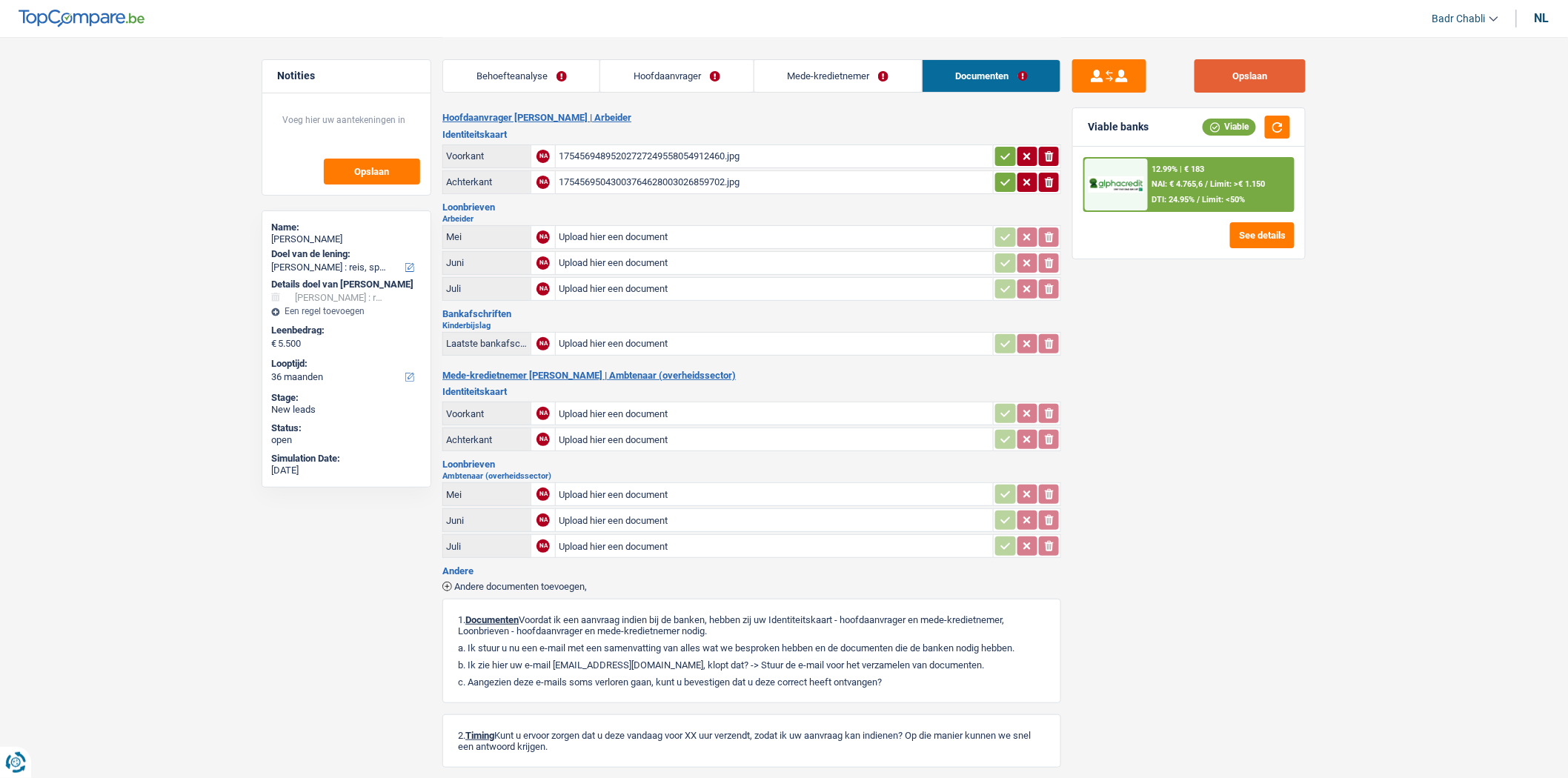
click at [1272, 86] on button "Opslaan" at bounding box center [1250, 76] width 111 height 33
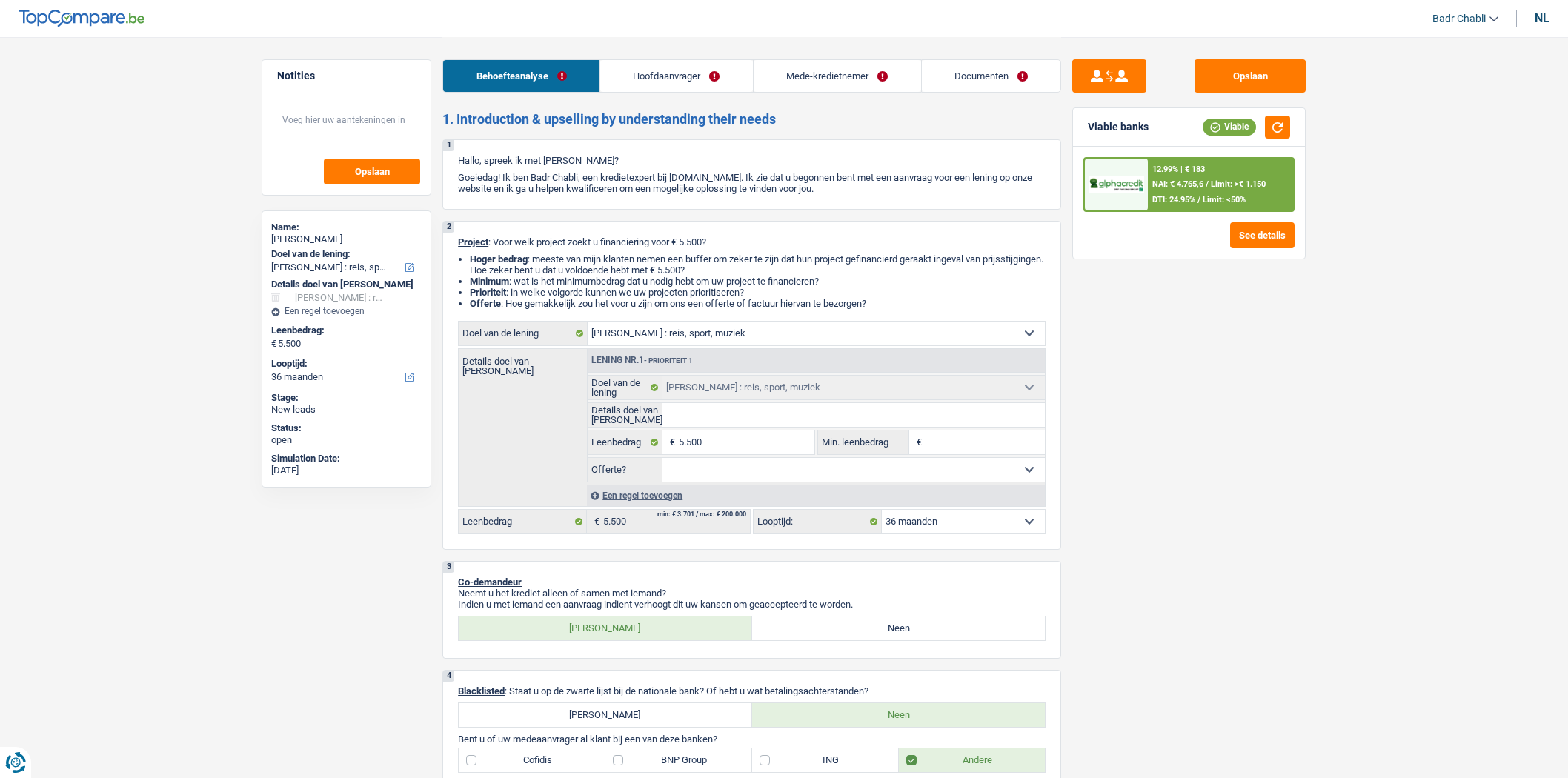
select select "hobbies"
select select "36"
select select "hobbies"
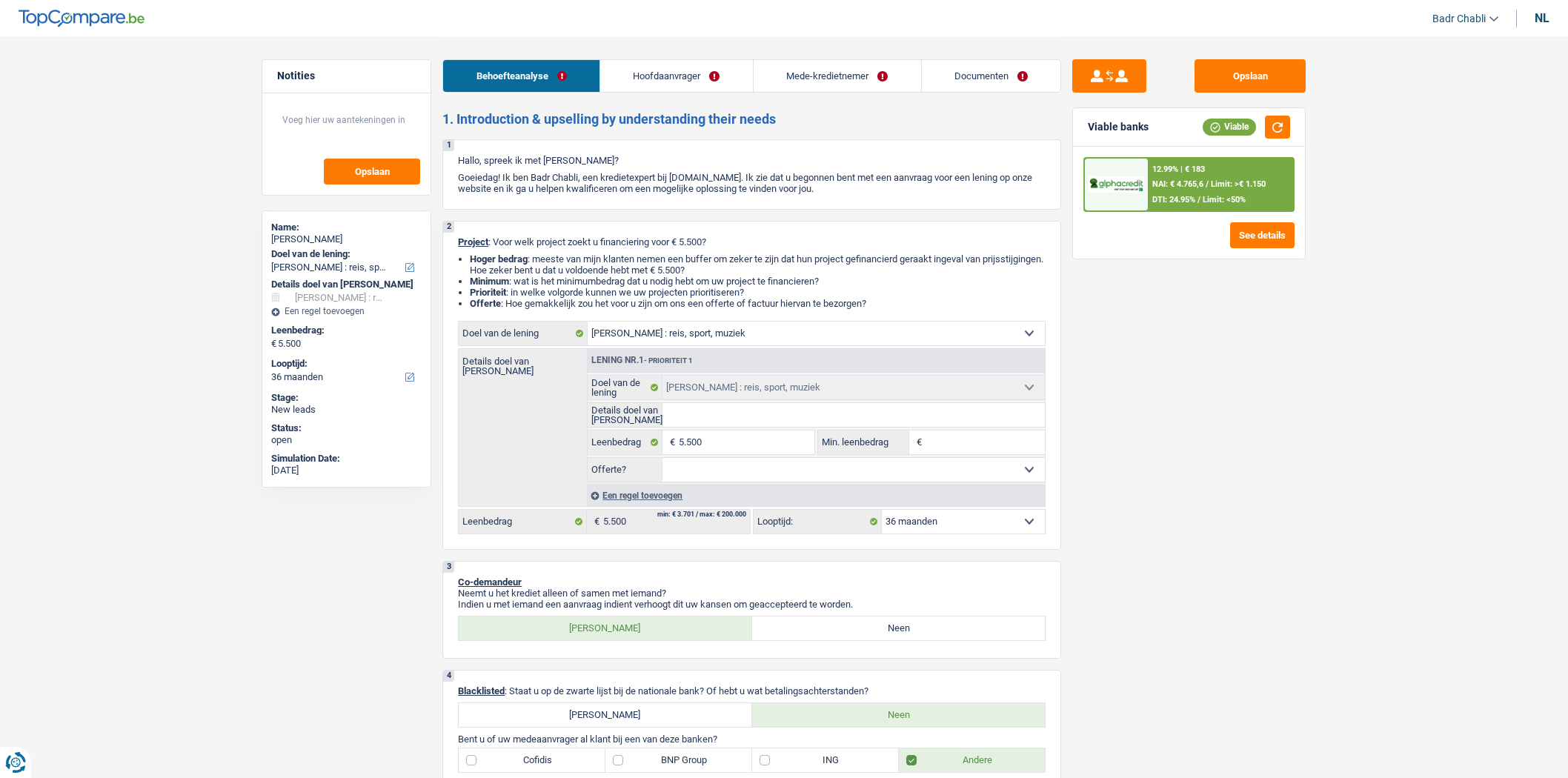
select select "36"
select select "worker"
select select "publicEmployee"
select select "familyAllowances"
select select "netSalary"
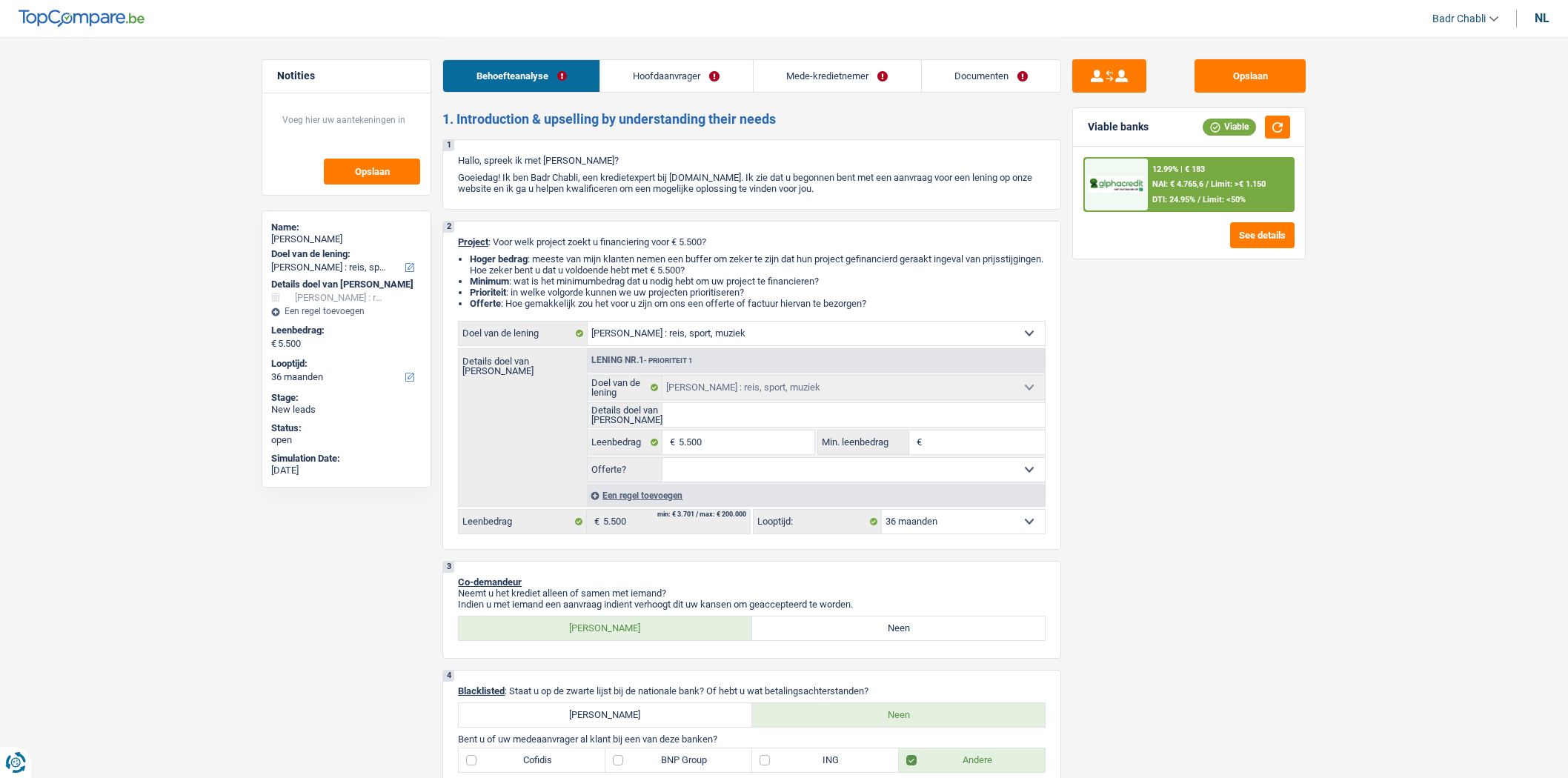
select select "mealVouchers"
select select "netSalary"
select select "mealVouchers"
select select "rents"
select select "cardOrCredit"
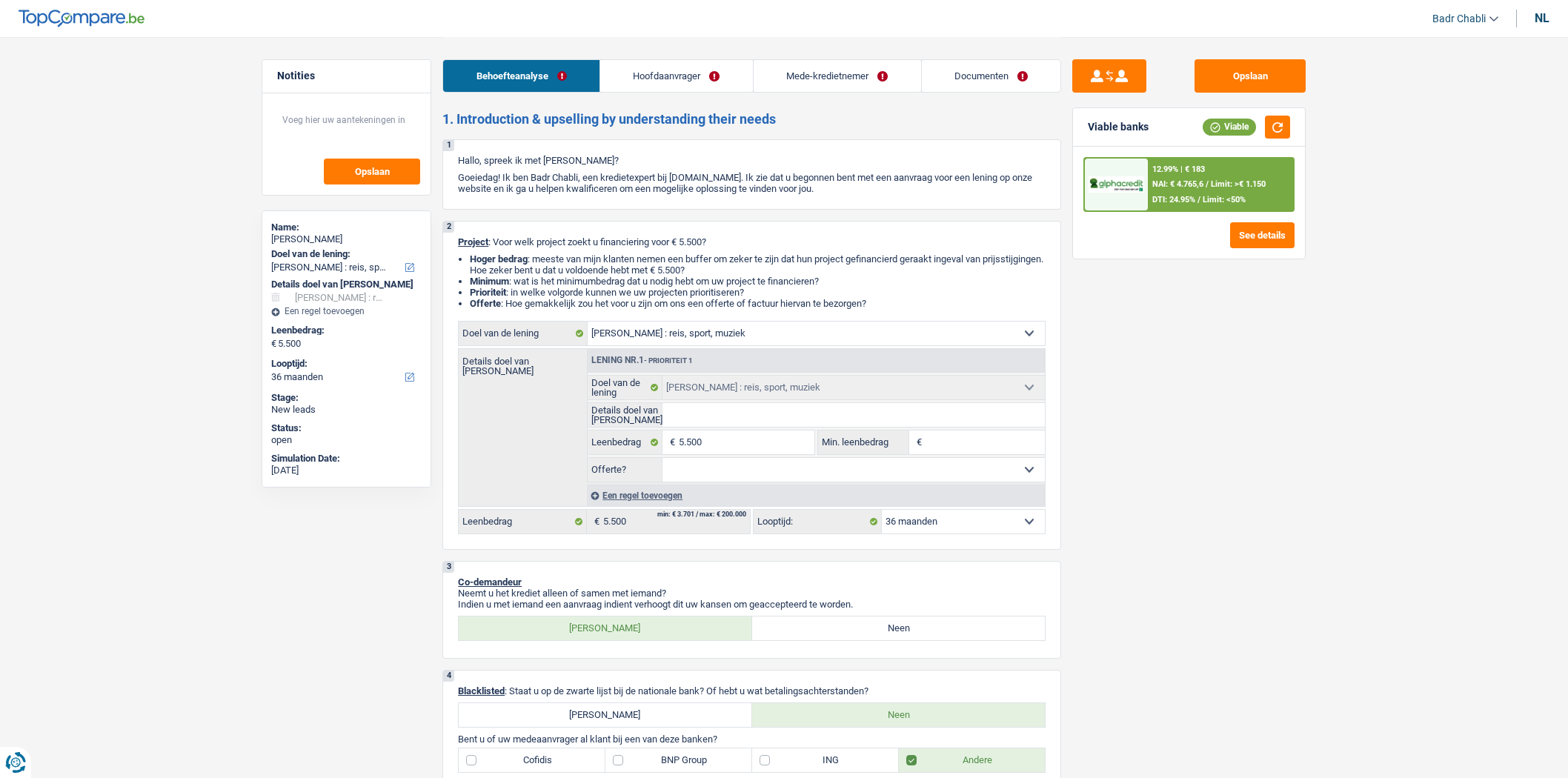
select select "carLoan"
select select "60"
select select "hobbies"
select select "36"
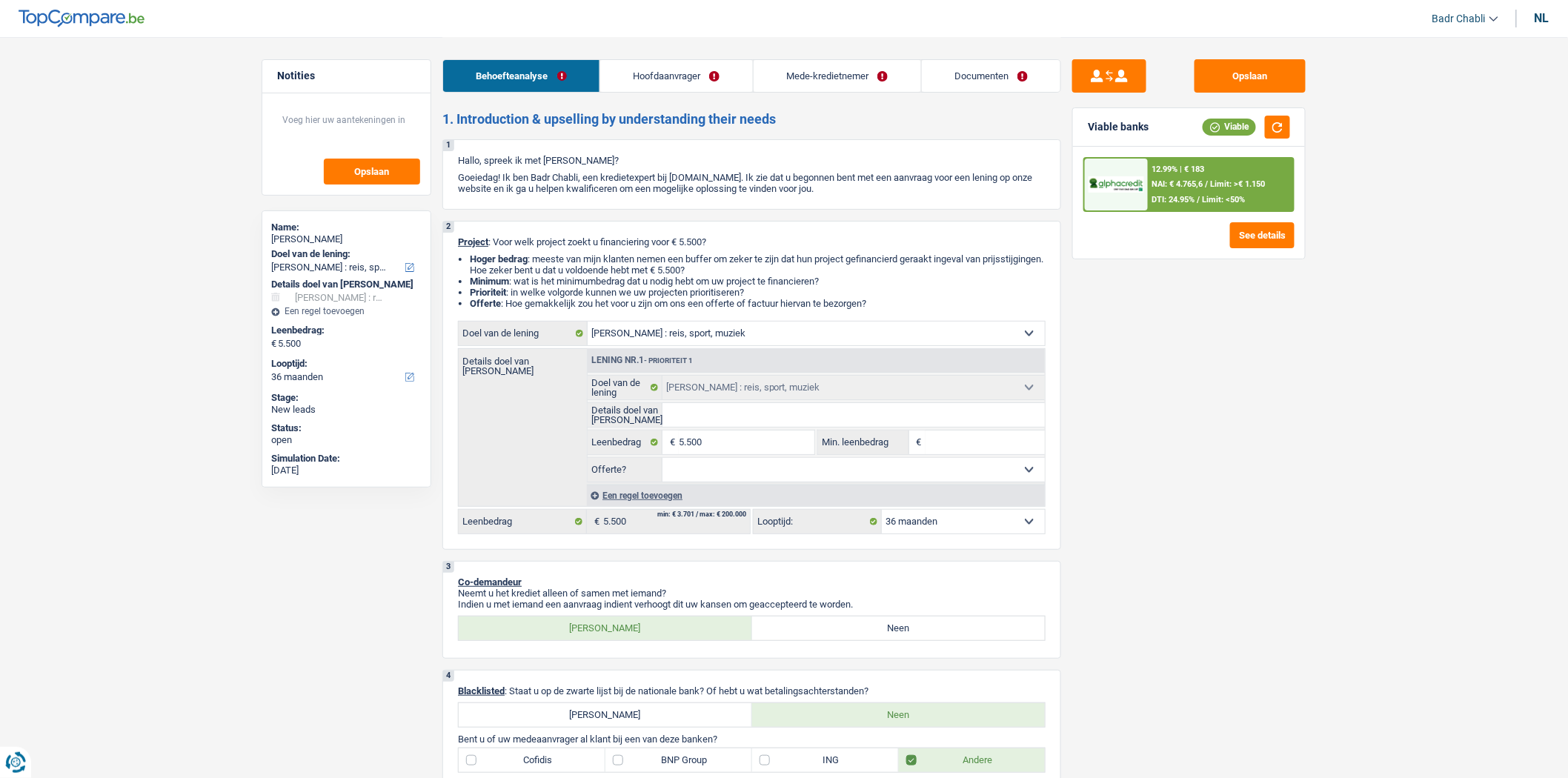
click at [734, 331] on select "Comfort woning: meubels, textiel, toestellen, privé materiaal Hifi, multimedia,…" at bounding box center [816, 333] width 457 height 24
select select "household"
click at [588, 325] on select "Comfort woning: meubels, textiel, toestellen, privé materiaal Hifi, multimedia,…" at bounding box center [816, 333] width 457 height 24
select select "household"
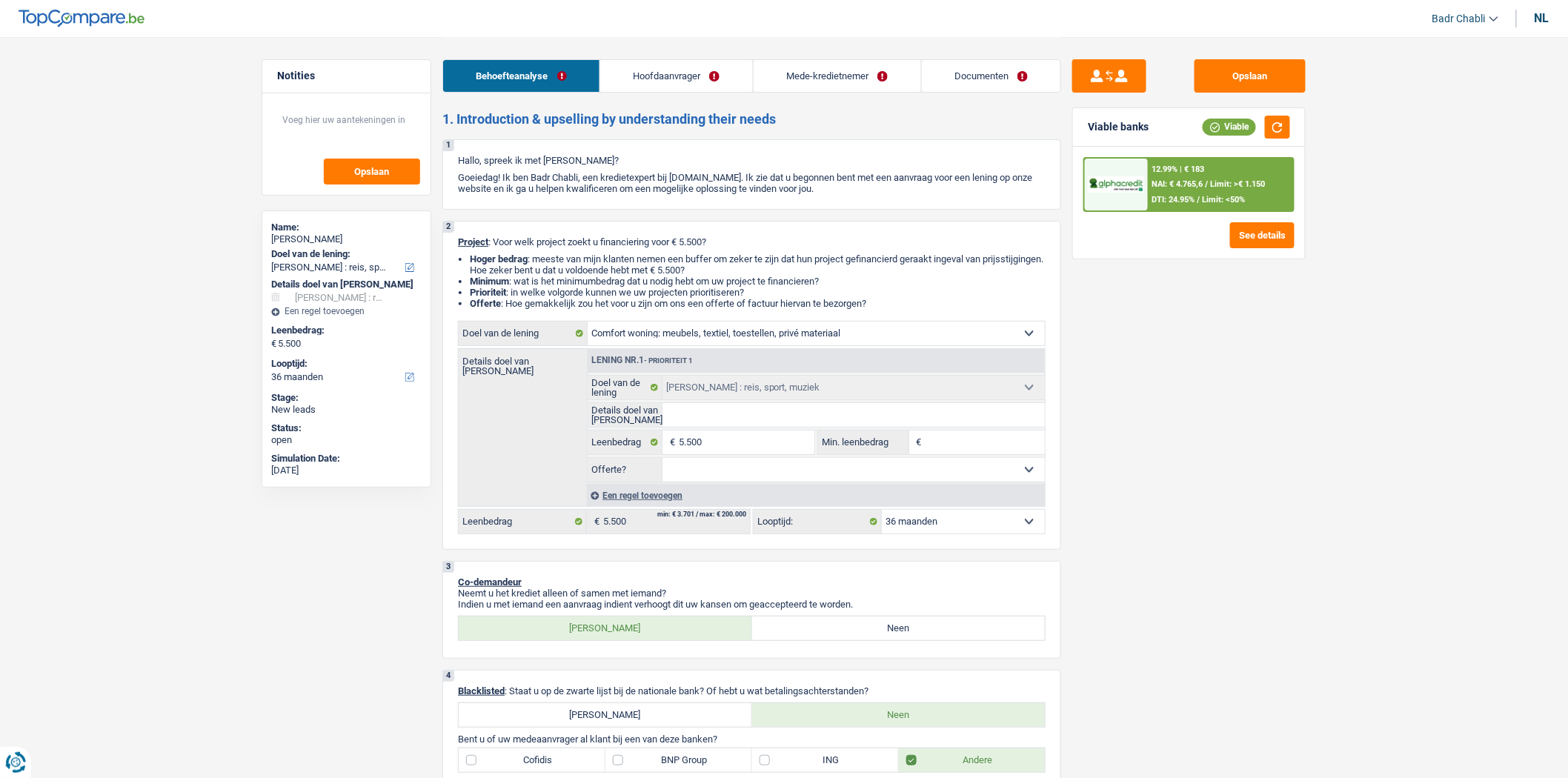
select select "household"
select select "hobbies"
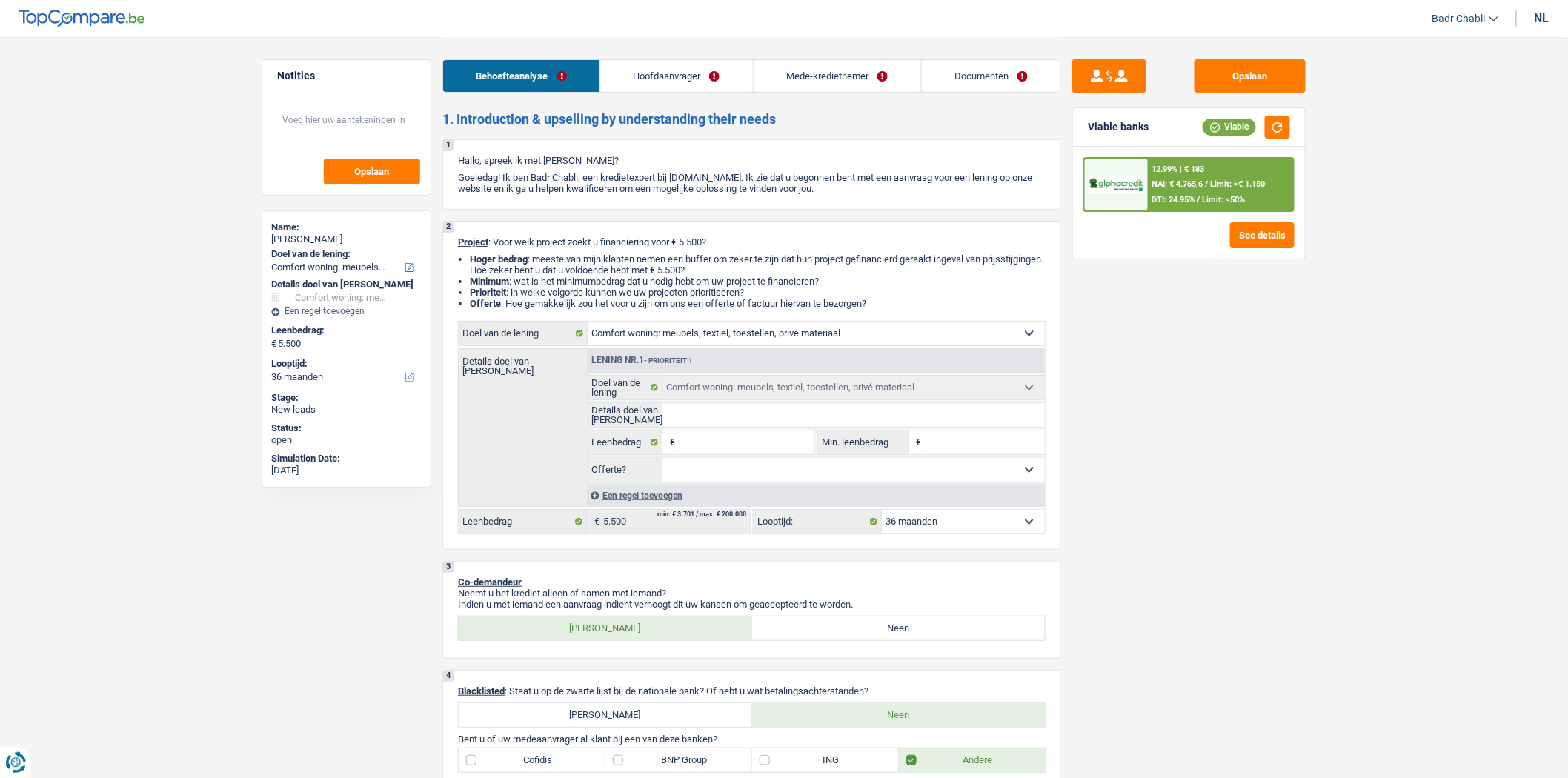
select select "hobbies"
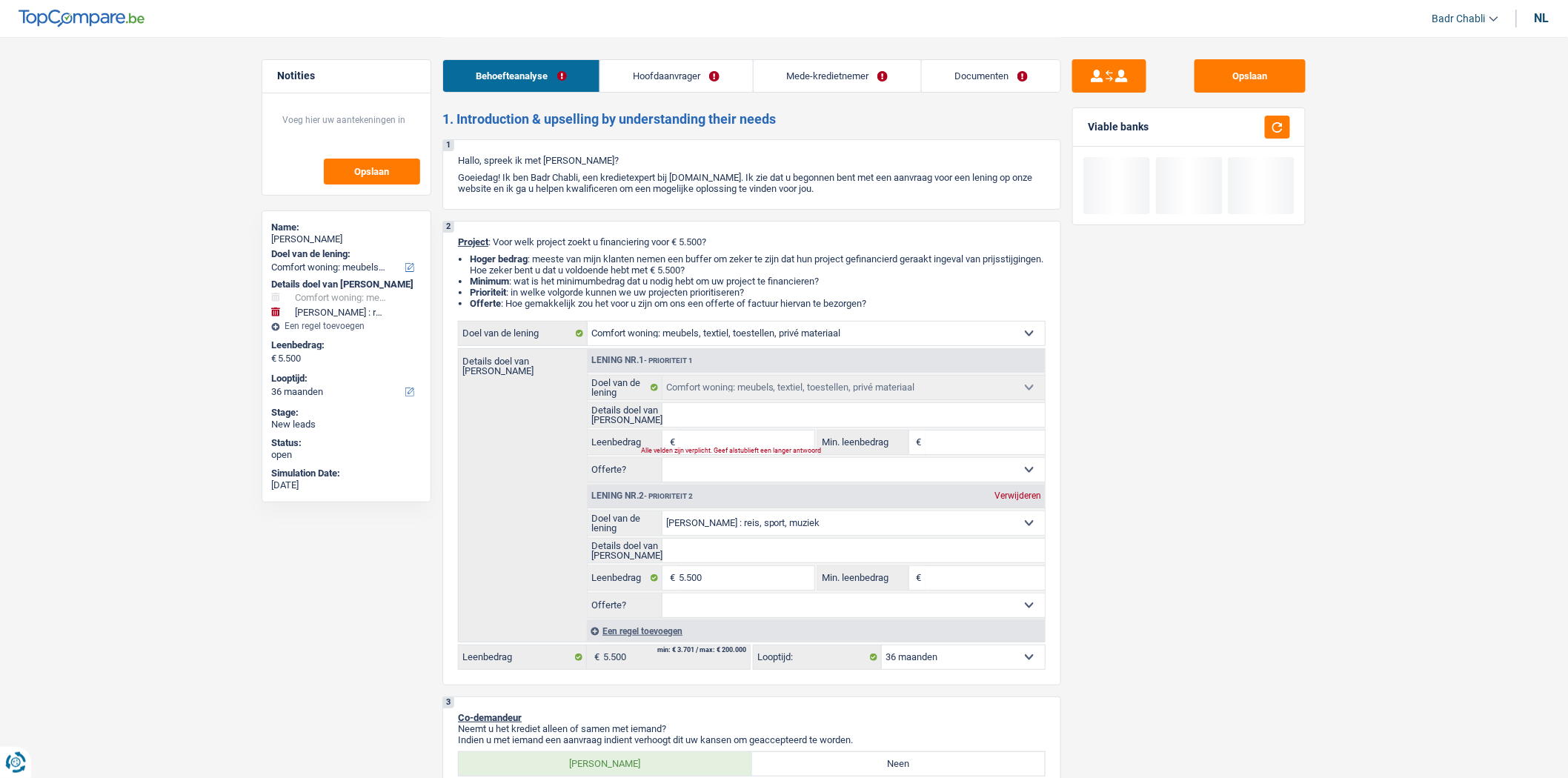
click at [773, 528] on select "Comfort woning: meubels, textiel, toestellen, privé materiaal Hifi, multimedia,…" at bounding box center [855, 523] width 384 height 24
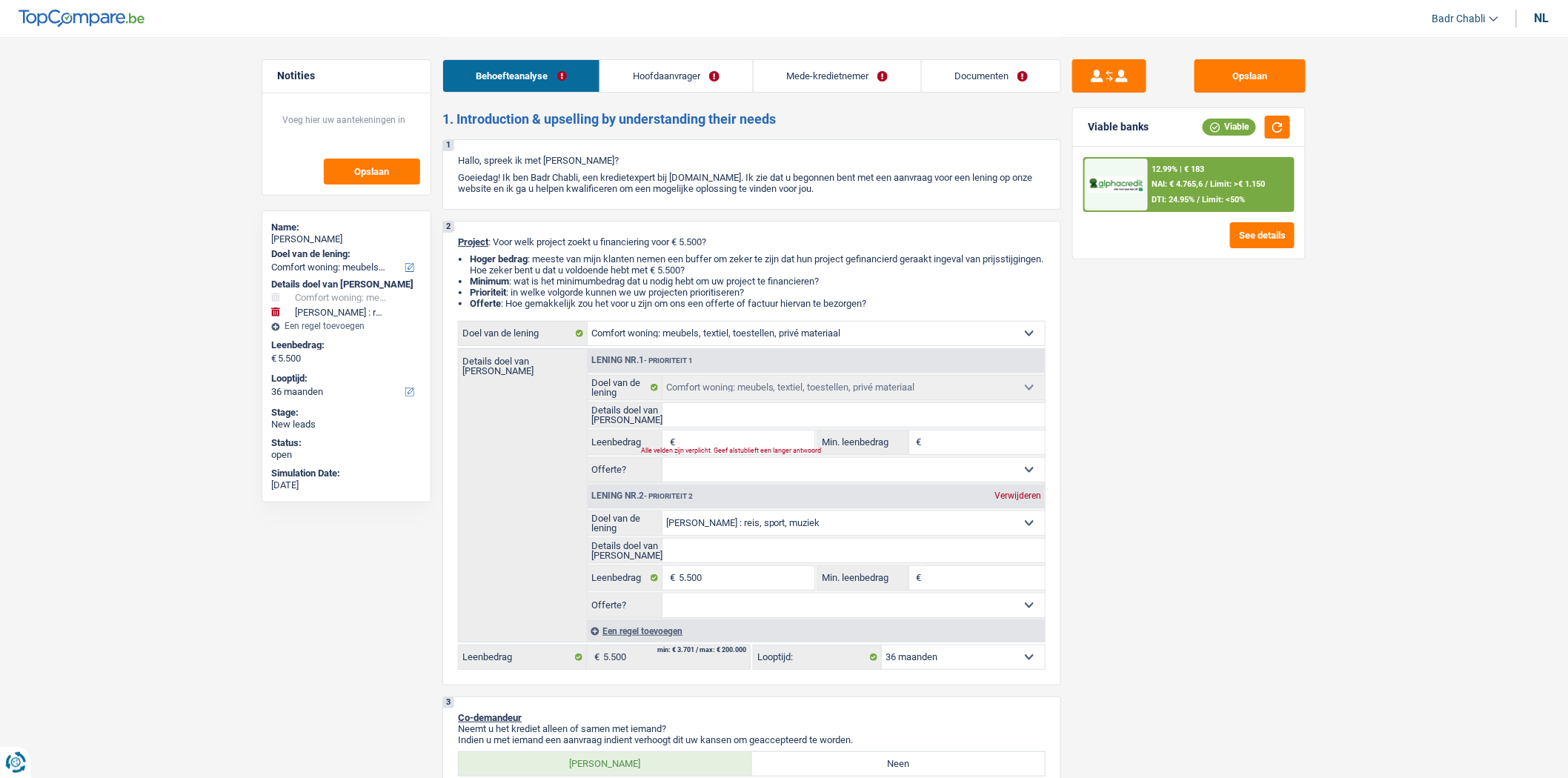
select select "household"
click at [663, 516] on select "Comfort woning: meubels, textiel, toestellen, privé materiaal Hifi, multimedia,…" at bounding box center [855, 523] width 384 height 24
select select "household"
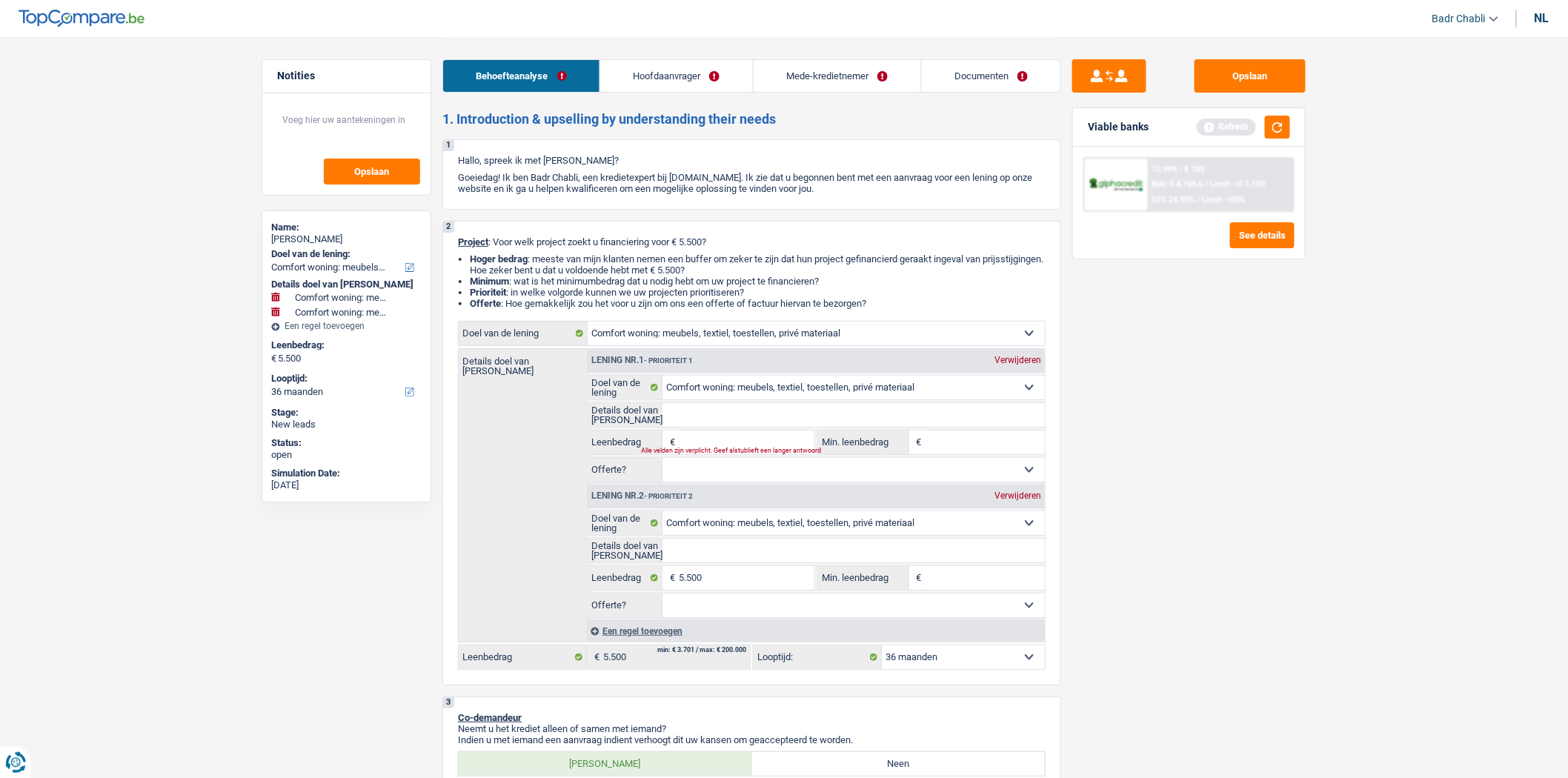
click at [1023, 362] on div "Verwijderen" at bounding box center [1018, 360] width 54 height 9
type input "5.500"
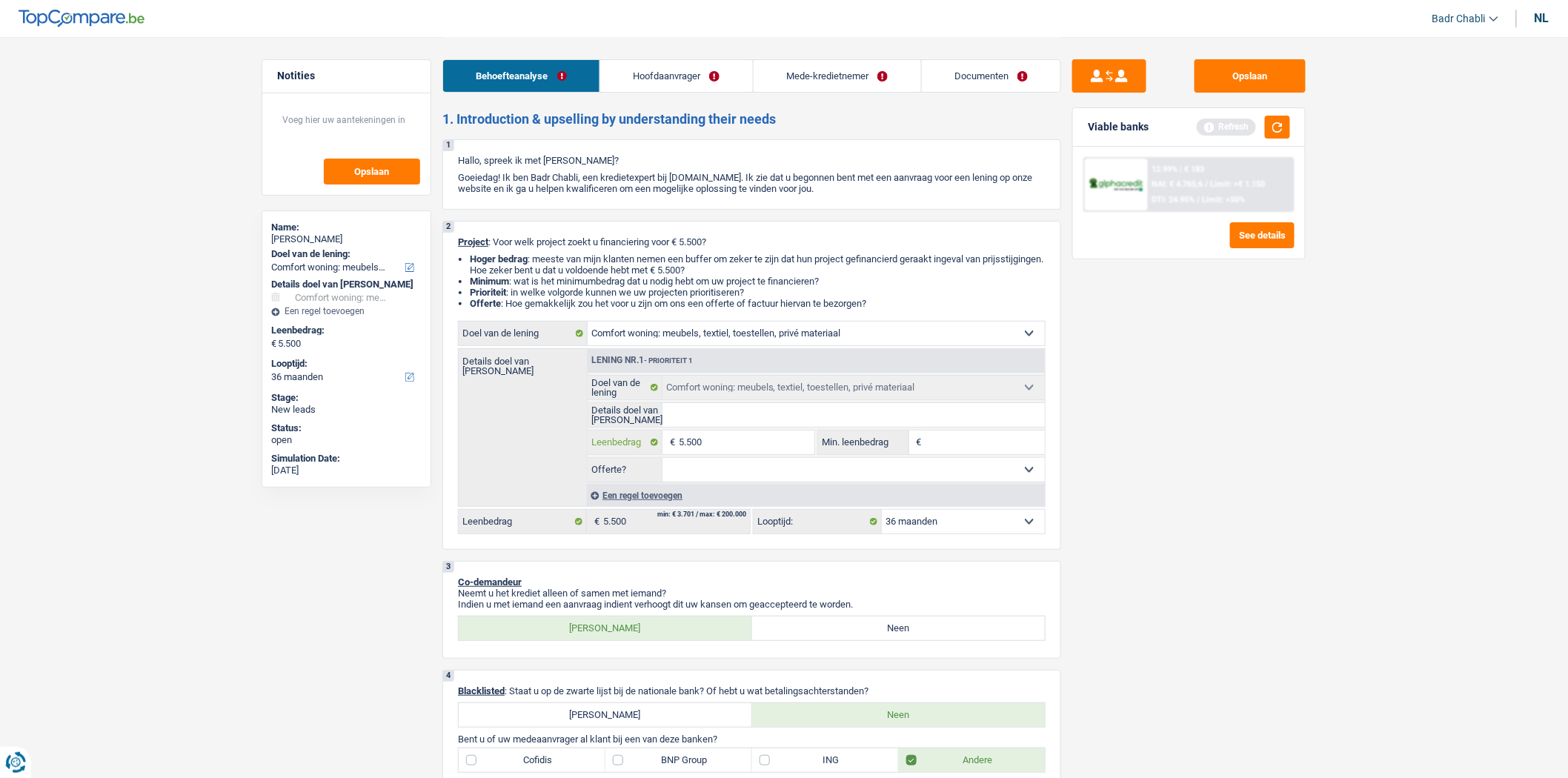
click at [775, 446] on input "5.500" at bounding box center [746, 442] width 136 height 24
click at [971, 437] on input "Min. leenbedrag" at bounding box center [985, 442] width 120 height 24
paste input "5.500"
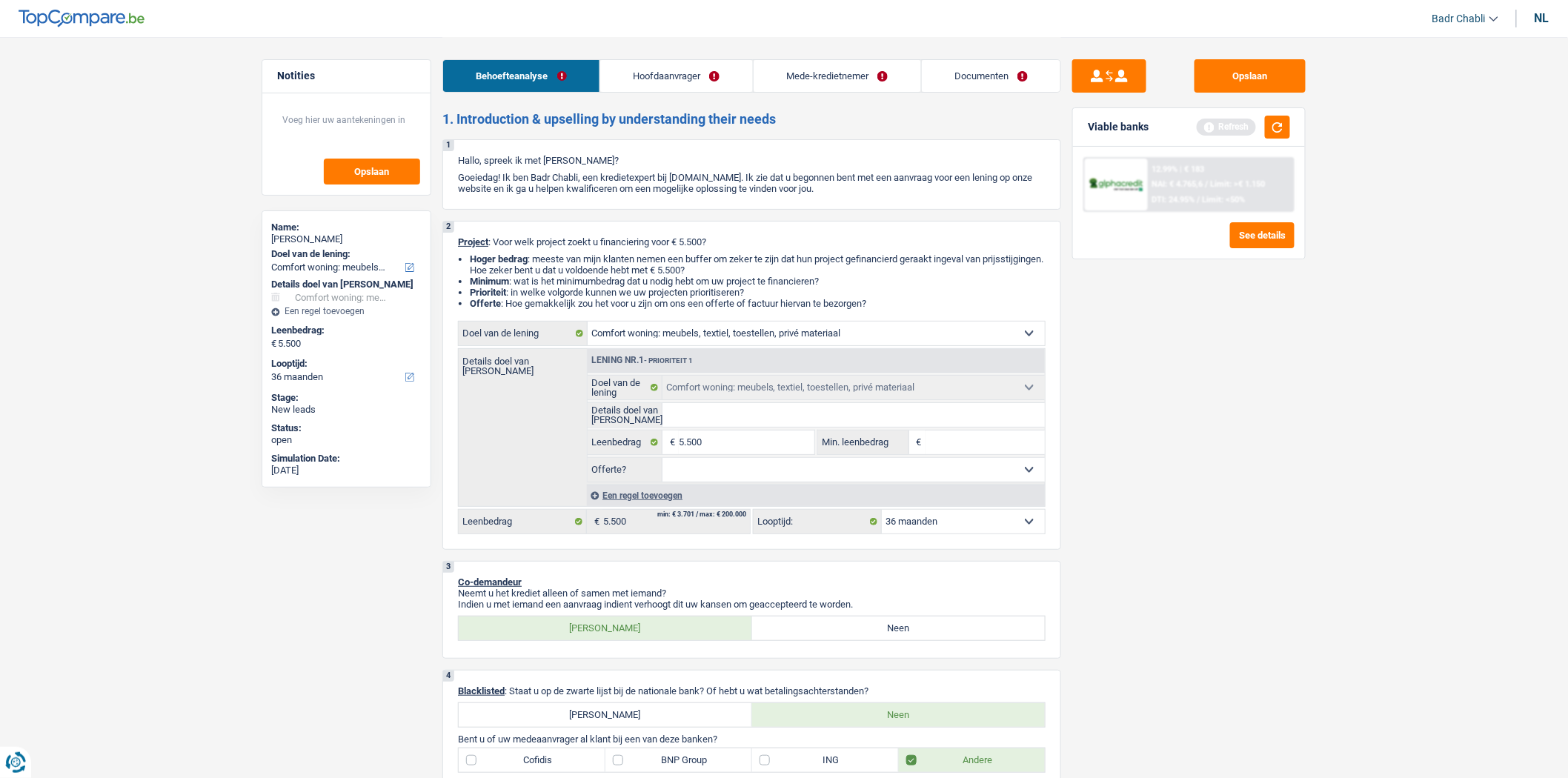
type input "5.500"
click at [903, 480] on select "Ja Neen Niet beantwoord Maak een keuze a.u.b" at bounding box center [855, 470] width 384 height 24
select select "false"
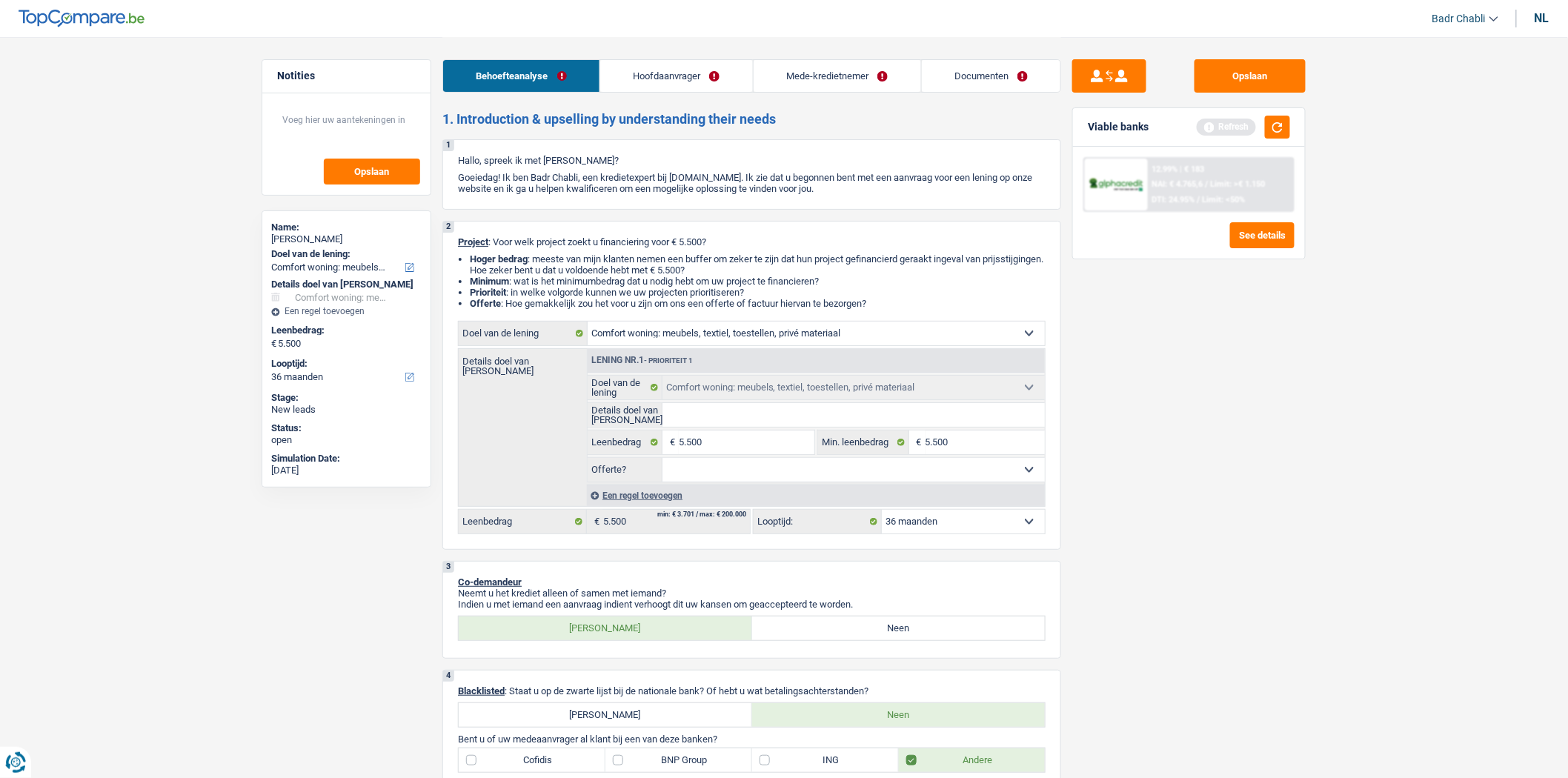
click at [663, 462] on select "Ja Neen Niet beantwoord Maak een keuze a.u.b" at bounding box center [855, 470] width 384 height 24
select select "false"
click at [784, 442] on input "5.500" at bounding box center [746, 442] width 136 height 24
click at [776, 426] on input "Details doel van [PERSON_NAME]" at bounding box center [855, 415] width 384 height 24
type input "N"
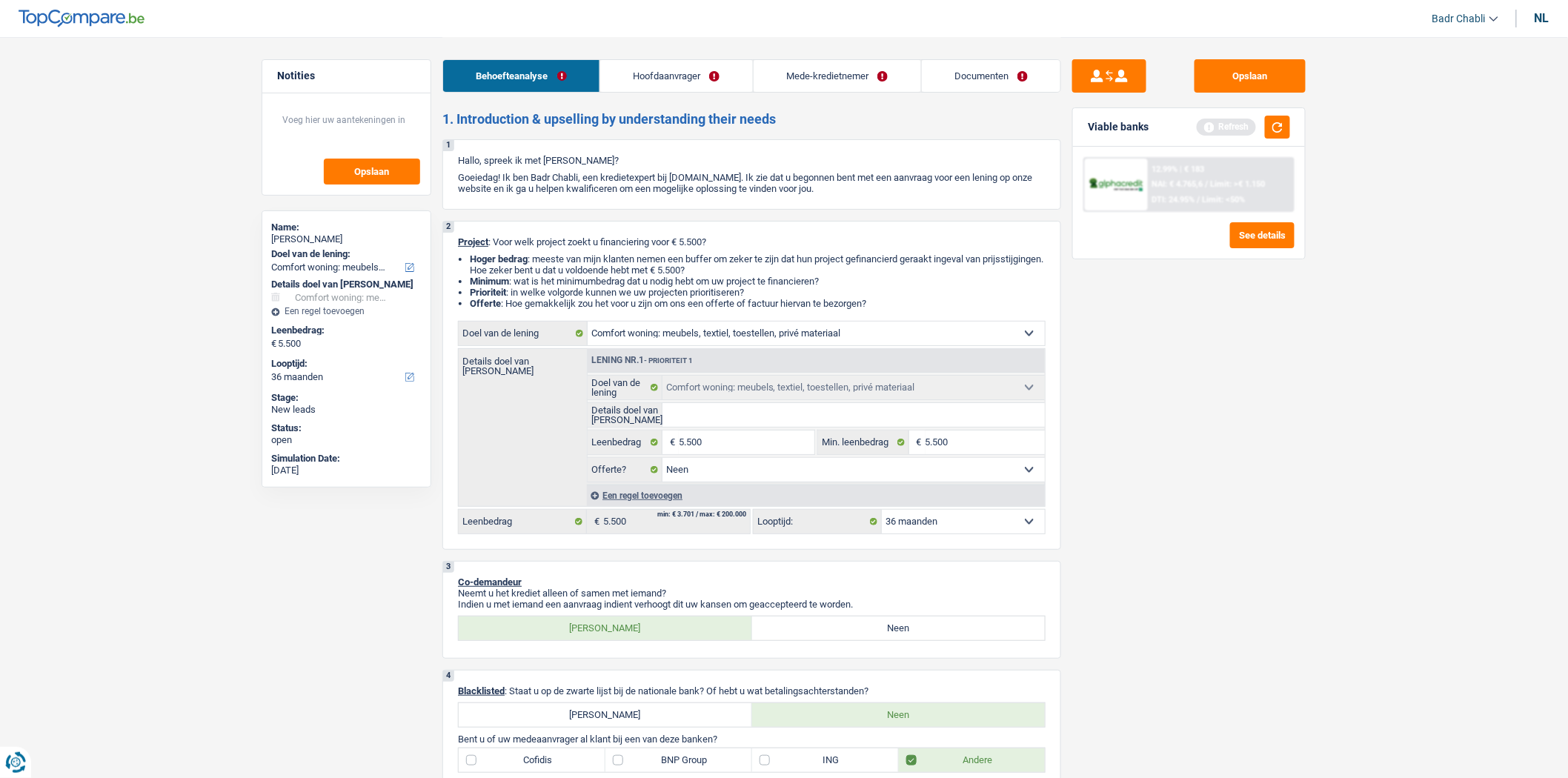
type input "N"
type input "No"
type input "Nou"
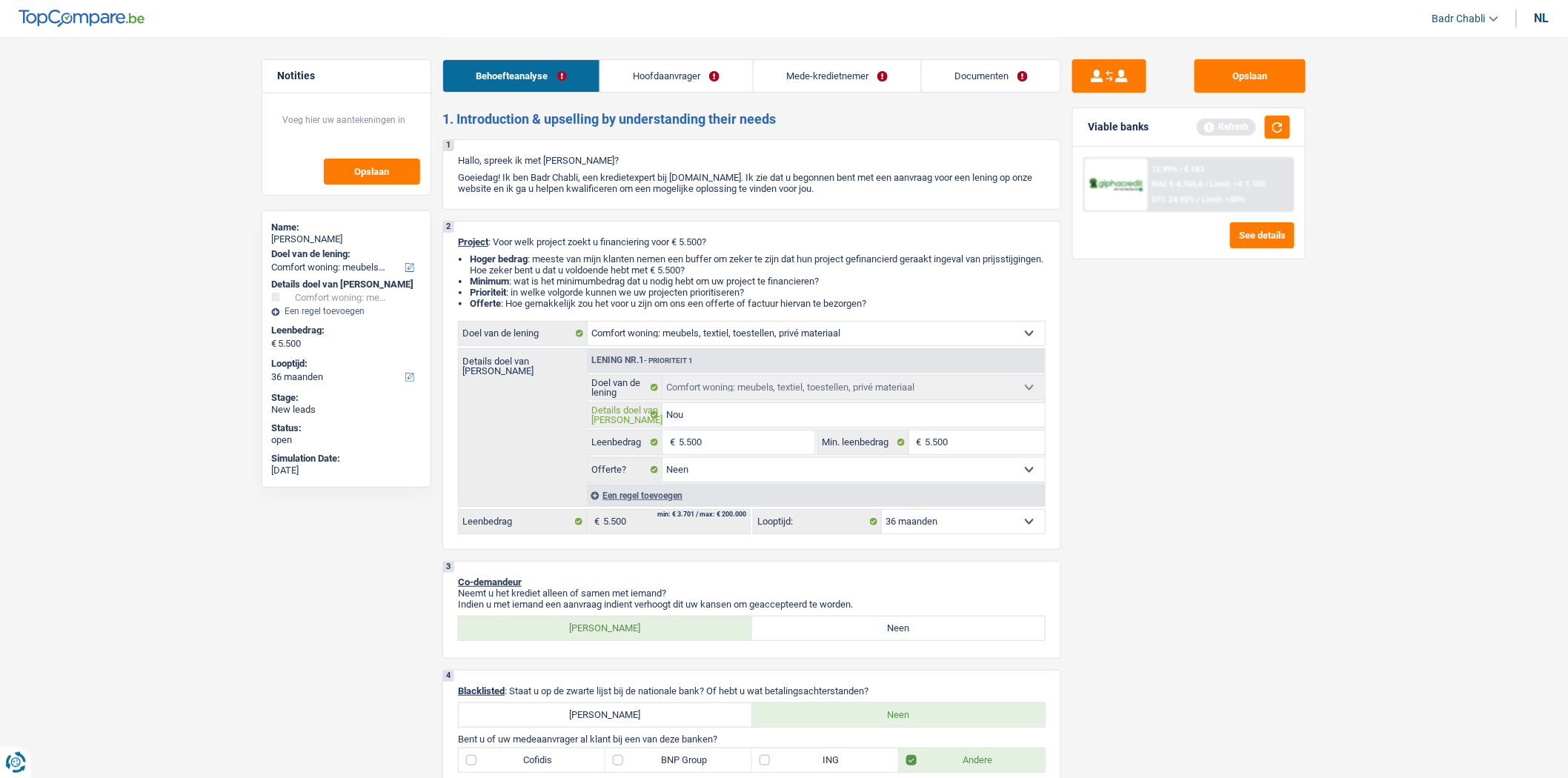
type input "Nouv"
type input "Nouve"
type input "Nouvea"
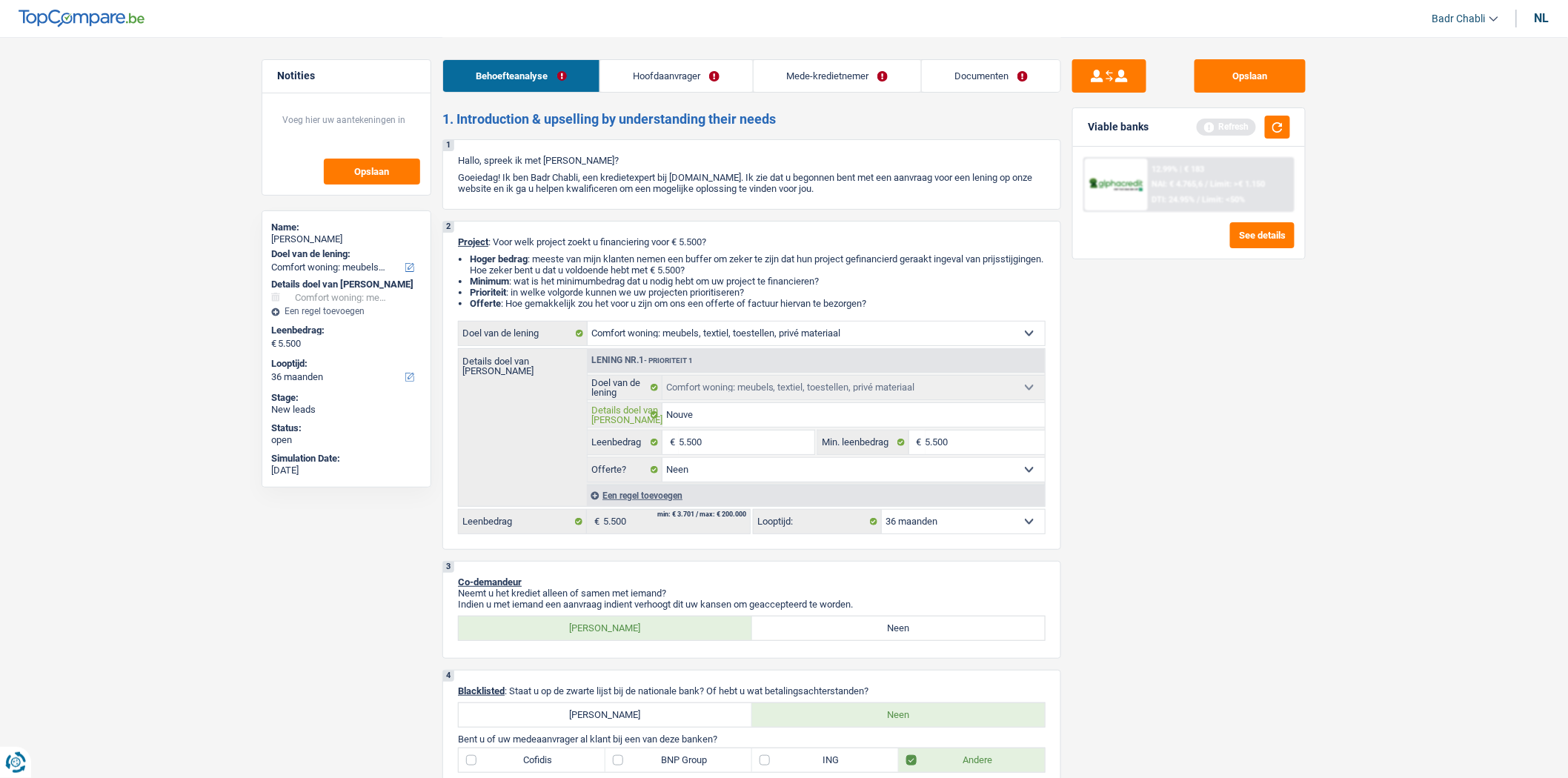
type input "Nouvea"
type input "Nouveau"
type input "Nouveaux"
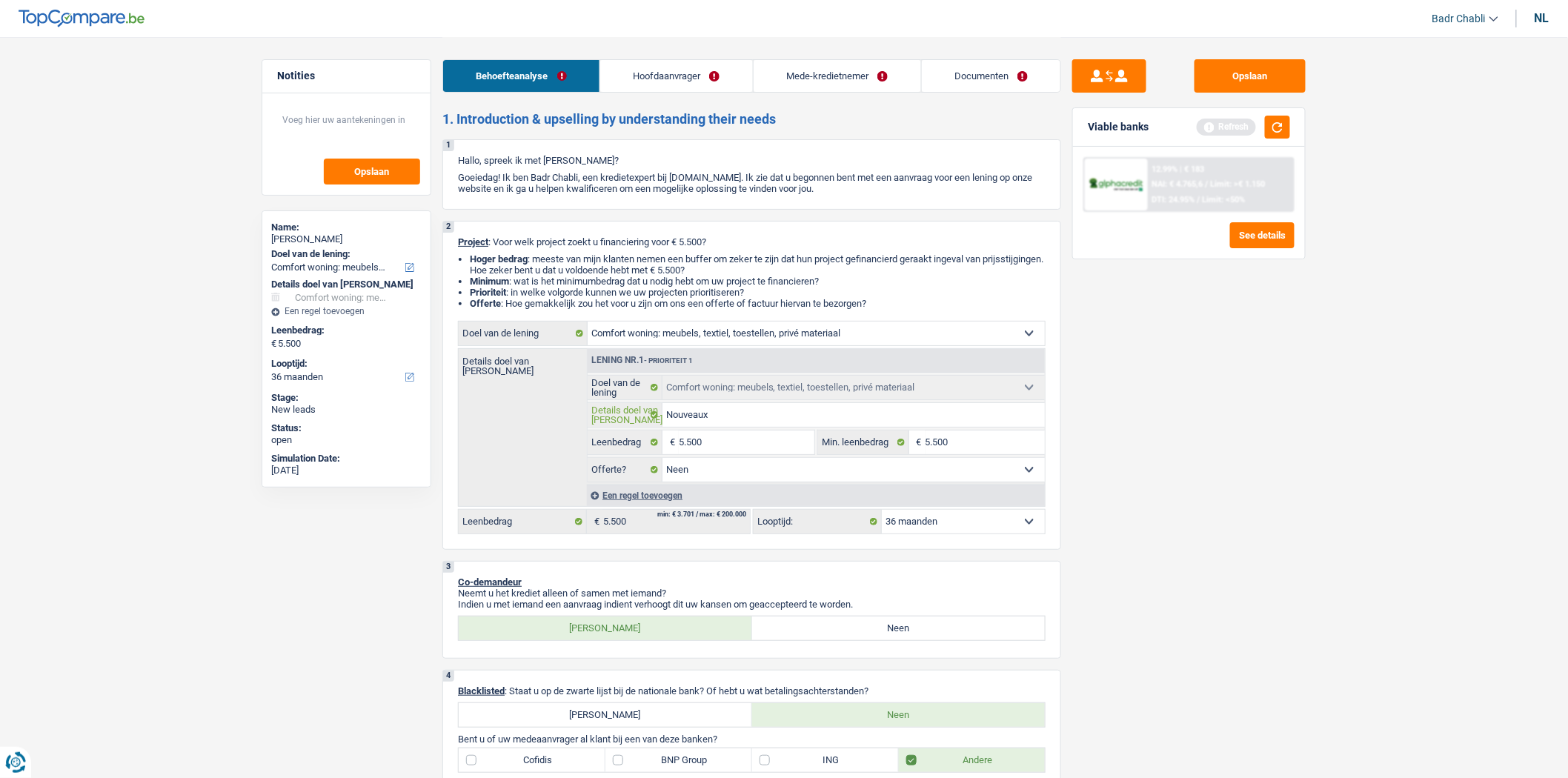
type input "Nouveaux"
type input "Nouveaux c"
type input "Nouveaux ch"
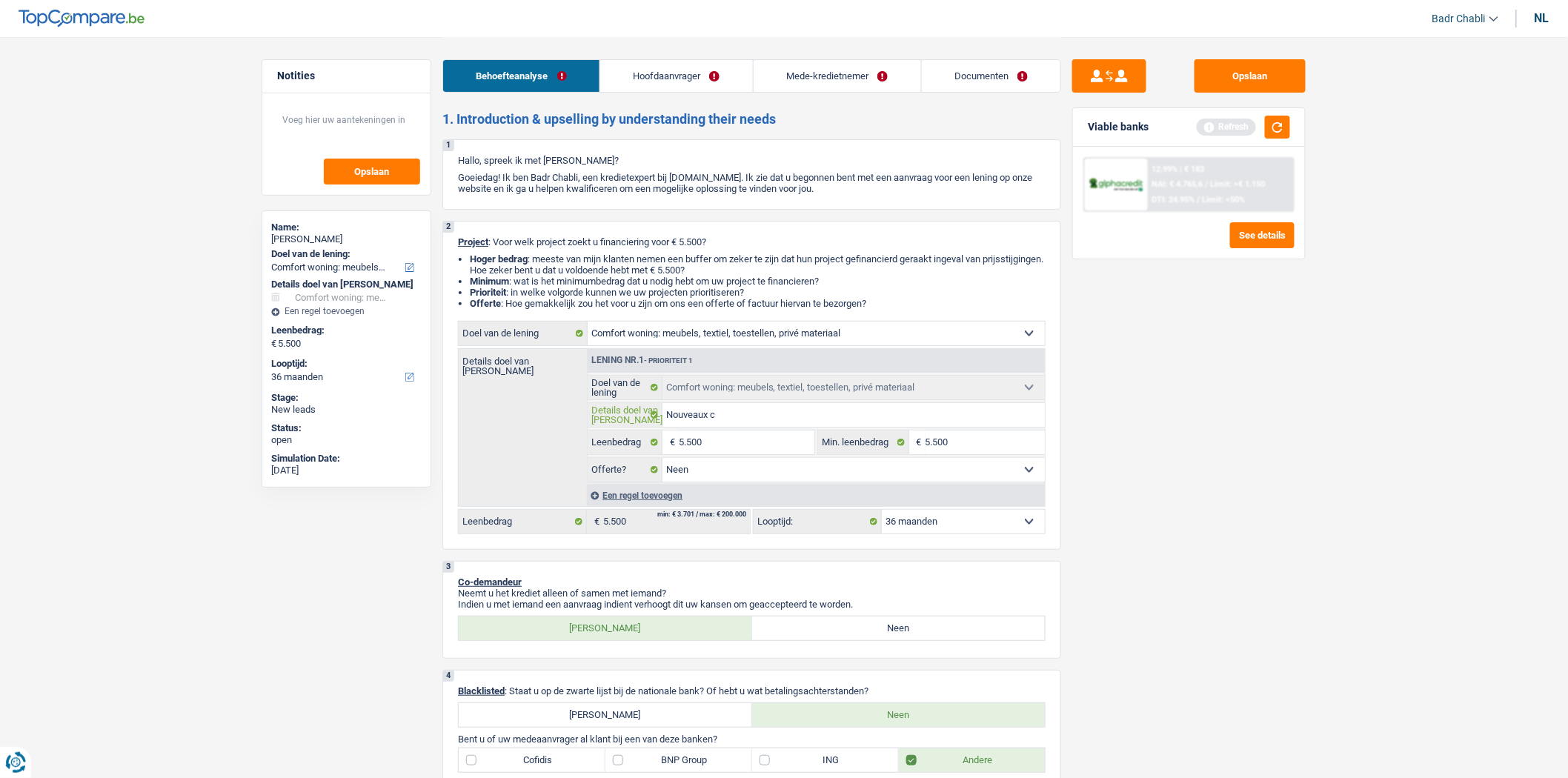
type input "Nouveaux ch"
type input "Nouveaux cha"
type input "Nouveaux cham"
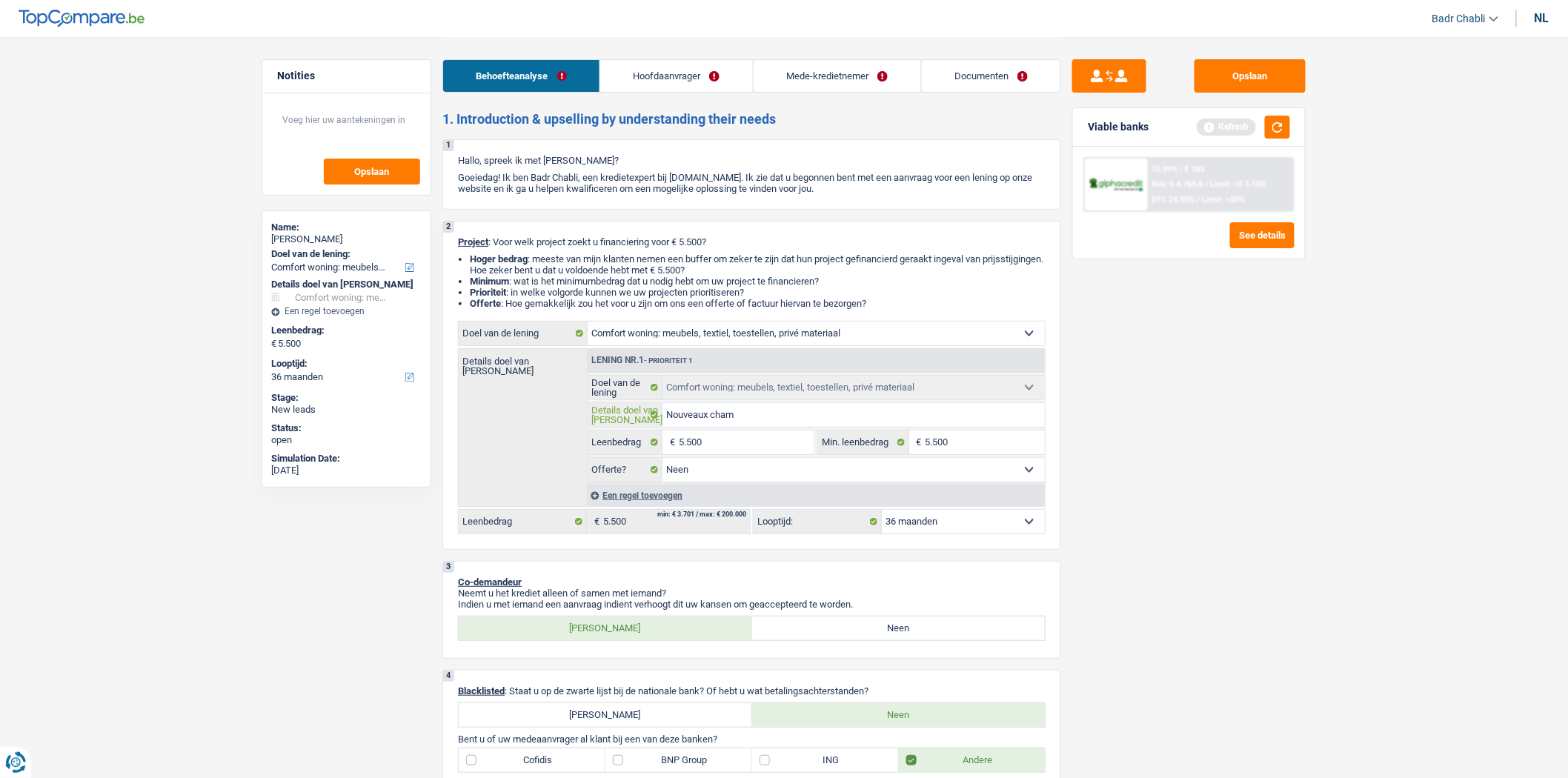
type input "Nouveaux chamb"
type input "Nouveaux chambr"
type input "Nouveaux chambre"
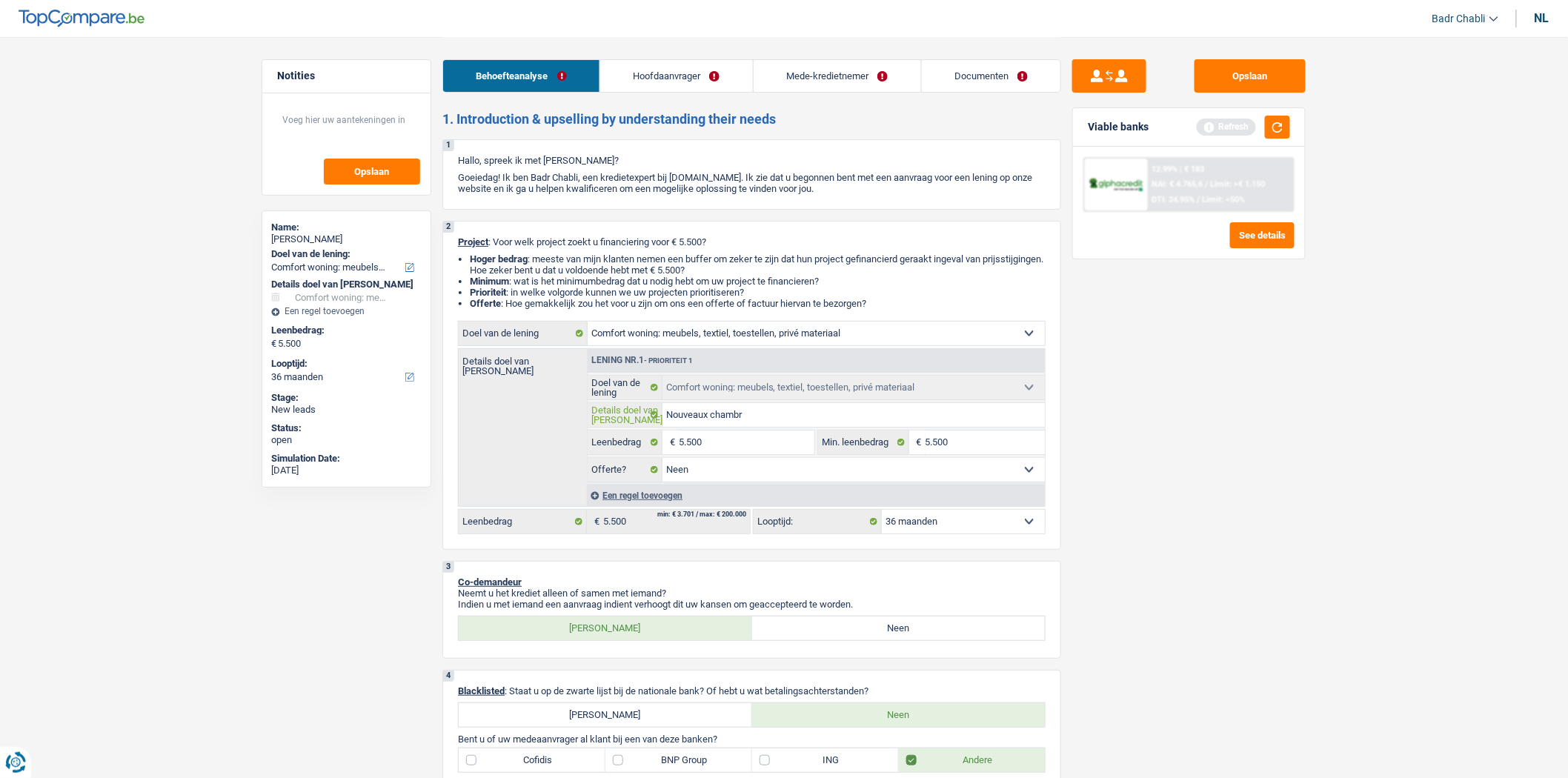
type input "Nouveaux chambre"
type input "Nouveaux chambres"
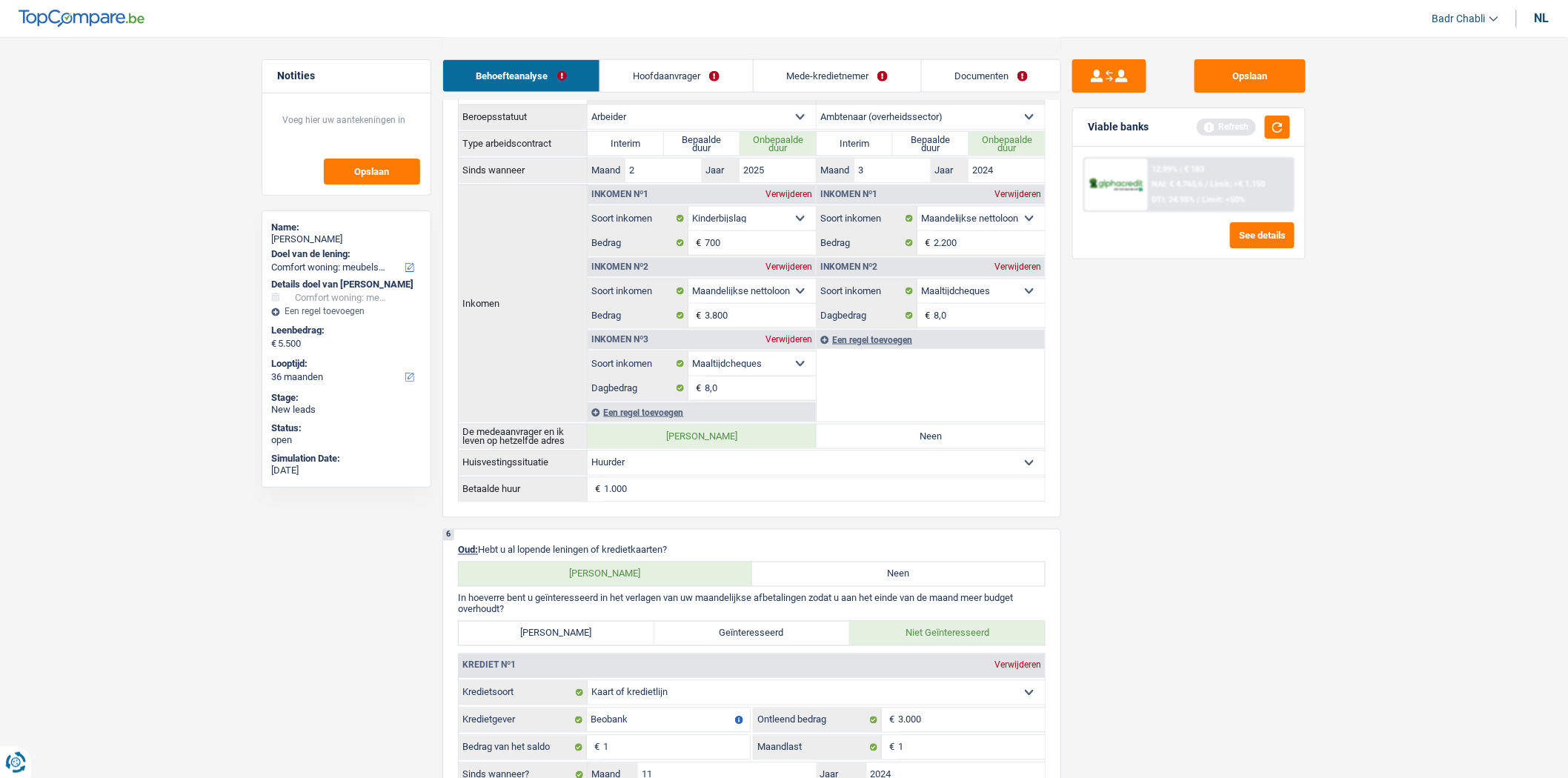
scroll to position [742, 0]
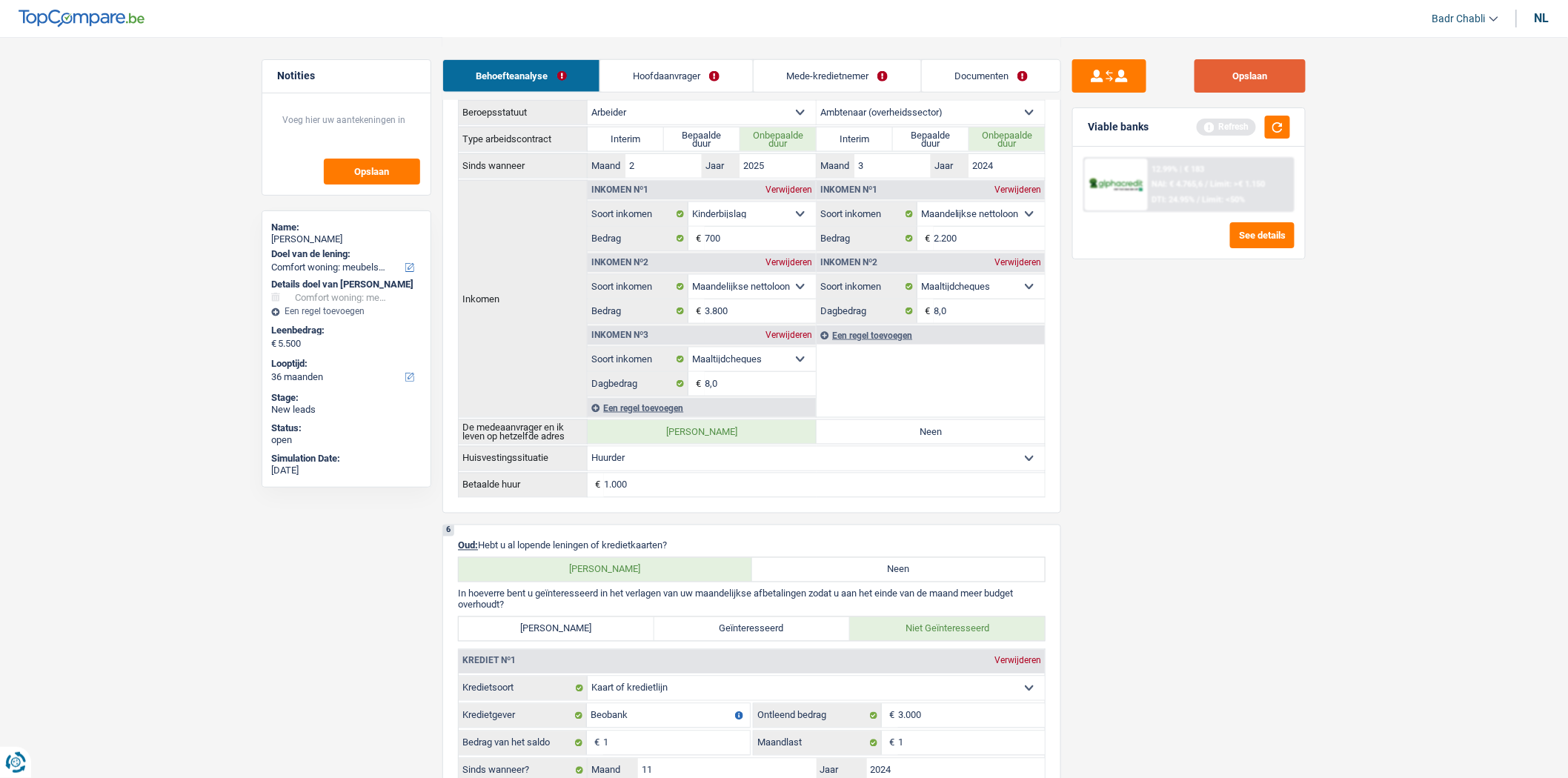
type input "Nouveaux chambres"
click at [1249, 91] on button "Opslaan" at bounding box center [1250, 76] width 111 height 33
click at [1287, 85] on button "Opslaan" at bounding box center [1250, 76] width 111 height 33
